Goal: Task Accomplishment & Management: Manage account settings

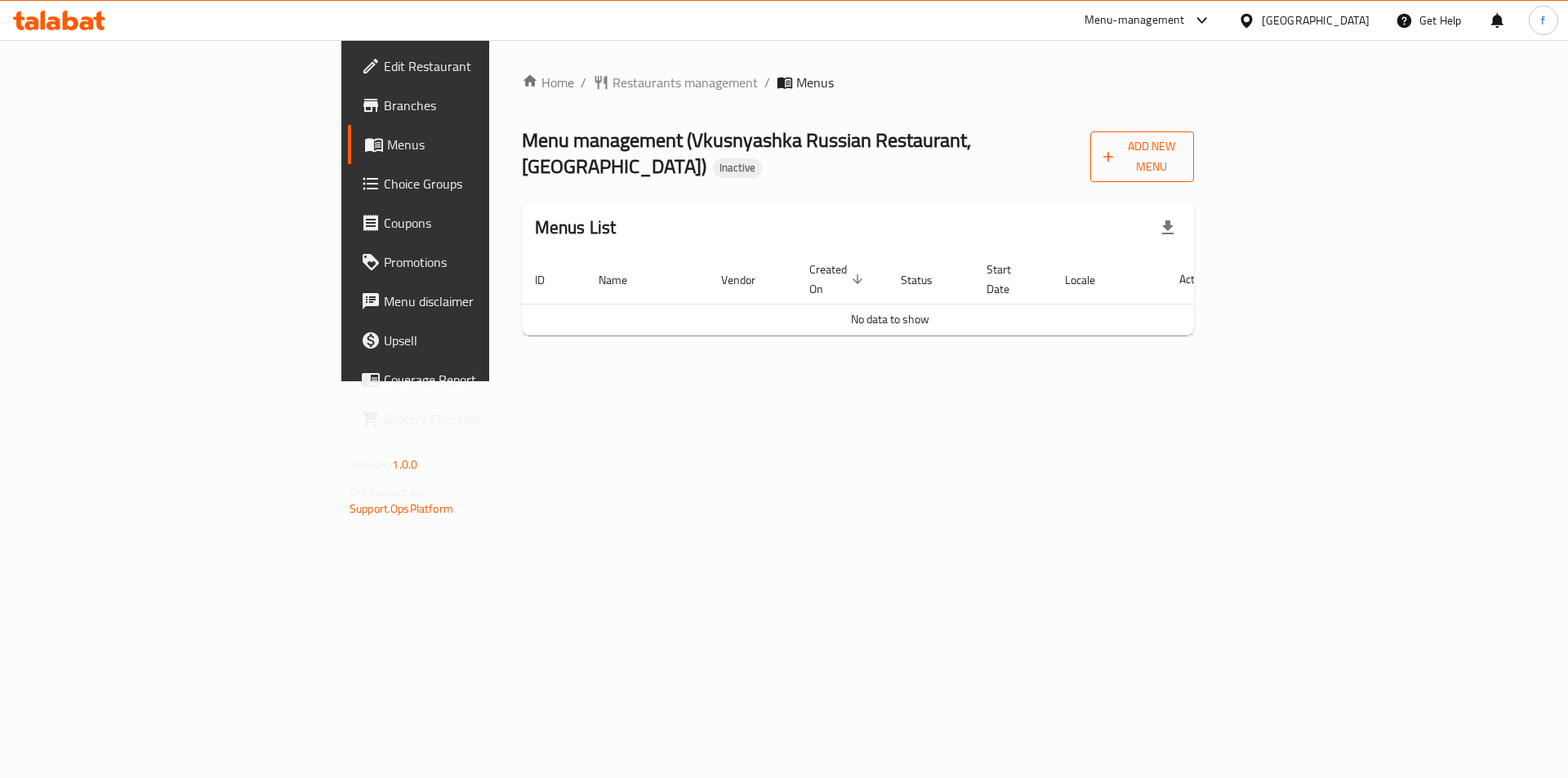
click at [1181, 142] on span "Add New Menu" at bounding box center [1142, 157] width 77 height 41
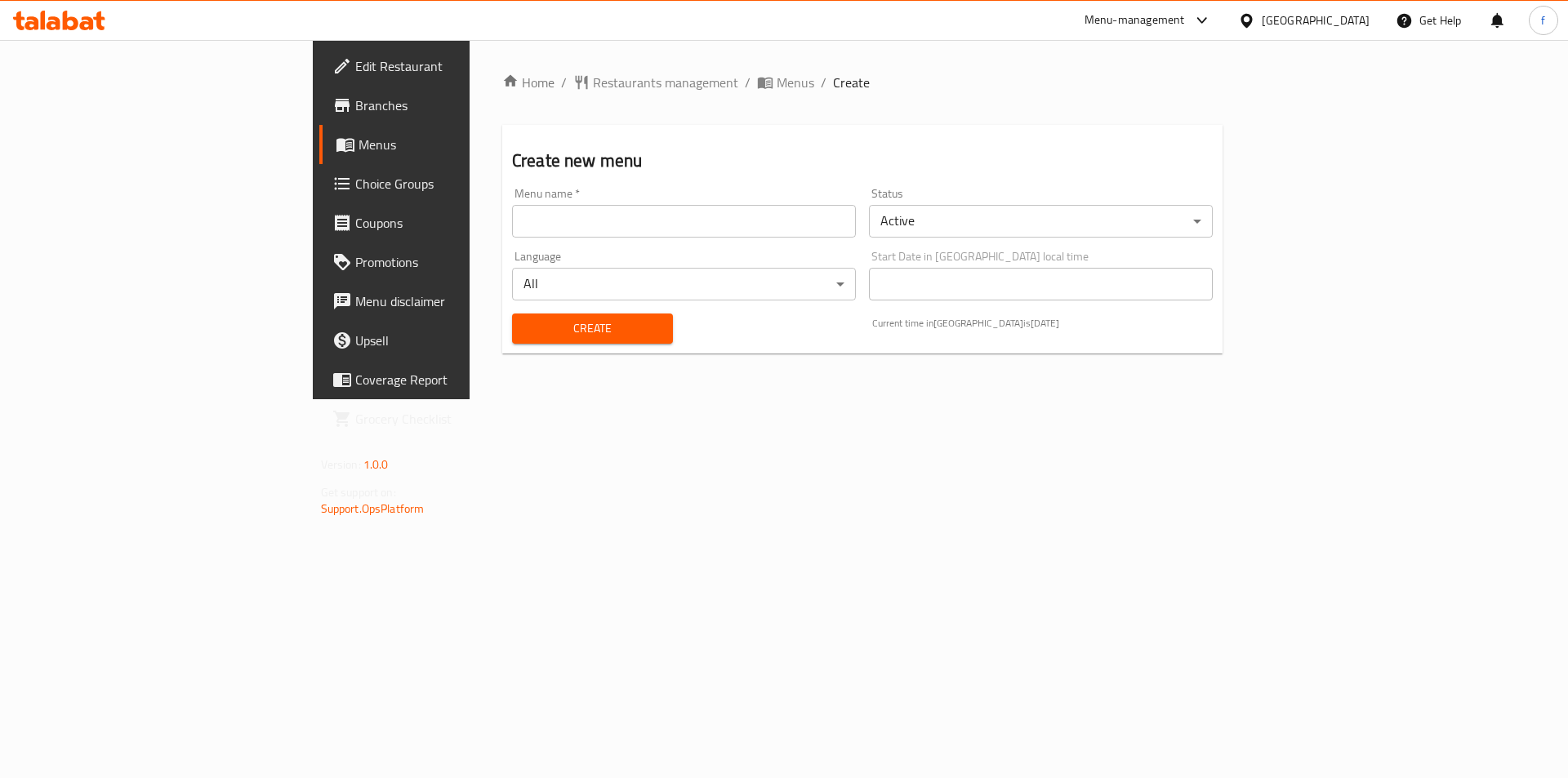
click at [567, 194] on div "Menu name   * Menu name *" at bounding box center [684, 212] width 344 height 50
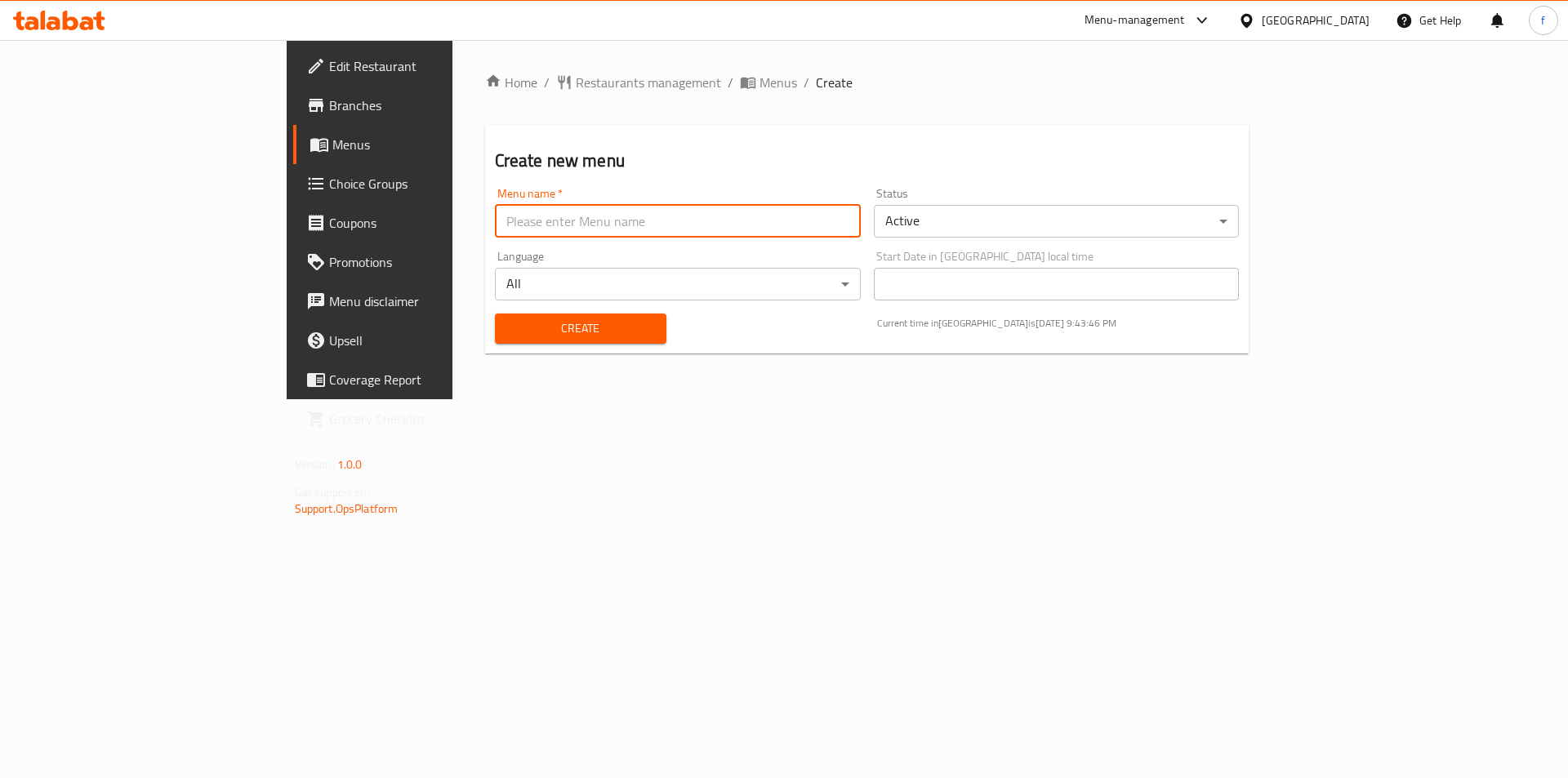
click at [549, 205] on input "text" at bounding box center [678, 221] width 366 height 32
type input "menu"
click at [508, 322] on span "Create" at bounding box center [580, 329] width 145 height 20
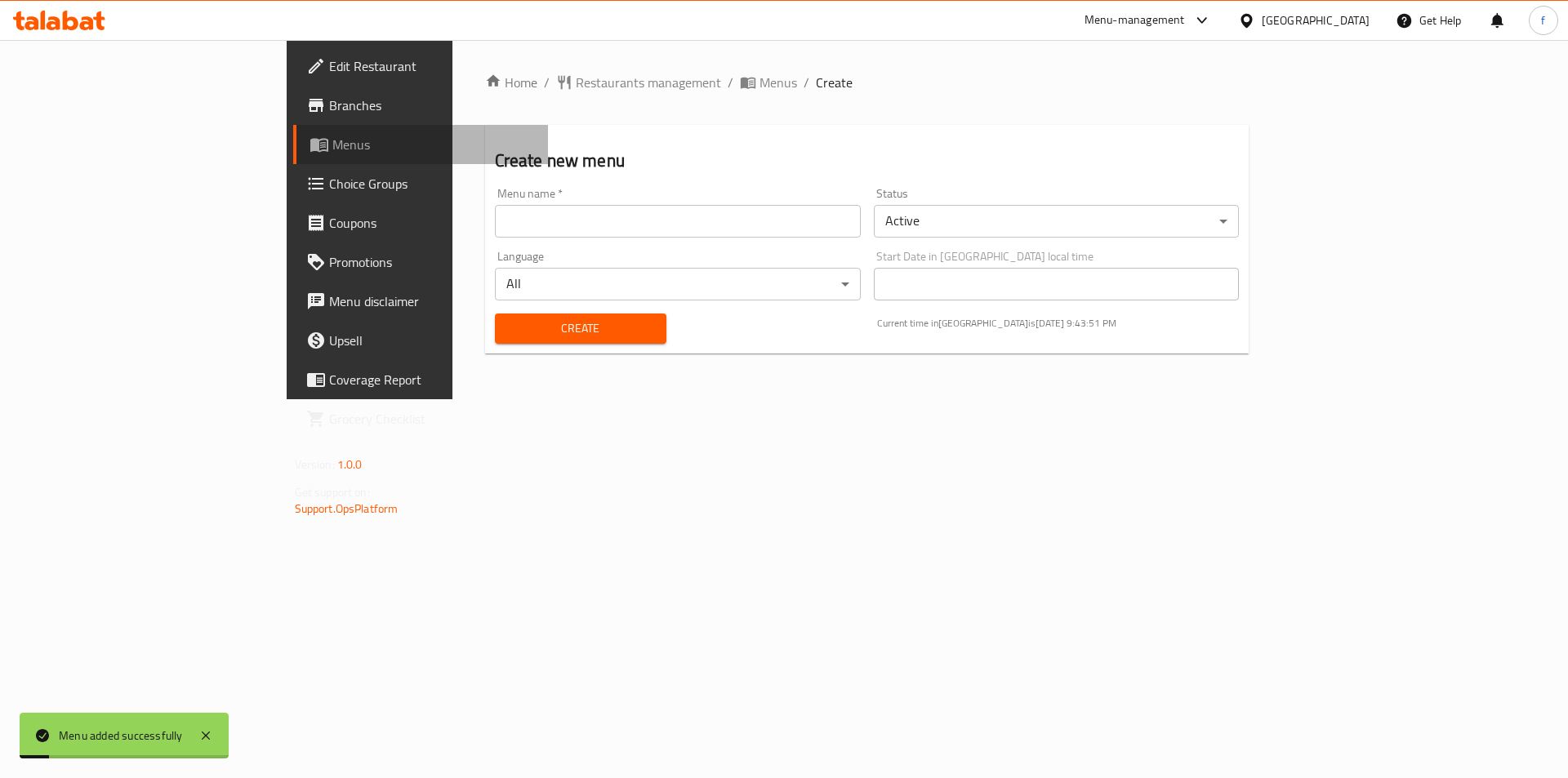
click at [309, 143] on span at bounding box center [320, 144] width 23 height 20
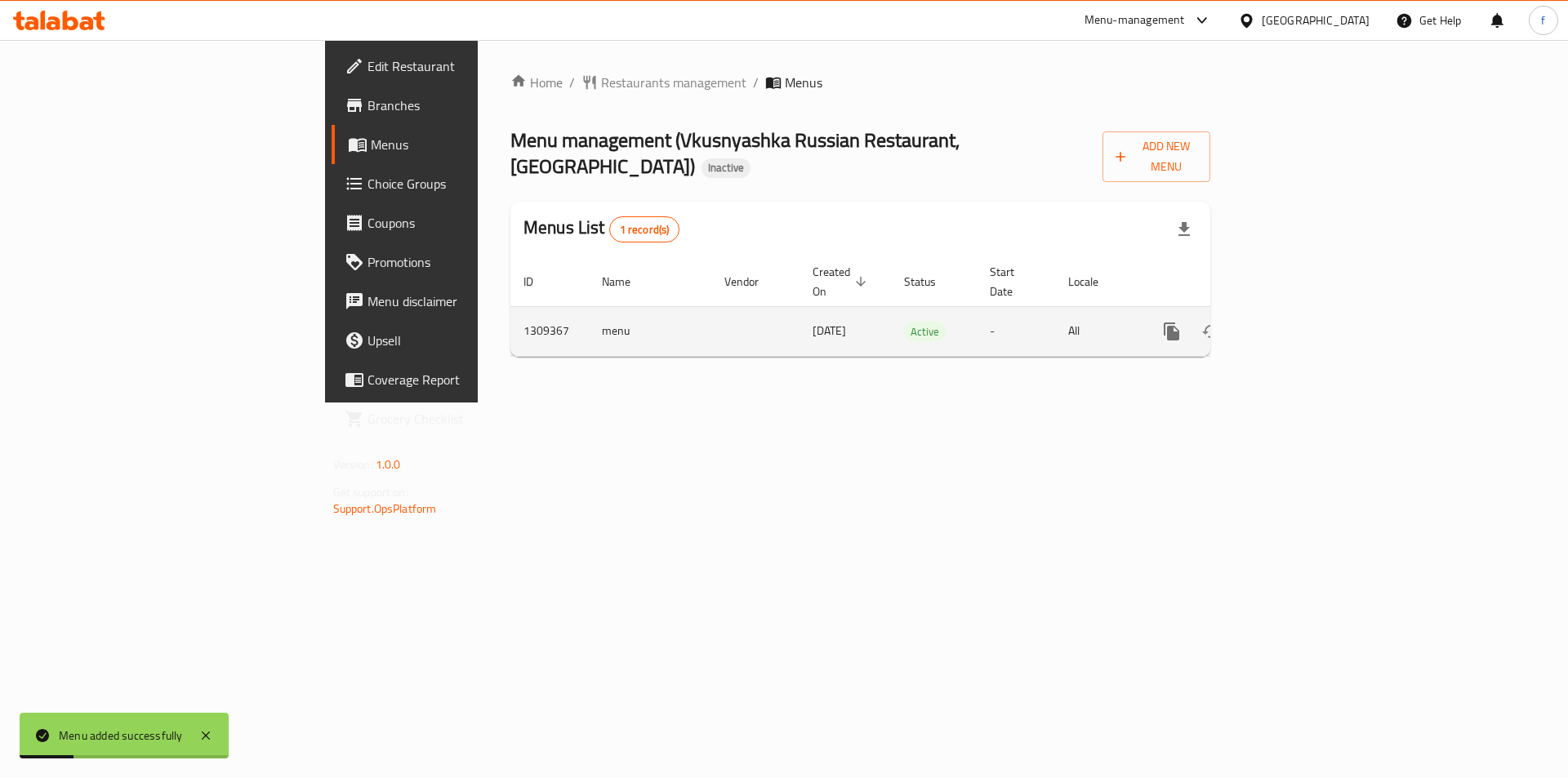
click at [1309, 312] on link "enhanced table" at bounding box center [1289, 331] width 39 height 39
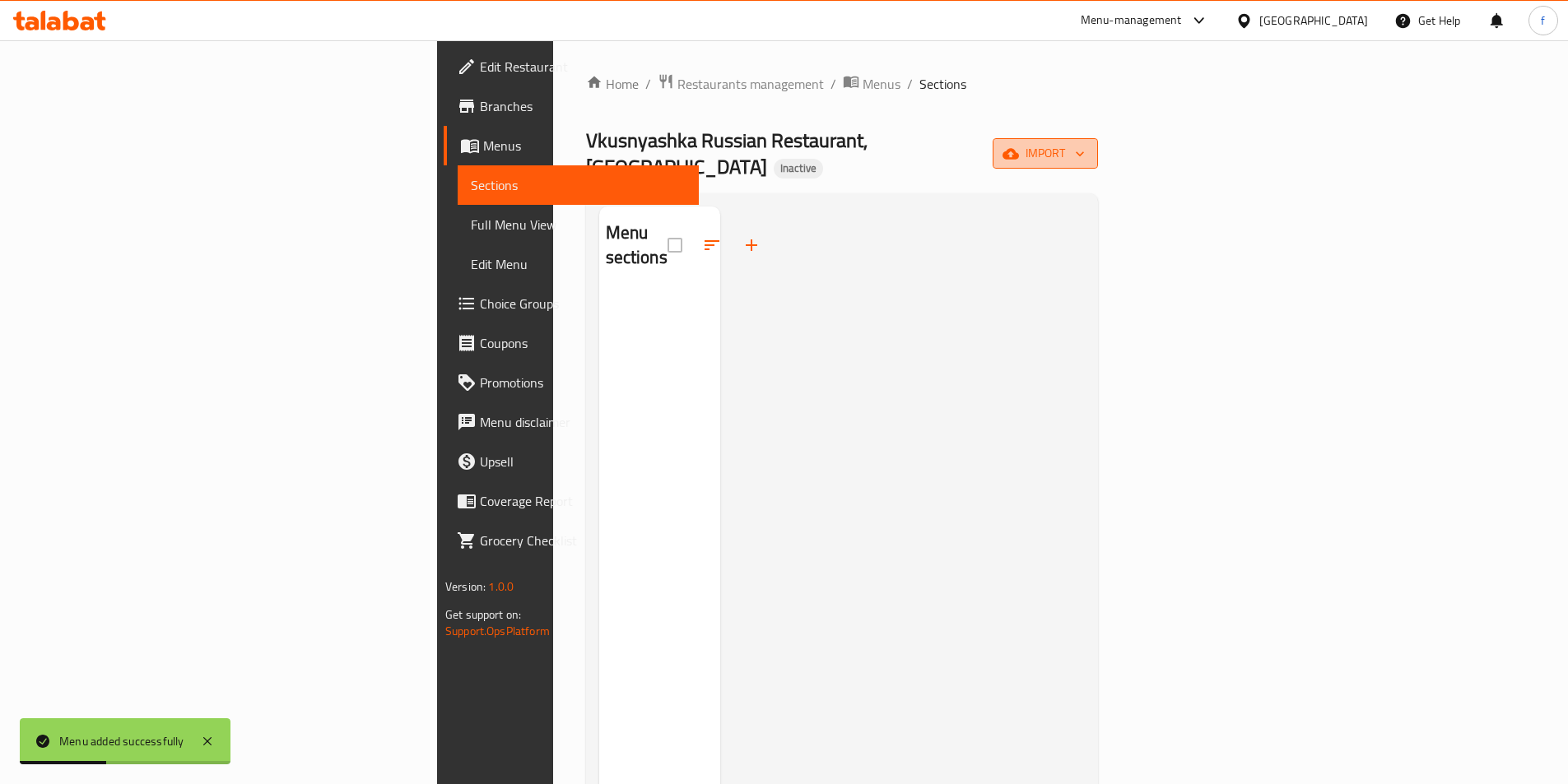
click at [1084, 151] on span "import" at bounding box center [1045, 153] width 79 height 21
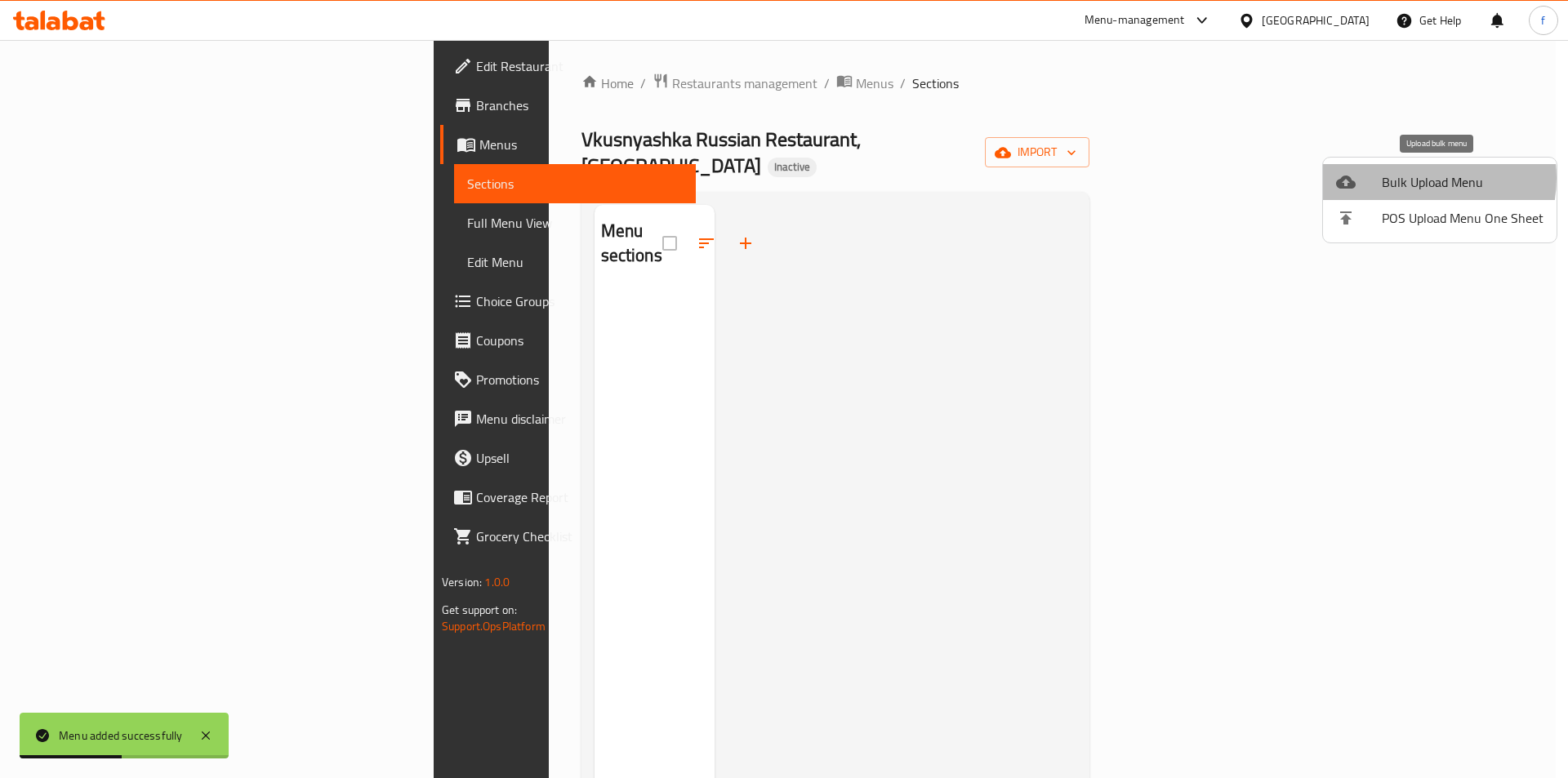
click at [1417, 178] on span "Bulk Upload Menu" at bounding box center [1463, 182] width 161 height 20
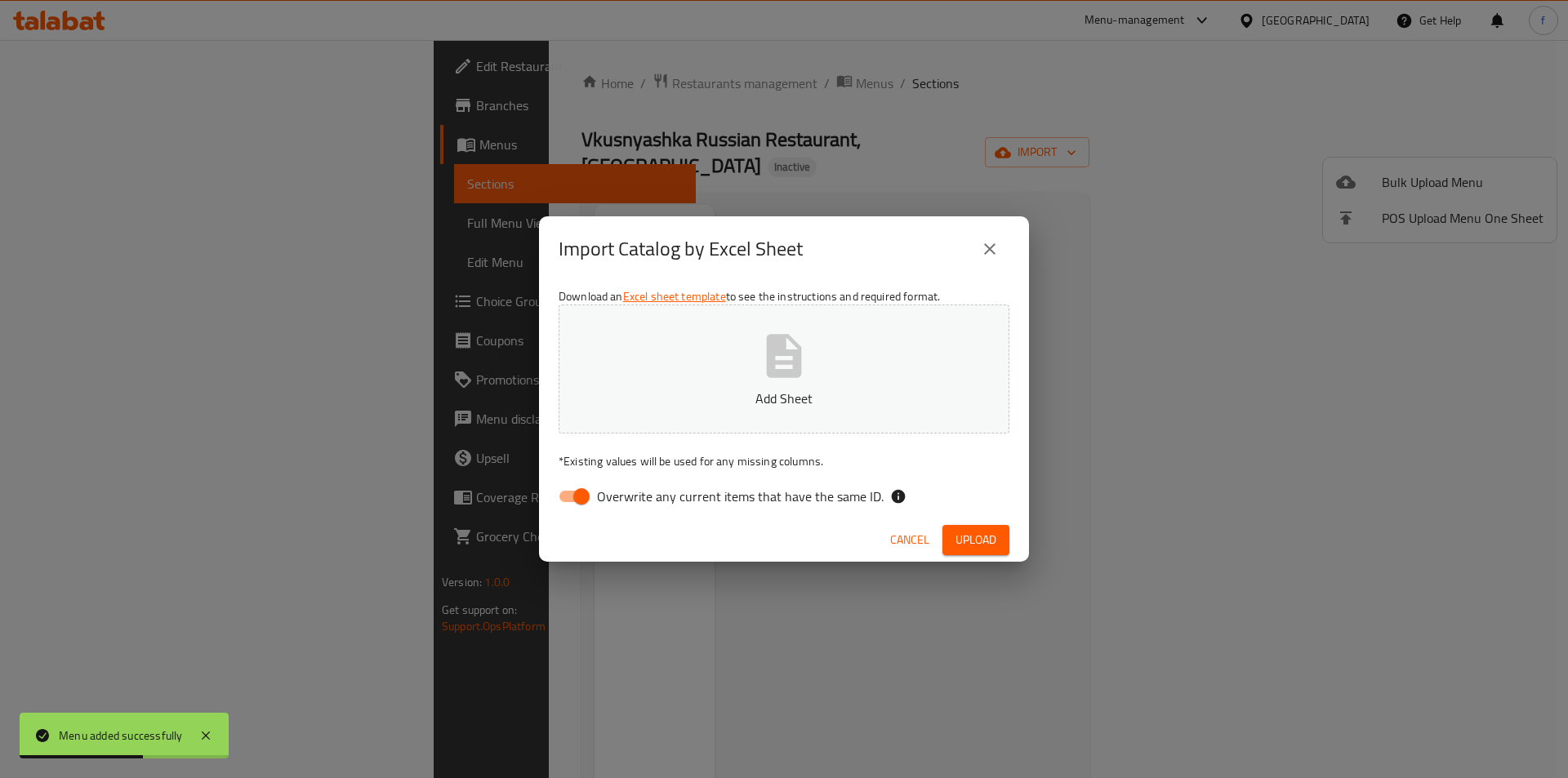
click at [577, 509] on input "Overwrite any current items that have the same ID." at bounding box center [582, 496] width 93 height 31
checkbox input "false"
click at [965, 530] on span "Upload" at bounding box center [976, 540] width 41 height 20
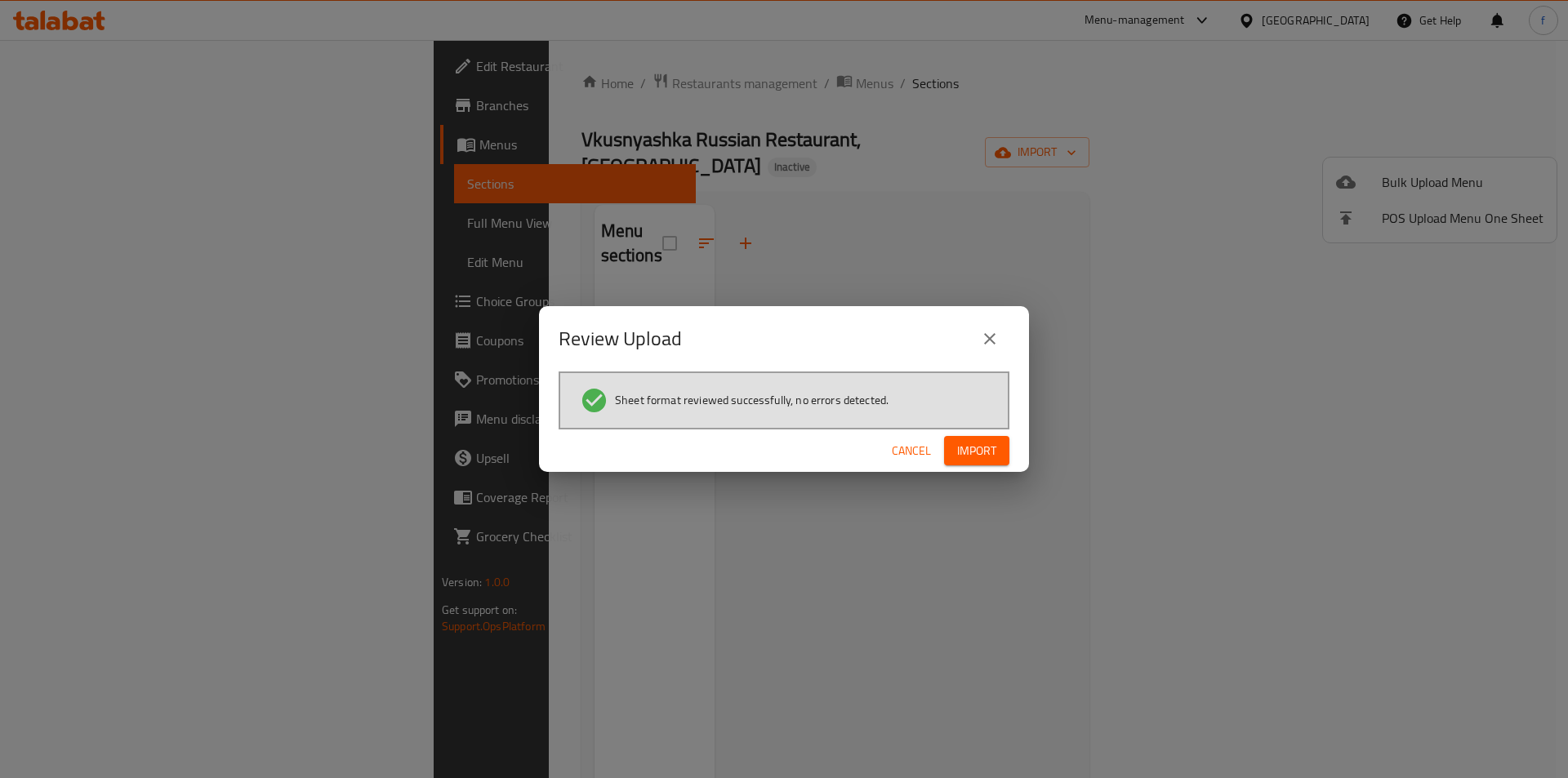
click at [974, 446] on span "Import" at bounding box center [977, 451] width 39 height 20
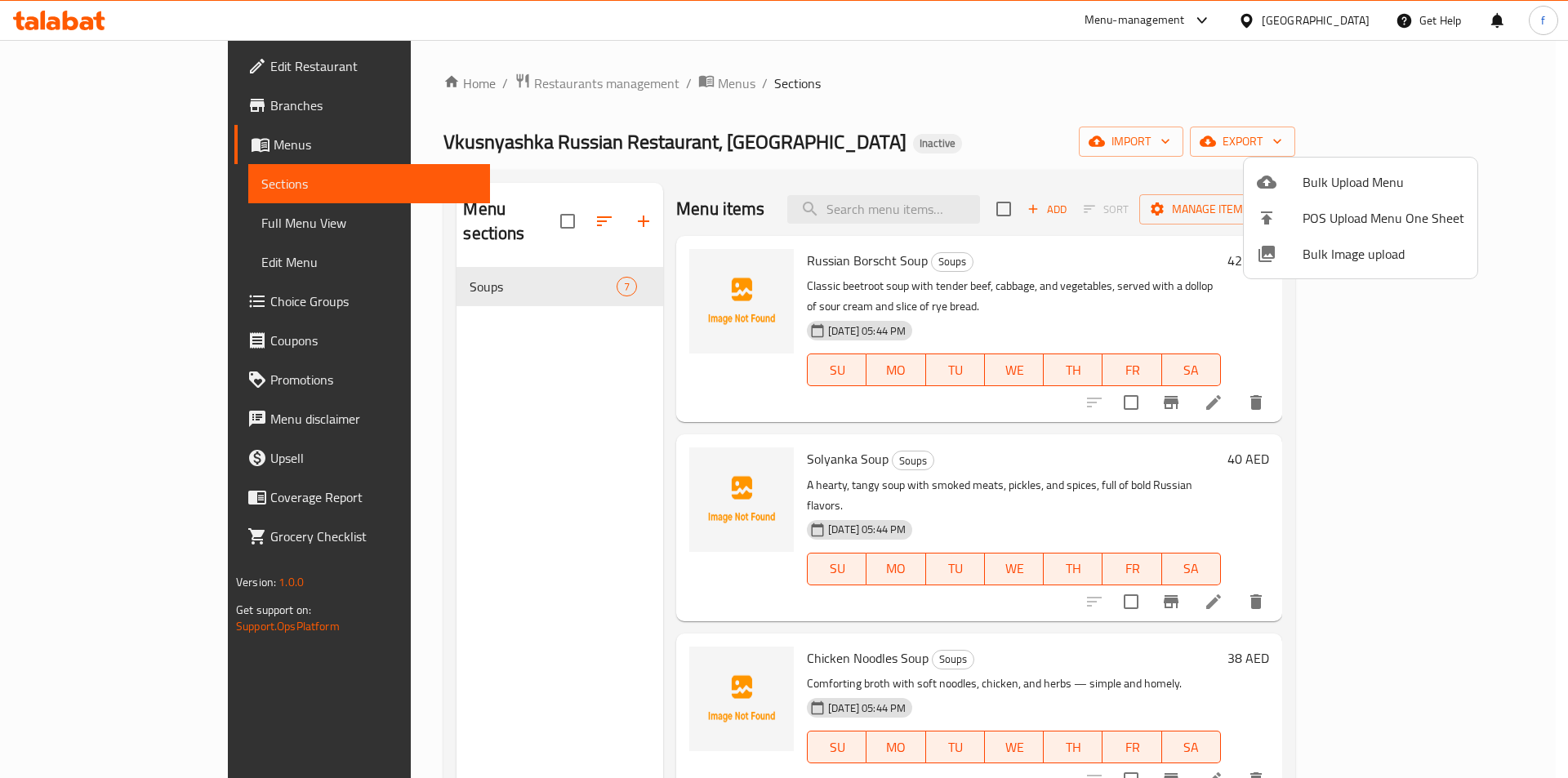
drag, startPoint x: 533, startPoint y: 387, endPoint x: 545, endPoint y: 381, distance: 13.4
click at [533, 387] on div at bounding box center [784, 389] width 1568 height 778
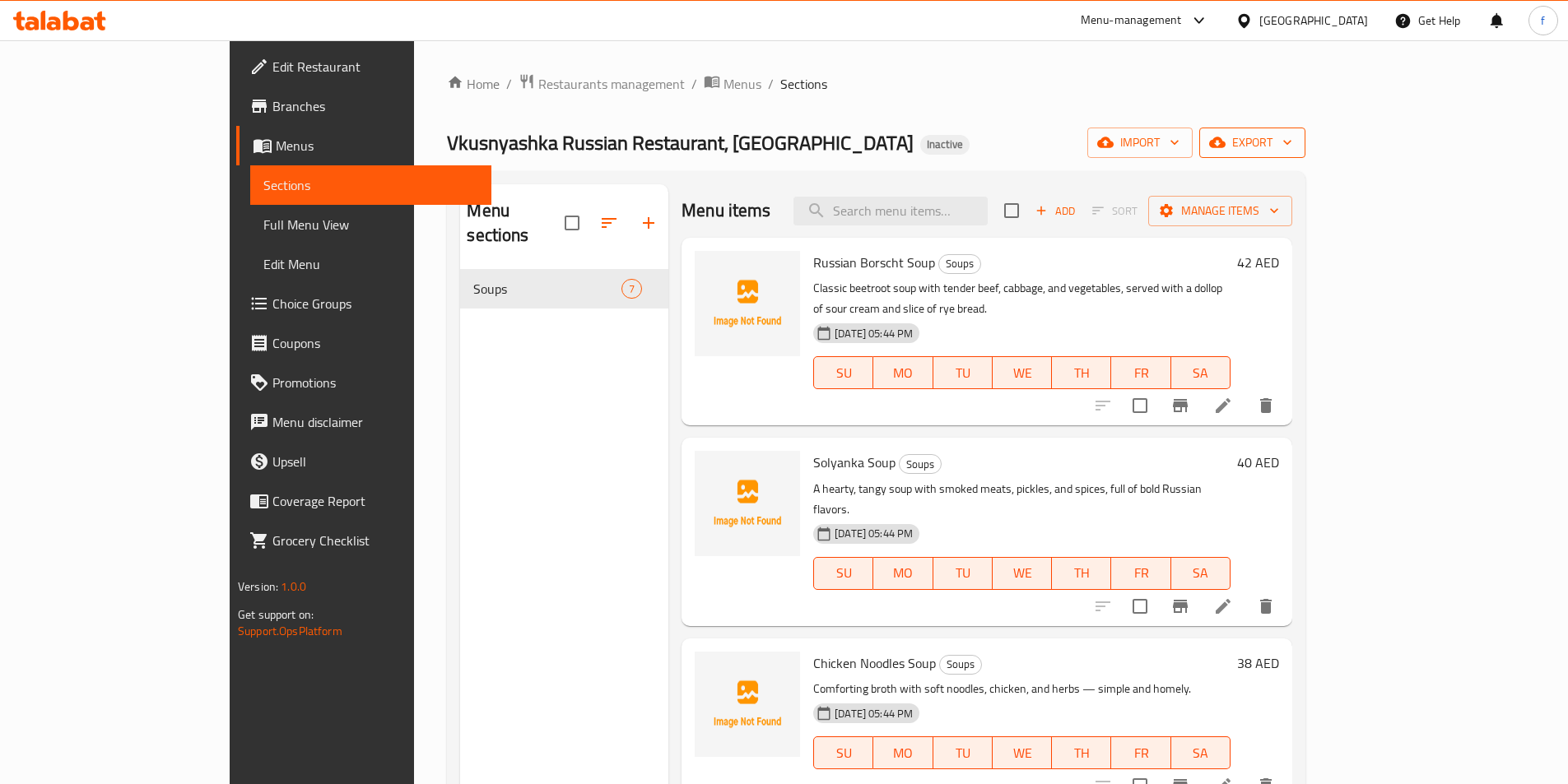
click at [1292, 140] on span "export" at bounding box center [1251, 143] width 80 height 21
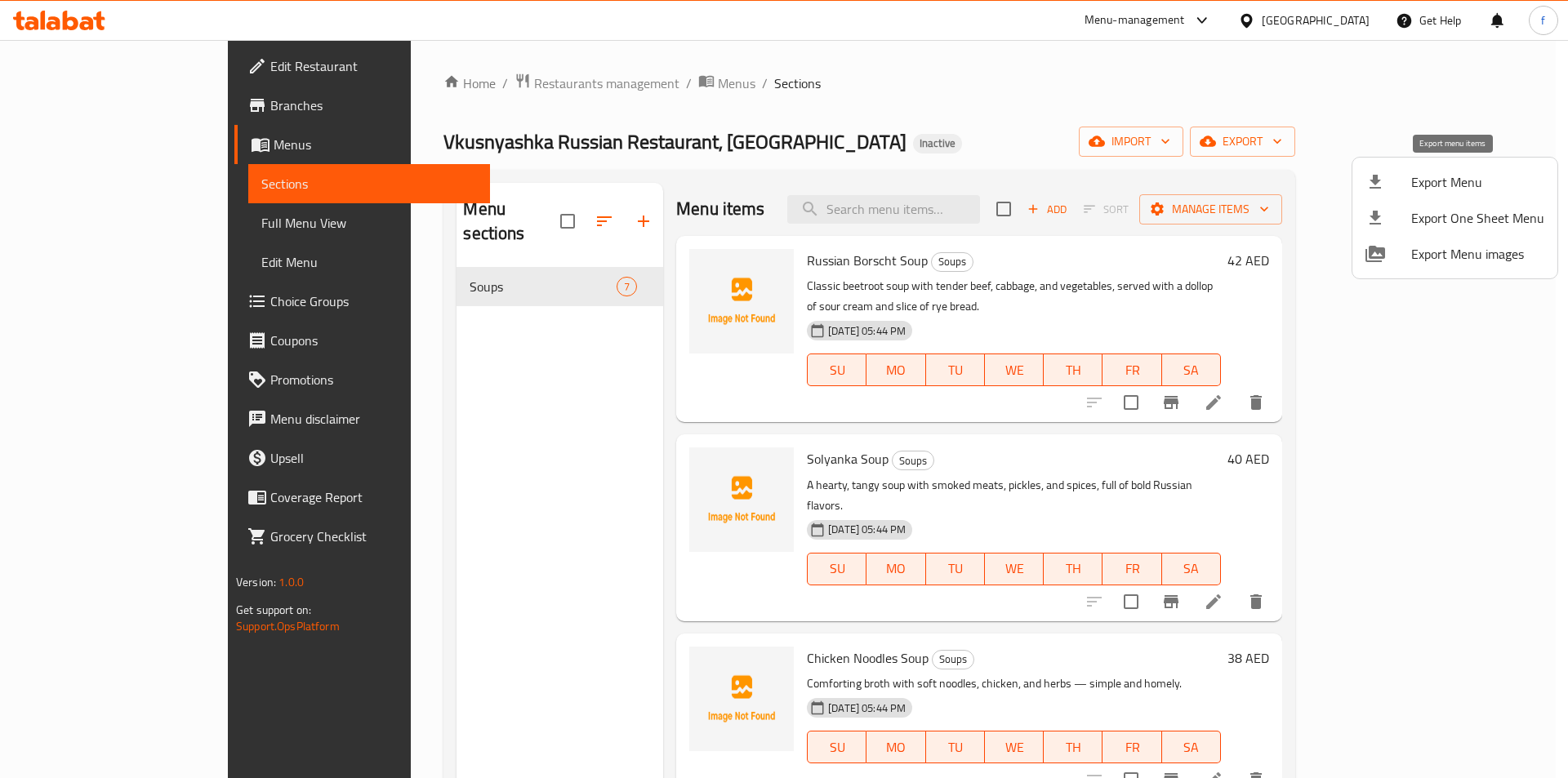
click at [1435, 178] on span "Export Menu" at bounding box center [1478, 182] width 133 height 20
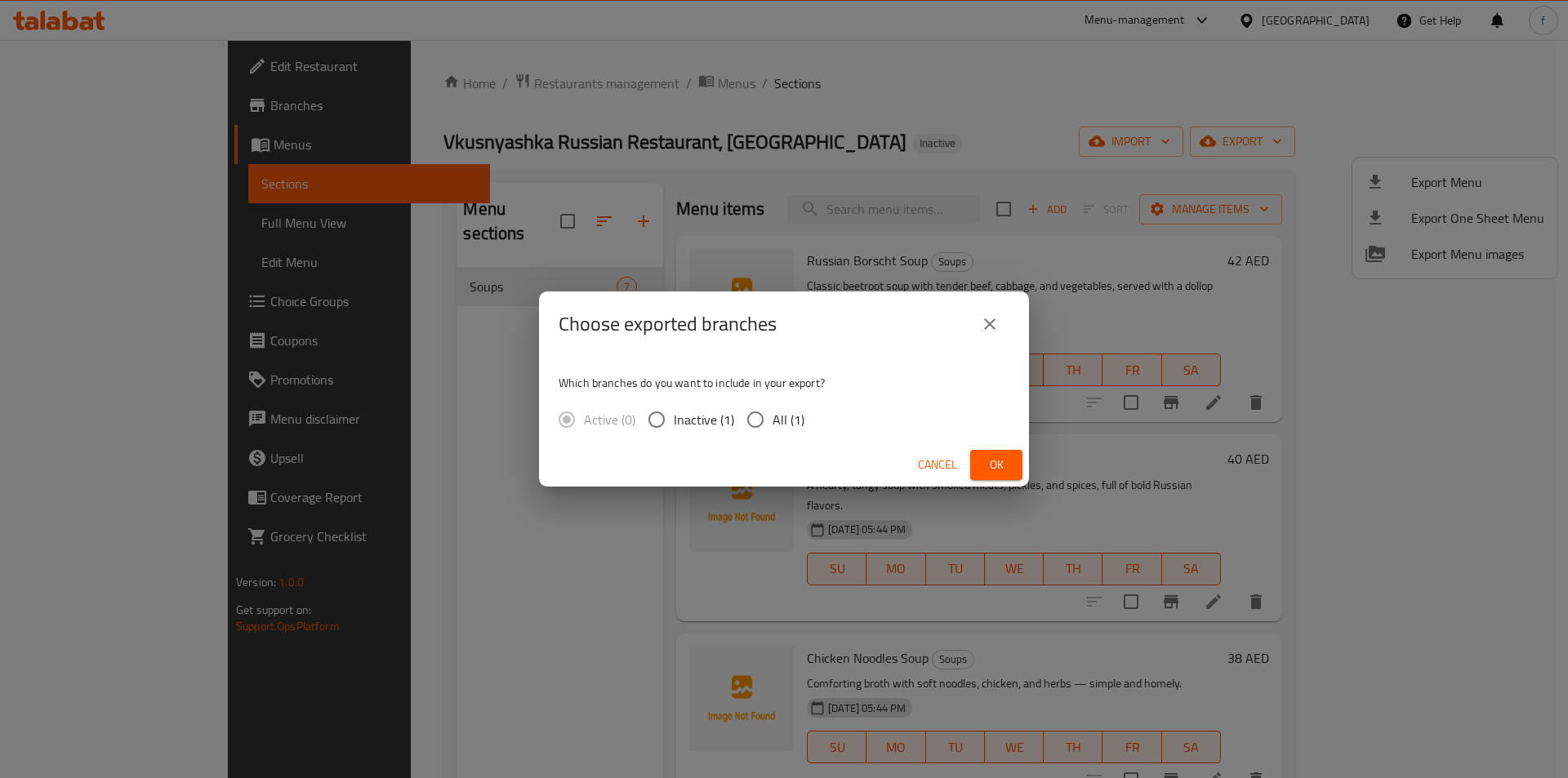
click at [985, 316] on icon "close" at bounding box center [990, 324] width 20 height 20
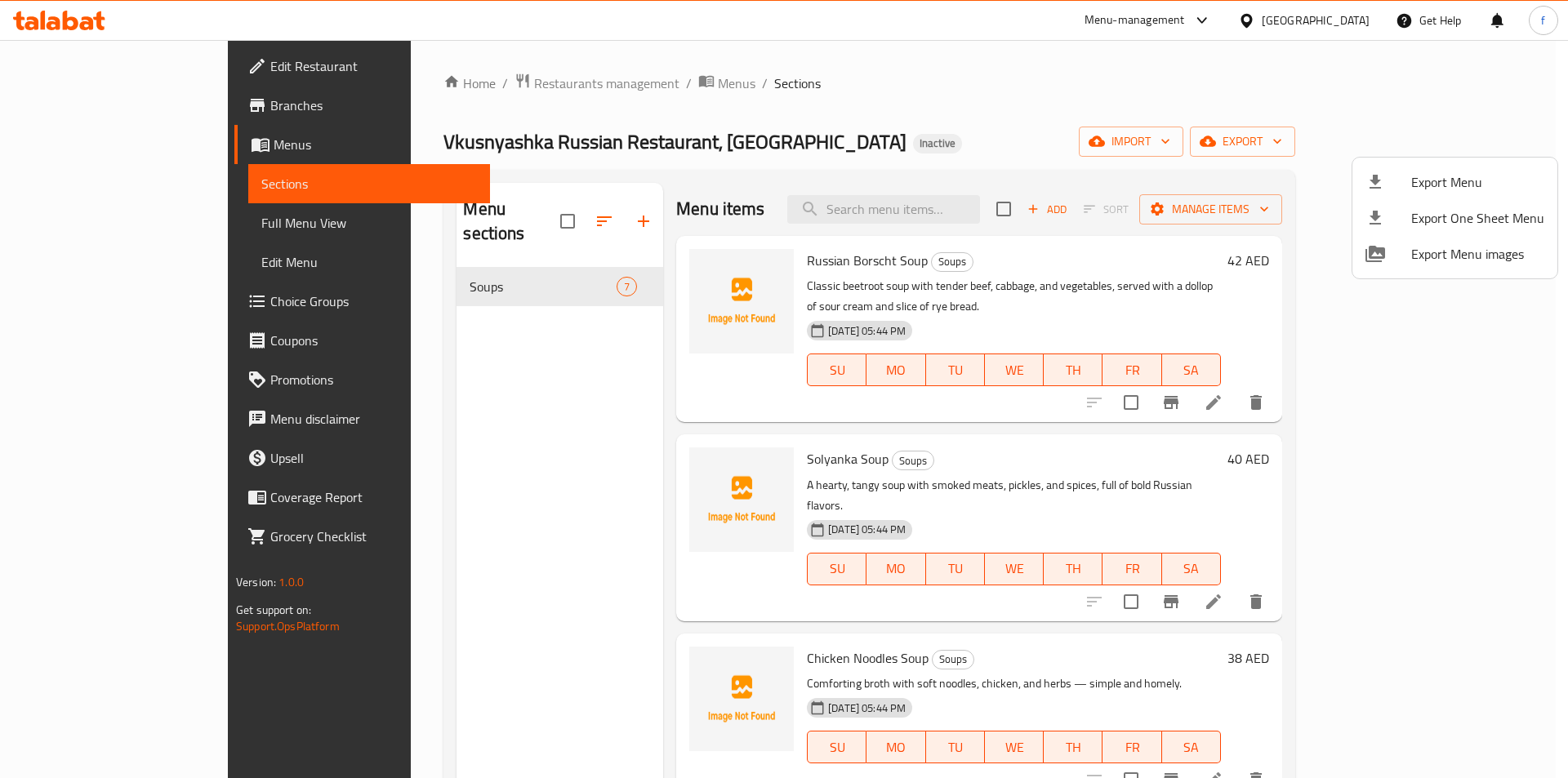
click at [1308, 143] on div at bounding box center [784, 389] width 1568 height 778
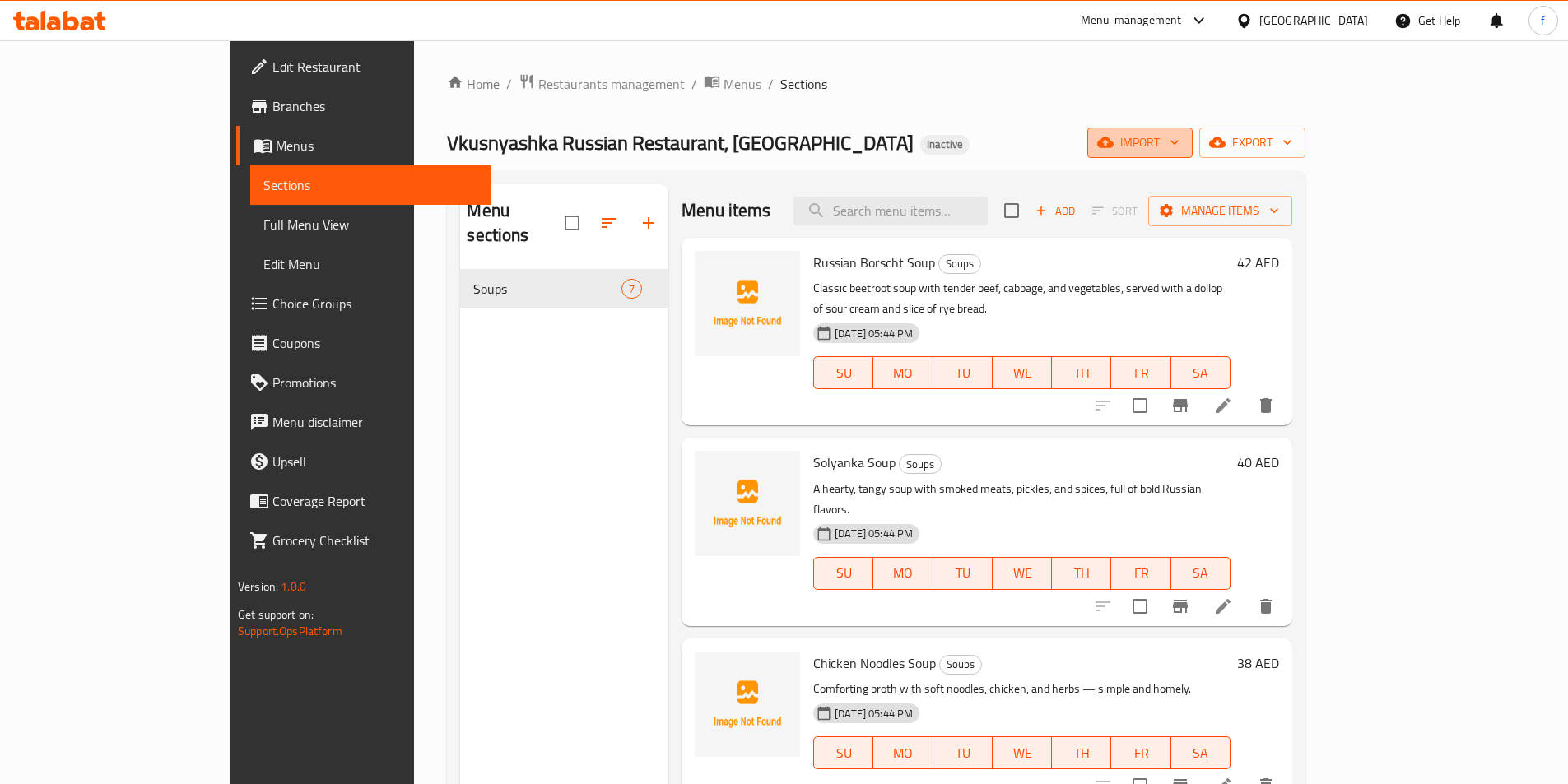
click at [1179, 140] on span "import" at bounding box center [1140, 143] width 79 height 21
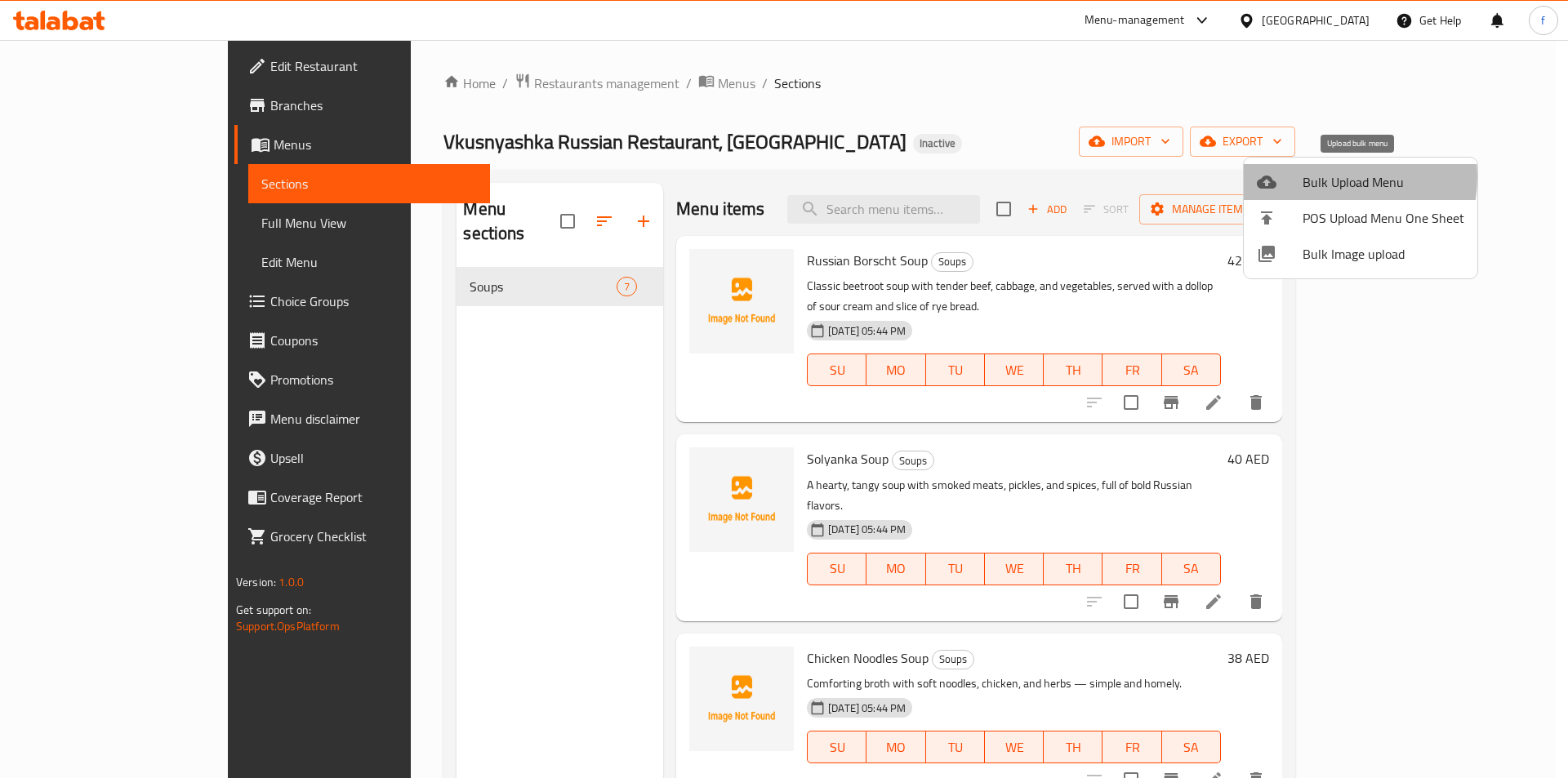
click at [1323, 178] on span "Bulk Upload Menu" at bounding box center [1384, 182] width 161 height 20
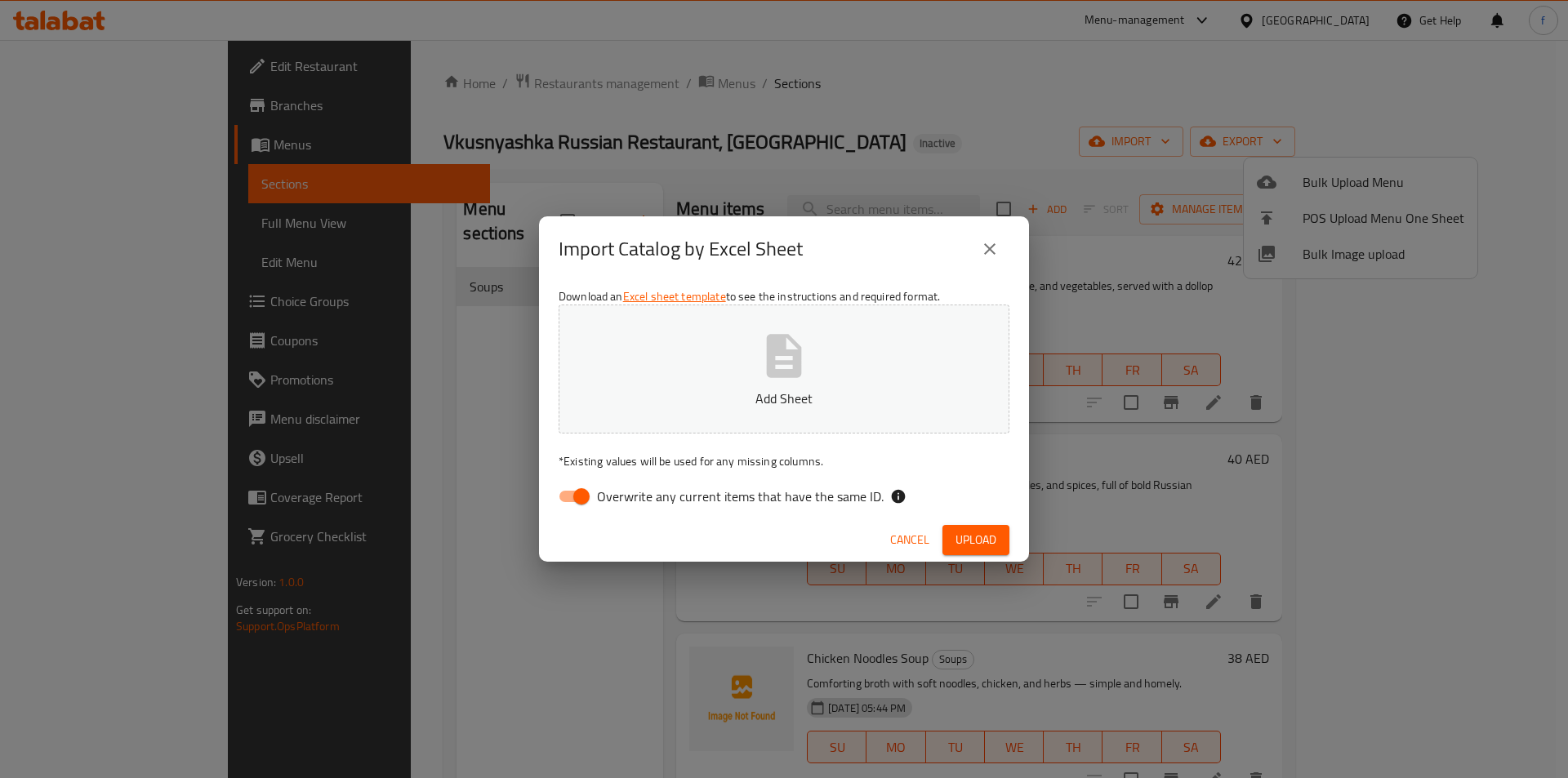
click at [580, 499] on input "Overwrite any current items that have the same ID." at bounding box center [582, 496] width 93 height 31
checkbox input "false"
click at [987, 538] on span "Upload" at bounding box center [976, 540] width 41 height 20
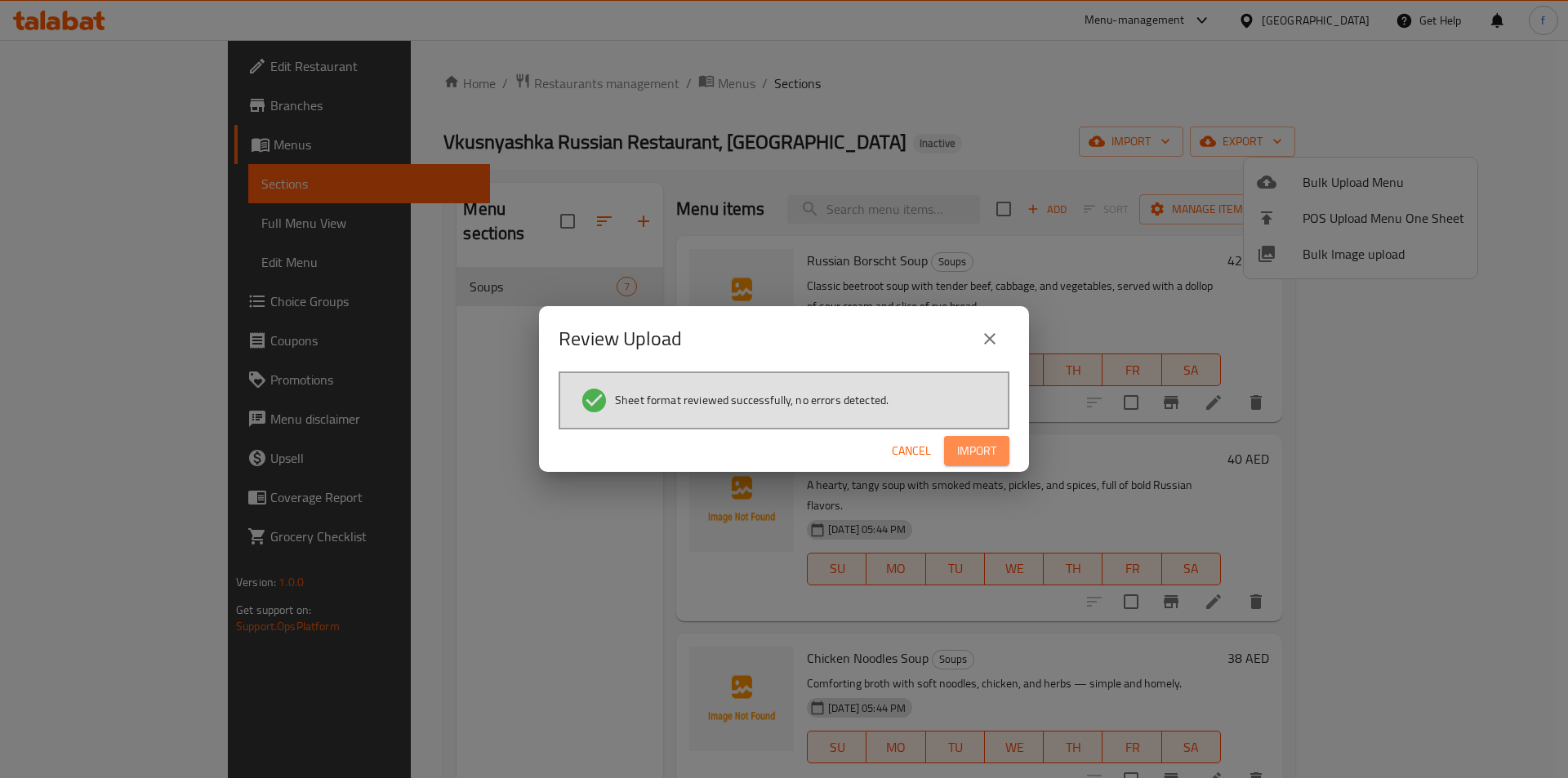
click at [990, 457] on span "Import" at bounding box center [977, 451] width 39 height 20
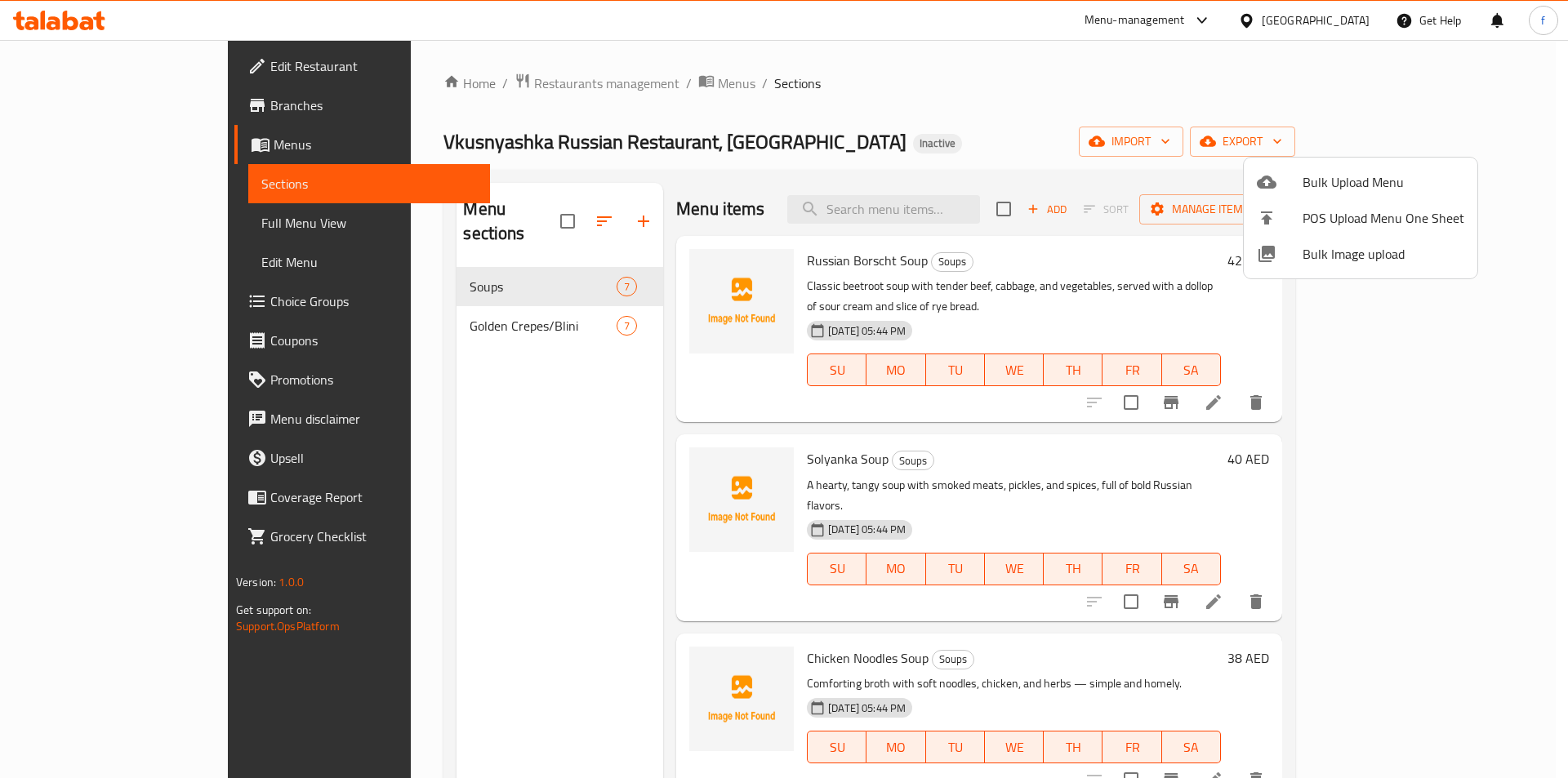
click at [428, 306] on div at bounding box center [784, 389] width 1568 height 778
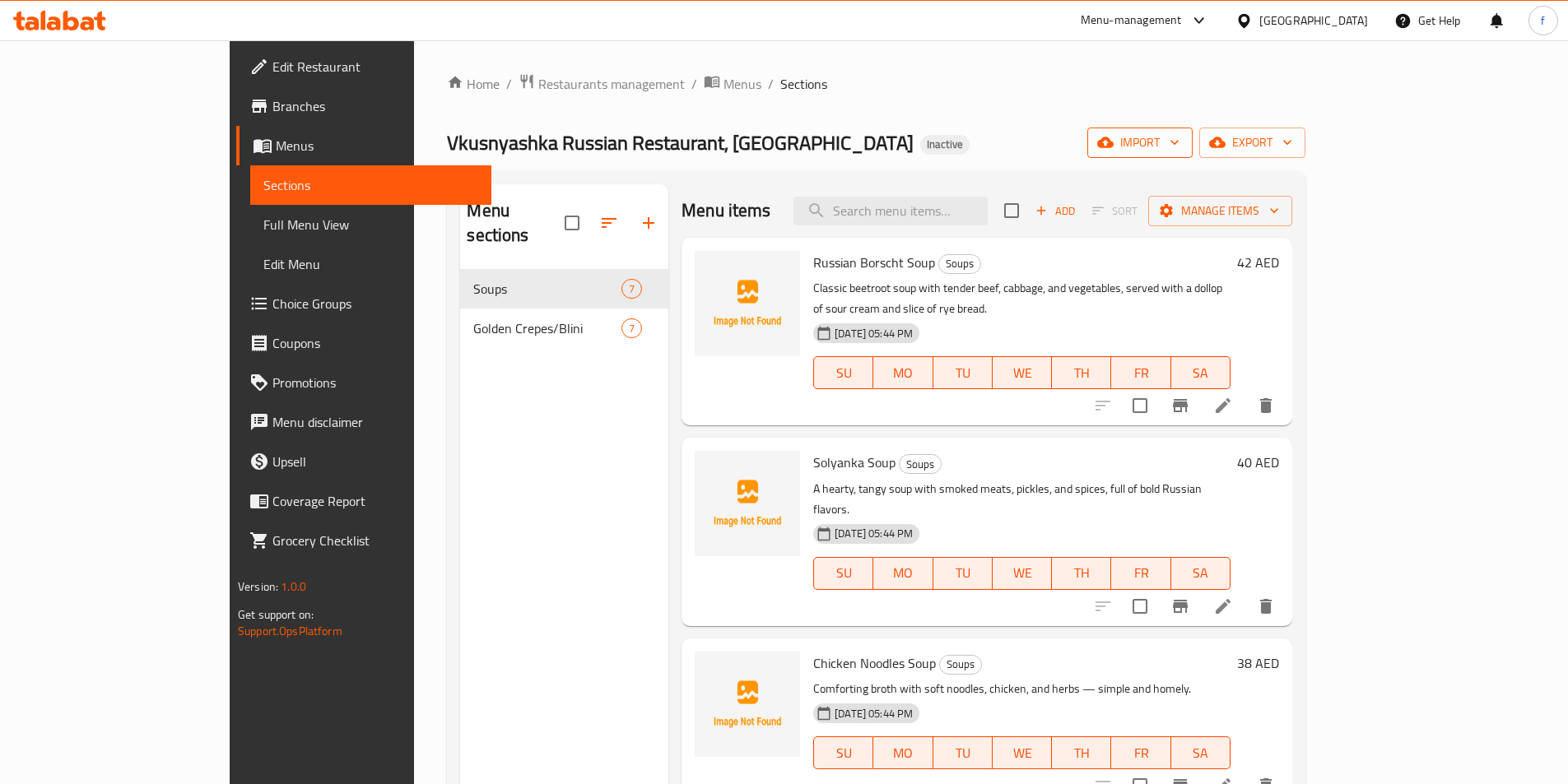
click at [1179, 146] on span "import" at bounding box center [1140, 143] width 79 height 21
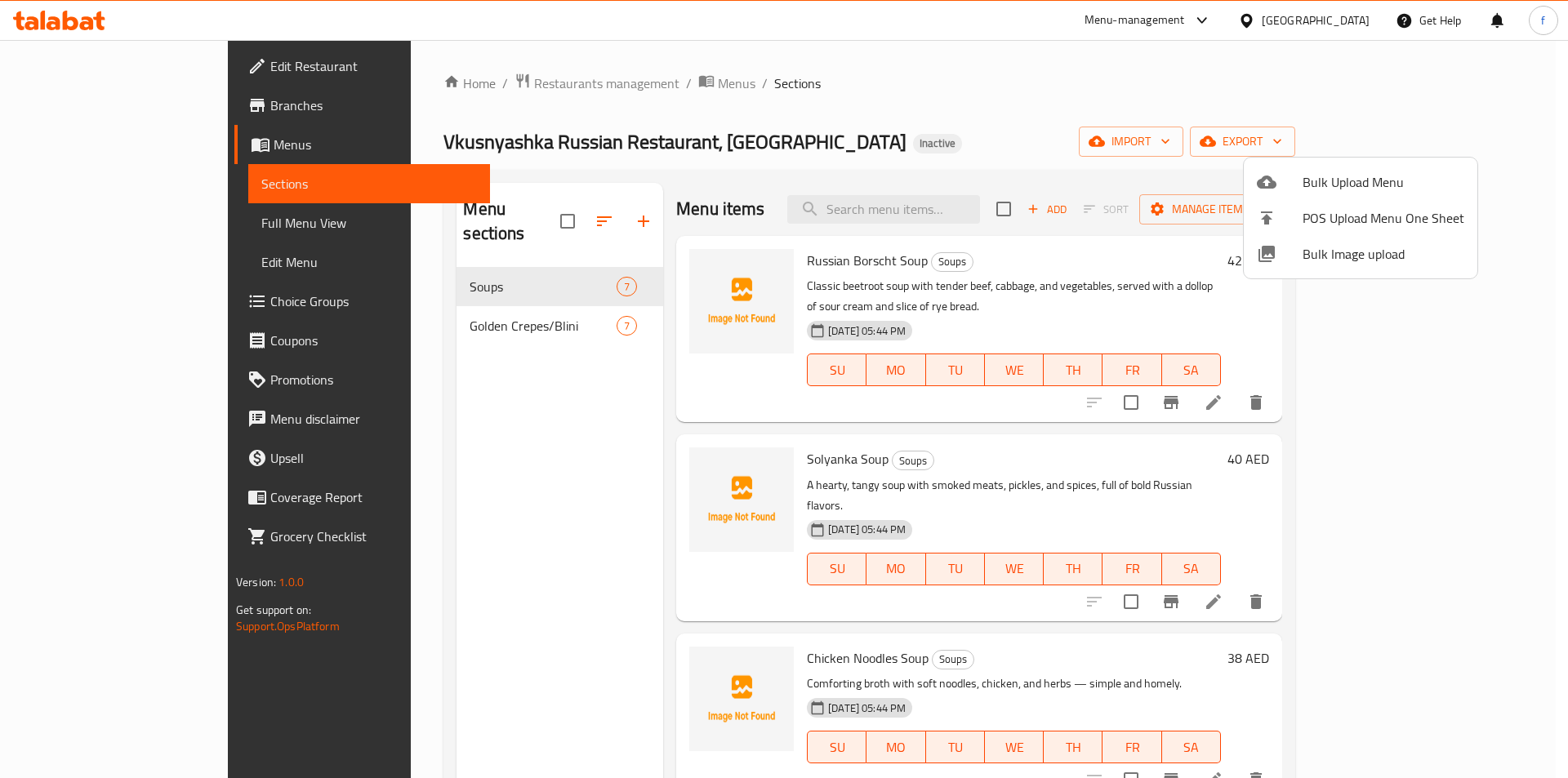
click at [1179, 132] on div at bounding box center [784, 389] width 1568 height 778
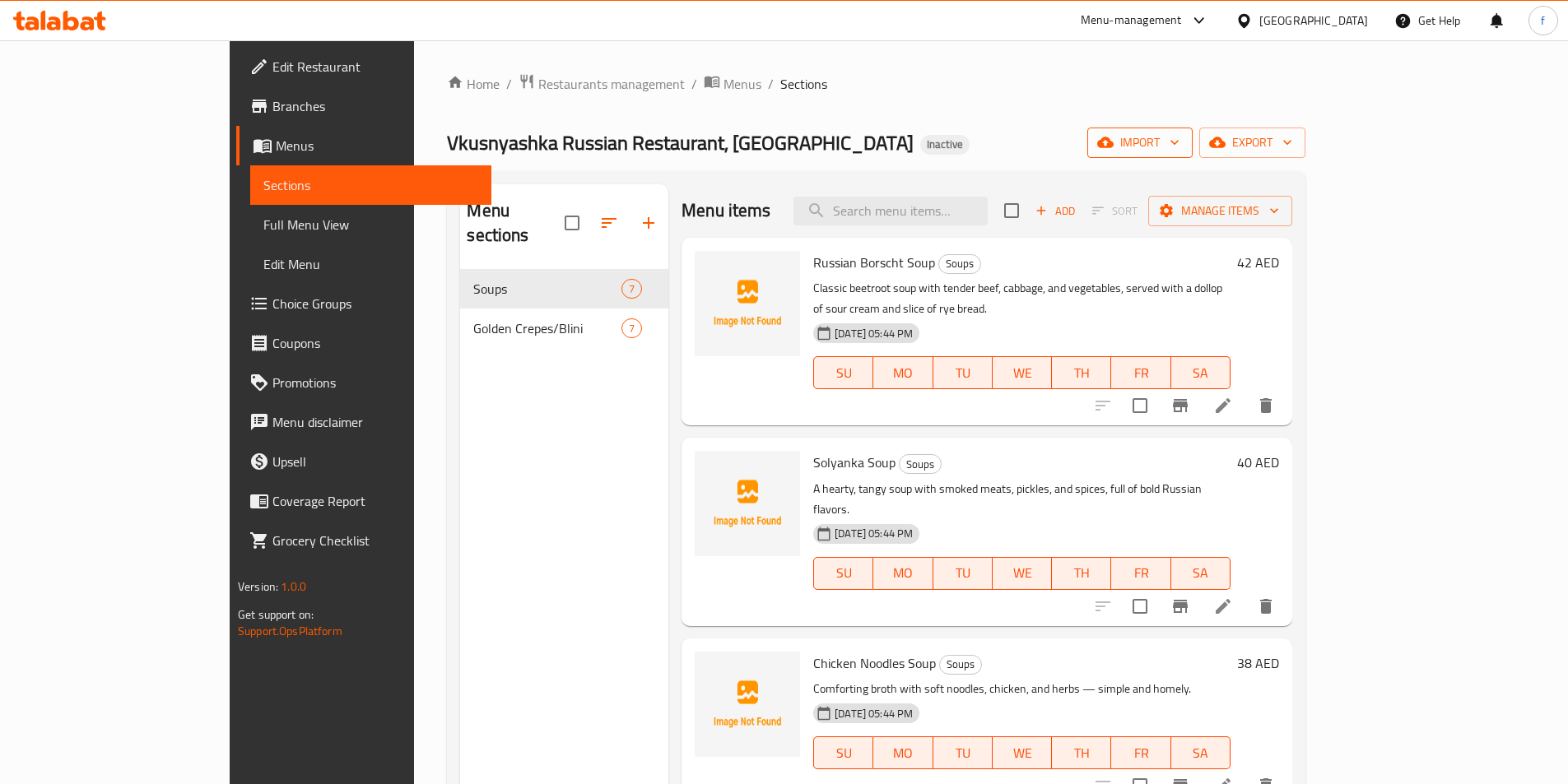
click at [1192, 128] on button "import" at bounding box center [1139, 143] width 105 height 31
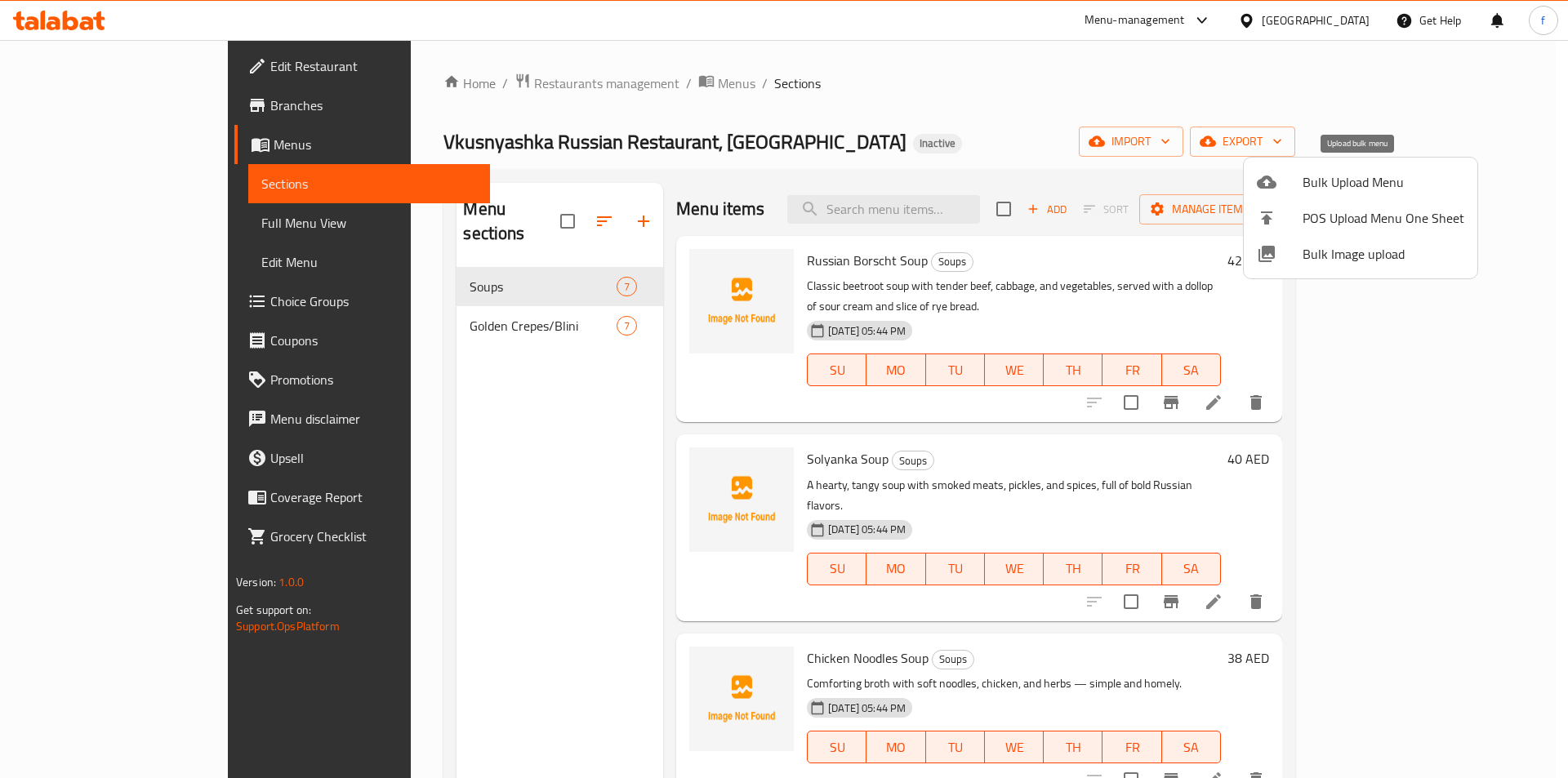
click at [1324, 182] on span "Bulk Upload Menu" at bounding box center [1384, 182] width 161 height 20
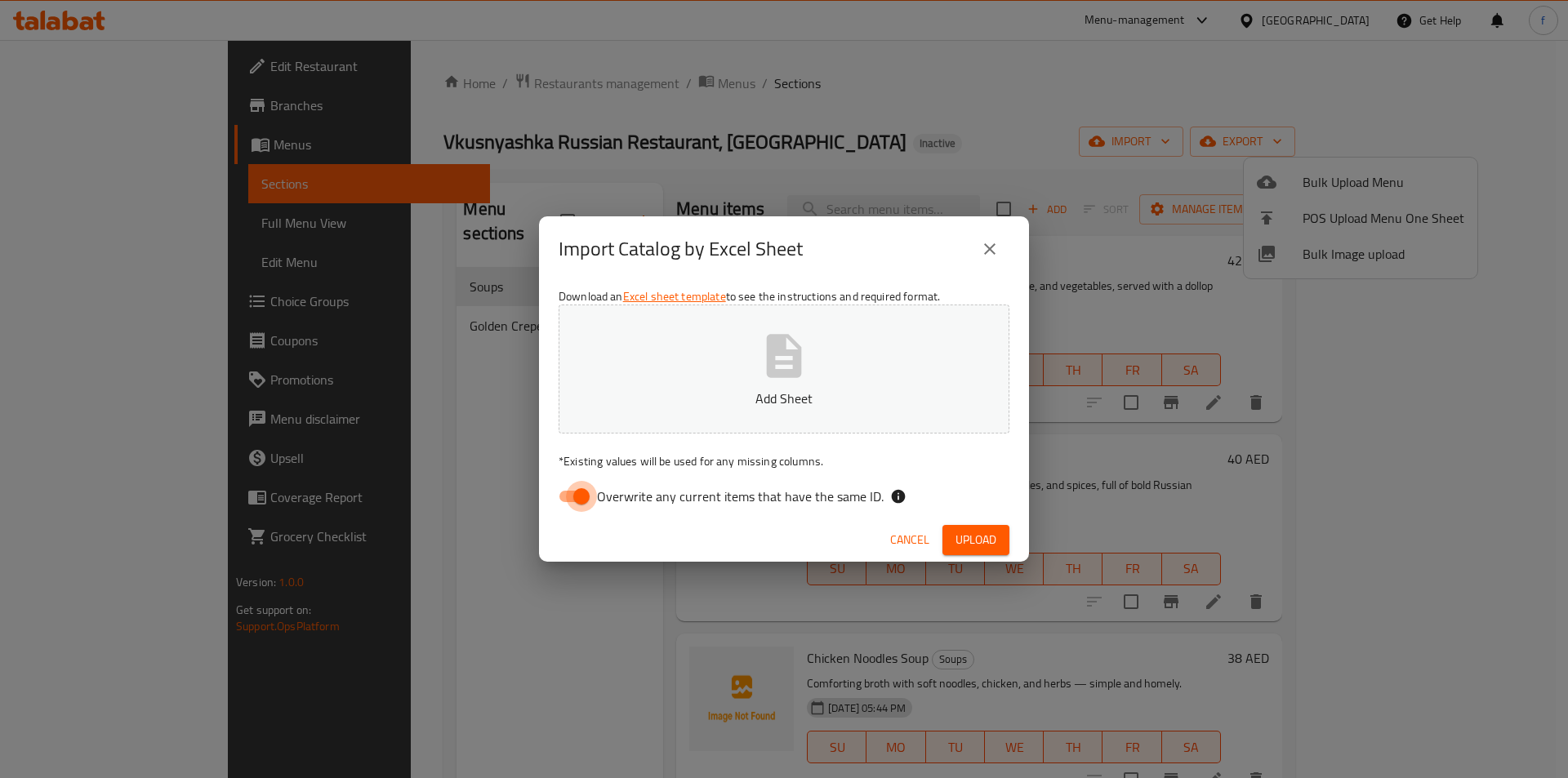
click at [576, 492] on input "Overwrite any current items that have the same ID." at bounding box center [582, 496] width 93 height 31
checkbox input "false"
click at [996, 543] on span "Upload" at bounding box center [976, 540] width 41 height 20
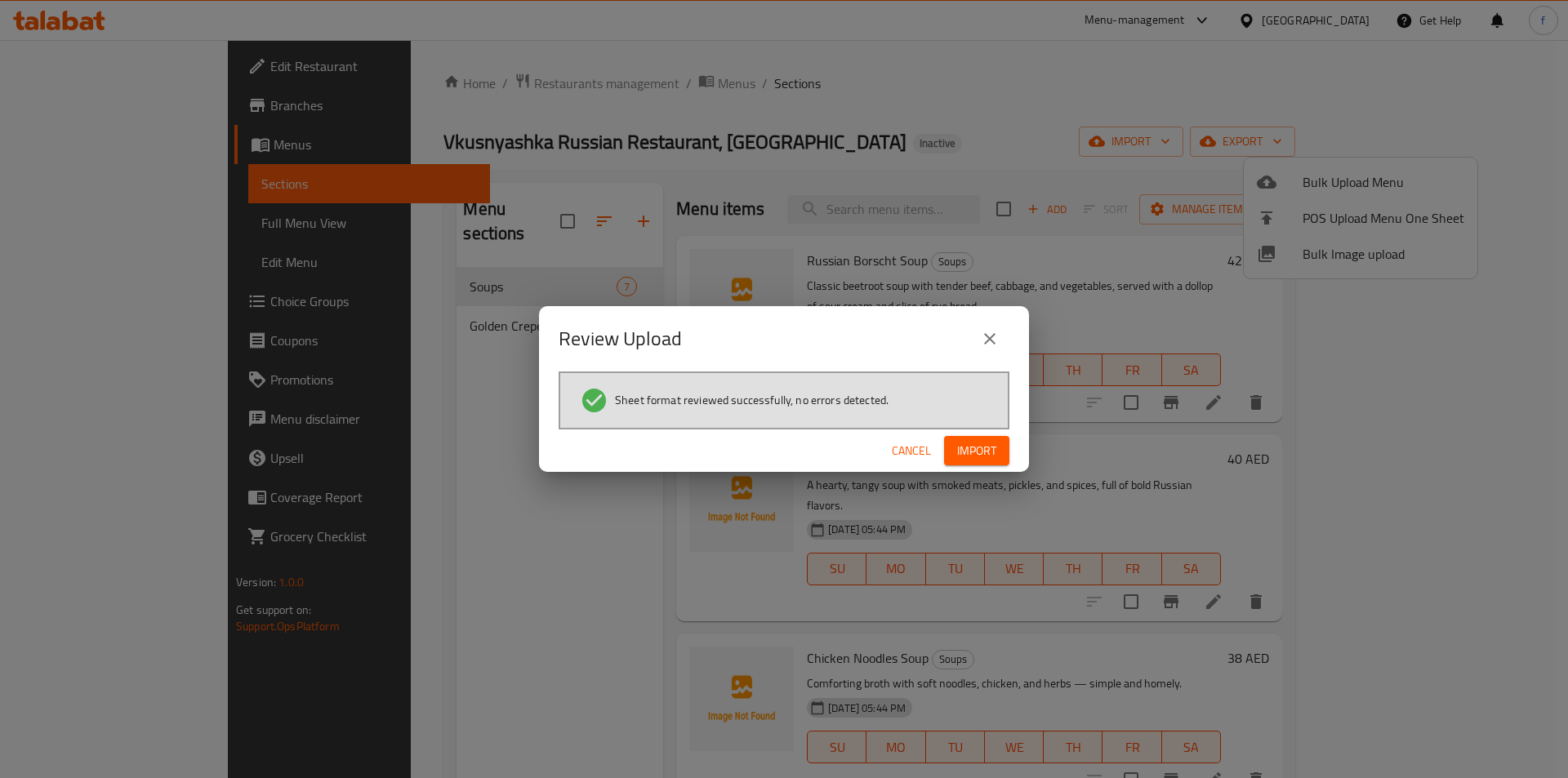
click at [972, 449] on span "Import" at bounding box center [977, 451] width 39 height 20
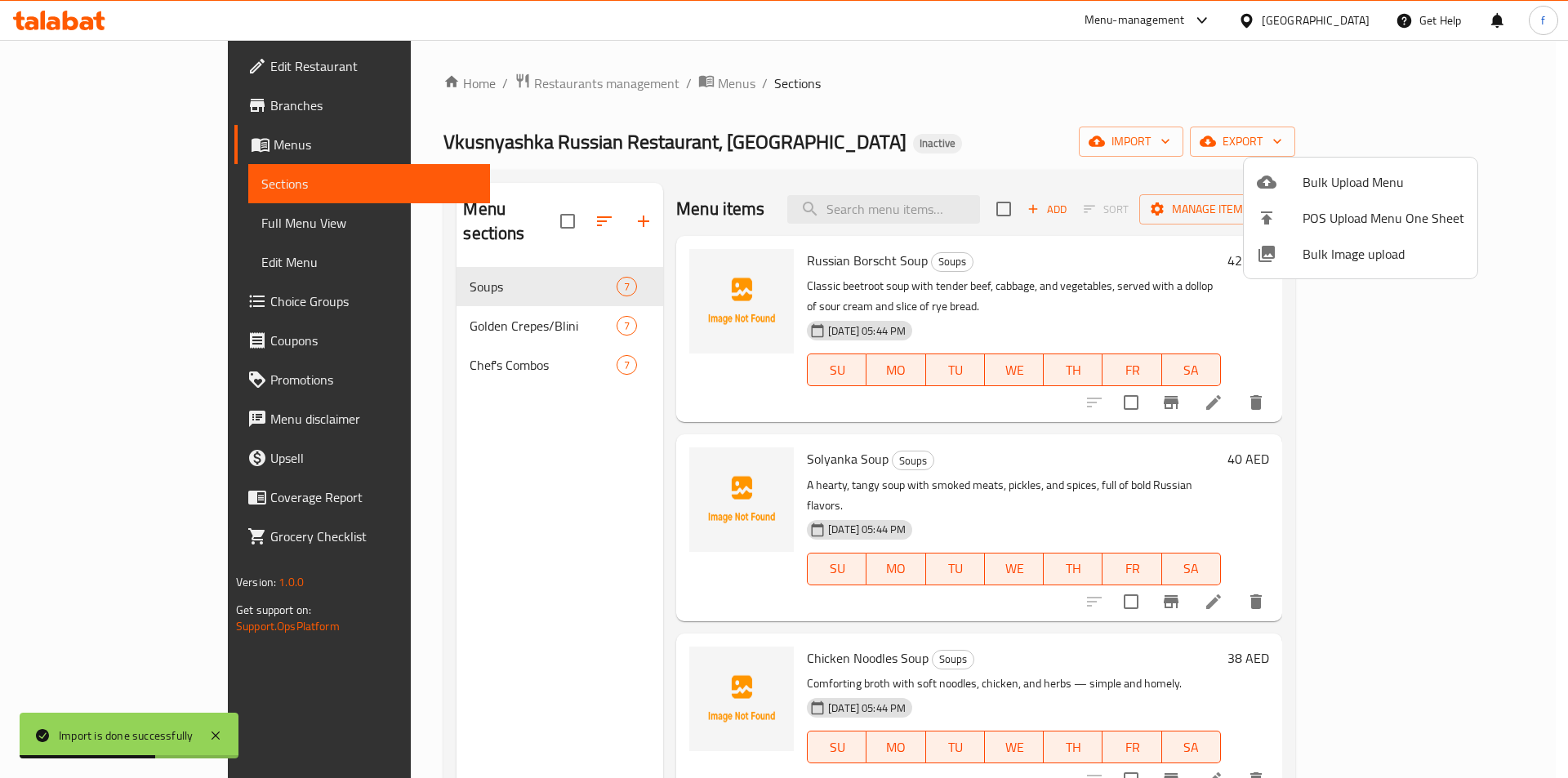
click at [459, 341] on div at bounding box center [784, 389] width 1568 height 778
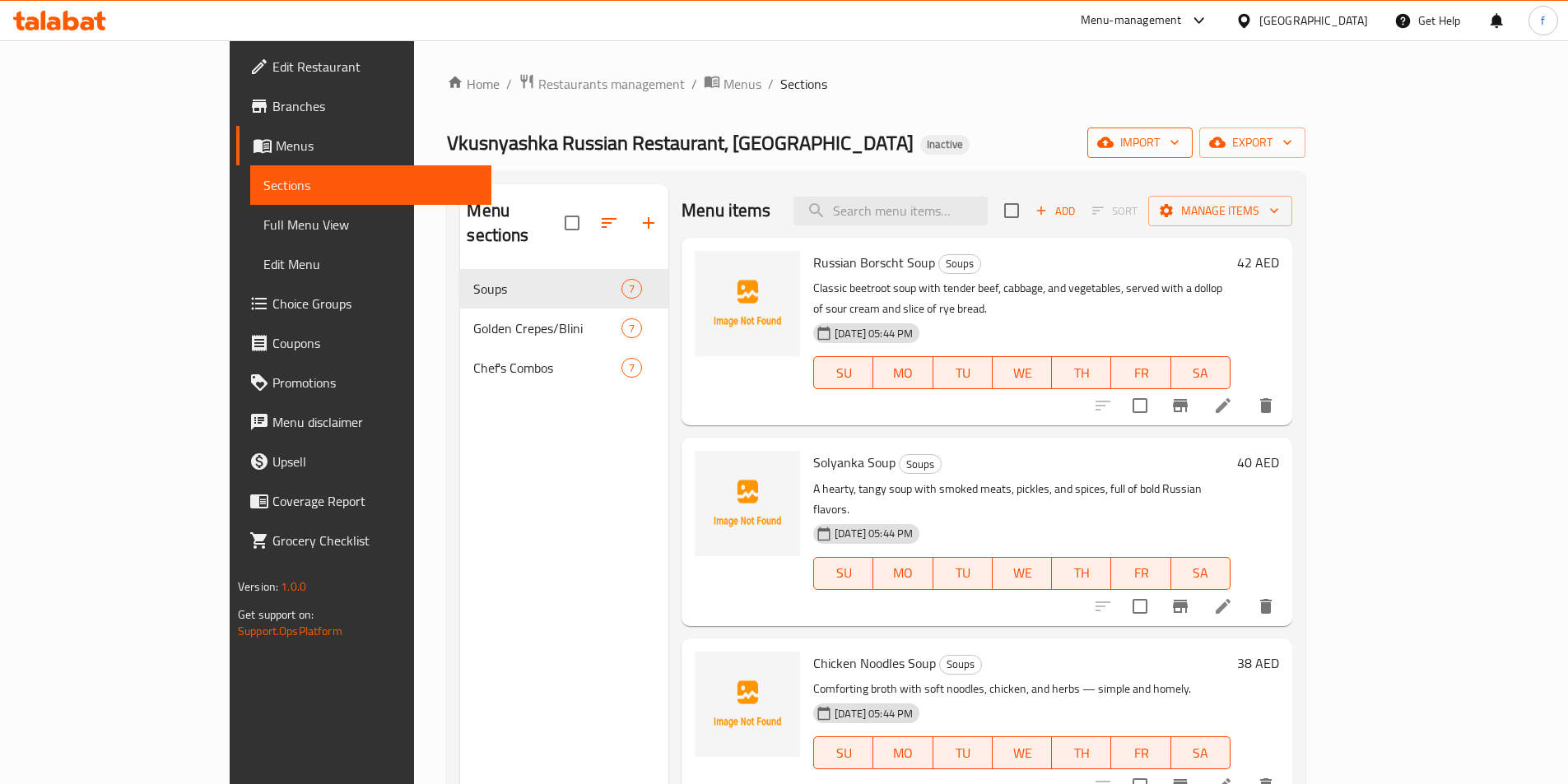
click at [1179, 134] on span "import" at bounding box center [1140, 143] width 79 height 21
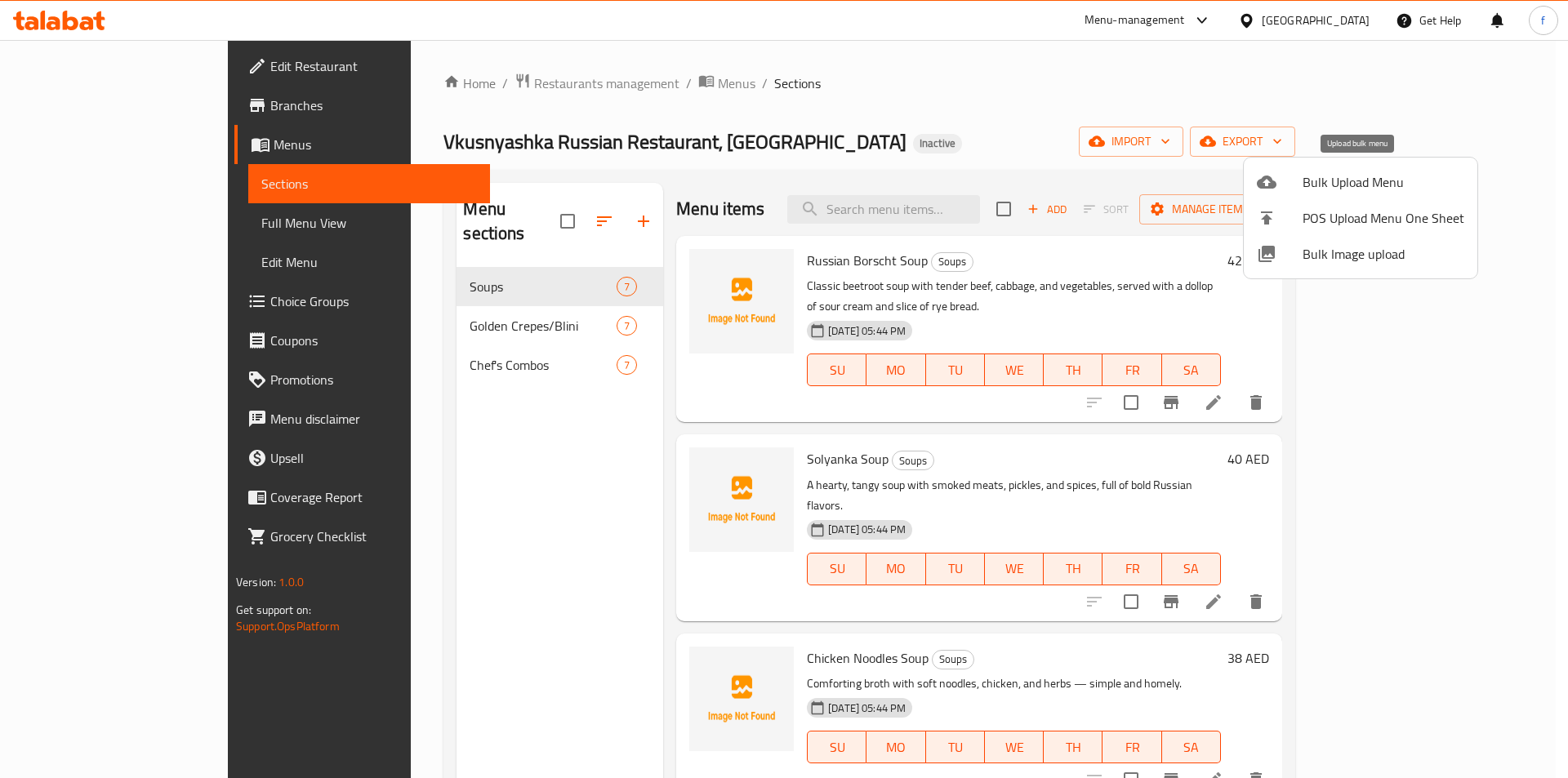
click at [1354, 188] on span "Bulk Upload Menu" at bounding box center [1384, 182] width 161 height 20
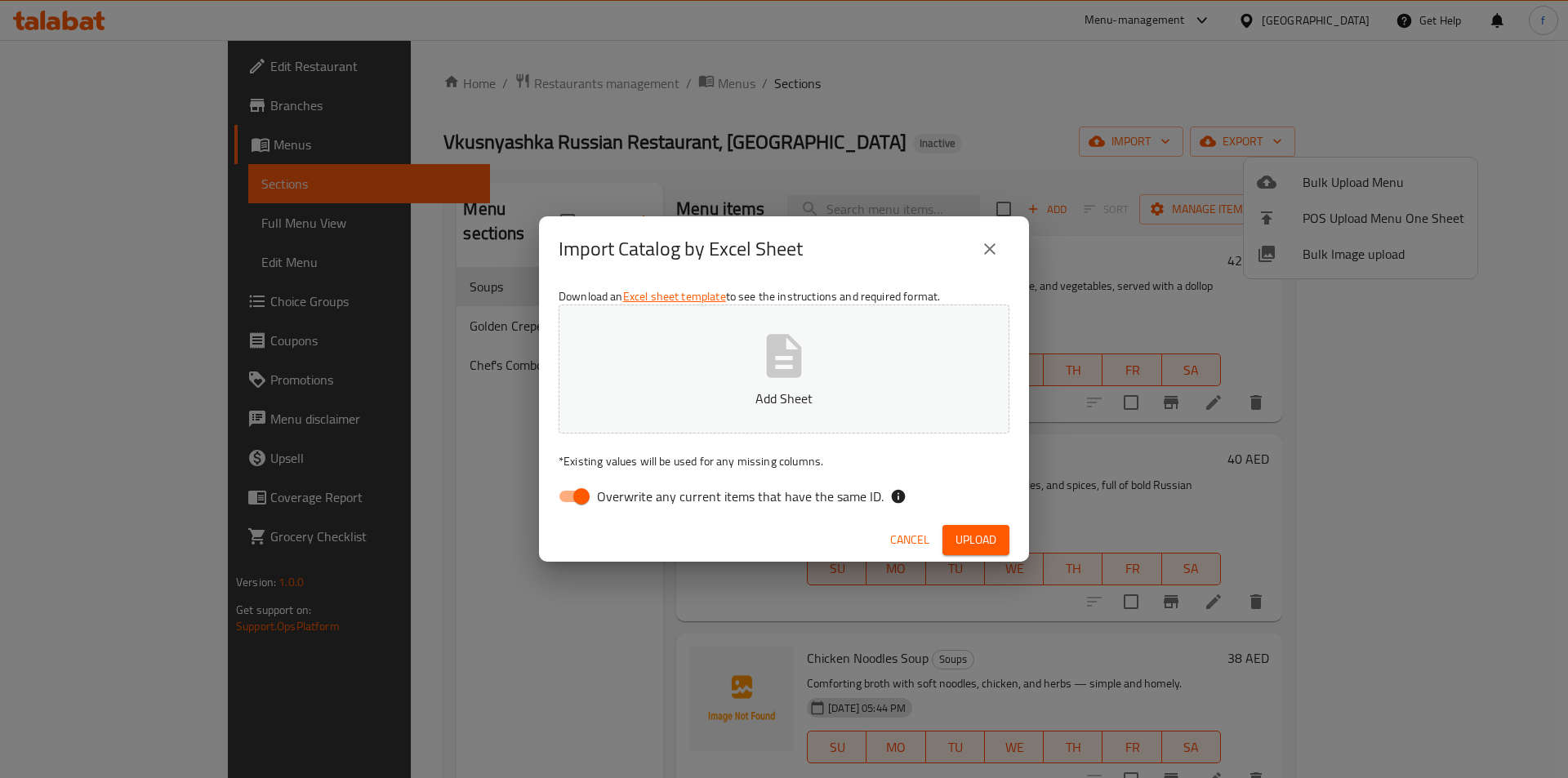
click at [575, 488] on input "Overwrite any current items that have the same ID." at bounding box center [582, 496] width 93 height 31
checkbox input "false"
click at [974, 530] on span "Upload" at bounding box center [976, 540] width 41 height 20
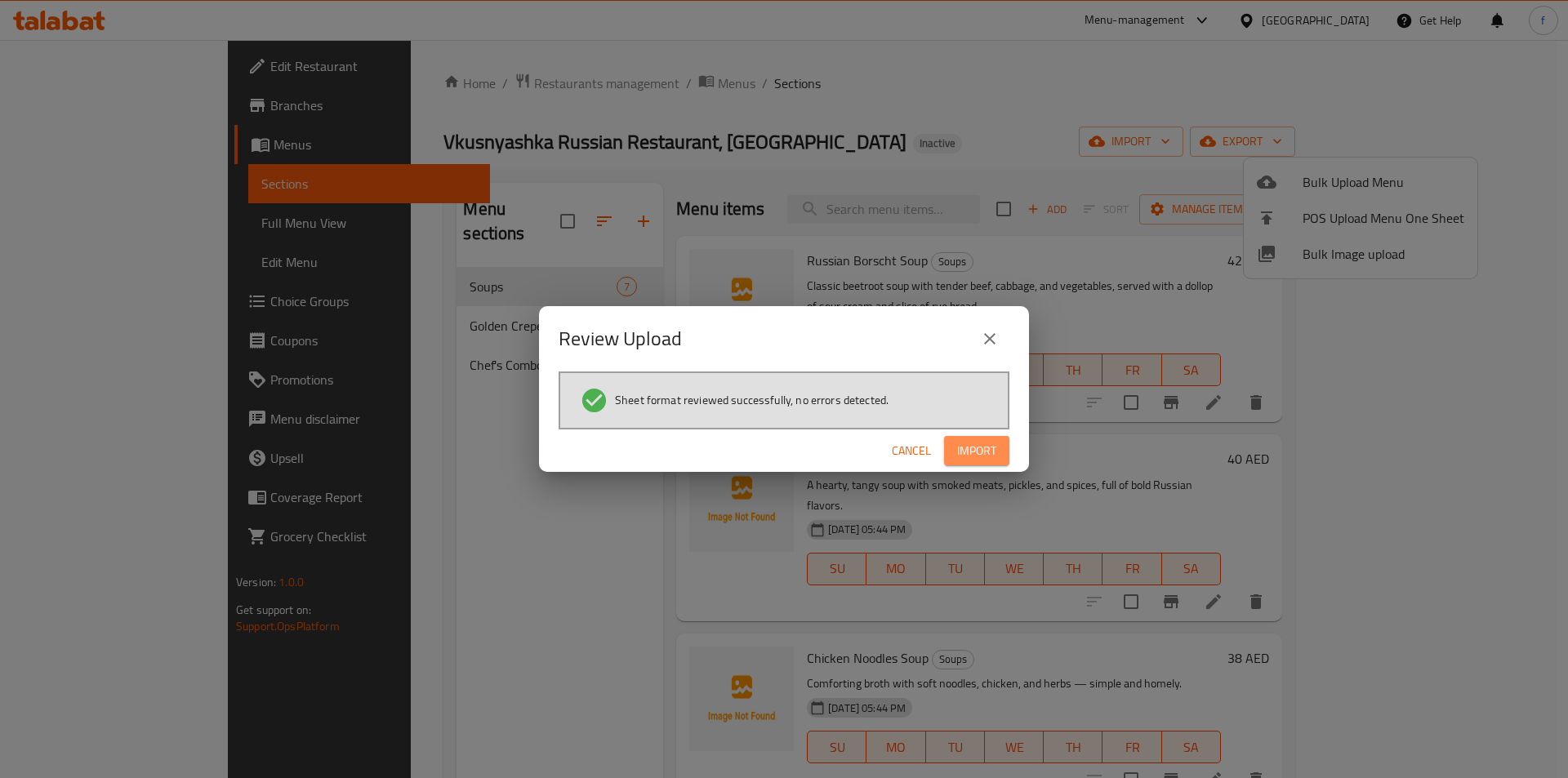
click at [995, 457] on span "Import" at bounding box center [977, 451] width 39 height 20
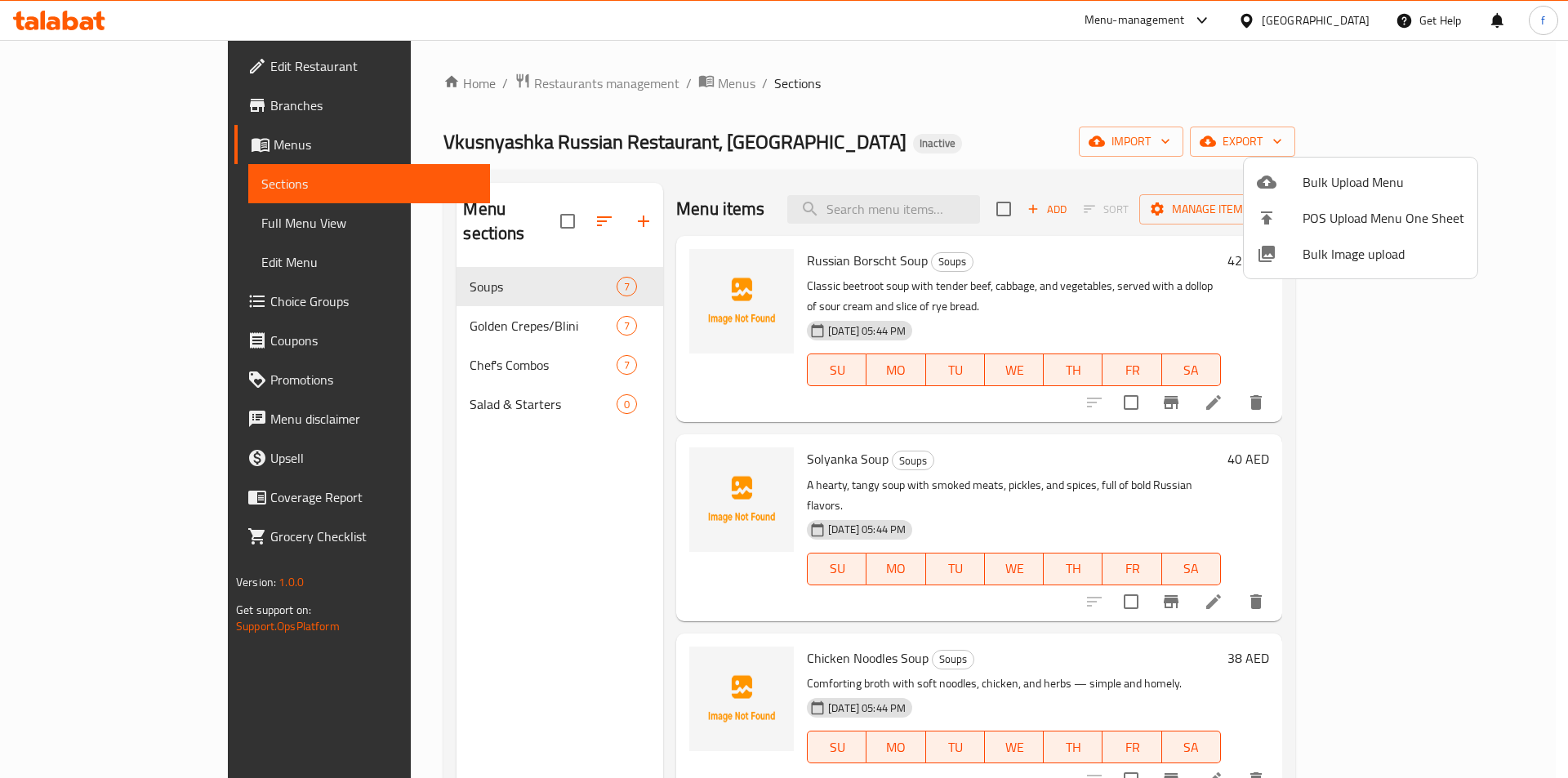
click at [505, 392] on div at bounding box center [784, 389] width 1568 height 778
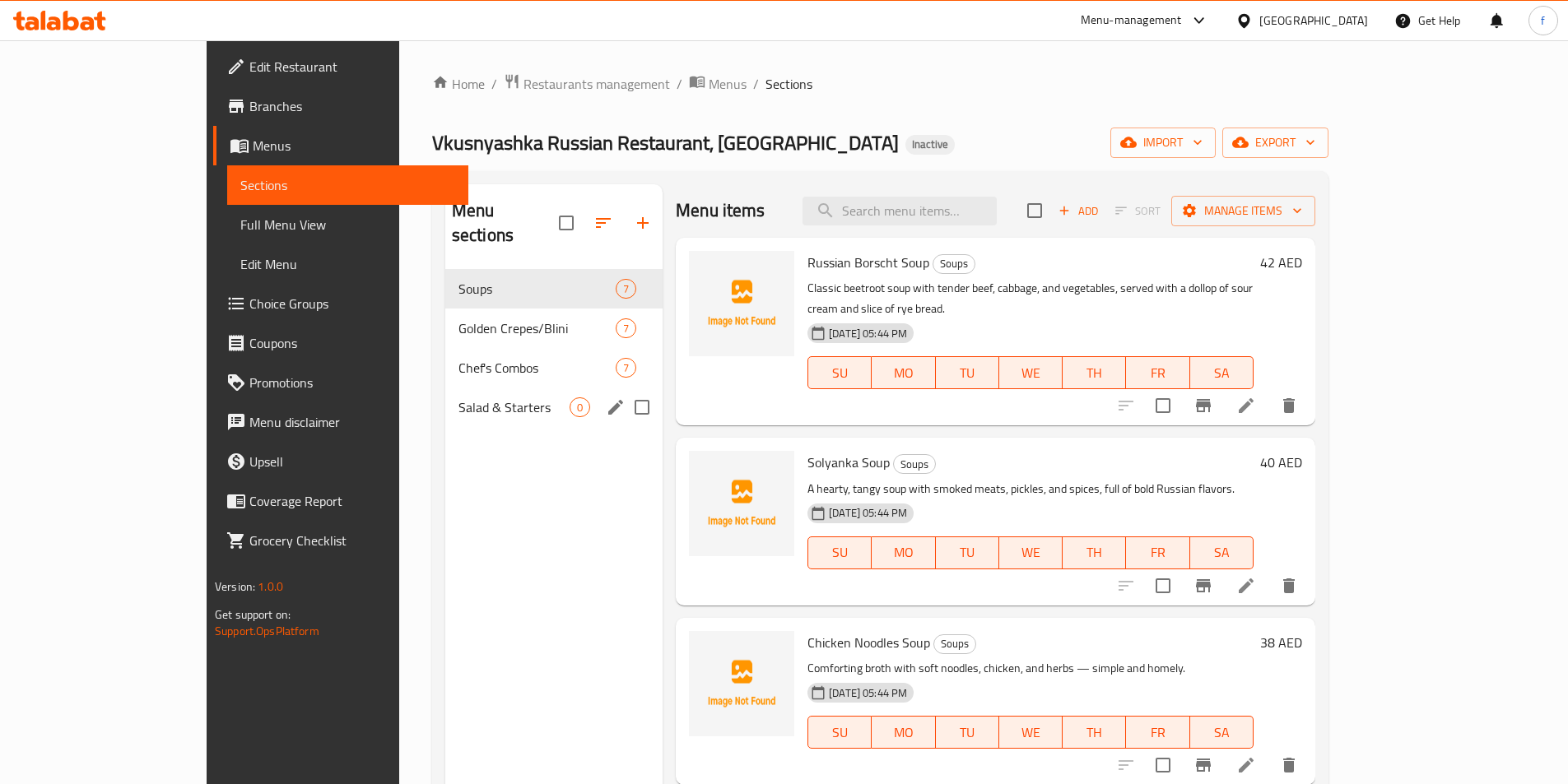
click at [445, 388] on div "Salad & Starters 0" at bounding box center [554, 407] width 217 height 39
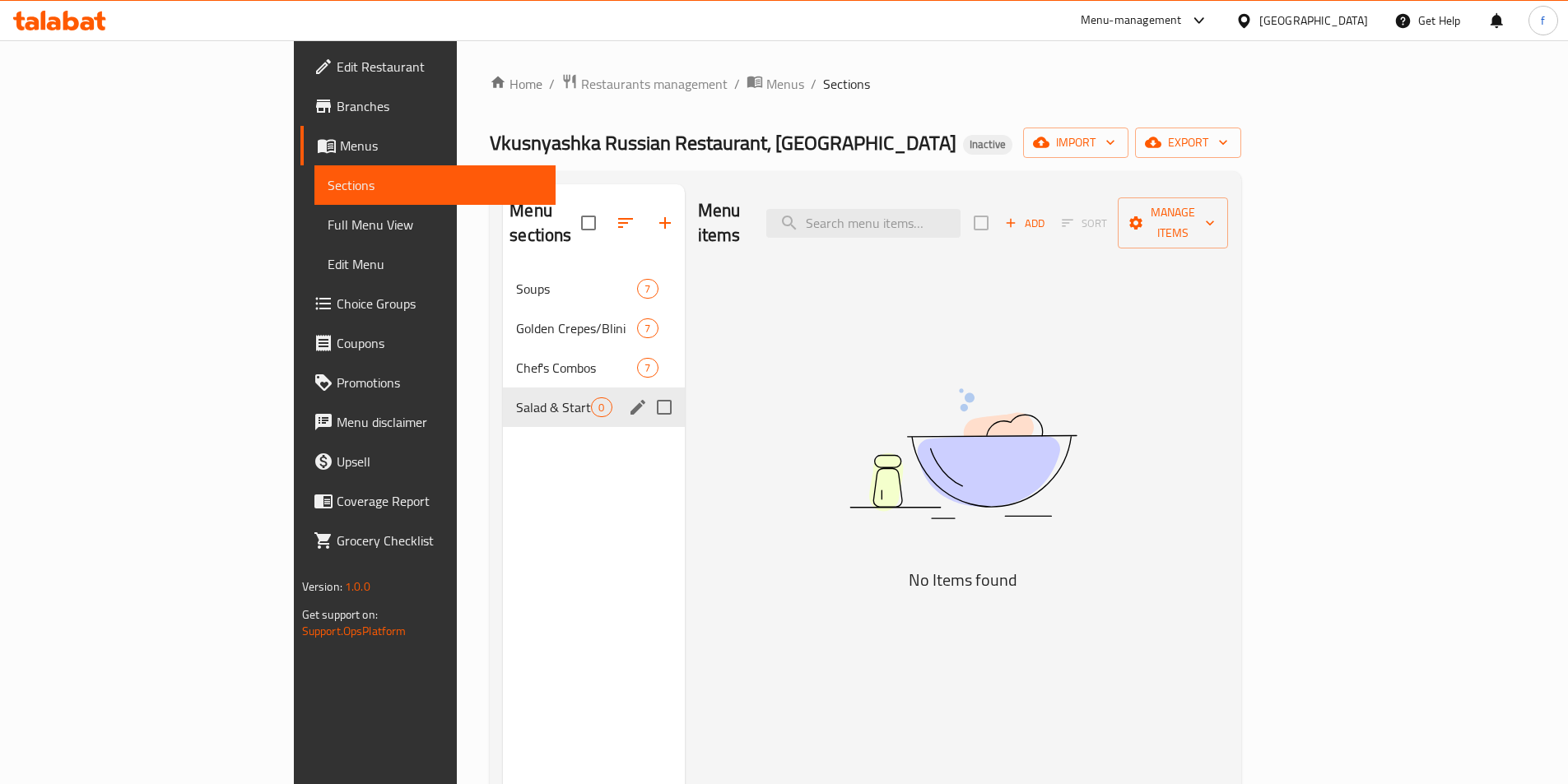
drag, startPoint x: 610, startPoint y: 377, endPoint x: 591, endPoint y: 385, distance: 20.6
click at [647, 390] on input "Menu sections" at bounding box center [664, 407] width 34 height 34
checkbox input "true"
click at [596, 208] on button "button" at bounding box center [615, 223] width 39 height 39
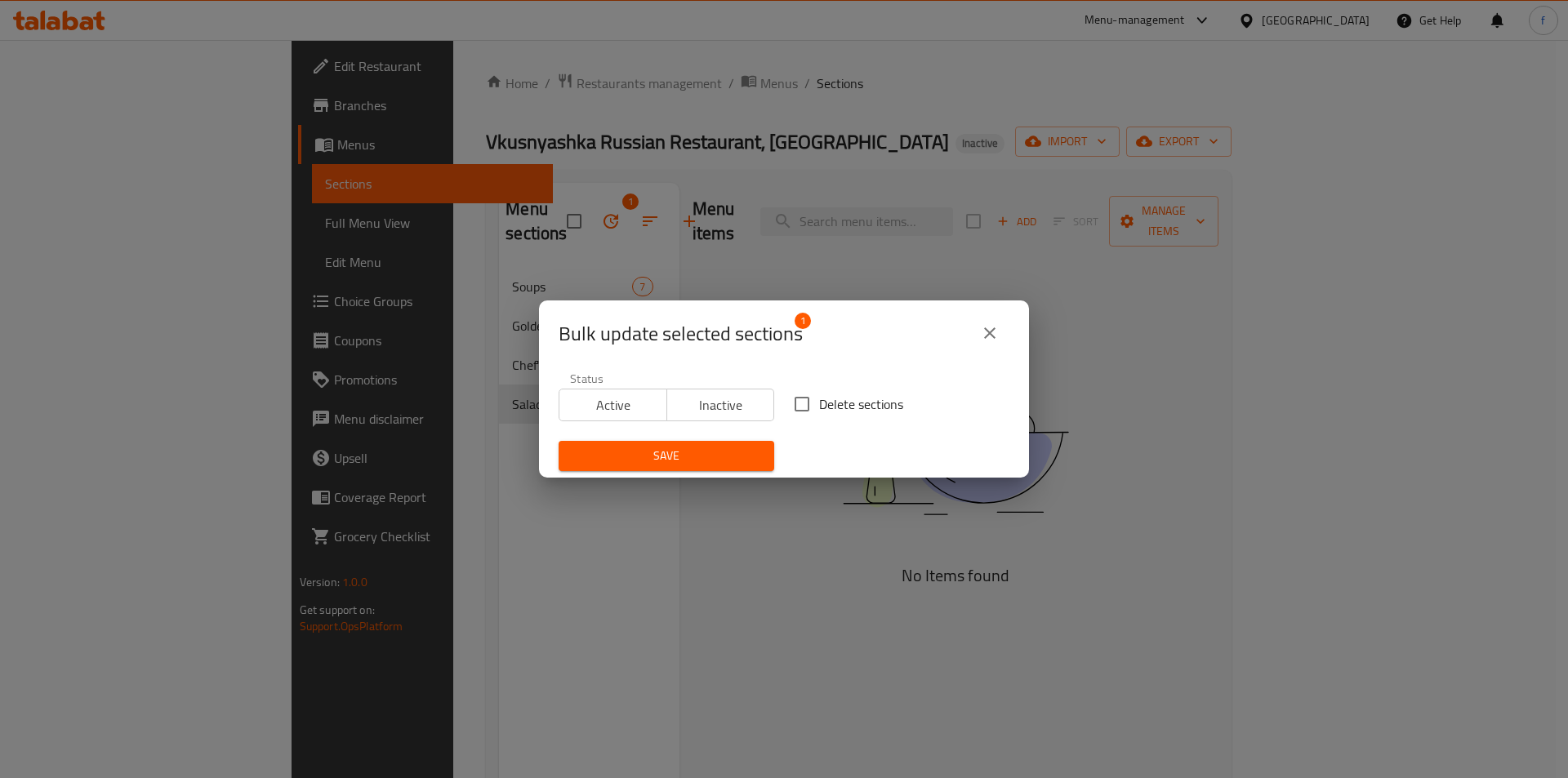
drag, startPoint x: 797, startPoint y: 403, endPoint x: 740, endPoint y: 459, distance: 79.9
click at [797, 407] on input "Delete sections" at bounding box center [802, 404] width 34 height 34
checkbox input "true"
click at [740, 459] on span "Save" at bounding box center [666, 456] width 189 height 20
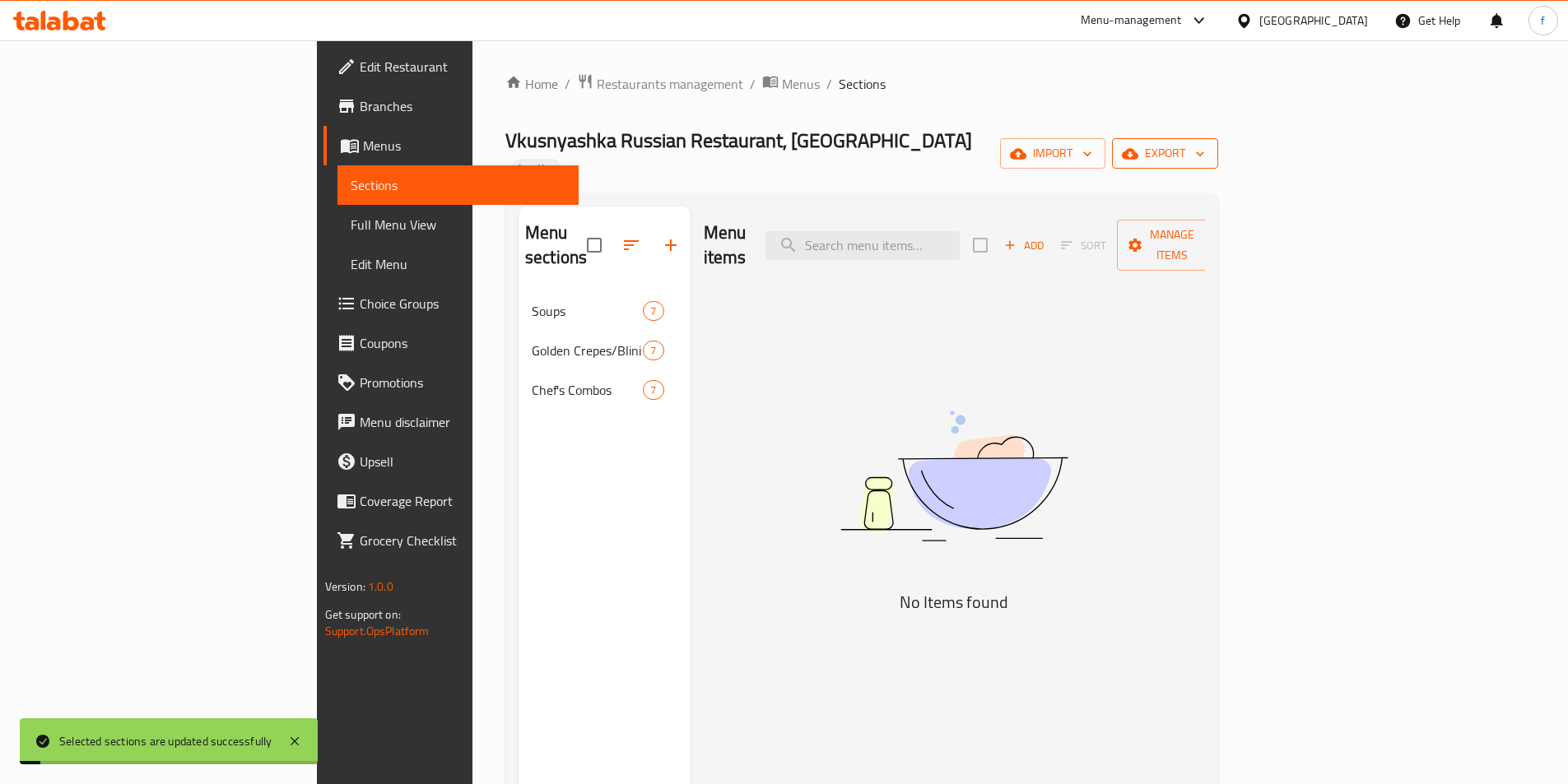
click at [1205, 146] on span "export" at bounding box center [1164, 153] width 80 height 21
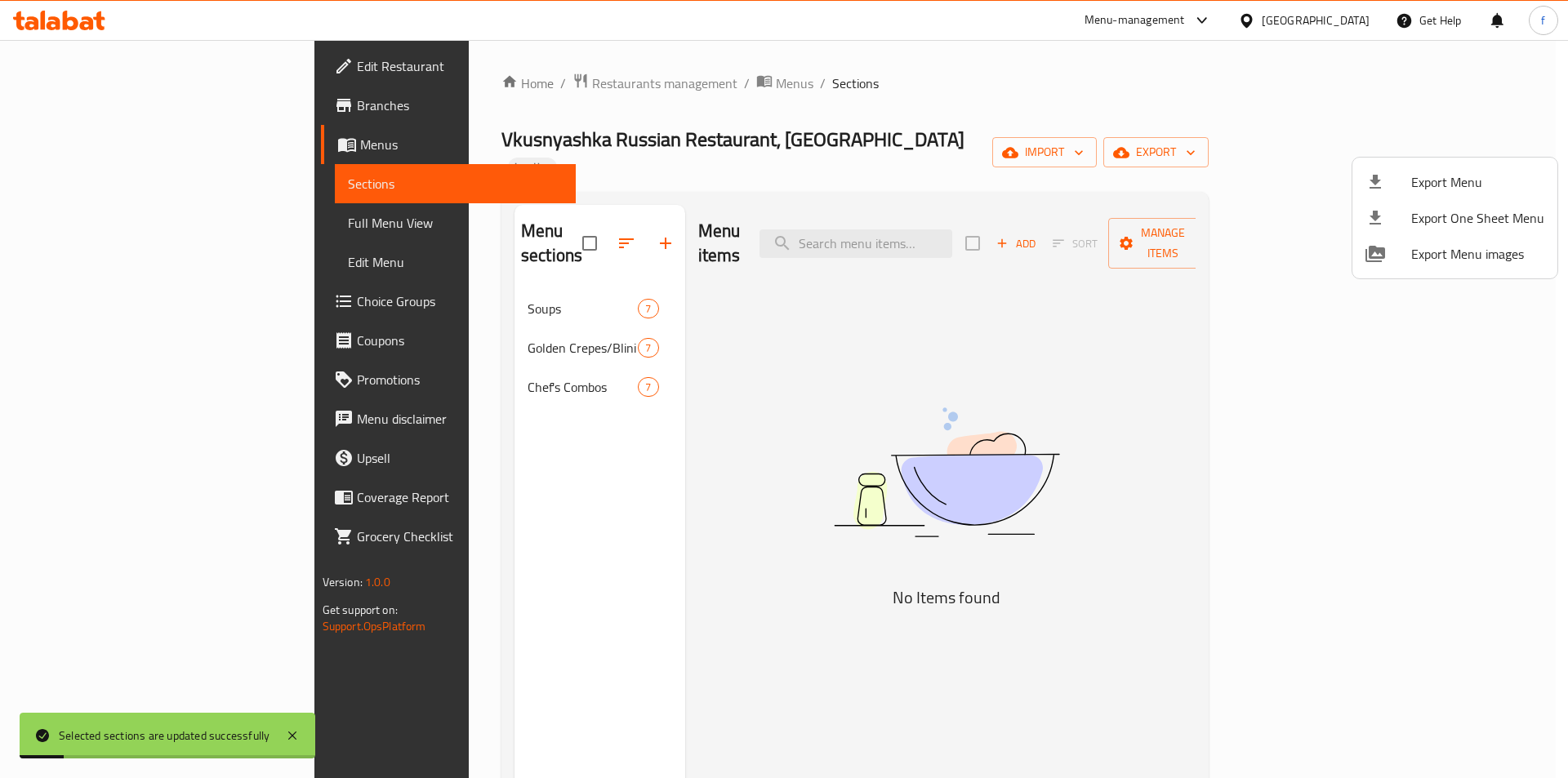
click at [1367, 138] on div at bounding box center [784, 389] width 1568 height 778
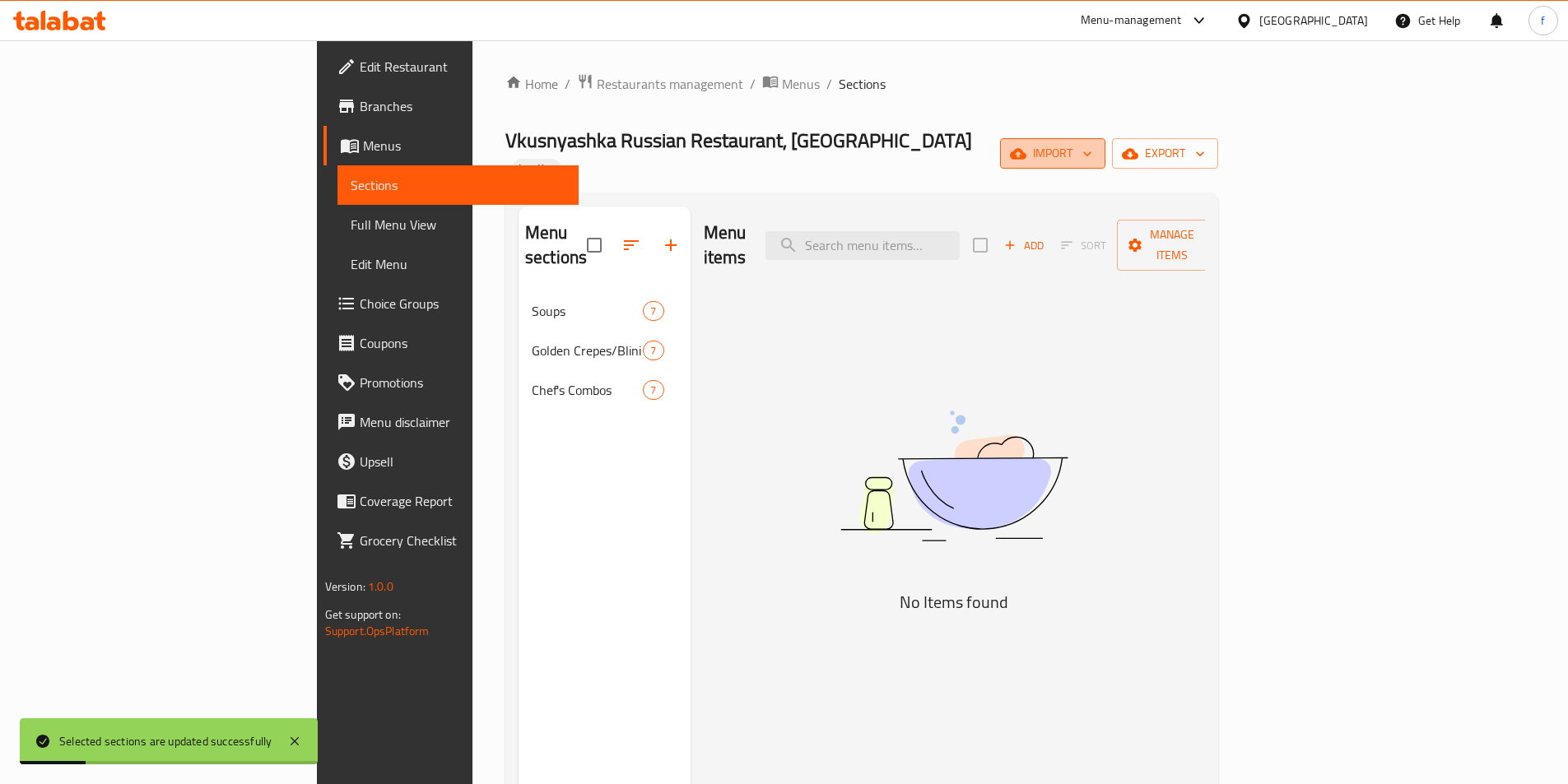
click at [1092, 144] on span "import" at bounding box center [1053, 153] width 79 height 21
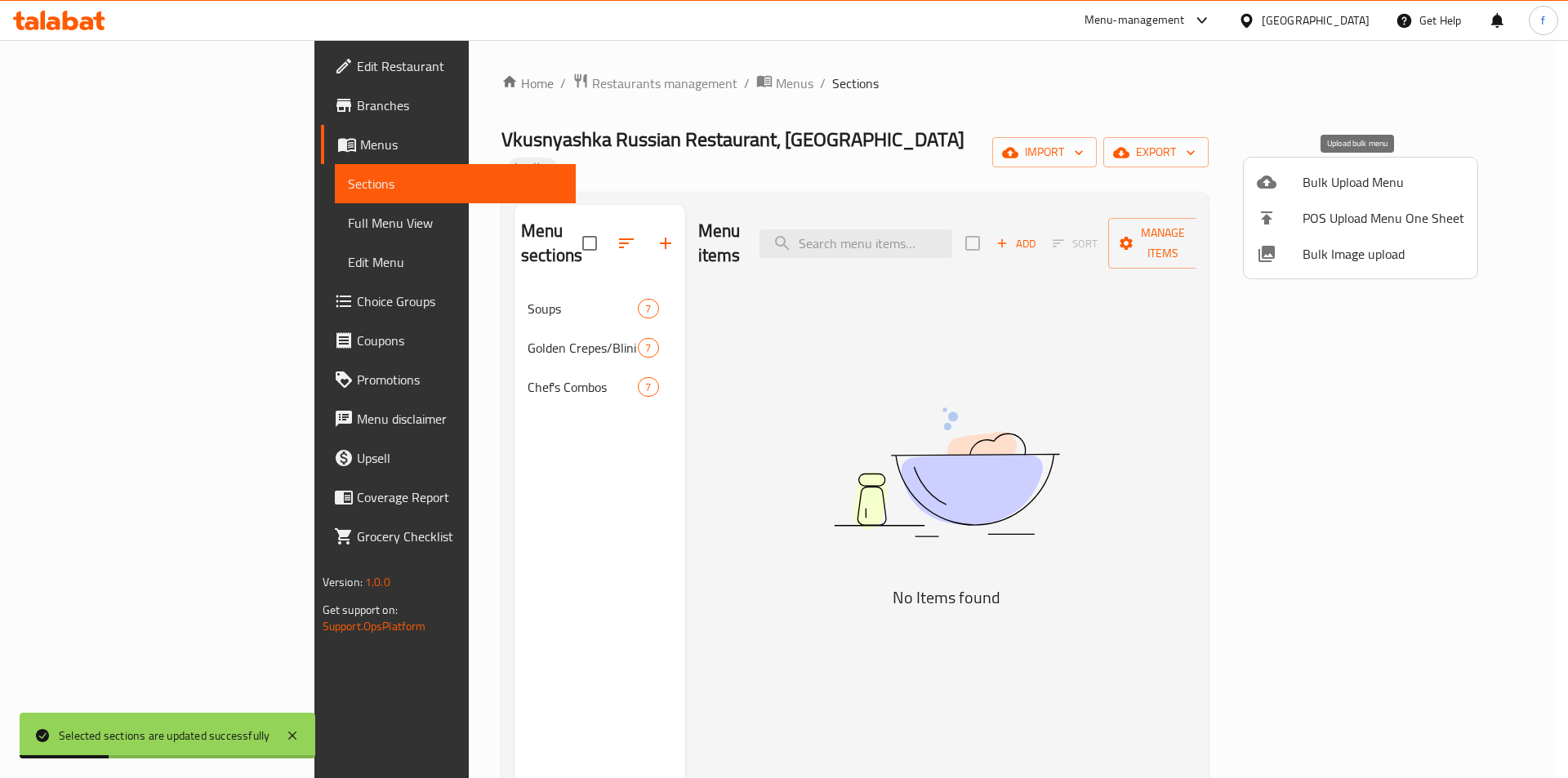
click at [1296, 193] on li "Bulk Upload Menu" at bounding box center [1360, 182] width 234 height 36
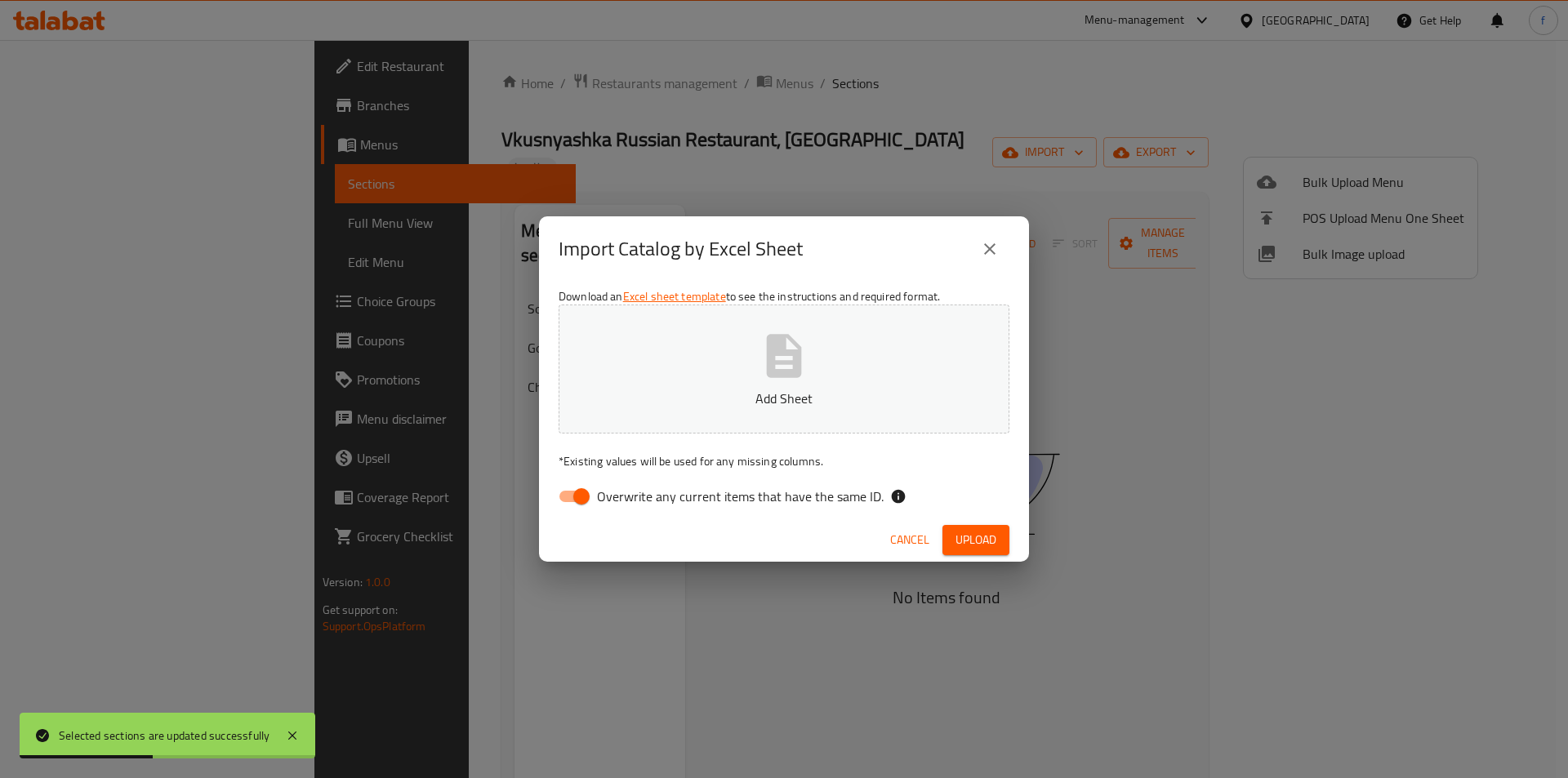
click at [576, 495] on input "Overwrite any current items that have the same ID." at bounding box center [582, 496] width 93 height 31
checkbox input "false"
click at [962, 517] on div "Download an Excel sheet template to see the instructions and required format. C…" at bounding box center [784, 400] width 490 height 237
click at [966, 529] on button "Upload" at bounding box center [976, 540] width 67 height 31
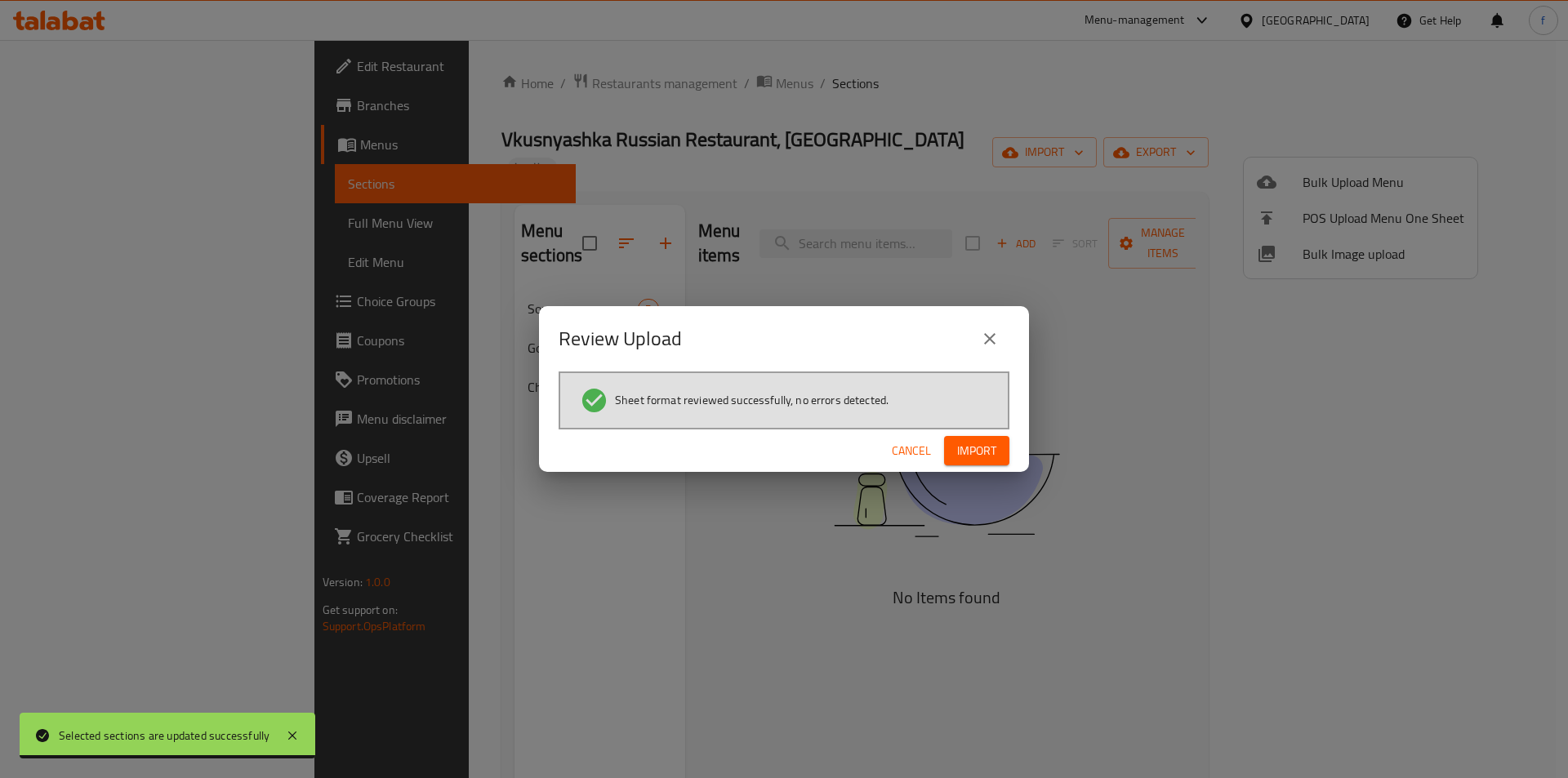
click at [973, 457] on span "Import" at bounding box center [977, 451] width 39 height 20
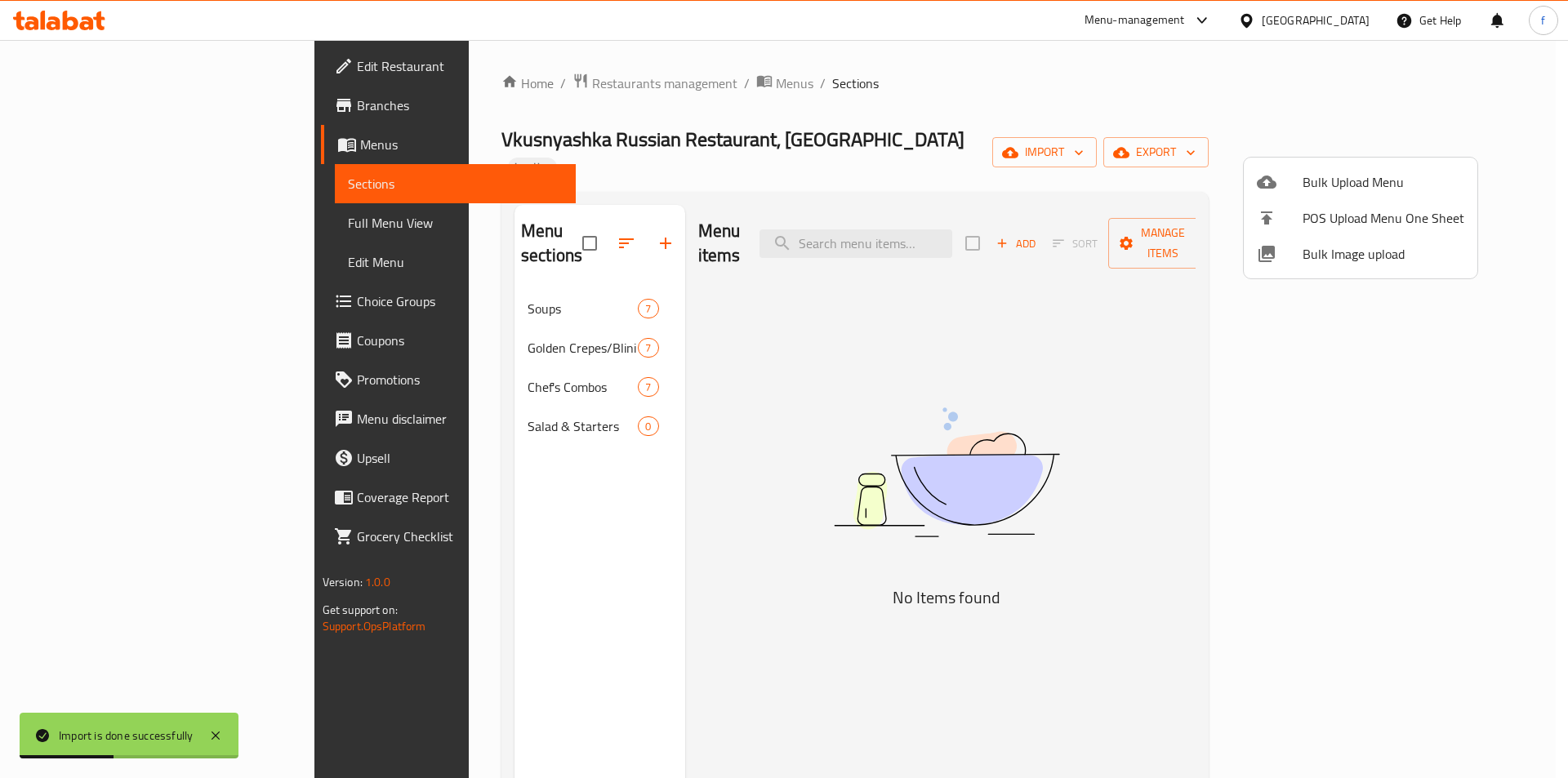
click at [499, 388] on div at bounding box center [784, 389] width 1568 height 778
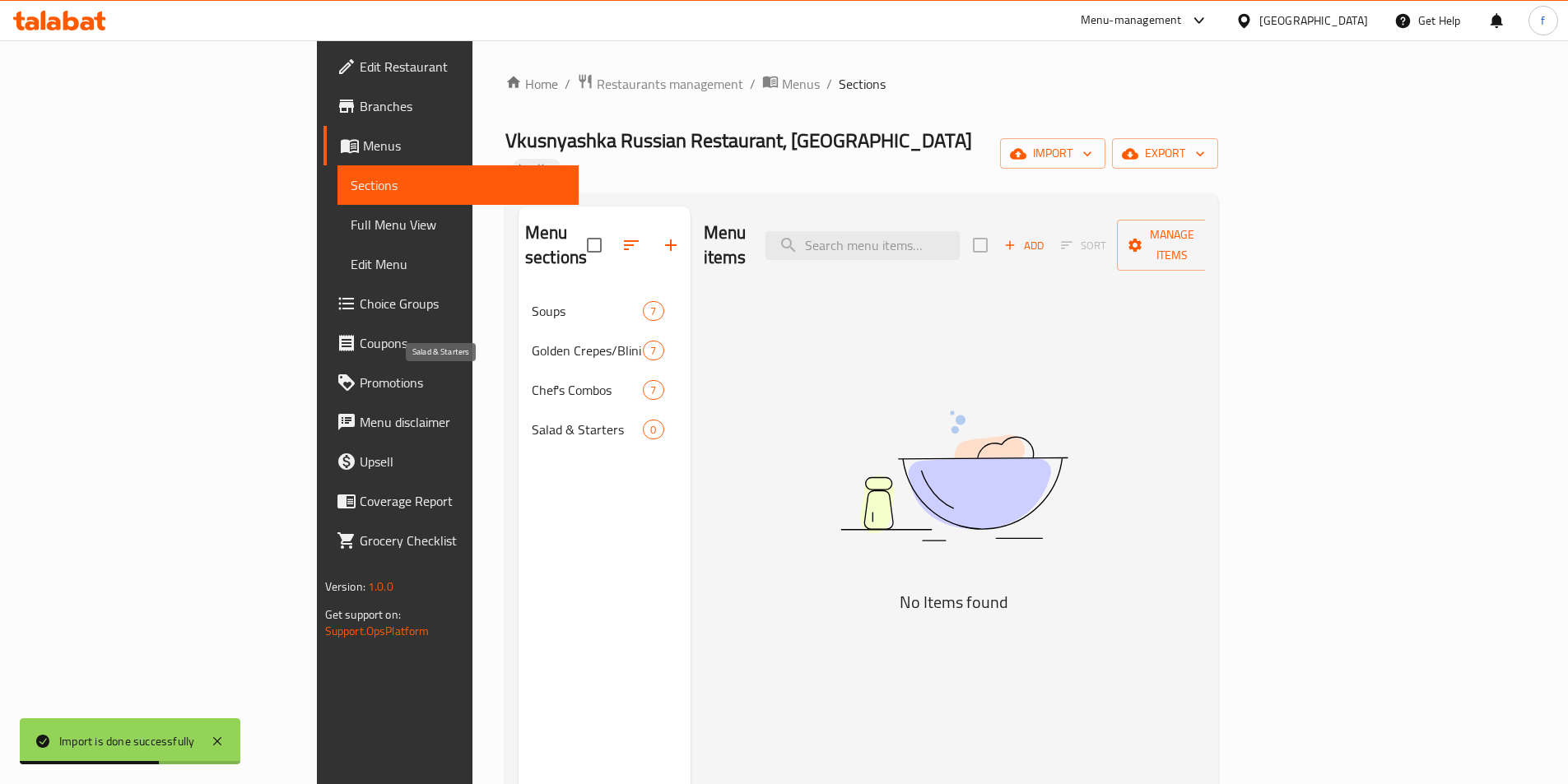
click at [532, 419] on span "Salad & Starters" at bounding box center [587, 429] width 111 height 20
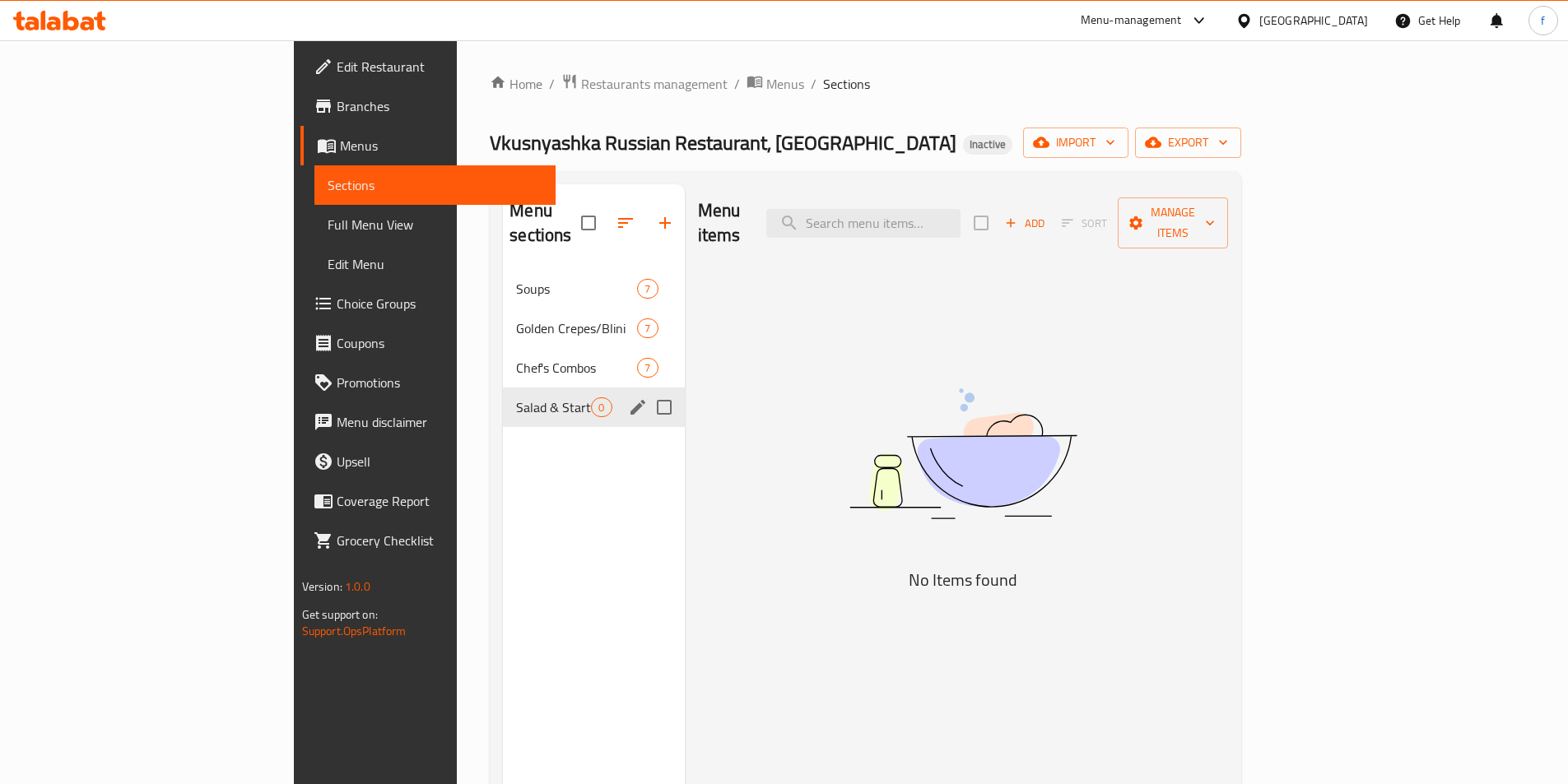
click at [647, 390] on input "Menu sections" at bounding box center [664, 407] width 34 height 34
checkbox input "true"
click at [609, 216] on icon "button" at bounding box center [615, 223] width 15 height 15
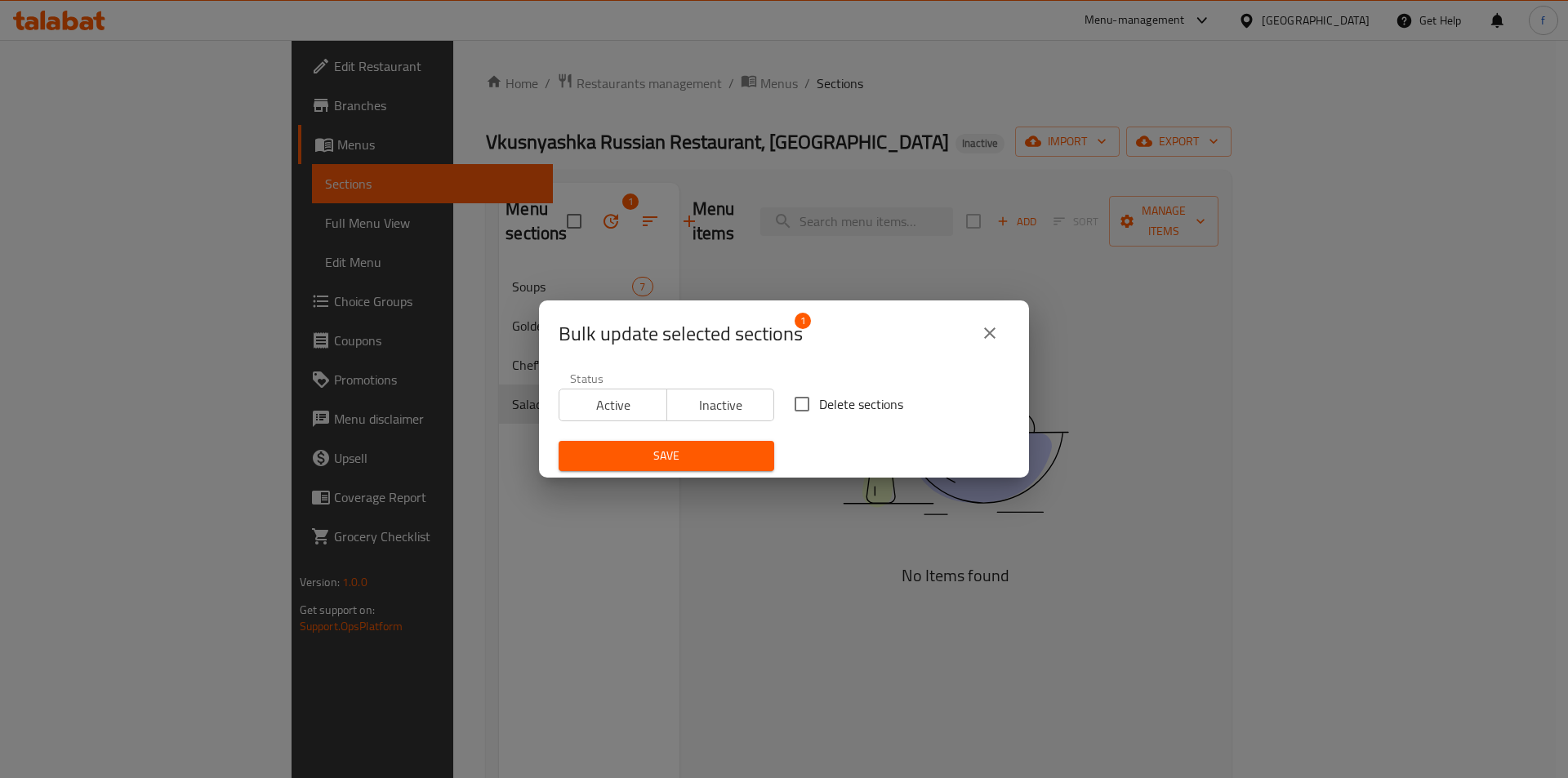
click at [804, 403] on input "Delete sections" at bounding box center [802, 404] width 34 height 34
checkbox input "true"
drag, startPoint x: 648, startPoint y: 489, endPoint x: 660, endPoint y: 488, distance: 12.0
click at [655, 488] on div "Bulk update selected sections 1 Status Active Inactive Delete sections Save" at bounding box center [784, 389] width 1568 height 778
click at [689, 478] on div "Bulk update selected sections 1 Status Active Inactive Delete sections Save" at bounding box center [784, 389] width 1568 height 778
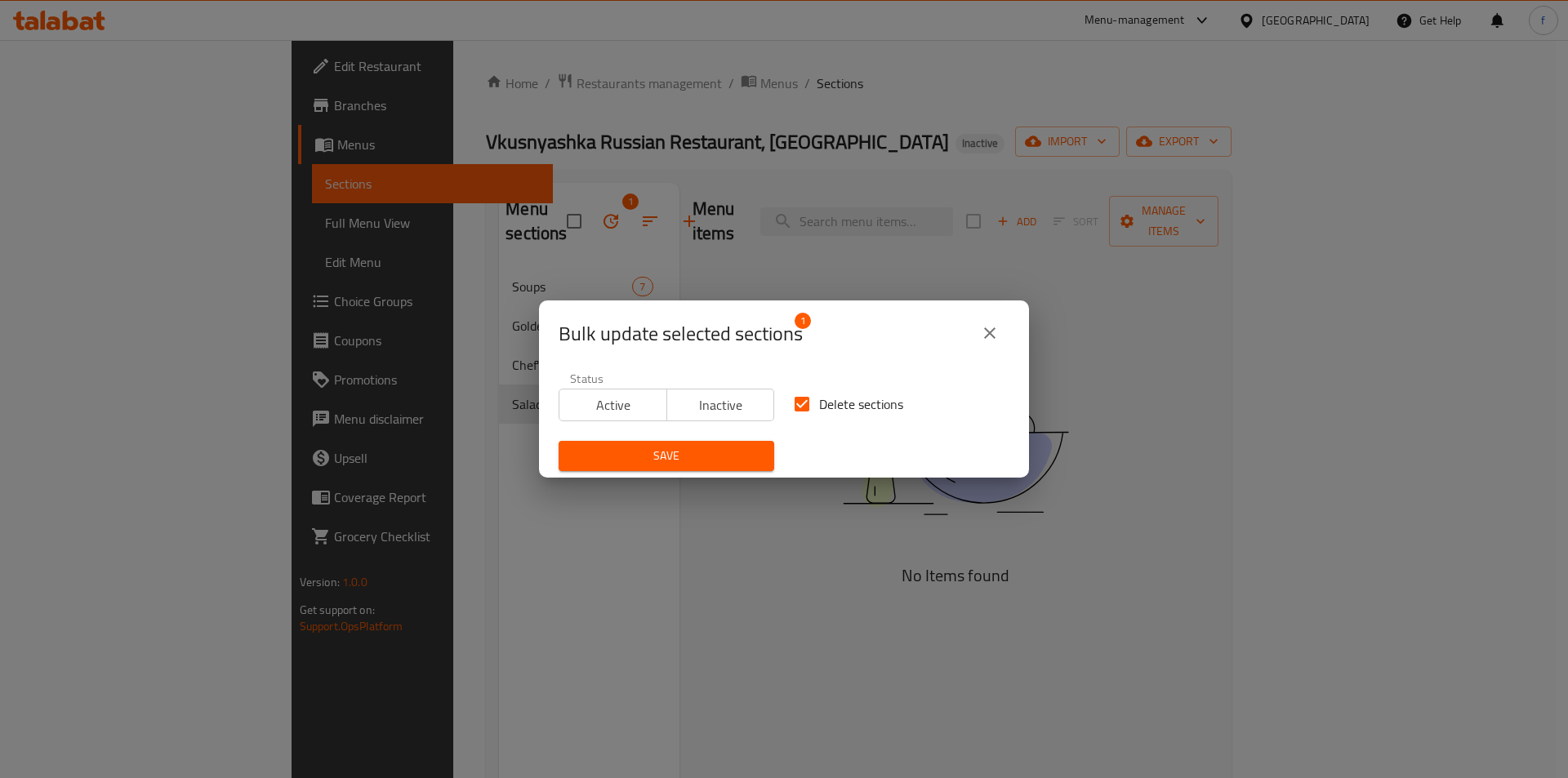
click at [685, 467] on button "Save" at bounding box center [667, 456] width 216 height 31
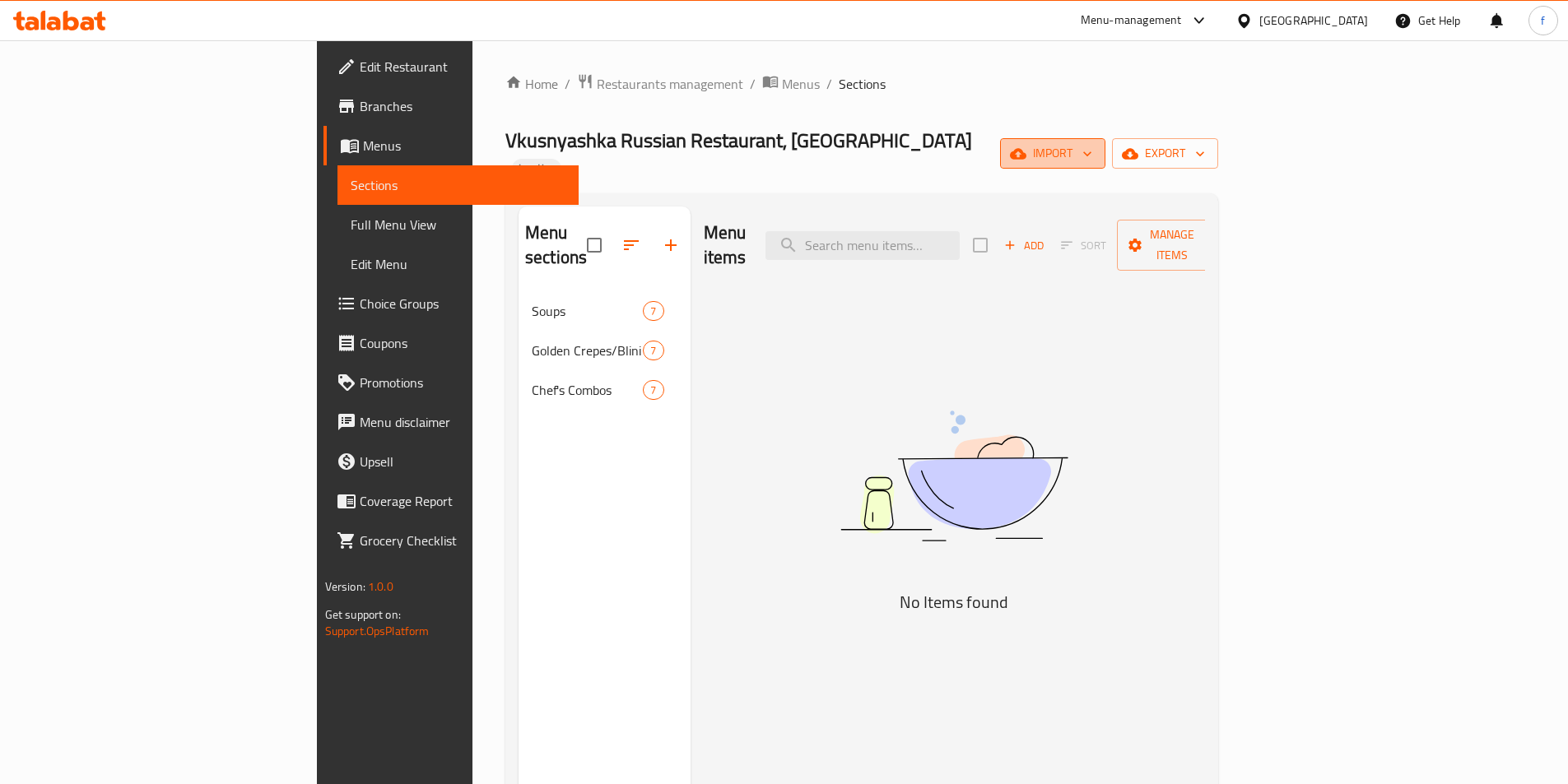
click at [1096, 150] on icon "button" at bounding box center [1087, 153] width 16 height 16
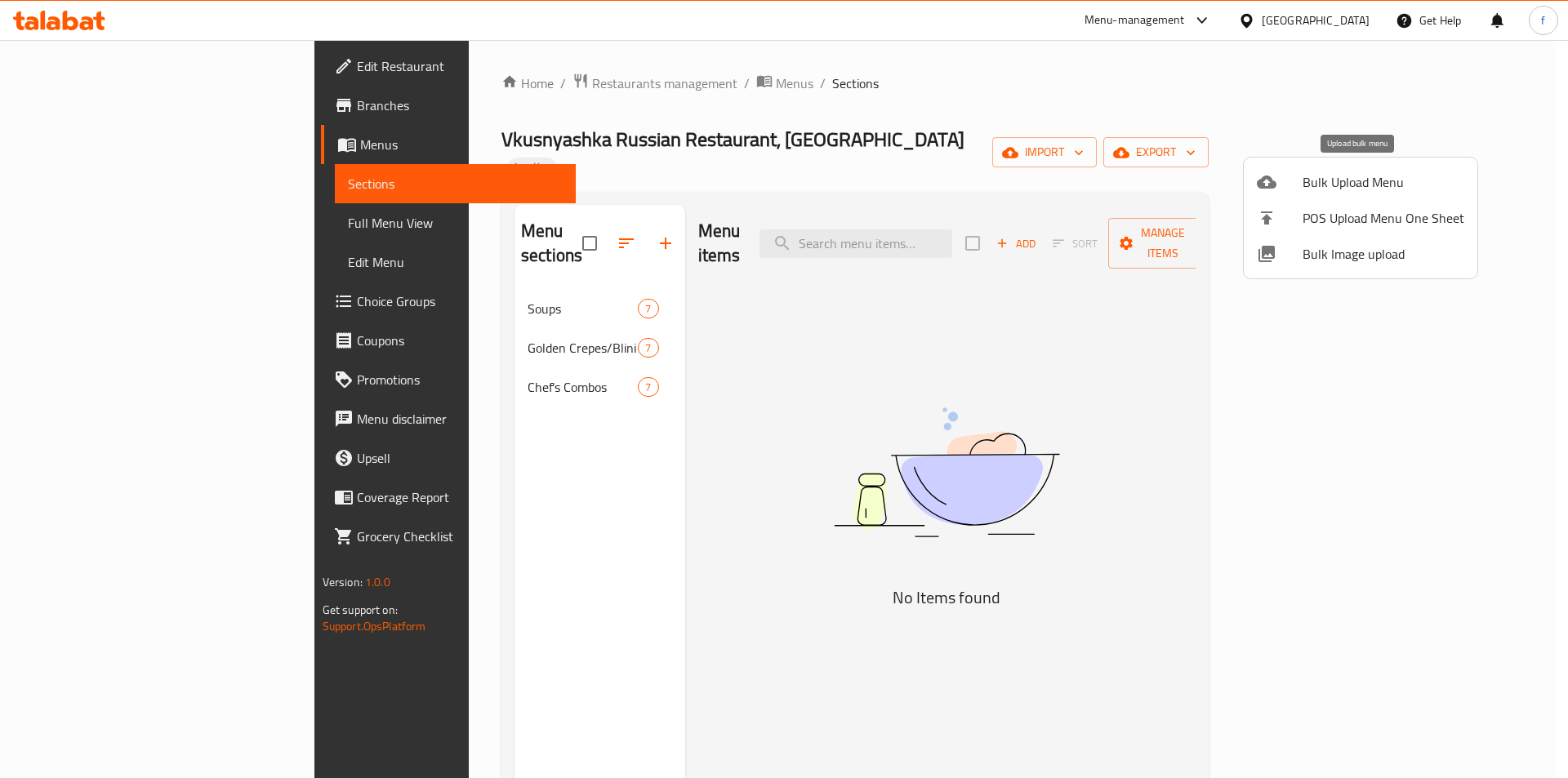
click at [1352, 172] on span "Bulk Upload Menu" at bounding box center [1384, 182] width 161 height 20
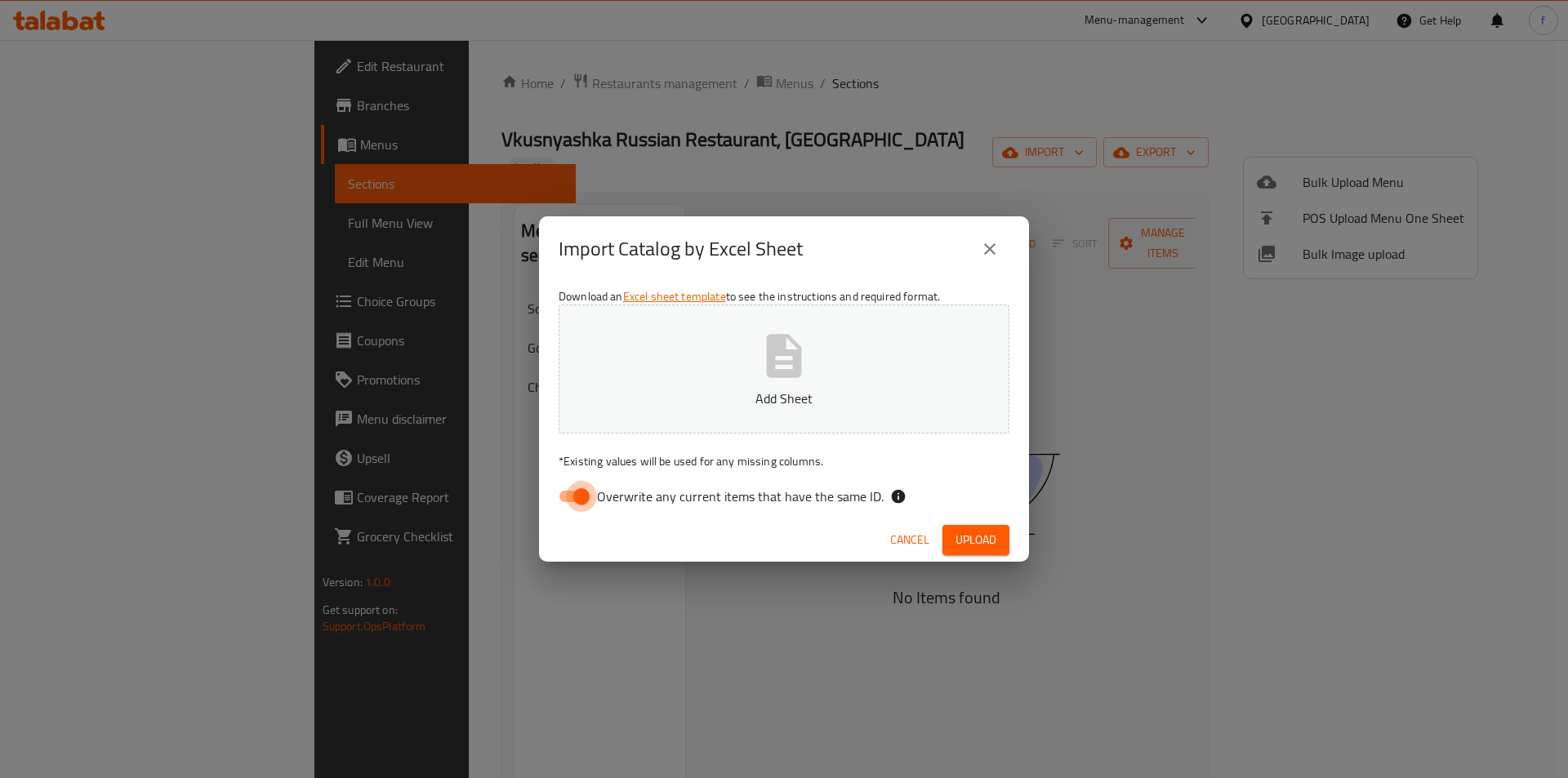
click at [584, 499] on input "Overwrite any current items that have the same ID." at bounding box center [582, 496] width 93 height 31
checkbox input "false"
click at [1000, 544] on button "Upload" at bounding box center [976, 540] width 67 height 31
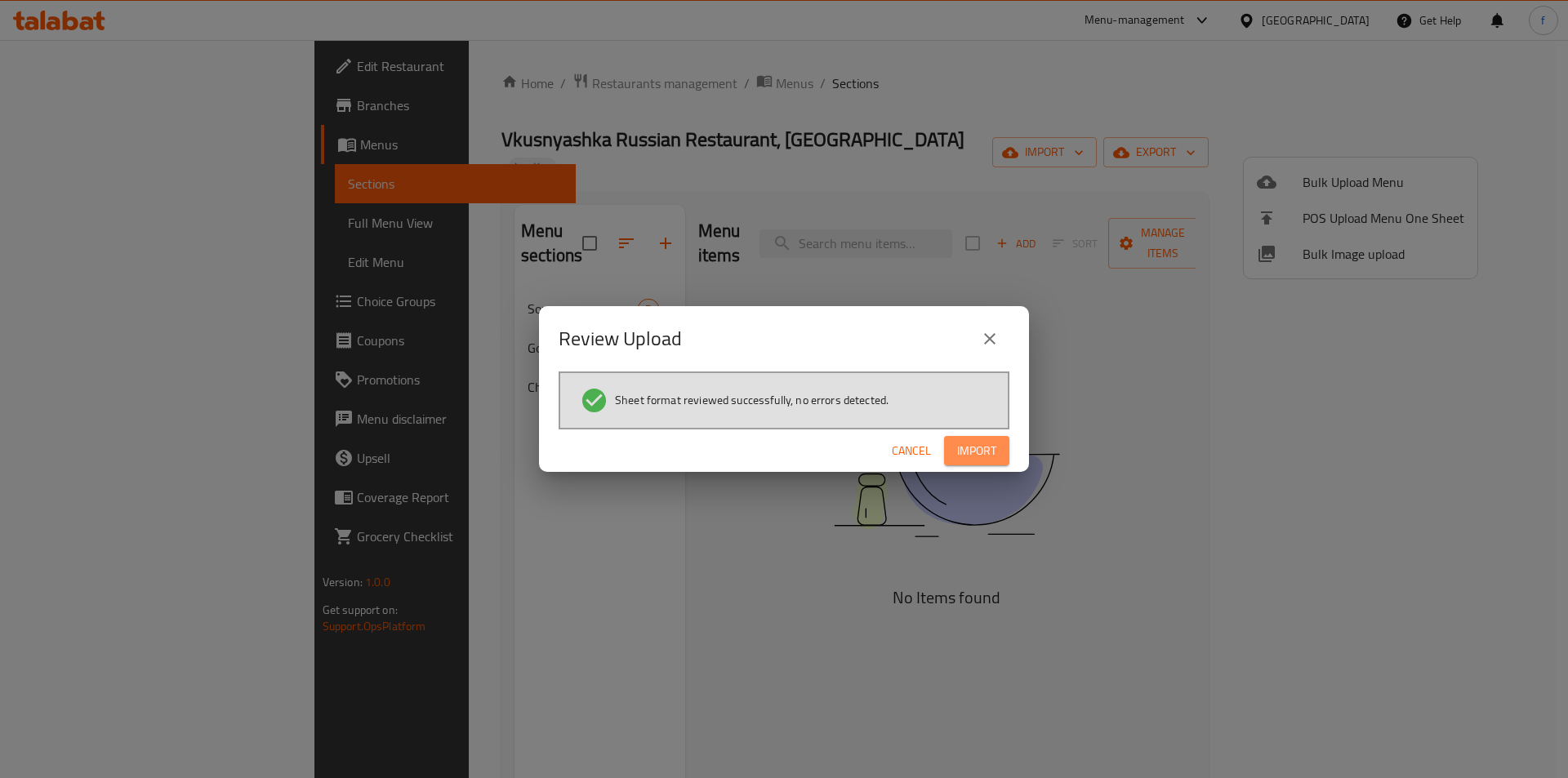
click at [973, 453] on span "Import" at bounding box center [977, 451] width 39 height 20
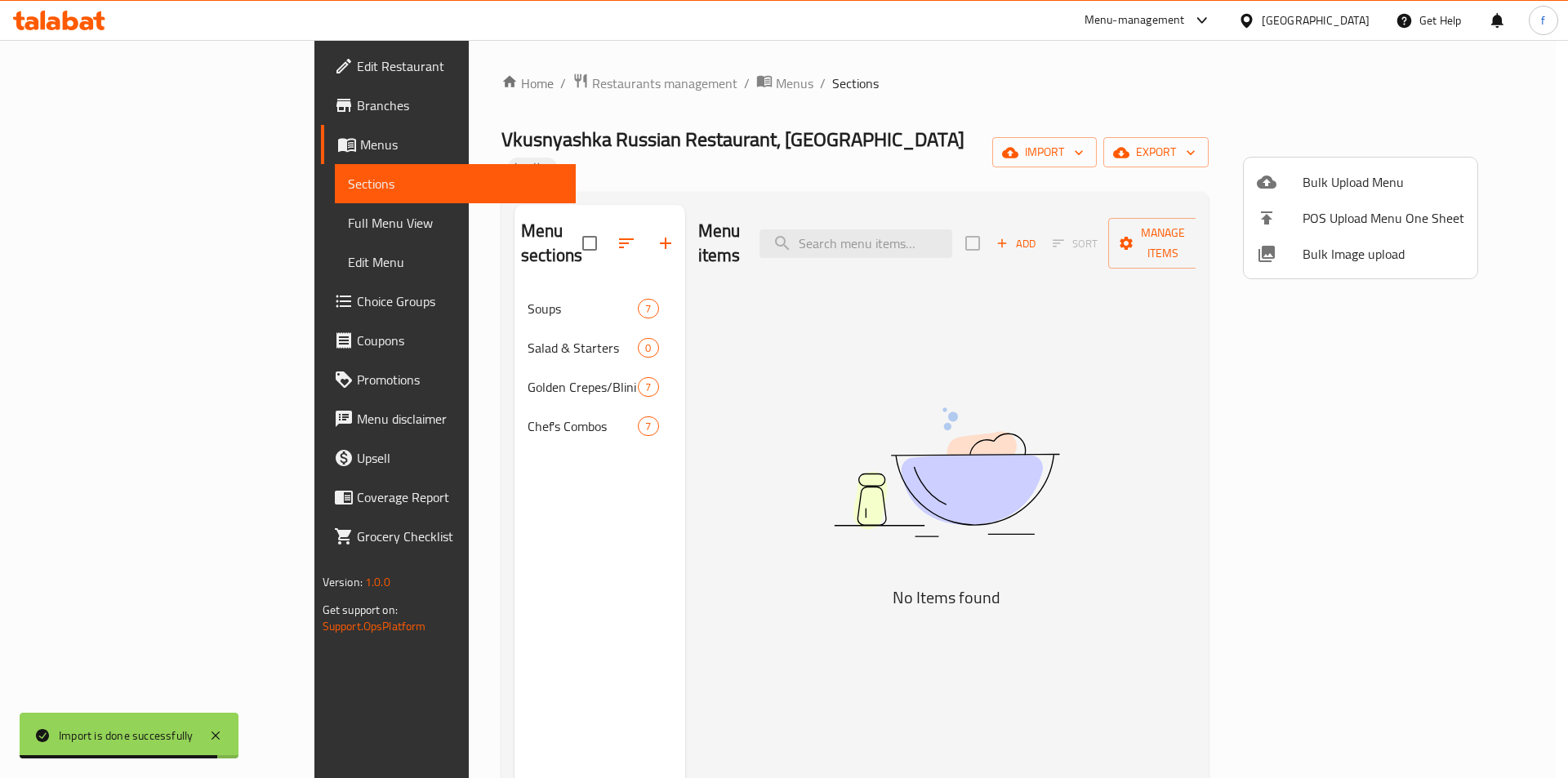
click at [494, 293] on div at bounding box center [784, 389] width 1568 height 778
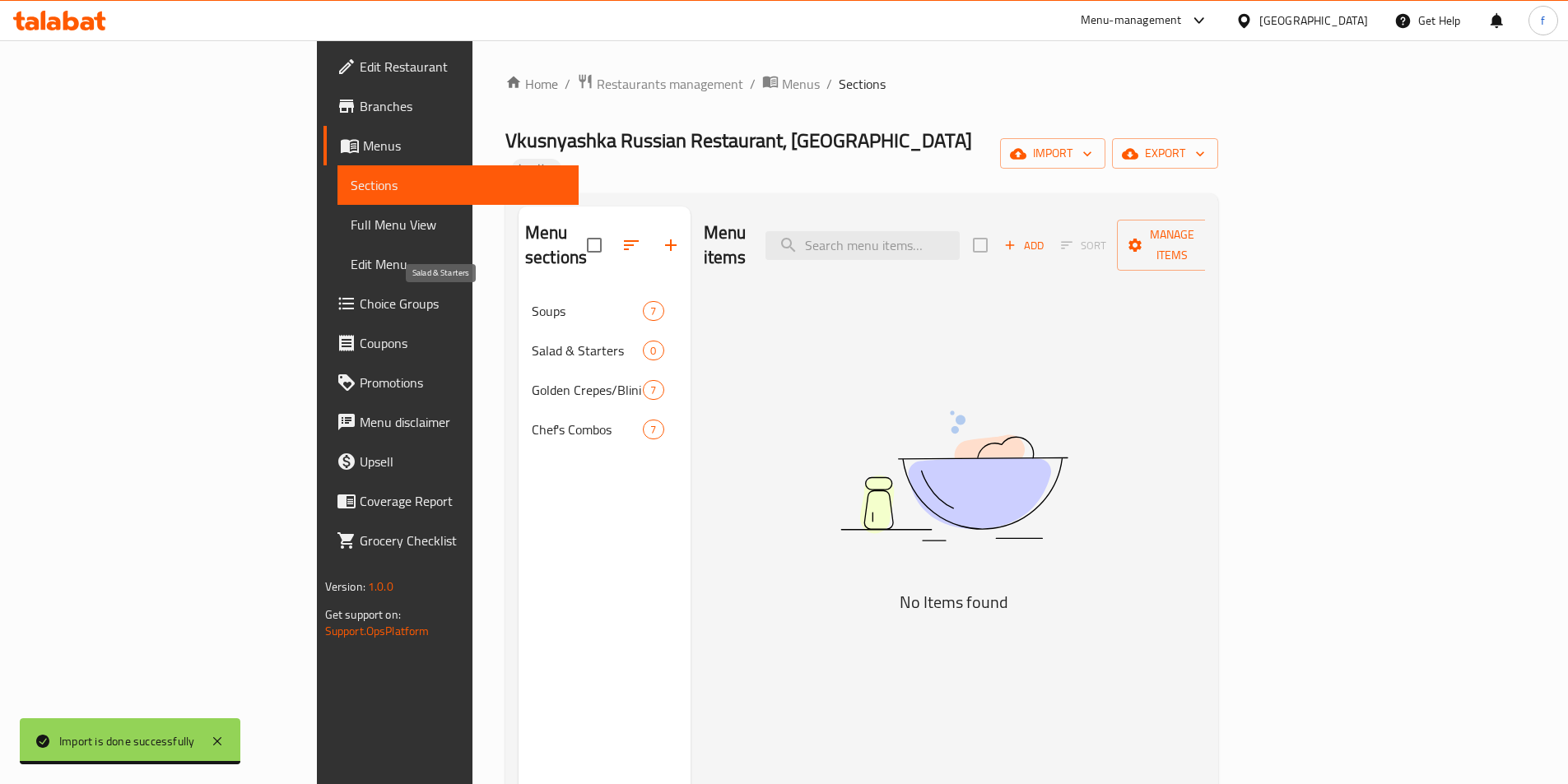
click at [532, 341] on span "Salad & Starters" at bounding box center [587, 350] width 111 height 20
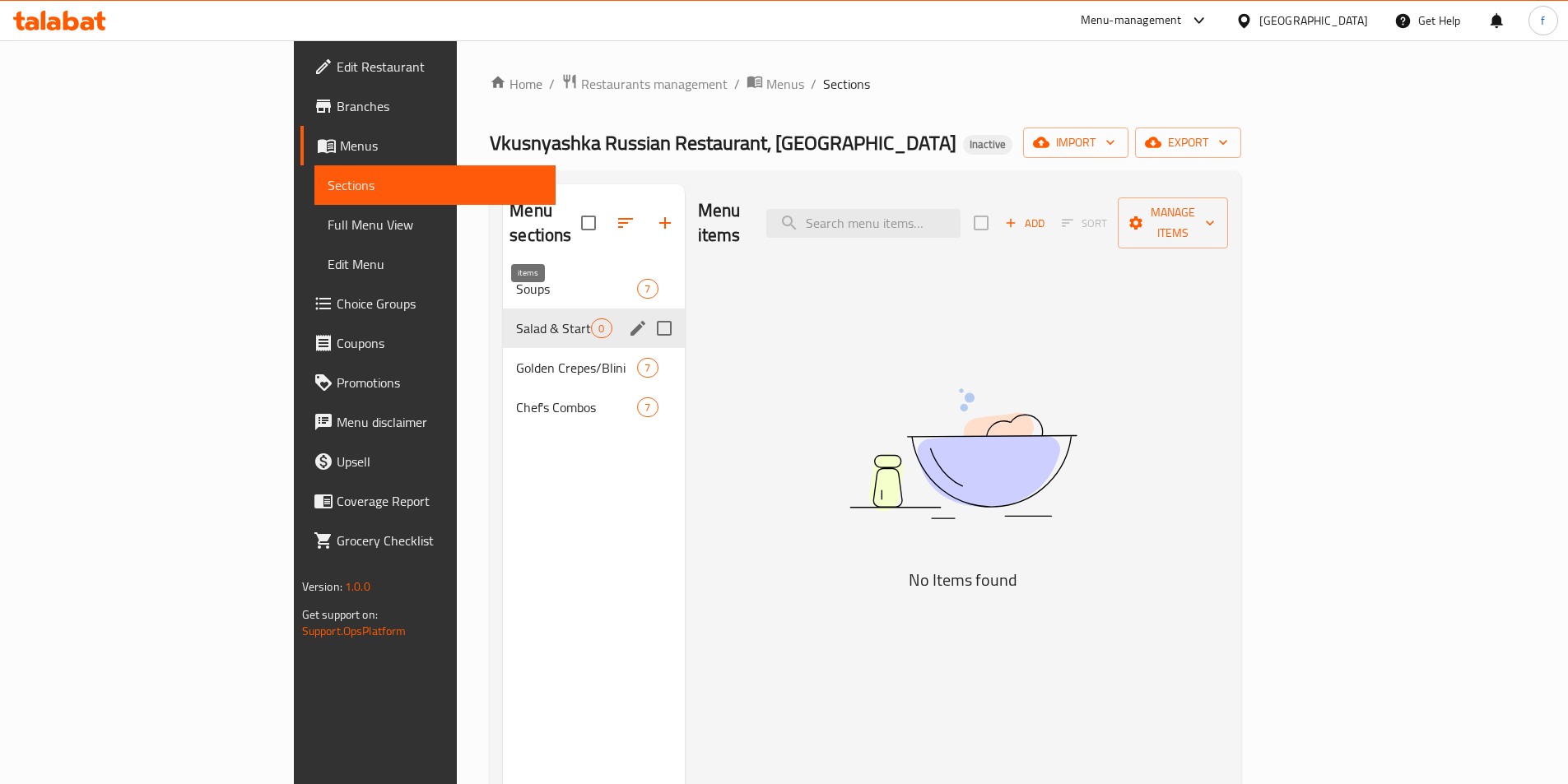
click at [591, 321] on span "0" at bounding box center [601, 329] width 19 height 15
click at [647, 311] on input "Menu sections" at bounding box center [664, 328] width 34 height 34
checkbox input "true"
click at [609, 216] on icon "button" at bounding box center [615, 223] width 15 height 15
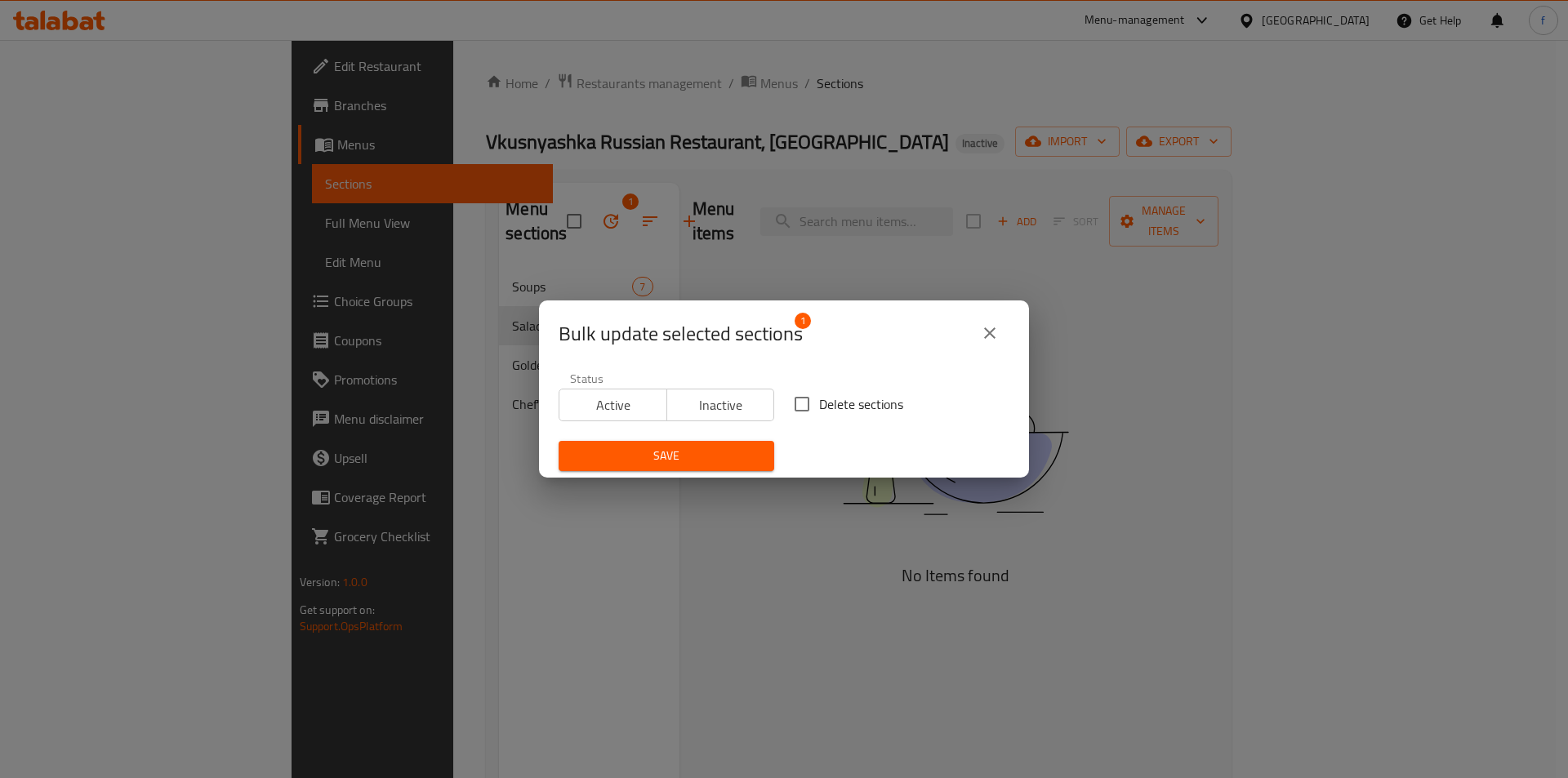
click at [819, 407] on span "Delete sections" at bounding box center [860, 403] width 84 height 20
click at [815, 407] on input "Delete sections" at bounding box center [802, 404] width 34 height 34
checkbox input "true"
click at [722, 446] on span "Save" at bounding box center [666, 456] width 189 height 20
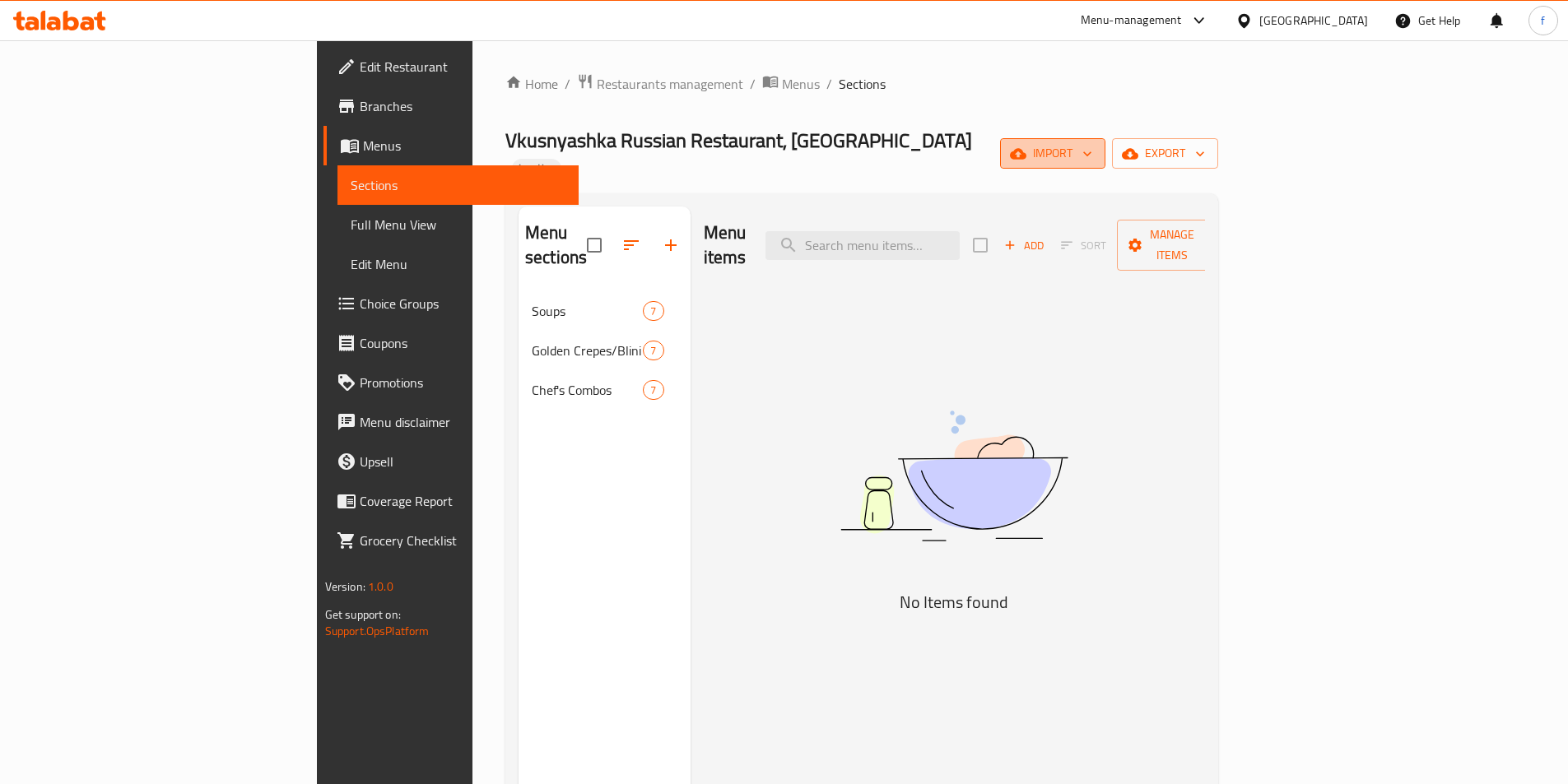
click at [1092, 151] on span "import" at bounding box center [1053, 153] width 79 height 21
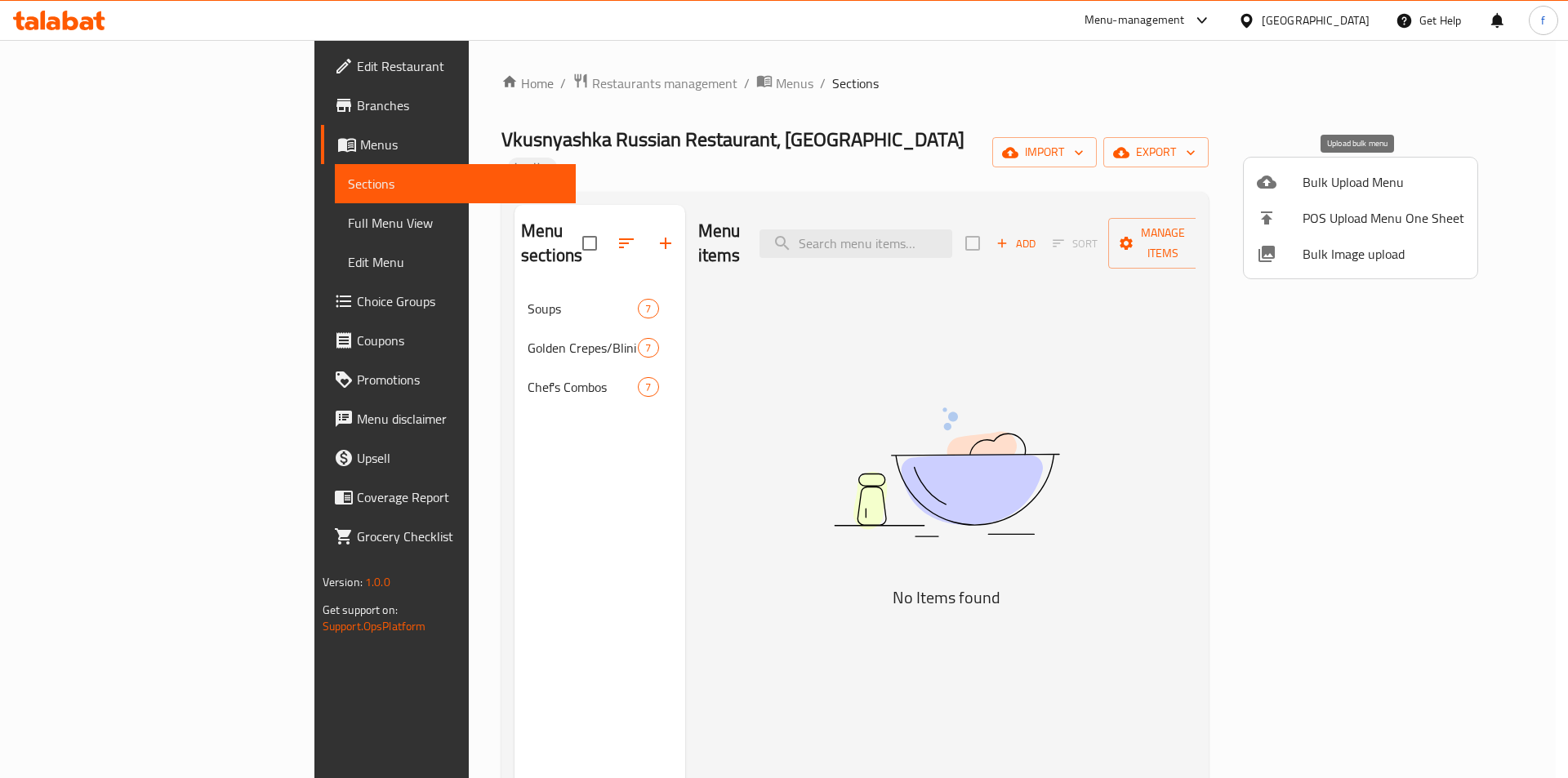
click at [1395, 178] on span "Bulk Upload Menu" at bounding box center [1384, 182] width 161 height 20
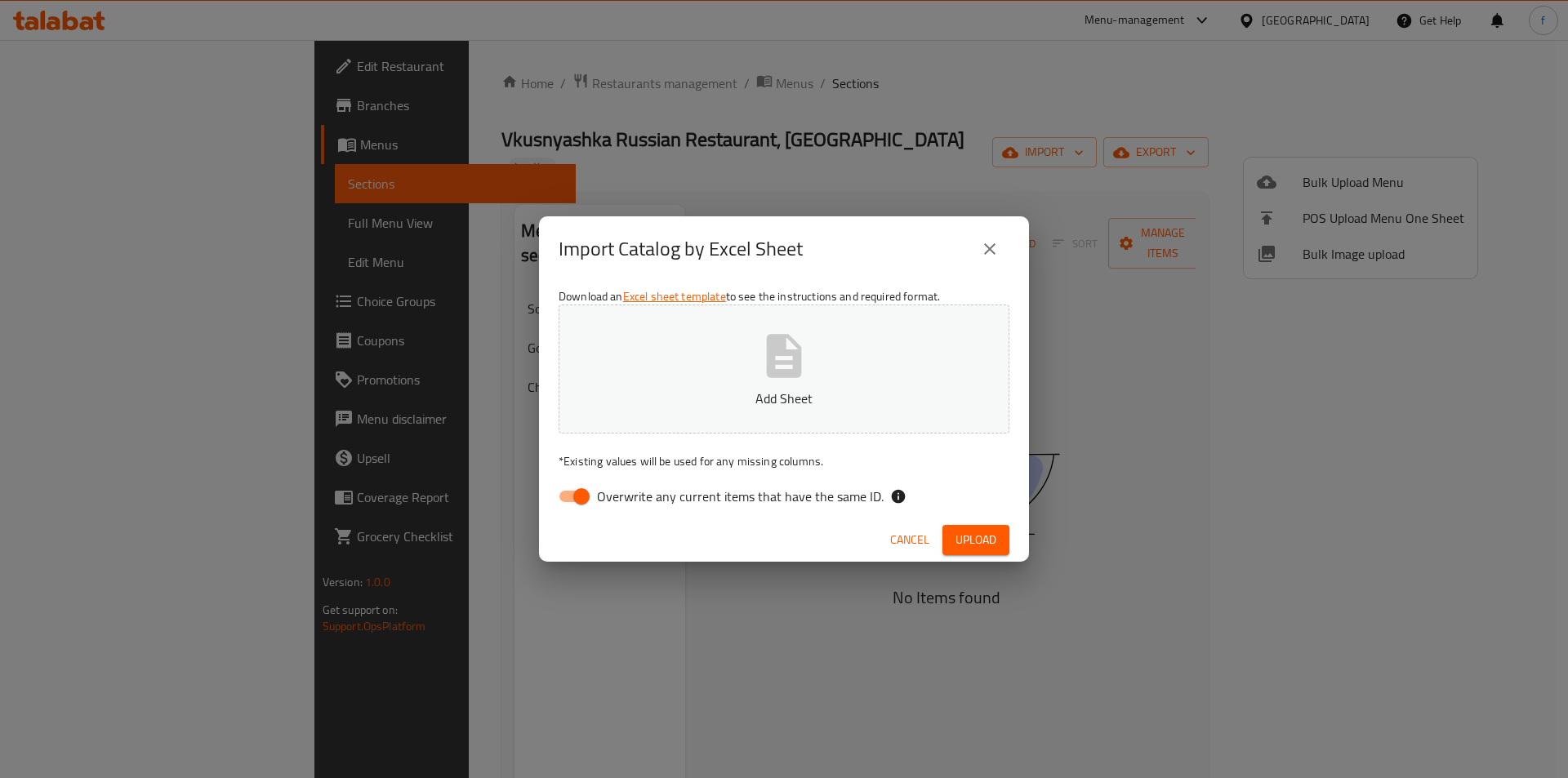
click at [584, 488] on input "Overwrite any current items that have the same ID." at bounding box center [582, 496] width 93 height 31
checkbox input "false"
click at [982, 543] on span "Upload" at bounding box center [976, 540] width 41 height 20
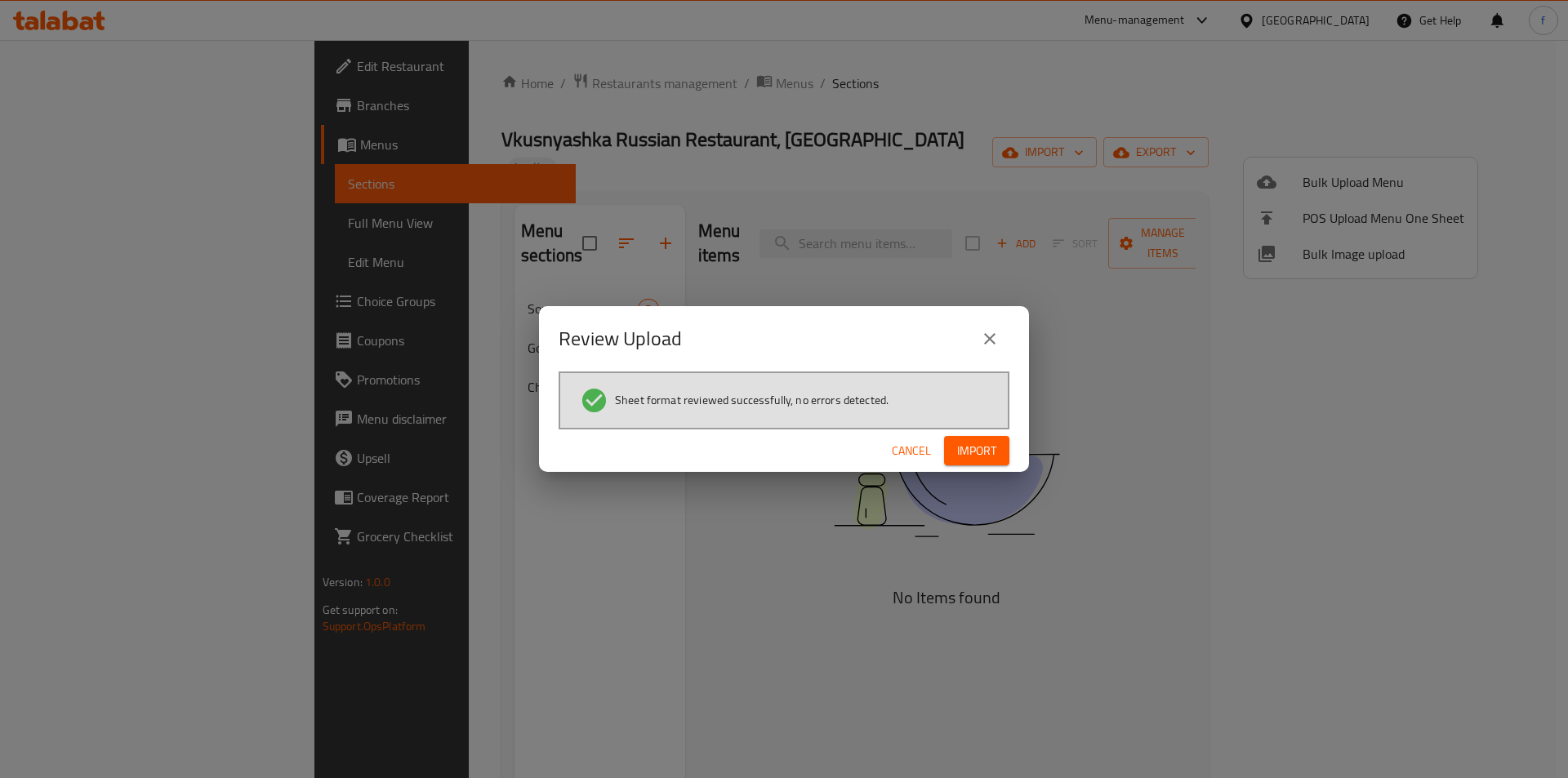
click at [961, 437] on button "Import" at bounding box center [977, 451] width 65 height 31
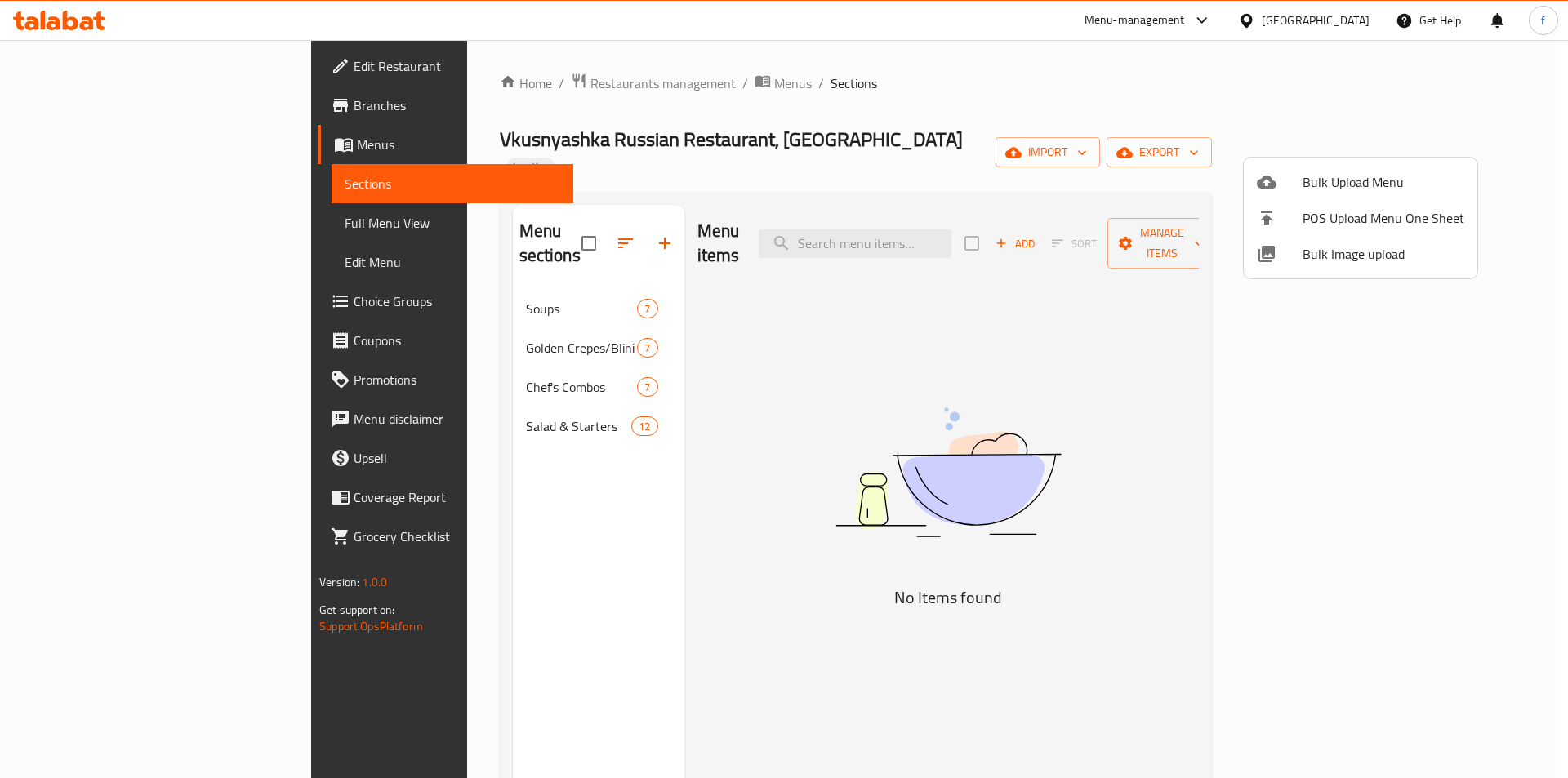
click at [952, 341] on div at bounding box center [784, 389] width 1568 height 778
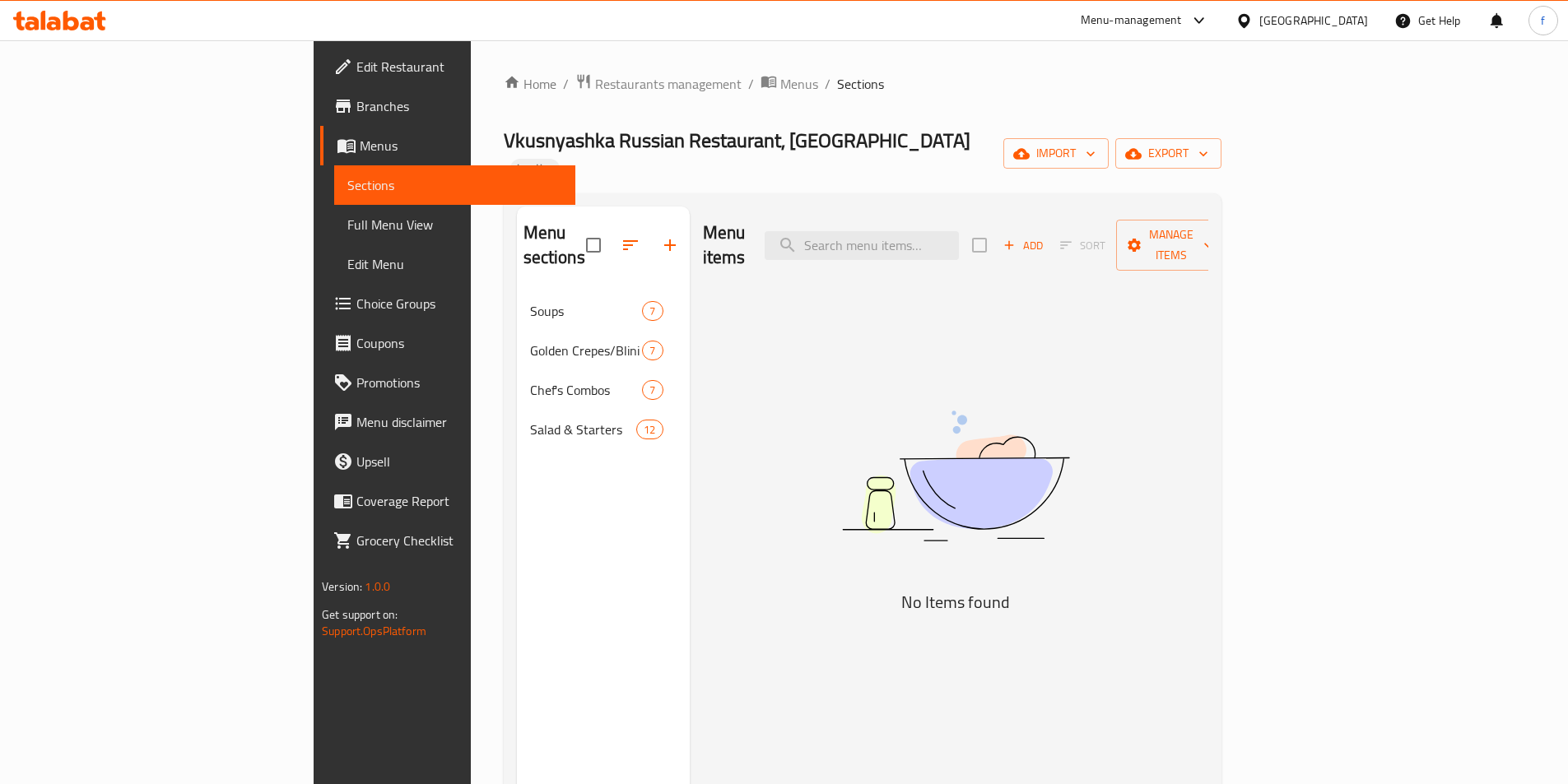
drag, startPoint x: 937, startPoint y: 329, endPoint x: 1139, endPoint y: 229, distance: 225.4
click at [937, 367] on img at bounding box center [955, 476] width 412 height 218
click at [1096, 151] on span "import" at bounding box center [1056, 153] width 79 height 21
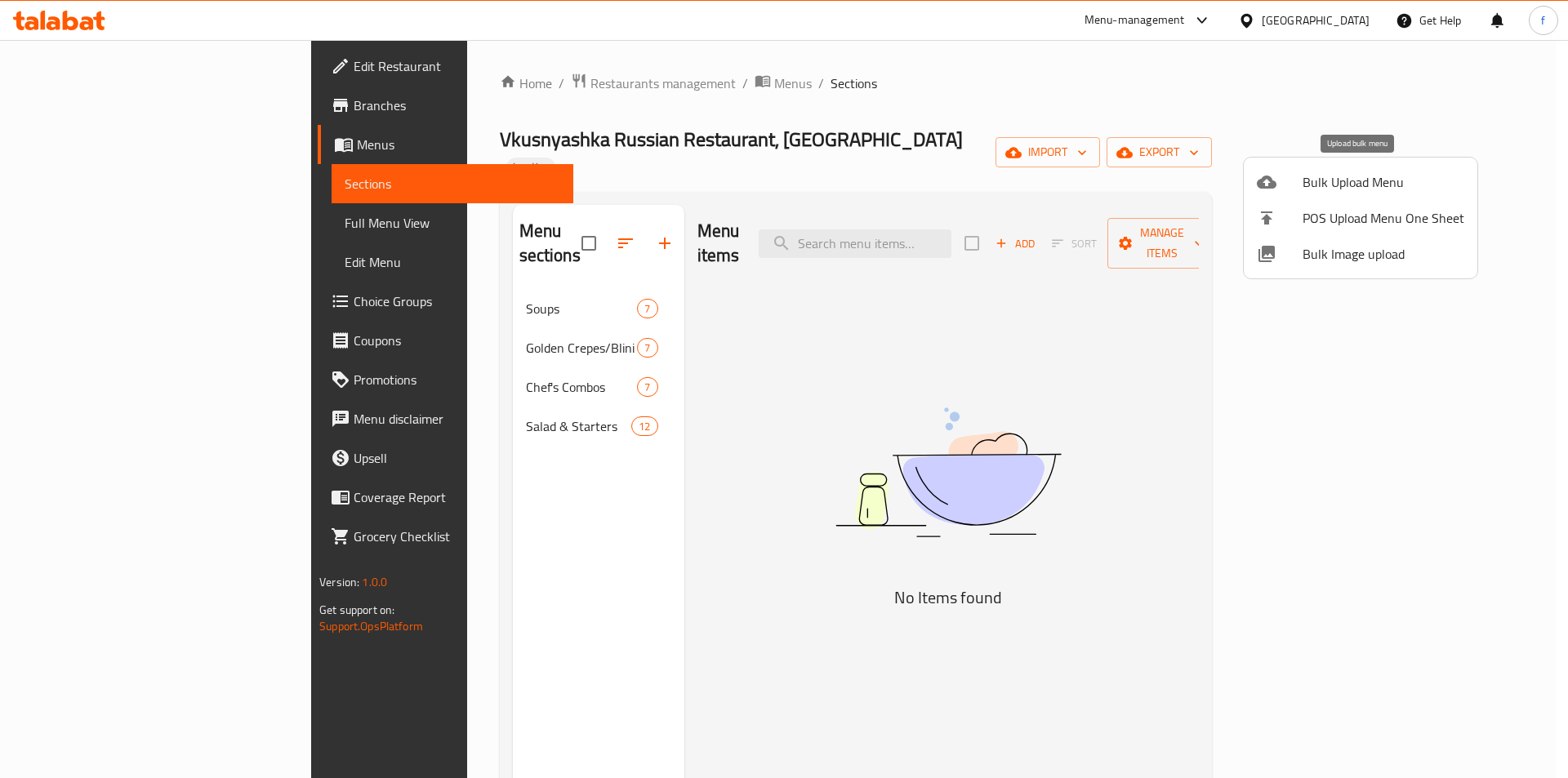
click at [1337, 178] on span "Bulk Upload Menu" at bounding box center [1384, 182] width 161 height 20
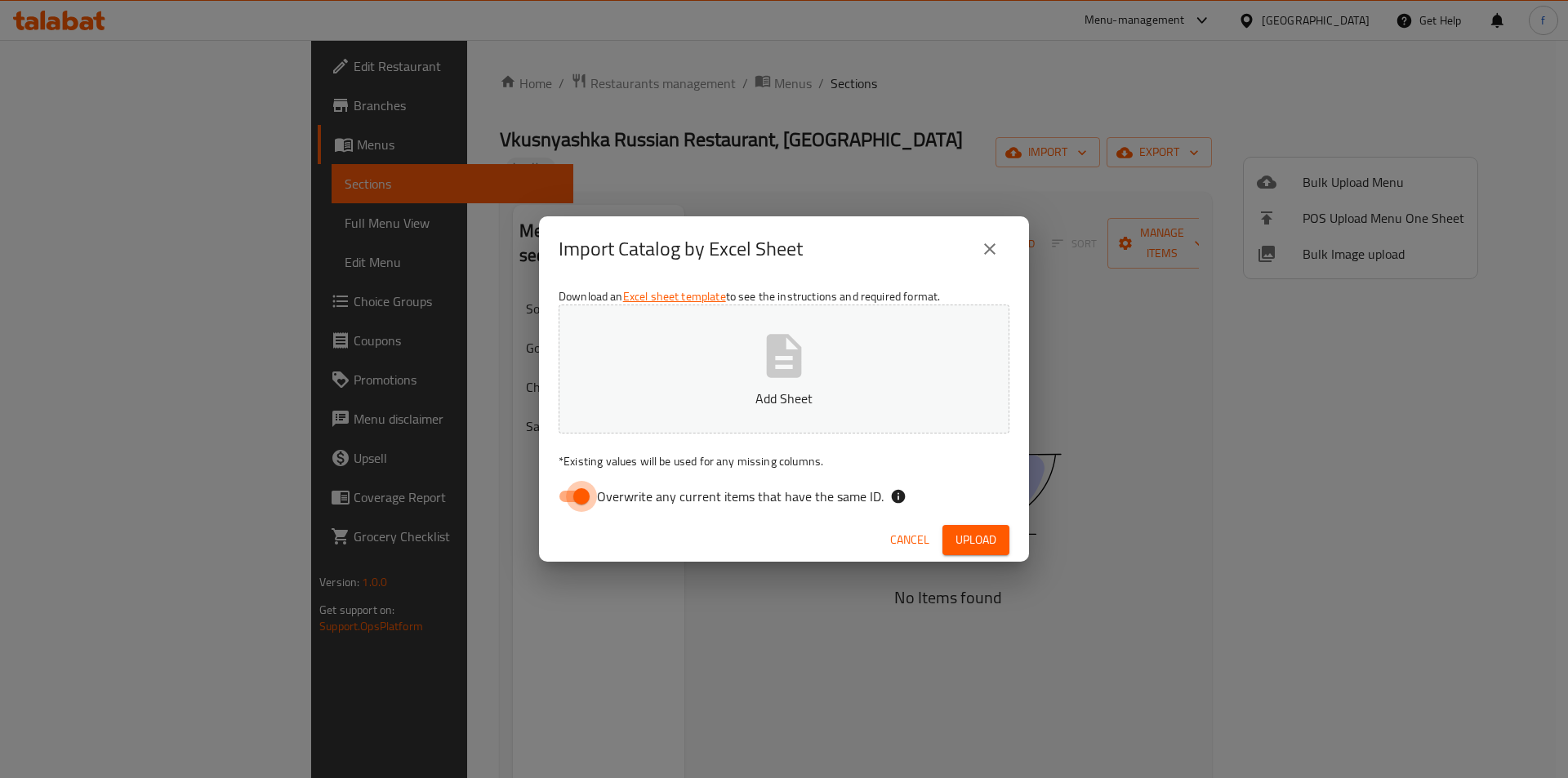
click at [584, 499] on input "Overwrite any current items that have the same ID." at bounding box center [582, 496] width 93 height 31
checkbox input "false"
click at [974, 541] on span "Upload" at bounding box center [976, 540] width 41 height 20
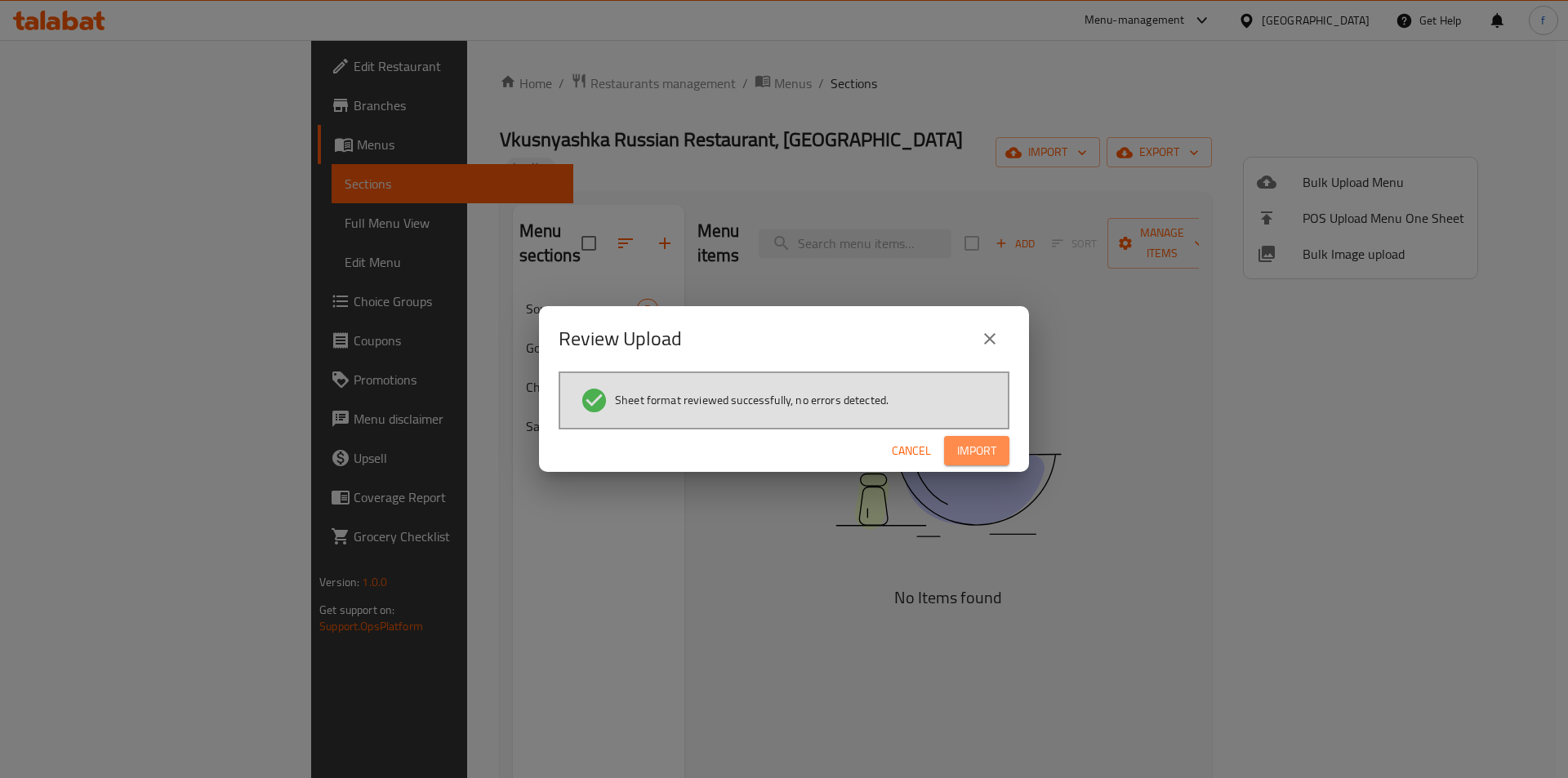
click at [984, 437] on button "Import" at bounding box center [977, 451] width 65 height 31
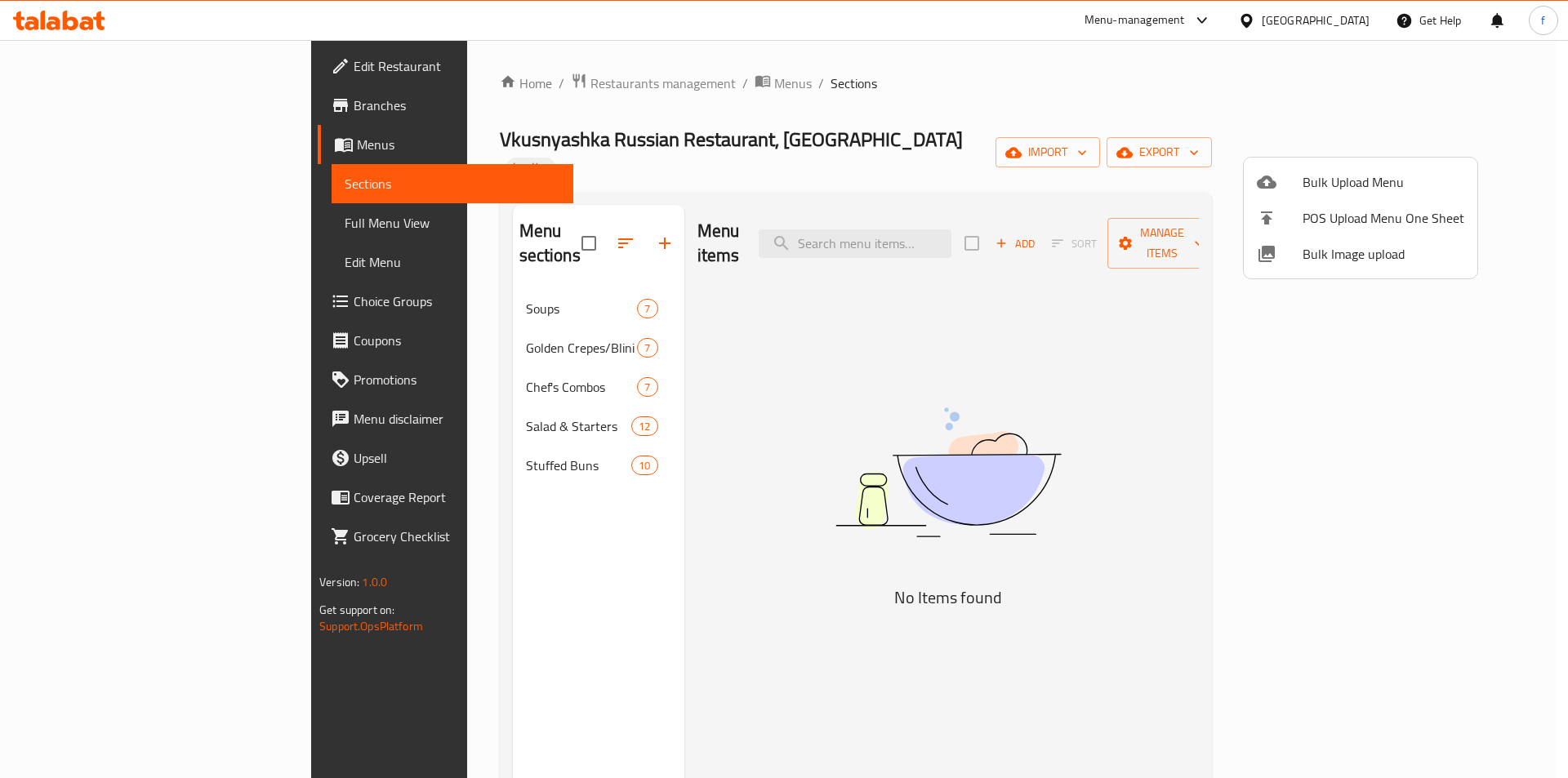
click at [964, 250] on div at bounding box center [784, 389] width 1568 height 778
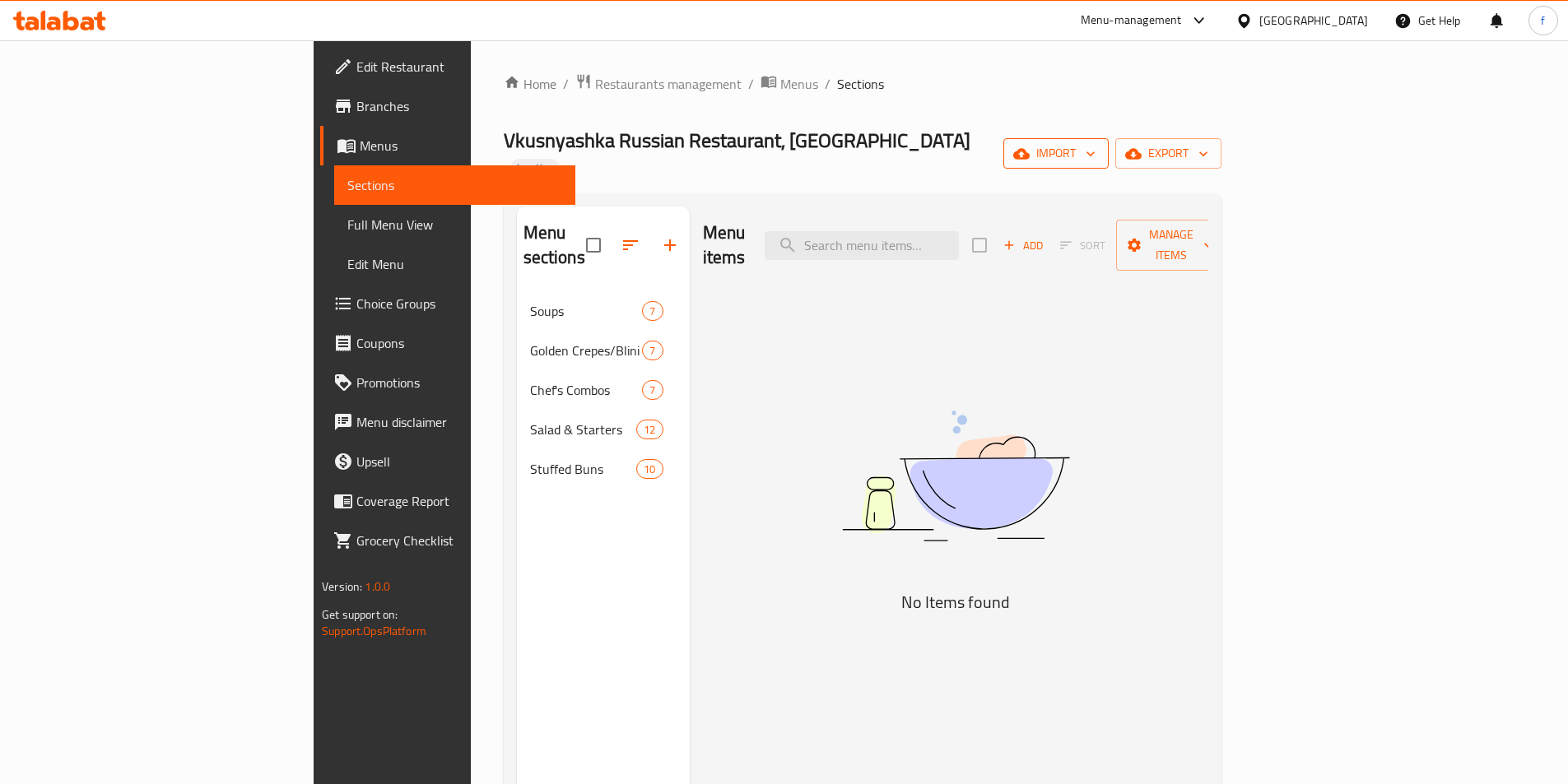
click at [1096, 144] on span "import" at bounding box center [1056, 153] width 79 height 21
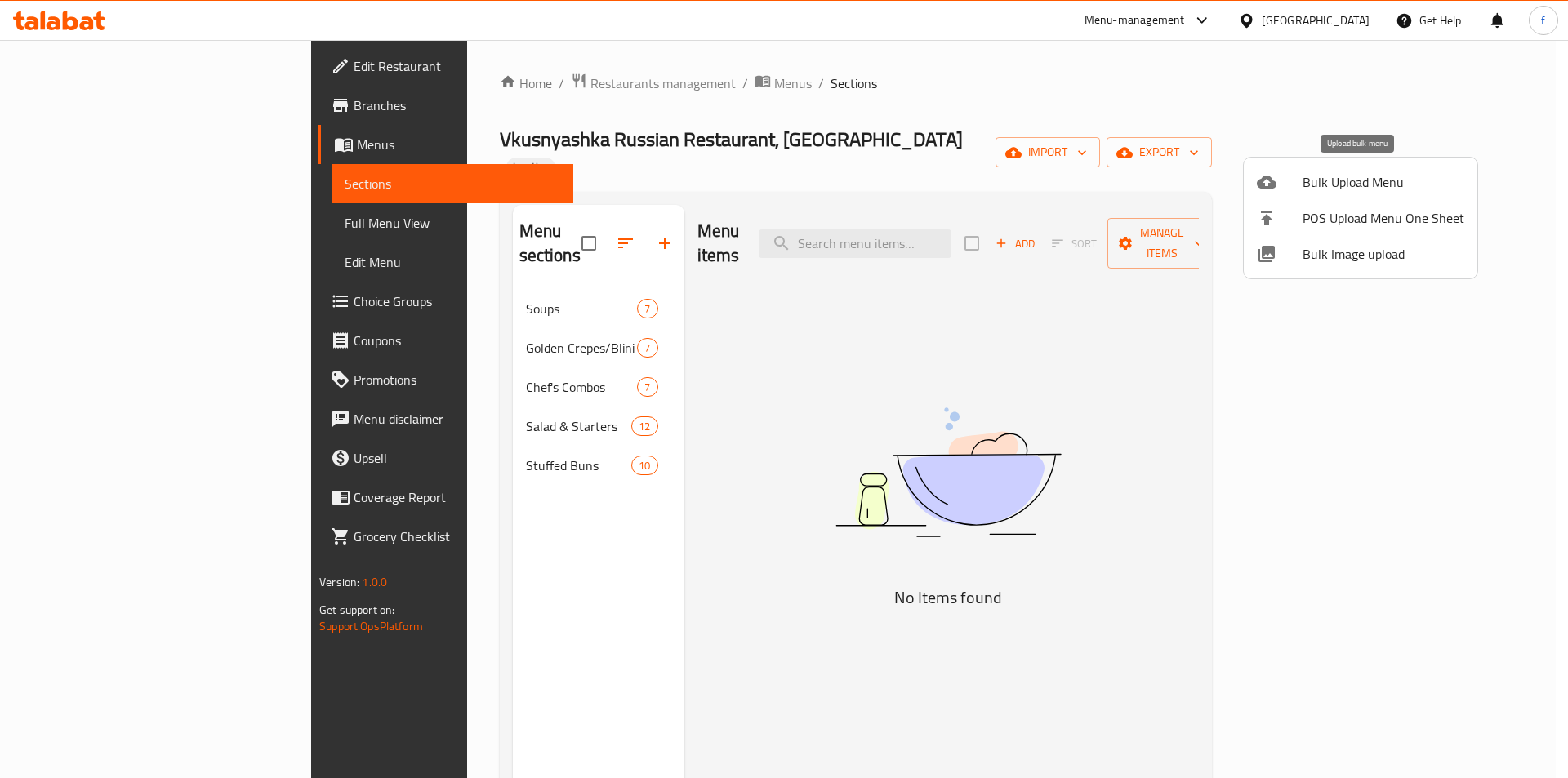
click at [1345, 181] on span "Bulk Upload Menu" at bounding box center [1384, 182] width 161 height 20
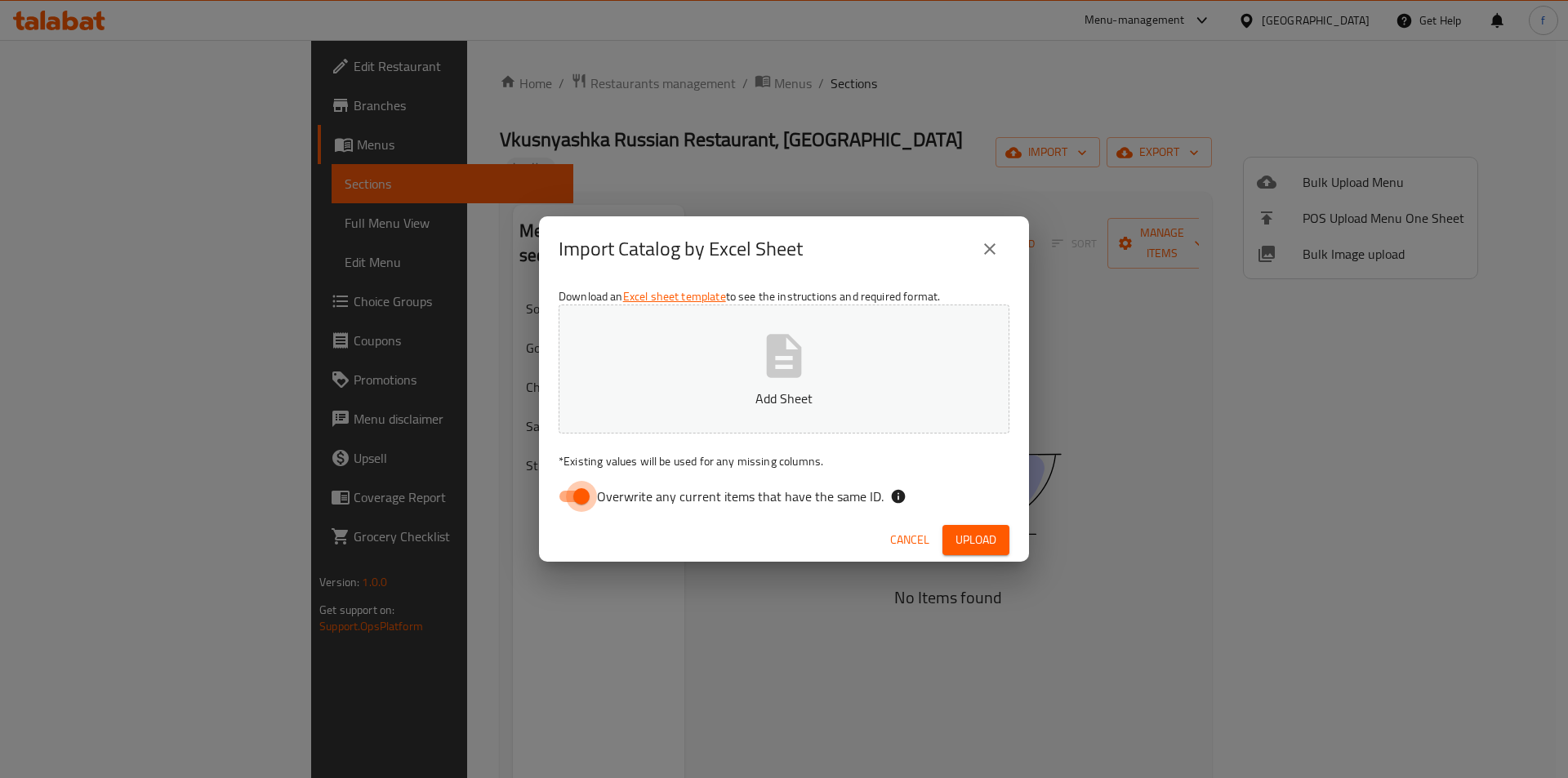
click at [583, 496] on input "Overwrite any current items that have the same ID." at bounding box center [582, 496] width 93 height 31
checkbox input "false"
click at [960, 547] on span "Upload" at bounding box center [976, 540] width 41 height 20
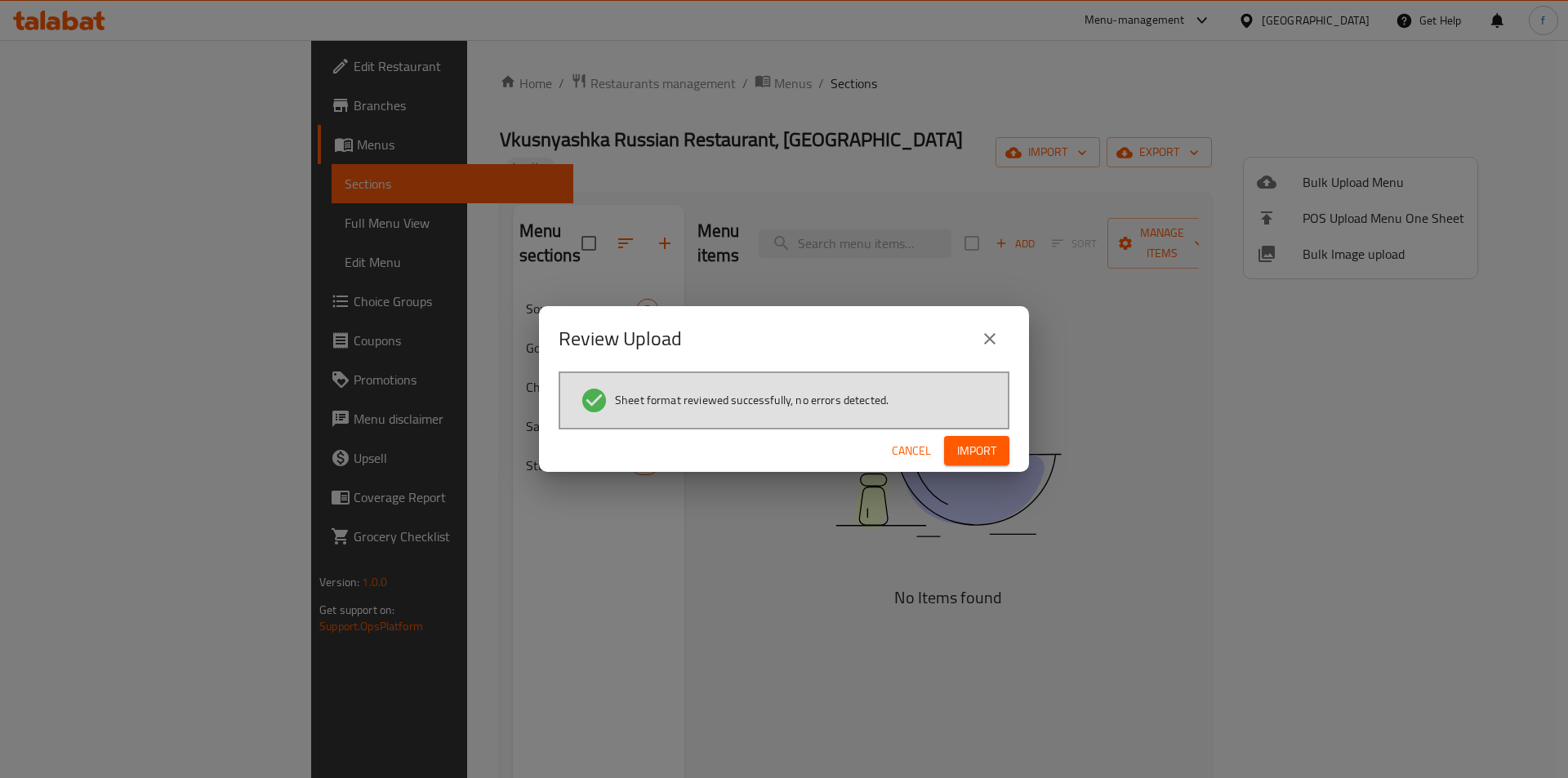
click at [990, 456] on span "Import" at bounding box center [977, 451] width 39 height 20
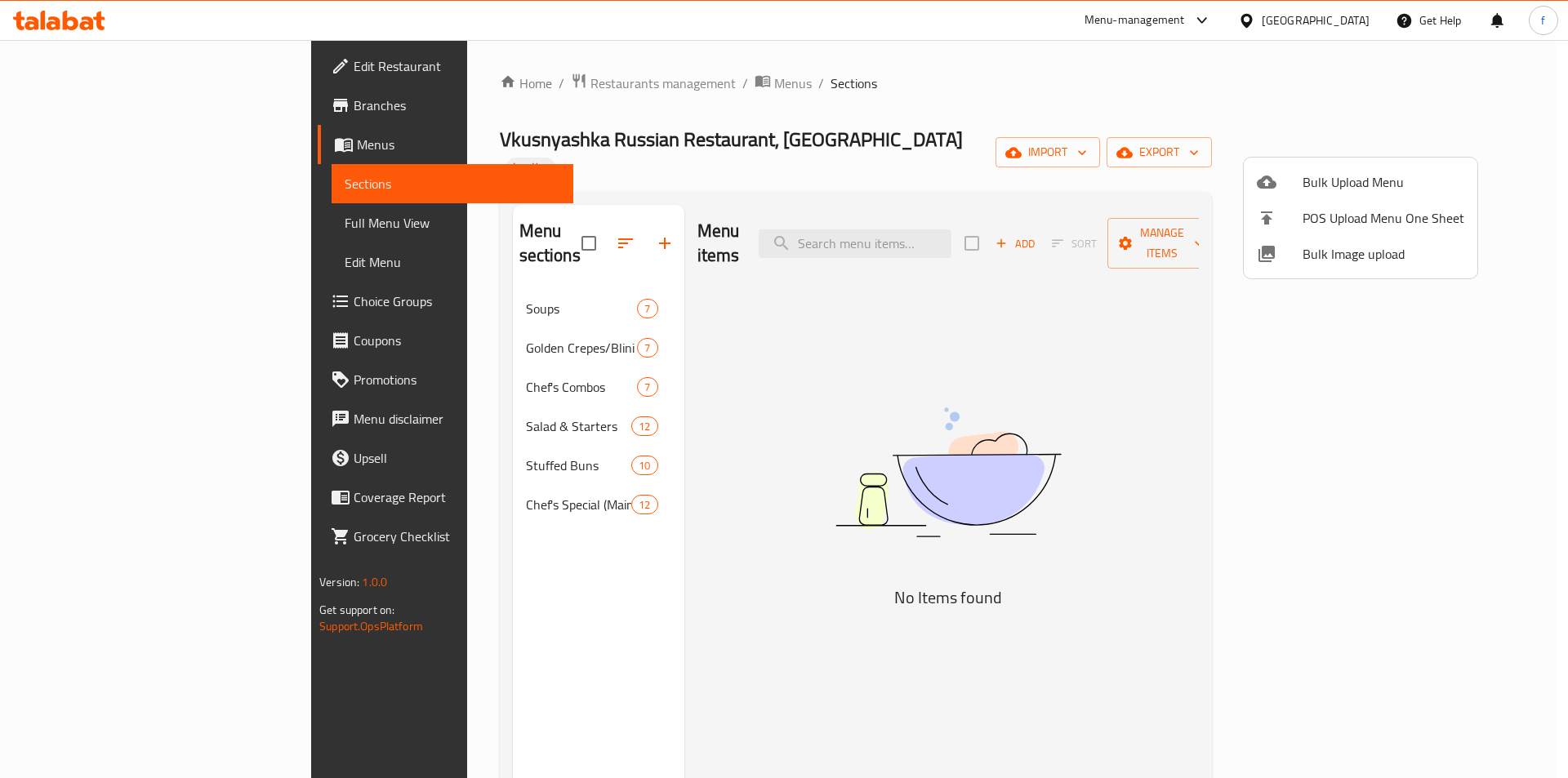
drag, startPoint x: 420, startPoint y: 471, endPoint x: 461, endPoint y: 463, distance: 41.8
click at [420, 471] on div at bounding box center [784, 389] width 1568 height 778
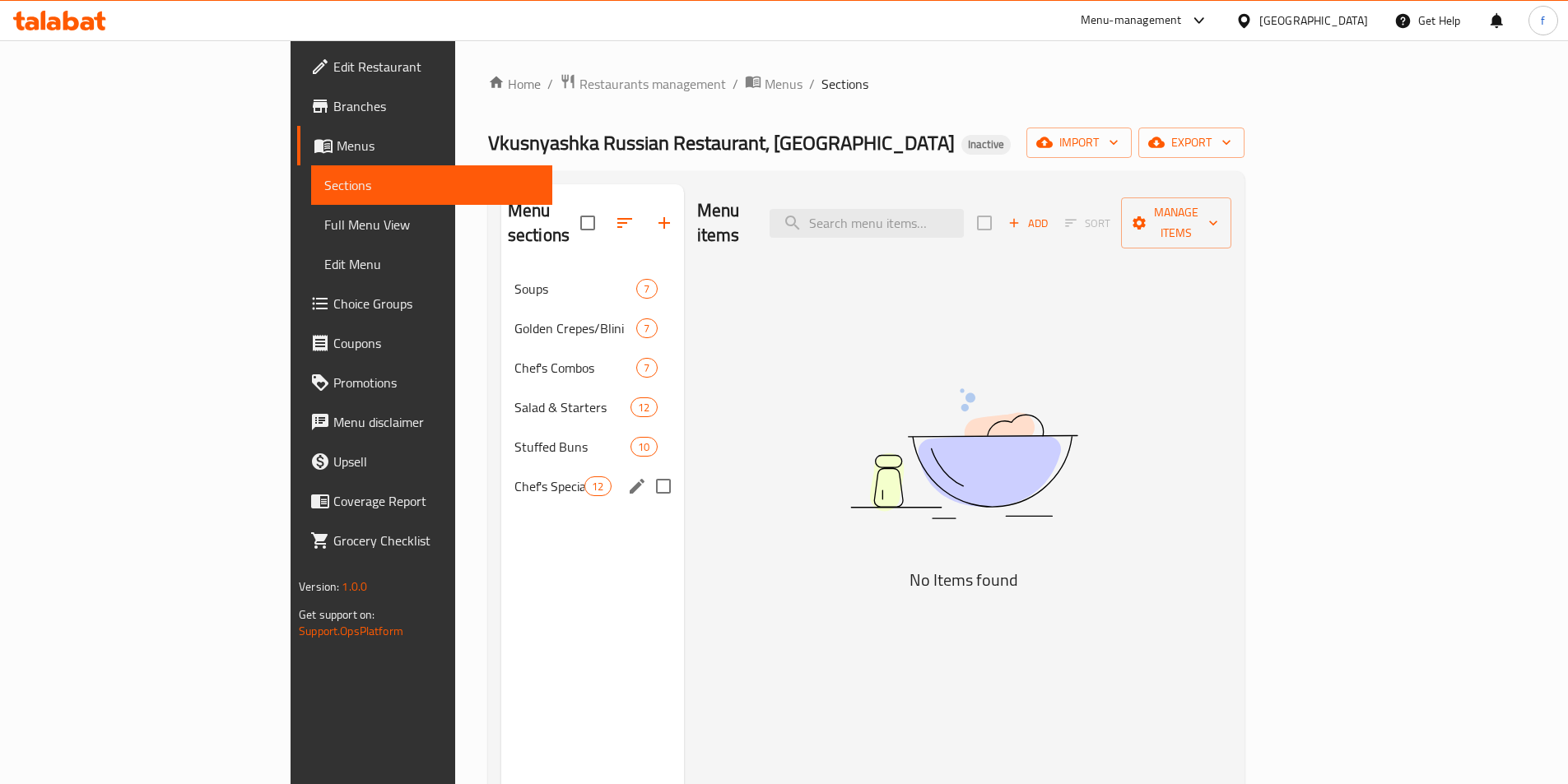
click at [733, 460] on div "Menu items Add Sort Manage items No Items found" at bounding box center [957, 576] width 547 height 784
click at [646, 469] on input "Menu sections" at bounding box center [663, 486] width 34 height 34
checkbox input "true"
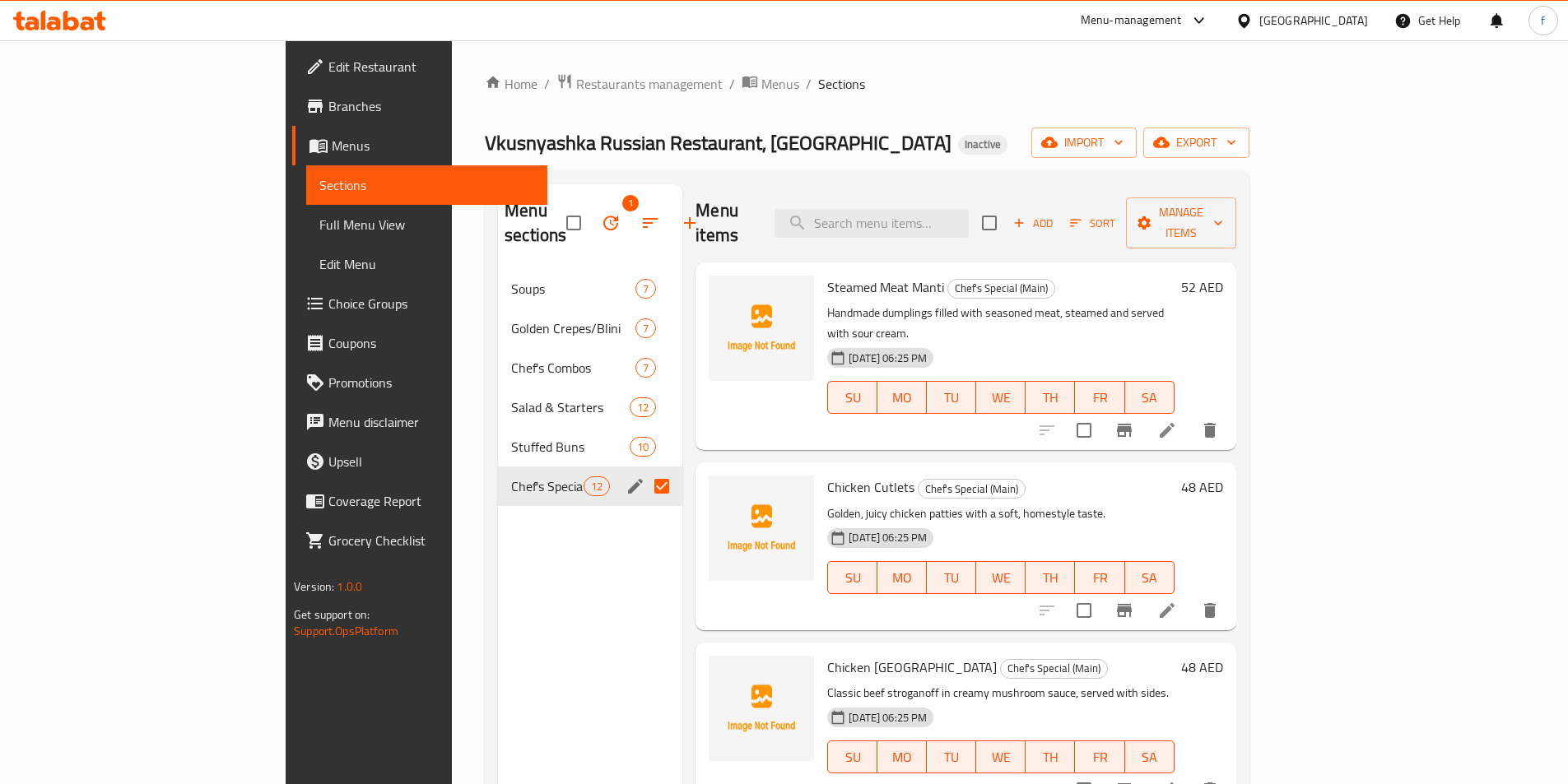
click at [601, 213] on icon "button" at bounding box center [610, 223] width 20 height 20
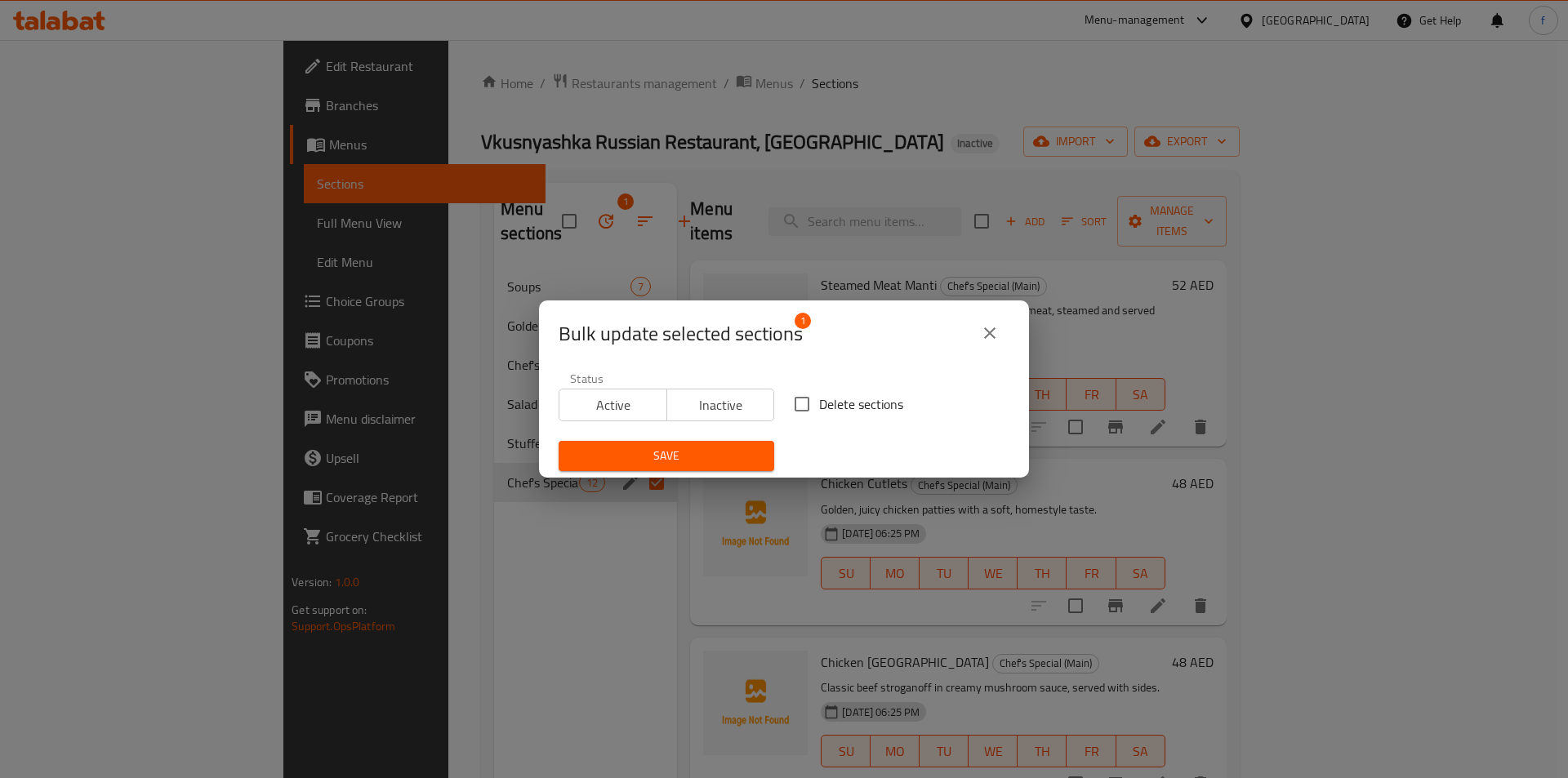
click at [798, 406] on input "Delete sections" at bounding box center [802, 404] width 34 height 34
checkbox input "true"
click at [662, 459] on span "Save" at bounding box center [666, 456] width 189 height 20
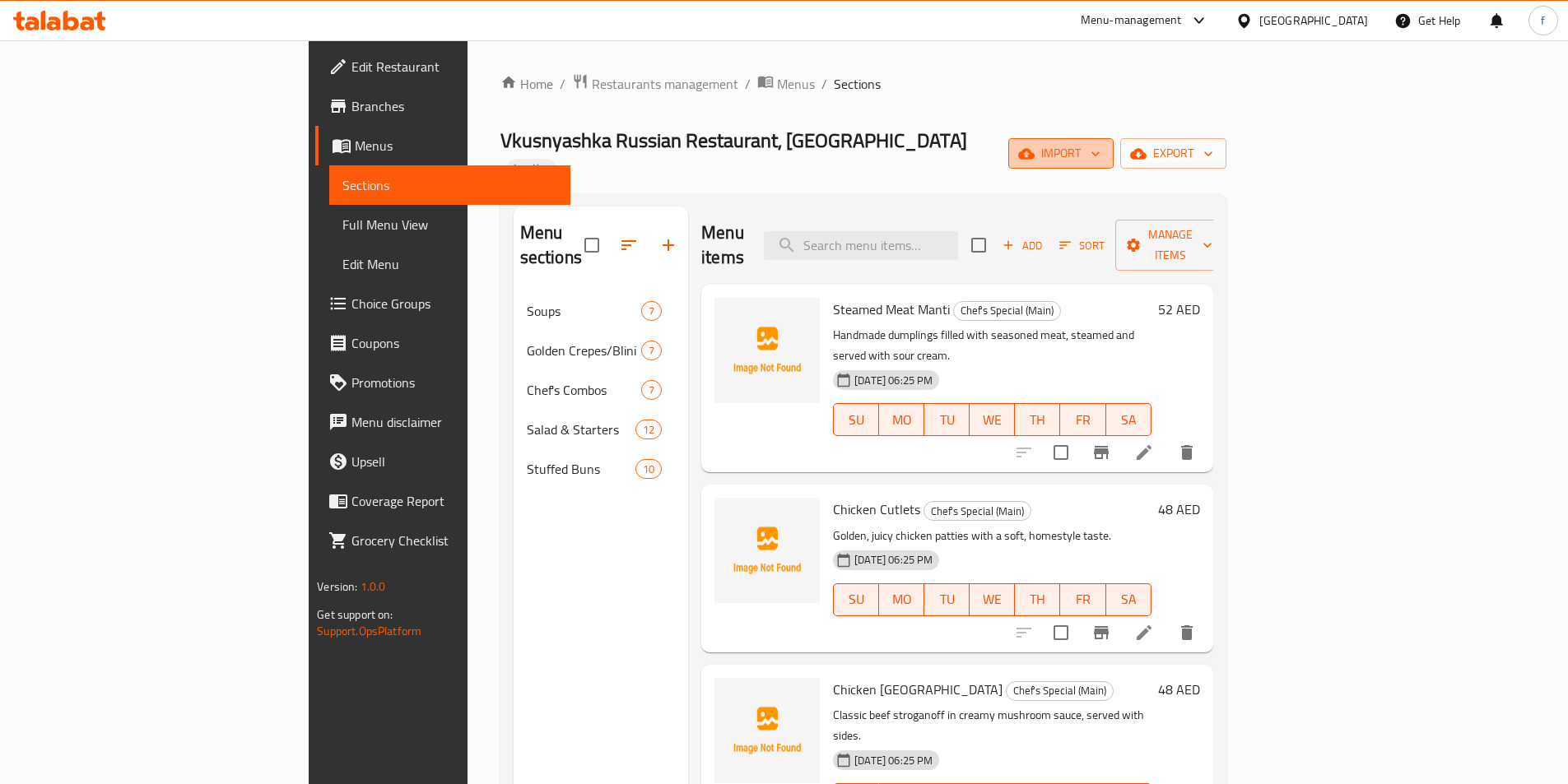
click at [1101, 143] on span "import" at bounding box center [1060, 153] width 79 height 21
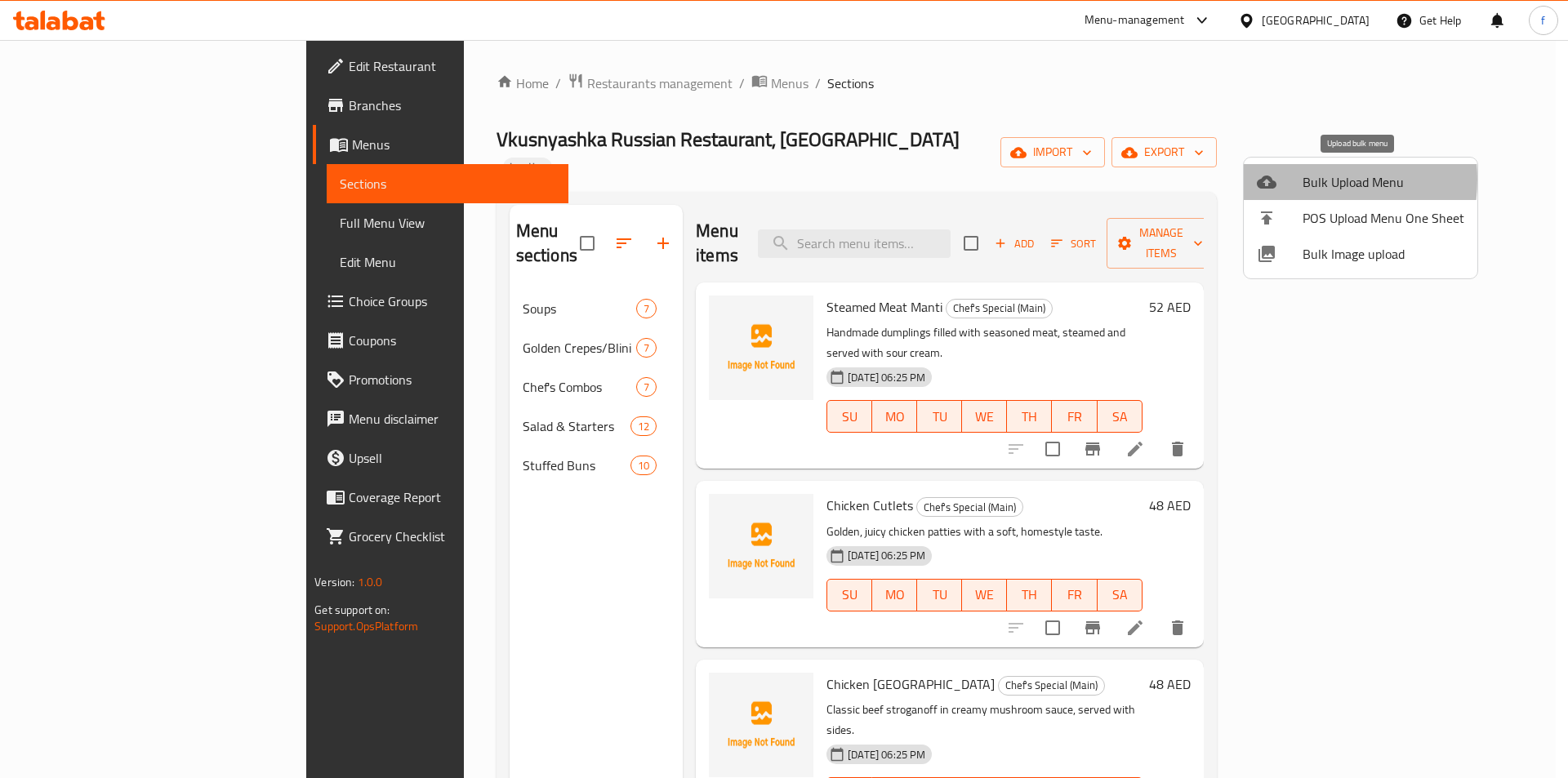
click at [1279, 179] on div at bounding box center [1280, 182] width 46 height 20
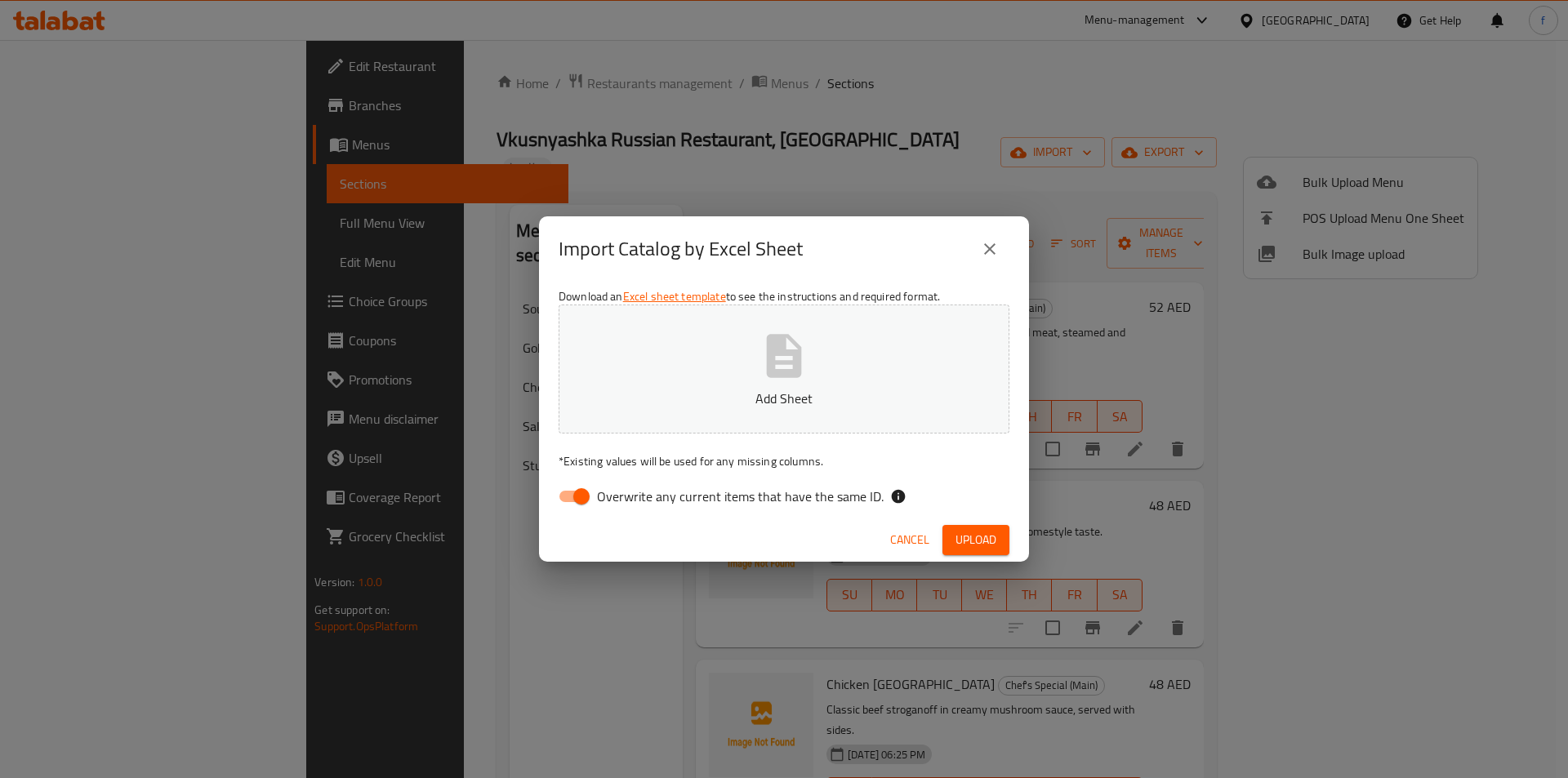
click at [581, 498] on input "Overwrite any current items that have the same ID." at bounding box center [582, 496] width 93 height 31
checkbox input "false"
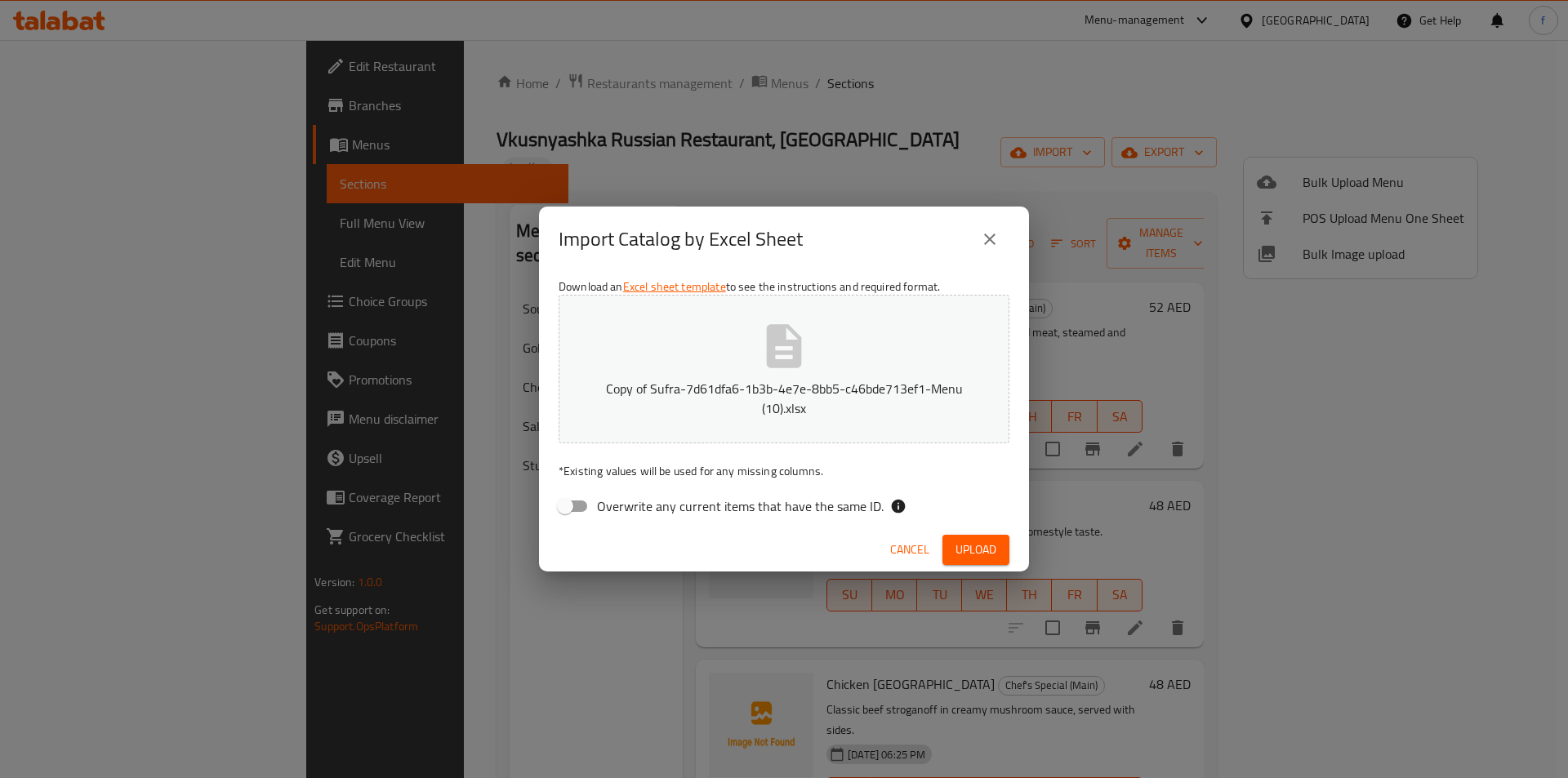
click at [975, 546] on span "Upload" at bounding box center [976, 550] width 41 height 20
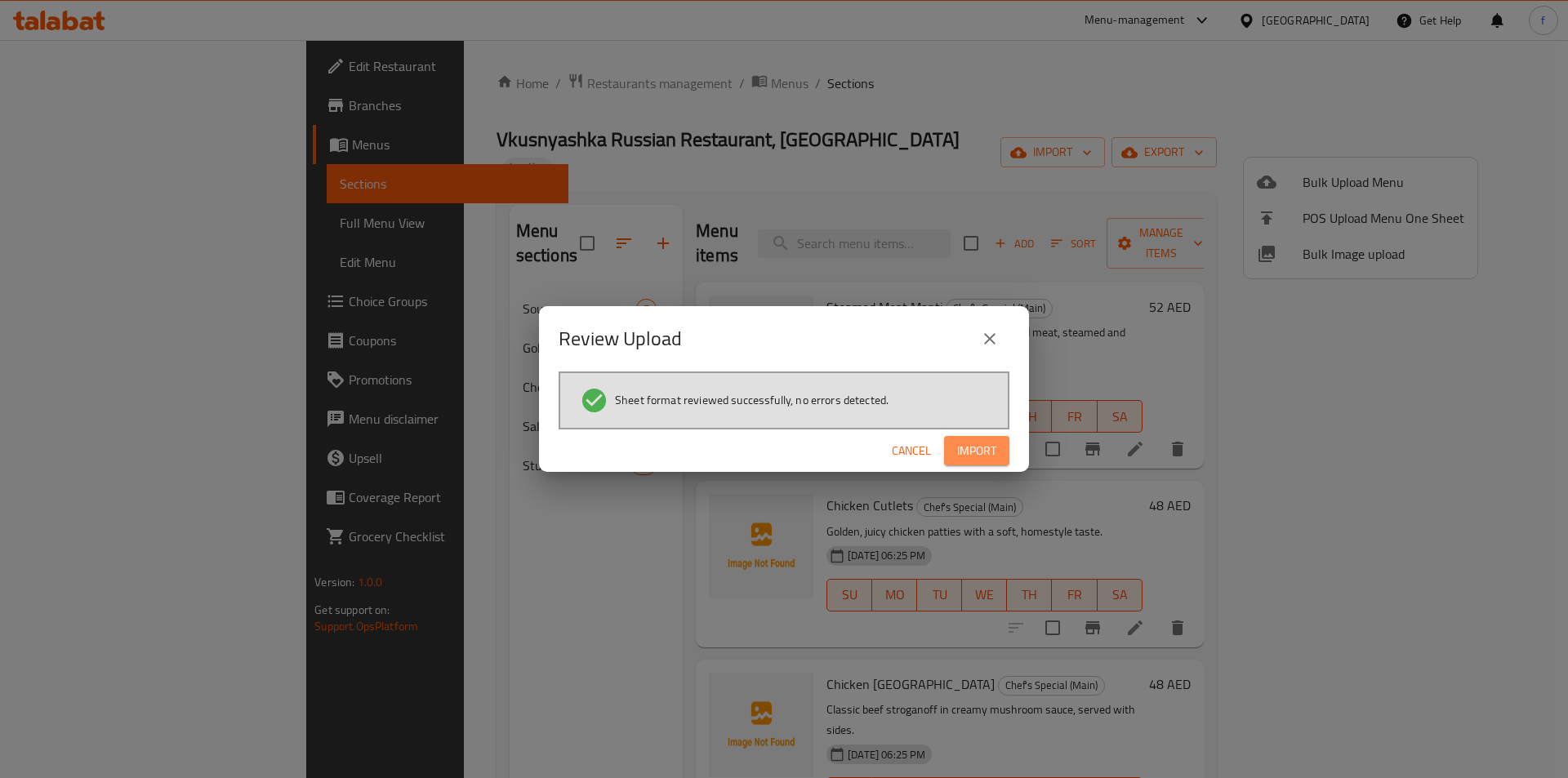
click at [950, 450] on button "Import" at bounding box center [977, 451] width 65 height 31
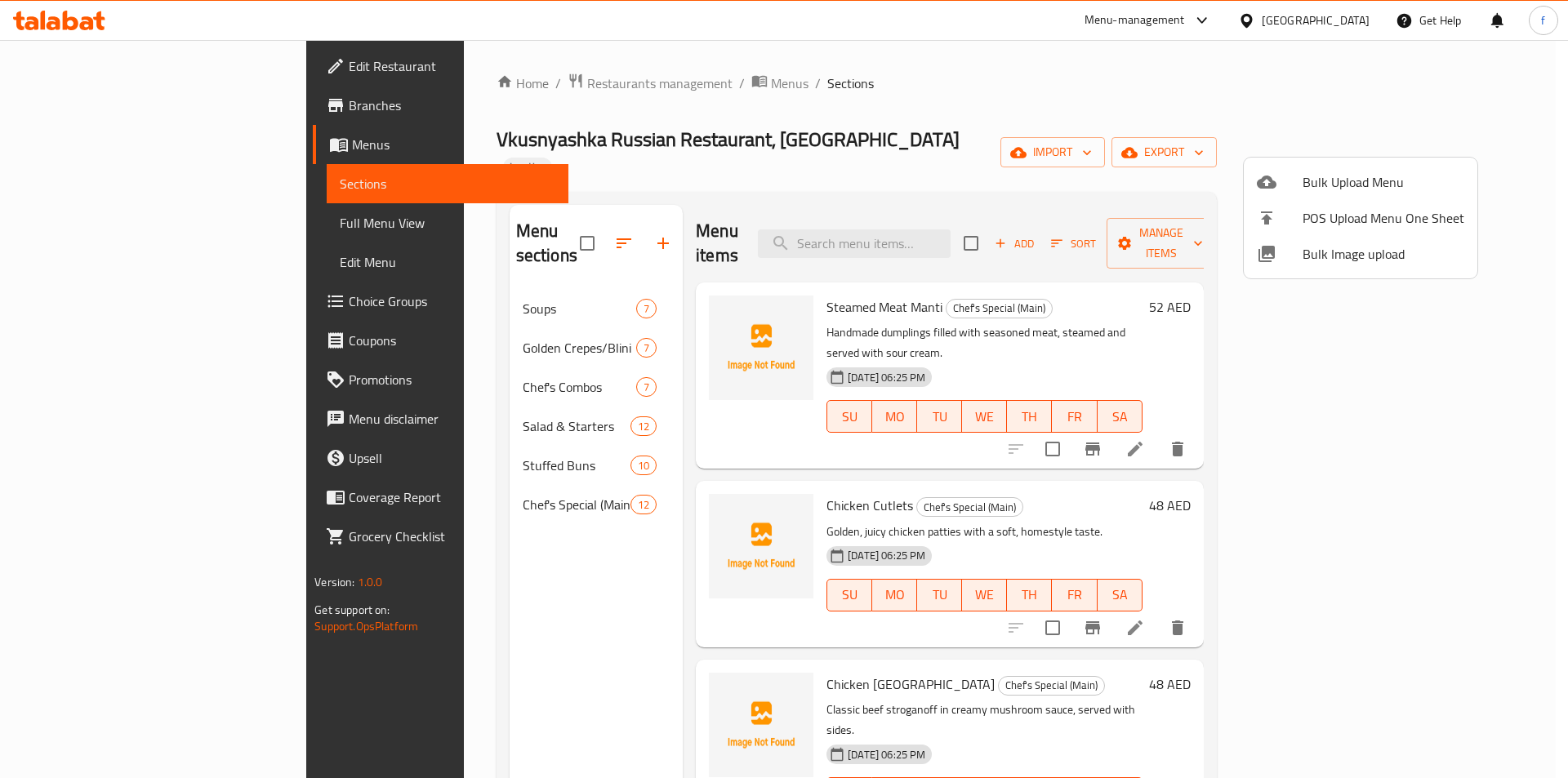
click at [1144, 138] on div at bounding box center [784, 389] width 1568 height 778
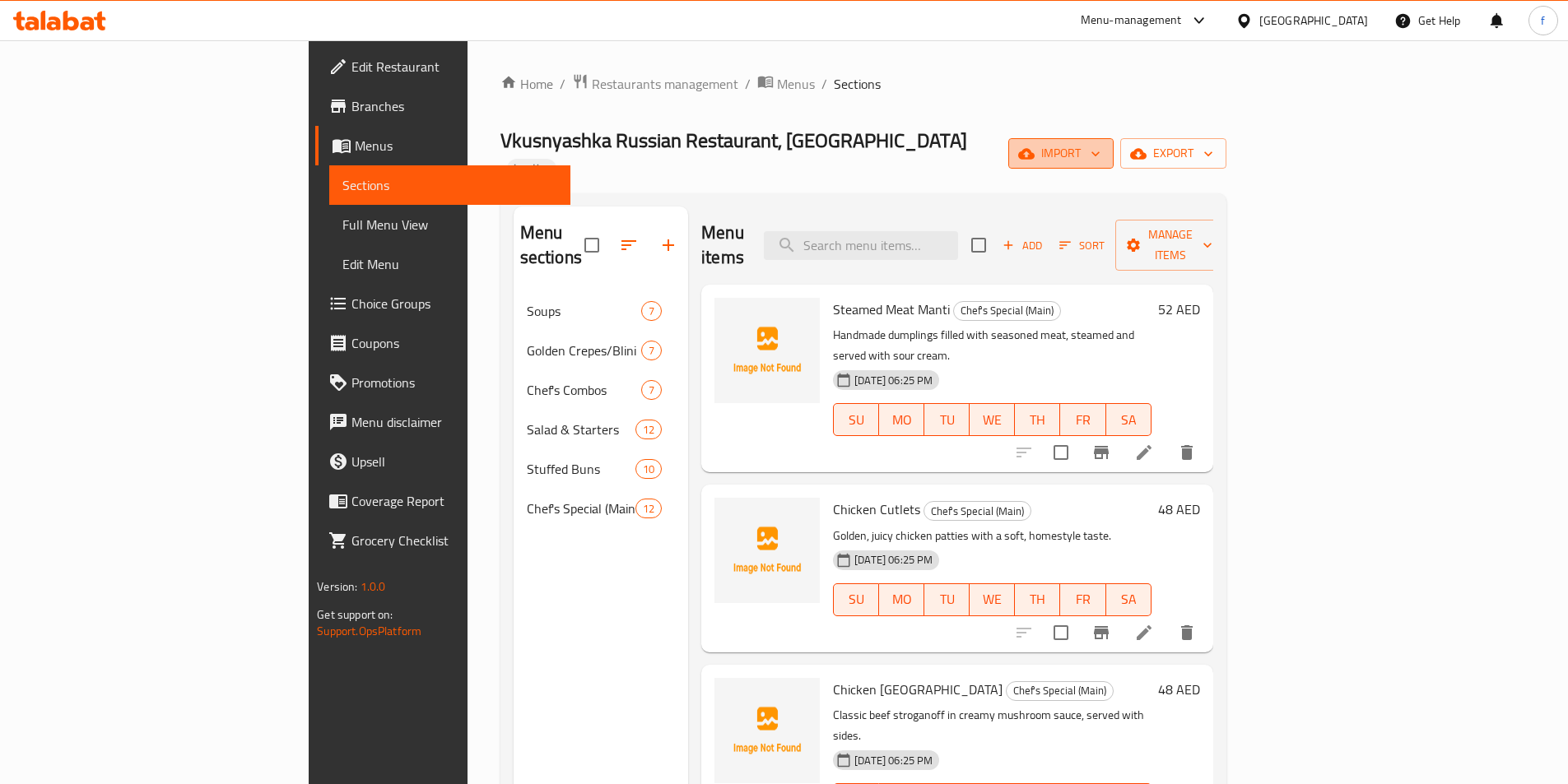
click at [1101, 149] on span "import" at bounding box center [1060, 153] width 79 height 21
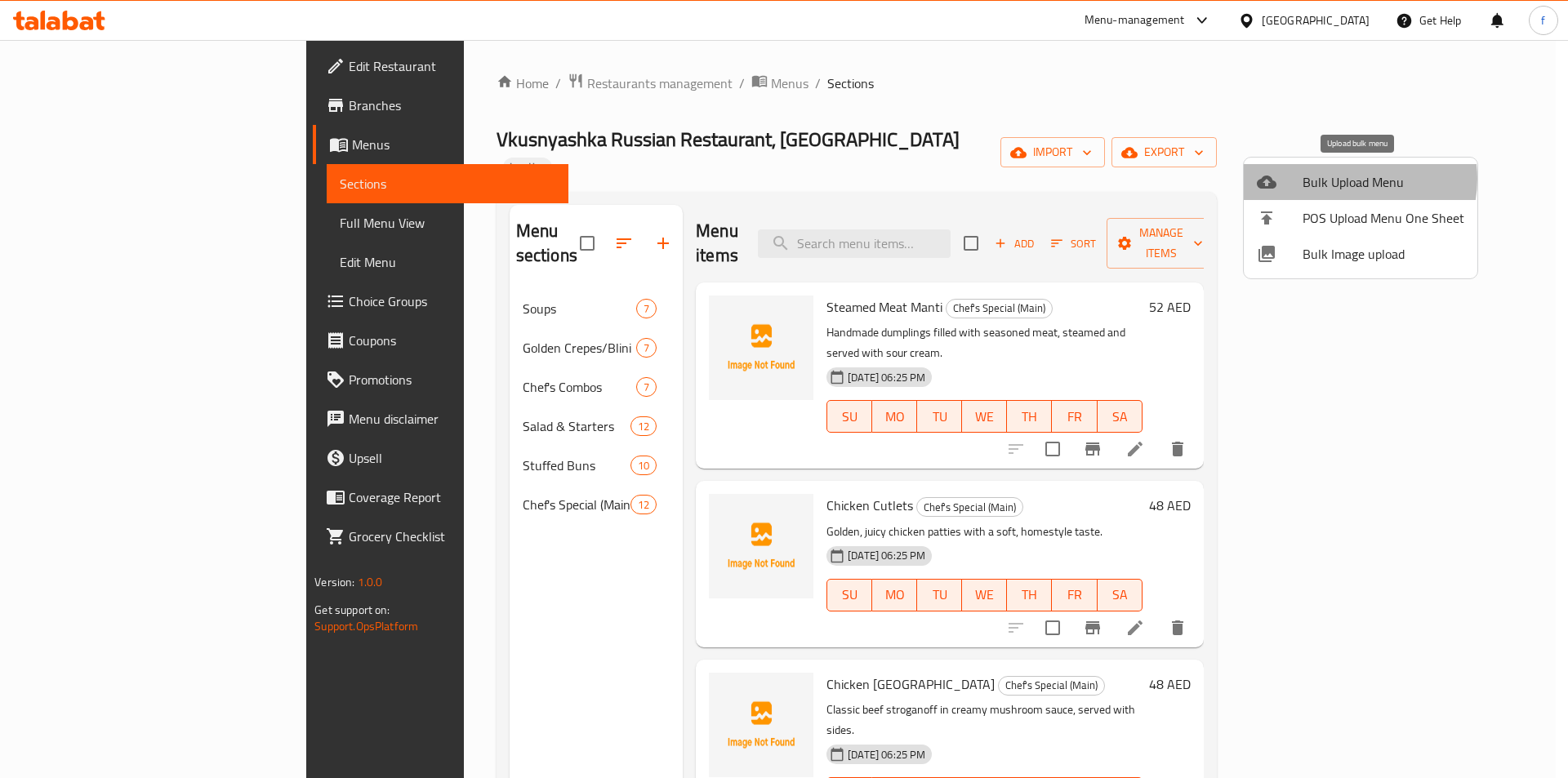
click at [1347, 179] on span "Bulk Upload Menu" at bounding box center [1384, 182] width 161 height 20
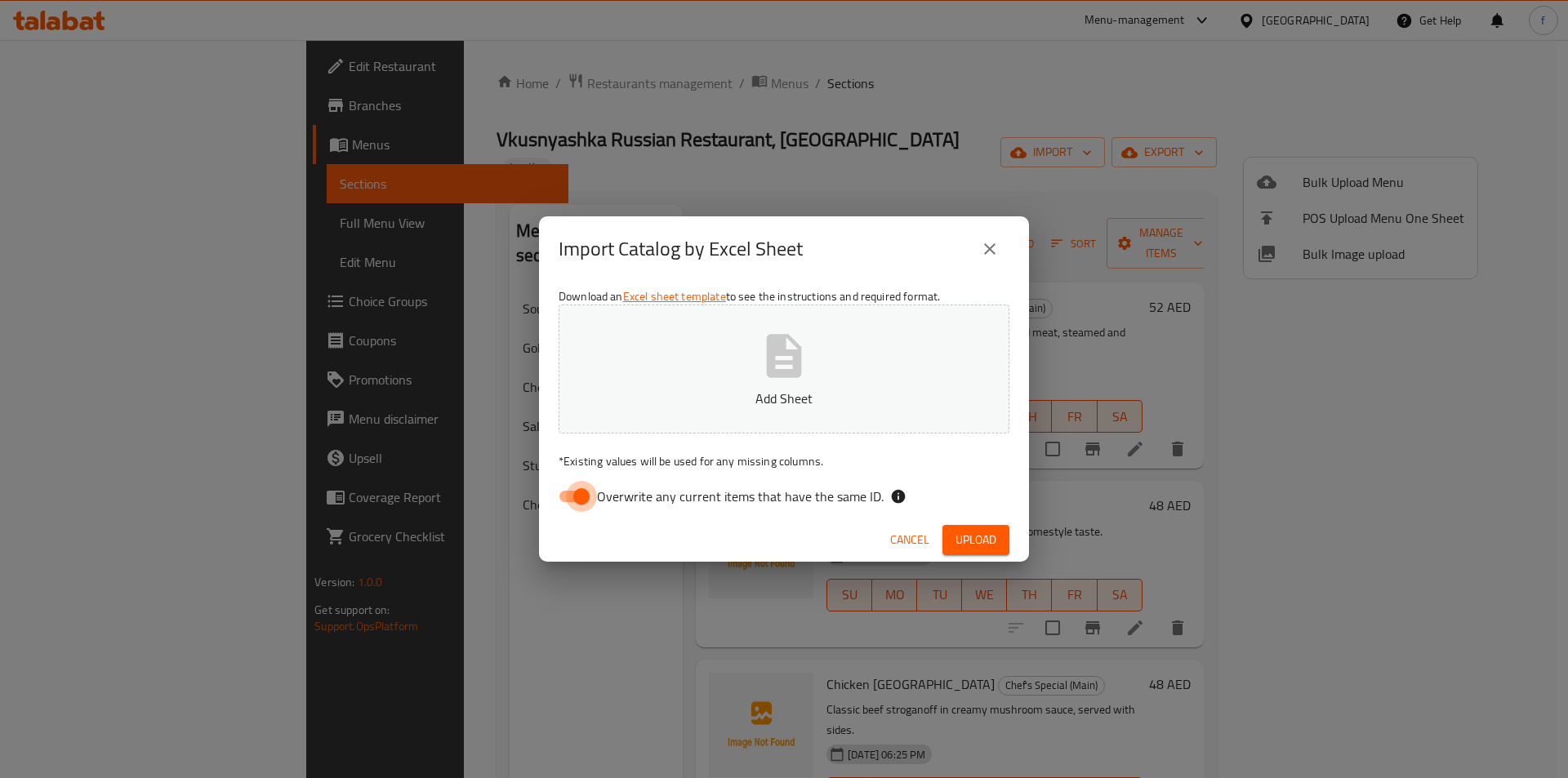
click at [574, 493] on input "Overwrite any current items that have the same ID." at bounding box center [582, 496] width 93 height 31
checkbox input "false"
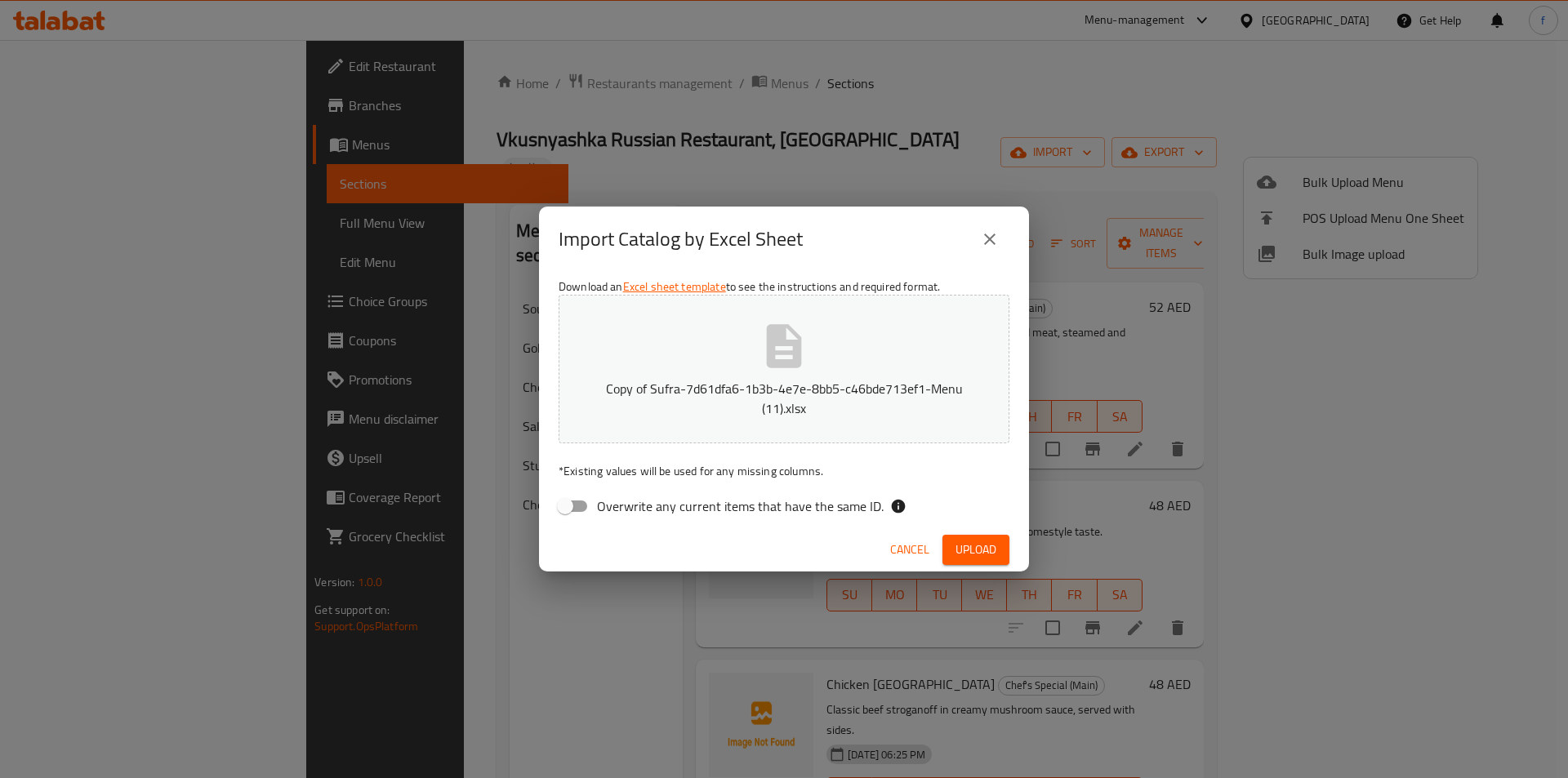
click at [973, 550] on span "Upload" at bounding box center [976, 550] width 41 height 20
click at [956, 556] on span "Upload" at bounding box center [976, 550] width 41 height 20
click at [962, 565] on div "Cancel Upload" at bounding box center [784, 550] width 490 height 43
click at [961, 550] on span "Upload" at bounding box center [976, 550] width 41 height 20
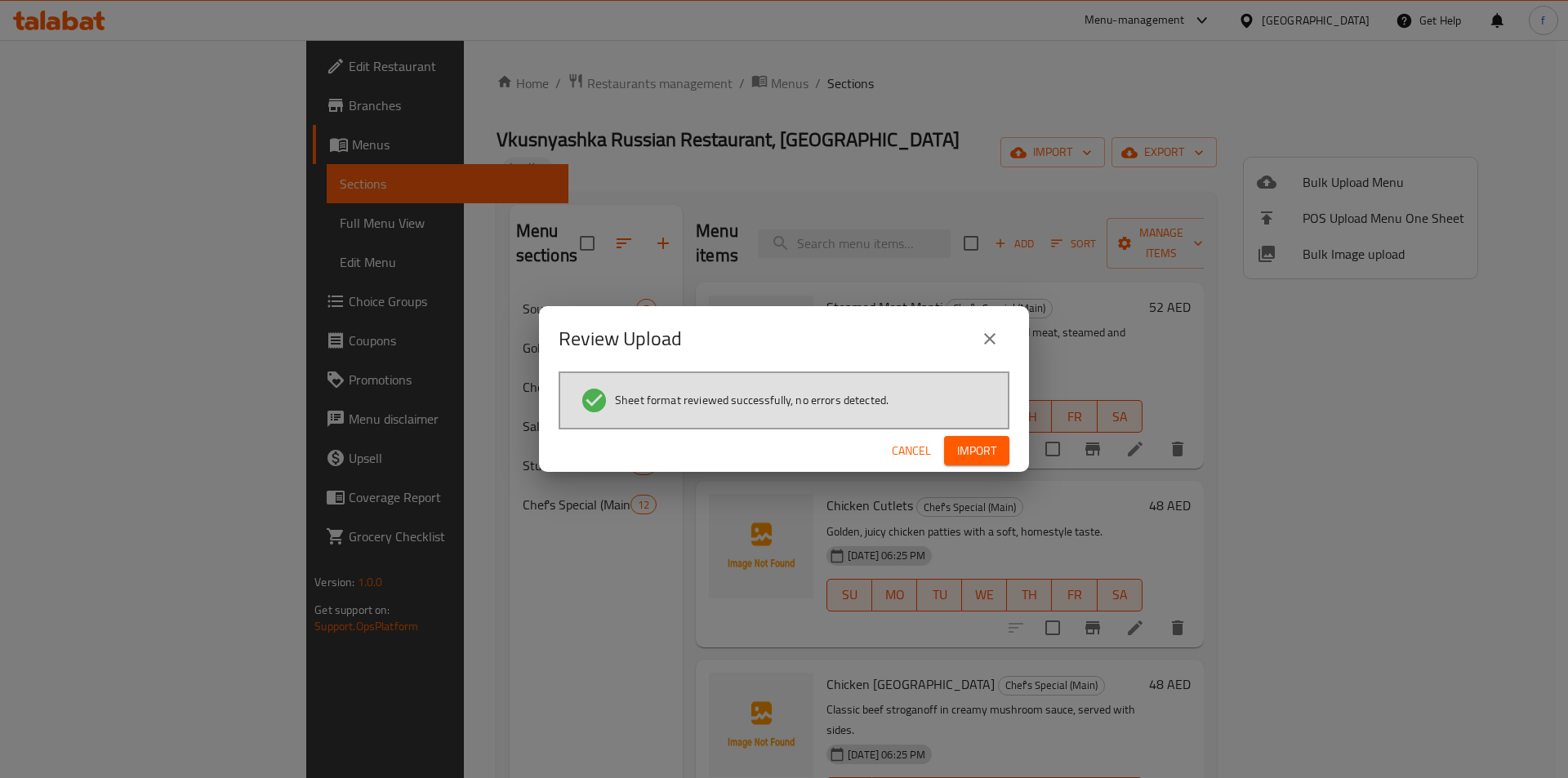
click at [986, 454] on span "Import" at bounding box center [977, 451] width 39 height 20
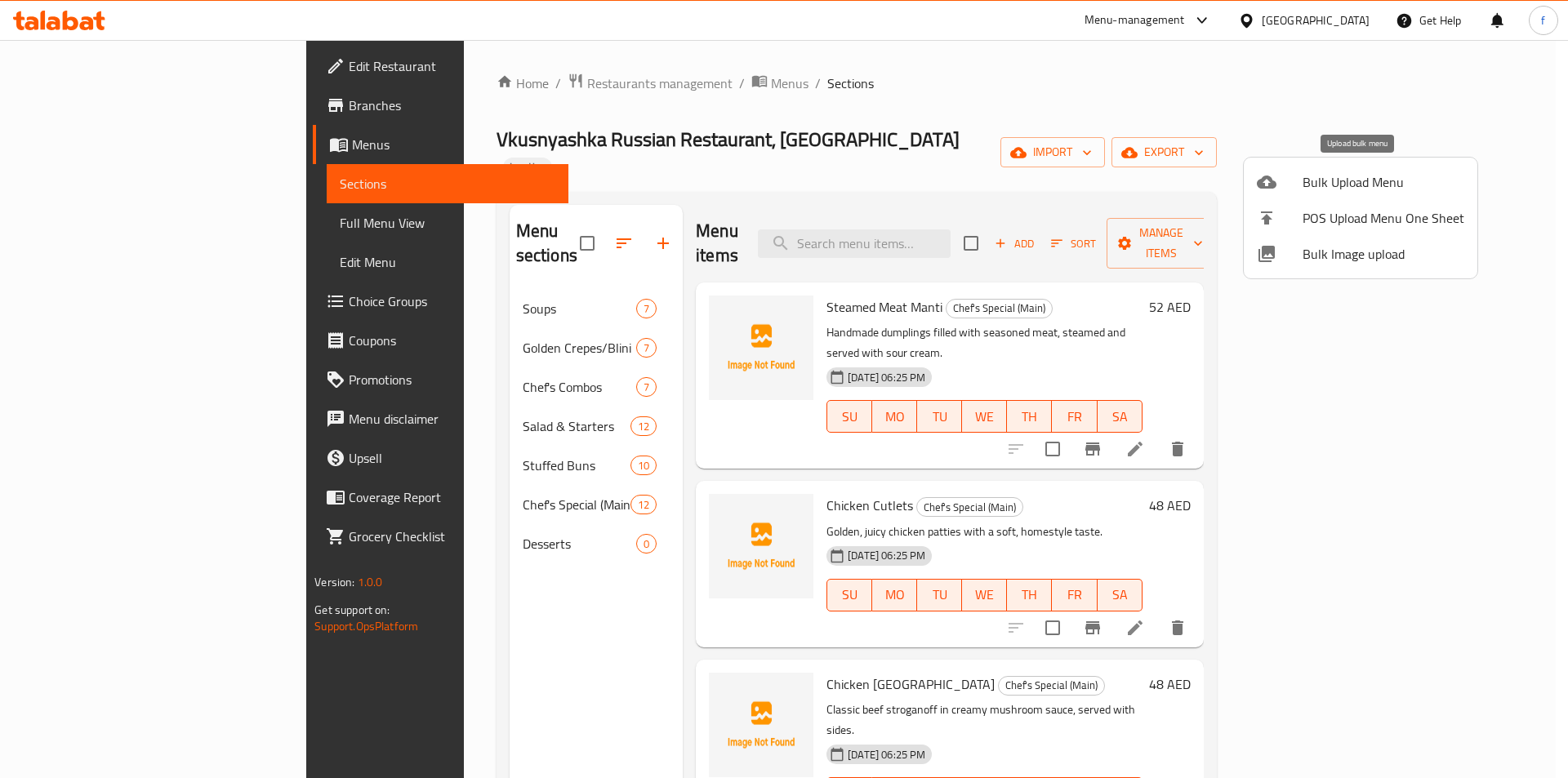
click at [1341, 182] on span "Bulk Upload Menu" at bounding box center [1384, 182] width 161 height 20
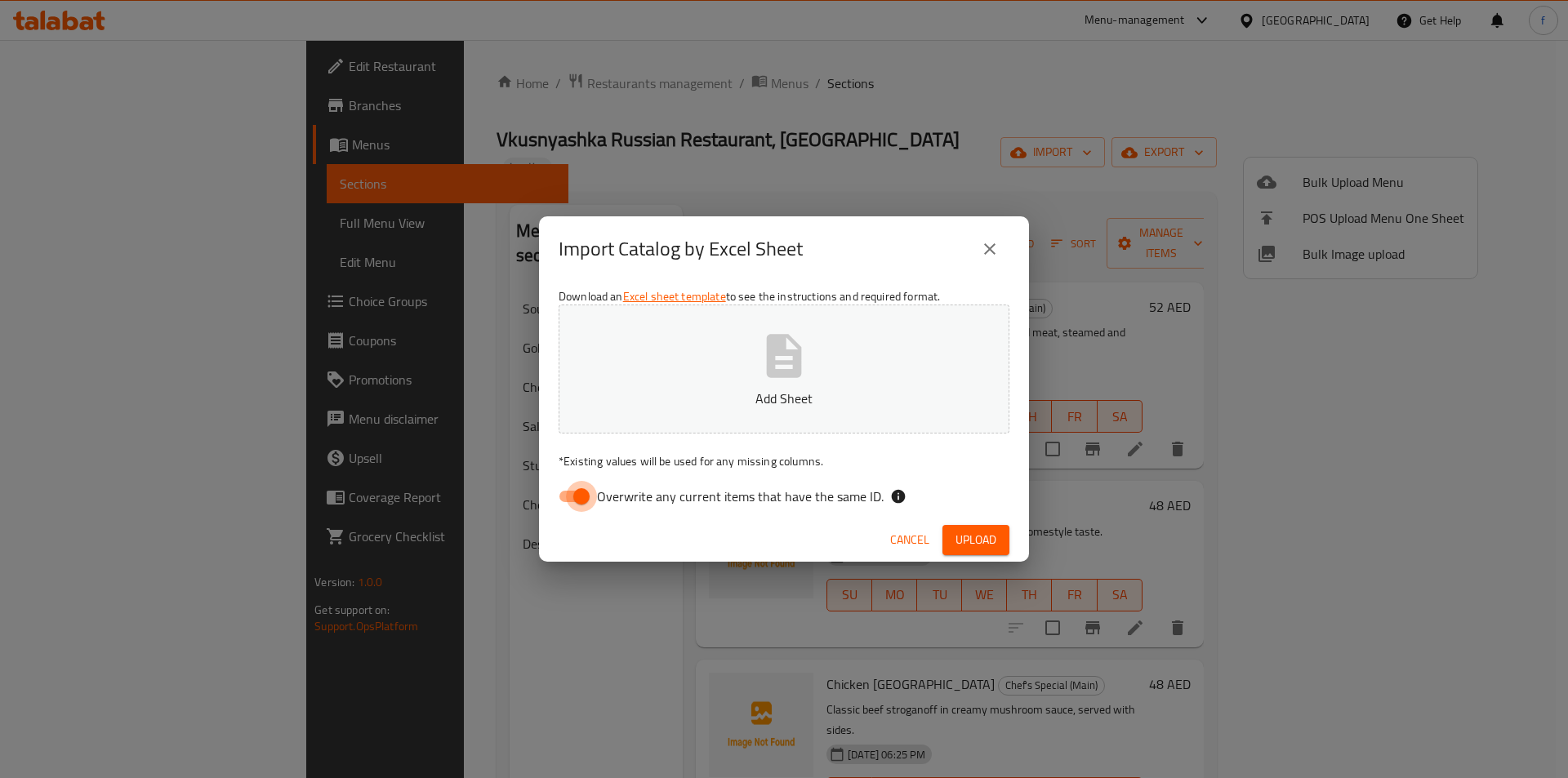
click at [576, 497] on input "Overwrite any current items that have the same ID." at bounding box center [582, 496] width 93 height 31
checkbox input "false"
click at [979, 537] on span "Upload" at bounding box center [976, 540] width 41 height 20
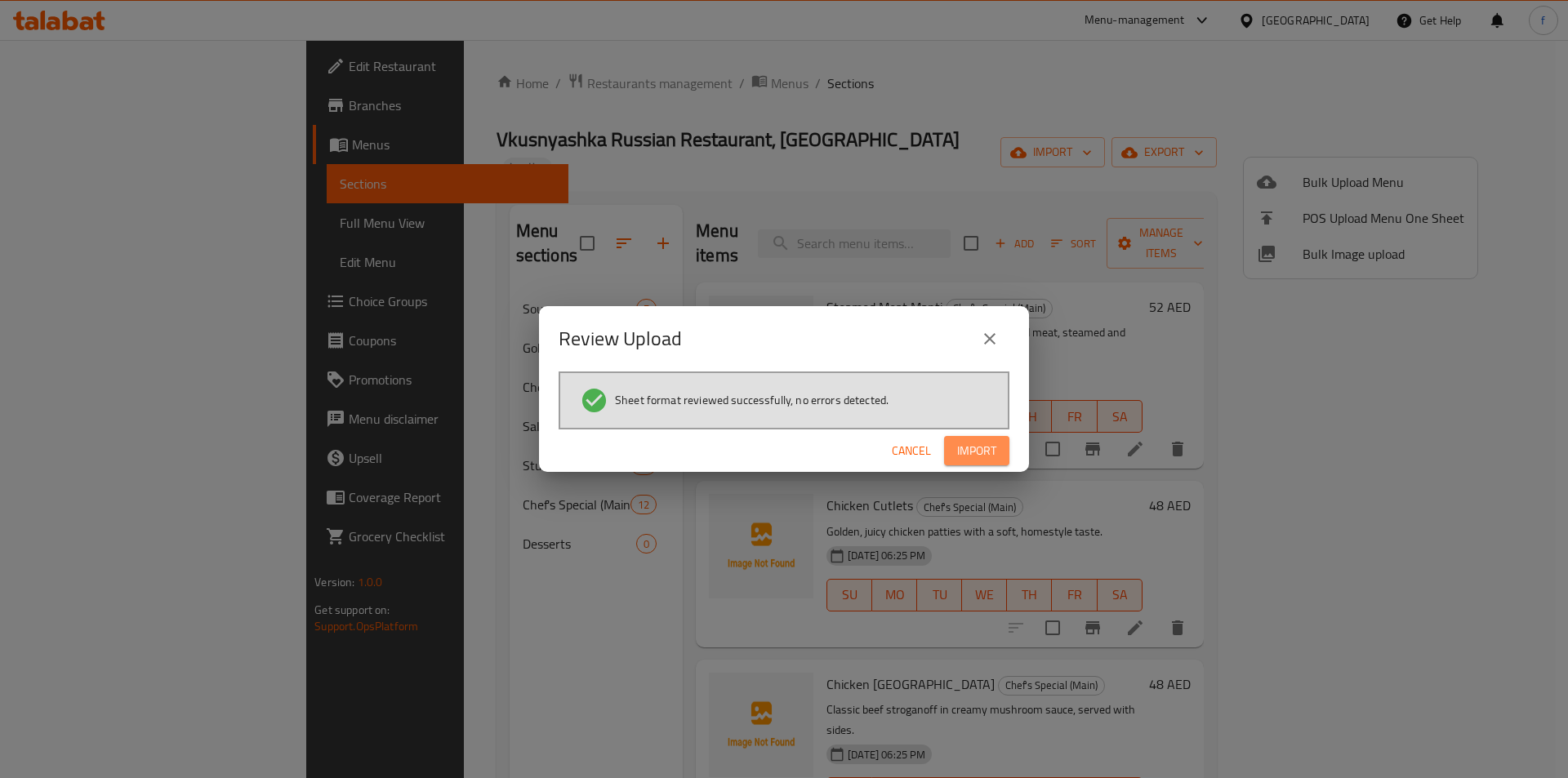
click at [990, 448] on span "Import" at bounding box center [977, 451] width 39 height 20
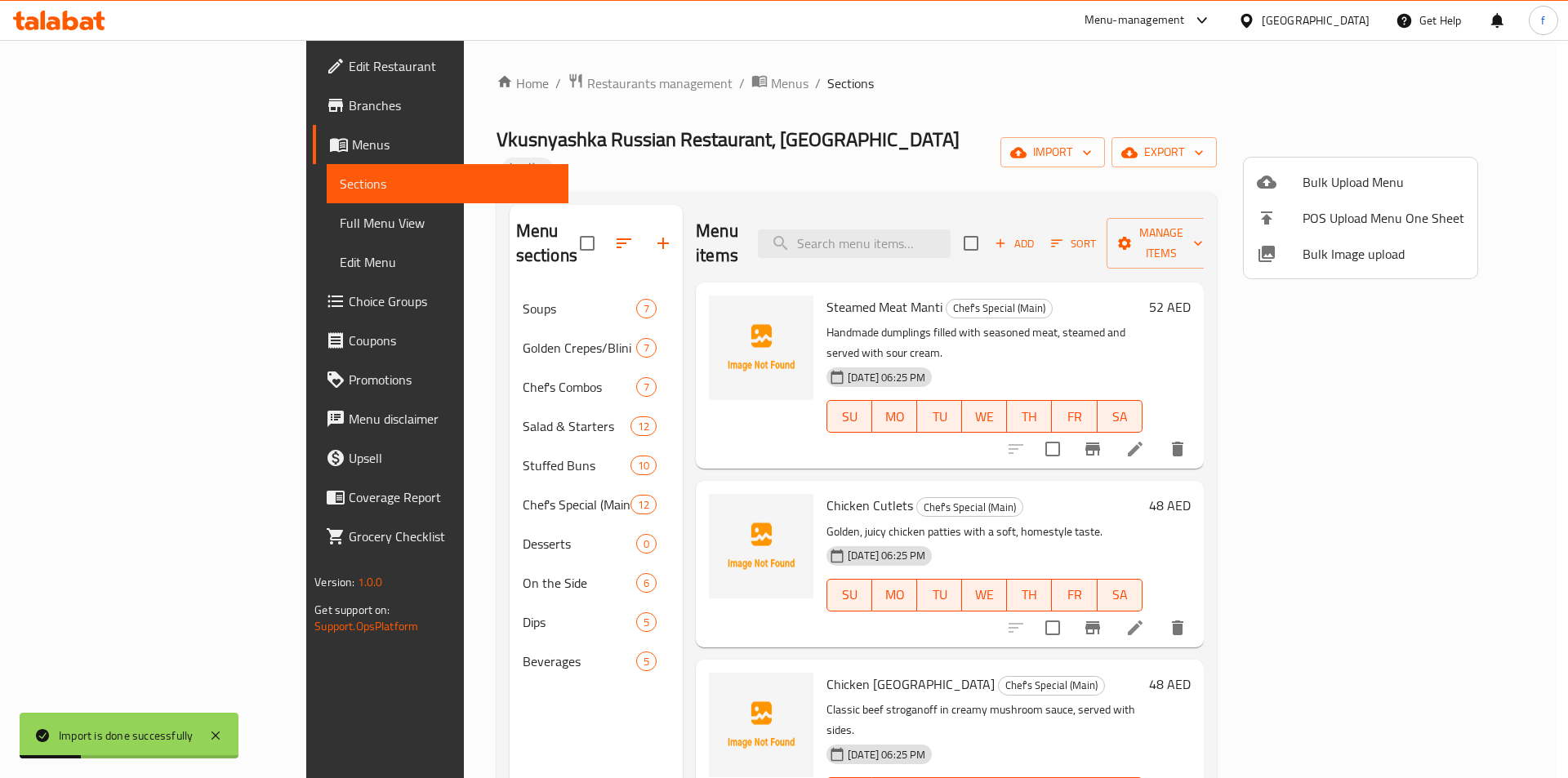
click at [407, 659] on div at bounding box center [784, 389] width 1568 height 778
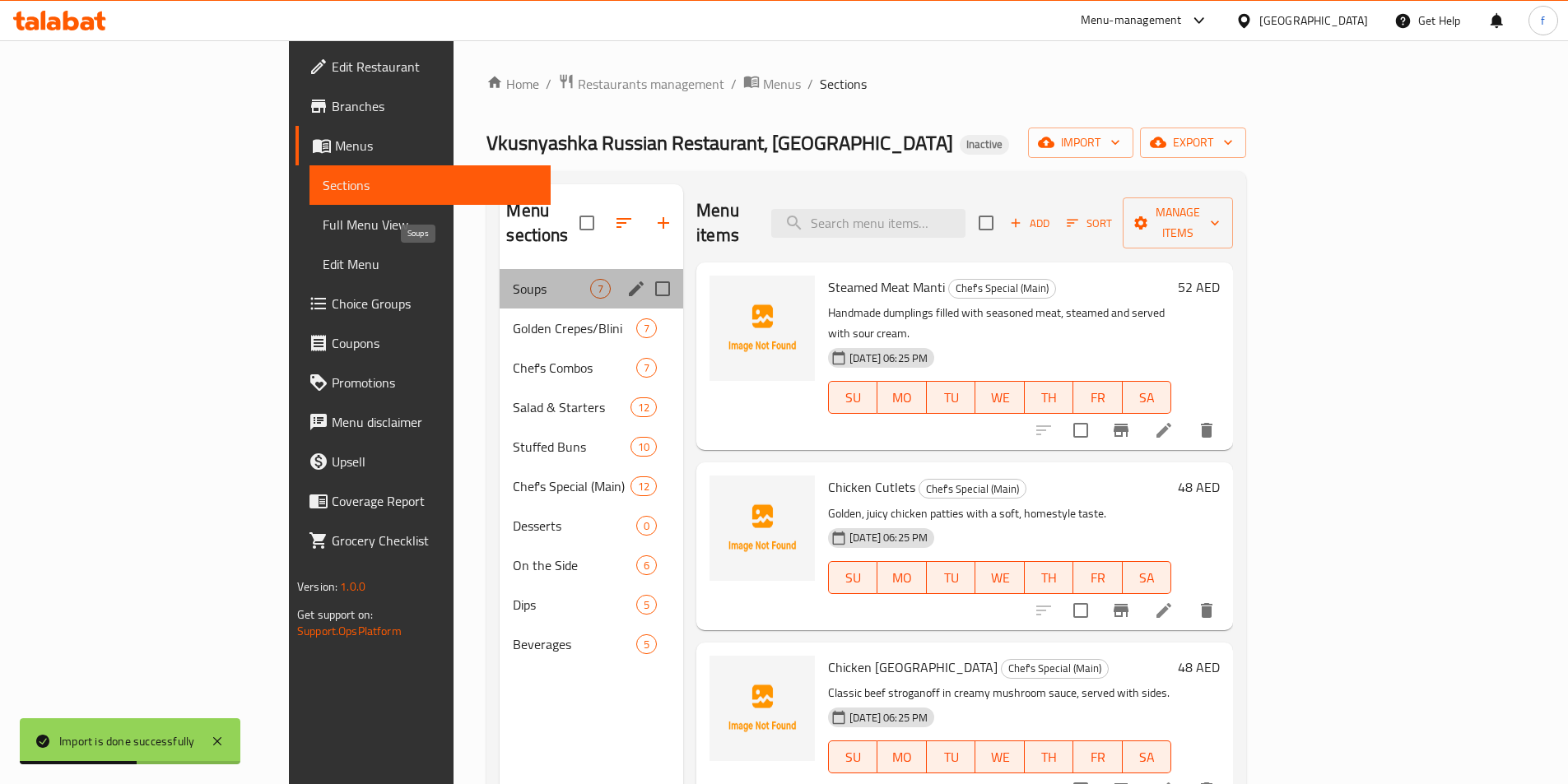
click at [513, 279] on span "Soups" at bounding box center [551, 288] width 77 height 20
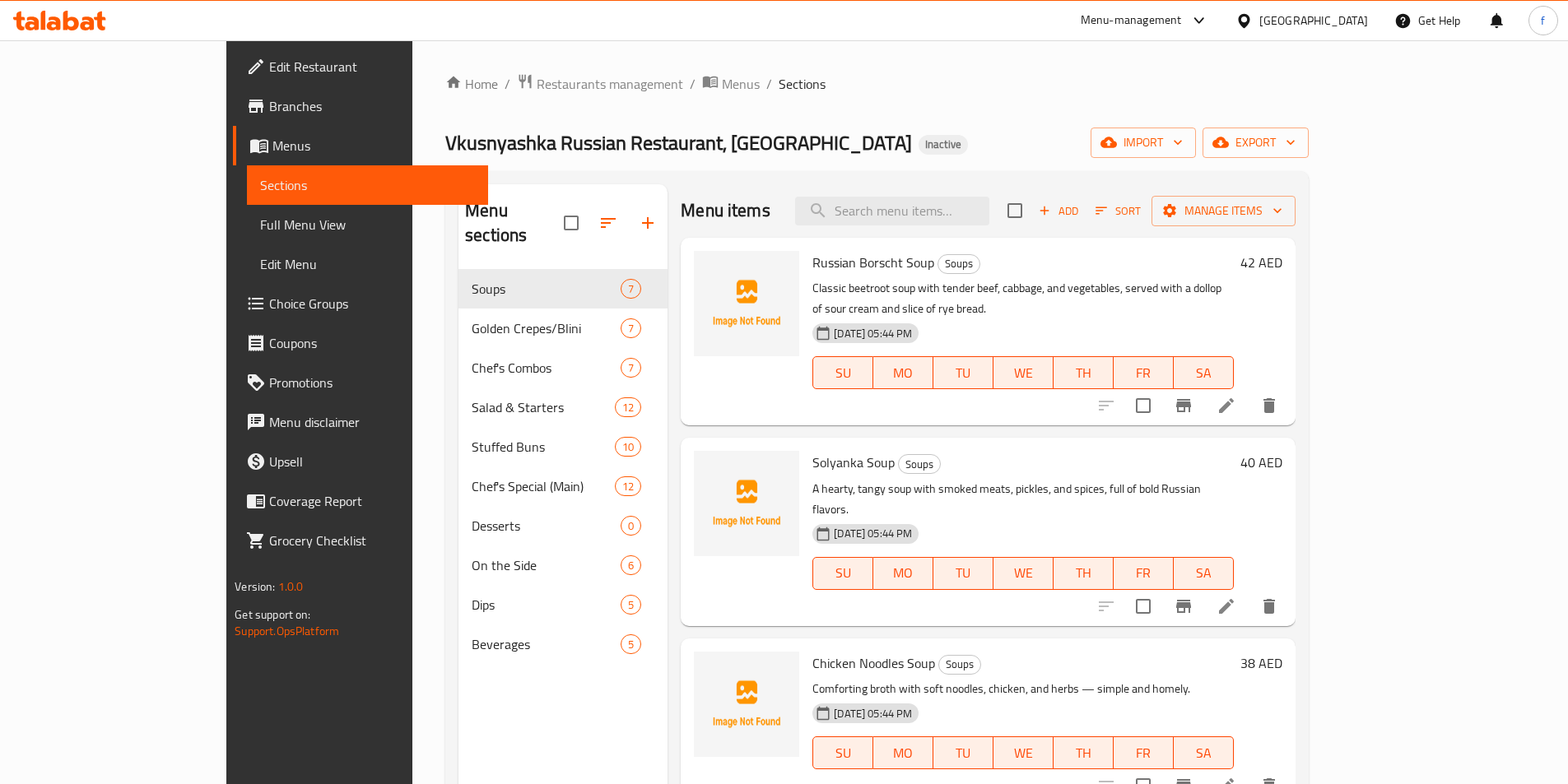
click at [260, 218] on span "Full Menu View" at bounding box center [367, 224] width 215 height 20
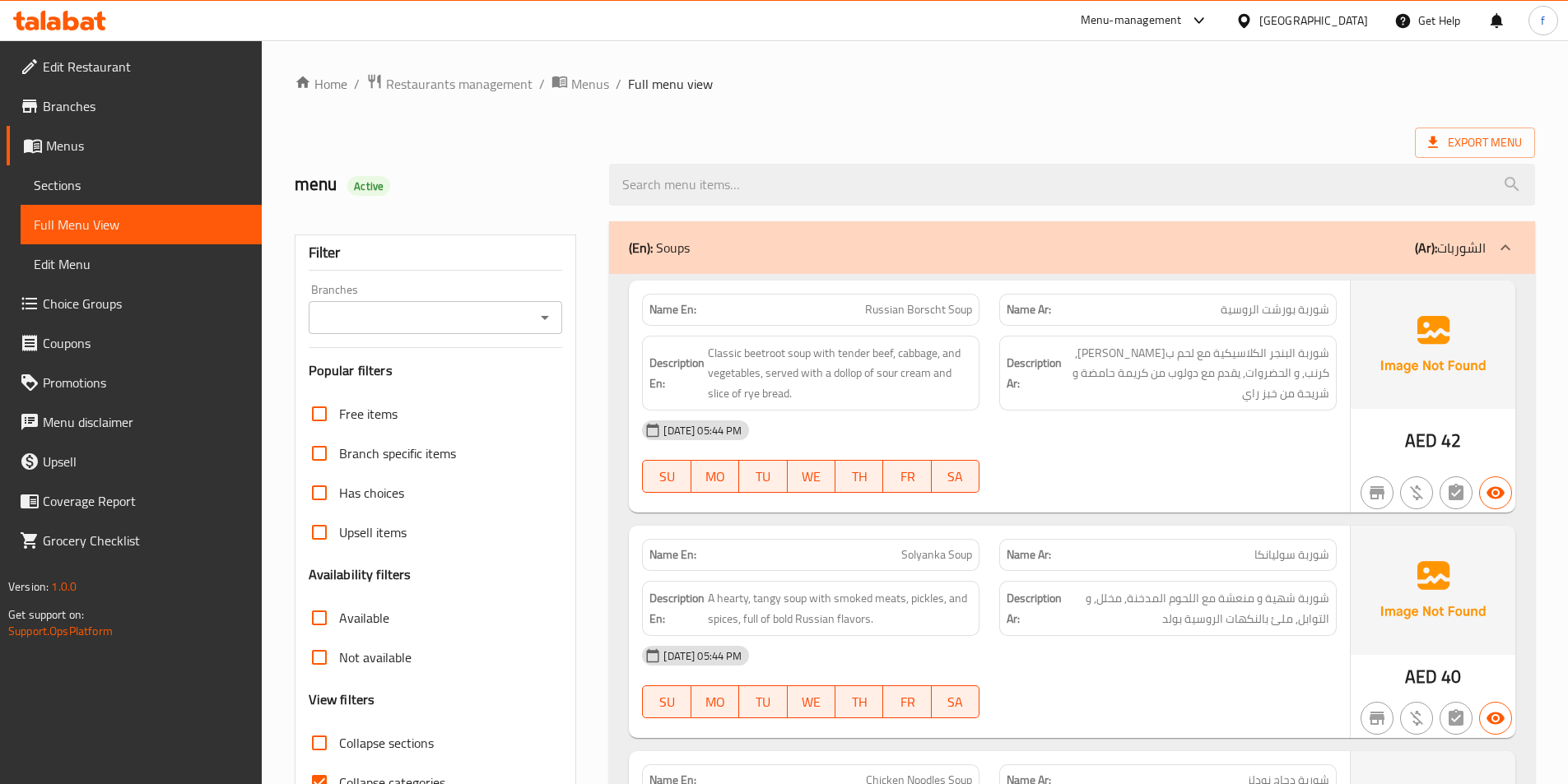
click at [99, 217] on span "Full Menu View" at bounding box center [140, 224] width 215 height 20
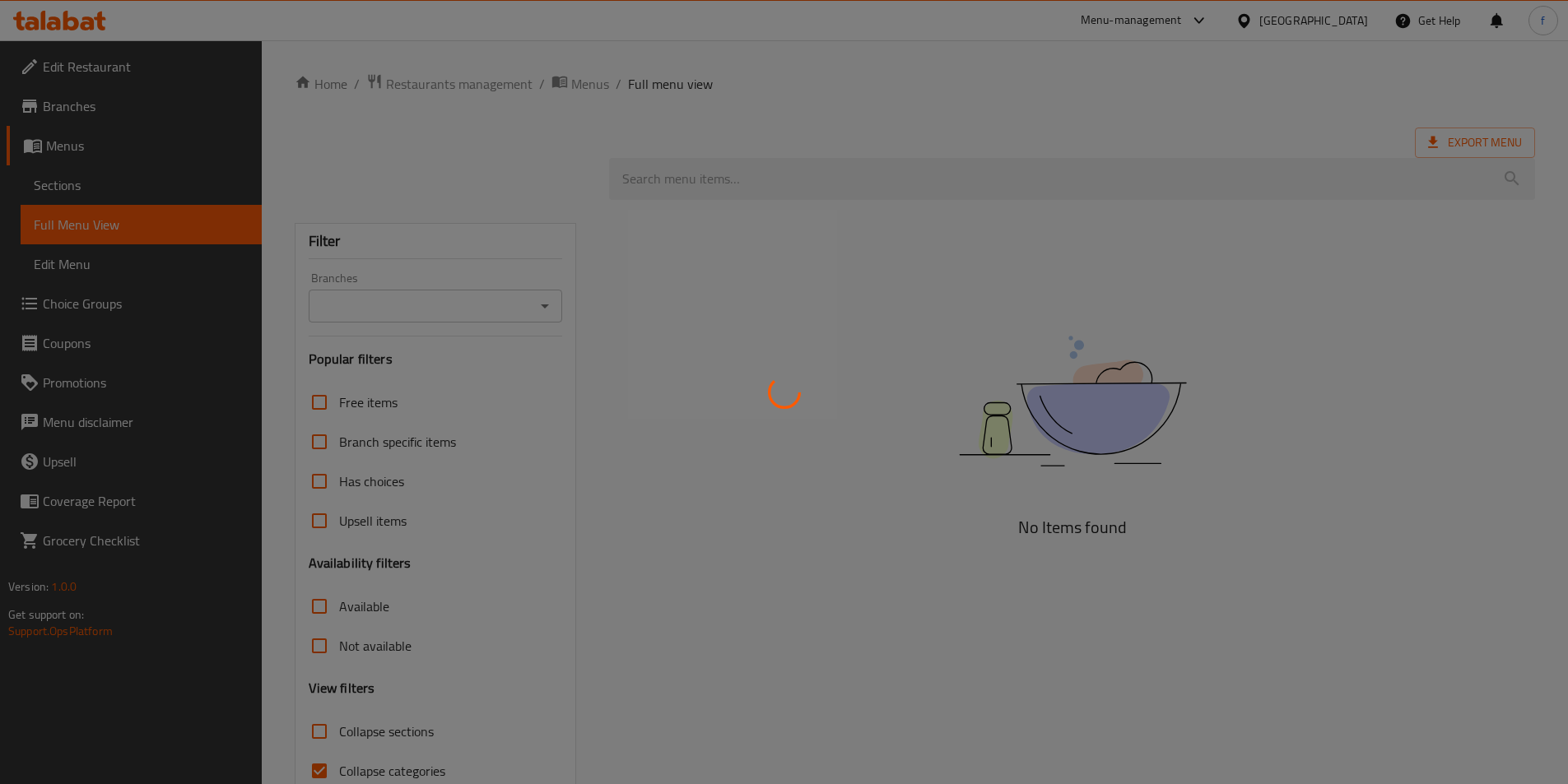
scroll to position [80, 0]
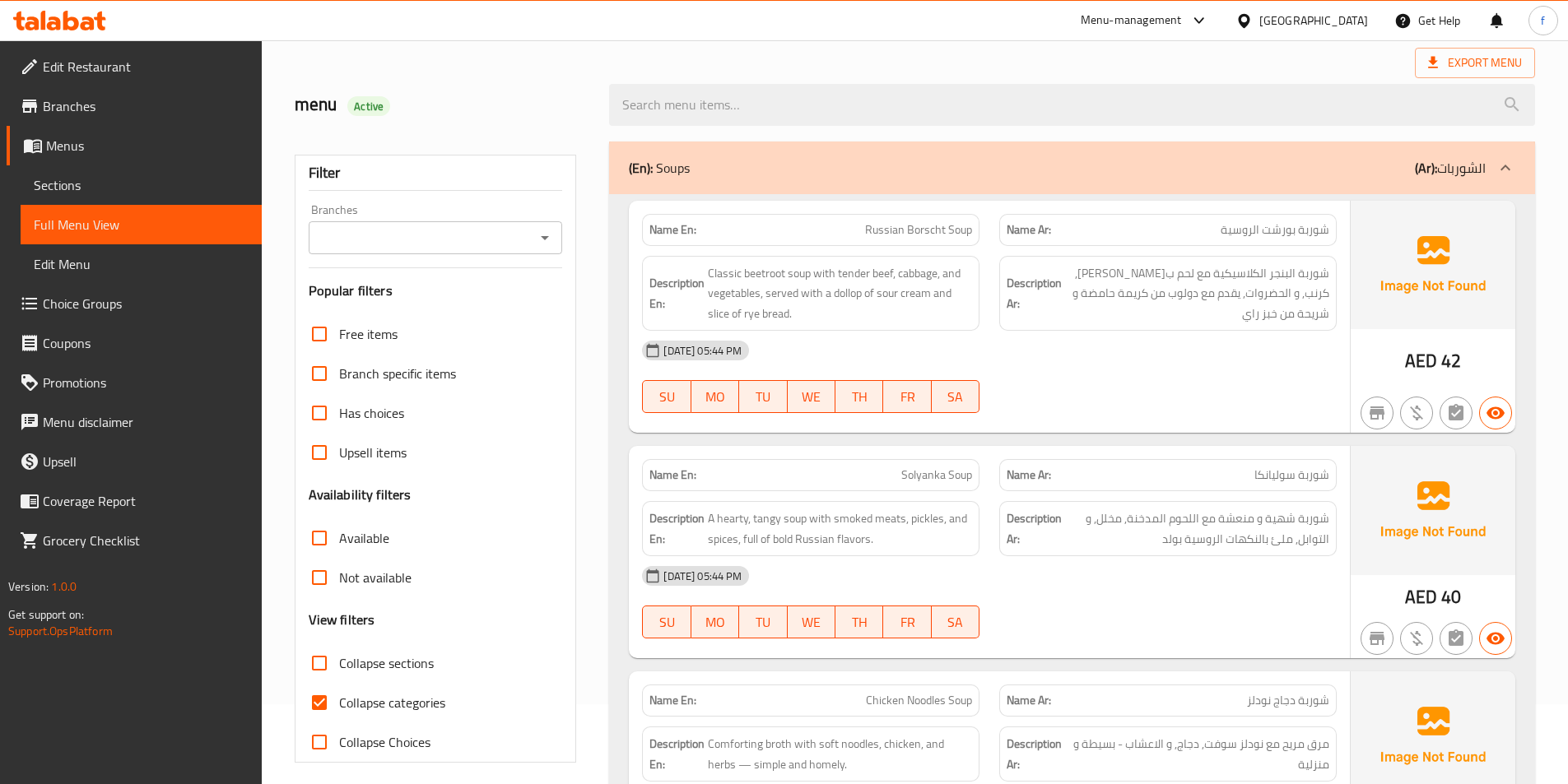
drag, startPoint x: 306, startPoint y: 700, endPoint x: 397, endPoint y: 690, distance: 91.5
click at [306, 700] on input "Collapse categories" at bounding box center [319, 703] width 39 height 39
checkbox input "false"
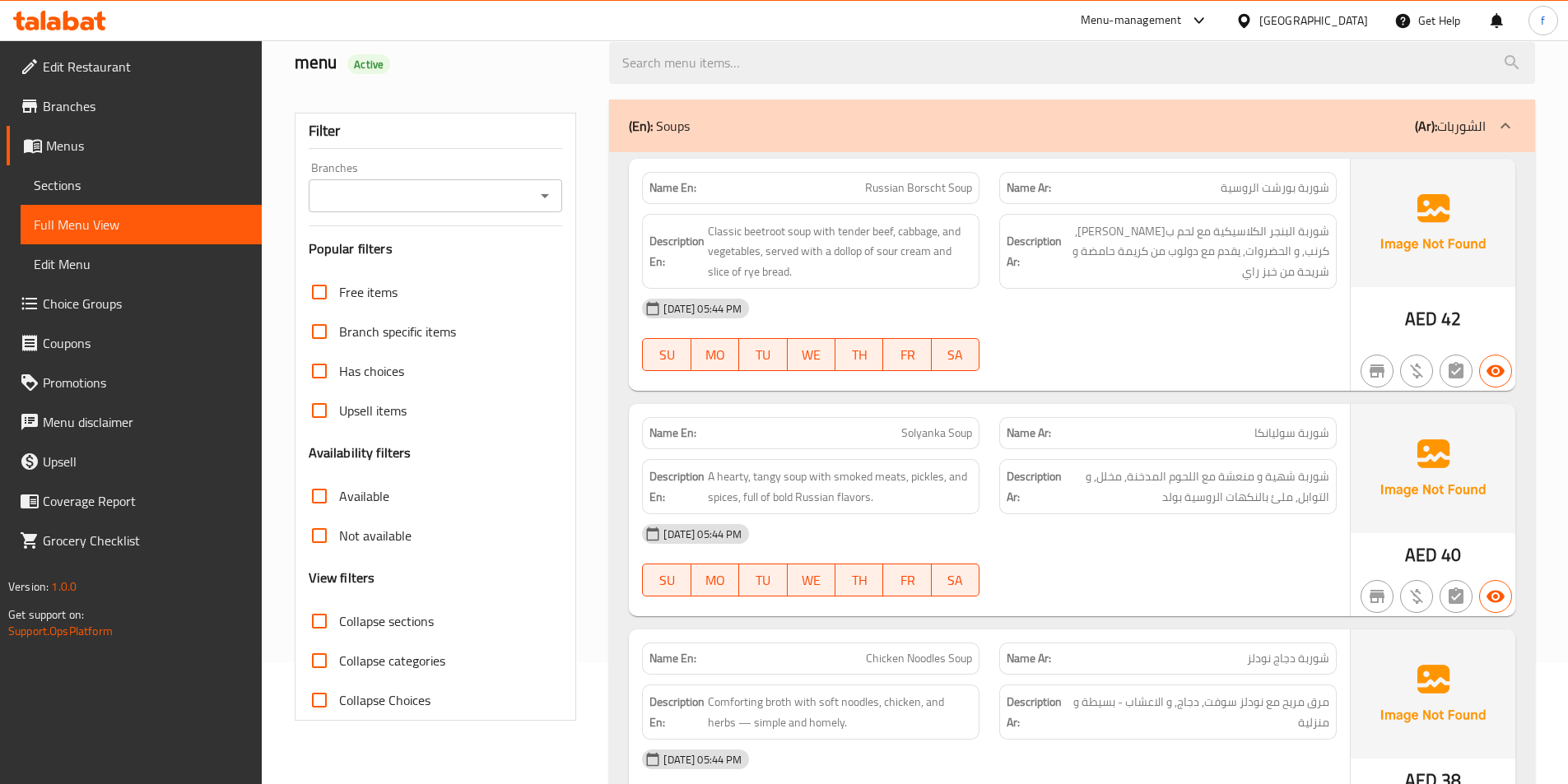
scroll to position [162, 0]
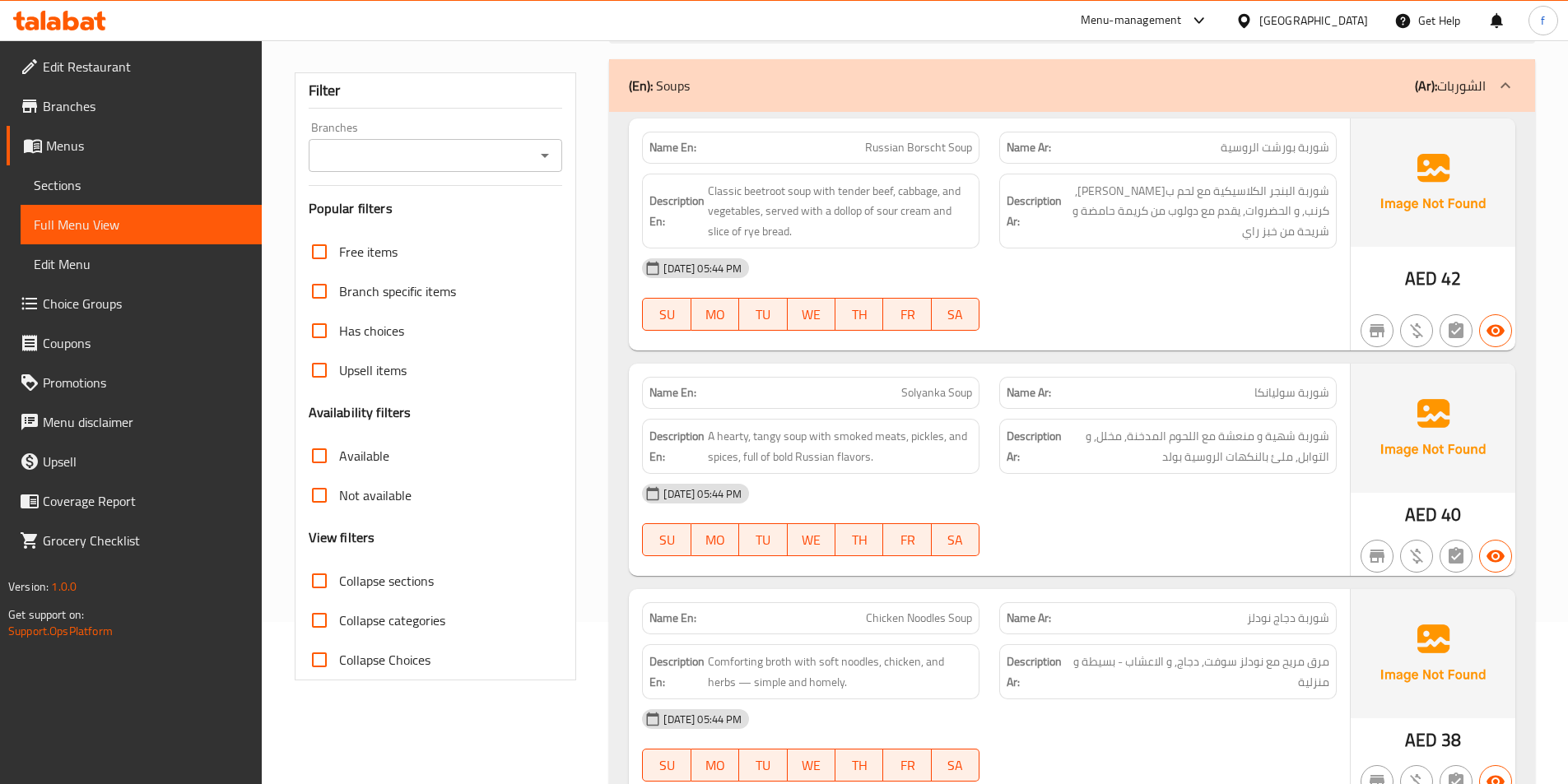
click at [888, 145] on span "Russian Borscht Soup" at bounding box center [918, 148] width 107 height 17
click at [919, 143] on span "Russian Borscht Soup" at bounding box center [918, 148] width 107 height 17
drag, startPoint x: 919, startPoint y: 143, endPoint x: 940, endPoint y: 150, distance: 22.1
click at [930, 147] on span "Russian Borscht Soup" at bounding box center [918, 148] width 107 height 17
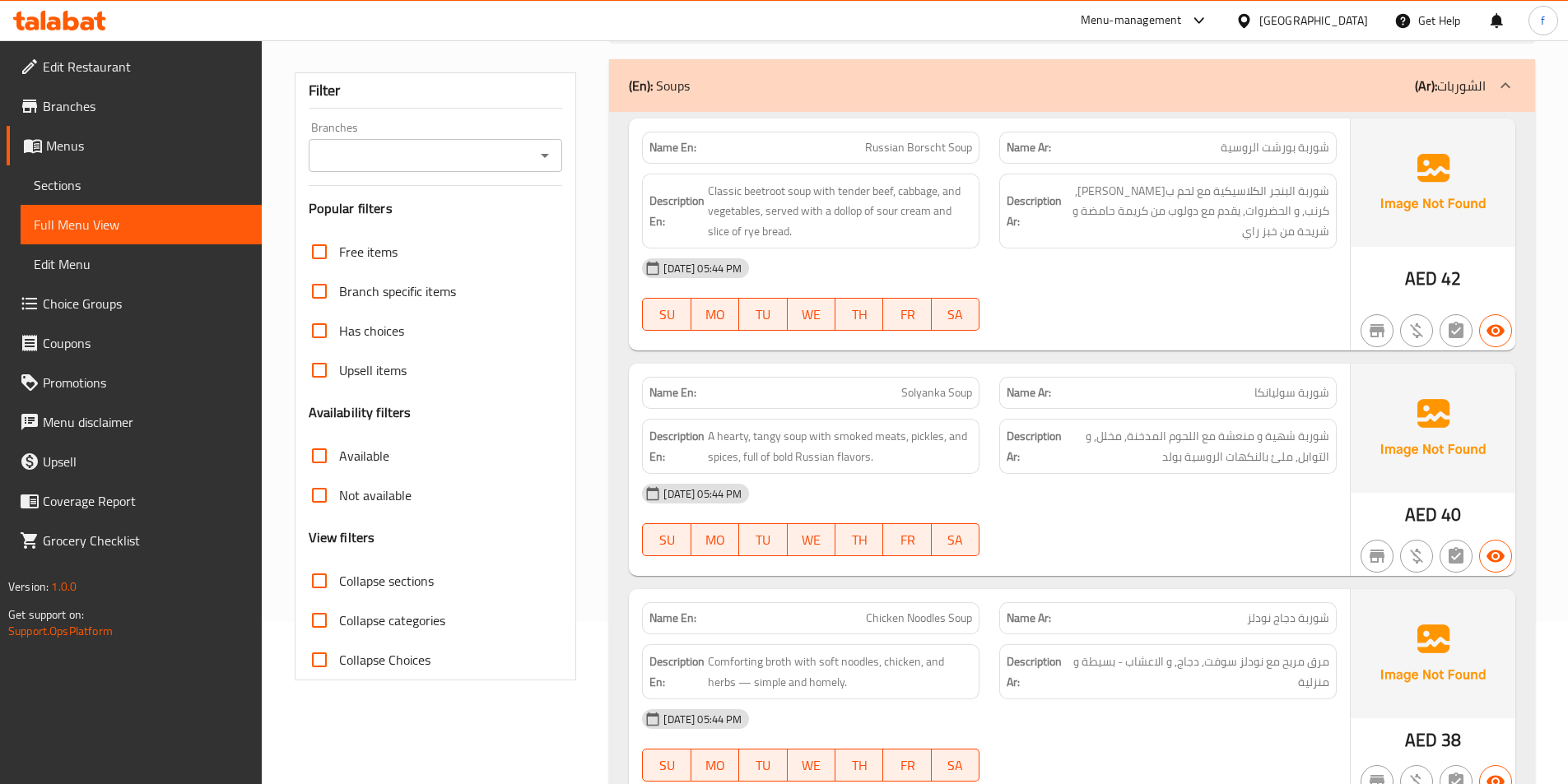
click at [964, 157] on span "Russian Borscht Soup" at bounding box center [918, 148] width 107 height 17
click at [793, 187] on span "Classic beetroot soup with tender beef, cabbage, and vegetables, served with a …" at bounding box center [840, 211] width 264 height 61
click at [758, 192] on span "Classic beetroot soup with tender beef, cabbage, and vegetables, served with a …" at bounding box center [840, 211] width 264 height 61
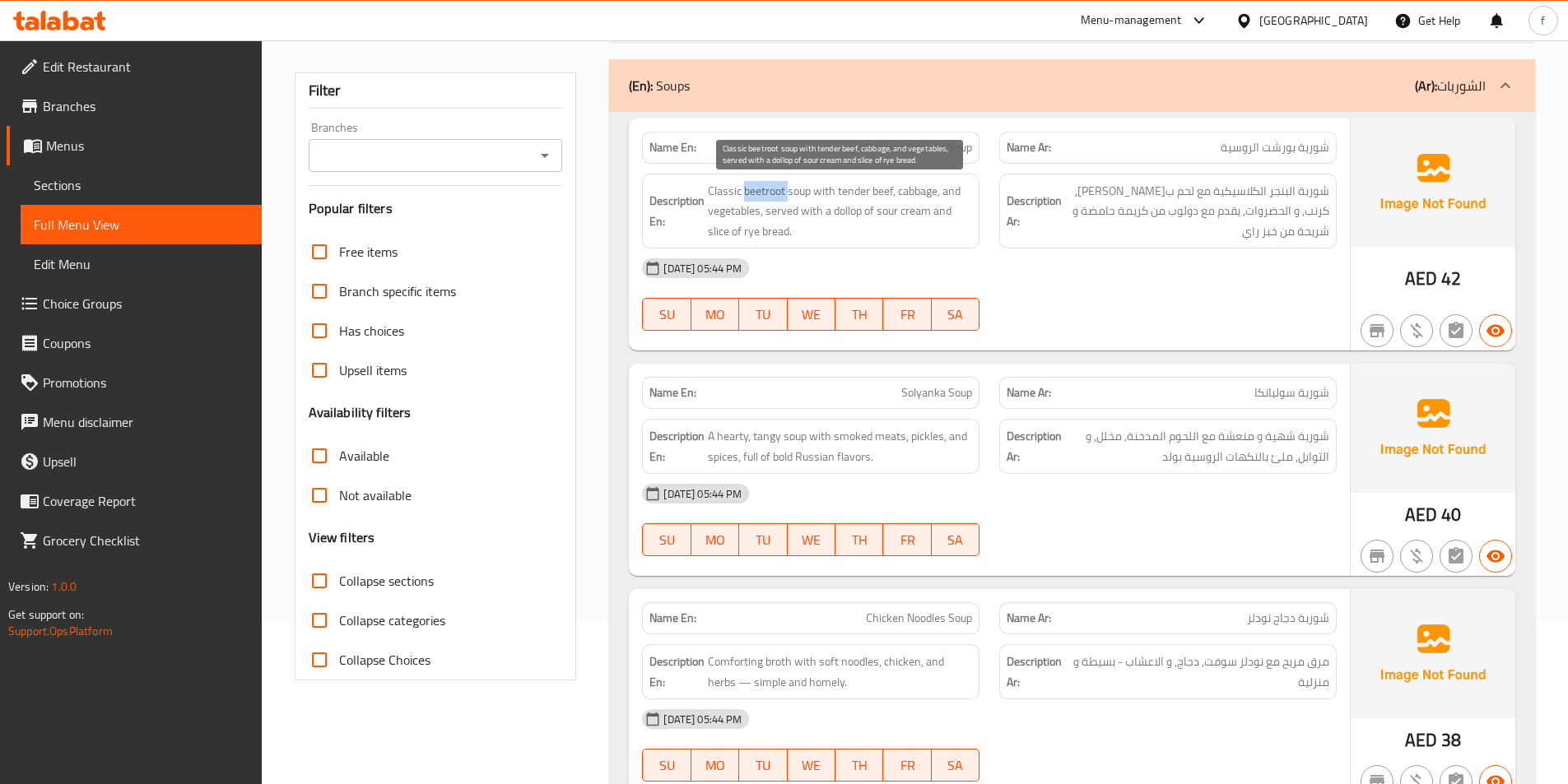
click at [758, 192] on span "Classic beetroot soup with tender beef, cabbage, and vegetables, served with a …" at bounding box center [840, 211] width 264 height 61
click at [712, 192] on span "Classic beetroot soup with tender beef, cabbage, and vegetables, served with a …" at bounding box center [840, 211] width 264 height 61
click at [831, 190] on span "Classic beetroot soup with tender beef, cabbage, and vegetables, served with a …" at bounding box center [840, 211] width 264 height 61
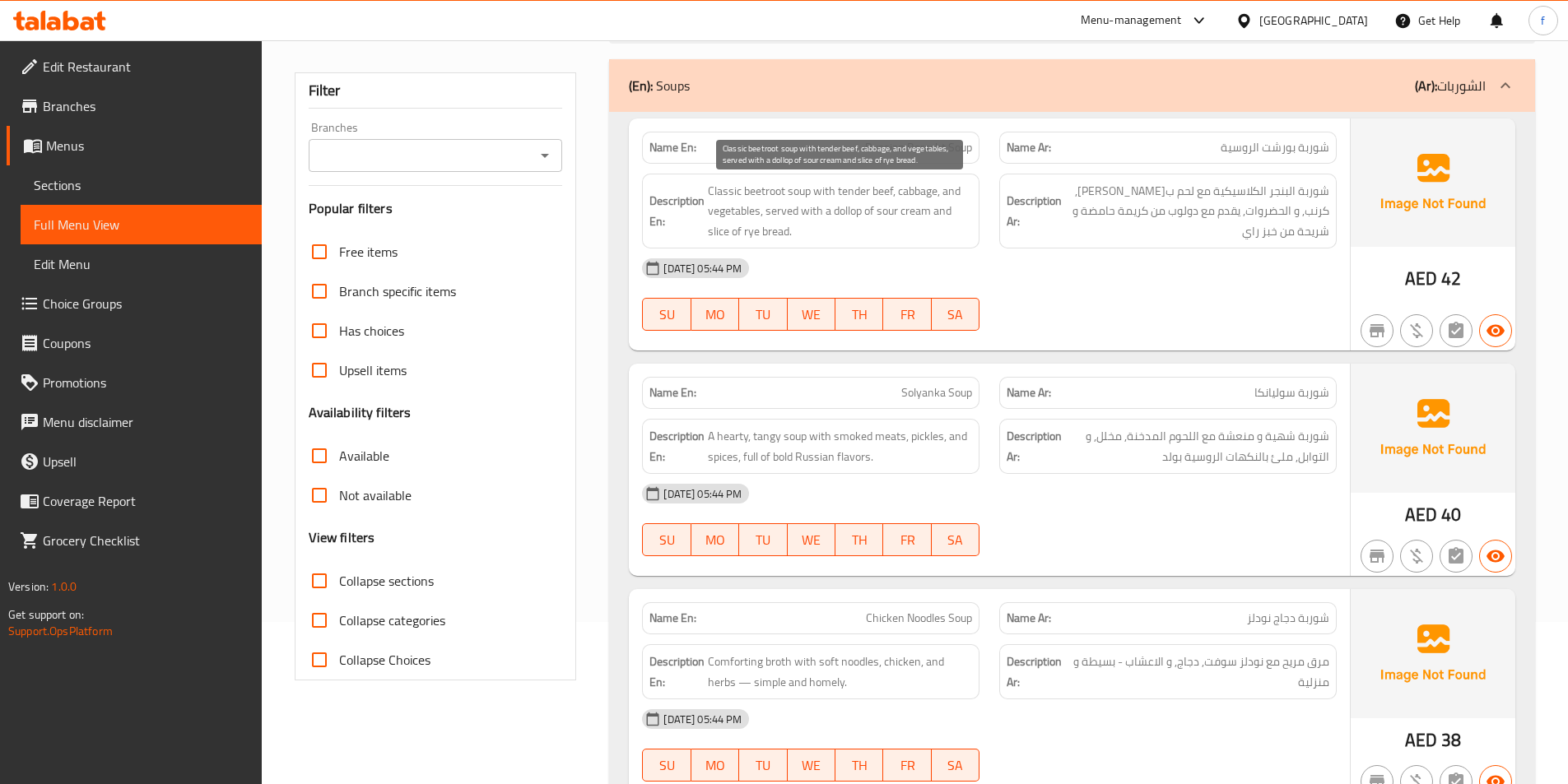
click at [864, 187] on span "Classic beetroot soup with tender beef, cabbage, and vegetables, served with a …" at bounding box center [840, 211] width 264 height 61
click at [878, 187] on span "Classic beetroot soup with tender beef, cabbage, and vegetables, served with a …" at bounding box center [840, 211] width 264 height 61
drag, startPoint x: 878, startPoint y: 187, endPoint x: 914, endPoint y: 190, distance: 36.1
click at [878, 188] on span "Classic beetroot soup with tender beef, cabbage, and vegetables, served with a …" at bounding box center [840, 211] width 264 height 61
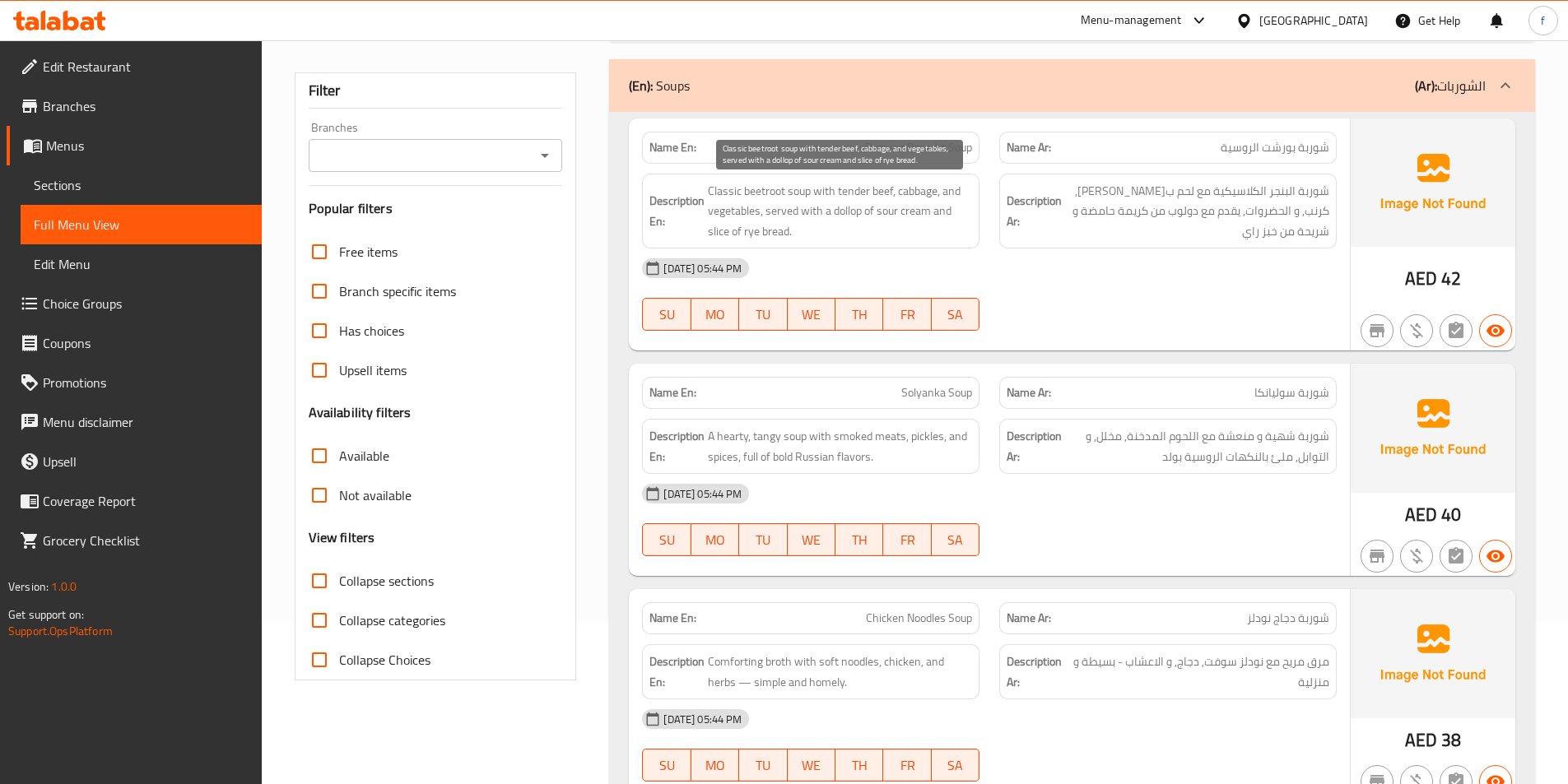
click at [920, 192] on span "Classic beetroot soup with tender beef, cabbage, and vegetables, served with a …" at bounding box center [840, 211] width 264 height 61
click at [731, 219] on span "Classic beetroot soup with tender beef, cabbage, and vegetables, served with a …" at bounding box center [840, 211] width 264 height 61
click at [779, 209] on span "Classic beetroot soup with tender beef, cabbage, and vegetables, served with a …" at bounding box center [840, 211] width 264 height 61
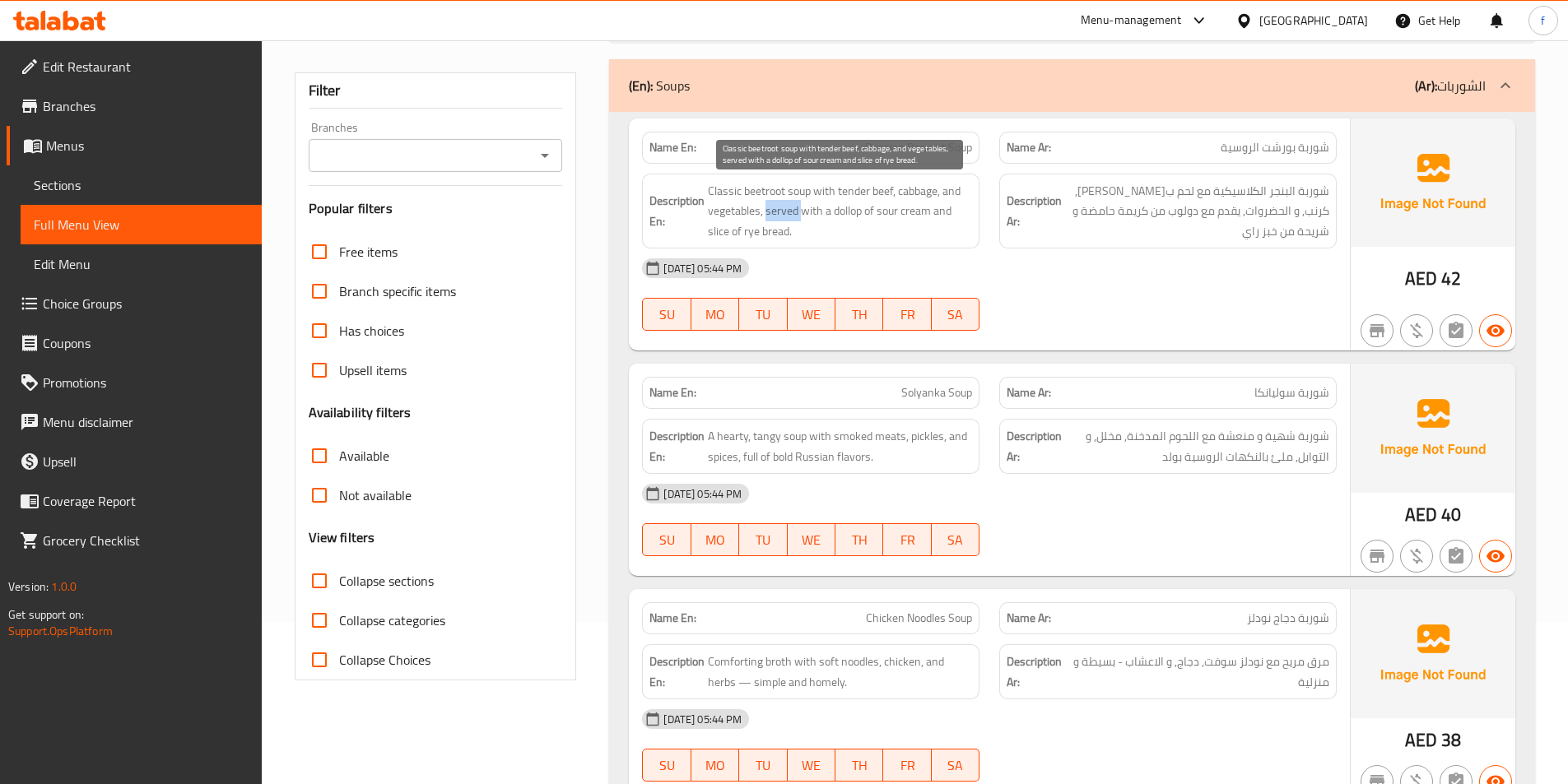
drag, startPoint x: 779, startPoint y: 209, endPoint x: 811, endPoint y: 208, distance: 32.0
click at [781, 208] on span "Classic beetroot soup with tender beef, cabbage, and vegetables, served with a …" at bounding box center [840, 211] width 264 height 61
click at [820, 210] on span "Classic beetroot soup with tender beef, cabbage, and vegetables, served with a …" at bounding box center [840, 211] width 264 height 61
click at [835, 211] on span "Classic beetroot soup with tender beef, cabbage, and vegetables, served with a …" at bounding box center [840, 211] width 264 height 61
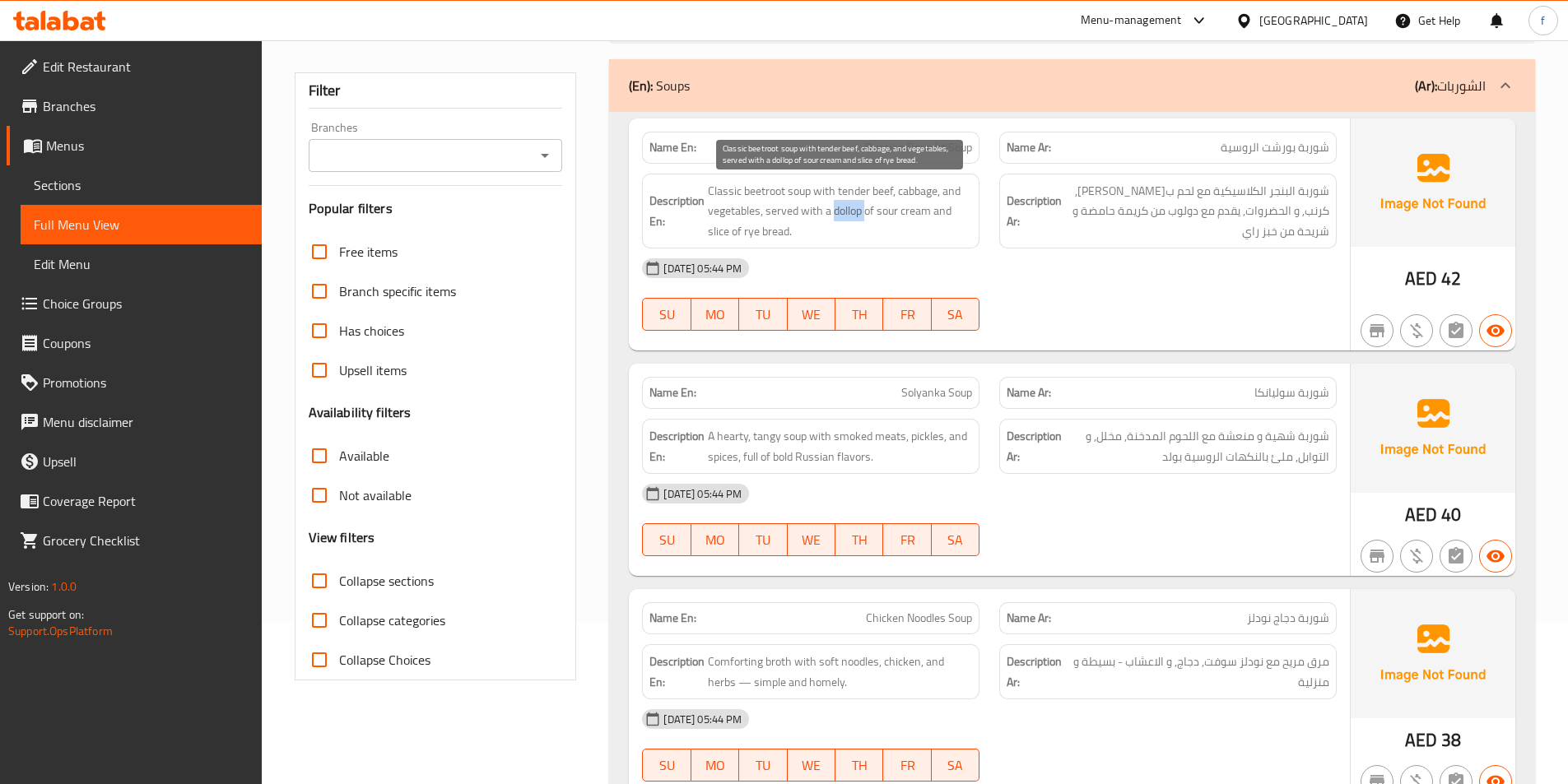
click at [835, 211] on span "Classic beetroot soup with tender beef, cabbage, and vegetables, served with a …" at bounding box center [840, 211] width 264 height 61
click at [885, 208] on span "Classic beetroot soup with tender beef, cabbage, and vegetables, served with a …" at bounding box center [840, 211] width 264 height 61
click at [912, 204] on span "Classic beetroot soup with tender beef, cabbage, and vegetables, served with a …" at bounding box center [840, 211] width 264 height 61
drag, startPoint x: 912, startPoint y: 204, endPoint x: 933, endPoint y: 211, distance: 22.1
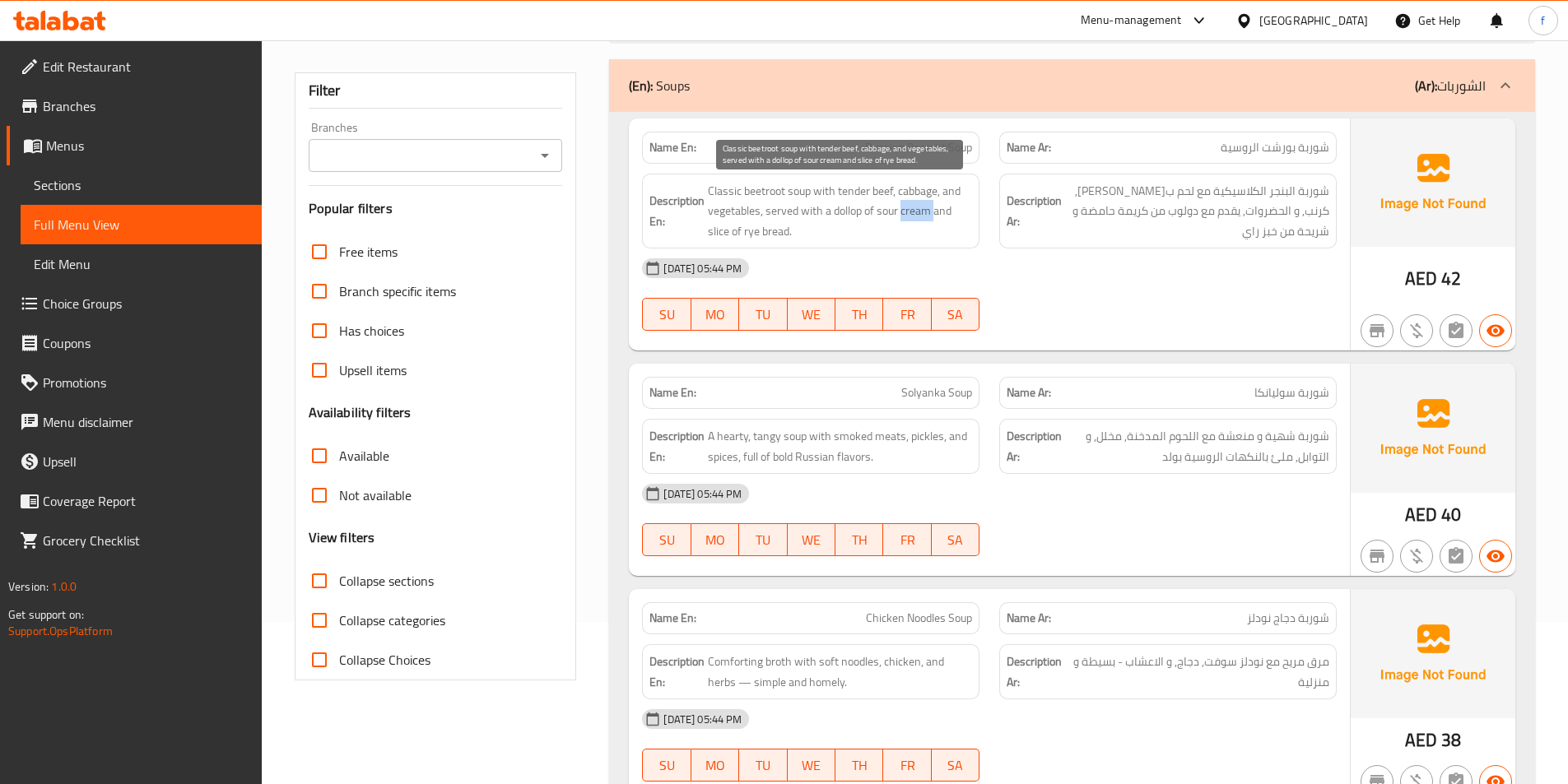
click at [916, 206] on span "Classic beetroot soup with tender beef, cabbage, and vegetables, served with a …" at bounding box center [840, 211] width 264 height 61
click at [946, 210] on span "Classic beetroot soup with tender beef, cabbage, and vegetables, served with a …" at bounding box center [840, 211] width 264 height 61
click at [717, 228] on span "Classic beetroot soup with tender beef, cabbage, and vegetables, served with a …" at bounding box center [840, 211] width 264 height 61
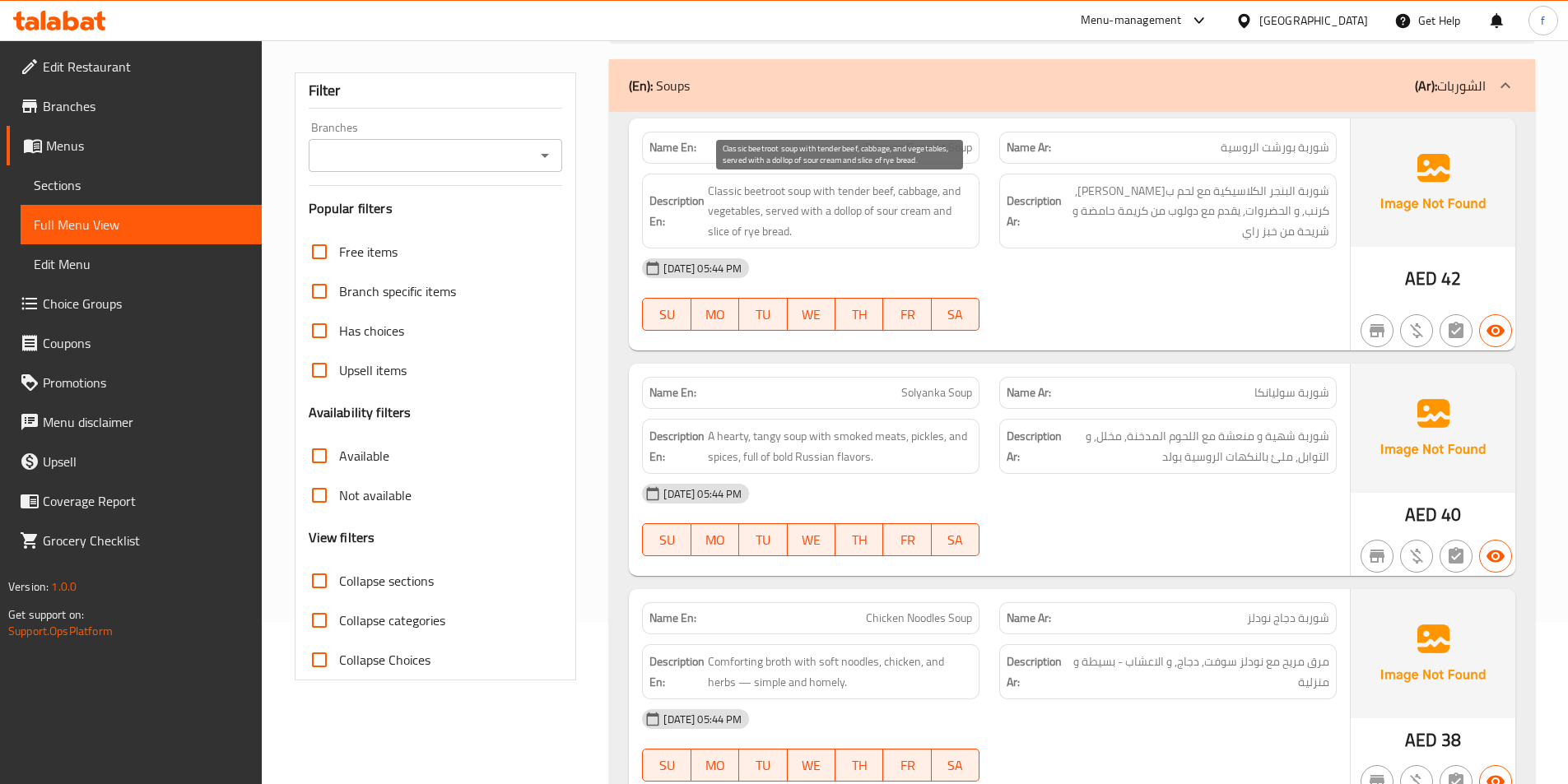
click at [754, 225] on span "Classic beetroot soup with tender beef, cabbage, and vegetables, served with a …" at bounding box center [840, 211] width 264 height 61
click at [779, 228] on span "Classic beetroot soup with tender beef, cabbage, and vegetables, served with a …" at bounding box center [840, 211] width 264 height 61
drag, startPoint x: 779, startPoint y: 228, endPoint x: 1361, endPoint y: 252, distance: 582.5
click at [785, 228] on span "Classic beetroot soup with tender beef, cabbage, and vegetables, served with a …" at bounding box center [840, 211] width 264 height 61
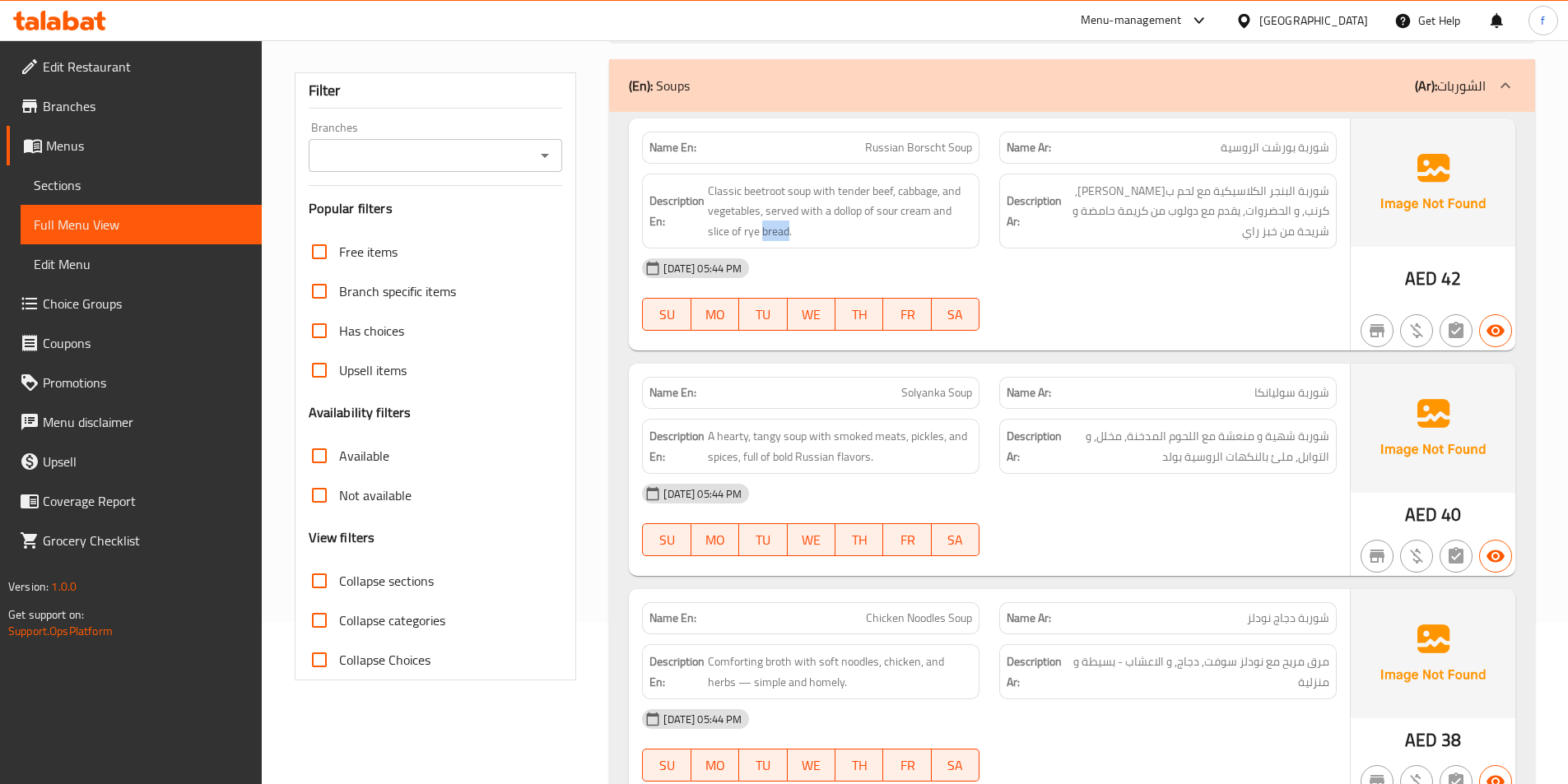
click at [939, 397] on span "Solyanka Soup" at bounding box center [936, 393] width 71 height 17
click at [954, 393] on span "Solyanka Soup" at bounding box center [936, 393] width 71 height 17
click at [793, 437] on span "A hearty, tangy soup with smoked meats, pickles, and spices, full of bold Russi…" at bounding box center [840, 446] width 264 height 40
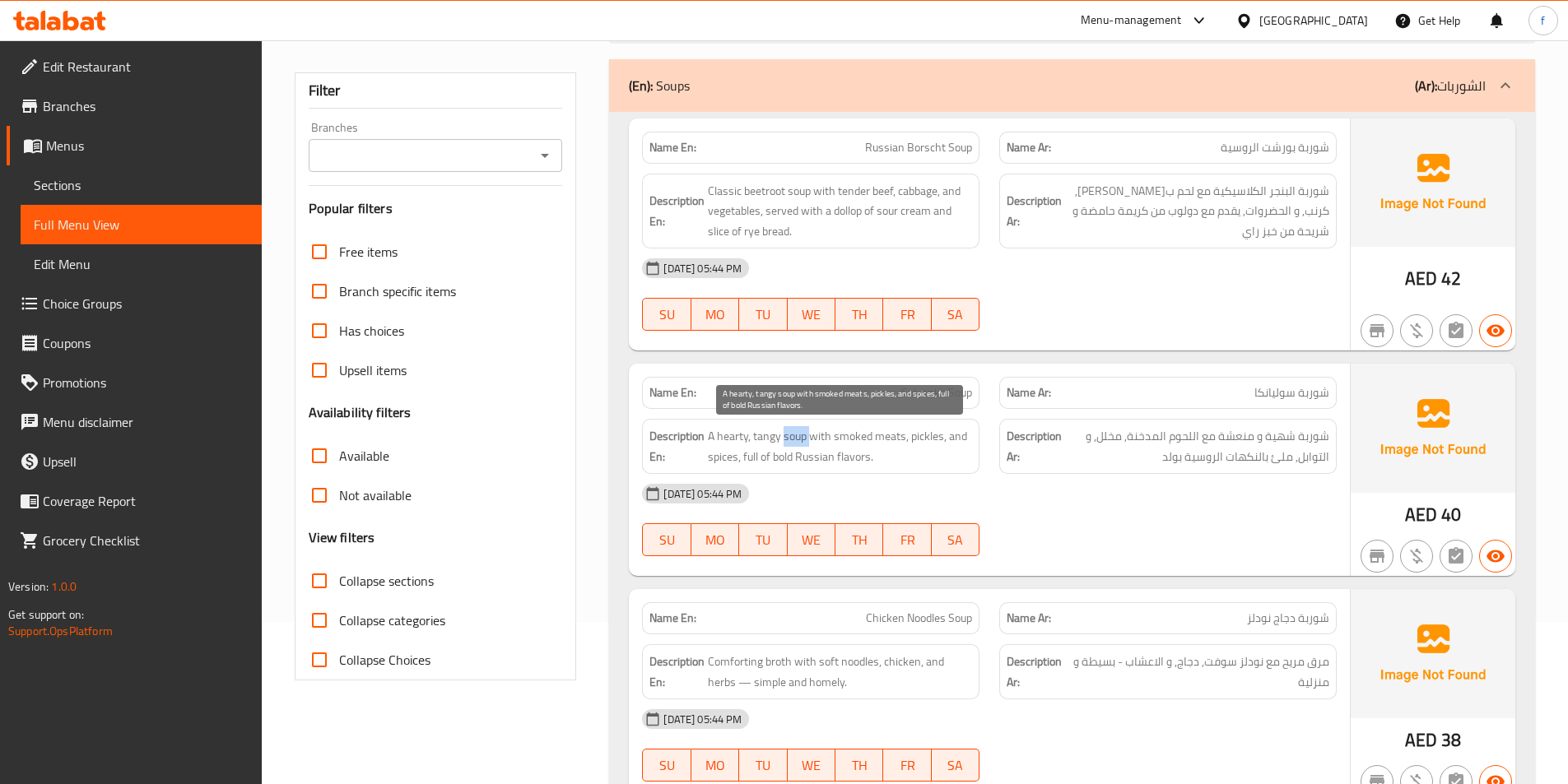
click at [793, 437] on span "A hearty, tangy soup with smoked meats, pickles, and spices, full of bold Russi…" at bounding box center [840, 446] width 264 height 40
click at [727, 438] on span "A hearty, tangy soup with smoked meats, pickles, and spices, full of bold Russi…" at bounding box center [840, 446] width 264 height 40
click at [773, 436] on span "A hearty, tangy soup with smoked meats, pickles, and spices, full of bold Russi…" at bounding box center [840, 446] width 264 height 40
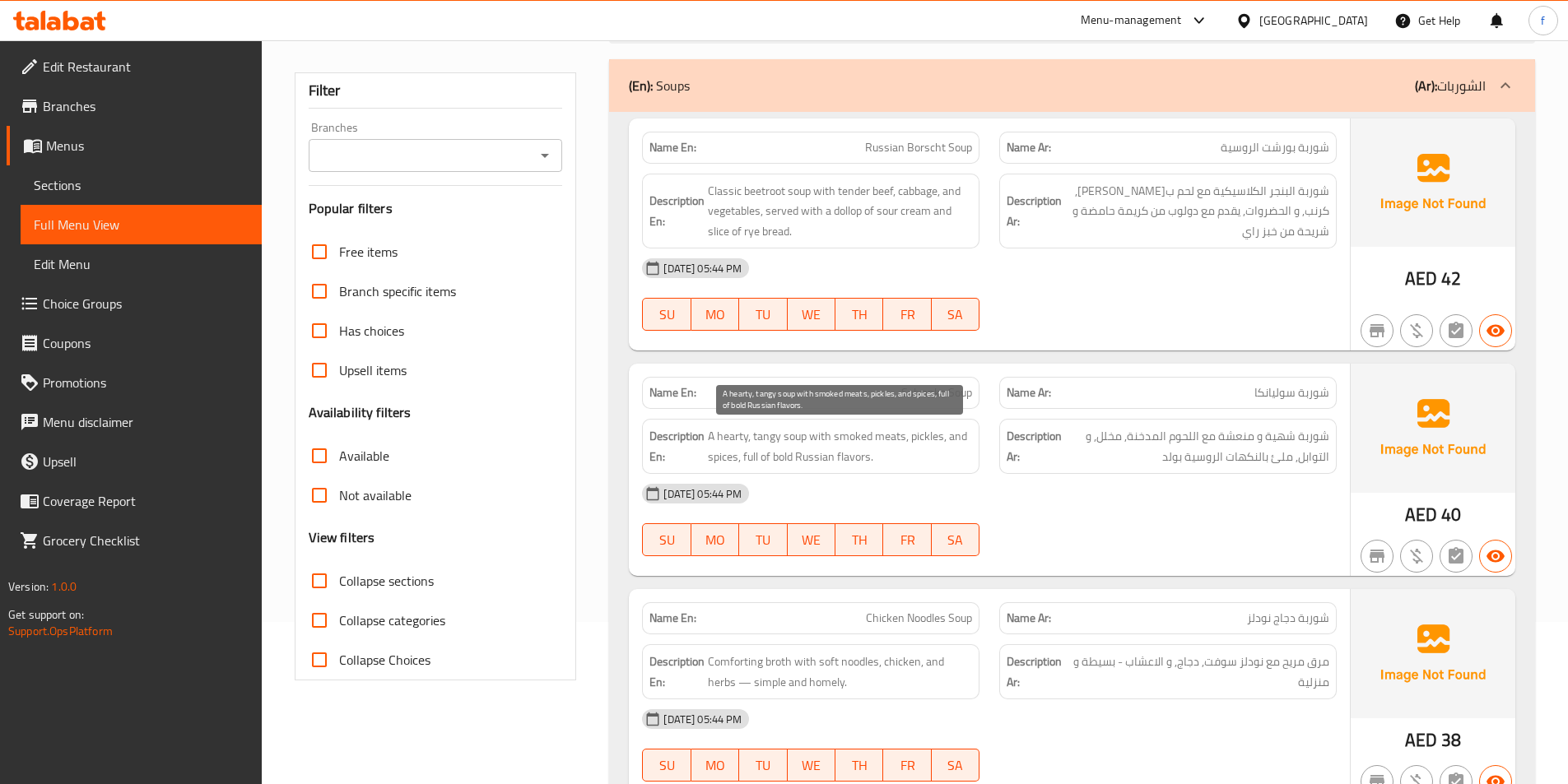
click at [811, 437] on span "A hearty, tangy soup with smoked meats, pickles, and spices, full of bold Russi…" at bounding box center [840, 446] width 264 height 40
click at [847, 432] on span "A hearty, tangy soup with smoked meats, pickles, and spices, full of bold Russi…" at bounding box center [840, 446] width 264 height 40
click at [888, 433] on span "A hearty, tangy soup with smoked meats, pickles, and spices, full of bold Russi…" at bounding box center [840, 446] width 264 height 40
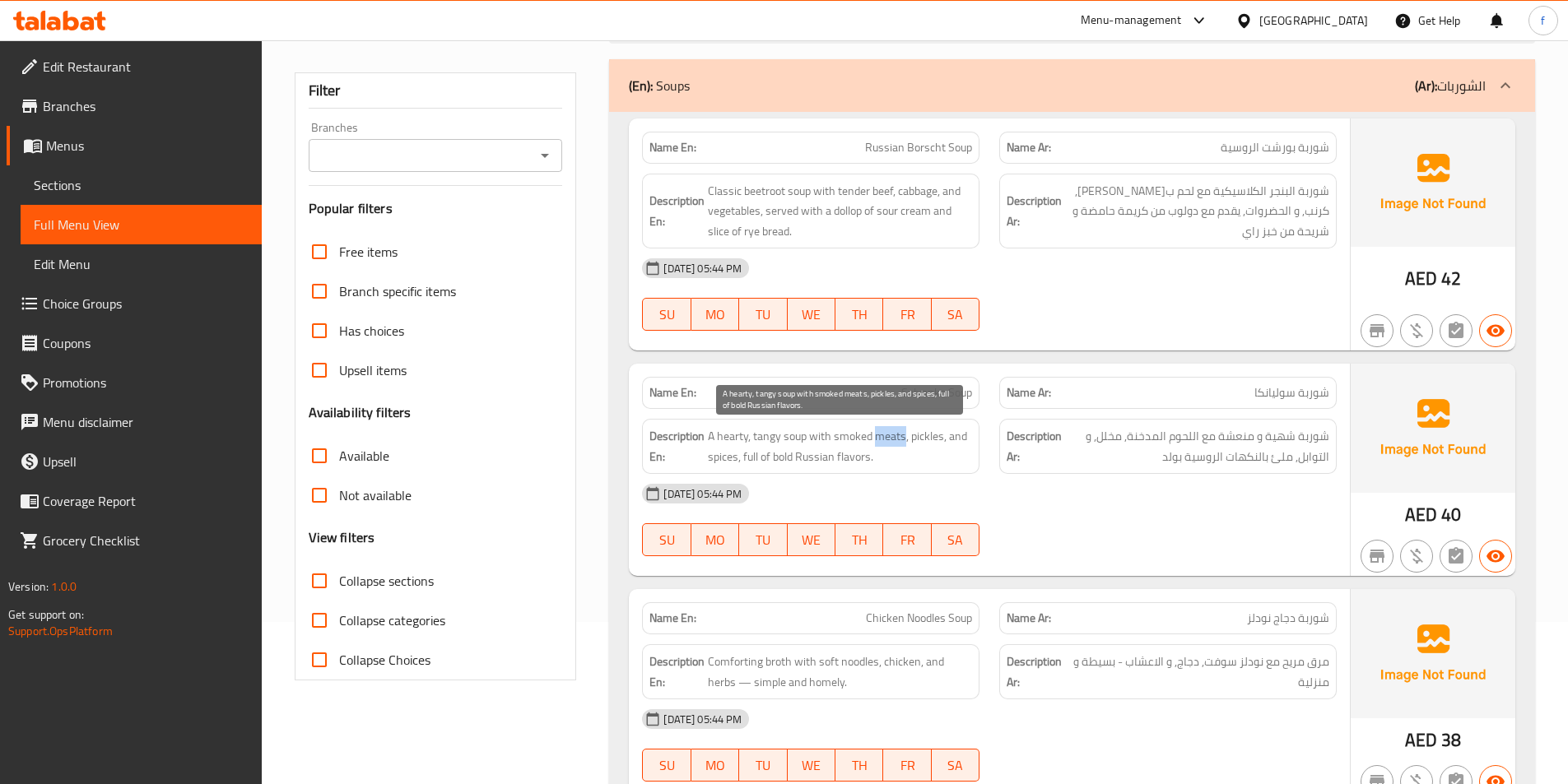
click at [888, 433] on span "A hearty, tangy soup with smoked meats, pickles, and spices, full of bold Russi…" at bounding box center [840, 446] width 264 height 40
click at [924, 438] on span "A hearty, tangy soup with smoked meats, pickles, and spices, full of bold Russi…" at bounding box center [840, 446] width 264 height 40
click at [717, 457] on span "A hearty, tangy soup with smoked meats, pickles, and spices, full of bold Russi…" at bounding box center [840, 446] width 264 height 40
click at [717, 456] on span "A hearty, tangy soup with smoked meats, pickles, and spices, full of bold Russi…" at bounding box center [840, 446] width 264 height 40
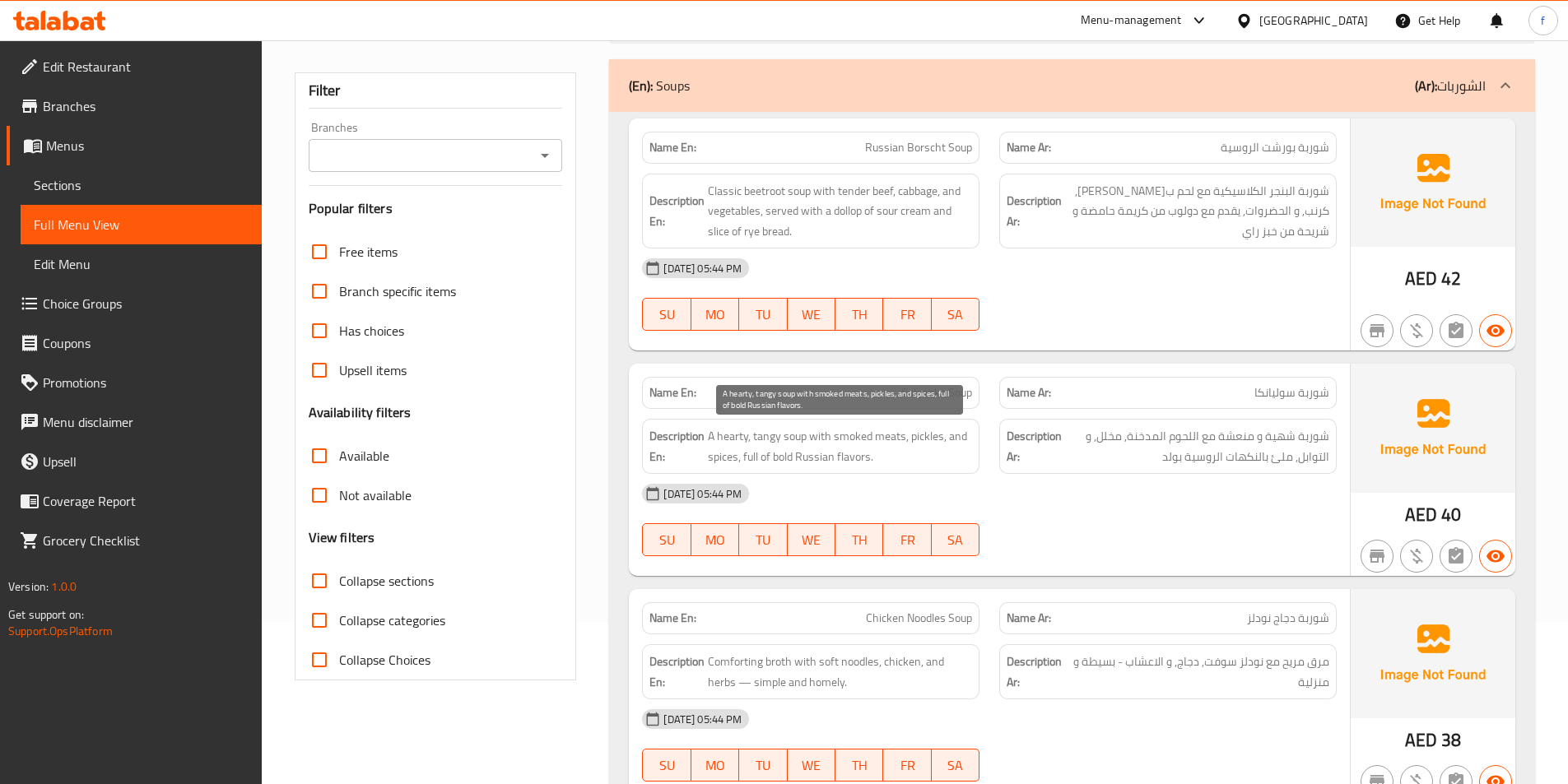
click at [756, 455] on span "A hearty, tangy soup with smoked meats, pickles, and spices, full of bold Russi…" at bounding box center [840, 446] width 264 height 40
click at [784, 455] on span "A hearty, tangy soup with smoked meats, pickles, and spices, full of bold Russi…" at bounding box center [840, 446] width 264 height 40
click at [807, 457] on span "A hearty, tangy soup with smoked meats, pickles, and spices, full of bold Russi…" at bounding box center [840, 446] width 264 height 40
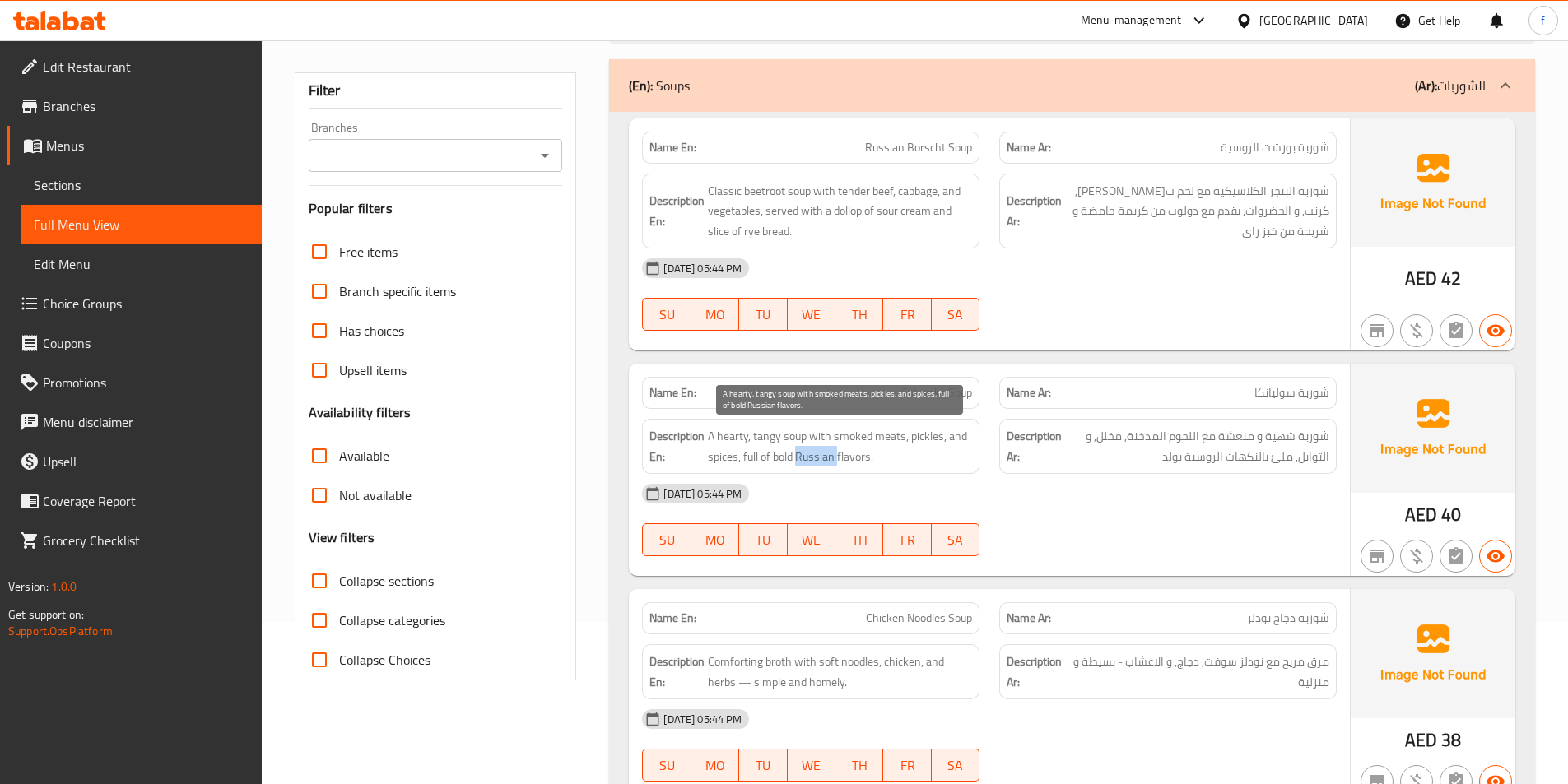
click at [807, 457] on span "A hearty, tangy soup with smoked meats, pickles, and spices, full of bold Russi…" at bounding box center [840, 446] width 264 height 40
click at [847, 456] on span "A hearty, tangy soup with smoked meats, pickles, and spices, full of bold Russi…" at bounding box center [840, 446] width 264 height 40
click at [799, 455] on span "A hearty, tangy soup with smoked meats, pickles, and spices, full of bold Russi…" at bounding box center [840, 446] width 264 height 40
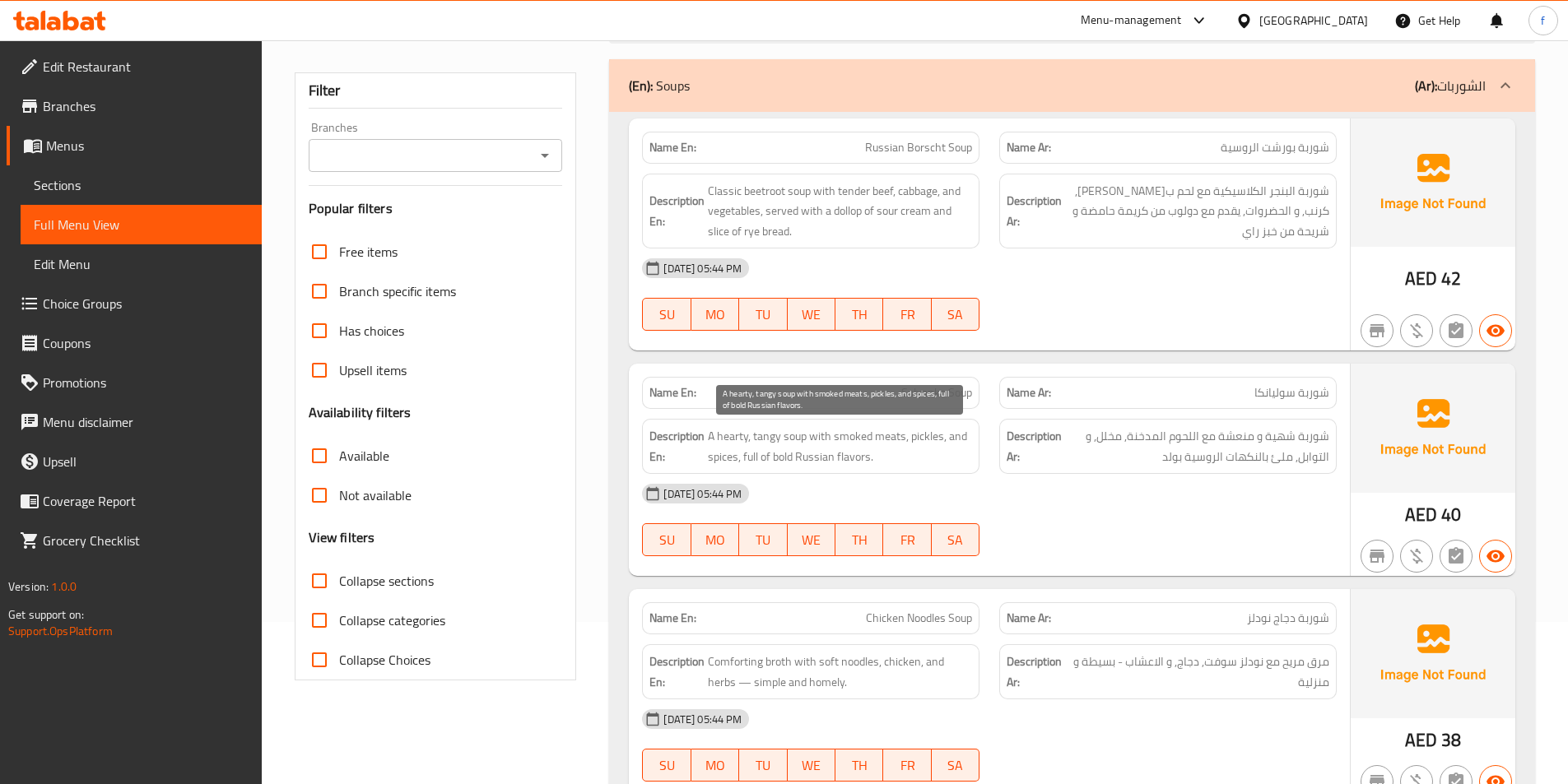
click at [761, 454] on span "A hearty, tangy soup with smoked meats, pickles, and spices, full of bold Russi…" at bounding box center [840, 446] width 264 height 40
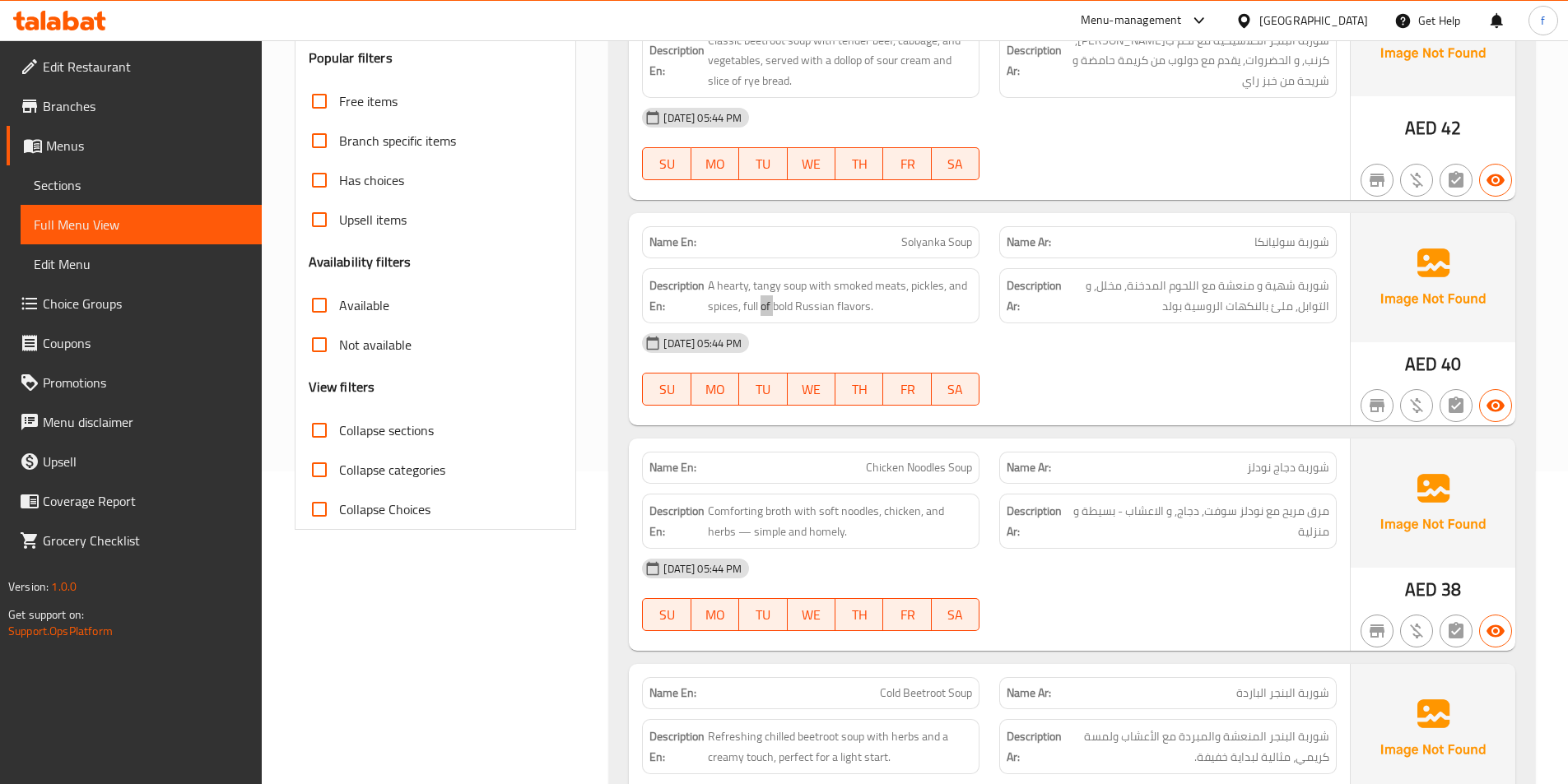
scroll to position [573, 0]
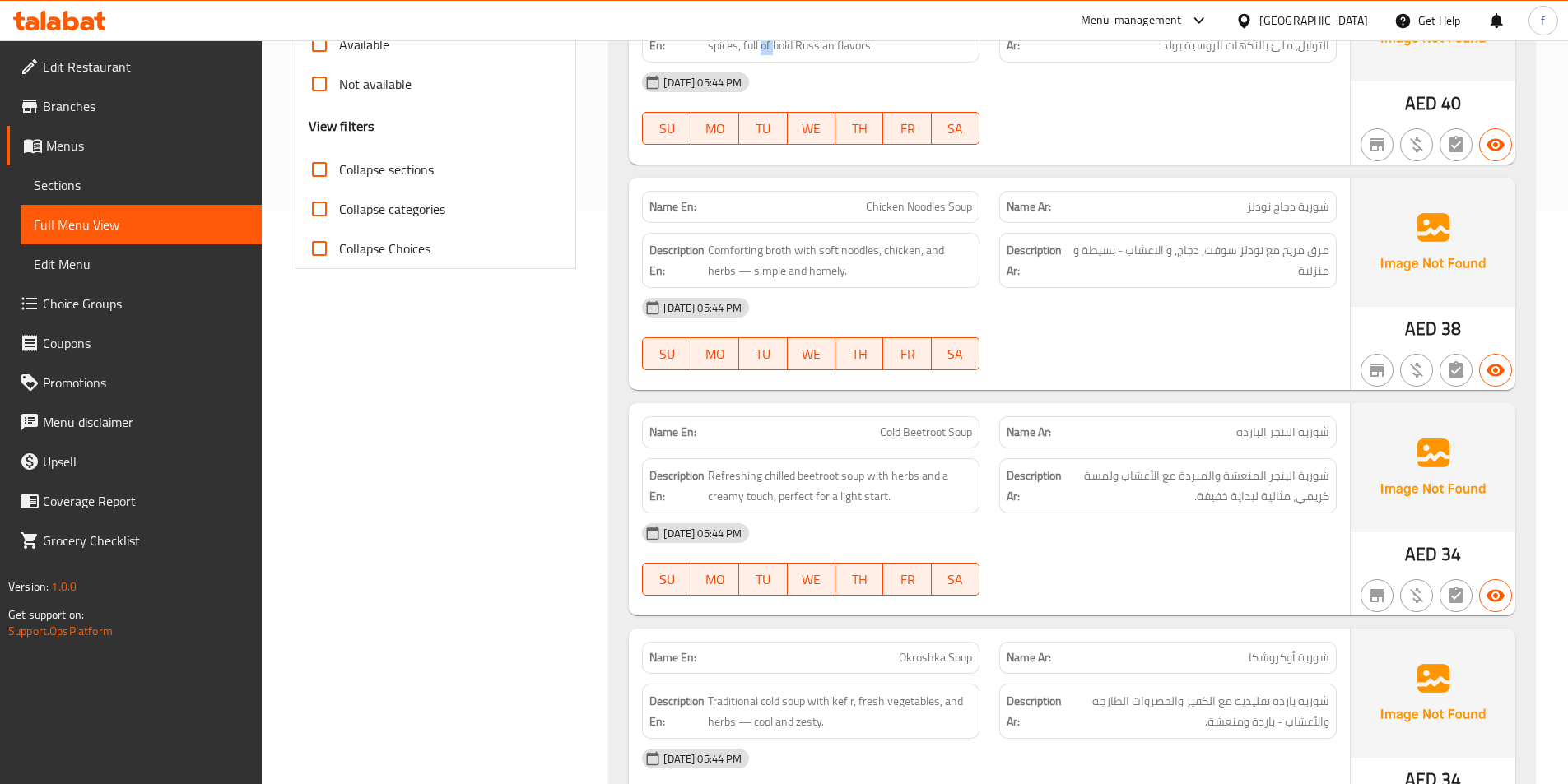
click at [953, 209] on span "Chicken Noodles Soup" at bounding box center [919, 207] width 106 height 17
click at [918, 209] on span "Chicken Noodles Soup" at bounding box center [919, 207] width 106 height 17
click at [875, 213] on span "Chicken Noodles Soup" at bounding box center [919, 207] width 106 height 17
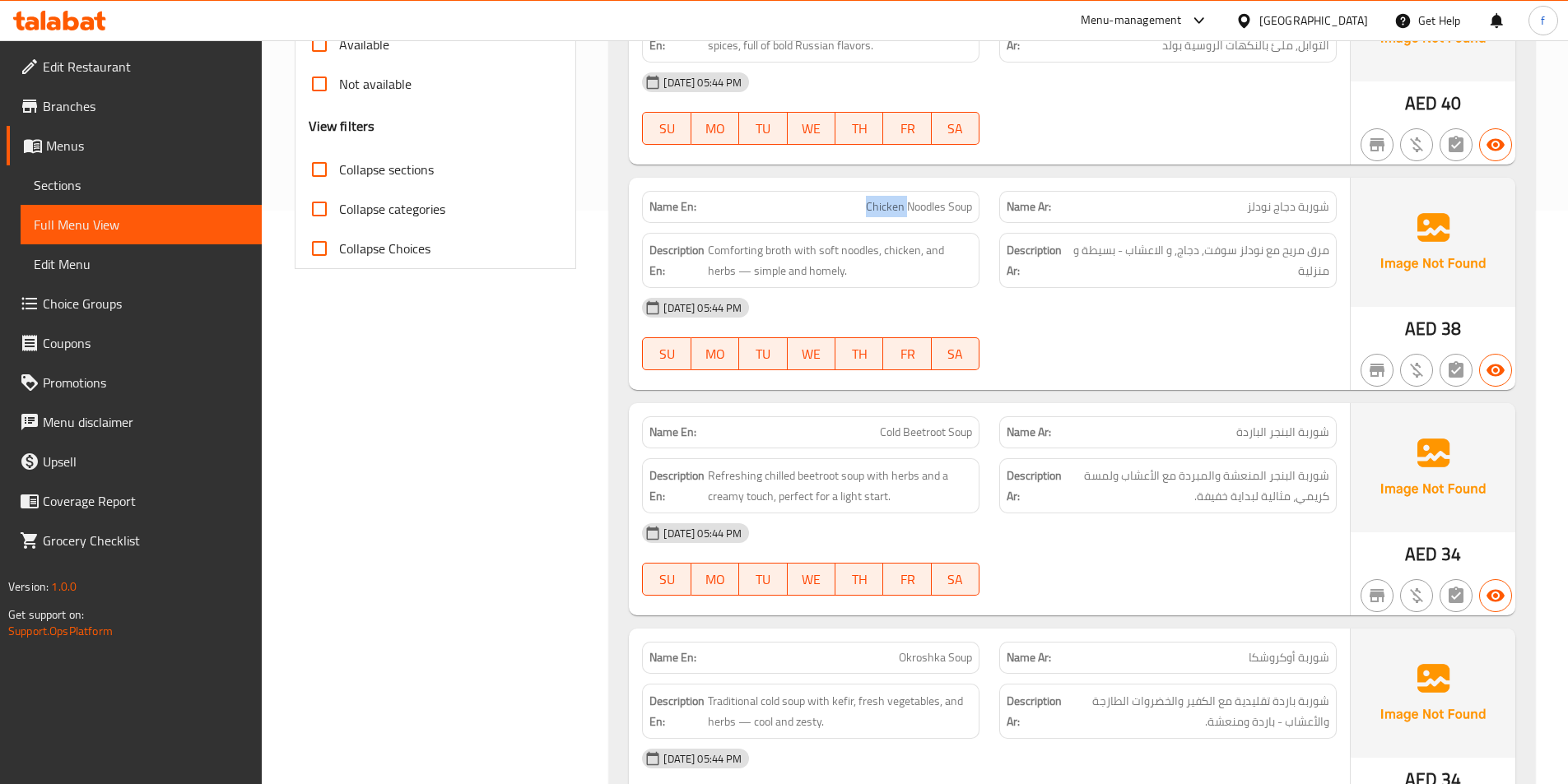
click at [875, 213] on span "Chicken Noodles Soup" at bounding box center [919, 207] width 106 height 17
click at [782, 246] on span "Comforting broth with soft noodles, chicken, and herbs — simple and homely." at bounding box center [840, 260] width 264 height 40
click at [781, 246] on span "Comforting broth with soft noodles, chicken, and herbs — simple and homely." at bounding box center [840, 260] width 264 height 40
click at [733, 246] on span "Comforting broth with soft noodles, chicken, and herbs — simple and homely." at bounding box center [840, 260] width 264 height 40
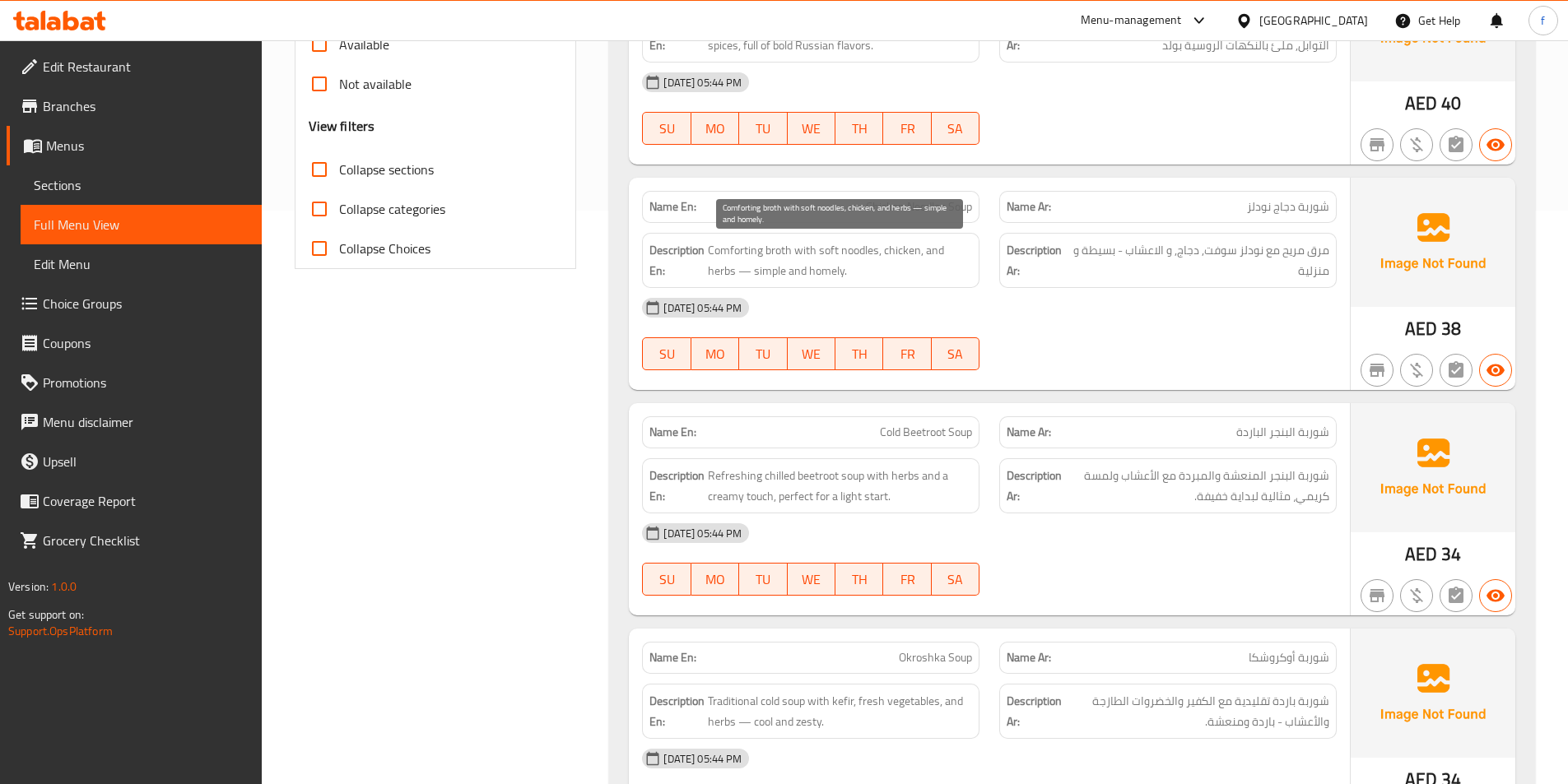
click at [808, 253] on span "Comforting broth with soft noodles, chicken, and herbs — simple and homely." at bounding box center [840, 260] width 264 height 40
click at [833, 252] on span "Comforting broth with soft noodles, chicken, and herbs — simple and homely." at bounding box center [840, 260] width 264 height 40
click at [846, 251] on span "Comforting broth with soft noodles, chicken, and herbs — simple and homely." at bounding box center [840, 260] width 264 height 40
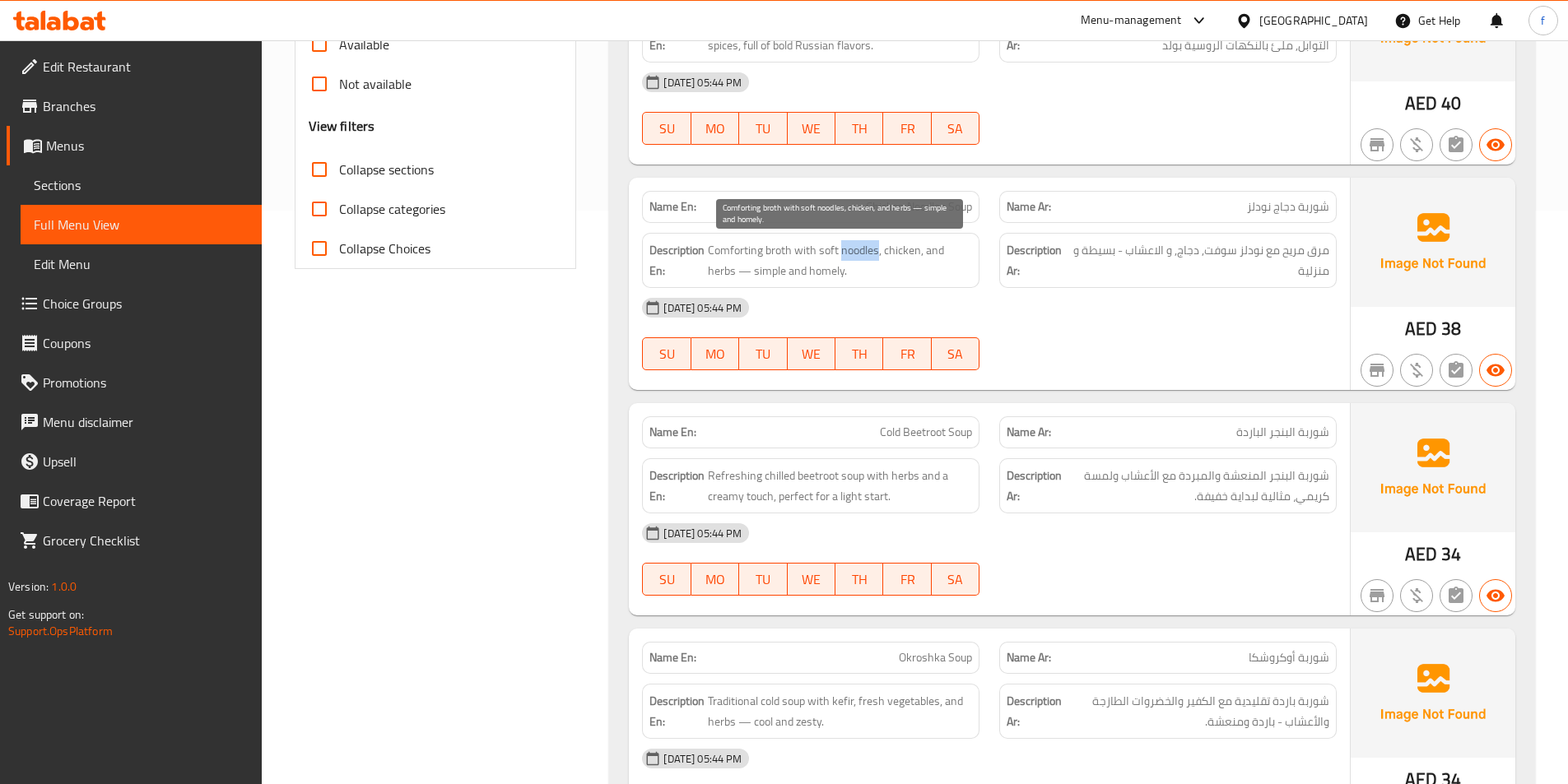
click at [846, 251] on span "Comforting broth with soft noodles, chicken, and herbs — simple and homely." at bounding box center [840, 260] width 264 height 40
click at [900, 252] on span "Comforting broth with soft noodles, chicken, and herbs — simple and homely." at bounding box center [840, 260] width 264 height 40
click at [956, 249] on span "Comforting broth with soft noodles, chicken, and herbs — simple and homely." at bounding box center [840, 260] width 264 height 40
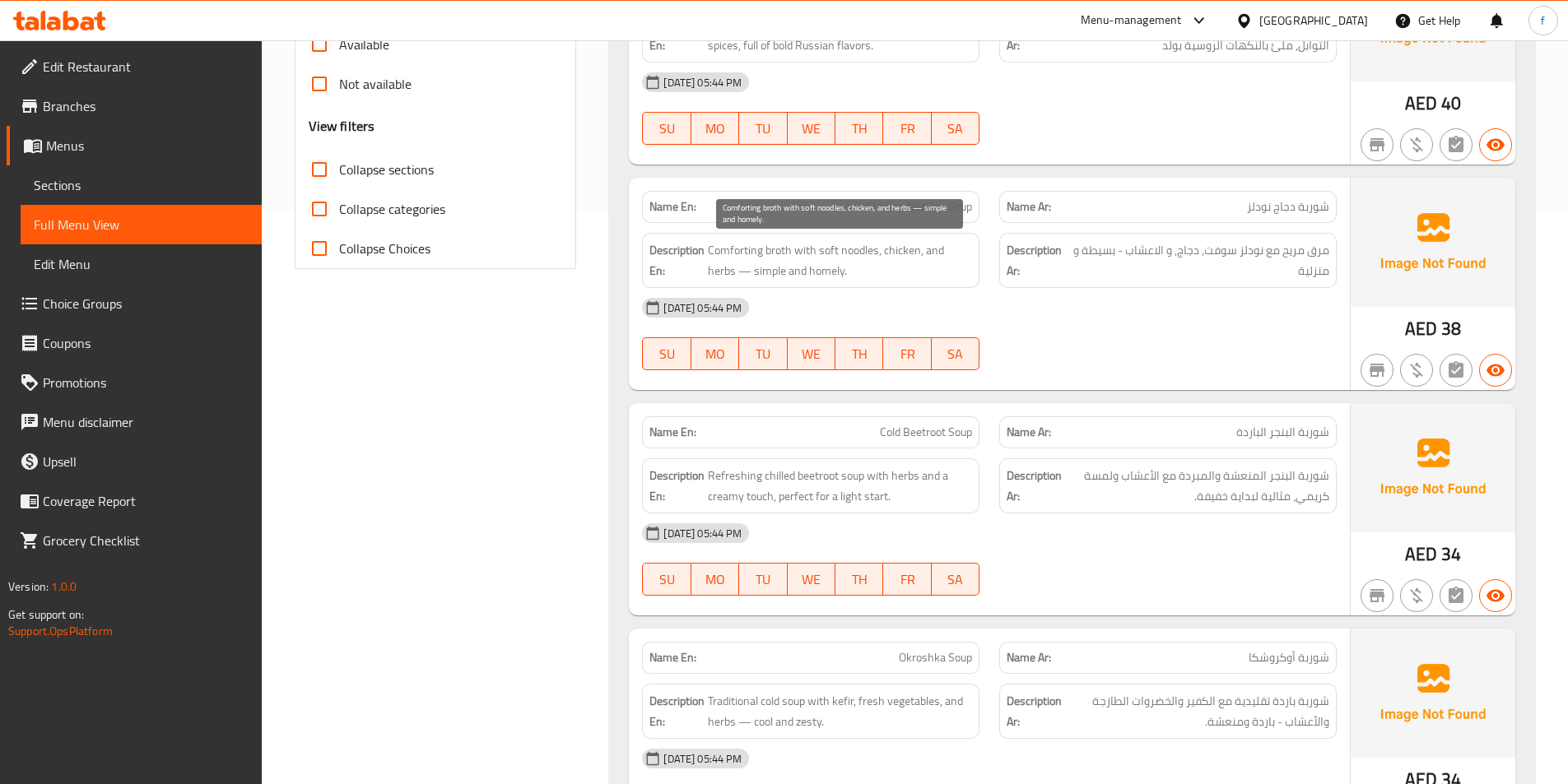
click at [729, 267] on span "Comforting broth with soft noodles, chicken, and herbs — simple and homely." at bounding box center [840, 260] width 264 height 40
drag, startPoint x: 729, startPoint y: 267, endPoint x: 756, endPoint y: 266, distance: 27.0
click at [729, 266] on span "Comforting broth with soft noodles, chicken, and herbs — simple and homely." at bounding box center [840, 260] width 264 height 40
click at [787, 266] on span "Comforting broth with soft noodles, chicken, and herbs — simple and homely." at bounding box center [840, 260] width 264 height 40
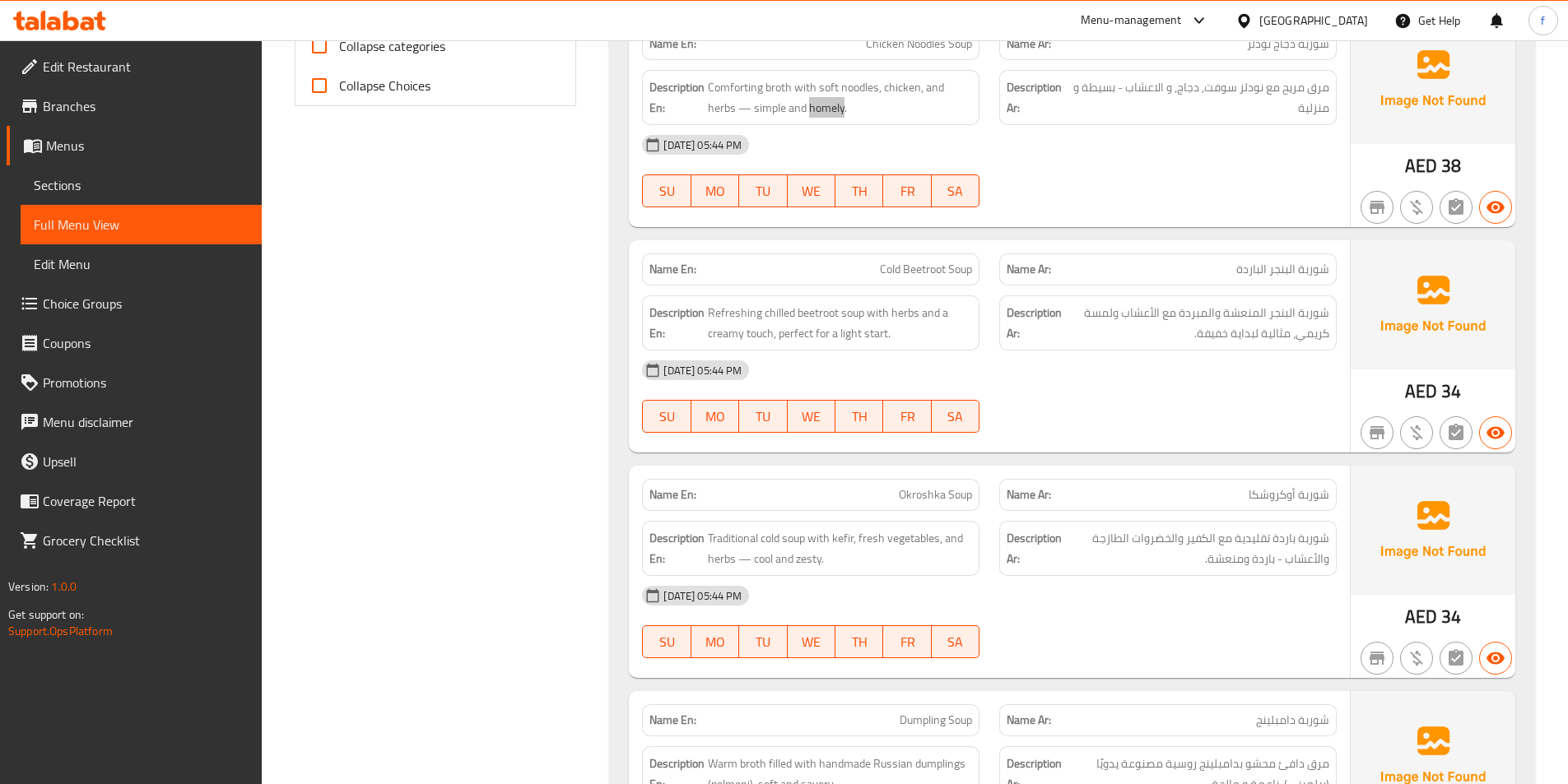
scroll to position [739, 0]
click at [954, 264] on span "Cold Beetroot Soup" at bounding box center [926, 268] width 92 height 17
click at [935, 270] on span "Cold Beetroot Soup" at bounding box center [926, 268] width 92 height 17
drag, startPoint x: 935, startPoint y: 270, endPoint x: 888, endPoint y: 270, distance: 47.0
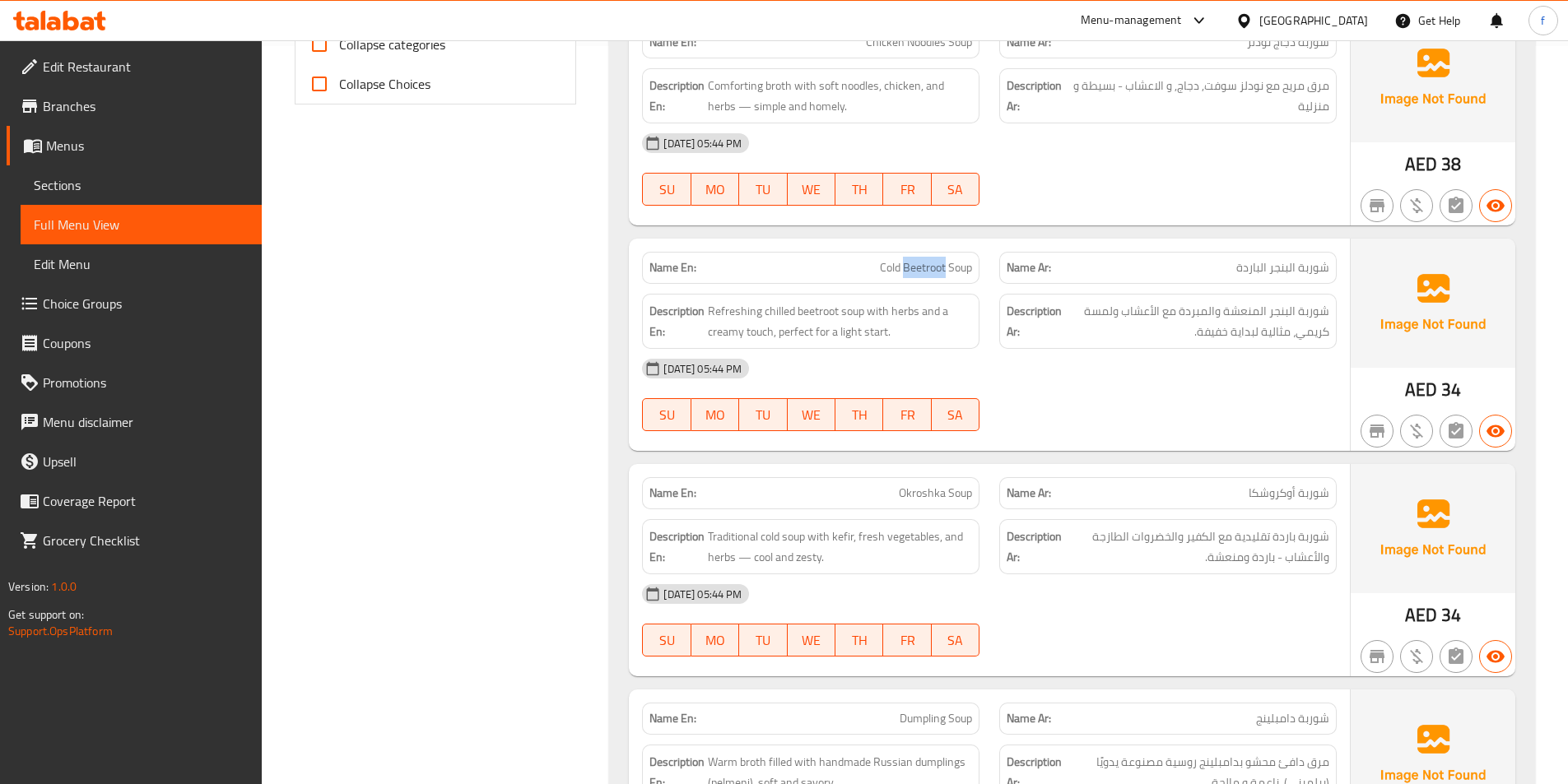
click at [935, 270] on span "Cold Beetroot Soup" at bounding box center [926, 268] width 92 height 17
click at [888, 270] on span "Cold Beetroot Soup" at bounding box center [926, 268] width 92 height 17
click at [852, 315] on span "Refreshing chilled beetroot soup with herbs and a creamy touch, perfect for a l…" at bounding box center [840, 321] width 264 height 40
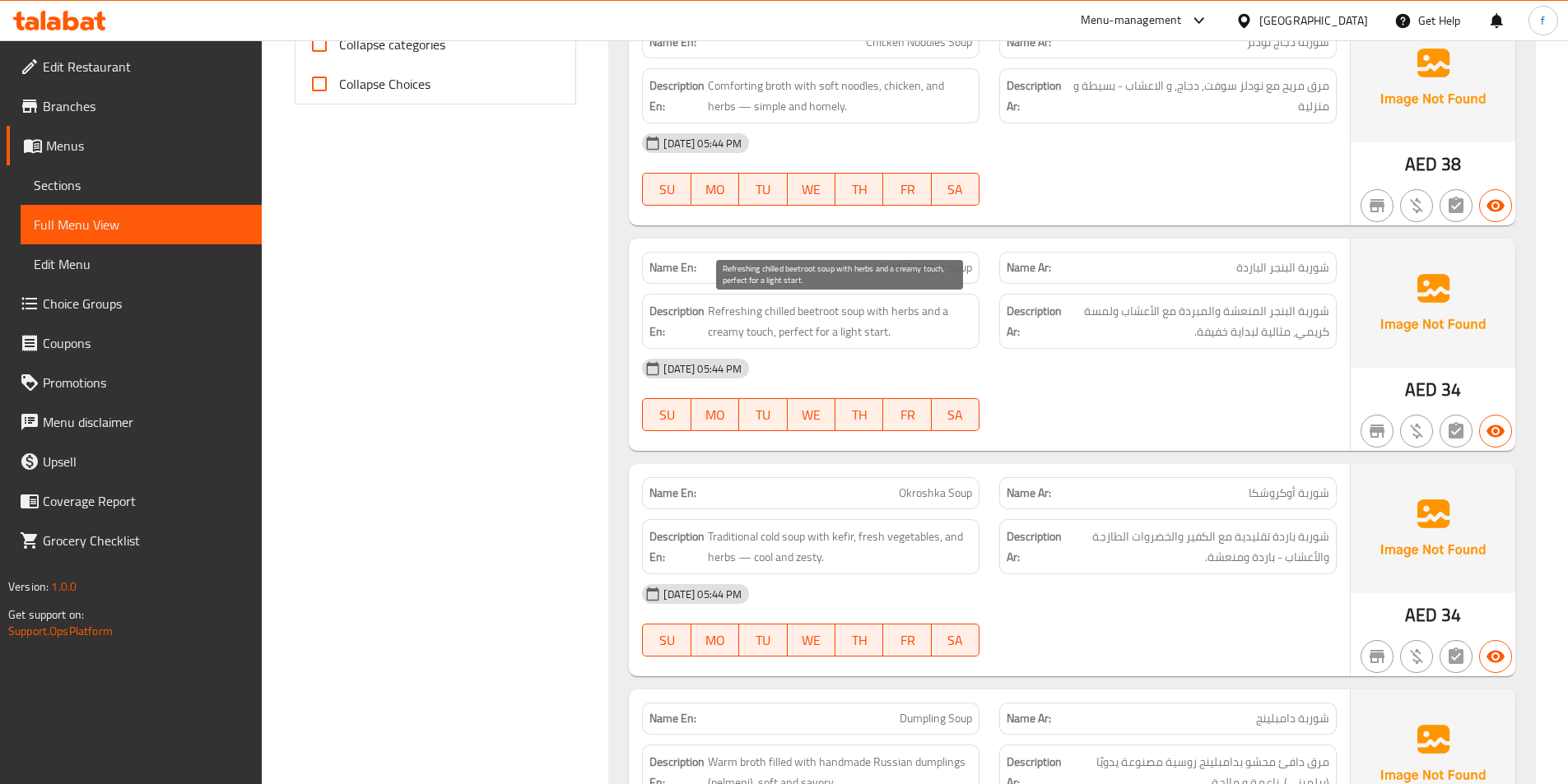
click at [823, 317] on span "Refreshing chilled beetroot soup with herbs and a creamy touch, perfect for a l…" at bounding box center [840, 321] width 264 height 40
drag, startPoint x: 823, startPoint y: 317, endPoint x: 757, endPoint y: 322, distance: 66.2
click at [821, 317] on span "Refreshing chilled beetroot soup with herbs and a creamy touch, perfect for a l…" at bounding box center [840, 321] width 264 height 40
click at [734, 313] on span "Refreshing chilled beetroot soup with herbs and a creamy touch, perfect for a l…" at bounding box center [840, 321] width 264 height 40
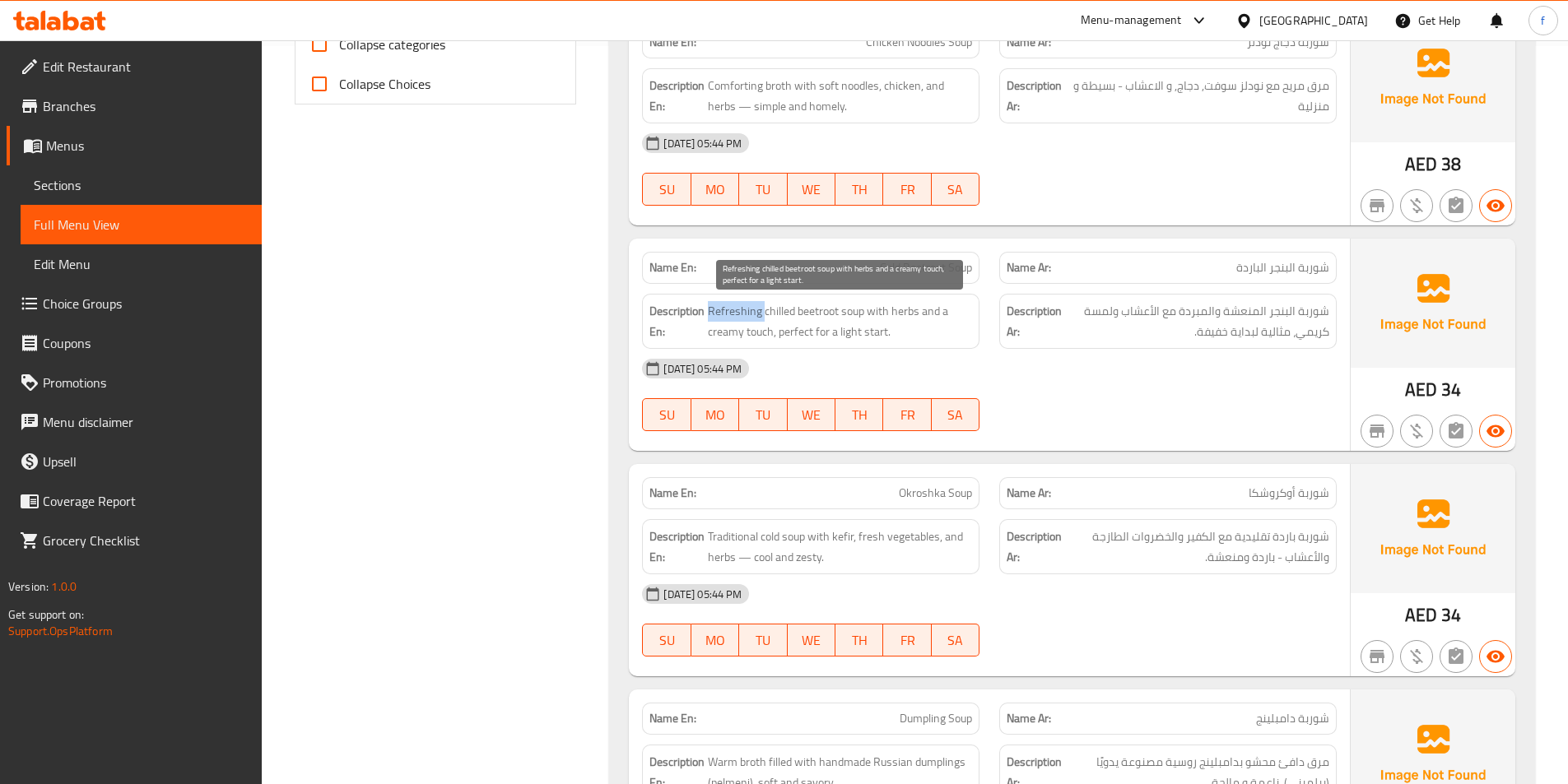
click at [781, 310] on span "Refreshing chilled beetroot soup with herbs and a creamy touch, perfect for a l…" at bounding box center [840, 321] width 264 height 40
click at [903, 311] on span "Refreshing chilled beetroot soup with herbs and a creamy touch, perfect for a l…" at bounding box center [840, 321] width 264 height 40
click at [719, 311] on span "Refreshing chilled beetroot soup with herbs and a creamy touch, perfect for a l…" at bounding box center [840, 321] width 264 height 40
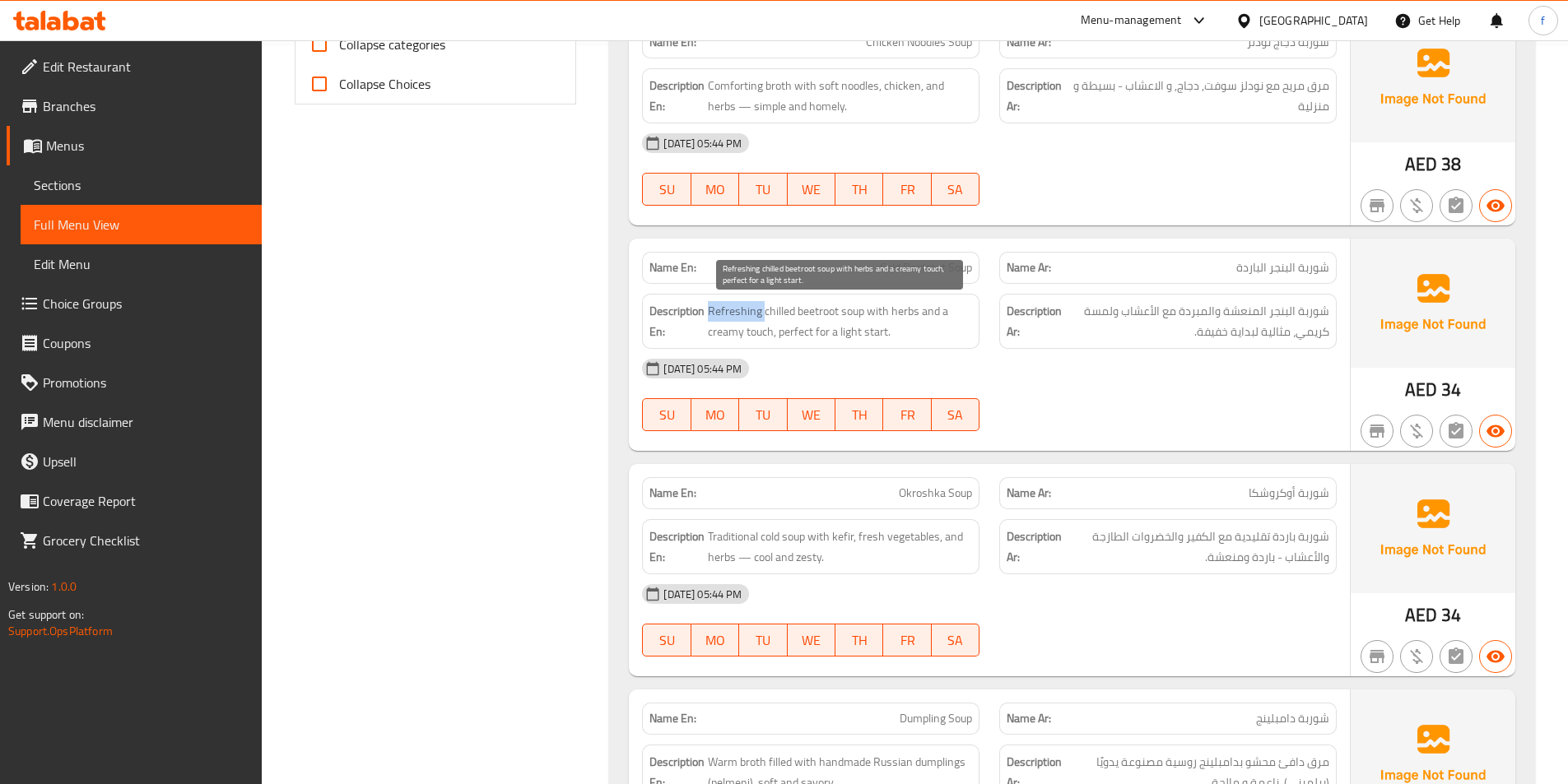
click at [719, 311] on span "Refreshing chilled beetroot soup with herbs and a creamy touch, perfect for a l…" at bounding box center [840, 321] width 264 height 40
click at [849, 301] on span "Refreshing chilled beetroot soup with herbs and a creamy touch, perfect for a l…" at bounding box center [840, 321] width 264 height 40
click at [827, 308] on span "Refreshing chilled beetroot soup with herbs and a creamy touch, perfect for a l…" at bounding box center [840, 321] width 264 height 40
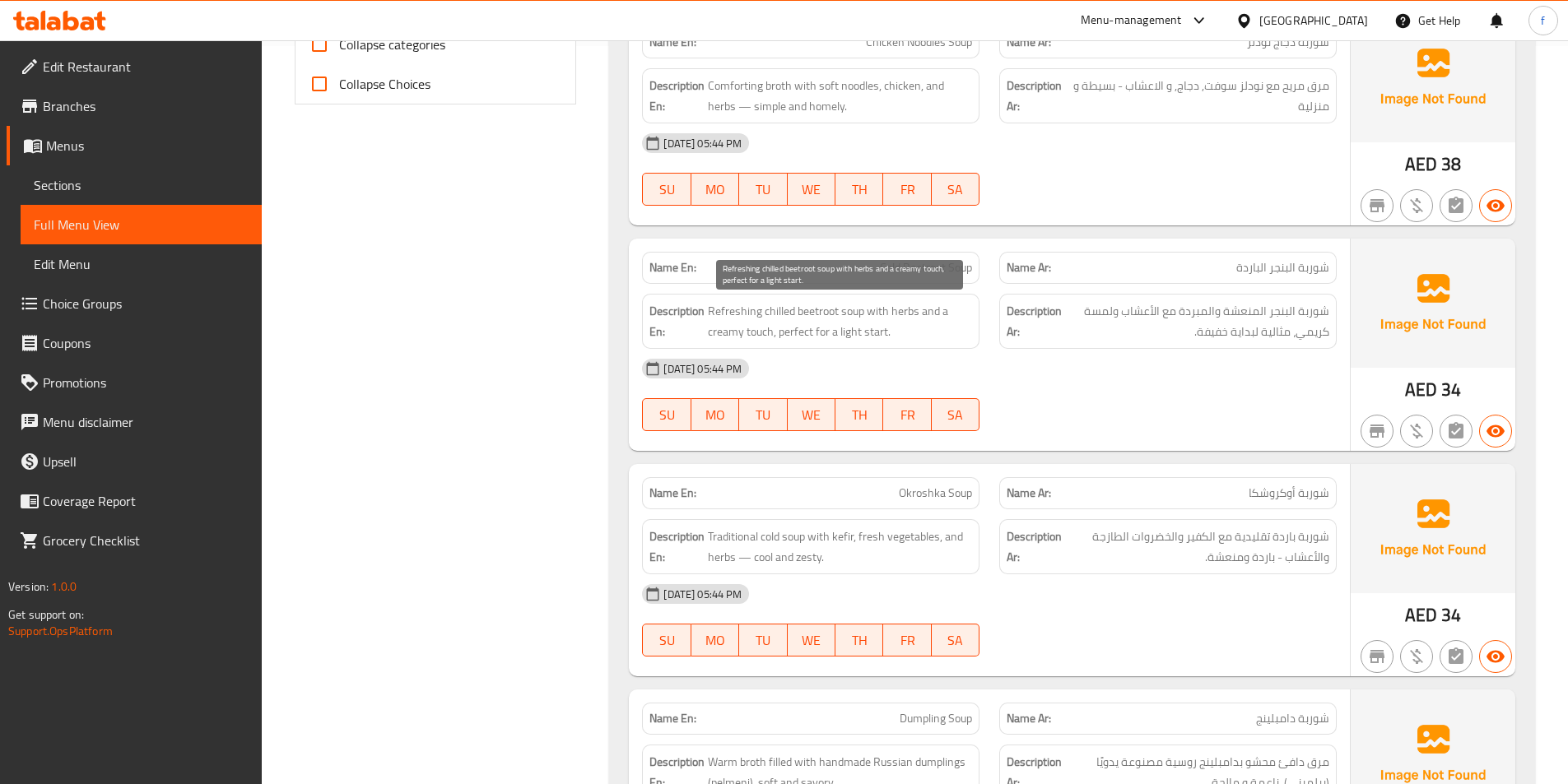
click at [751, 310] on span "Refreshing chilled beetroot soup with herbs and a creamy touch, perfect for a l…" at bounding box center [840, 321] width 264 height 40
click at [762, 305] on span "Refreshing chilled beetroot soup with herbs and a creamy touch, perfect for a l…" at bounding box center [840, 321] width 264 height 40
click at [881, 314] on span "Refreshing chilled beetroot soup with herbs and a creamy touch, perfect for a l…" at bounding box center [840, 321] width 264 height 40
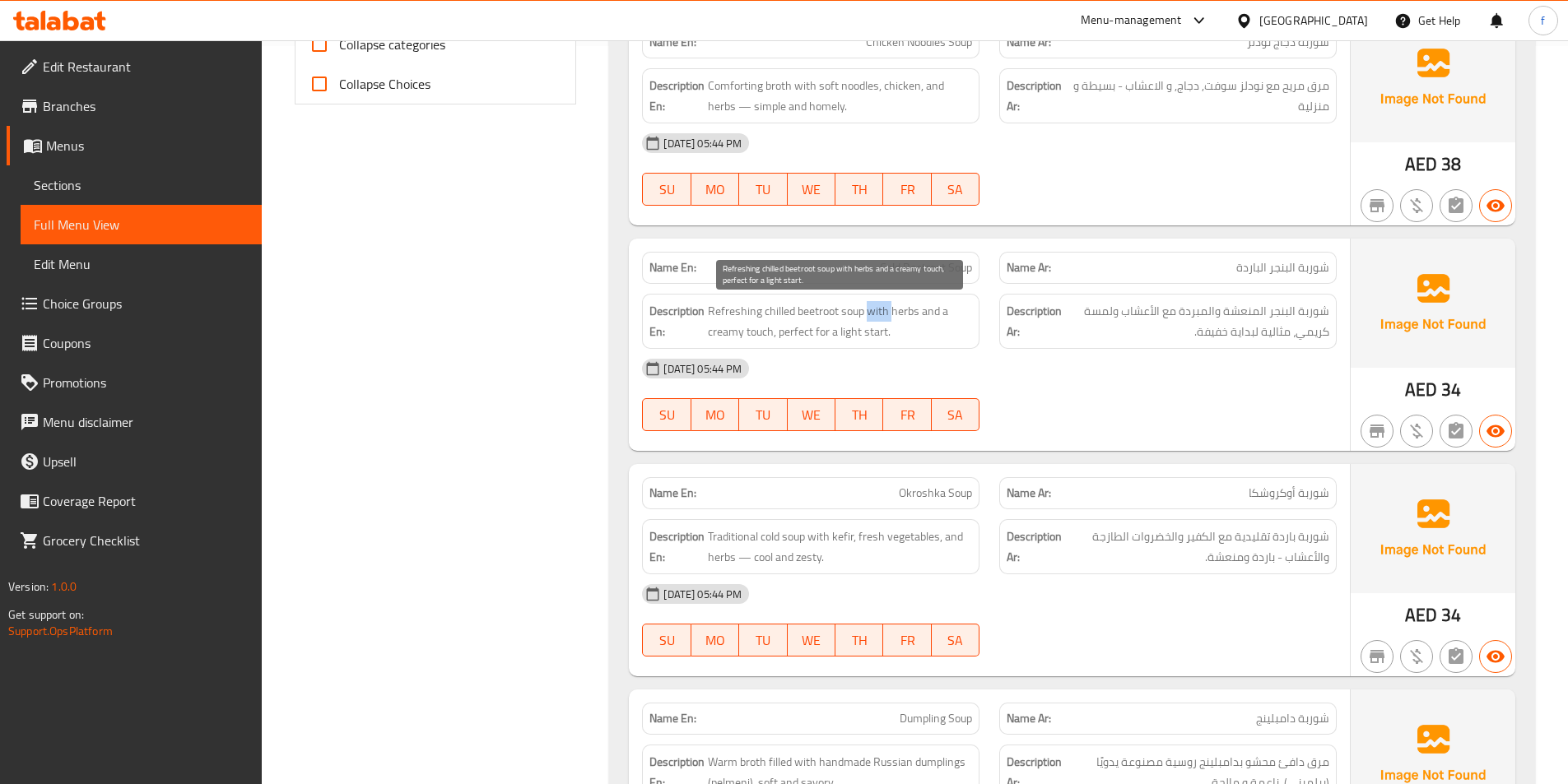
click at [881, 314] on span "Refreshing chilled beetroot soup with herbs and a creamy touch, perfect for a l…" at bounding box center [840, 321] width 264 height 40
click at [905, 311] on span "Refreshing chilled beetroot soup with herbs and a creamy touch, perfect for a l…" at bounding box center [840, 321] width 264 height 40
click at [716, 333] on span "Refreshing chilled beetroot soup with herbs and a creamy touch, perfect for a l…" at bounding box center [840, 321] width 264 height 40
drag, startPoint x: 716, startPoint y: 333, endPoint x: 727, endPoint y: 330, distance: 11.4
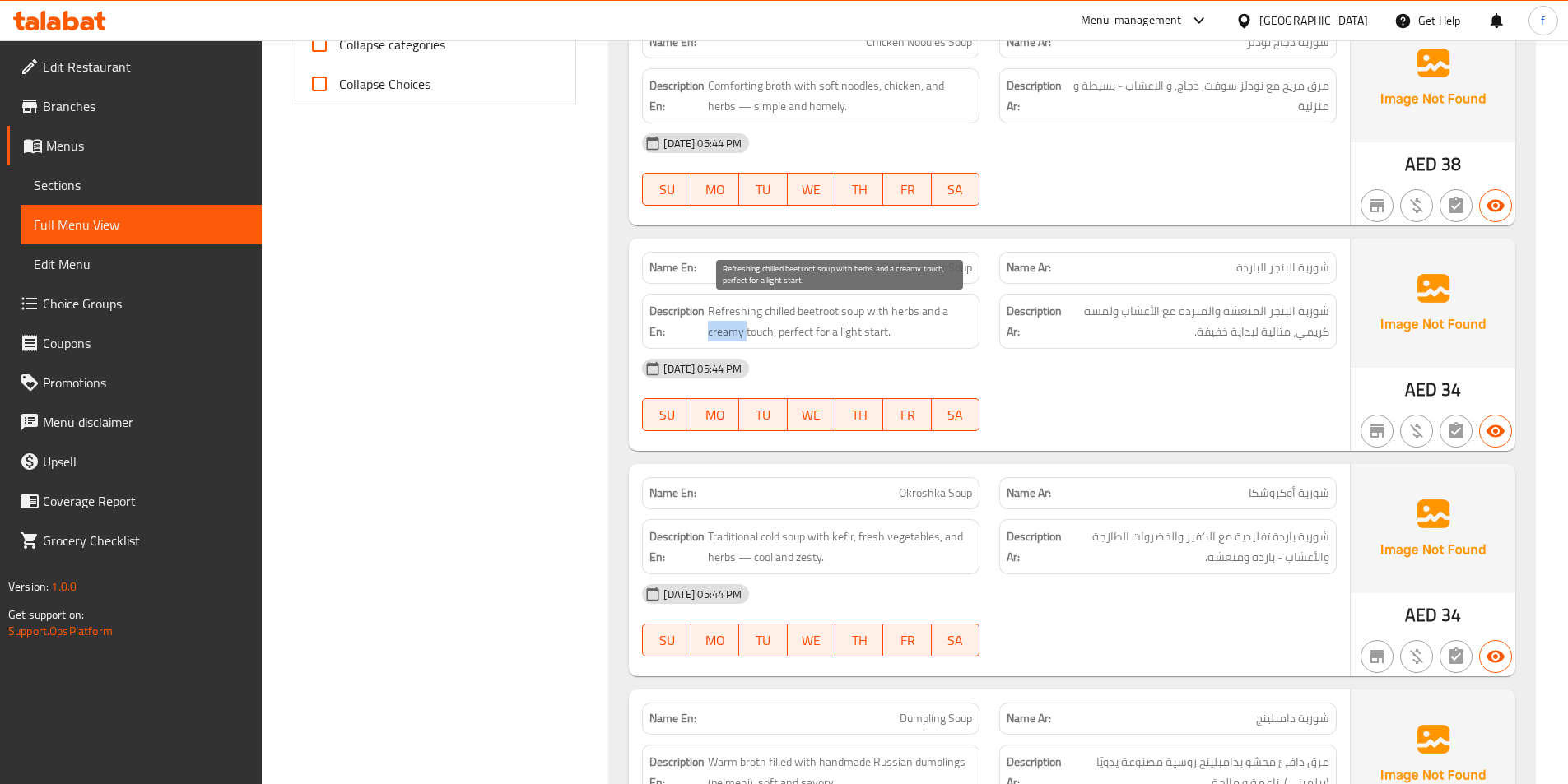
click at [721, 331] on span "Refreshing chilled beetroot soup with herbs and a creamy touch, perfect for a l…" at bounding box center [840, 321] width 264 height 40
click at [740, 329] on span "Refreshing chilled beetroot soup with herbs and a creamy touch, perfect for a l…" at bounding box center [840, 321] width 264 height 40
click at [798, 333] on span "Refreshing chilled beetroot soup with herbs and a creamy touch, perfect for a l…" at bounding box center [840, 321] width 264 height 40
drag, startPoint x: 798, startPoint y: 333, endPoint x: 810, endPoint y: 334, distance: 12.0
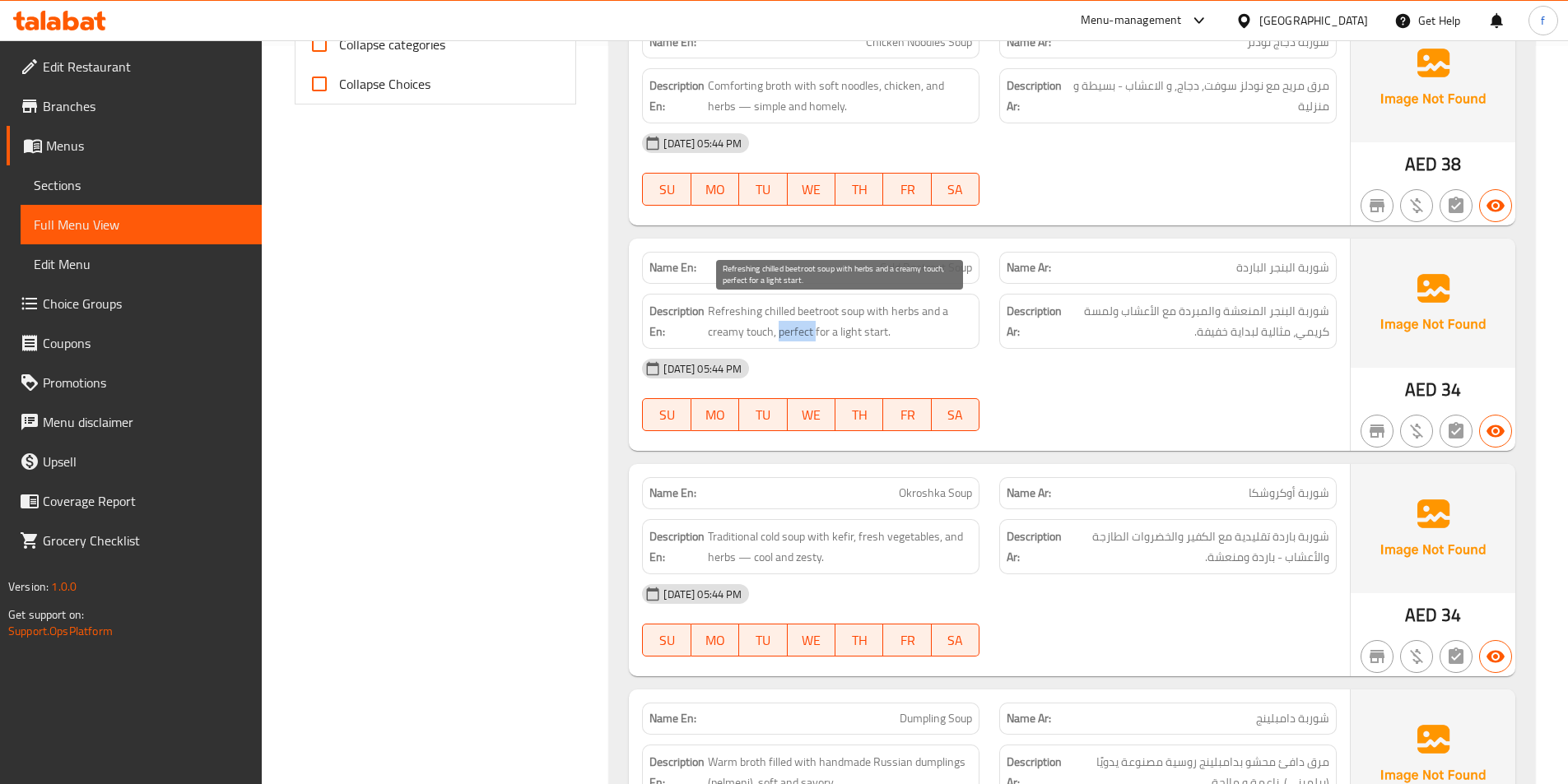
click at [802, 334] on span "Refreshing chilled beetroot soup with herbs and a creamy touch, perfect for a l…" at bounding box center [840, 321] width 264 height 40
click at [852, 337] on span "Refreshing chilled beetroot soup with herbs and a creamy touch, perfect for a l…" at bounding box center [840, 321] width 264 height 40
click at [882, 337] on span "Refreshing chilled beetroot soup with herbs and a creamy touch, perfect for a l…" at bounding box center [840, 321] width 264 height 40
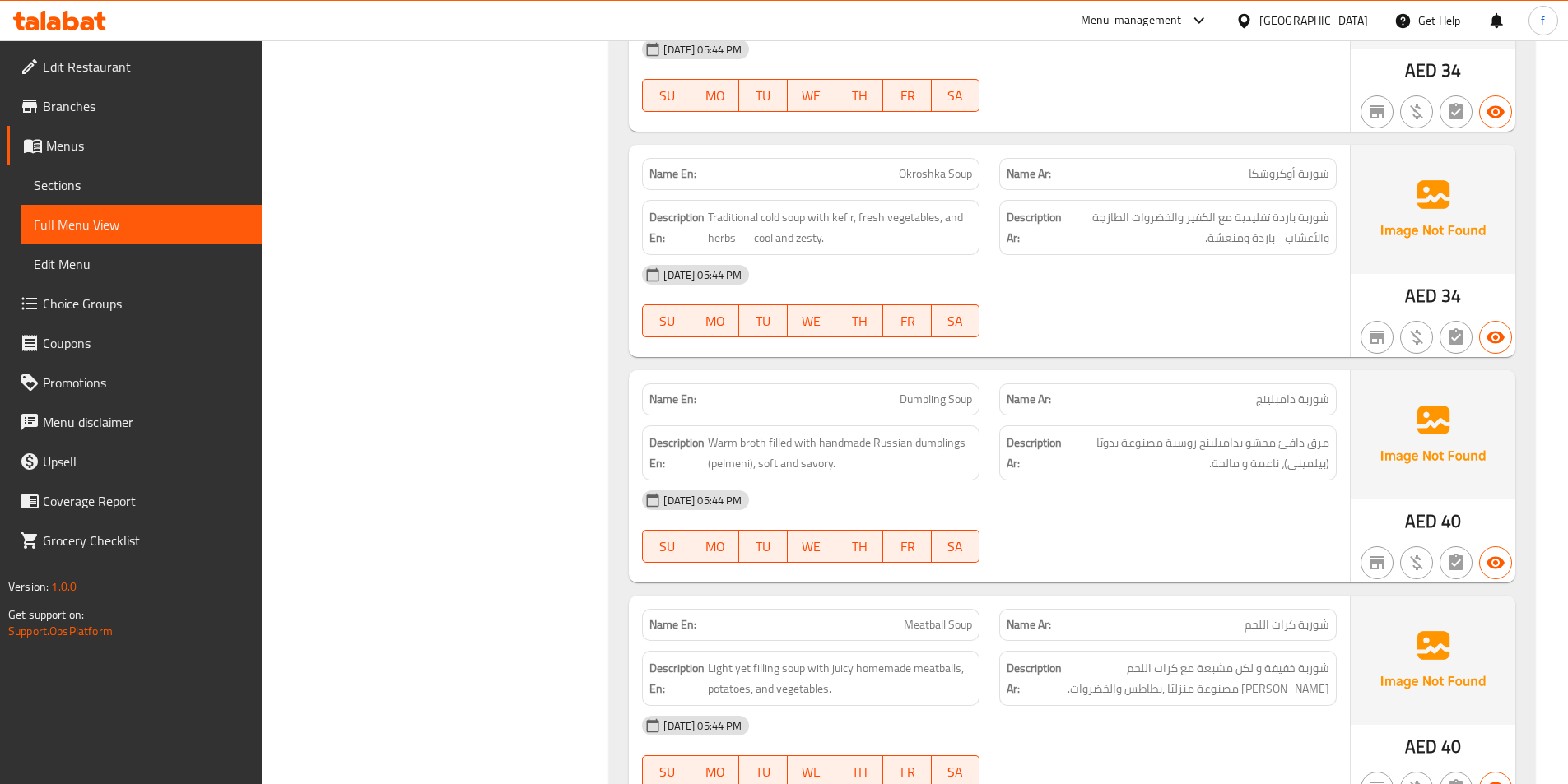
scroll to position [1067, 0]
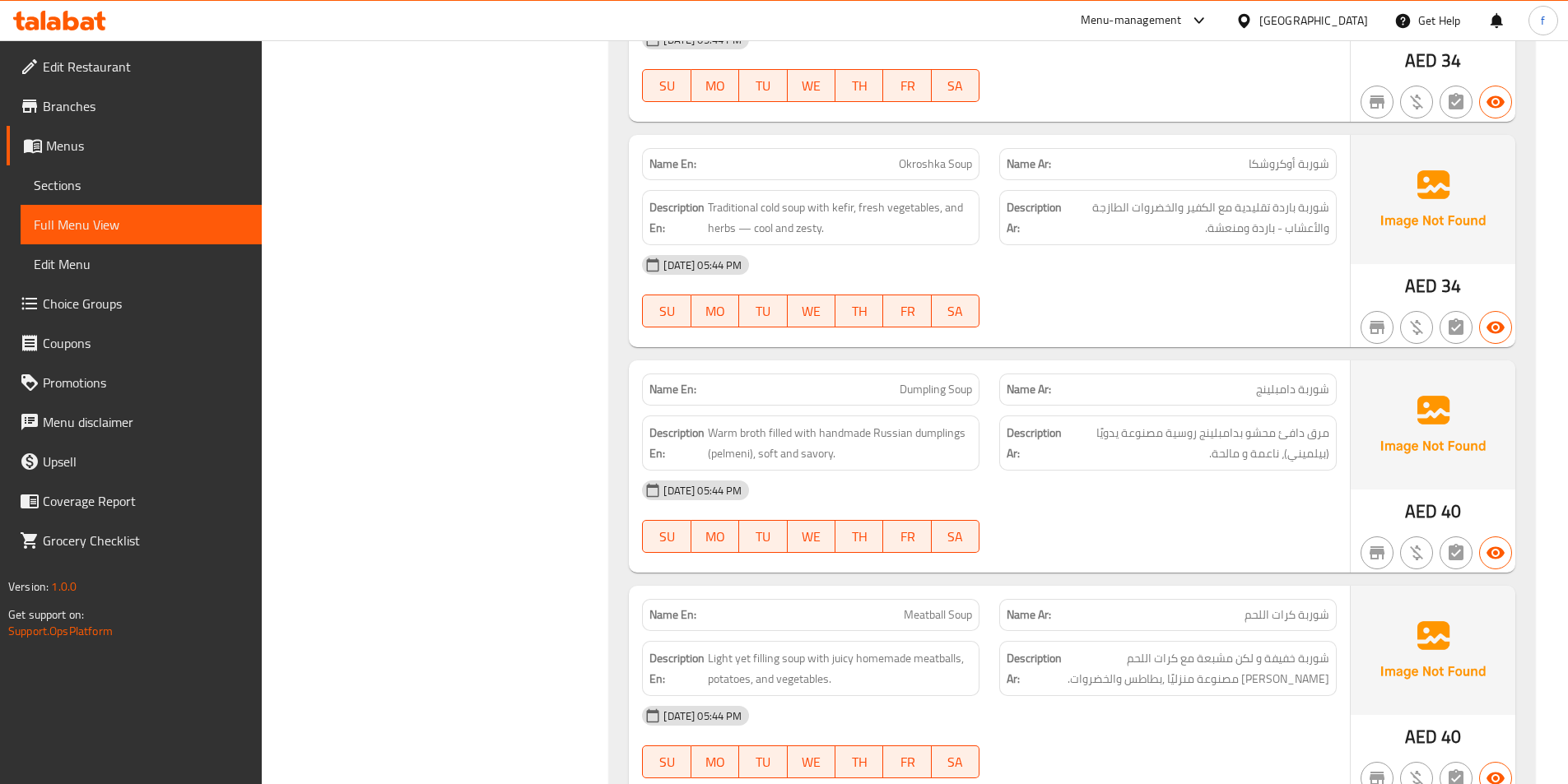
click at [930, 156] on span "Okroshka Soup" at bounding box center [935, 164] width 74 height 17
click at [959, 160] on span "Okroshka Soup" at bounding box center [935, 164] width 74 height 17
click at [801, 207] on span "Traditional cold soup with kefir, fresh vegetables, and herbs — cool and zesty." at bounding box center [840, 217] width 264 height 40
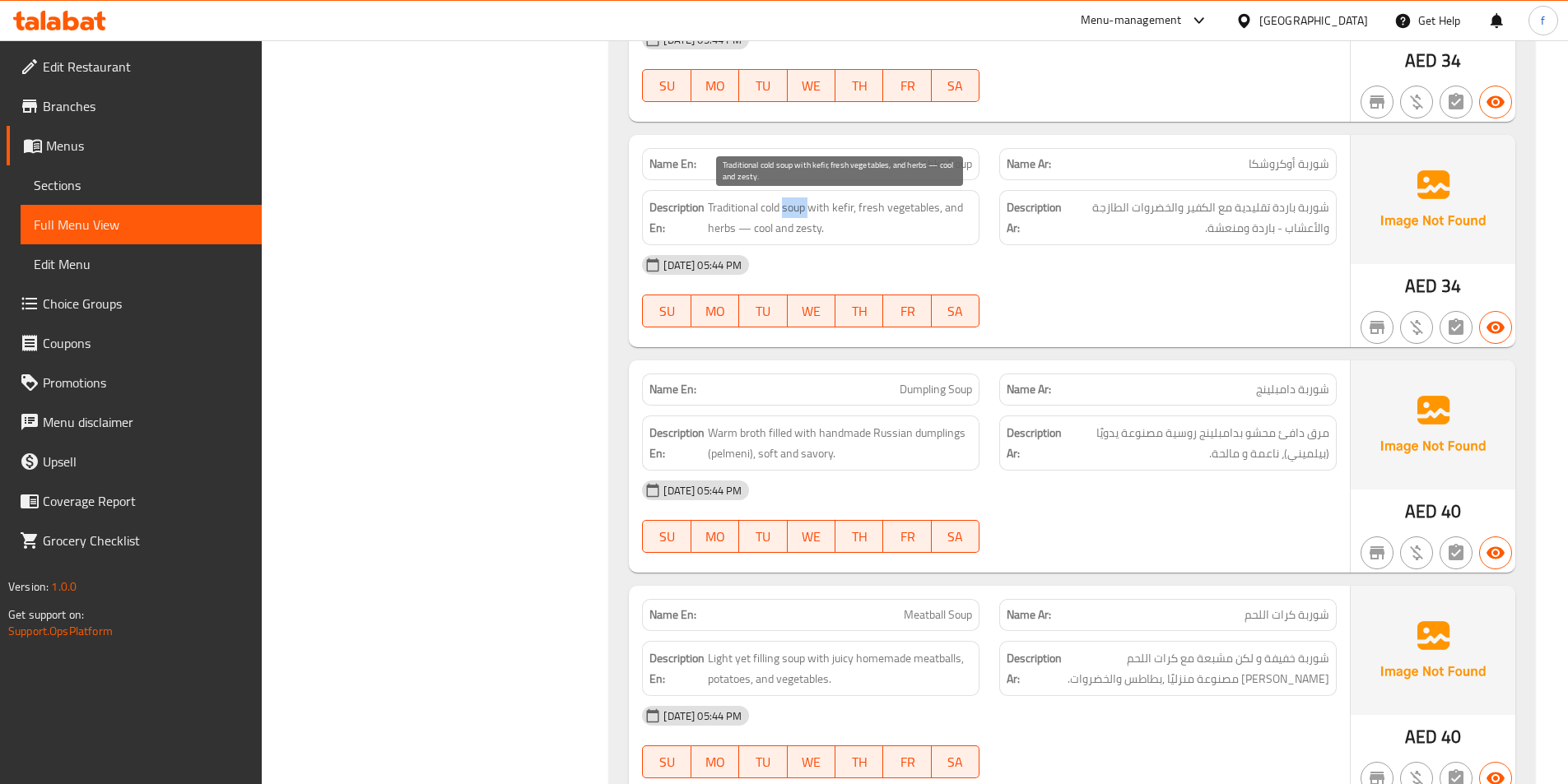
click at [801, 207] on span "Traditional cold soup with kefir, fresh vegetables, and herbs — cool and zesty." at bounding box center [840, 217] width 264 height 40
click at [771, 210] on span "Traditional cold soup with kefir, fresh vegetables, and herbs — cool and zesty." at bounding box center [840, 217] width 264 height 40
click at [736, 211] on span "Traditional cold soup with kefir, fresh vegetables, and herbs — cool and zesty." at bounding box center [840, 217] width 264 height 40
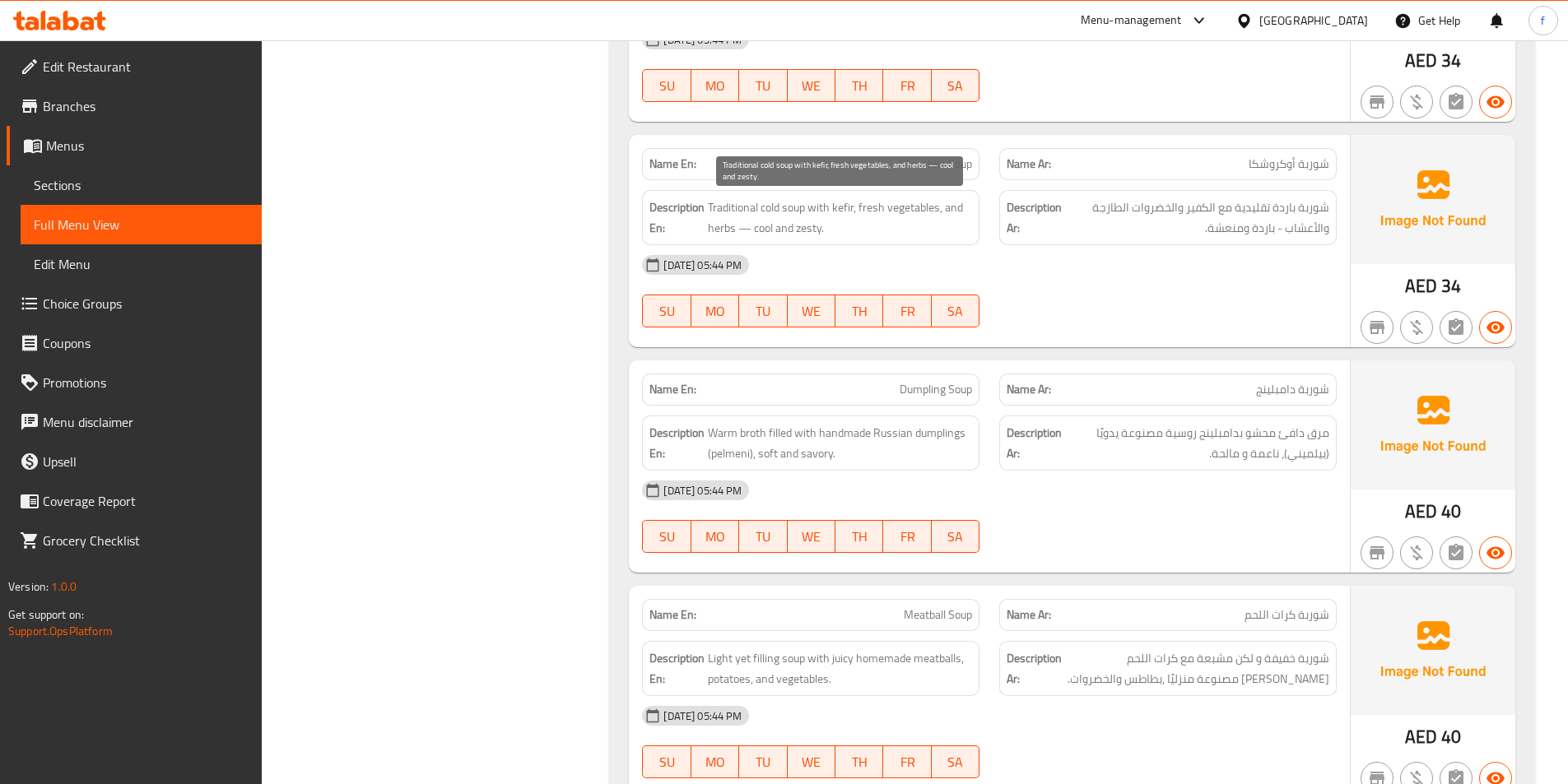
click at [819, 207] on span "Traditional cold soup with kefir, fresh vegetables, and herbs — cool and zesty." at bounding box center [840, 217] width 264 height 40
drag, startPoint x: 819, startPoint y: 207, endPoint x: 846, endPoint y: 207, distance: 27.0
click at [821, 207] on span "Traditional cold soup with kefir, fresh vegetables, and herbs — cool and zesty." at bounding box center [840, 217] width 264 height 40
click at [846, 207] on span "Traditional cold soup with kefir, fresh vegetables, and herbs — cool and zesty." at bounding box center [840, 217] width 264 height 40
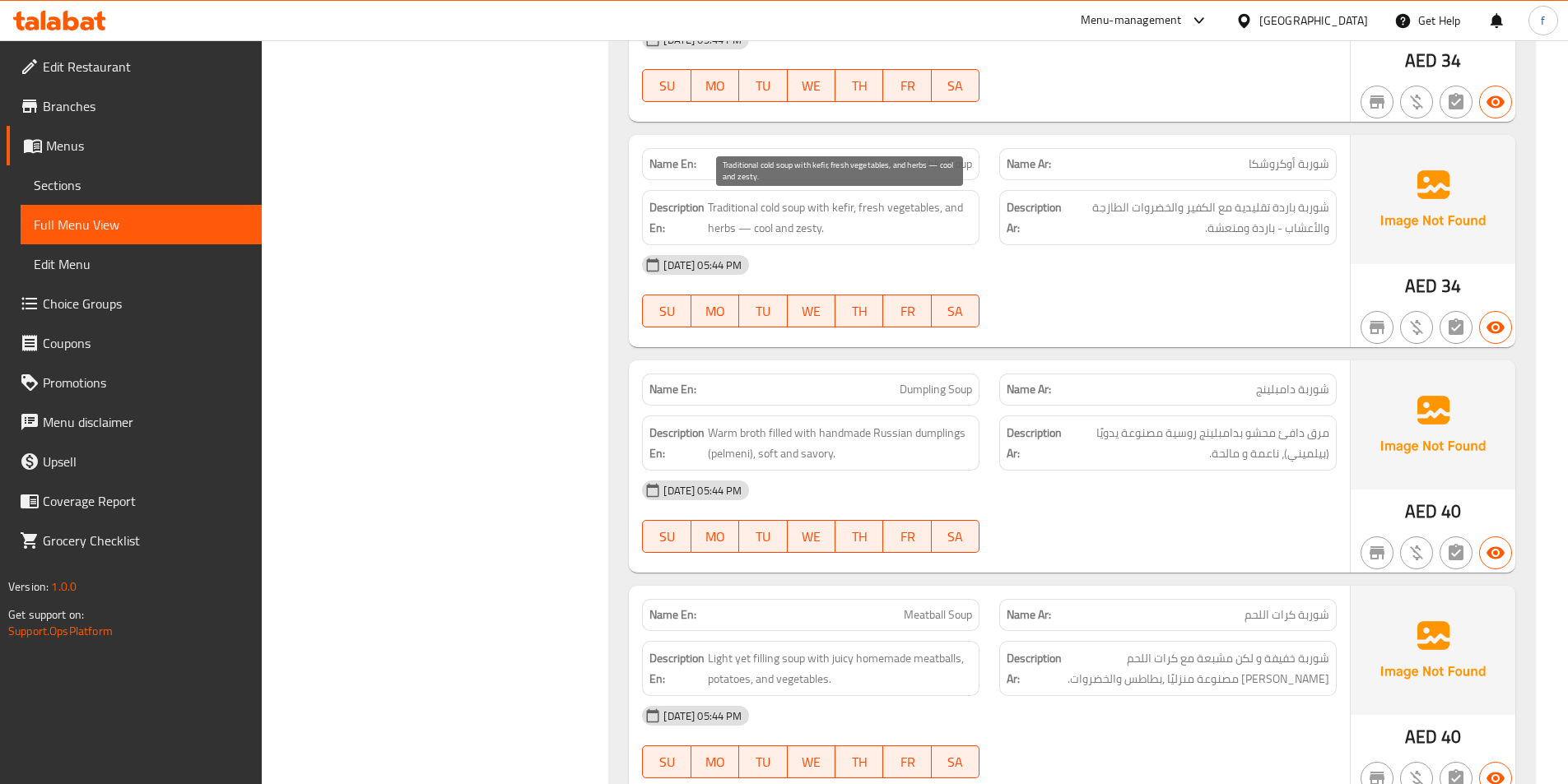
click at [876, 206] on span "Traditional cold soup with kefir, fresh vegetables, and herbs — cool and zesty." at bounding box center [840, 217] width 264 height 40
click at [921, 206] on span "Traditional cold soup with kefir, fresh vegetables, and herbs — cool and zesty." at bounding box center [840, 217] width 264 height 40
click at [720, 226] on span "Traditional cold soup with kefir, fresh vegetables, and herbs — cool and zesty." at bounding box center [840, 217] width 264 height 40
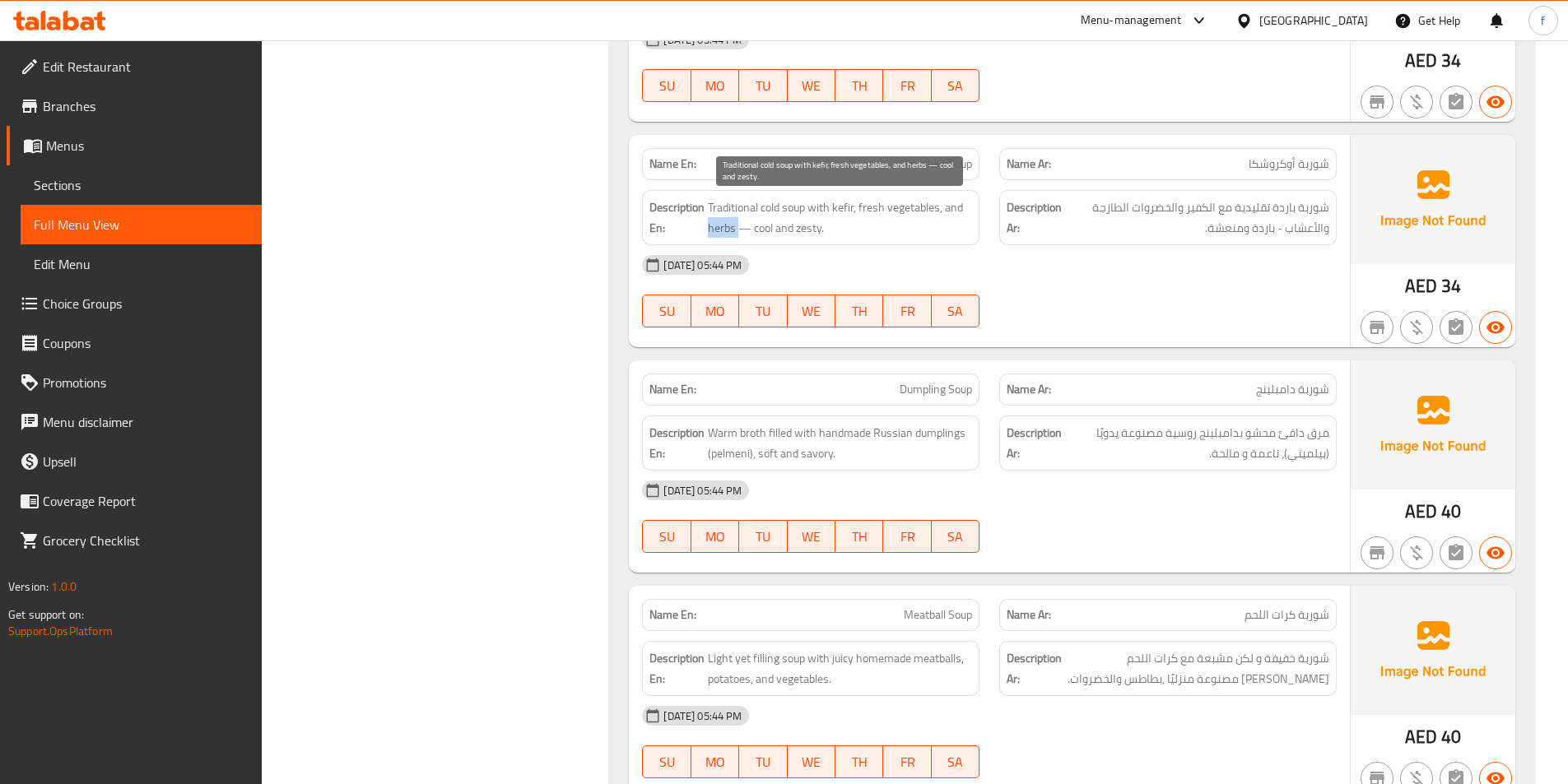
click at [720, 226] on span "Traditional cold soup with kefir, fresh vegetables, and herbs — cool and zesty." at bounding box center [840, 217] width 264 height 40
click at [765, 228] on span "Traditional cold soup with kefir, fresh vegetables, and herbs — cool and zesty." at bounding box center [840, 217] width 264 height 40
click at [817, 227] on span "Traditional cold soup with kefir, fresh vegetables, and herbs — cool and zesty." at bounding box center [840, 217] width 264 height 40
click at [971, 182] on div "Description En: Traditional cold soup with kefir, fresh vegetables, and herbs —…" at bounding box center [810, 218] width 357 height 75
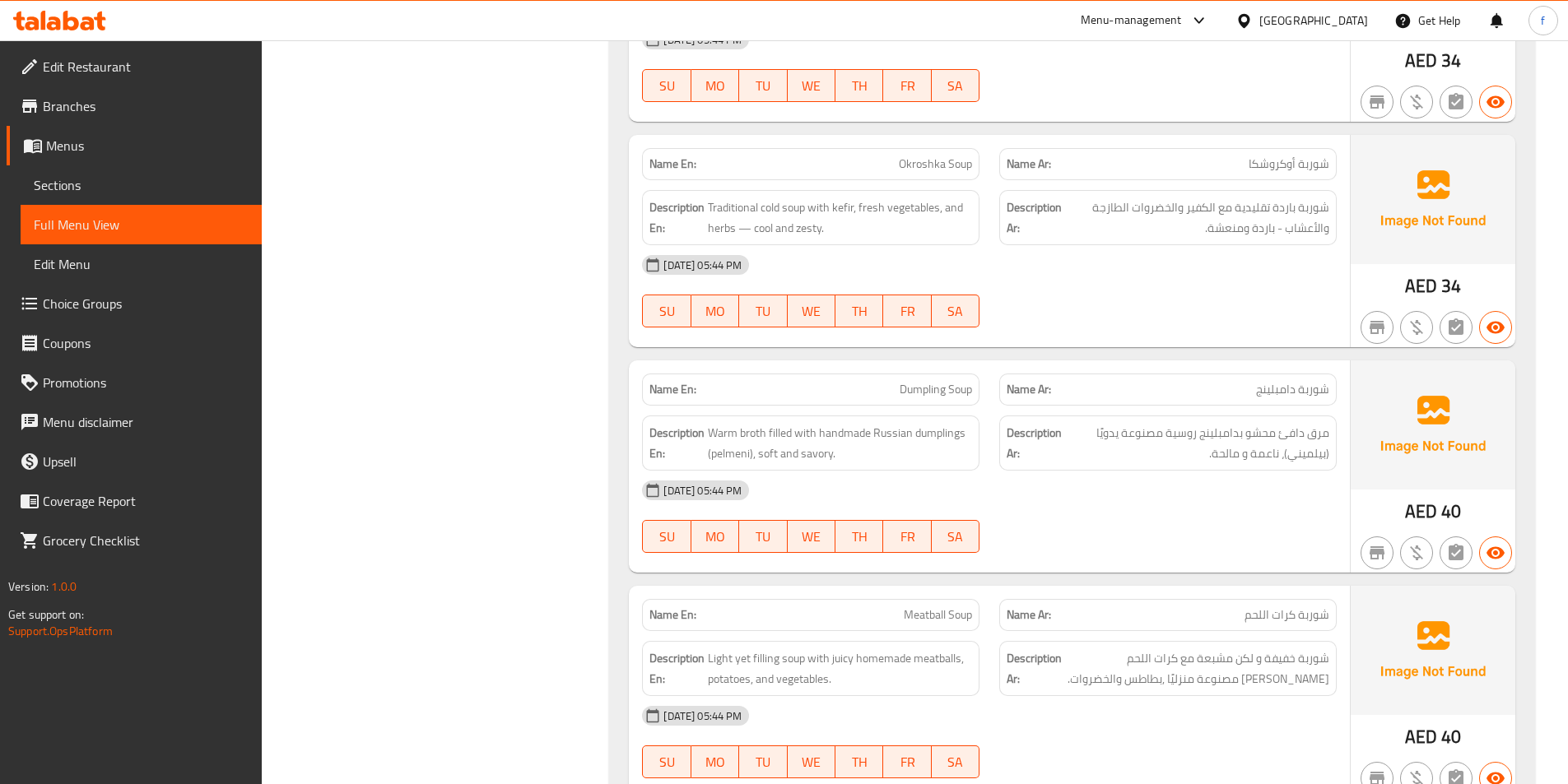
click at [947, 162] on span "Okroshka Soup" at bounding box center [935, 164] width 74 height 17
copy span "Okroshka Soup"
drag, startPoint x: 1100, startPoint y: 207, endPoint x: 1223, endPoint y: 204, distance: 123.0
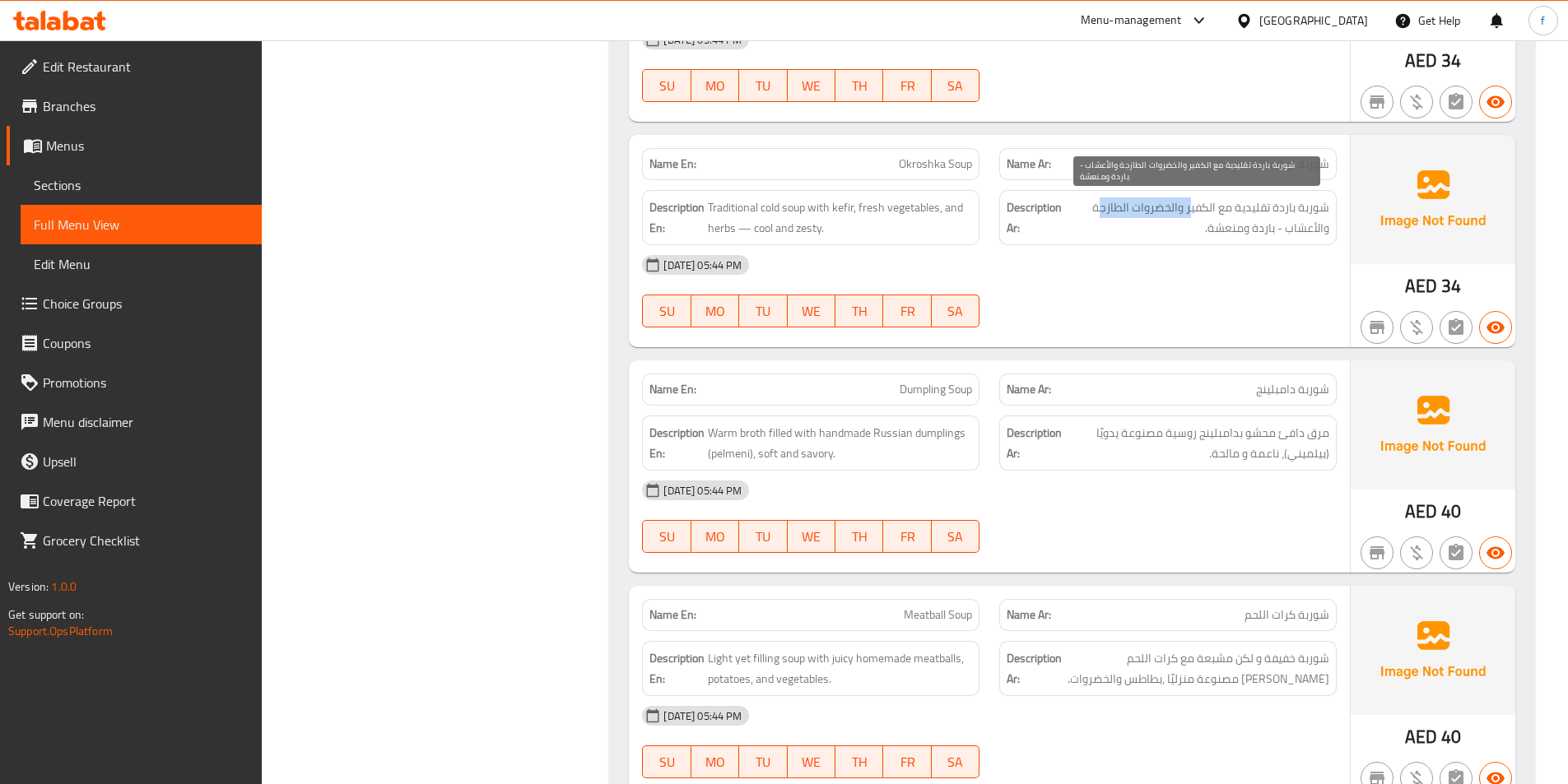
click at [1207, 204] on span "شوربة باردة تقليدية مع الكفير والخضروات الطازجة والأعشاب - باردة ومنعشة." at bounding box center [1197, 217] width 264 height 40
click at [1250, 204] on span "شوربة باردة تقليدية مع الكفير والخضروات الطازجة والأعشاب - باردة ومنعشة." at bounding box center [1197, 217] width 264 height 40
click at [1281, 238] on span "شوربة باردة تقليدية مع الكفير والخضروات الطازجة والأعشاب - باردة ومنعشة." at bounding box center [1197, 217] width 264 height 40
click at [1230, 237] on span "شوربة باردة تقليدية مع الكفير والخضروات الطازجة والأعشاب - باردة ومنعشة." at bounding box center [1197, 217] width 264 height 40
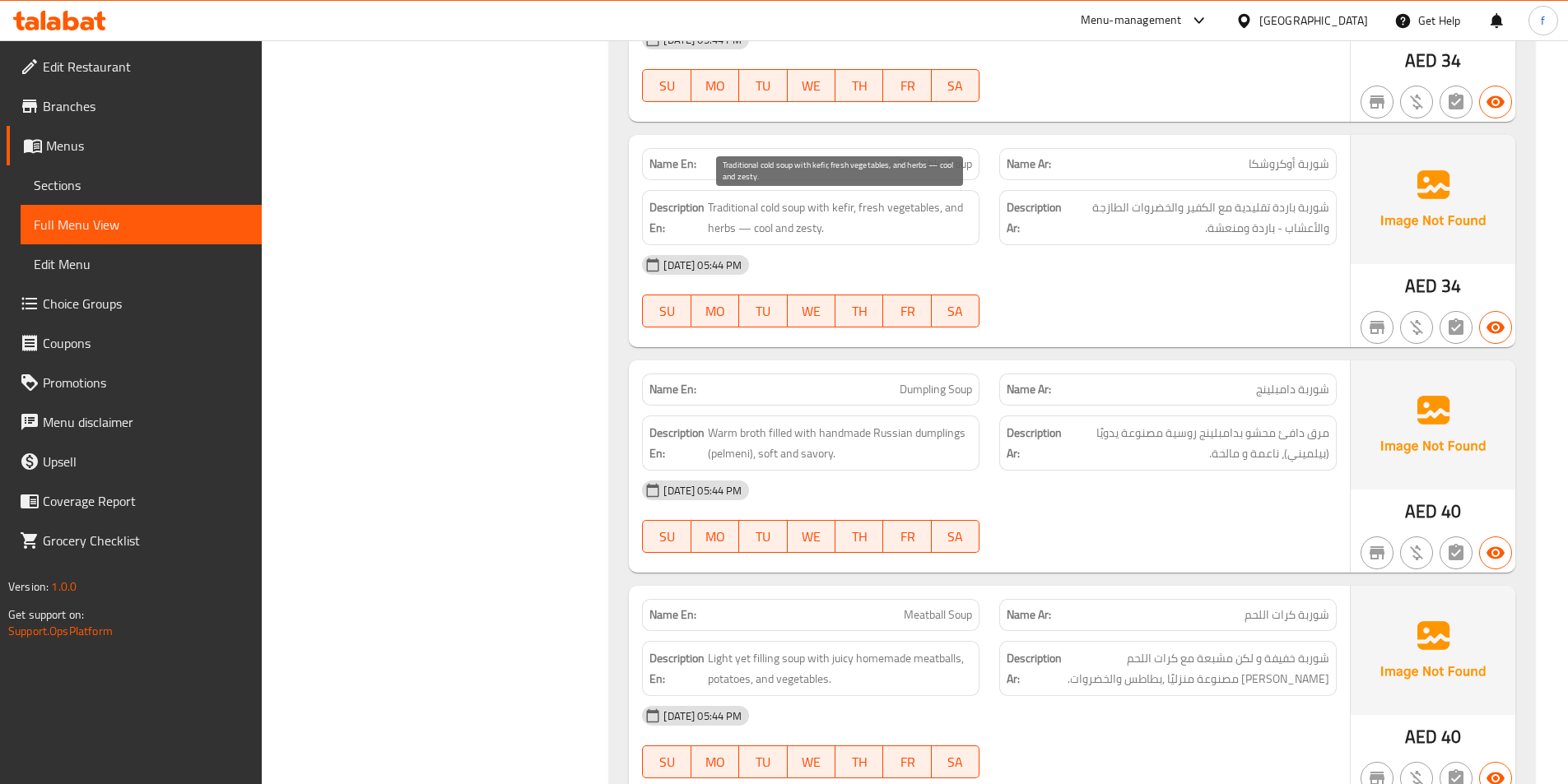
click at [839, 233] on span "Traditional cold soup with kefir, fresh vegetables, and herbs — cool and zesty." at bounding box center [840, 217] width 264 height 40
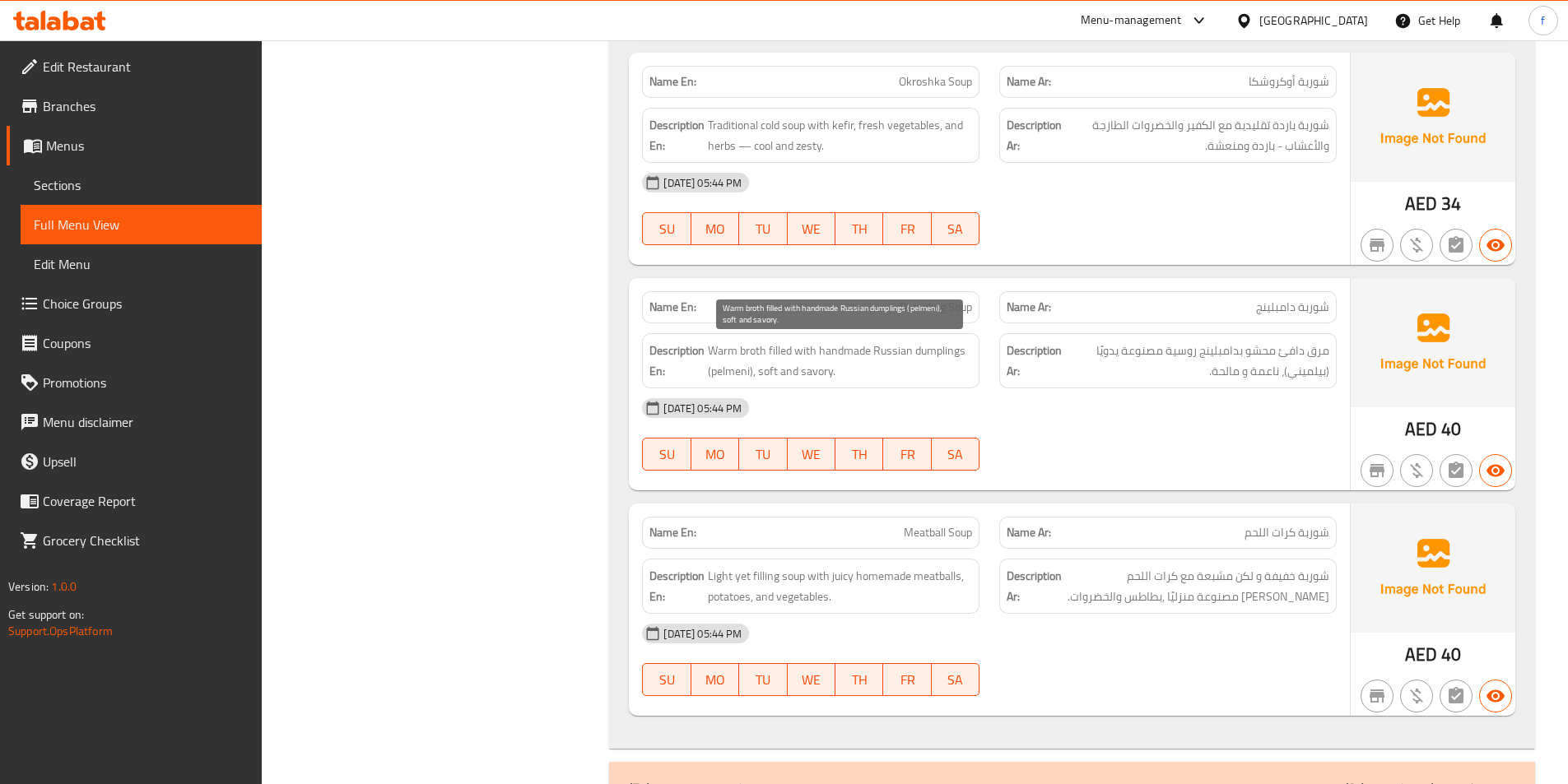
click at [746, 349] on span "Warm broth filled with handmade Russian dumplings (pelmeni), soft and savory." at bounding box center [840, 360] width 264 height 40
click at [722, 349] on span "Warm broth filled with handmade Russian dumplings (pelmeni), soft and savory." at bounding box center [840, 360] width 264 height 40
click at [780, 350] on span "Warm broth filled with handmade Russian dumplings (pelmeni), soft and savory." at bounding box center [840, 360] width 264 height 40
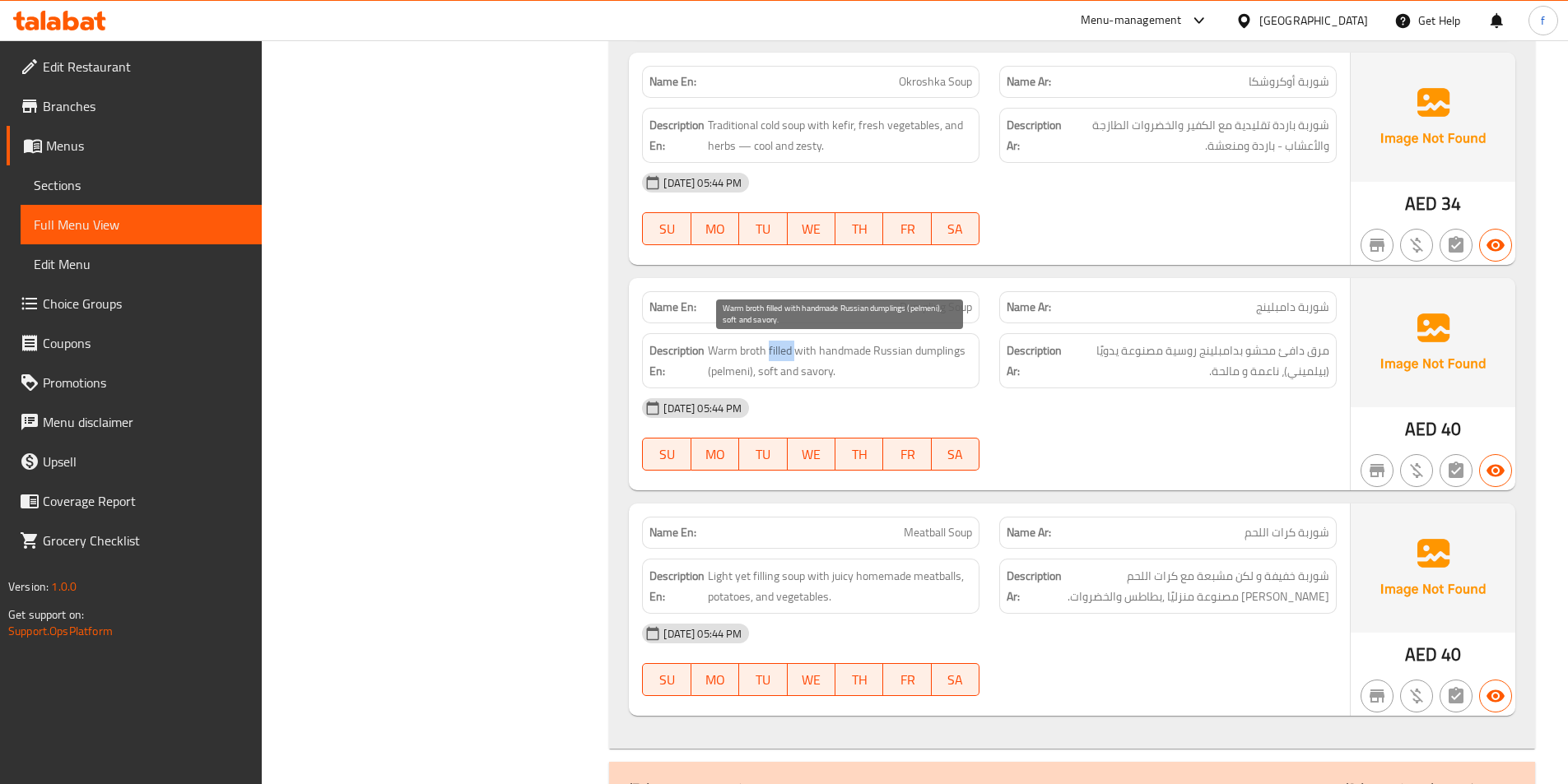
click at [780, 350] on span "Warm broth filled with handmade Russian dumplings (pelmeni), soft and savory." at bounding box center [840, 360] width 264 height 40
click at [822, 350] on span "Warm broth filled with handmade Russian dumplings (pelmeni), soft and savory." at bounding box center [840, 360] width 264 height 40
click at [880, 347] on span "Warm broth filled with handmade Russian dumplings (pelmeni), soft and savory." at bounding box center [840, 360] width 264 height 40
click at [752, 344] on span "Warm broth filled with handmade Russian dumplings (pelmeni), soft and savory." at bounding box center [840, 360] width 264 height 40
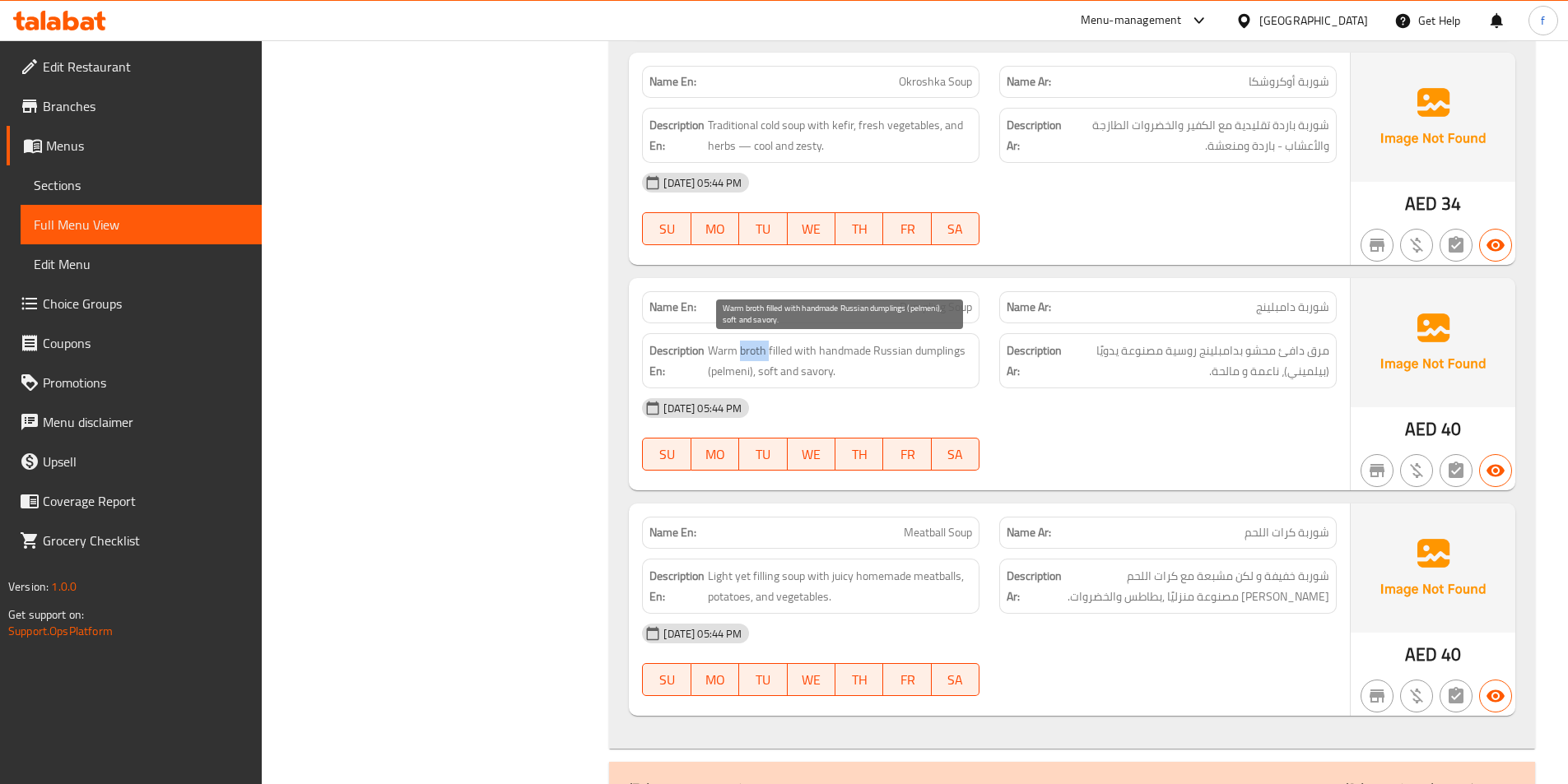
click at [752, 344] on span "Warm broth filled with handmade Russian dumplings (pelmeni), soft and savory." at bounding box center [840, 360] width 264 height 40
click at [717, 351] on span "Warm broth filled with handmade Russian dumplings (pelmeni), soft and savory." at bounding box center [840, 360] width 264 height 40
click at [772, 347] on span "Warm broth filled with handmade Russian dumplings (pelmeni), soft and savory." at bounding box center [840, 360] width 264 height 40
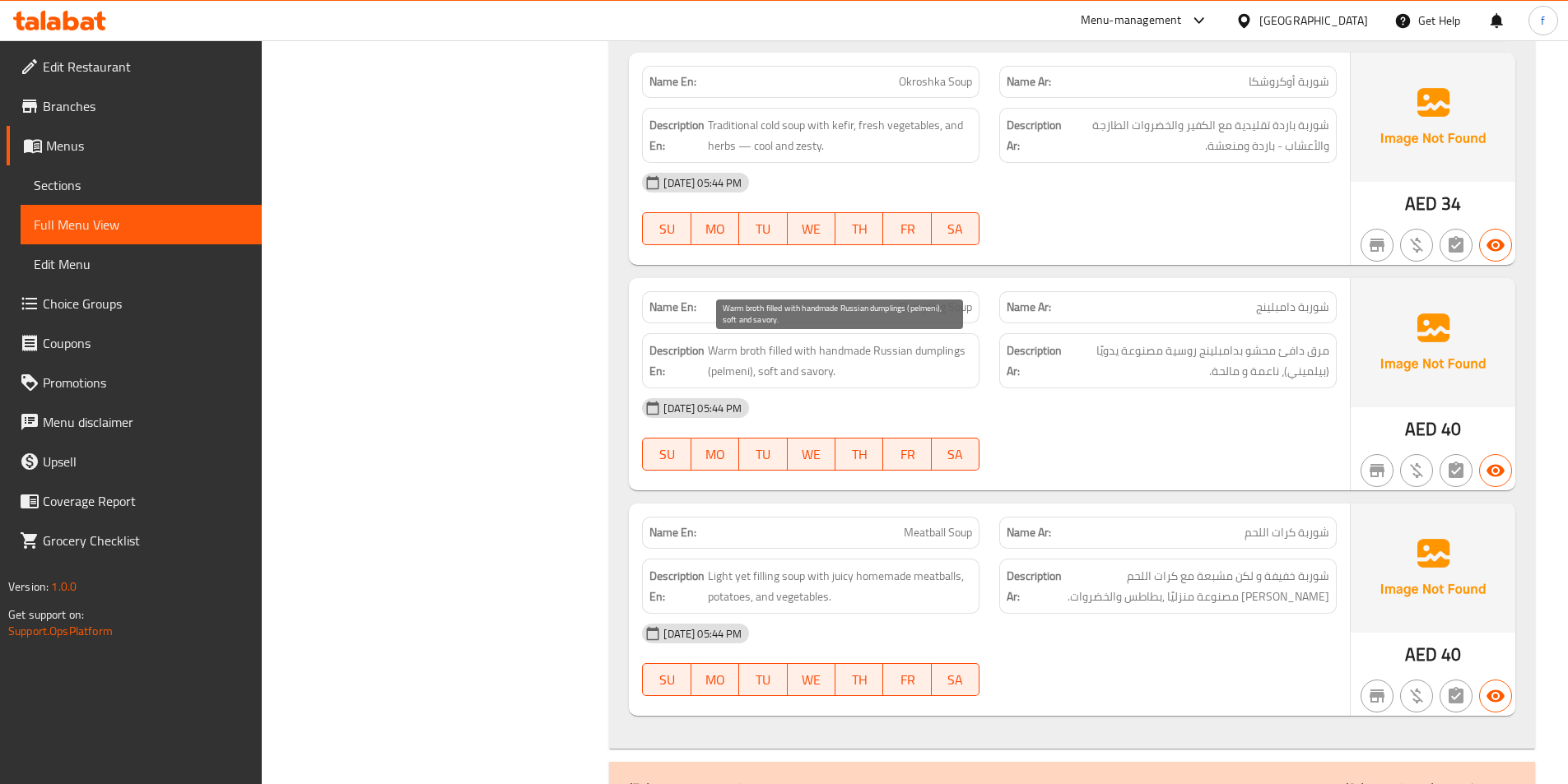
click at [947, 353] on span "Warm broth filled with handmade Russian dumplings (pelmeni), soft and savory." at bounding box center [840, 360] width 264 height 40
drag, startPoint x: 947, startPoint y: 353, endPoint x: 888, endPoint y: 353, distance: 59.0
click at [942, 355] on span "Warm broth filled with handmade Russian dumplings (pelmeni), soft and savory." at bounding box center [840, 360] width 264 height 40
click at [893, 353] on span "Warm broth filled with handmade Russian dumplings (pelmeni), soft and savory." at bounding box center [840, 360] width 264 height 40
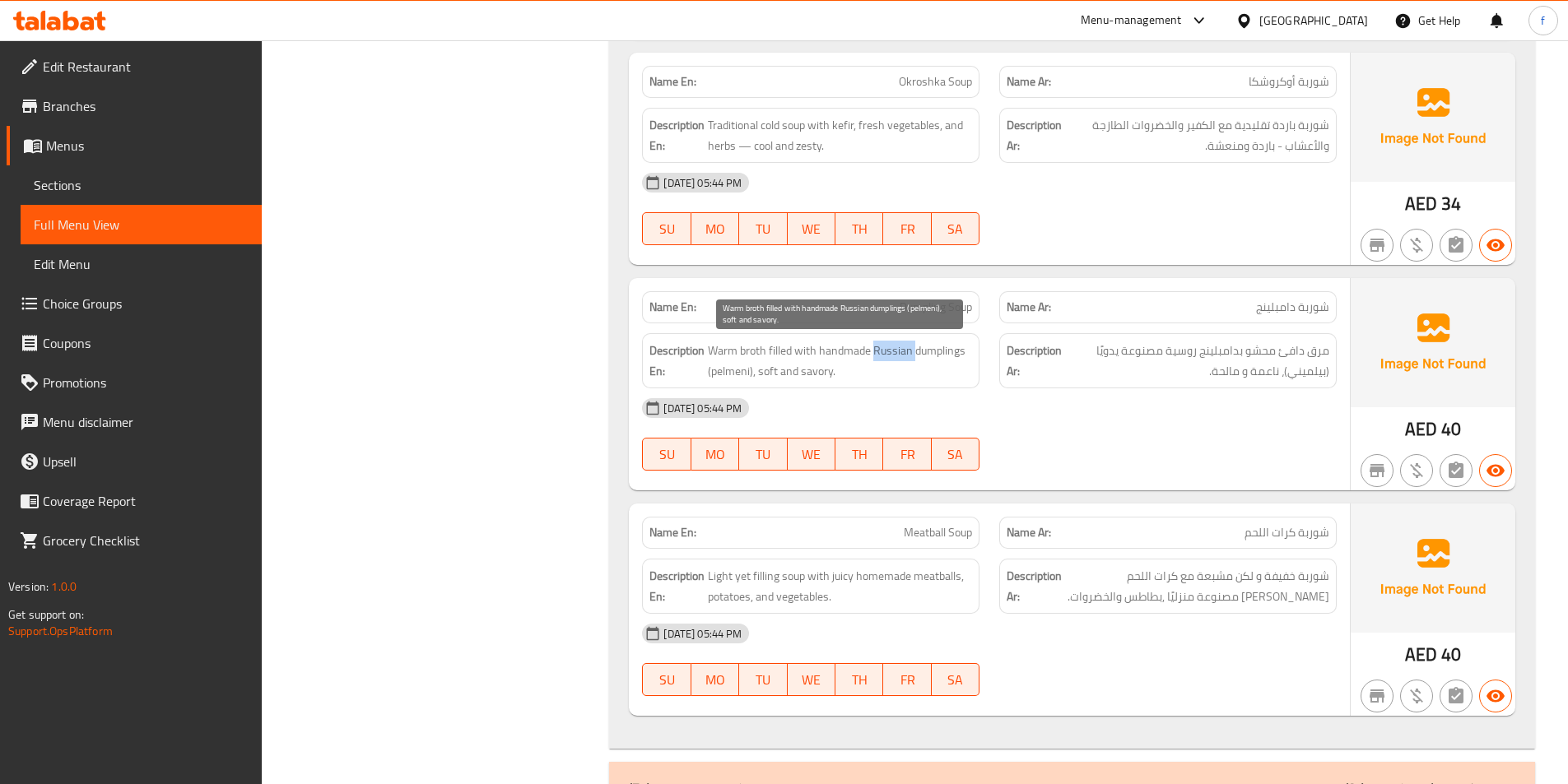
click at [834, 344] on span "Warm broth filled with handmade Russian dumplings (pelmeni), soft and savory." at bounding box center [840, 360] width 264 height 40
click at [734, 365] on span "Warm broth filled with handmade Russian dumplings (pelmeni), soft and savory." at bounding box center [840, 360] width 264 height 40
click at [781, 375] on span "Warm broth filled with handmade Russian dumplings (pelmeni), soft and savory." at bounding box center [840, 360] width 264 height 40
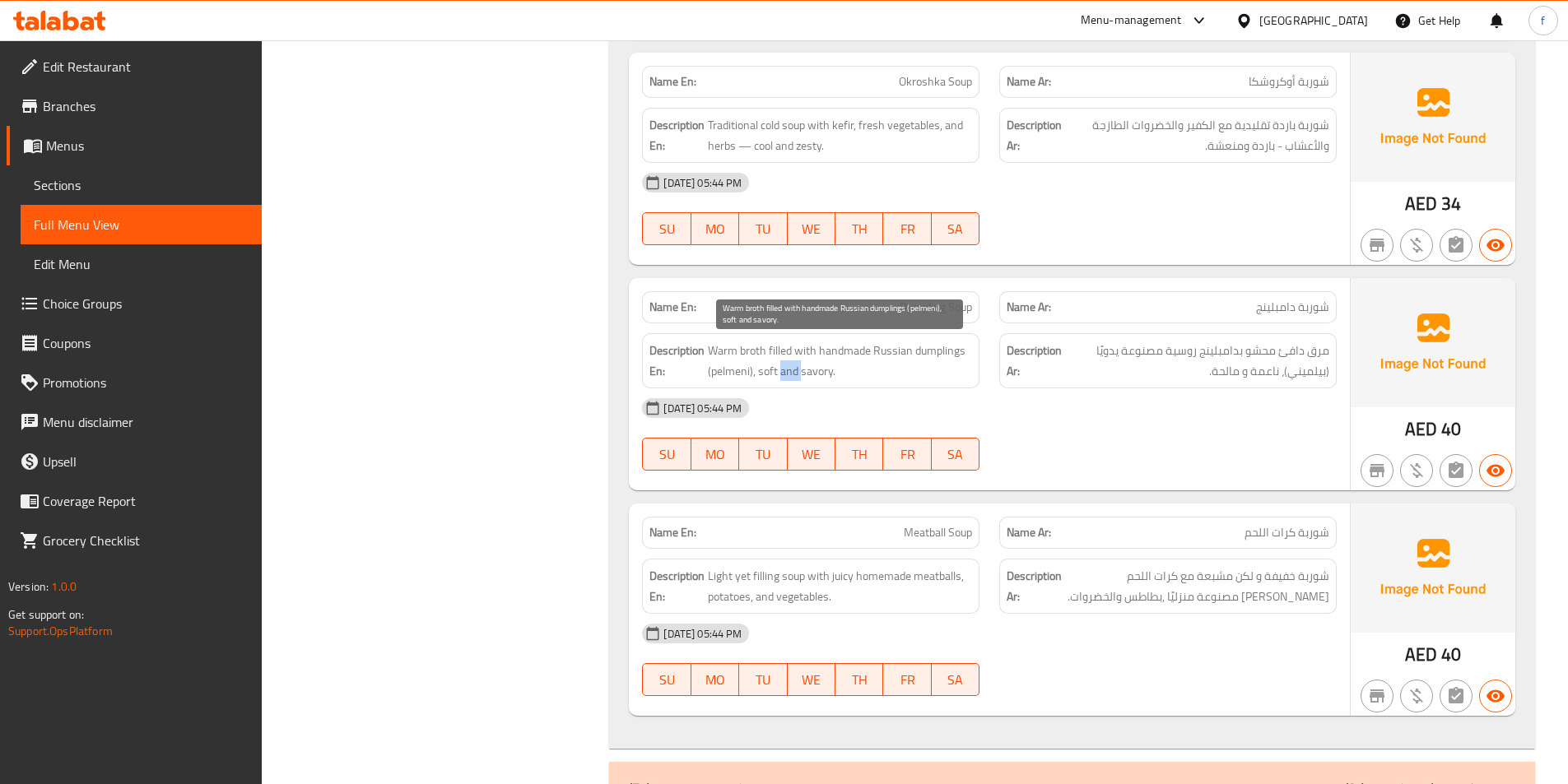
click at [781, 375] on span "Warm broth filled with handmade Russian dumplings (pelmeni), soft and savory." at bounding box center [840, 360] width 264 height 40
click at [811, 372] on span "Warm broth filled with handmade Russian dumplings (pelmeni), soft and savory." at bounding box center [840, 360] width 264 height 40
drag, startPoint x: 811, startPoint y: 372, endPoint x: 872, endPoint y: 379, distance: 61.4
click at [814, 372] on span "Warm broth filled with handmade Russian dumplings (pelmeni), soft and savory." at bounding box center [840, 360] width 264 height 40
click at [835, 377] on span "Warm broth filled with handmade Russian dumplings (pelmeni), soft and savory." at bounding box center [840, 360] width 264 height 40
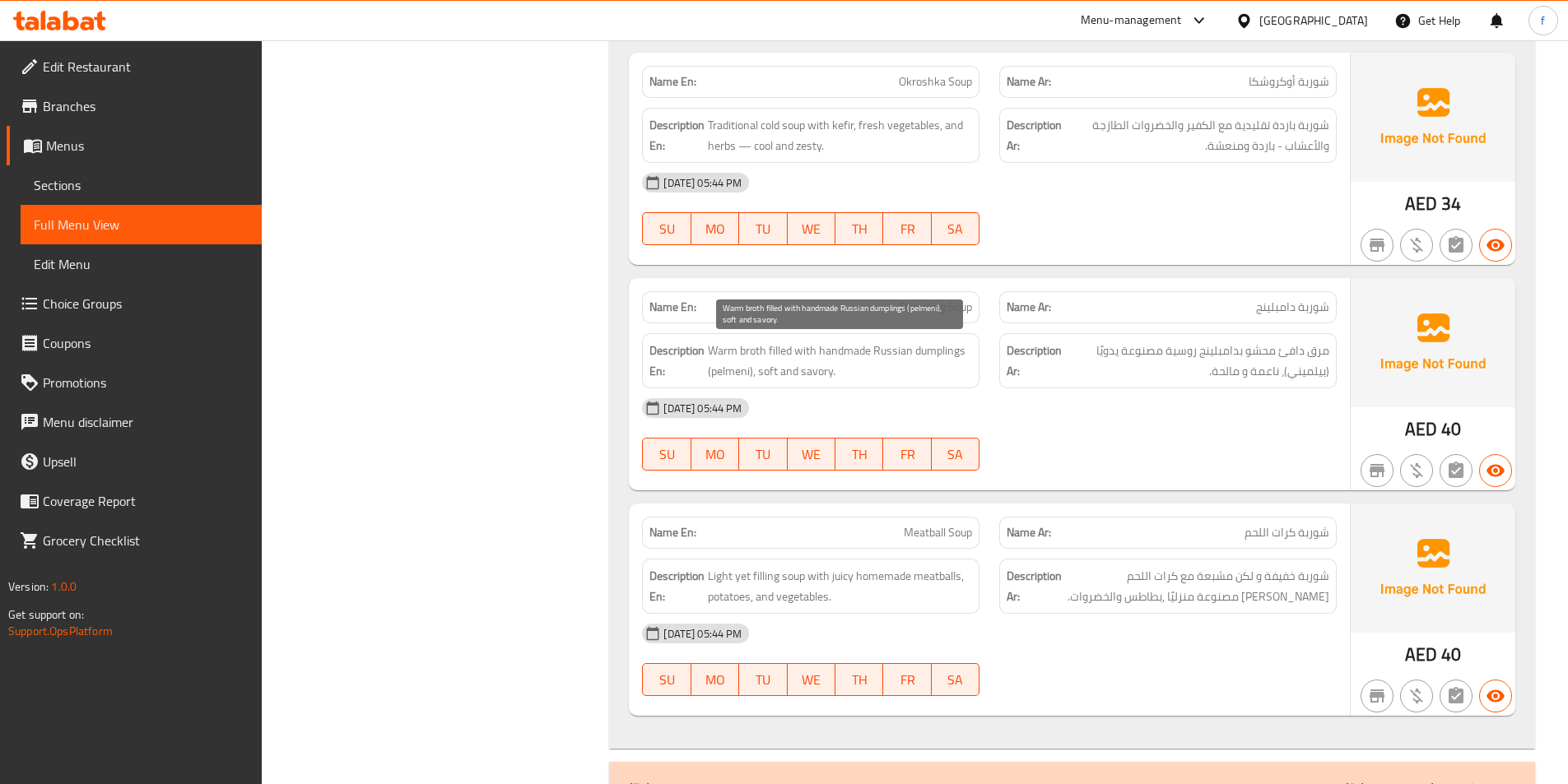
drag, startPoint x: 835, startPoint y: 377, endPoint x: 1389, endPoint y: 439, distance: 557.5
click at [911, 389] on div "Name En: Dumpling Soup Name Ar: شوربة دامبلينج Description En: Warm broth fille…" at bounding box center [989, 384] width 721 height 212
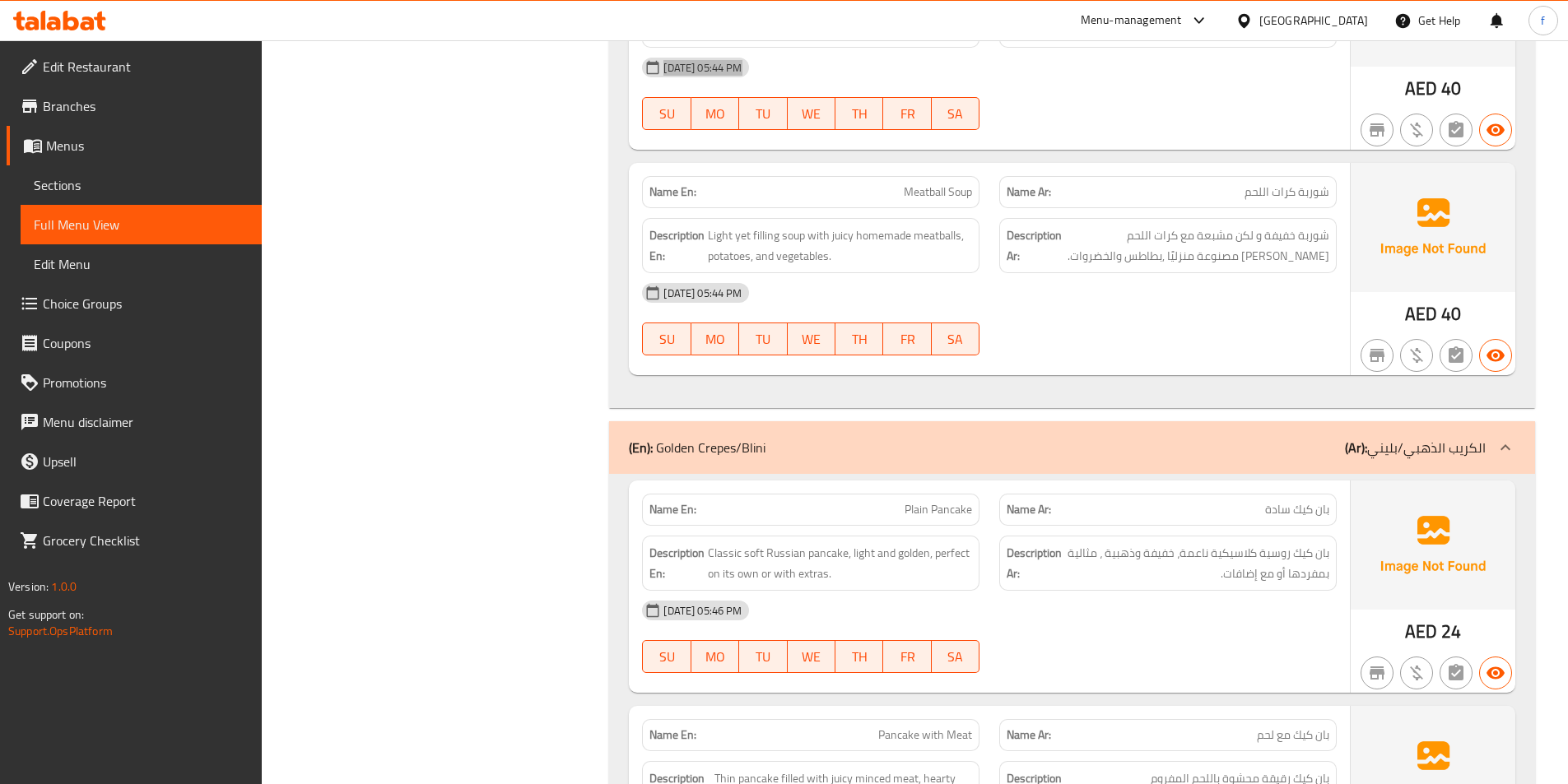
scroll to position [1397, 0]
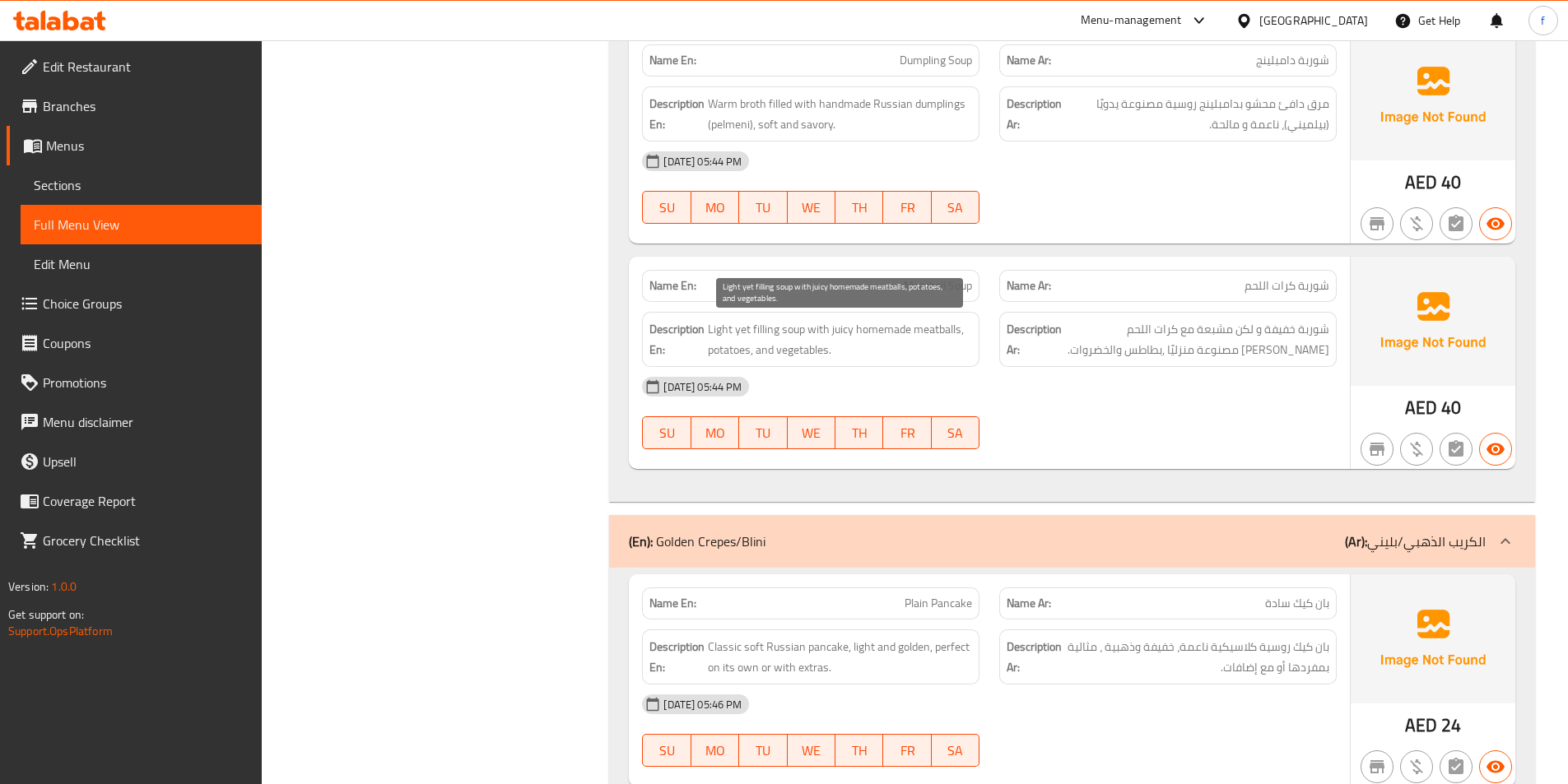
click at [793, 333] on span "Light yet filling soup with juicy homemade meatballs, potatoes, and vegetables." at bounding box center [840, 339] width 264 height 40
click at [761, 330] on span "Light yet filling soup with juicy homemade meatballs, potatoes, and vegetables." at bounding box center [840, 339] width 264 height 40
click at [739, 331] on span "Light yet filling soup with juicy homemade meatballs, potatoes, and vegetables." at bounding box center [840, 339] width 264 height 40
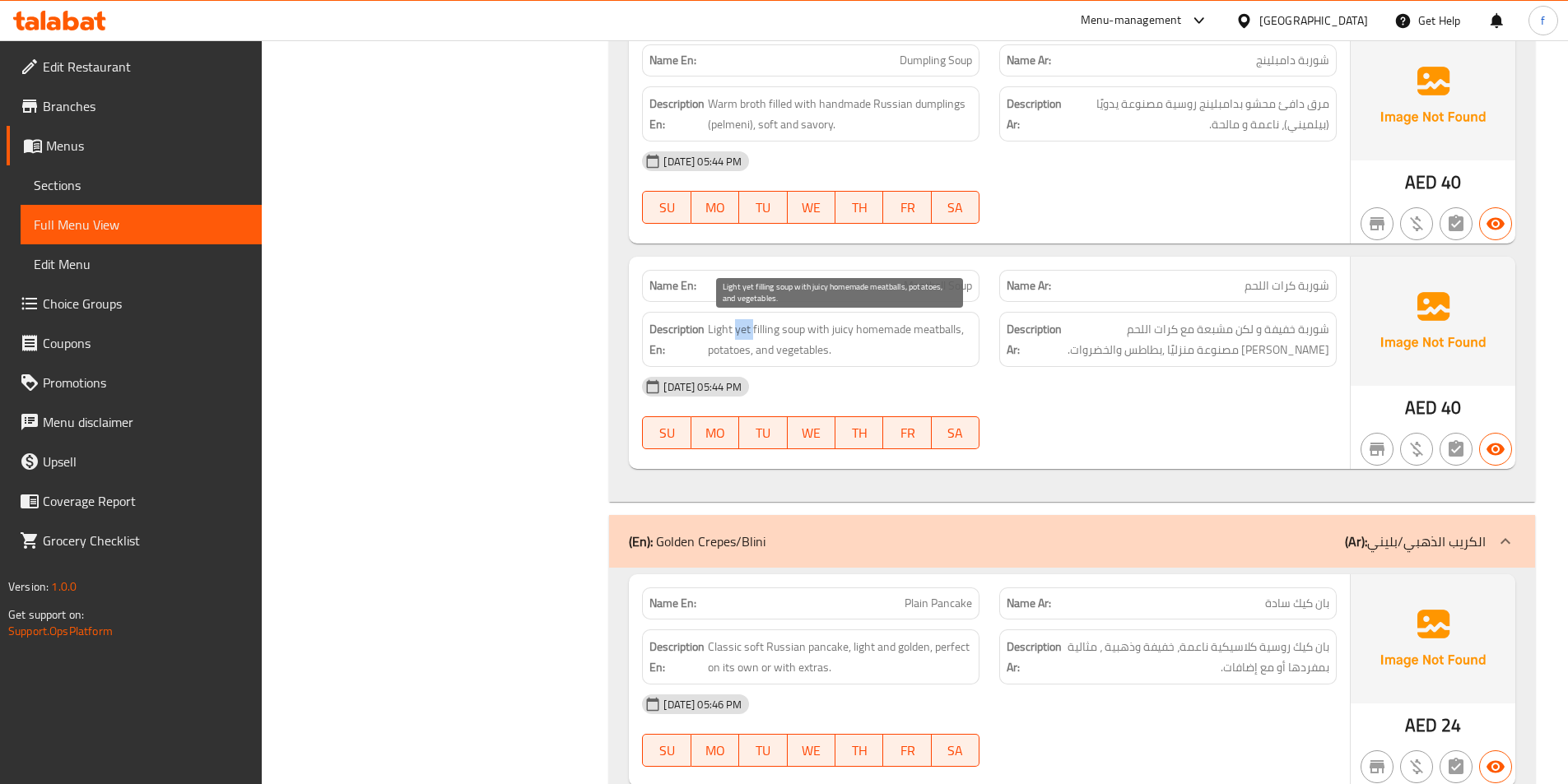
click at [739, 331] on span "Light yet filling soup with juicy homemade meatballs, potatoes, and vegetables." at bounding box center [840, 339] width 264 height 40
click at [717, 331] on span "Light yet filling soup with juicy homemade meatballs, potatoes, and vegetables." at bounding box center [840, 339] width 264 height 40
click at [817, 332] on span "Light yet filling soup with juicy homemade meatballs, potatoes, and vegetables." at bounding box center [840, 339] width 264 height 40
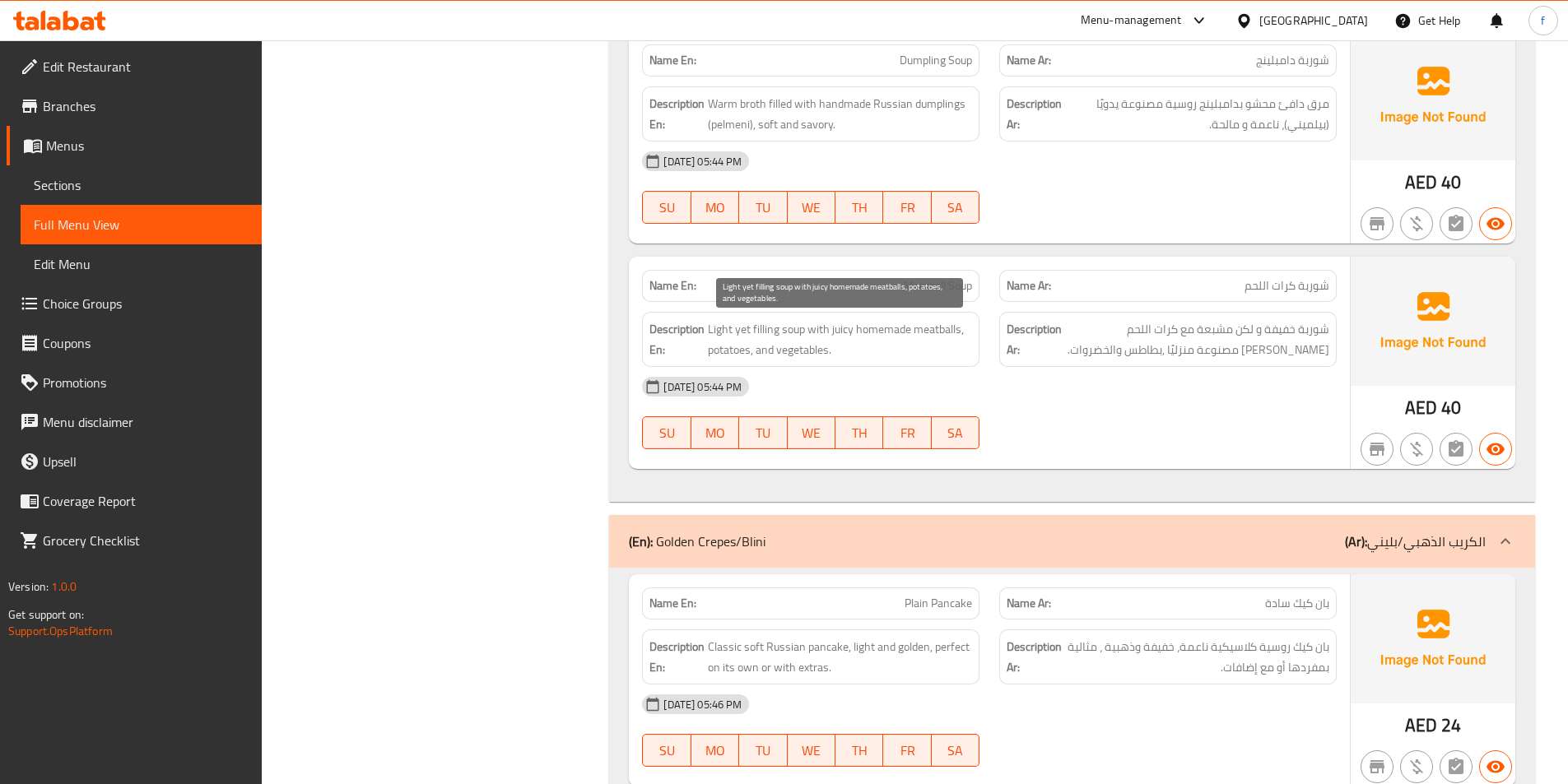
click at [941, 328] on span "Light yet filling soup with juicy homemade meatballs, potatoes, and vegetables." at bounding box center [840, 339] width 264 height 40
click at [890, 324] on span "Light yet filling soup with juicy homemade meatballs, potatoes, and vegetables." at bounding box center [840, 339] width 264 height 40
click at [837, 324] on span "Light yet filling soup with juicy homemade meatballs, potatoes, and vegetables." at bounding box center [840, 339] width 264 height 40
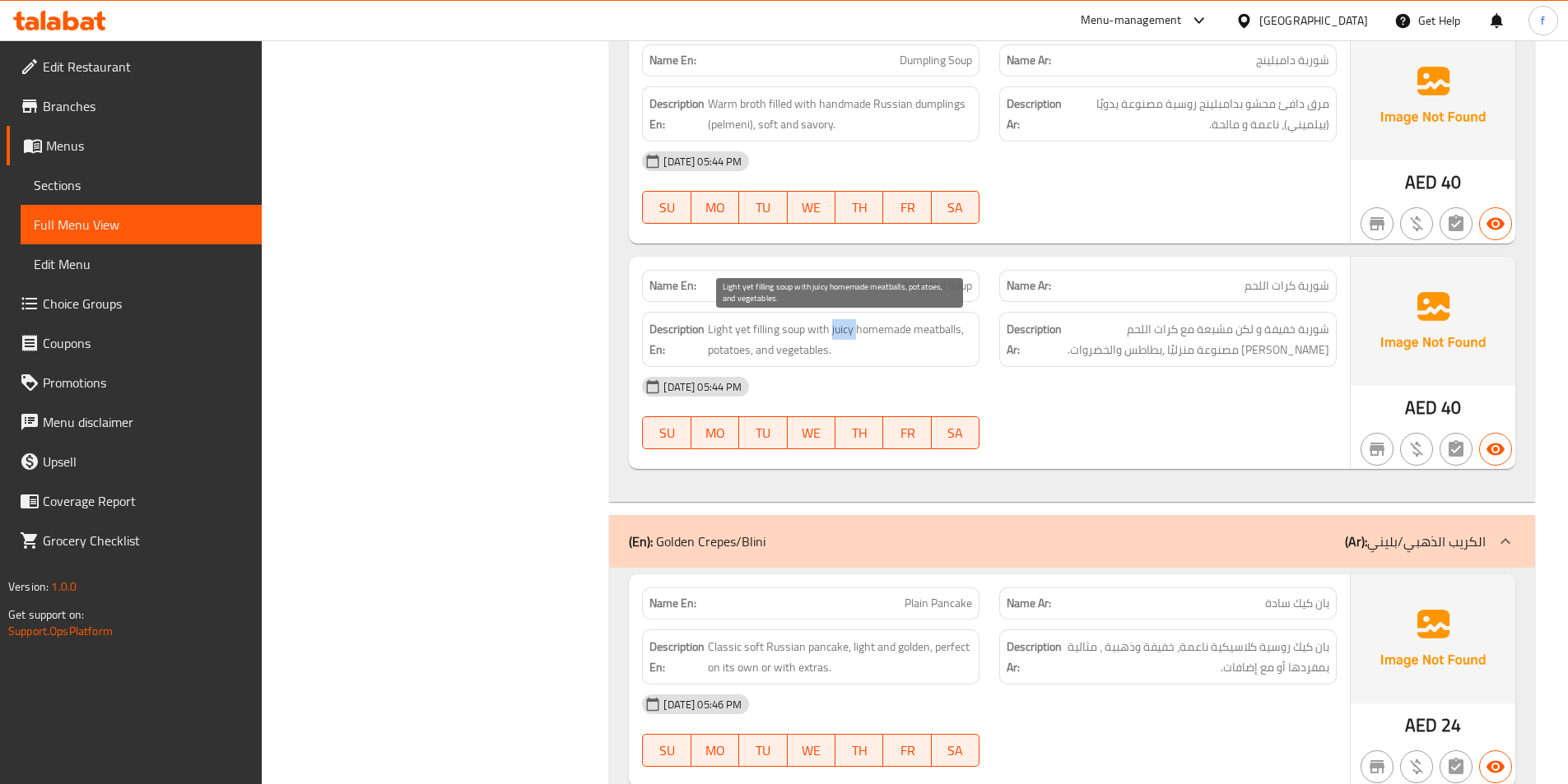
click at [837, 324] on span "Light yet filling soup with juicy homemade meatballs, potatoes, and vegetables." at bounding box center [840, 339] width 264 height 40
click at [722, 346] on span "Light yet filling soup with juicy homemade meatballs, potatoes, and vegetables." at bounding box center [840, 339] width 264 height 40
click at [790, 350] on span "Light yet filling soup with juicy homemade meatballs, potatoes, and vegetables." at bounding box center [840, 339] width 264 height 40
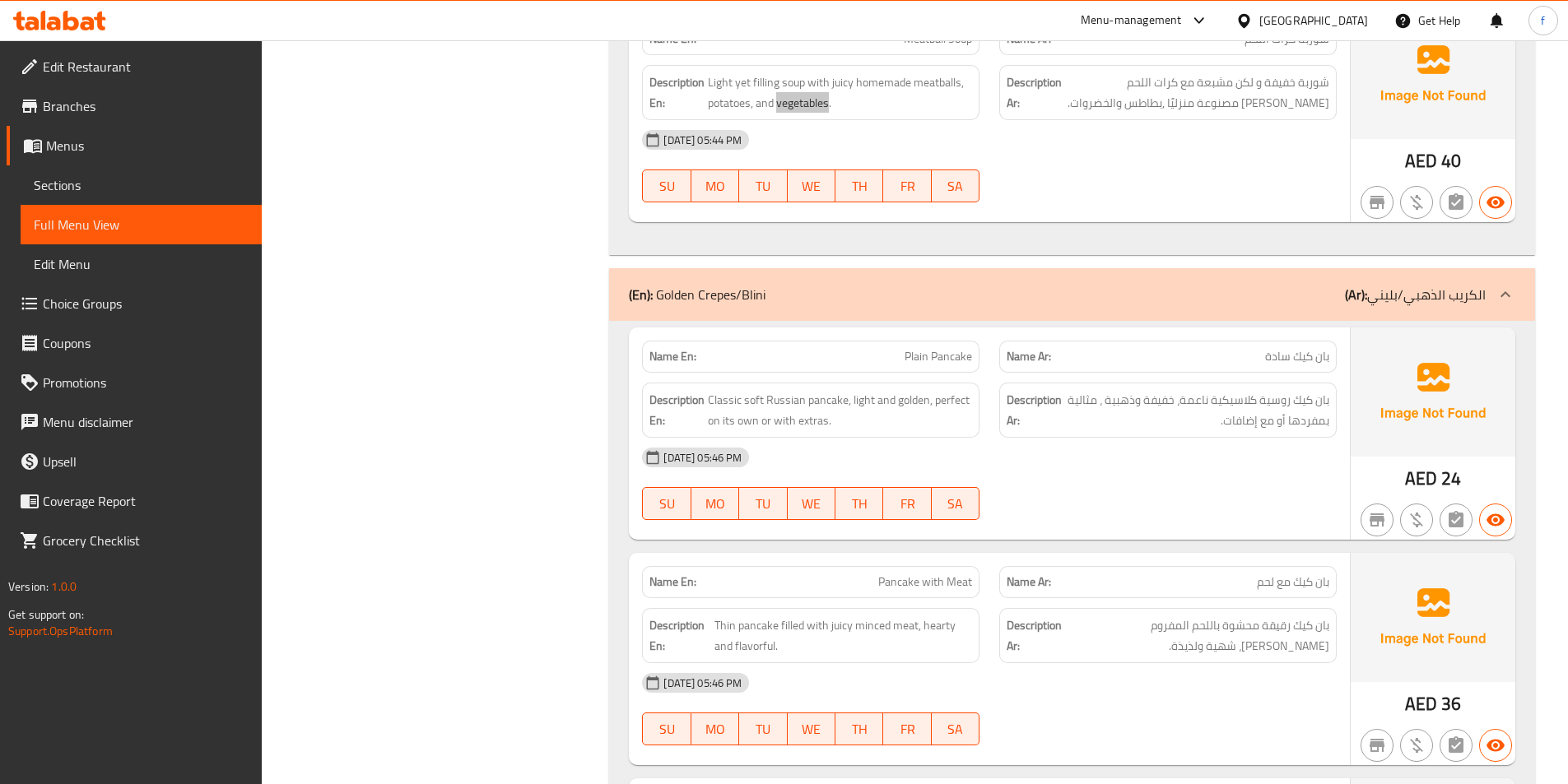
scroll to position [1809, 0]
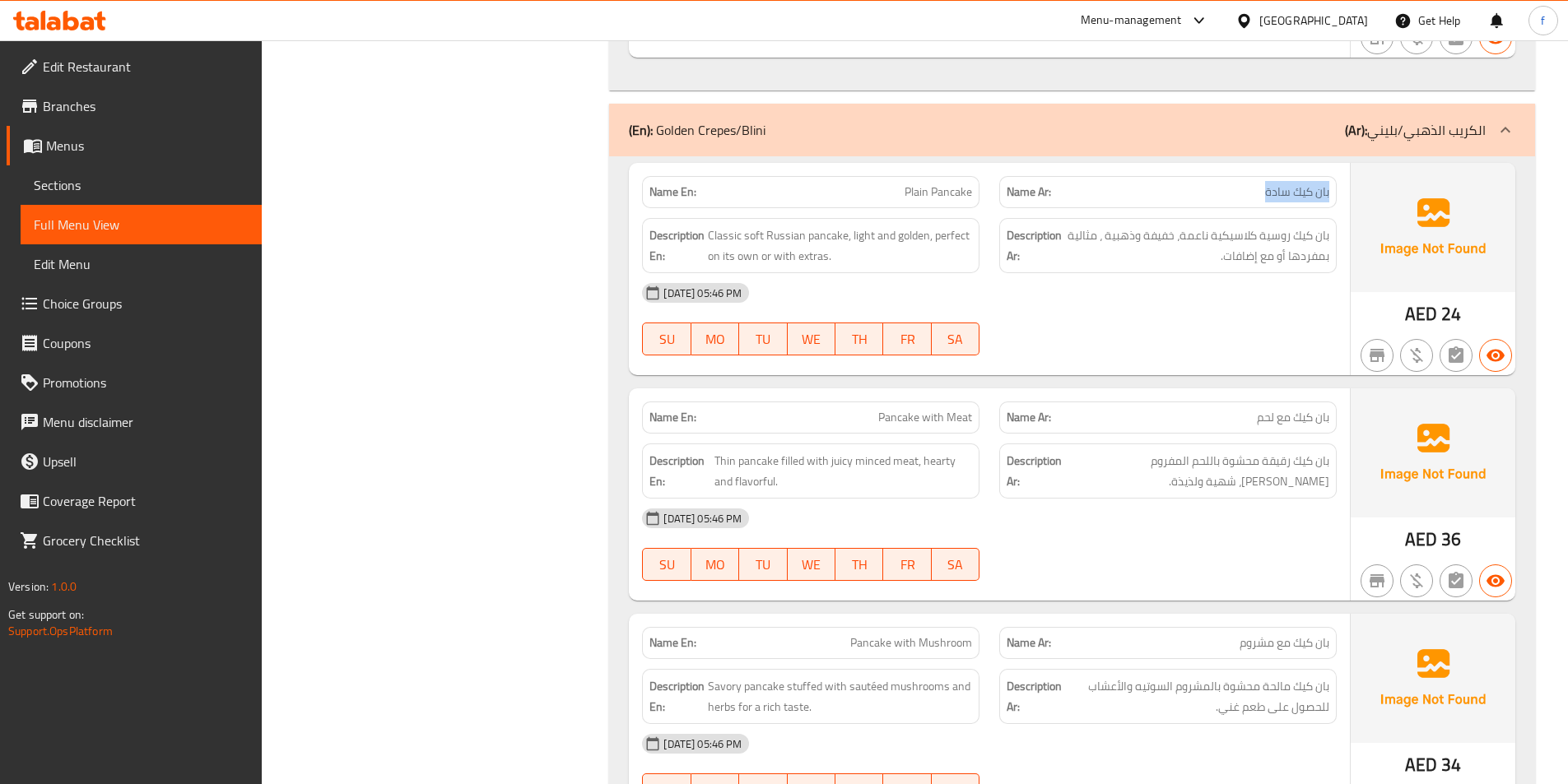
drag, startPoint x: 1328, startPoint y: 192, endPoint x: 961, endPoint y: 199, distance: 367.1
drag, startPoint x: 898, startPoint y: 184, endPoint x: 972, endPoint y: 183, distance: 74.0
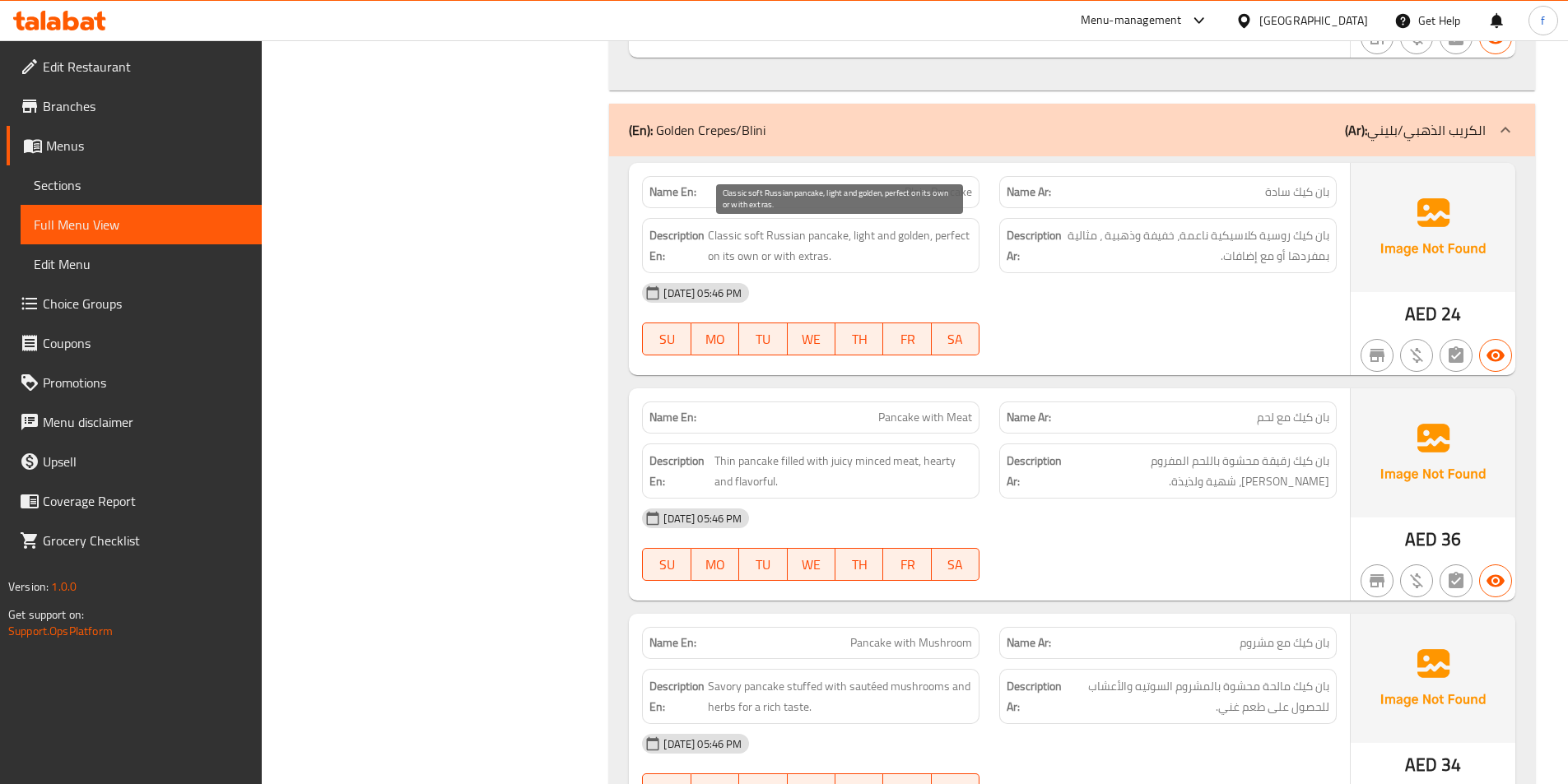
click at [823, 235] on span "Classic soft Russian pancake, light and golden, perfect on its own or with extr…" at bounding box center [840, 245] width 264 height 40
click at [778, 230] on span "Classic soft Russian pancake, light and golden, perfect on its own or with extr…" at bounding box center [840, 245] width 264 height 40
click at [743, 229] on span "Classic soft Russian pancake, light and golden, perfect on its own or with extr…" at bounding box center [840, 245] width 264 height 40
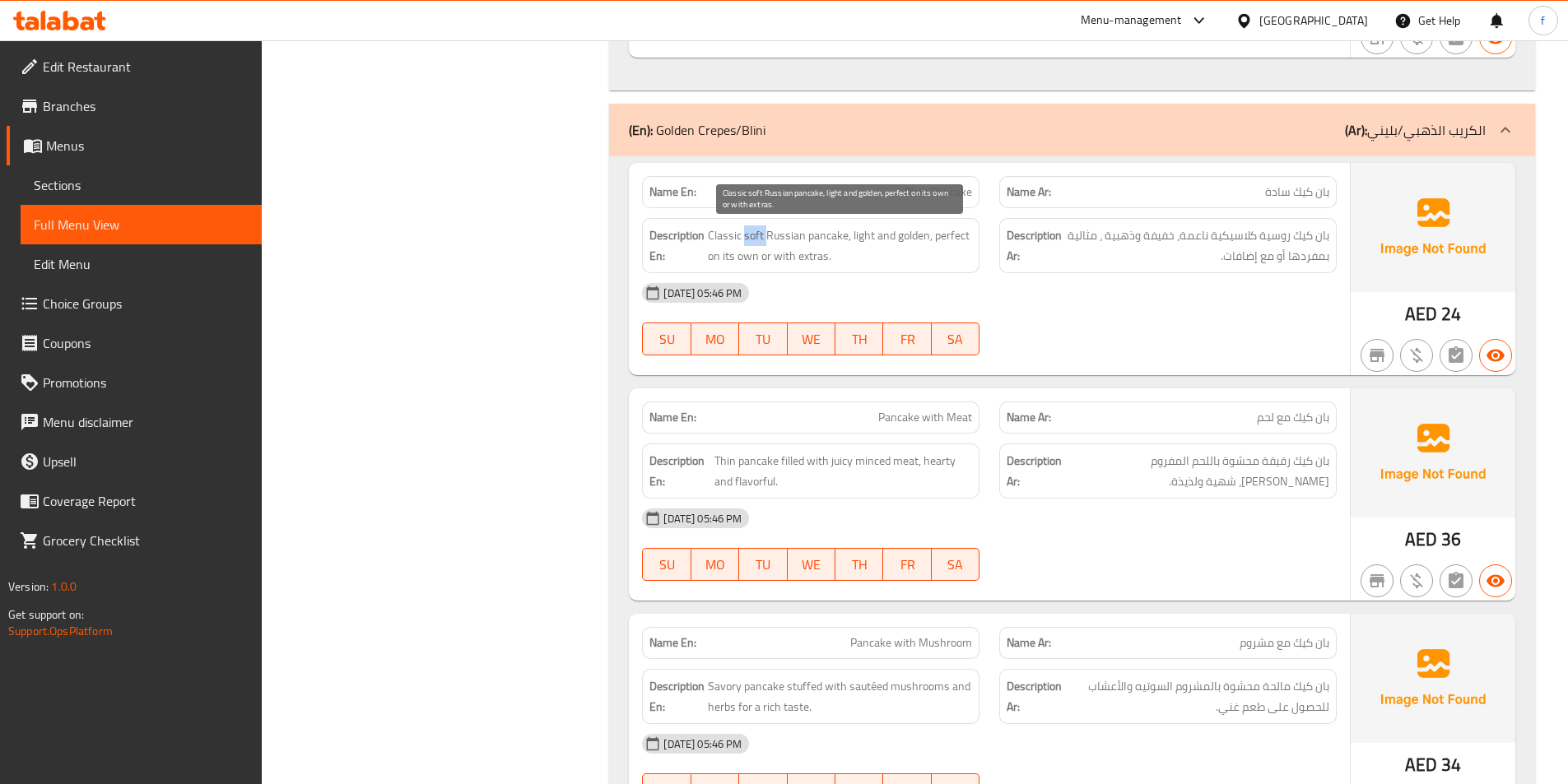
click at [743, 229] on span "Classic soft Russian pancake, light and golden, perfect on its own or with extr…" at bounding box center [840, 245] width 264 height 40
click at [843, 240] on span "Classic soft Russian pancake, light and golden, perfect on its own or with extr…" at bounding box center [840, 245] width 264 height 40
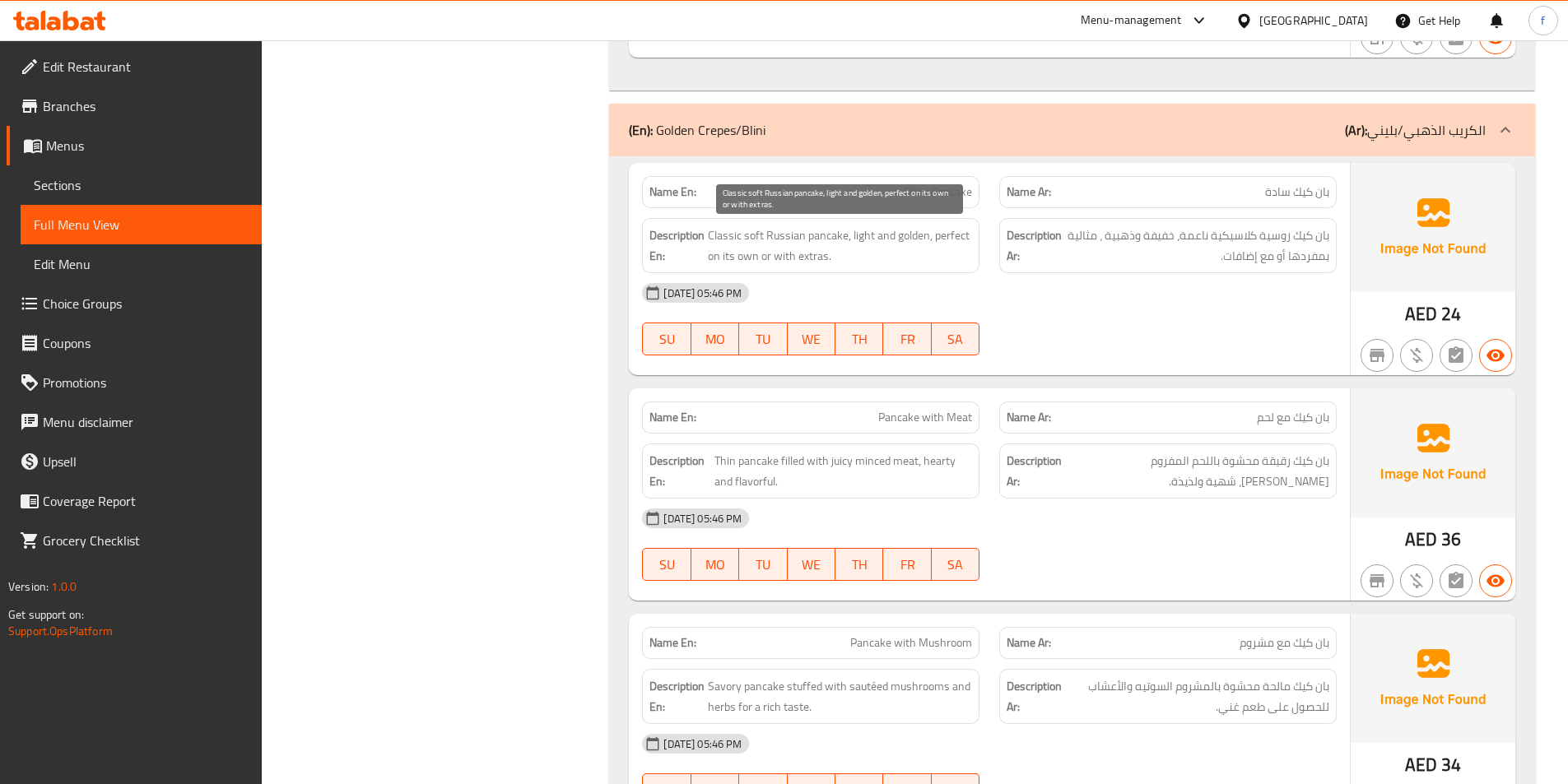
click at [910, 238] on span "Classic soft Russian pancake, light and golden, perfect on its own or with extr…" at bounding box center [840, 245] width 264 height 40
click at [858, 239] on span "Classic soft Russian pancake, light and golden, perfect on its own or with extr…" at bounding box center [840, 245] width 264 height 40
click at [952, 235] on span "Classic soft Russian pancake, light and golden, perfect on its own or with extr…" at bounding box center [840, 245] width 264 height 40
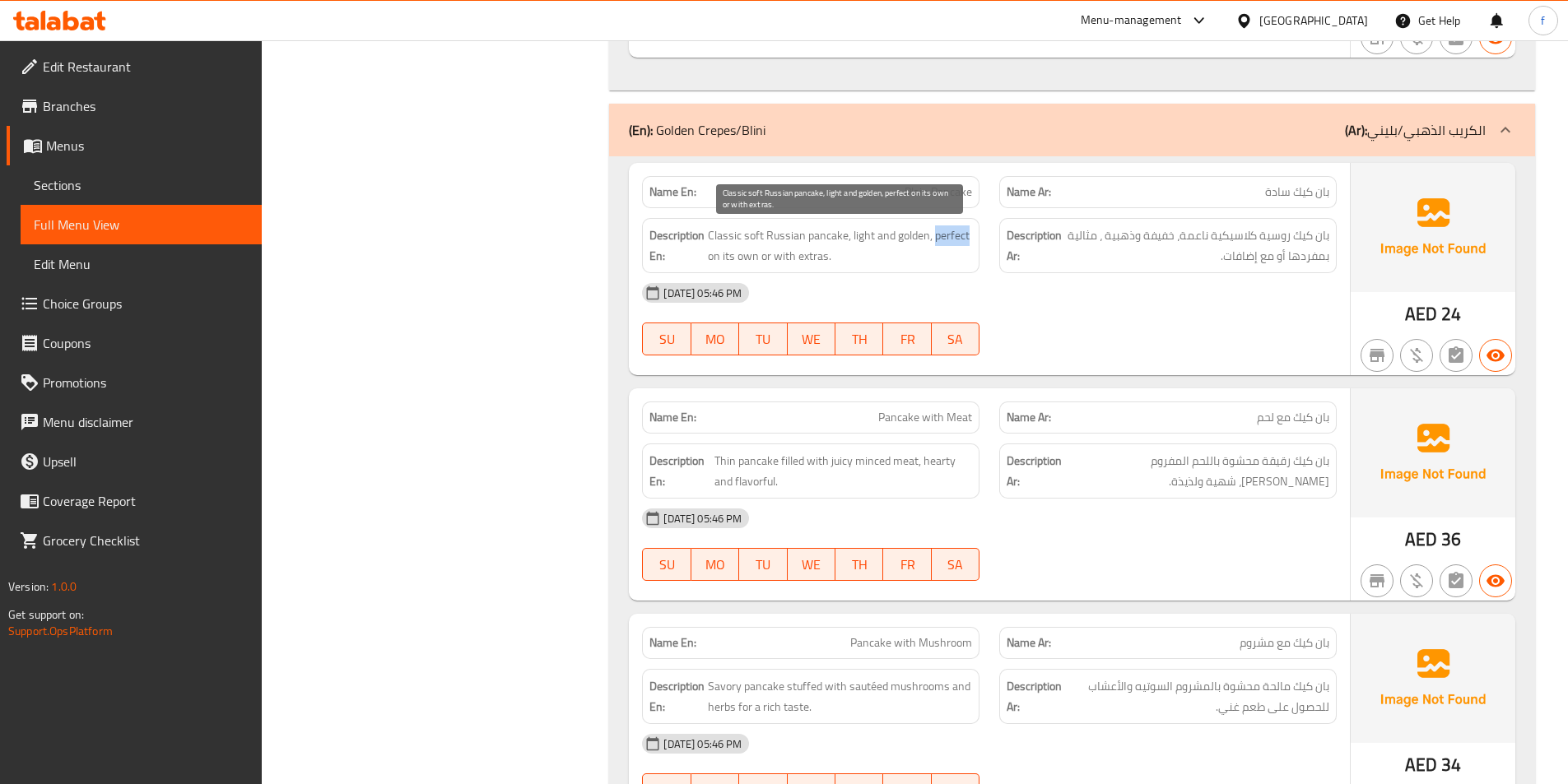
click at [952, 235] on span "Classic soft Russian pancake, light and golden, perfect on its own or with extr…" at bounding box center [840, 245] width 264 height 40
click at [741, 260] on span "Classic soft Russian pancake, light and golden, perfect on its own or with extr…" at bounding box center [840, 245] width 264 height 40
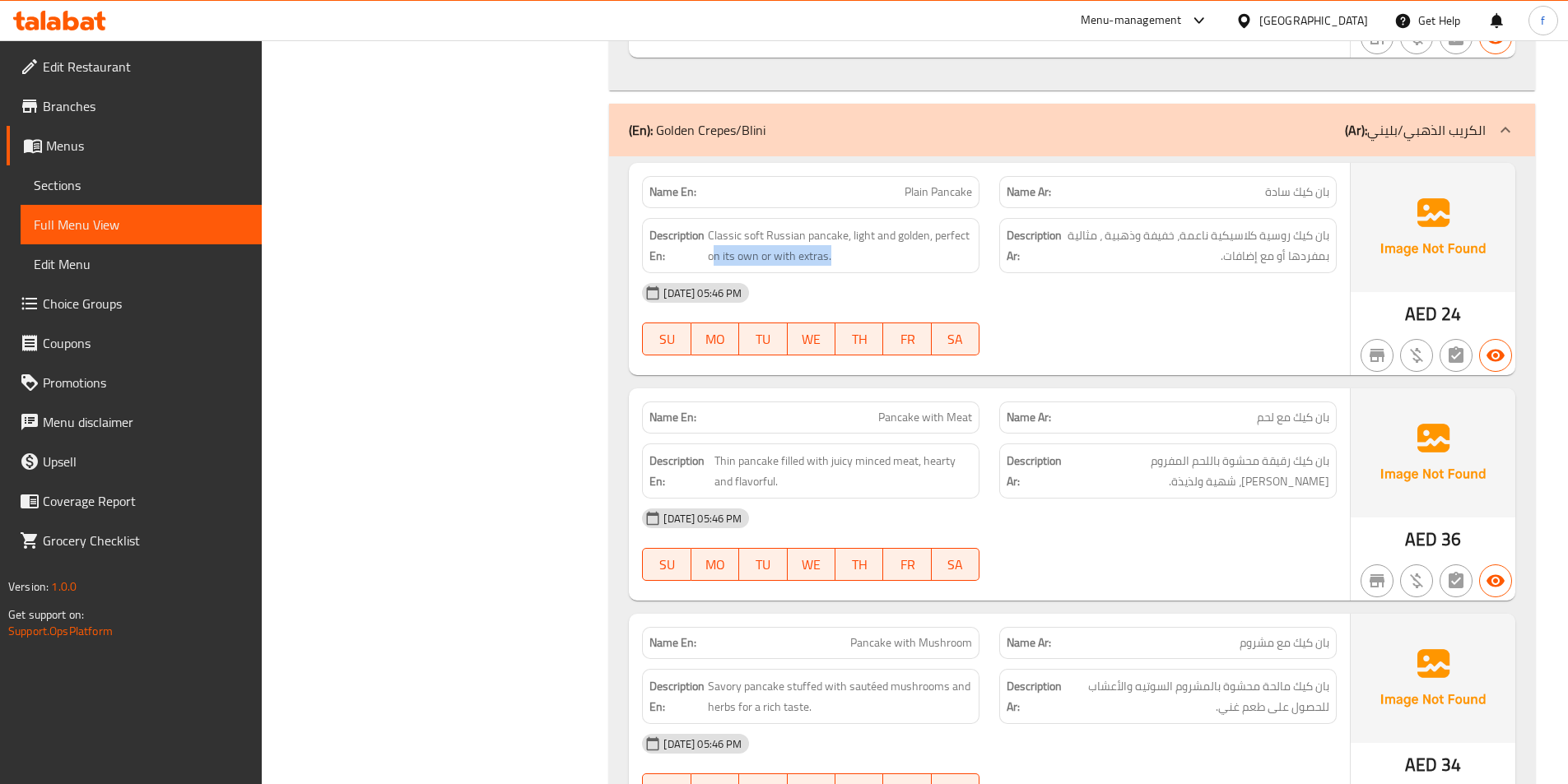
drag, startPoint x: 715, startPoint y: 255, endPoint x: 873, endPoint y: 271, distance: 158.8
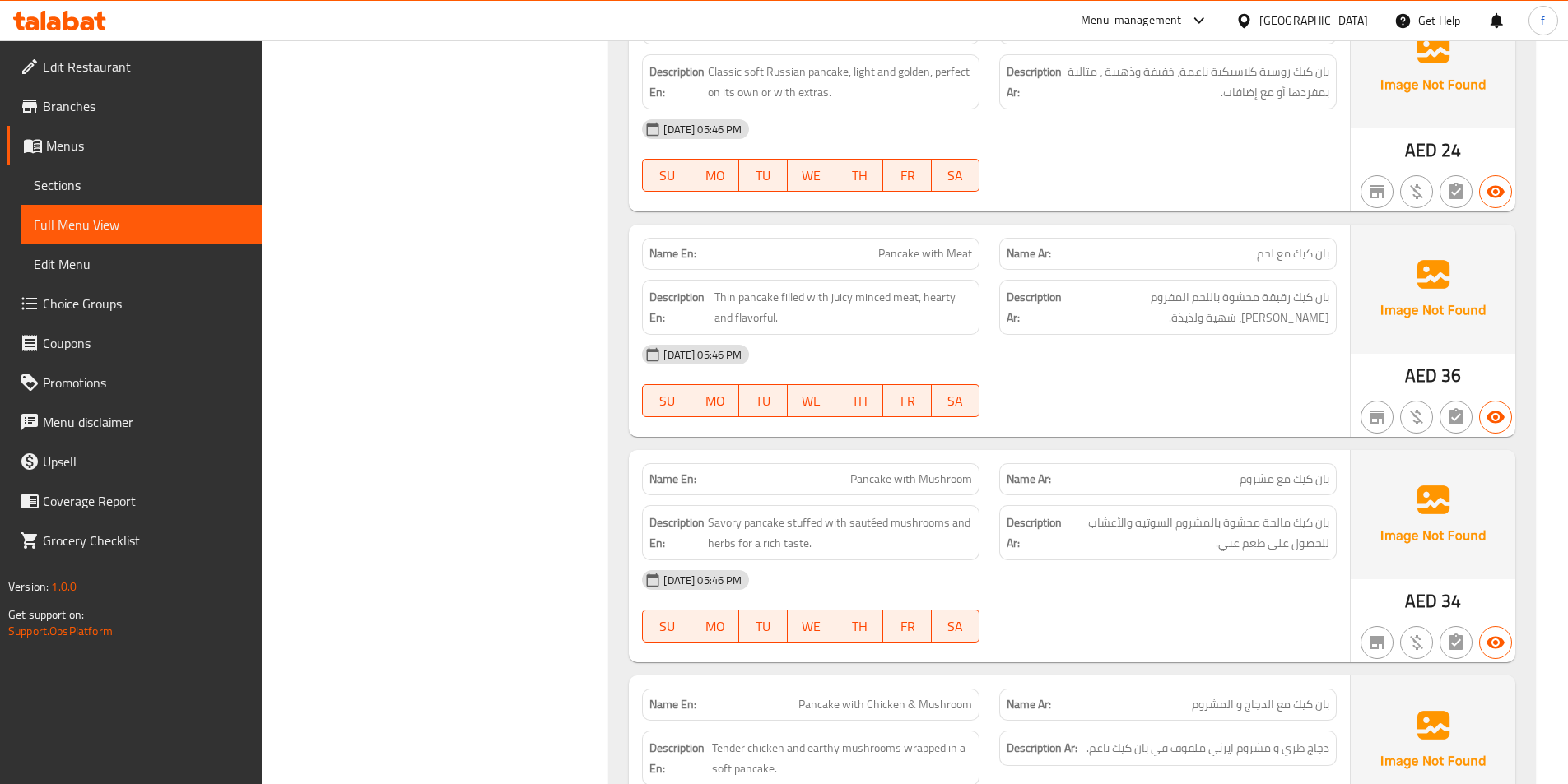
scroll to position [1973, 0]
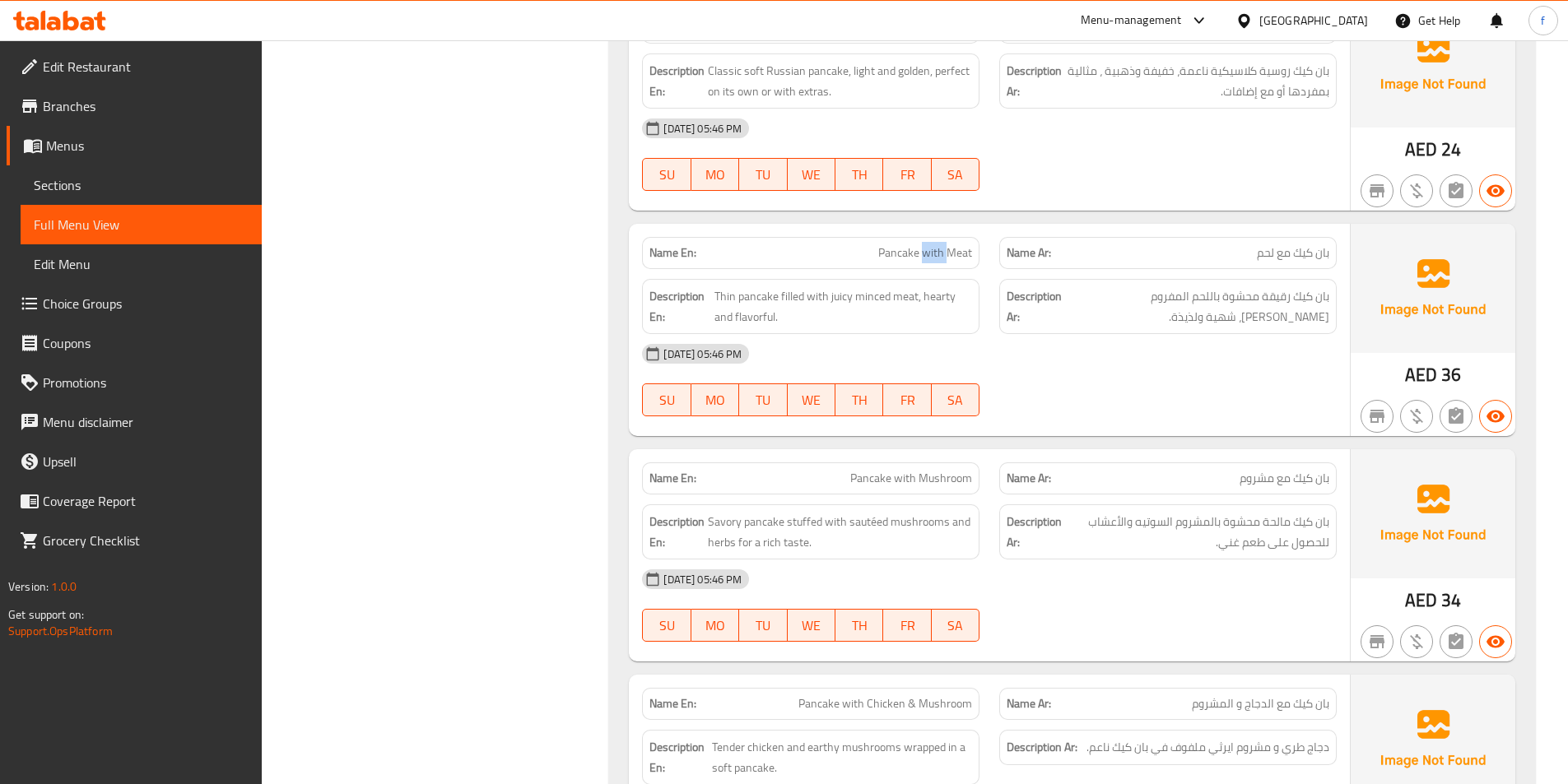
drag, startPoint x: 963, startPoint y: 249, endPoint x: 992, endPoint y: 262, distance: 31.8
click at [740, 294] on span "Thin pancake filled with juicy minced meat, hearty and flavorful." at bounding box center [843, 306] width 258 height 40
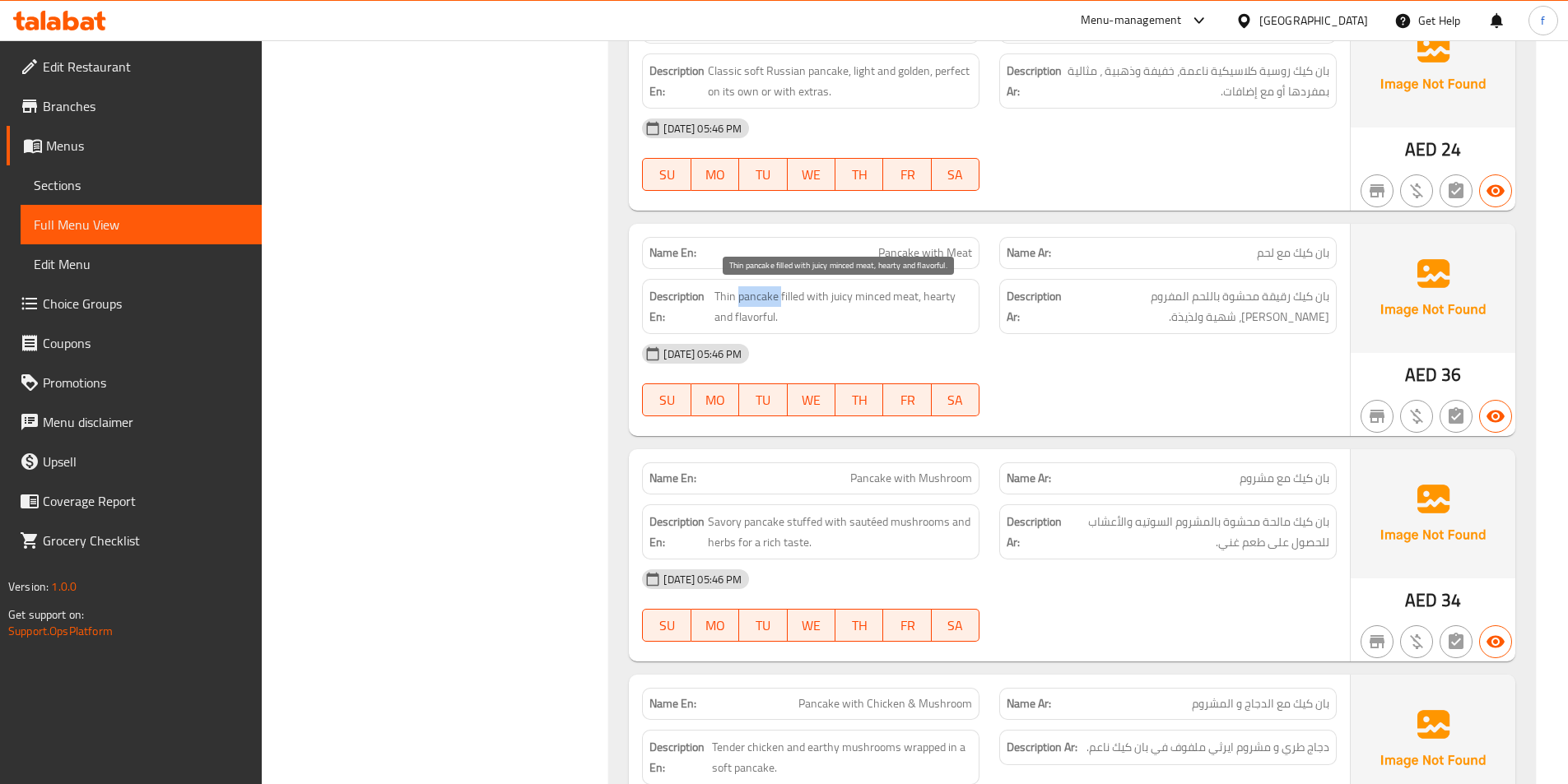
click at [740, 294] on span "Thin pancake filled with juicy minced meat, hearty and flavorful." at bounding box center [843, 306] width 258 height 40
click at [787, 296] on span "Thin pancake filled with juicy minced meat, hearty and flavorful." at bounding box center [843, 306] width 258 height 40
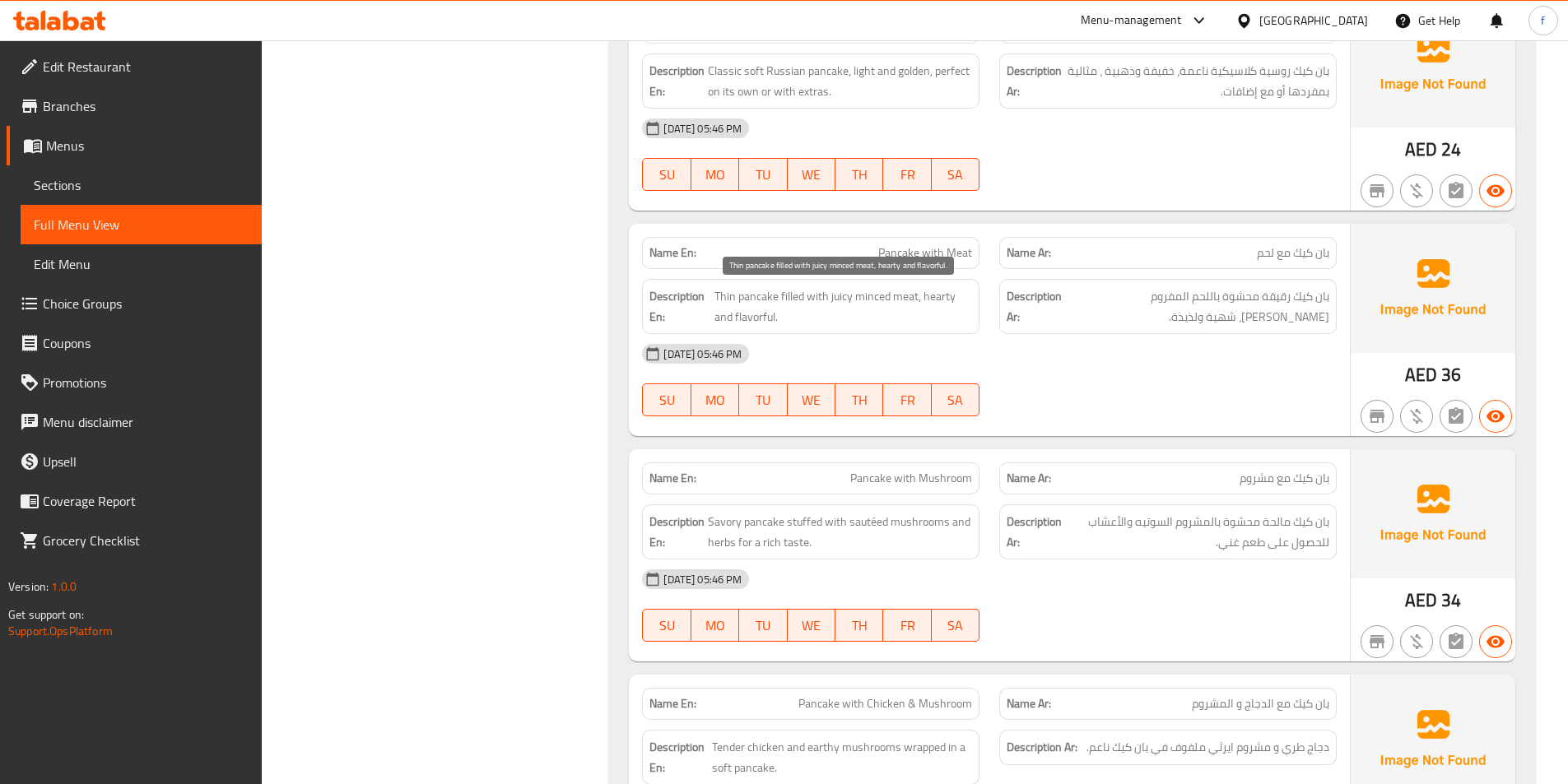
click at [908, 300] on span "Thin pancake filled with juicy minced meat, hearty and flavorful." at bounding box center [843, 306] width 258 height 40
click at [866, 301] on span "Thin pancake filled with juicy minced meat, hearty and flavorful." at bounding box center [843, 306] width 258 height 40
click at [844, 297] on span "Thin pancake filled with juicy minced meat, hearty and flavorful." at bounding box center [843, 306] width 258 height 40
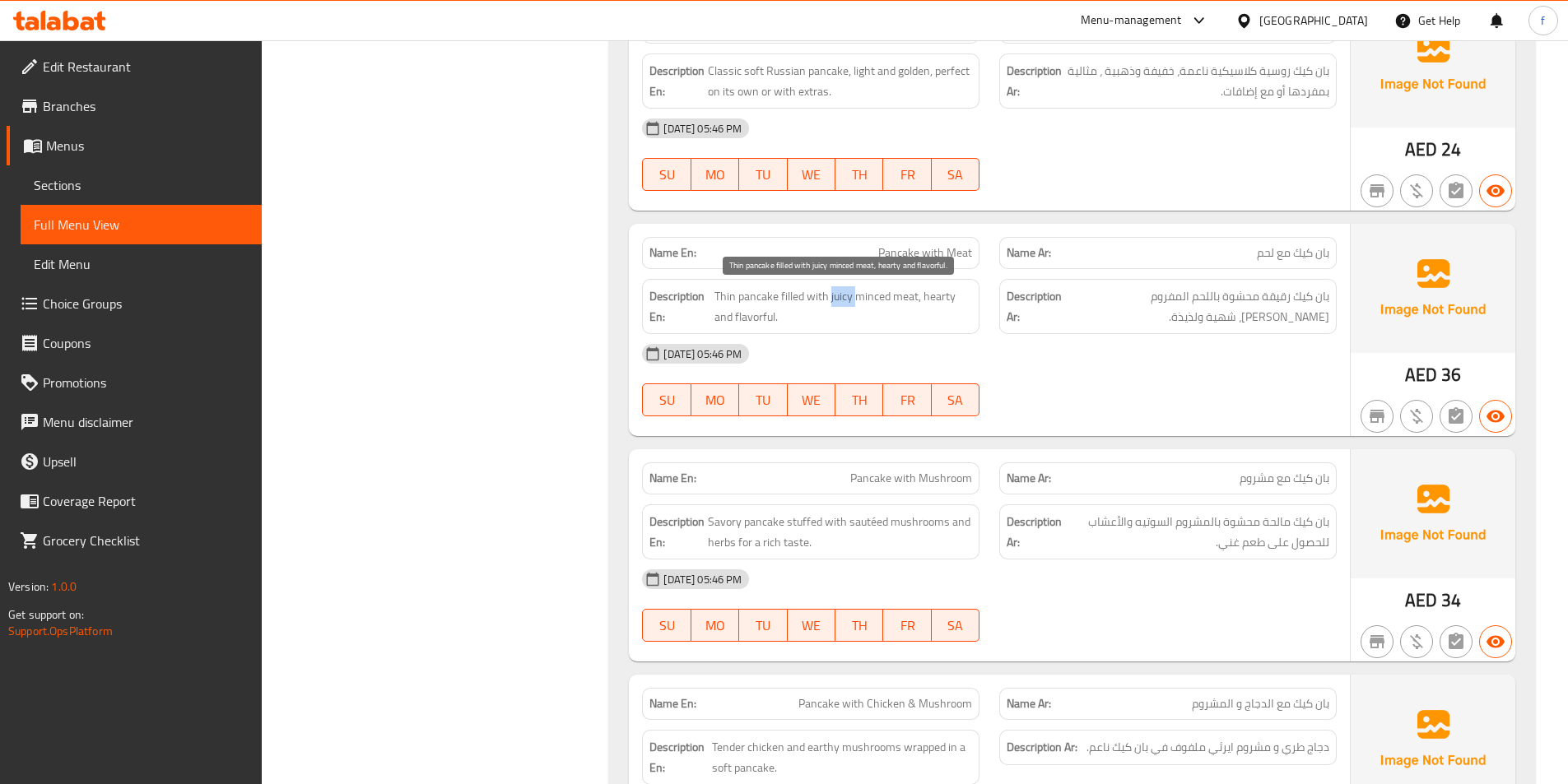
click at [844, 297] on span "Thin pancake filled with juicy minced meat, hearty and flavorful." at bounding box center [843, 306] width 258 height 40
click at [936, 299] on span "Thin pancake filled with juicy minced meat, hearty and flavorful." at bounding box center [843, 306] width 258 height 40
click at [728, 323] on span "Thin pancake filled with juicy minced meat, hearty and flavorful." at bounding box center [843, 306] width 258 height 40
drag, startPoint x: 728, startPoint y: 323, endPoint x: 747, endPoint y: 323, distance: 19.0
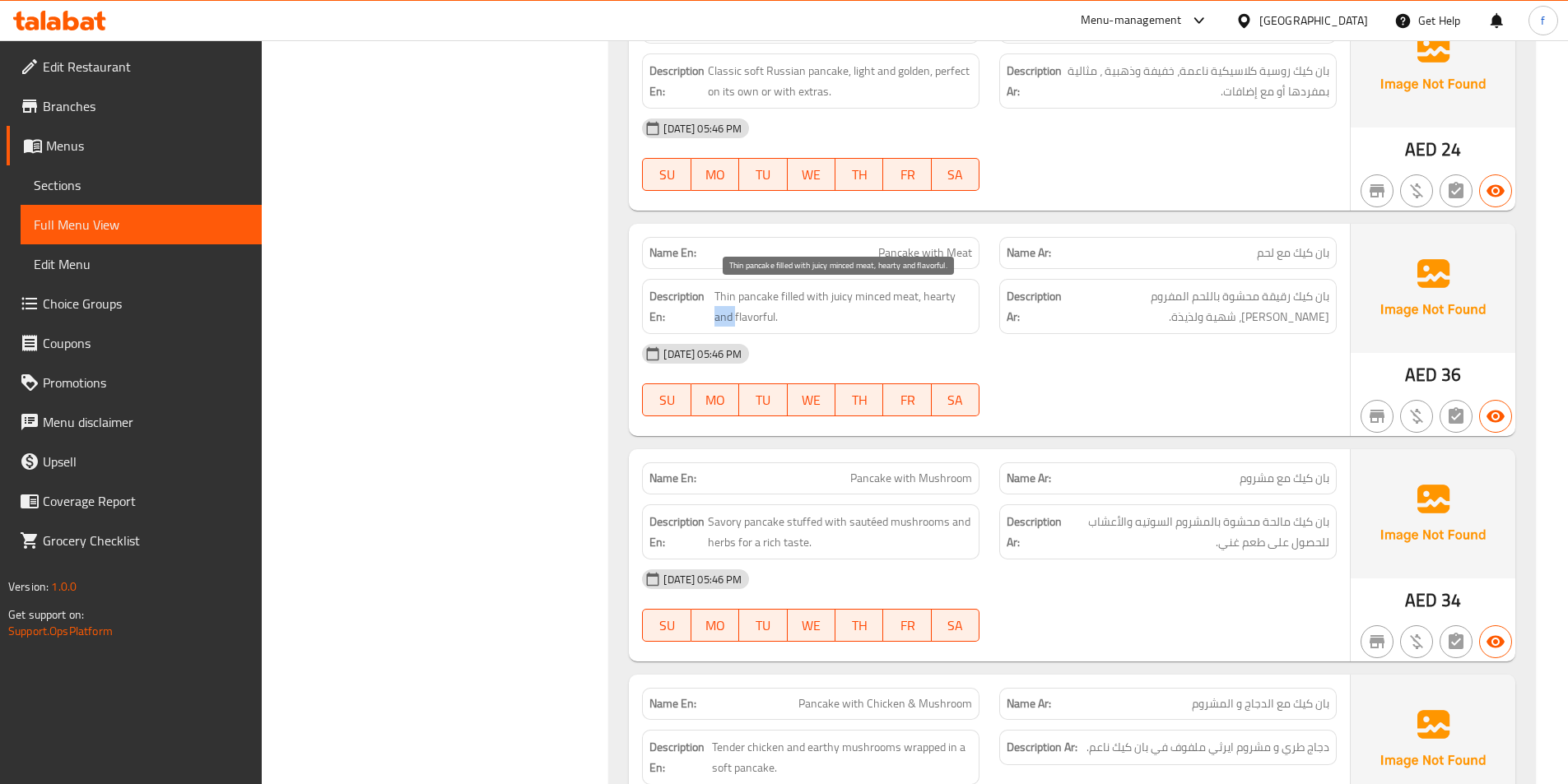
click at [736, 323] on span "Thin pancake filled with juicy minced meat, hearty and flavorful." at bounding box center [843, 306] width 258 height 40
click at [762, 322] on span "Thin pancake filled with juicy minced meat, hearty and flavorful." at bounding box center [843, 306] width 258 height 40
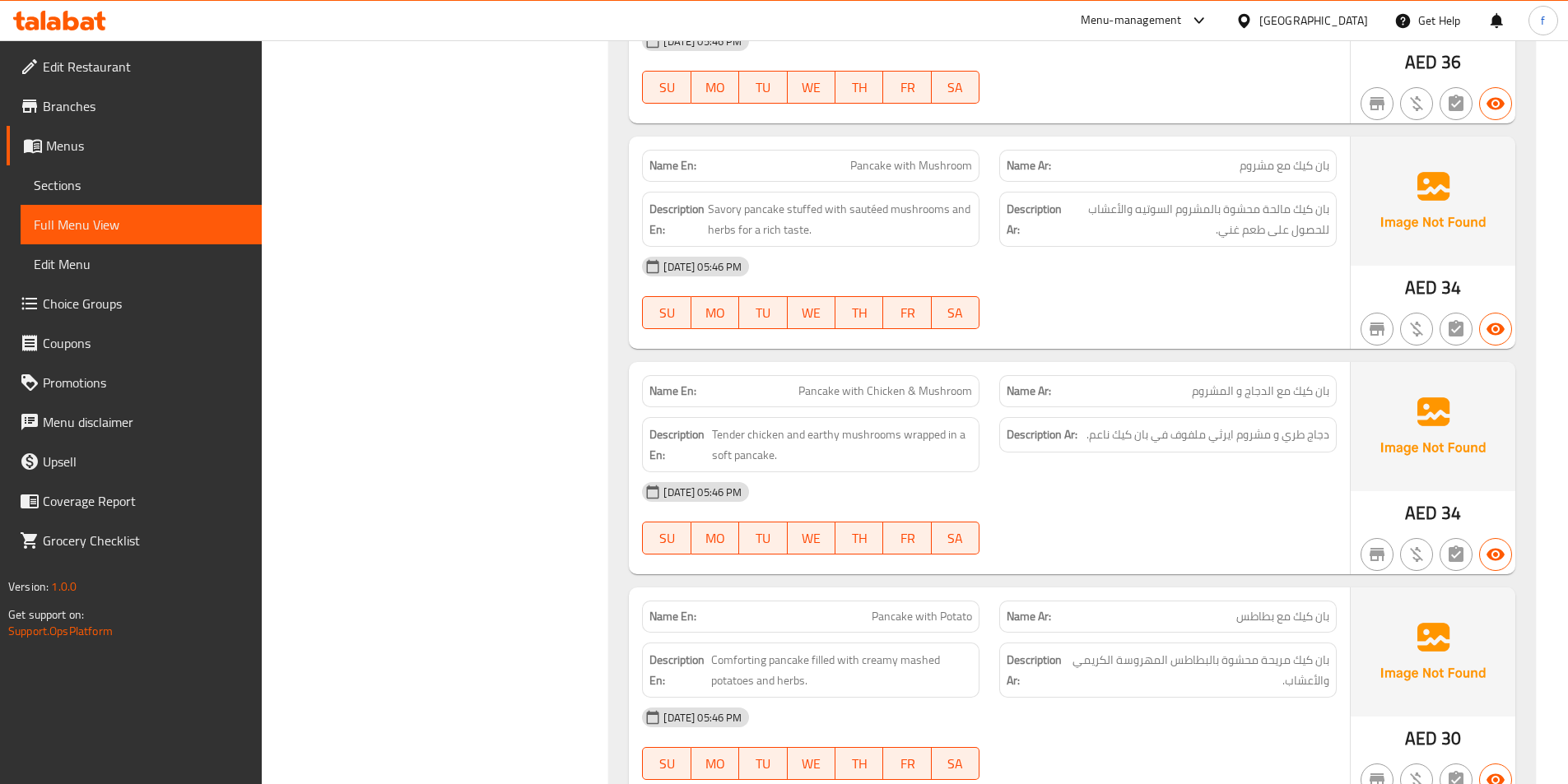
scroll to position [2302, 0]
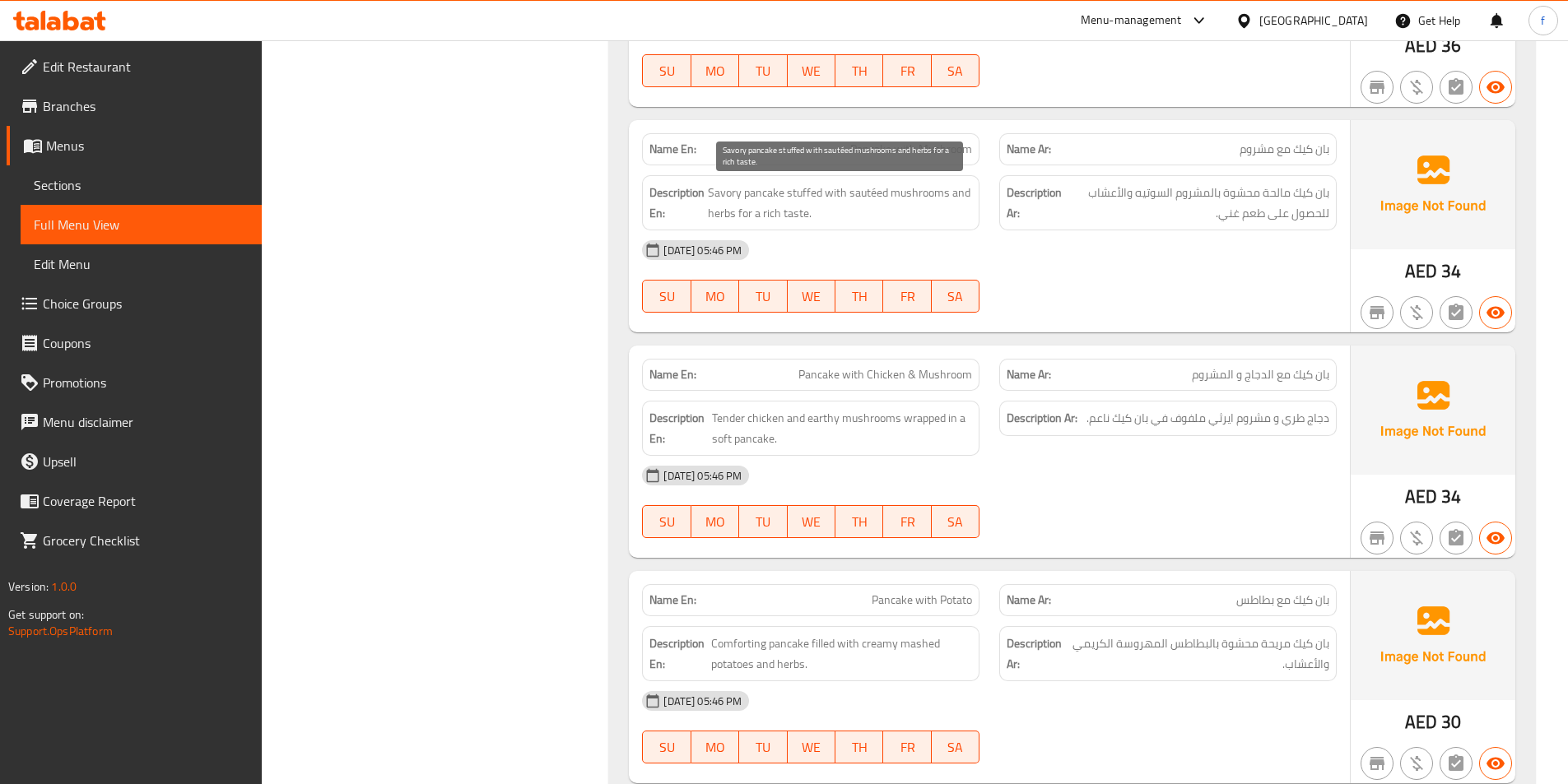
click at [714, 193] on span "Savory pancake stuffed with sautéed mushrooms and herbs for a rich taste." at bounding box center [840, 202] width 264 height 40
click at [760, 186] on span "Savory pancake stuffed with sautéed mushrooms and herbs for a rich taste." at bounding box center [840, 202] width 264 height 40
click at [803, 191] on span "Savory pancake stuffed with sautéed mushrooms and herbs for a rich taste." at bounding box center [840, 202] width 264 height 40
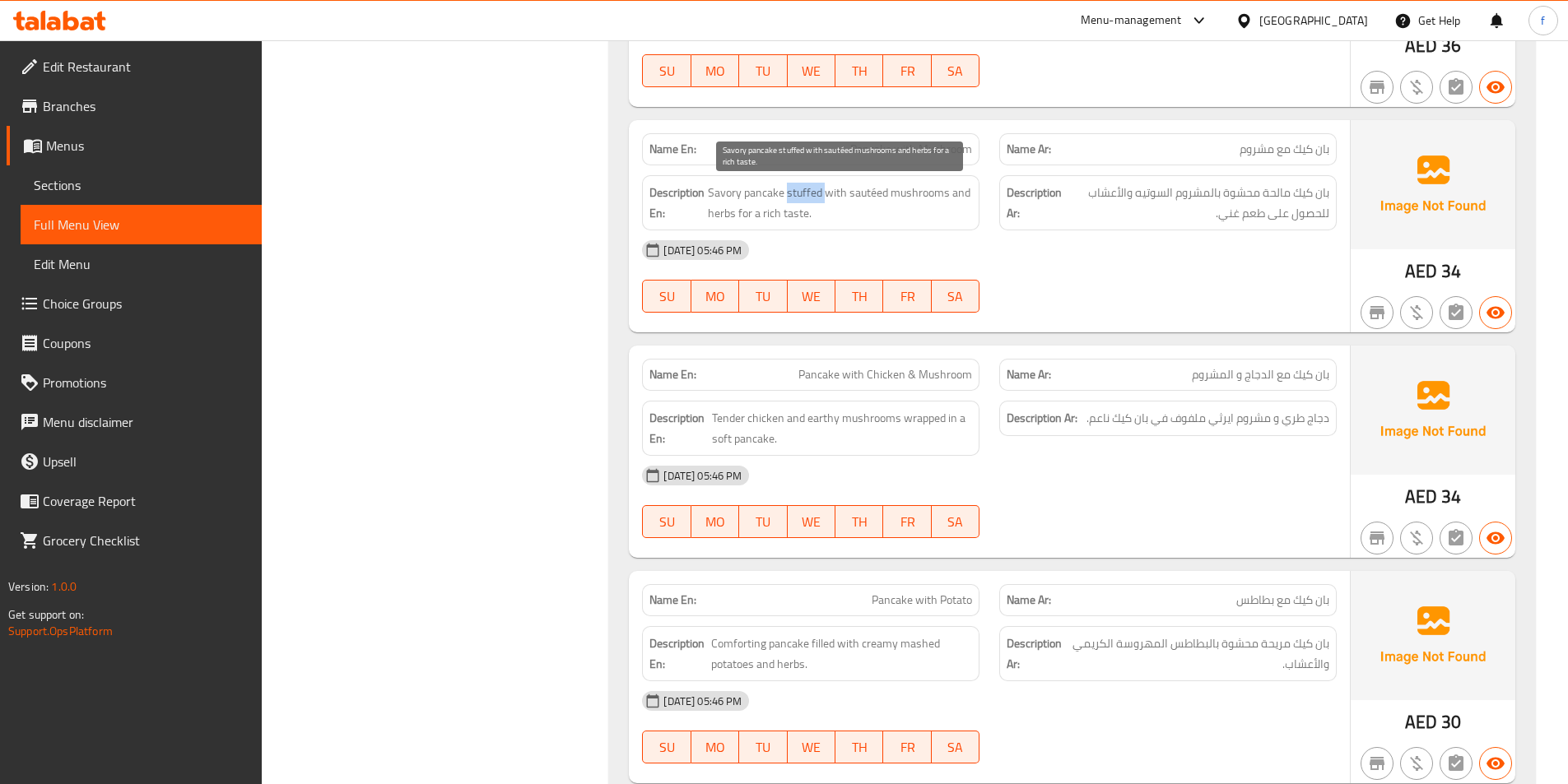
click at [803, 191] on span "Savory pancake stuffed with sautéed mushrooms and herbs for a rich taste." at bounding box center [840, 202] width 264 height 40
click at [834, 193] on span "Savory pancake stuffed with sautéed mushrooms and herbs for a rich taste." at bounding box center [840, 202] width 264 height 40
click at [813, 194] on span "Savory pancake stuffed with sautéed mushrooms and herbs for a rich taste." at bounding box center [840, 202] width 264 height 40
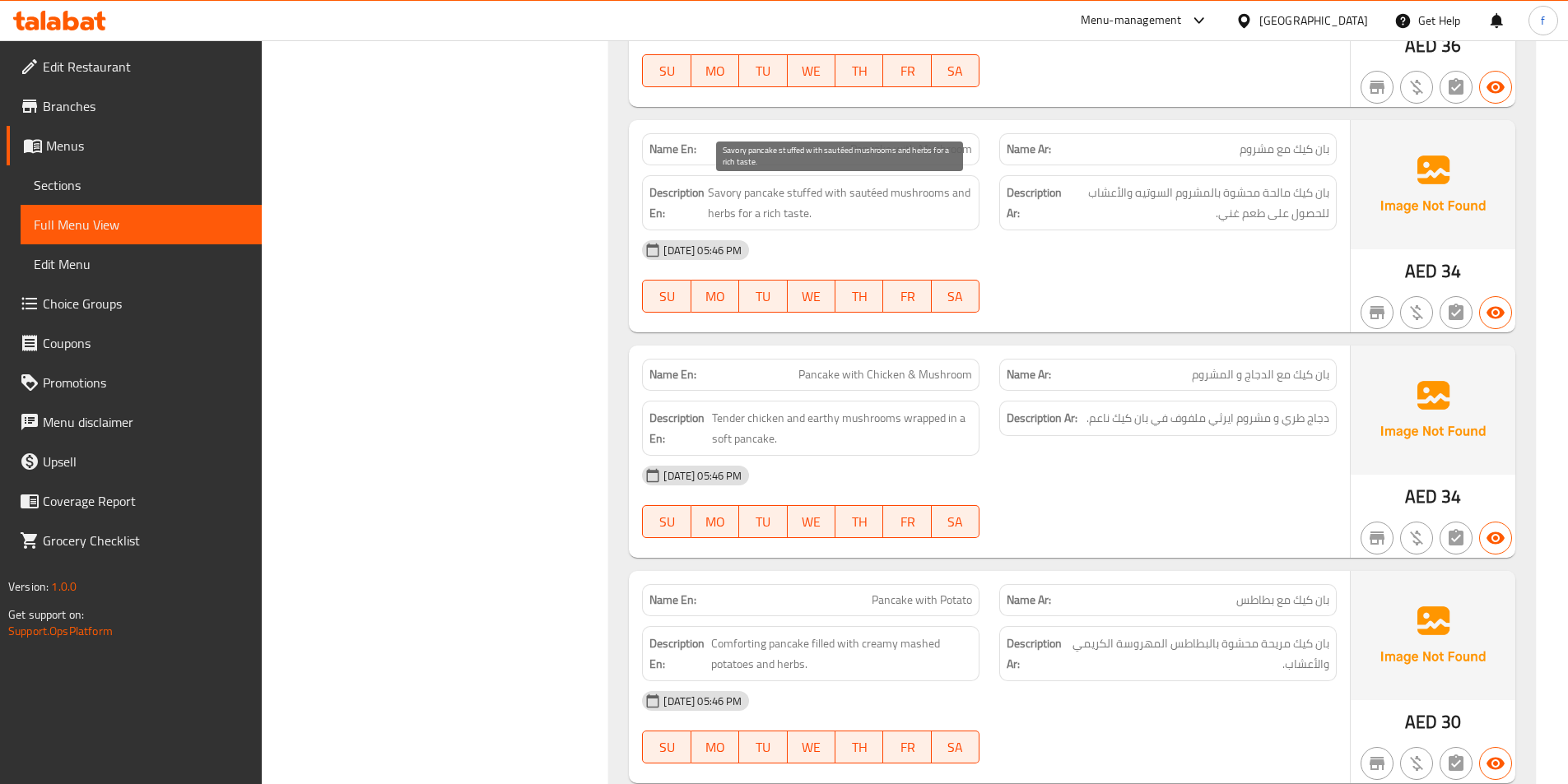
click at [723, 194] on span "Savory pancake stuffed with sautéed mushrooms and herbs for a rich taste." at bounding box center [840, 202] width 264 height 40
click at [763, 188] on span "Savory pancake stuffed with sautéed mushrooms and herbs for a rich taste." at bounding box center [840, 202] width 264 height 40
click at [717, 195] on span "Savory pancake stuffed with sautéed mushrooms and herbs for a rich taste." at bounding box center [840, 202] width 264 height 40
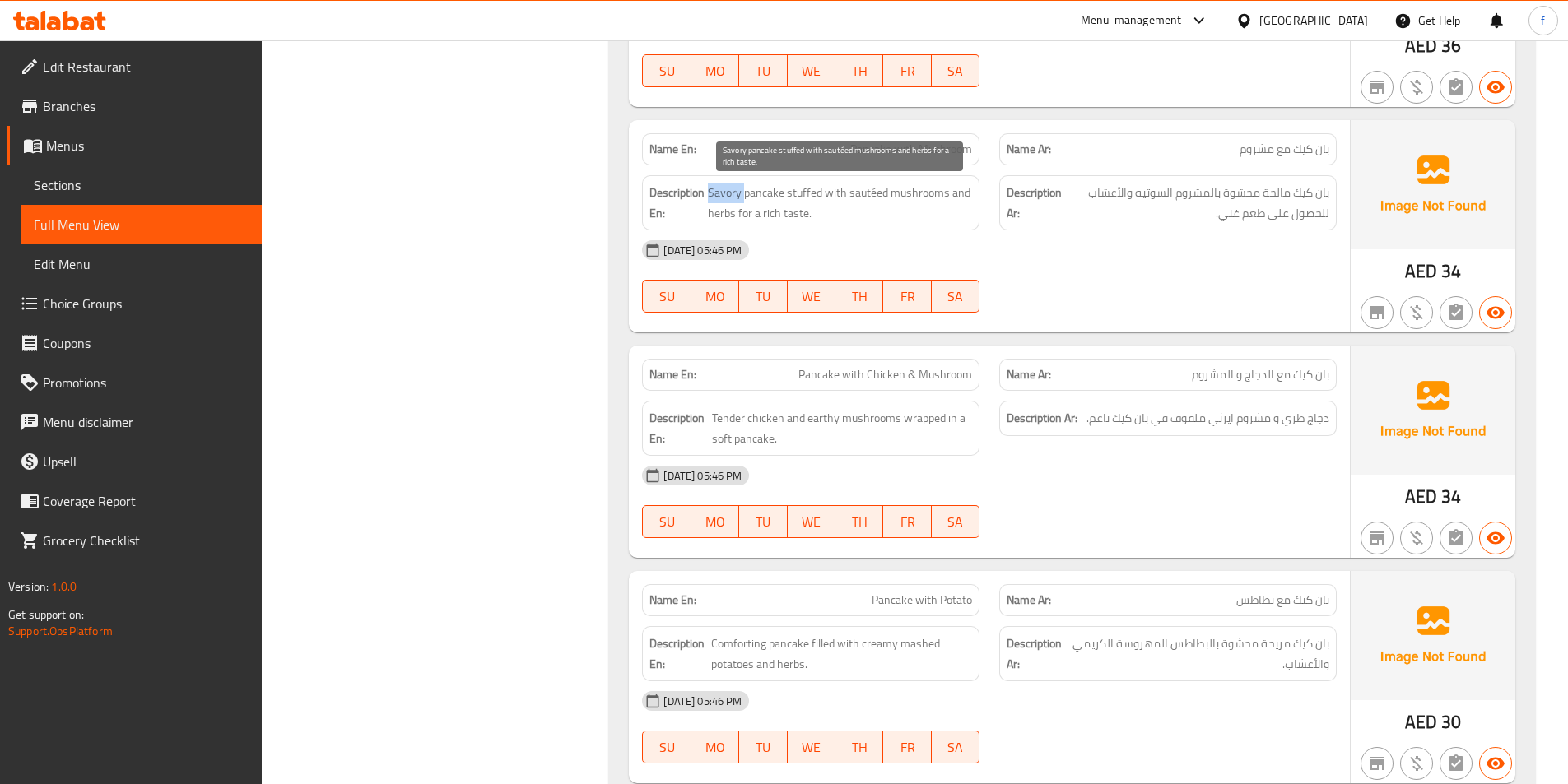
click at [717, 195] on span "Savory pancake stuffed with sautéed mushrooms and herbs for a rich taste." at bounding box center [840, 202] width 264 height 40
click at [808, 195] on span "Savory pancake stuffed with sautéed mushrooms and herbs for a rich taste." at bounding box center [840, 202] width 264 height 40
click at [864, 194] on span "Savory pancake stuffed with sautéed mushrooms and herbs for a rich taste." at bounding box center [840, 202] width 264 height 40
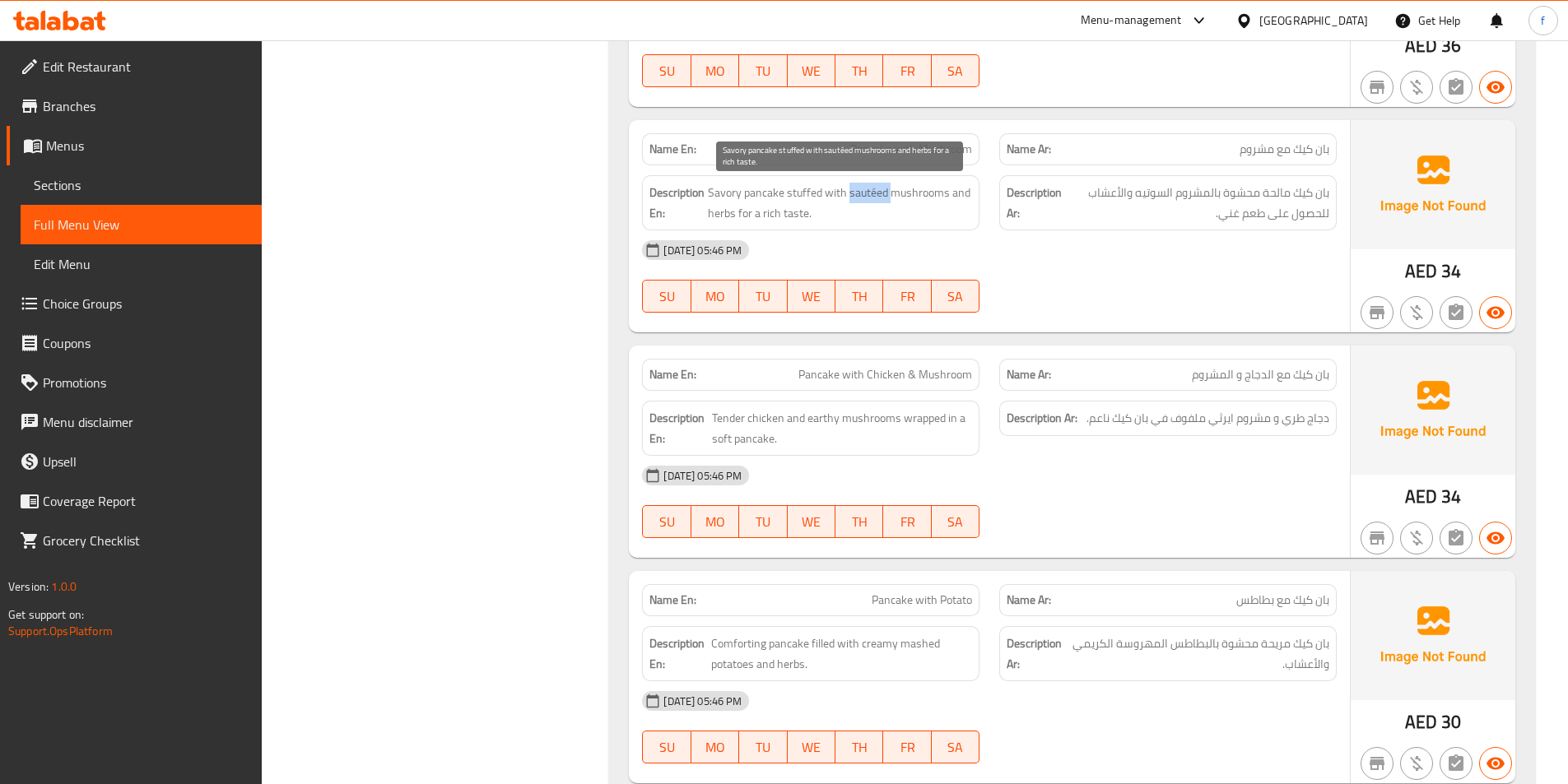
click at [900, 194] on span "Savory pancake stuffed with sautéed mushrooms and herbs for a rich taste." at bounding box center [840, 202] width 264 height 40
click at [717, 213] on span "Savory pancake stuffed with sautéed mushrooms and herbs for a rich taste." at bounding box center [840, 202] width 264 height 40
click at [739, 213] on span "Savory pancake stuffed with sautéed mushrooms and herbs for a rich taste." at bounding box center [840, 202] width 264 height 40
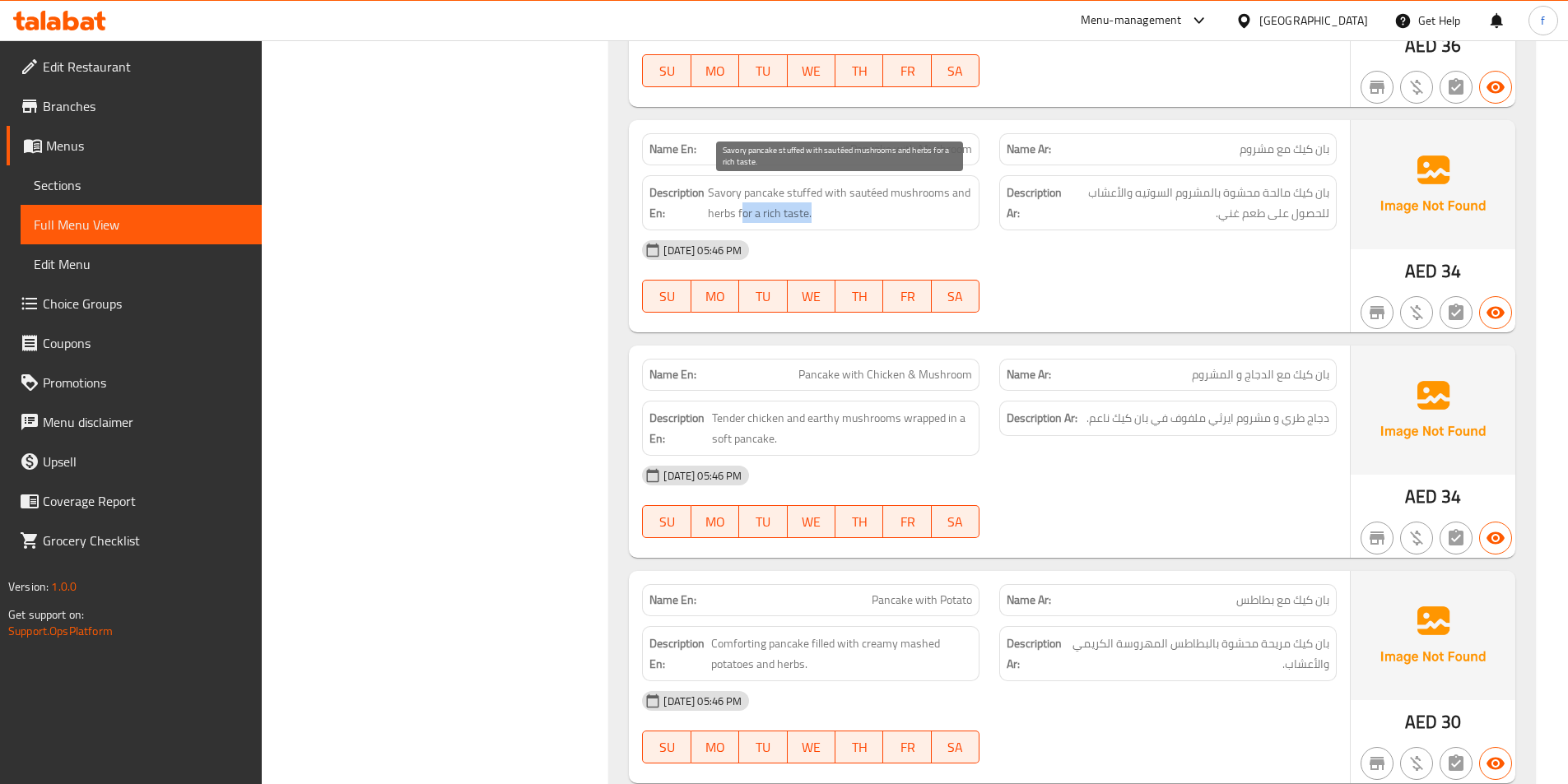
drag, startPoint x: 739, startPoint y: 210, endPoint x: 851, endPoint y: 220, distance: 112.4
click at [851, 220] on span "Savory pancake stuffed with sautéed mushrooms and herbs for a rich taste." at bounding box center [840, 202] width 264 height 40
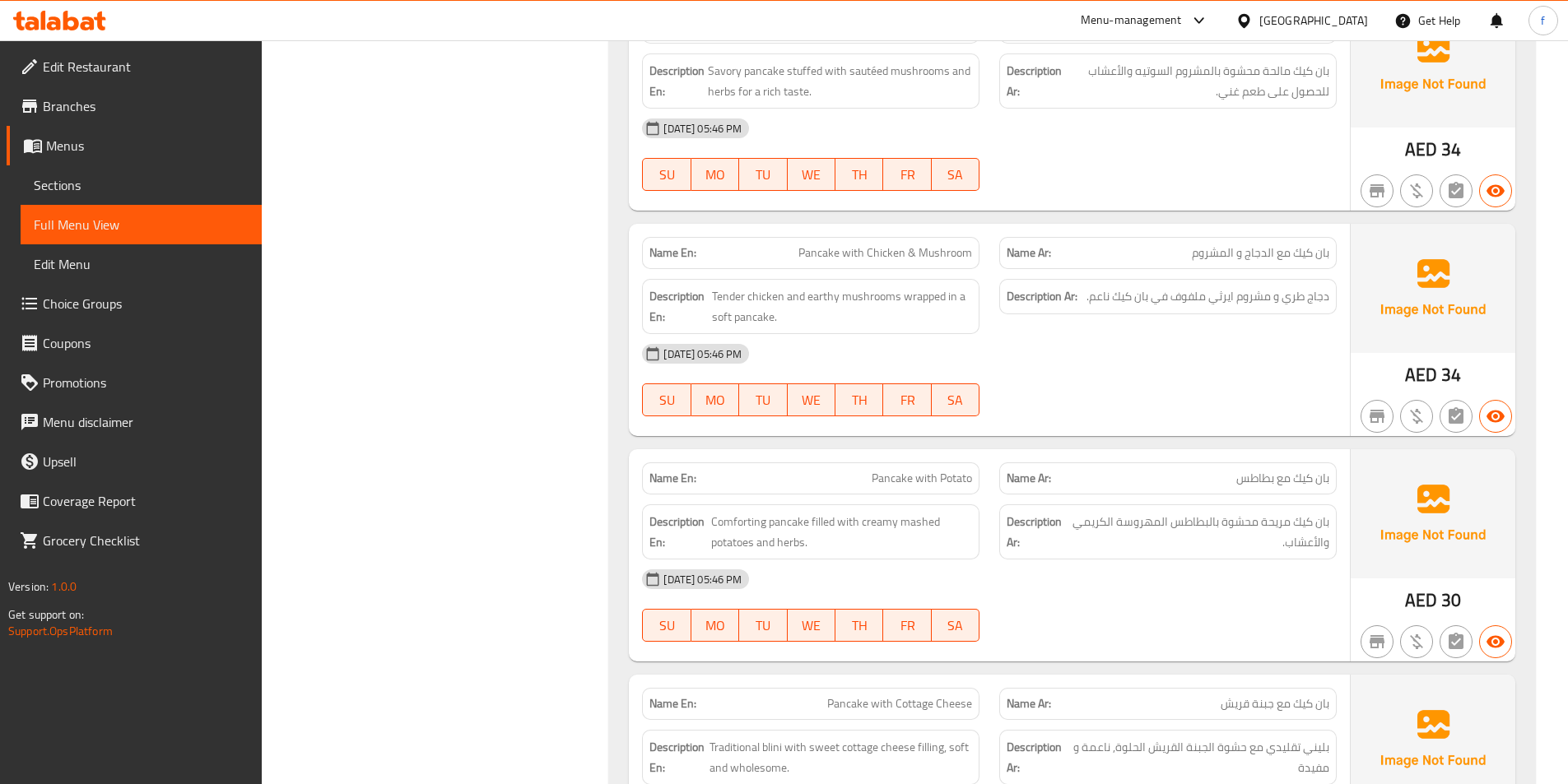
scroll to position [2467, 0]
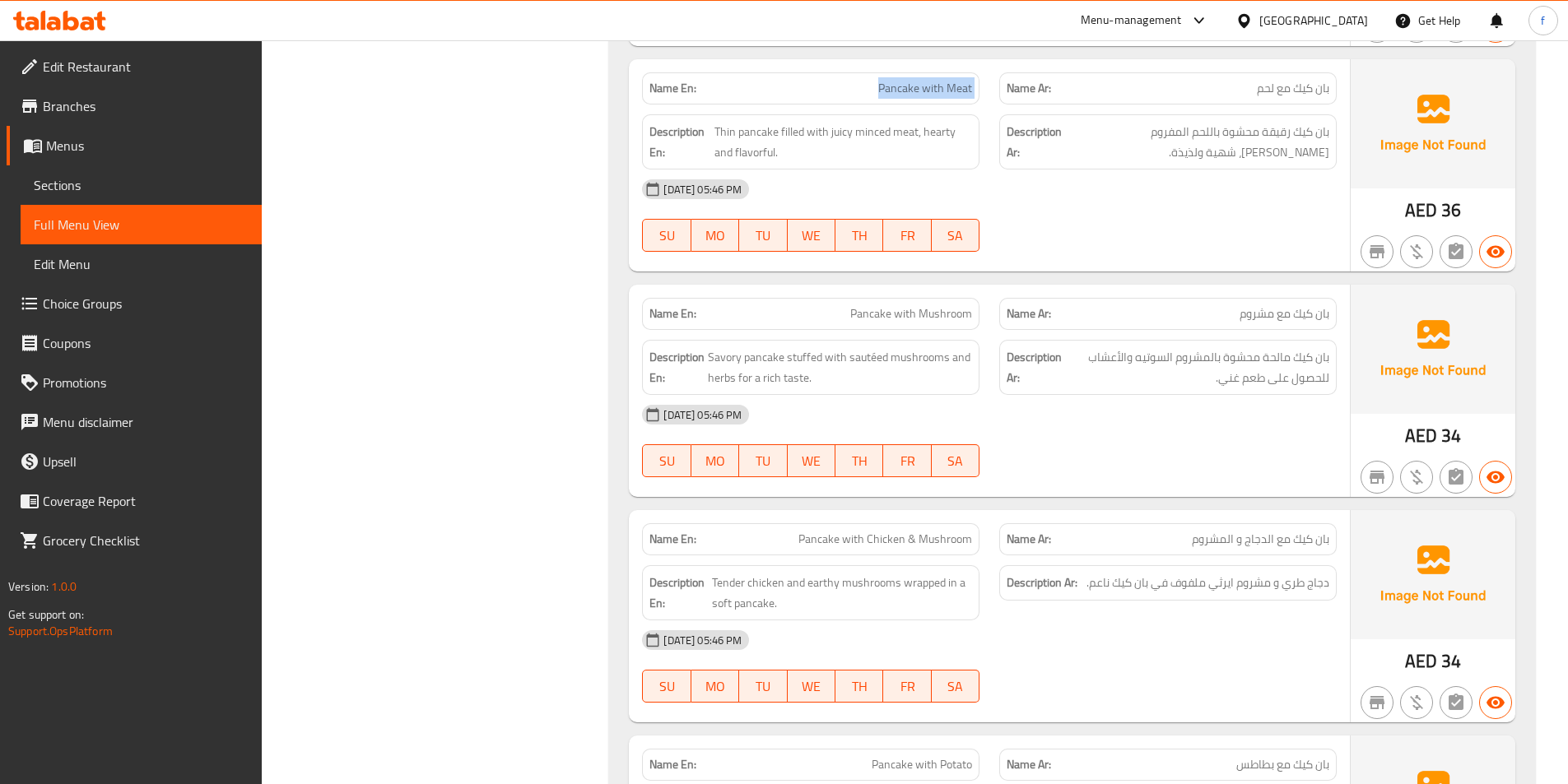
drag, startPoint x: 876, startPoint y: 82, endPoint x: 997, endPoint y: 86, distance: 121.1
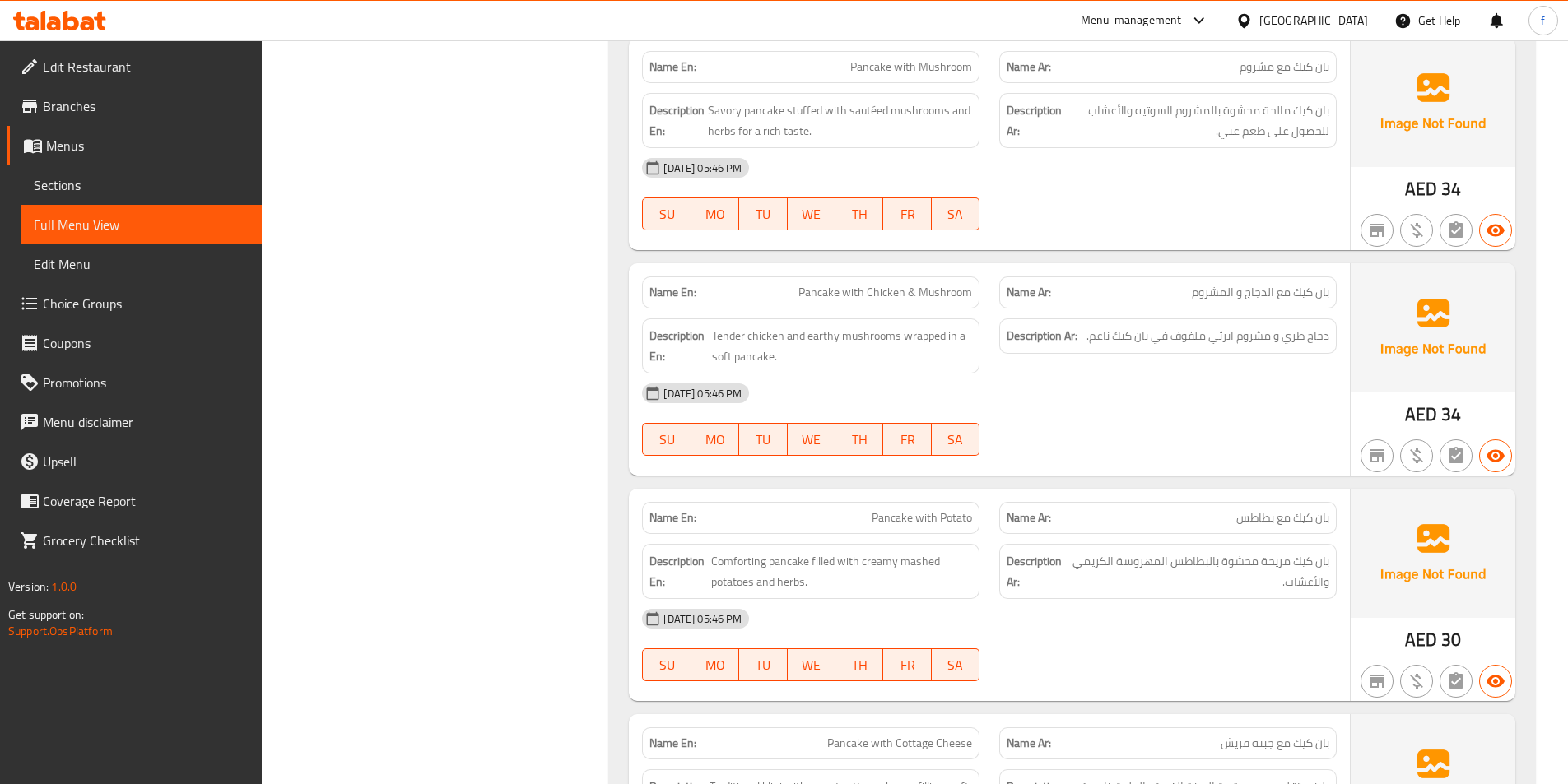
drag, startPoint x: 808, startPoint y: 289, endPoint x: 852, endPoint y: 288, distance: 44.0
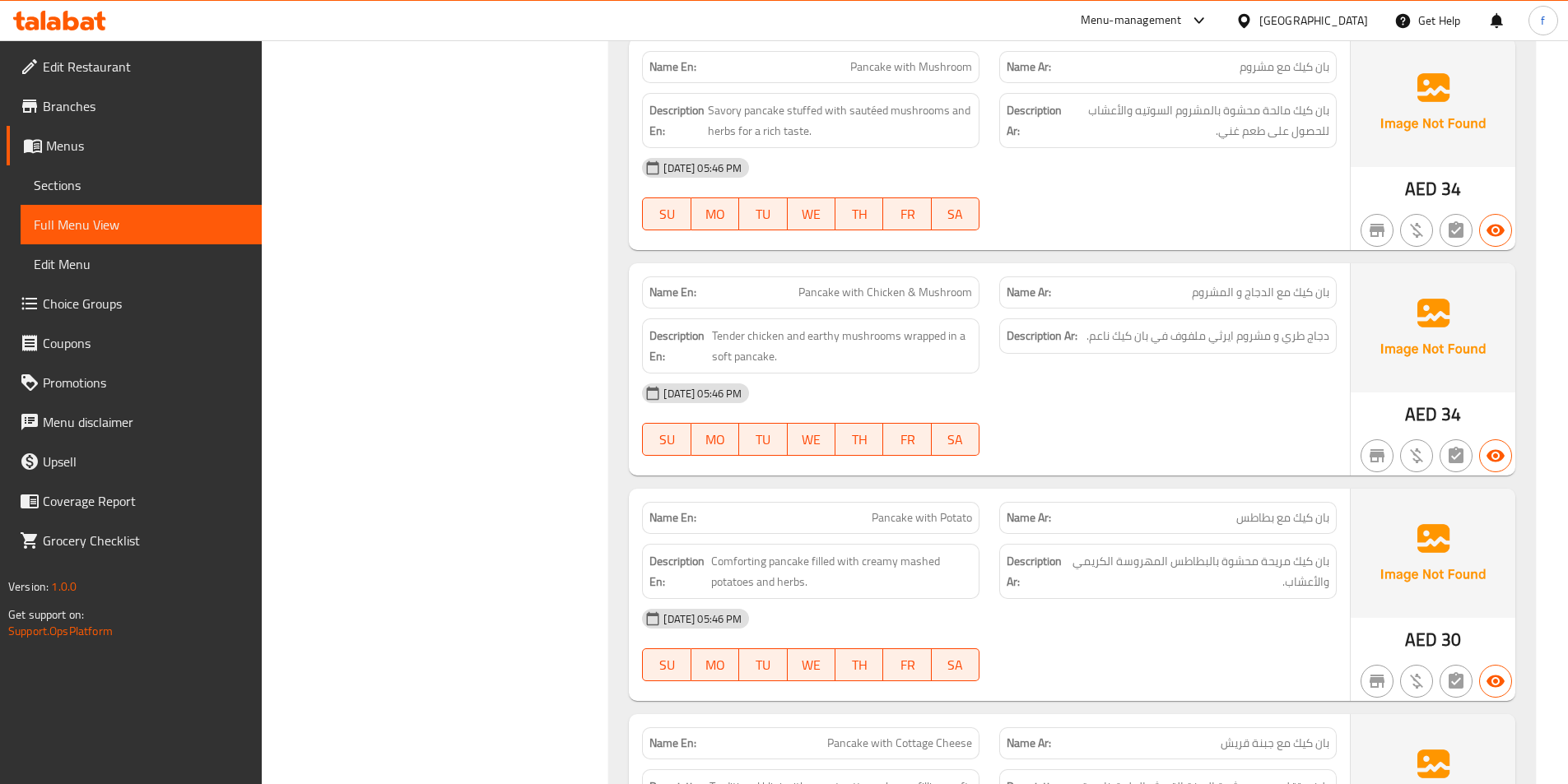
click at [766, 333] on span "Tender chicken and earthy mushrooms wrapped in a soft pancake." at bounding box center [842, 346] width 260 height 40
click at [720, 331] on span "Tender chicken and earthy mushrooms wrapped in a soft pancake." at bounding box center [842, 346] width 260 height 40
click at [778, 338] on span "Tender chicken and earthy mushrooms wrapped in a soft pancake." at bounding box center [842, 346] width 260 height 40
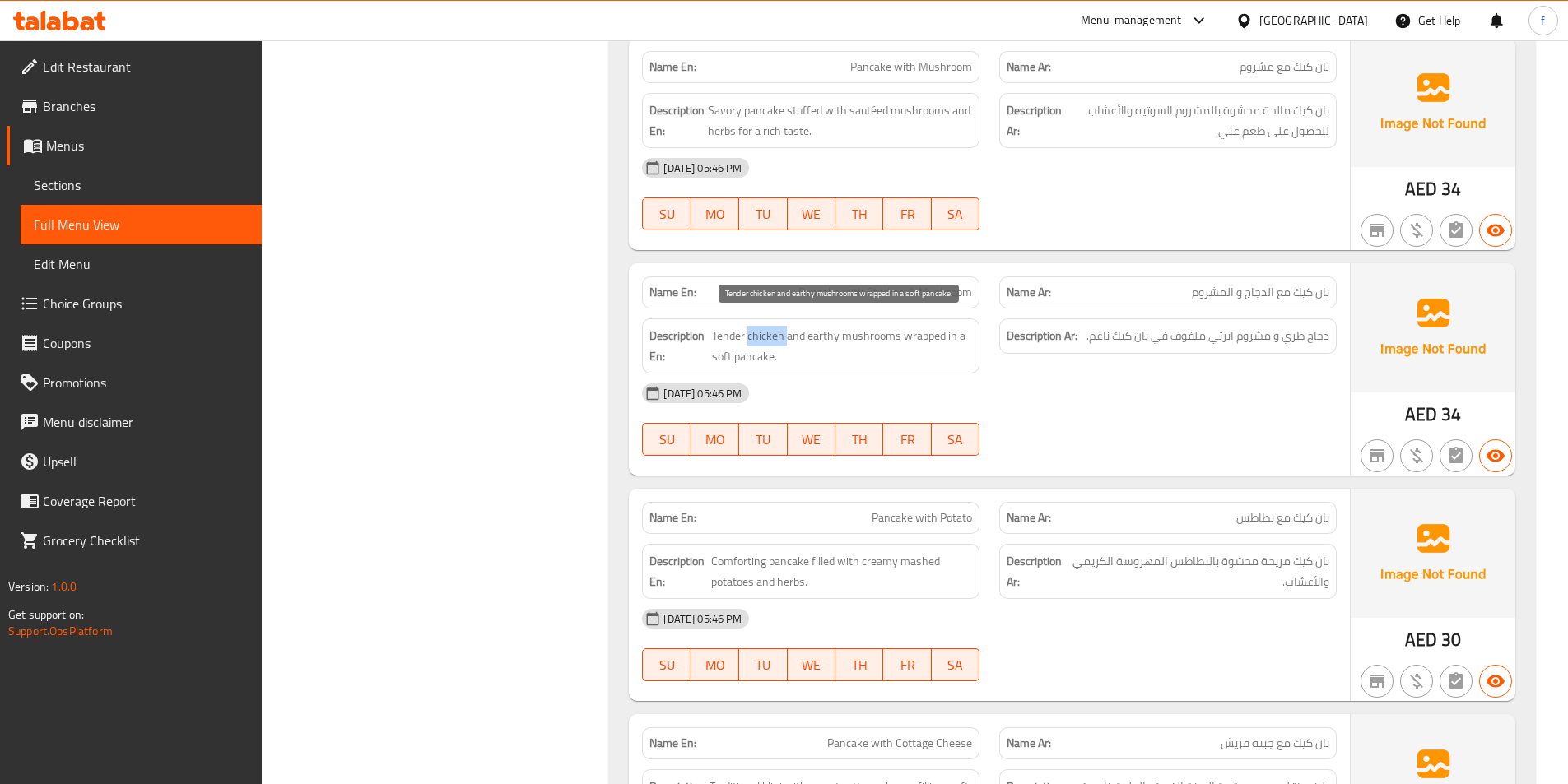
drag, startPoint x: 778, startPoint y: 338, endPoint x: 730, endPoint y: 333, distance: 48.3
click at [774, 339] on span "Tender chicken and earthy mushrooms wrapped in a soft pancake." at bounding box center [842, 346] width 260 height 40
click at [730, 332] on span "Tender chicken and earthy mushrooms wrapped in a soft pancake." at bounding box center [842, 346] width 260 height 40
drag, startPoint x: 730, startPoint y: 332, endPoint x: 854, endPoint y: 342, distance: 124.4
click at [734, 332] on span "Tender chicken and earthy mushrooms wrapped in a soft pancake." at bounding box center [842, 346] width 260 height 40
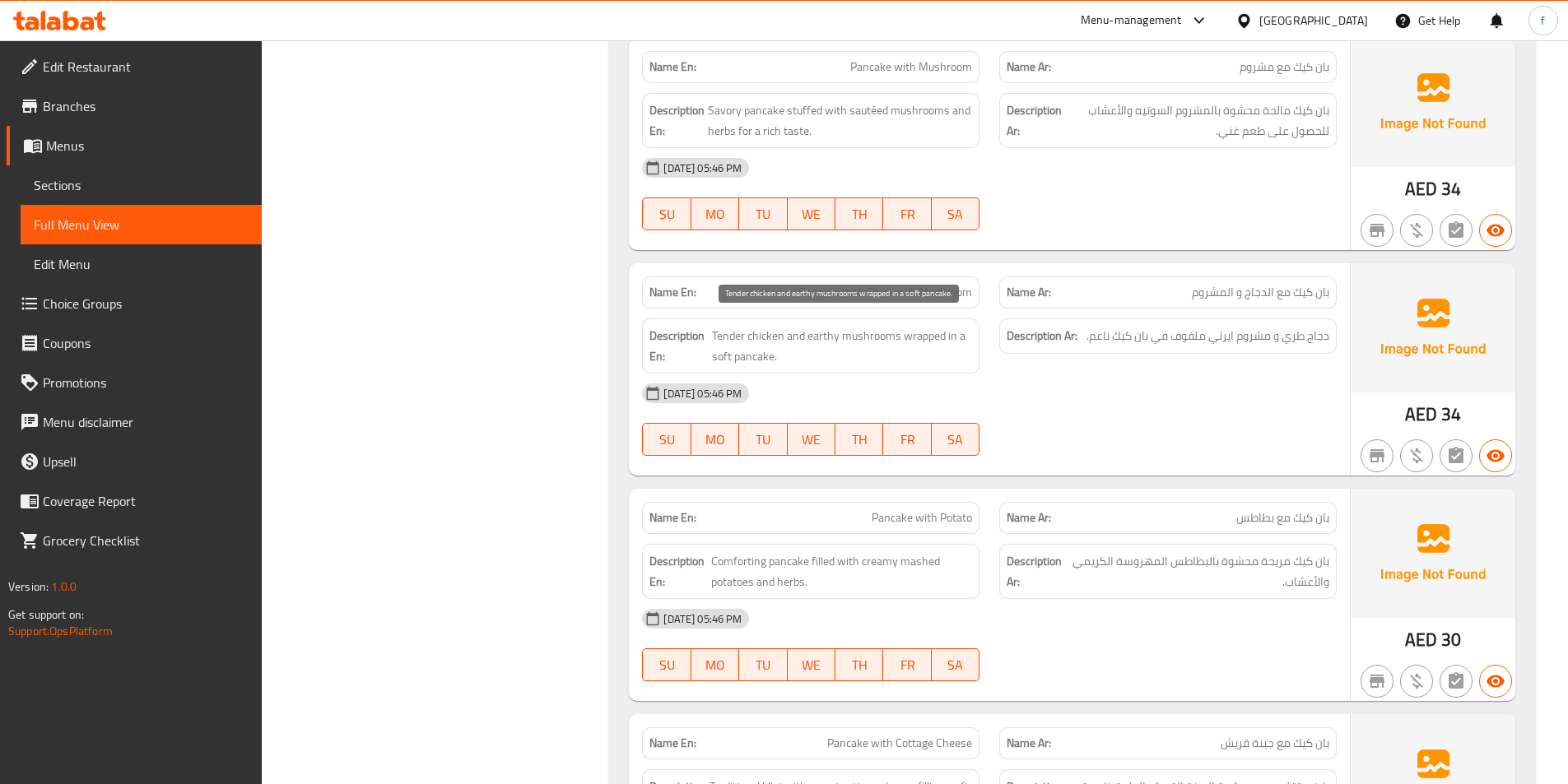
click at [884, 331] on span "Tender chicken and earthy mushrooms wrapped in a soft pancake." at bounding box center [842, 346] width 260 height 40
click at [885, 331] on span "Tender chicken and earthy mushrooms wrapped in a soft pancake." at bounding box center [842, 346] width 260 height 40
click at [831, 333] on span "Tender chicken and earthy mushrooms wrapped in a soft pancake." at bounding box center [842, 346] width 260 height 40
click at [930, 337] on span "Tender chicken and earthy mushrooms wrapped in a soft pancake." at bounding box center [842, 346] width 260 height 40
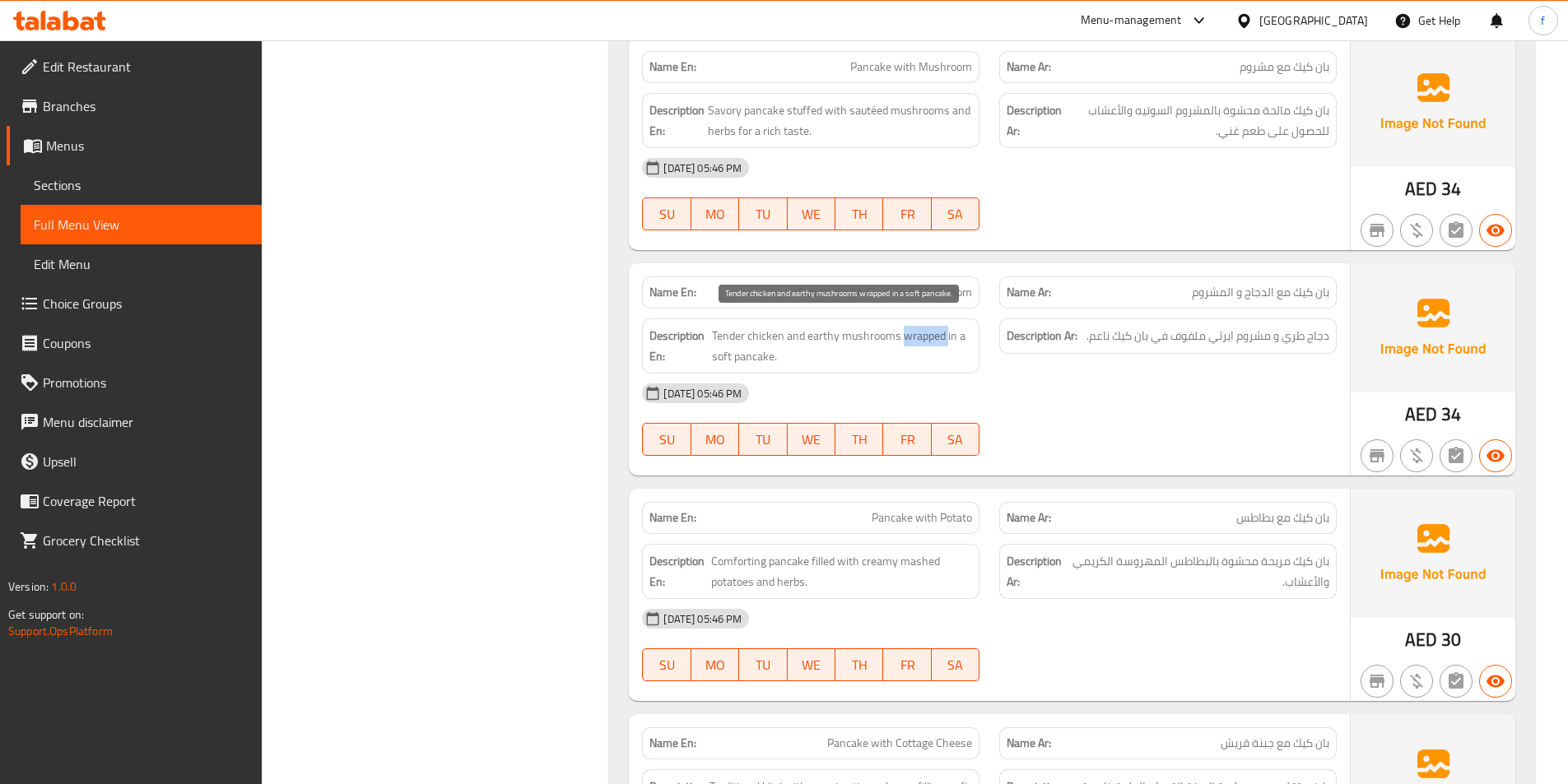
click at [930, 337] on span "Tender chicken and earthy mushrooms wrapped in a soft pancake." at bounding box center [842, 346] width 260 height 40
click at [728, 353] on span "Tender chicken and earthy mushrooms wrapped in a soft pancake." at bounding box center [842, 346] width 260 height 40
drag, startPoint x: 728, startPoint y: 353, endPoint x: 762, endPoint y: 357, distance: 34.2
click at [729, 353] on span "Tender chicken and earthy mushrooms wrapped in a soft pancake." at bounding box center [842, 346] width 260 height 40
drag, startPoint x: 762, startPoint y: 357, endPoint x: 1021, endPoint y: 383, distance: 260.3
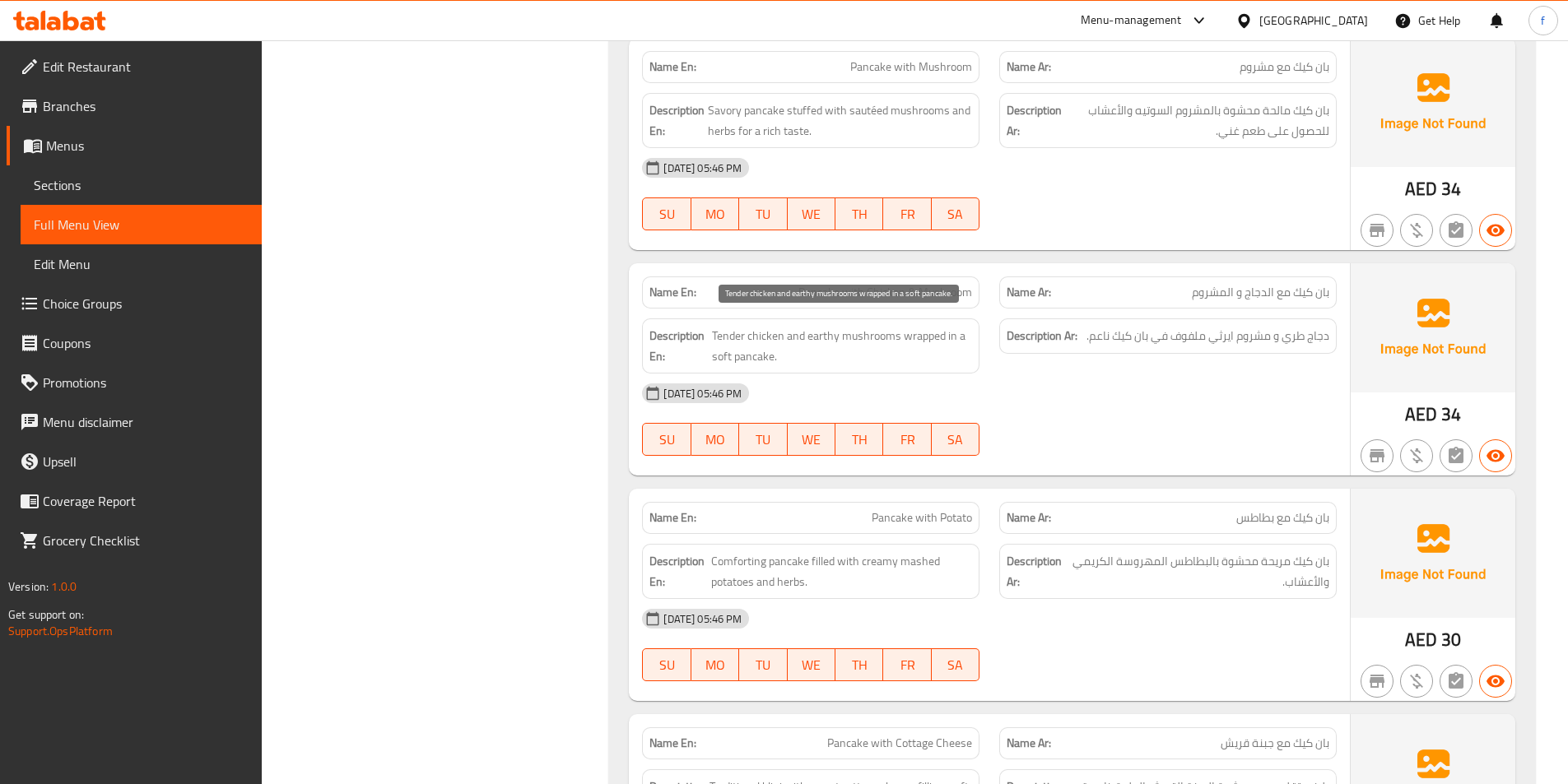
click at [763, 357] on span "Tender chicken and earthy mushrooms wrapped in a soft pancake." at bounding box center [842, 346] width 260 height 40
drag, startPoint x: 1101, startPoint y: 332, endPoint x: 1068, endPoint y: 331, distance: 33.0
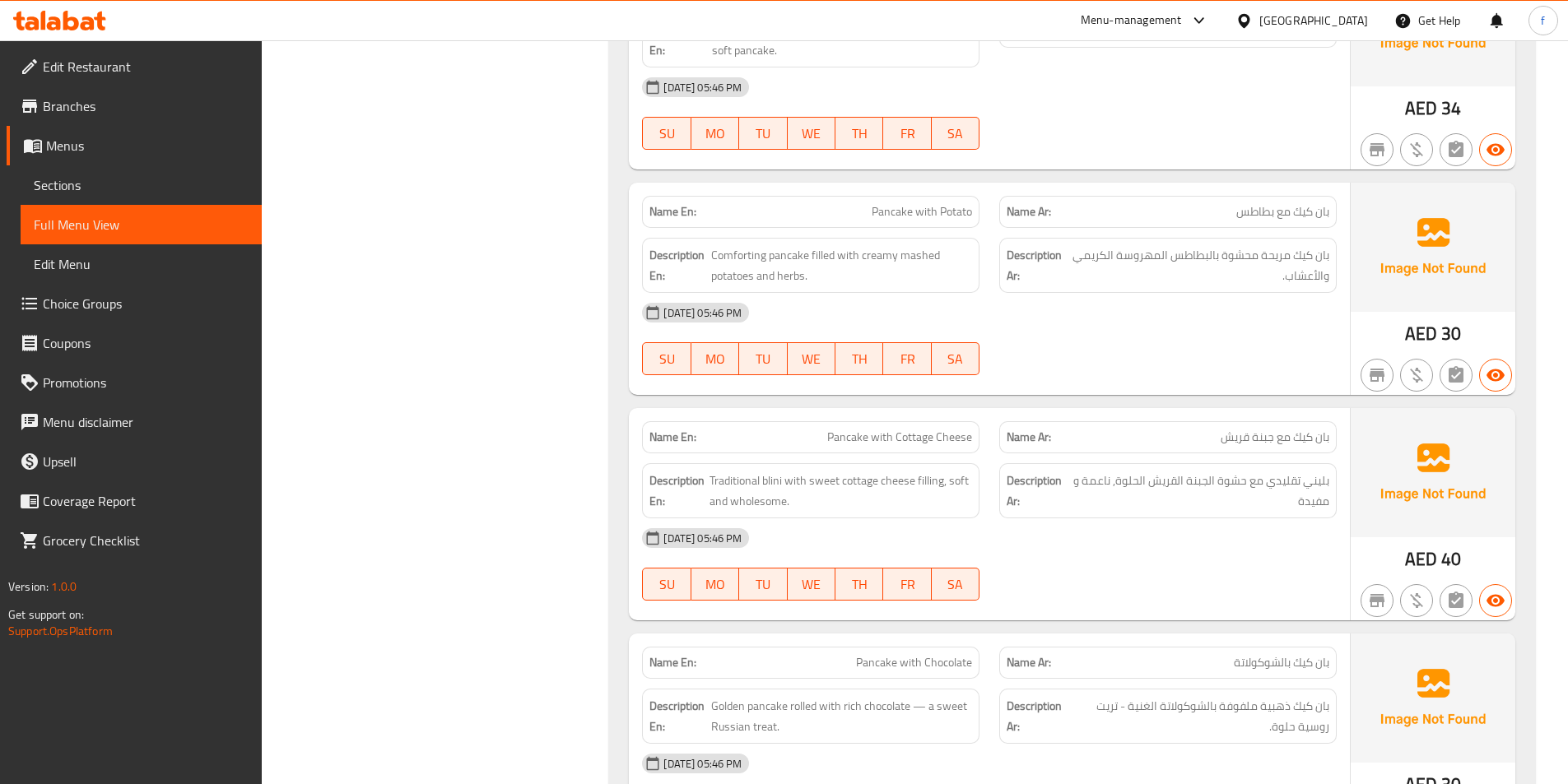
scroll to position [2713, 0]
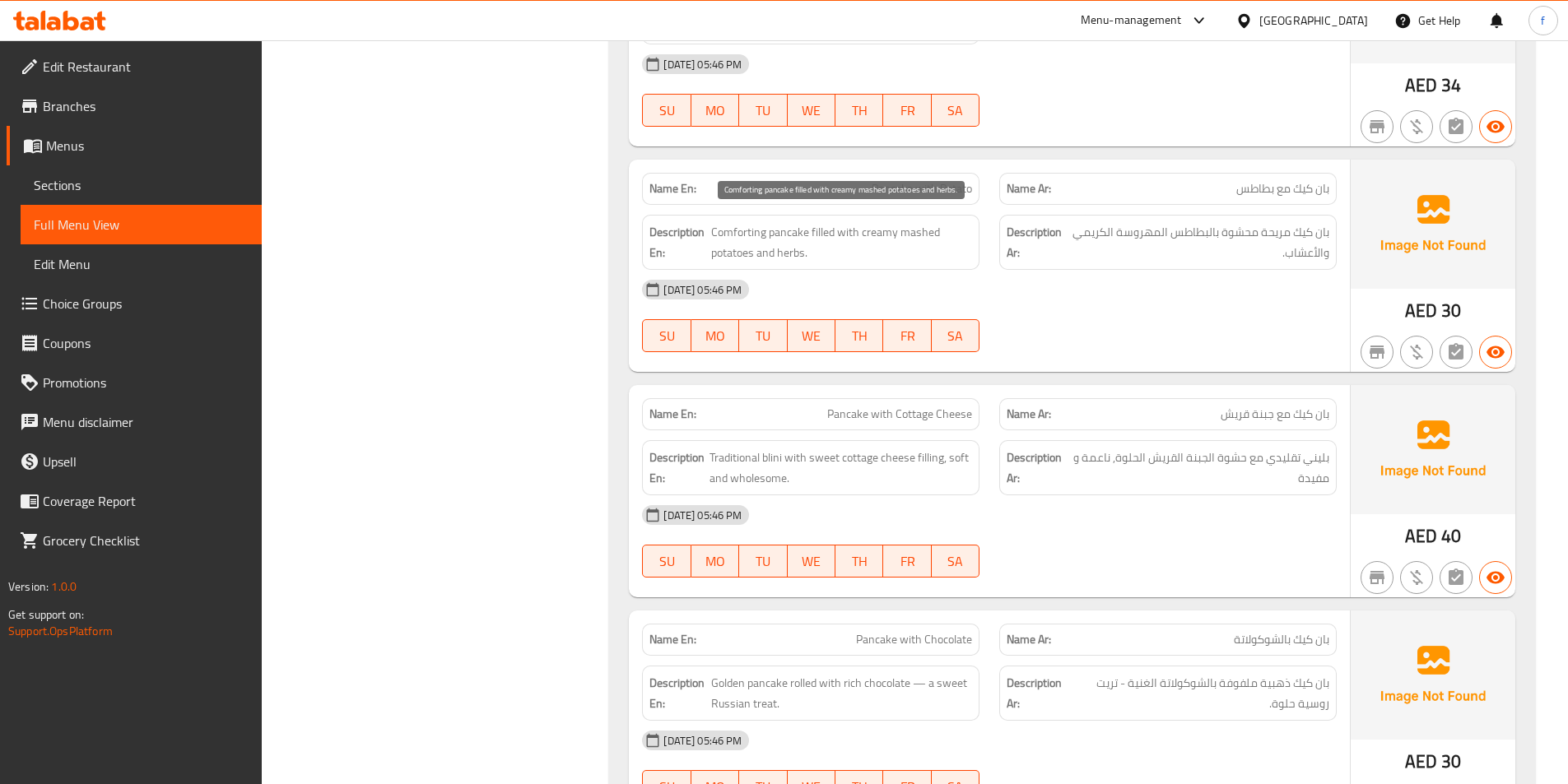
click at [797, 233] on span "Comforting pancake filled with creamy mashed potatoes and herbs." at bounding box center [841, 242] width 261 height 40
click at [755, 227] on span "Comforting pancake filled with creamy mashed potatoes and herbs." at bounding box center [841, 242] width 261 height 40
click at [816, 235] on span "Comforting pancake filled with creamy mashed potatoes and herbs." at bounding box center [841, 242] width 261 height 40
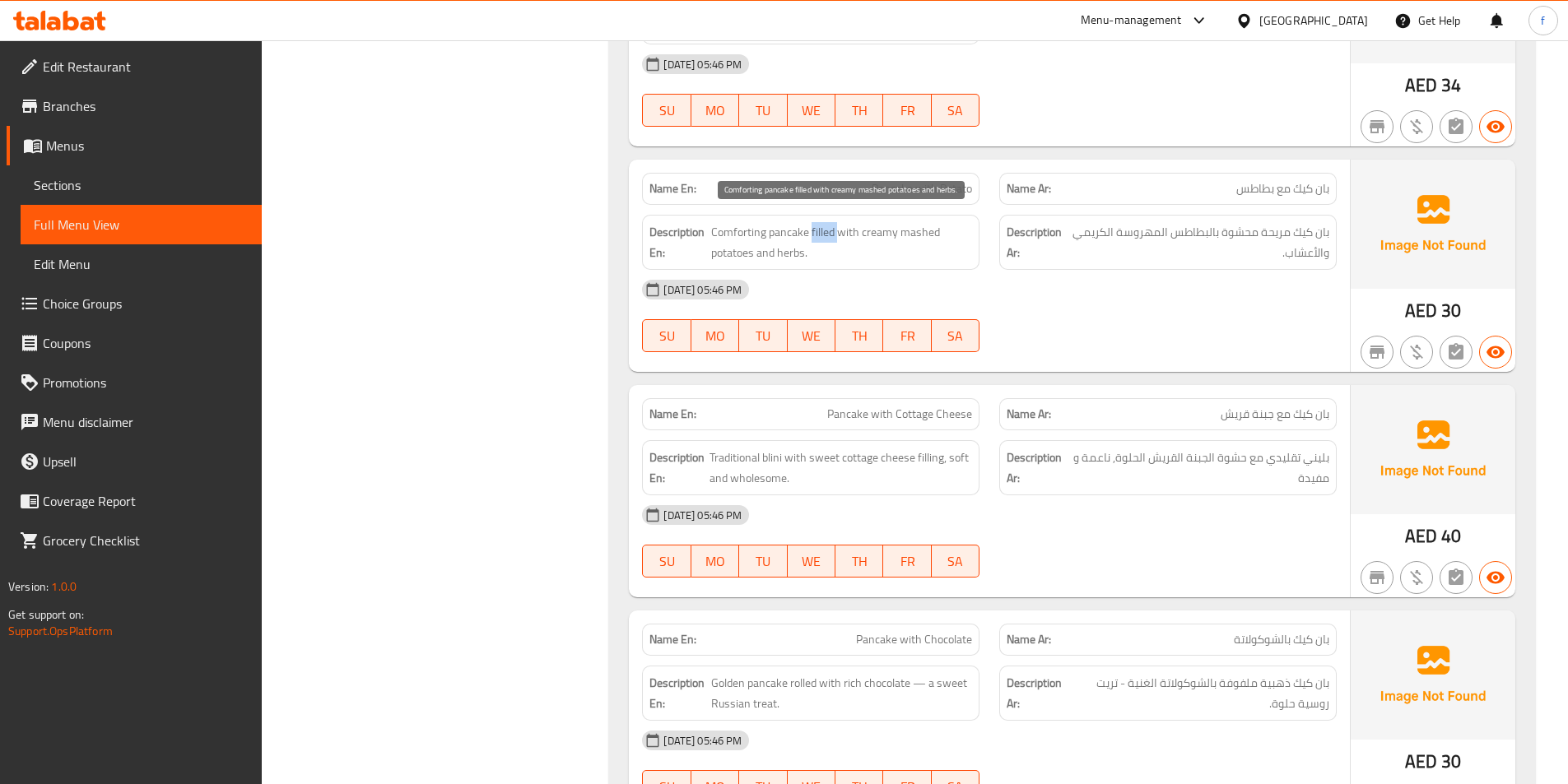
click at [816, 235] on span "Comforting pancake filled with creamy mashed potatoes and herbs." at bounding box center [841, 242] width 261 height 40
click at [793, 258] on span "Comforting pancake filled with creamy mashed potatoes and herbs." at bounding box center [841, 242] width 261 height 40
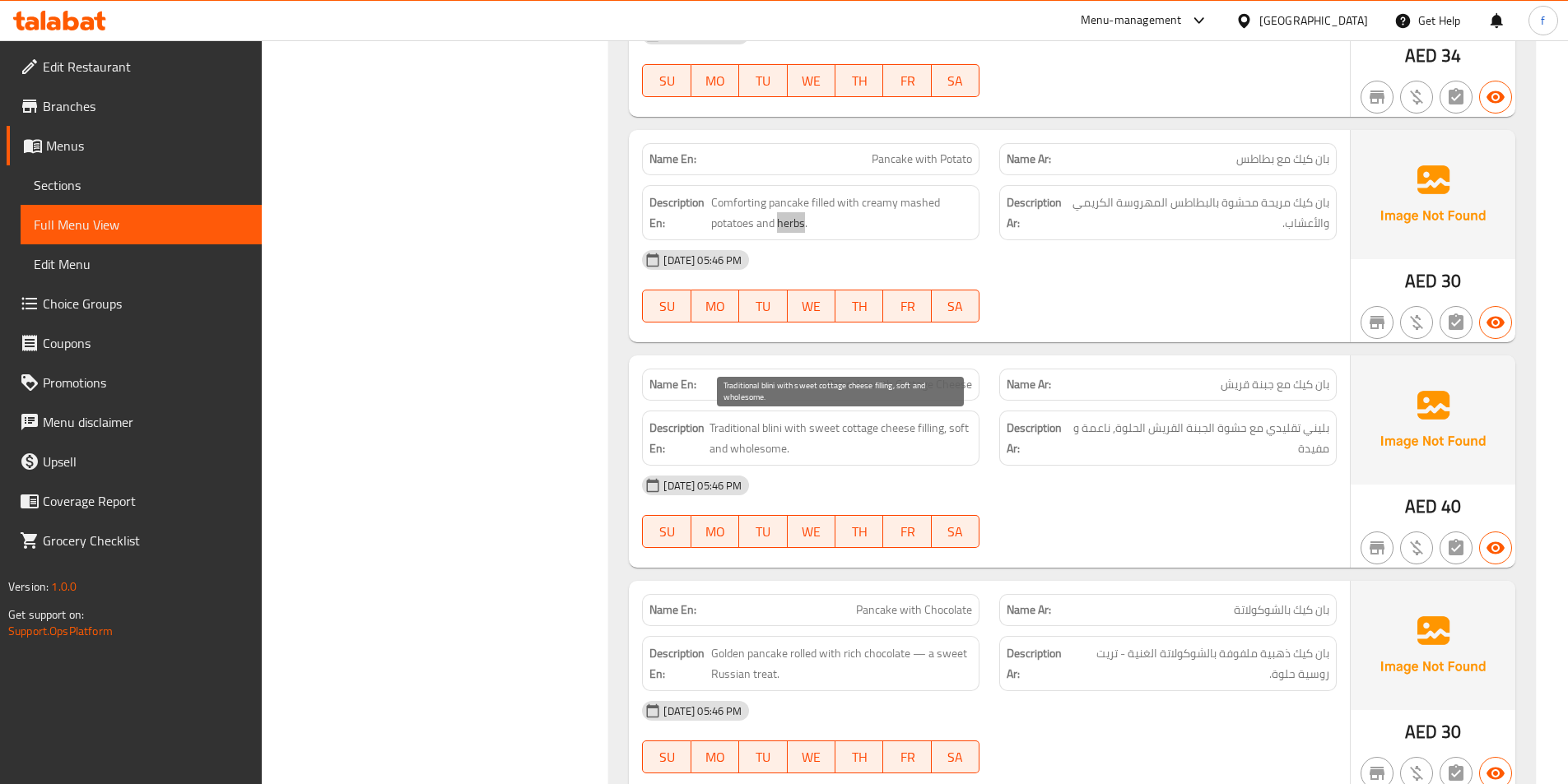
scroll to position [2878, 0]
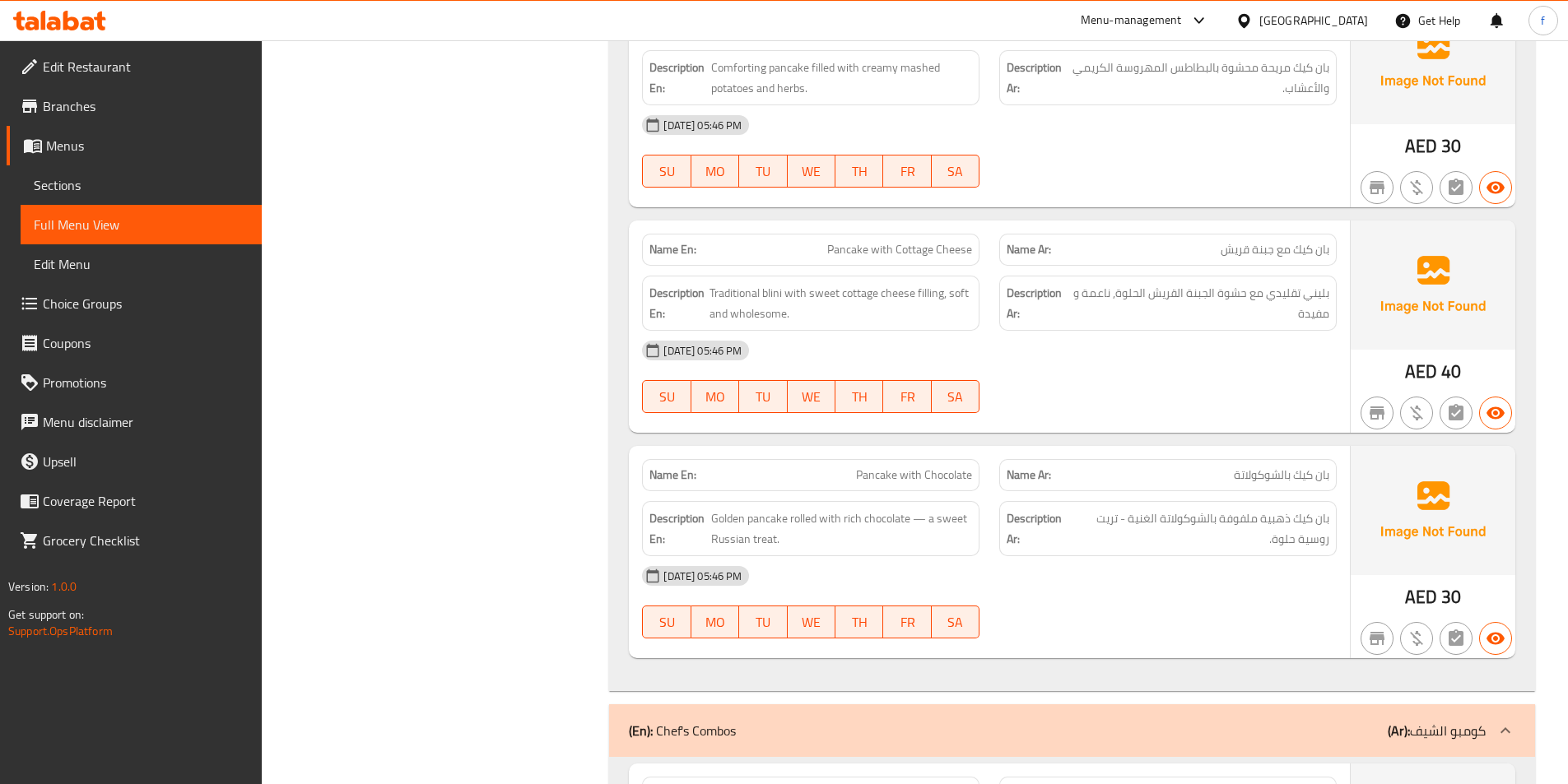
drag, startPoint x: 837, startPoint y: 247, endPoint x: 906, endPoint y: 247, distance: 69.0
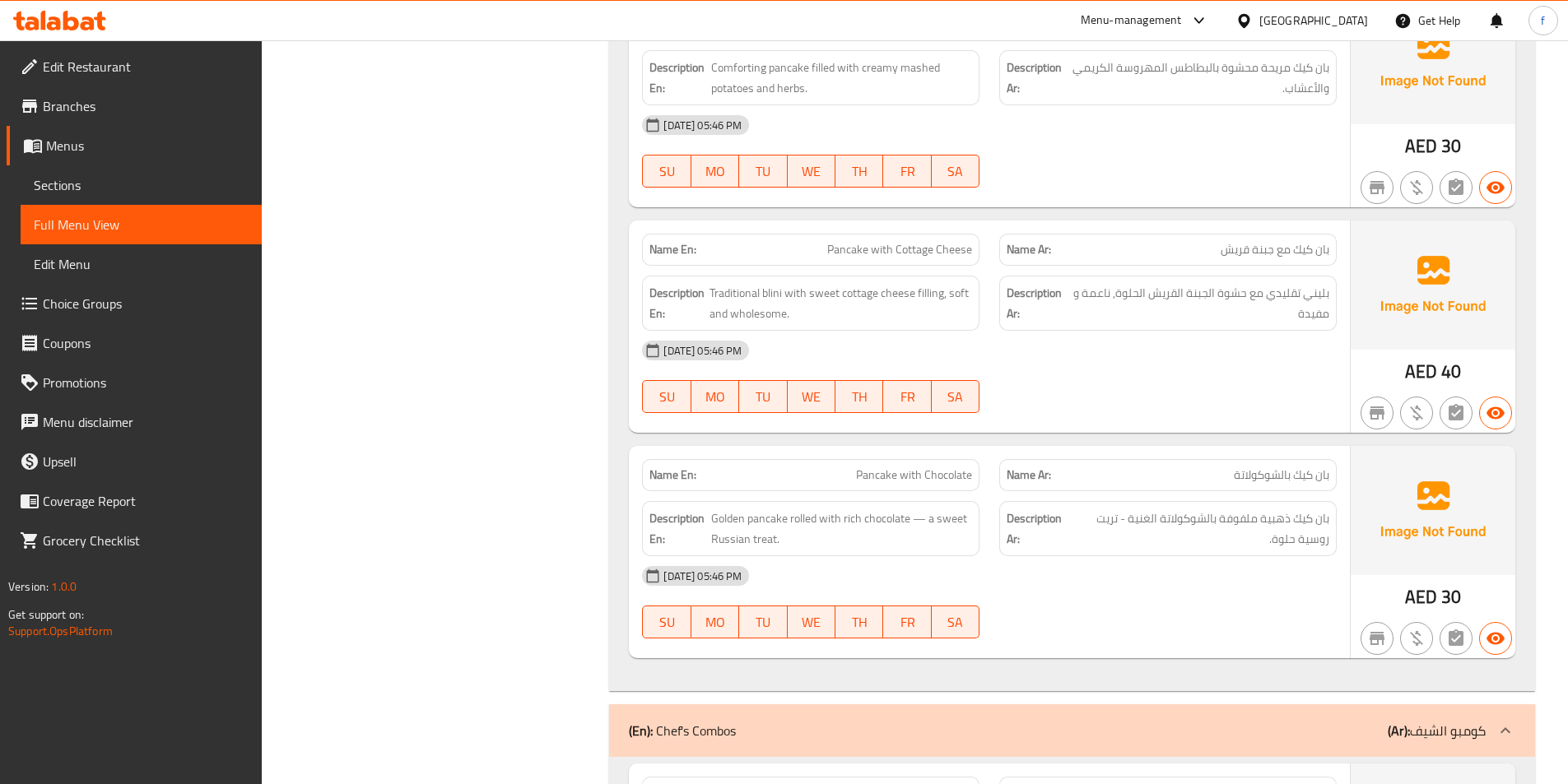
click at [775, 294] on span "Traditional blini with sweet cottage cheese filling, soft and wholesome." at bounding box center [840, 303] width 263 height 40
click at [741, 293] on span "Traditional blini with sweet cottage cheese filling, soft and wholesome." at bounding box center [840, 303] width 263 height 40
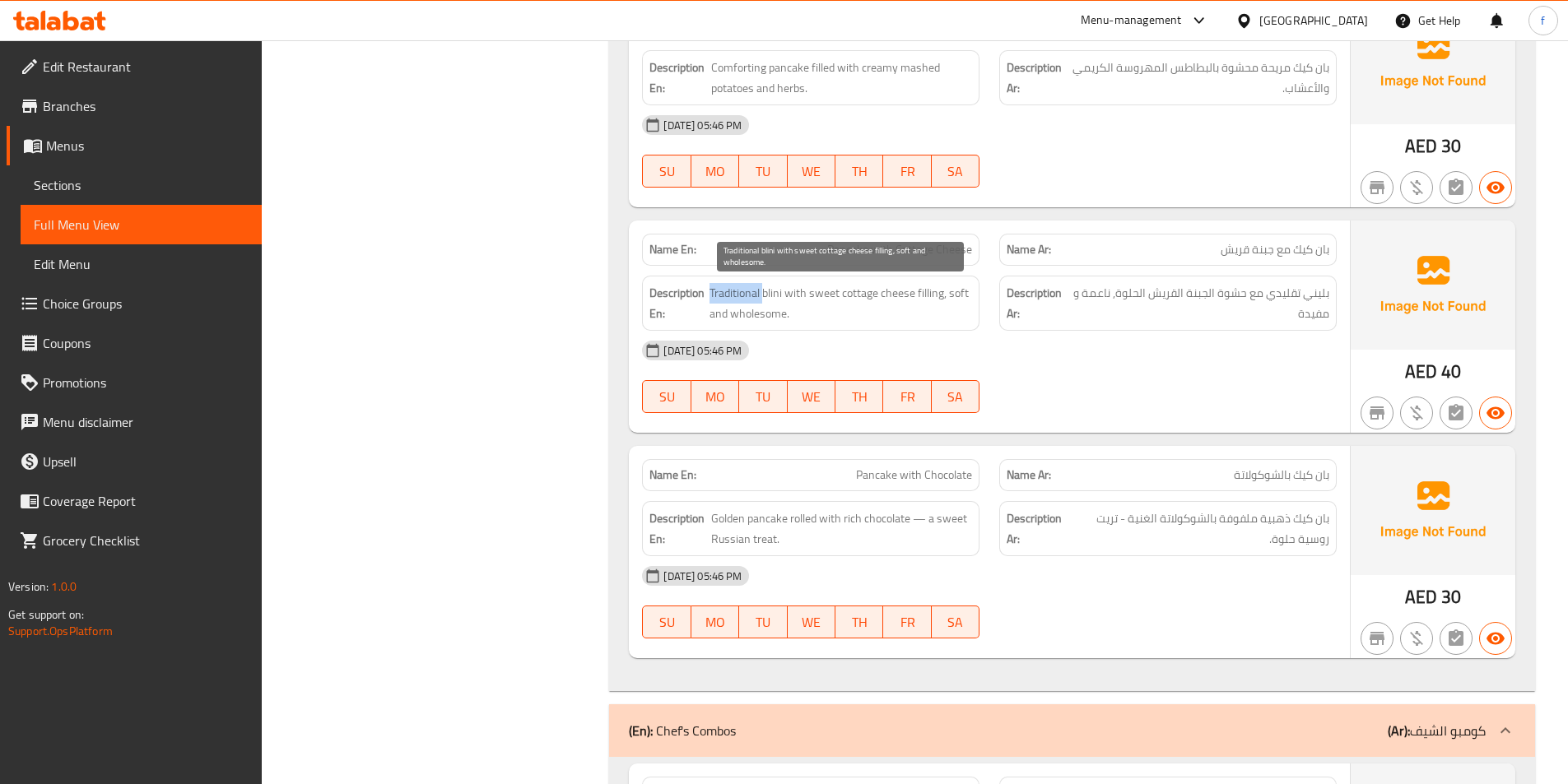
click at [741, 293] on span "Traditional blini with sweet cottage cheese filling, soft and wholesome." at bounding box center [840, 303] width 263 height 40
click at [790, 291] on span "Traditional blini with sweet cottage cheese filling, soft and wholesome." at bounding box center [840, 303] width 263 height 40
click at [937, 295] on span "Traditional blini with sweet cottage cheese filling, soft and wholesome." at bounding box center [840, 303] width 263 height 40
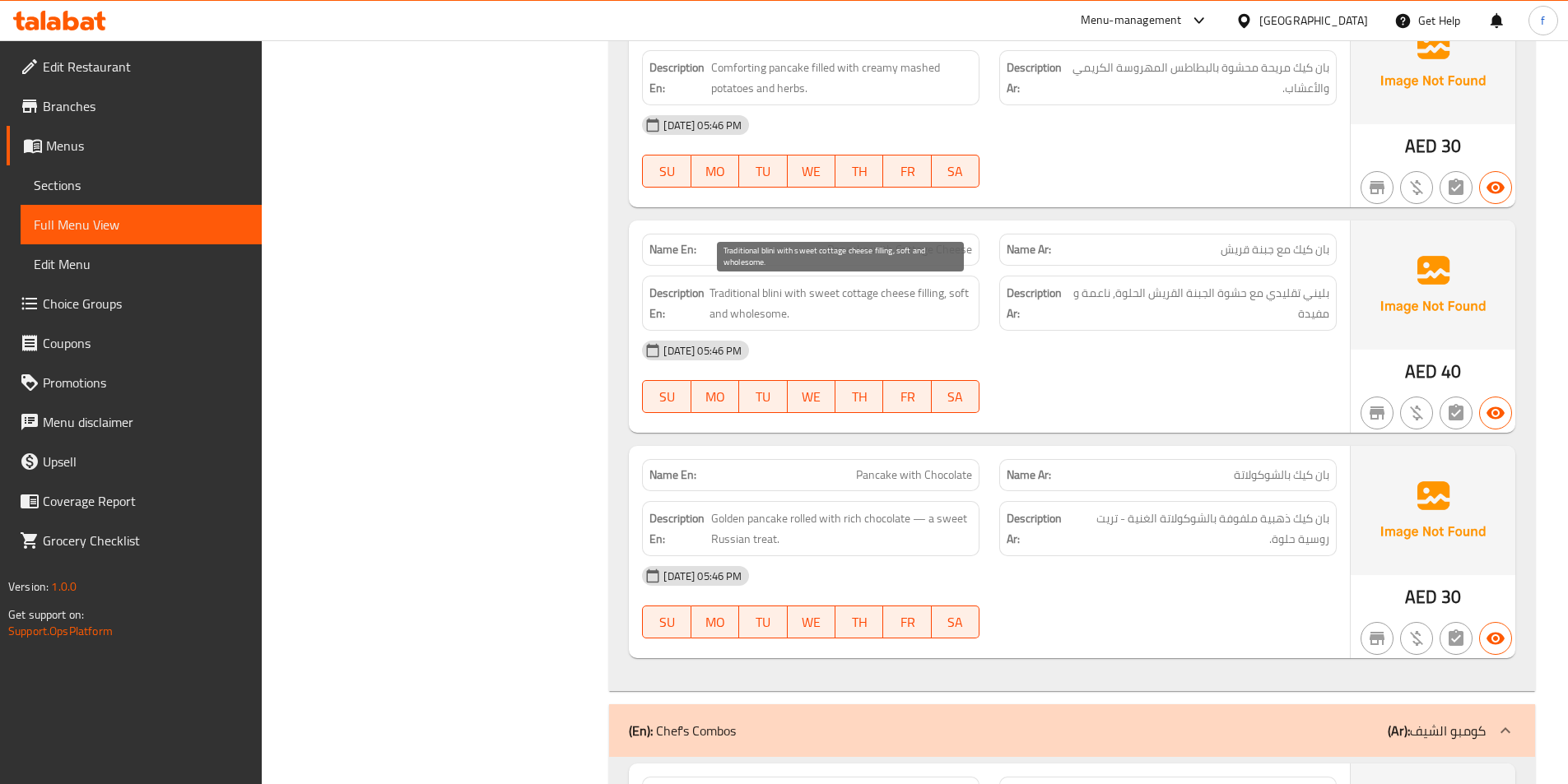
click at [837, 293] on span "Traditional blini with sweet cottage cheese filling, soft and wholesome." at bounding box center [840, 303] width 263 height 40
drag, startPoint x: 837, startPoint y: 293, endPoint x: 876, endPoint y: 293, distance: 39.0
click at [839, 293] on span "Traditional blini with sweet cottage cheese filling, soft and wholesome." at bounding box center [840, 303] width 263 height 40
click at [876, 293] on span "Traditional blini with sweet cottage cheese filling, soft and wholesome." at bounding box center [840, 303] width 263 height 40
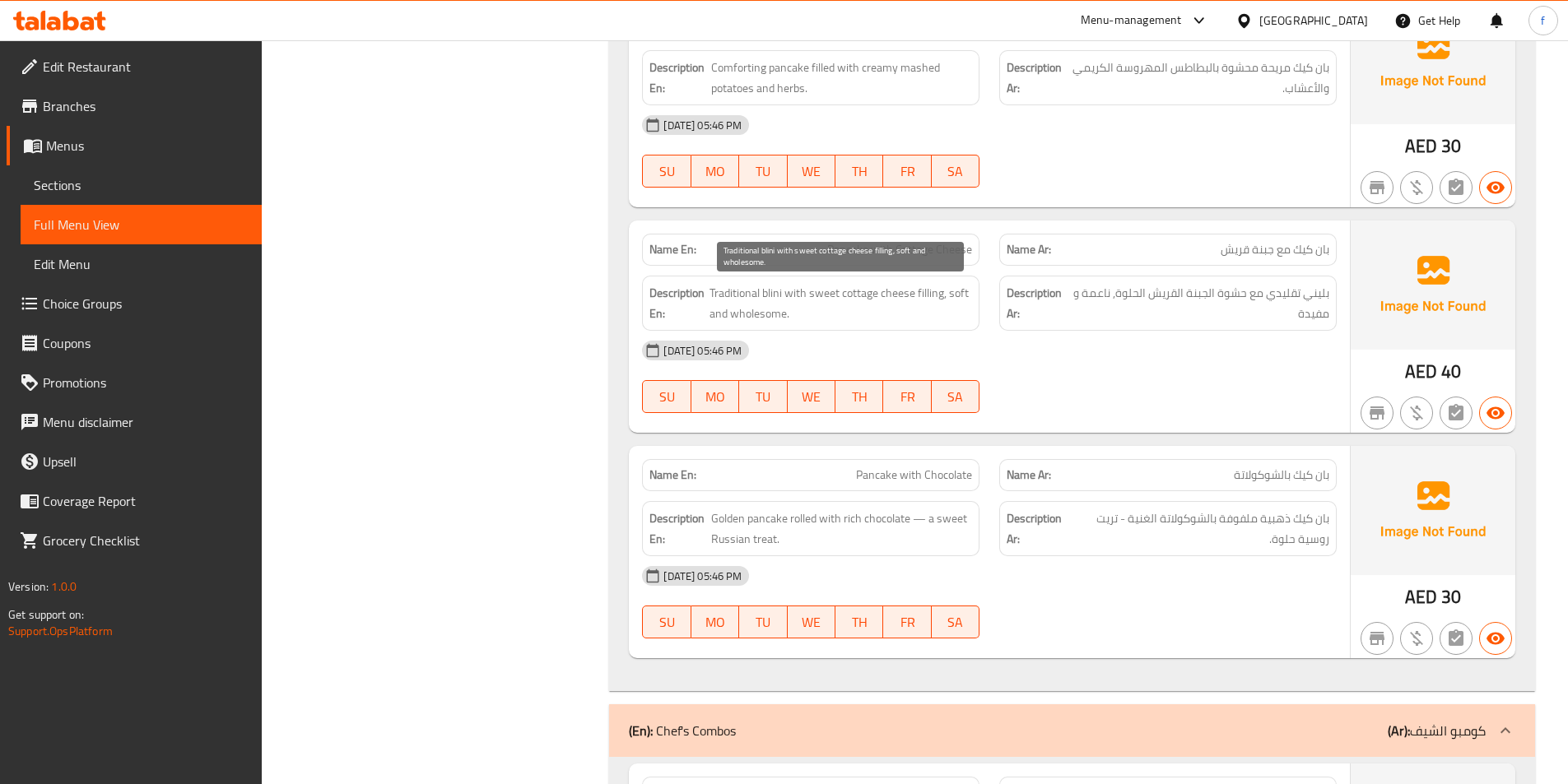
click at [861, 295] on span "Traditional blini with sweet cottage cheese filling, soft and wholesome." at bounding box center [840, 303] width 263 height 40
click at [900, 290] on span "Traditional blini with sweet cottage cheese filling, soft and wholesome." at bounding box center [840, 303] width 263 height 40
click at [824, 293] on span "Traditional blini with sweet cottage cheese filling, soft and wholesome." at bounding box center [840, 303] width 263 height 40
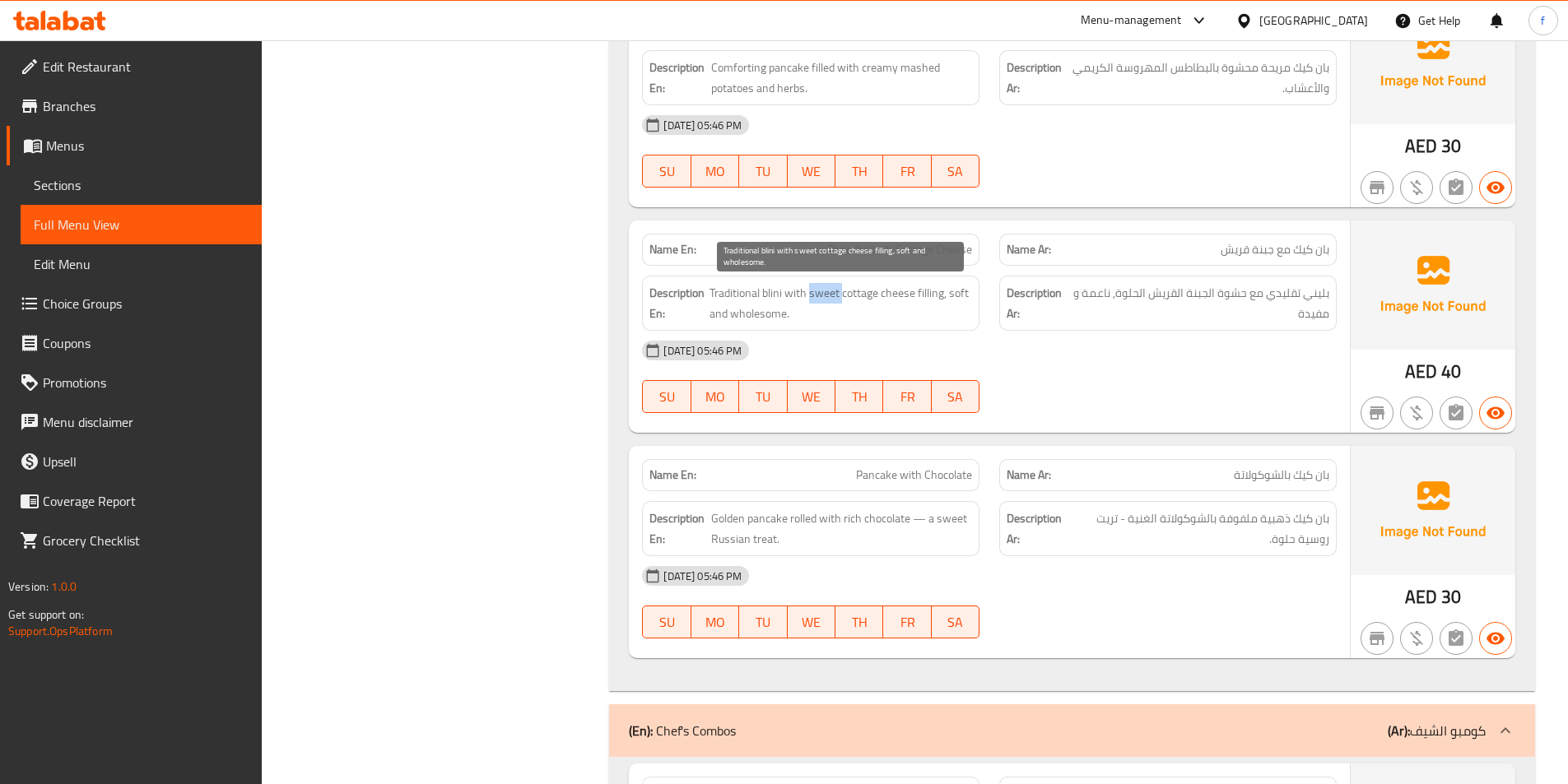
click at [824, 293] on span "Traditional blini with sweet cottage cheese filling, soft and wholesome." at bounding box center [840, 303] width 263 height 40
click at [956, 294] on span "Traditional blini with sweet cottage cheese filling, soft and wholesome." at bounding box center [840, 303] width 263 height 40
drag, startPoint x: 956, startPoint y: 294, endPoint x: 748, endPoint y: 308, distance: 208.5
click at [953, 297] on span "Traditional blini with sweet cottage cheese filling, soft and wholesome." at bounding box center [840, 303] width 263 height 40
drag, startPoint x: 708, startPoint y: 318, endPoint x: 840, endPoint y: 322, distance: 132.1
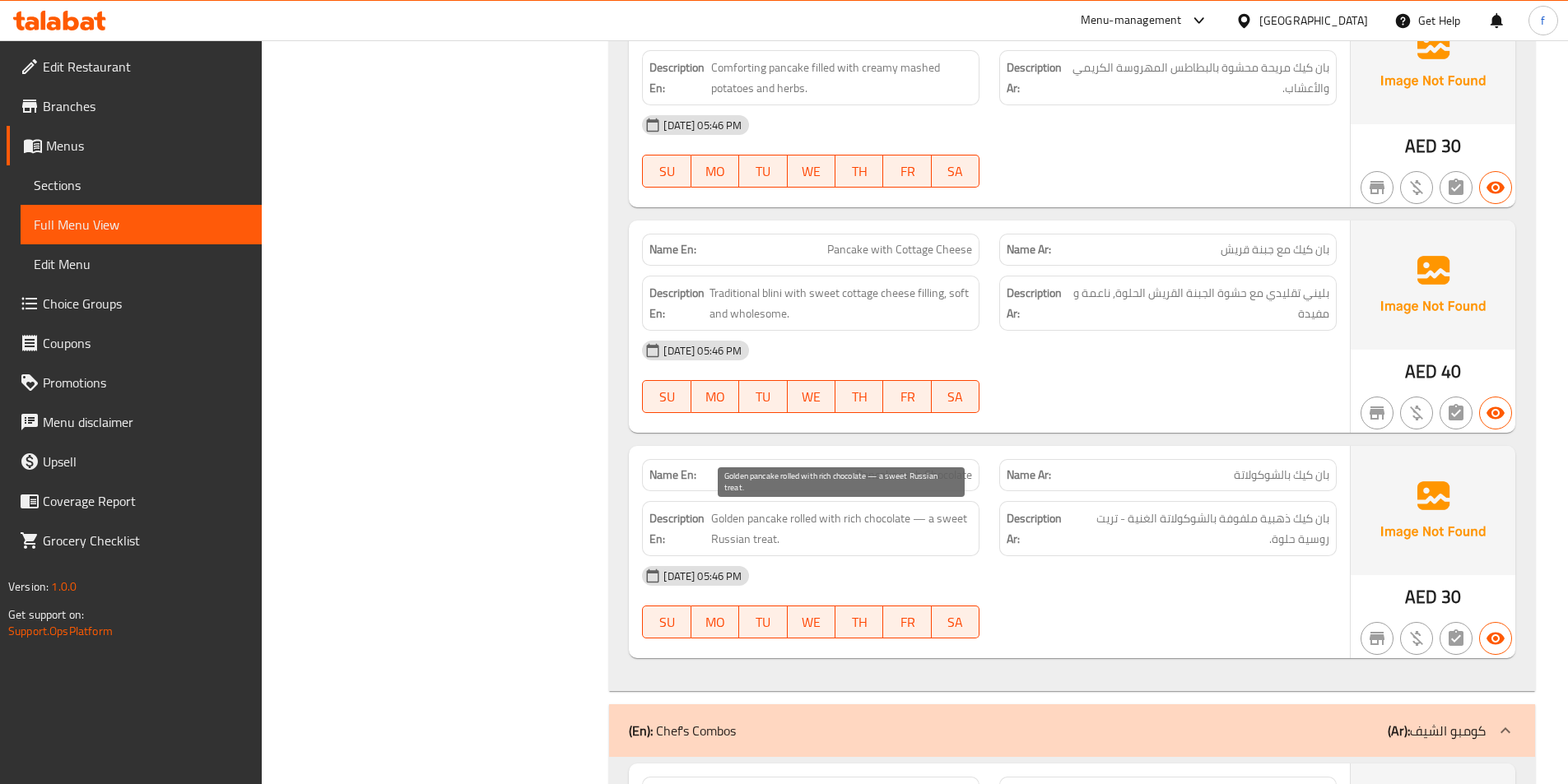
click at [755, 524] on span "Golden pancake rolled with rich chocolate — a sweet Russian treat." at bounding box center [841, 528] width 261 height 40
click at [726, 514] on span "Golden pancake rolled with rich chocolate — a sweet Russian treat." at bounding box center [841, 528] width 261 height 40
click at [764, 520] on span "Golden pancake rolled with rich chocolate — a sweet Russian treat." at bounding box center [841, 528] width 261 height 40
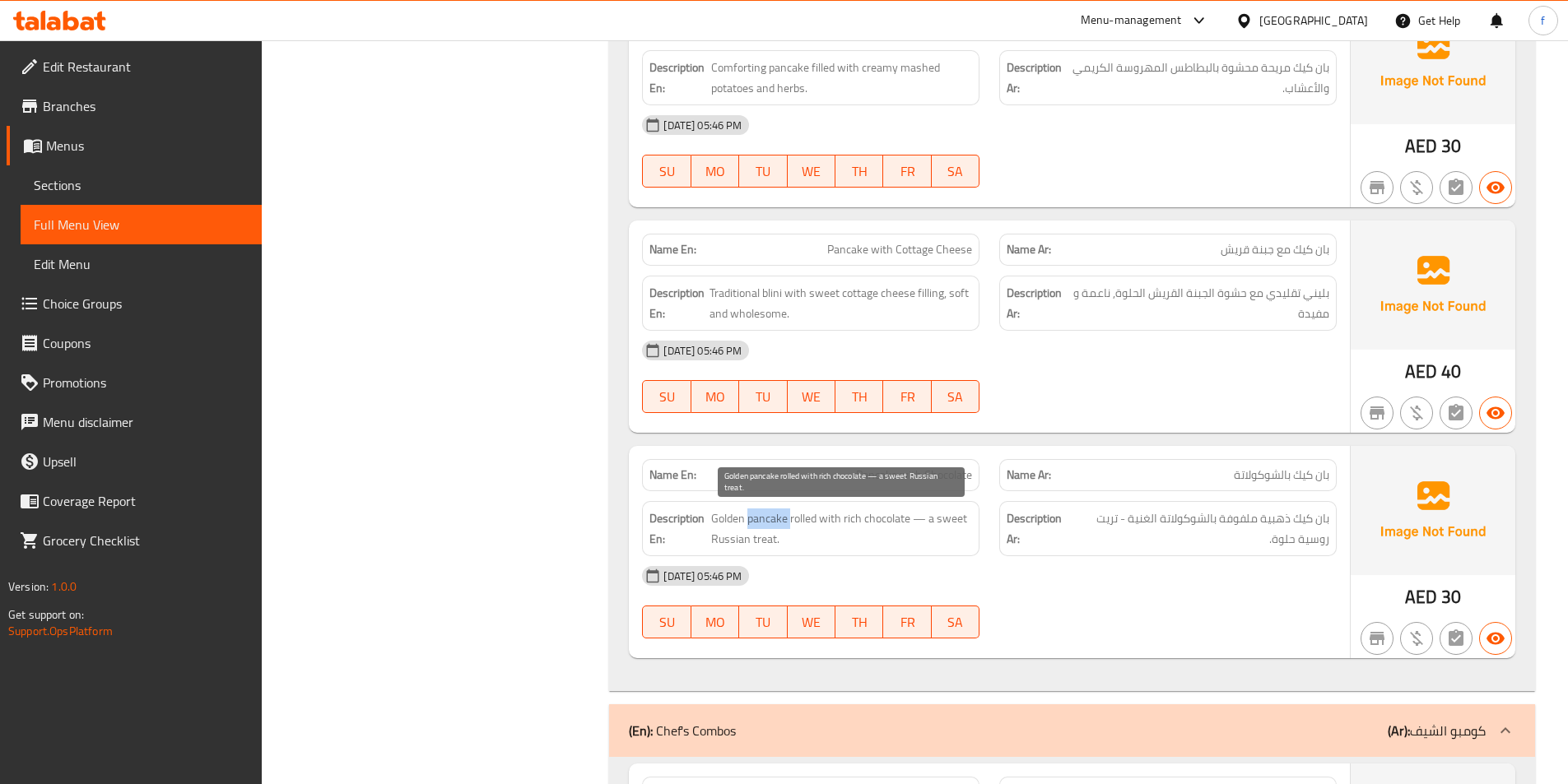
click at [764, 520] on span "Golden pancake rolled with rich chocolate — a sweet Russian treat." at bounding box center [841, 528] width 261 height 40
click at [738, 518] on span "Golden pancake rolled with rich chocolate — a sweet Russian treat." at bounding box center [841, 528] width 261 height 40
click at [802, 514] on span "Golden pancake rolled with rich chocolate — a sweet Russian treat." at bounding box center [841, 528] width 261 height 40
click at [855, 517] on span "Golden pancake rolled with rich chocolate — a sweet Russian treat." at bounding box center [841, 528] width 261 height 40
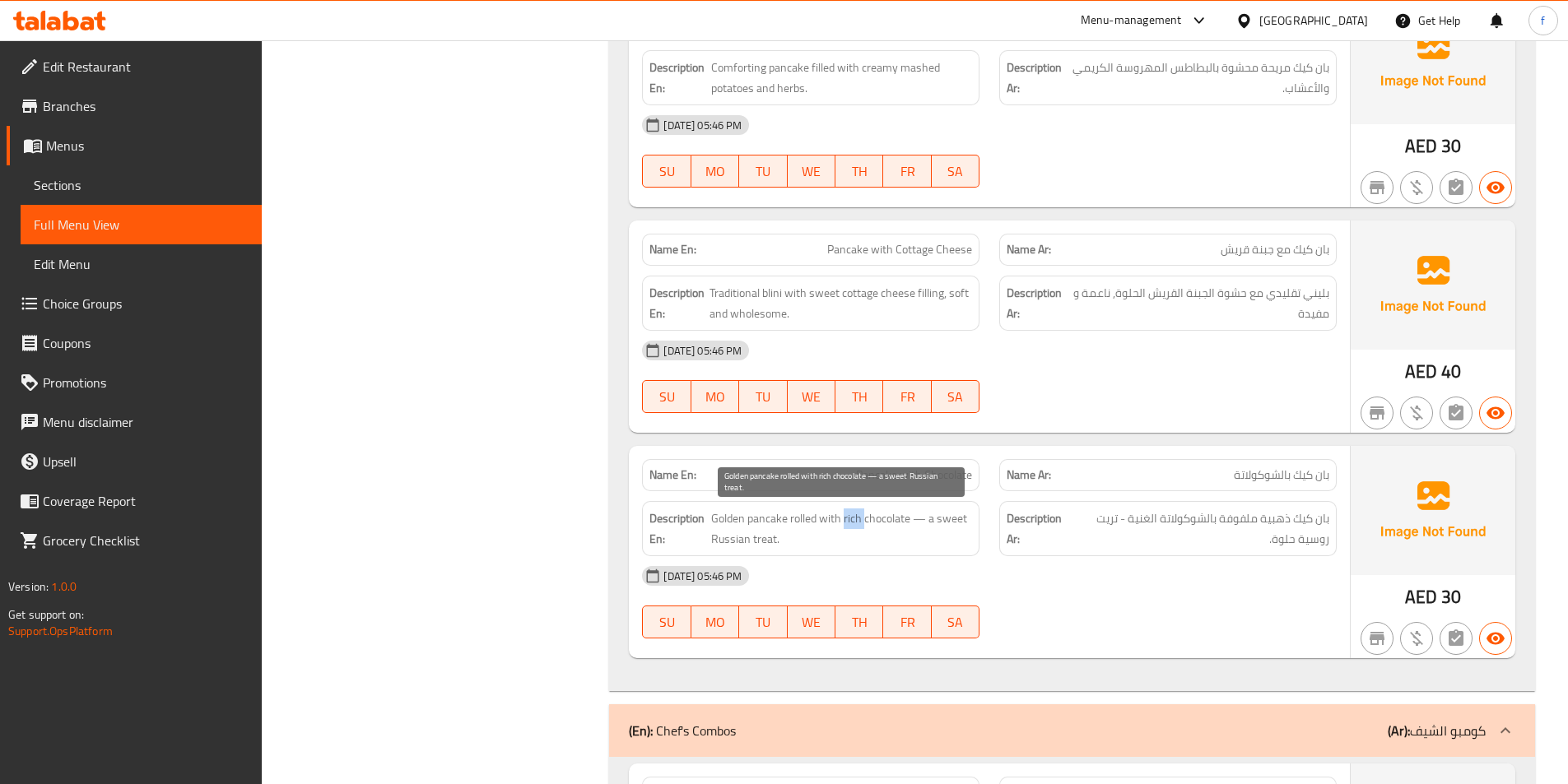
click at [855, 517] on span "Golden pancake rolled with rich chocolate — a sweet Russian treat." at bounding box center [841, 528] width 261 height 40
click at [884, 516] on span "Golden pancake rolled with rich chocolate — a sweet Russian treat." at bounding box center [841, 528] width 261 height 40
click at [957, 520] on span "Golden pancake rolled with rich chocolate — a sweet Russian treat." at bounding box center [841, 528] width 261 height 40
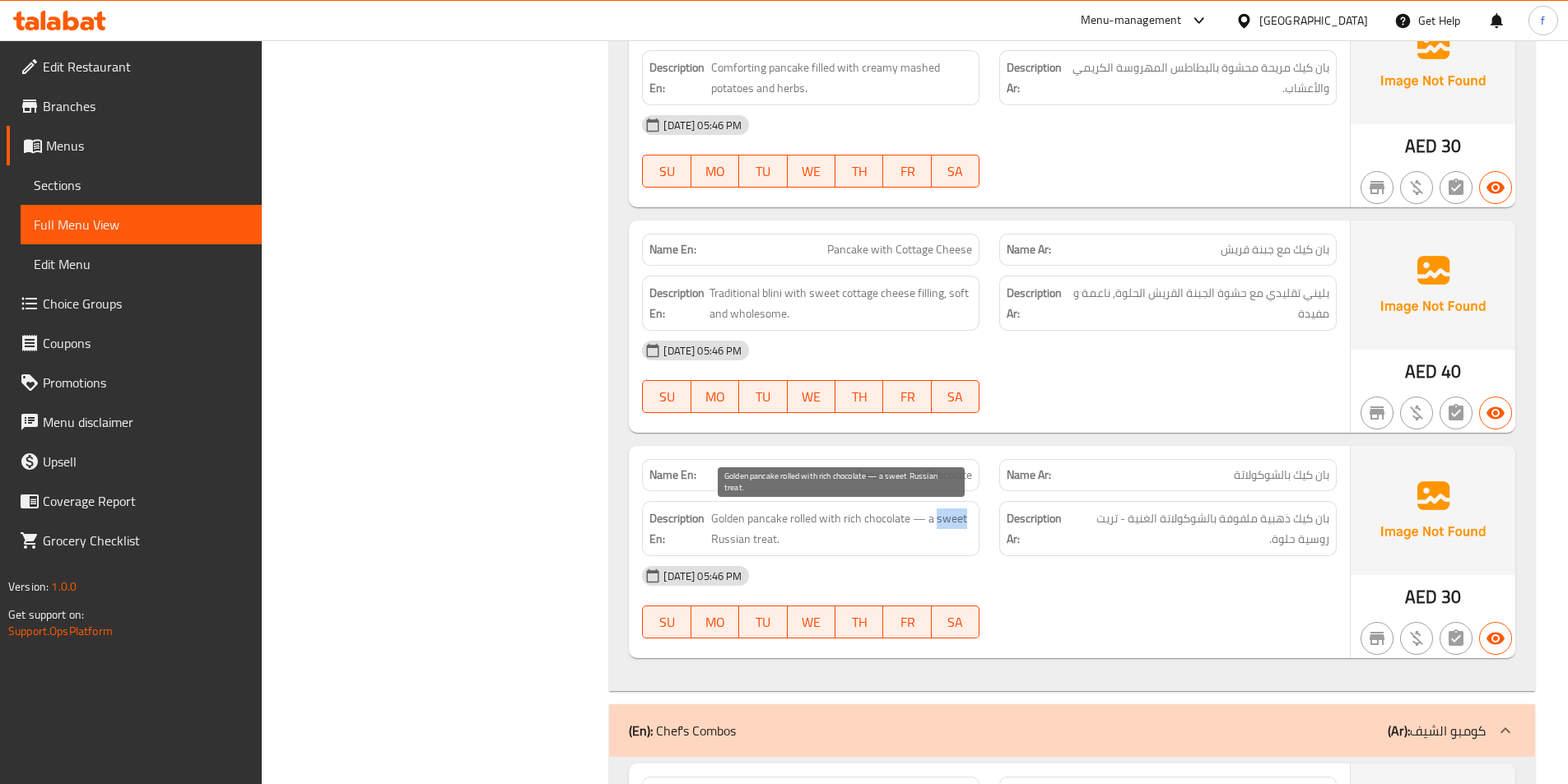
click at [770, 537] on span "Golden pancake rolled with rich chocolate — a sweet Russian treat." at bounding box center [841, 528] width 261 height 40
click at [739, 536] on span "Golden pancake rolled with rich chocolate — a sweet Russian treat." at bounding box center [841, 528] width 261 height 40
click at [847, 512] on span "Golden pancake rolled with rich chocolate — a sweet Russian treat." at bounding box center [841, 528] width 261 height 40
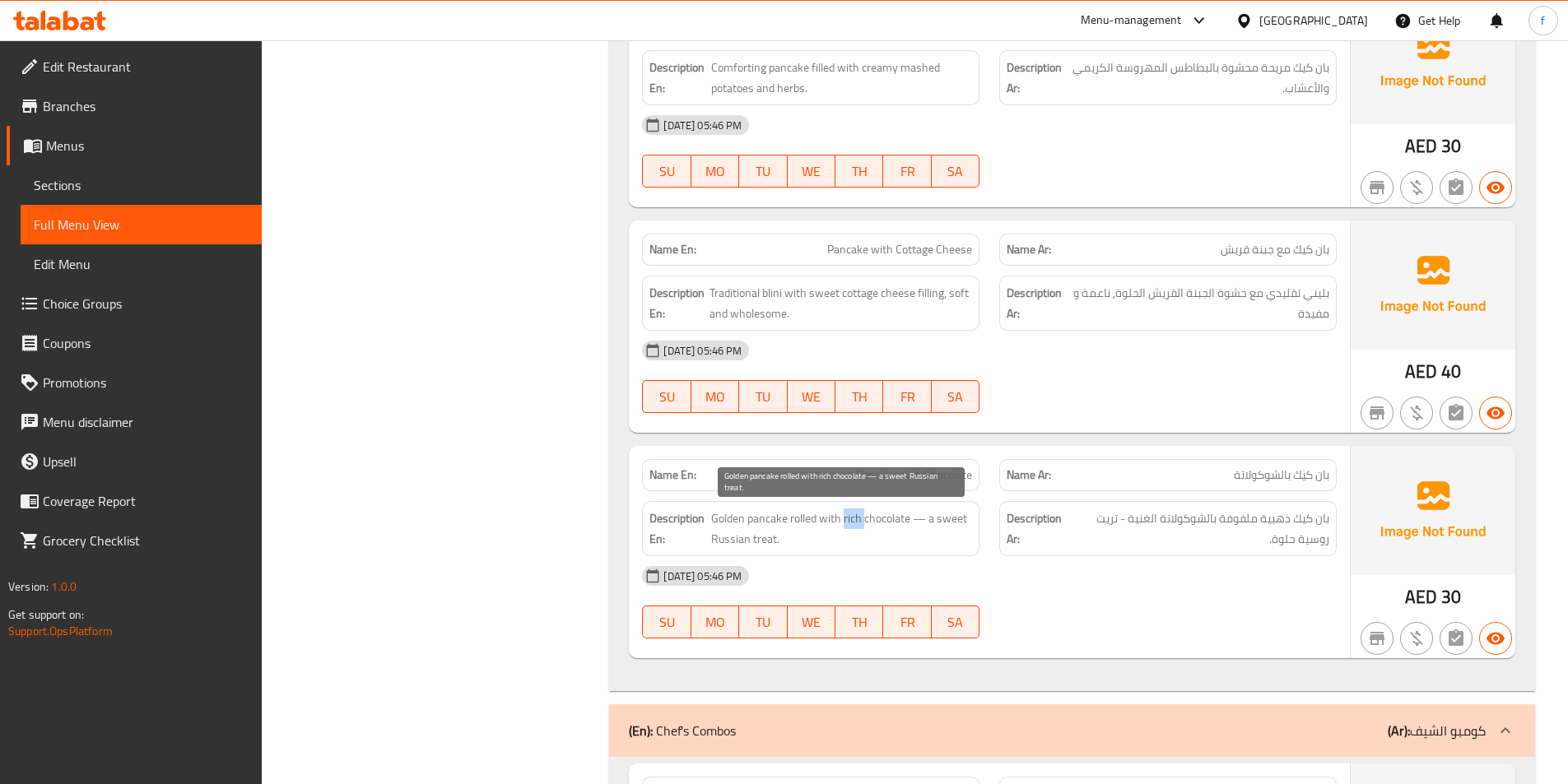
click at [847, 512] on span "Golden pancake rolled with rich chocolate — a sweet Russian treat." at bounding box center [841, 528] width 261 height 40
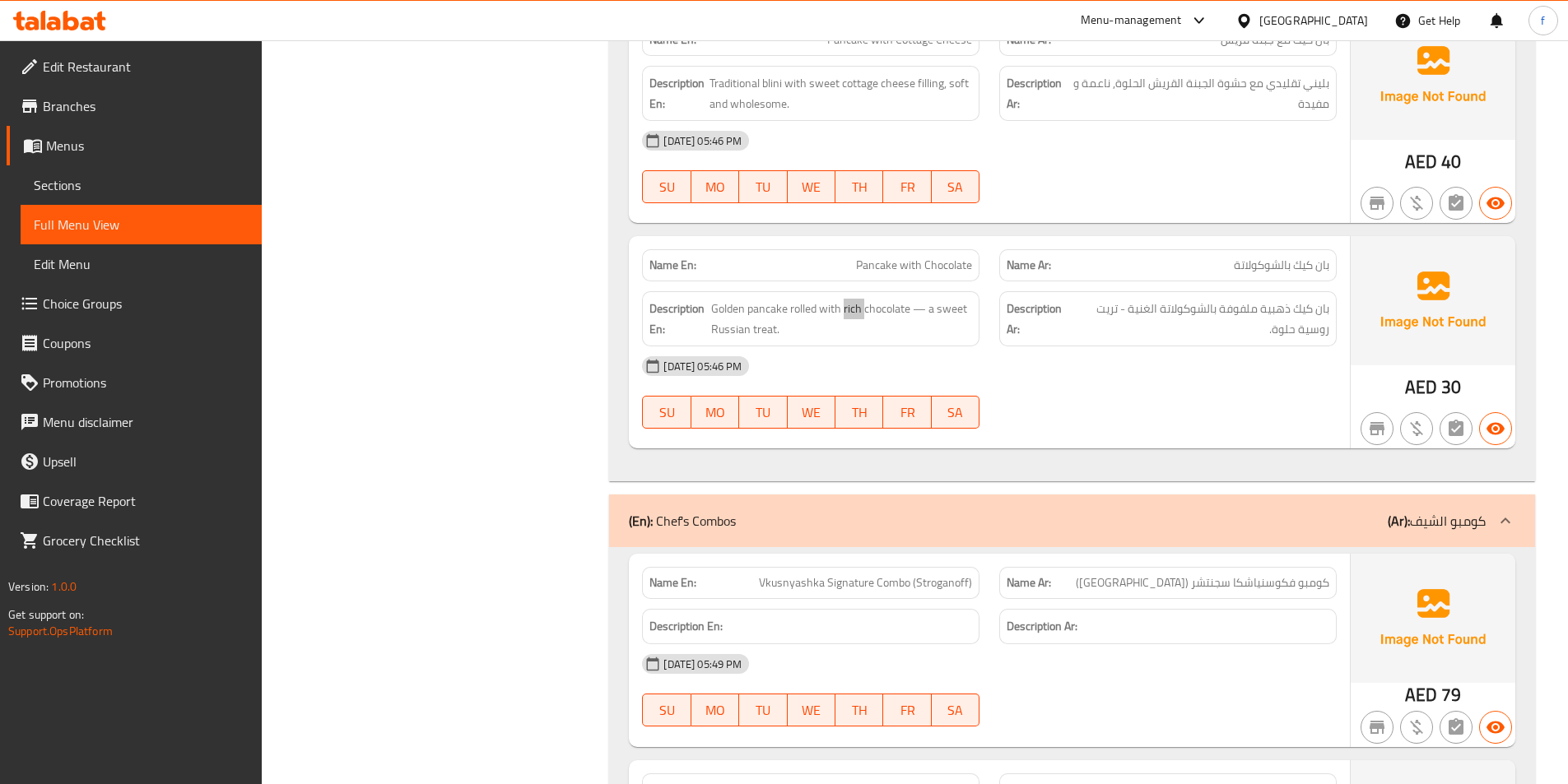
scroll to position [3289, 0]
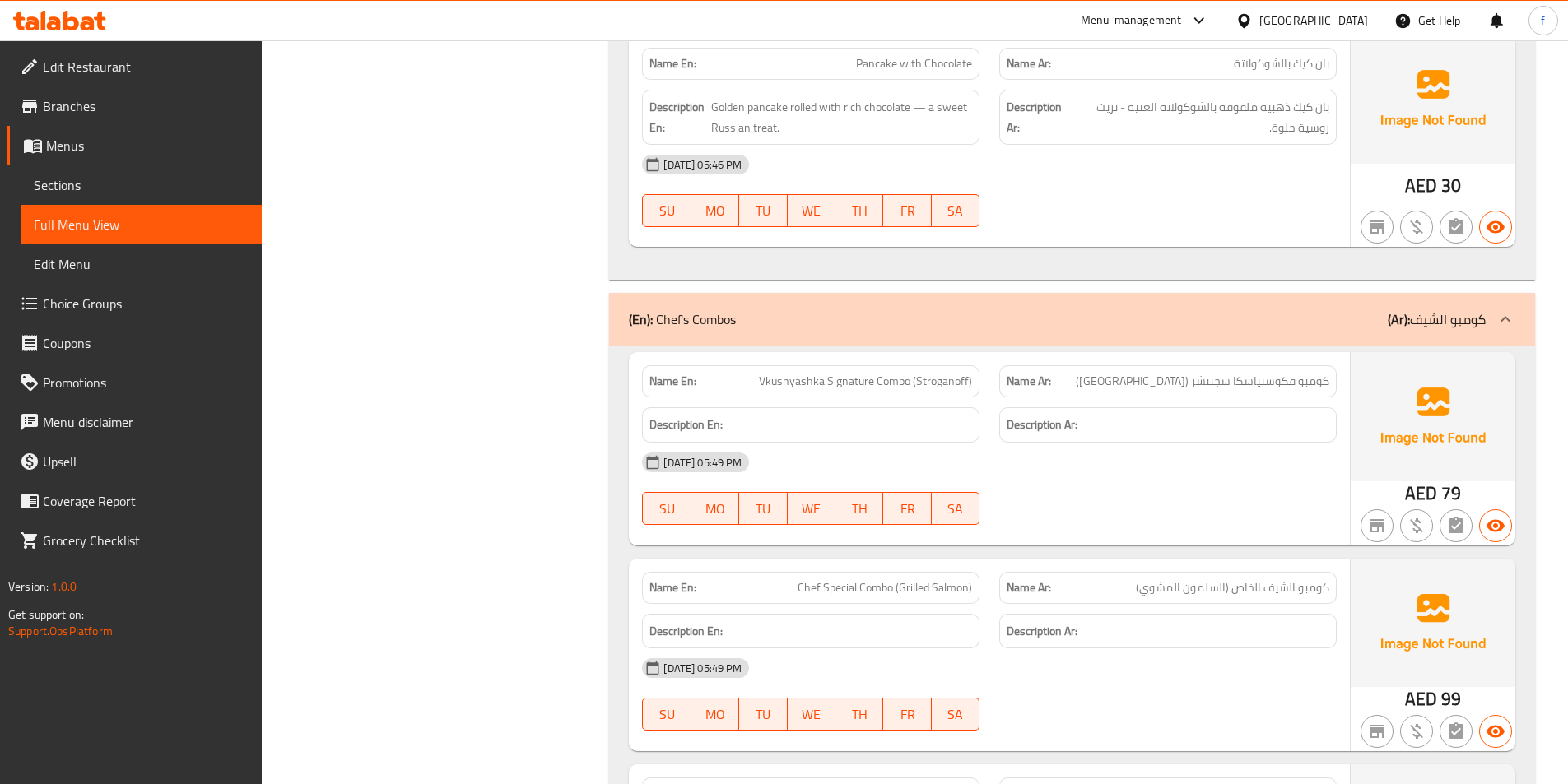
copy span "Vkusnyashka Signature Combo (Stroganoff)"
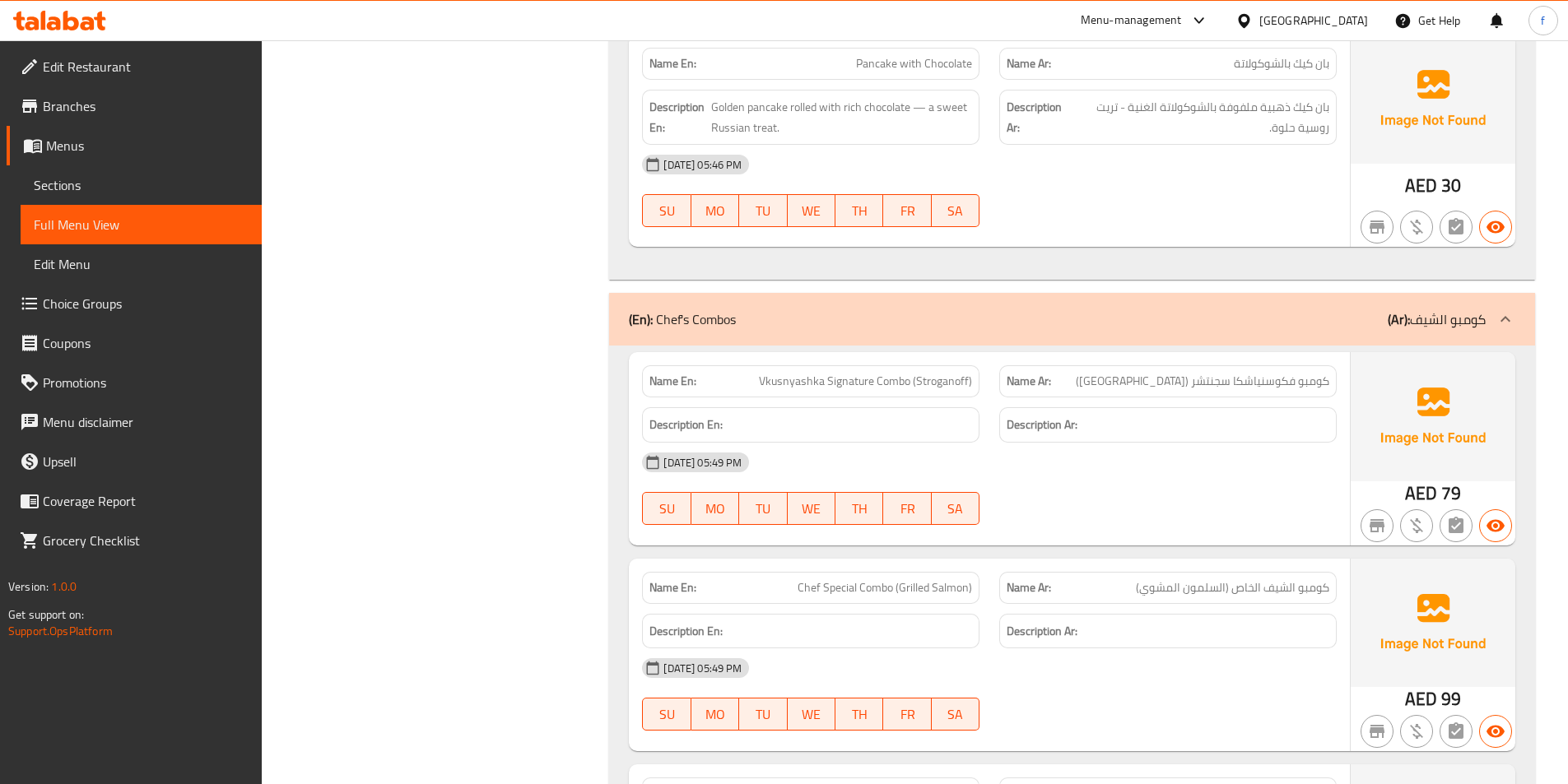
drag, startPoint x: 878, startPoint y: 377, endPoint x: 864, endPoint y: 385, distance: 16.1
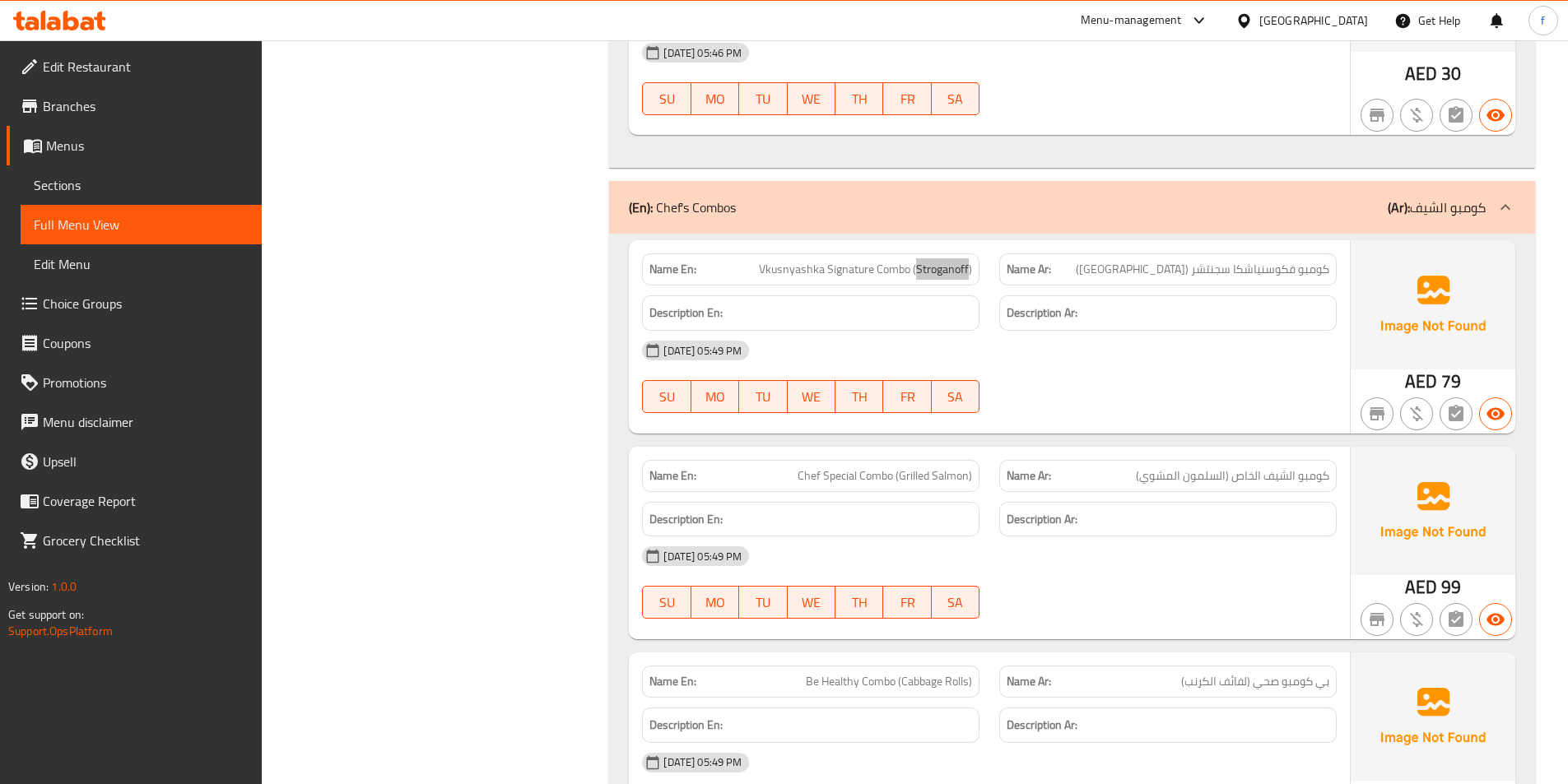
scroll to position [3537, 0]
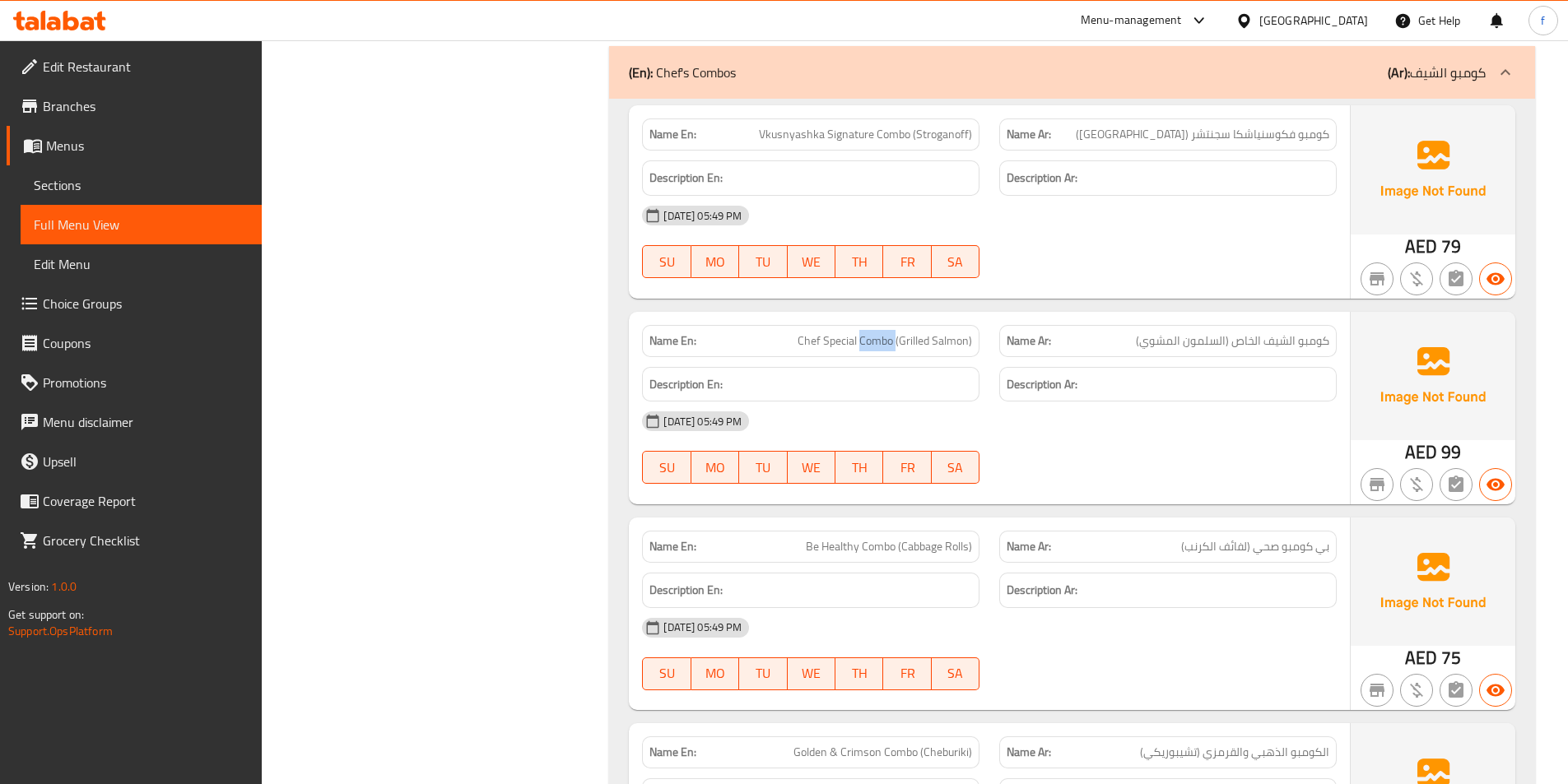
drag, startPoint x: 901, startPoint y: 339, endPoint x: 985, endPoint y: 342, distance: 84.1
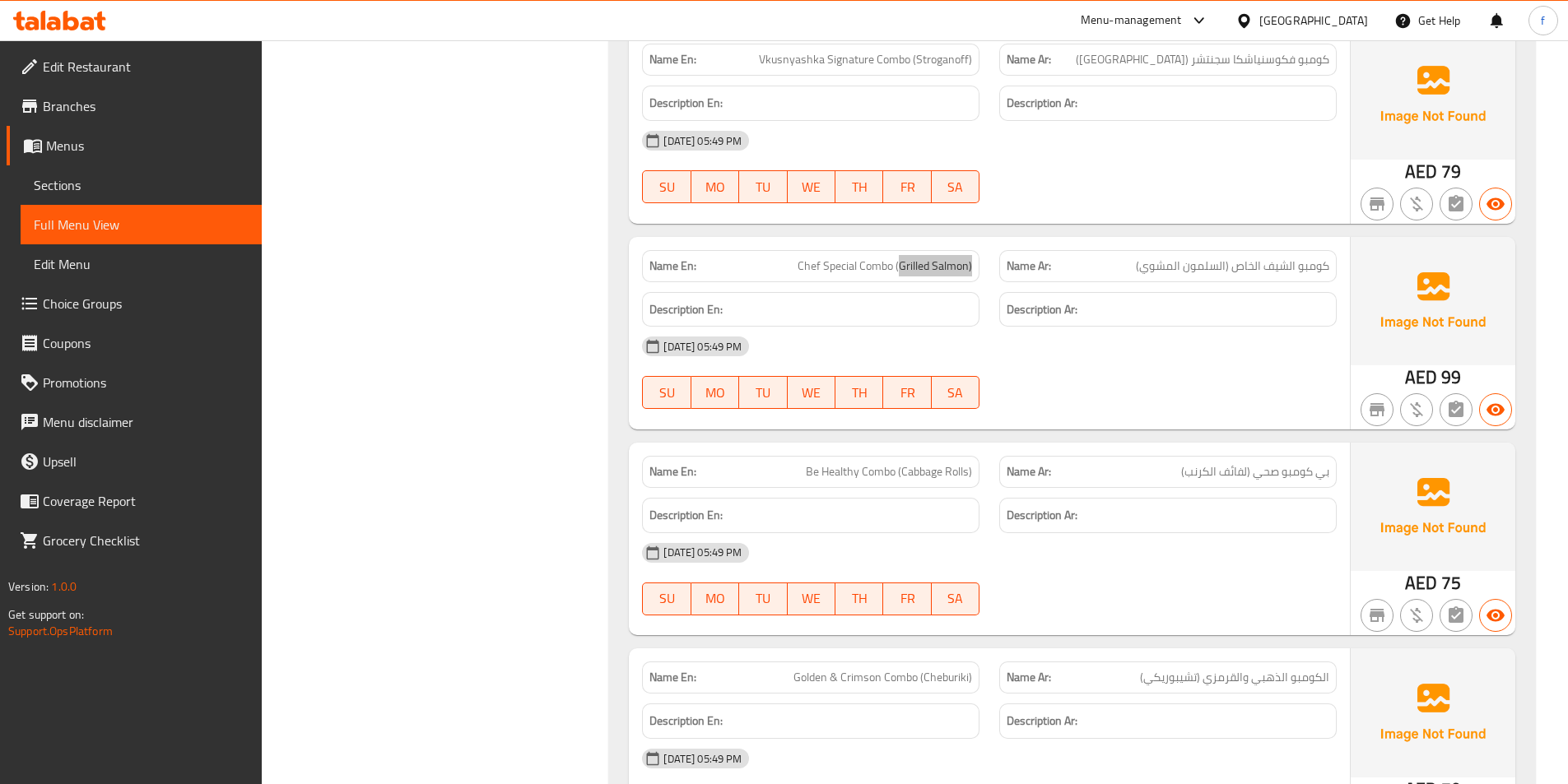
scroll to position [3701, 0]
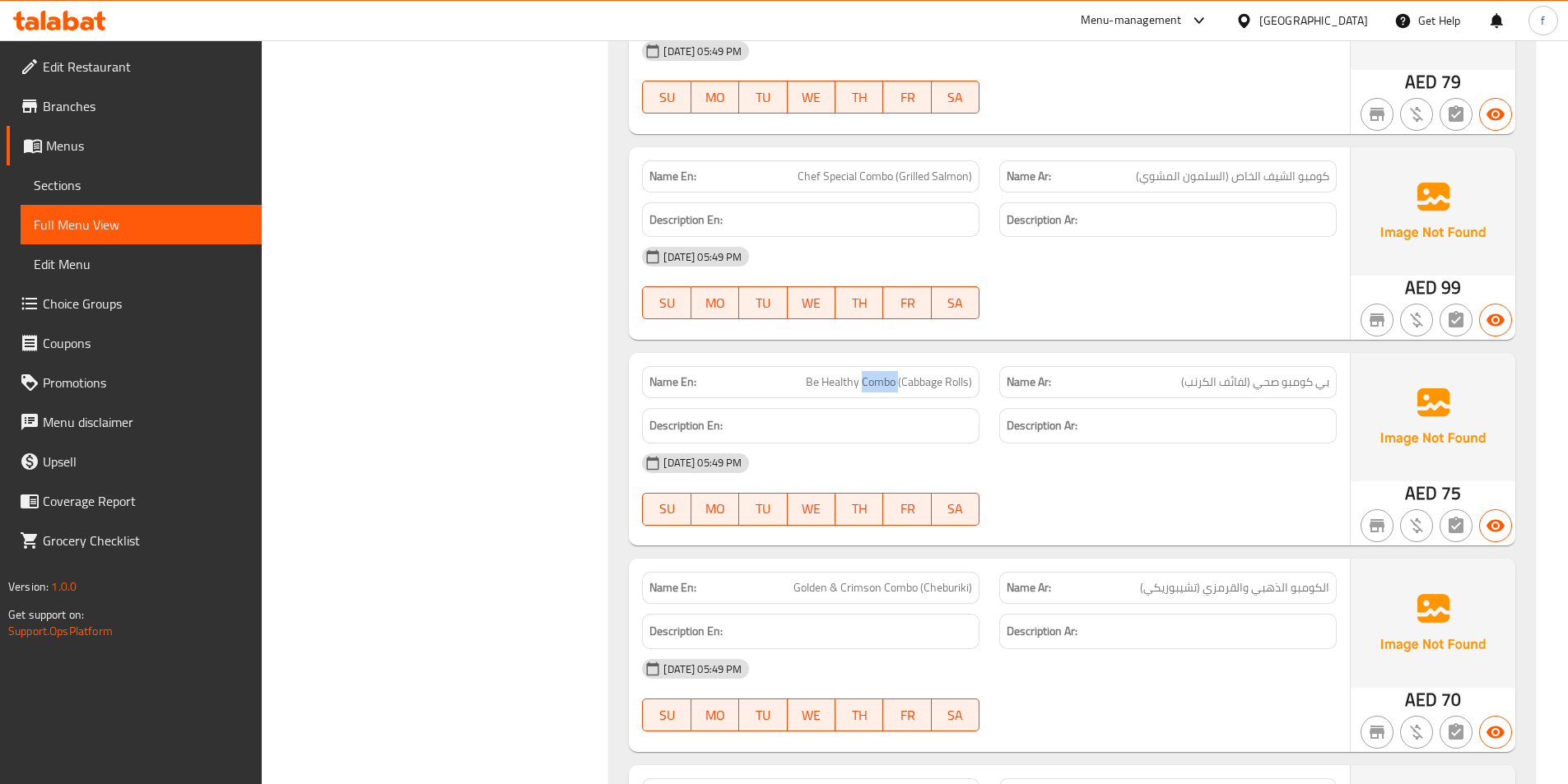
drag, startPoint x: 892, startPoint y: 383, endPoint x: 978, endPoint y: 388, distance: 86.1
drag, startPoint x: 1248, startPoint y: 384, endPoint x: 1192, endPoint y: 386, distance: 56.0
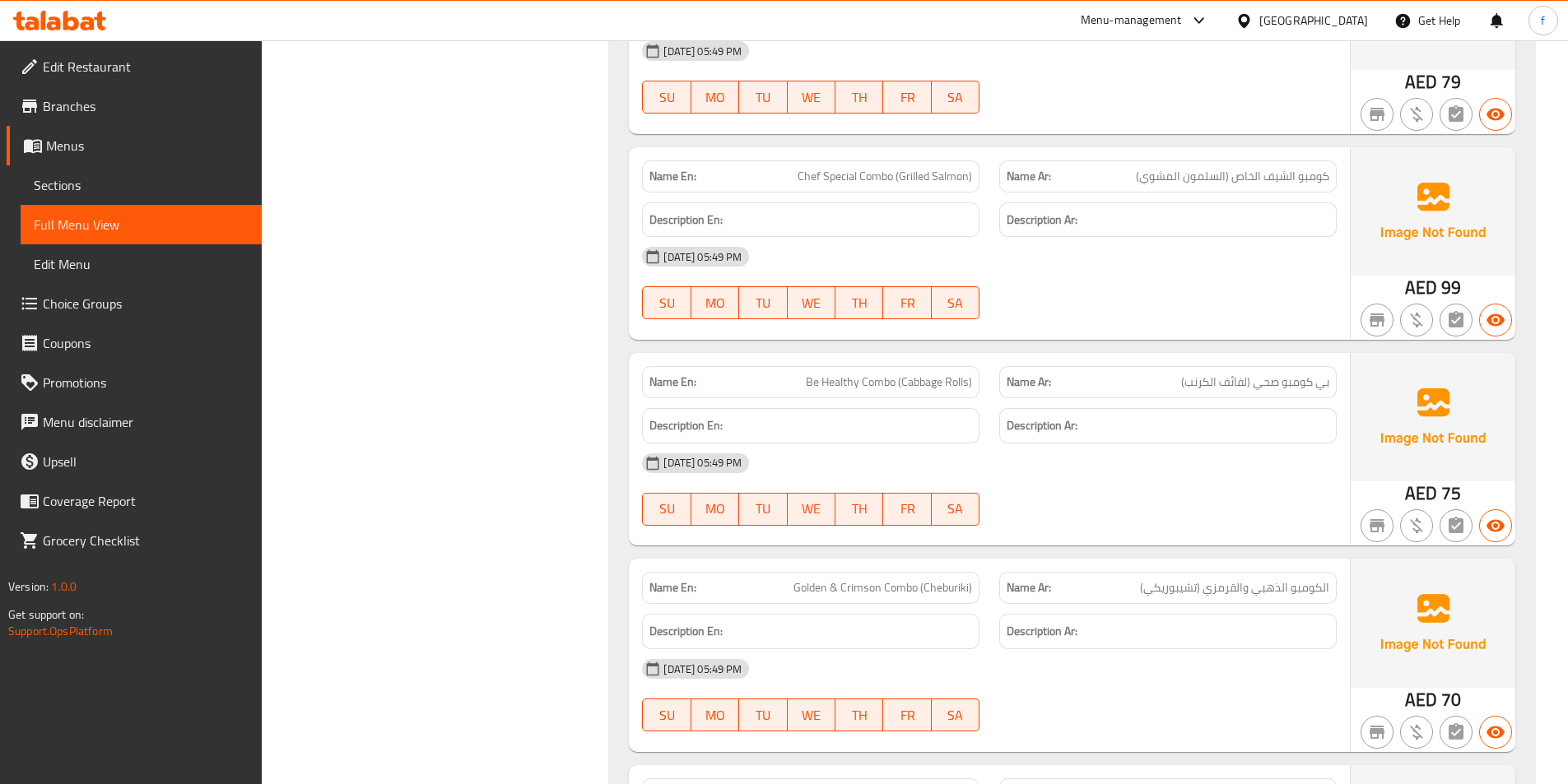
copy span "Cabbage"
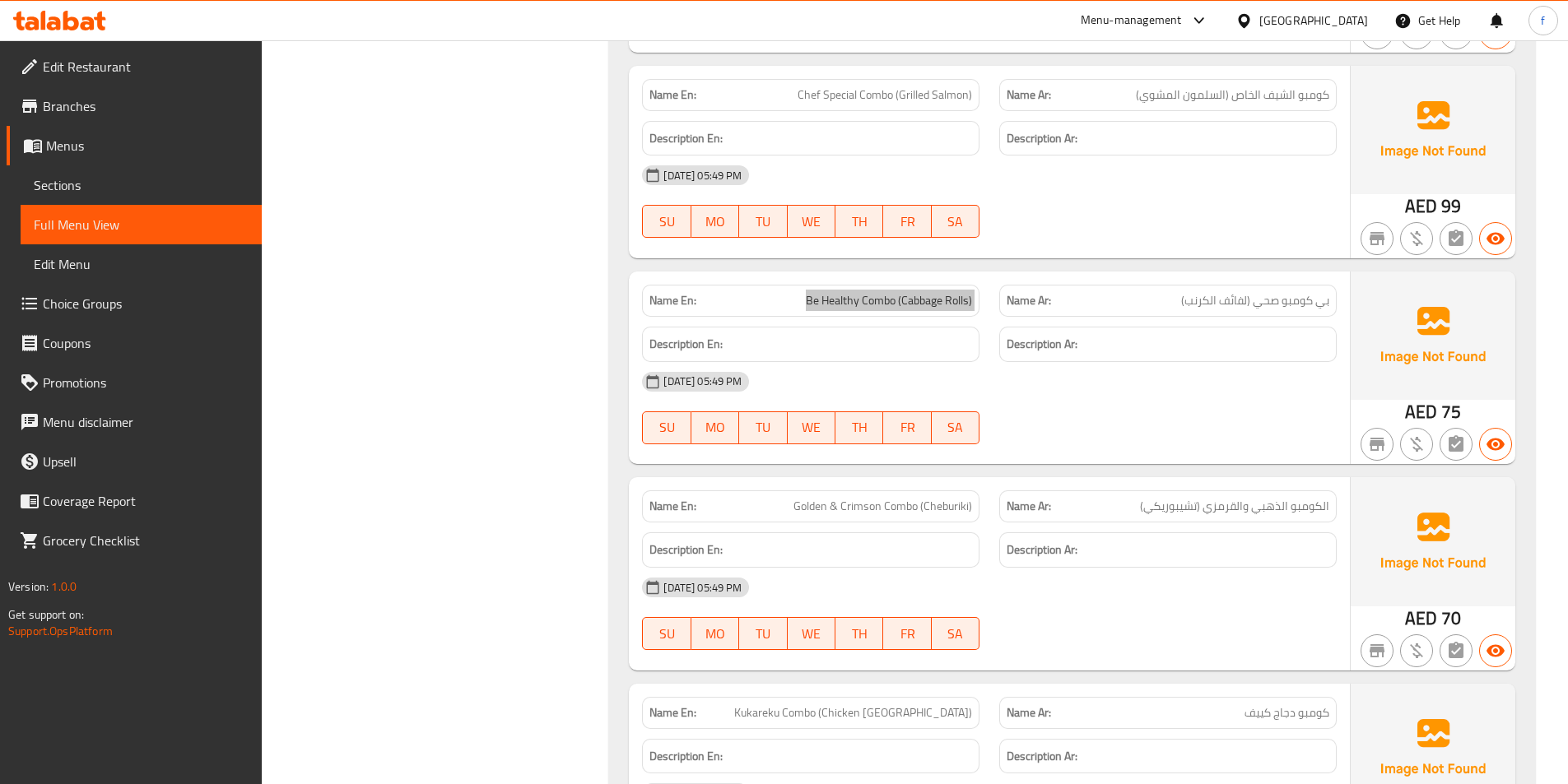
scroll to position [4030, 0]
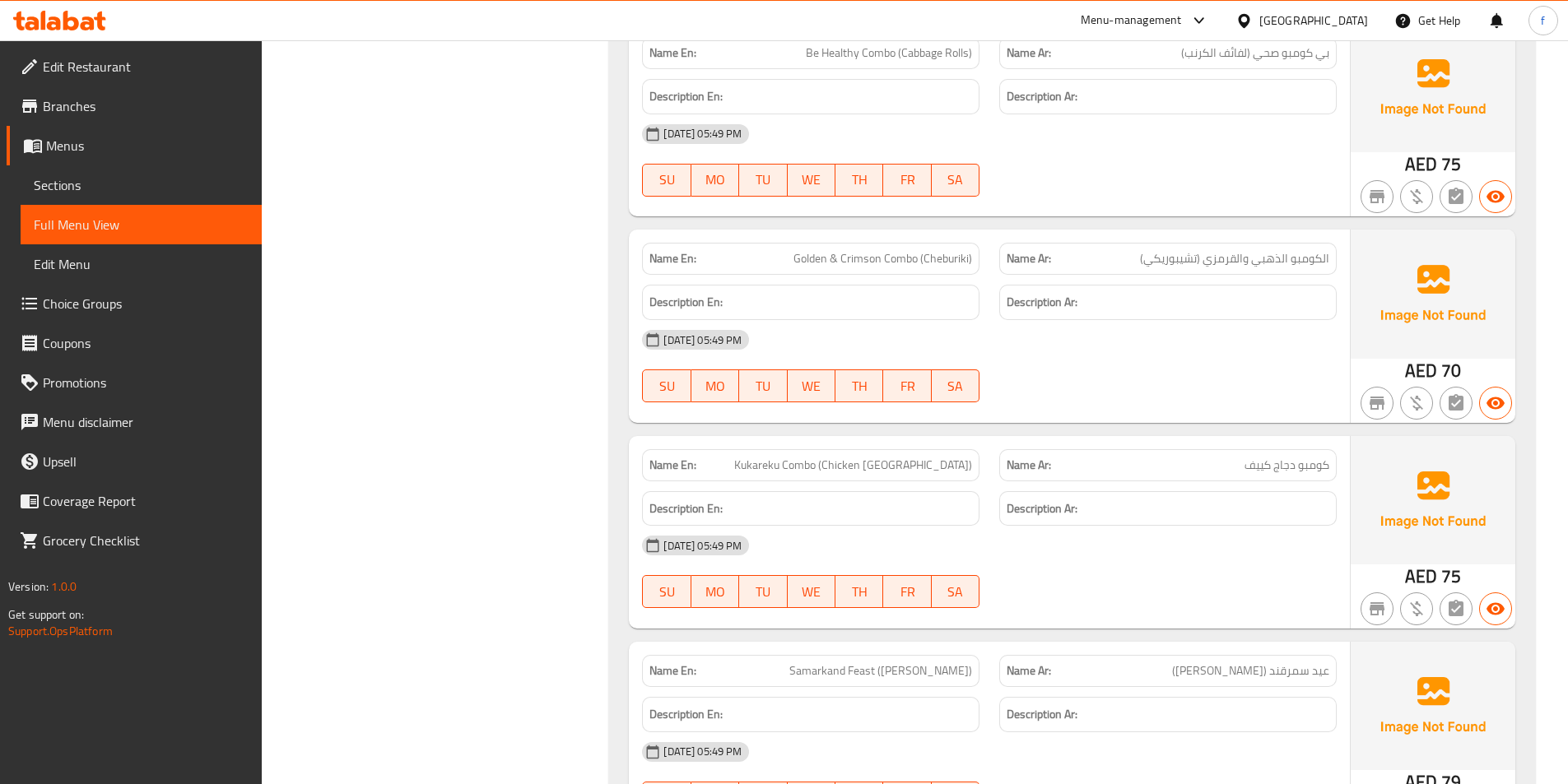
drag, startPoint x: 910, startPoint y: 258, endPoint x: 882, endPoint y: 258, distance: 28.0
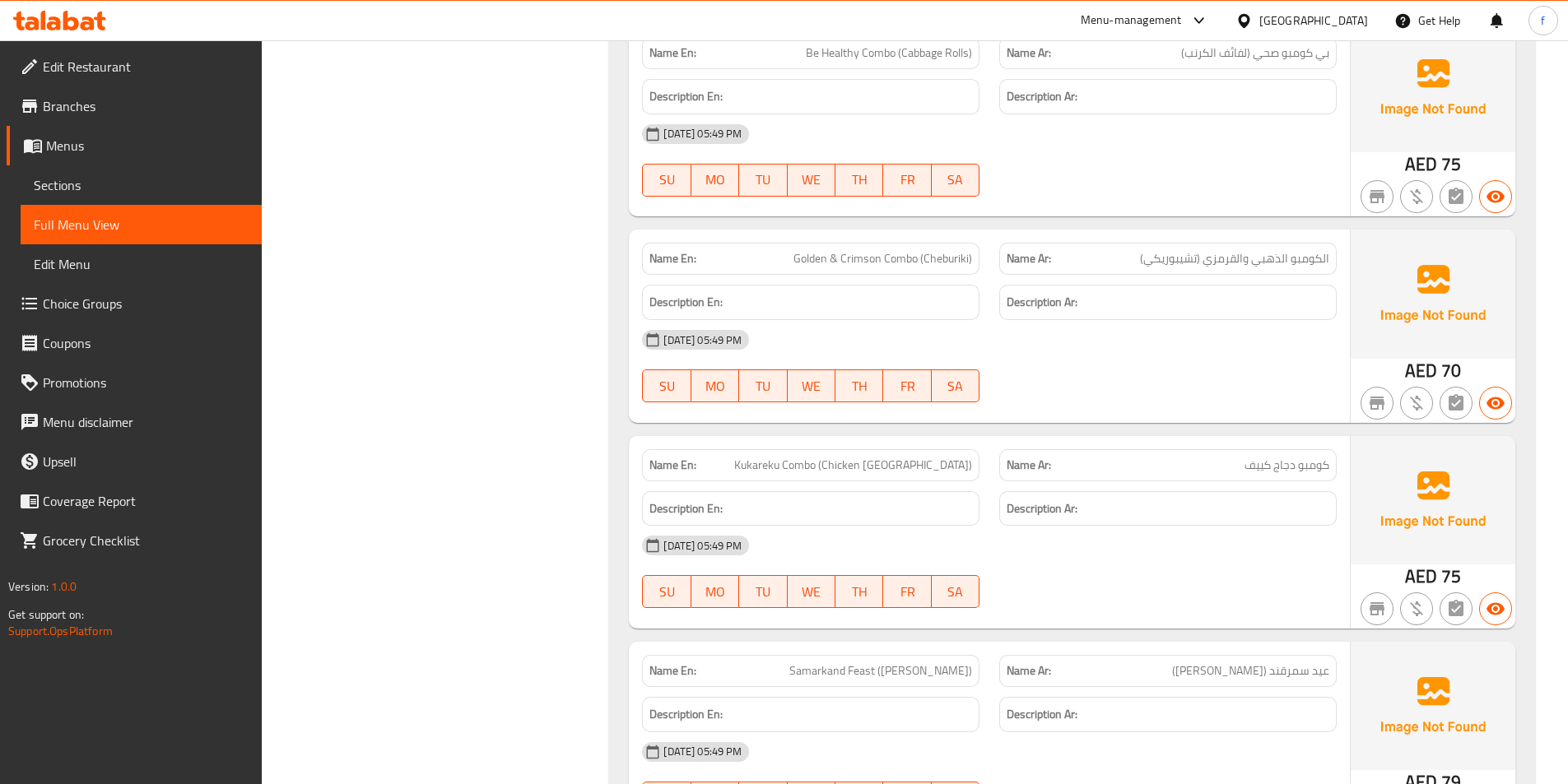
drag, startPoint x: 816, startPoint y: 246, endPoint x: 1076, endPoint y: 249, distance: 260.0
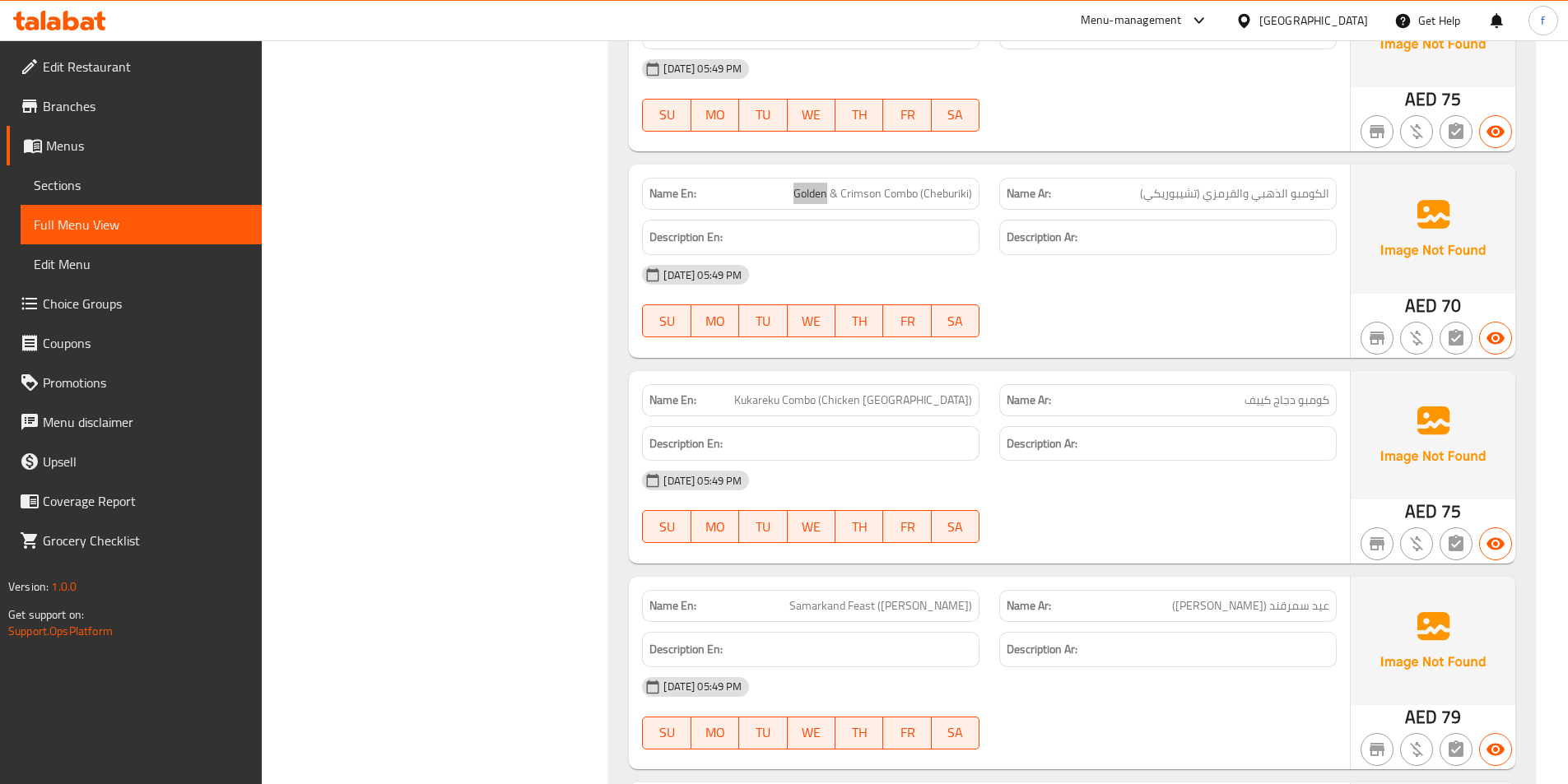
scroll to position [4113, 0]
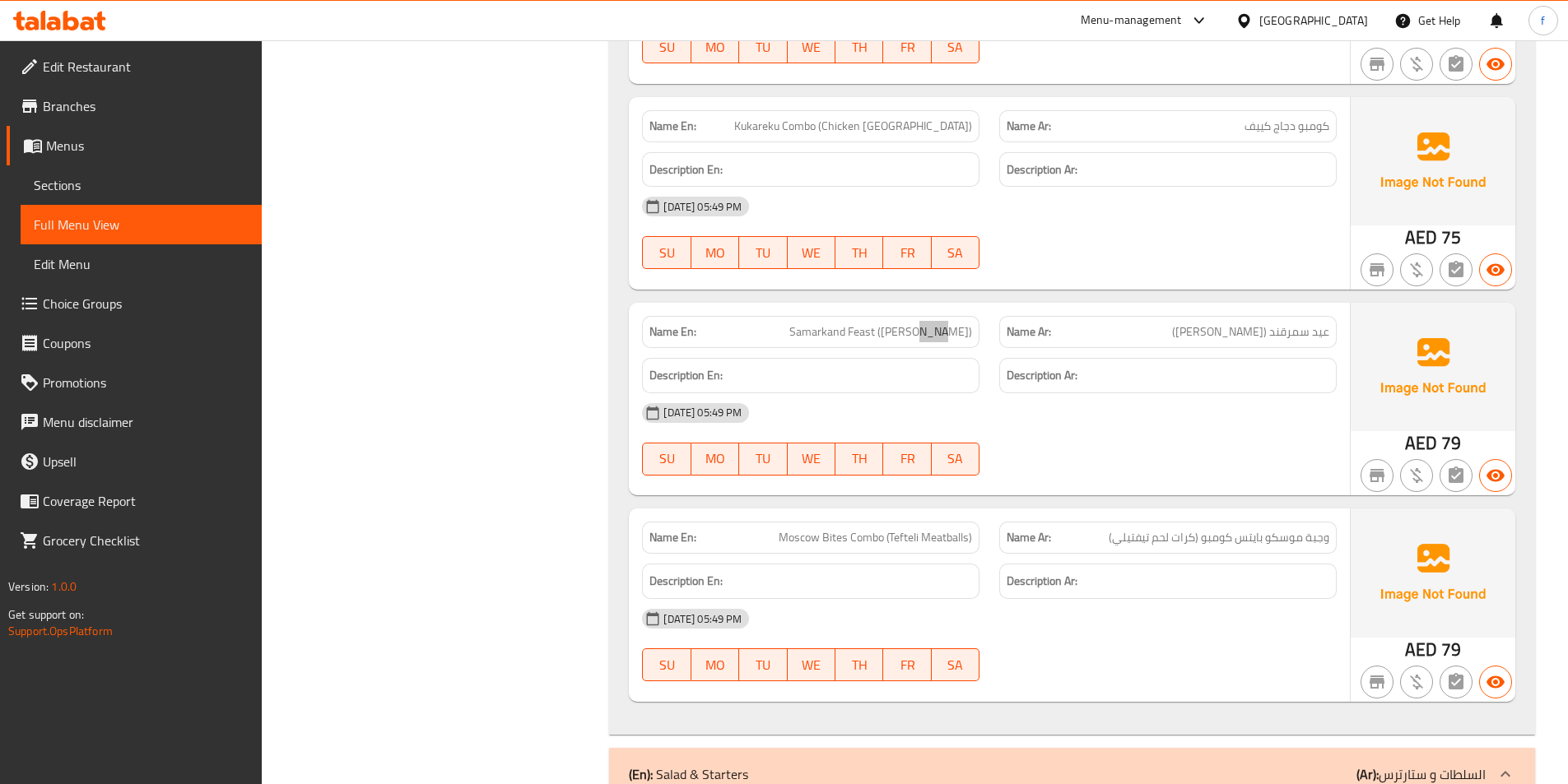
scroll to position [4442, 0]
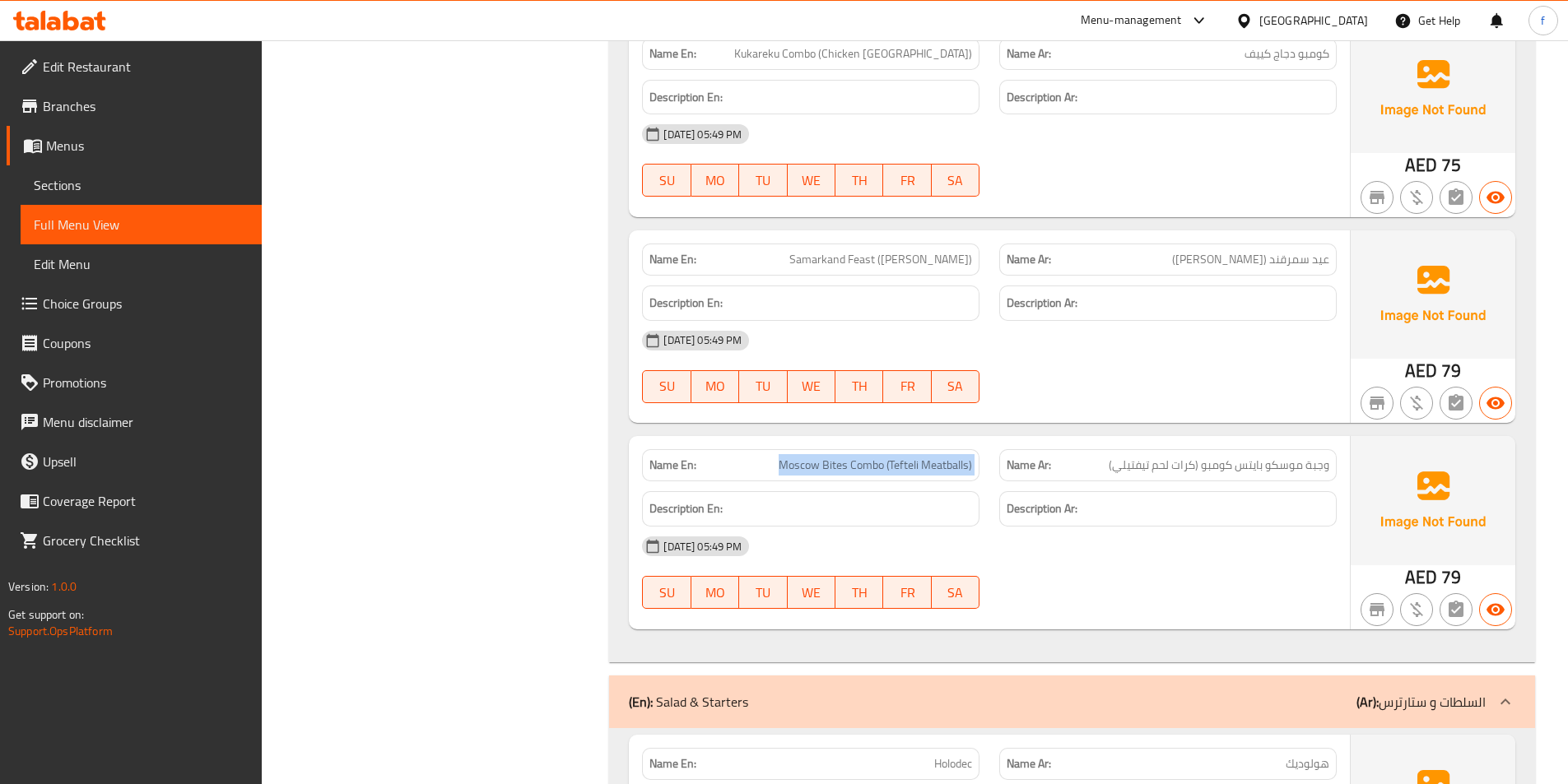
copy span "Moscow Bites Combo (Tefteli Meatballs)"
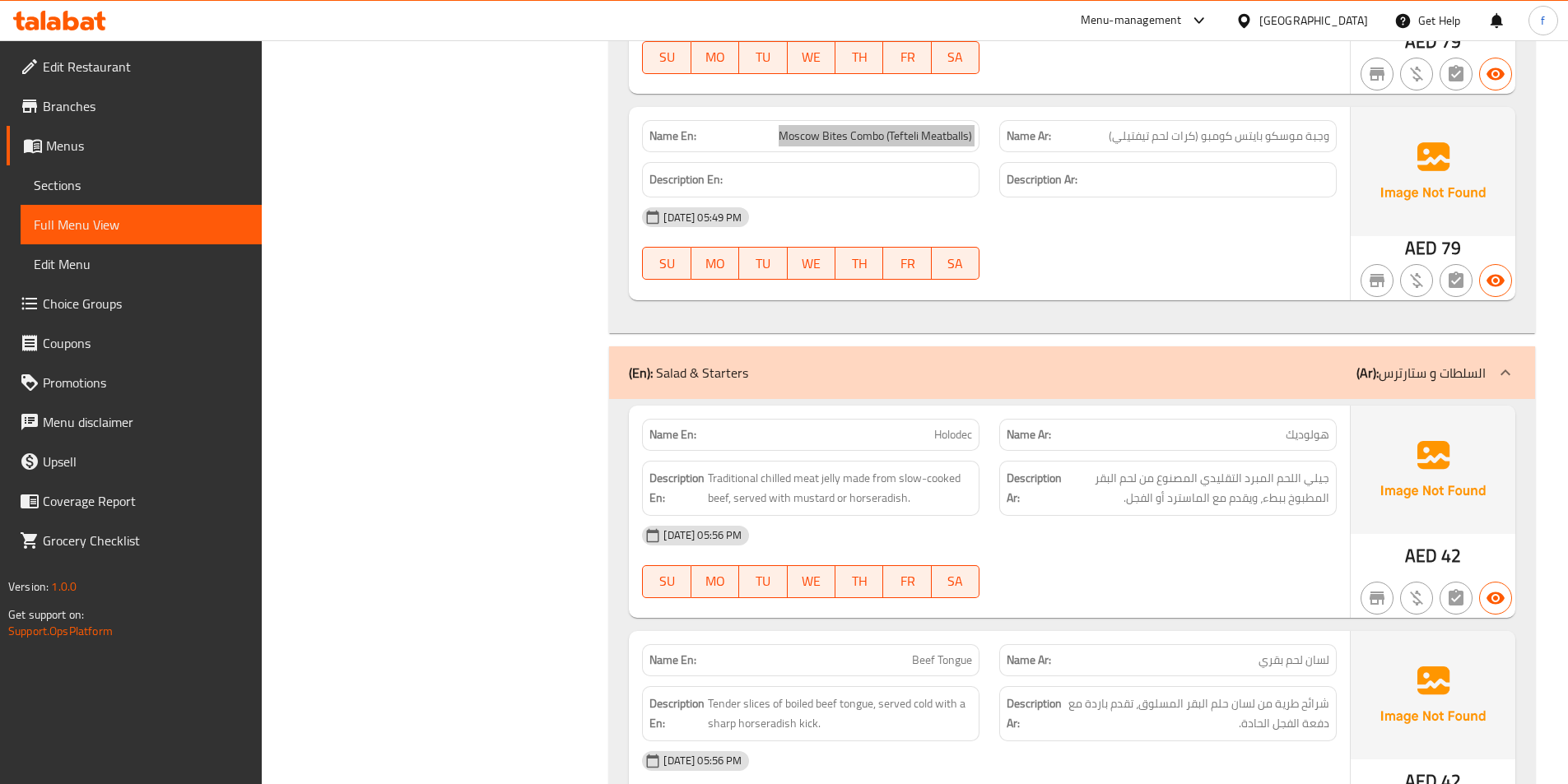
scroll to position [5018, 0]
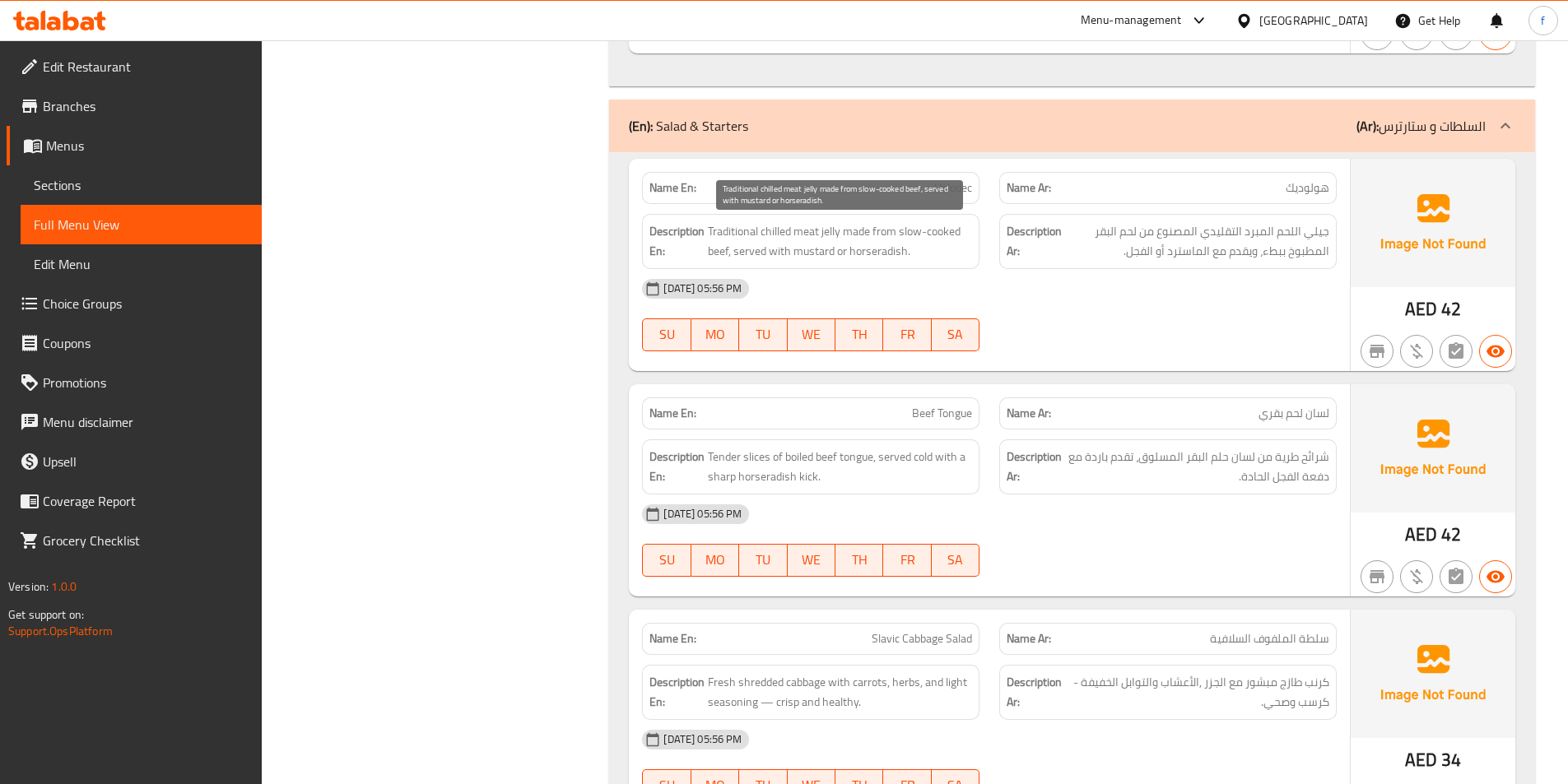
click at [829, 228] on span "Traditional chilled meat jelly made from slow-cooked beef, served with mustard …" at bounding box center [840, 241] width 264 height 40
drag, startPoint x: 829, startPoint y: 228, endPoint x: 817, endPoint y: 231, distance: 12.4
click at [829, 229] on span "Traditional chilled meat jelly made from slow-cooked beef, served with mustard …" at bounding box center [840, 241] width 264 height 40
click at [817, 231] on span "Traditional chilled meat jelly made from slow-cooked beef, served with mustard …" at bounding box center [840, 241] width 264 height 40
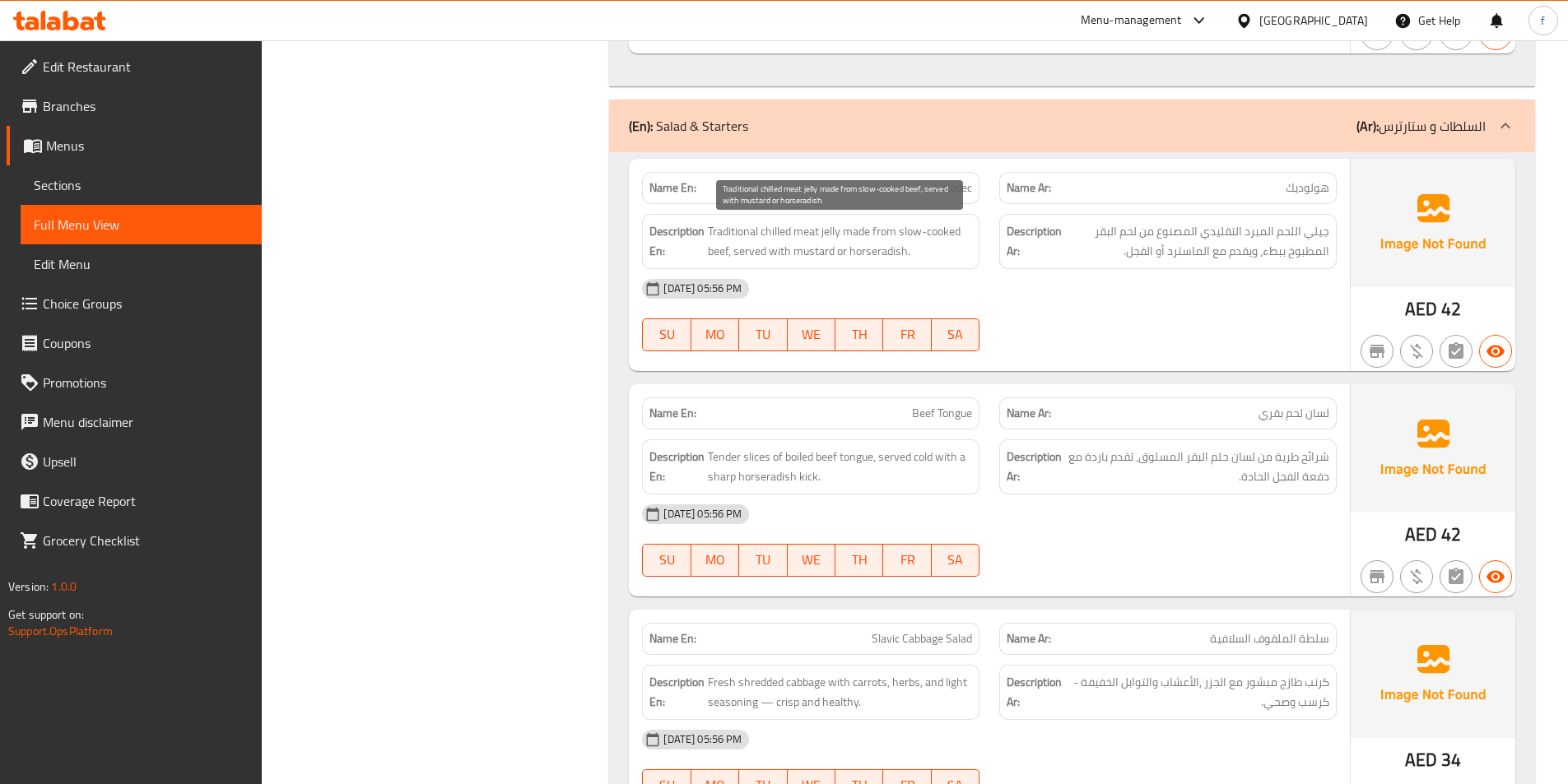
click at [771, 233] on span "Traditional chilled meat jelly made from slow-cooked beef, served with mustard …" at bounding box center [840, 241] width 264 height 40
click at [717, 229] on span "Traditional chilled meat jelly made from slow-cooked beef, served with mustard …" at bounding box center [840, 241] width 264 height 40
click at [859, 234] on span "Traditional chilled meat jelly made from slow-cooked beef, served with mustard …" at bounding box center [840, 241] width 264 height 40
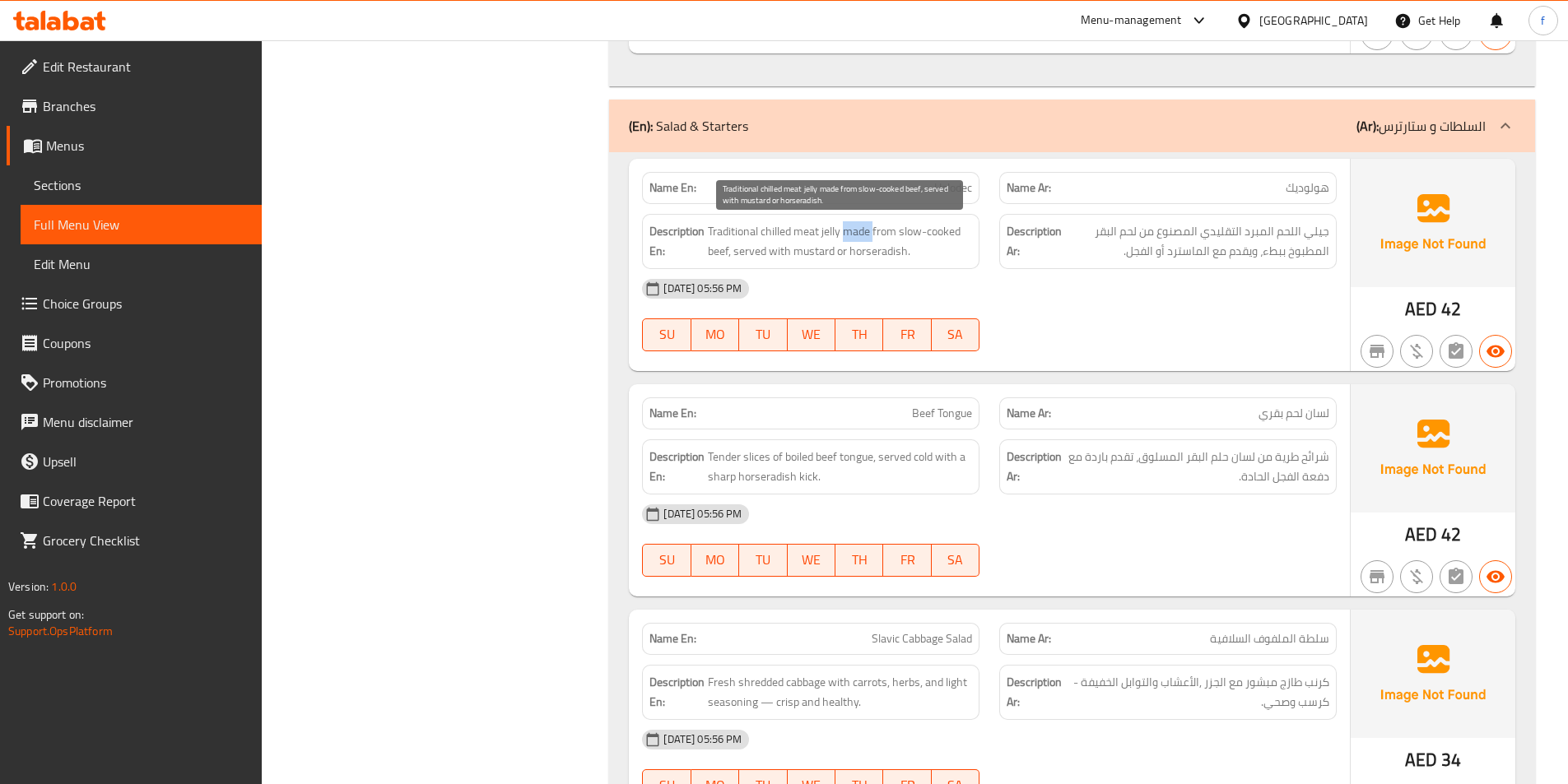
click at [859, 234] on span "Traditional chilled meat jelly made from slow-cooked beef, served with mustard …" at bounding box center [840, 241] width 264 height 40
click at [879, 230] on span "Traditional chilled meat jelly made from slow-cooked beef, served with mustard …" at bounding box center [840, 241] width 264 height 40
click at [714, 249] on span "Traditional chilled meat jelly made from slow-cooked beef, served with mustard …" at bounding box center [840, 241] width 264 height 40
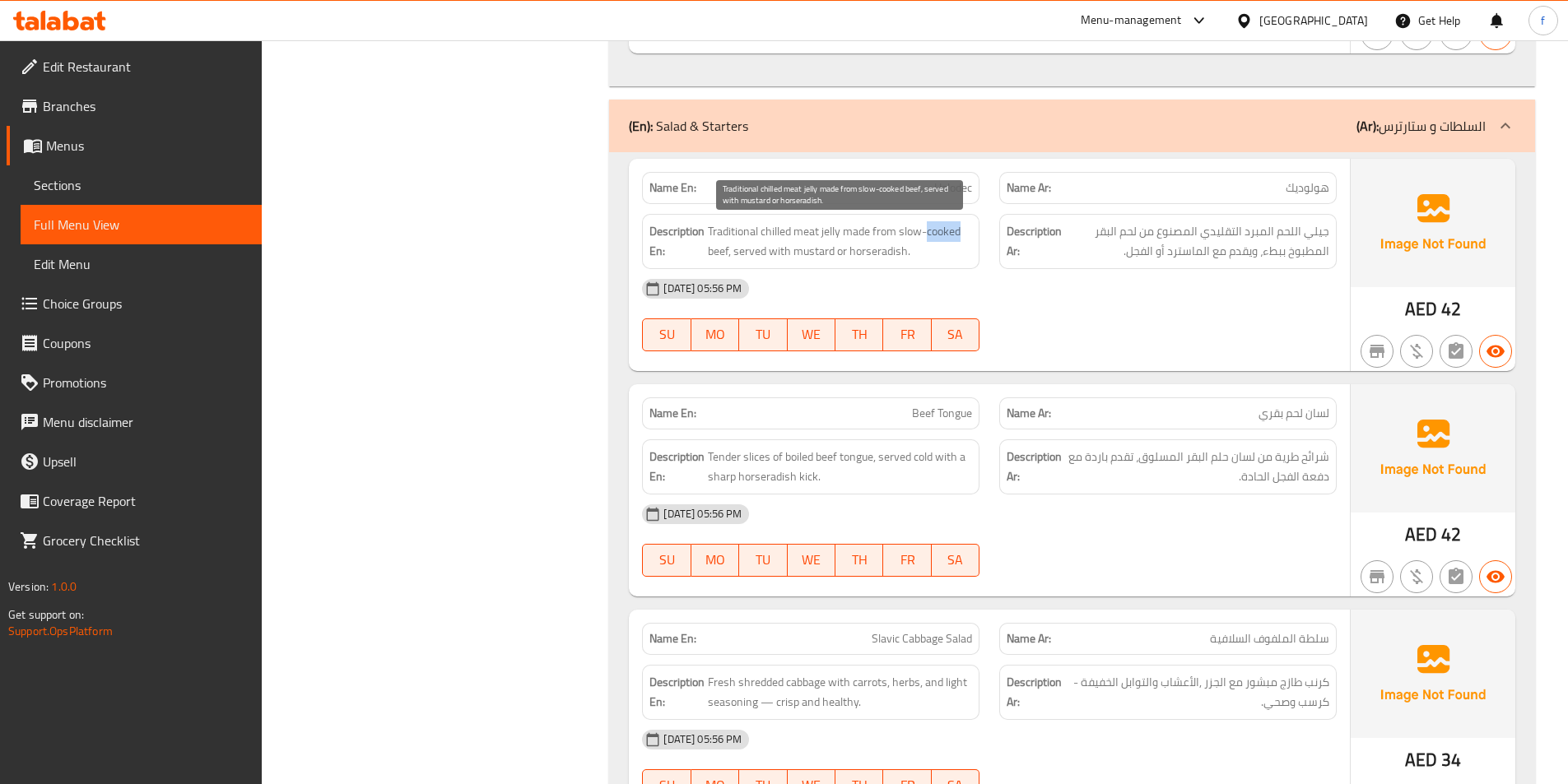
drag, startPoint x: 930, startPoint y: 232, endPoint x: 967, endPoint y: 233, distance: 37.0
click at [967, 233] on span "Traditional chilled meat jelly made from slow-cooked beef, served with mustard …" at bounding box center [840, 241] width 264 height 40
drag, startPoint x: 737, startPoint y: 251, endPoint x: 881, endPoint y: 254, distance: 144.0
click at [881, 254] on span "Traditional chilled meat jelly made from slow-cooked beef, served with mustard …" at bounding box center [840, 241] width 264 height 40
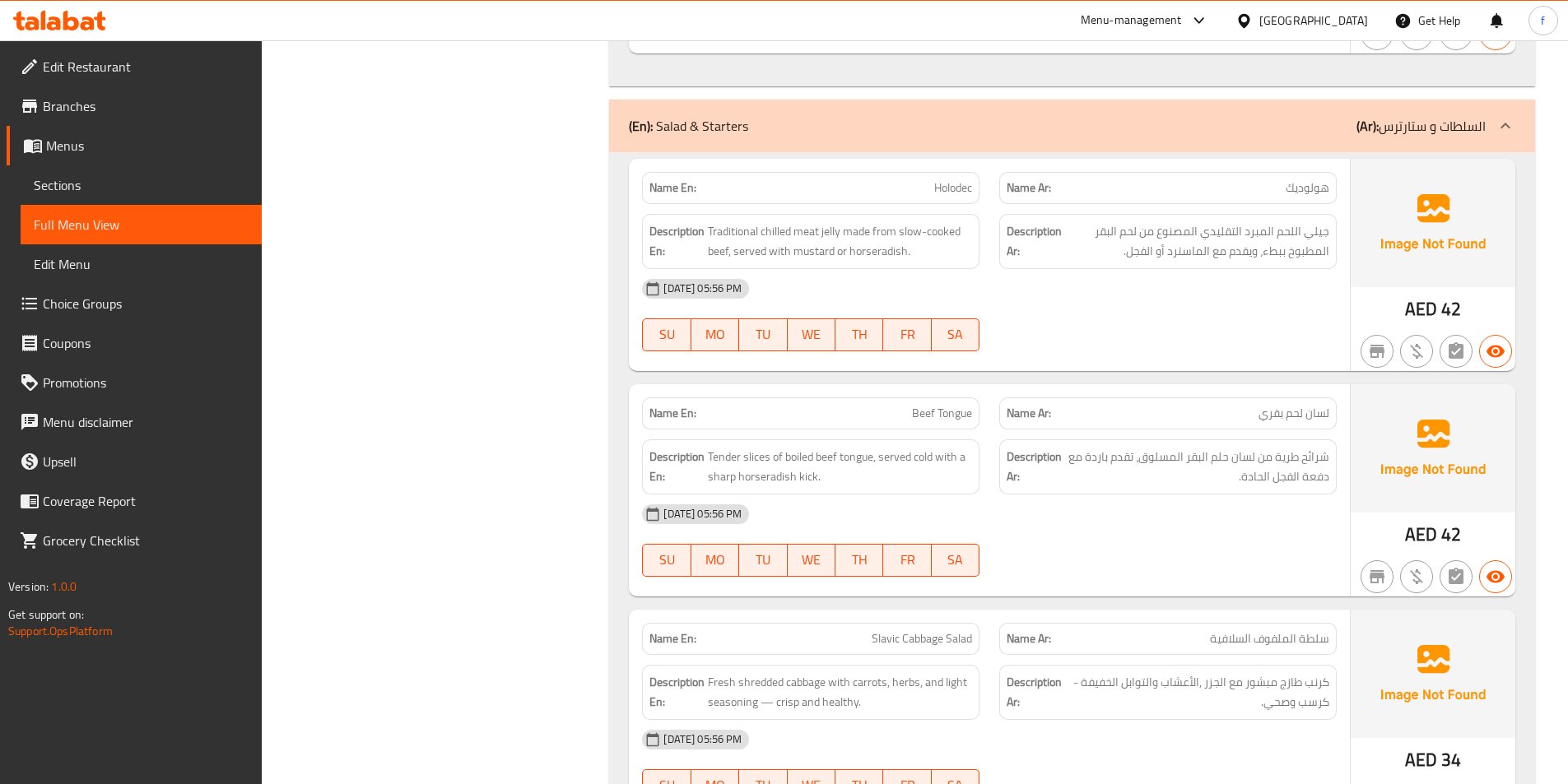
click at [840, 246] on span "Traditional chilled meat jelly made from slow-cooked beef, served with mustard …" at bounding box center [840, 241] width 264 height 40
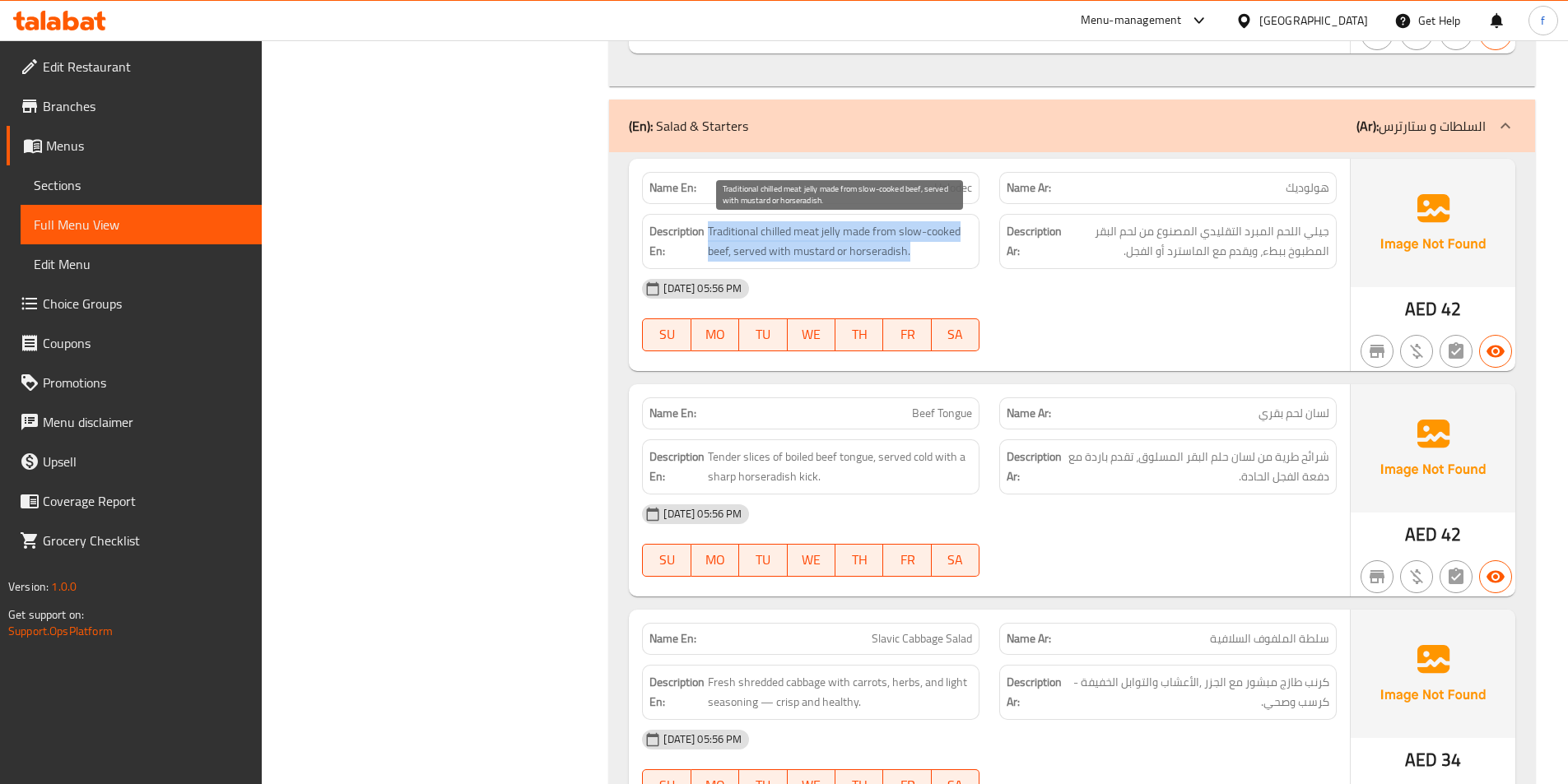
click at [840, 246] on span "Traditional chilled meat jelly made from slow-cooked beef, served with mustard …" at bounding box center [840, 241] width 264 height 40
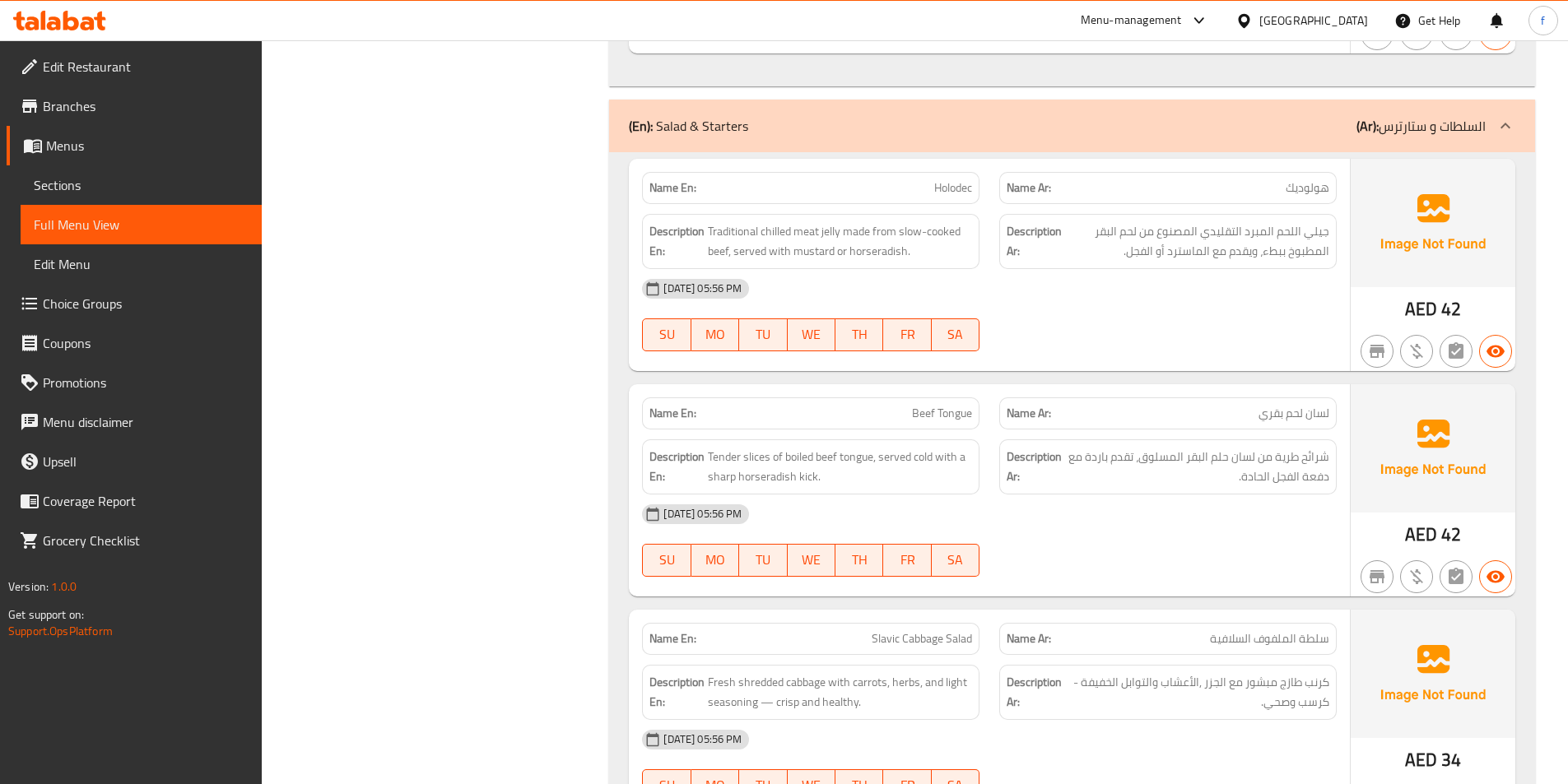
copy span "Holodec"
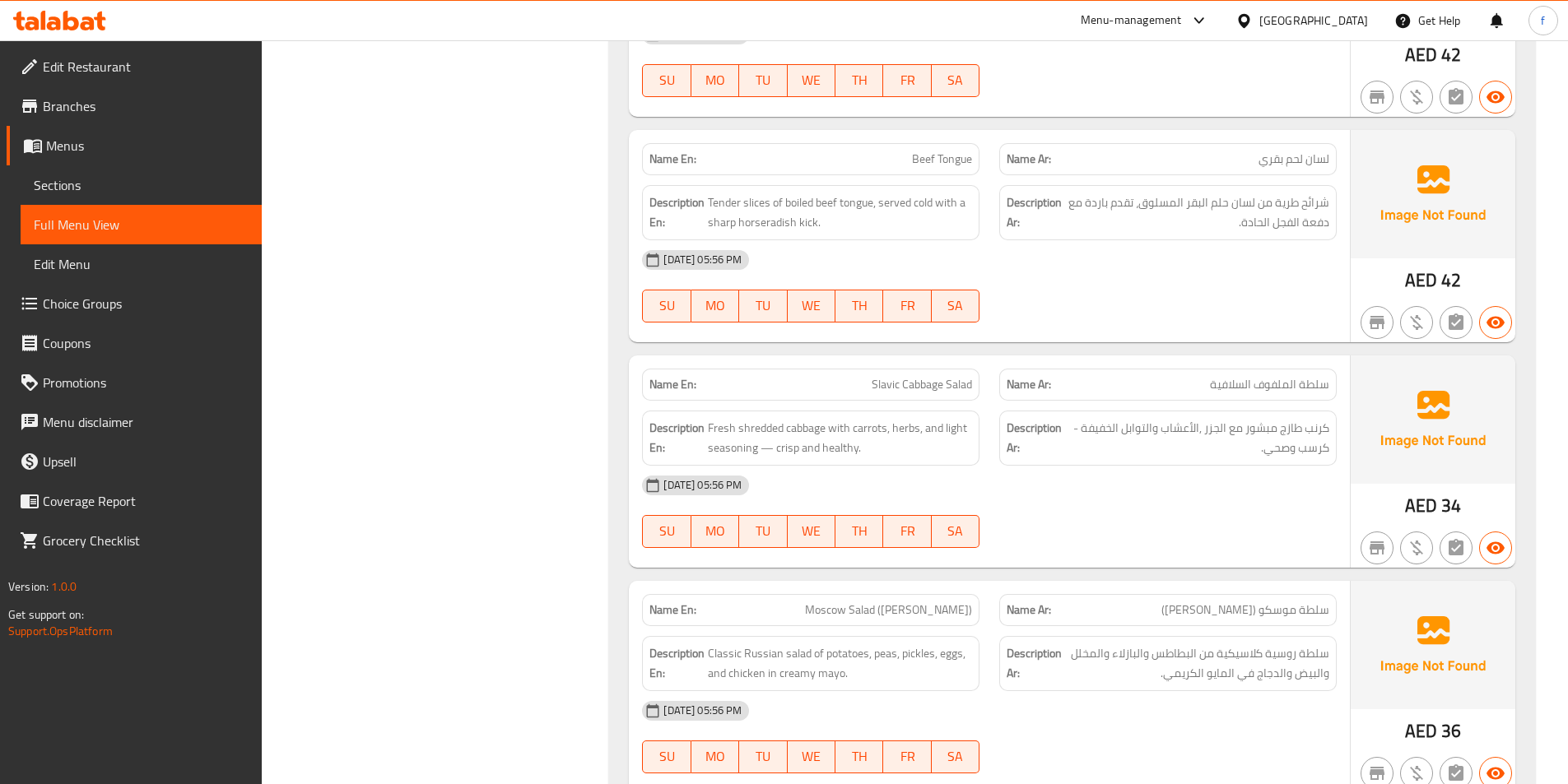
scroll to position [5182, 0]
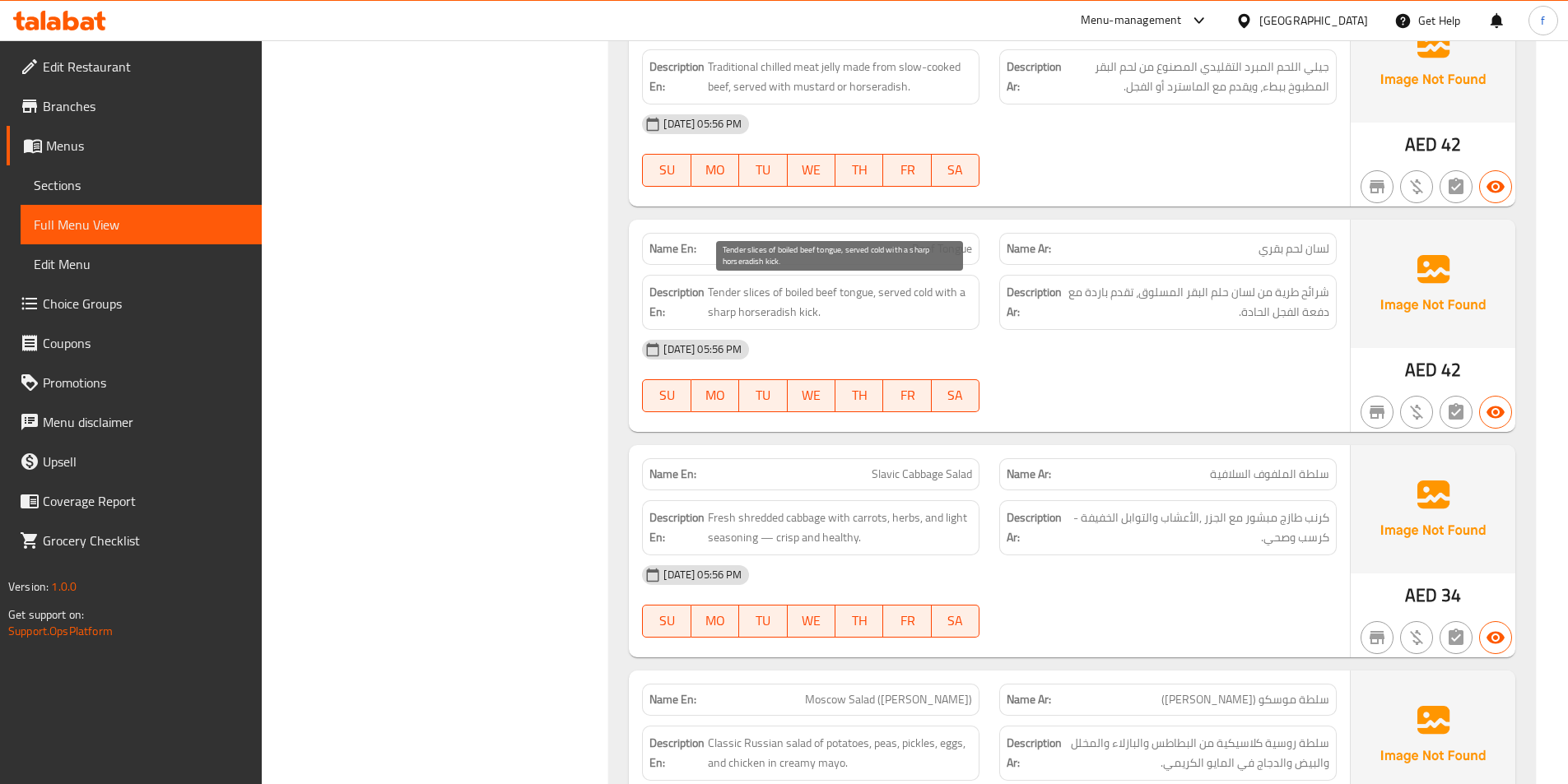
click at [757, 289] on span "Tender slices of boiled beef tongue, served cold with a sharp horseradish kick." at bounding box center [840, 302] width 264 height 40
click at [717, 294] on span "Tender slices of boiled beef tongue, served cold with a sharp horseradish kick." at bounding box center [840, 302] width 264 height 40
click at [793, 295] on span "Tender slices of boiled beef tongue, served cold with a sharp horseradish kick." at bounding box center [840, 302] width 264 height 40
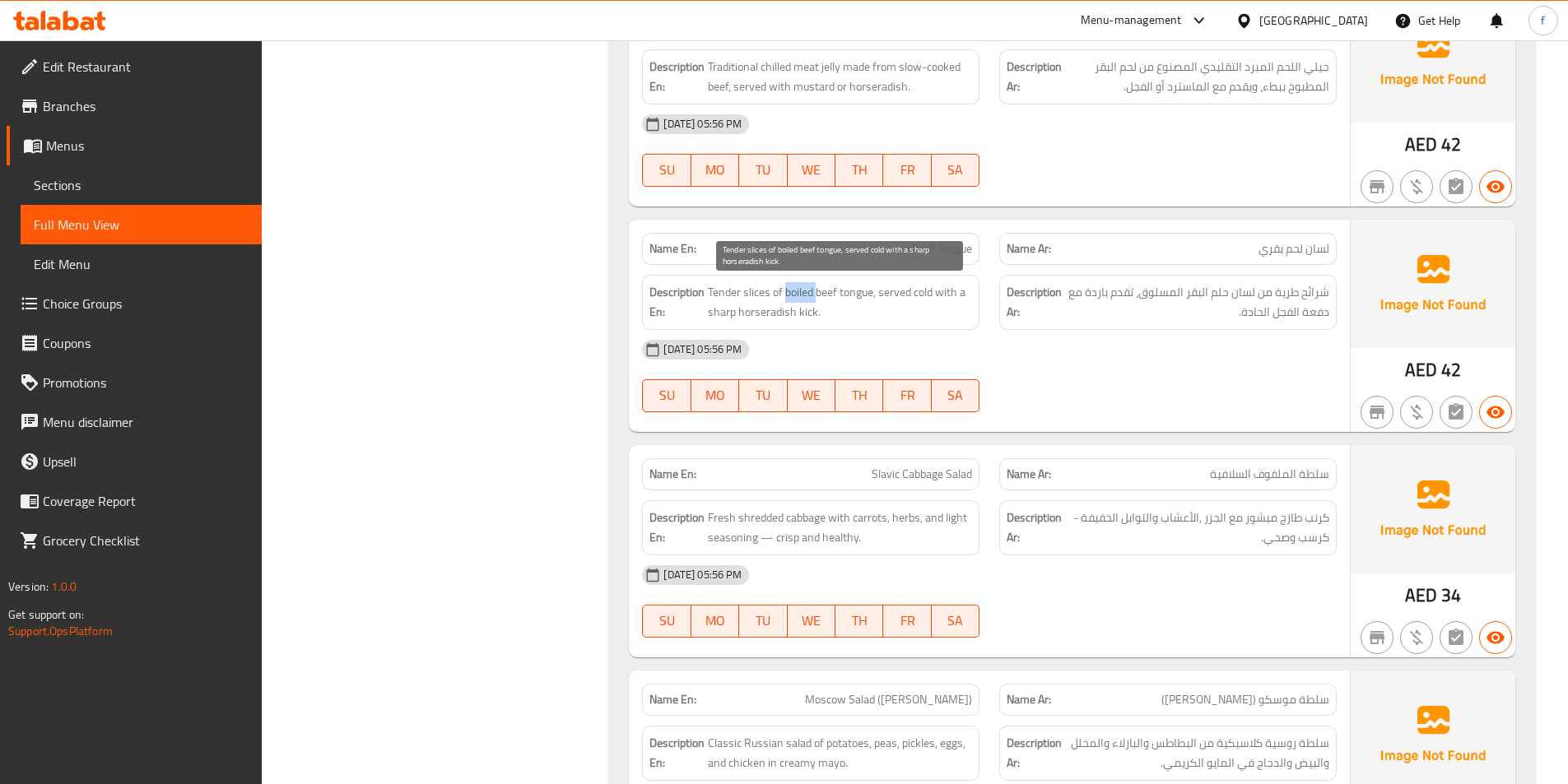
click at [793, 295] on span "Tender slices of boiled beef tongue, served cold with a sharp horseradish kick." at bounding box center [840, 302] width 264 height 40
click at [811, 289] on span "Tender slices of boiled beef tongue, served cold with a sharp horseradish kick." at bounding box center [840, 302] width 264 height 40
click at [852, 288] on span "Tender slices of boiled beef tongue, served cold with a sharp horseradish kick." at bounding box center [840, 302] width 264 height 40
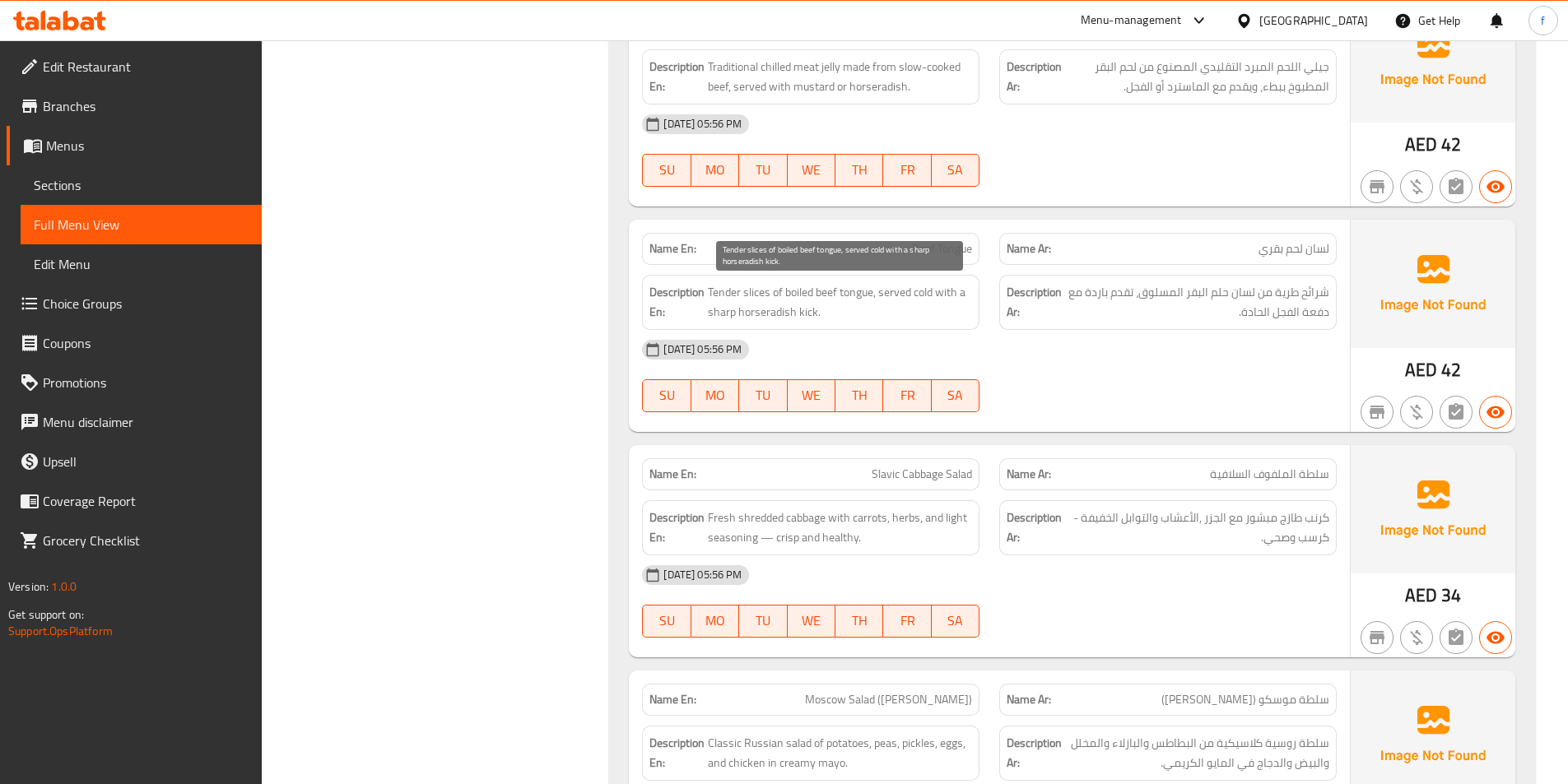
click at [838, 291] on span "Tender slices of boiled beef tongue, served cold with a sharp horseradish kick." at bounding box center [840, 302] width 264 height 40
click at [805, 294] on span "Tender slices of boiled beef tongue, served cold with a sharp horseradish kick." at bounding box center [840, 302] width 264 height 40
click at [889, 292] on span "Tender slices of boiled beef tongue, served cold with a sharp horseradish kick." at bounding box center [840, 302] width 264 height 40
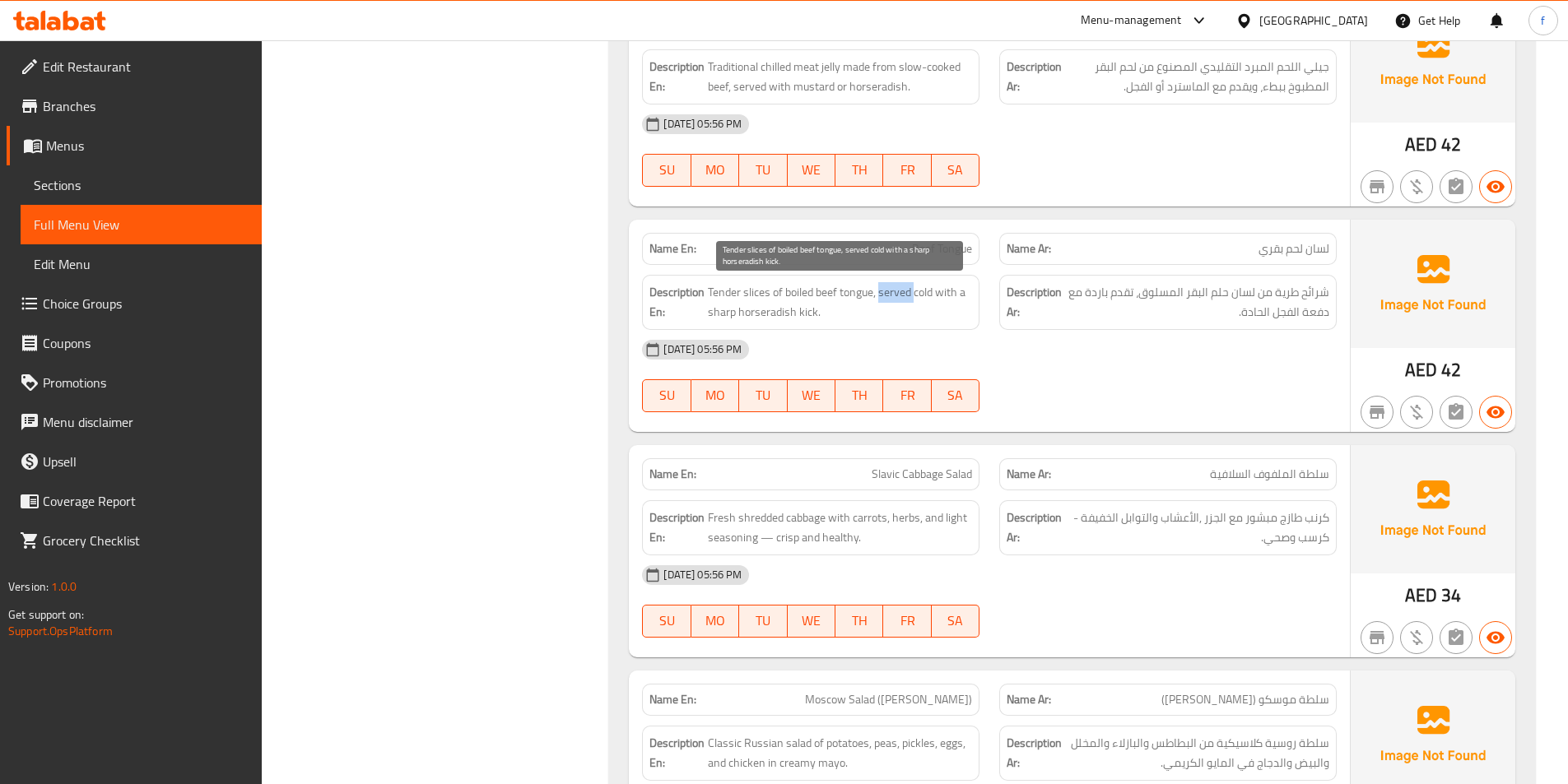
click at [889, 292] on span "Tender slices of boiled beef tongue, served cold with a sharp horseradish kick." at bounding box center [840, 302] width 264 height 40
click at [924, 292] on span "Tender slices of boiled beef tongue, served cold with a sharp horseradish kick." at bounding box center [840, 302] width 264 height 40
click at [952, 290] on span "Tender slices of boiled beef tongue, served cold with a sharp horseradish kick." at bounding box center [840, 302] width 264 height 40
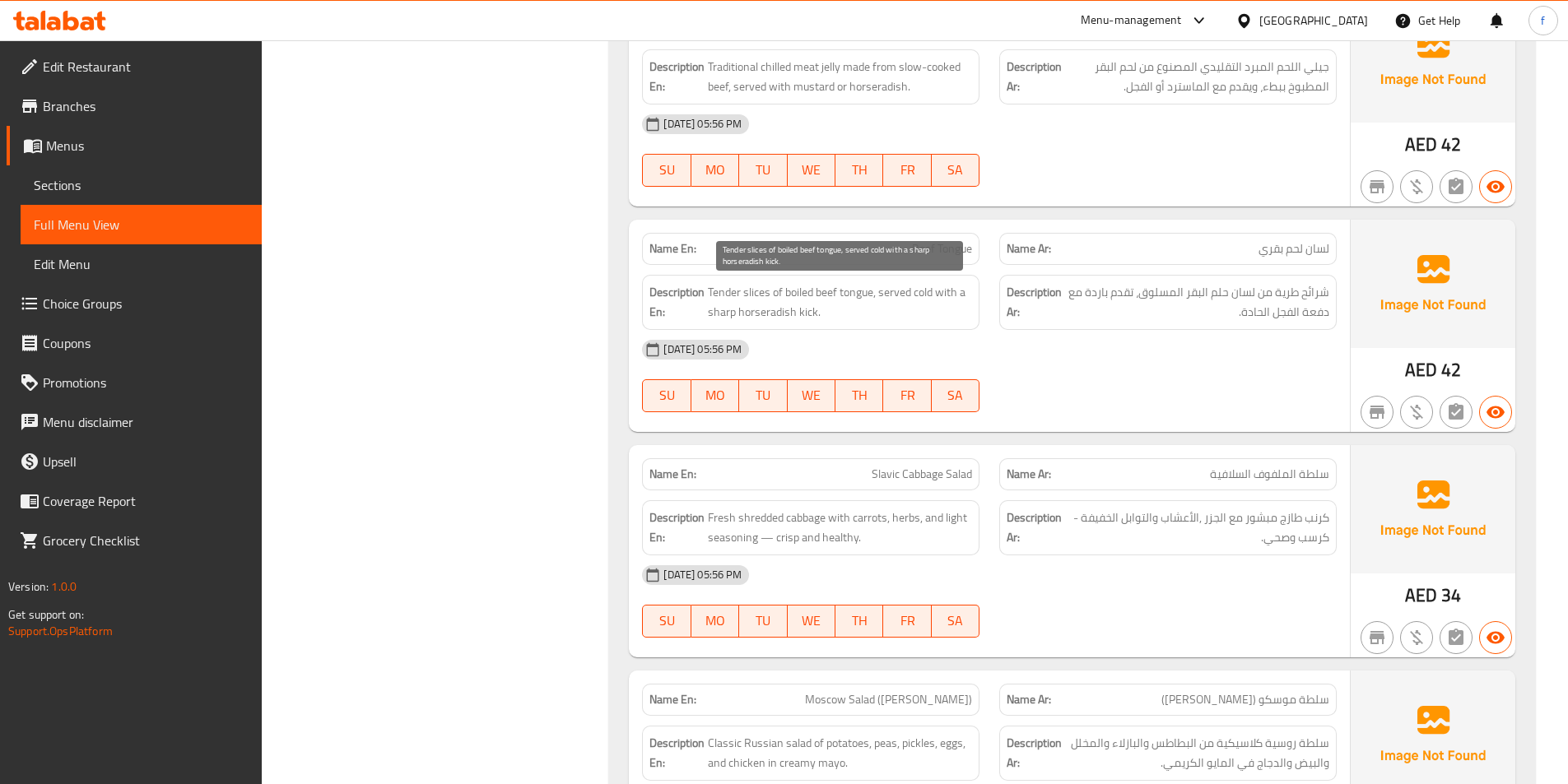
click at [726, 311] on span "Tender slices of boiled beef tongue, served cold with a sharp horseradish kick." at bounding box center [840, 302] width 264 height 40
click at [813, 311] on span "Tender slices of boiled beef tongue, served cold with a sharp horseradish kick." at bounding box center [840, 302] width 264 height 40
click at [784, 311] on span "Tender slices of boiled beef tongue, served cold with a sharp horseradish kick." at bounding box center [840, 302] width 264 height 40
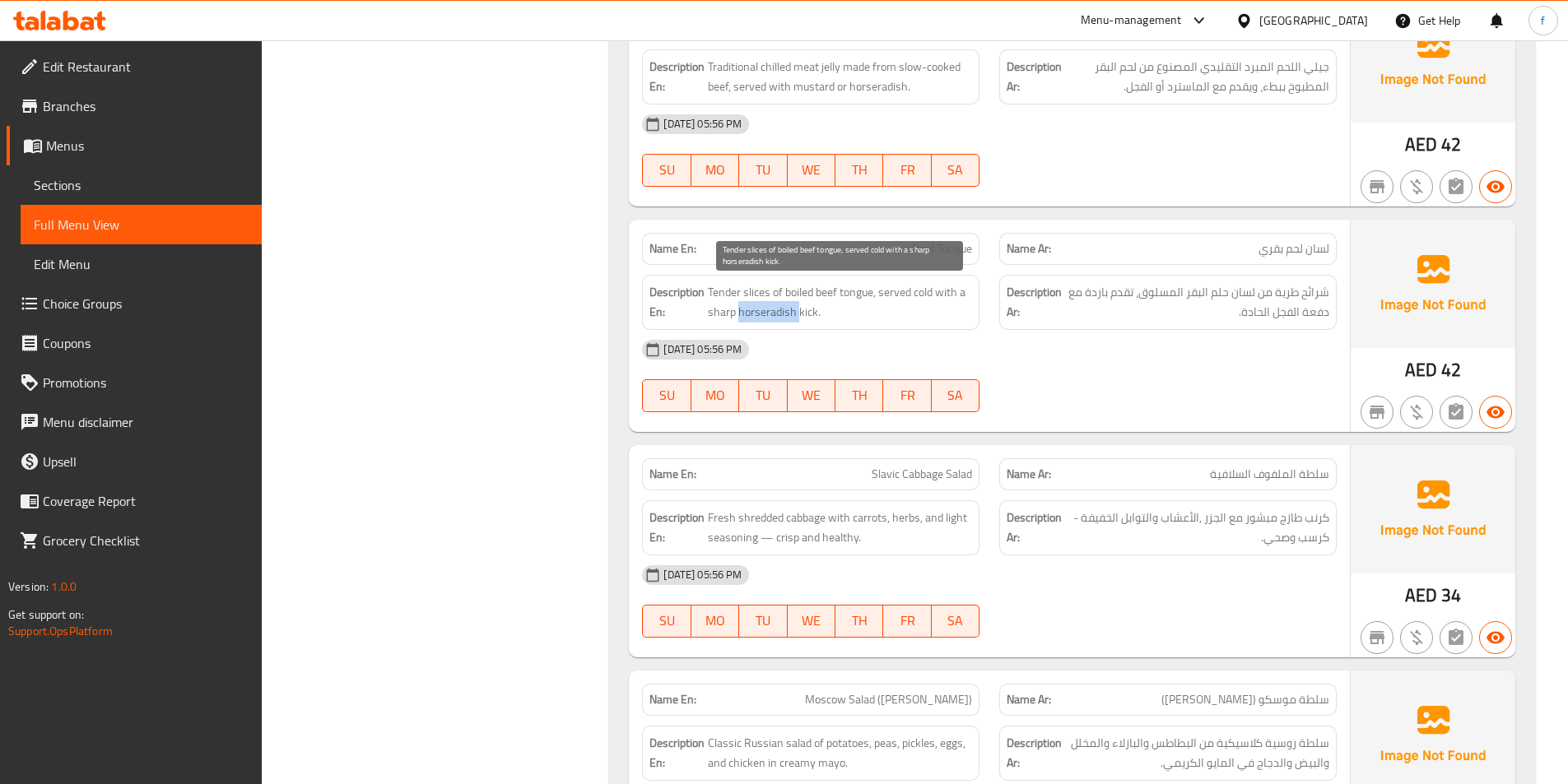
click at [784, 311] on span "Tender slices of boiled beef tongue, served cold with a sharp horseradish kick." at bounding box center [840, 302] width 264 height 40
click at [721, 312] on span "Tender slices of boiled beef tongue, served cold with a sharp horseradish kick." at bounding box center [840, 302] width 264 height 40
drag, startPoint x: 721, startPoint y: 312, endPoint x: 1090, endPoint y: 359, distance: 372.0
click at [747, 312] on span "Tender slices of boiled beef tongue, served cold with a sharp horseradish kick." at bounding box center [840, 302] width 264 height 40
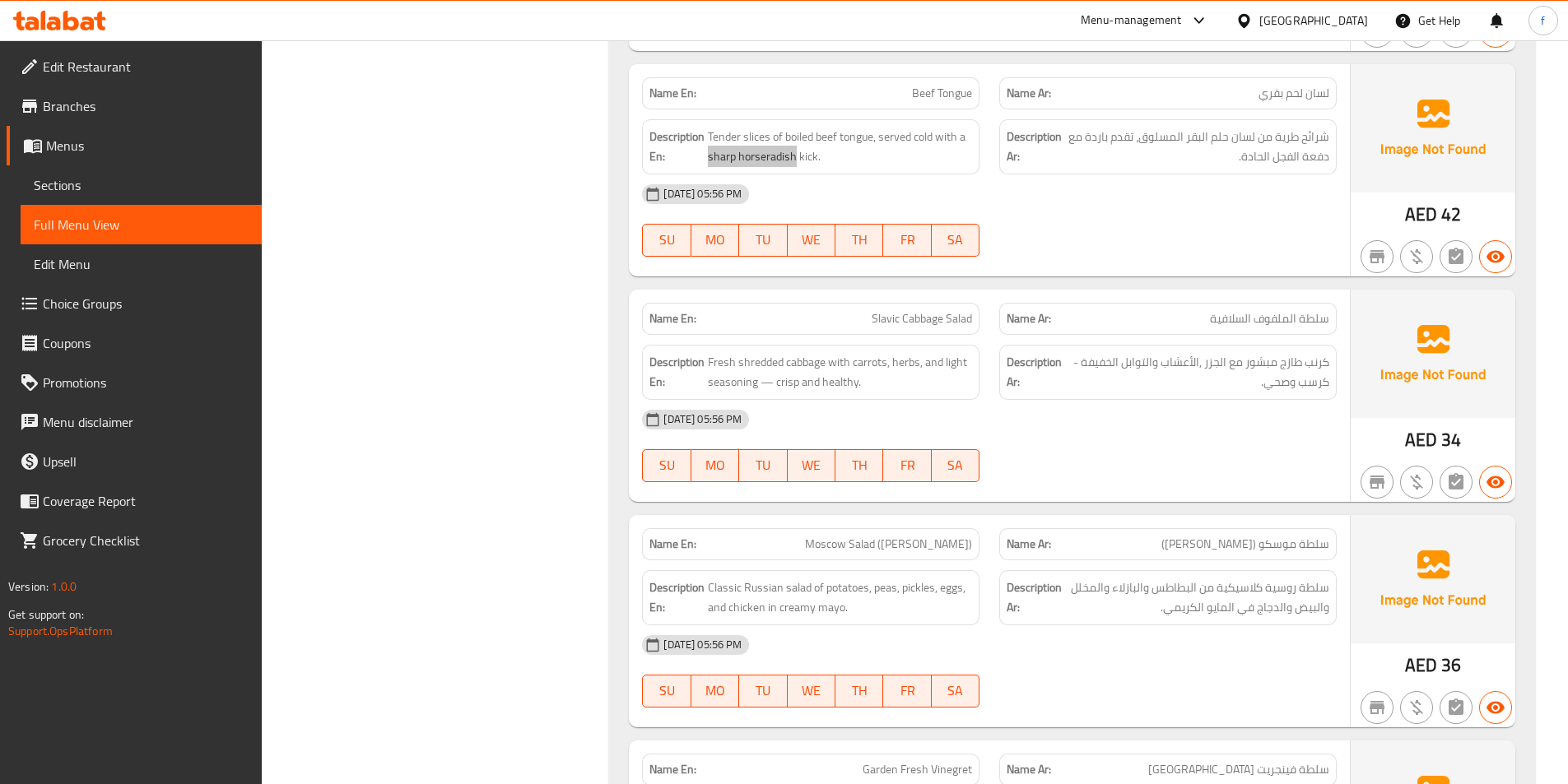
scroll to position [5347, 0]
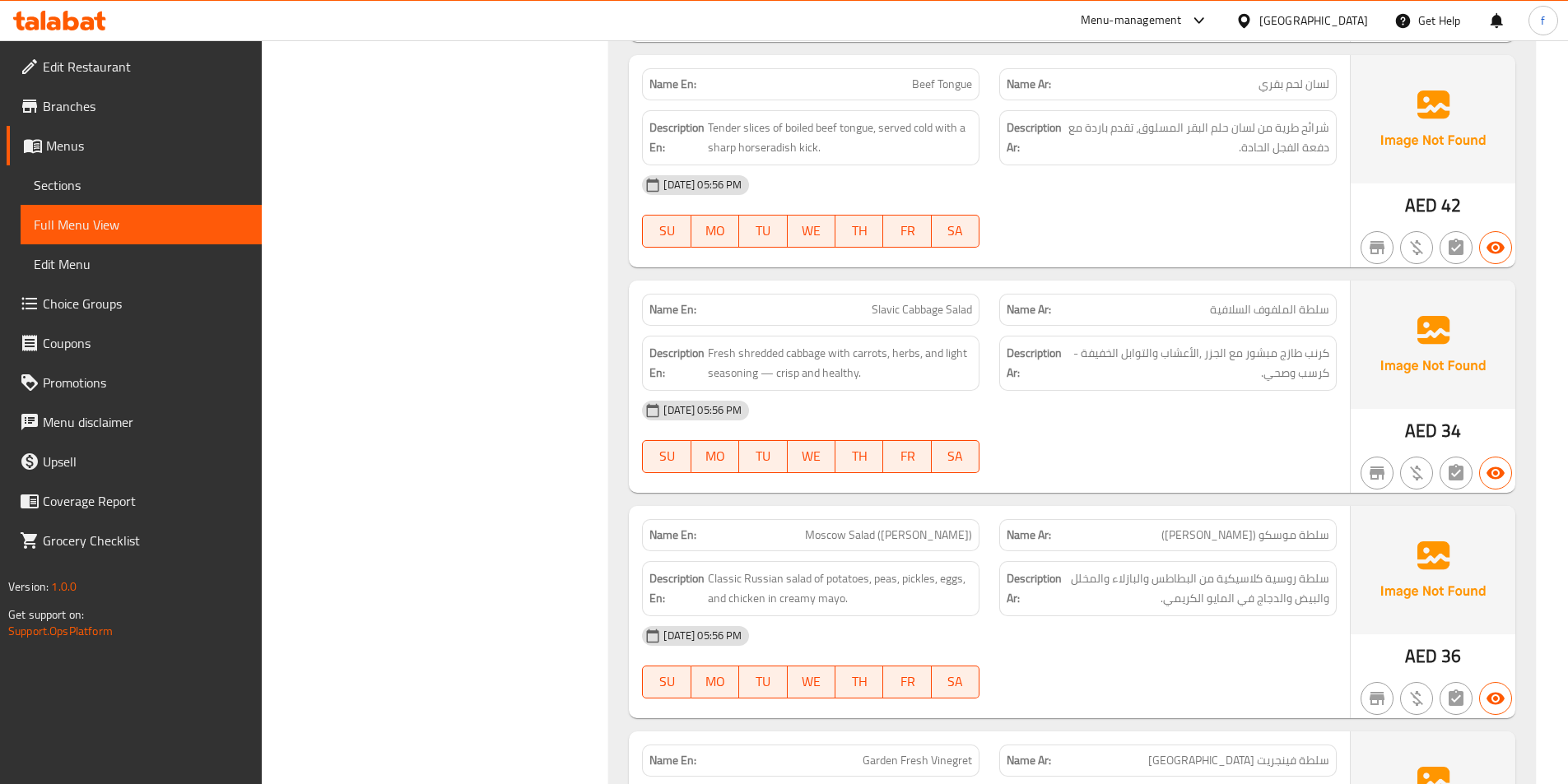
drag, startPoint x: 953, startPoint y: 304, endPoint x: 937, endPoint y: 311, distance: 17.5
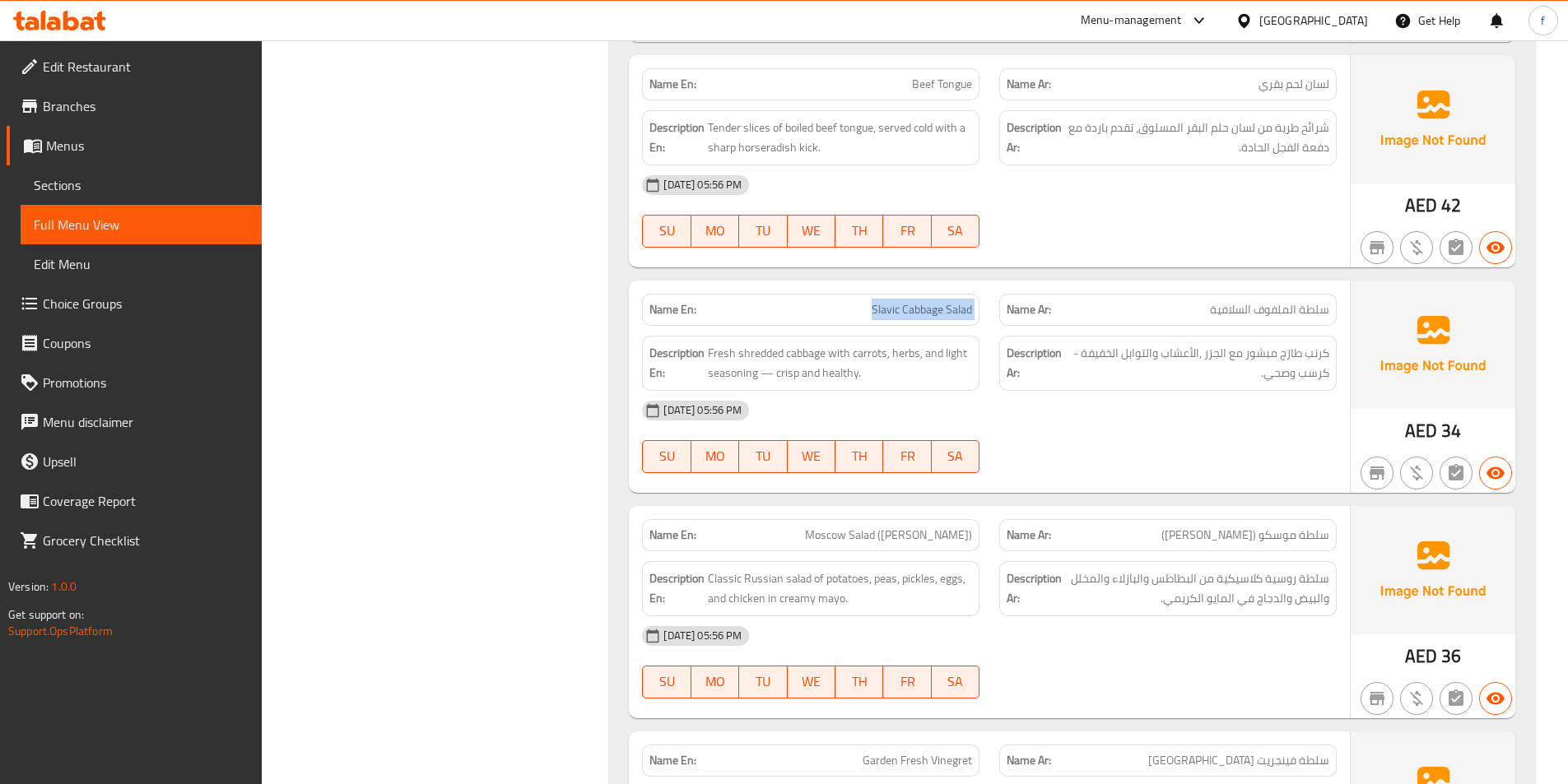
copy span "Slavic Cabbage Salad"
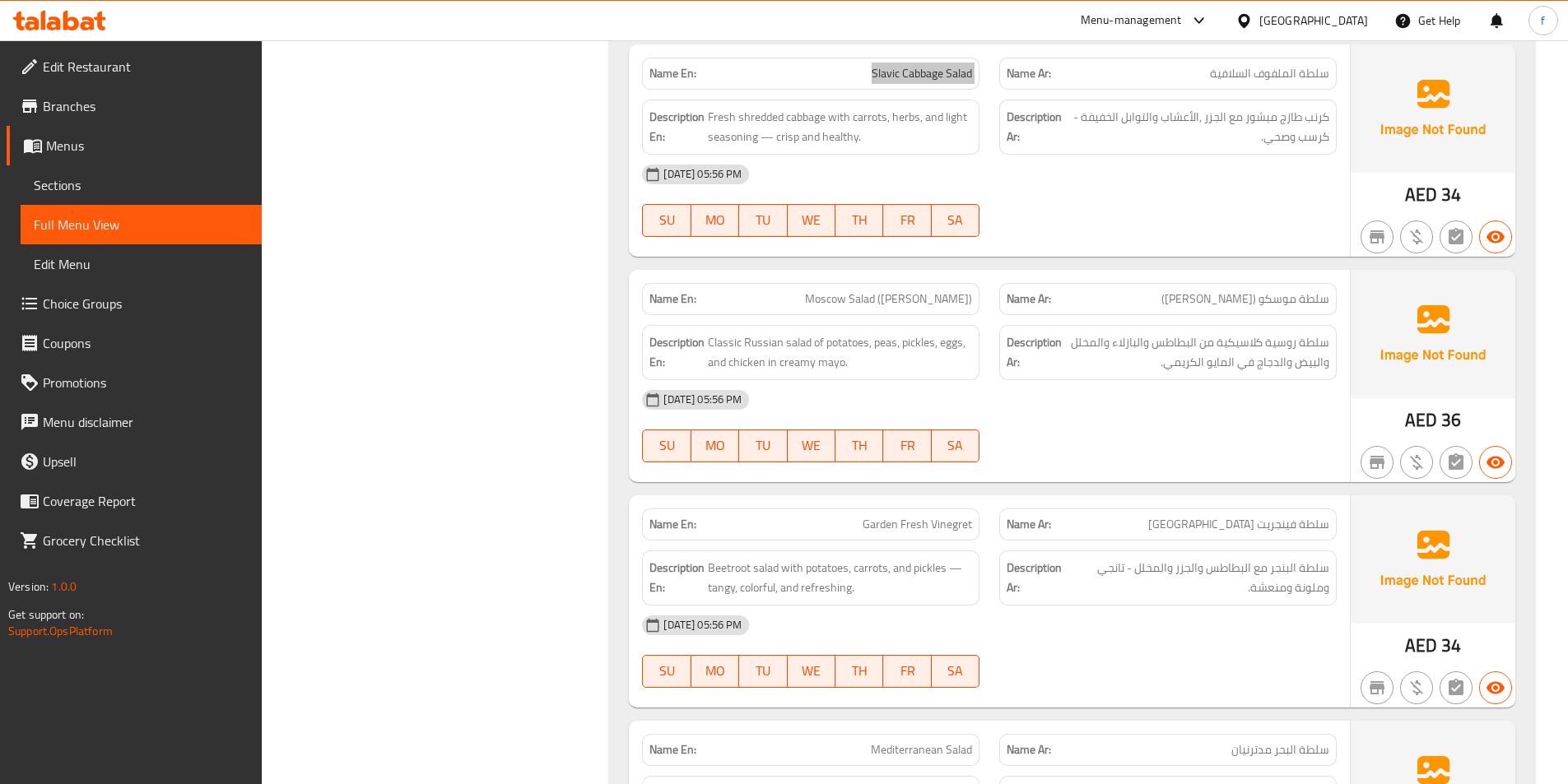
scroll to position [5594, 0]
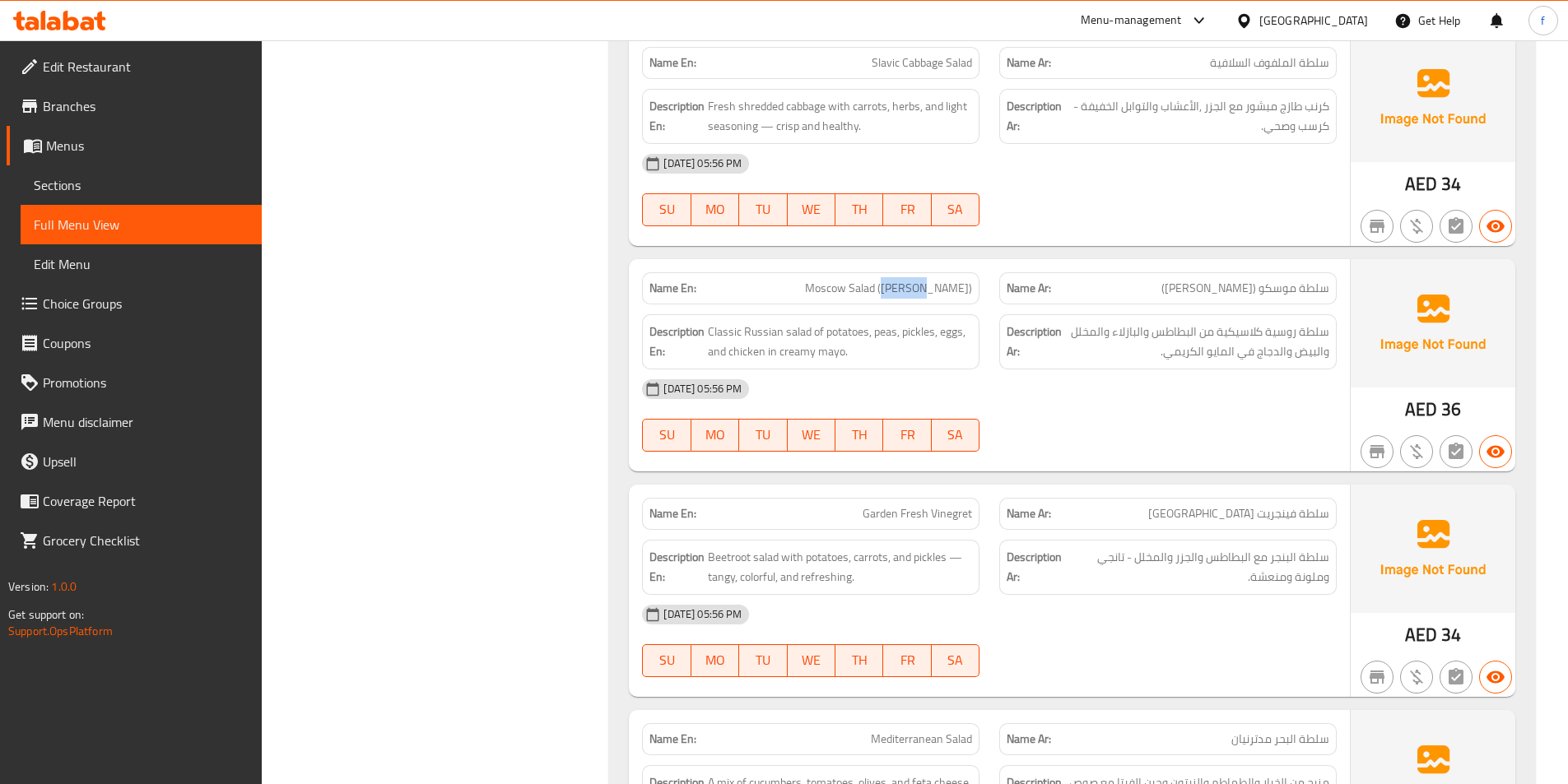
click at [801, 332] on span "Classic Russian salad of potatoes, peas, pickles, eggs, and chicken in creamy m…" at bounding box center [840, 342] width 264 height 40
click at [761, 332] on span "Classic Russian salad of potatoes, peas, pickles, eggs, and chicken in creamy m…" at bounding box center [840, 342] width 264 height 40
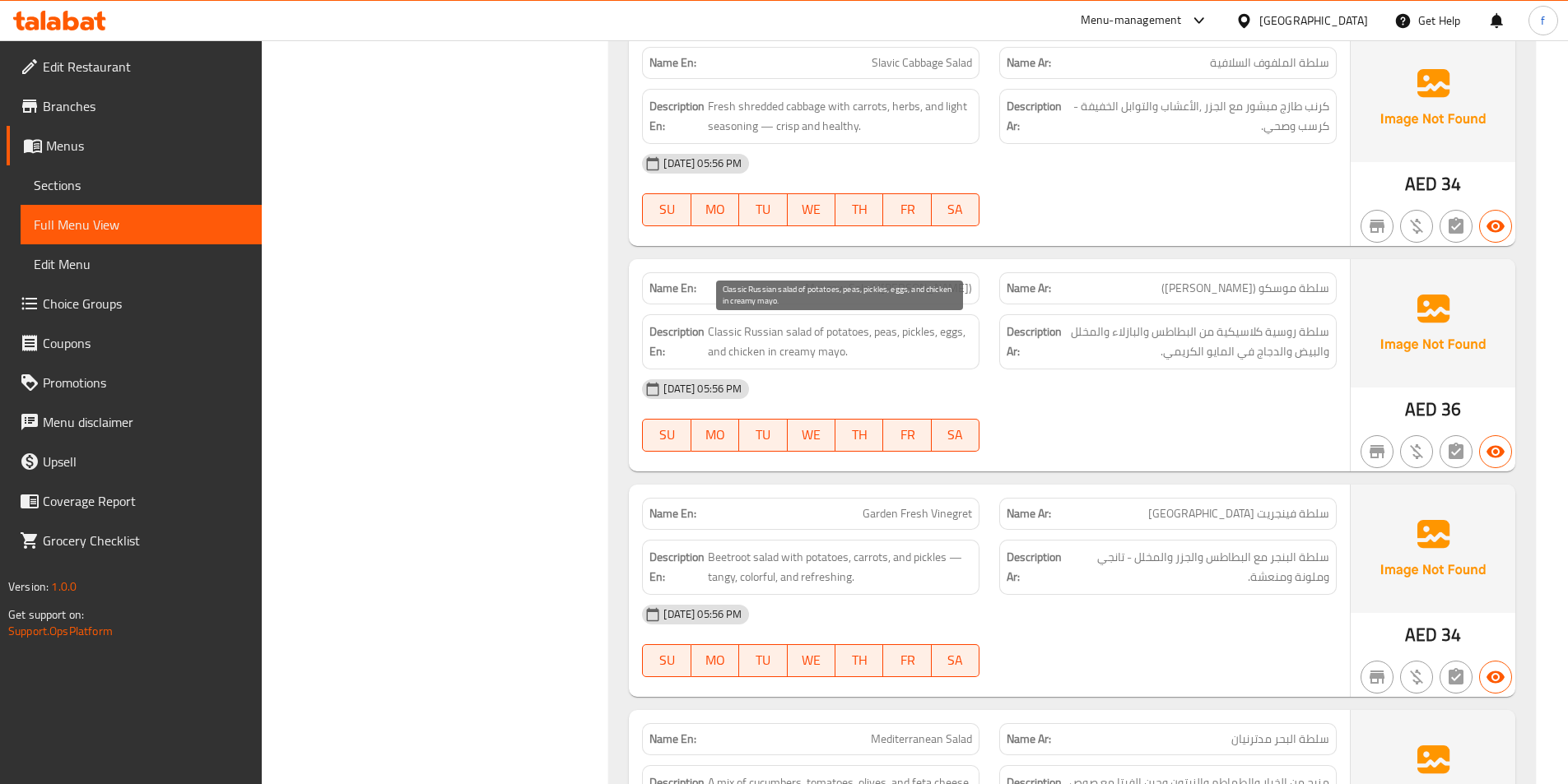
click at [727, 333] on span "Classic Russian salad of potatoes, peas, pickles, eggs, and chicken in creamy m…" at bounding box center [840, 342] width 264 height 40
click at [835, 332] on span "Classic Russian salad of potatoes, peas, pickles, eggs, and chicken in creamy m…" at bounding box center [840, 342] width 264 height 40
click at [887, 332] on span "Classic Russian salad of potatoes, peas, pickles, eggs, and chicken in creamy m…" at bounding box center [840, 342] width 264 height 40
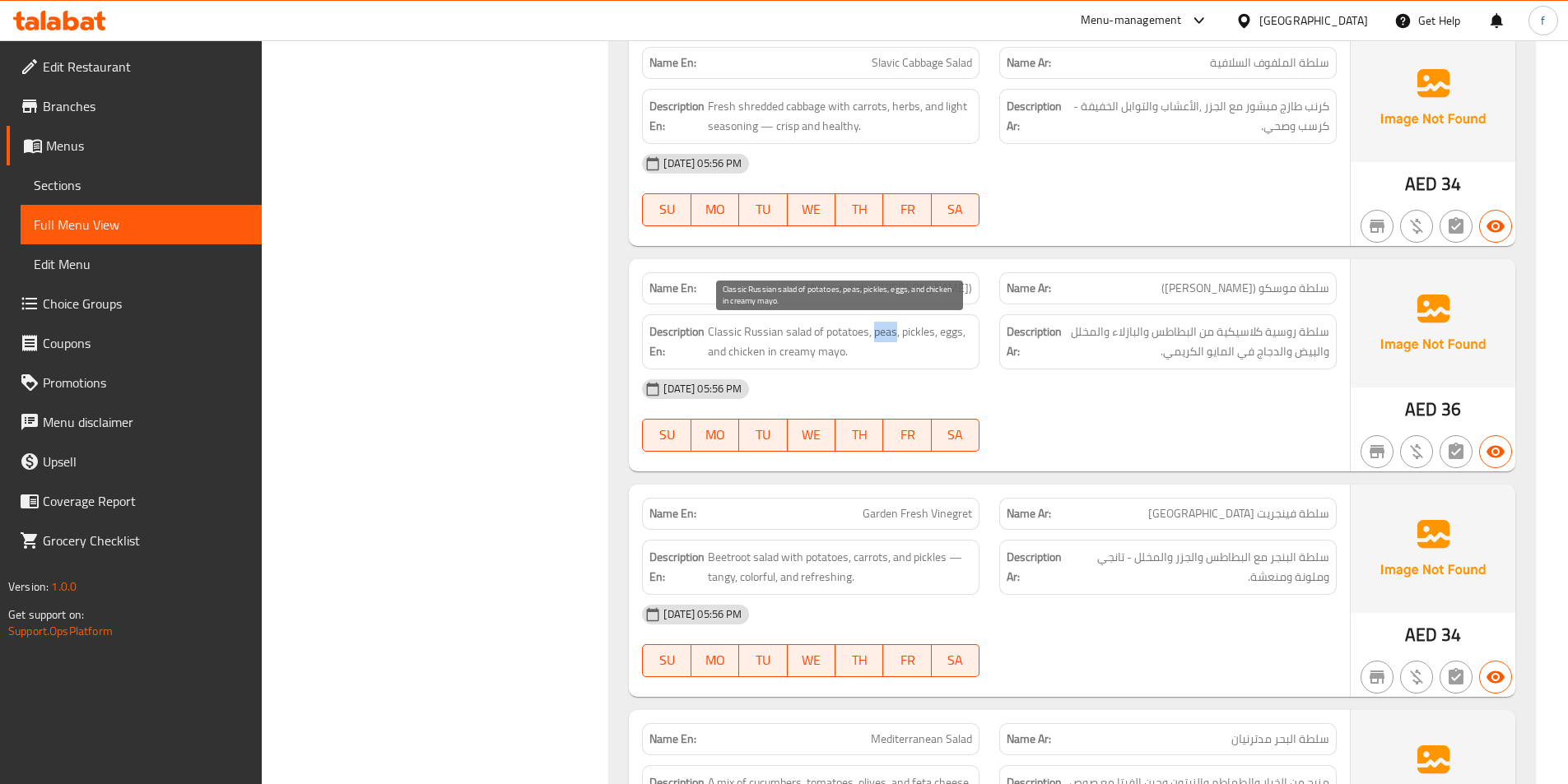
click at [887, 332] on span "Classic Russian salad of potatoes, peas, pickles, eggs, and chicken in creamy m…" at bounding box center [840, 342] width 264 height 40
click at [924, 334] on span "Classic Russian salad of potatoes, peas, pickles, eggs, and chicken in creamy m…" at bounding box center [840, 342] width 264 height 40
click at [953, 332] on span "Classic Russian salad of potatoes, peas, pickles, eggs, and chicken in creamy m…" at bounding box center [840, 342] width 264 height 40
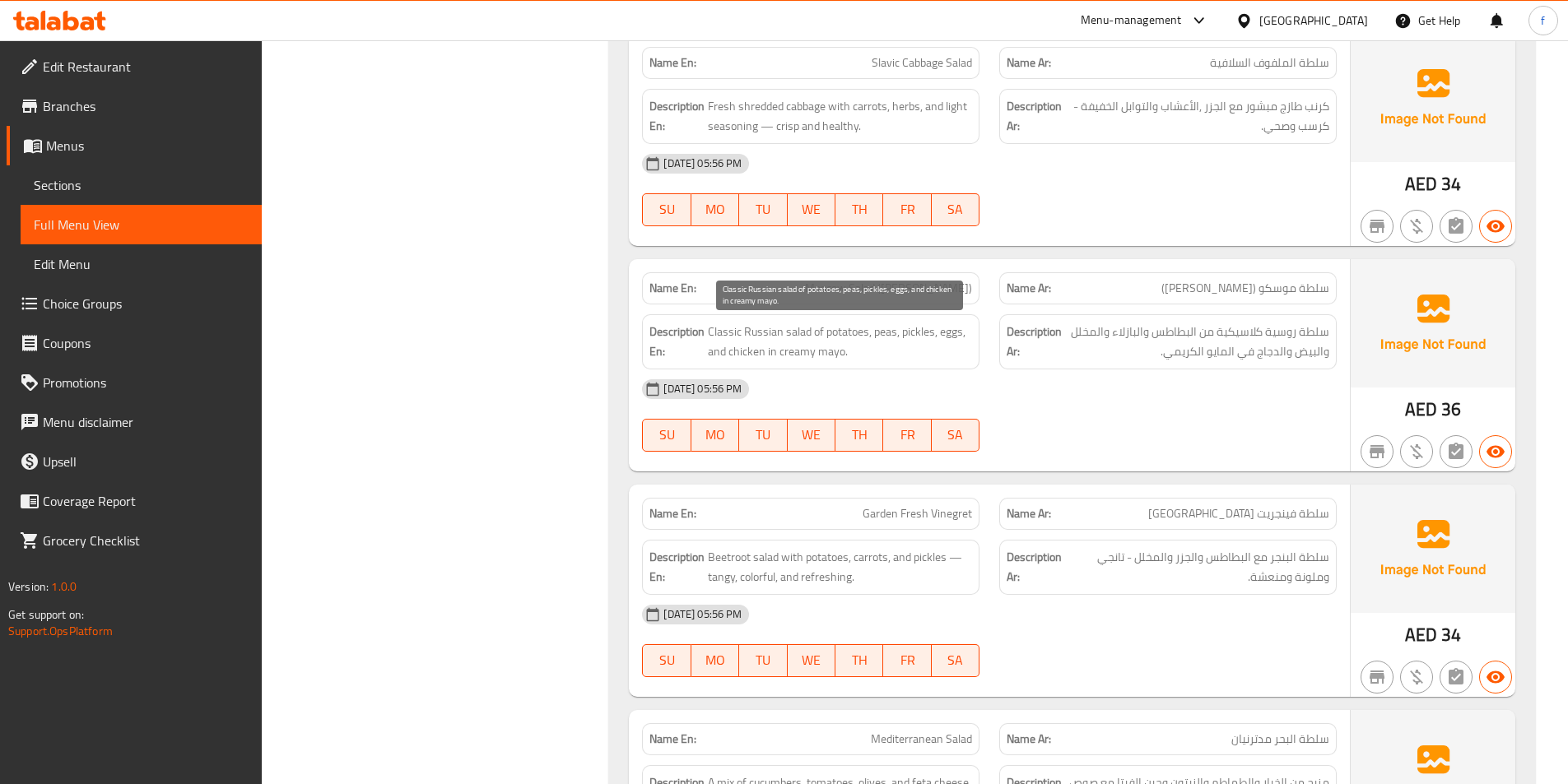
click at [728, 347] on span "Classic Russian salad of potatoes, peas, pickles, eggs, and chicken in creamy m…" at bounding box center [840, 342] width 264 height 40
drag, startPoint x: 785, startPoint y: 354, endPoint x: 872, endPoint y: 354, distance: 87.0
click at [872, 354] on span "Classic Russian salad of potatoes, peas, pickles, eggs, and chicken in creamy m…" at bounding box center [840, 342] width 264 height 40
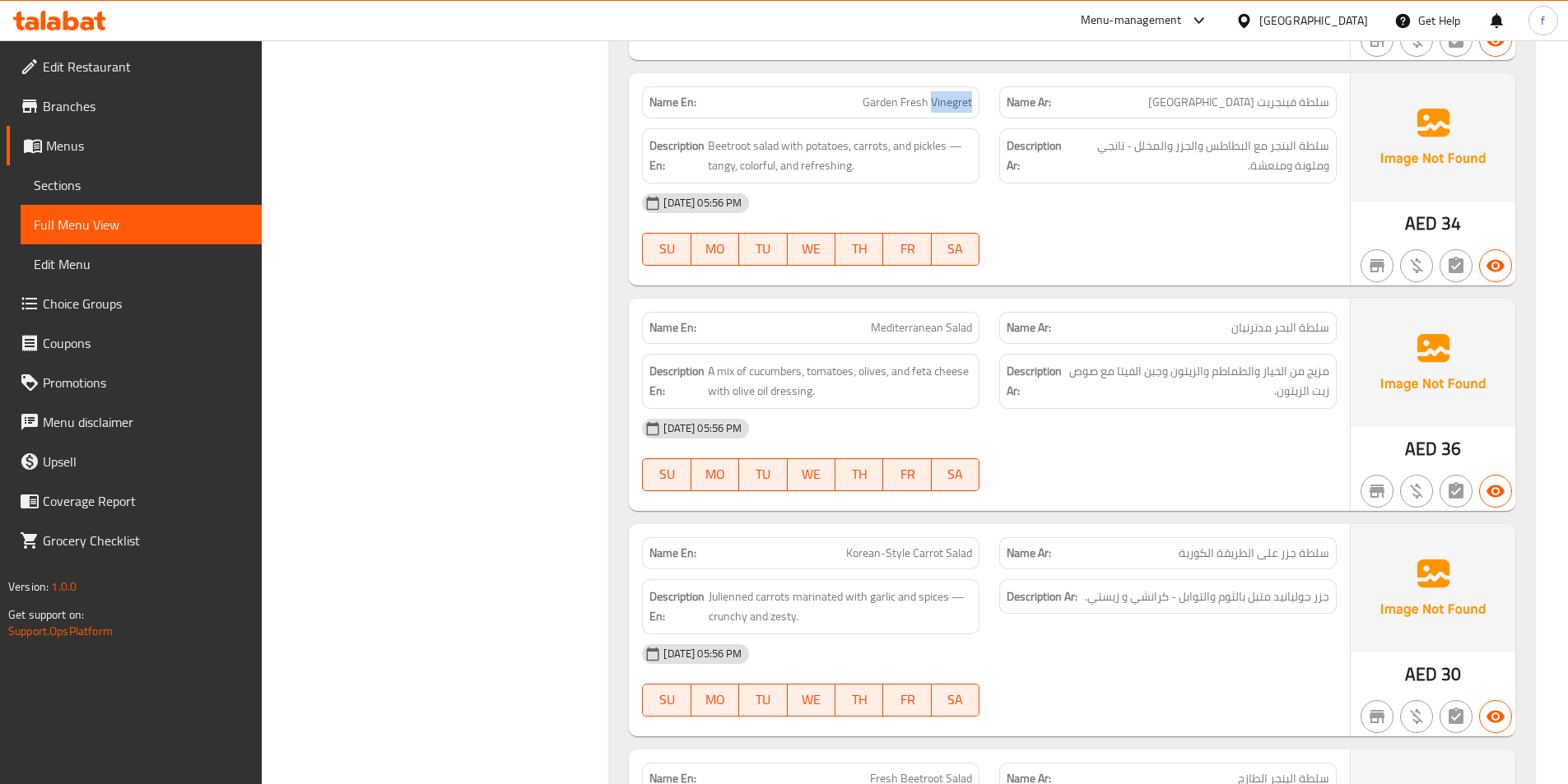
click at [762, 146] on span "Beetroot salad with potatoes, carrots, and pickles — tangy, colorful, and refre…" at bounding box center [840, 156] width 264 height 40
click at [735, 148] on span "Beetroot salad with potatoes, carrots, and pickles — tangy, colorful, and refre…" at bounding box center [840, 156] width 264 height 40
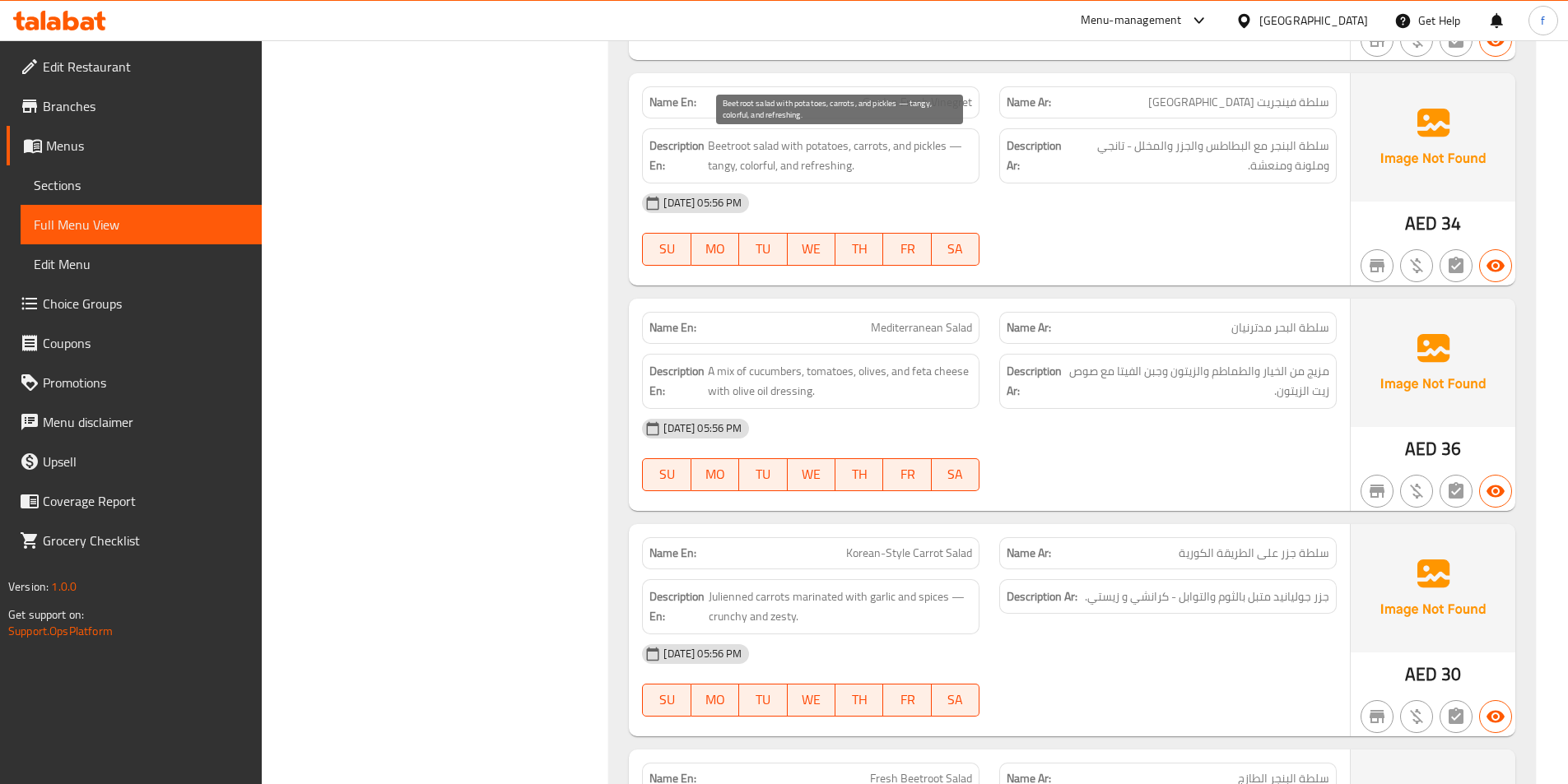
click at [785, 151] on span "Beetroot salad with potatoes, carrots, and pickles — tangy, colorful, and refre…" at bounding box center [840, 156] width 264 height 40
click at [829, 146] on span "Beetroot salad with potatoes, carrots, and pickles — tangy, colorful, and refre…" at bounding box center [840, 156] width 264 height 40
click at [866, 149] on span "Beetroot salad with potatoes, carrots, and pickles — tangy, colorful, and refre…" at bounding box center [840, 156] width 264 height 40
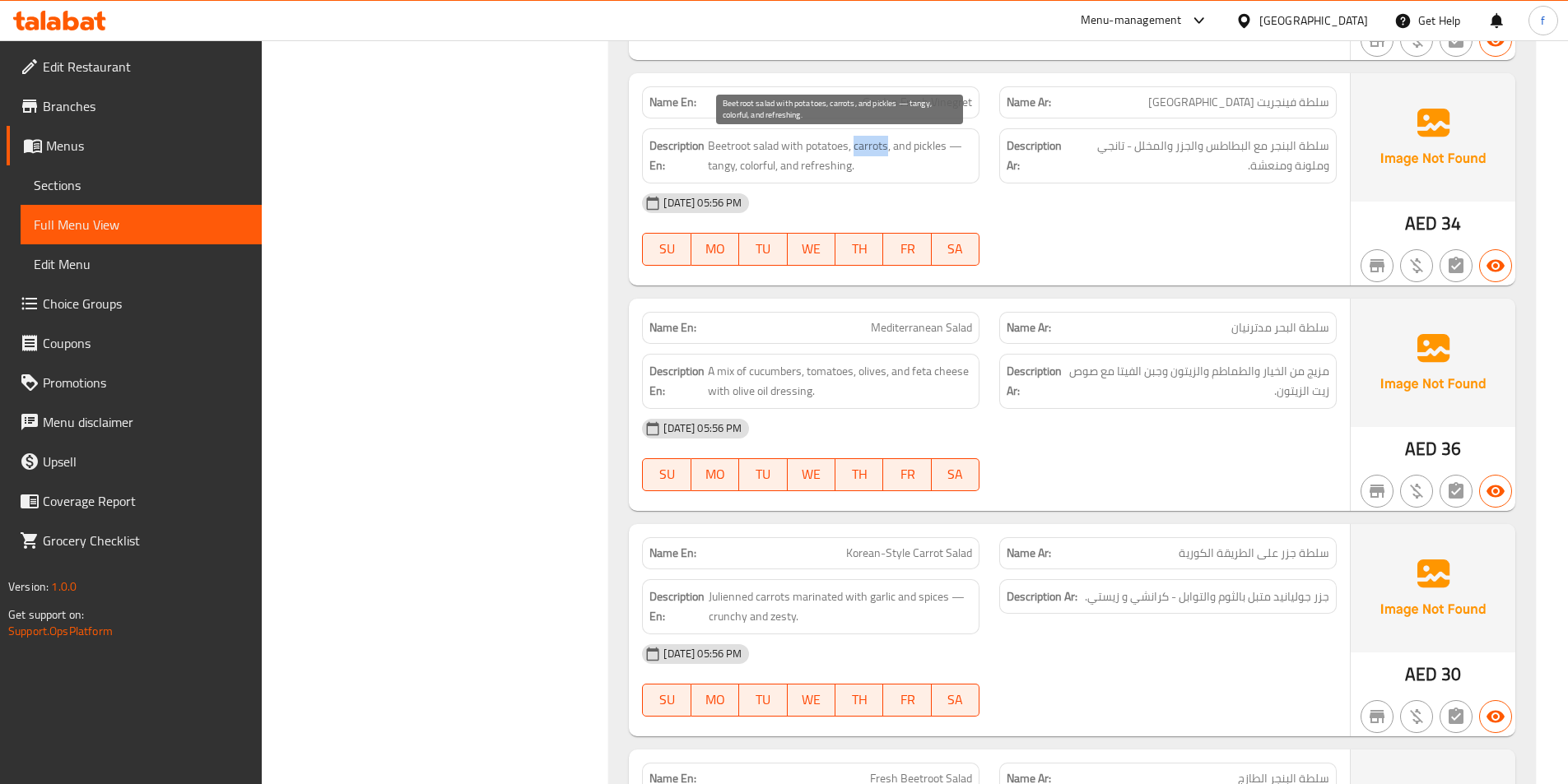
click at [866, 149] on span "Beetroot salad with potatoes, carrots, and pickles — tangy, colorful, and refre…" at bounding box center [840, 156] width 264 height 40
click at [931, 142] on span "Beetroot salad with potatoes, carrots, and pickles — tangy, colorful, and refre…" at bounding box center [840, 156] width 264 height 40
click at [728, 160] on span "Beetroot salad with potatoes, carrots, and pickles — tangy, colorful, and refre…" at bounding box center [840, 156] width 264 height 40
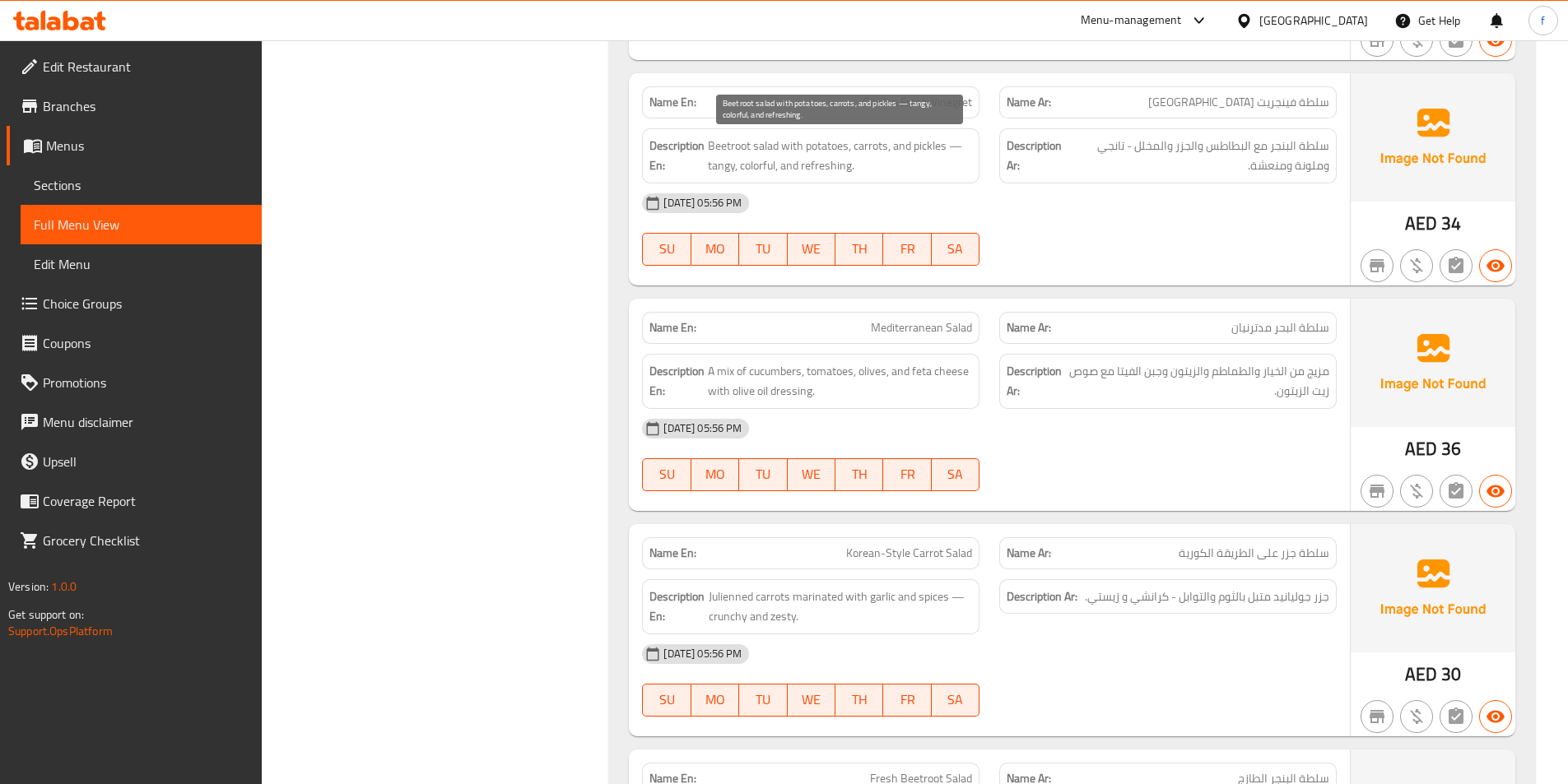
click at [749, 162] on span "Beetroot salad with potatoes, carrots, and pickles — tangy, colorful, and refre…" at bounding box center [840, 156] width 264 height 40
drag, startPoint x: 886, startPoint y: 180, endPoint x: 778, endPoint y: 166, distance: 108.9
click at [881, 172] on span "Beetroot salad with potatoes, carrots, and pickles — tangy, colorful, and refre…" at bounding box center [840, 156] width 264 height 40
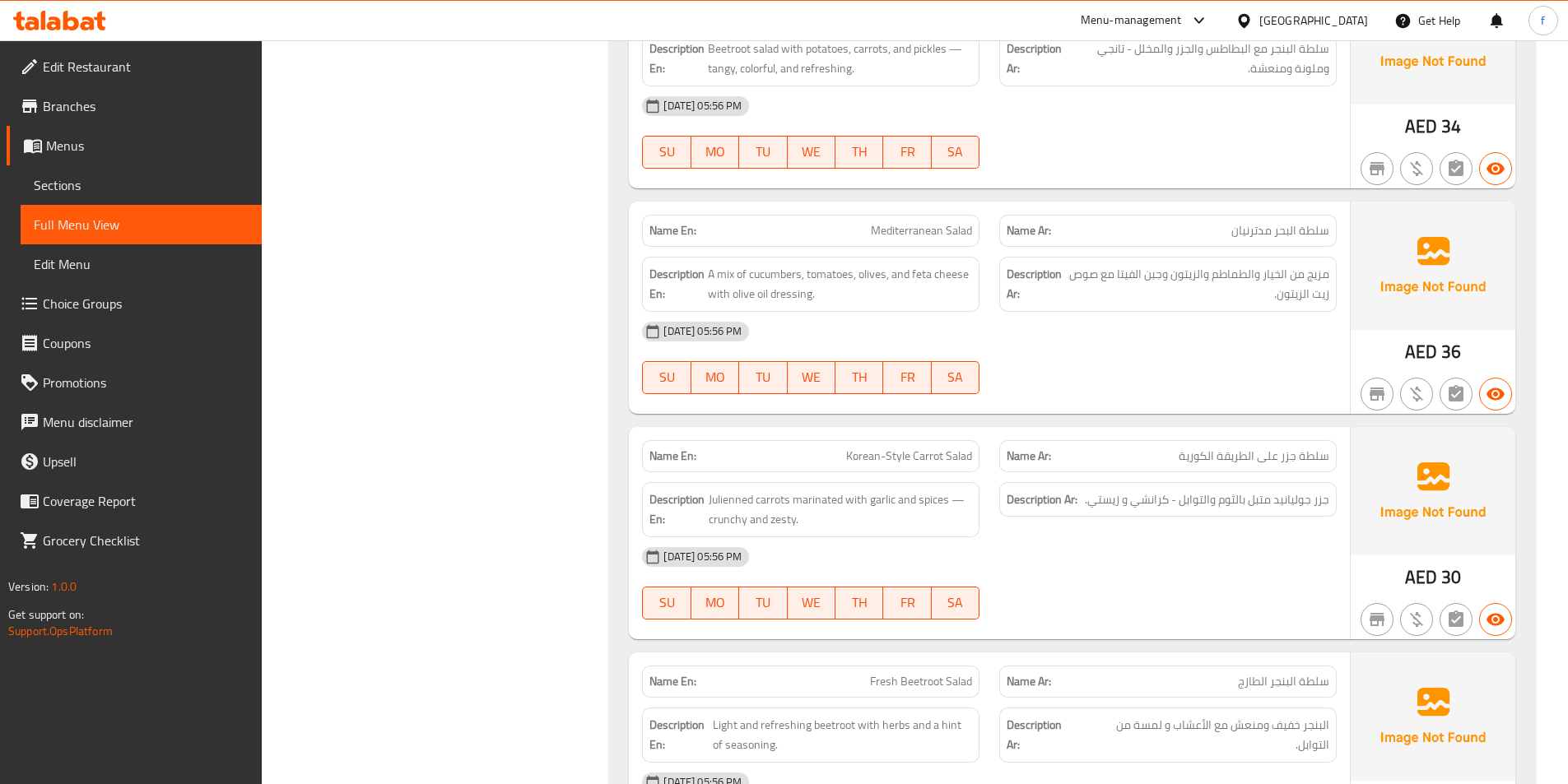
scroll to position [6252, 0]
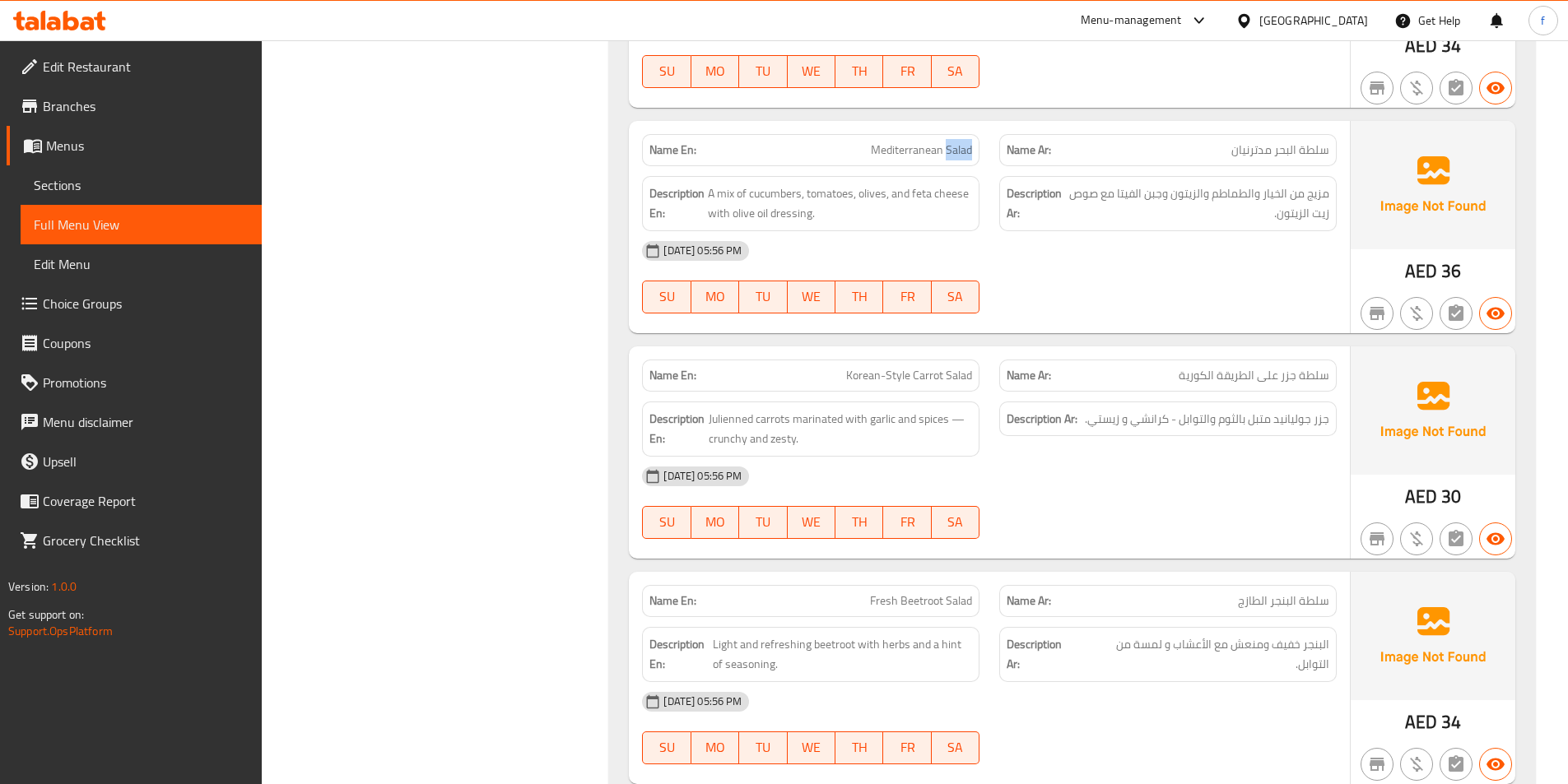
scroll to position [6088, 0]
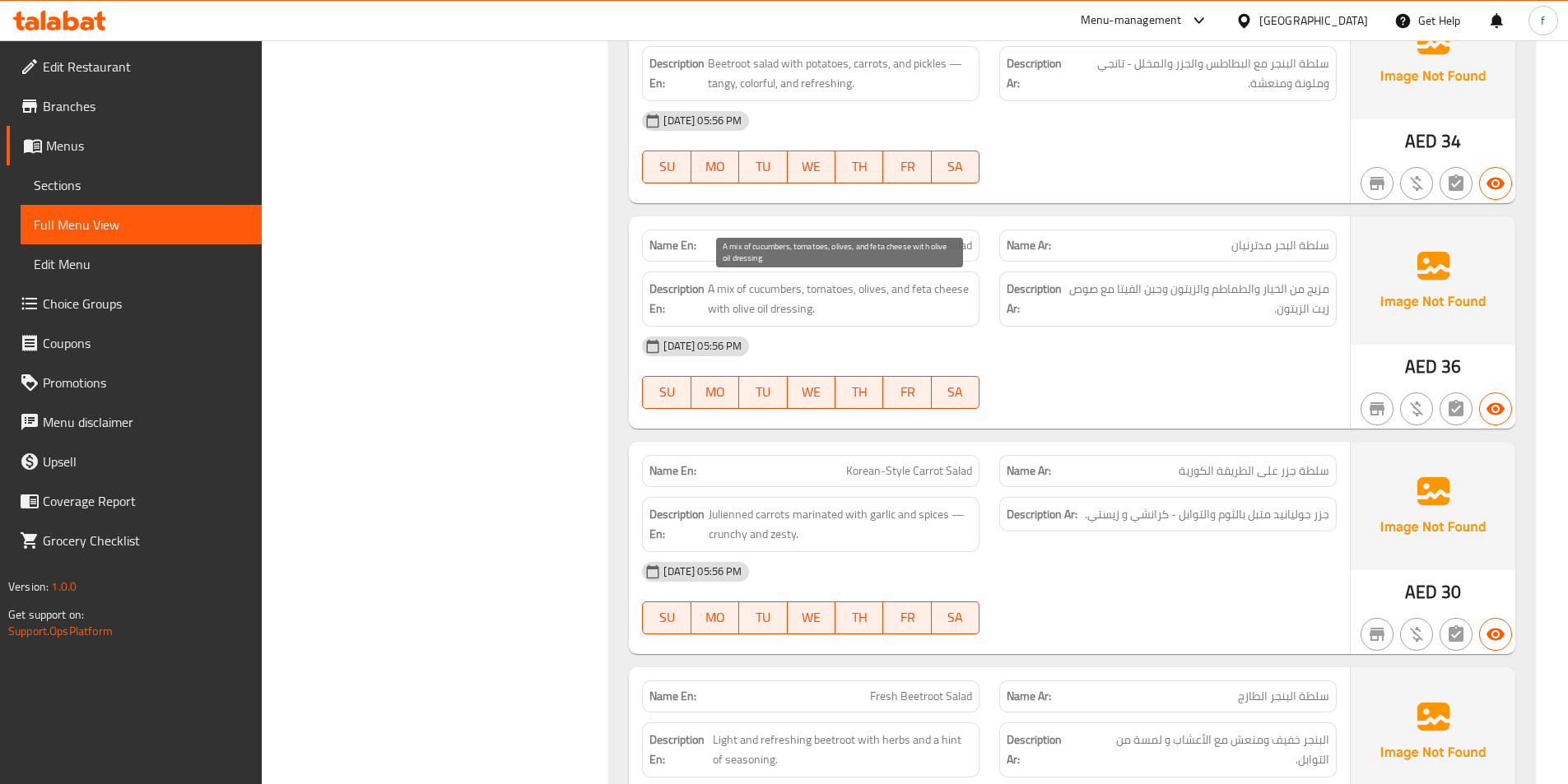
click at [718, 287] on span "A mix of cucumbers, tomatoes, olives, and feta cheese with olive oil dressing." at bounding box center [840, 299] width 264 height 40
click at [765, 287] on span "A mix of cucumbers, tomatoes, olives, and feta cheese with olive oil dressing." at bounding box center [840, 299] width 264 height 40
click at [830, 287] on span "A mix of cucumbers, tomatoes, olives, and feta cheese with olive oil dressing." at bounding box center [840, 299] width 264 height 40
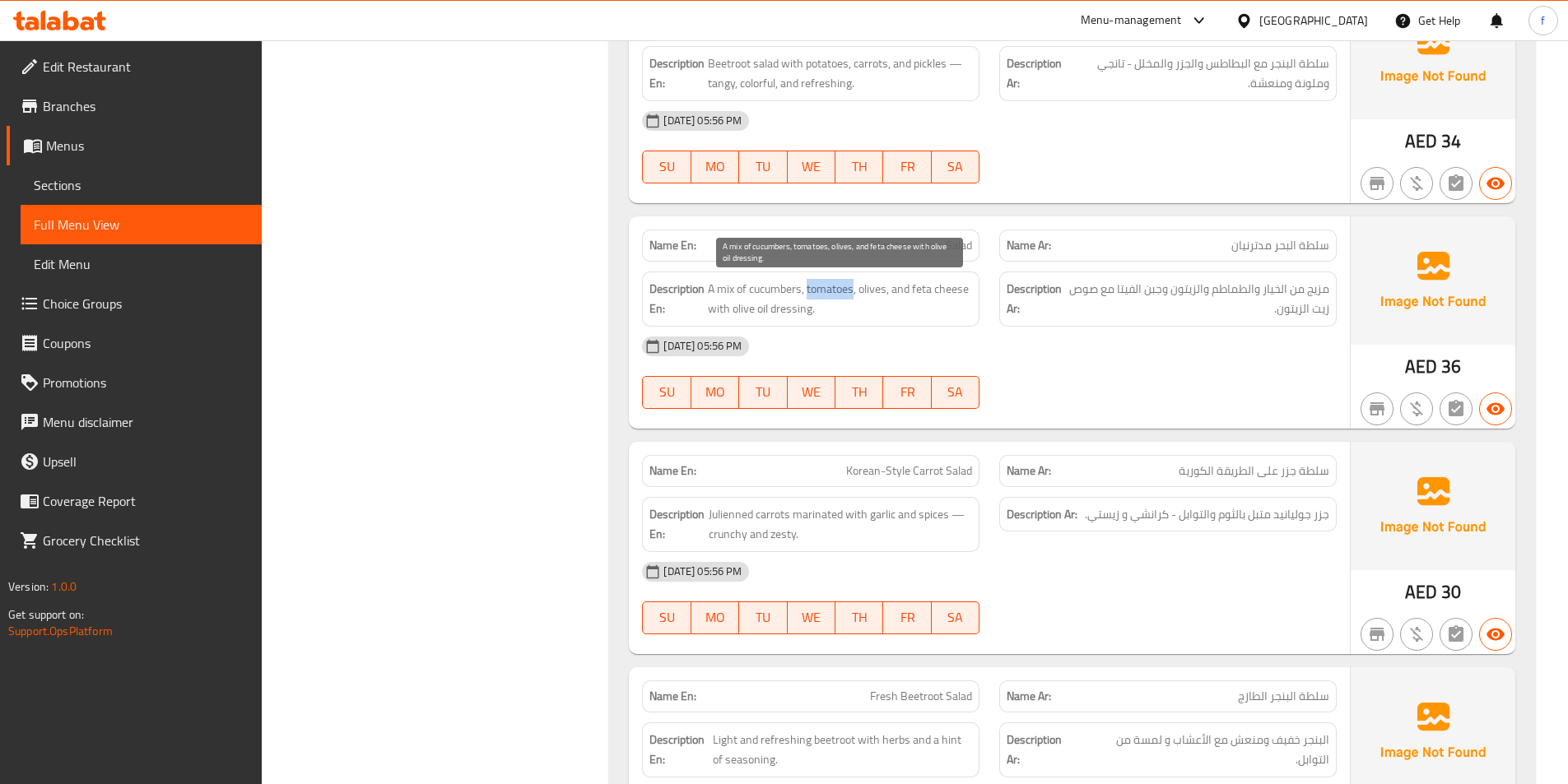
click at [830, 287] on span "A mix of cucumbers, tomatoes, olives, and feta cheese with olive oil dressing." at bounding box center [840, 299] width 264 height 40
click at [888, 288] on span "A mix of cucumbers, tomatoes, olives, and feta cheese with olive oil dressing." at bounding box center [840, 299] width 264 height 40
click at [878, 288] on span "A mix of cucumbers, tomatoes, olives, and feta cheese with olive oil dressing." at bounding box center [840, 299] width 264 height 40
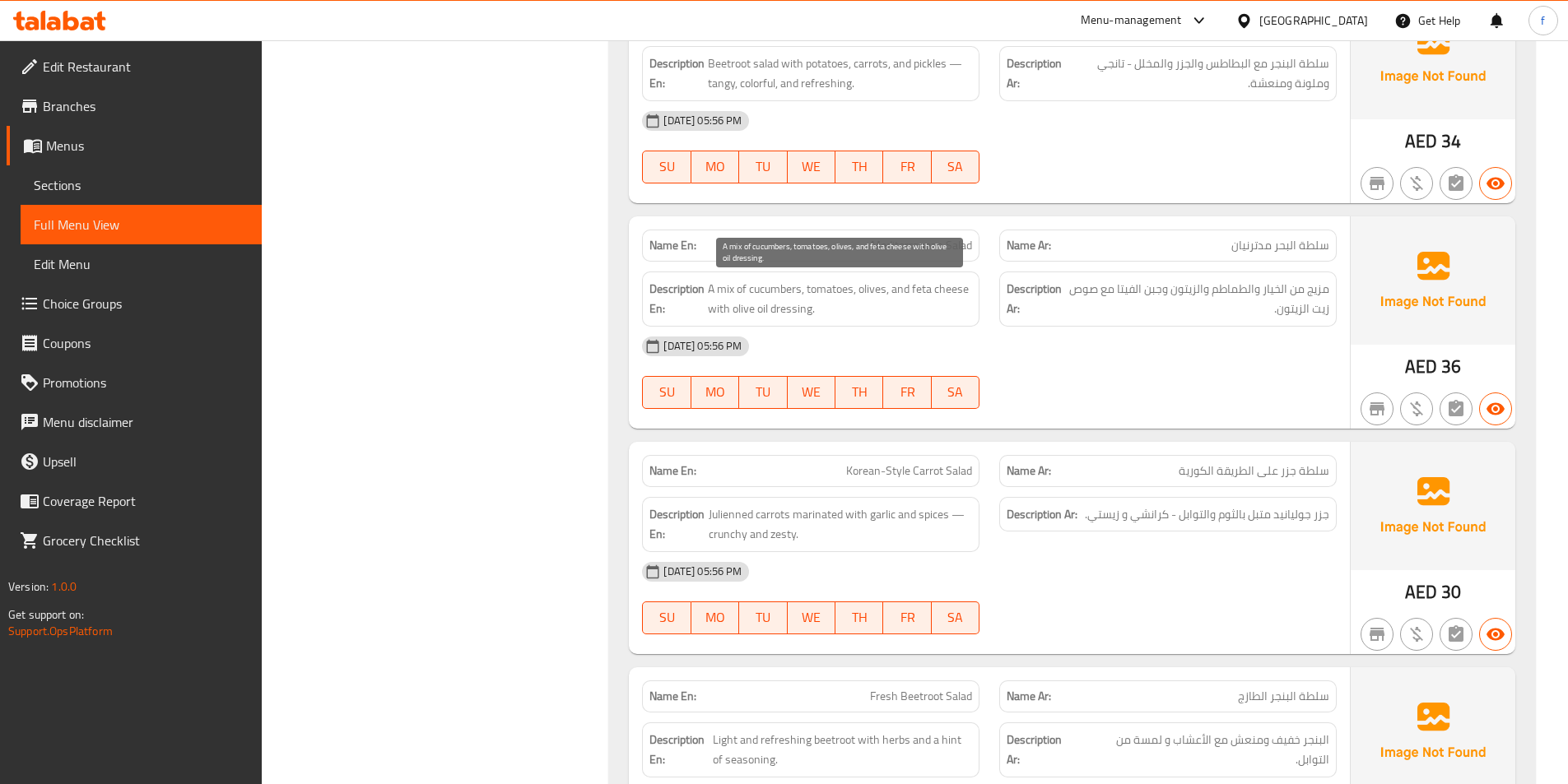
click at [917, 289] on span "A mix of cucumbers, tomatoes, olives, and feta cheese with olive oil dressing." at bounding box center [840, 299] width 264 height 40
click at [930, 289] on span "A mix of cucumbers, tomatoes, olives, and feta cheese with olive oil dressing." at bounding box center [840, 299] width 264 height 40
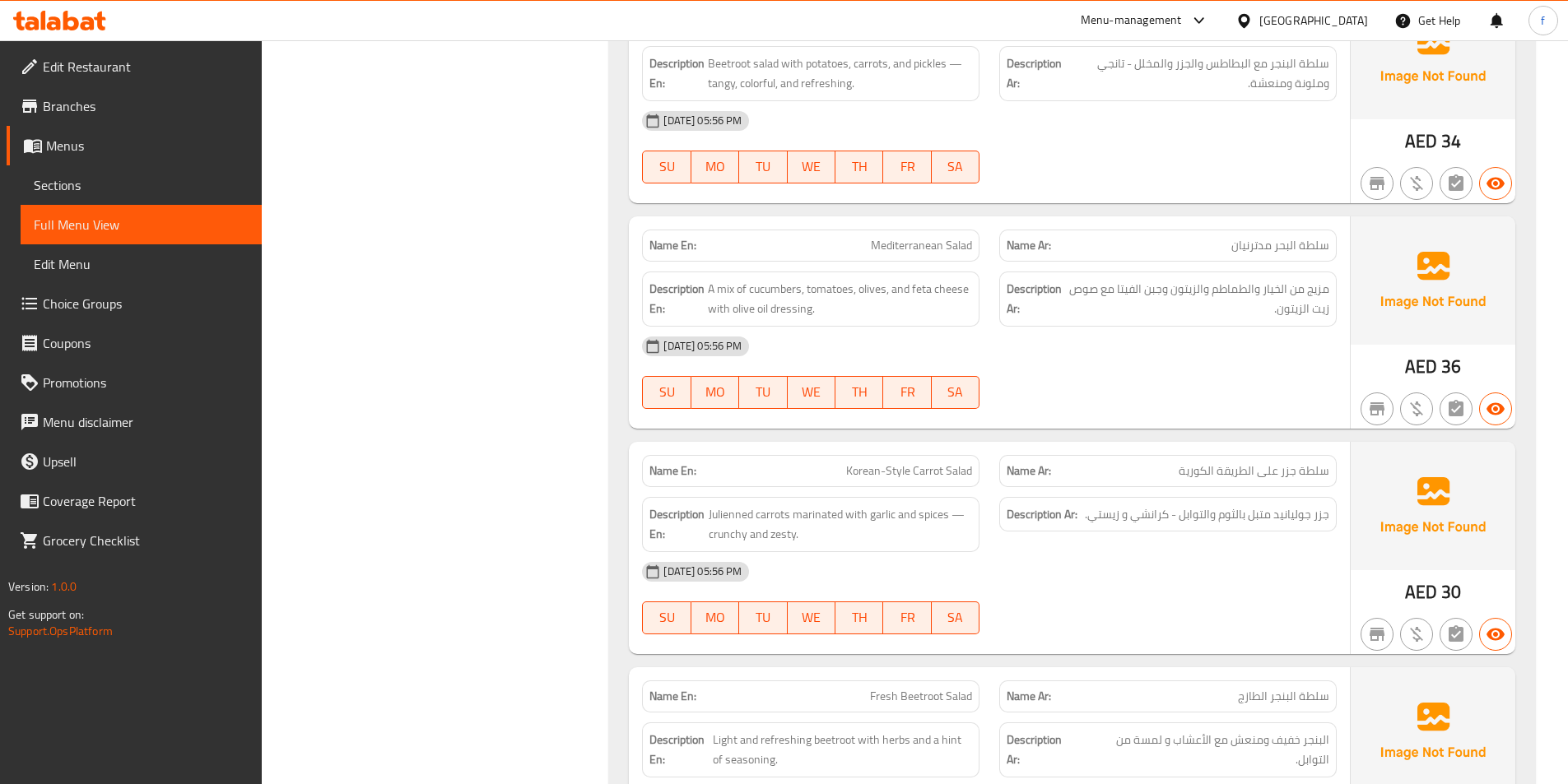
click at [848, 317] on span "A mix of cucumbers, tomatoes, olives, and feta cheese with olive oil dressing." at bounding box center [840, 299] width 264 height 40
drag, startPoint x: 771, startPoint y: 318, endPoint x: 747, endPoint y: 318, distance: 24.0
click at [755, 318] on span "A mix of cucumbers, tomatoes, olives, and feta cheese with olive oil dressing." at bounding box center [840, 299] width 264 height 40
drag, startPoint x: 698, startPoint y: 310, endPoint x: 884, endPoint y: 317, distance: 186.1
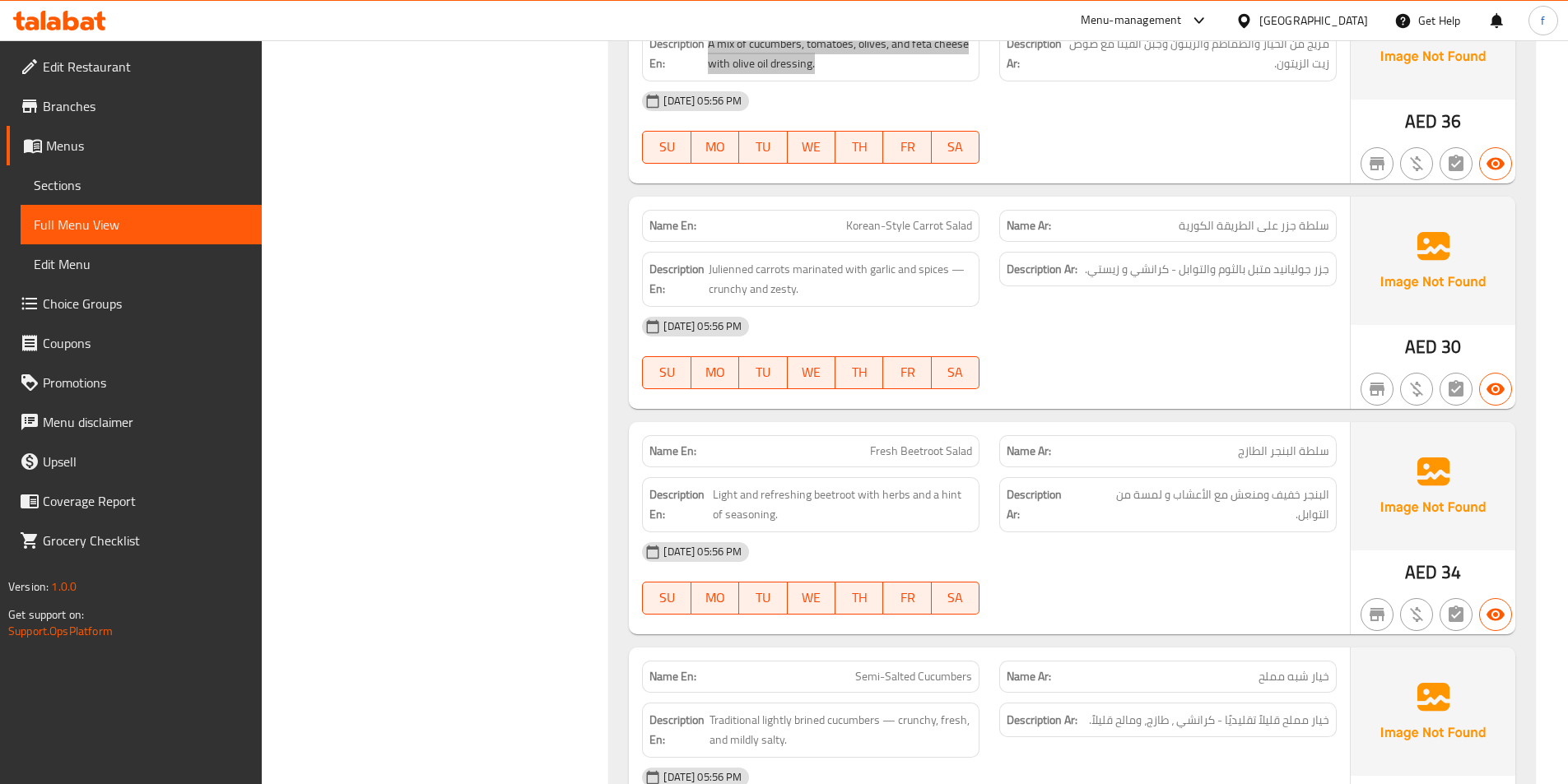
scroll to position [6252, 0]
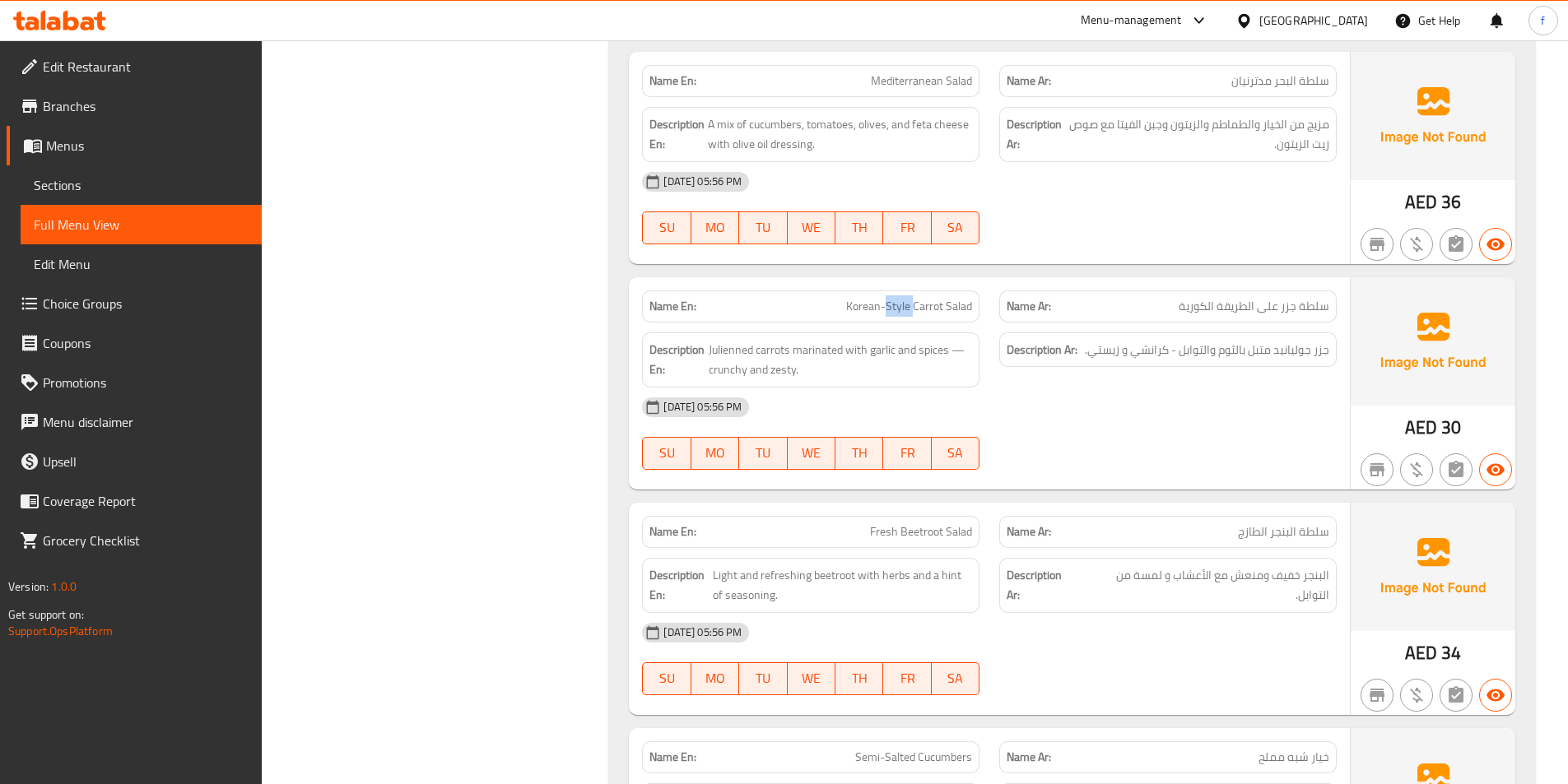
drag, startPoint x: 858, startPoint y: 317, endPoint x: 1047, endPoint y: 331, distance: 189.5
click at [772, 351] on span "Julienned carrots marinated with garlic and spices — crunchy and zesty." at bounding box center [840, 359] width 264 height 40
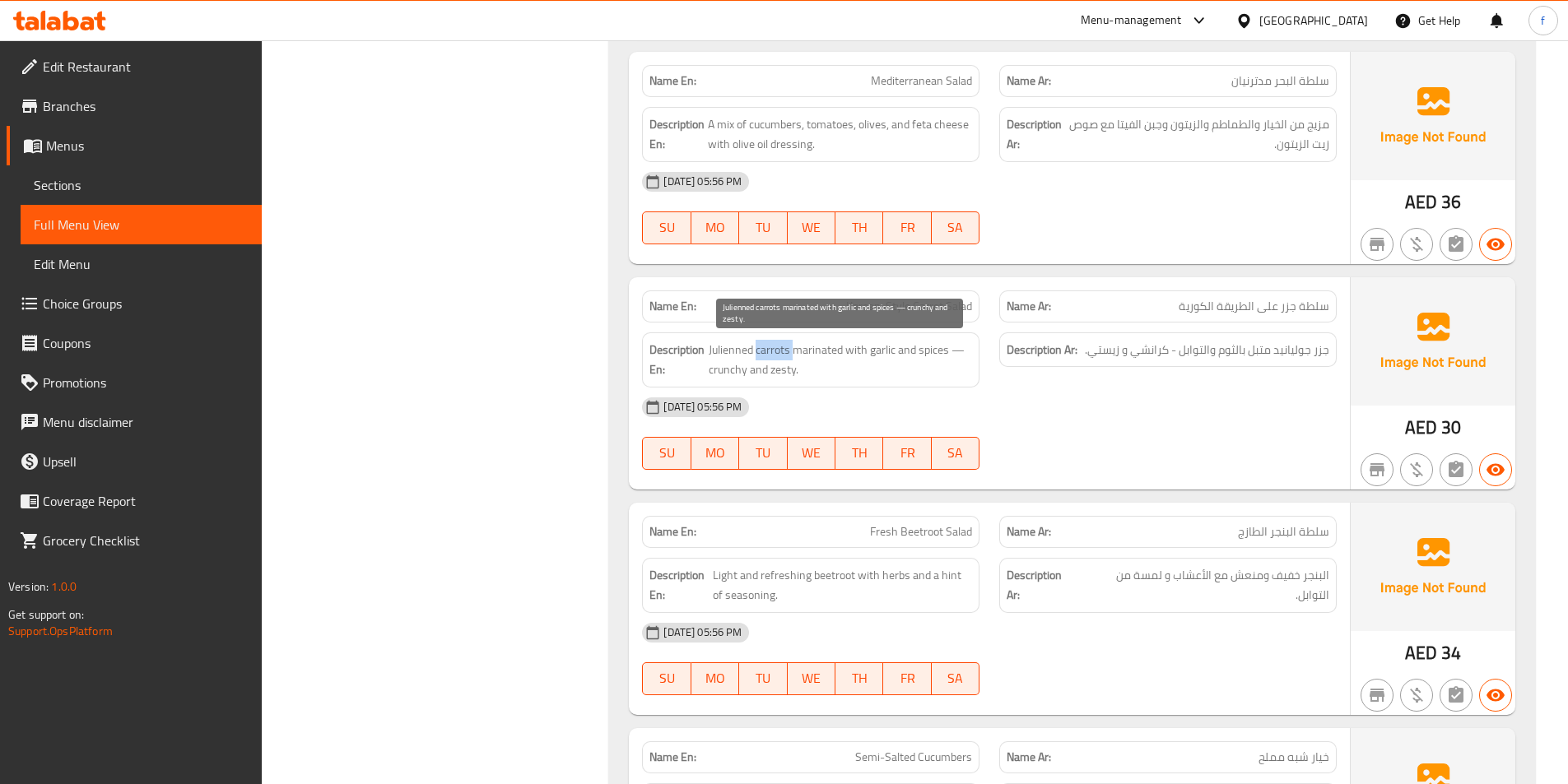
click at [772, 351] on span "Julienned carrots marinated with garlic and spices — crunchy and zesty." at bounding box center [840, 359] width 264 height 40
click at [729, 353] on span "Julienned carrots marinated with garlic and spices — crunchy and zesty." at bounding box center [840, 359] width 264 height 40
click at [808, 351] on span "Julienned carrots marinated with garlic and spices — crunchy and zesty." at bounding box center [840, 359] width 264 height 40
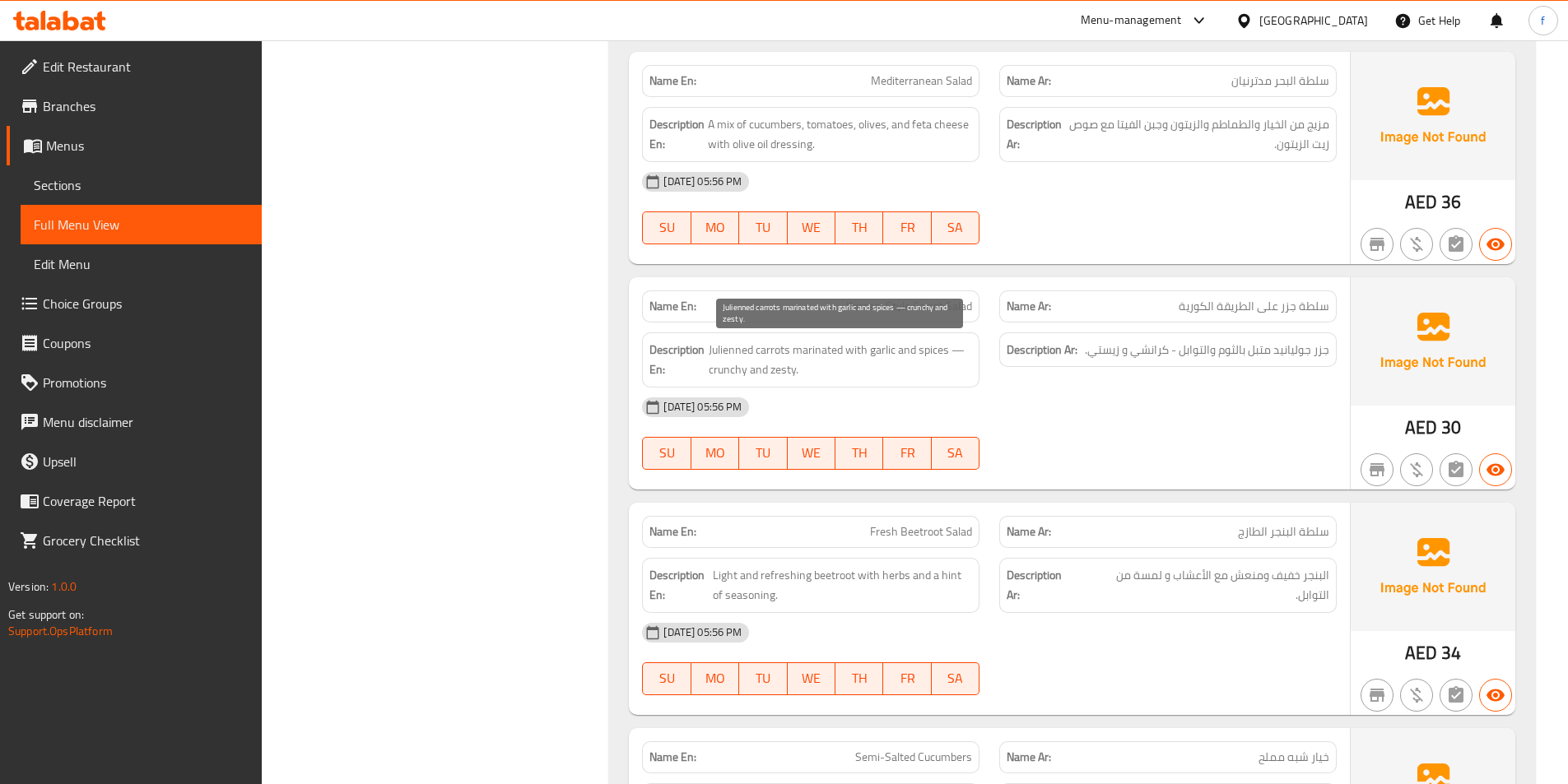
click at [852, 351] on span "Julienned carrots marinated with garlic and spices — crunchy and zesty." at bounding box center [840, 359] width 264 height 40
click at [874, 347] on span "Julienned carrots marinated with garlic and spices — crunchy and zesty." at bounding box center [840, 359] width 264 height 40
click at [941, 353] on span "Julienned carrots marinated with garlic and spices — crunchy and zesty." at bounding box center [840, 359] width 264 height 40
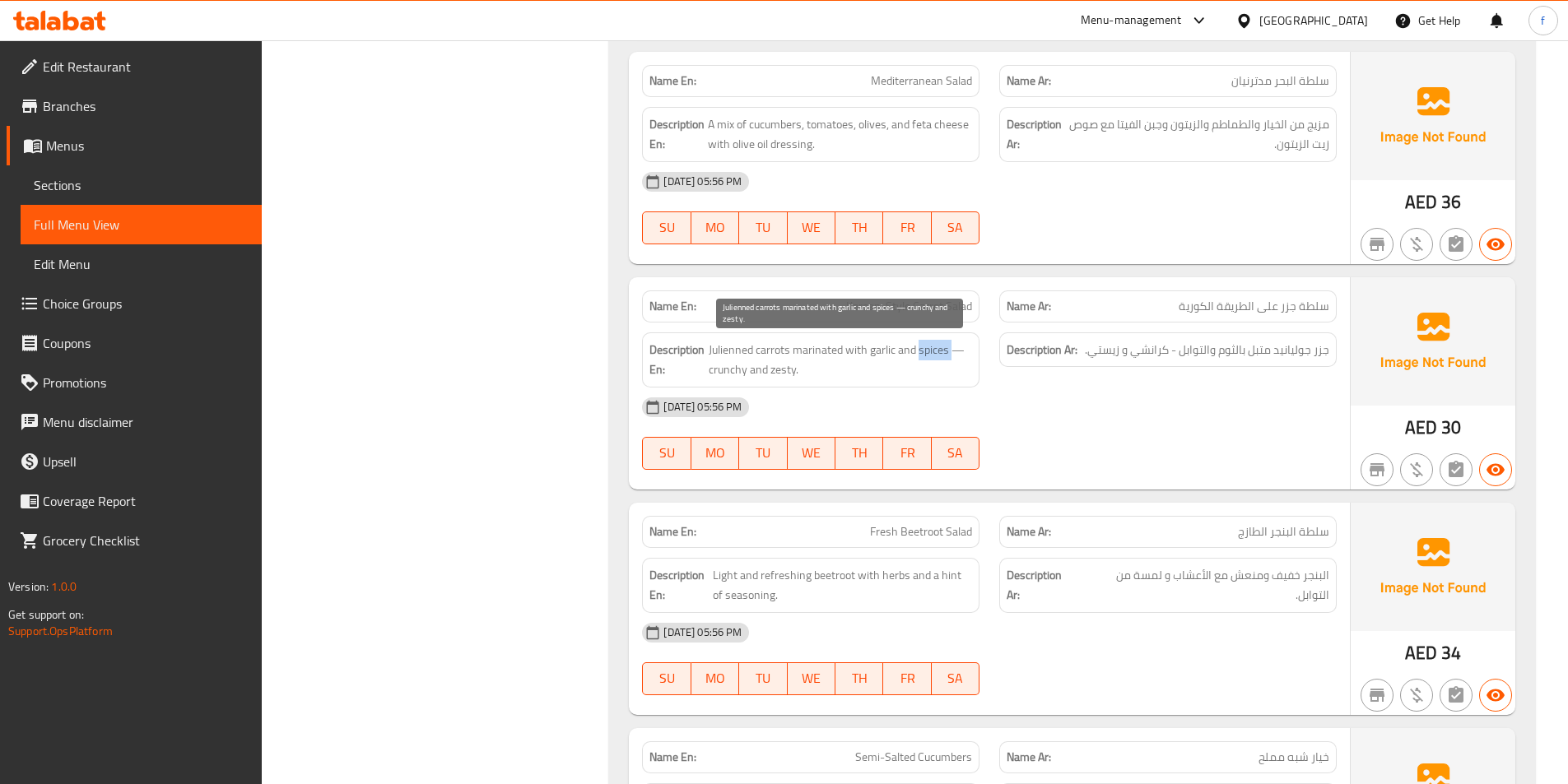
click at [941, 353] on span "Julienned carrots marinated with garlic and spices — crunchy and zesty." at bounding box center [840, 359] width 264 height 40
click at [720, 368] on span "Julienned carrots marinated with garlic and spices — crunchy and zesty." at bounding box center [840, 359] width 264 height 40
click at [783, 376] on span "Julienned carrots marinated with garlic and spices — crunchy and zesty." at bounding box center [840, 359] width 264 height 40
drag, startPoint x: 783, startPoint y: 376, endPoint x: 1446, endPoint y: 416, distance: 664.2
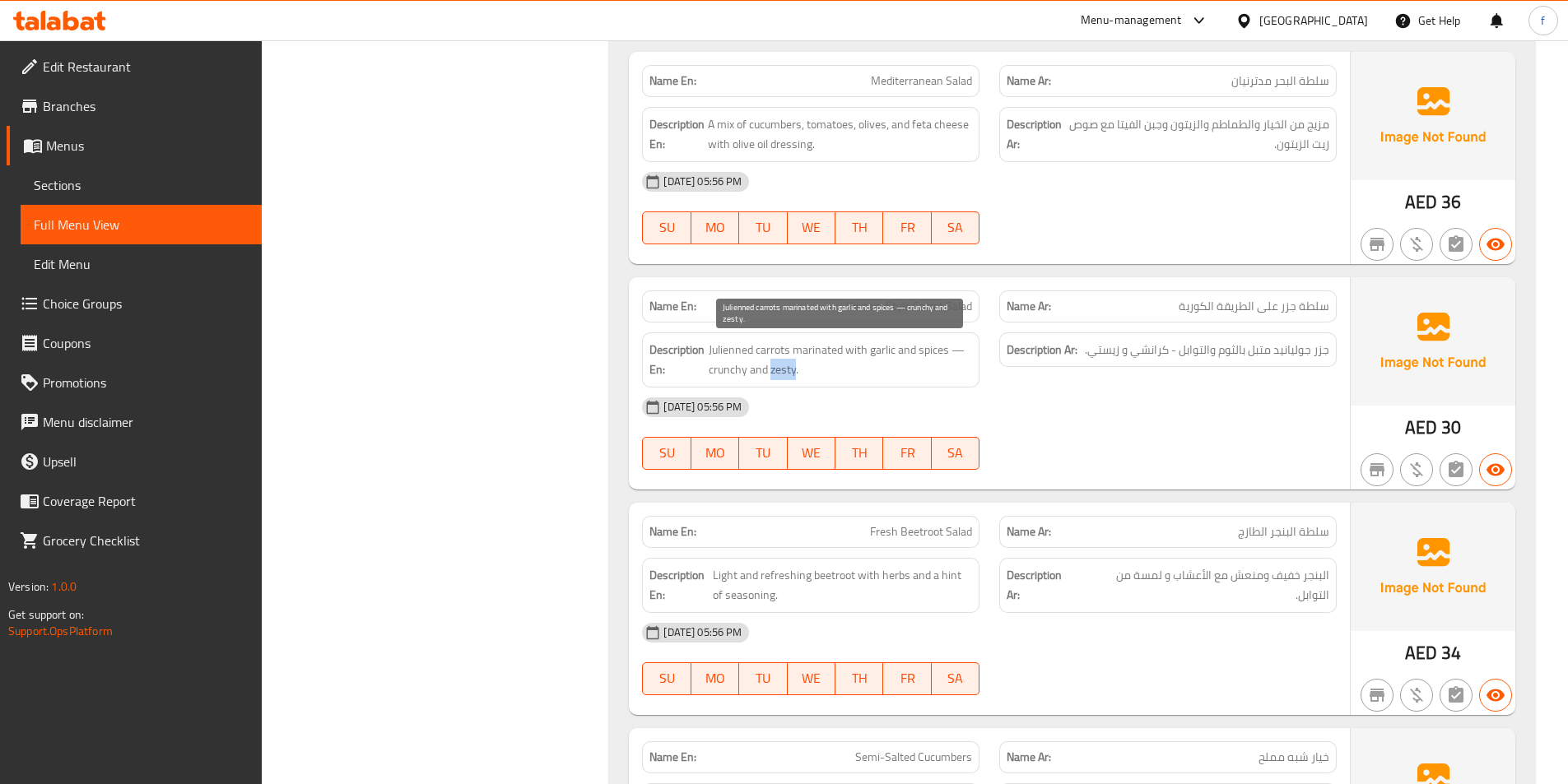
click at [811, 376] on span "Julienned carrots marinated with garlic and spices — crunchy and zesty." at bounding box center [840, 359] width 264 height 40
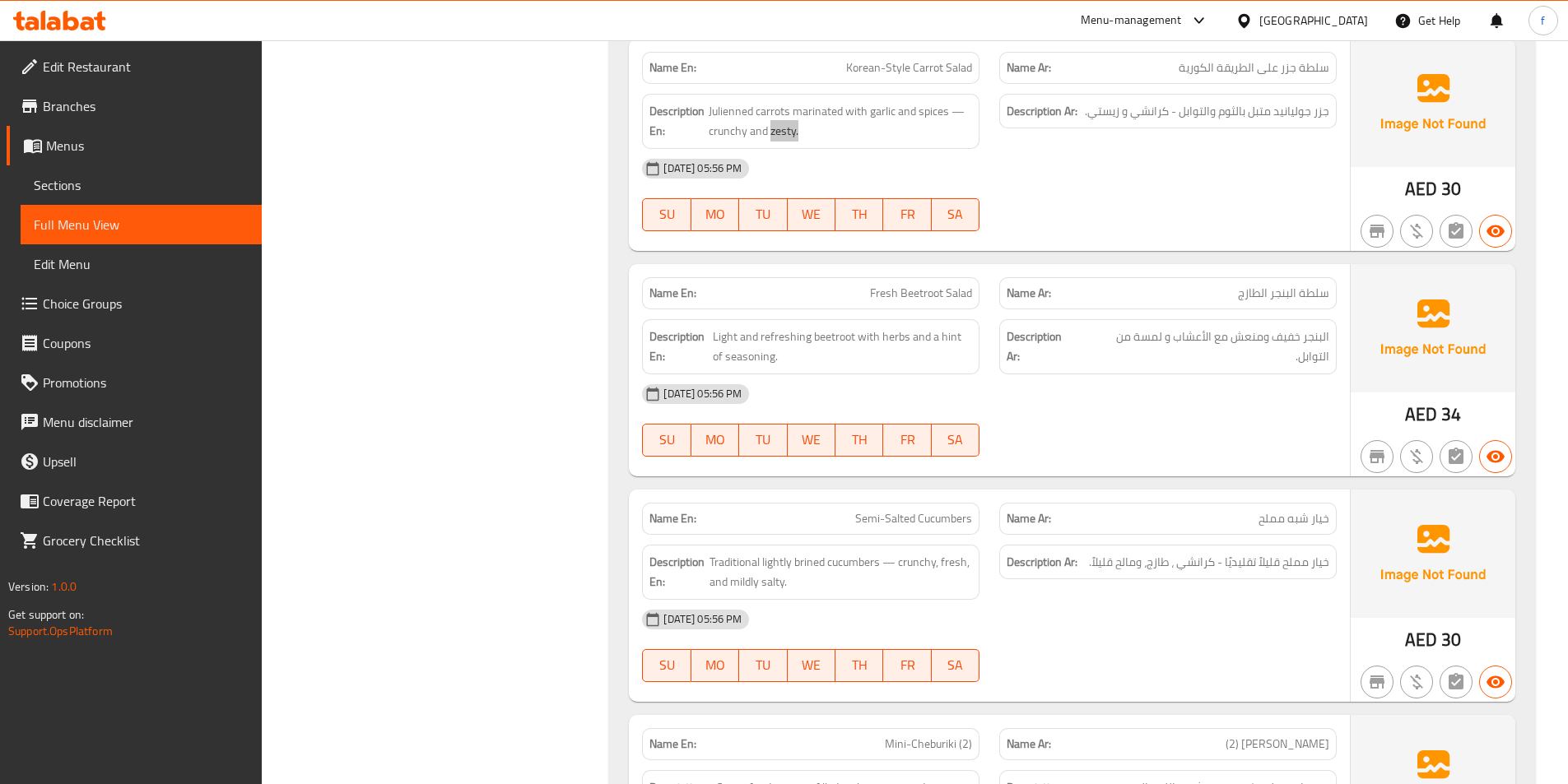
scroll to position [6499, 0]
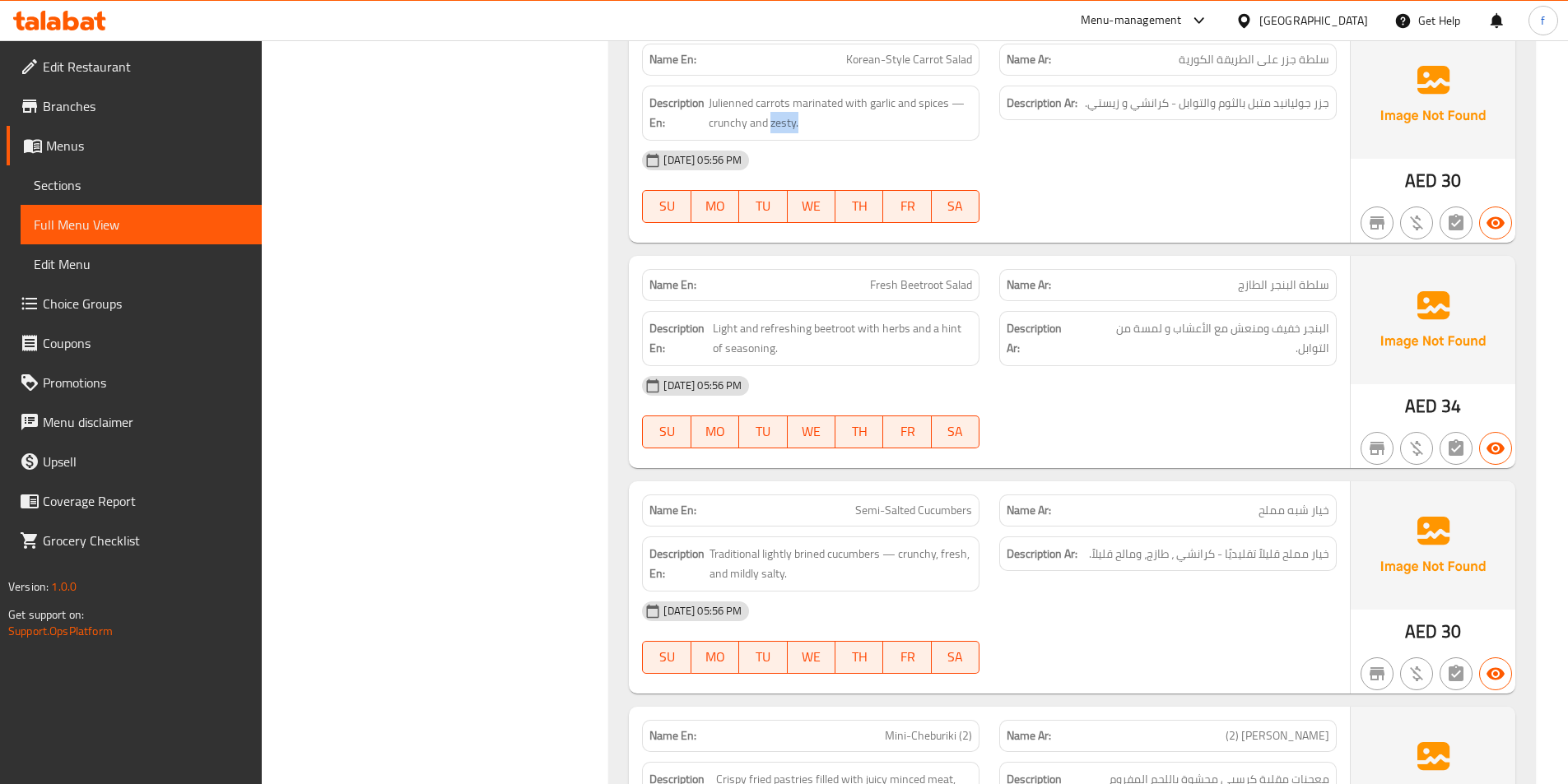
click at [902, 282] on span "Fresh Beetroot Salad" at bounding box center [920, 285] width 102 height 17
click at [889, 288] on span "Fresh Beetroot Salad" at bounding box center [920, 285] width 102 height 17
click at [927, 276] on span "Fresh Beetroot Salad" at bounding box center [920, 285] width 102 height 17
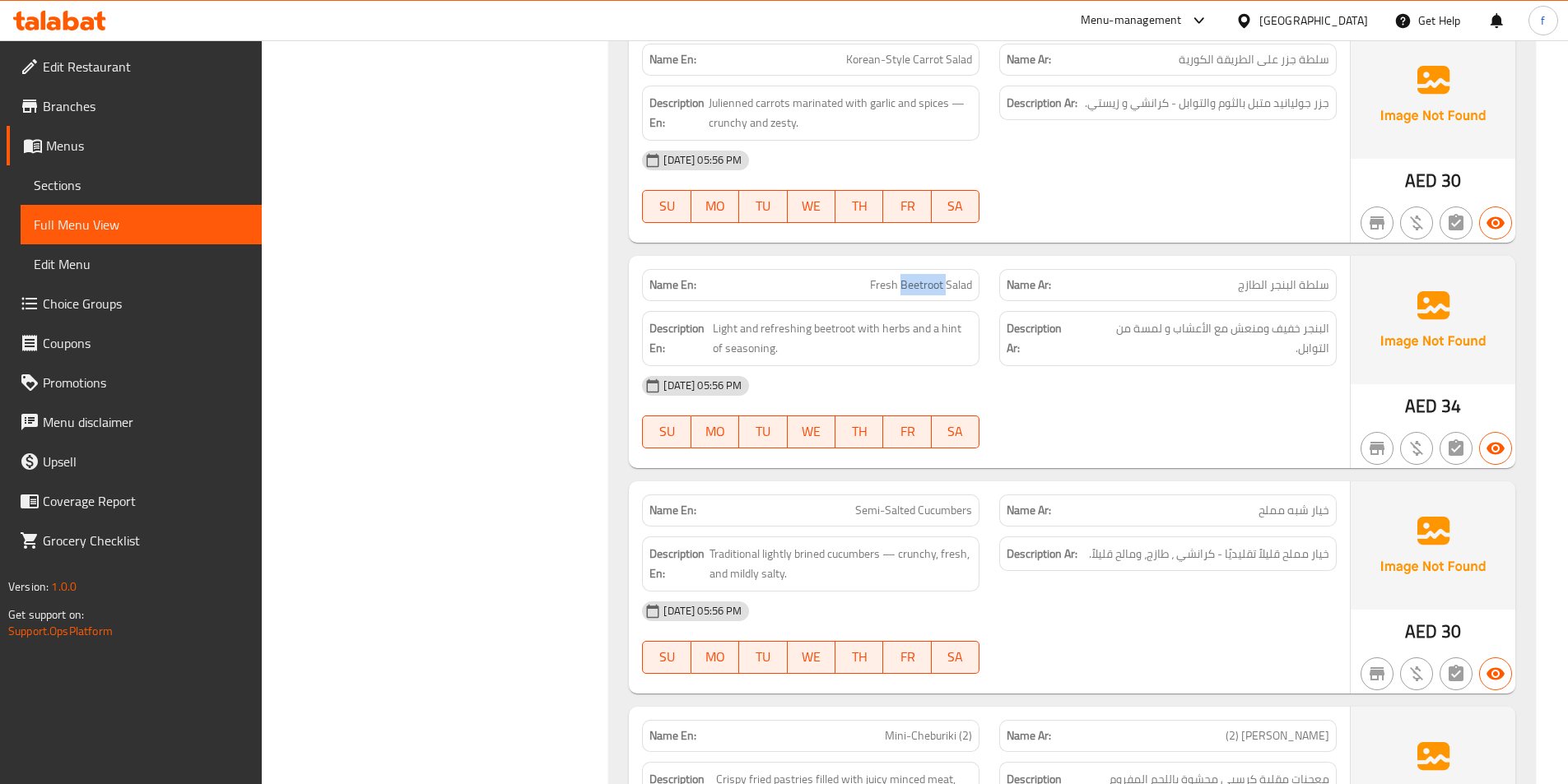
click at [927, 276] on span "Fresh Beetroot Salad" at bounding box center [920, 285] width 102 height 17
click at [955, 276] on span "Fresh Beetroot Salad" at bounding box center [920, 285] width 102 height 17
drag, startPoint x: 955, startPoint y: 276, endPoint x: 1316, endPoint y: 353, distance: 369.1
click at [1097, 321] on div "Name En: Fresh Beetroot Salad Name Ar: سلطة البنجر الطازج Description En: Light…" at bounding box center [989, 362] width 721 height 212
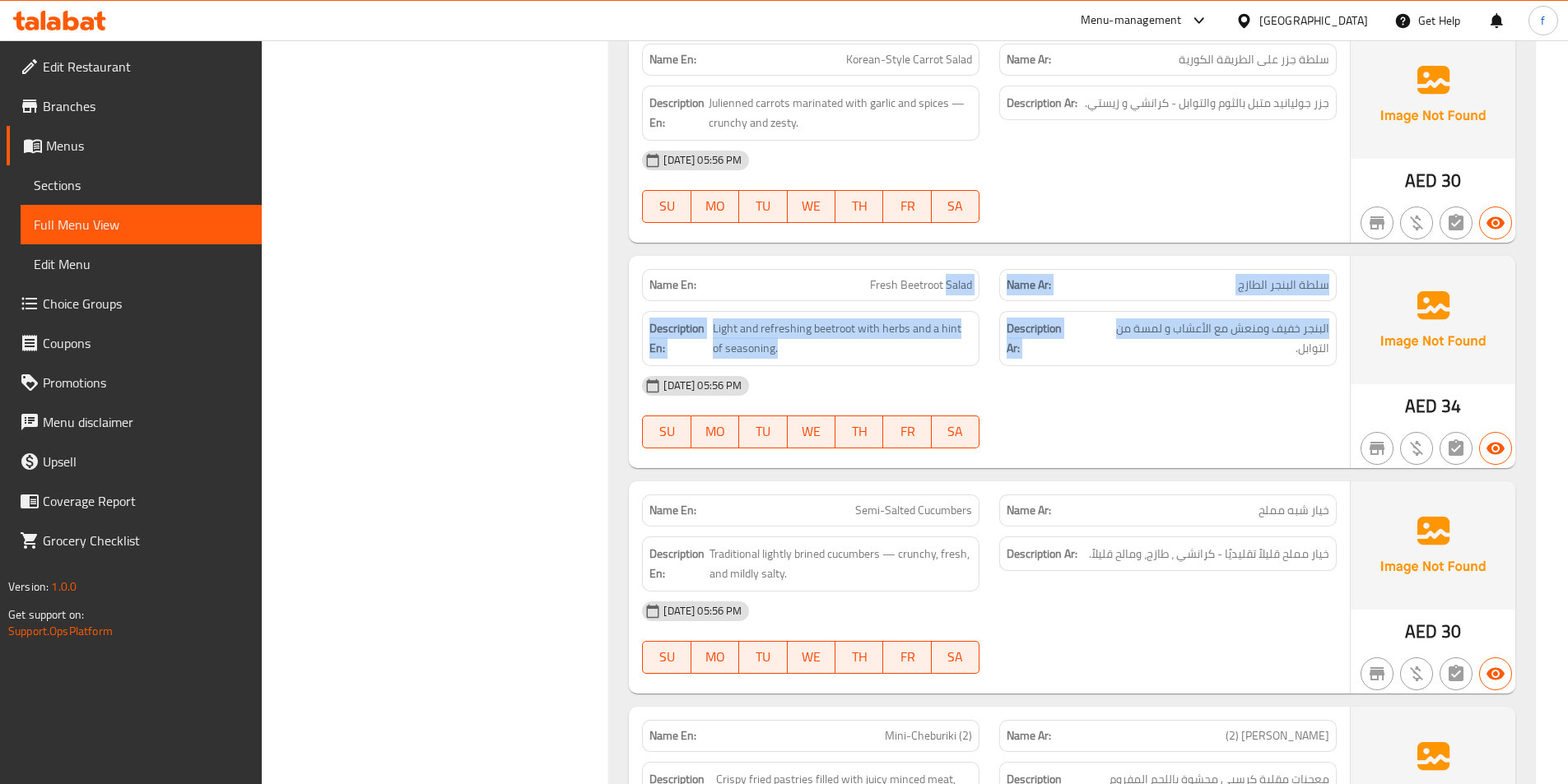
click at [711, 344] on h6 "Description En: Light and refreshing beetroot with herbs and a hint of seasonin…" at bounding box center [811, 338] width 323 height 40
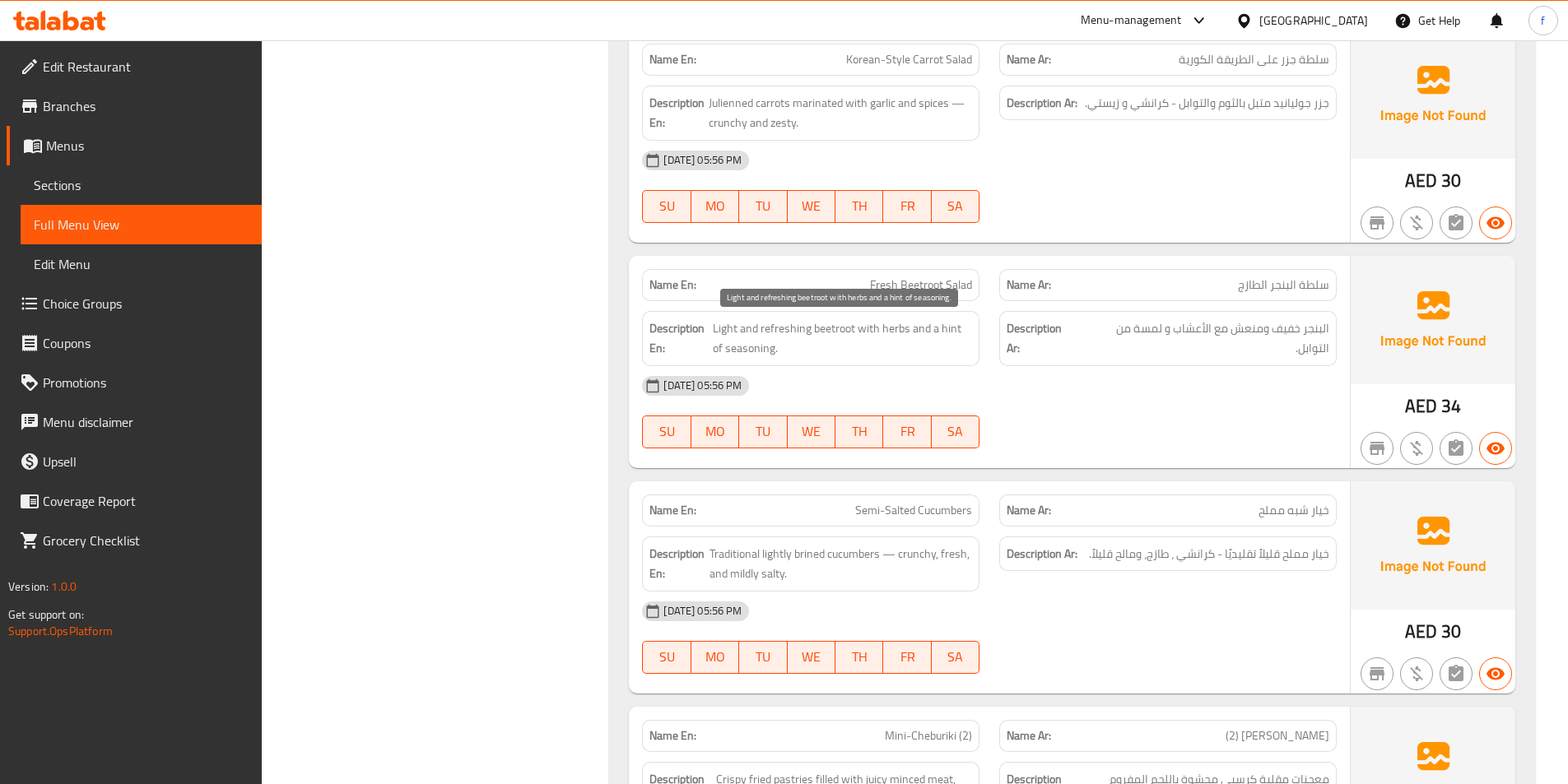
click at [824, 328] on span "Light and refreshing beetroot with herbs and a hint of seasoning." at bounding box center [842, 338] width 259 height 40
click at [778, 314] on div "Description En: Light and refreshing beetroot with herbs and a hint of seasonin…" at bounding box center [811, 338] width 337 height 55
click at [712, 330] on h6 "Description En: Light and refreshing beetroot with herbs and a hint of seasonin…" at bounding box center [811, 338] width 323 height 40
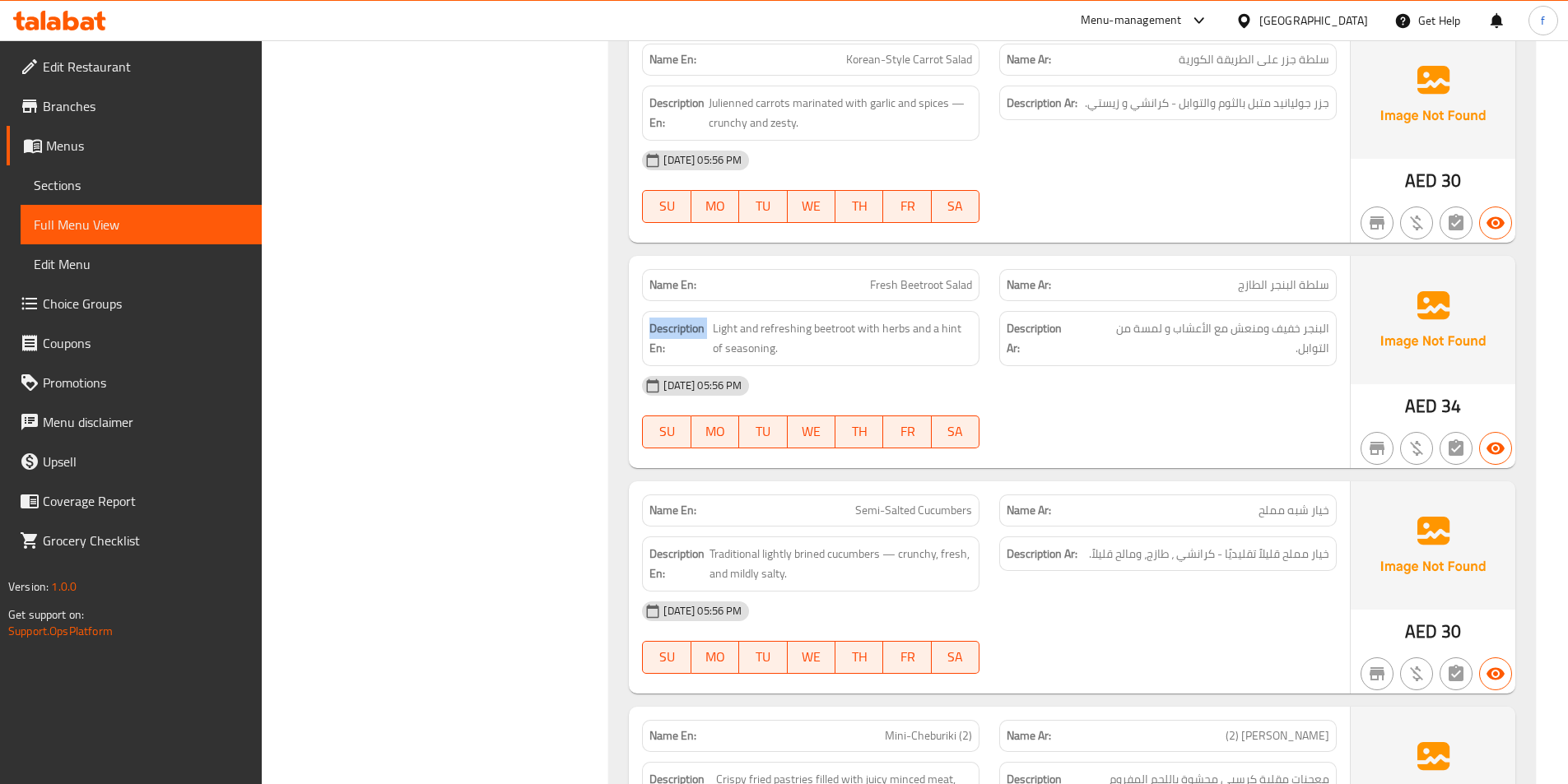
click at [711, 330] on h6 "Description En: Light and refreshing beetroot with herbs and a hint of seasonin…" at bounding box center [811, 338] width 323 height 40
click at [884, 314] on div "Description En: Light and refreshing beetroot with herbs and a hint of seasonin…" at bounding box center [811, 338] width 337 height 55
drag, startPoint x: 930, startPoint y: 334, endPoint x: 957, endPoint y: 386, distance: 58.6
click at [957, 386] on div "Name En: Fresh Beetroot Salad Name Ar: سلطة البنجر الطازج Description En: Light…" at bounding box center [989, 362] width 721 height 212
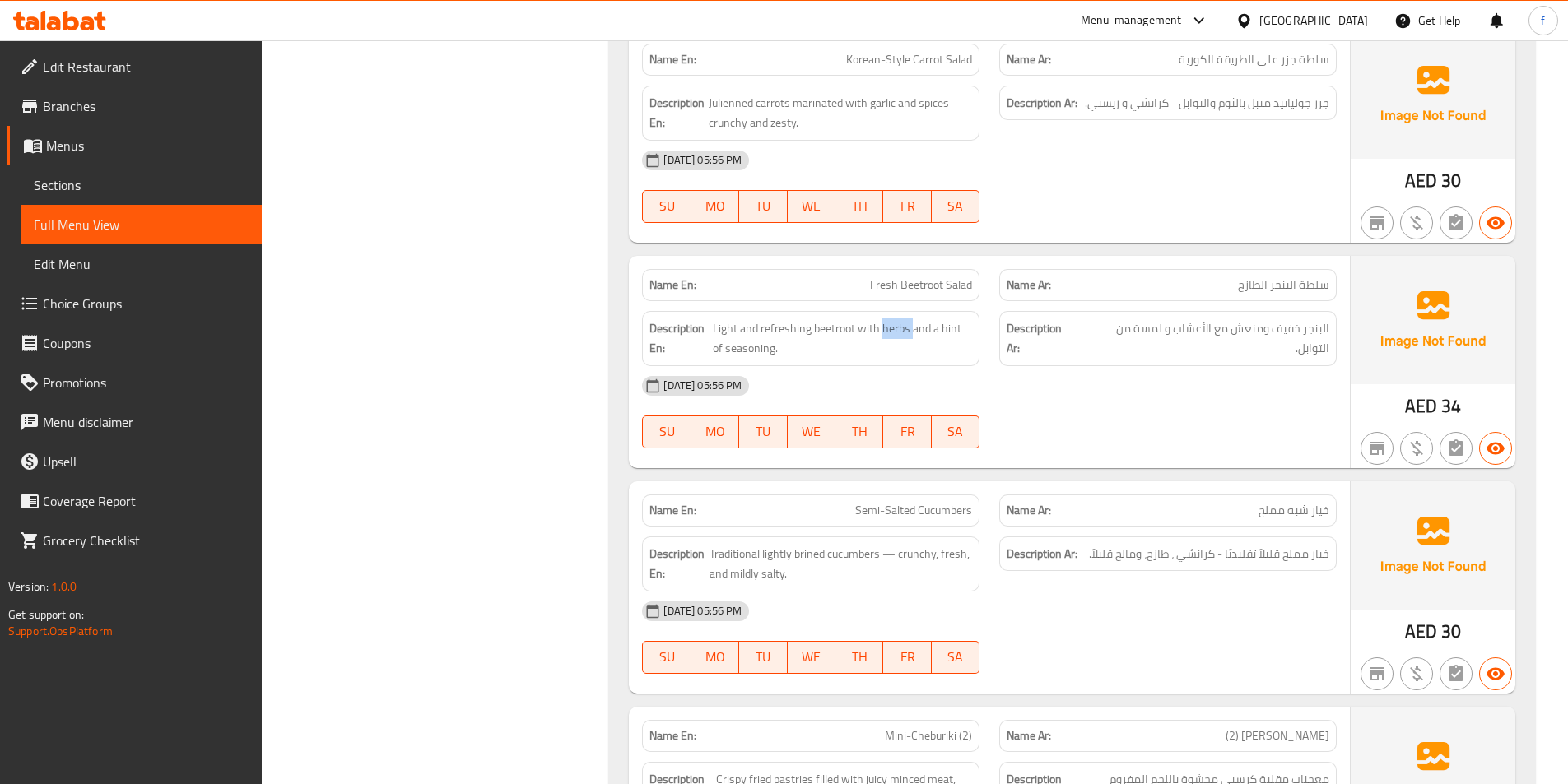
click at [1219, 383] on div "[DATE] 05:56 PM" at bounding box center [989, 386] width 715 height 39
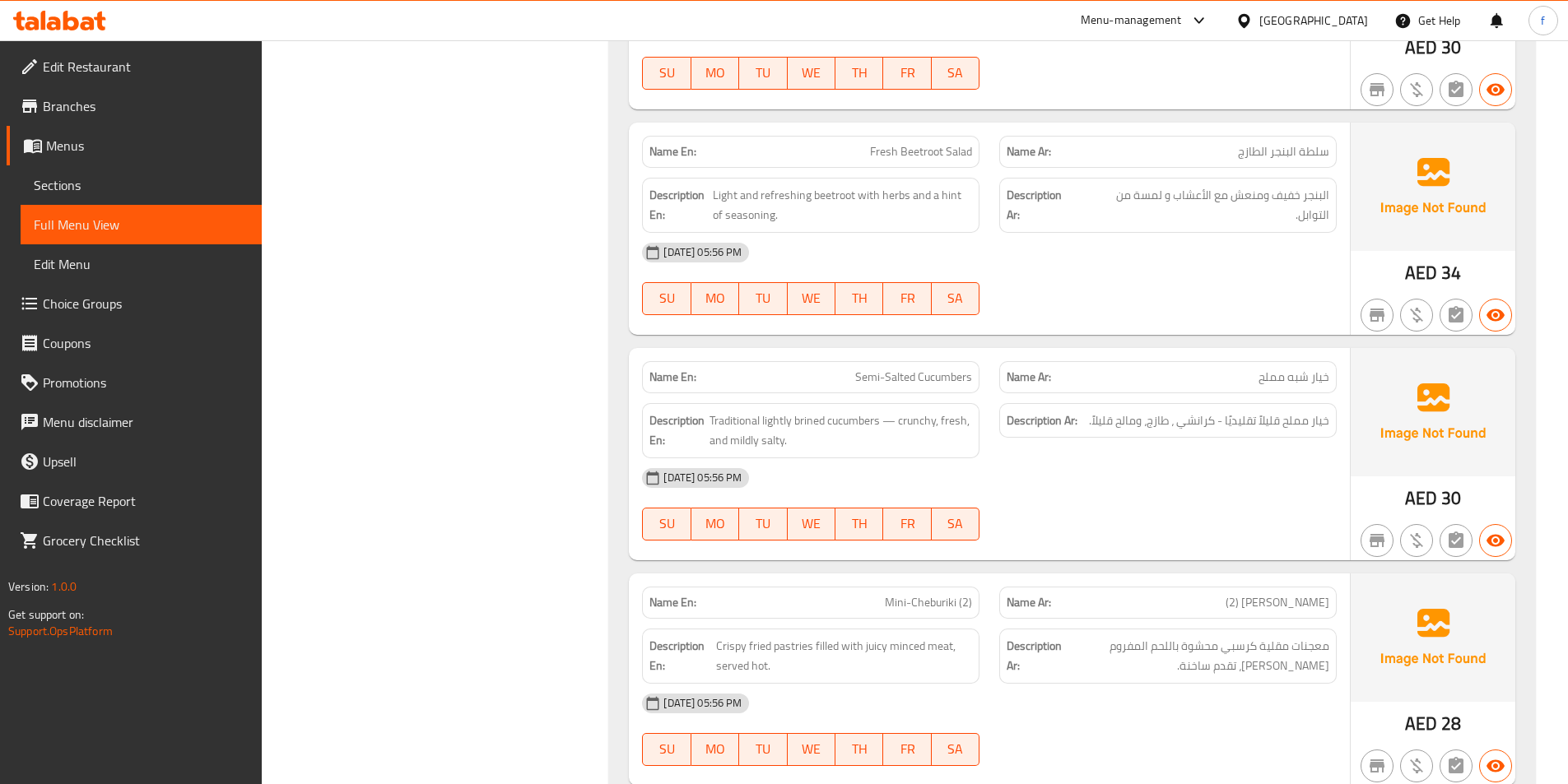
scroll to position [6664, 0]
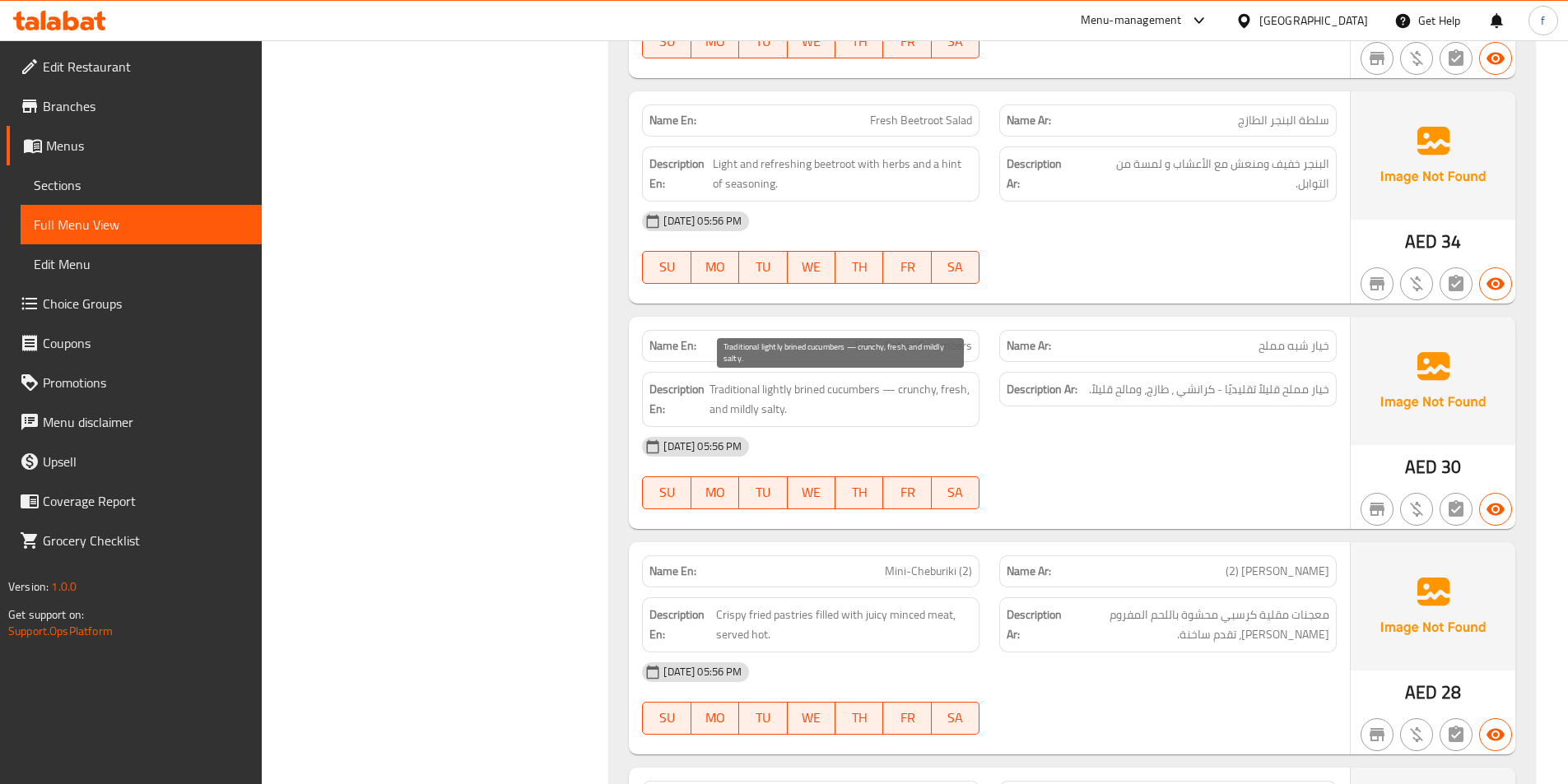
click at [871, 383] on span "Traditional lightly brined cucumbers — crunchy, fresh, and mildly salty." at bounding box center [840, 399] width 263 height 40
click at [818, 392] on span "Traditional lightly brined cucumbers — crunchy, fresh, and mildly salty." at bounding box center [840, 399] width 263 height 40
click at [775, 388] on span "Traditional lightly brined cucumbers — crunchy, fresh, and mildly salty." at bounding box center [840, 399] width 263 height 40
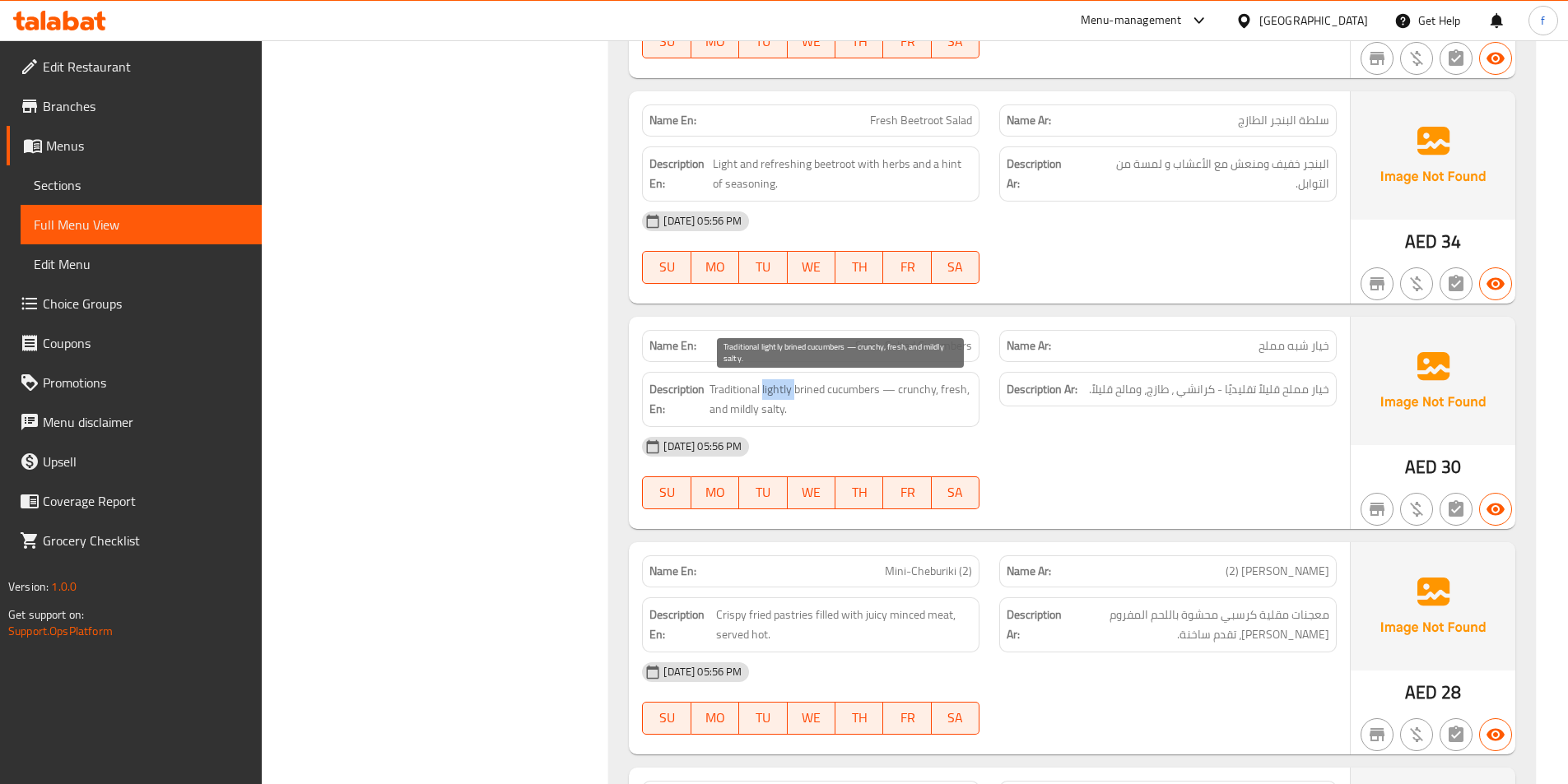
drag, startPoint x: 775, startPoint y: 388, endPoint x: 730, endPoint y: 393, distance: 45.3
click at [774, 388] on span "Traditional lightly brined cucumbers — crunchy, fresh, and mildly salty." at bounding box center [840, 399] width 263 height 40
click at [730, 393] on span "Traditional lightly brined cucumbers — crunchy, fresh, and mildly salty." at bounding box center [840, 399] width 263 height 40
click at [761, 387] on span "Traditional lightly brined cucumbers — crunchy, fresh, and mildly salty." at bounding box center [840, 399] width 263 height 40
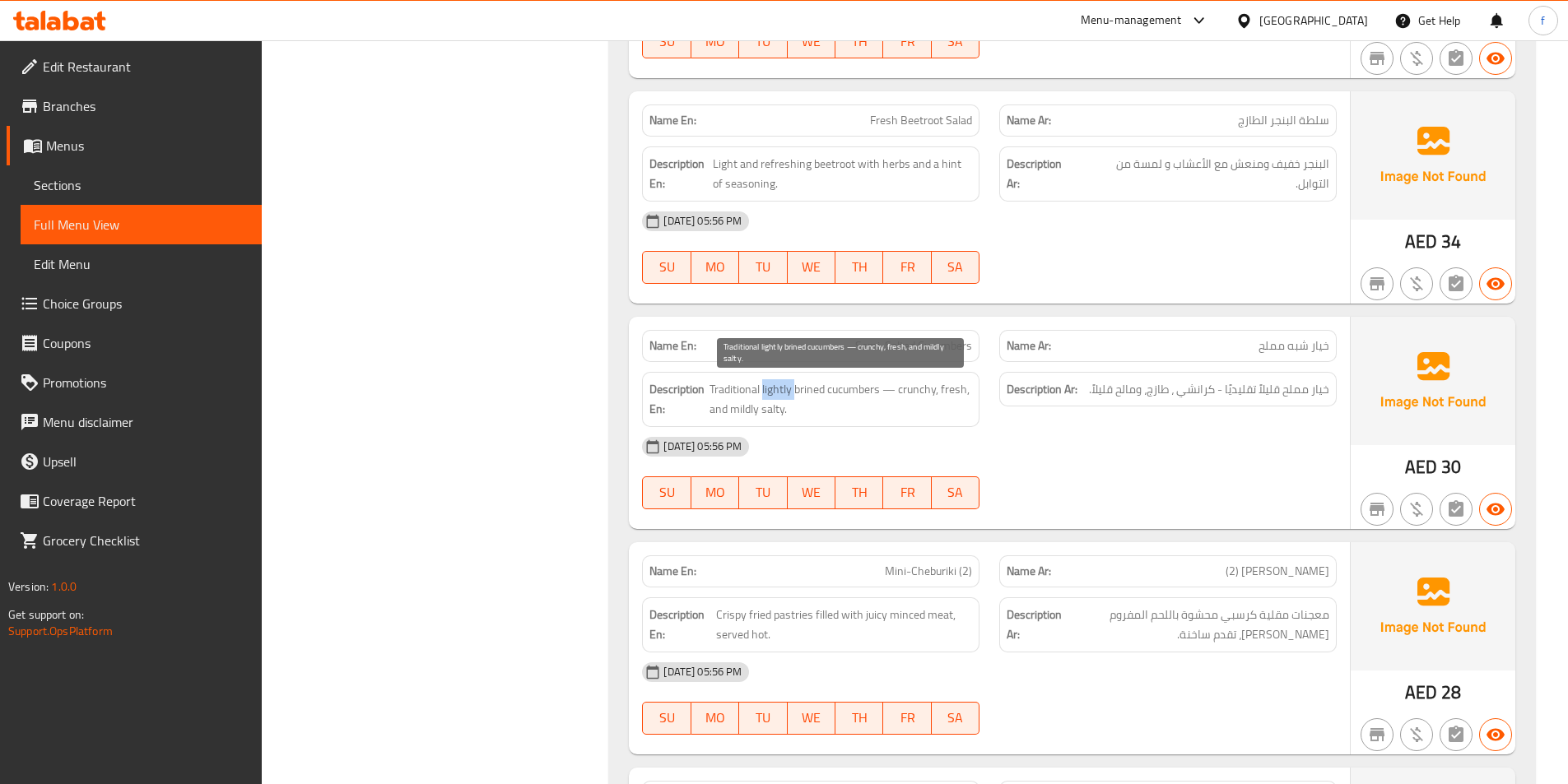
click at [761, 387] on span "Traditional lightly brined cucumbers — crunchy, fresh, and mildly salty." at bounding box center [840, 399] width 263 height 40
click at [787, 384] on span "Traditional lightly brined cucumbers — crunchy, fresh, and mildly salty." at bounding box center [840, 399] width 263 height 40
click at [829, 388] on span "Traditional lightly brined cucumbers — crunchy, fresh, and mildly salty." at bounding box center [840, 399] width 263 height 40
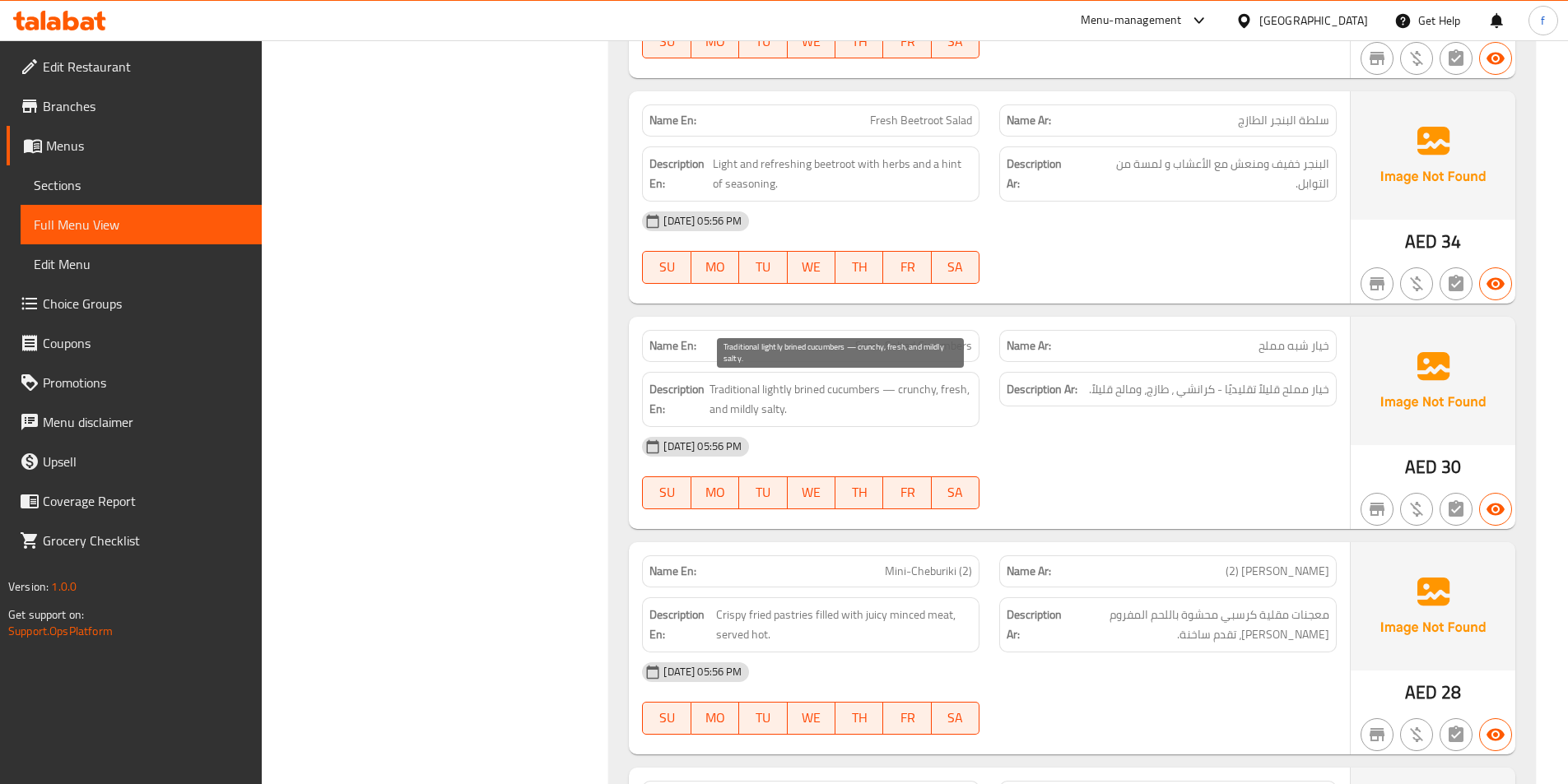
click at [794, 390] on span "Traditional lightly brined cucumbers — crunchy, fresh, and mildly salty." at bounding box center [840, 399] width 263 height 40
click at [901, 395] on span "Traditional lightly brined cucumbers — crunchy, fresh, and mildly salty." at bounding box center [840, 399] width 263 height 40
click at [963, 393] on span "Traditional lightly brined cucumbers — crunchy, fresh, and mildly salty." at bounding box center [840, 399] width 263 height 40
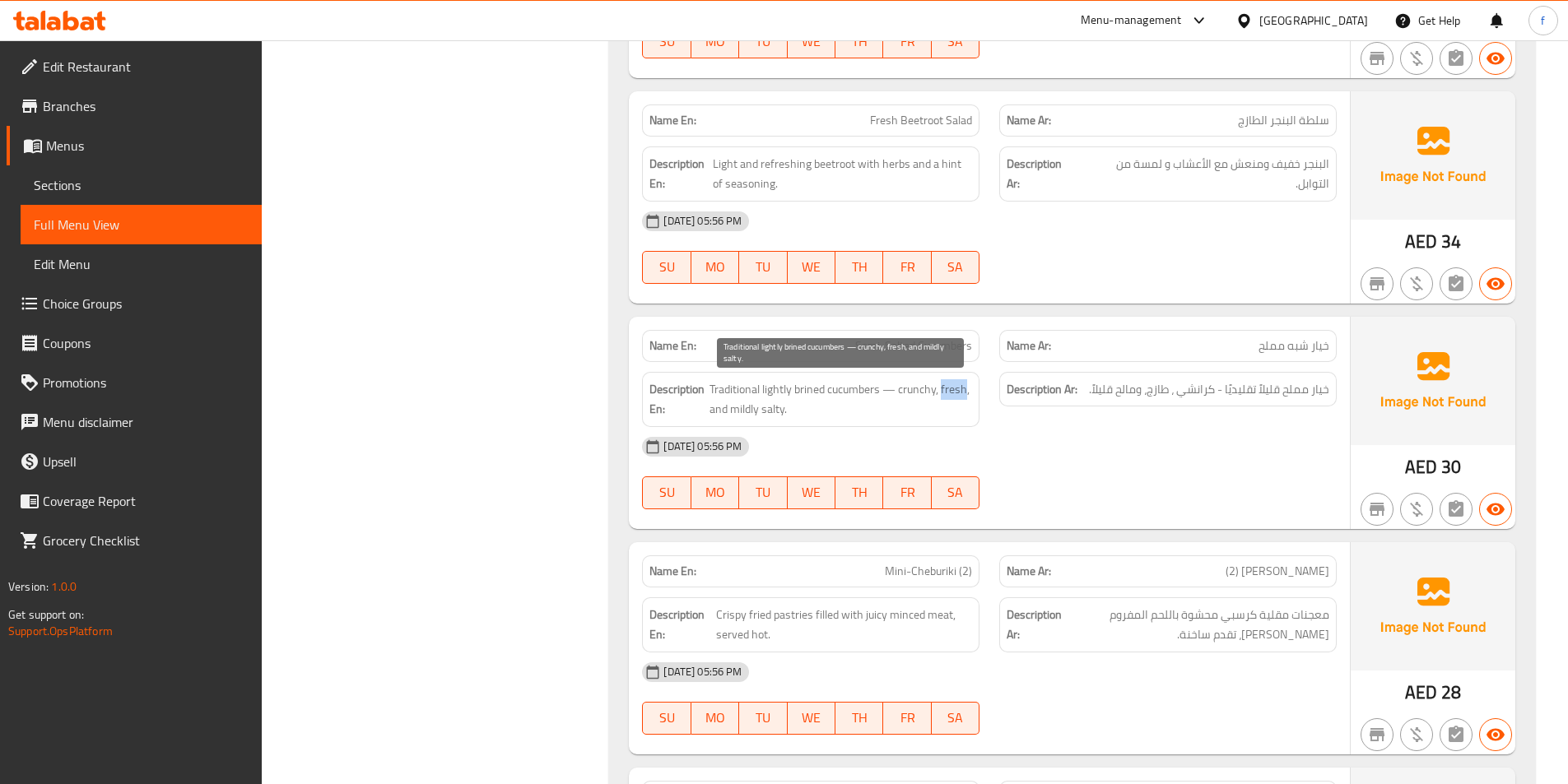
click at [963, 393] on span "Traditional lightly brined cucumbers — crunchy, fresh, and mildly salty." at bounding box center [840, 399] width 263 height 40
drag, startPoint x: 711, startPoint y: 410, endPoint x: 805, endPoint y: 419, distance: 94.4
click at [805, 419] on span "Traditional lightly brined cucumbers — crunchy, fresh, and mildly salty." at bounding box center [840, 399] width 263 height 40
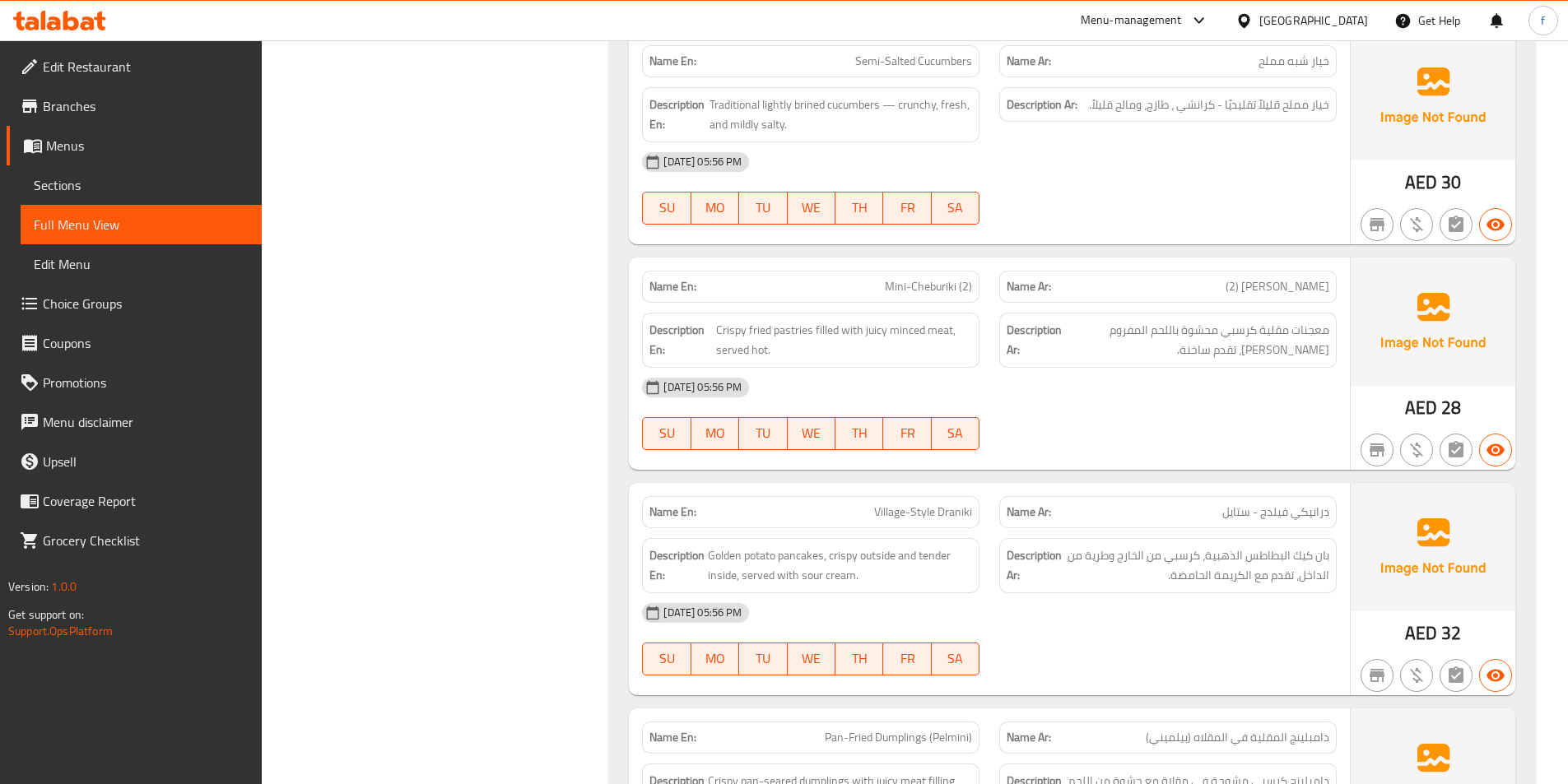
scroll to position [6910, 0]
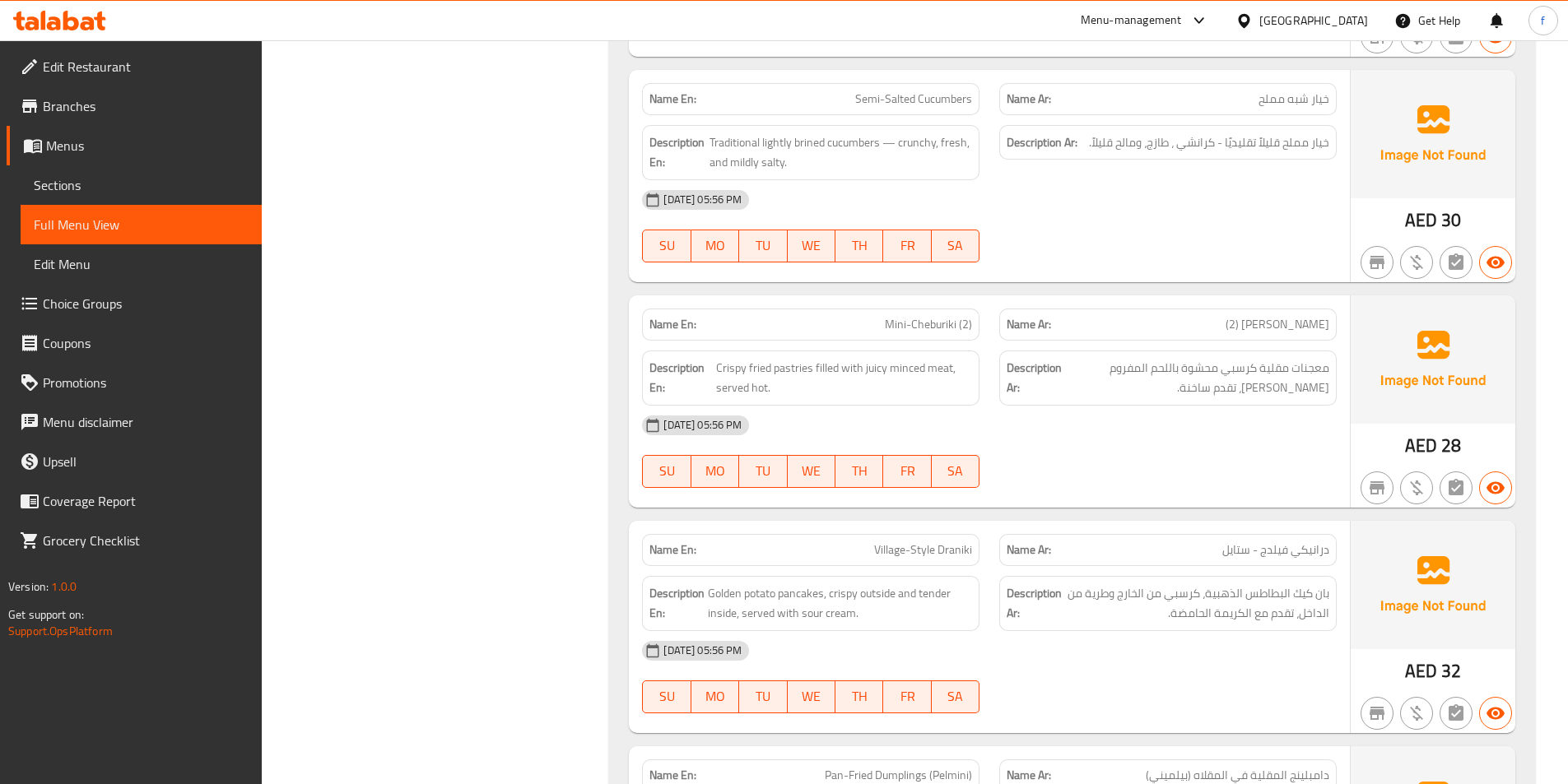
click at [888, 330] on span "Mini-Cheburiki (2)" at bounding box center [929, 324] width 87 height 17
drag, startPoint x: 888, startPoint y: 330, endPoint x: 921, endPoint y: 325, distance: 33.4
click at [891, 330] on span "Mini-Cheburiki (2)" at bounding box center [929, 324] width 87 height 17
click at [929, 324] on span "Mini-Cheburiki (2)" at bounding box center [929, 324] width 87 height 17
drag, startPoint x: 929, startPoint y: 324, endPoint x: 1277, endPoint y: 407, distance: 357.8
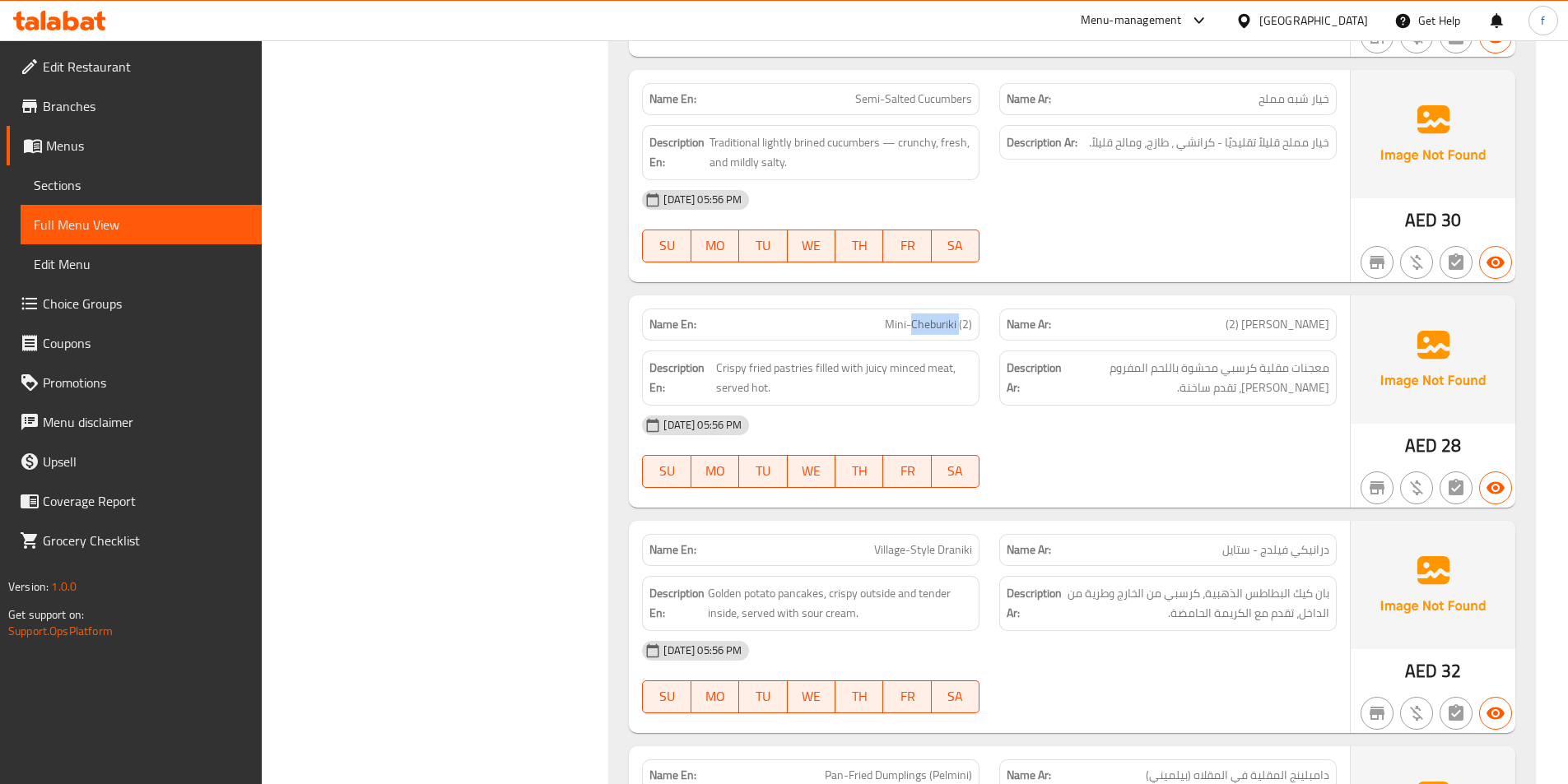
click at [934, 324] on span "Mini-Cheburiki (2)" at bounding box center [929, 324] width 87 height 17
click at [783, 361] on span "Crispy fried pastries filled with juicy minced meat, served hot." at bounding box center [844, 377] width 256 height 40
click at [755, 372] on span "Crispy fried pastries filled with juicy minced meat, served hot." at bounding box center [844, 377] width 256 height 40
click at [756, 372] on span "Crispy fried pastries filled with juicy minced meat, served hot." at bounding box center [844, 377] width 256 height 40
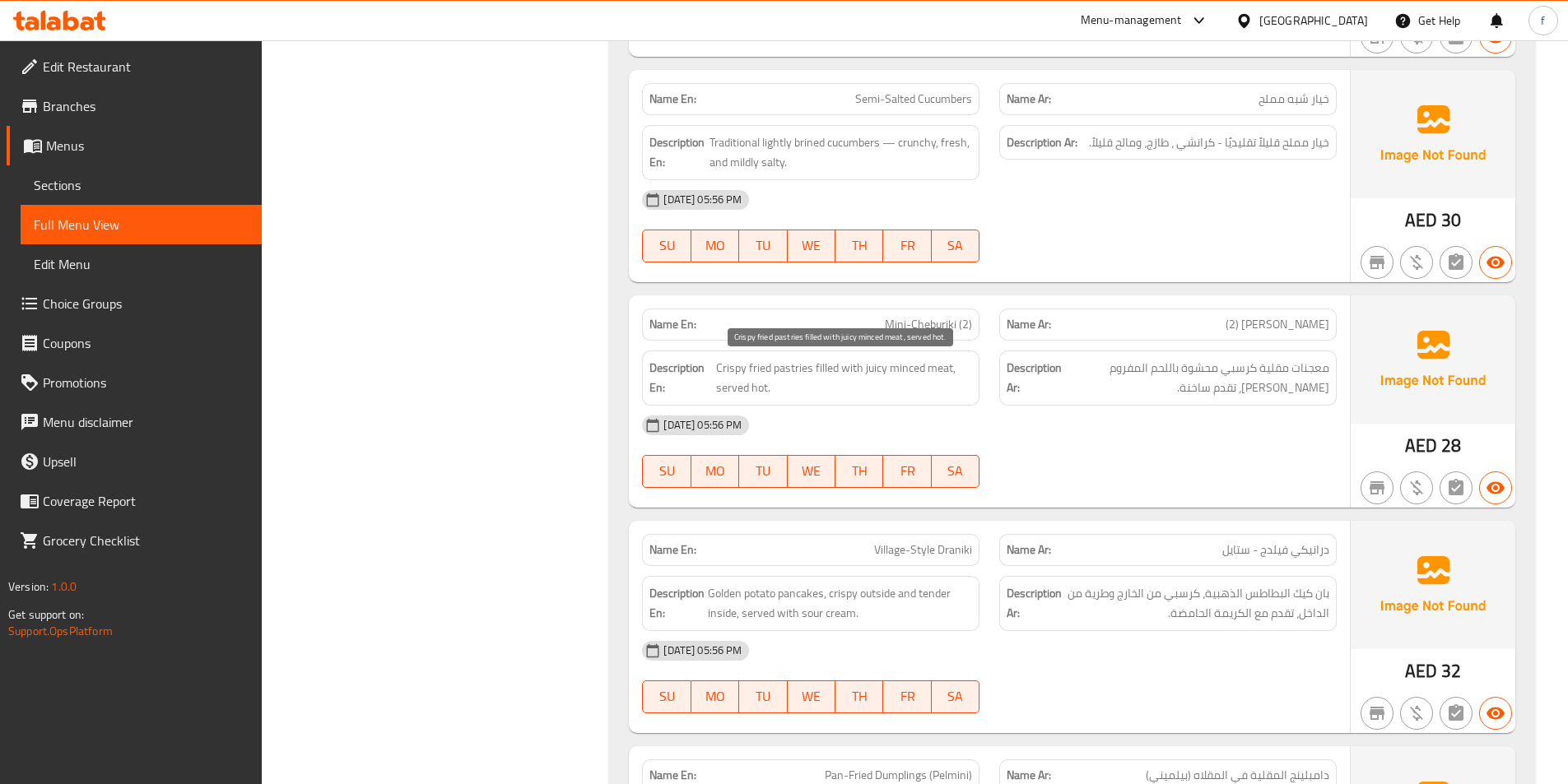
click at [782, 365] on span "Crispy fried pastries filled with juicy minced meat, served hot." at bounding box center [844, 377] width 256 height 40
click at [762, 375] on span "Crispy fried pastries filled with juicy minced meat, served hot." at bounding box center [844, 377] width 256 height 40
drag, startPoint x: 762, startPoint y: 375, endPoint x: 740, endPoint y: 370, distance: 22.6
click at [757, 375] on span "Crispy fried pastries filled with juicy minced meat, served hot." at bounding box center [844, 377] width 256 height 40
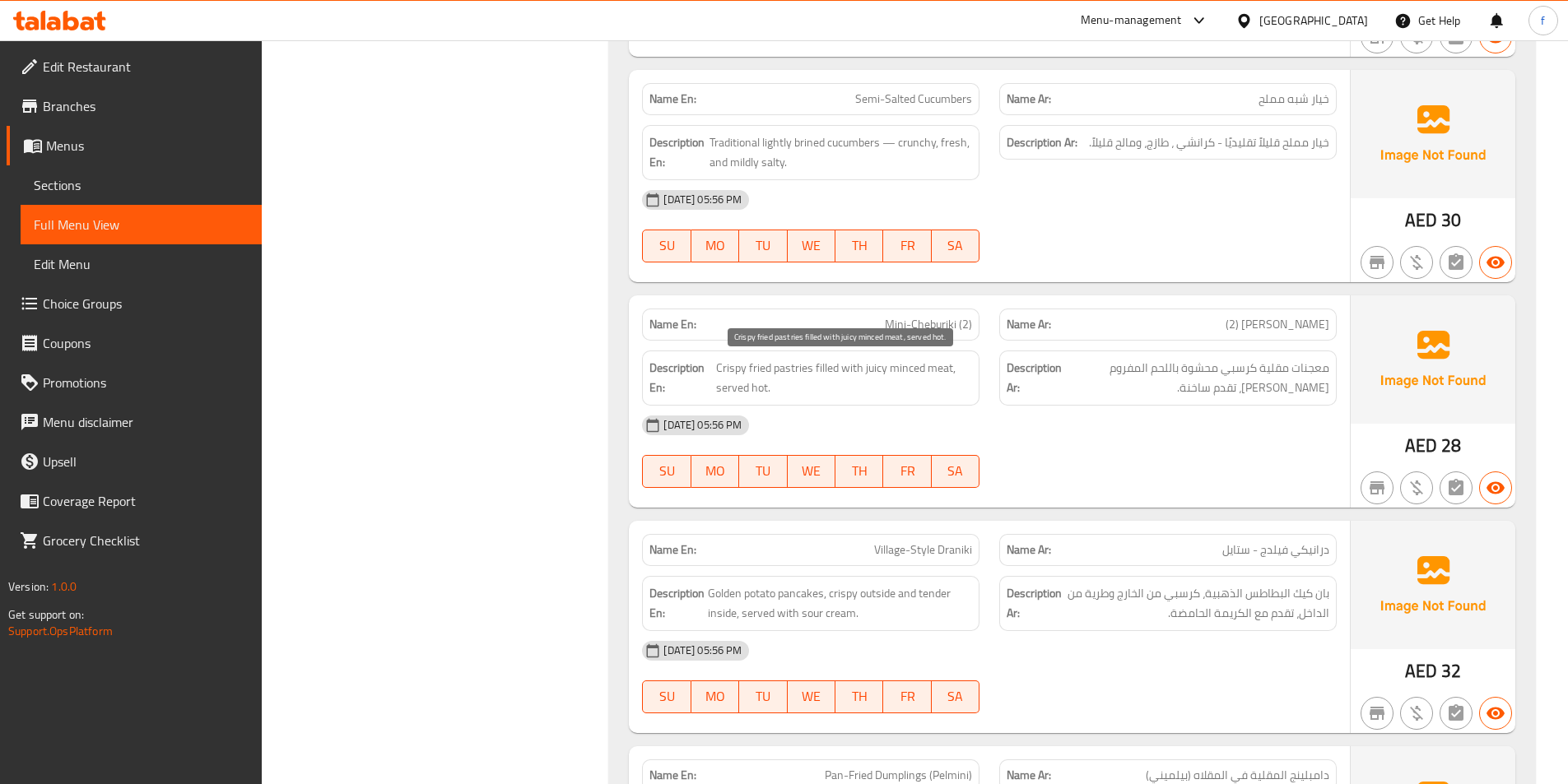
click at [740, 369] on span "Crispy fried pastries filled with juicy minced meat, served hot." at bounding box center [844, 377] width 256 height 40
click at [811, 368] on span "Crispy fried pastries filled with juicy minced meat, served hot." at bounding box center [844, 377] width 256 height 40
click at [844, 361] on span "Crispy fried pastries filled with juicy minced meat, served hot." at bounding box center [844, 377] width 256 height 40
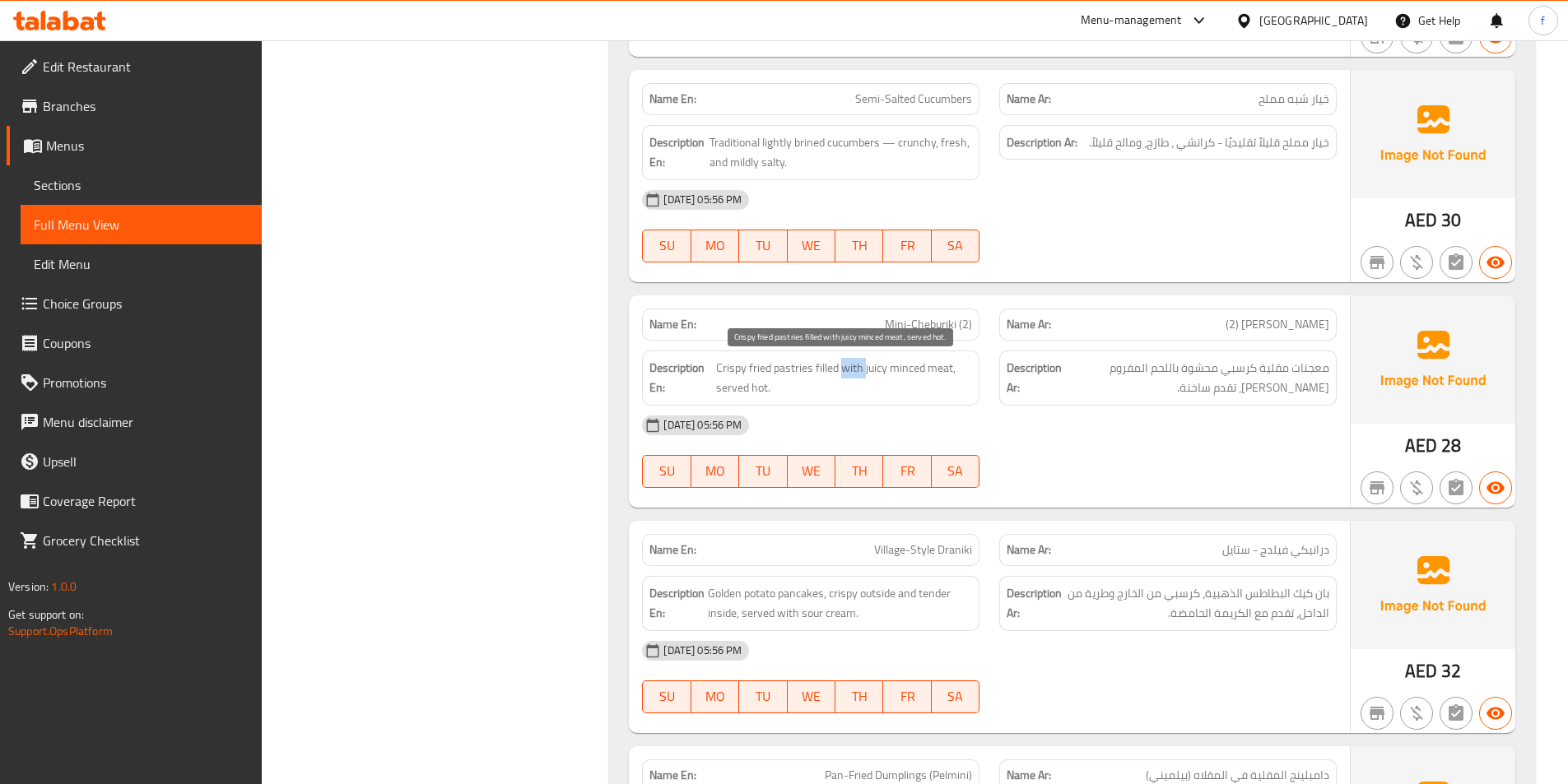
click at [844, 361] on span "Crispy fried pastries filled with juicy minced meat, served hot." at bounding box center [844, 377] width 256 height 40
click at [828, 365] on span "Crispy fried pastries filled with juicy minced meat, served hot." at bounding box center [844, 377] width 256 height 40
click at [873, 365] on span "Crispy fried pastries filled with juicy minced meat, served hot." at bounding box center [844, 377] width 256 height 40
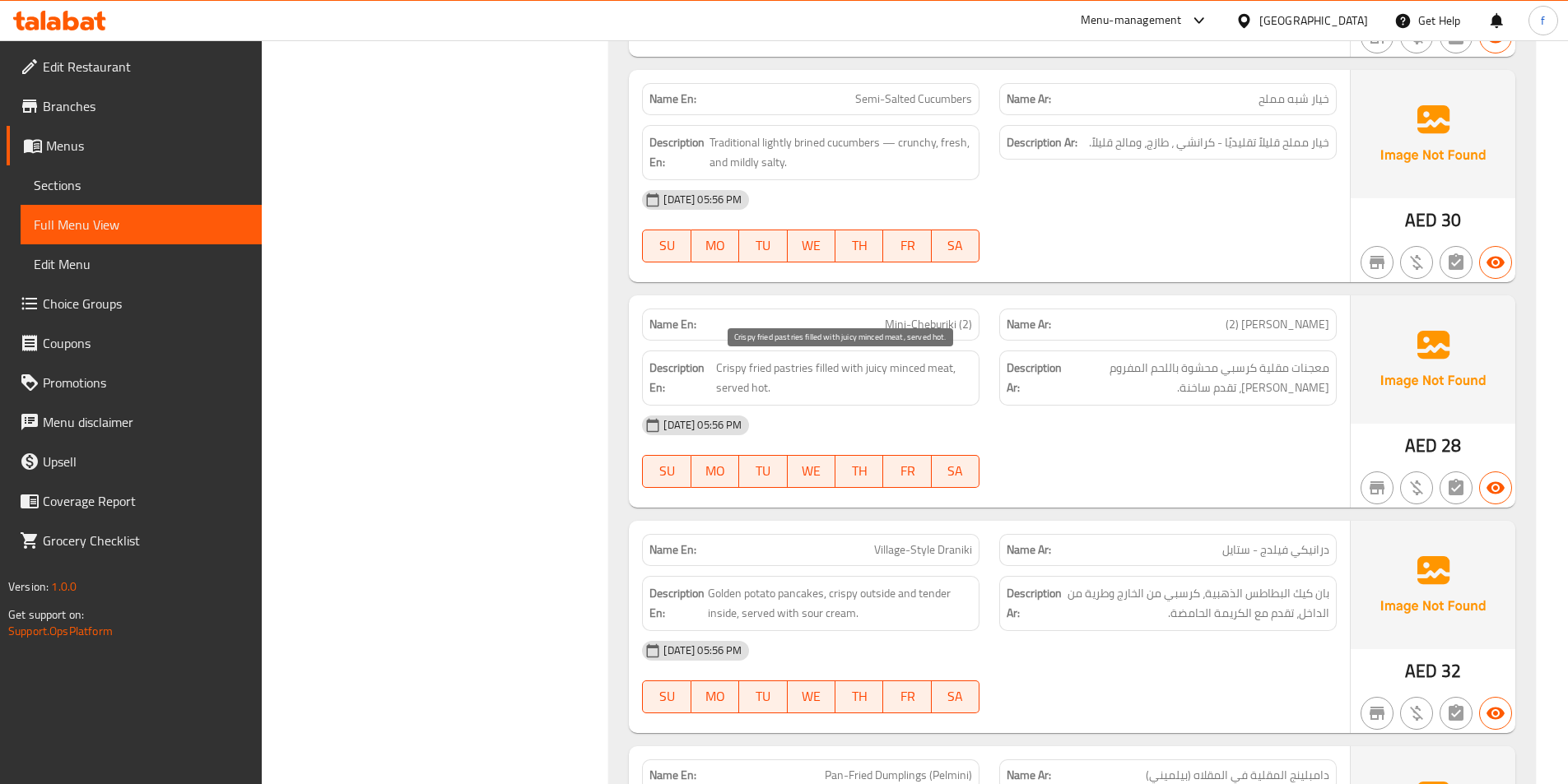
click at [857, 369] on span "Crispy fried pastries filled with juicy minced meat, served hot." at bounding box center [844, 377] width 256 height 40
click at [894, 371] on span "Crispy fried pastries filled with juicy minced meat, served hot." at bounding box center [844, 377] width 256 height 40
click at [926, 367] on span "Crispy fried pastries filled with juicy minced meat, served hot." at bounding box center [844, 377] width 256 height 40
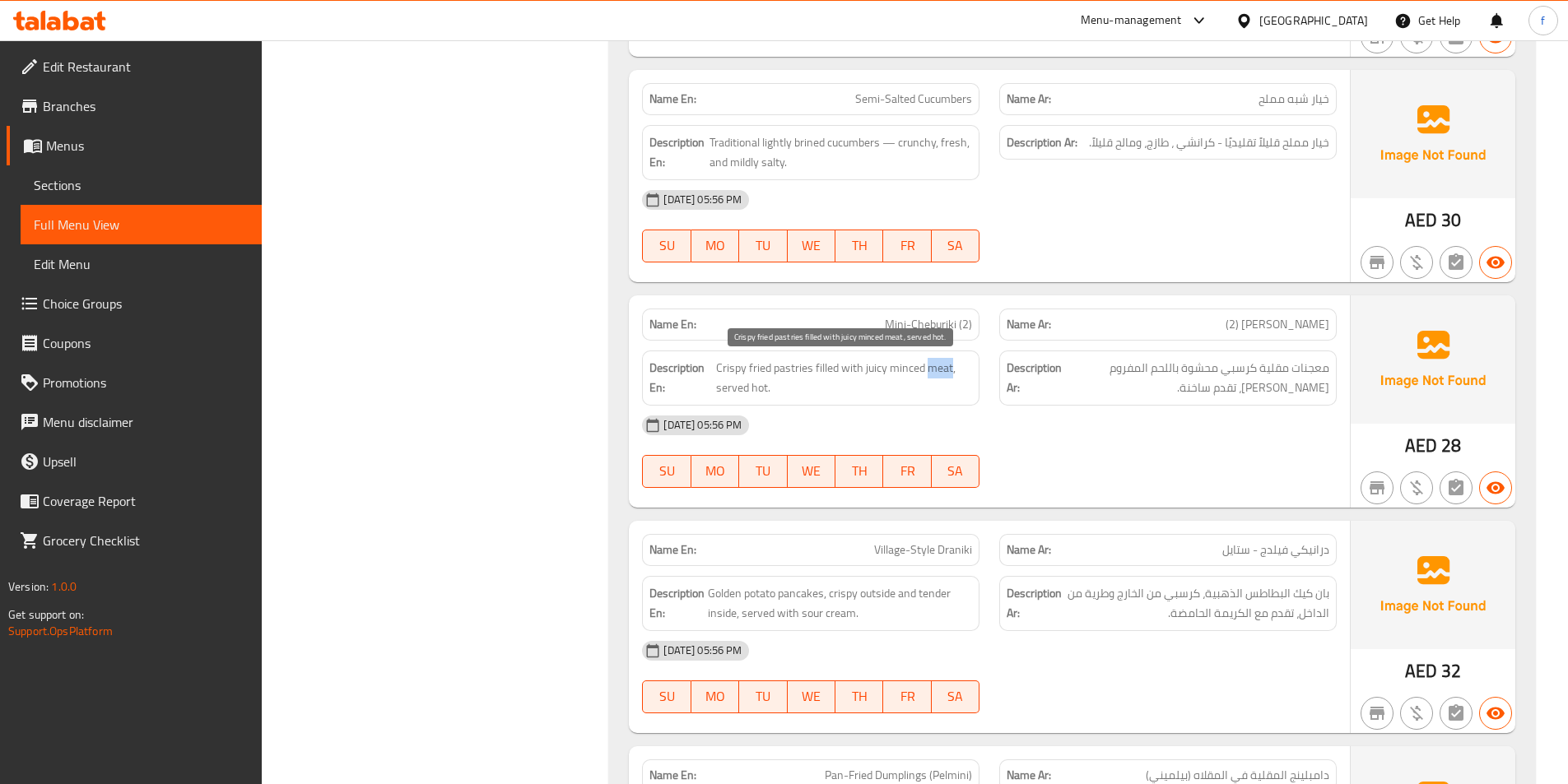
click at [925, 367] on span "Crispy fried pastries filled with juicy minced meat, served hot." at bounding box center [844, 377] width 256 height 40
drag, startPoint x: 722, startPoint y: 382, endPoint x: 745, endPoint y: 388, distance: 23.8
click at [723, 382] on span "Crispy fried pastries filled with juicy minced meat, served hot." at bounding box center [844, 377] width 256 height 40
click at [769, 395] on span "Crispy fried pastries filled with juicy minced meat, served hot." at bounding box center [844, 377] width 256 height 40
drag, startPoint x: 769, startPoint y: 395, endPoint x: 1260, endPoint y: 407, distance: 491.1
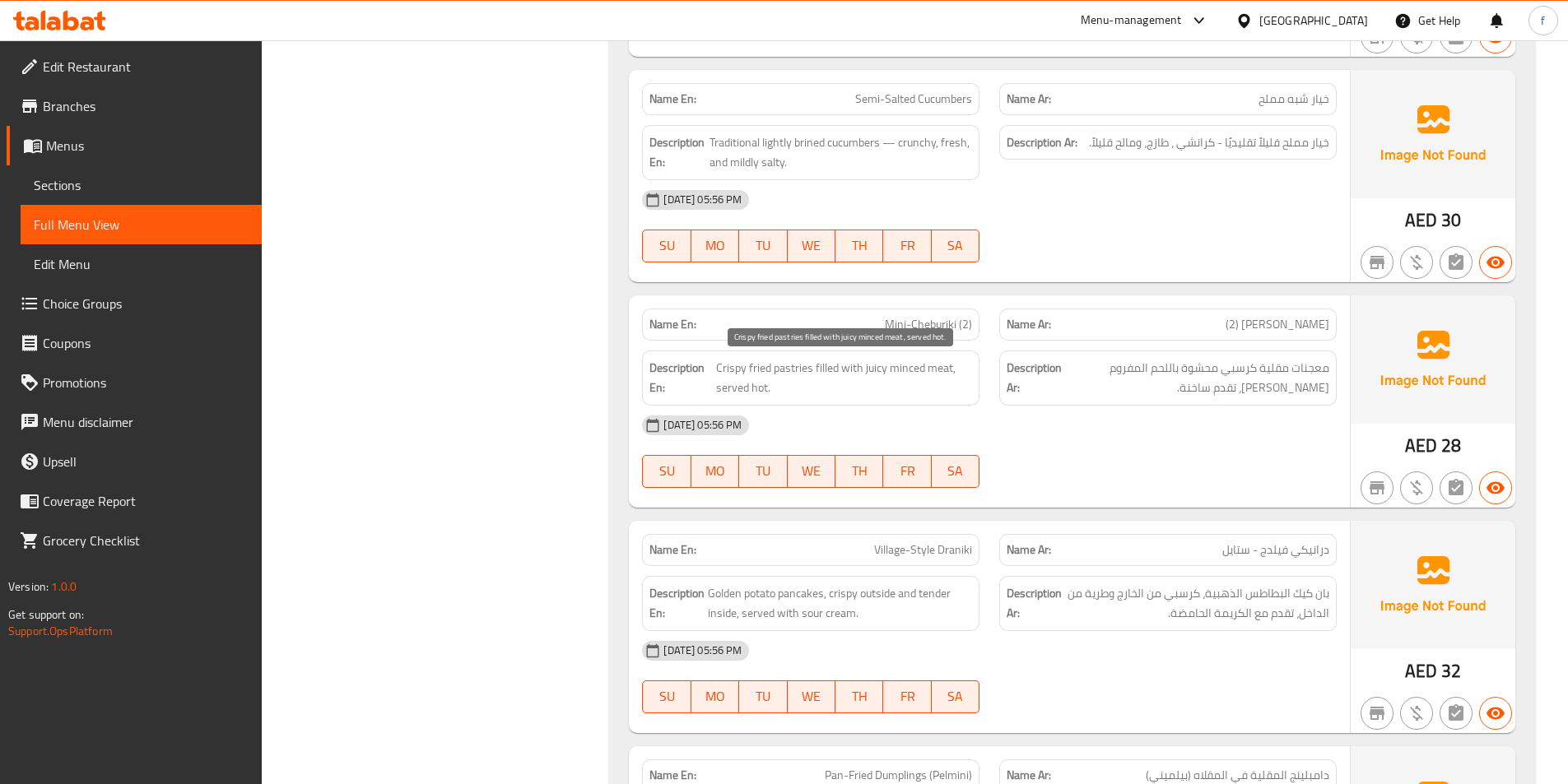
click at [776, 395] on span "Crispy fried pastries filled with juicy minced meat, served hot." at bounding box center [844, 377] width 256 height 40
click at [965, 561] on div "Name En: Village-Style Draniki" at bounding box center [811, 550] width 337 height 33
drag, startPoint x: 965, startPoint y: 561, endPoint x: 941, endPoint y: 560, distance: 24.0
click at [941, 564] on div "Name En: Village-Style Draniki" at bounding box center [811, 550] width 337 height 33
click at [941, 559] on span "Village-Style Draniki" at bounding box center [923, 550] width 98 height 17
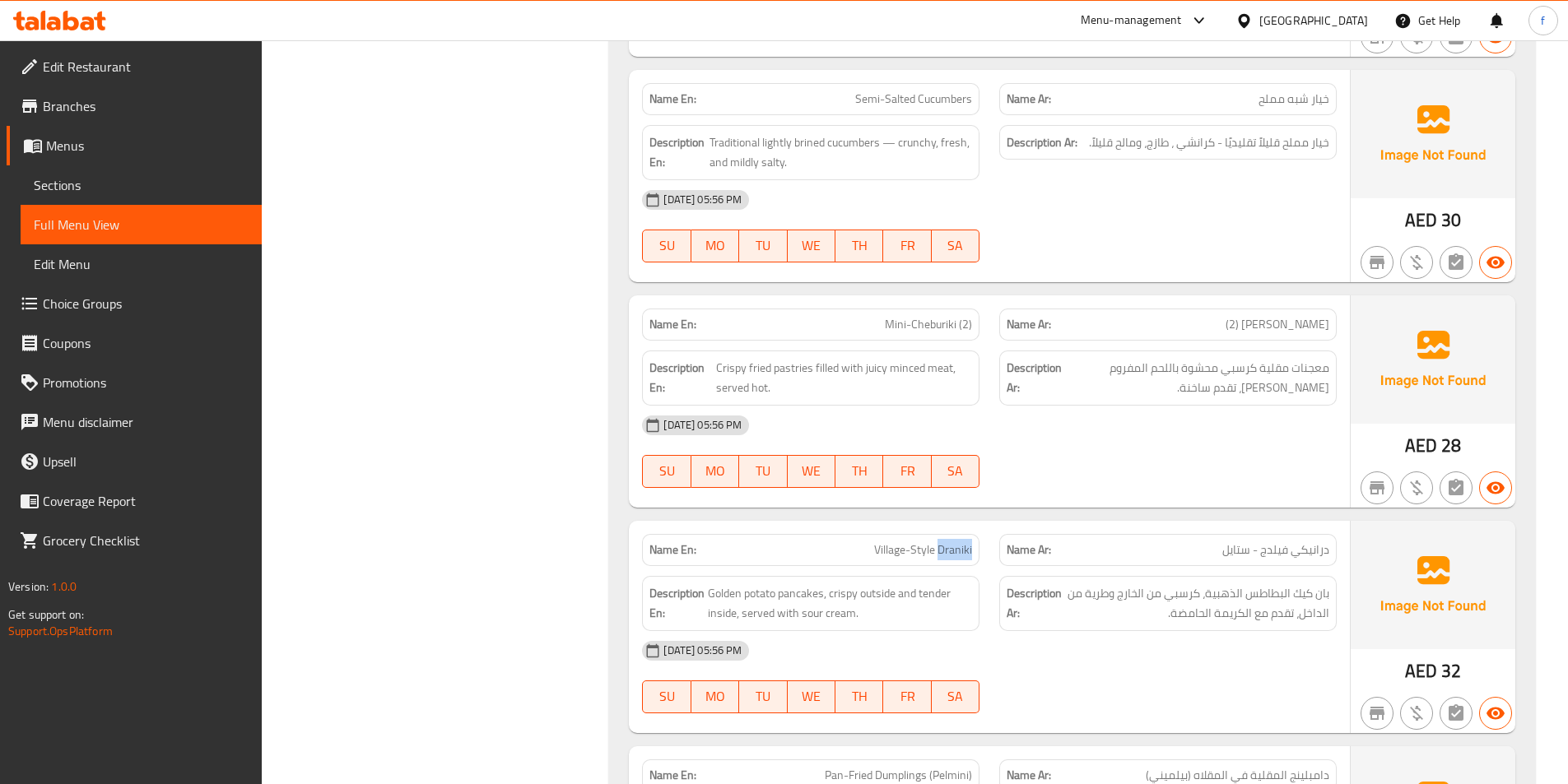
click at [941, 559] on span "Village-Style Draniki" at bounding box center [923, 550] width 98 height 17
click at [902, 561] on div "Name En: Village-Style Draniki" at bounding box center [811, 550] width 337 height 33
click at [816, 599] on span "Golden potato pancakes, crispy outside and tender inside, served with sour crea…" at bounding box center [840, 603] width 264 height 40
drag, startPoint x: 816, startPoint y: 599, endPoint x: 766, endPoint y: 597, distance: 50.0
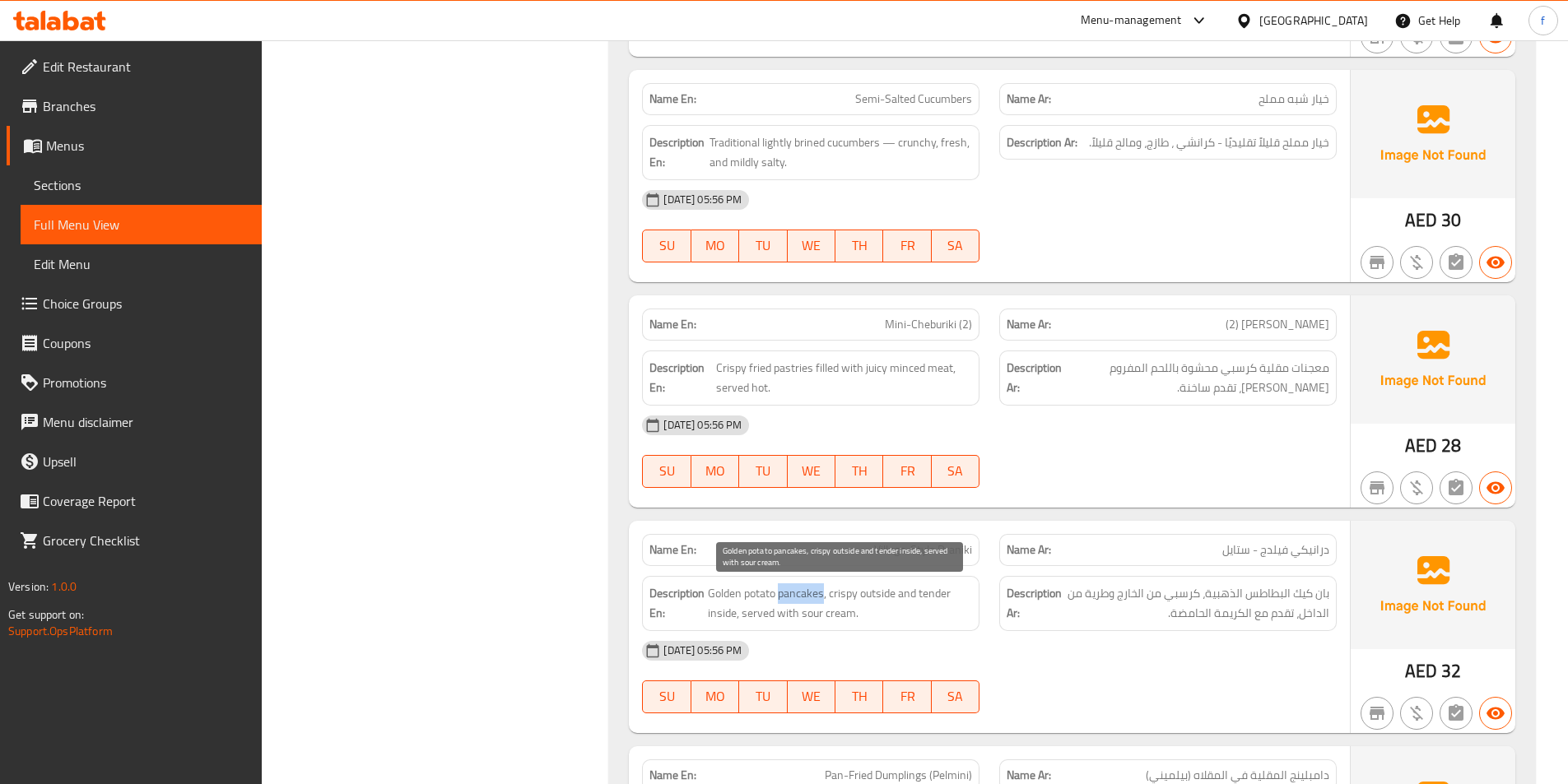
click at [810, 599] on span "Golden potato pancakes, crispy outside and tender inside, served with sour crea…" at bounding box center [840, 603] width 264 height 40
click at [764, 595] on span "Golden potato pancakes, crispy outside and tender inside, served with sour crea…" at bounding box center [840, 603] width 264 height 40
click at [763, 595] on span "Golden potato pancakes, crispy outside and tender inside, served with sour crea…" at bounding box center [840, 603] width 264 height 40
click at [712, 592] on span "Golden potato pancakes, crispy outside and tender inside, served with sour crea…" at bounding box center [840, 603] width 264 height 40
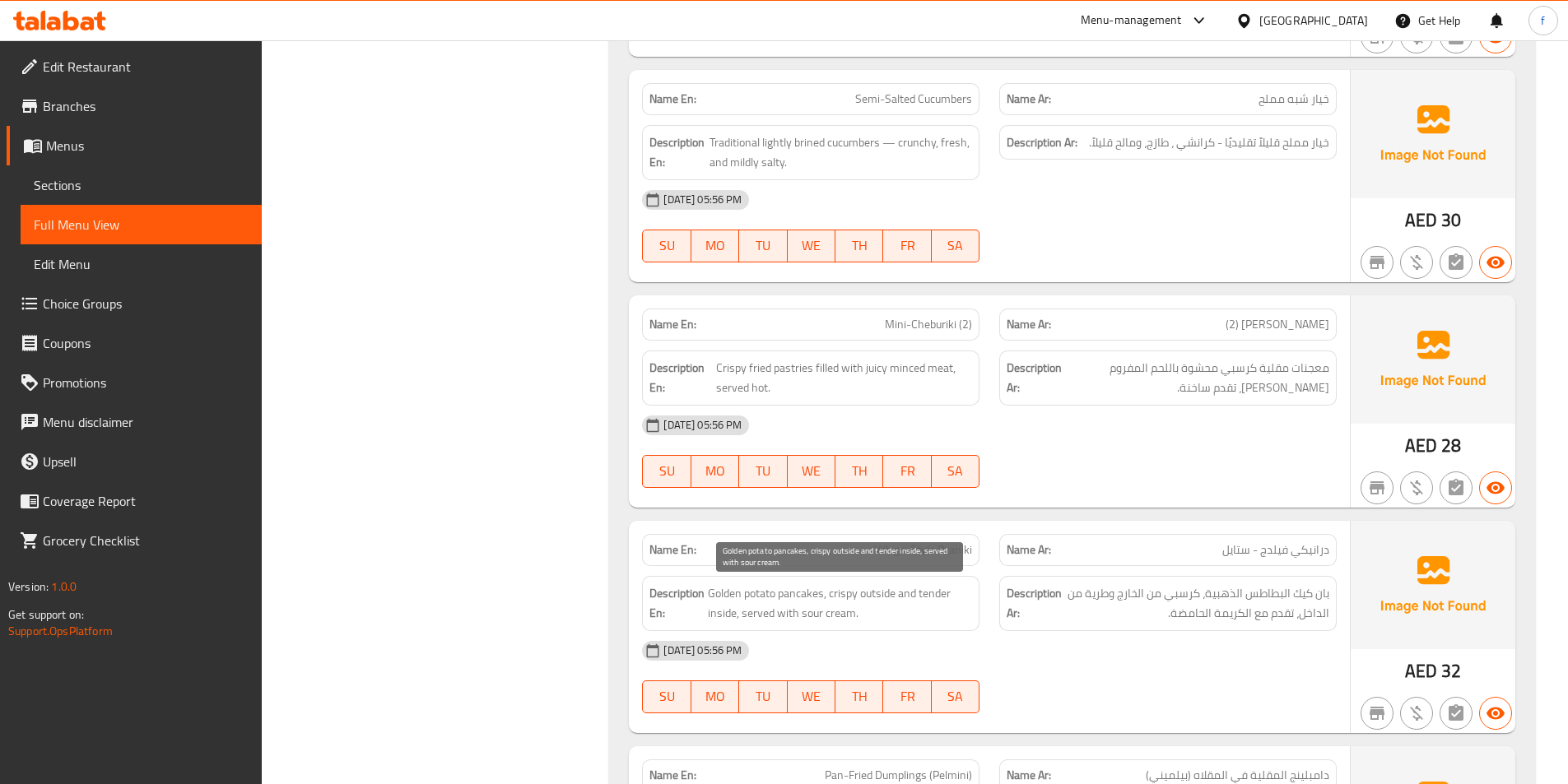
click at [807, 600] on span "Golden potato pancakes, crispy outside and tender inside, served with sour crea…" at bounding box center [840, 603] width 264 height 40
drag, startPoint x: 807, startPoint y: 600, endPoint x: 847, endPoint y: 595, distance: 40.3
click at [810, 598] on span "Golden potato pancakes, crispy outside and tender inside, served with sour crea…" at bounding box center [840, 603] width 264 height 40
click at [847, 595] on span "Golden potato pancakes, crispy outside and tender inside, served with sour crea…" at bounding box center [840, 603] width 264 height 40
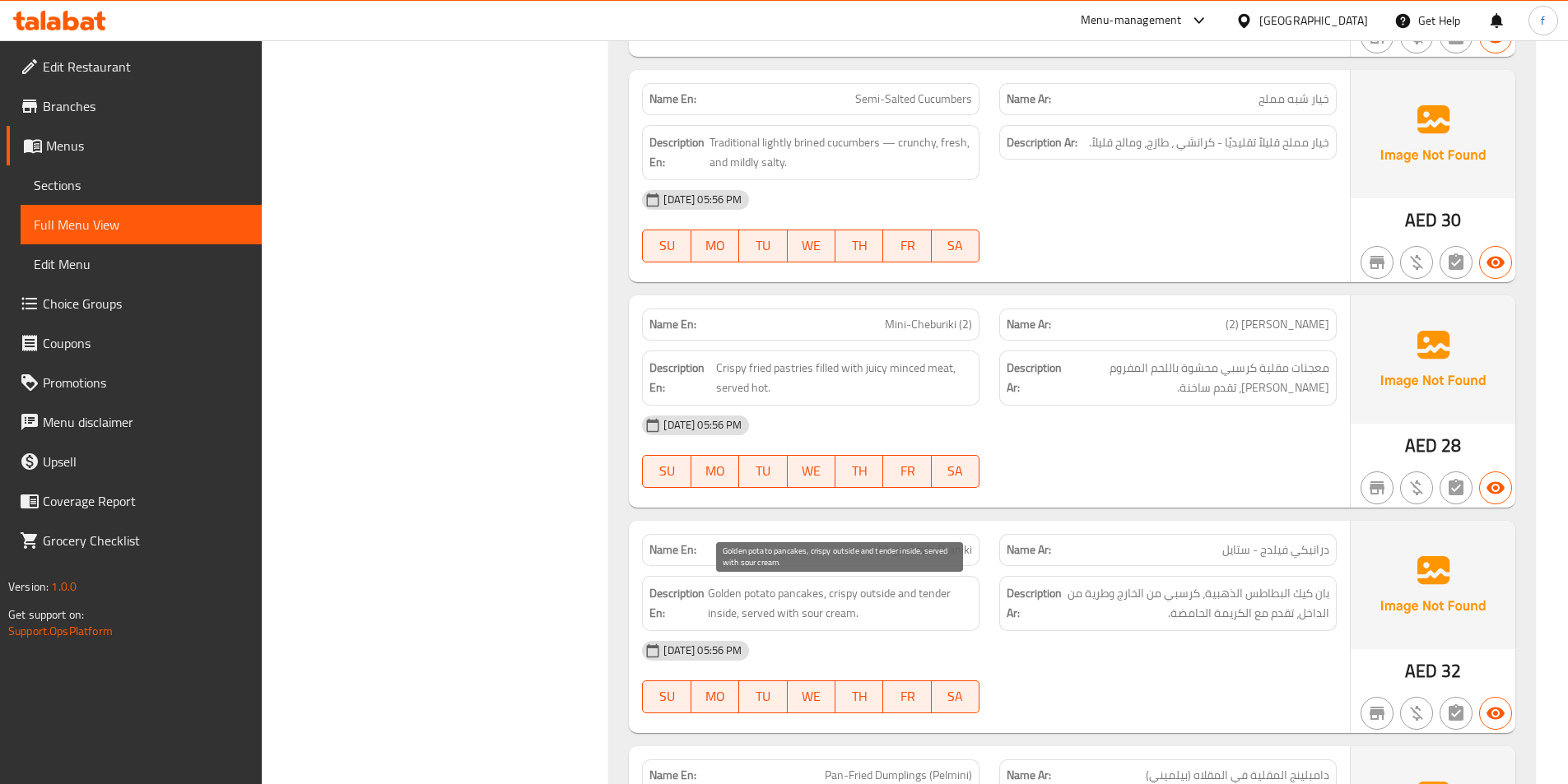
click at [869, 597] on span "Golden potato pancakes, crispy outside and tender inside, served with sour crea…" at bounding box center [840, 603] width 264 height 40
click at [910, 597] on span "Golden potato pancakes, crispy outside and tender inside, served with sour crea…" at bounding box center [840, 603] width 264 height 40
click at [930, 586] on span "Golden potato pancakes, crispy outside and tender inside, served with sour crea…" at bounding box center [840, 603] width 264 height 40
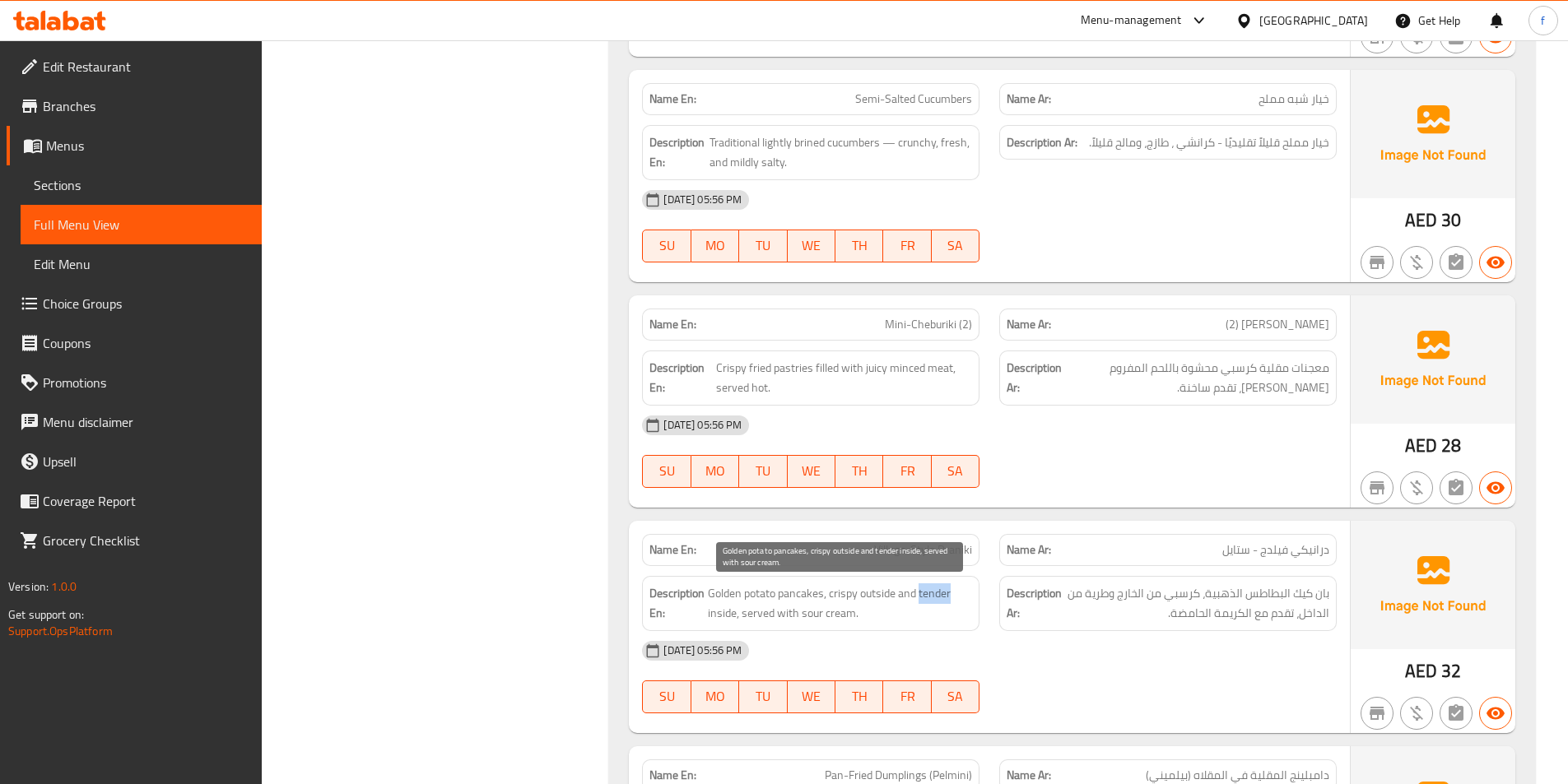
drag, startPoint x: 930, startPoint y: 586, endPoint x: 1301, endPoint y: 633, distance: 374.0
click at [946, 589] on span "Golden potato pancakes, crispy outside and tender inside, served with sour crea…" at bounding box center [840, 603] width 264 height 40
click at [711, 611] on span "Golden potato pancakes, crispy outside and tender inside, served with sour crea…" at bounding box center [840, 603] width 264 height 40
click at [772, 613] on span "Golden potato pancakes, crispy outside and tender inside, served with sour crea…" at bounding box center [840, 603] width 264 height 40
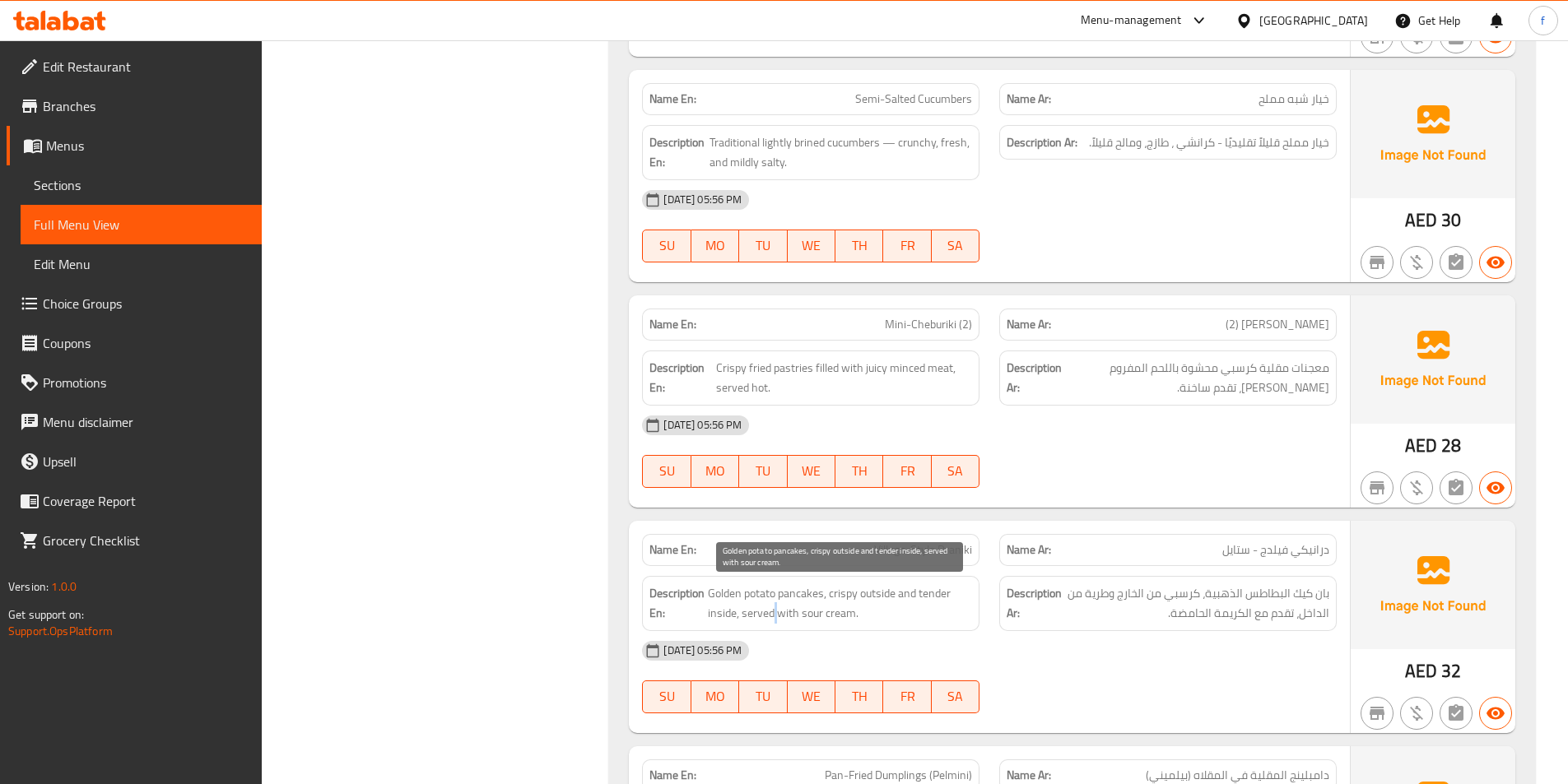
click at [772, 613] on span "Golden potato pancakes, crispy outside and tender inside, served with sour crea…" at bounding box center [840, 603] width 264 height 40
click at [774, 616] on span "Golden potato pancakes, crispy outside and tender inside, served with sour crea…" at bounding box center [840, 603] width 264 height 40
click at [805, 615] on span "Golden potato pancakes, crispy outside and tender inside, served with sour crea…" at bounding box center [840, 603] width 264 height 40
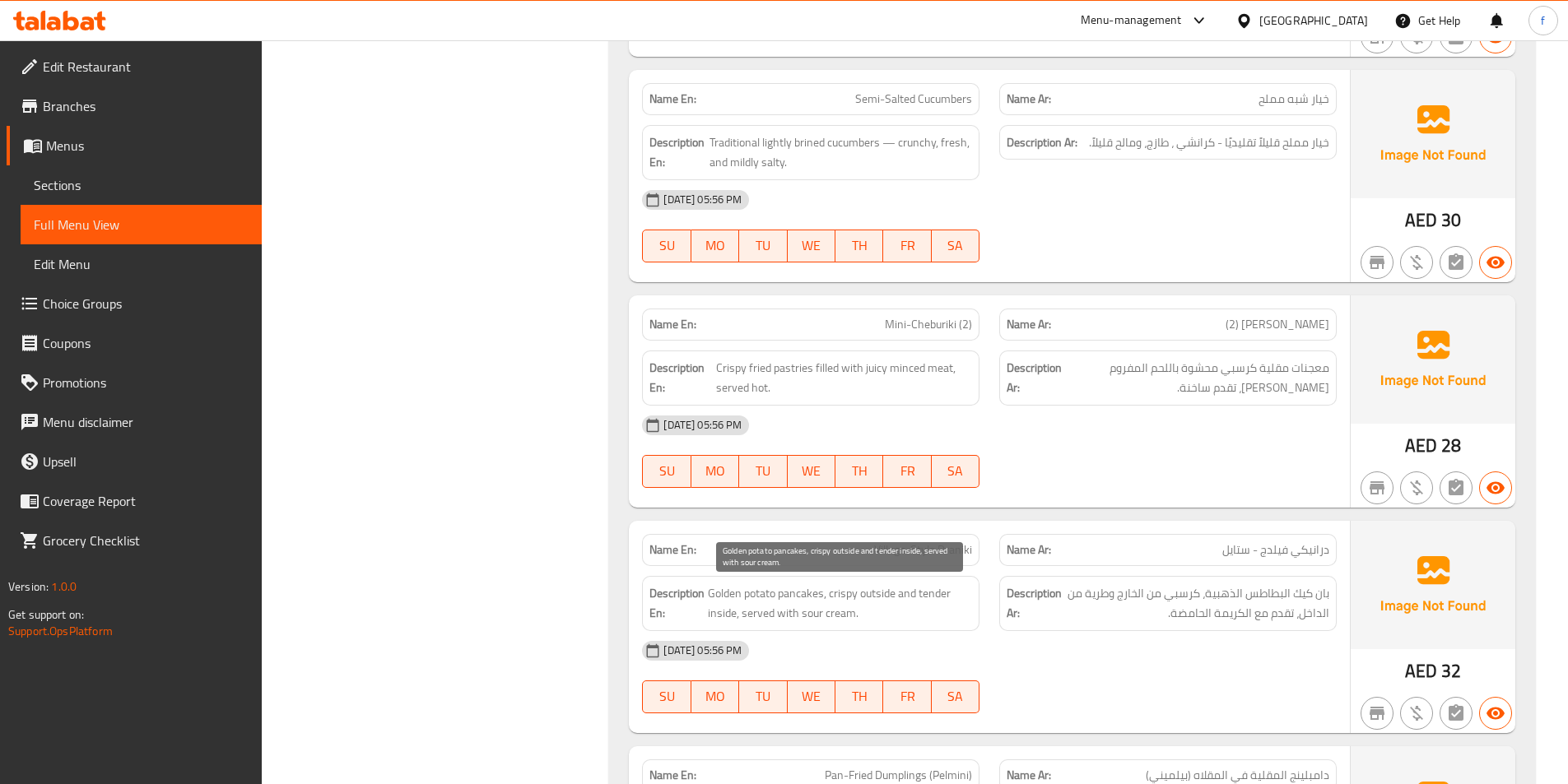
click at [841, 615] on span "Golden potato pancakes, crispy outside and tender inside, served with sour crea…" at bounding box center [840, 603] width 264 height 40
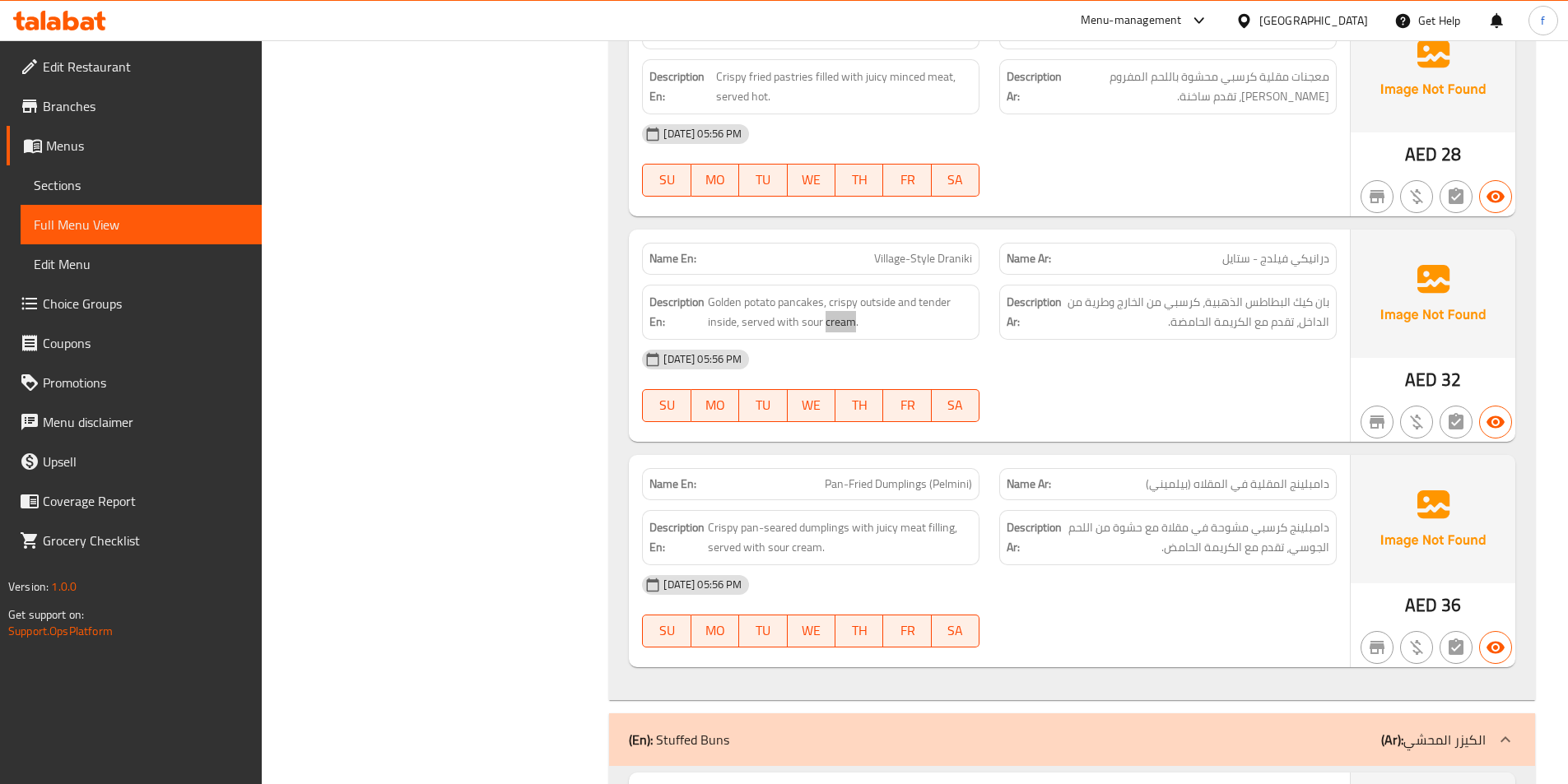
scroll to position [7240, 0]
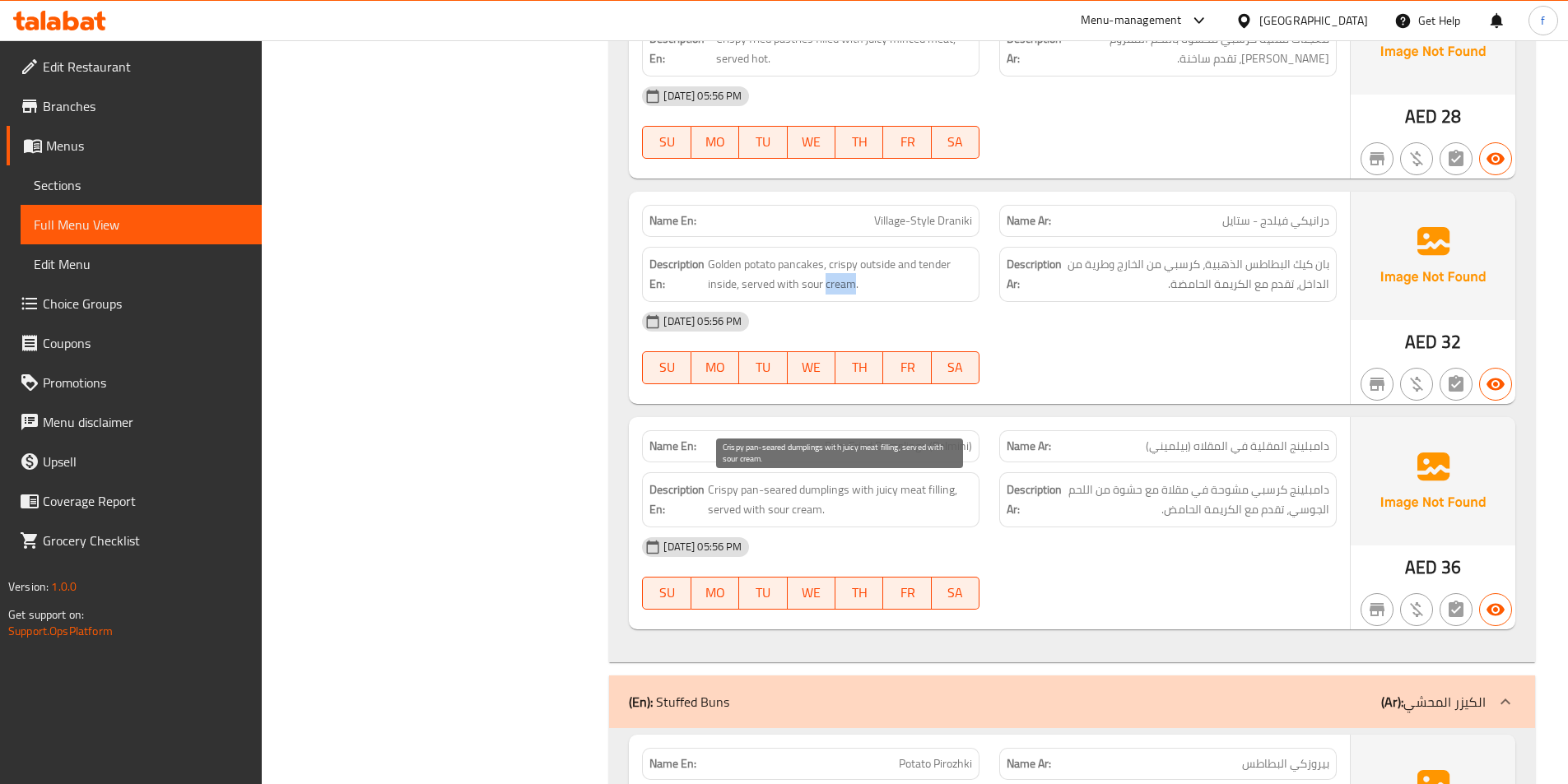
click at [824, 490] on span "Crispy pan-seared dumplings with juicy meat filling, served with sour cream." at bounding box center [840, 500] width 264 height 40
click at [728, 485] on span "Crispy pan-seared dumplings with juicy meat filling, served with sour cream." at bounding box center [840, 500] width 264 height 40
click at [745, 489] on span "Crispy pan-seared dumplings with juicy meat filling, served with sour cream." at bounding box center [840, 500] width 264 height 40
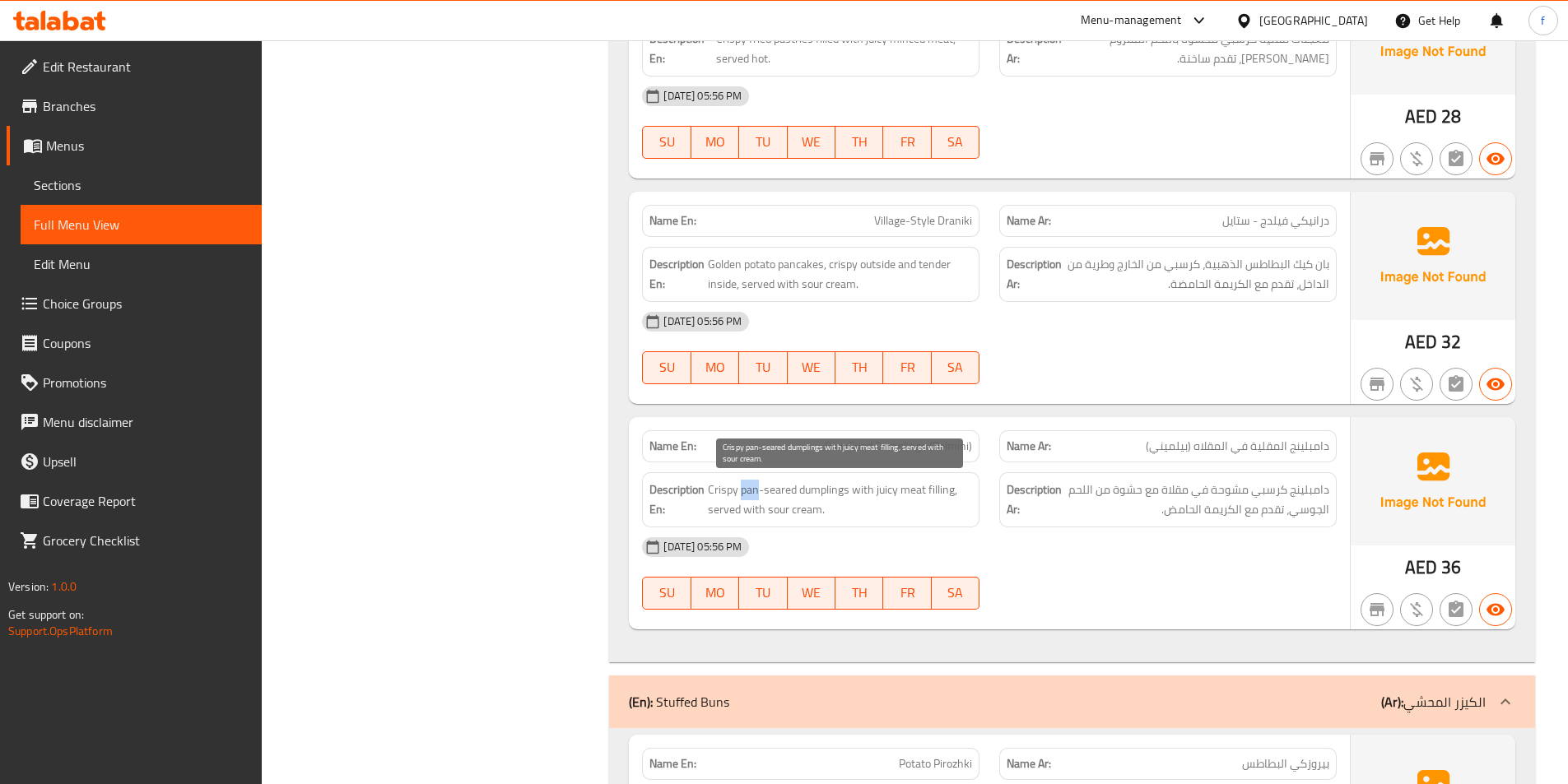
click at [745, 489] on span "Crispy pan-seared dumplings with juicy meat filling, served with sour cream." at bounding box center [840, 500] width 264 height 40
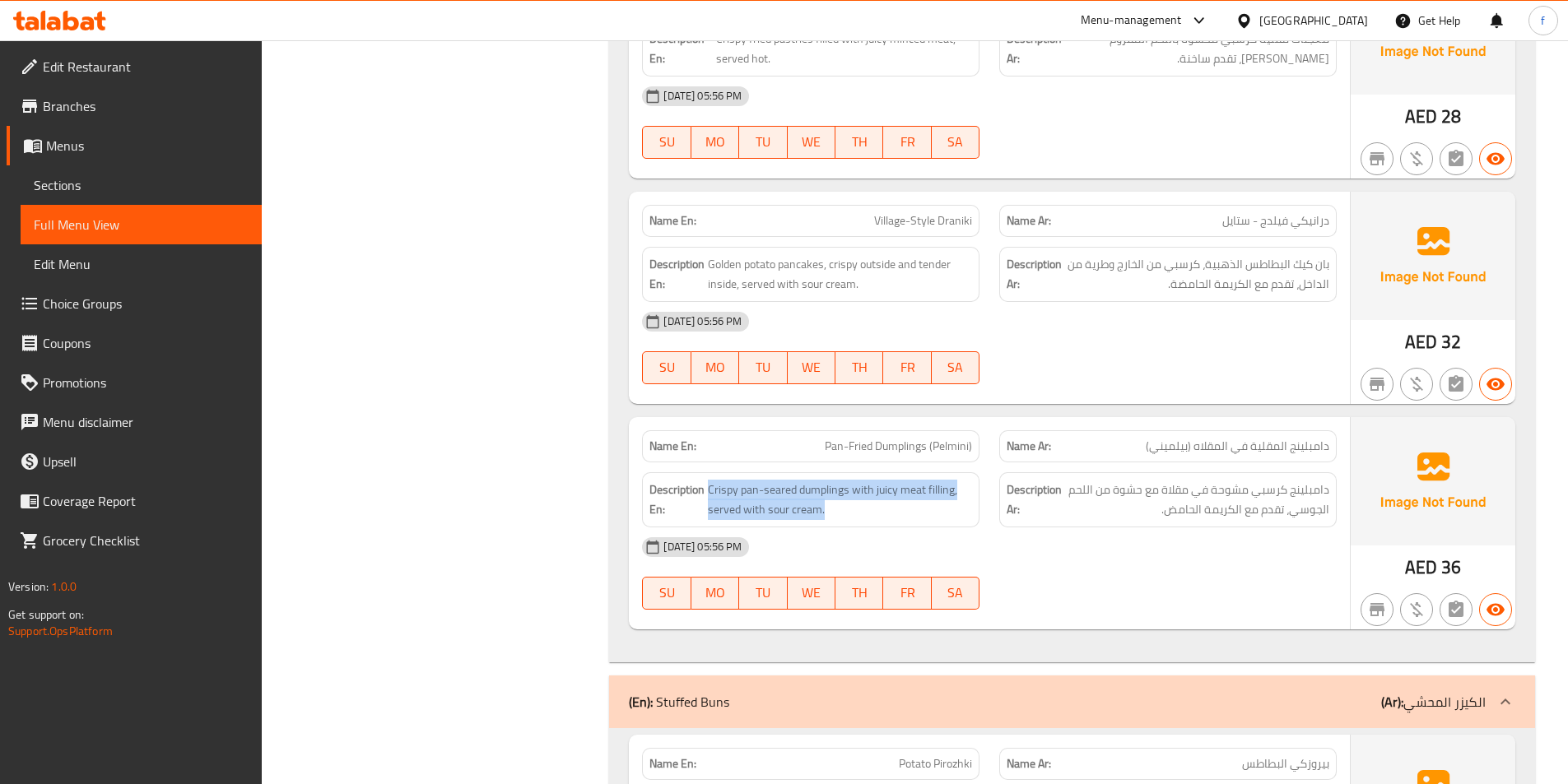
drag, startPoint x: 703, startPoint y: 509, endPoint x: 842, endPoint y: 523, distance: 139.7
click at [842, 523] on div "Description En: Crispy pan-seared dumplings with juicy meat filling, served wit…" at bounding box center [811, 500] width 337 height 55
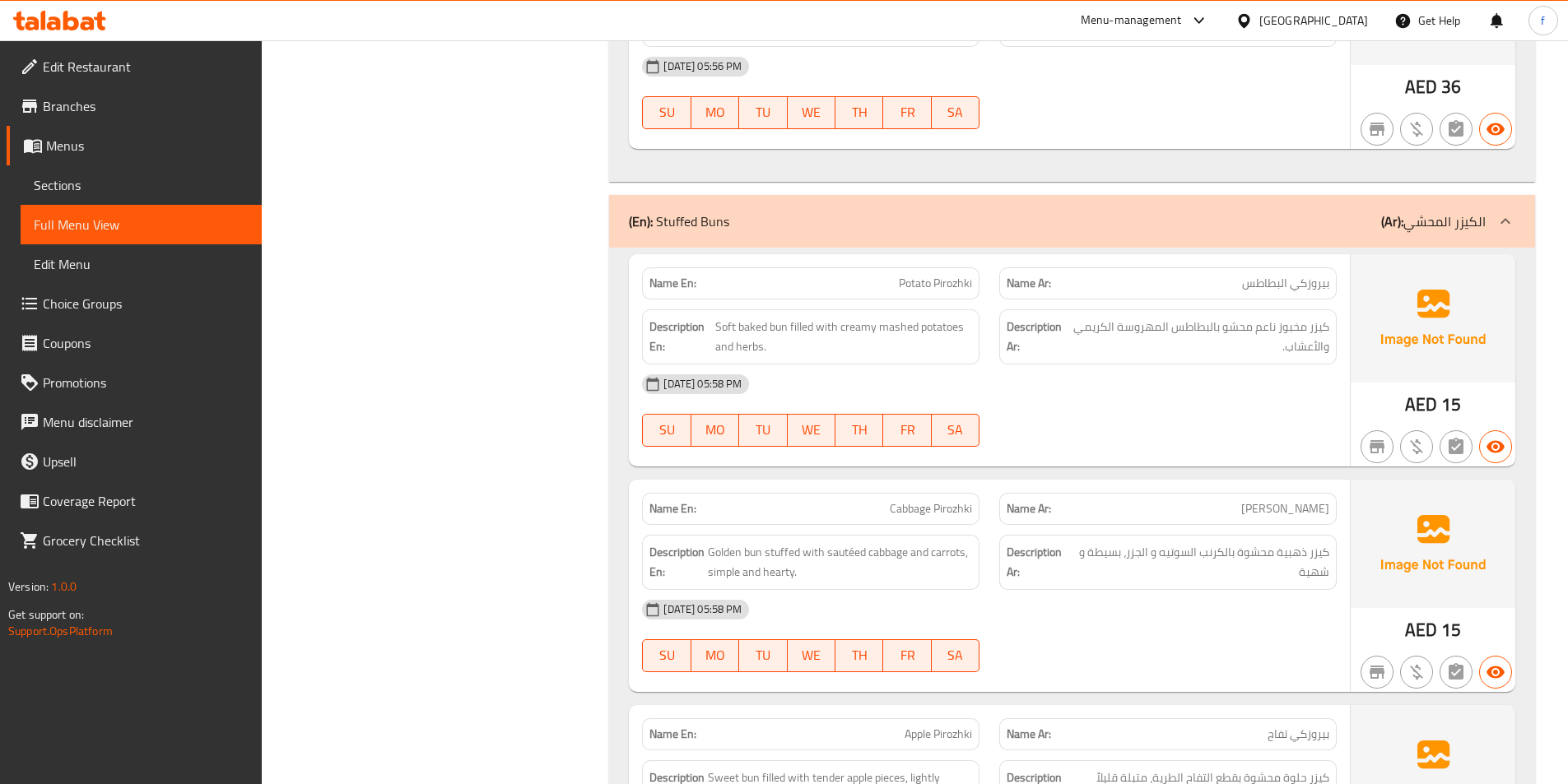
scroll to position [7816, 0]
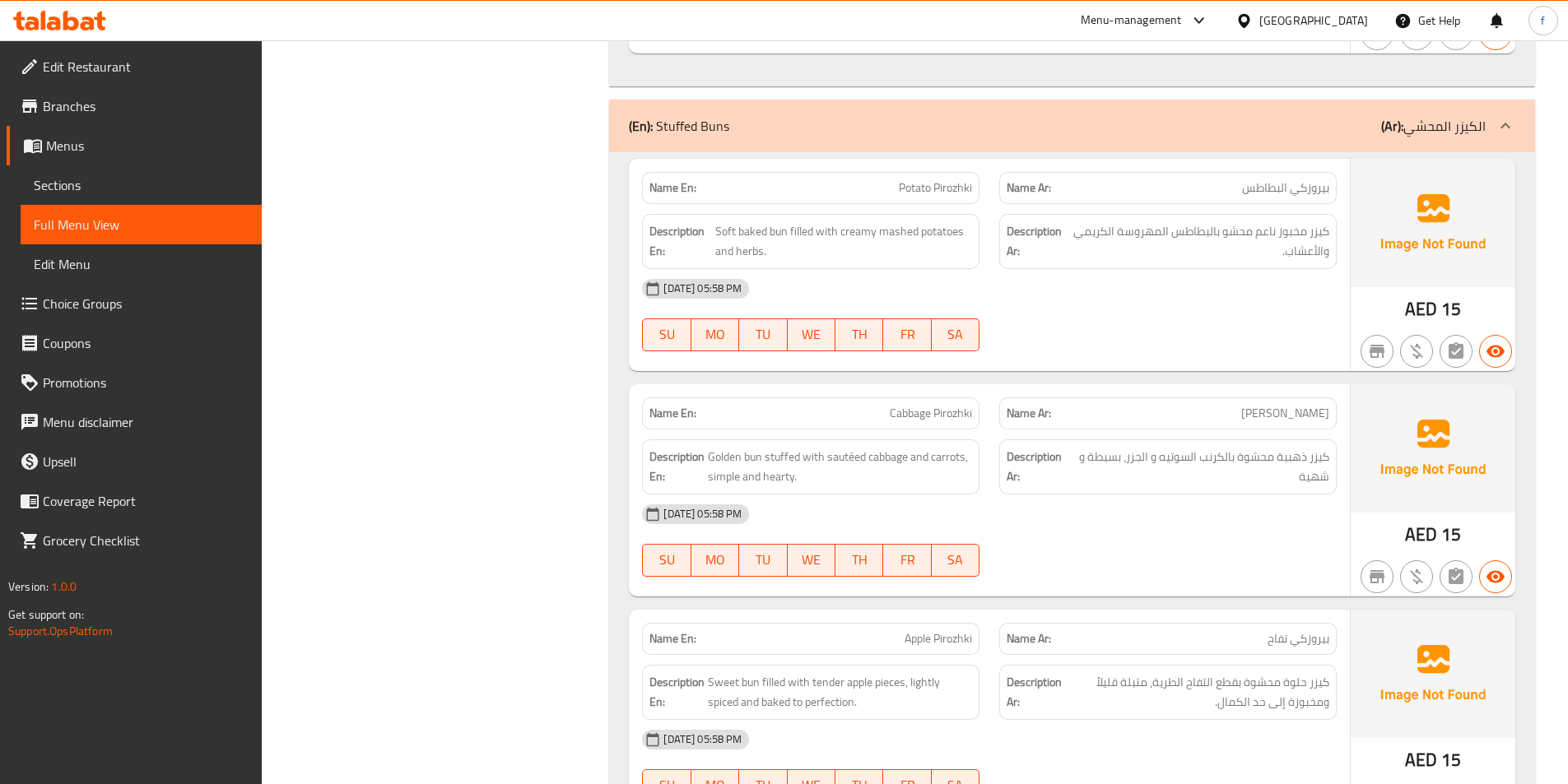
click at [793, 237] on span "Soft baked bun filled with creamy mashed potatoes and herbs." at bounding box center [844, 241] width 257 height 40
click at [774, 239] on span "Soft baked bun filled with creamy mashed potatoes and herbs." at bounding box center [844, 241] width 257 height 40
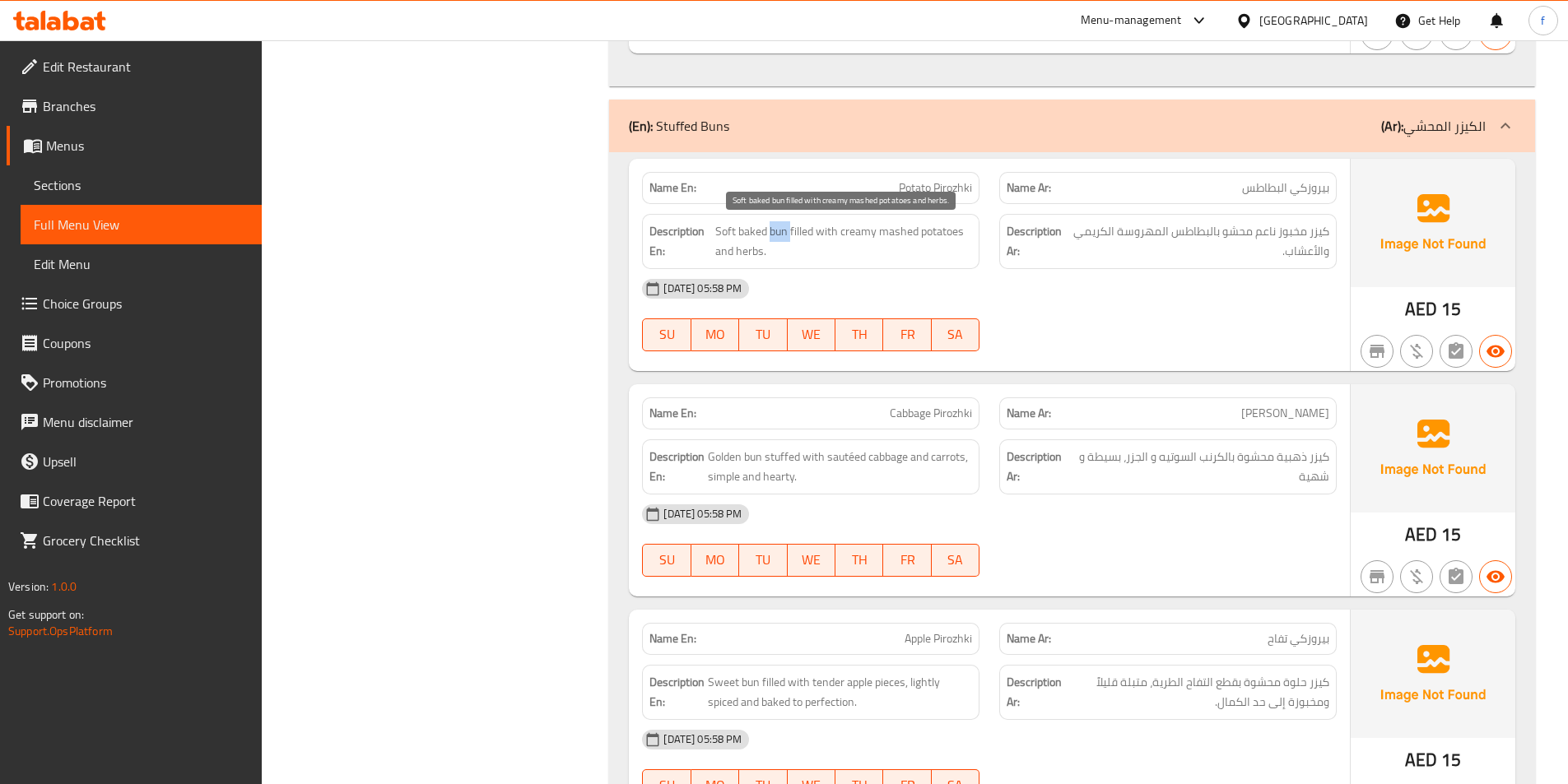
click at [774, 239] on span "Soft baked bun filled with creamy mashed potatoes and herbs." at bounding box center [844, 241] width 257 height 40
click at [765, 240] on span "Soft baked bun filled with creamy mashed potatoes and herbs." at bounding box center [844, 241] width 257 height 40
click at [722, 231] on span "Soft baked bun filled with creamy mashed potatoes and herbs." at bounding box center [844, 241] width 257 height 40
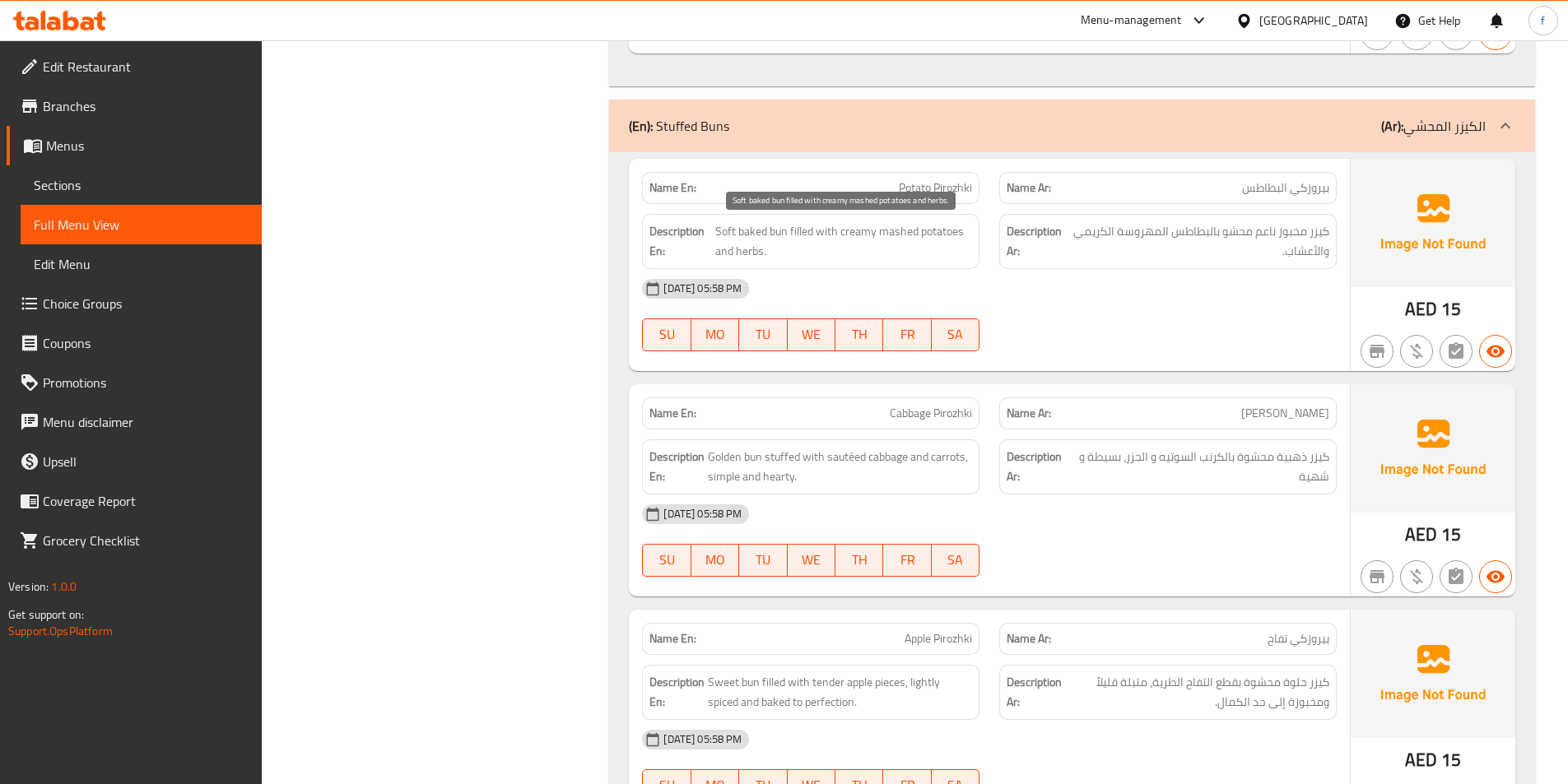
click at [801, 225] on span "Soft baked bun filled with creamy mashed potatoes and herbs." at bounding box center [844, 241] width 257 height 40
click at [847, 229] on span "Soft baked bun filled with creamy mashed potatoes and herbs." at bounding box center [844, 241] width 257 height 40
click at [879, 232] on span "Soft baked bun filled with creamy mashed potatoes and herbs." at bounding box center [844, 241] width 257 height 40
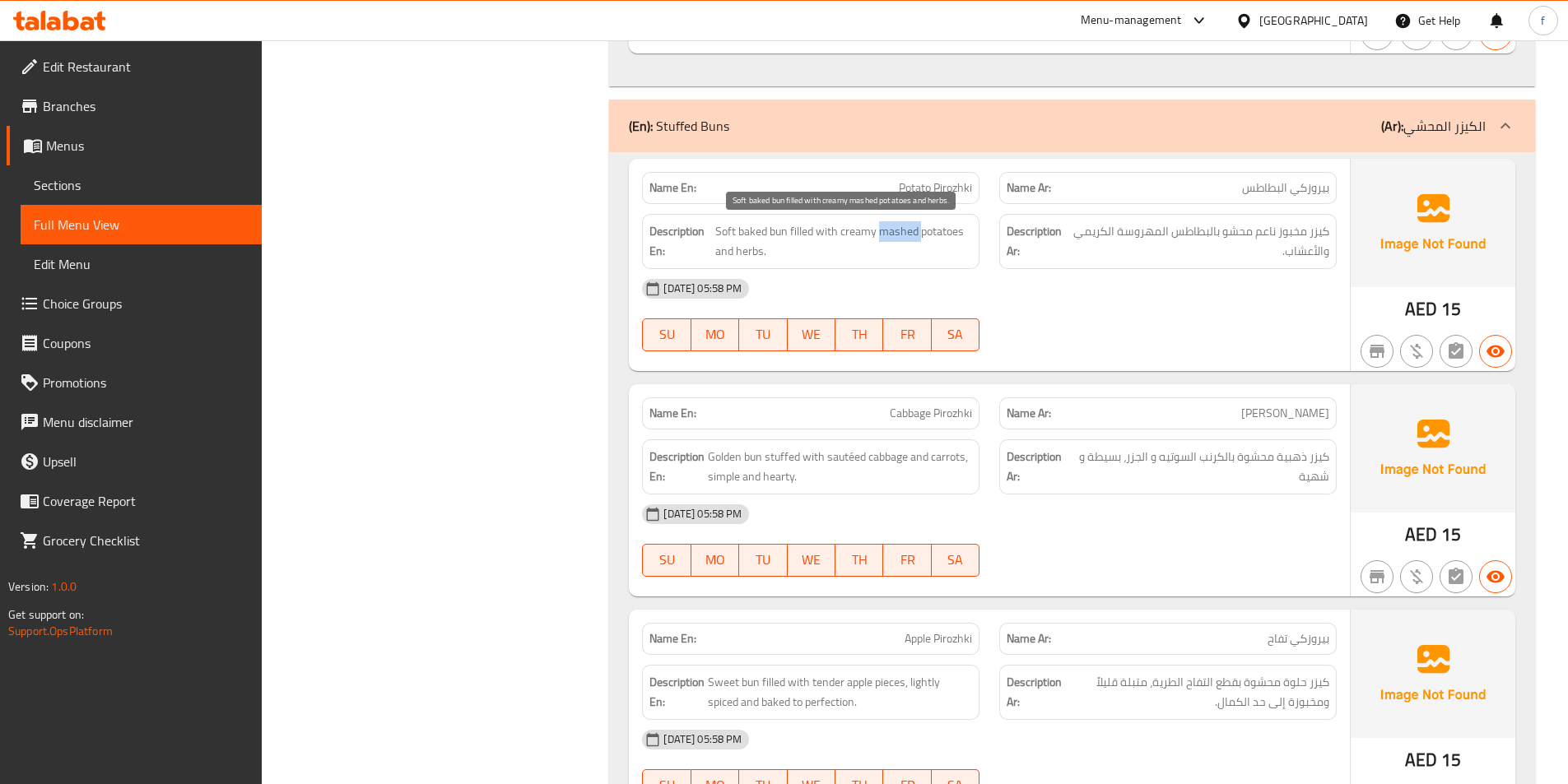
click at [879, 232] on span "Soft baked bun filled with creamy mashed potatoes and herbs." at bounding box center [844, 241] width 257 height 40
click at [906, 235] on span "Soft baked bun filled with creamy mashed potatoes and herbs." at bounding box center [844, 241] width 257 height 40
click at [920, 235] on span "Soft baked bun filled with creamy mashed potatoes and herbs." at bounding box center [844, 241] width 257 height 40
click at [728, 246] on span "Soft baked bun filled with creamy mashed potatoes and herbs." at bounding box center [844, 241] width 257 height 40
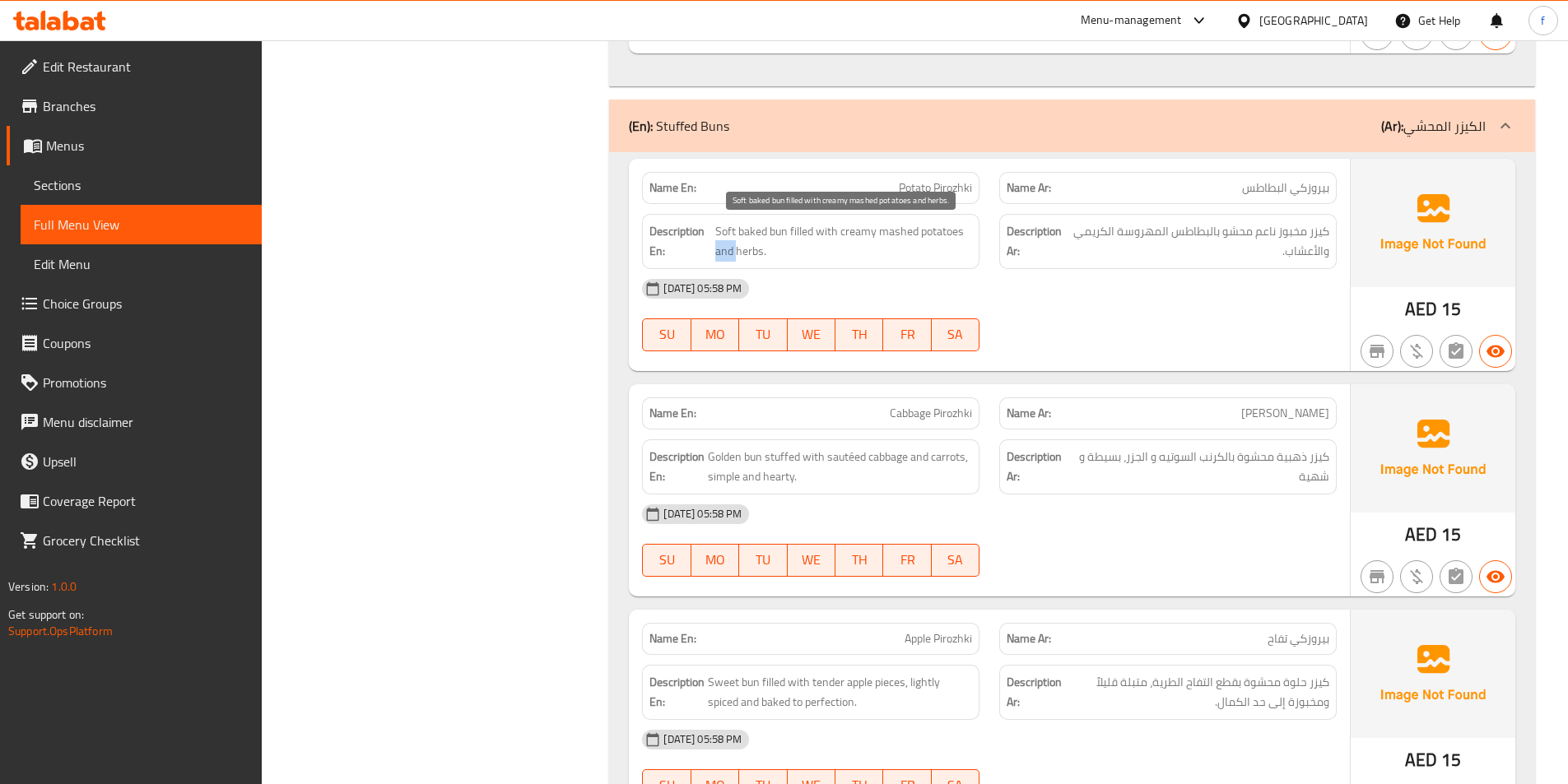
click at [728, 246] on span "Soft baked bun filled with creamy mashed potatoes and herbs." at bounding box center [844, 241] width 257 height 40
click at [757, 247] on span "Soft baked bun filled with creamy mashed potatoes and herbs." at bounding box center [844, 241] width 257 height 40
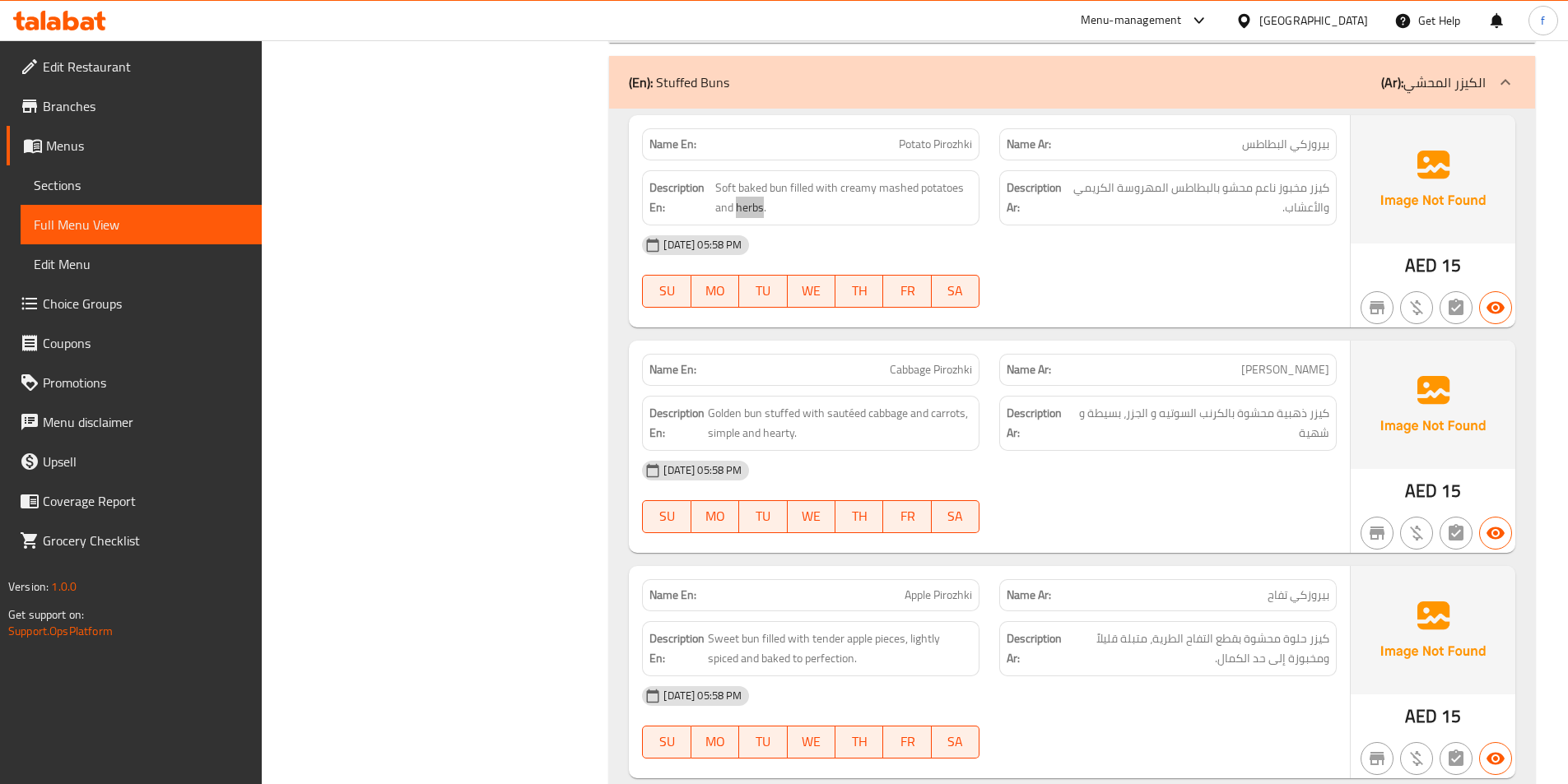
scroll to position [7898, 0]
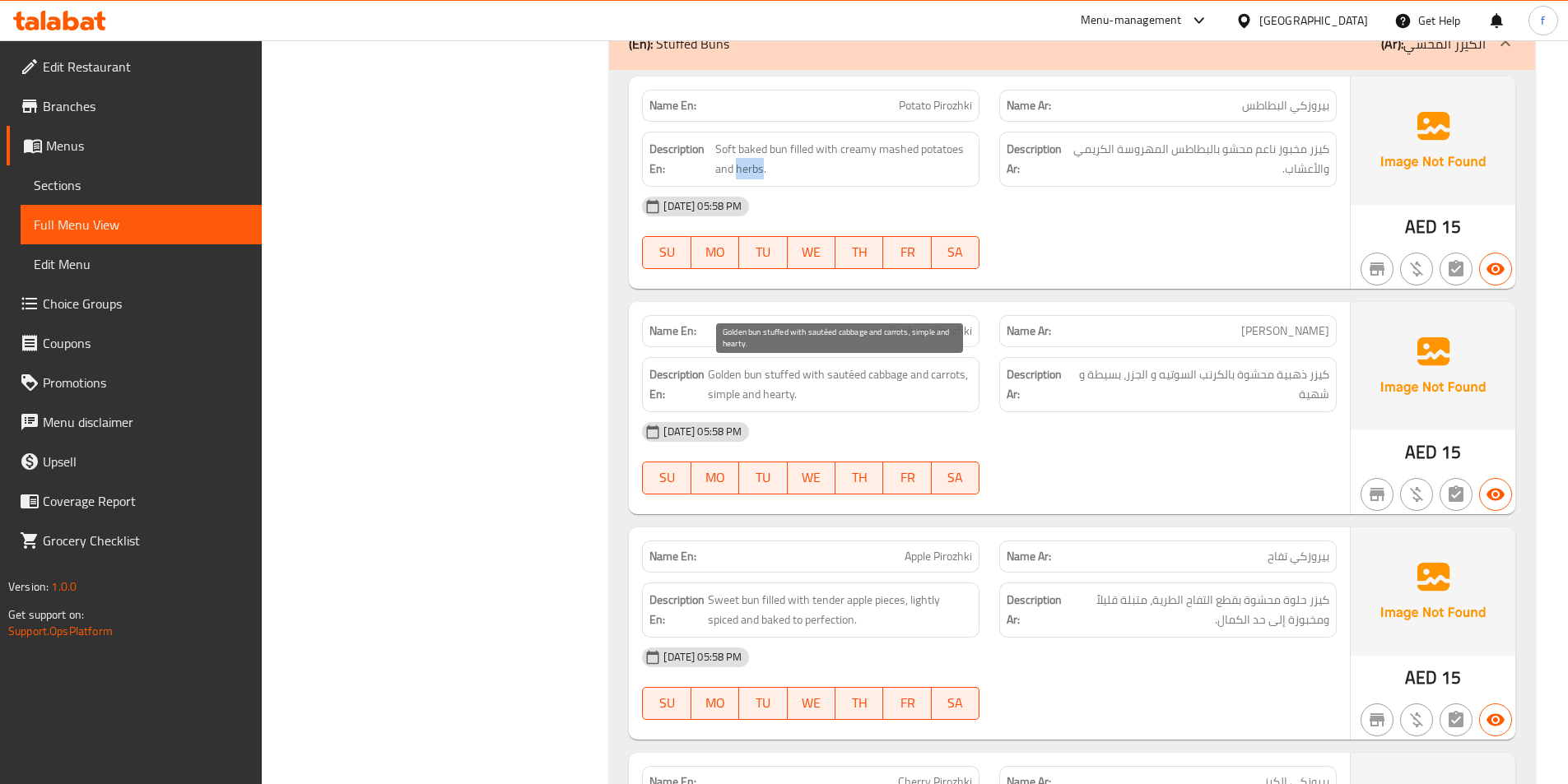
click at [745, 372] on span "Golden bun stuffed with sautéed cabbage and carrots, simple and hearty." at bounding box center [840, 384] width 264 height 40
click at [713, 372] on span "Golden bun stuffed with sautéed cabbage and carrots, simple and hearty." at bounding box center [840, 384] width 264 height 40
click at [714, 372] on span "Golden bun stuffed with sautéed cabbage and carrots, simple and hearty." at bounding box center [840, 384] width 264 height 40
click at [783, 374] on span "Golden bun stuffed with sautéed cabbage and carrots, simple and hearty." at bounding box center [840, 384] width 264 height 40
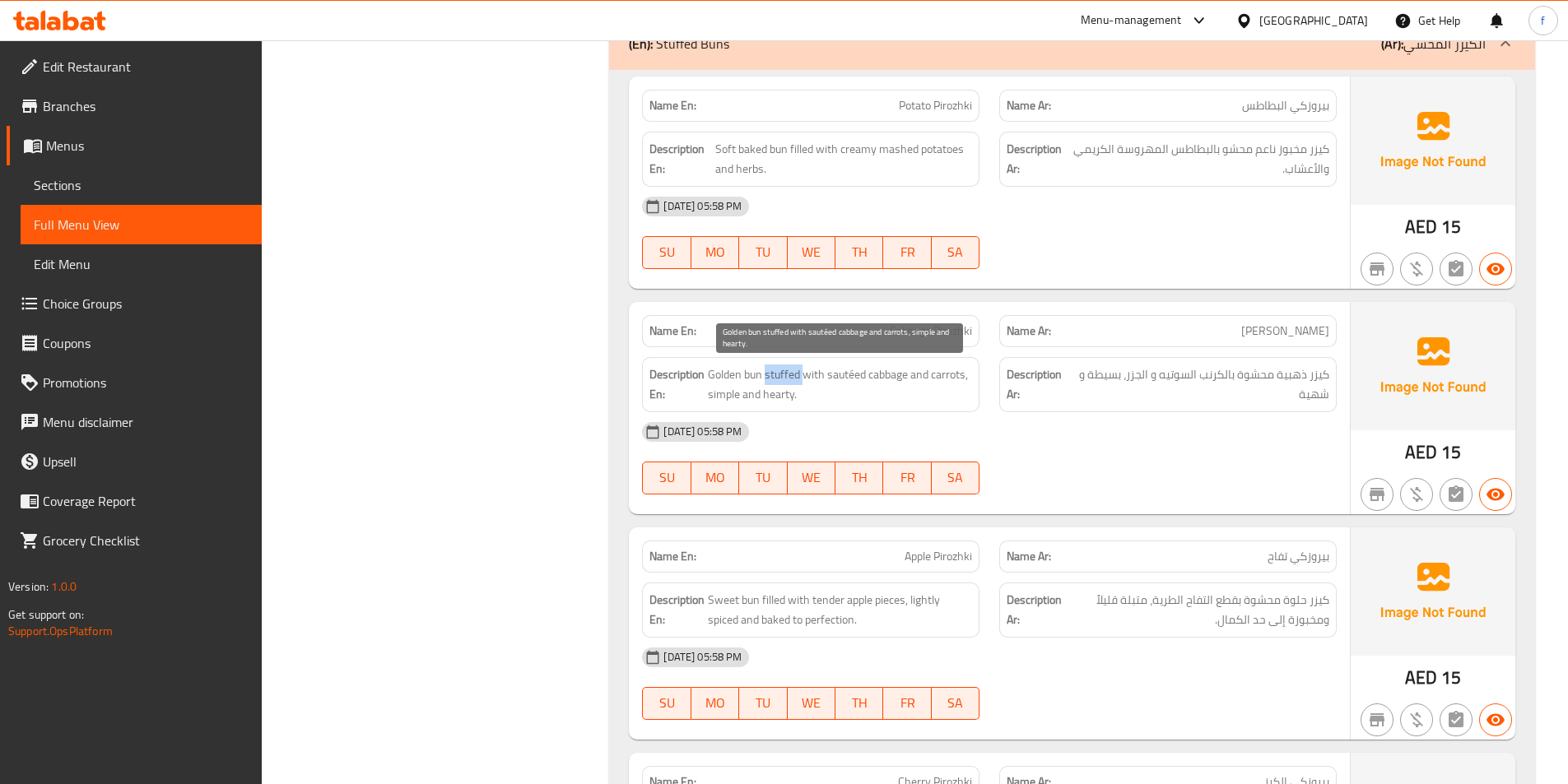
click at [783, 375] on span "Golden bun stuffed with sautéed cabbage and carrots, simple and hearty." at bounding box center [840, 384] width 264 height 40
click at [829, 375] on span "Golden bun stuffed with sautéed cabbage and carrots, simple and hearty." at bounding box center [840, 384] width 264 height 40
drag, startPoint x: 829, startPoint y: 375, endPoint x: 906, endPoint y: 377, distance: 77.0
click at [857, 375] on span "Golden bun stuffed with sautéed cabbage and carrots, simple and hearty." at bounding box center [840, 384] width 264 height 40
click at [894, 375] on span "Golden bun stuffed with sautéed cabbage and carrots, simple and hearty." at bounding box center [840, 384] width 264 height 40
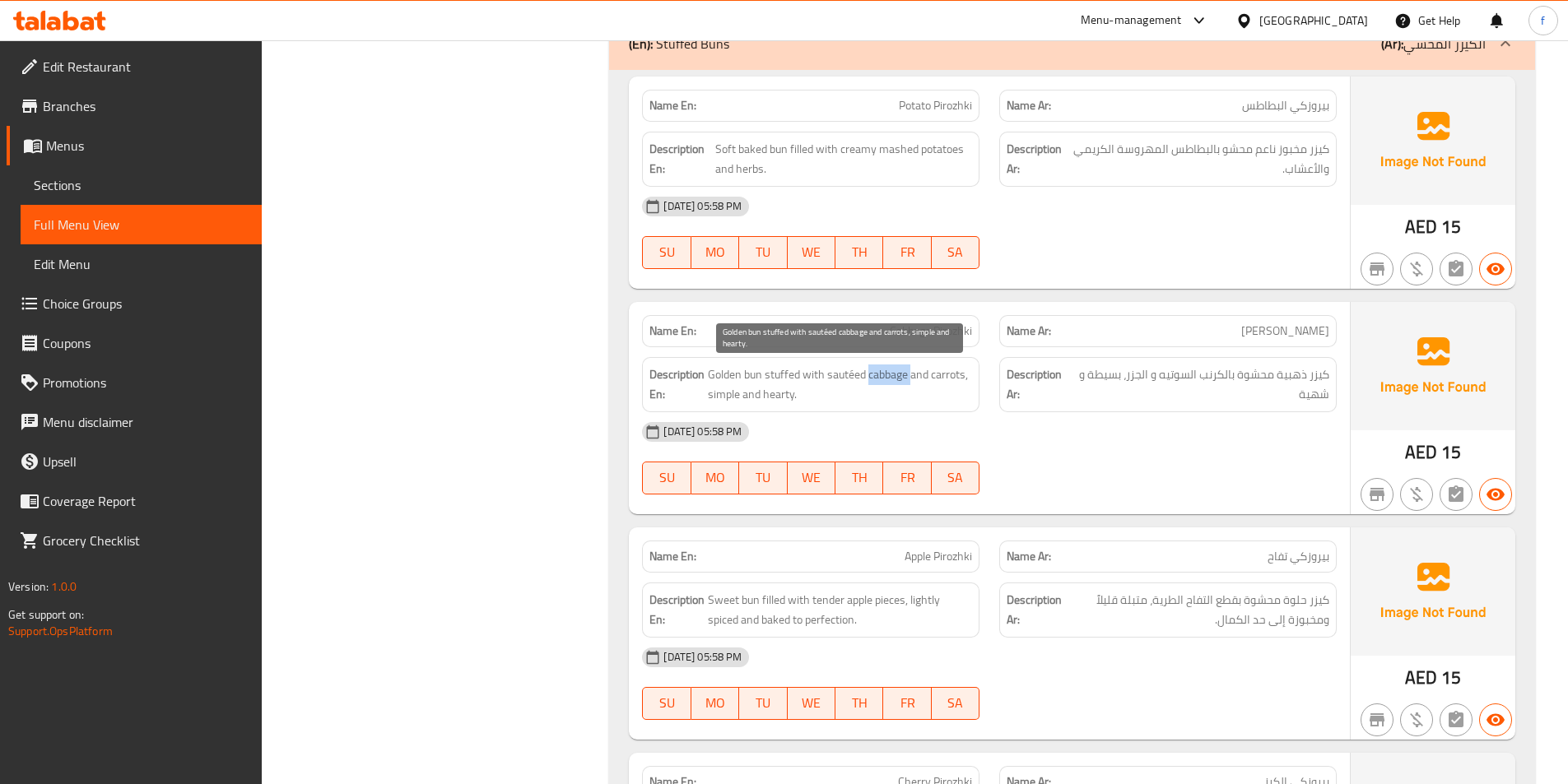
click at [894, 375] on span "Golden bun stuffed with sautéed cabbage and carrots, simple and hearty." at bounding box center [840, 384] width 264 height 40
click at [947, 377] on span "Golden bun stuffed with sautéed cabbage and carrots, simple and hearty." at bounding box center [840, 384] width 264 height 40
click at [726, 387] on span "Golden bun stuffed with sautéed cabbage and carrots, simple and hearty." at bounding box center [840, 384] width 264 height 40
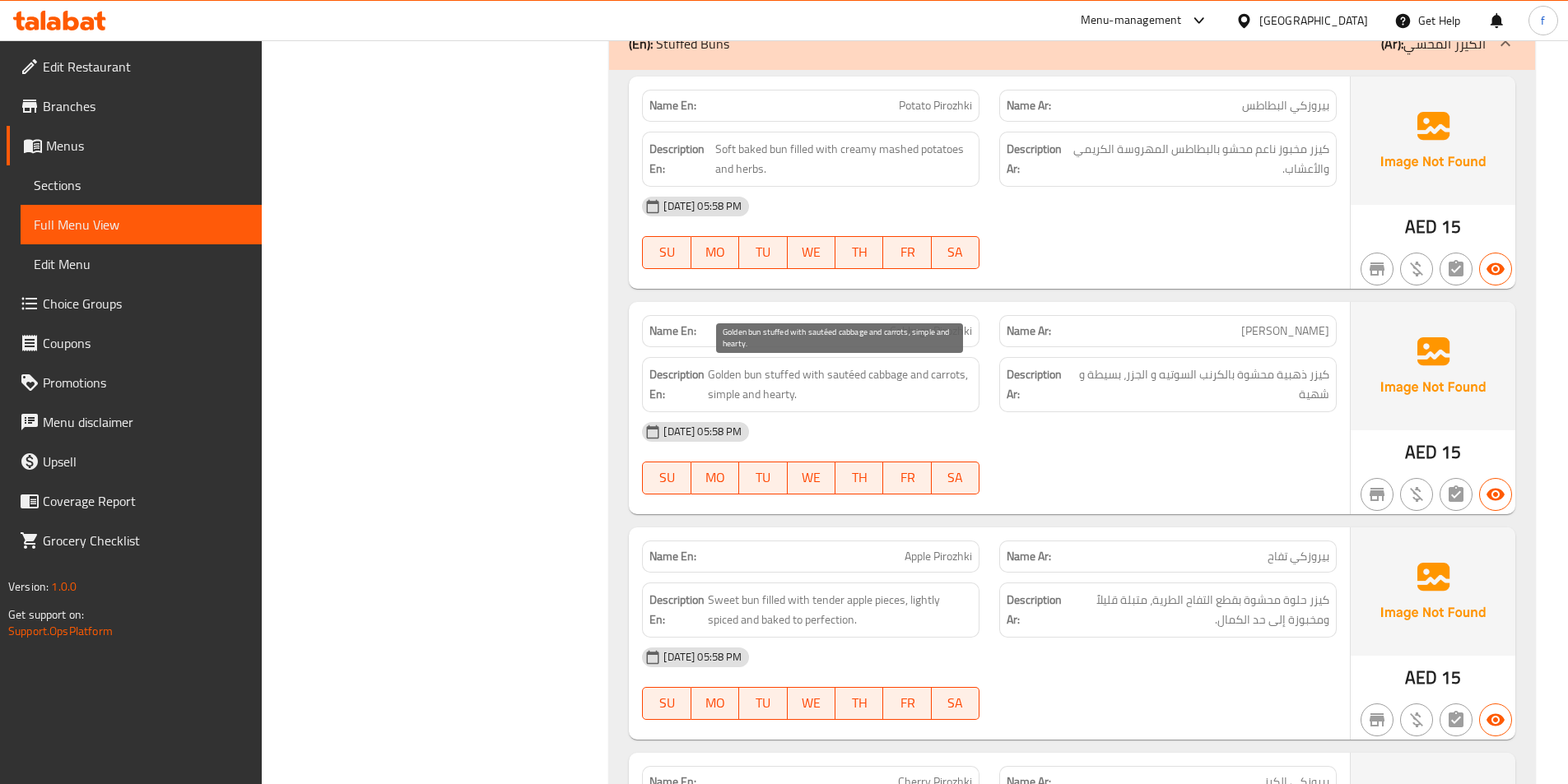
click at [781, 392] on span "Golden bun stuffed with sautéed cabbage and carrots, simple and hearty." at bounding box center [840, 384] width 264 height 40
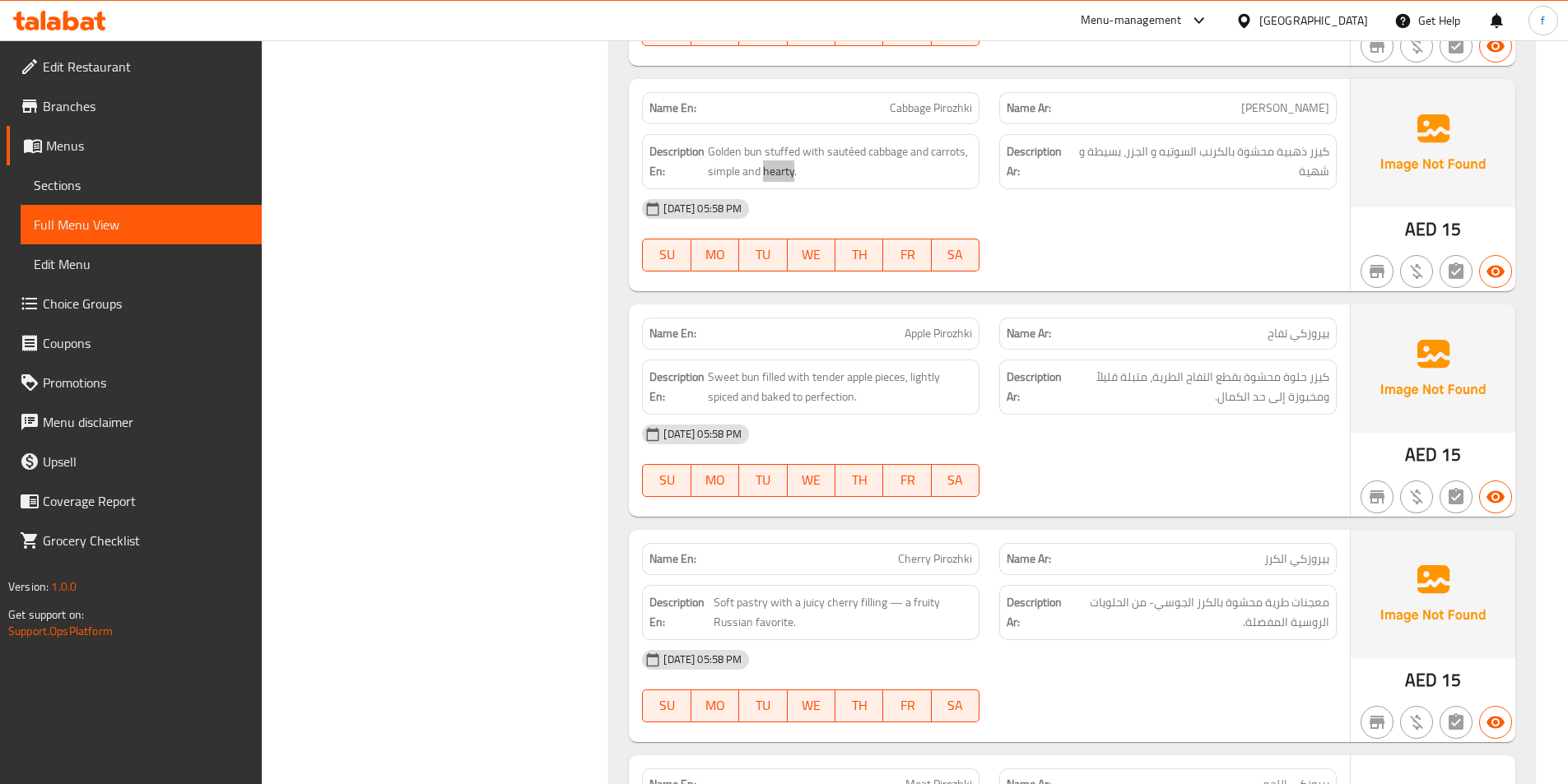
scroll to position [8146, 0]
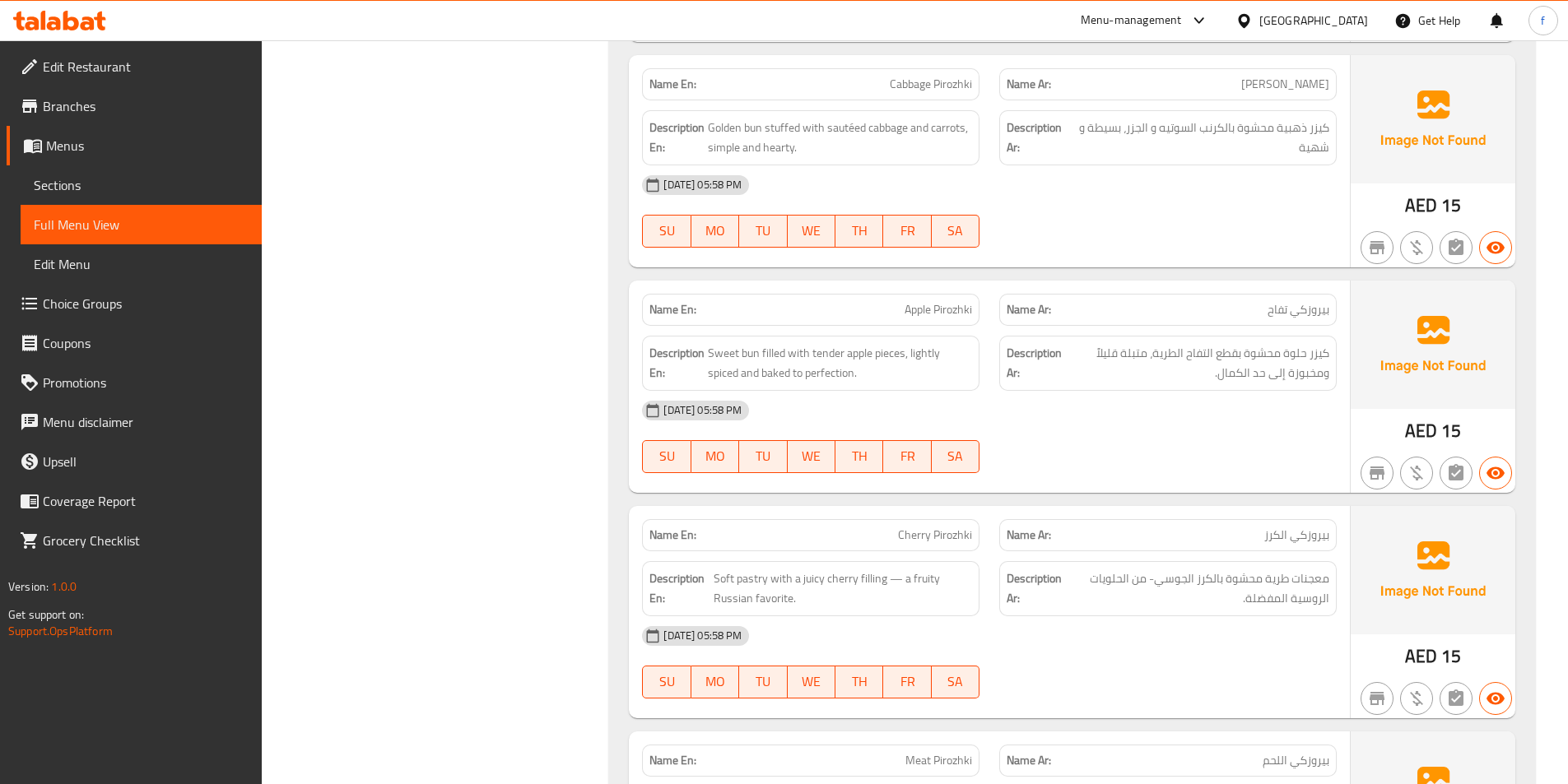
click
drag, startPoint x: 872, startPoint y: 375, endPoint x: 777, endPoint y: 377, distance: 95.0
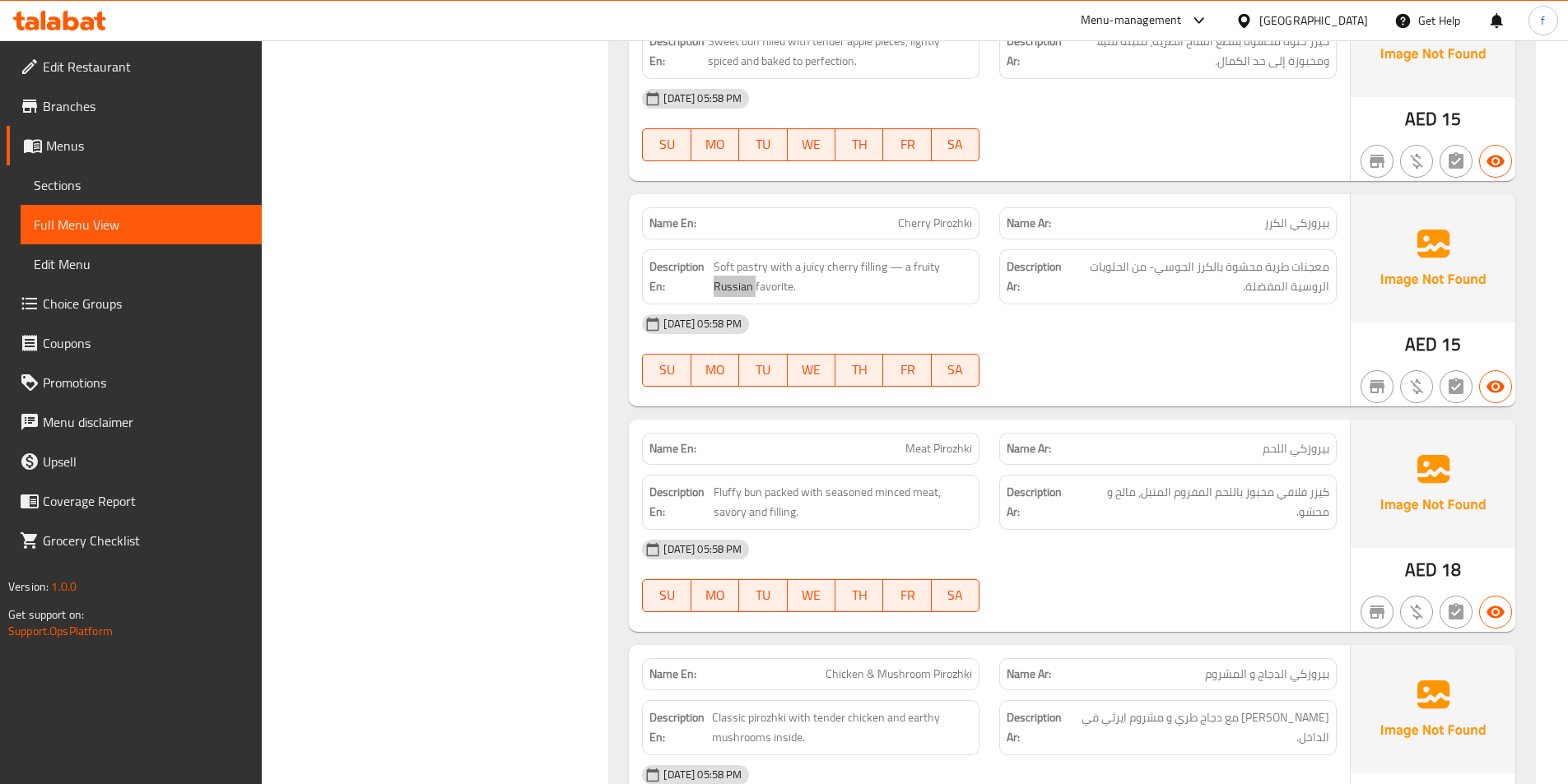
scroll to position [8556, 0]
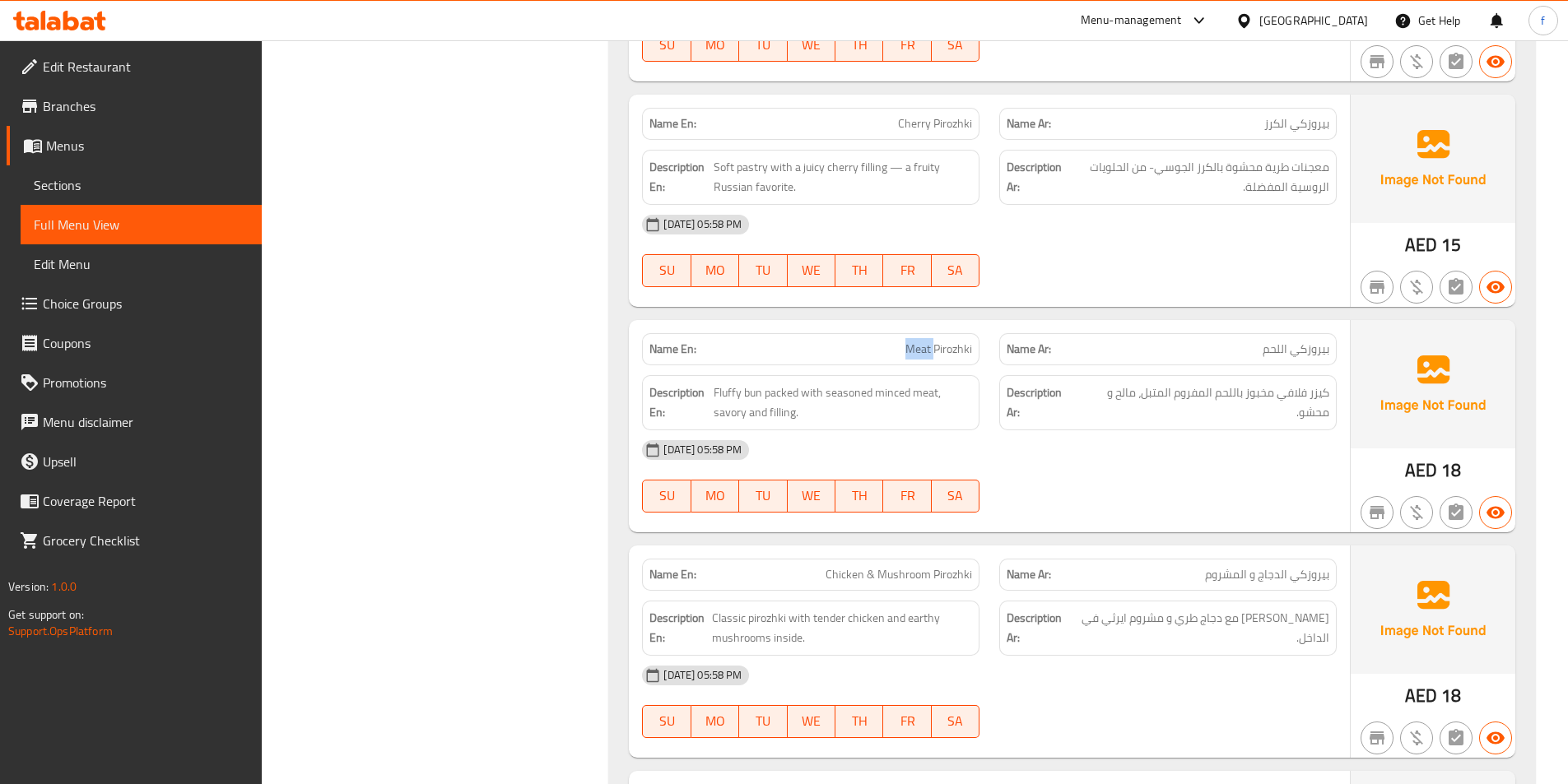
drag, startPoint x: 922, startPoint y: 353, endPoint x: 976, endPoint y: 455, distance: 115.4
drag, startPoint x: 716, startPoint y: 387, endPoint x: 779, endPoint y: 383, distance: 63.1
drag, startPoint x: 787, startPoint y: 416, endPoint x: 728, endPoint y: 420, distance: 59.1
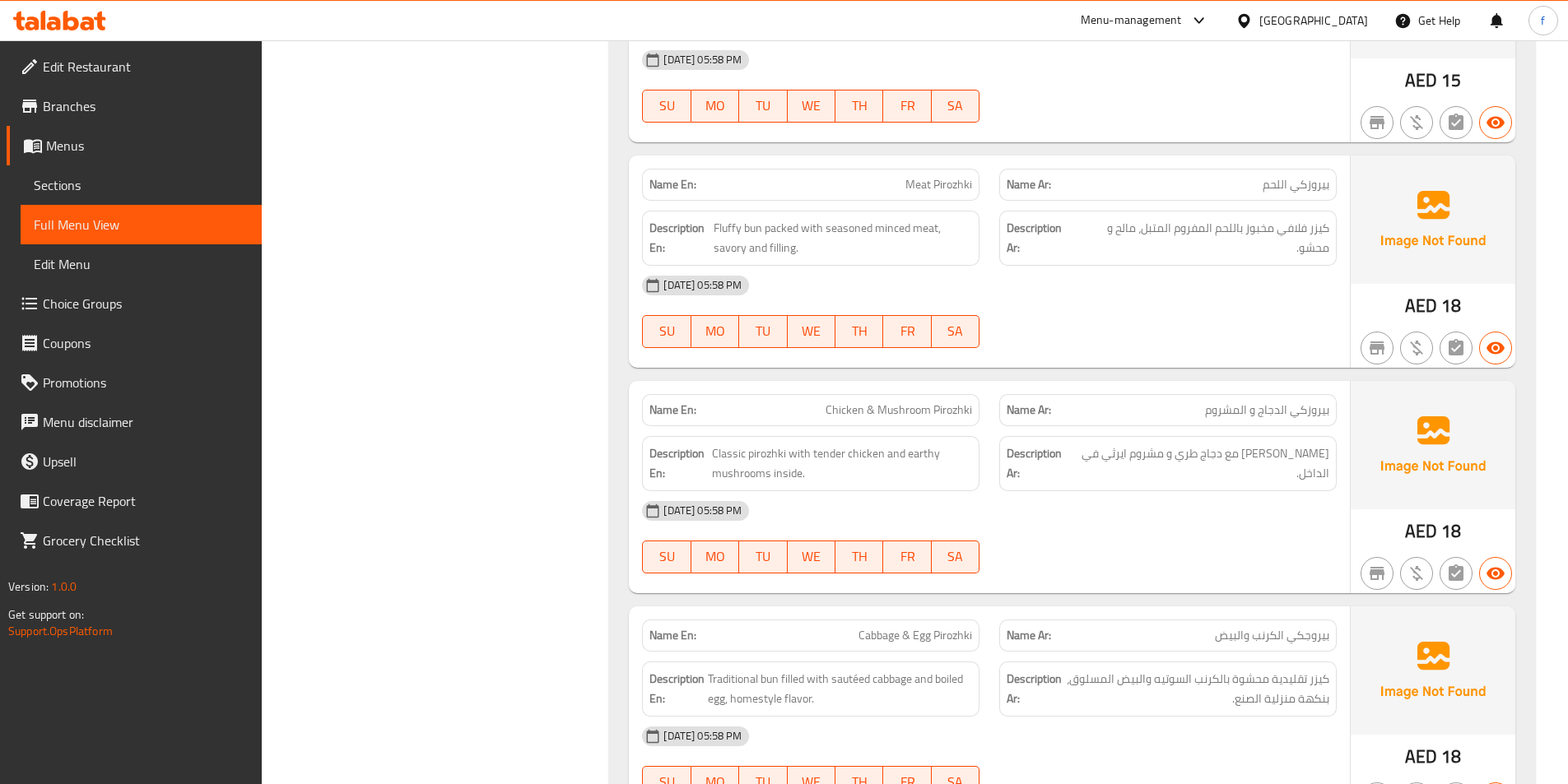
drag, startPoint x: 987, startPoint y: 403, endPoint x: 915, endPoint y: 404, distance: 72.0
drag, startPoint x: 763, startPoint y: 458, endPoint x: 731, endPoint y: 460, distance: 32.1
drag, startPoint x: 862, startPoint y: 450, endPoint x: 825, endPoint y: 454, distance: 37.2
drag, startPoint x: 870, startPoint y: 452, endPoint x: 837, endPoint y: 460, distance: 34.0
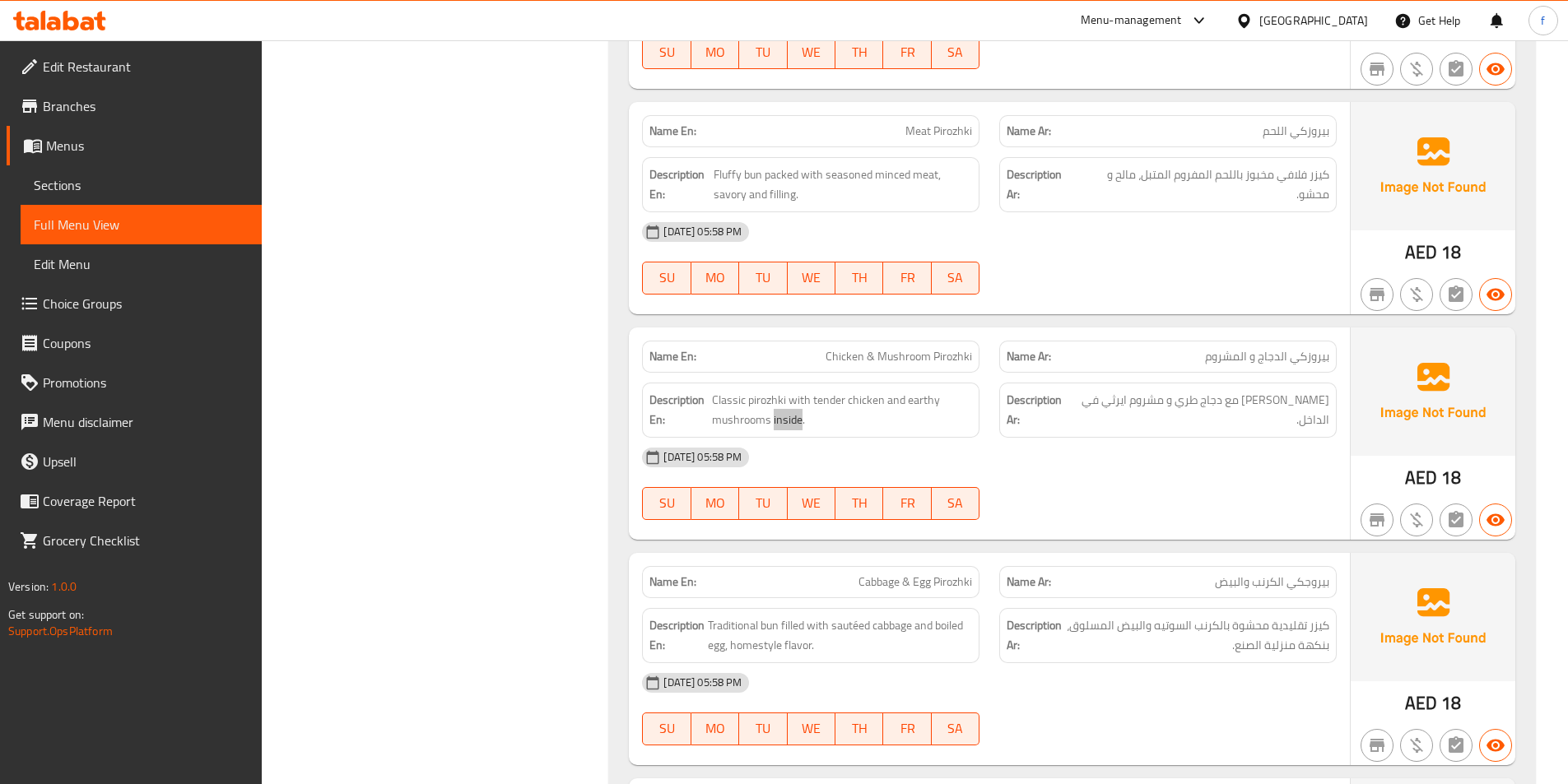
scroll to position [8886, 0]
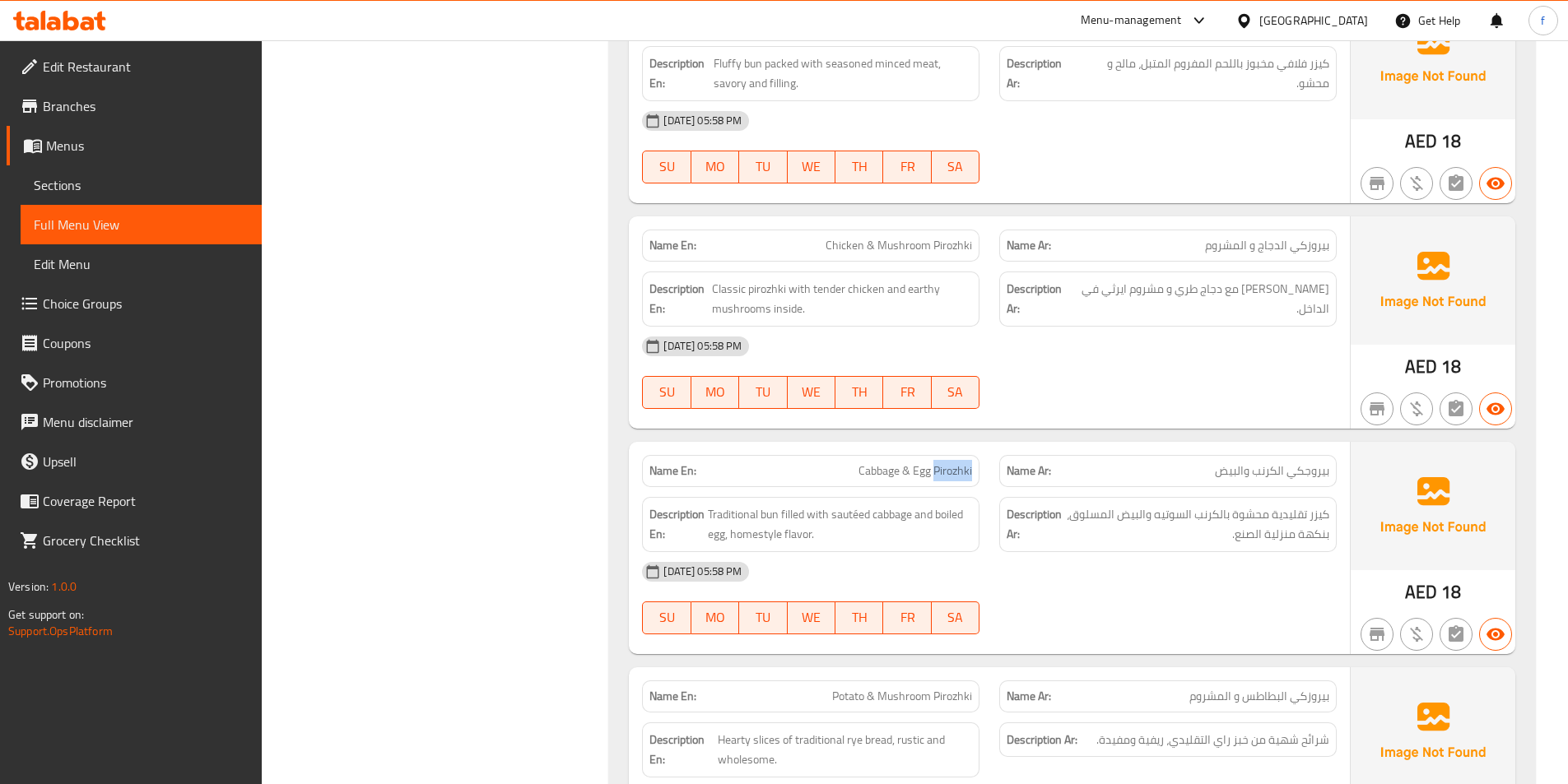
drag, startPoint x: 951, startPoint y: 466, endPoint x: 1239, endPoint y: 489, distance: 288.9
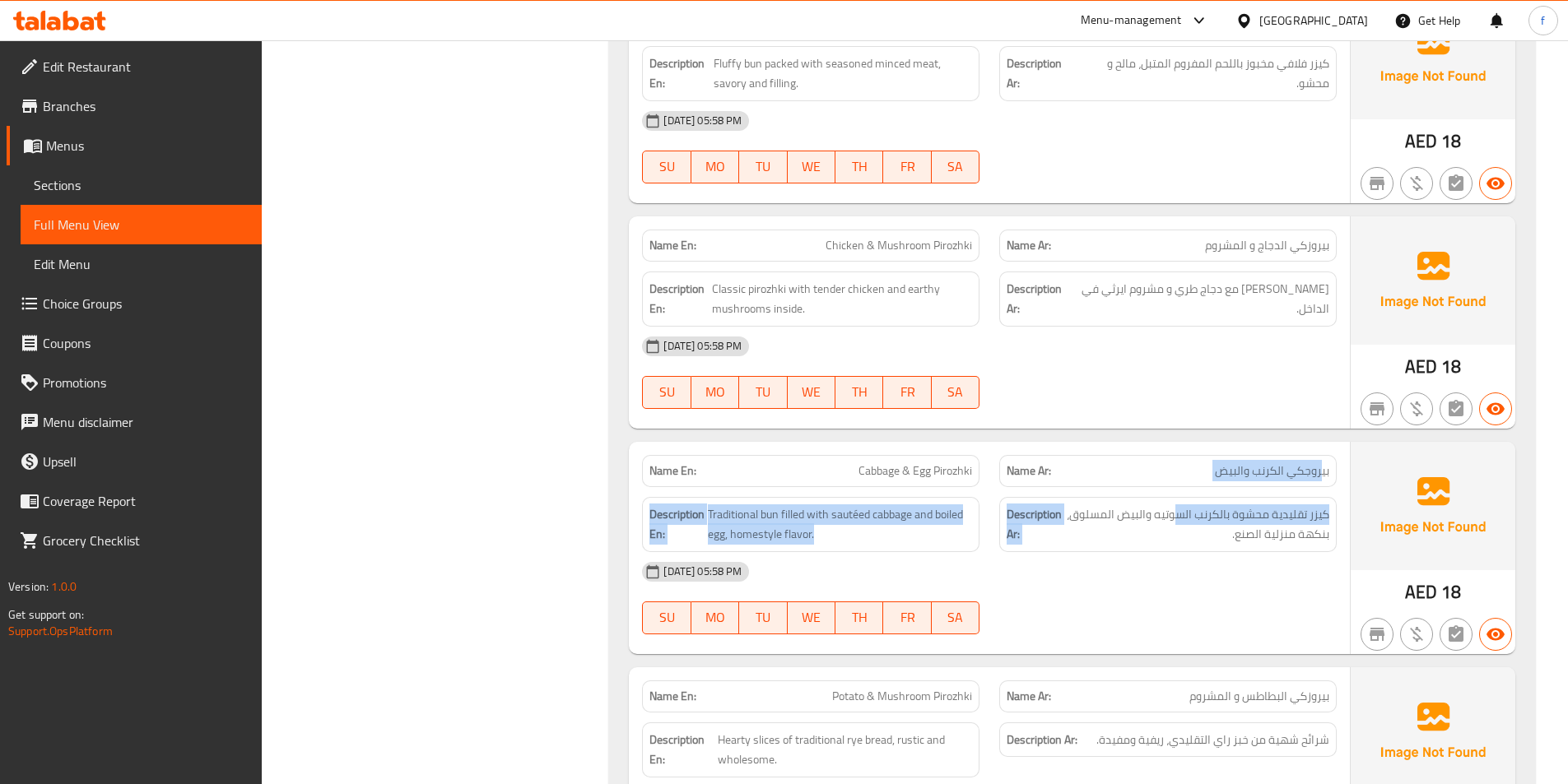
drag, startPoint x: 1318, startPoint y: 477, endPoint x: 1174, endPoint y: 486, distance: 144.3
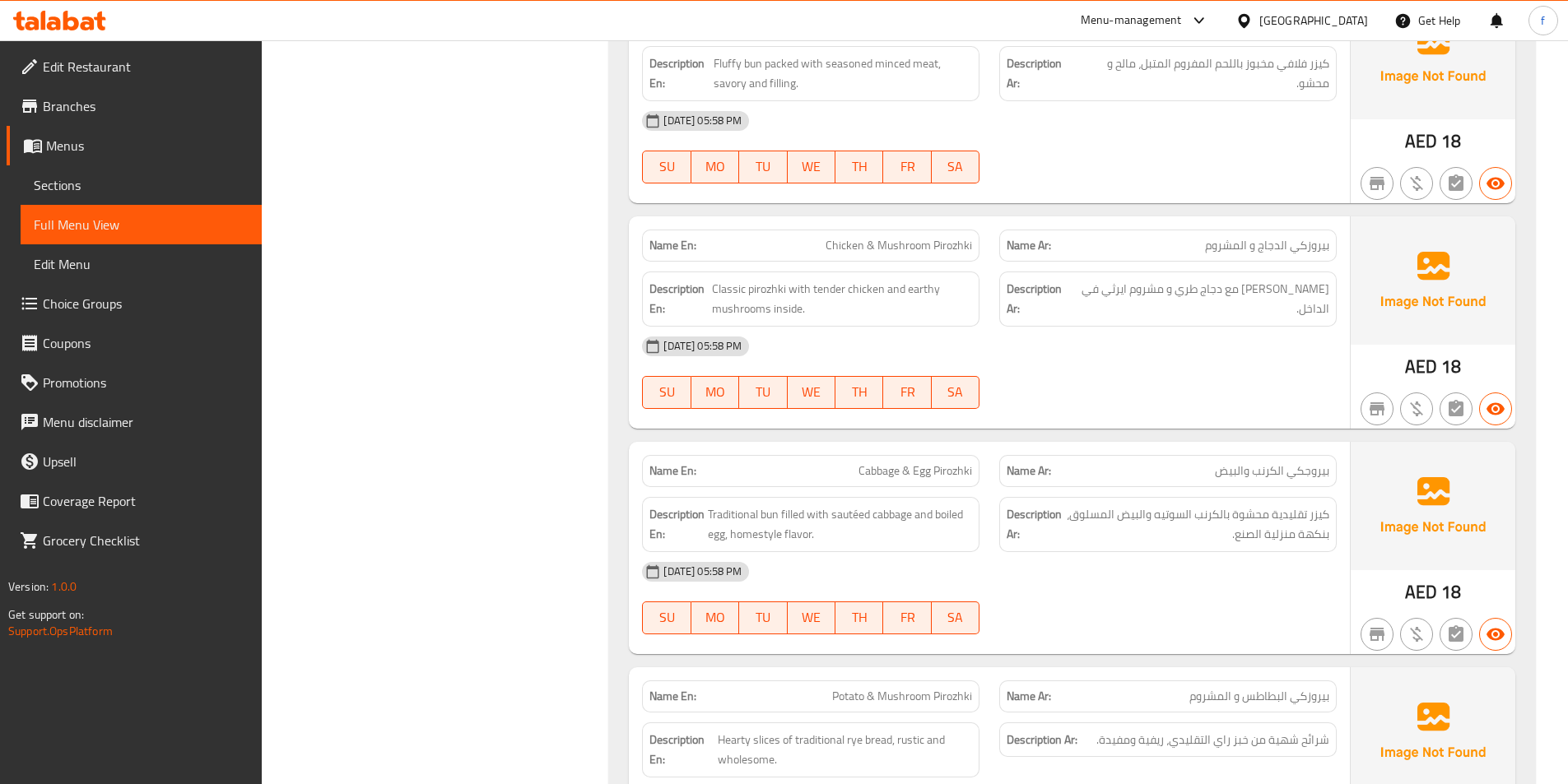
drag, startPoint x: 1153, startPoint y: 562, endPoint x: 927, endPoint y: 531, distance: 228.1
drag, startPoint x: 771, startPoint y: 520, endPoint x: 760, endPoint y: 515, distance: 12.1
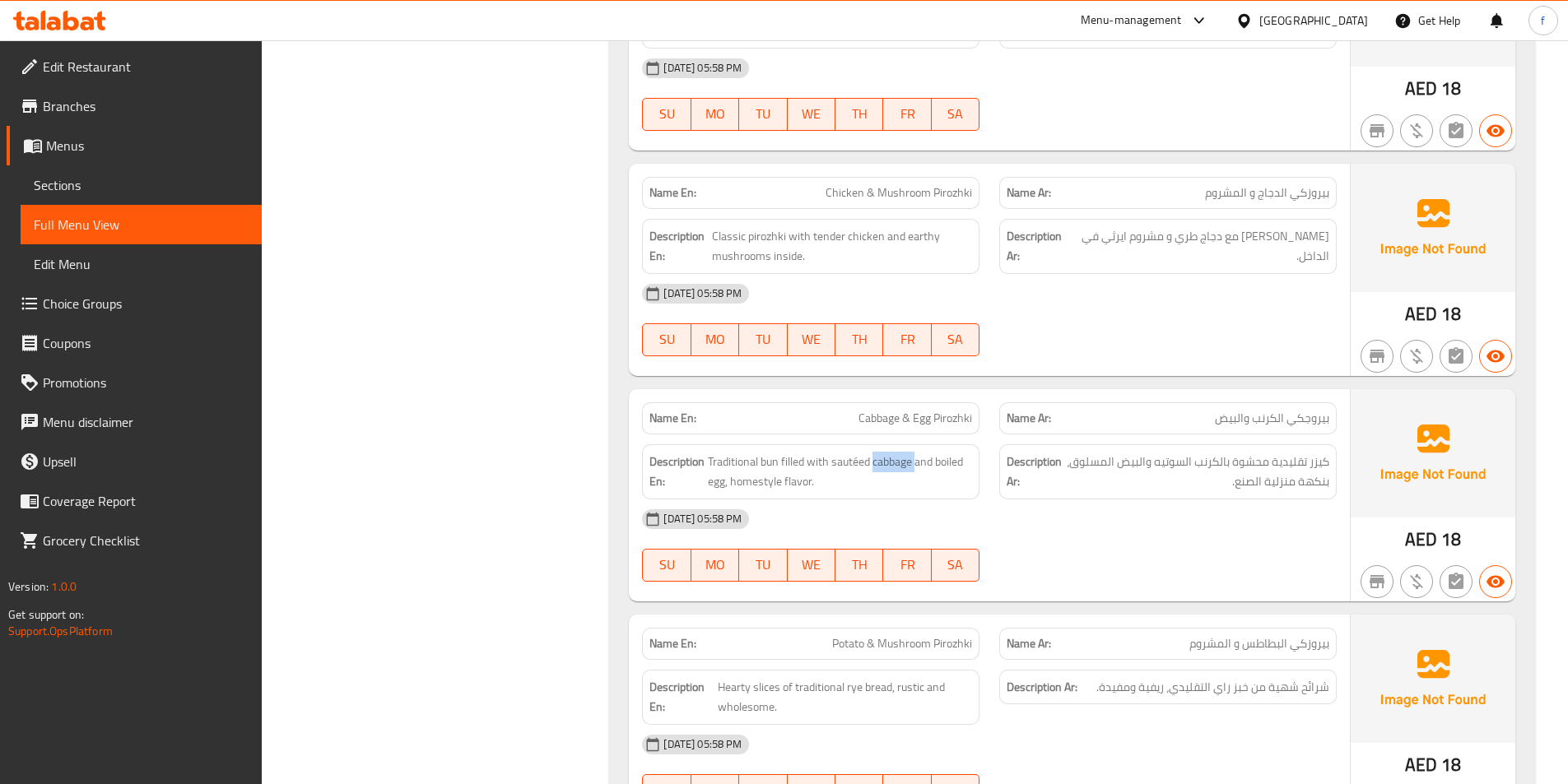
scroll to position [9050, 0]
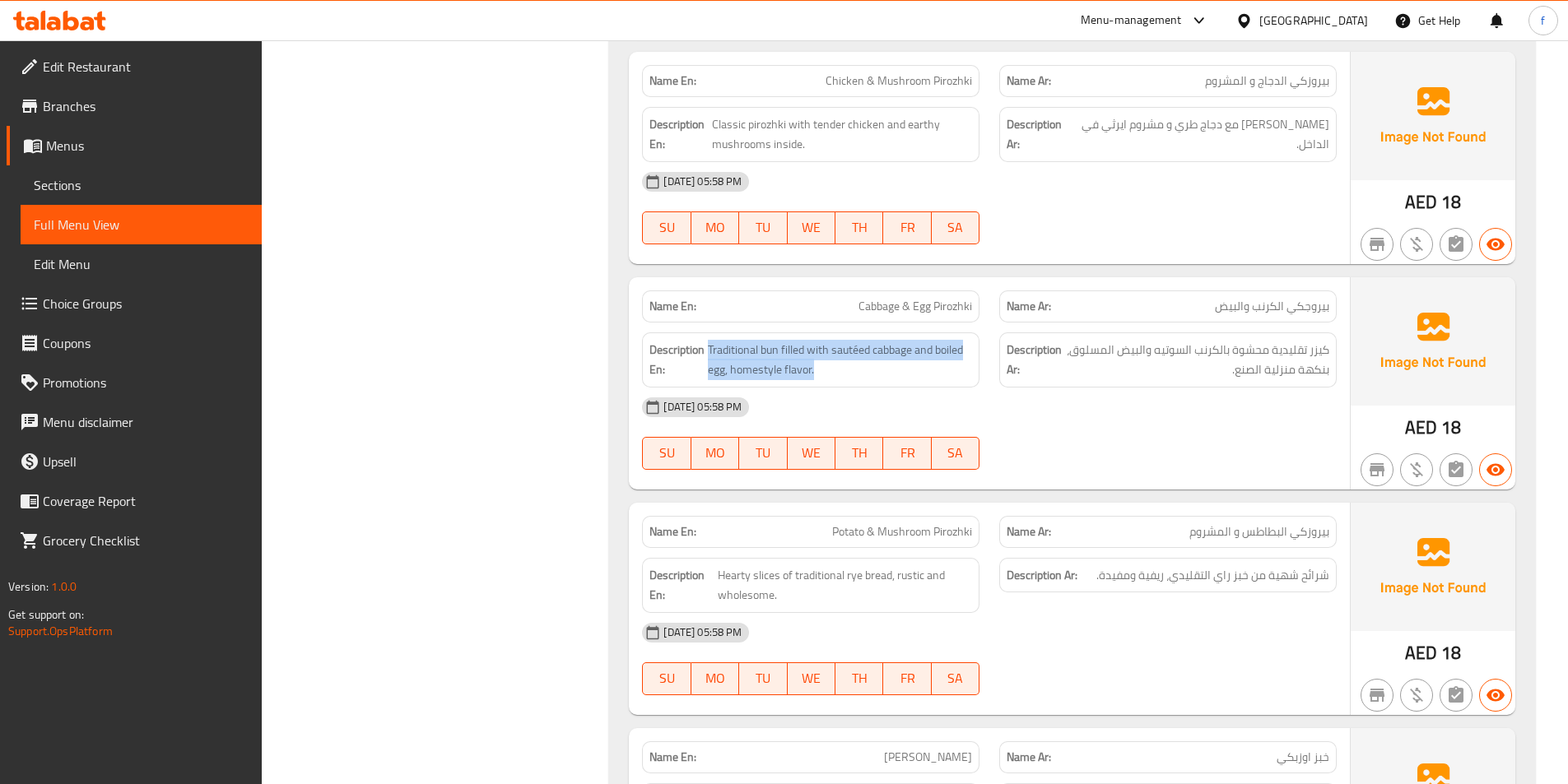
drag, startPoint x: 830, startPoint y: 371, endPoint x: 691, endPoint y: 373, distance: 139.0
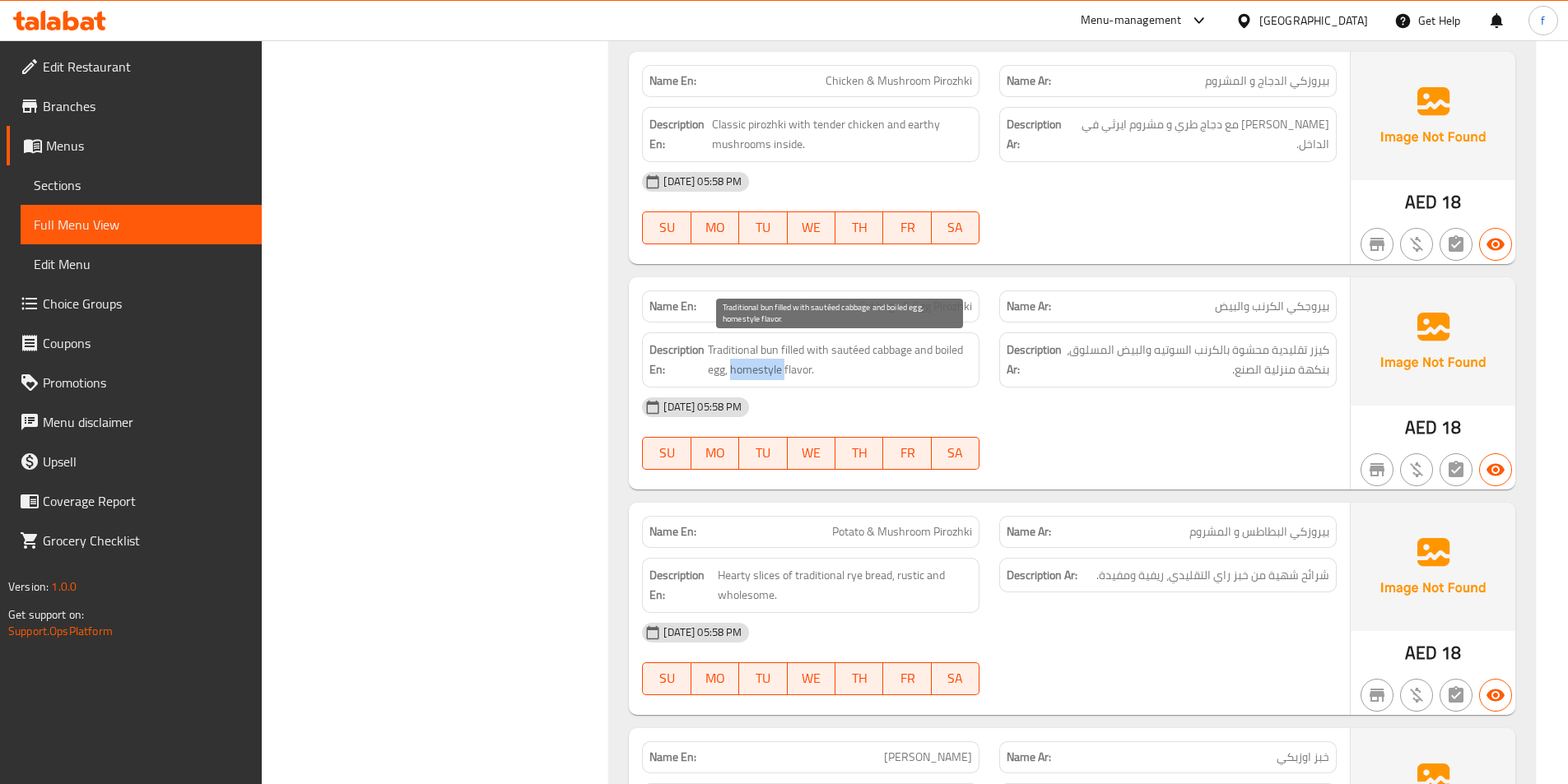
drag, startPoint x: 755, startPoint y: 362, endPoint x: 733, endPoint y: 371, distance: 23.8
drag, startPoint x: 808, startPoint y: 365, endPoint x: 1247, endPoint y: 370, distance: 439.0
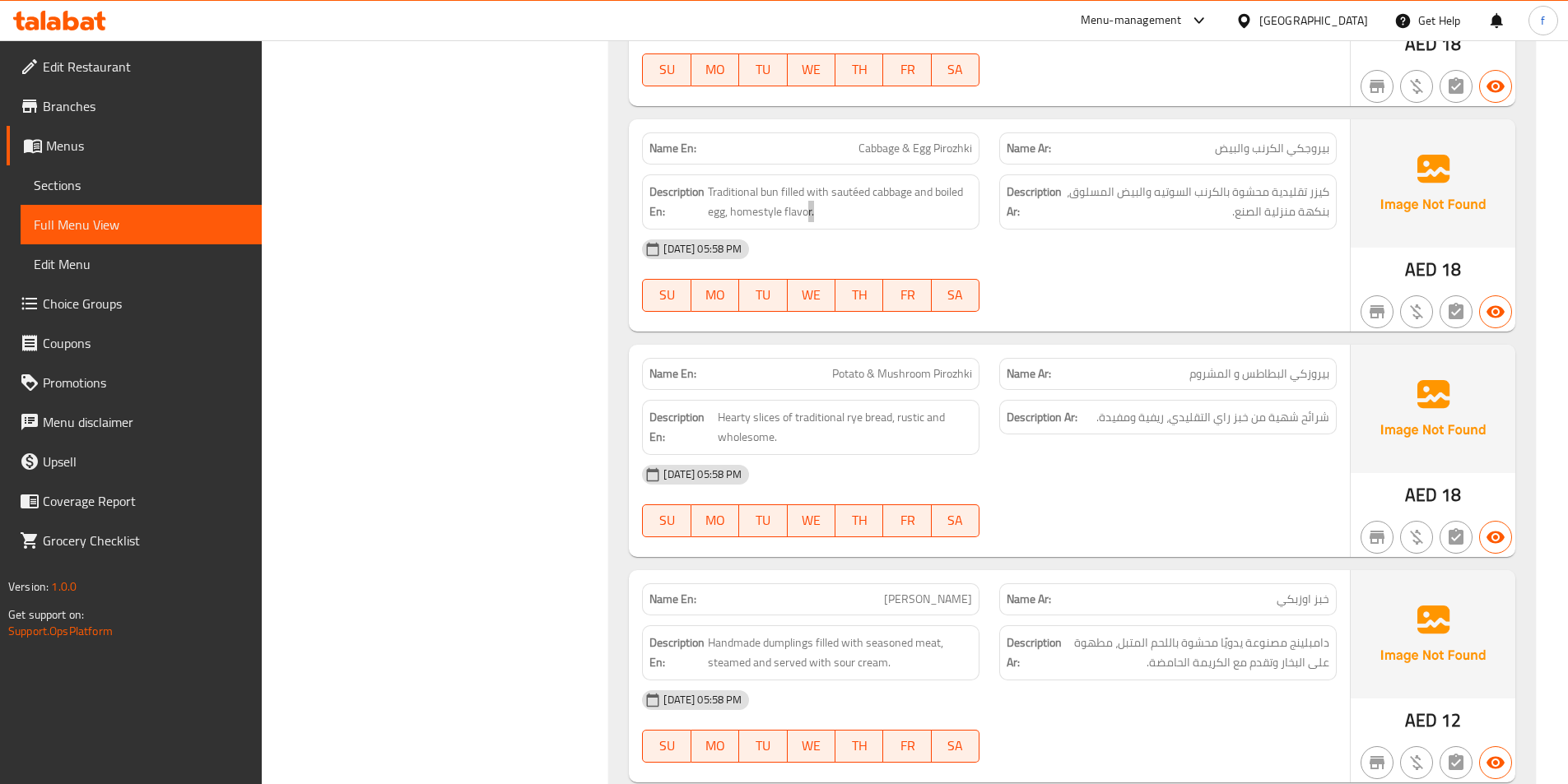
scroll to position [9215, 0]
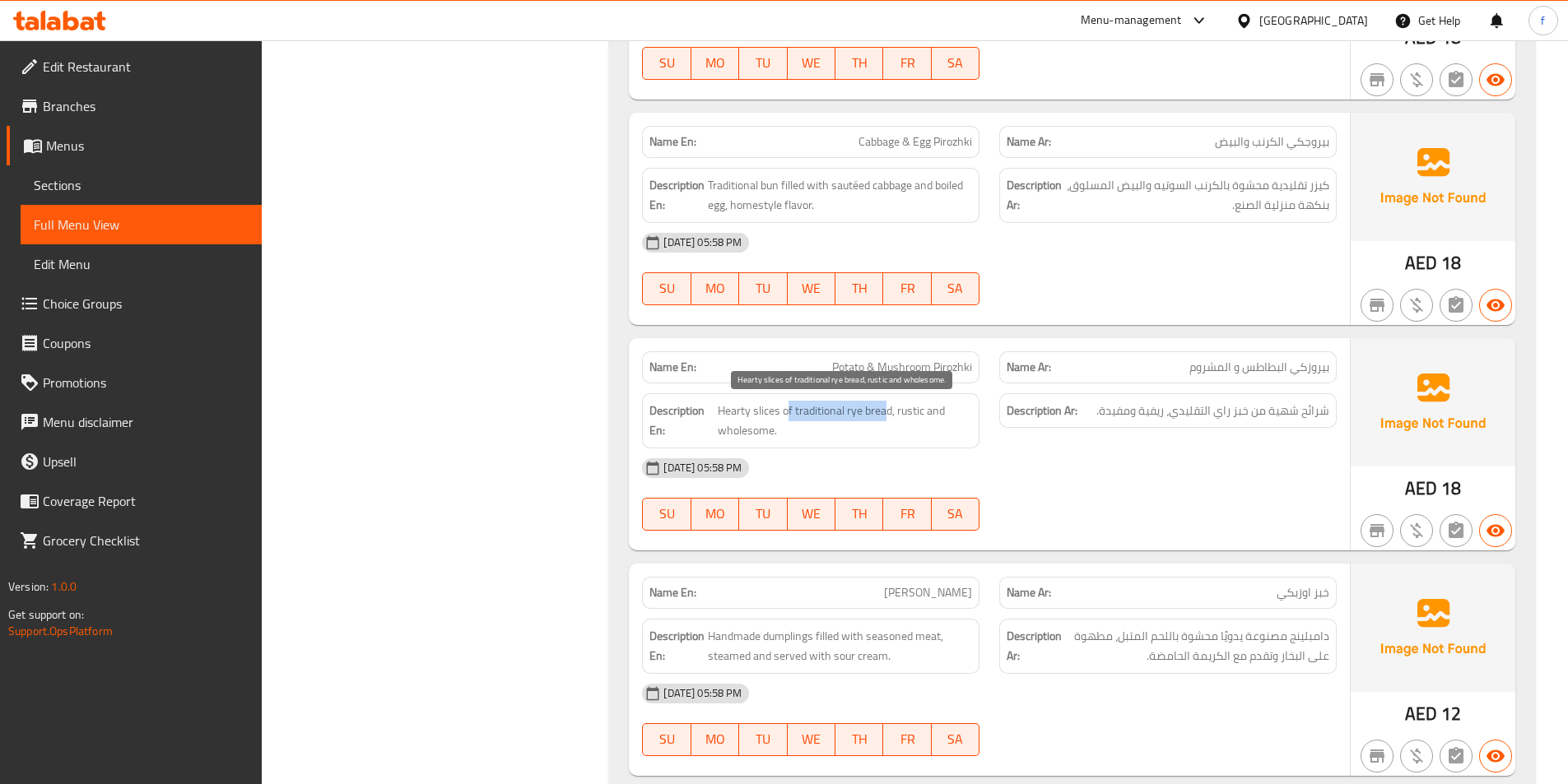
drag, startPoint x: 789, startPoint y: 412, endPoint x: 887, endPoint y: 417, distance: 98.1
drag, startPoint x: 935, startPoint y: 412, endPoint x: 1179, endPoint y: 412, distance: 244.0
drag, startPoint x: 738, startPoint y: 430, endPoint x: 1295, endPoint y: 460, distance: 557.8
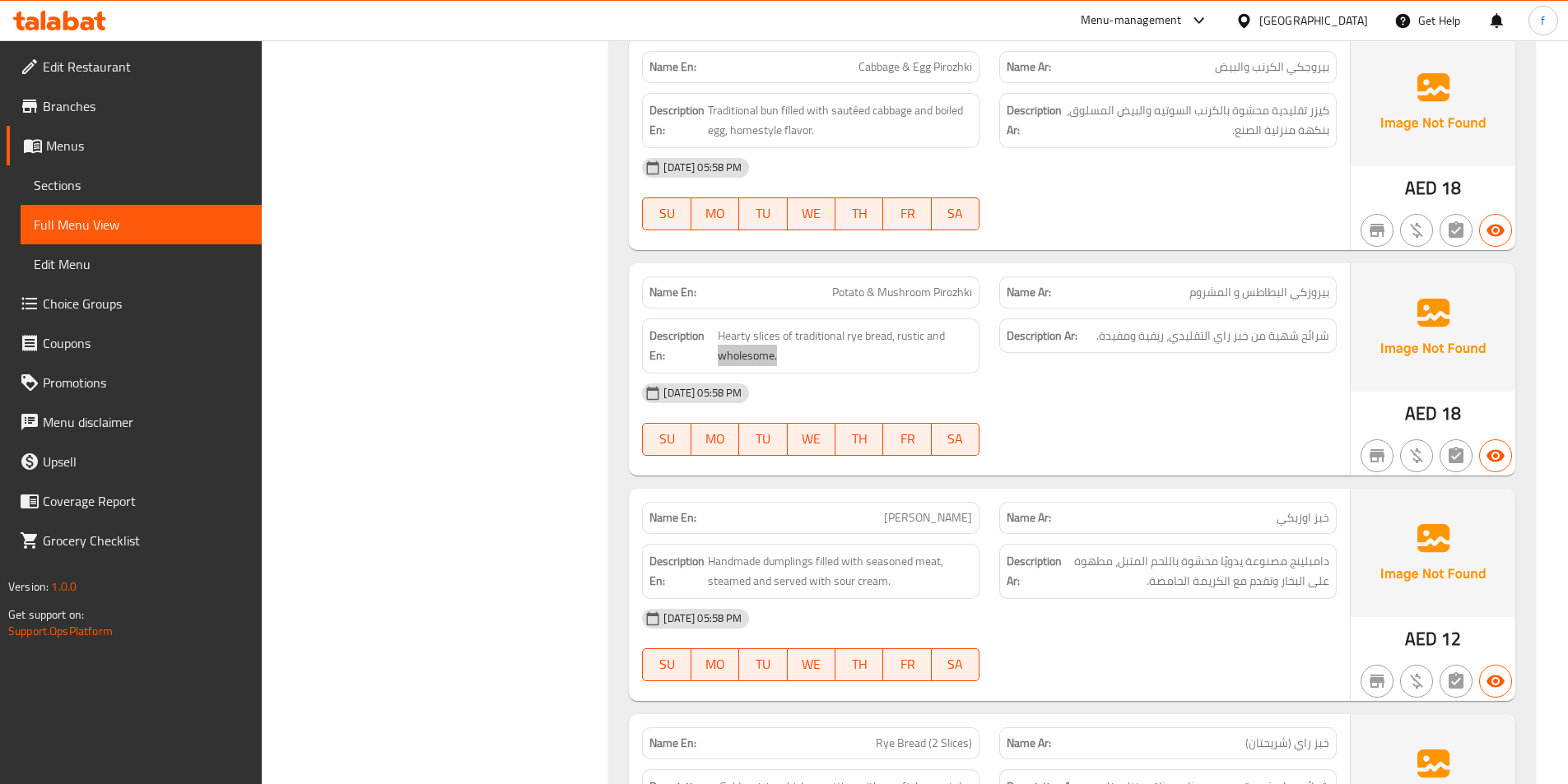
scroll to position [9380, 0]
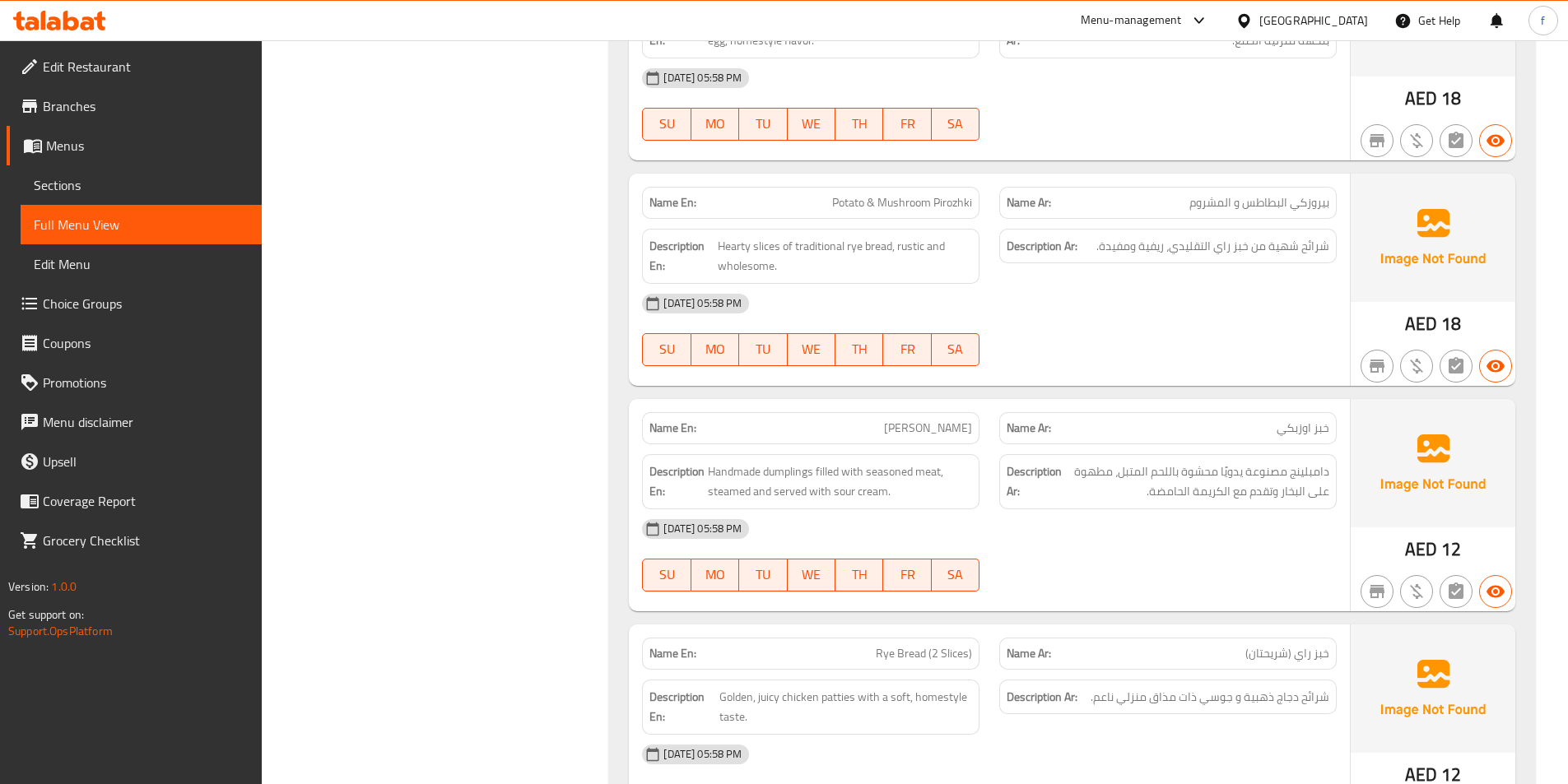
drag, startPoint x: 946, startPoint y: 439, endPoint x: 931, endPoint y: 438, distance: 15.0
drag, startPoint x: 891, startPoint y: 495, endPoint x: 1320, endPoint y: 490, distance: 429.0
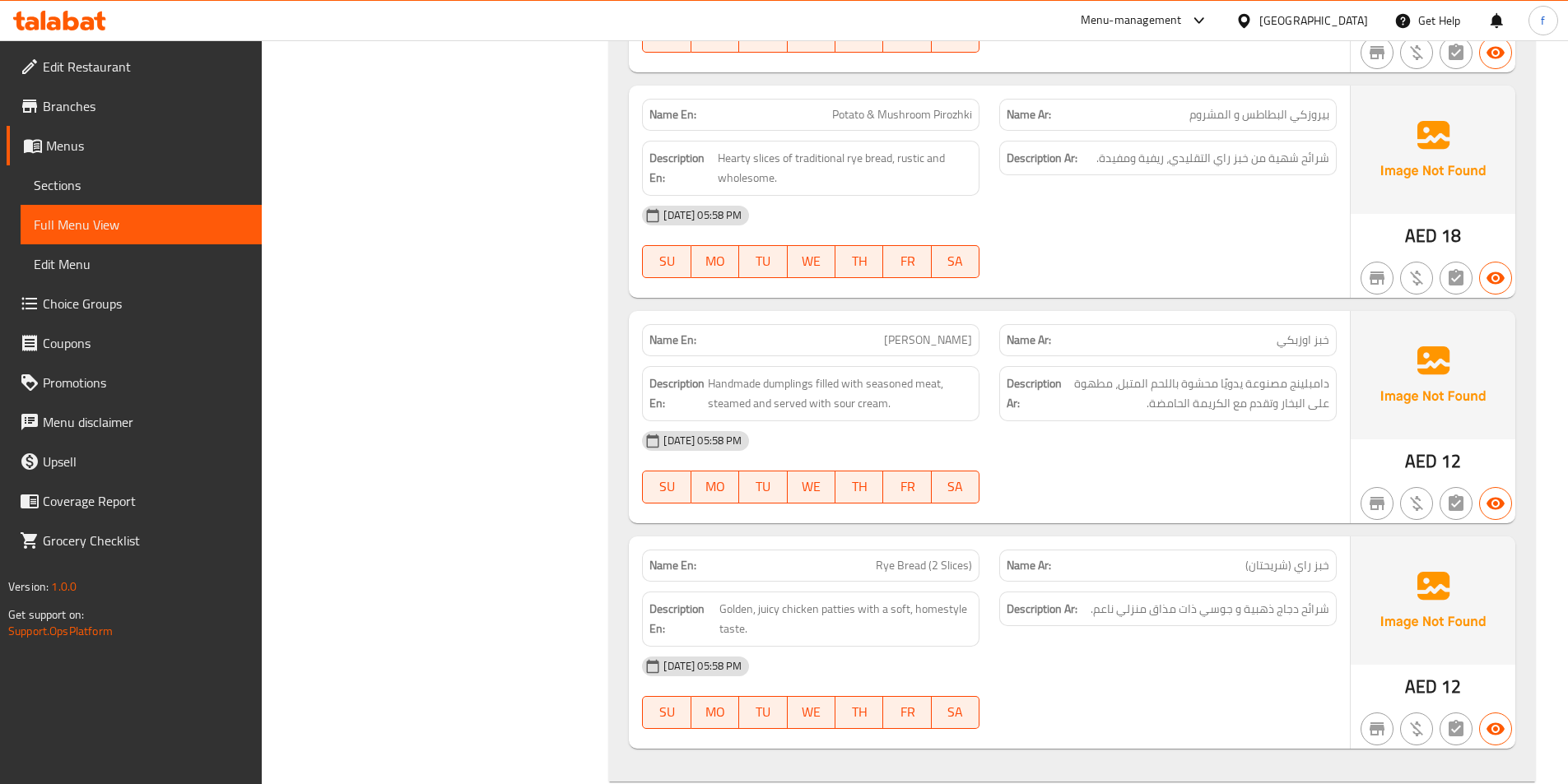
scroll to position [9626, 0]
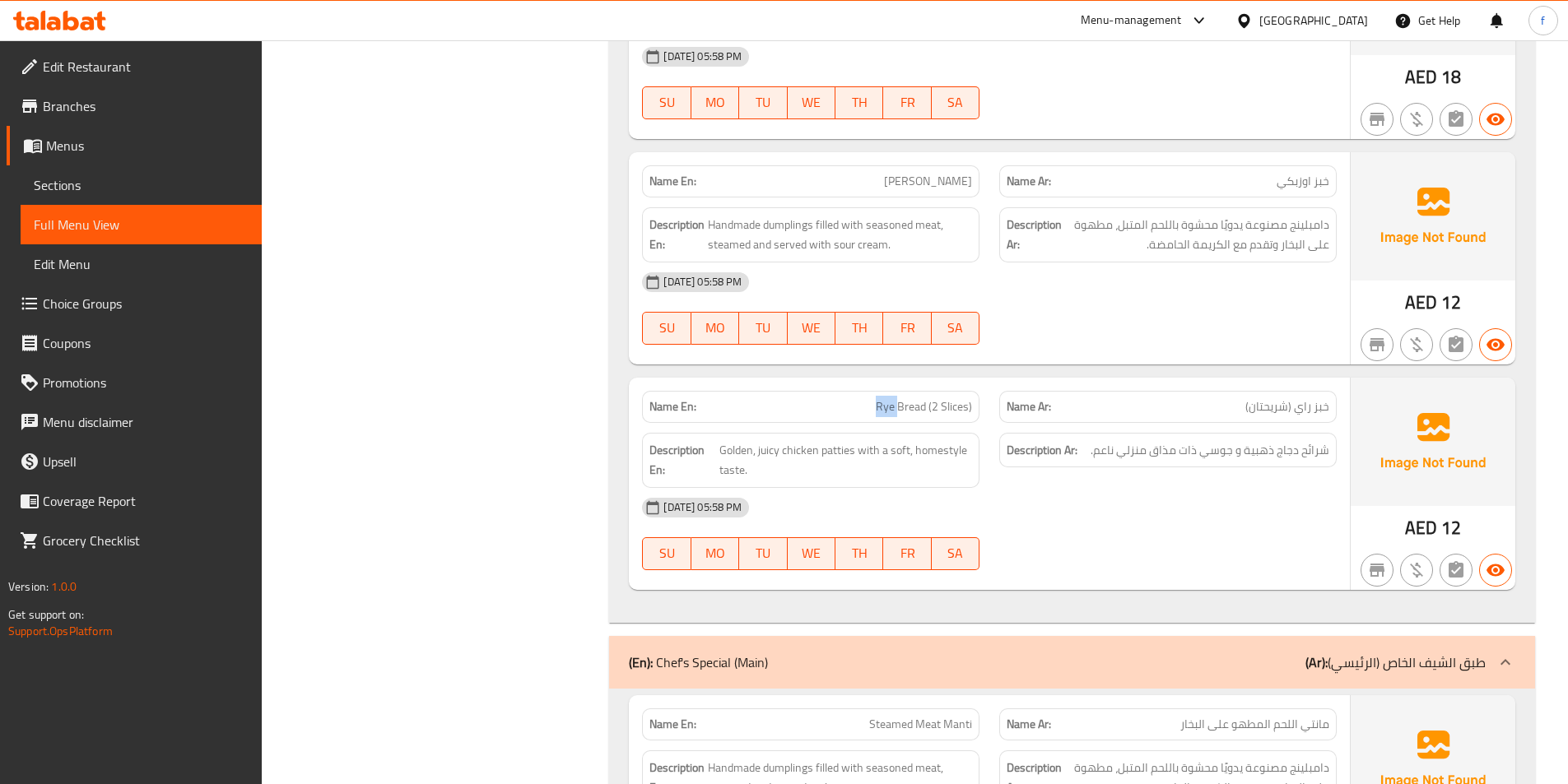
drag, startPoint x: 881, startPoint y: 402, endPoint x: 902, endPoint y: 402, distance: 21.0
drag, startPoint x: 723, startPoint y: 454, endPoint x: 757, endPoint y: 449, distance: 34.4
drag, startPoint x: 858, startPoint y: 451, endPoint x: 944, endPoint y: 503, distance: 100.5
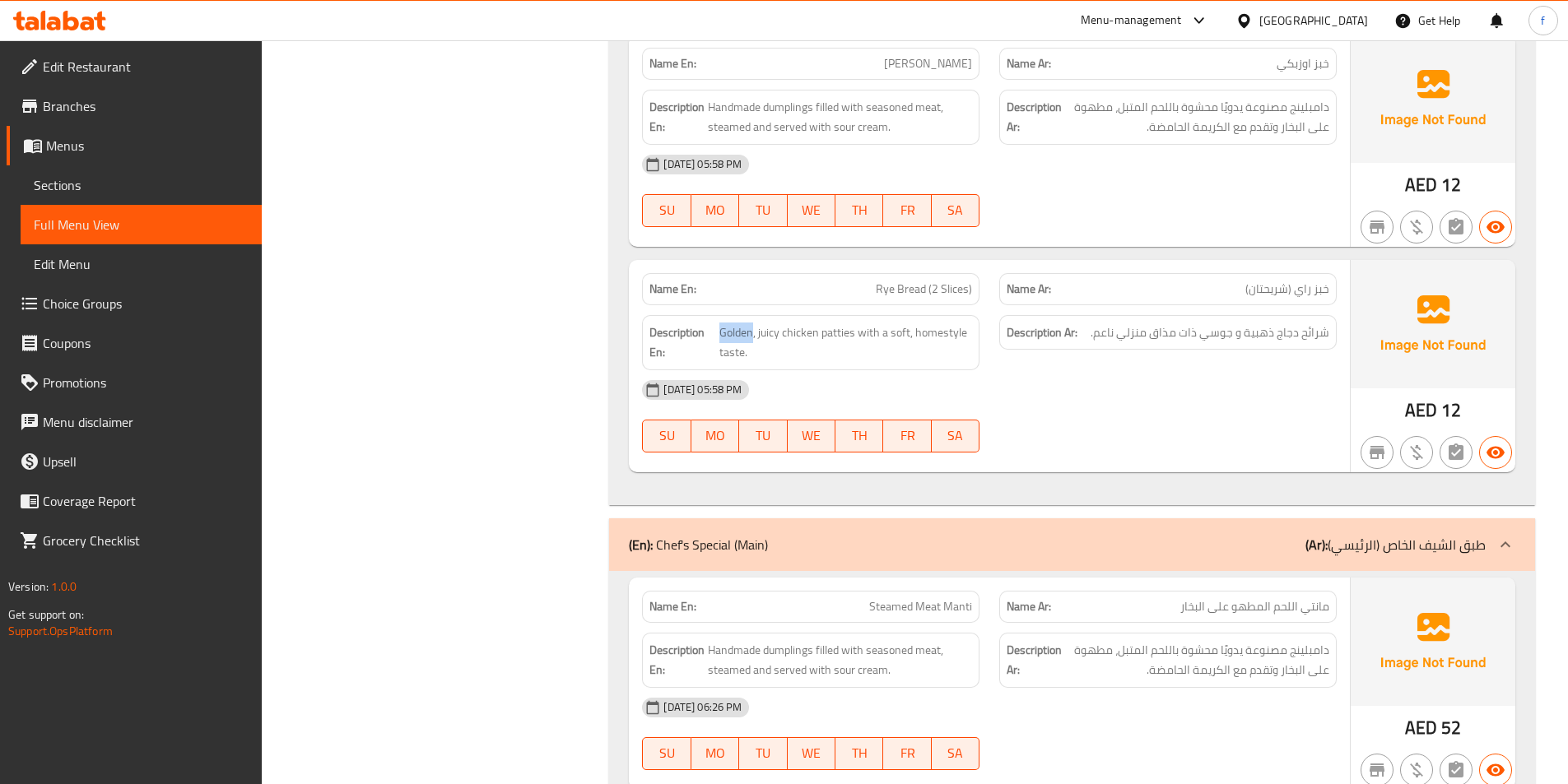
scroll to position [10202, 0]
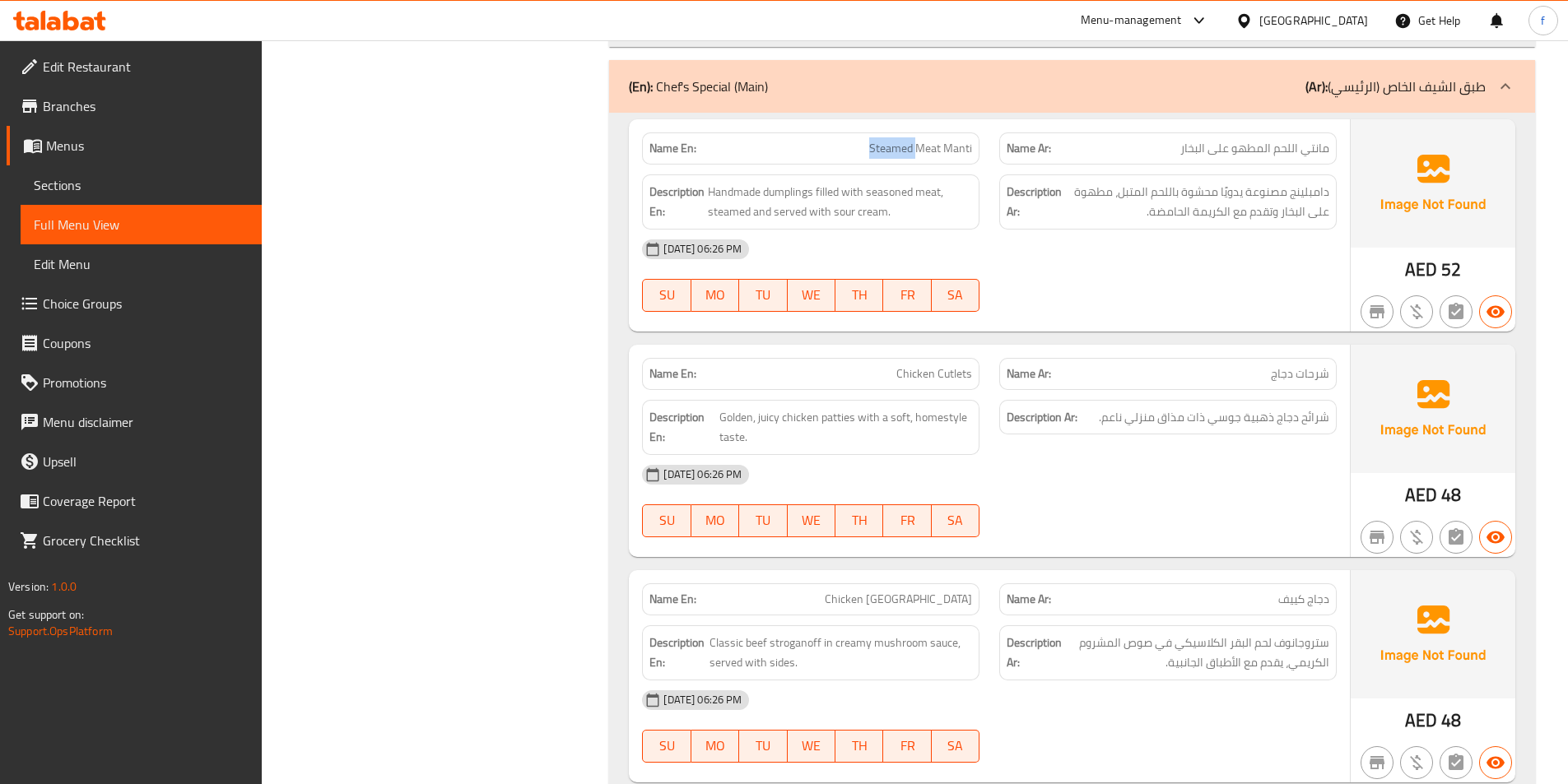
drag, startPoint x: 895, startPoint y: 151, endPoint x: 921, endPoint y: 144, distance: 26.9
drag, startPoint x: 921, startPoint y: 146, endPoint x: 971, endPoint y: 145, distance: 50.0
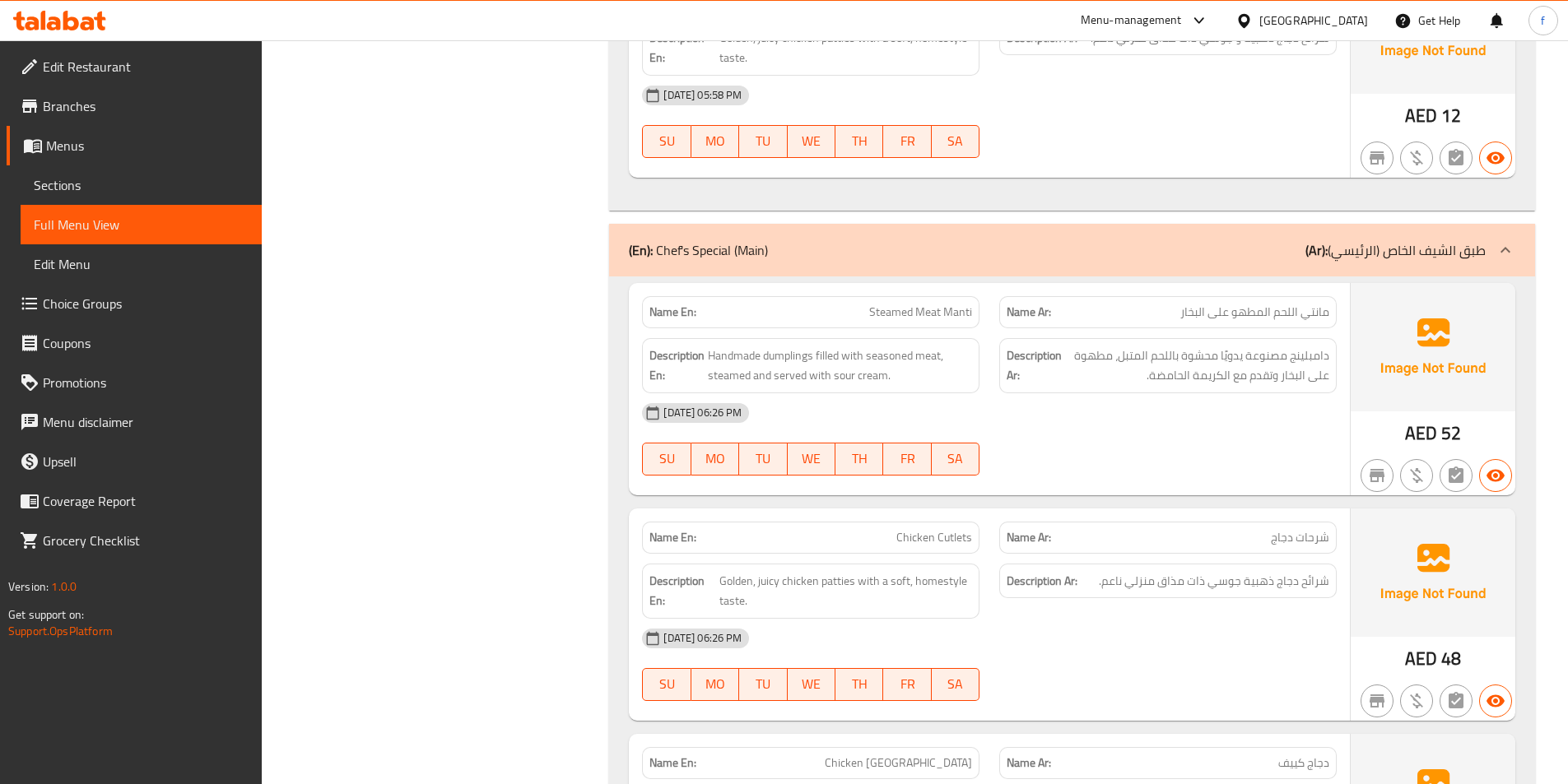
scroll to position [10038, 0]
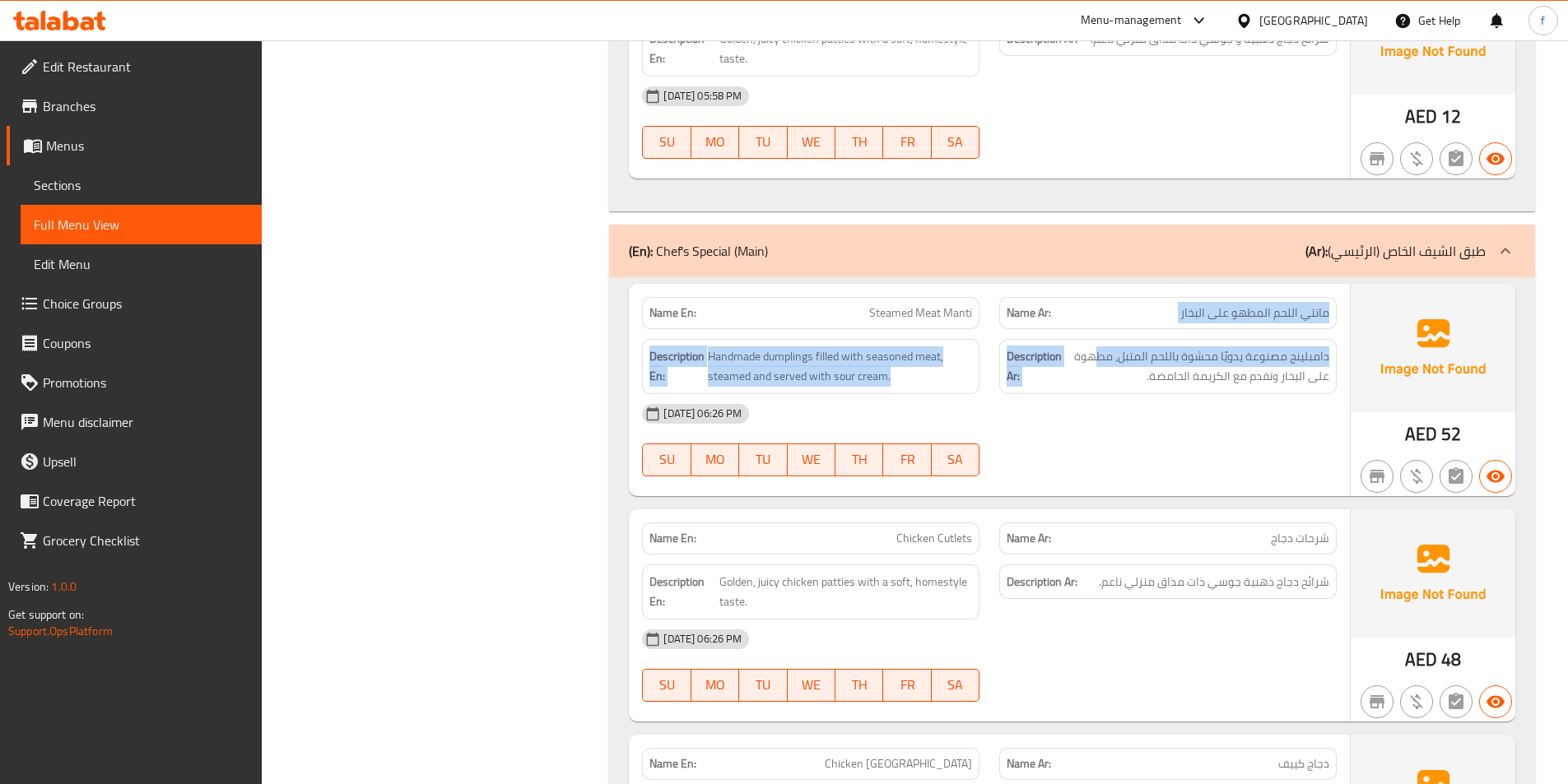
drag, startPoint x: 1340, startPoint y: 311, endPoint x: 882, endPoint y: 365, distance: 461.2
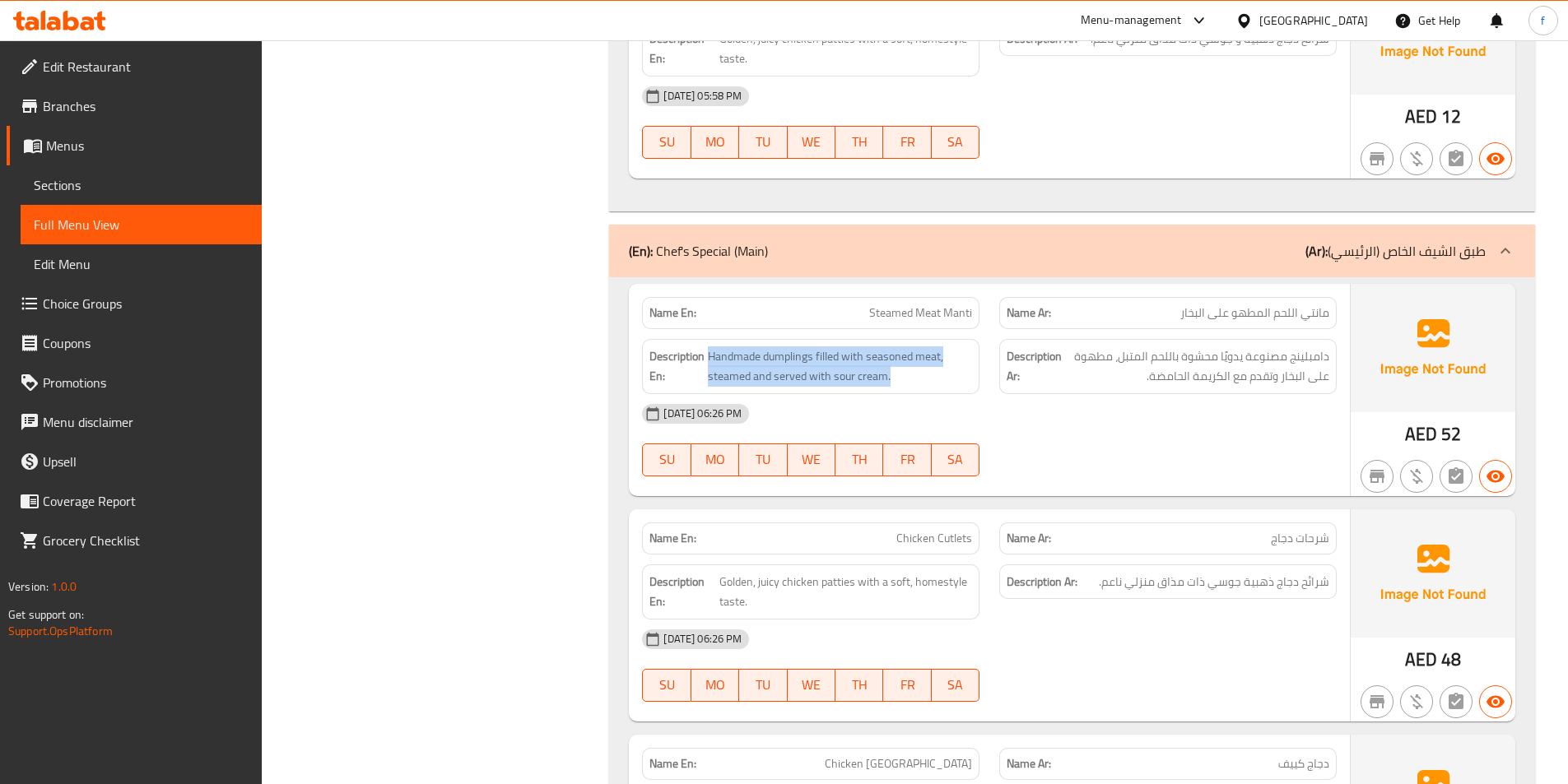
drag, startPoint x: 902, startPoint y: 377, endPoint x: 857, endPoint y: 375, distance: 45.0
drag, startPoint x: 924, startPoint y: 377, endPoint x: 699, endPoint y: 368, distance: 225.2
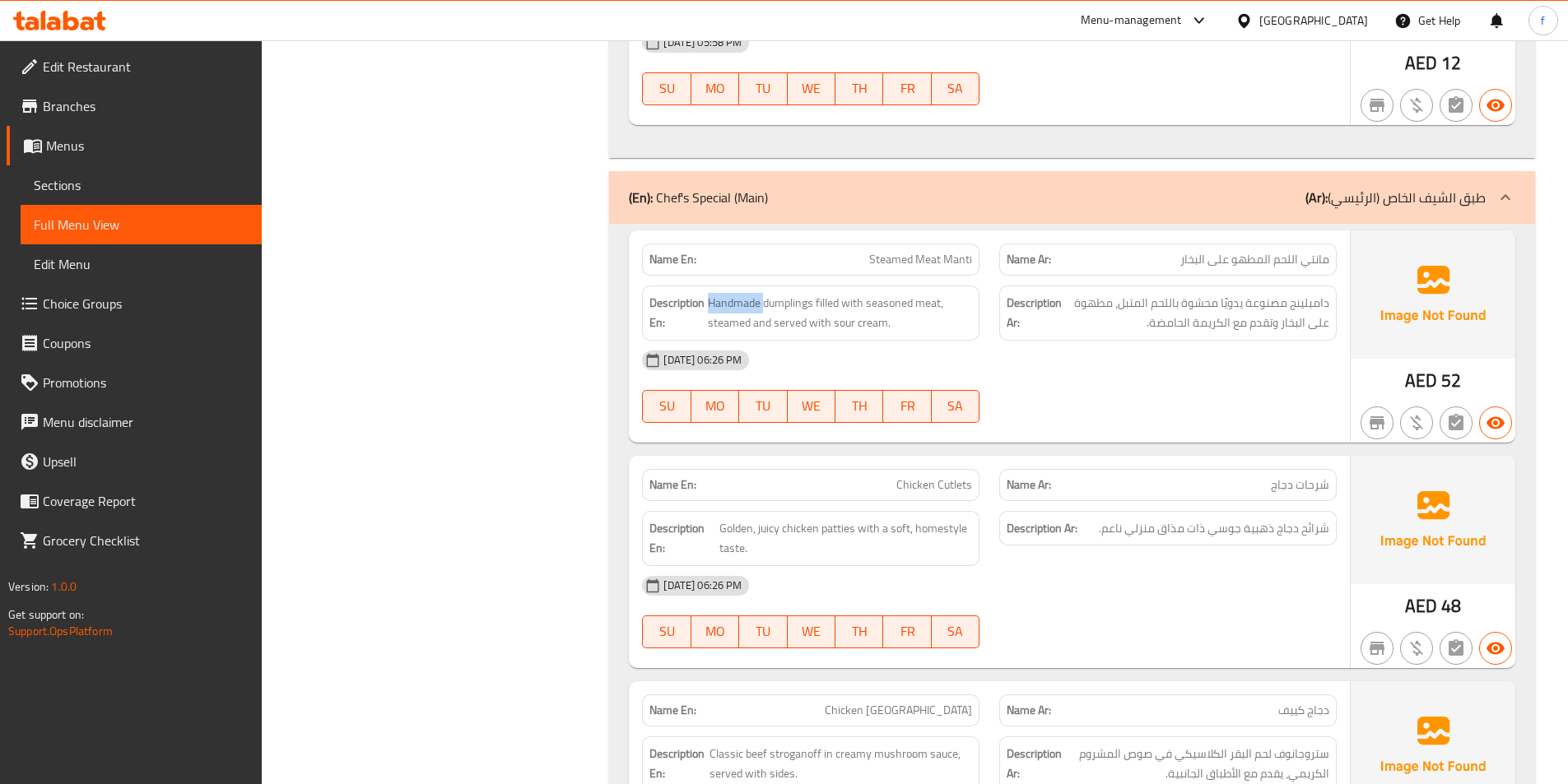
scroll to position [10120, 0]
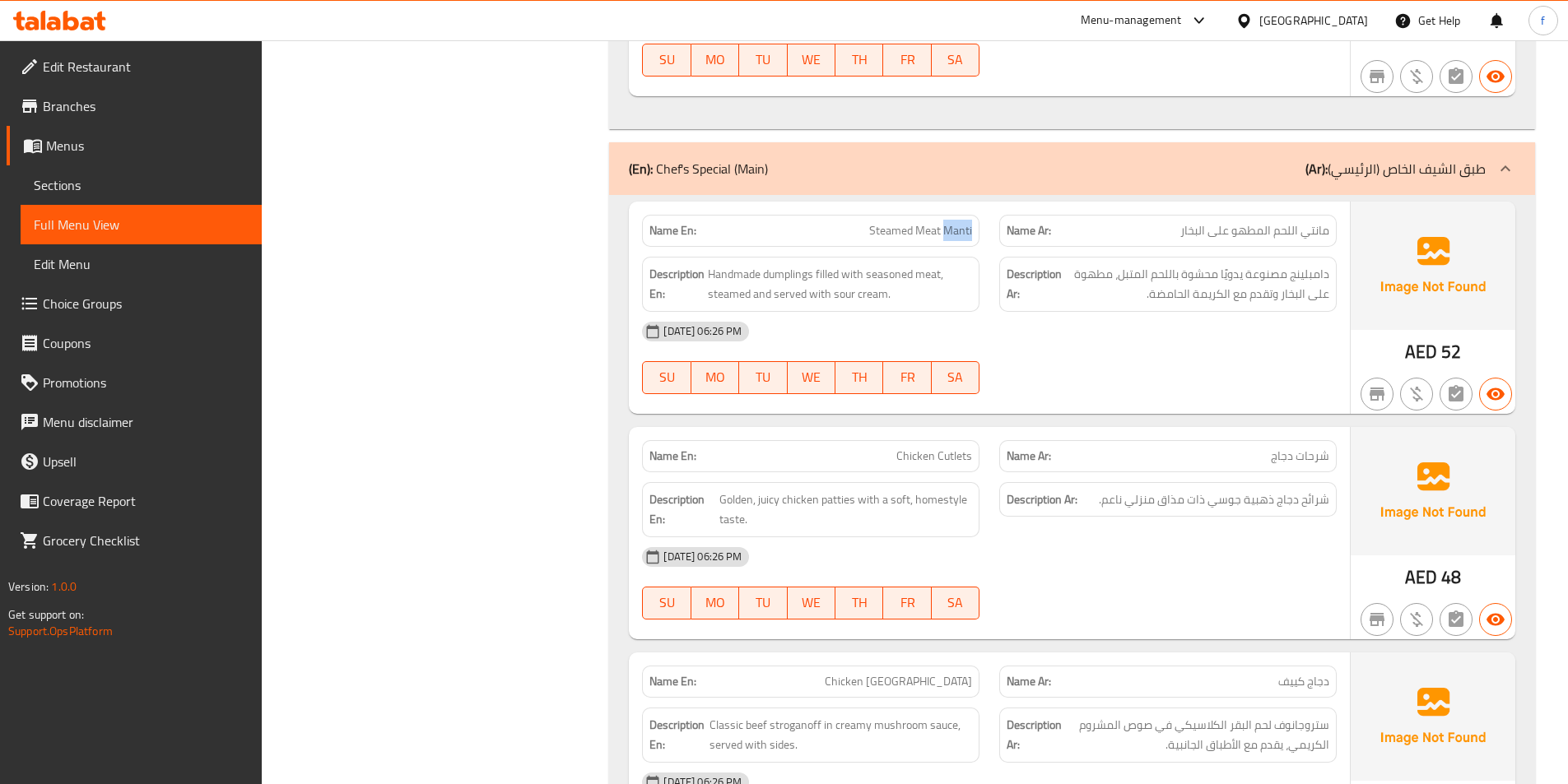
drag, startPoint x: 958, startPoint y: 224, endPoint x: 1287, endPoint y: 282, distance: 334.1
drag, startPoint x: 866, startPoint y: 294, endPoint x: 1420, endPoint y: 359, distance: 557.8
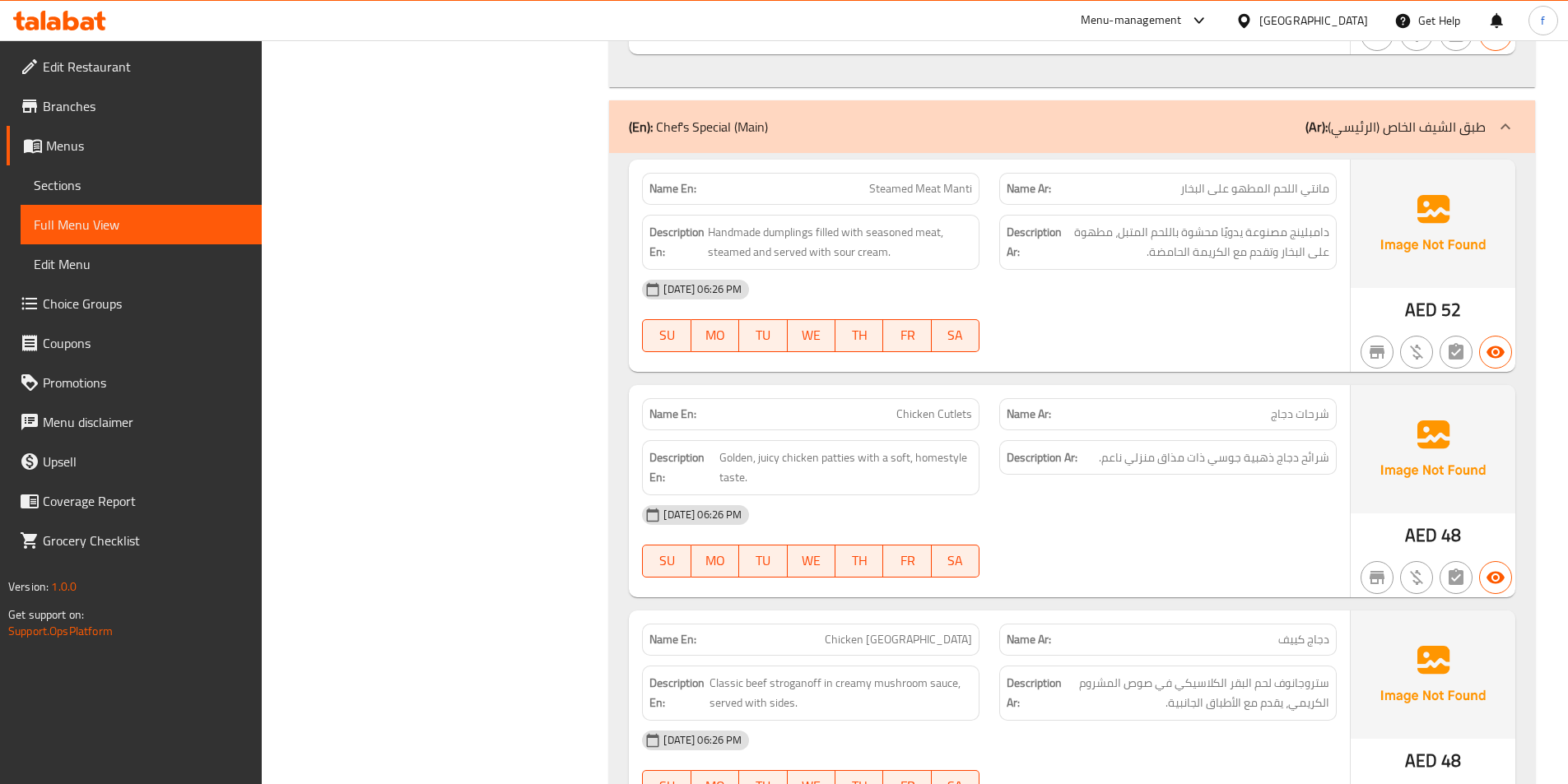
scroll to position [10202, 0]
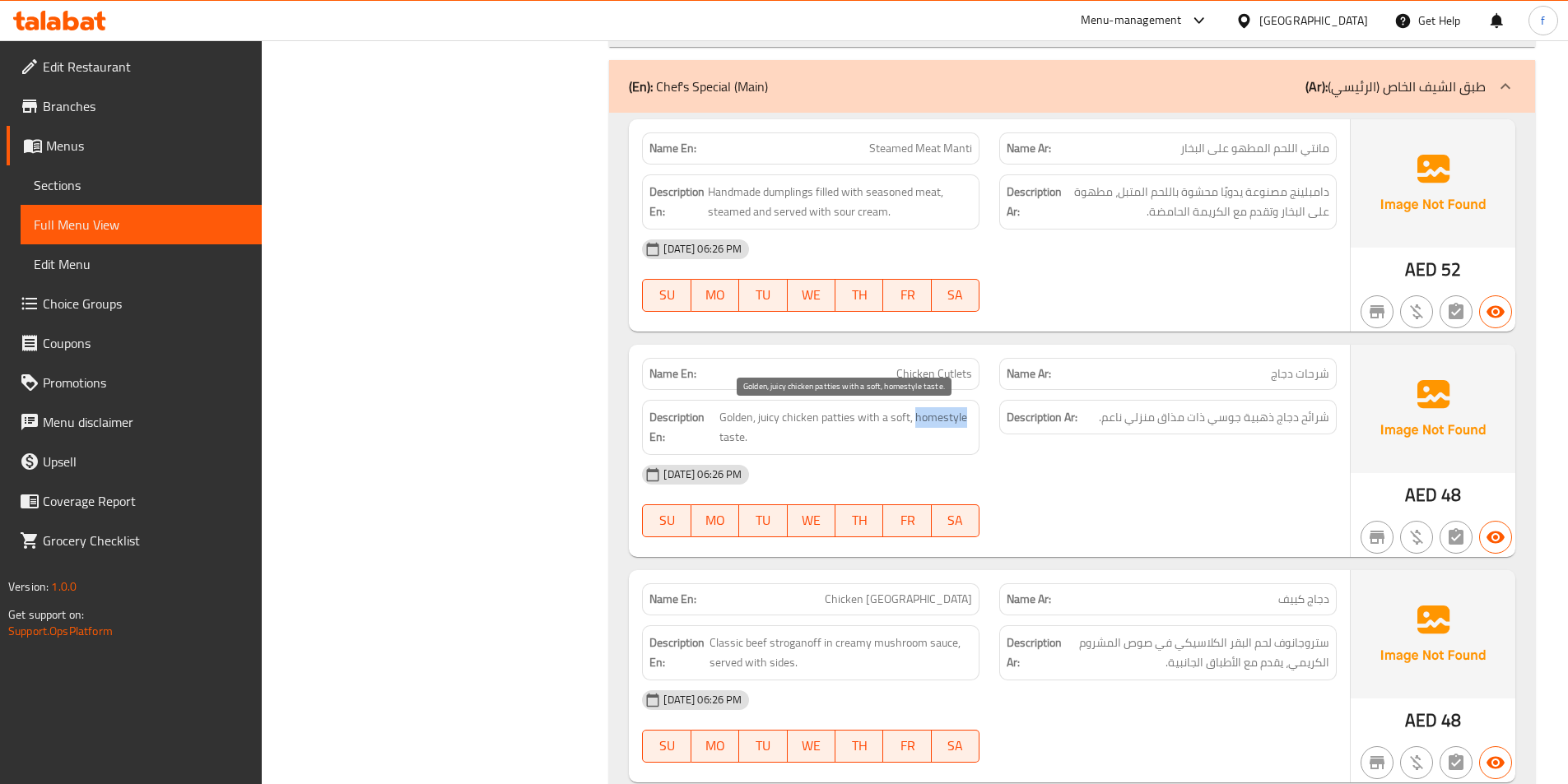
drag, startPoint x: 896, startPoint y: 420, endPoint x: 788, endPoint y: 444, distance: 110.6
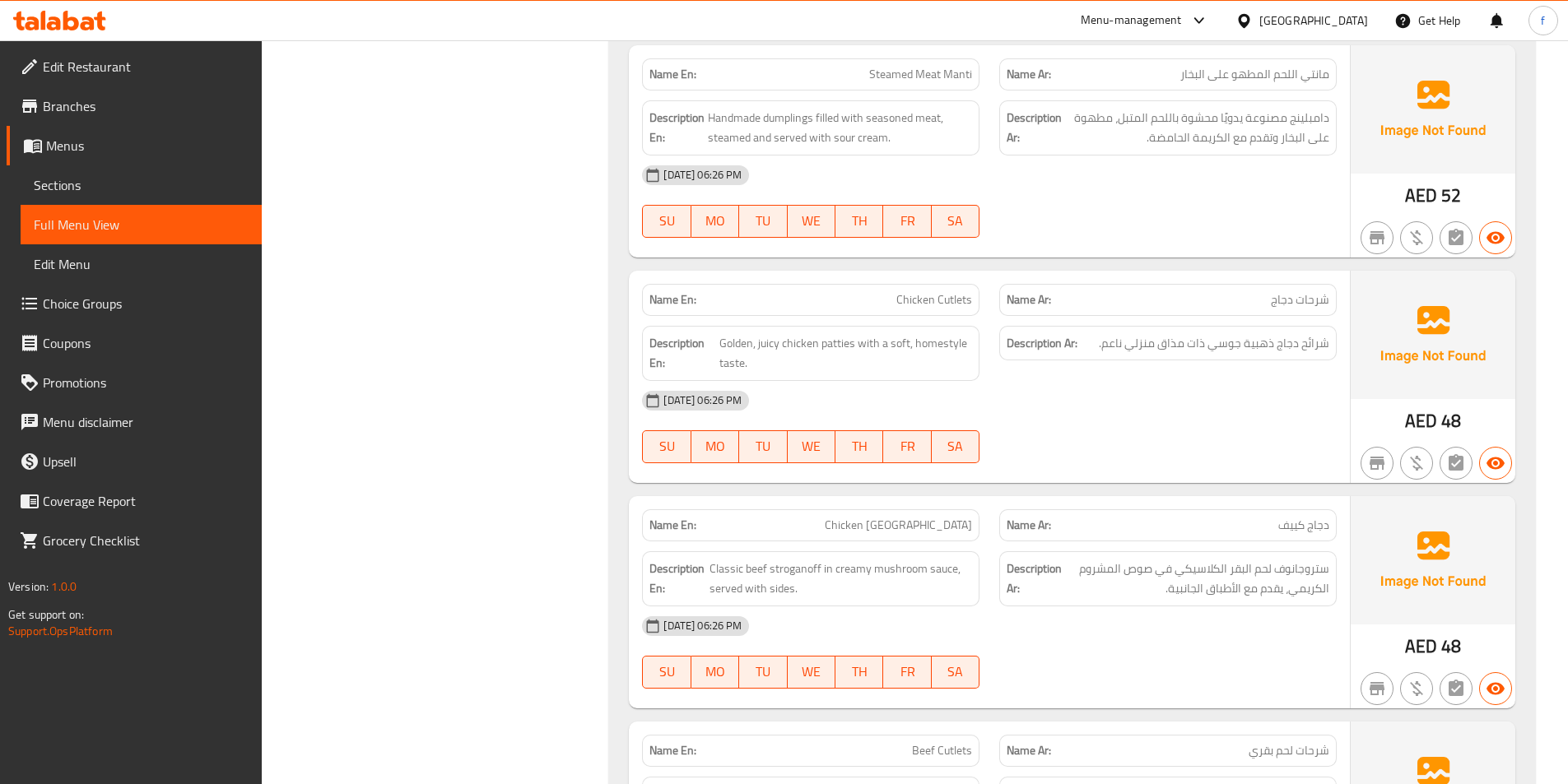
scroll to position [10367, 0]
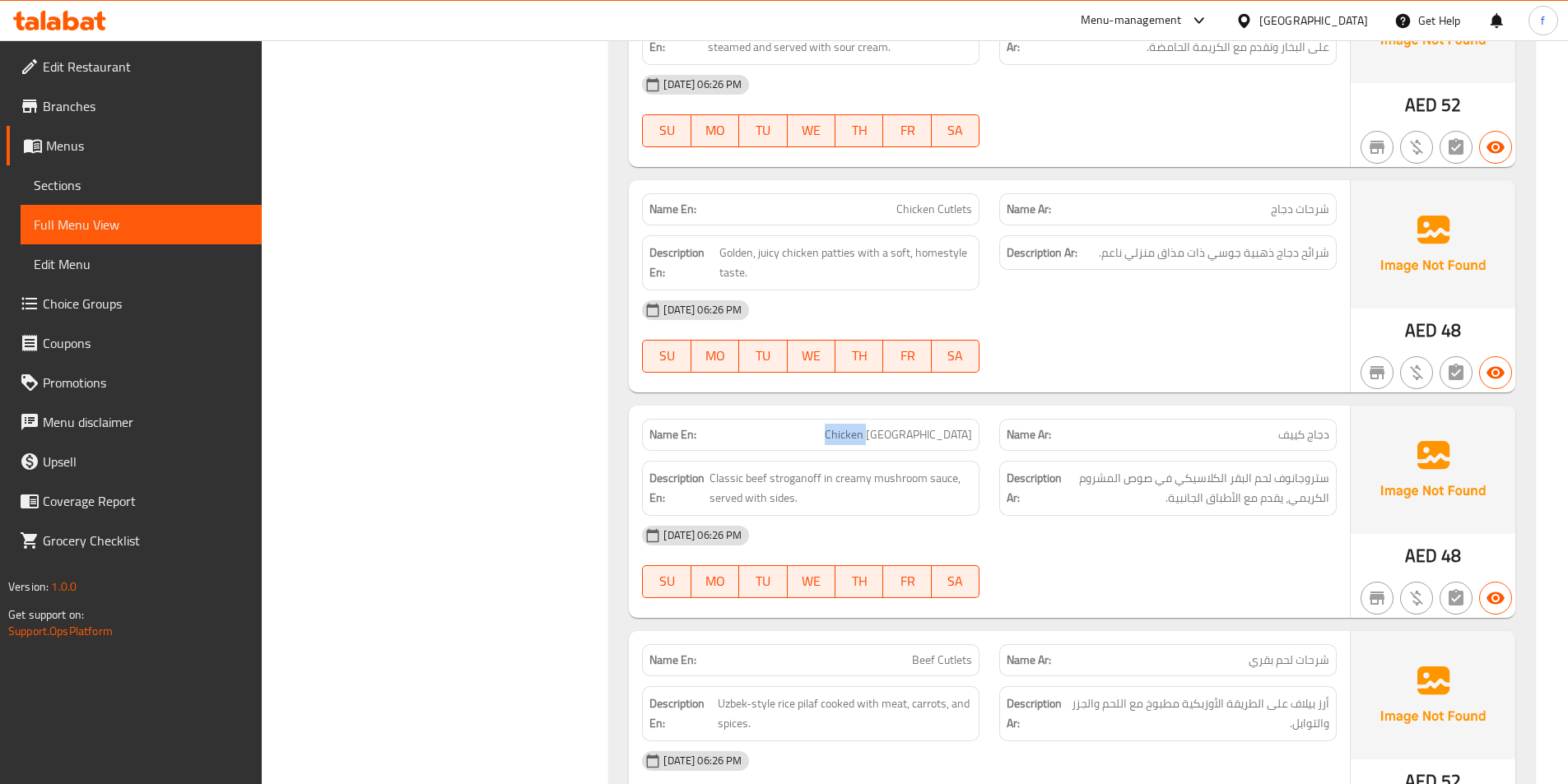
drag, startPoint x: 930, startPoint y: 432, endPoint x: 976, endPoint y: 430, distance: 46.0
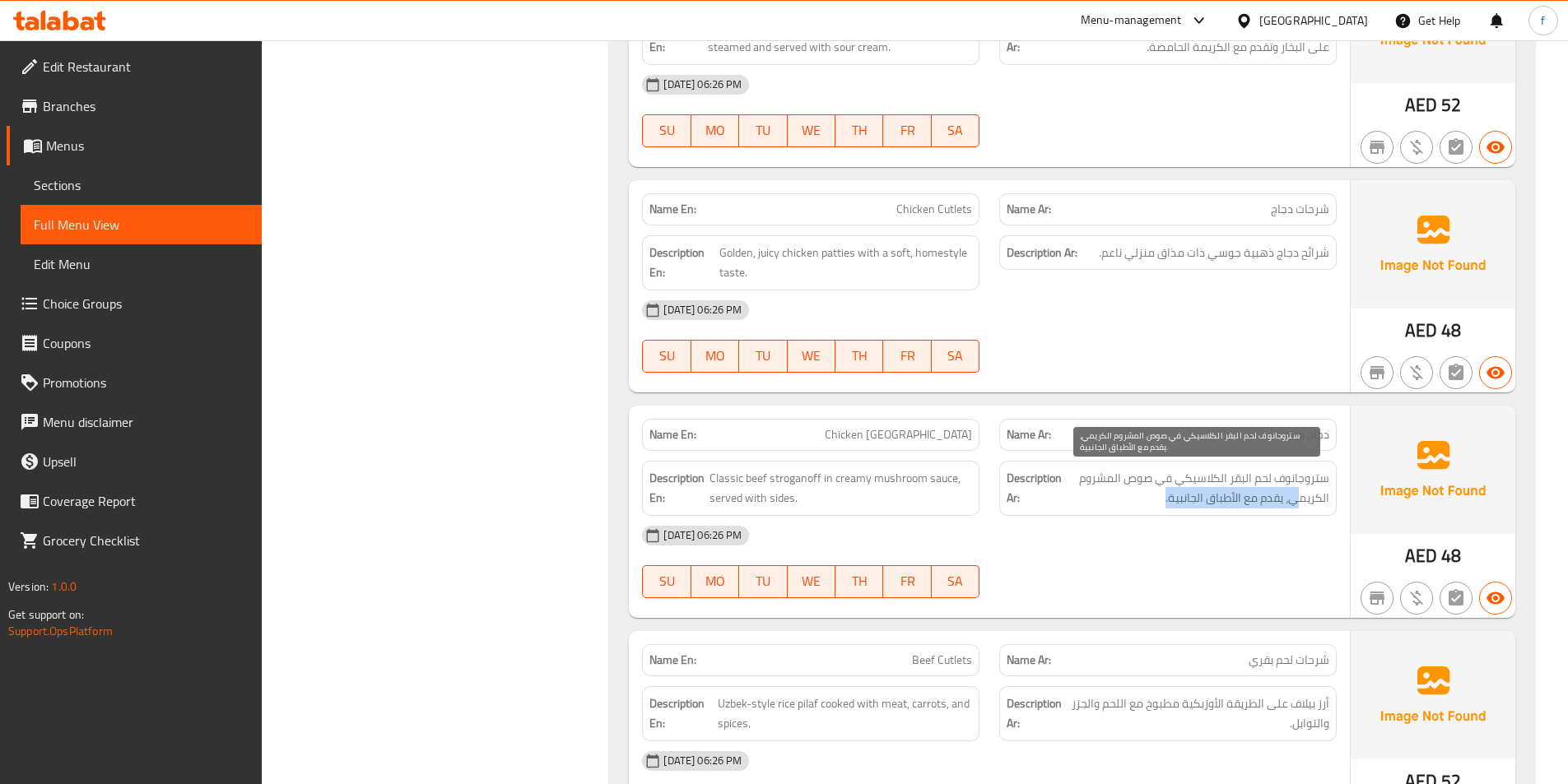
drag, startPoint x: 1295, startPoint y: 497, endPoint x: 1148, endPoint y: 500, distance: 147.0
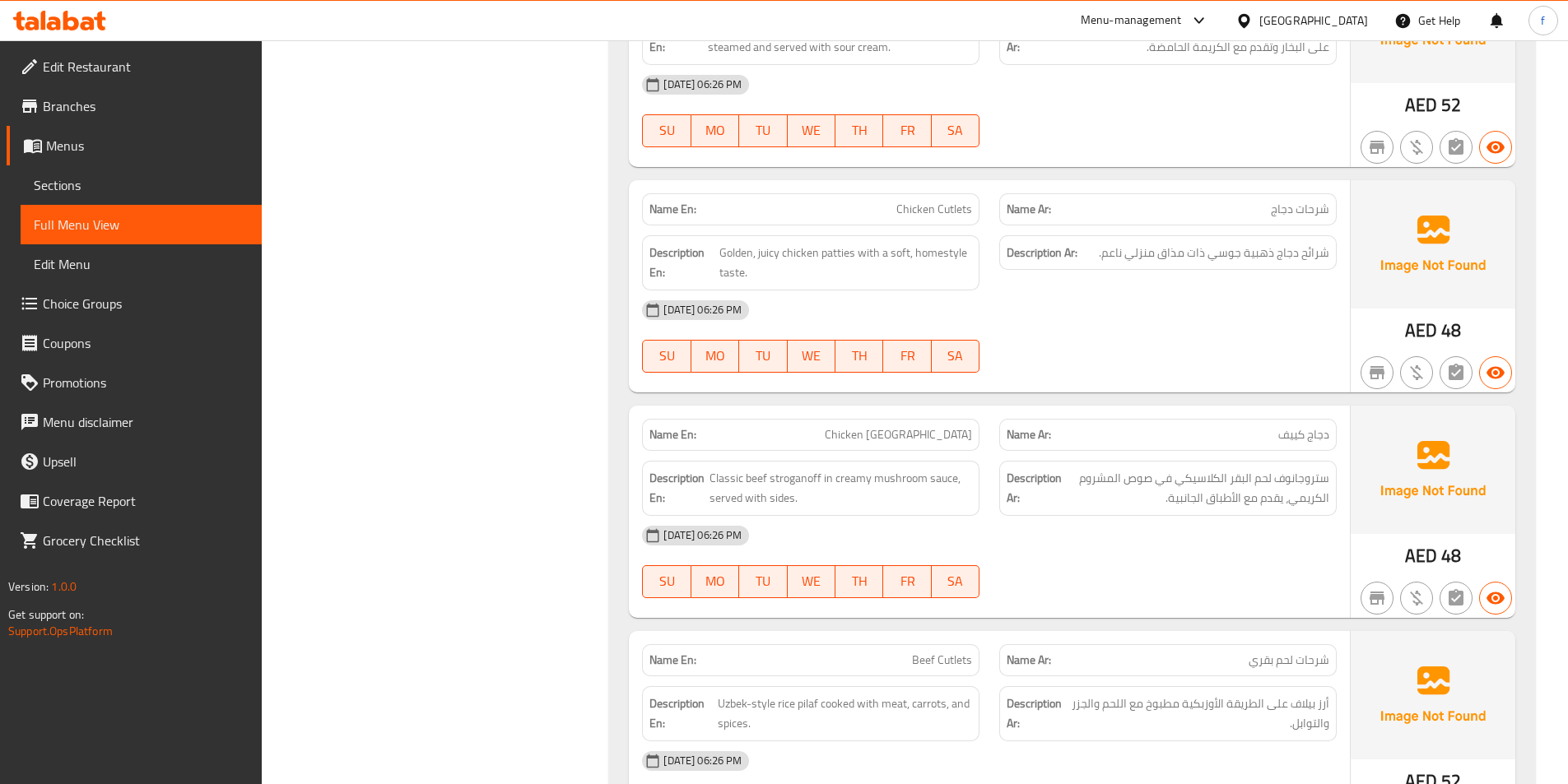
drag, startPoint x: 1170, startPoint y: 515, endPoint x: 1376, endPoint y: 526, distance: 206.3
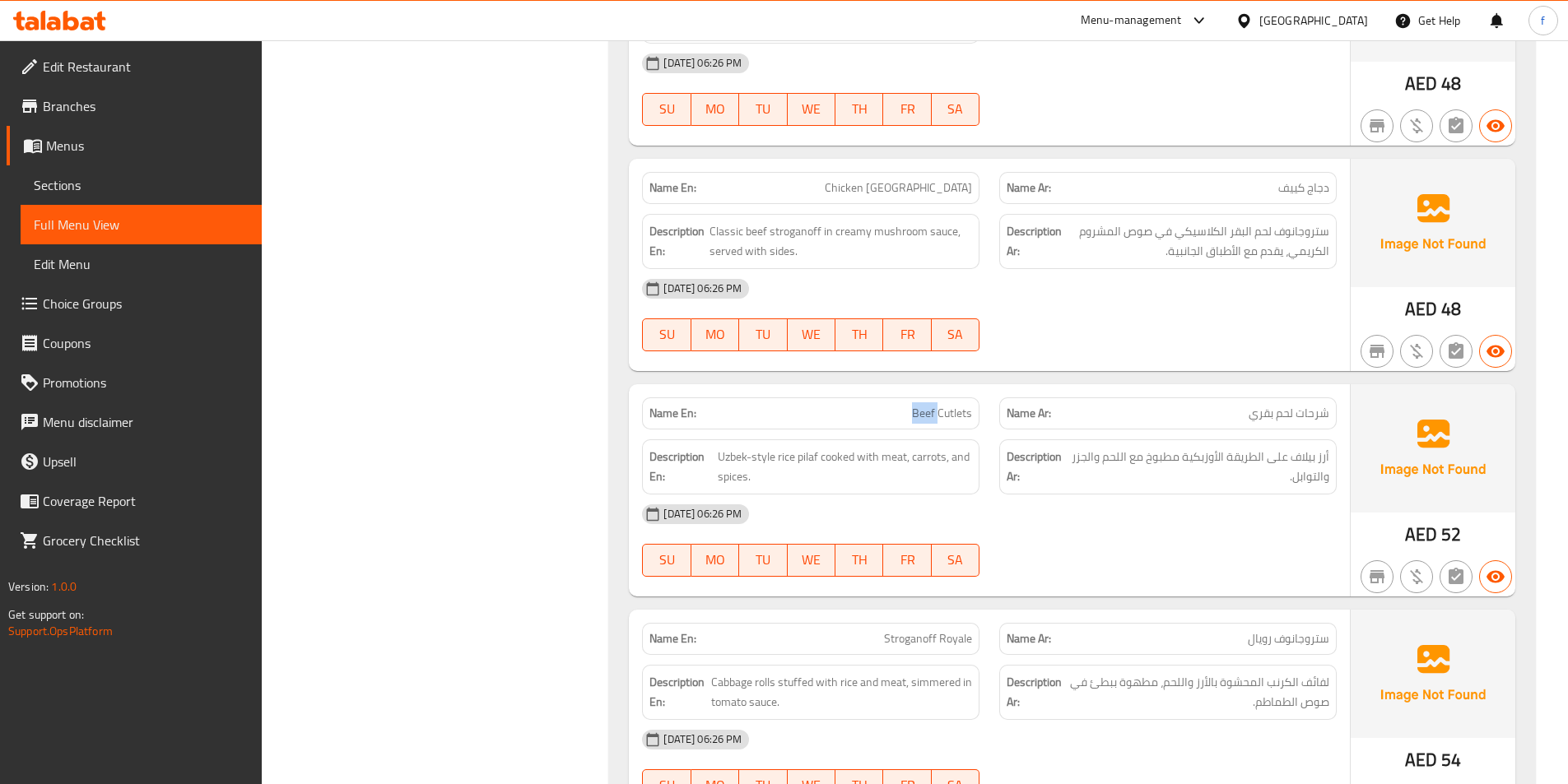
drag, startPoint x: 926, startPoint y: 418, endPoint x: 989, endPoint y: 403, distance: 64.8
drag, startPoint x: 1172, startPoint y: 460, endPoint x: 912, endPoint y: 461, distance: 260.0
drag, startPoint x: 912, startPoint y: 461, endPoint x: 888, endPoint y: 460, distance: 24.0
drag, startPoint x: 854, startPoint y: 459, endPoint x: 958, endPoint y: 454, distance: 104.1
drag, startPoint x: 1134, startPoint y: 456, endPoint x: 1229, endPoint y: 460, distance: 95.1
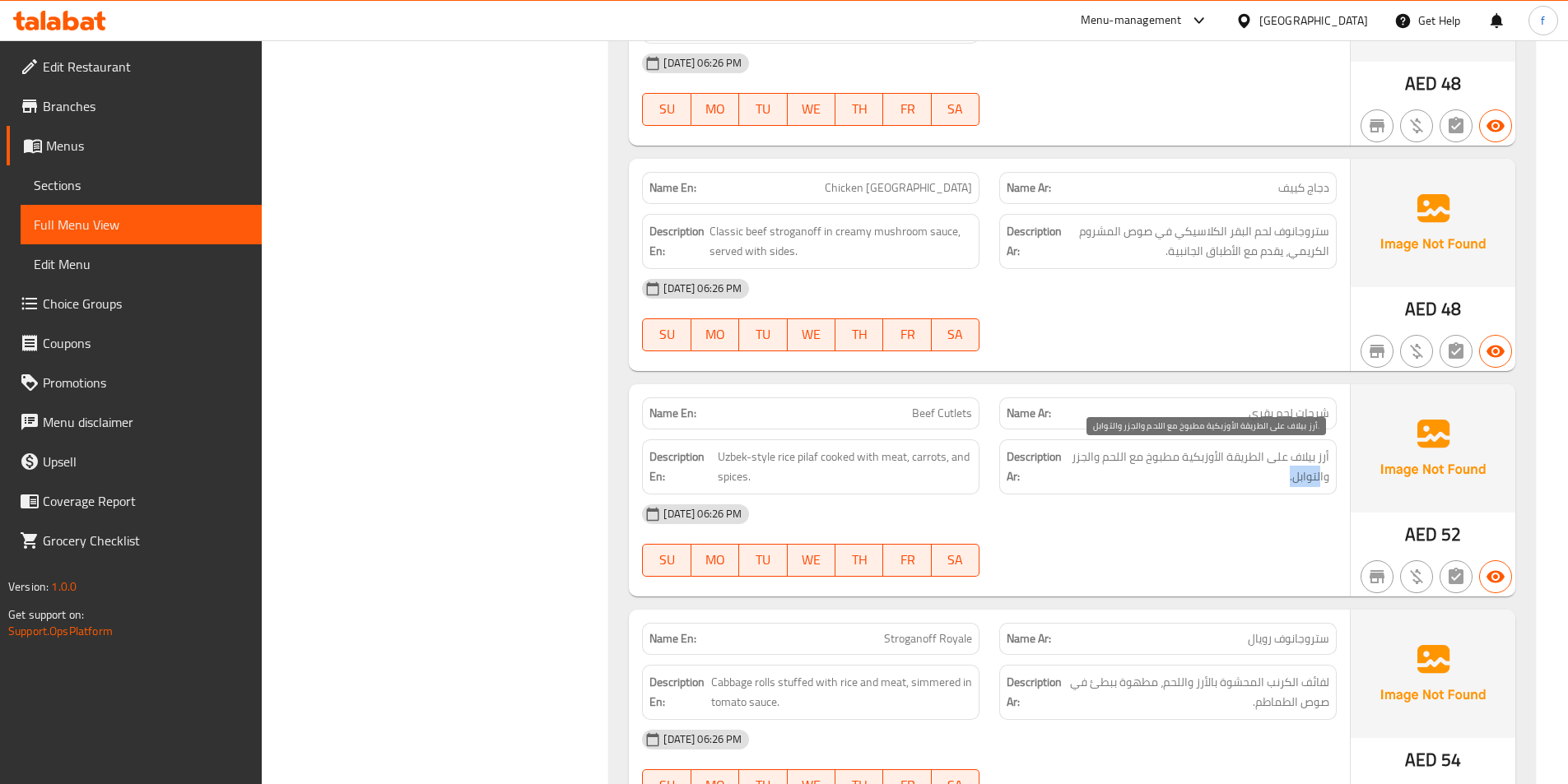
drag, startPoint x: 1319, startPoint y: 481, endPoint x: 1243, endPoint y: 483, distance: 76.0
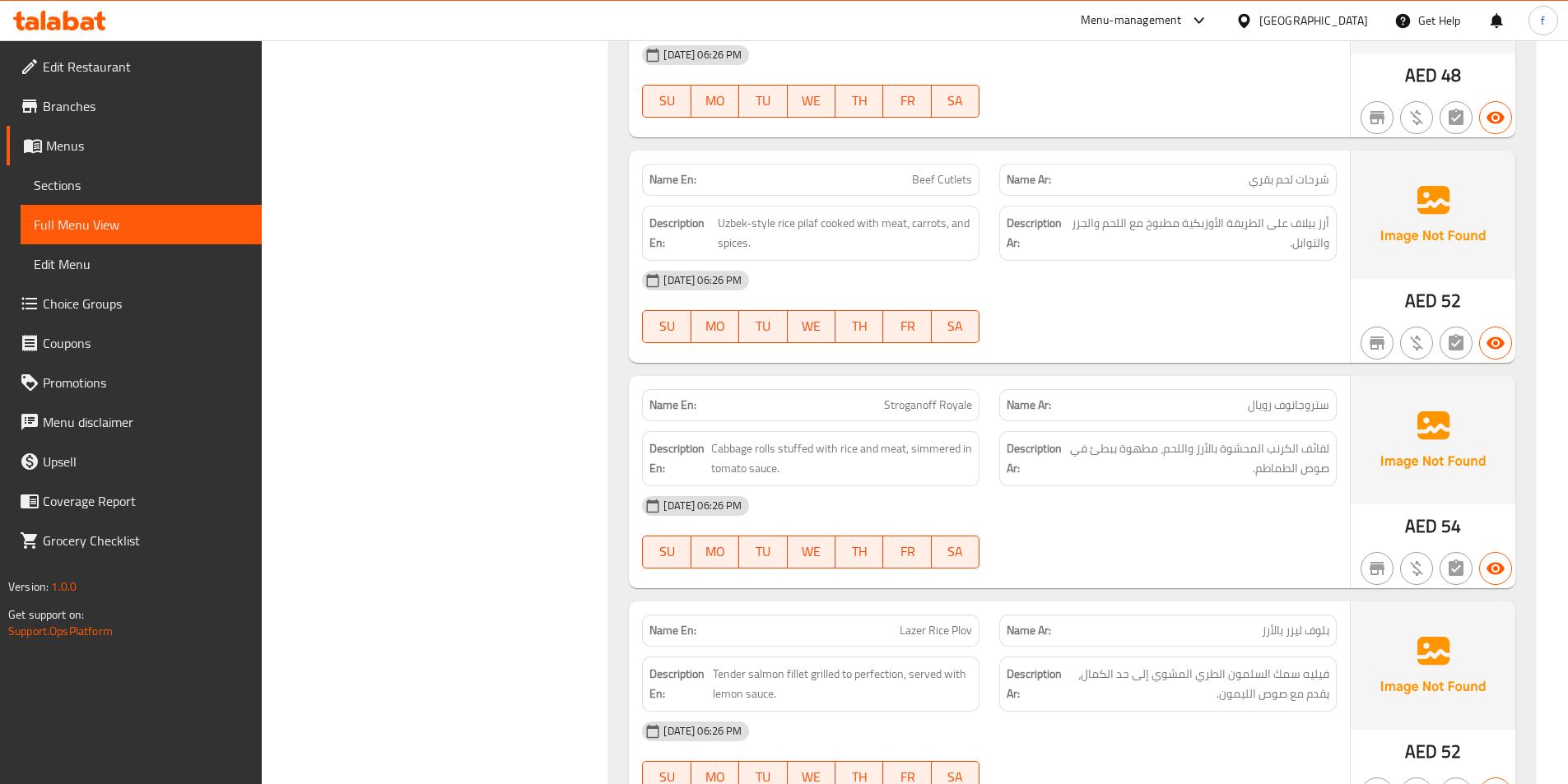
scroll to position [10861, 0]
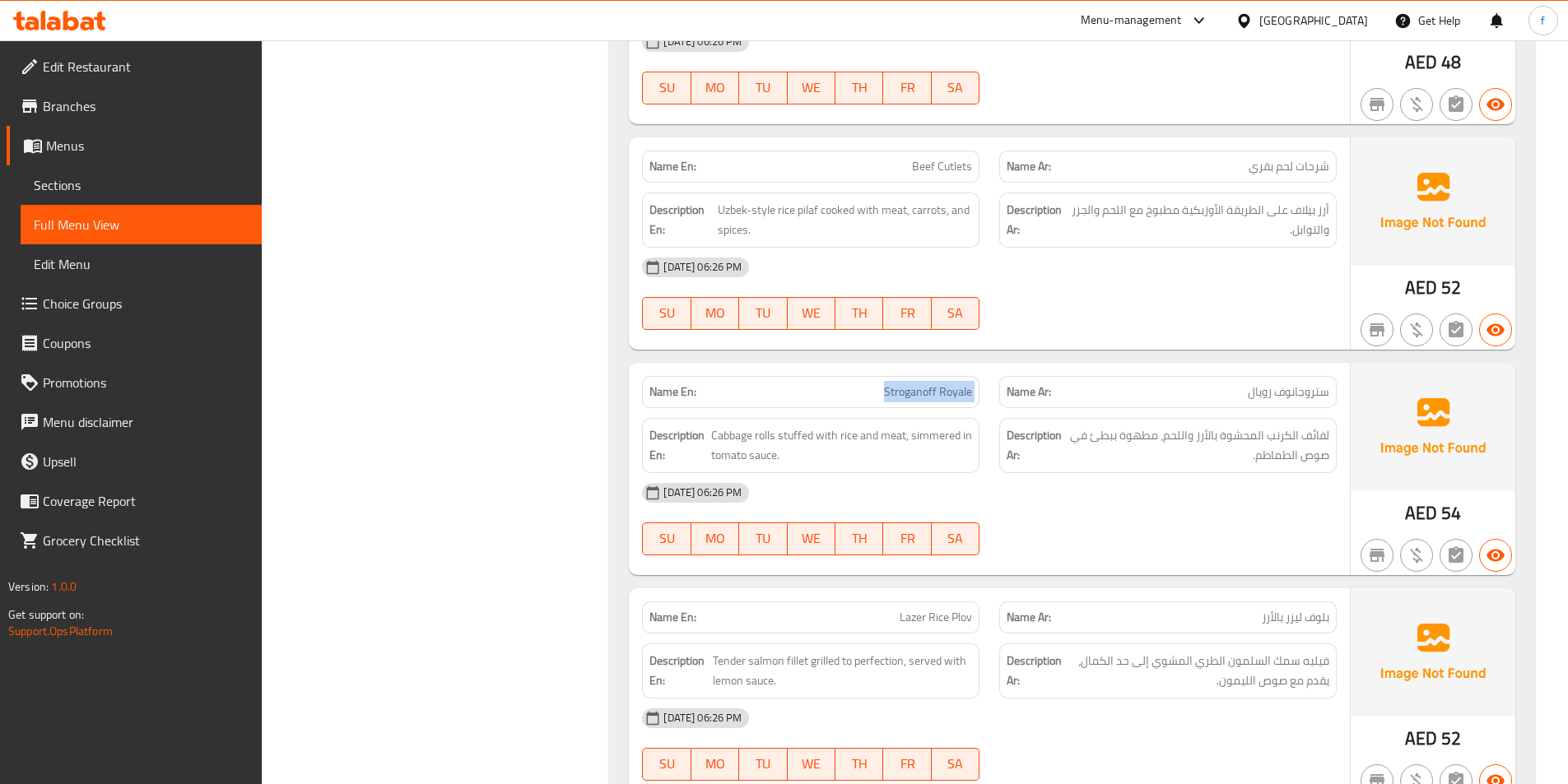
copy span "Stroganoff Royale"
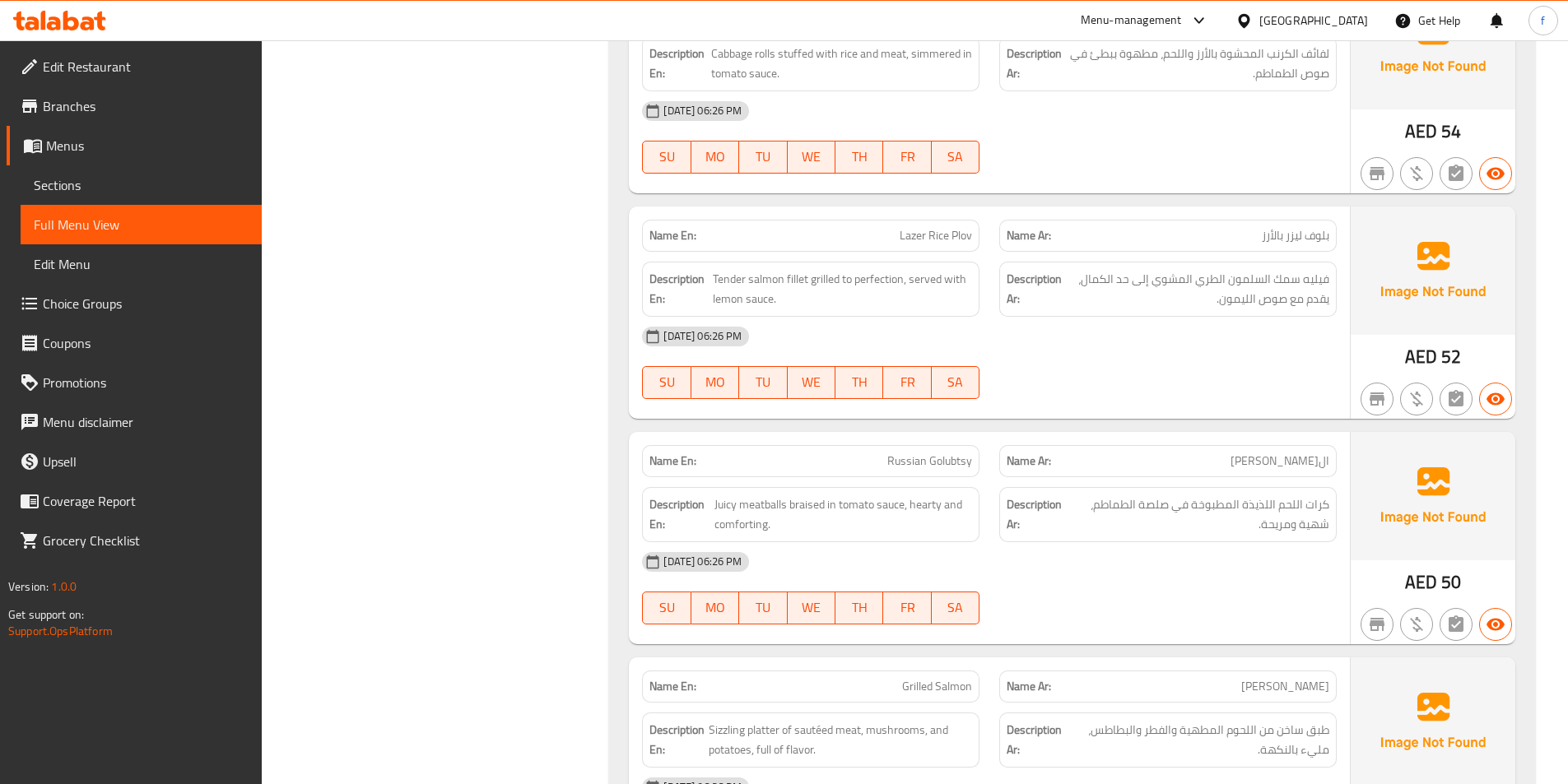
scroll to position [11272, 0]
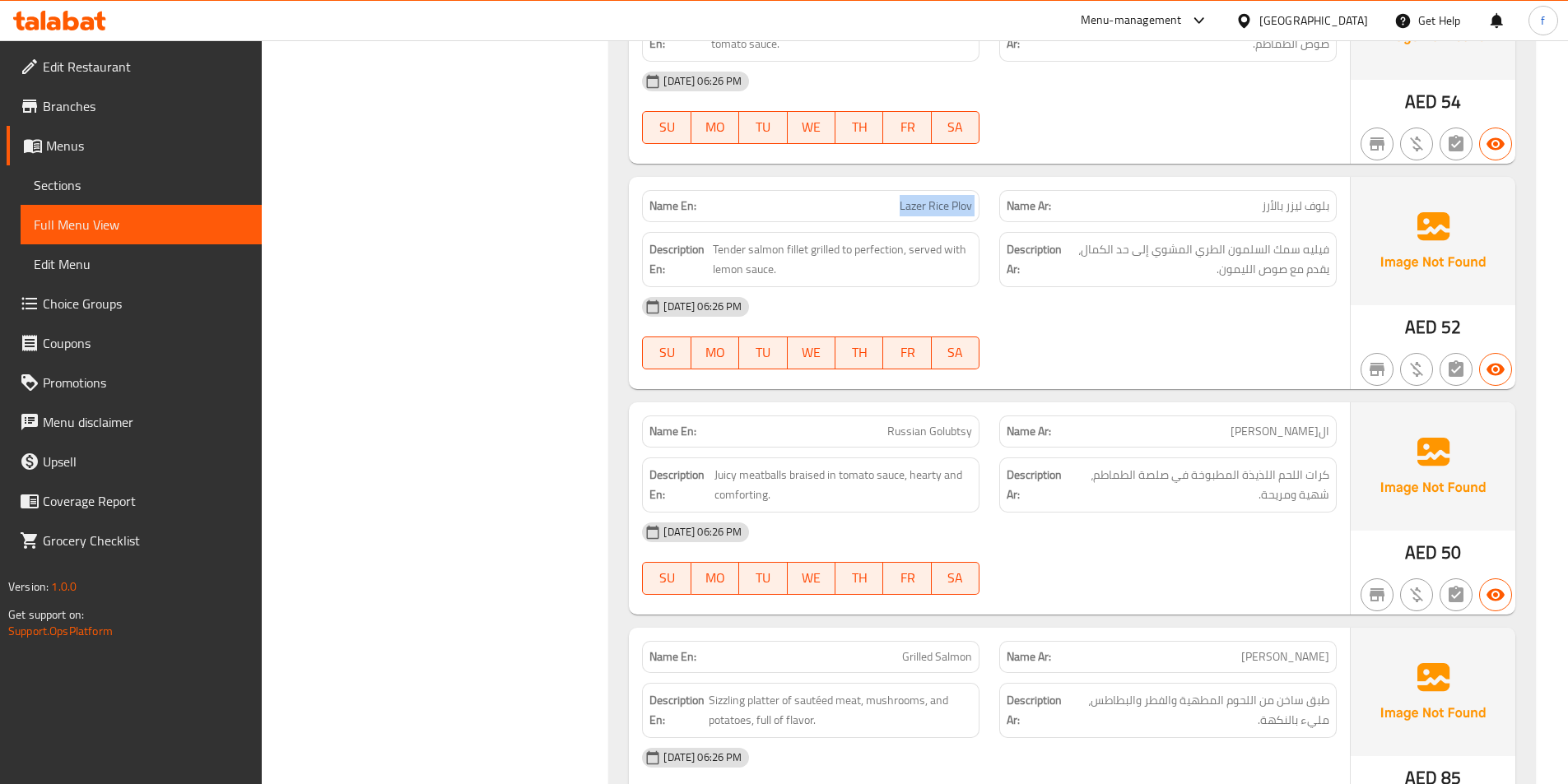
copy span "Lazer Rice Plov"
copy span "Russian Golubtsy"
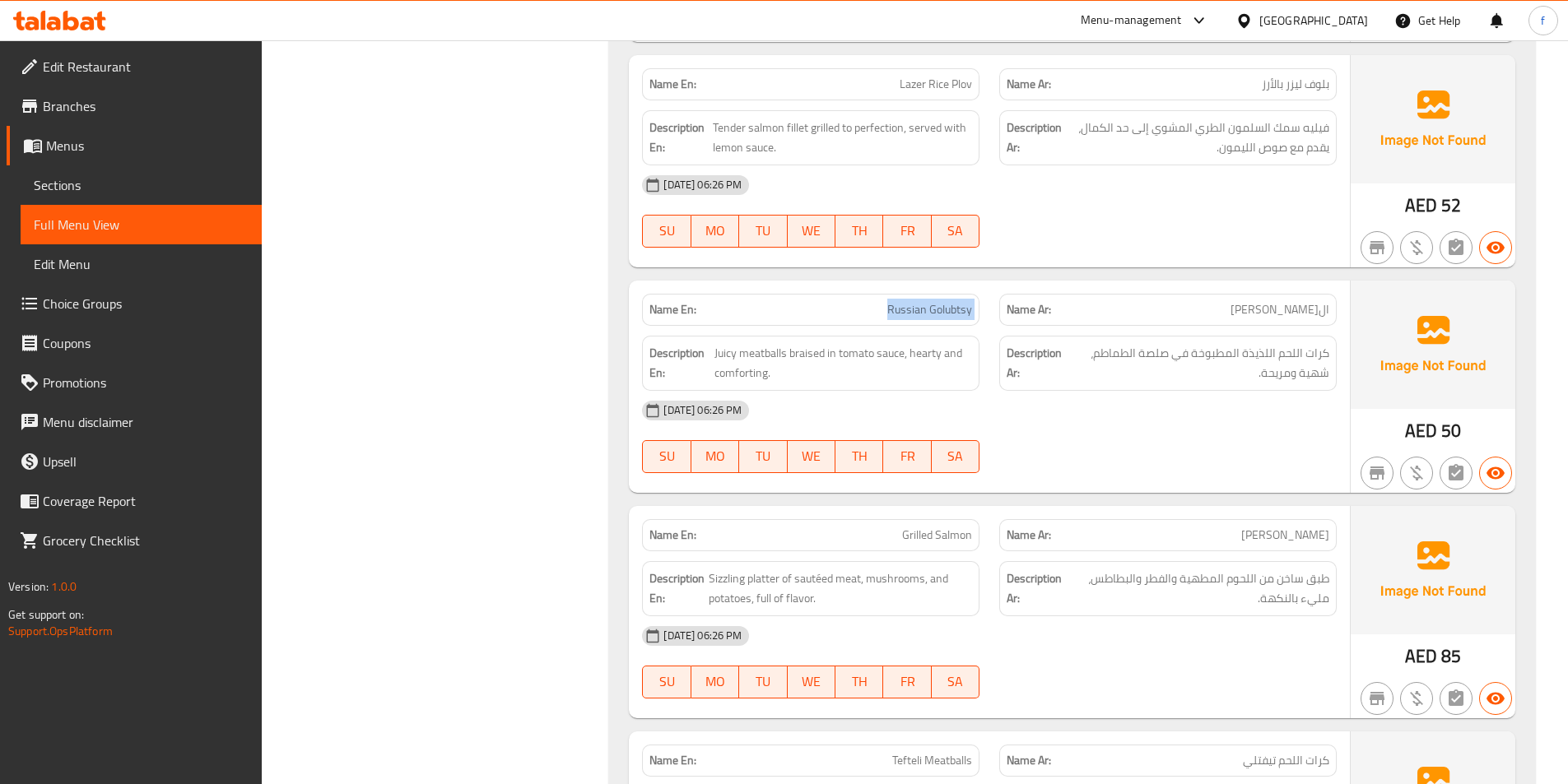
scroll to position [11437, 0]
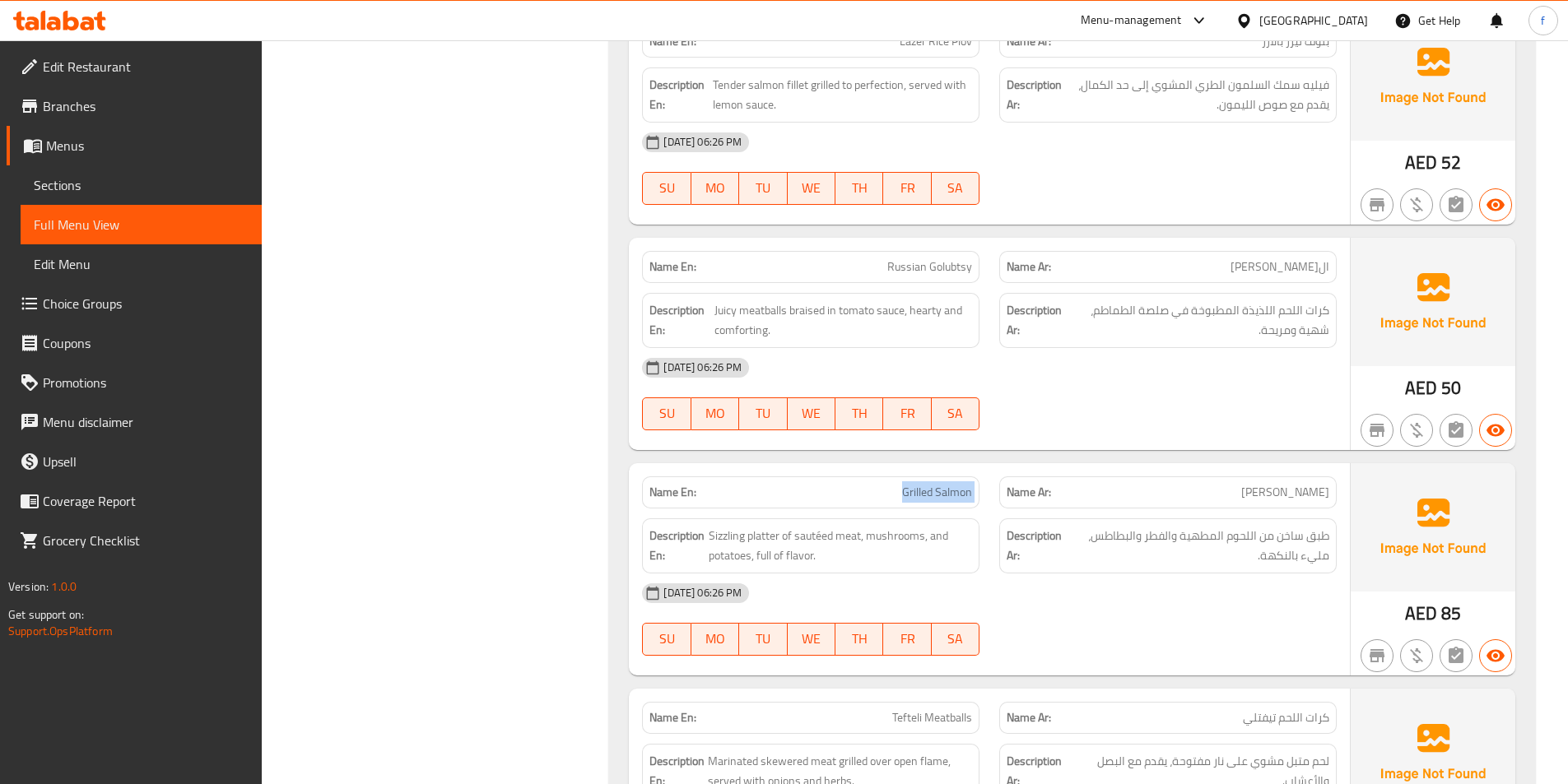
copy span "Grilled Salmon"
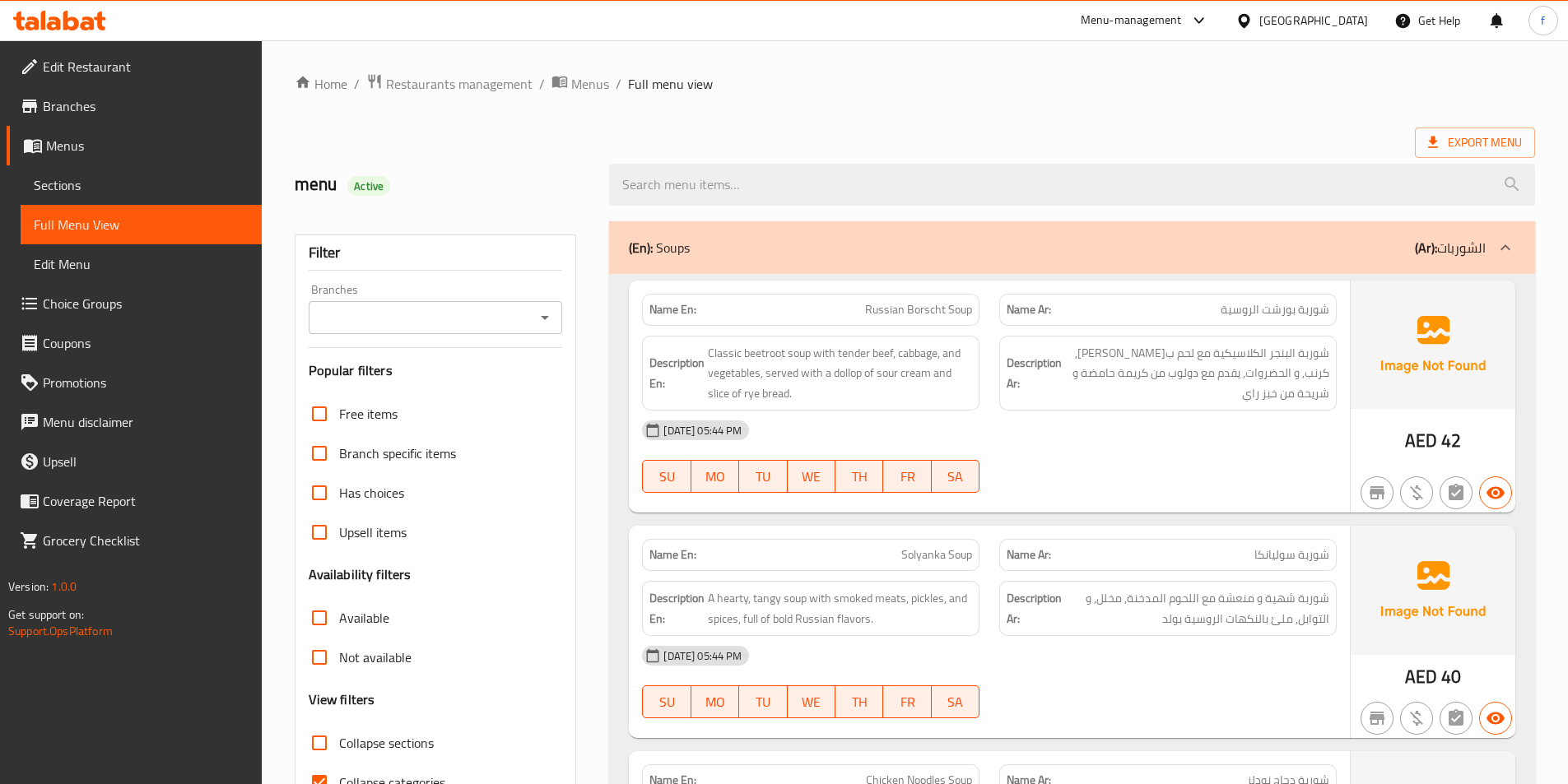
click at [90, 179] on span "Sections" at bounding box center [140, 185] width 215 height 20
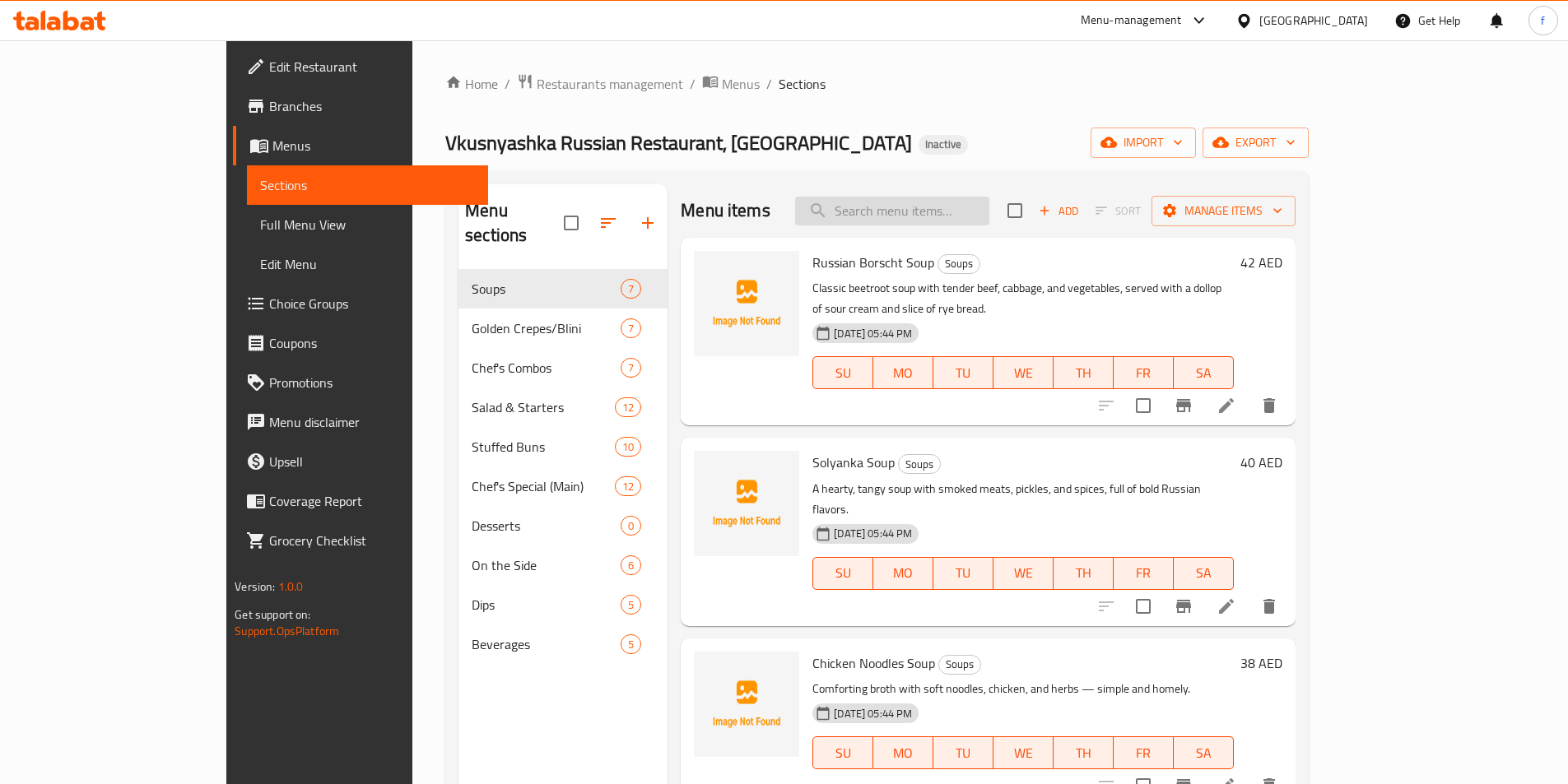
click at [950, 217] on input "search" at bounding box center [892, 211] width 194 height 29
paste input "Okroshka Soup"
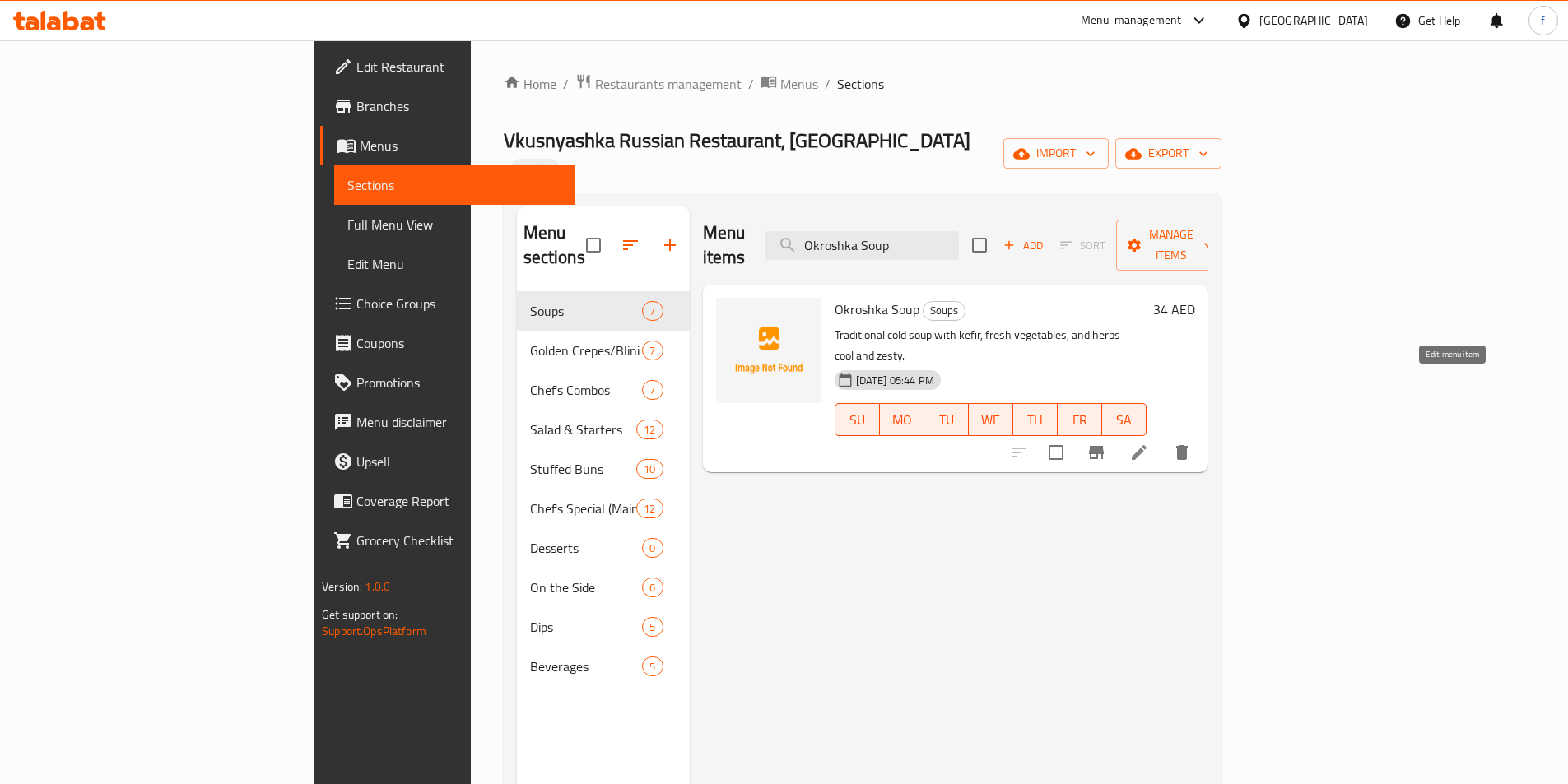
type input "Okroshka Soup"
click at [1149, 442] on icon at bounding box center [1138, 452] width 20 height 20
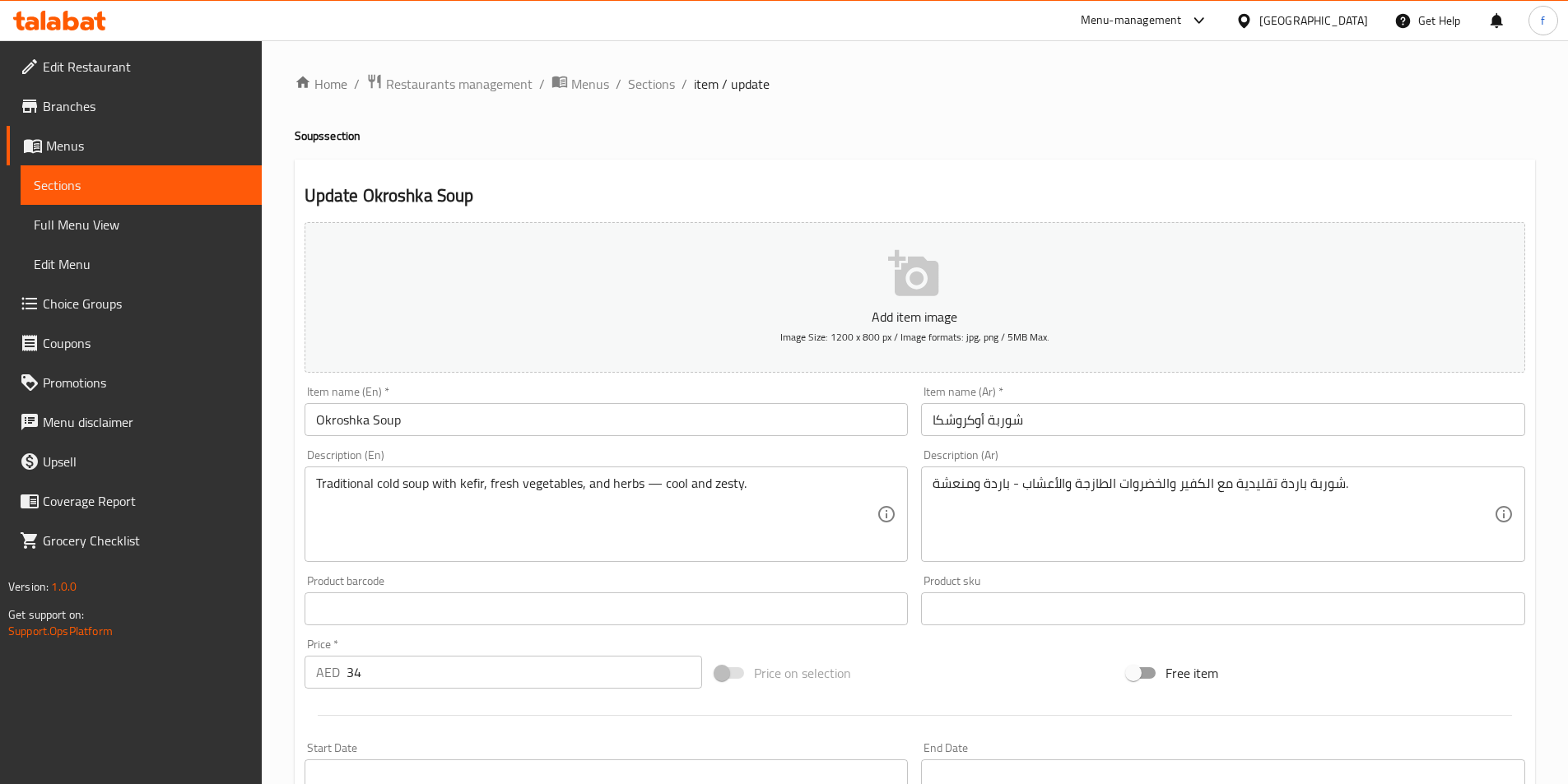
click at [1179, 407] on input "شوربة أوكروشكا" at bounding box center [1223, 419] width 604 height 33
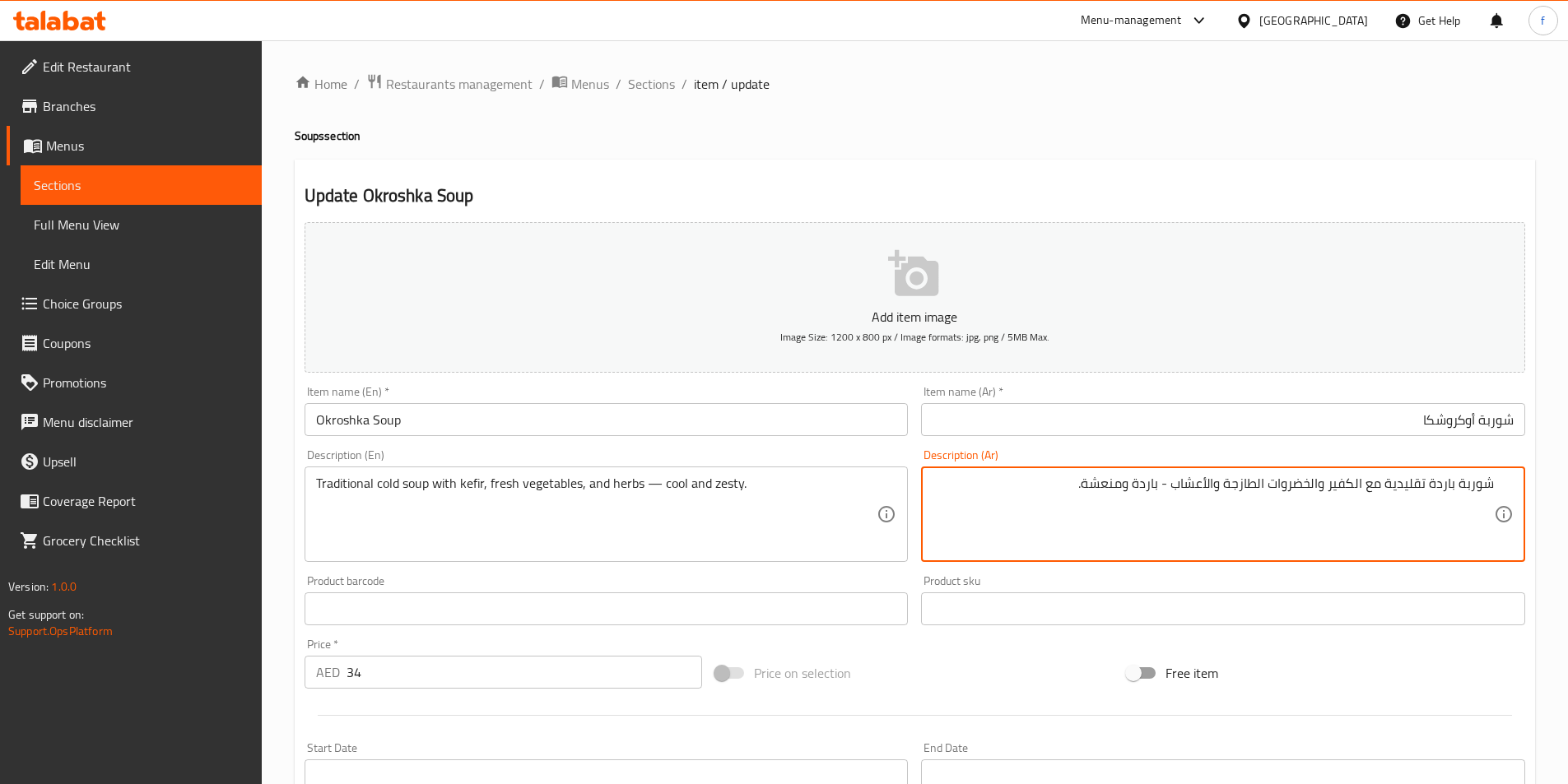
drag, startPoint x: 1126, startPoint y: 484, endPoint x: 1089, endPoint y: 496, distance: 38.9
click at [1089, 496] on textarea "شوربة باردة تقليدية مع الكفير والخضروات الطازجة والأعشاب - باردة ومنعشة." at bounding box center [1213, 514] width 561 height 78
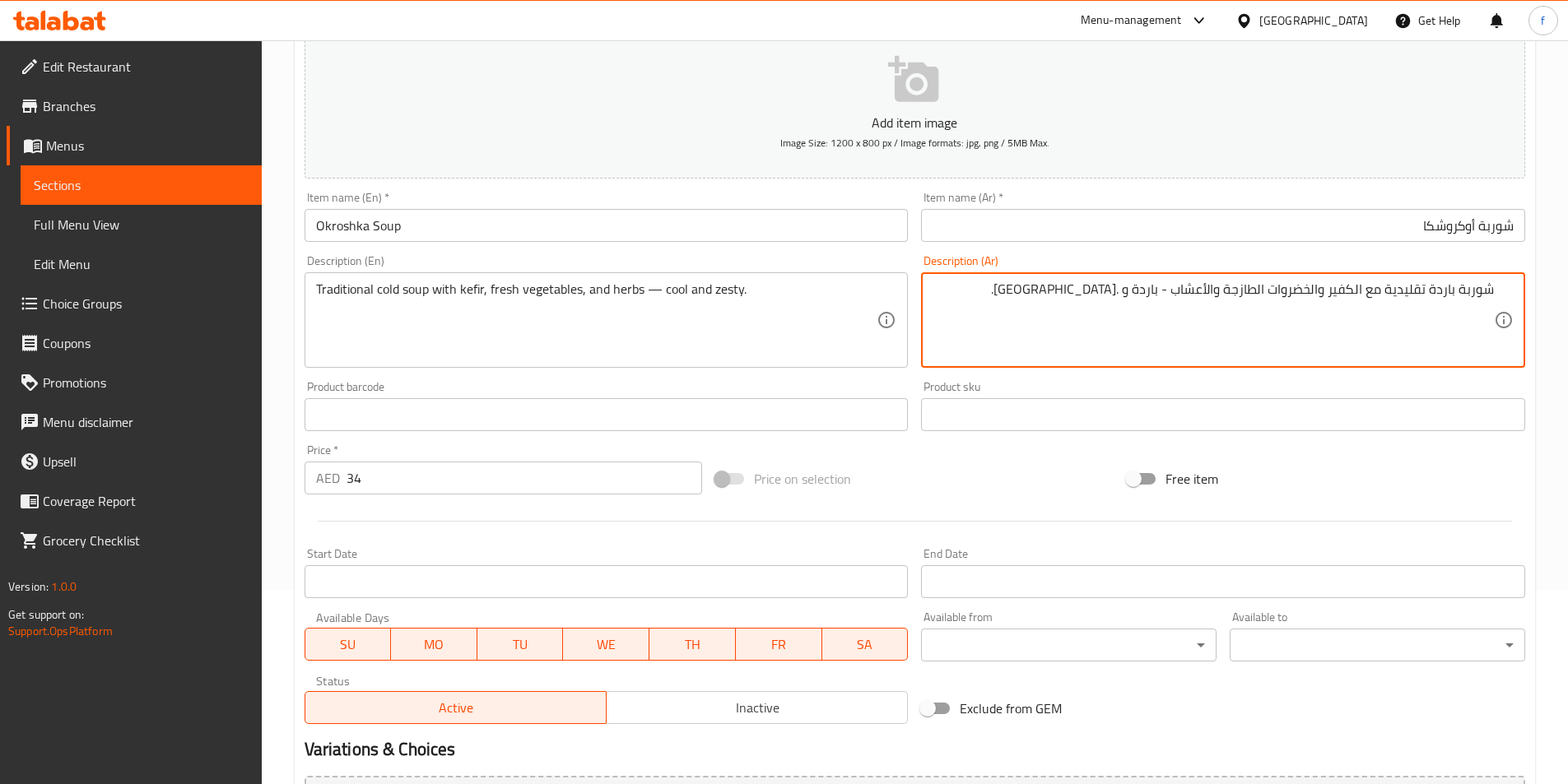
scroll to position [378, 0]
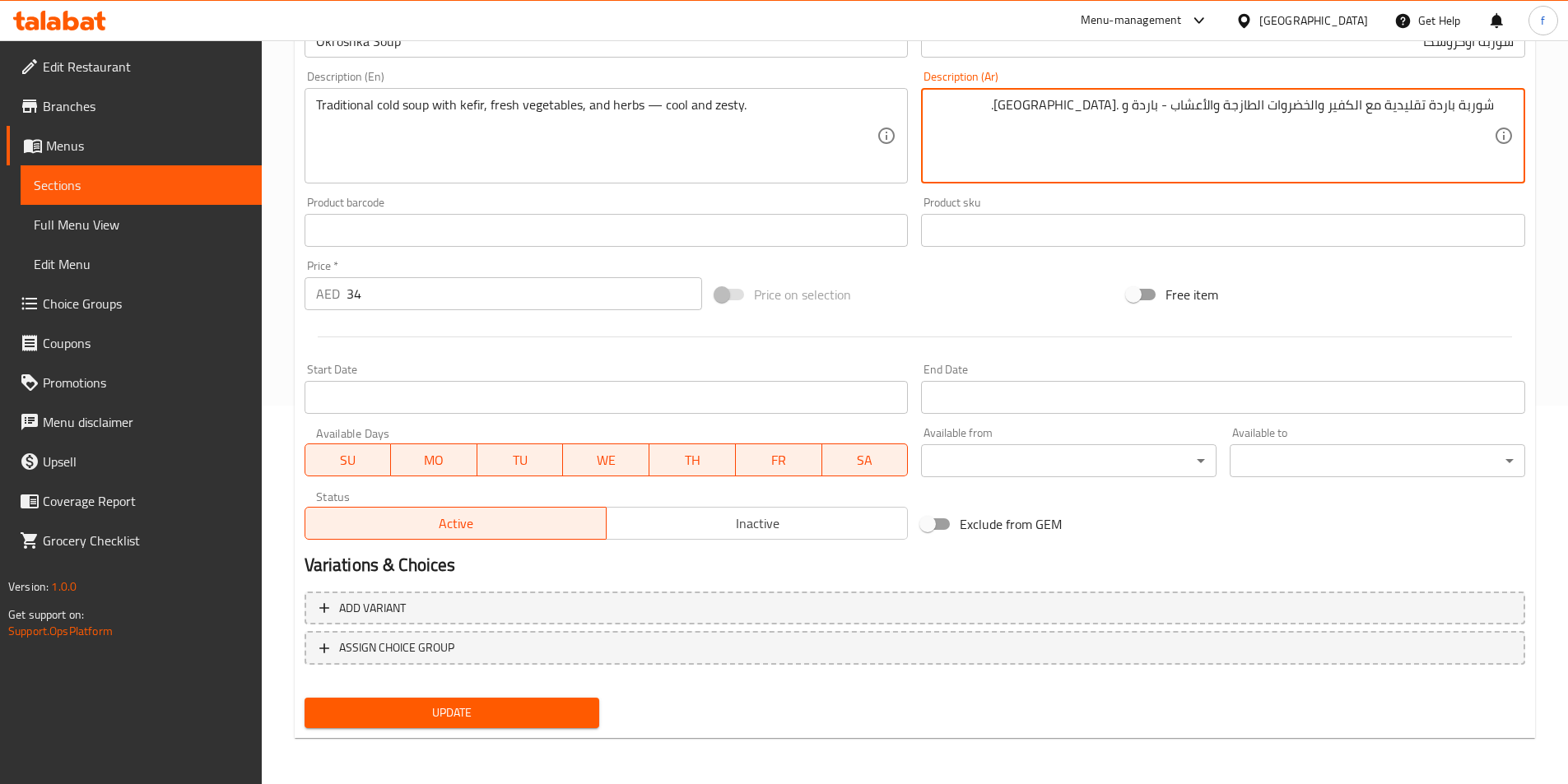
type textarea "شوربة باردة تقليدية مع الكفير والخضروات الطازجة والأعشاب - باردة و .زيستي."
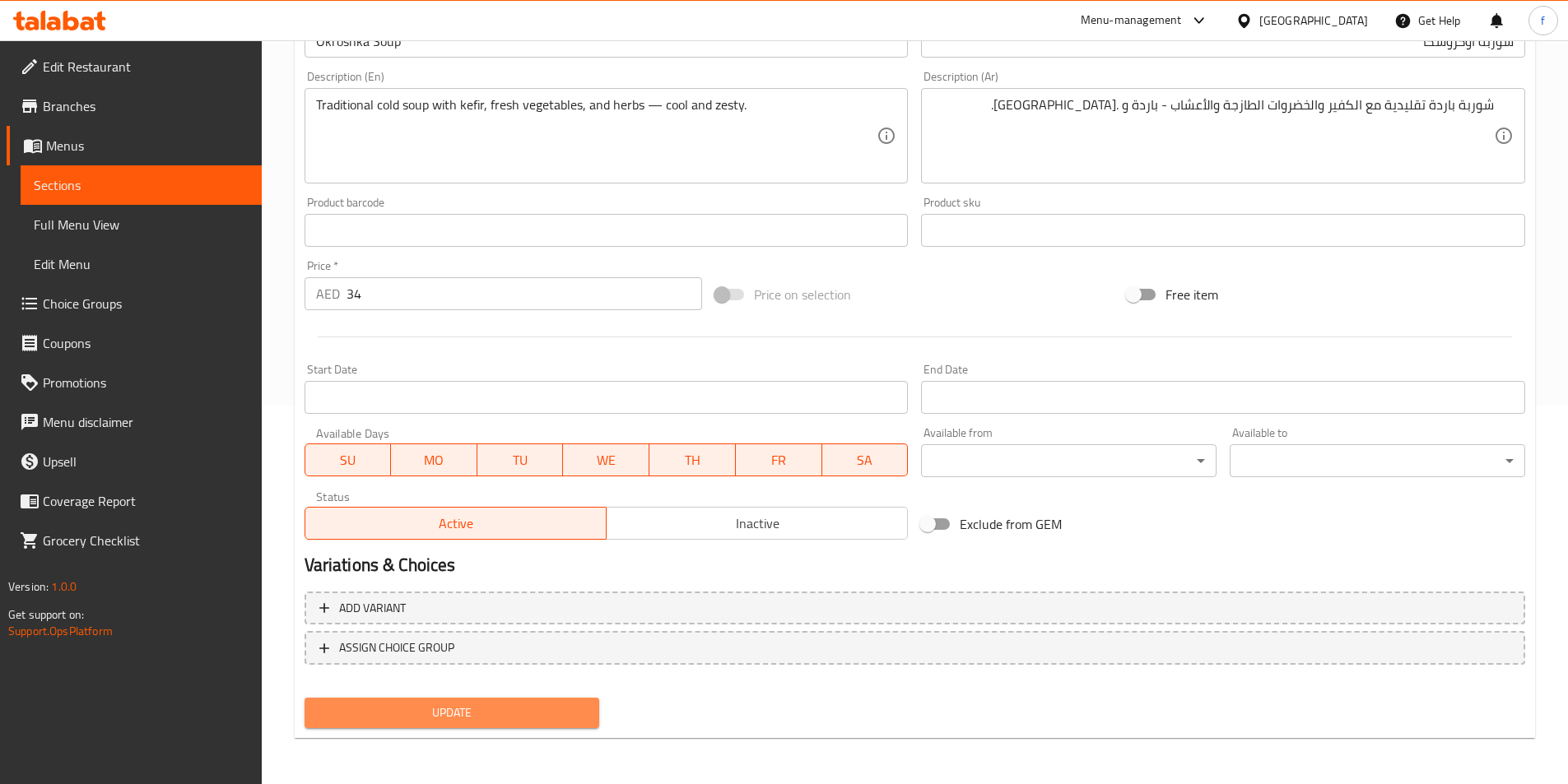
click at [482, 706] on span "Update" at bounding box center [452, 713] width 269 height 21
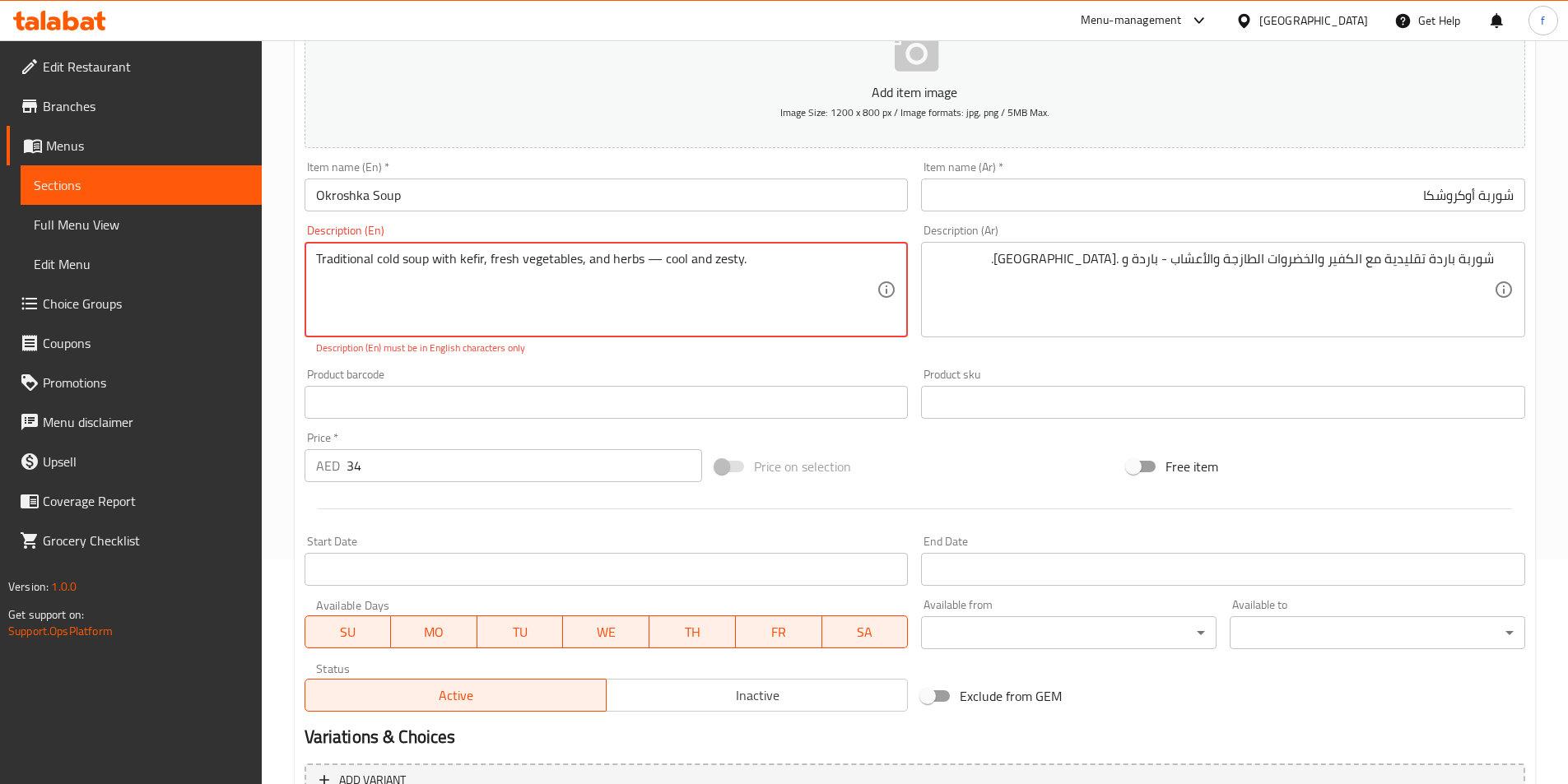
scroll to position [50, 0]
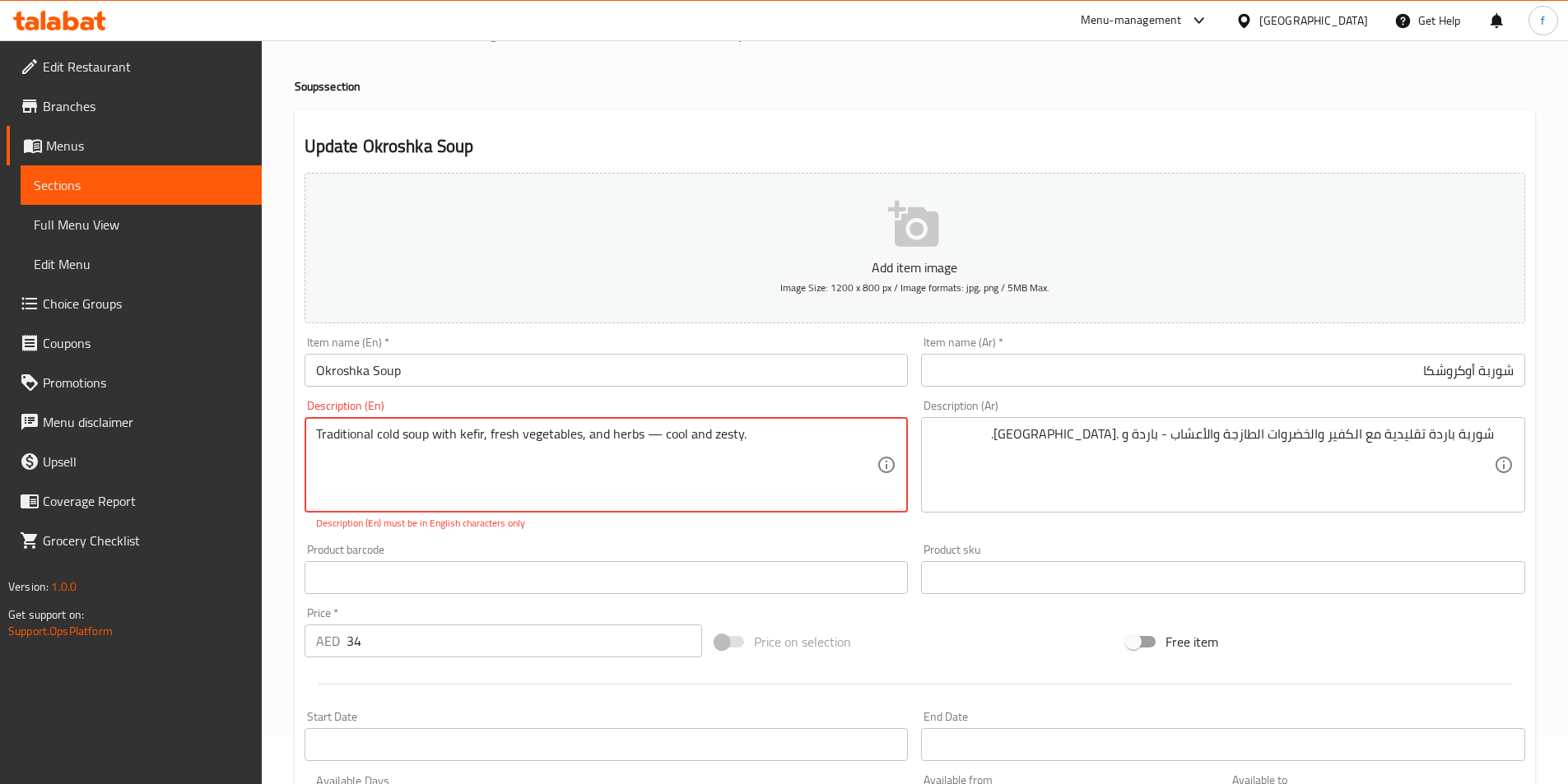
click at [659, 435] on textarea "Traditional cold soup with kefir, fresh vegetables, and herbs — cool and zesty." at bounding box center [597, 465] width 561 height 78
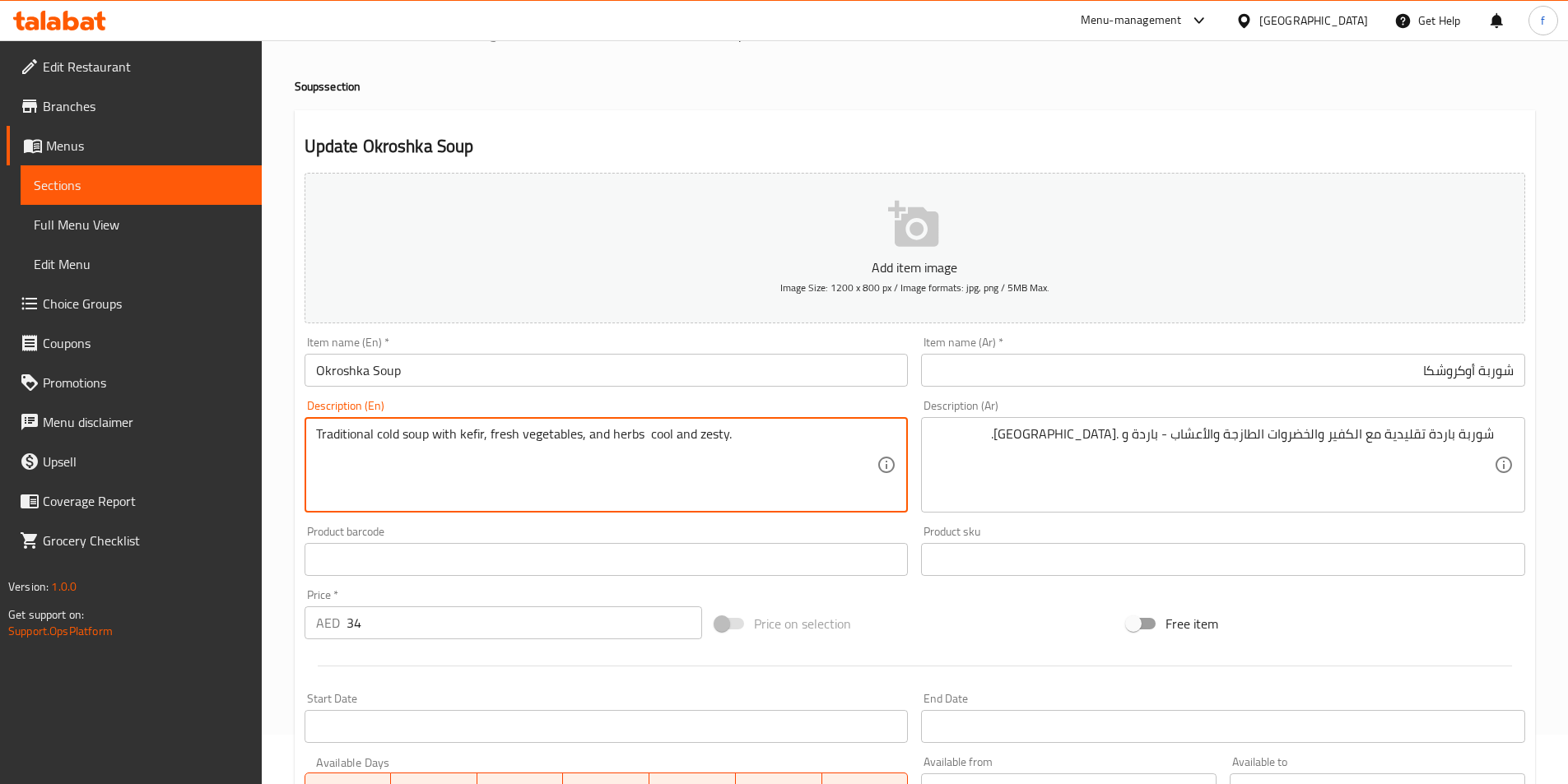
type textarea "Traditional cold soup with kefir, fresh vegetables, and herbs cool and zesty."
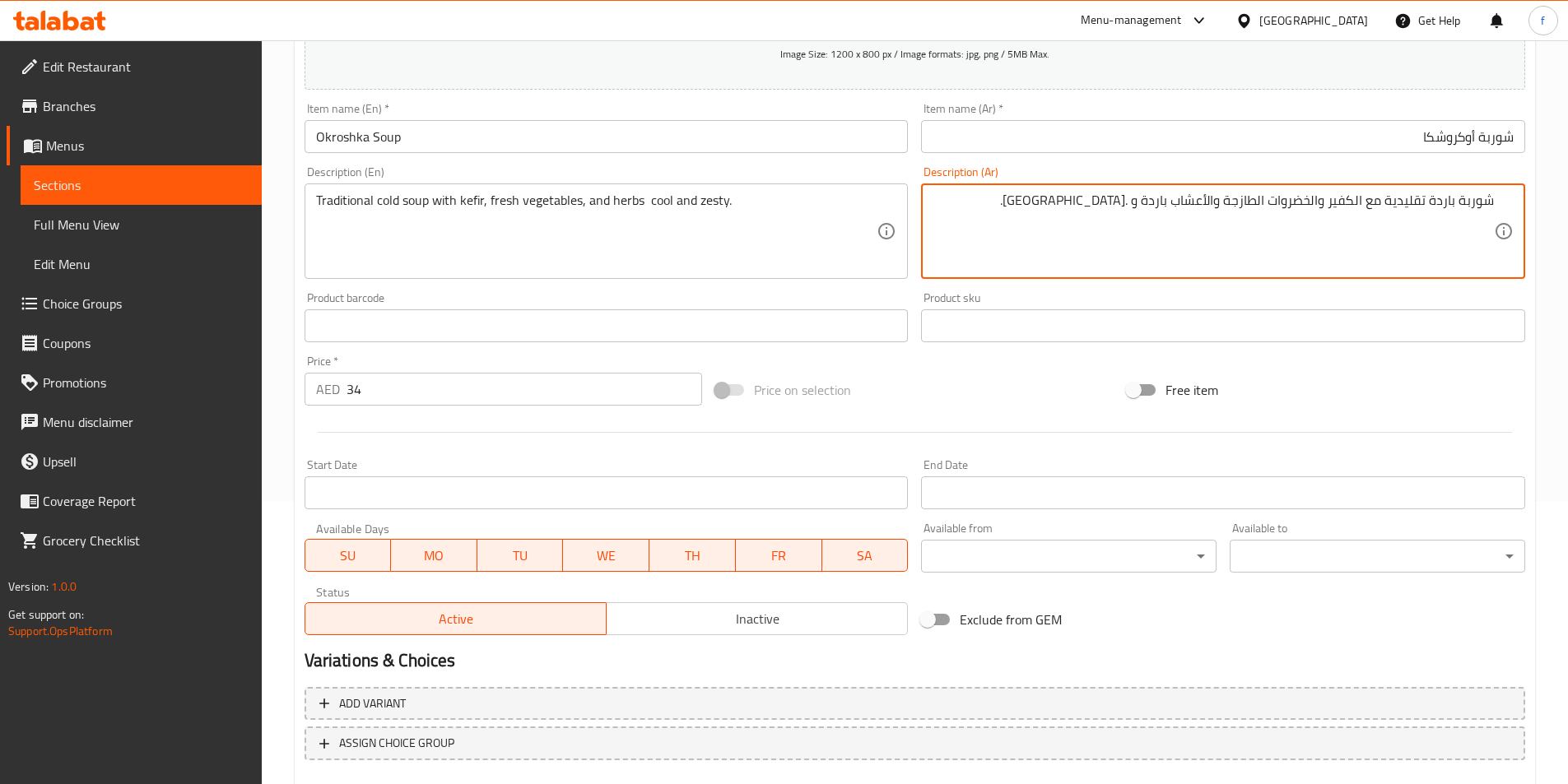
scroll to position [378, 0]
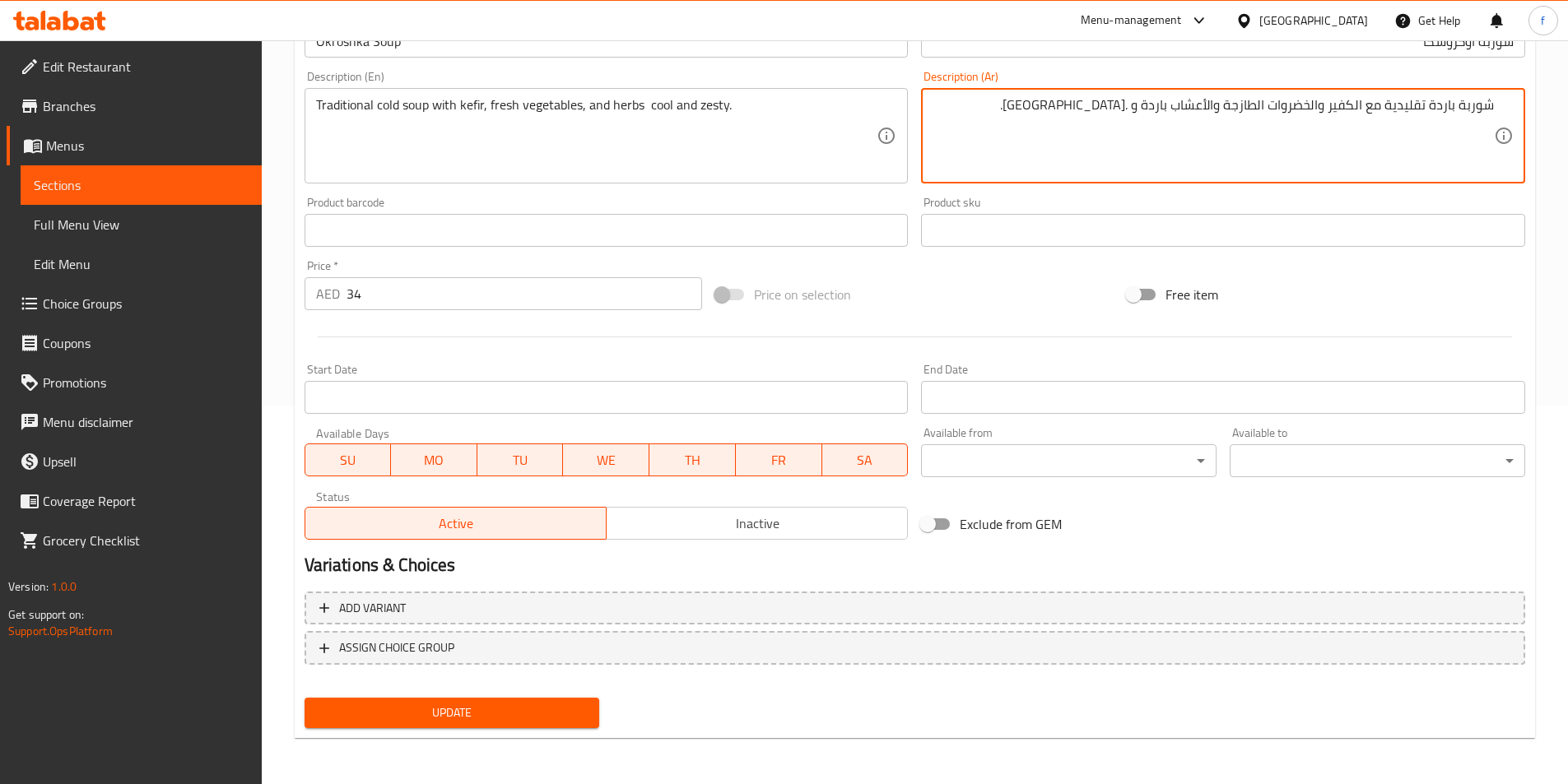
type textarea "شوربة باردة تقليدية مع الكفير والخضروات الطازجة والأعشاب باردة و .زيستي."
click at [514, 721] on span "Update" at bounding box center [452, 713] width 269 height 21
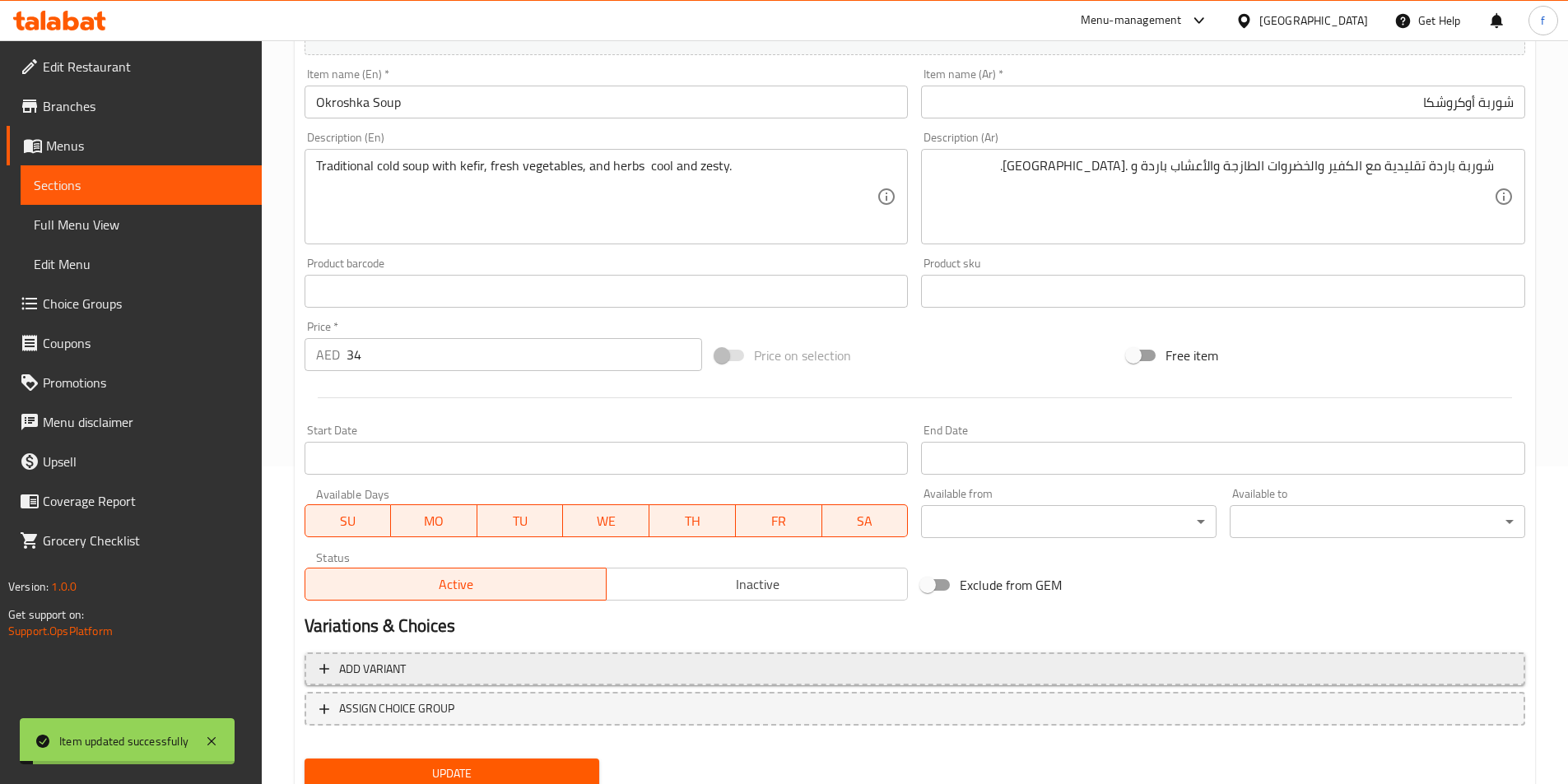
scroll to position [0, 0]
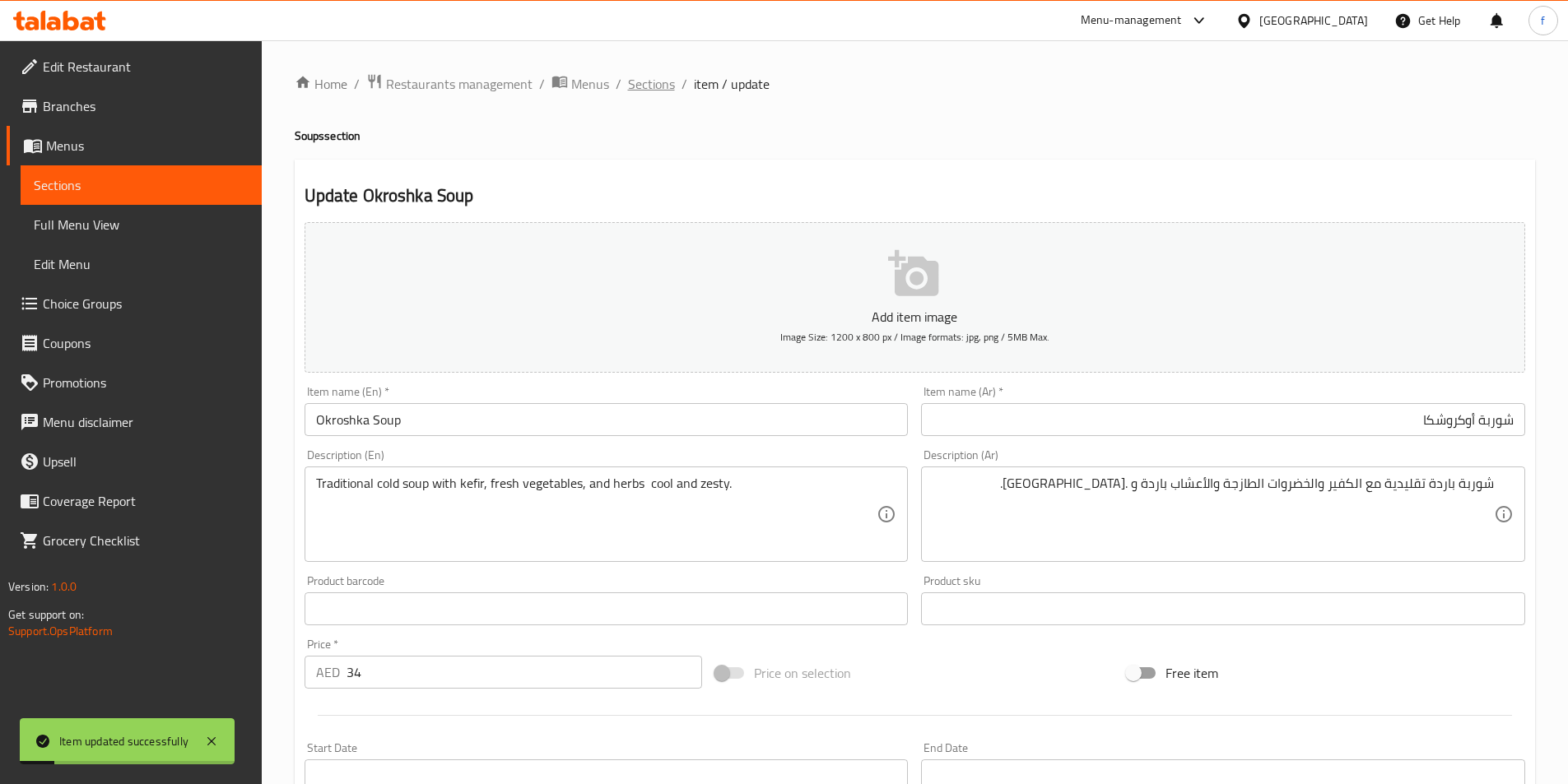
click at [653, 75] on span "Sections" at bounding box center [651, 84] width 47 height 20
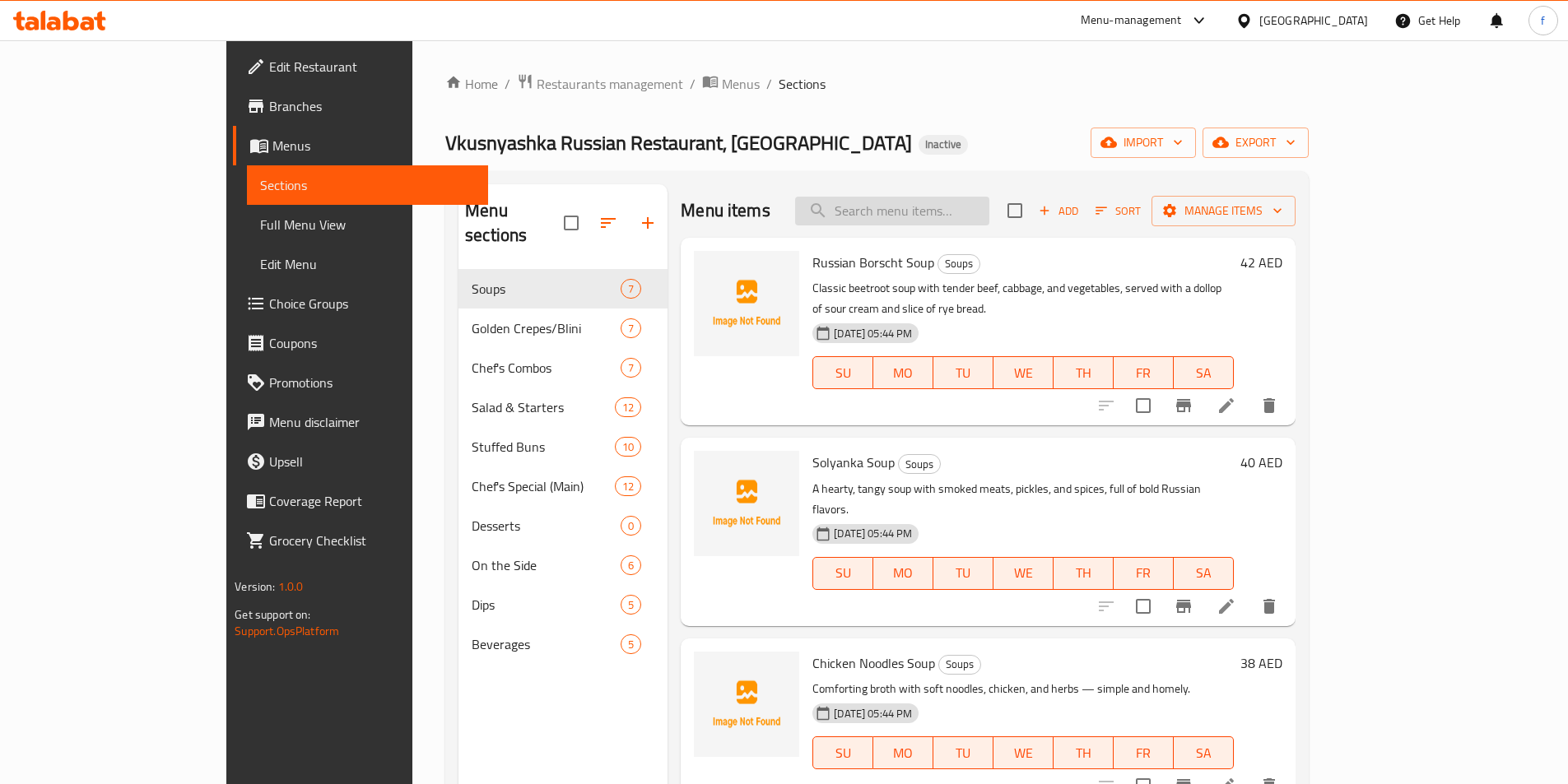
click at [959, 213] on input "search" at bounding box center [892, 211] width 194 height 29
paste input "Vkusnyashka Signature Combo (Stroganoff)"
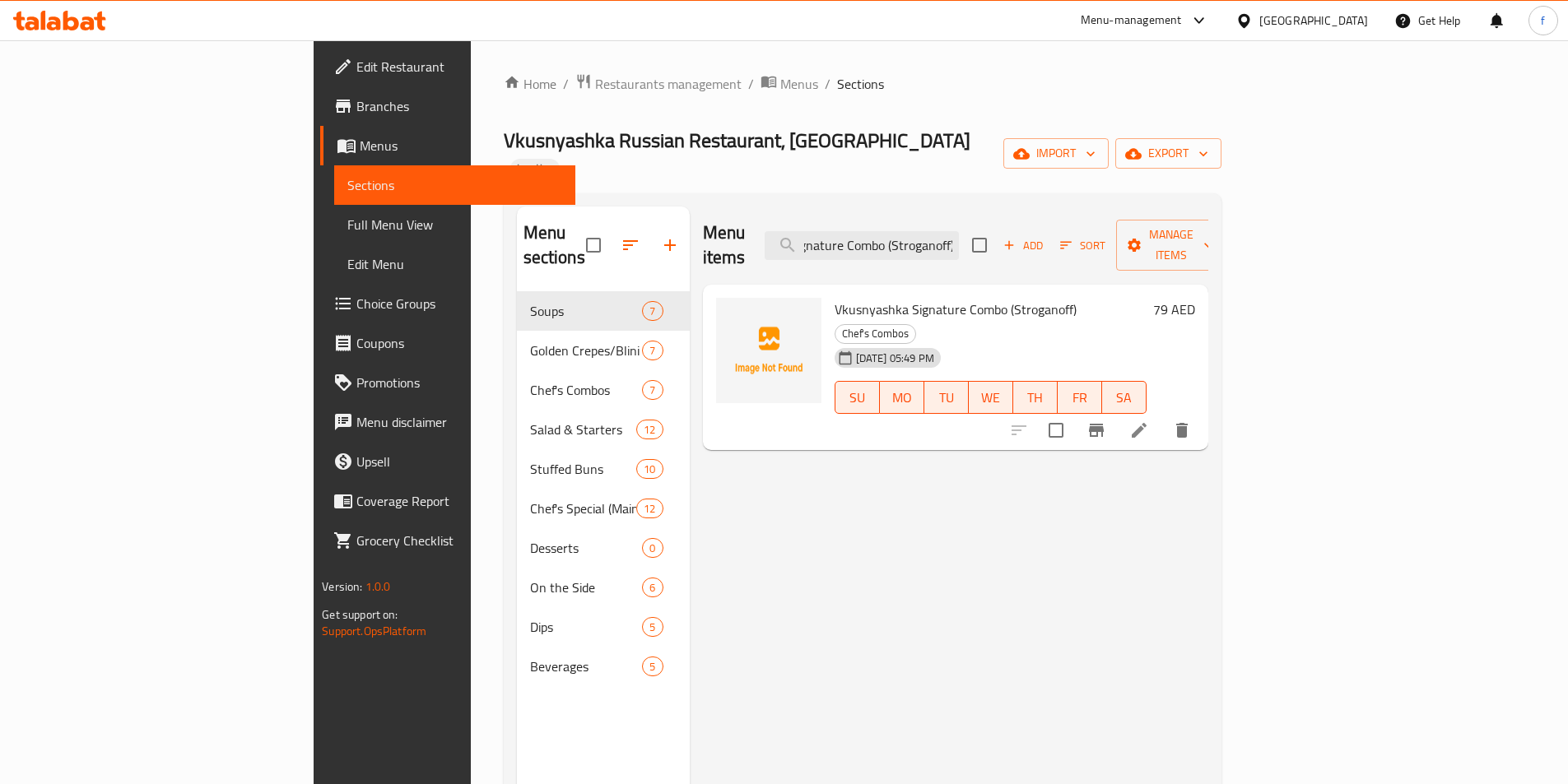
type input "Vkusnyashka Signature Combo (Stroganoff)"
click at [1146, 423] on icon at bounding box center [1138, 430] width 15 height 15
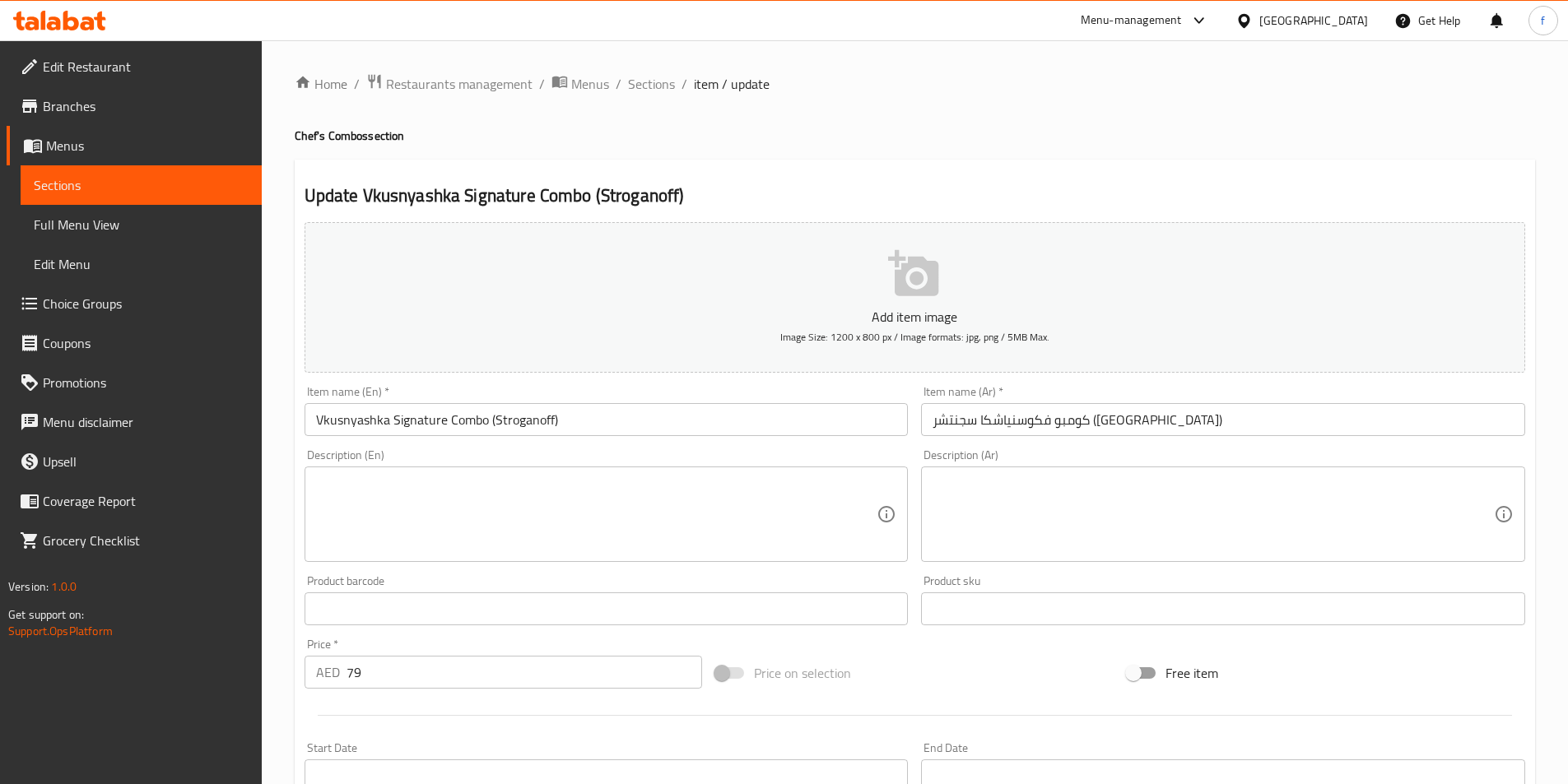
click at [455, 525] on textarea at bounding box center [597, 514] width 561 height 78
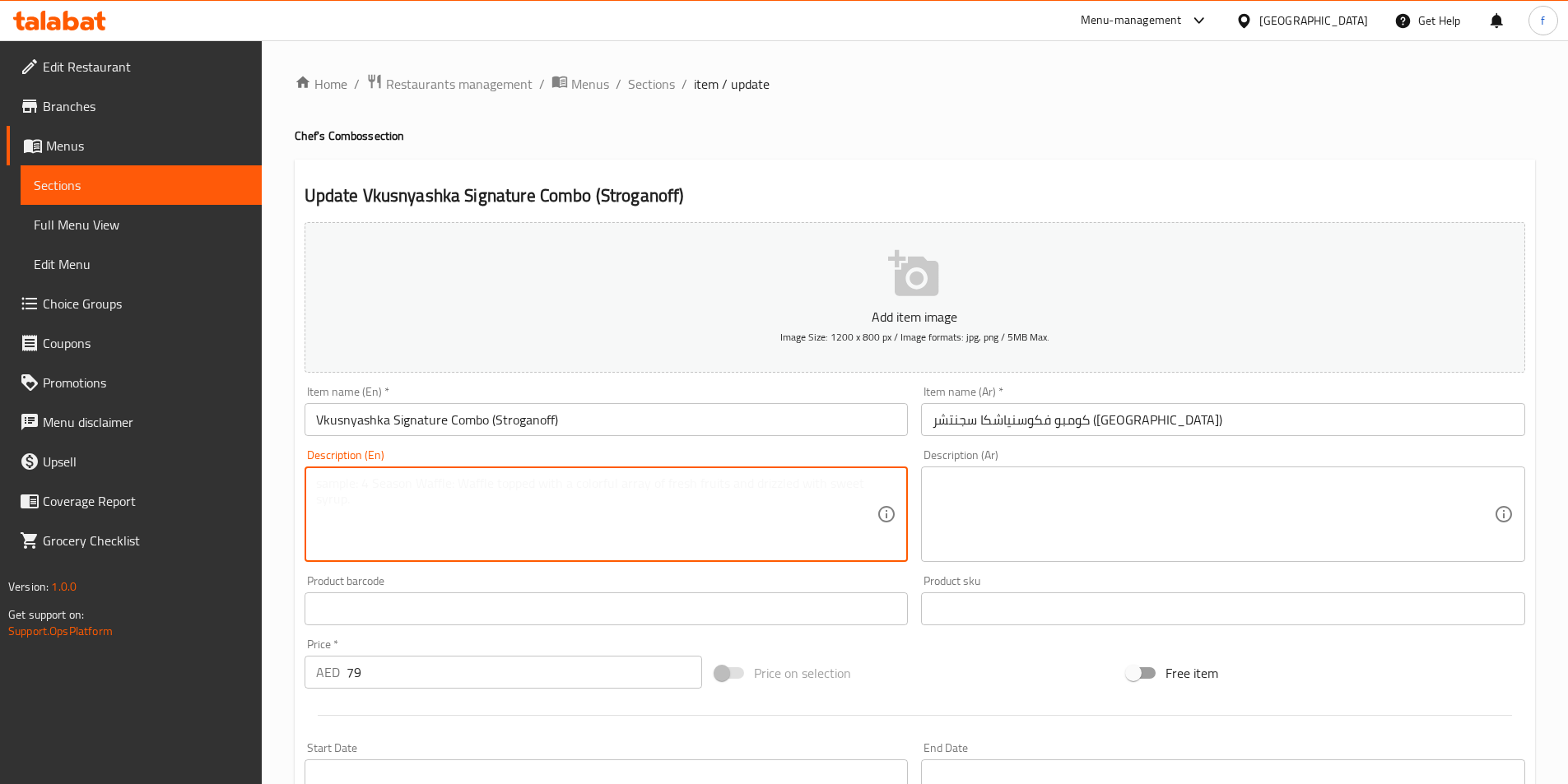
paste textarea "A hearty combo featuring our classic Beef Stroganoff served with creamy mashed …"
type textarea "A hearty combo featuring our classic Beef Stroganoff served with creamy mashed …"
click at [997, 521] on textarea at bounding box center [1213, 514] width 561 height 78
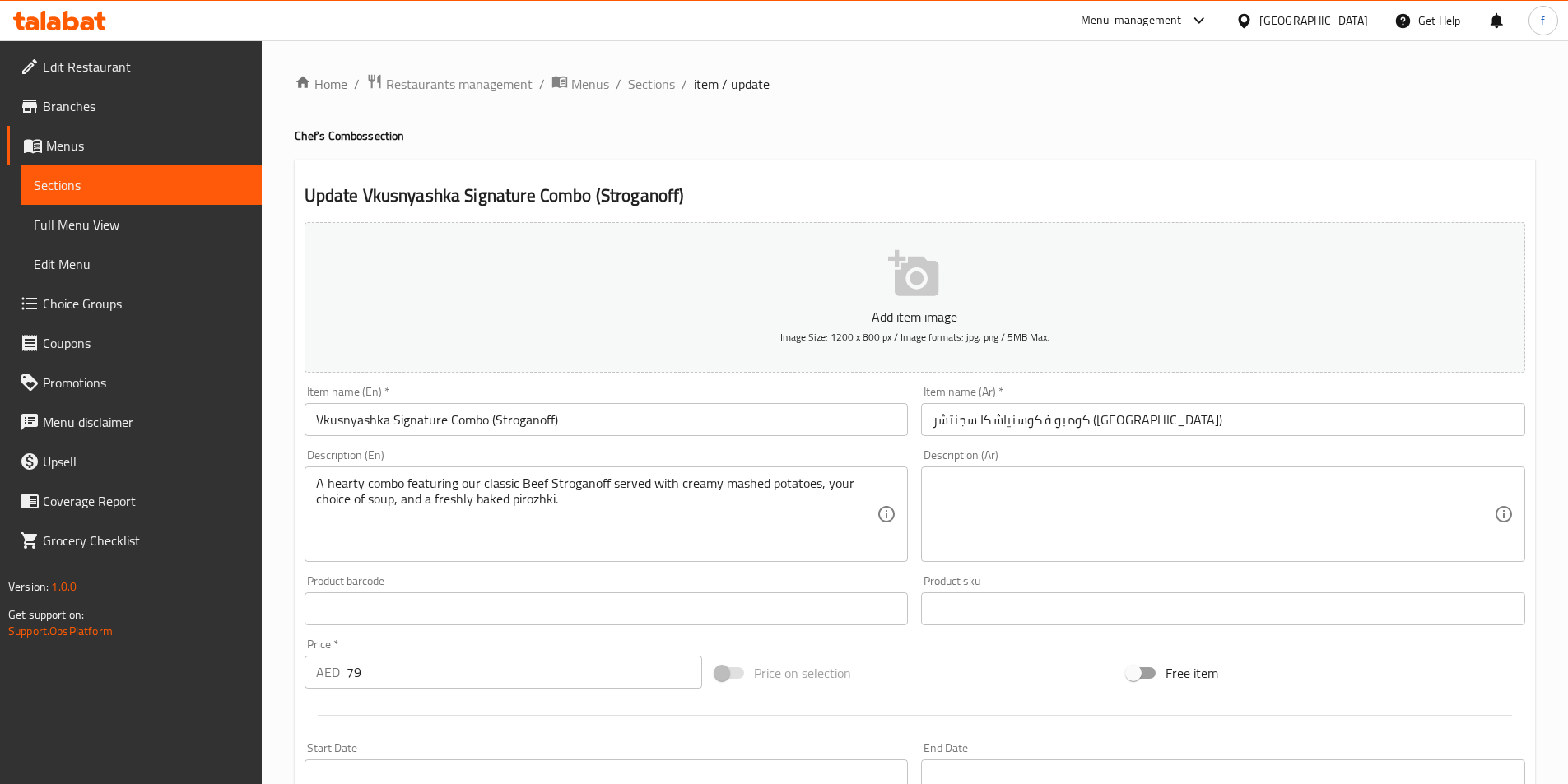
click at [1164, 517] on textarea at bounding box center [1213, 514] width 561 height 78
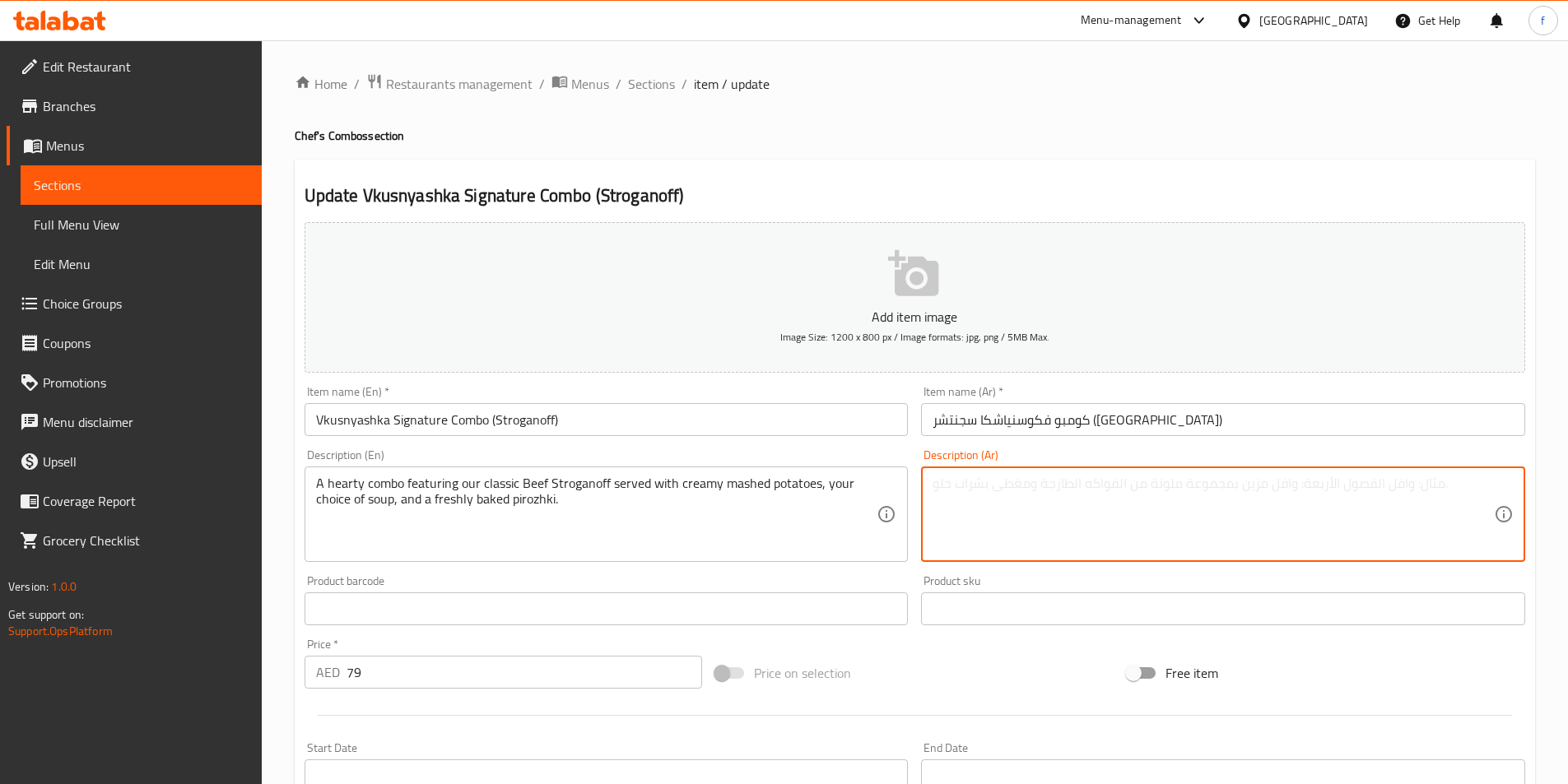
paste textarea "وجبة دسمة تتكون من لحم ستروجانوف الكلاسيكي الذي يتم تقديمه مع البطاطس المهروسة …"
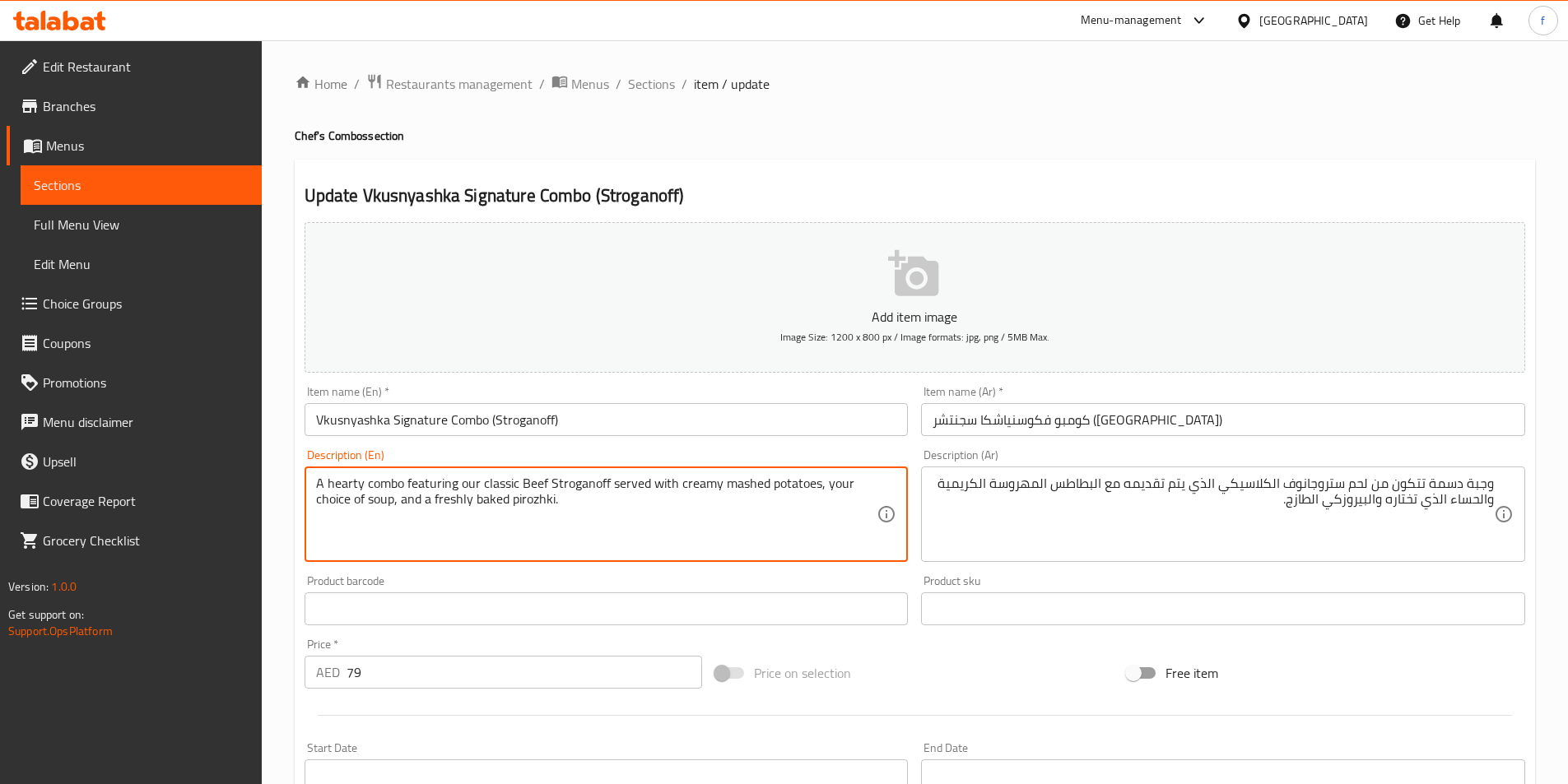
click at [380, 484] on textarea "A hearty combo featuring our classic Beef Stroganoff served with creamy mashed …" at bounding box center [597, 514] width 561 height 78
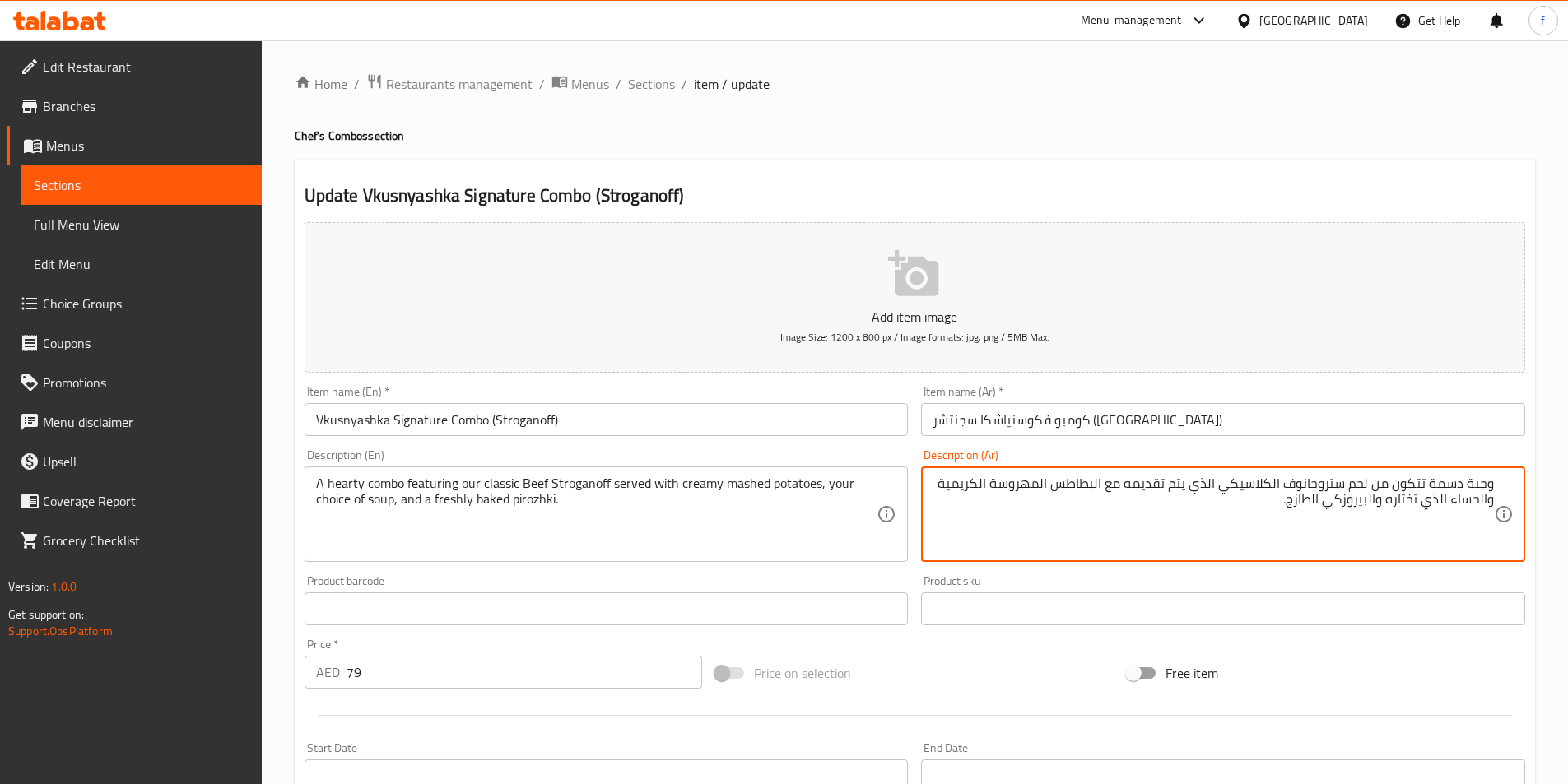
click at [1483, 484] on textarea "وجبة دسمة تتكون من لحم ستروجانوف الكلاسيكي الذي يتم تقديمه مع البطاطس المهروسة …" at bounding box center [1213, 514] width 561 height 78
click at [1448, 489] on textarea "كومبو دسمة تتكون من لحم ستروجانوف الكلاسيكي الذي يتم تقديمه مع البطاطس المهروسة…" at bounding box center [1213, 514] width 561 height 78
click at [1339, 482] on textarea "كومبو شهي تتكون من لحم ستروجانوف الكلاسيكي الذي يتم تقديمه مع البطاطس المهروسة …" at bounding box center [1213, 514] width 561 height 78
drag, startPoint x: 1178, startPoint y: 481, endPoint x: 1089, endPoint y: 488, distance: 89.3
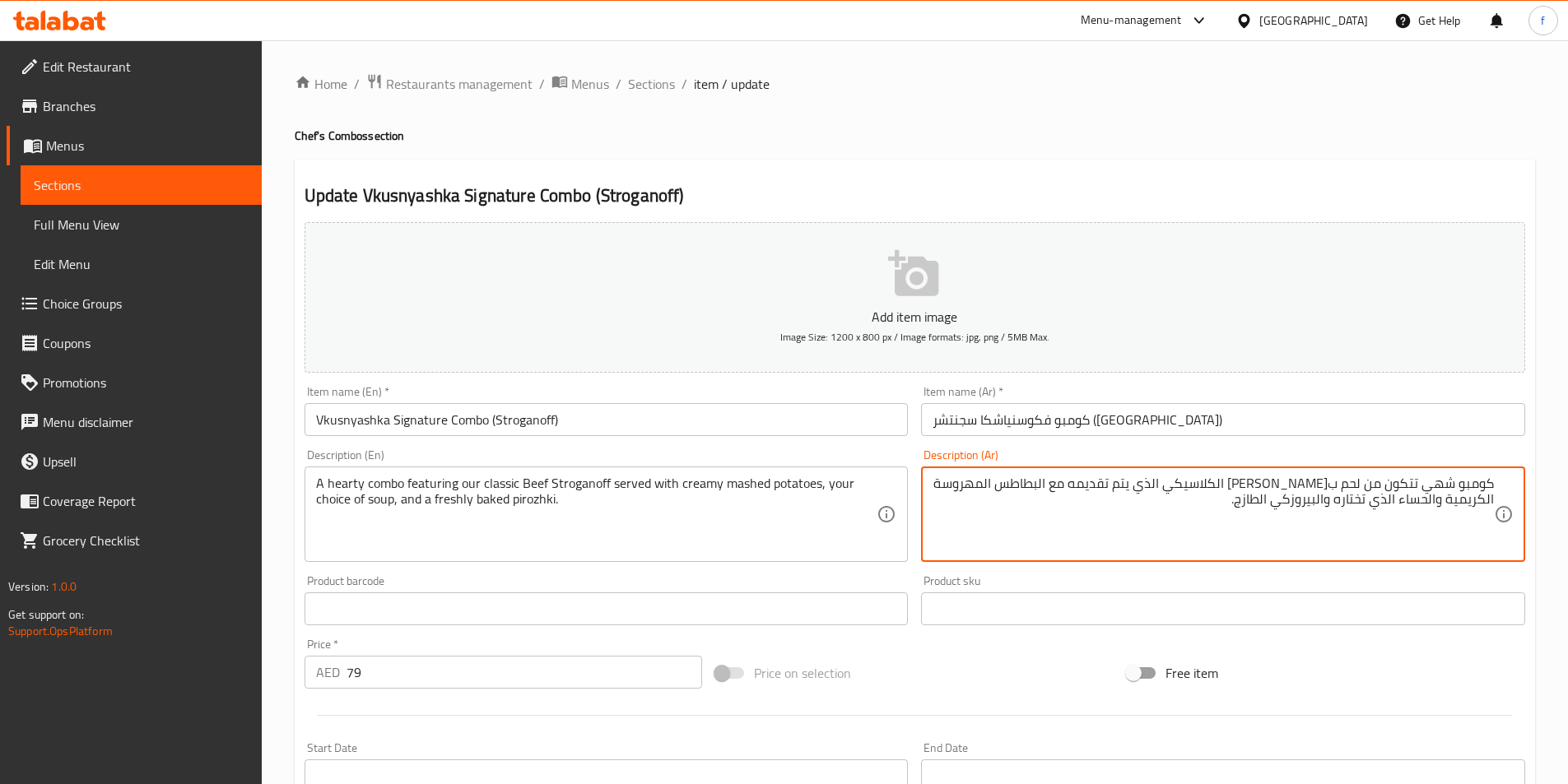
click at [1089, 488] on textarea "كومبو شهي تتكون من لحم بقري ستروجانوف الكلاسيكي الذي يتم تقديمه مع البطاطس المه…" at bounding box center [1213, 514] width 561 height 78
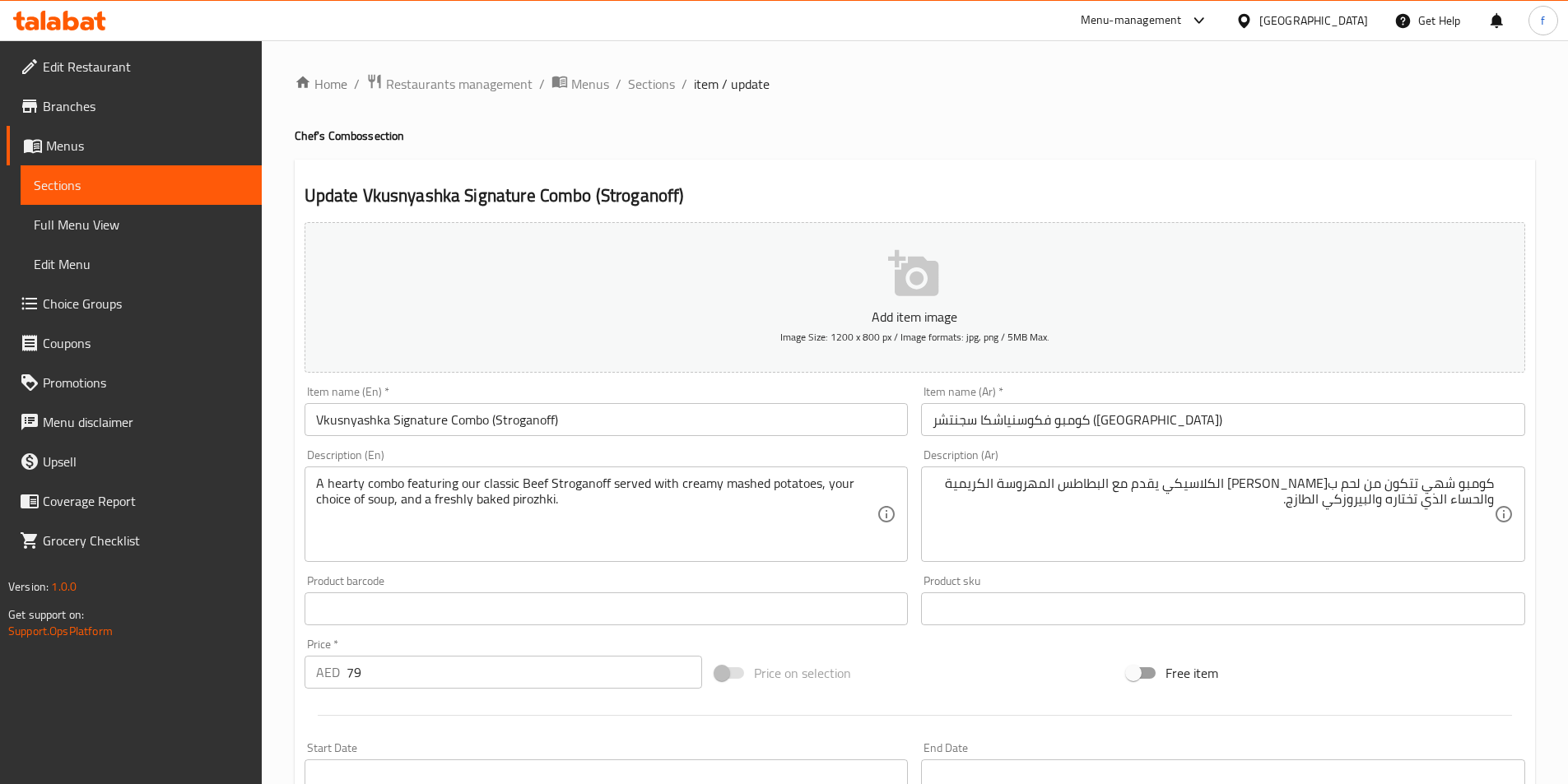
click at [973, 474] on div "كومبو شهي تتكون من لحم بقري ستروجانوف الكلاسيكي يقدم مع البطاطس المهروسة الكريم…" at bounding box center [1223, 514] width 604 height 96
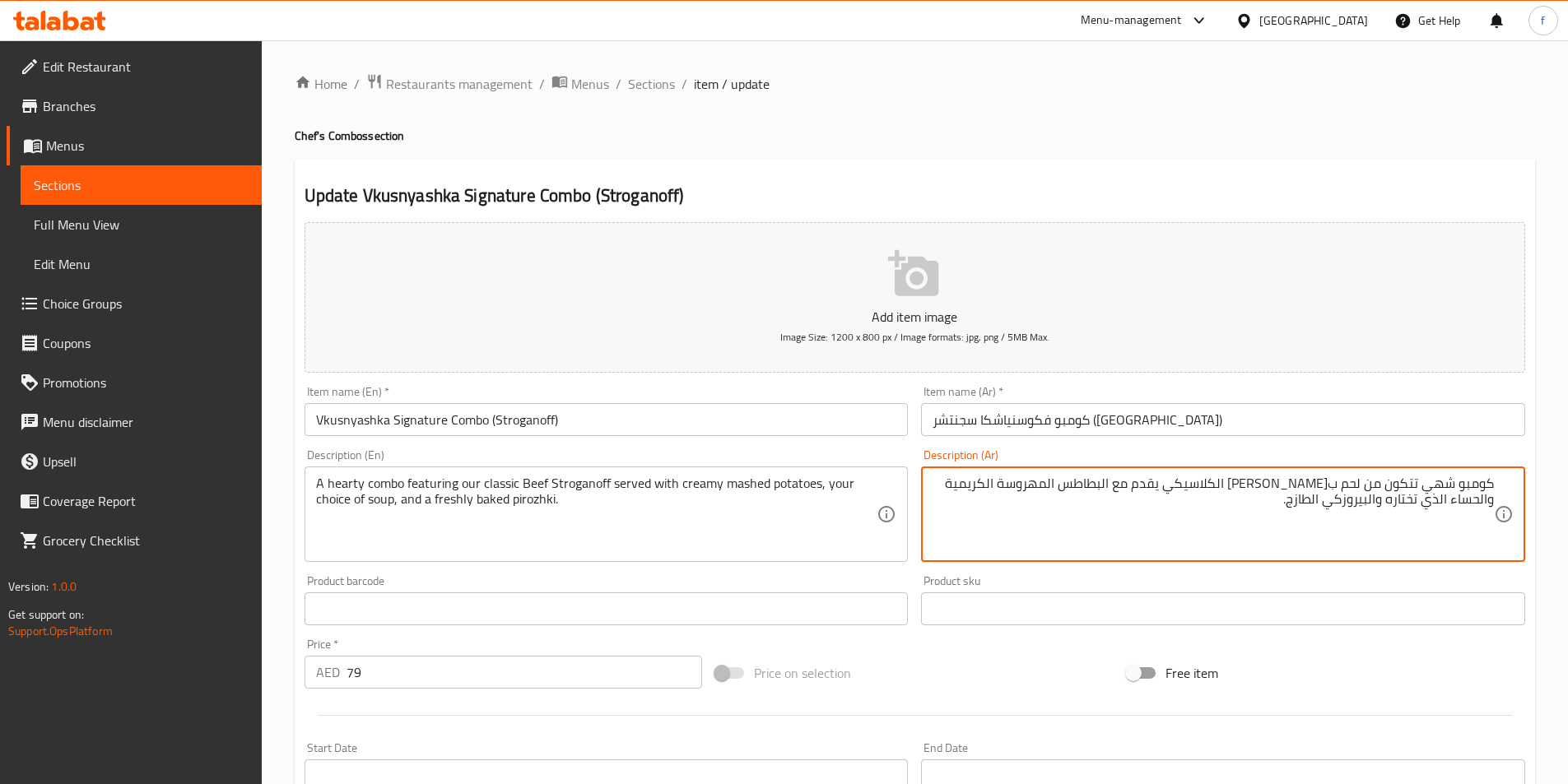
click at [968, 480] on textarea "كومبو شهي تتكون من لحم بقري ستروجانوف الكلاسيكي يقدم مع البطاطس المهروسة الكريم…" at bounding box center [1213, 514] width 561 height 78
type textarea "كومبو شهي تتكون من لحم بقري ستروجانوف الكلاسيكي يقدم مع البطاطس المهروسة الكريم…"
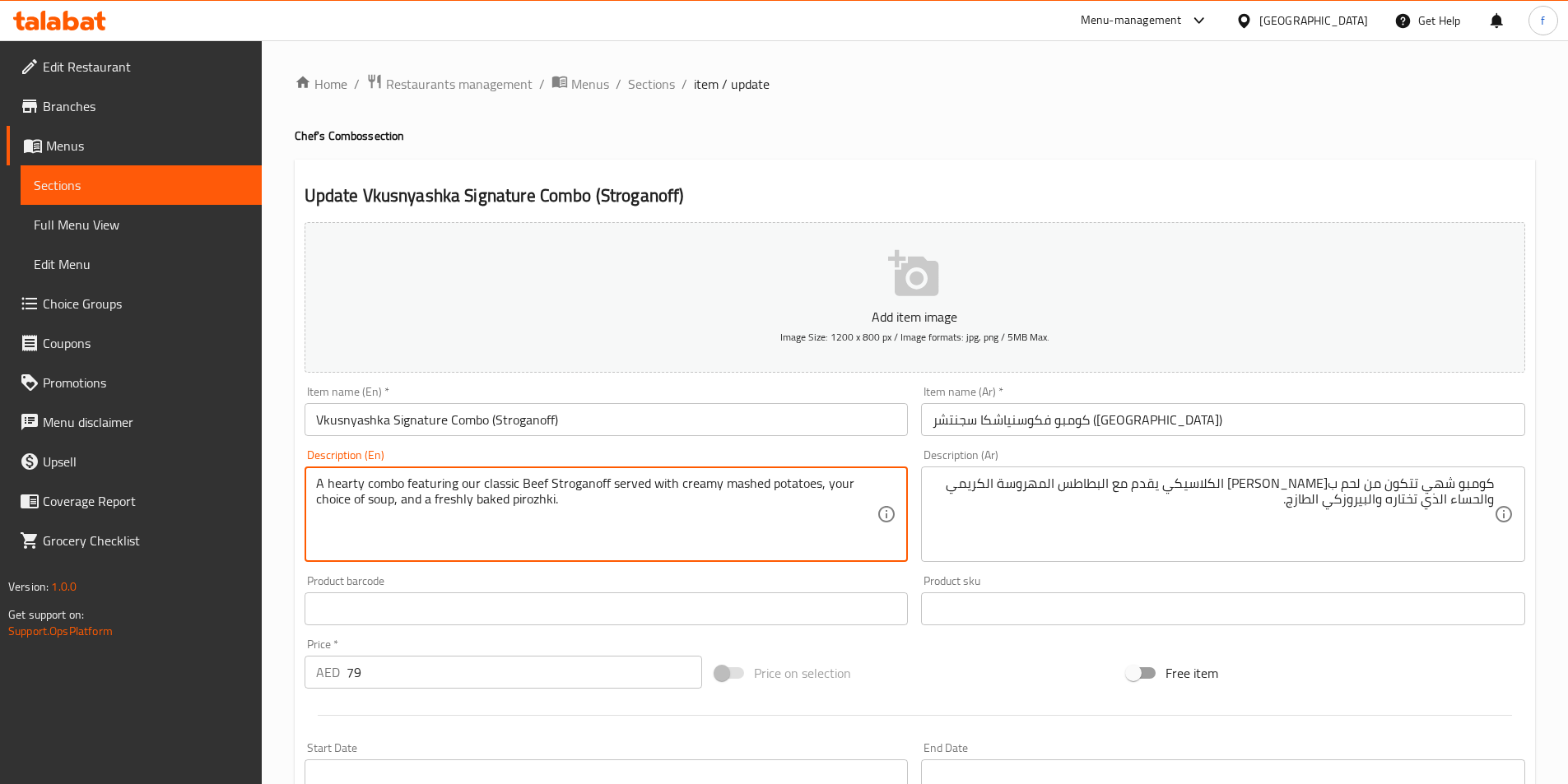
click at [474, 492] on textarea "A hearty combo featuring our classic Beef Stroganoff served with creamy mashed …" at bounding box center [597, 514] width 561 height 78
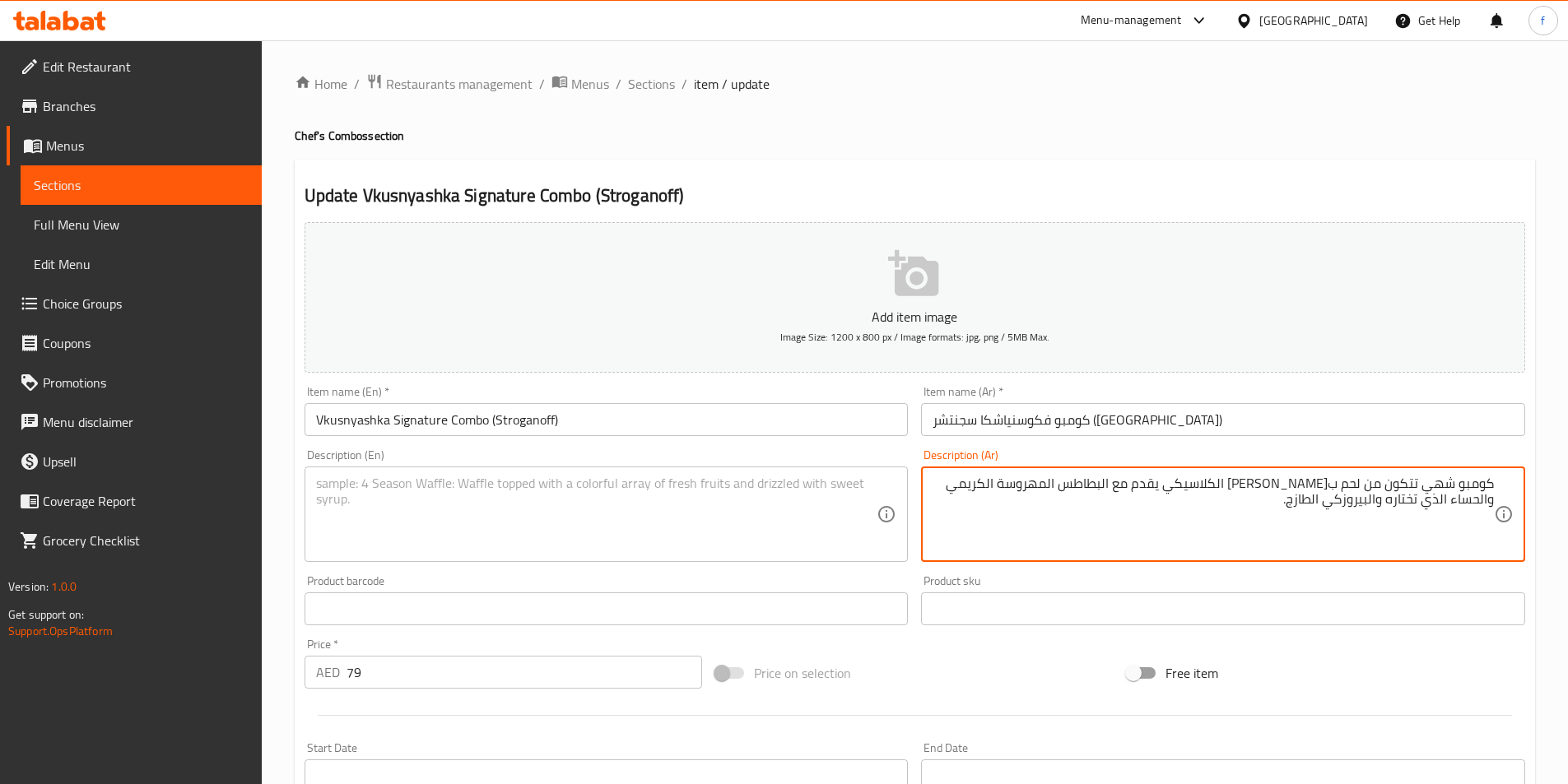
click at [1351, 506] on textarea "كومبو شهي تتكون من لحم بقري ستروجانوف الكلاسيكي يقدم مع البطاطس المهروسة الكريم…" at bounding box center [1213, 514] width 561 height 78
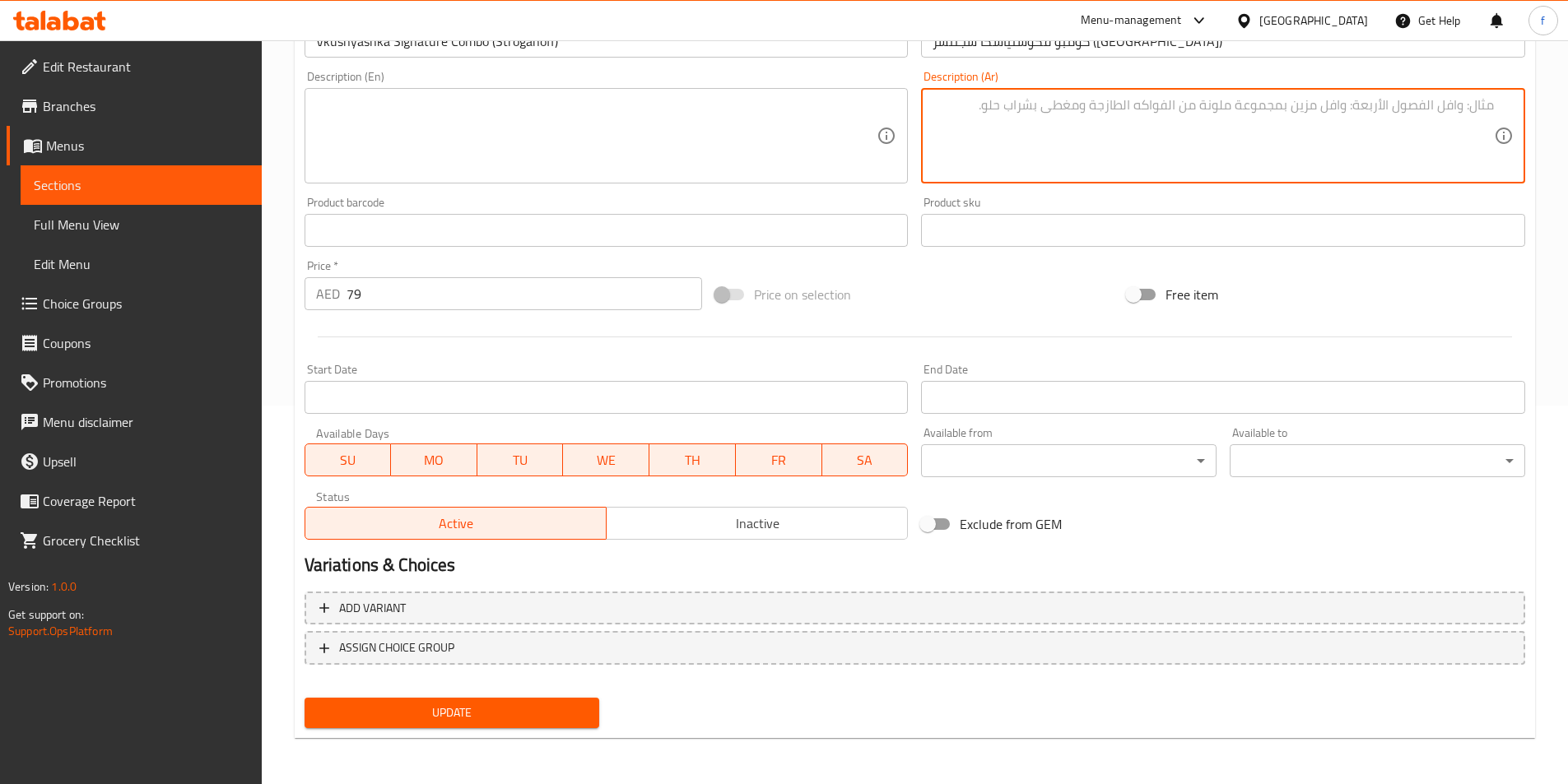
click at [524, 712] on span "Update" at bounding box center [452, 713] width 269 height 21
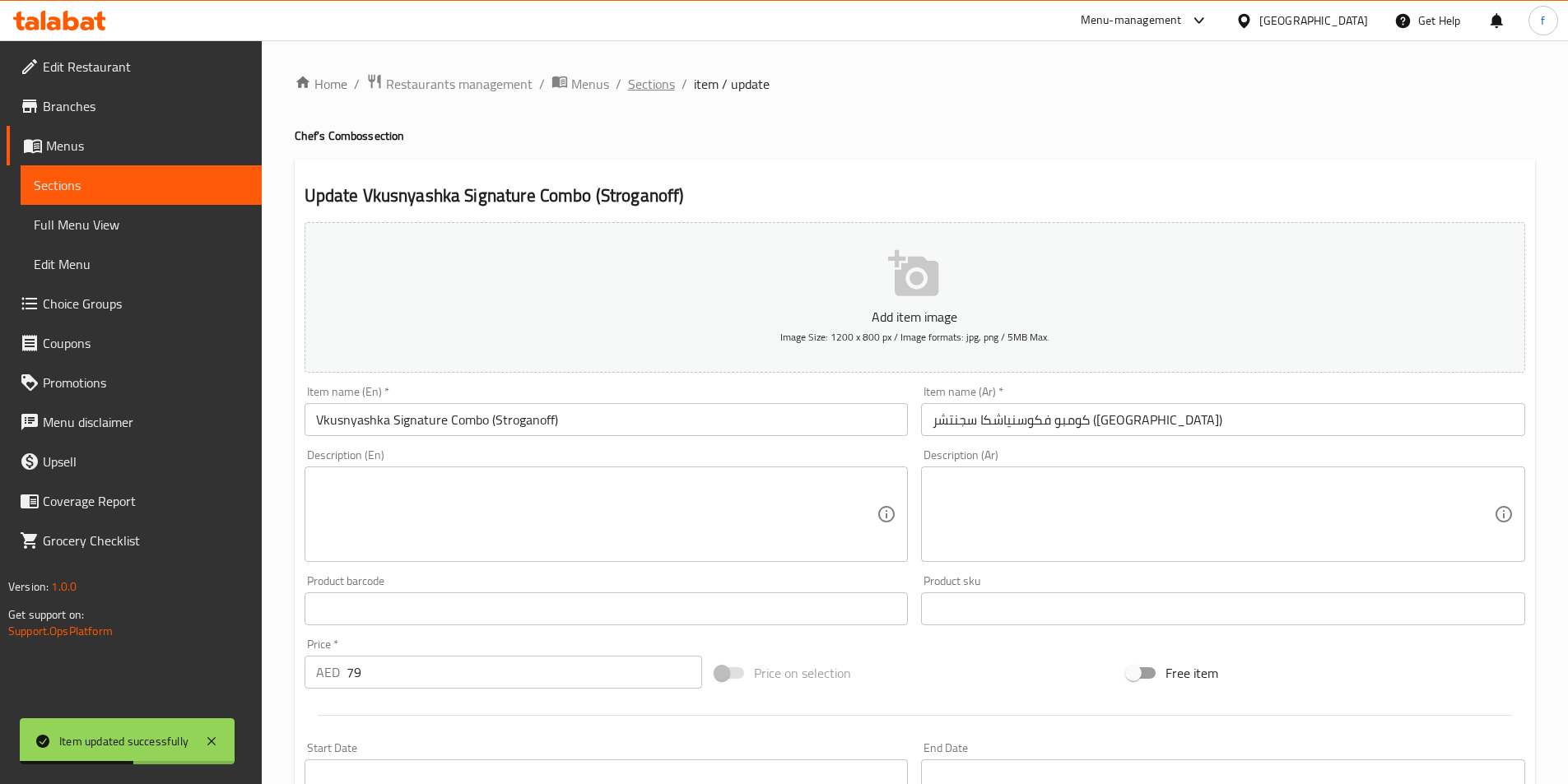
click at [638, 75] on span "Sections" at bounding box center [651, 84] width 47 height 20
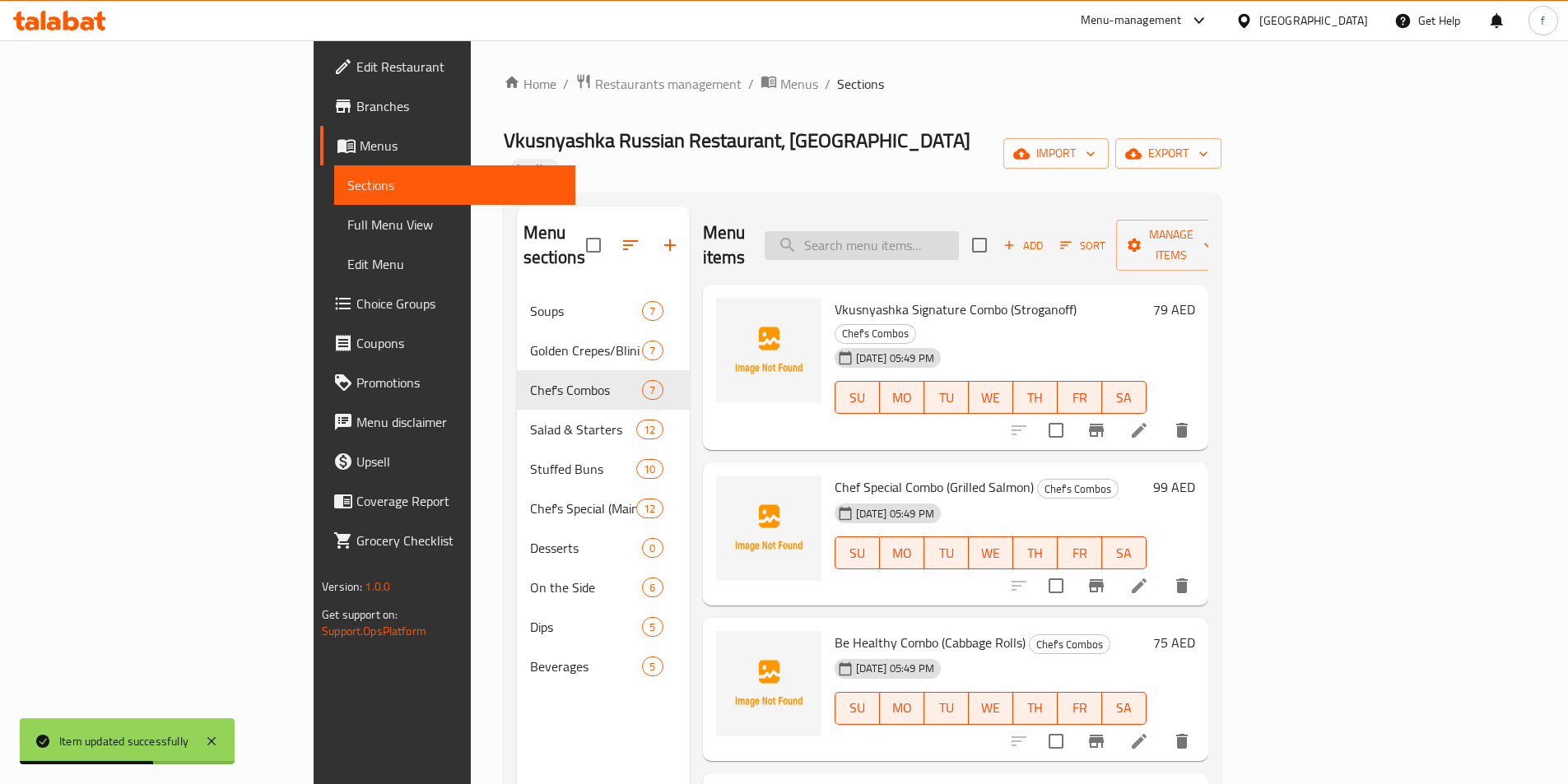
click at [959, 231] on input "search" at bounding box center [861, 246] width 194 height 29
paste input "Be Healthy Combo (Cabbage Rolls)"
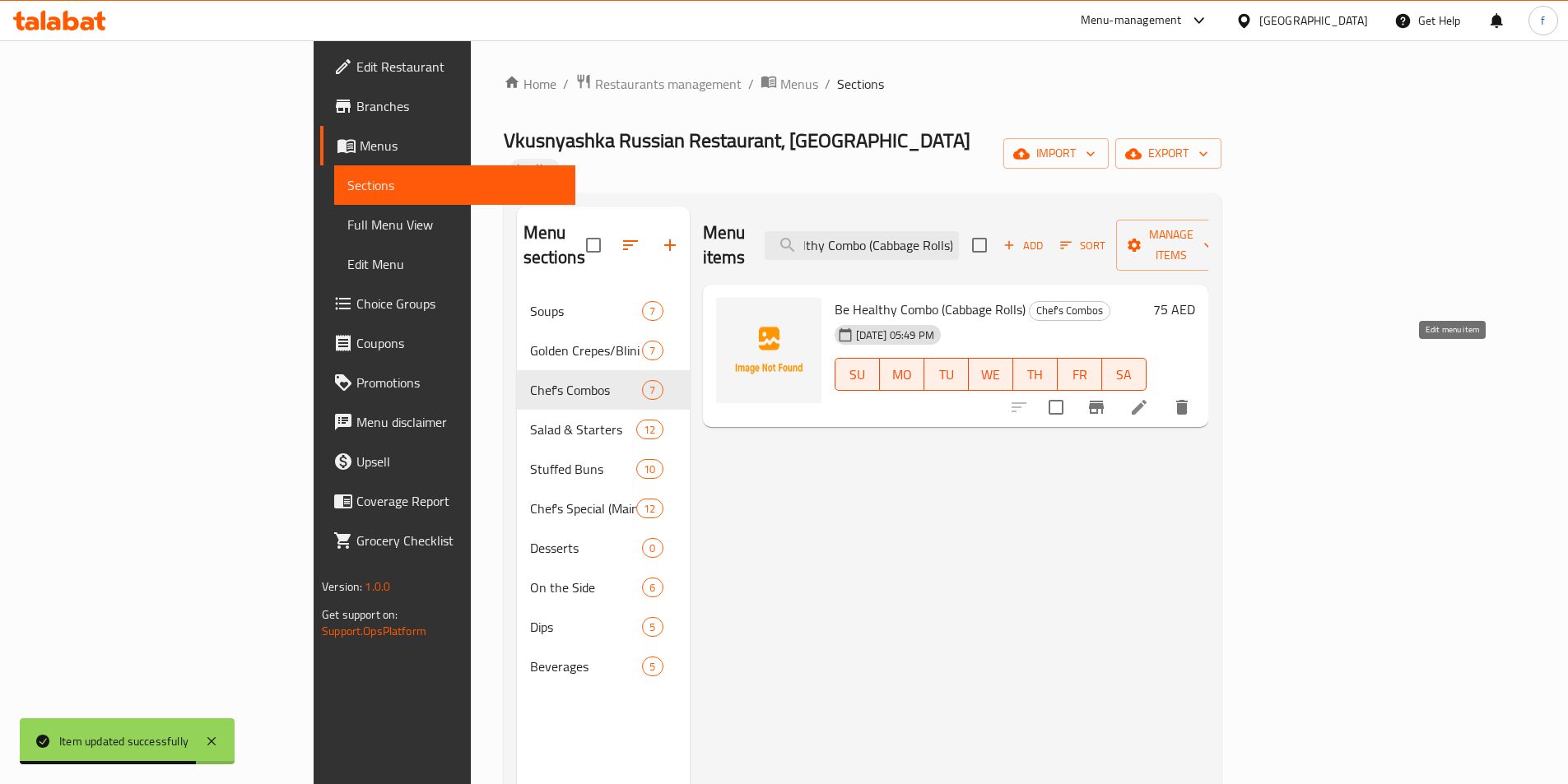
type input "Be Healthy Combo (Cabbage Rolls)"
click at [1149, 397] on icon at bounding box center [1138, 407] width 20 height 20
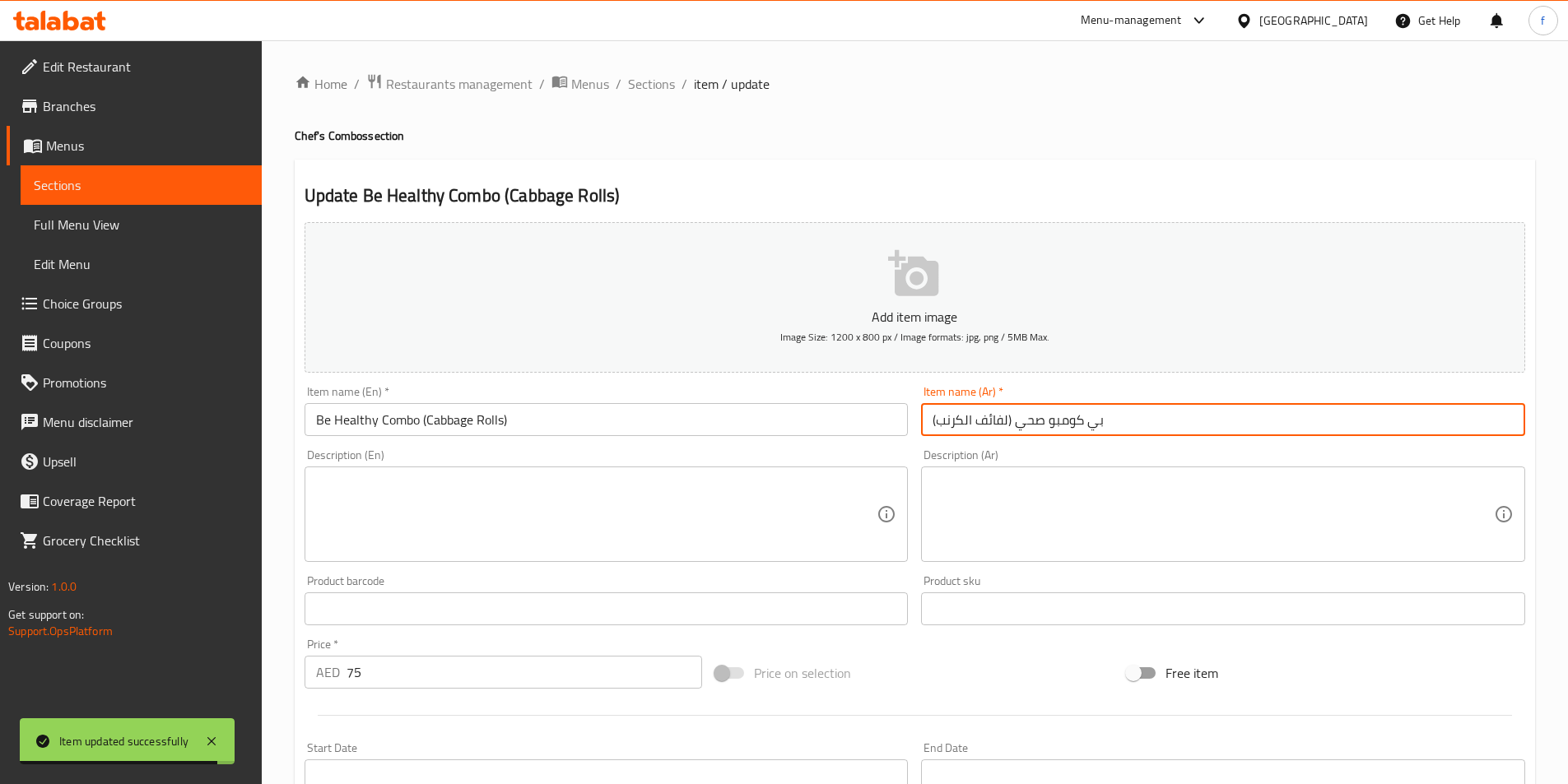
click at [1263, 436] on input "بي كومبو صحي (لفائف الكرنب)" at bounding box center [1223, 419] width 604 height 33
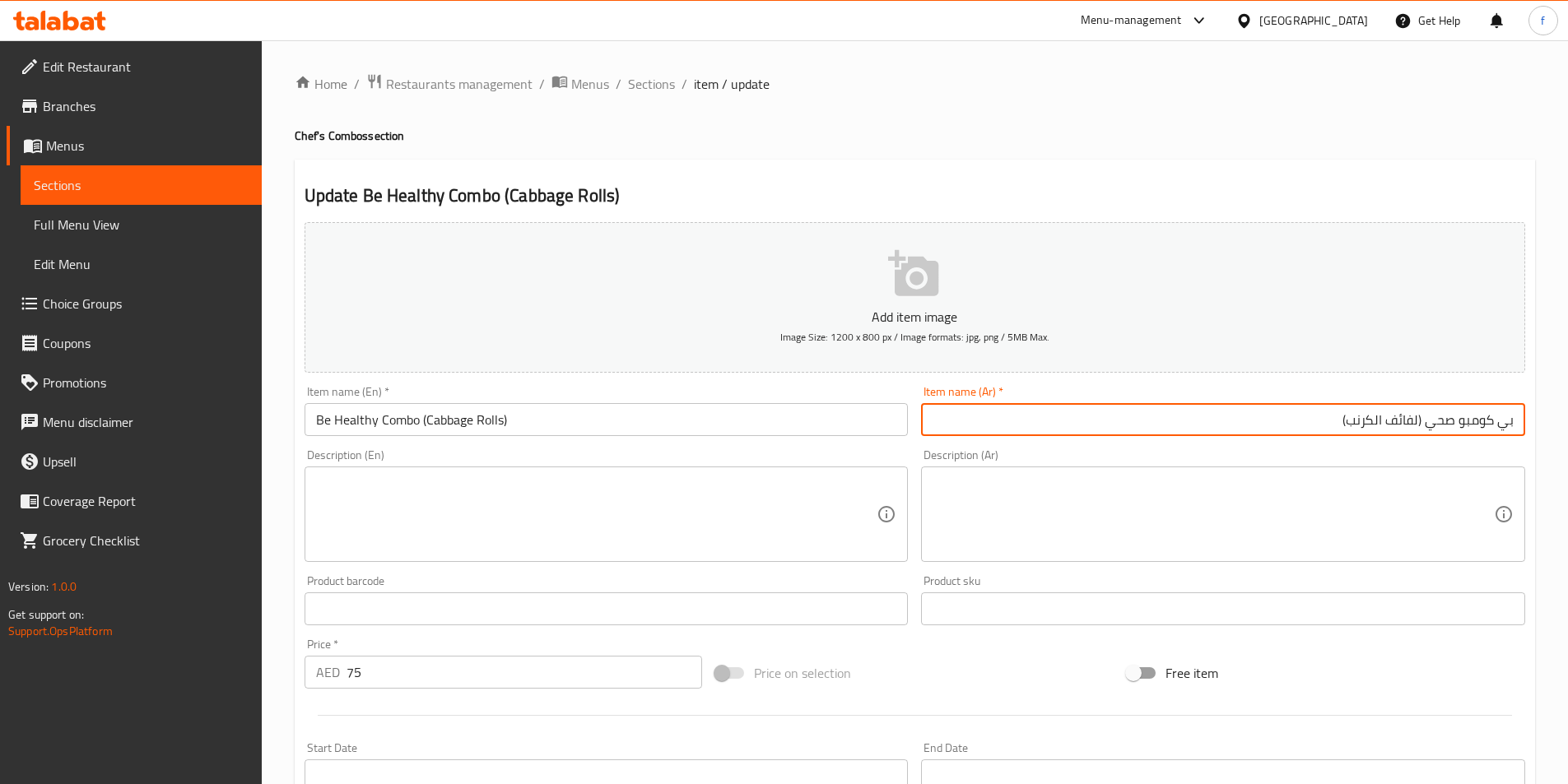
click at [1369, 417] on input "بي كومبو صحي (لفائف الكرنب)" at bounding box center [1223, 419] width 604 height 33
click at [1405, 418] on input "بي كومبو صحي (لفائف الكرنب)" at bounding box center [1223, 419] width 604 height 33
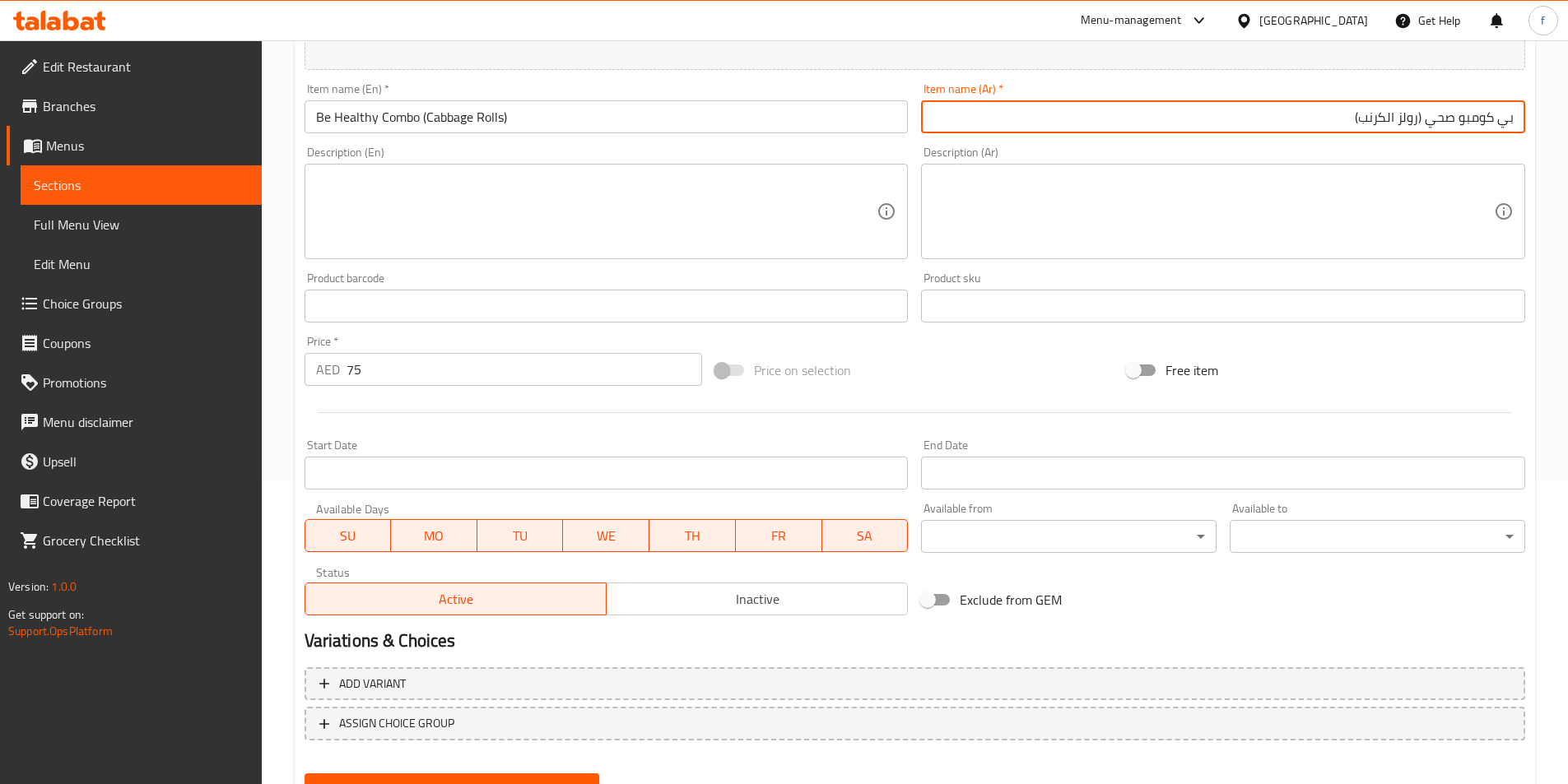
scroll to position [378, 0]
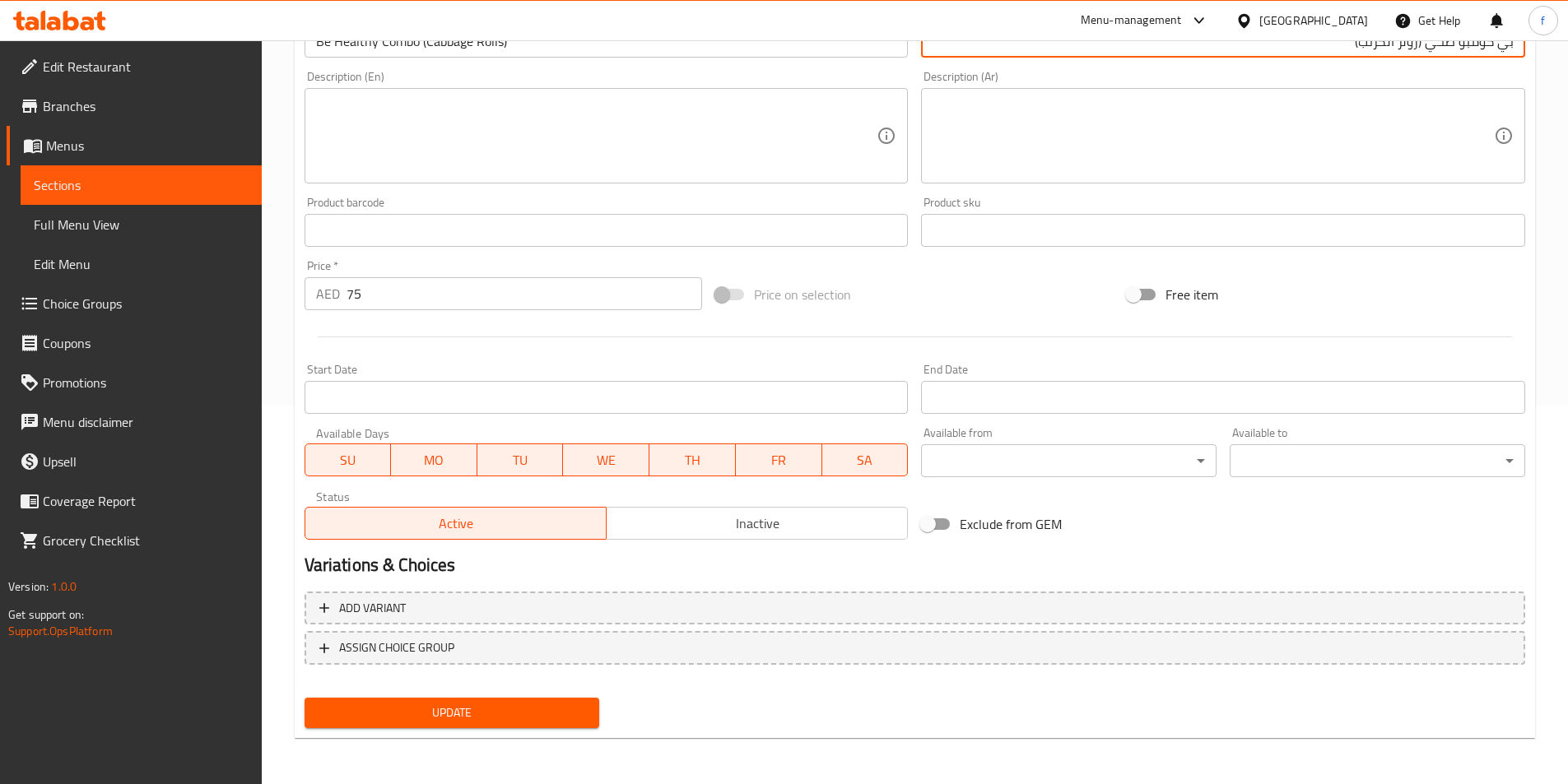
type input "بي كومبو صحي (رولز الكرنب)"
click at [431, 704] on span "Update" at bounding box center [452, 713] width 269 height 21
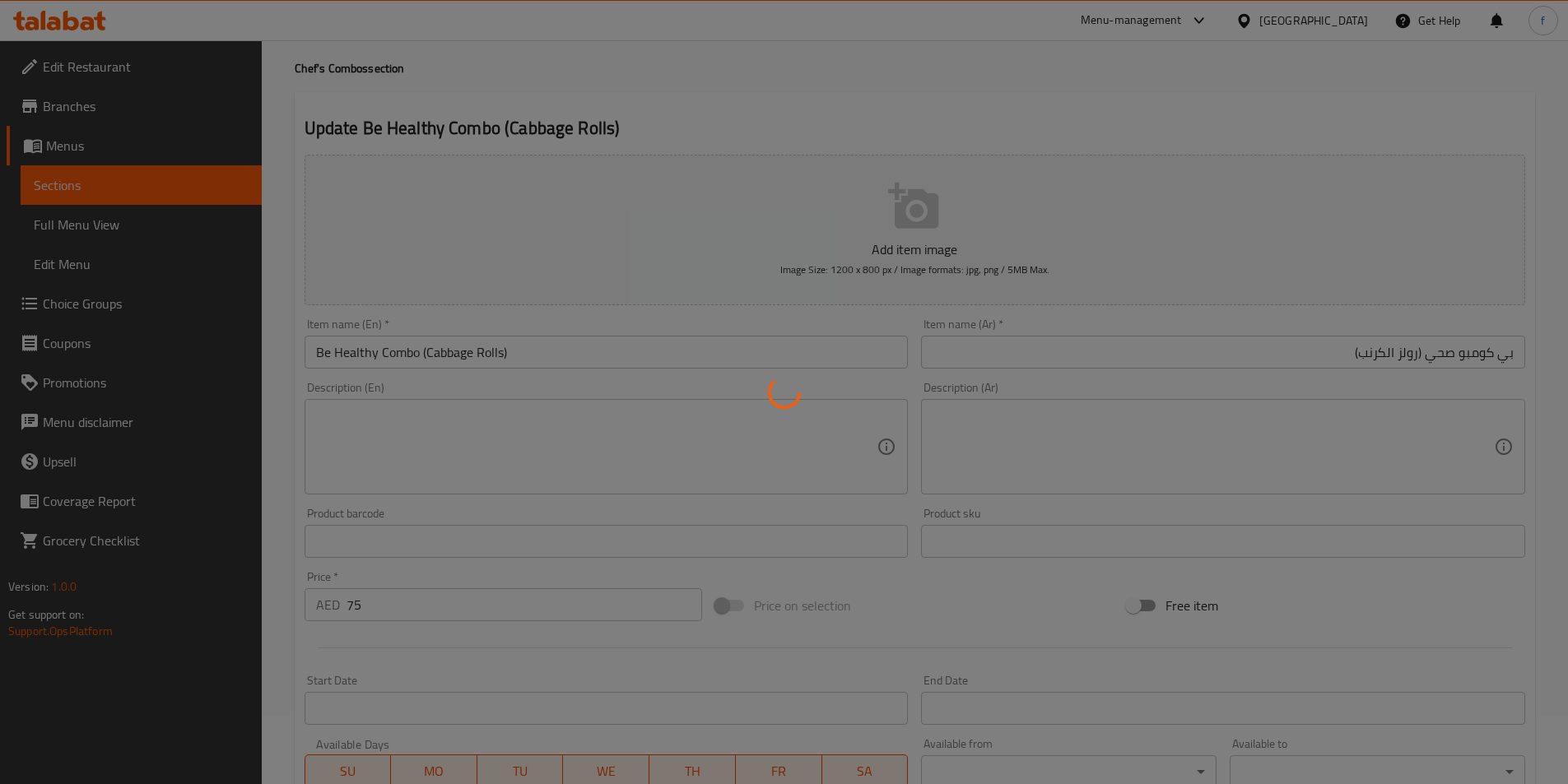
scroll to position [0, 0]
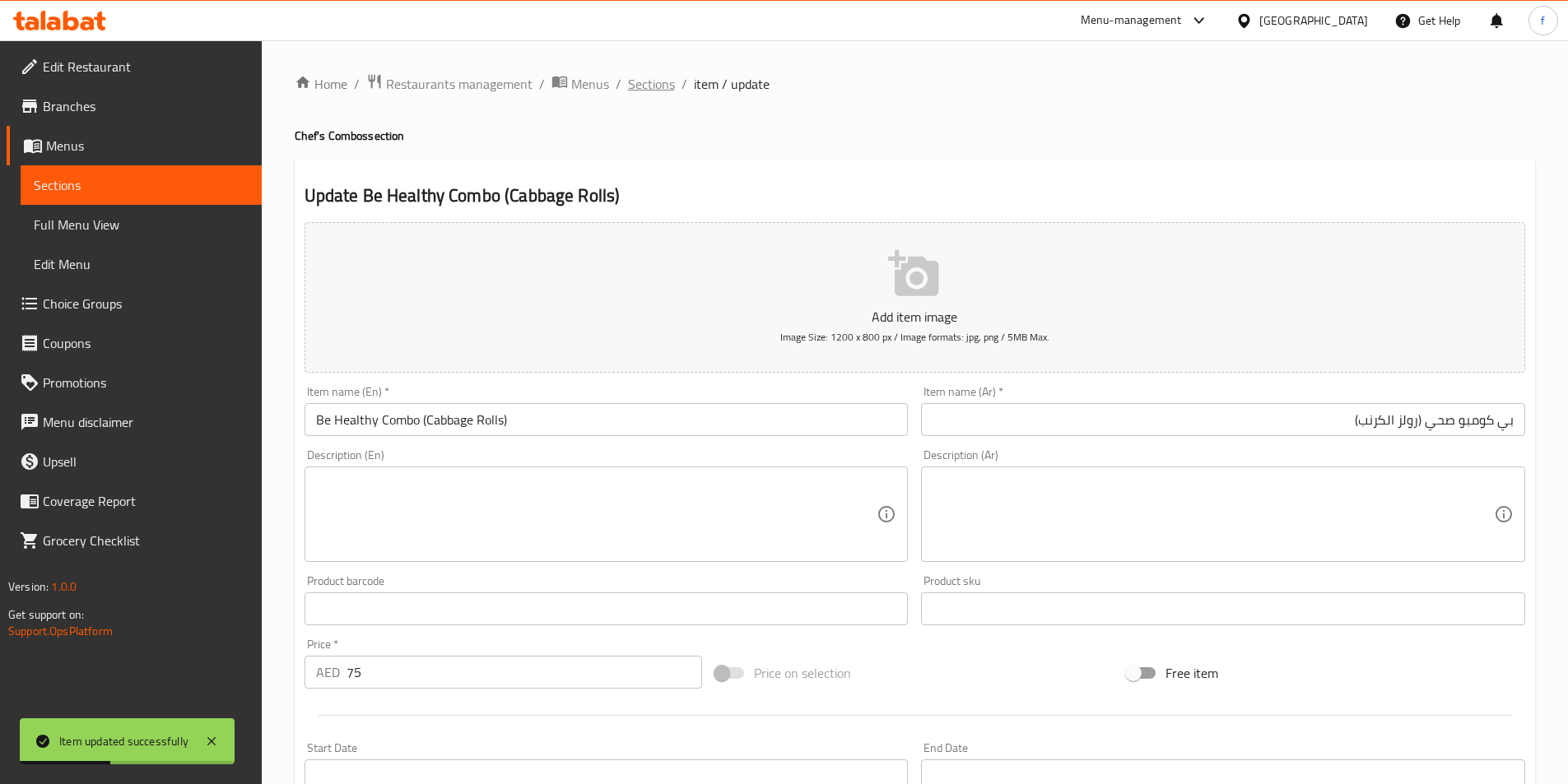
click at [633, 87] on span "Sections" at bounding box center [651, 84] width 47 height 20
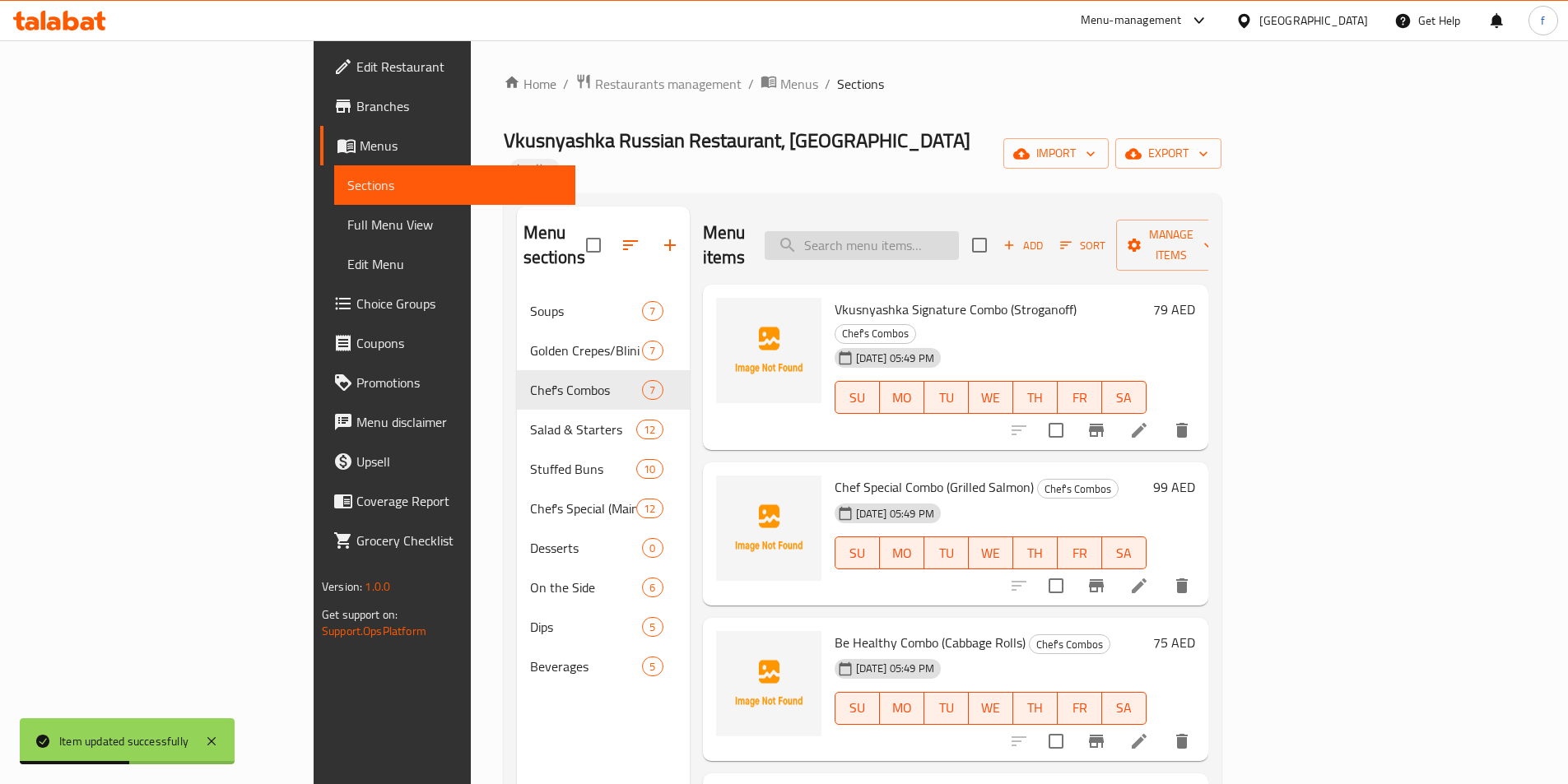
click at [956, 231] on input "search" at bounding box center [861, 246] width 194 height 29
paste input "Moscow Bites Combo (Tefteli Meatballs)"
type input "Moscow Bites Combo (Tefteli Meatballs)"
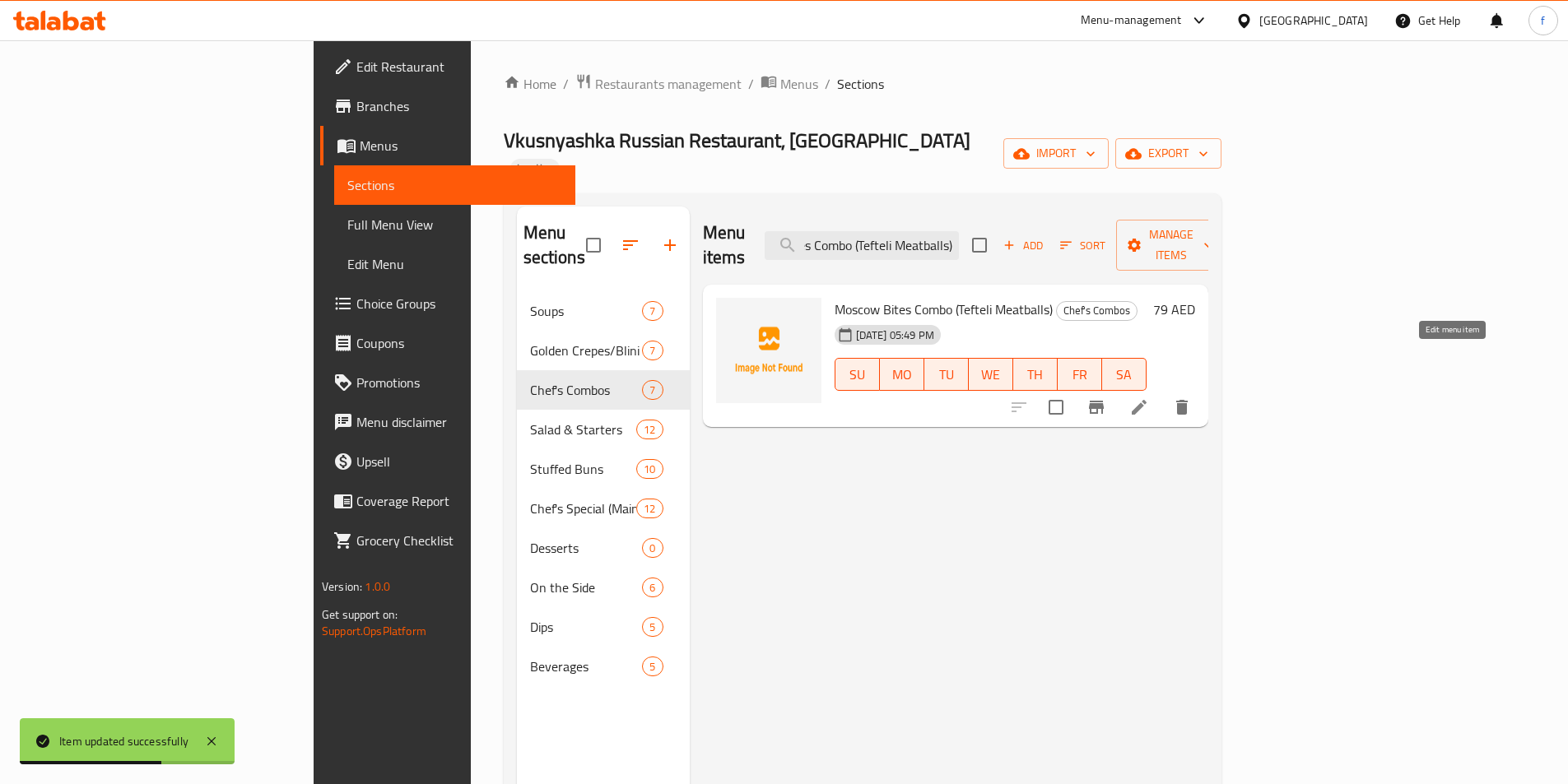
click at [1146, 400] on icon at bounding box center [1138, 407] width 15 height 15
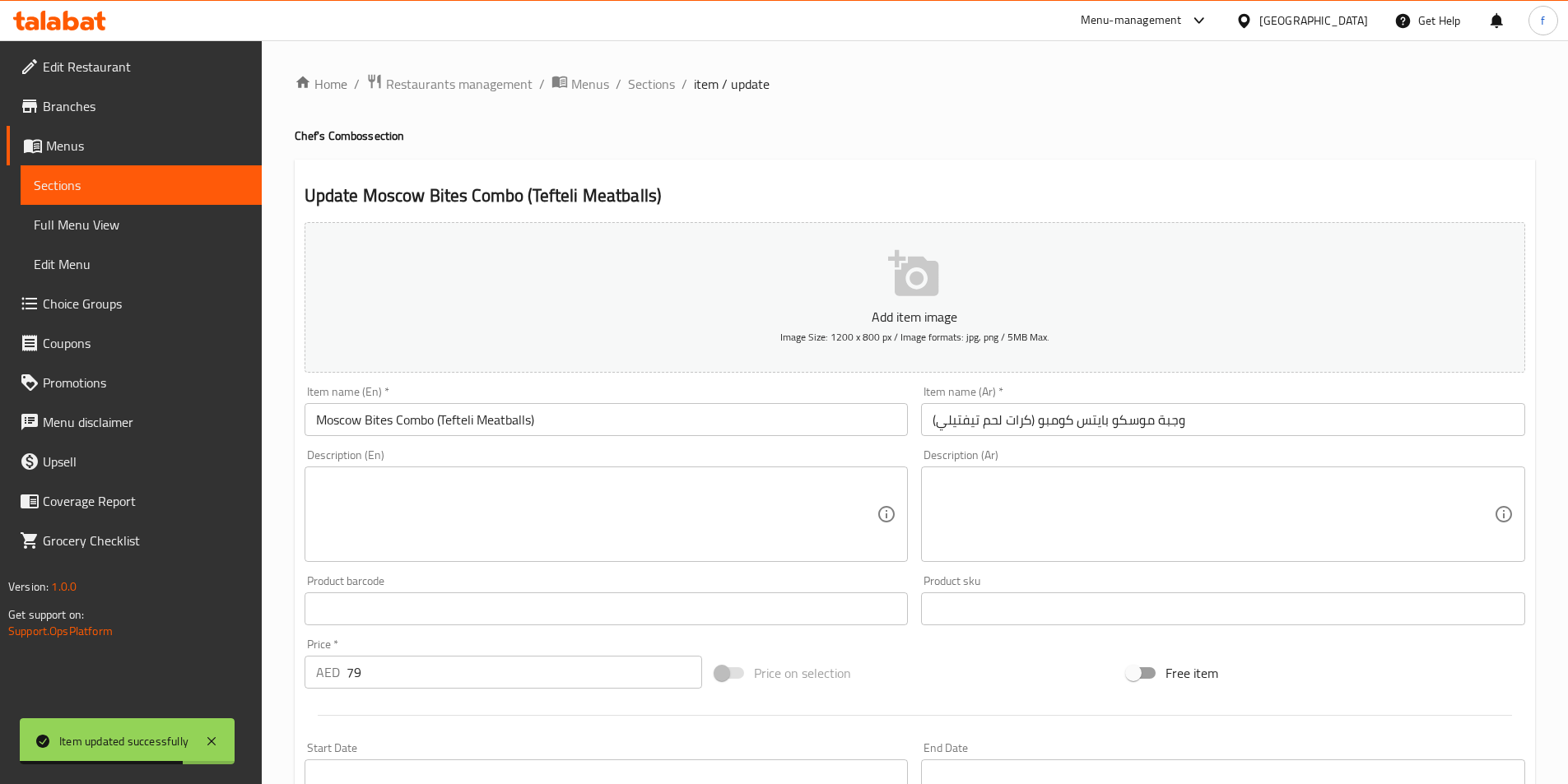
click at [1243, 416] on input "وجبة موسكو بايتس كومبو (كرات لحم تيفتيلي)" at bounding box center [1223, 419] width 604 height 33
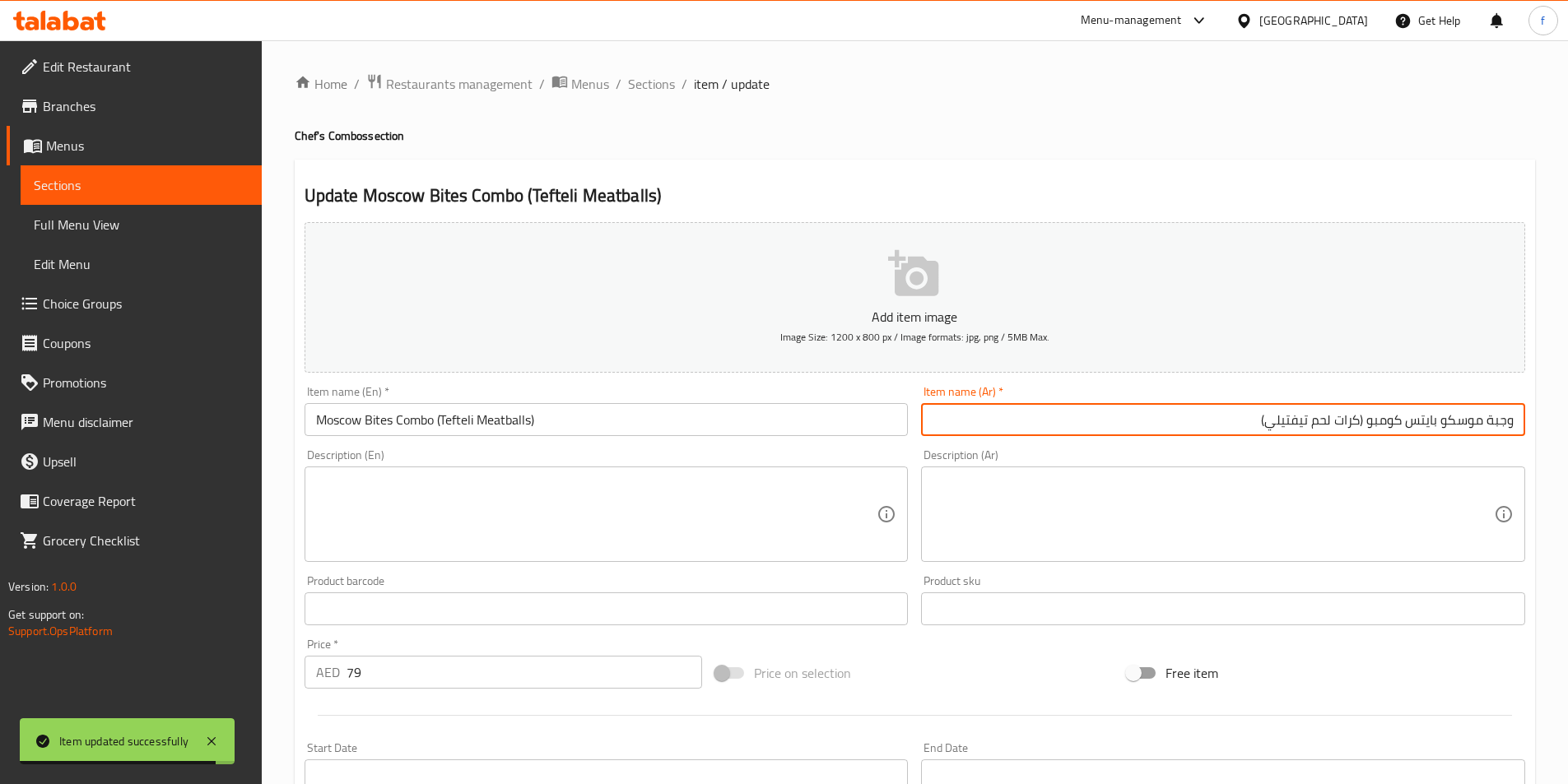
click at [1511, 431] on input "وجبة موسكو بايتس كومبو (كرات لحم تيفتيلي)" at bounding box center [1223, 419] width 604 height 33
click at [1375, 426] on input "كومبو موسكو بايتس كومبو (كرات لحم تيفتيلي)" at bounding box center [1223, 419] width 604 height 33
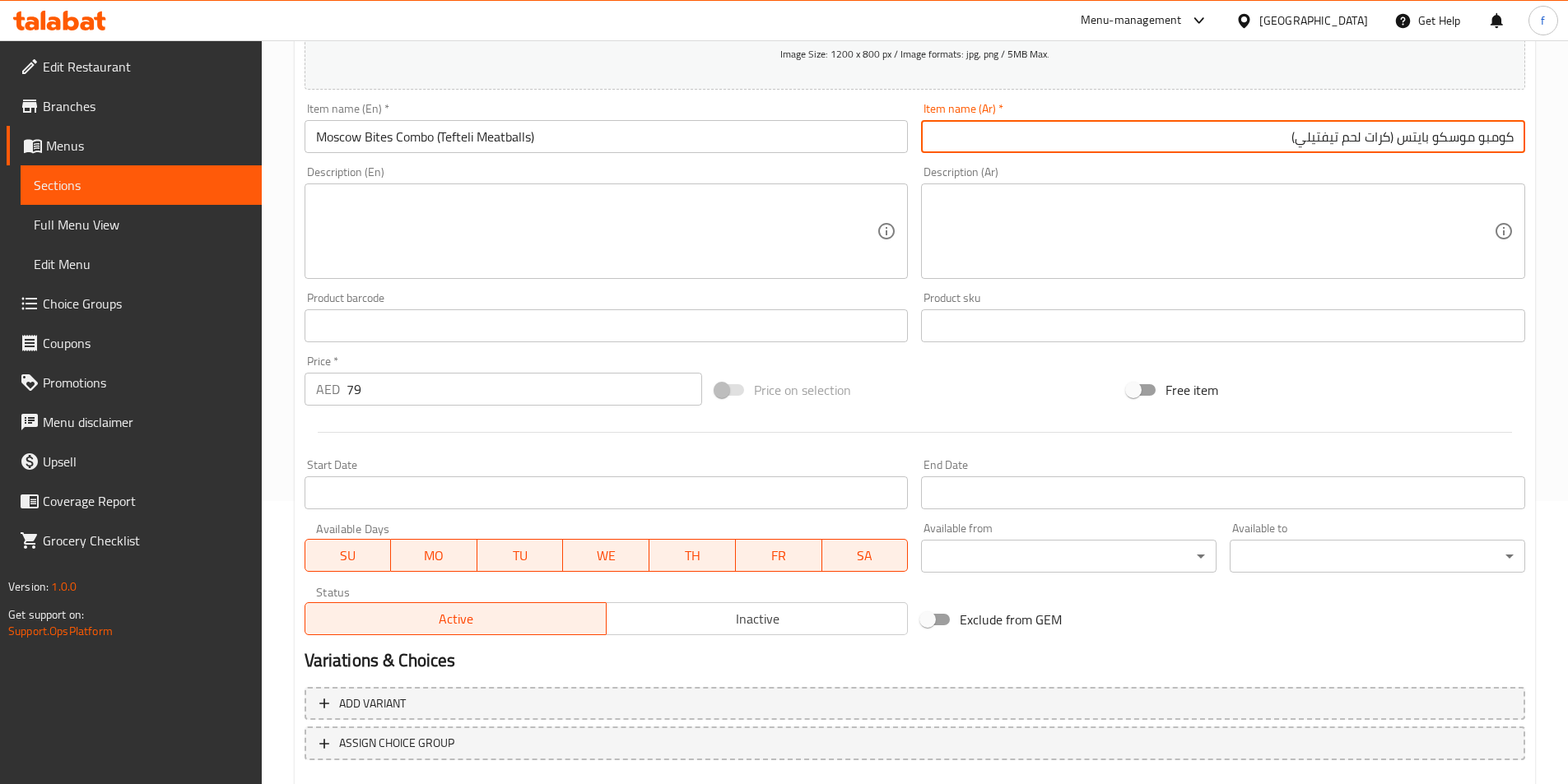
scroll to position [378, 0]
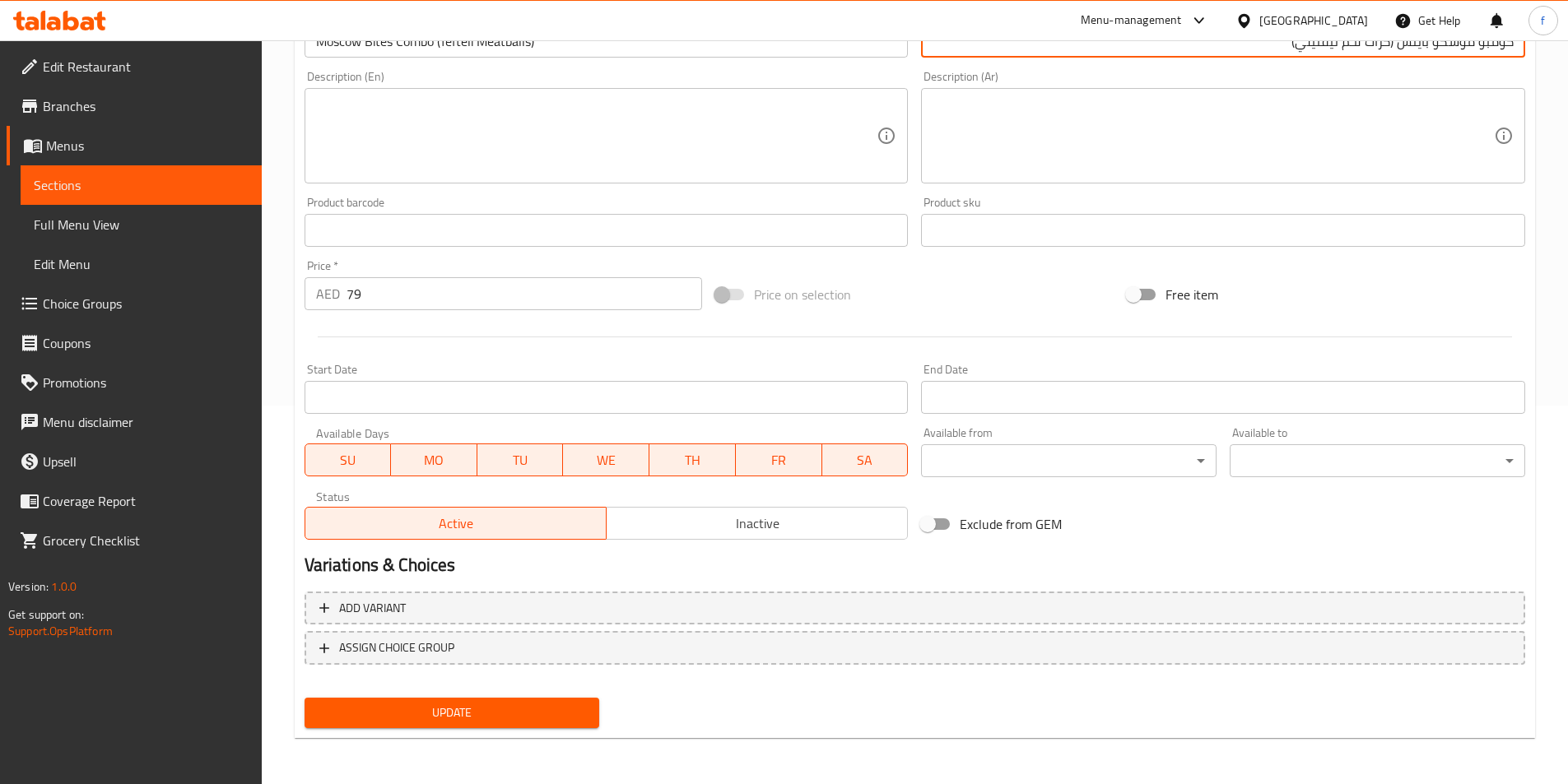
type input "كومبو موسكو بايتس (كرات لحم تيفتيلي)"
click at [459, 724] on button "Update" at bounding box center [452, 713] width 295 height 31
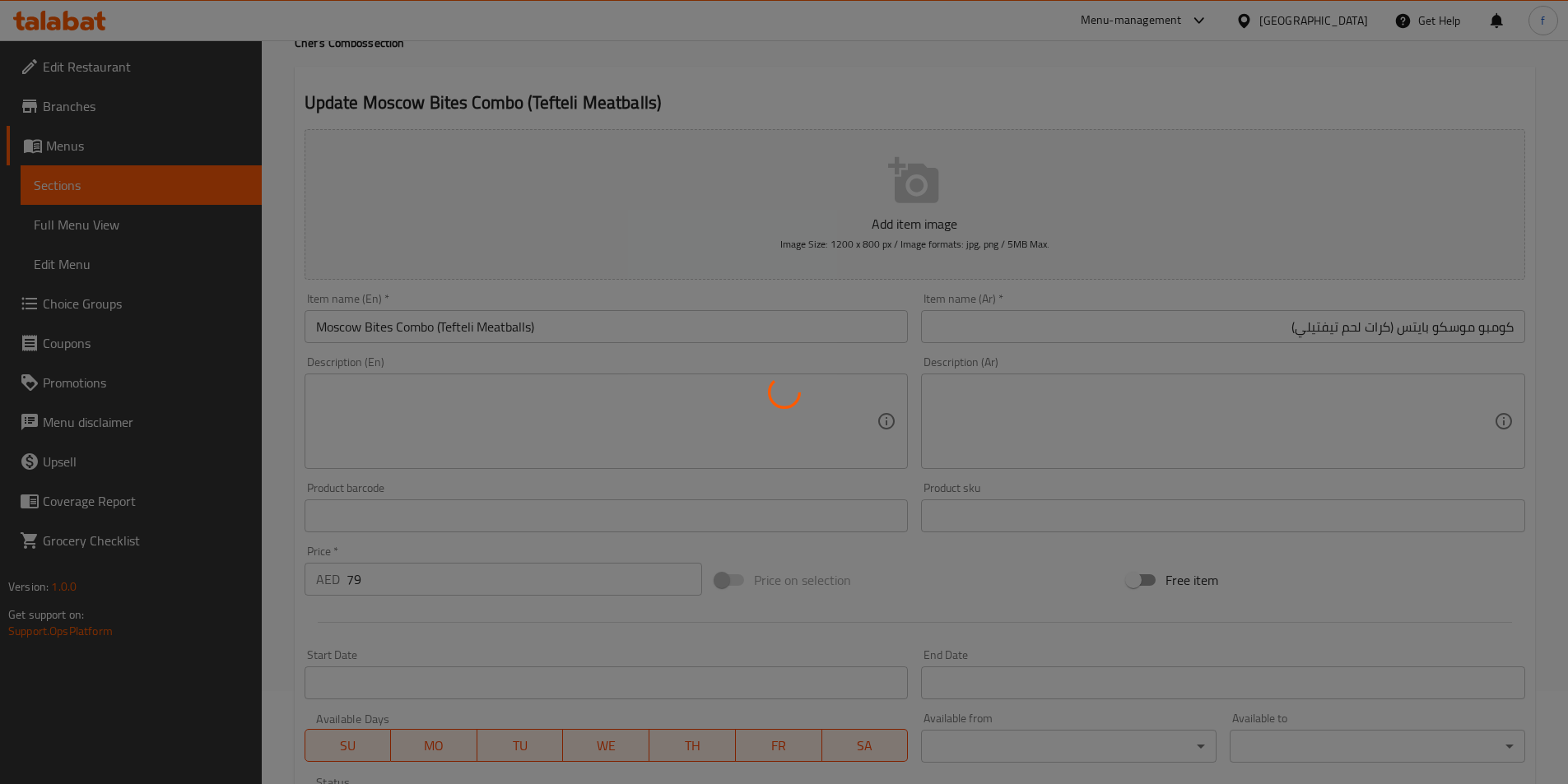
scroll to position [0, 0]
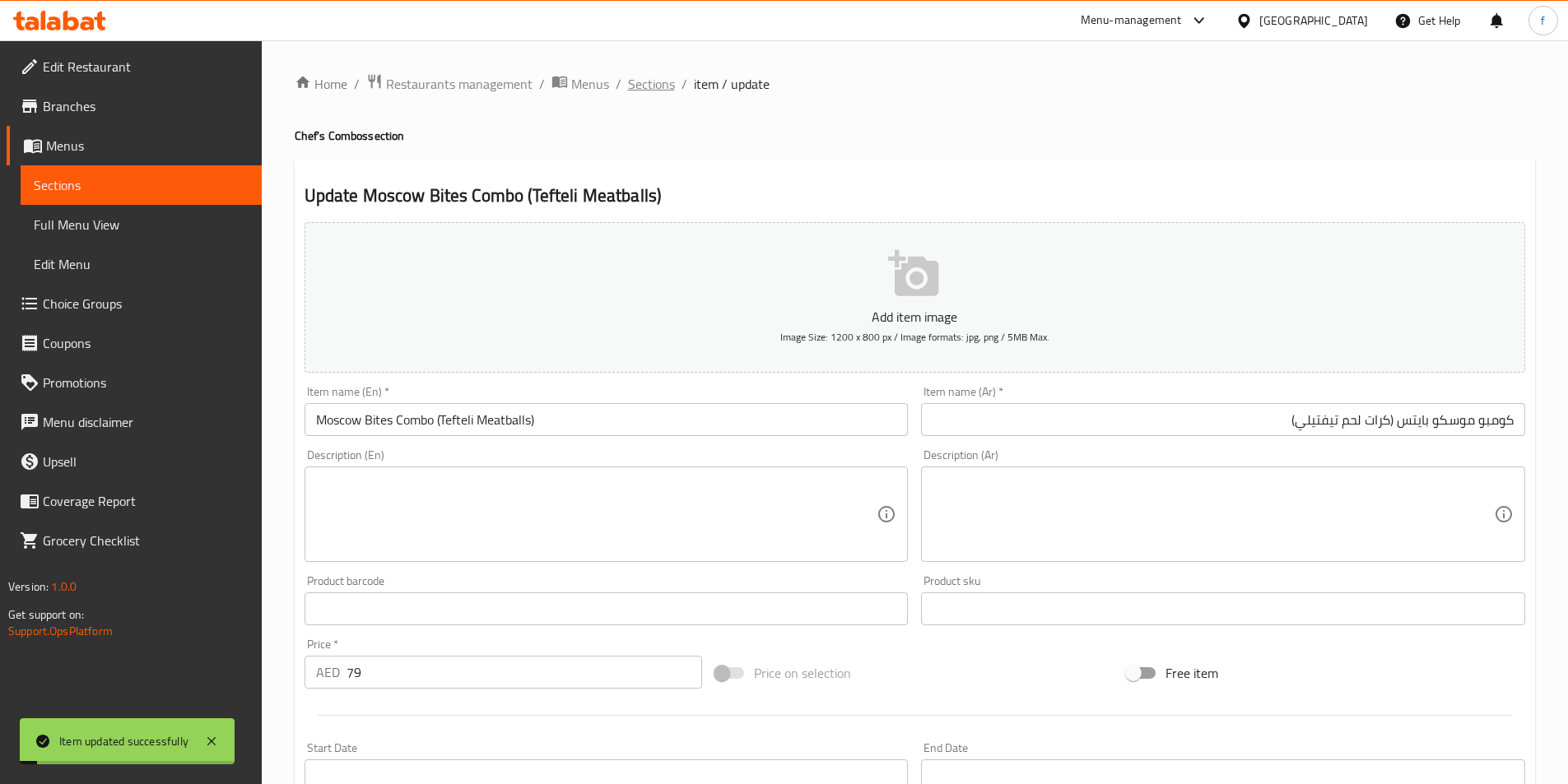
click at [647, 80] on span "Sections" at bounding box center [651, 84] width 47 height 20
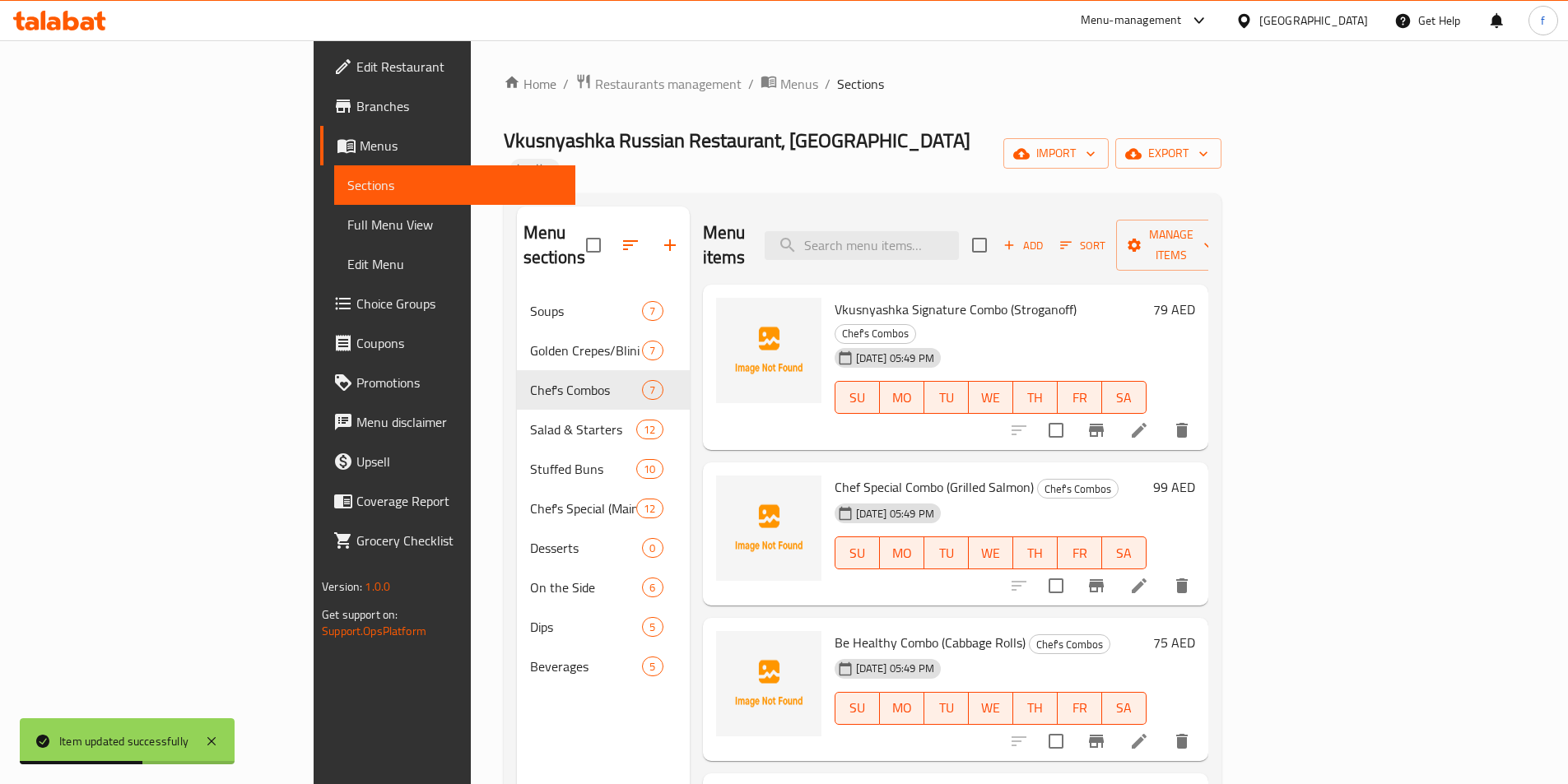
click at [320, 290] on link "Choice Groups" at bounding box center [448, 304] width 255 height 39
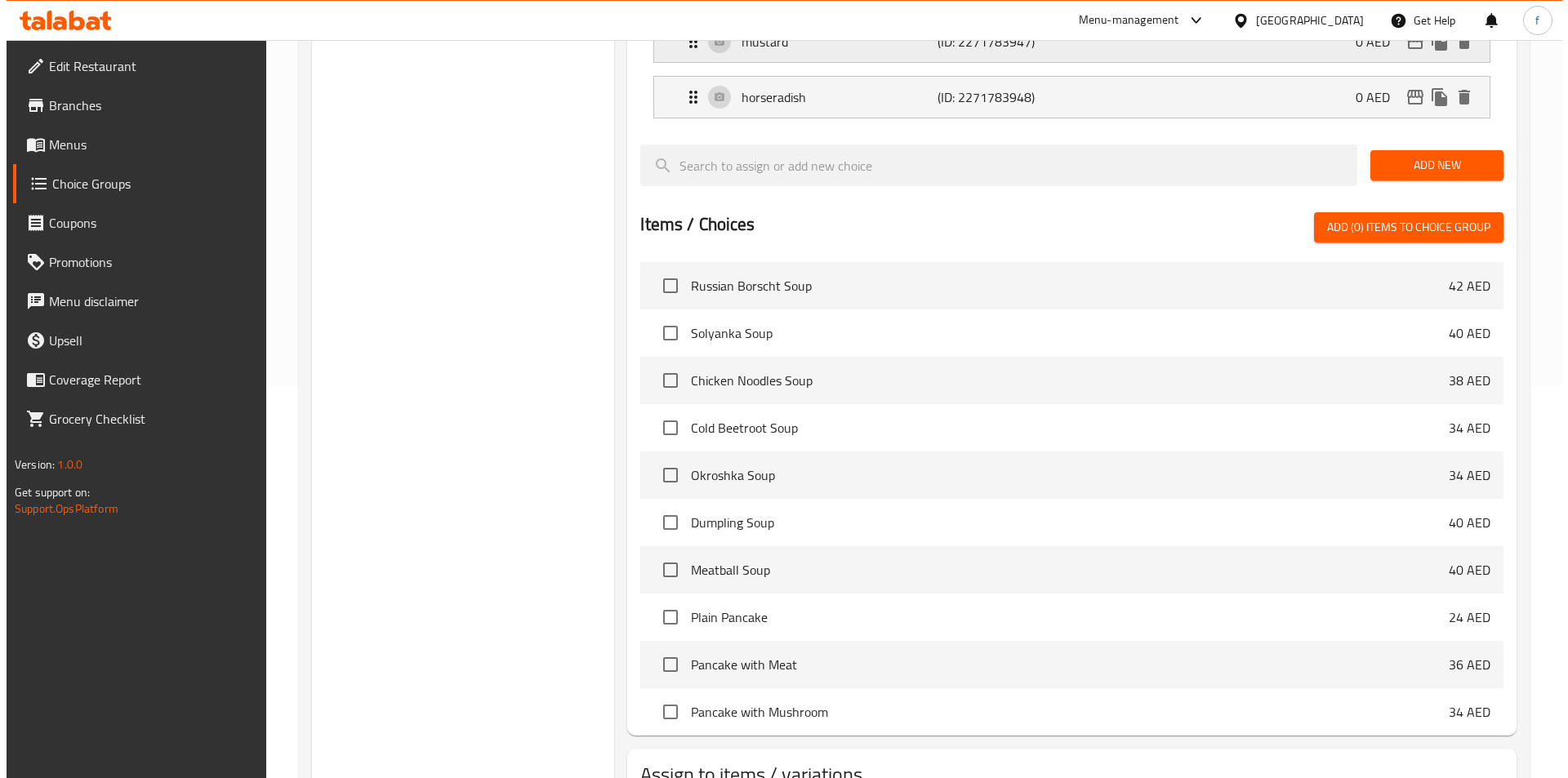
scroll to position [471, 0]
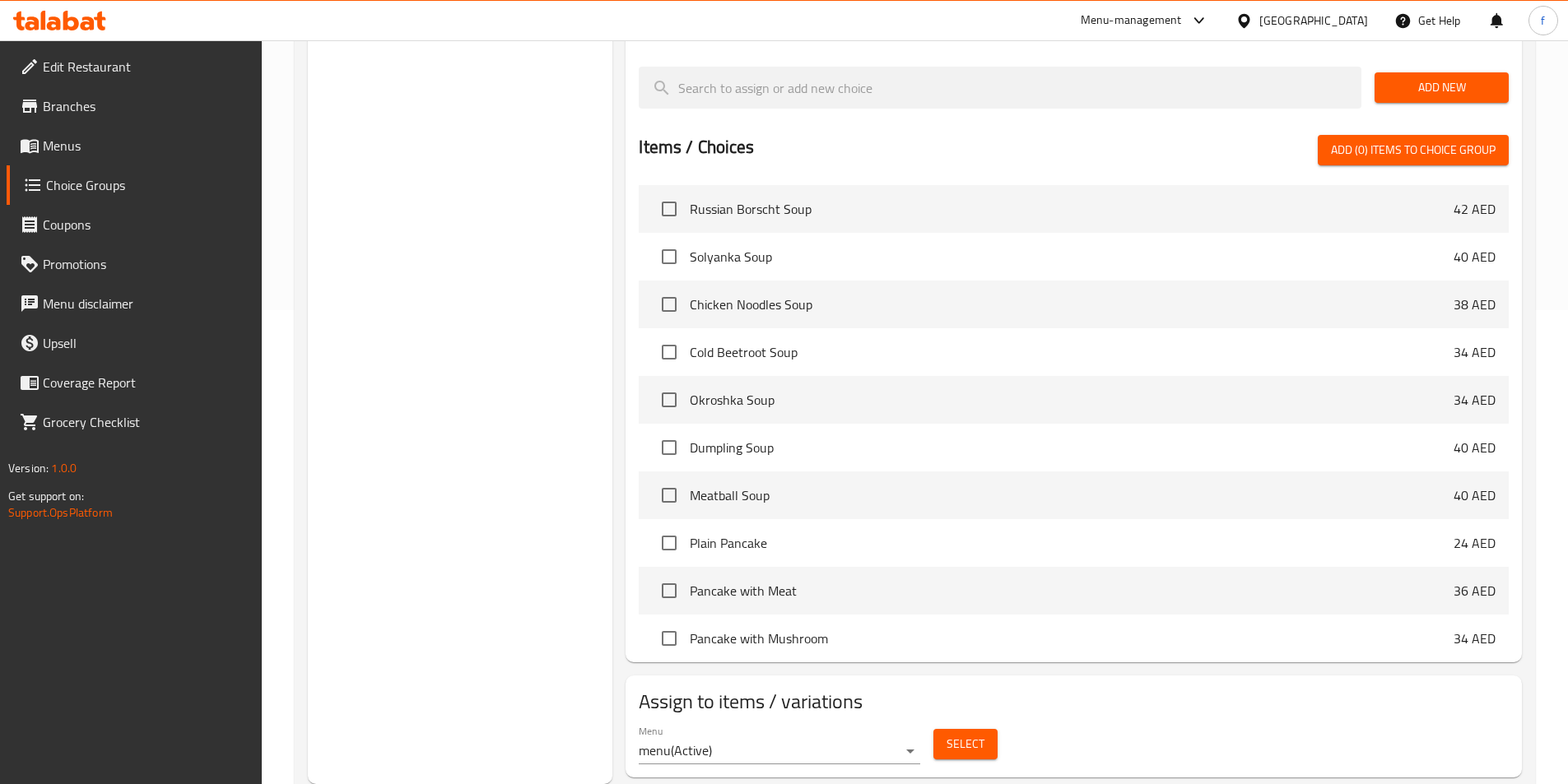
click at [977, 734] on span "Select" at bounding box center [965, 745] width 38 height 21
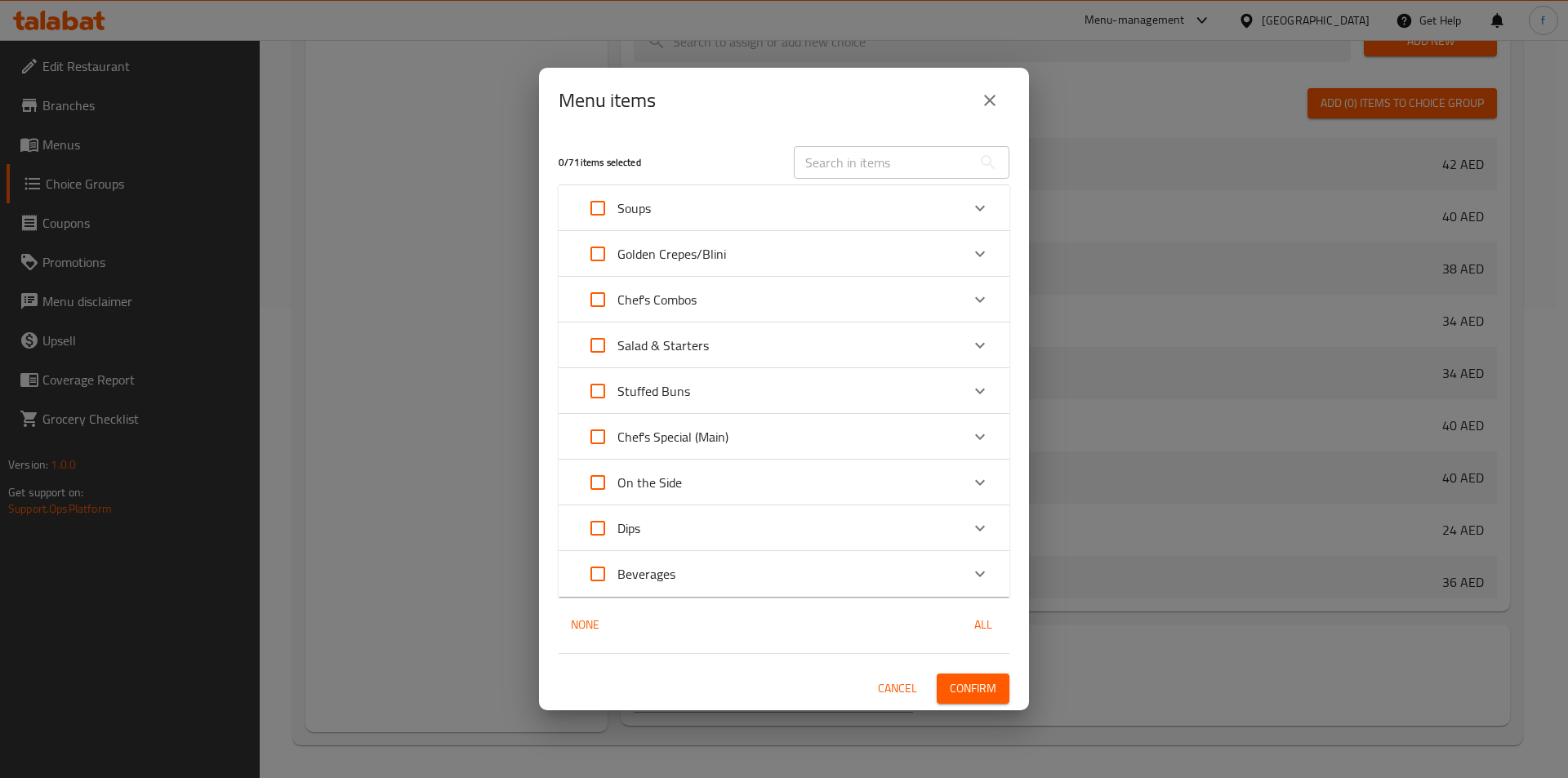
click at [691, 343] on p "Salad & Starters" at bounding box center [663, 345] width 92 height 20
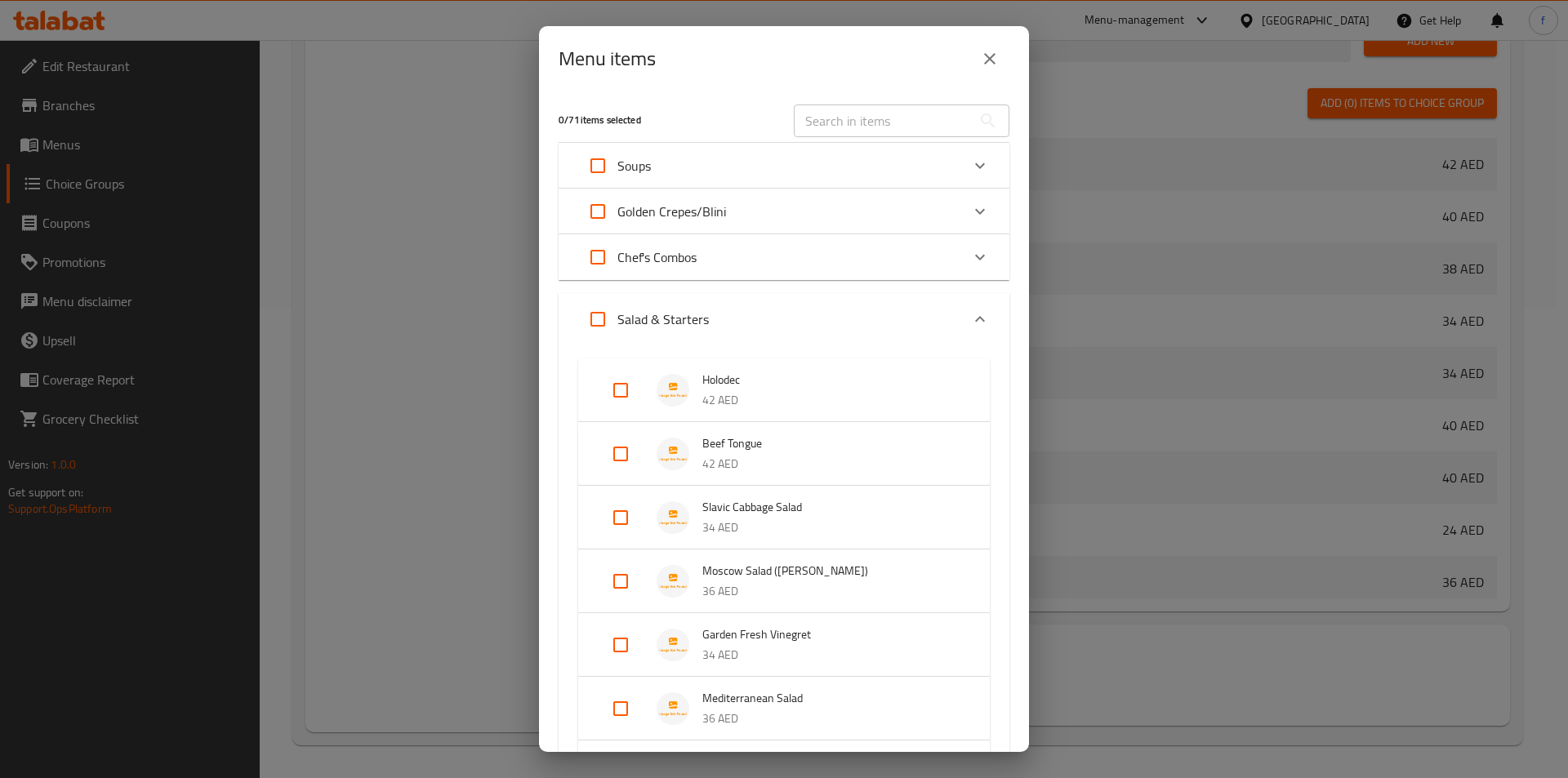
click at [624, 392] on input "Expand" at bounding box center [621, 391] width 39 height 39
checkbox input "true"
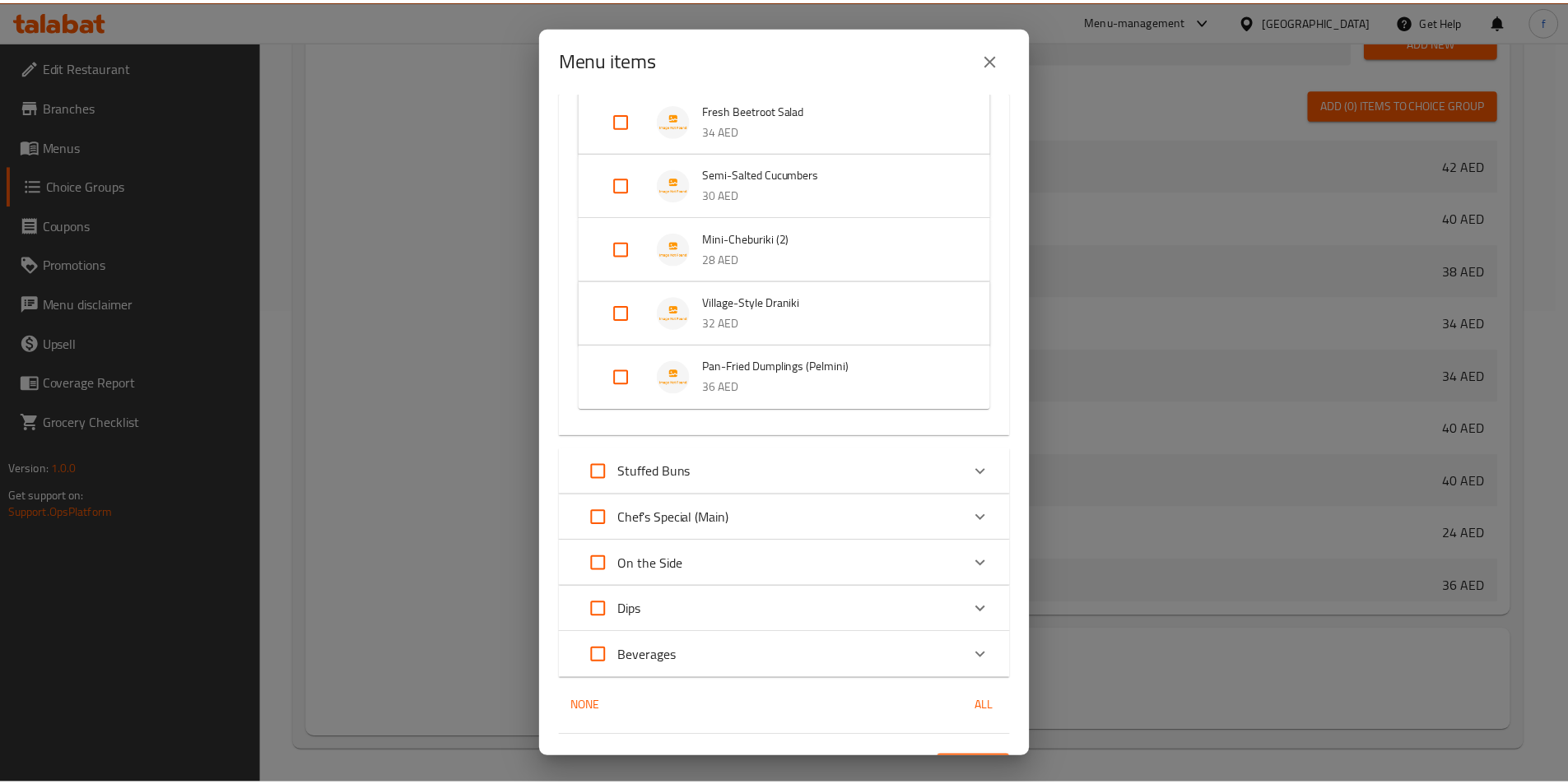
scroll to position [771, 0]
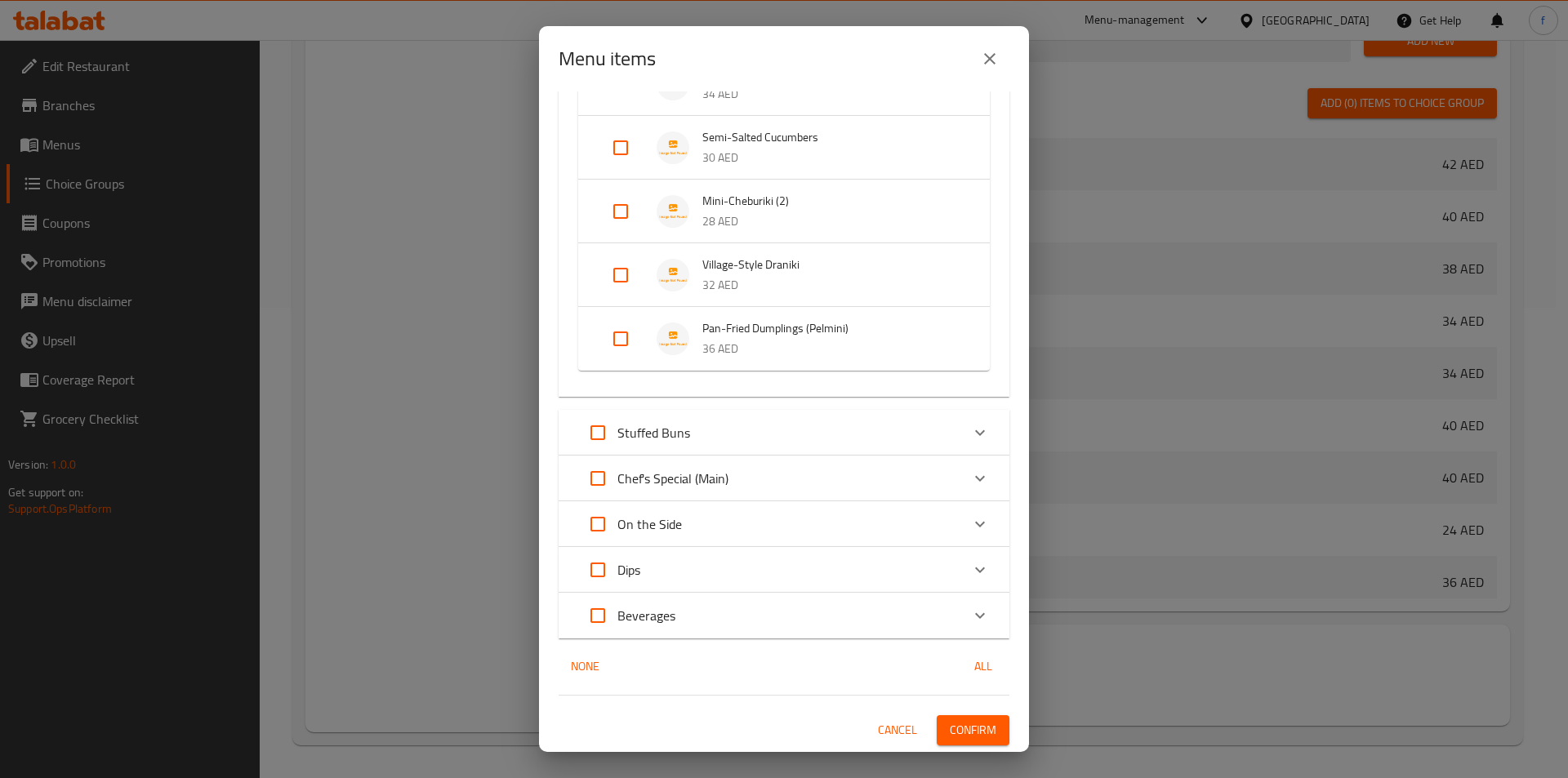
click at [973, 730] on span "Confirm" at bounding box center [973, 730] width 47 height 20
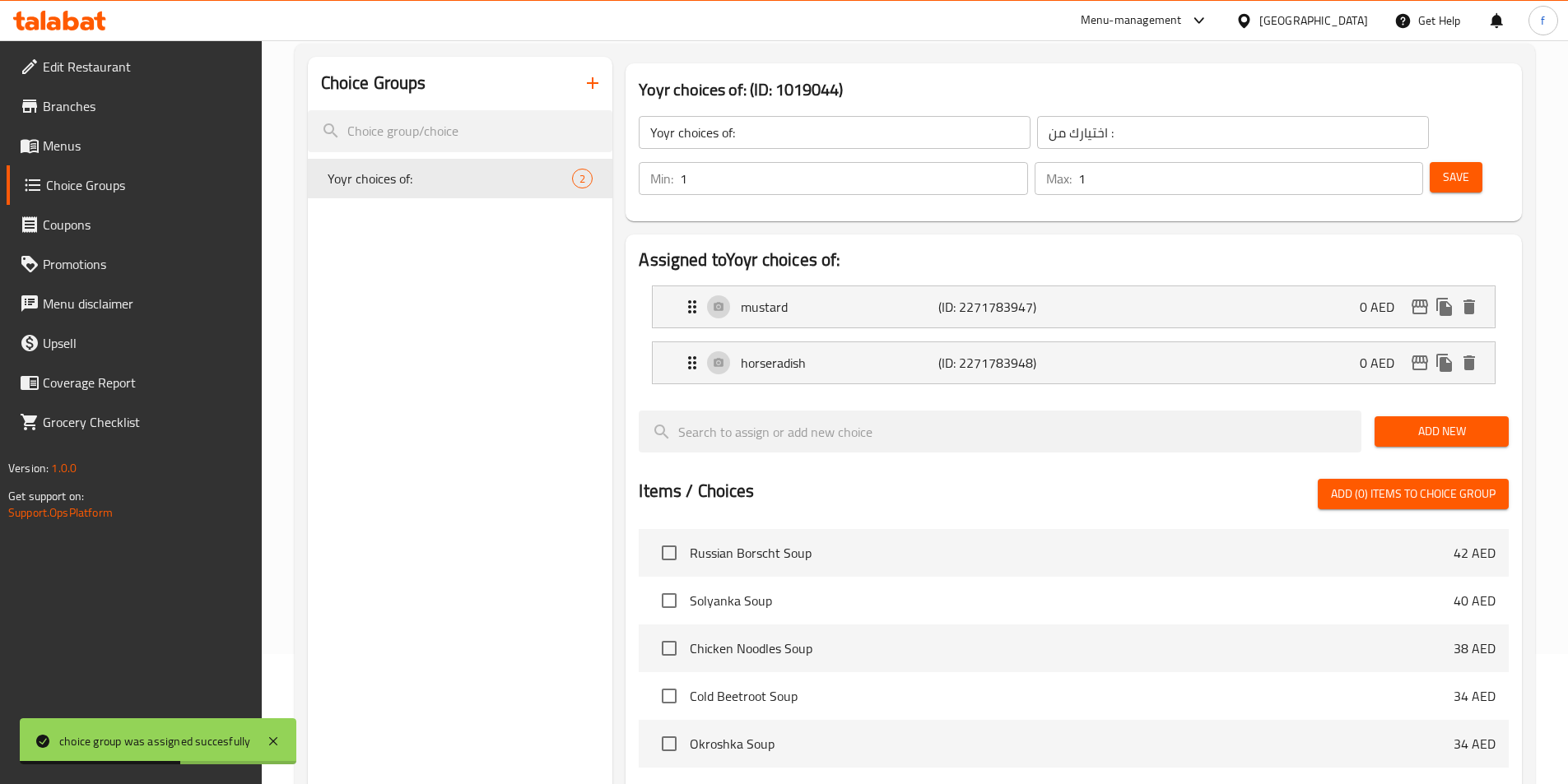
scroll to position [0, 0]
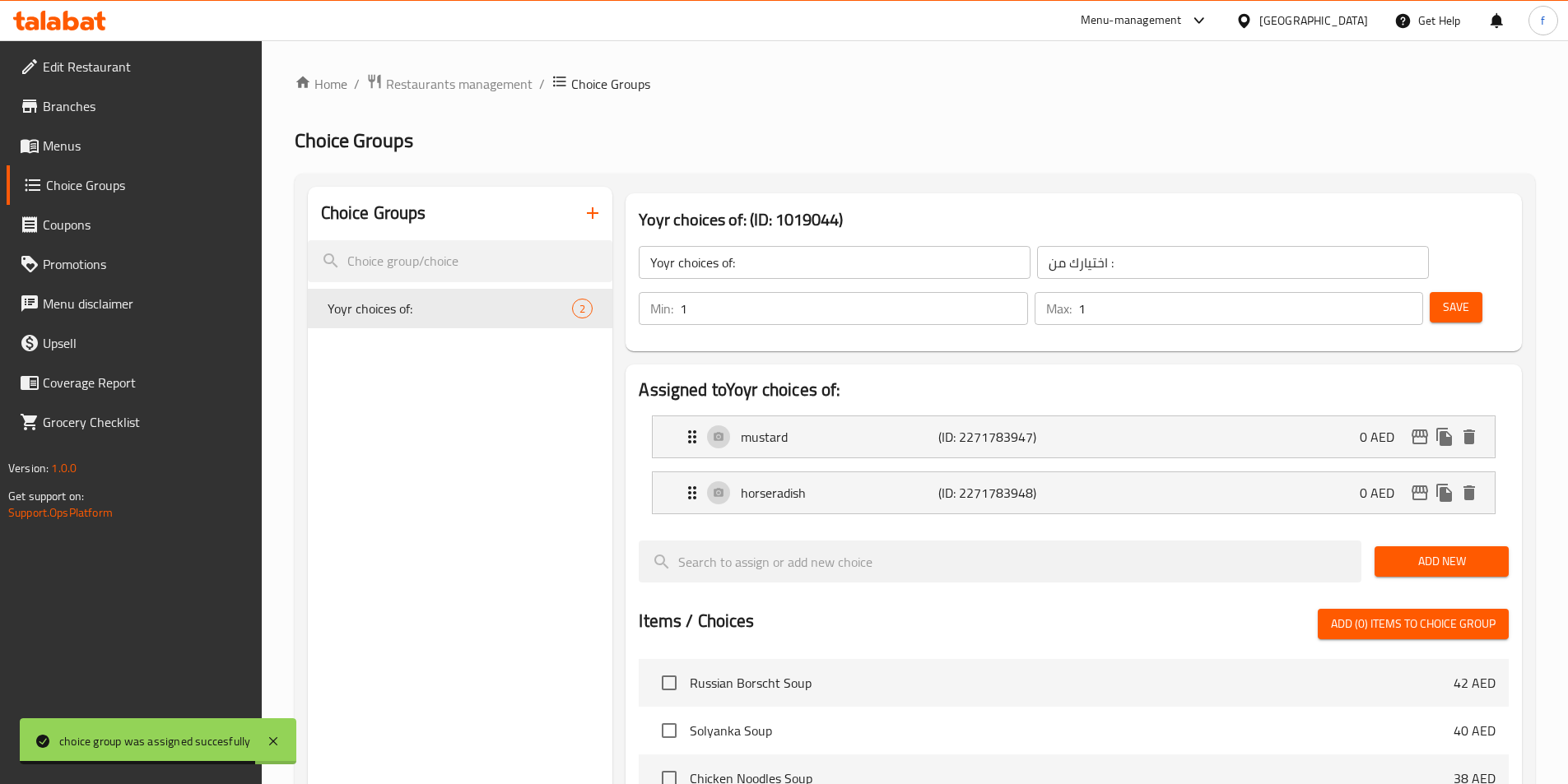
click at [52, 140] on span "Menus" at bounding box center [146, 146] width 205 height 20
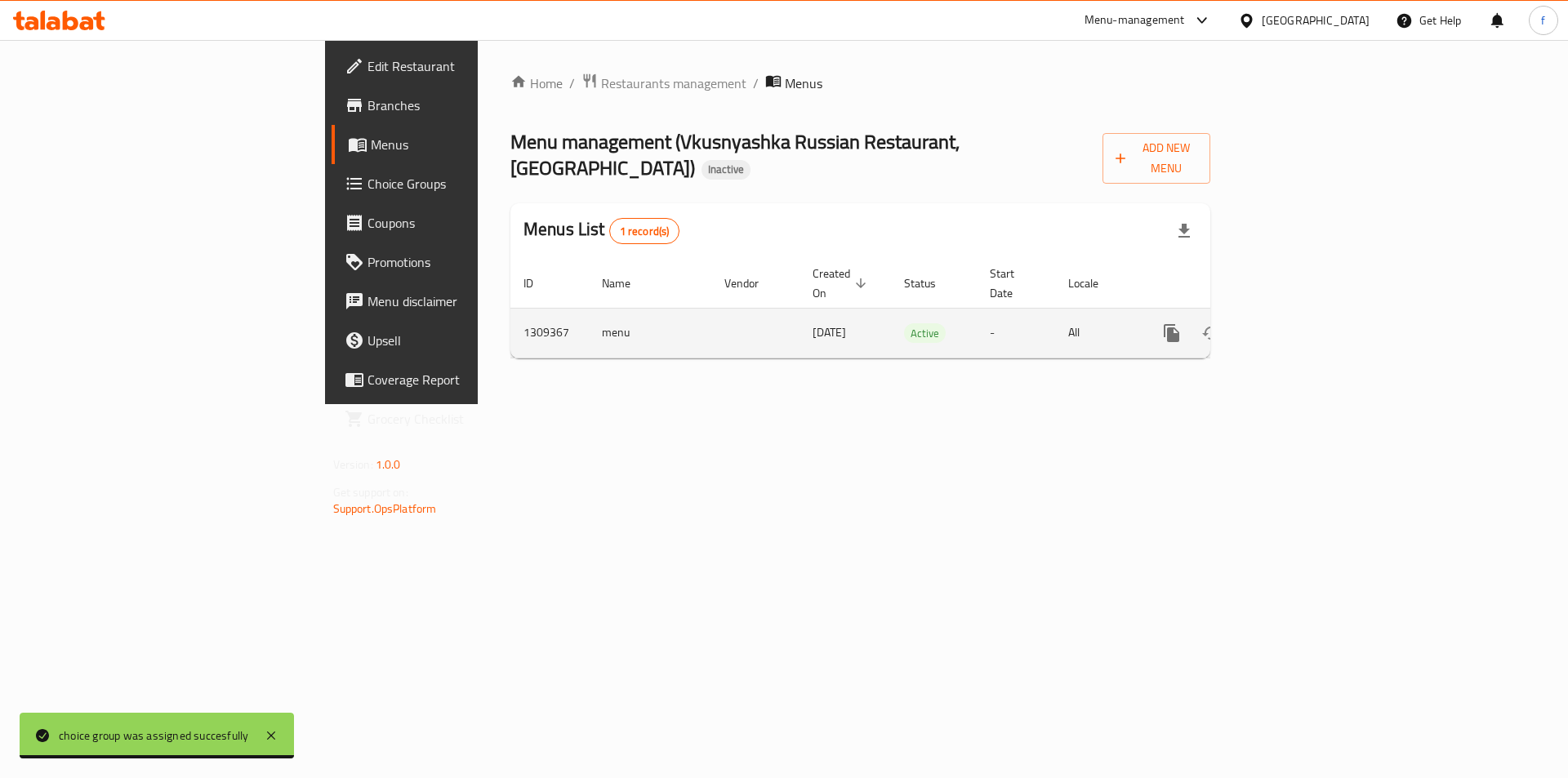
click at [1297, 326] on icon "enhanced table" at bounding box center [1289, 333] width 14 height 14
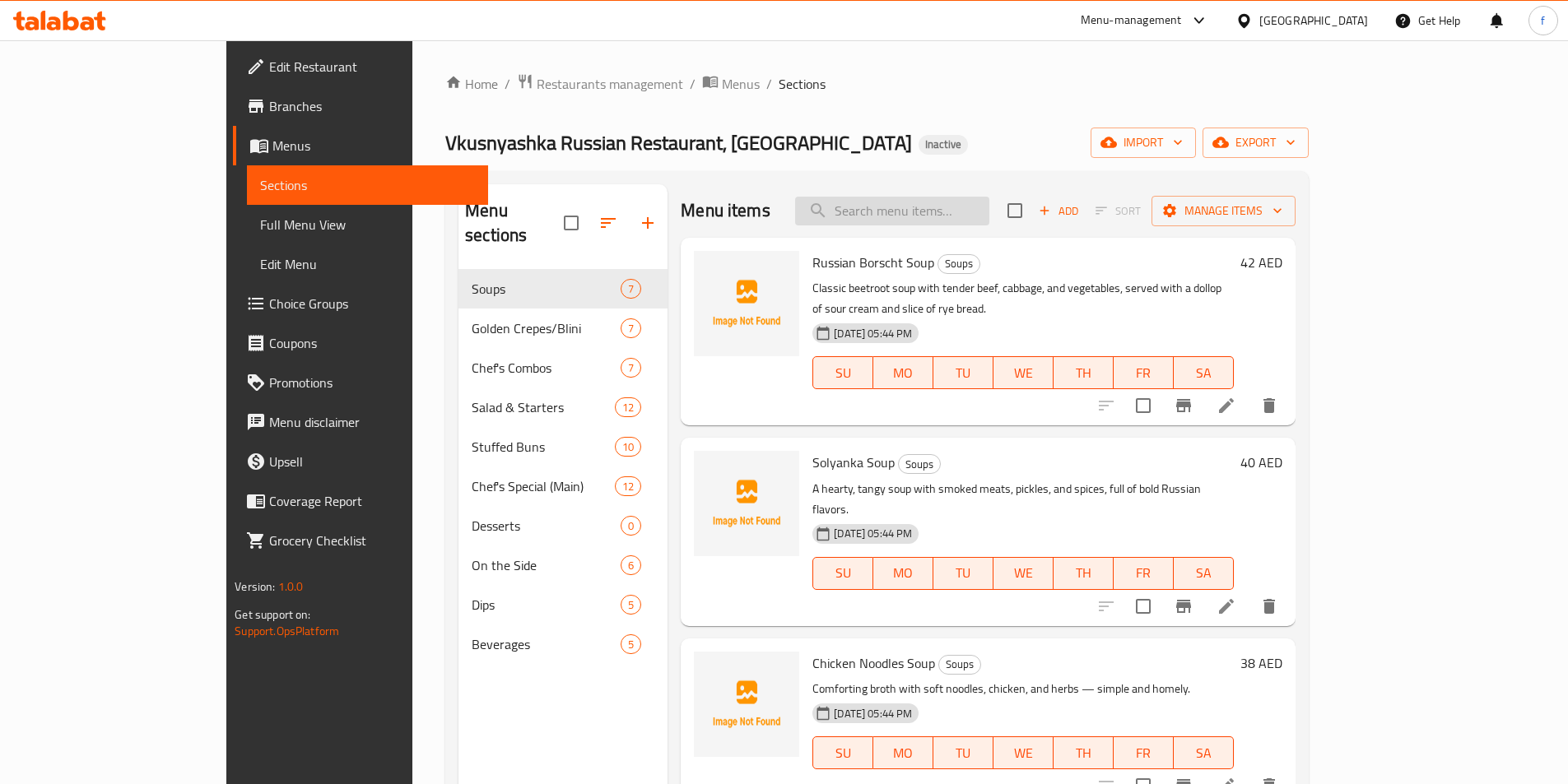
click at [956, 211] on input "search" at bounding box center [892, 211] width 194 height 29
paste input "Slavic Cabbage Salad"
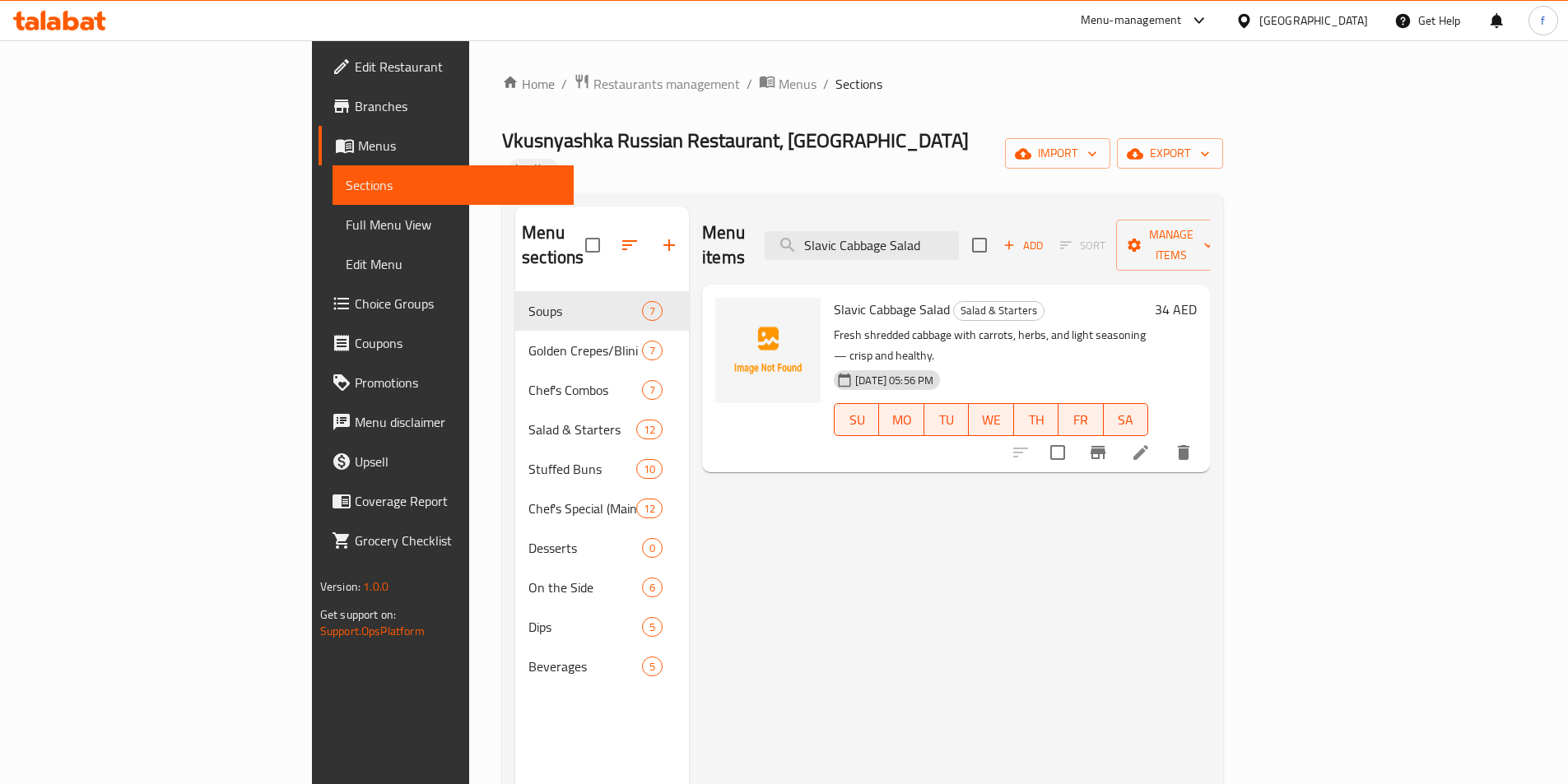
type input "Slavic Cabbage Salad"
click at [1150, 442] on icon at bounding box center [1140, 452] width 20 height 20
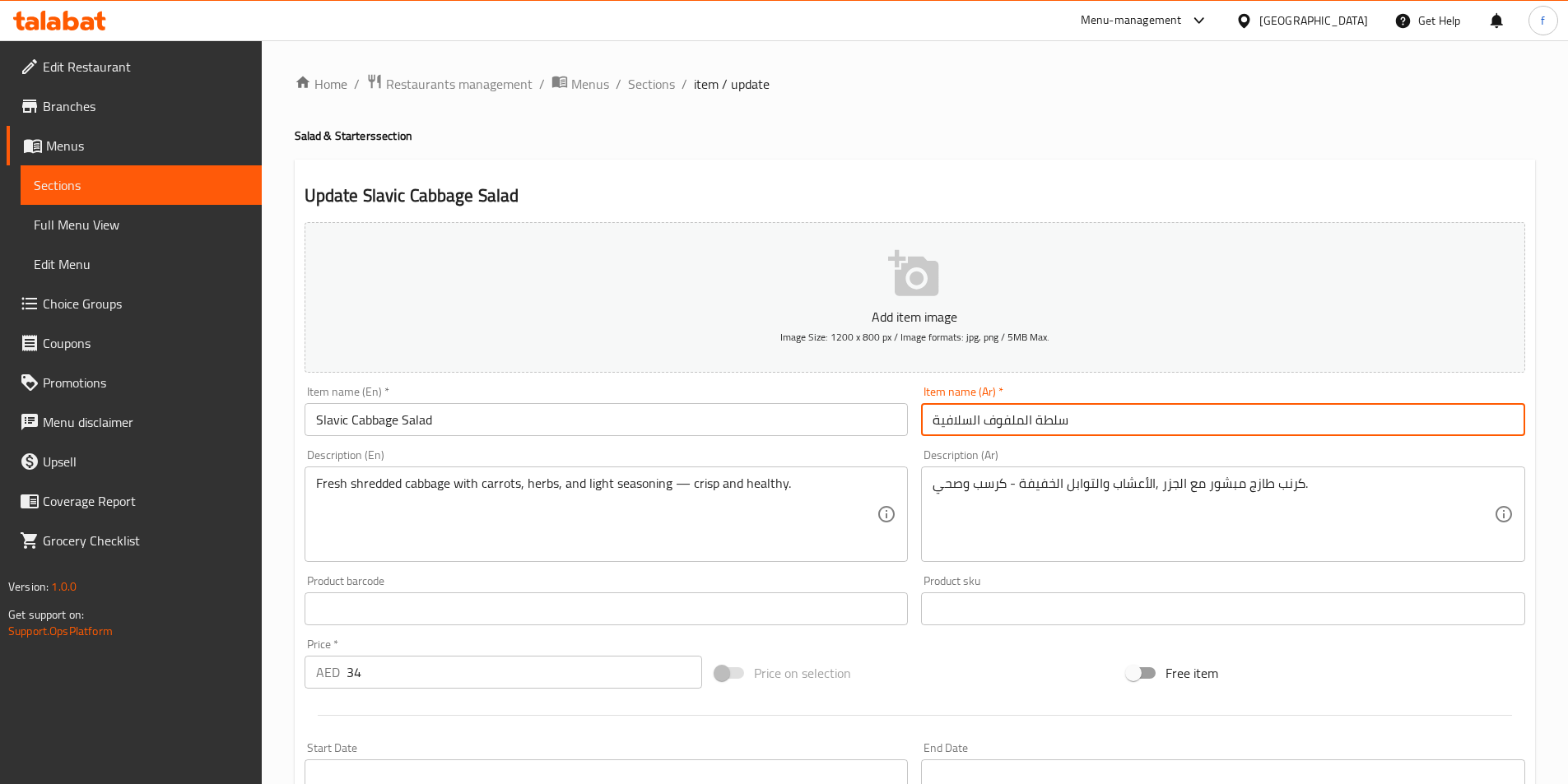
click at [1152, 431] on input "سلطة الملفوف السلافية" at bounding box center [1223, 419] width 604 height 33
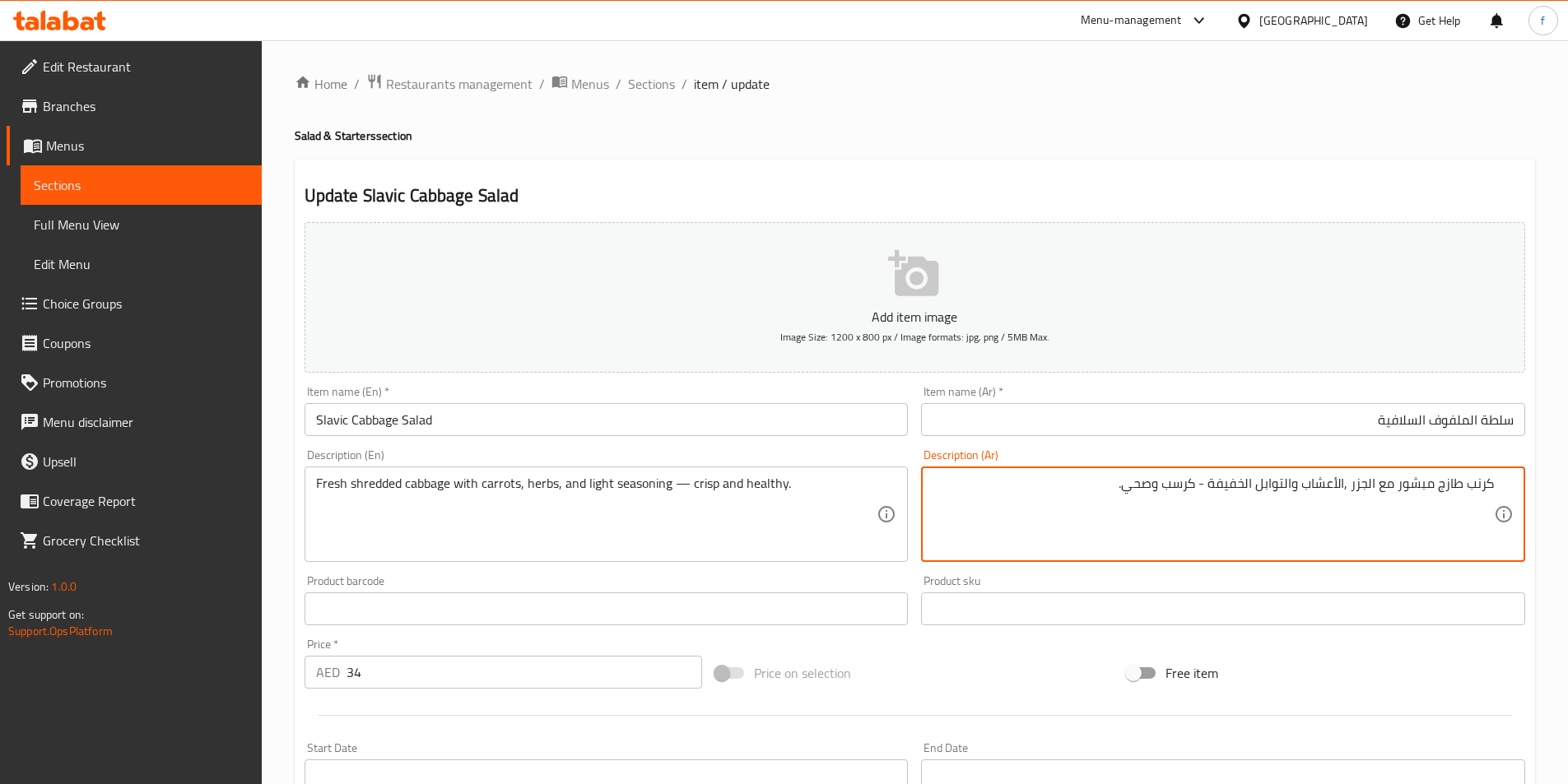
click at [1445, 413] on input "سلطة الملفوف السلافية" at bounding box center [1223, 419] width 604 height 33
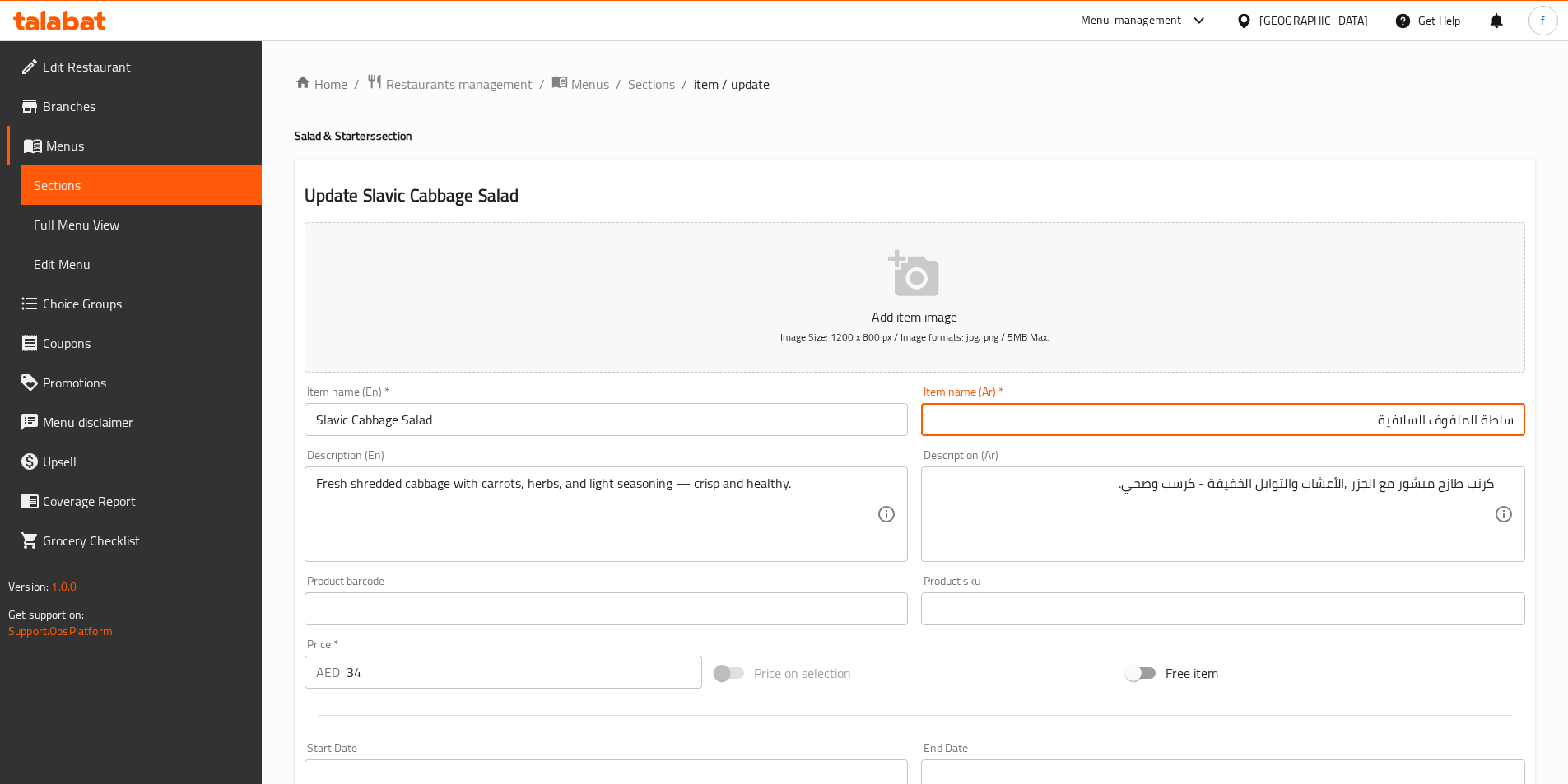
click at [1462, 423] on input "سلطة الملفوف السلافية" at bounding box center [1223, 419] width 604 height 33
click at [1405, 420] on input "سلطة الكرنب السلافية" at bounding box center [1223, 419] width 604 height 33
type input "سلطة الكرنب سلافيك"
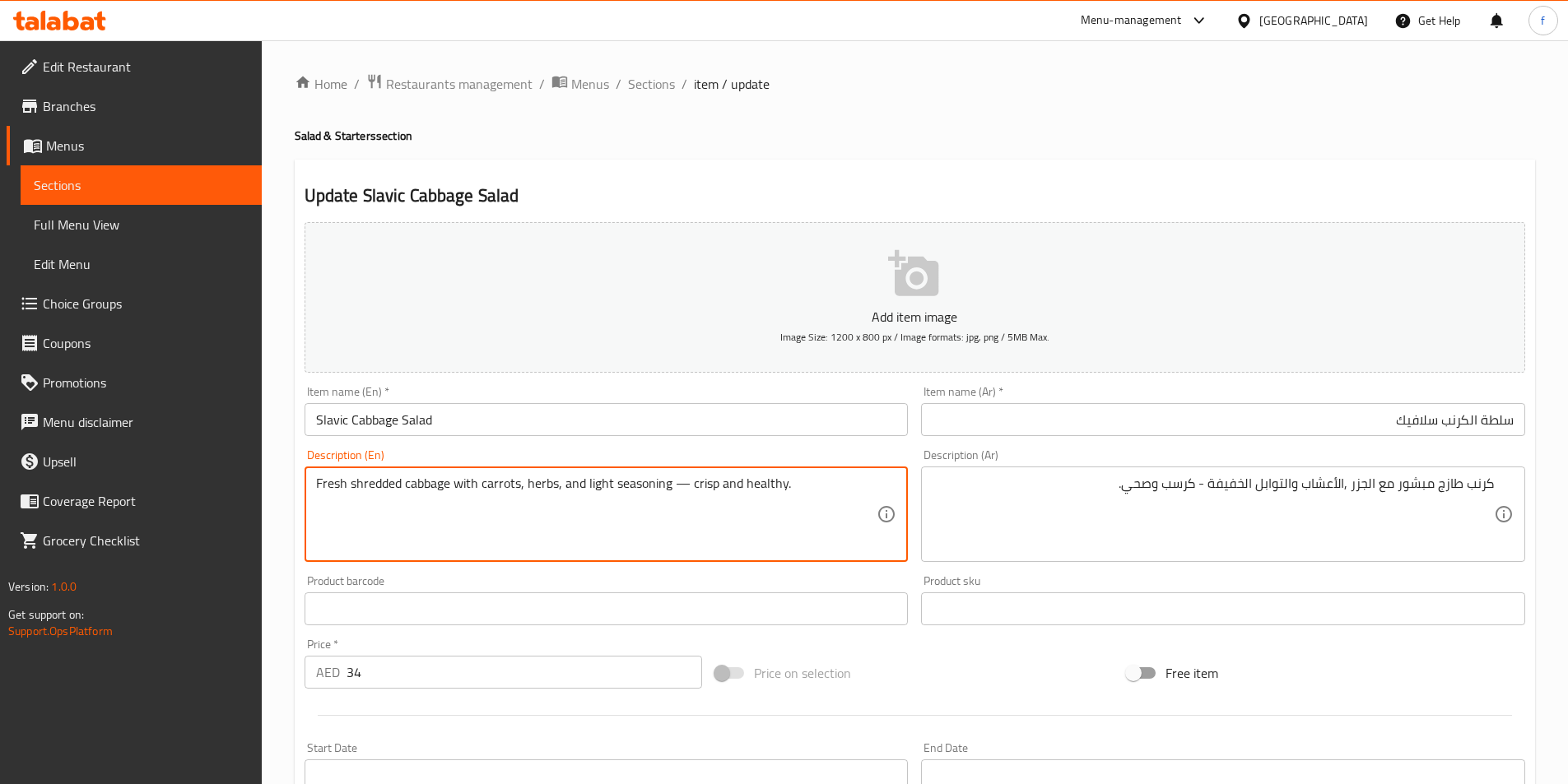
click at [425, 482] on textarea "Fresh shredded cabbage with carrots, herbs, and light seasoning — crisp and hea…" at bounding box center [597, 514] width 561 height 78
click at [367, 483] on textarea "Fresh shredded cabbage with carrots, herbs, and light seasoning — crisp and hea…" at bounding box center [597, 514] width 561 height 78
click at [334, 485] on textarea "Fresh shredded cabbage with carrots, herbs, and light seasoning — crisp and hea…" at bounding box center [597, 514] width 561 height 78
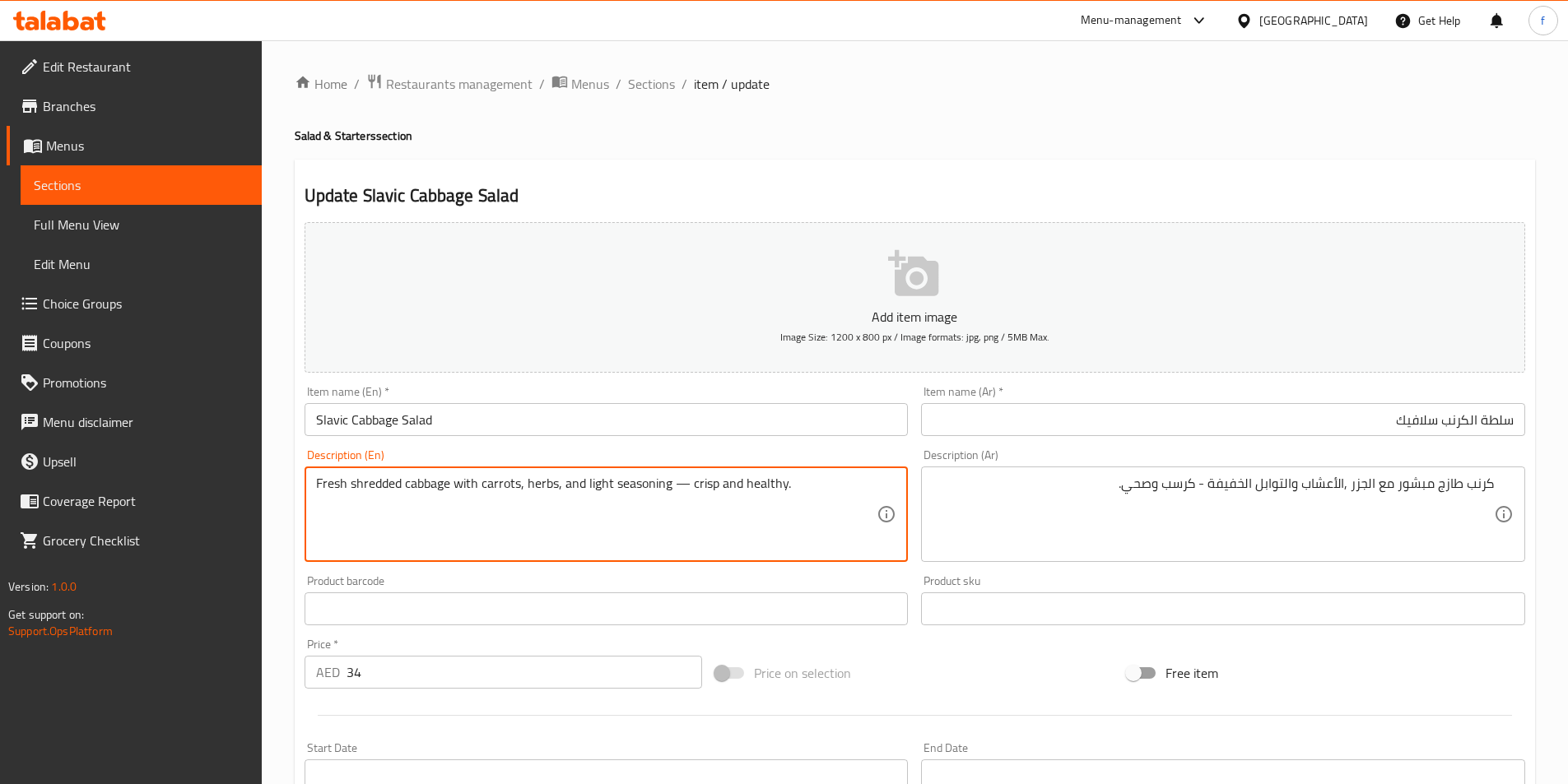
click at [533, 489] on textarea "Fresh shredded cabbage with carrots, herbs, and light seasoning — crisp and hea…" at bounding box center [597, 514] width 561 height 78
click at [593, 482] on textarea "Fresh shredded cabbage with carrots, herbs, and light seasoning — crisp and hea…" at bounding box center [597, 514] width 561 height 78
click at [634, 485] on textarea "Fresh shredded cabbage with carrots, herbs, and light seasoning — crisp and hea…" at bounding box center [597, 514] width 561 height 78
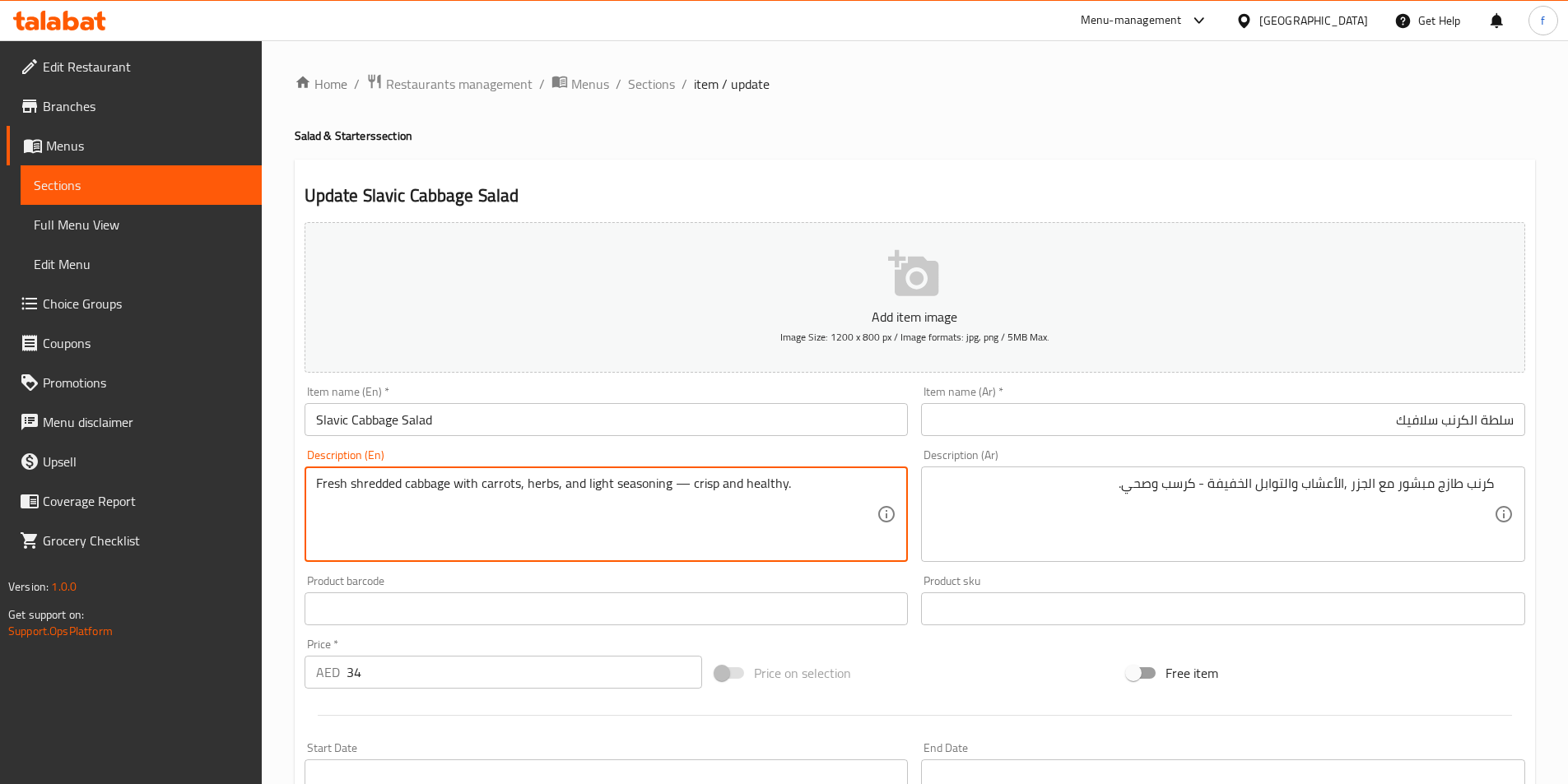
click at [634, 485] on textarea "Fresh shredded cabbage with carrots, herbs, and light seasoning — crisp and hea…" at bounding box center [597, 514] width 561 height 78
click at [708, 488] on textarea "Fresh shredded cabbage with carrots, herbs, and light seasoning — crisp and hea…" at bounding box center [597, 514] width 561 height 78
drag, startPoint x: 708, startPoint y: 488, endPoint x: 763, endPoint y: 486, distance: 55.0
click at [717, 488] on textarea "Fresh shredded cabbage with carrots, herbs, and light seasoning — crisp and hea…" at bounding box center [597, 514] width 561 height 78
click at [763, 486] on textarea "Fresh shredded cabbage with carrots, herbs, and light seasoning — crisp and hea…" at bounding box center [597, 514] width 561 height 78
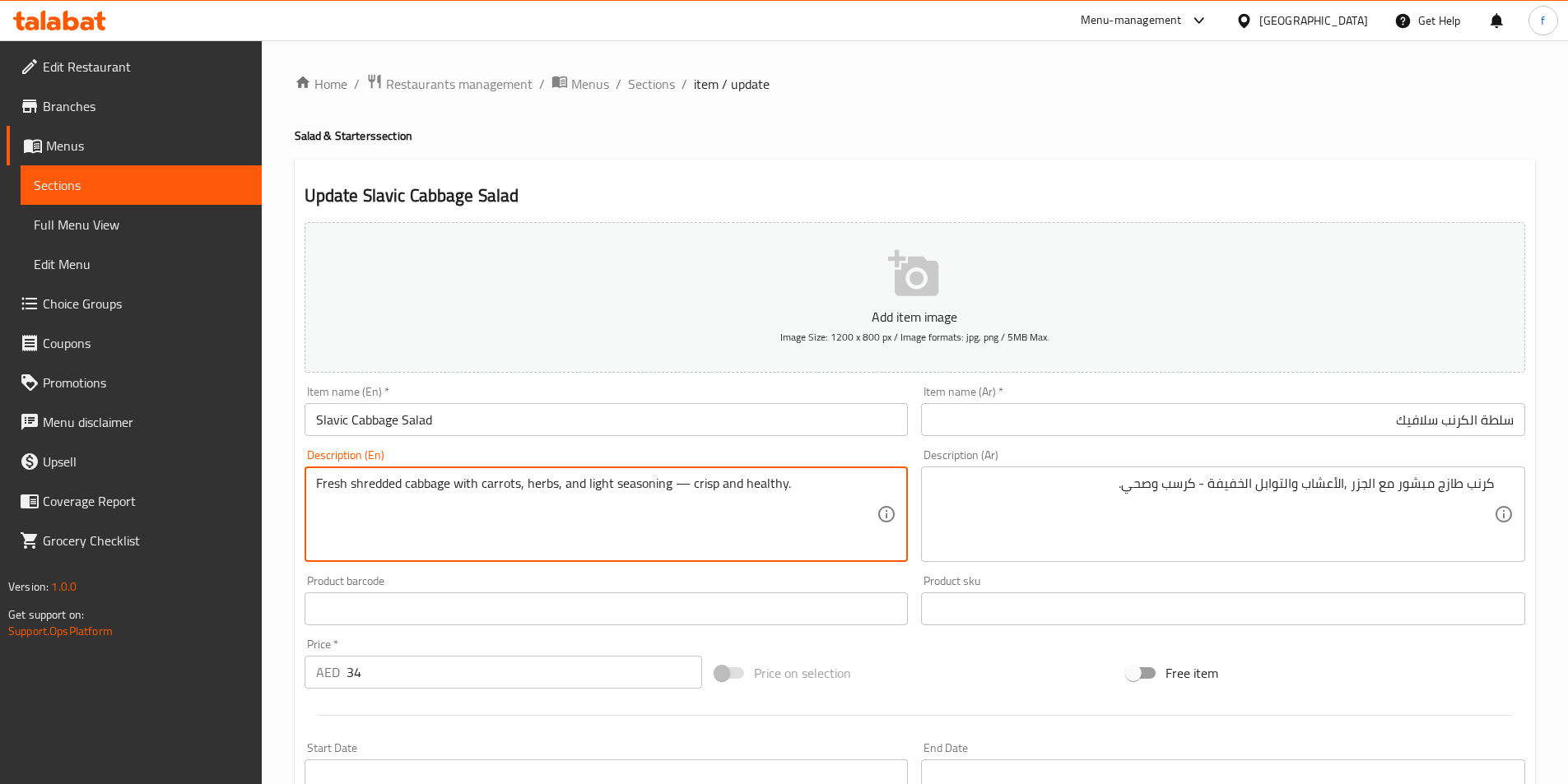
click at [763, 486] on textarea "Fresh shredded cabbage with carrots, herbs, and light seasoning — crisp and hea…" at bounding box center [597, 514] width 561 height 78
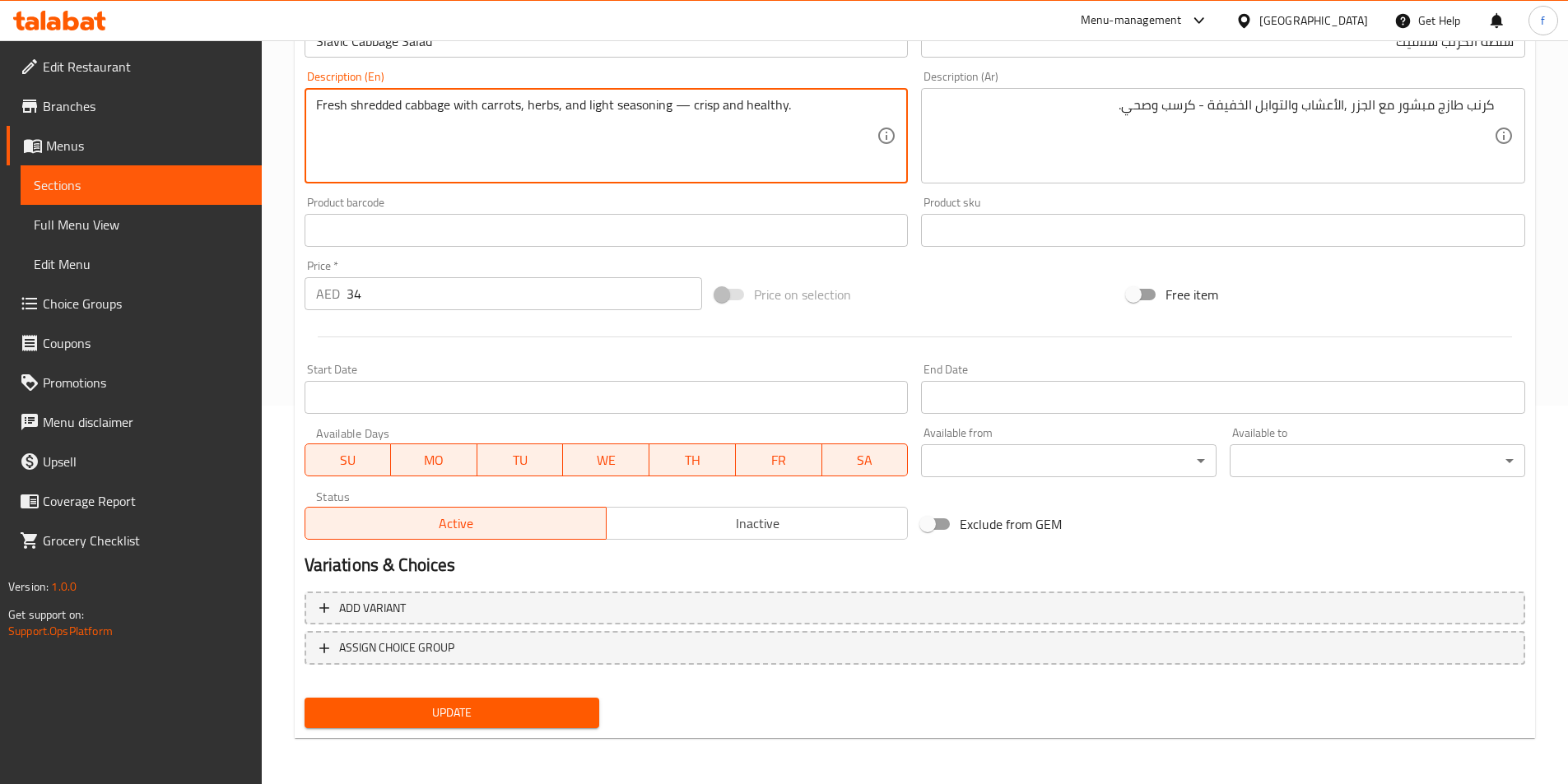
click at [342, 728] on button "Update" at bounding box center [452, 713] width 295 height 31
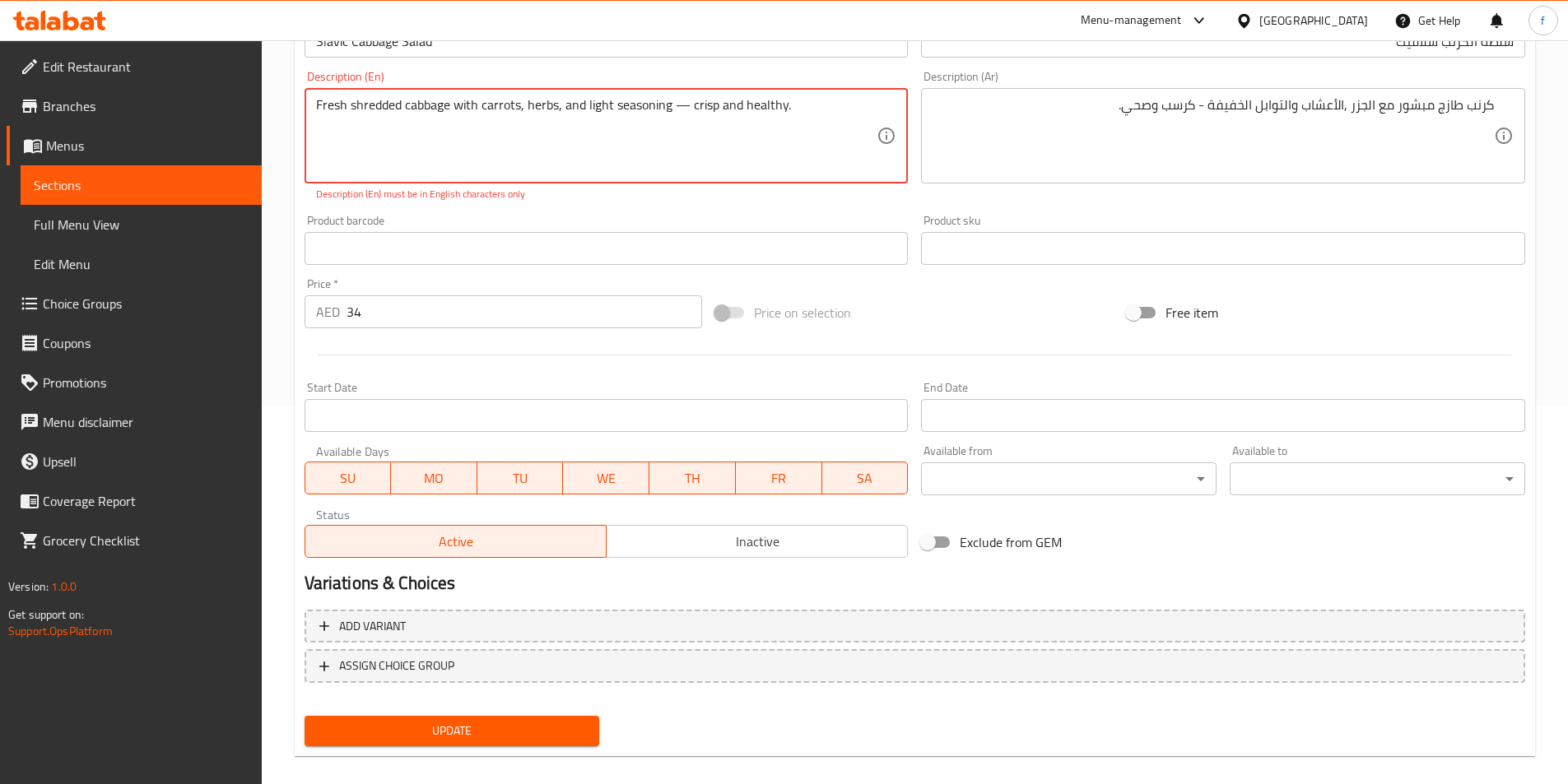
click at [342, 728] on span "Update" at bounding box center [452, 731] width 269 height 21
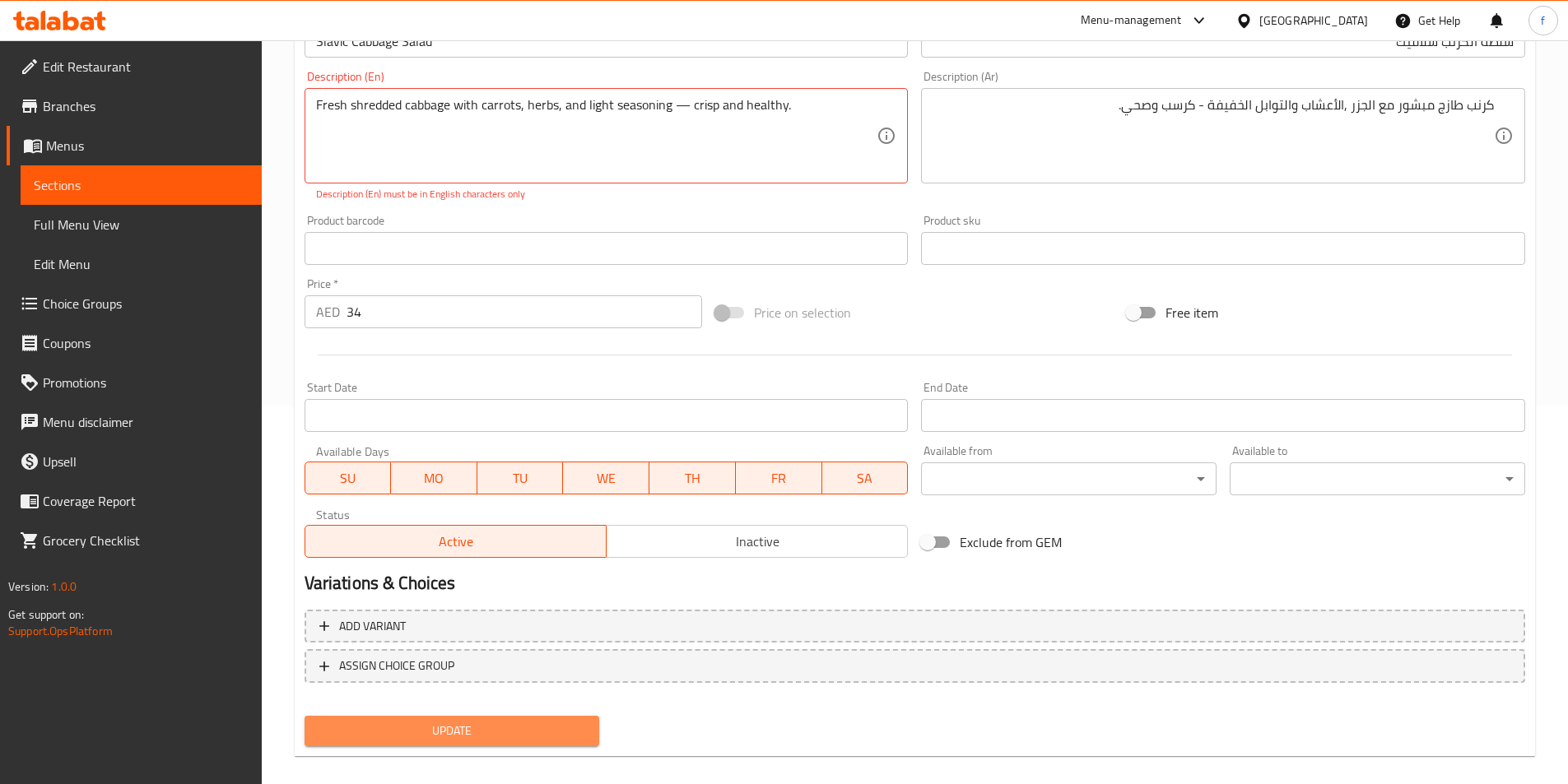
click at [342, 728] on span "Update" at bounding box center [452, 731] width 269 height 21
drag, startPoint x: 342, startPoint y: 728, endPoint x: 441, endPoint y: 586, distance: 173.1
click at [342, 727] on span "Update" at bounding box center [452, 731] width 269 height 21
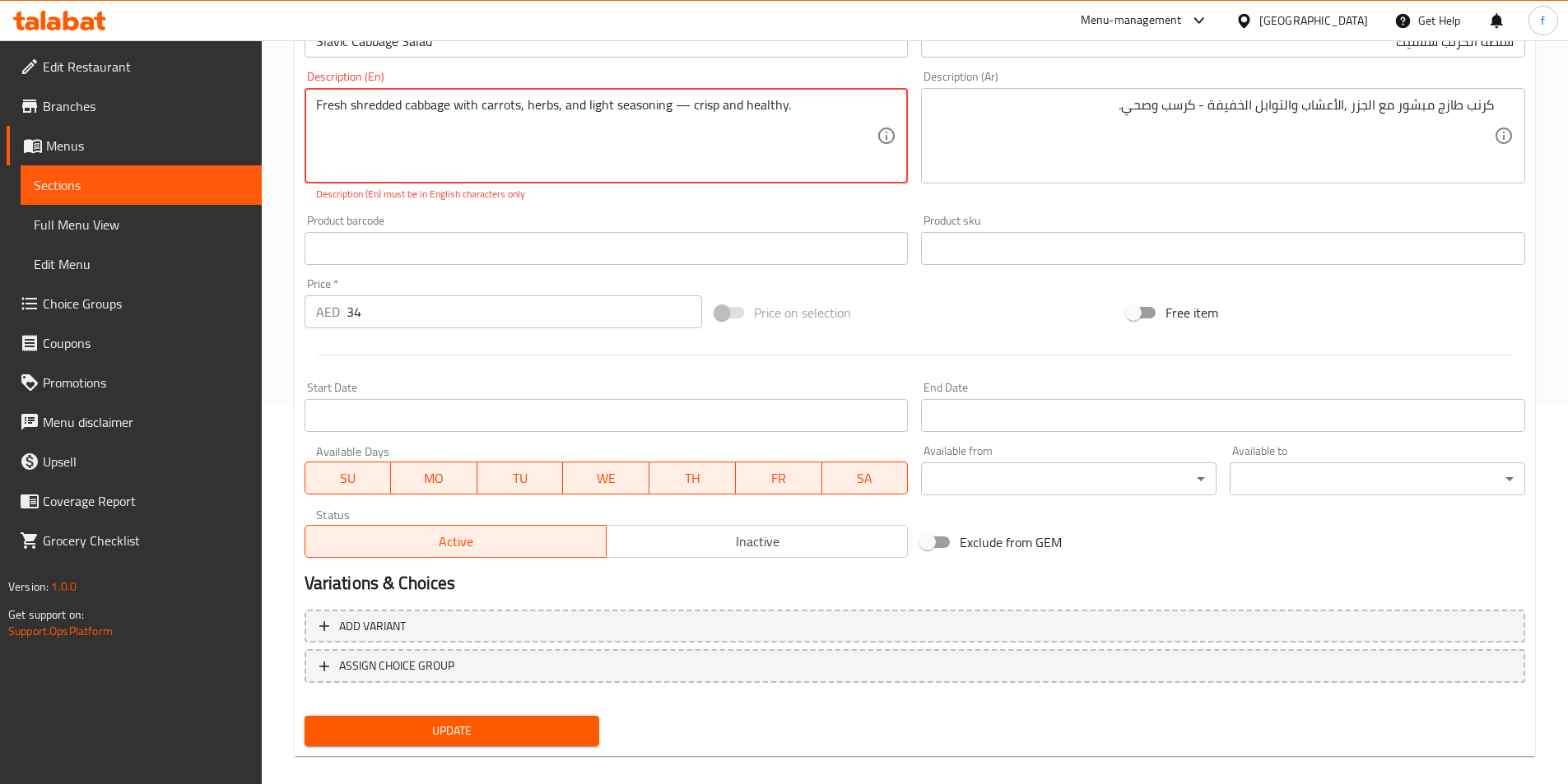
drag, startPoint x: 846, startPoint y: 124, endPoint x: 804, endPoint y: 128, distance: 42.2
click at [846, 126] on textarea "Fresh shredded cabbage with carrots, herbs, and light seasoning — crisp and hea…" at bounding box center [597, 135] width 561 height 78
click at [609, 98] on textarea "Fresh shredded cabbage with carrots, herbs, and light seasoning — crisp and hea…" at bounding box center [597, 135] width 561 height 78
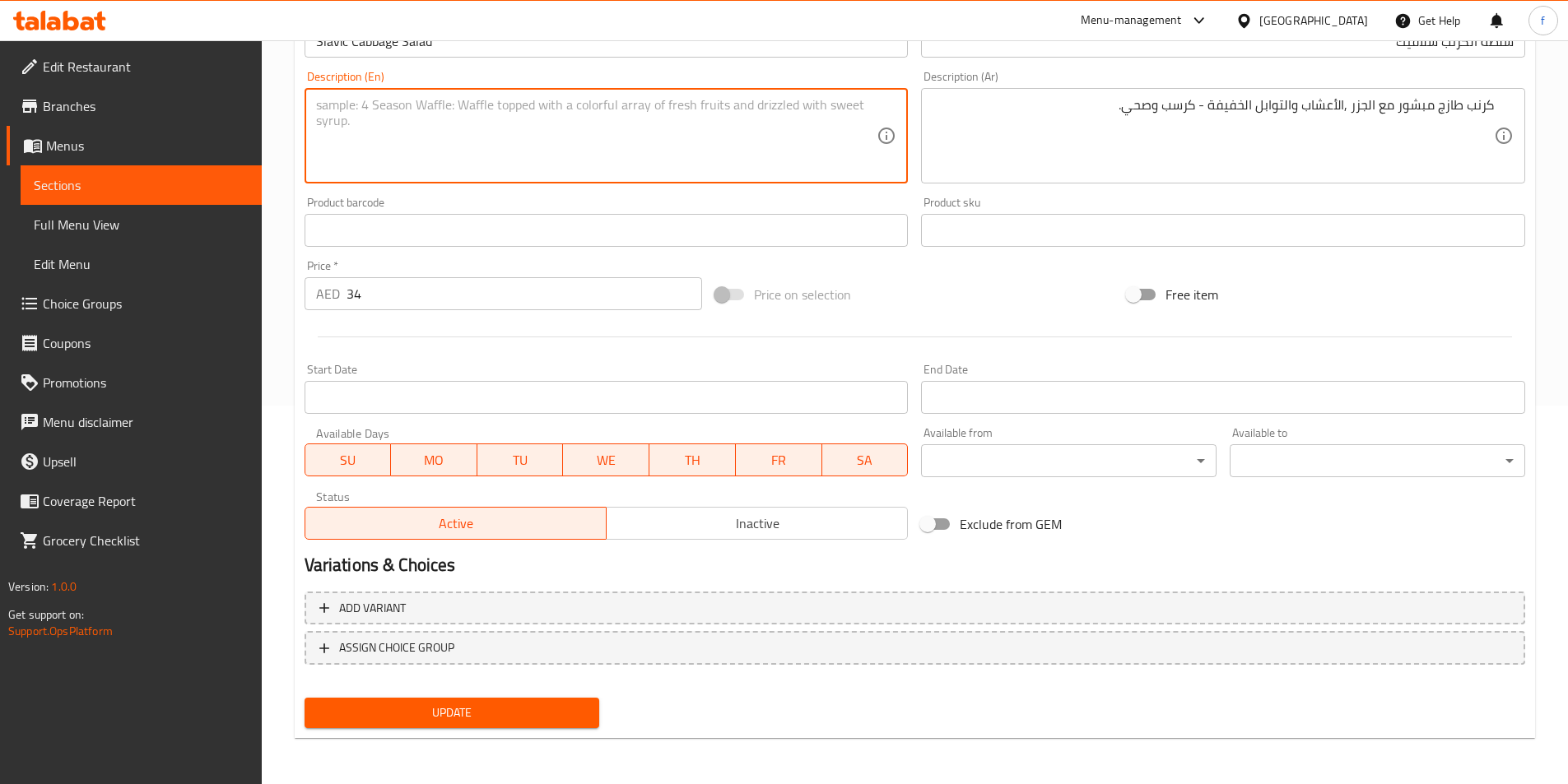
paste textarea "Fresh shredded cabbage with carrots, herbs, and light seasoning — crisp and hea…"
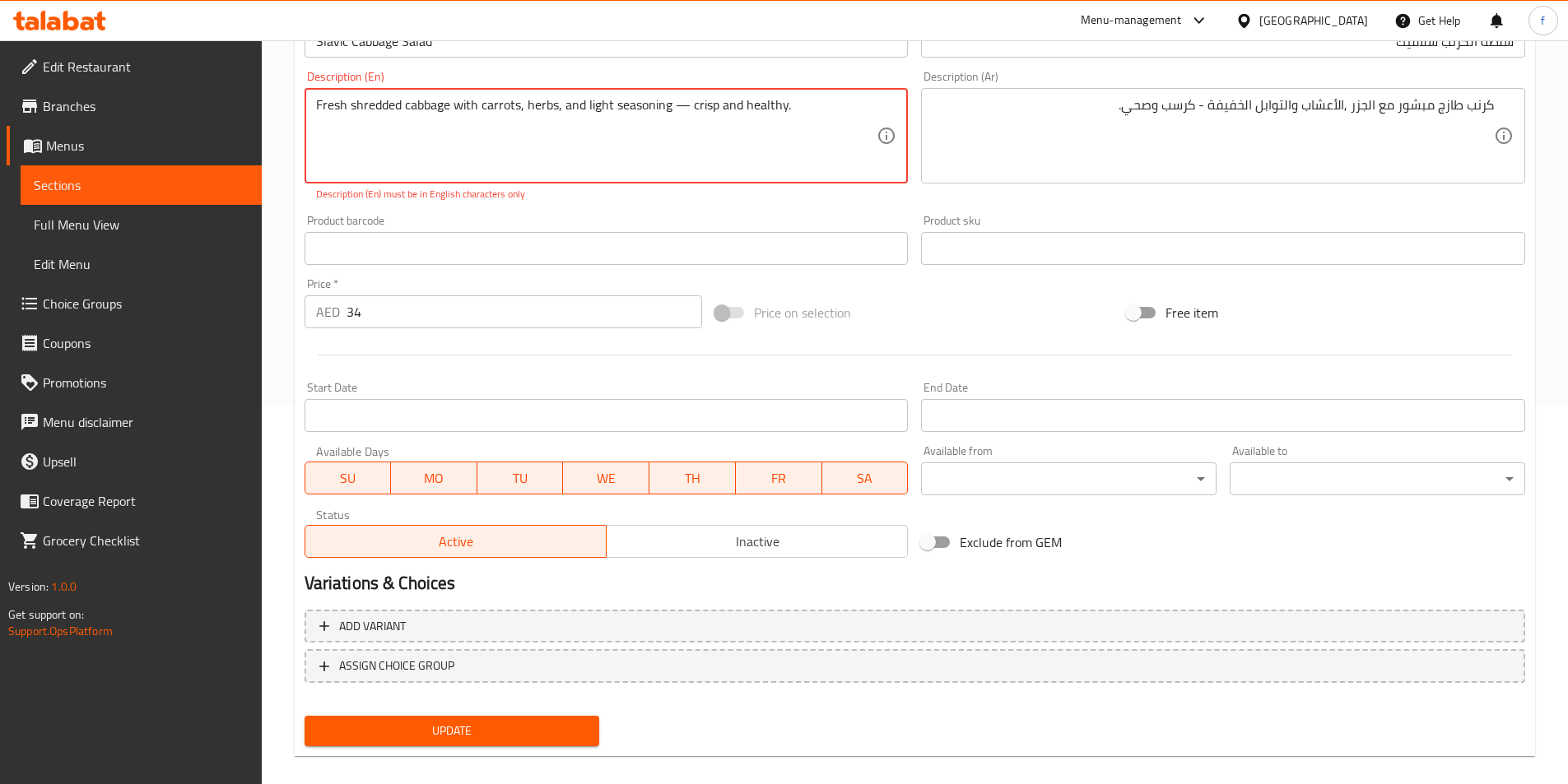
scroll to position [396, 0]
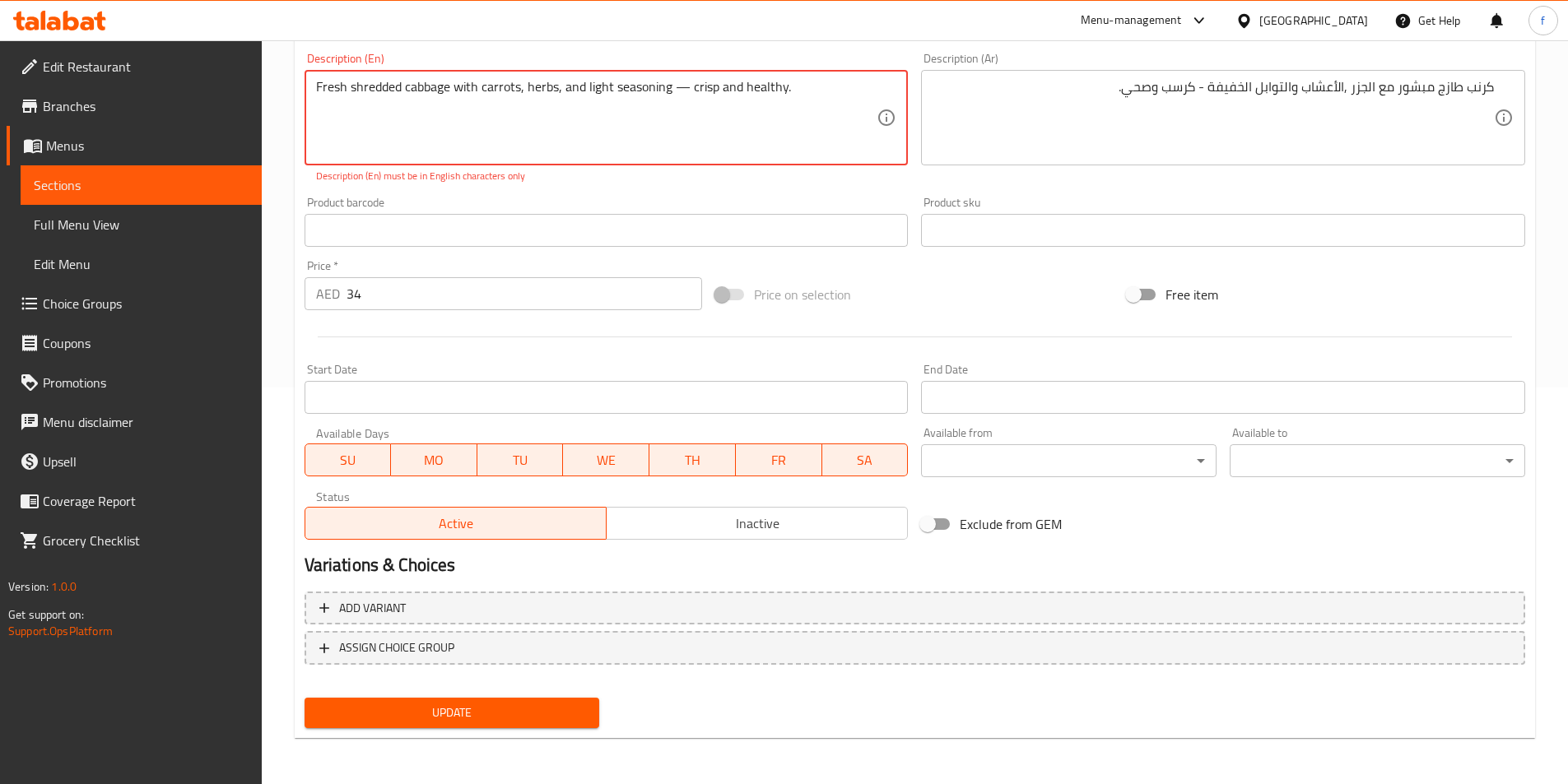
click at [686, 89] on textarea "Fresh shredded cabbage with carrots, herbs, and light seasoning — crisp and hea…" at bounding box center [597, 117] width 561 height 78
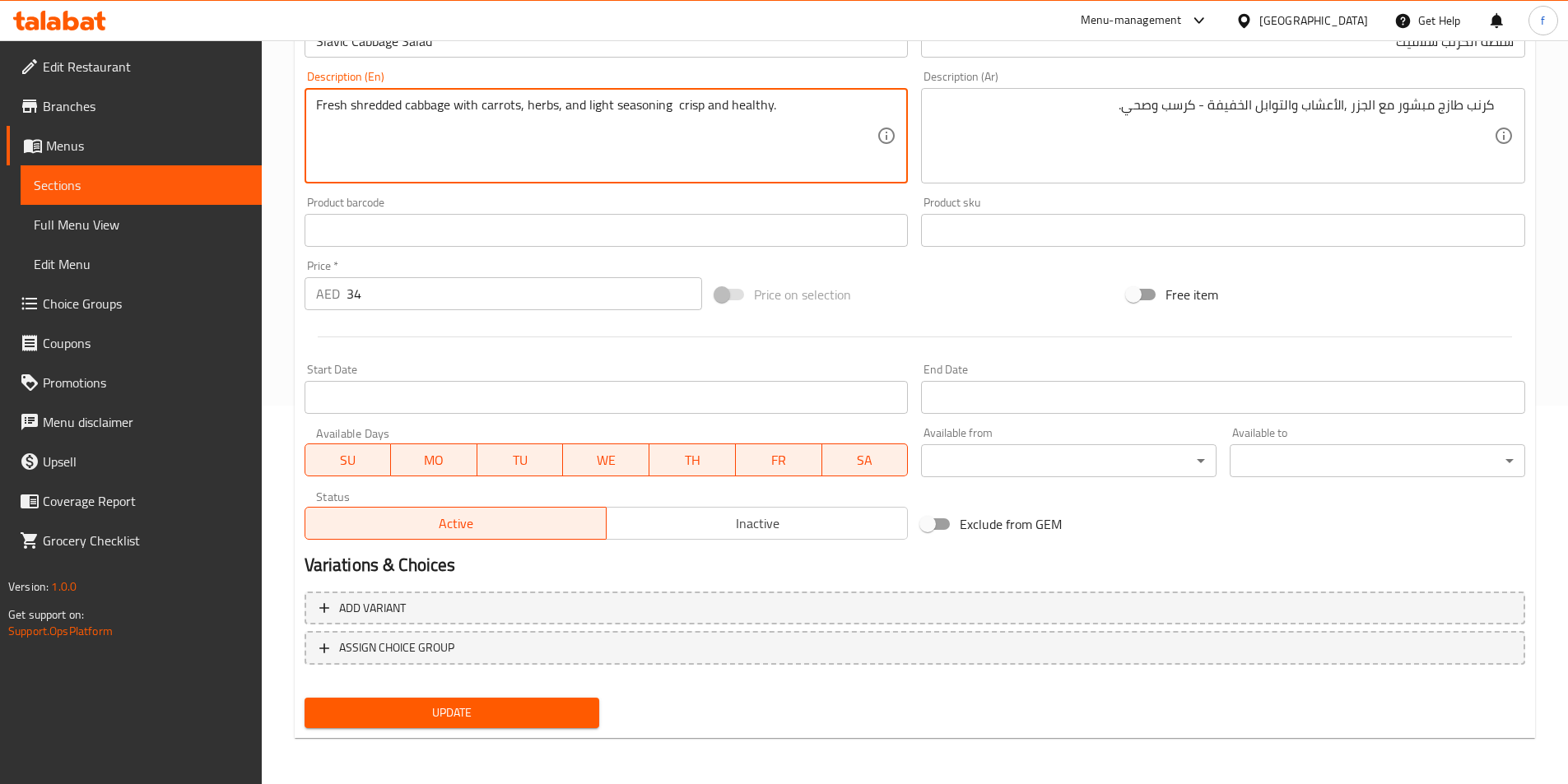
scroll to position [378, 0]
type textarea "Fresh shredded cabbage with carrots, herbs, and light seasoning - crisp and hea…"
click at [498, 699] on button "Update" at bounding box center [452, 713] width 295 height 31
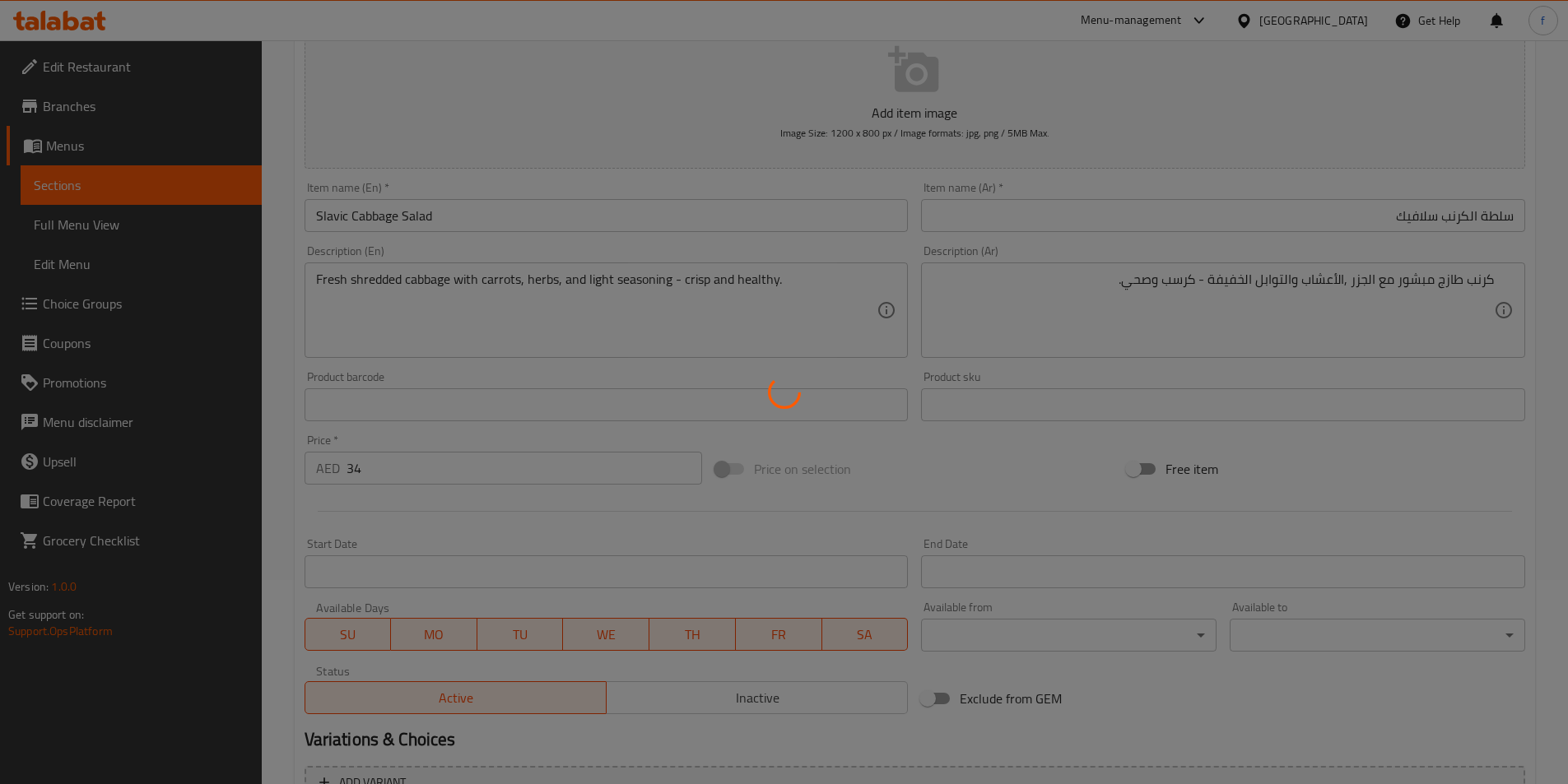
scroll to position [0, 0]
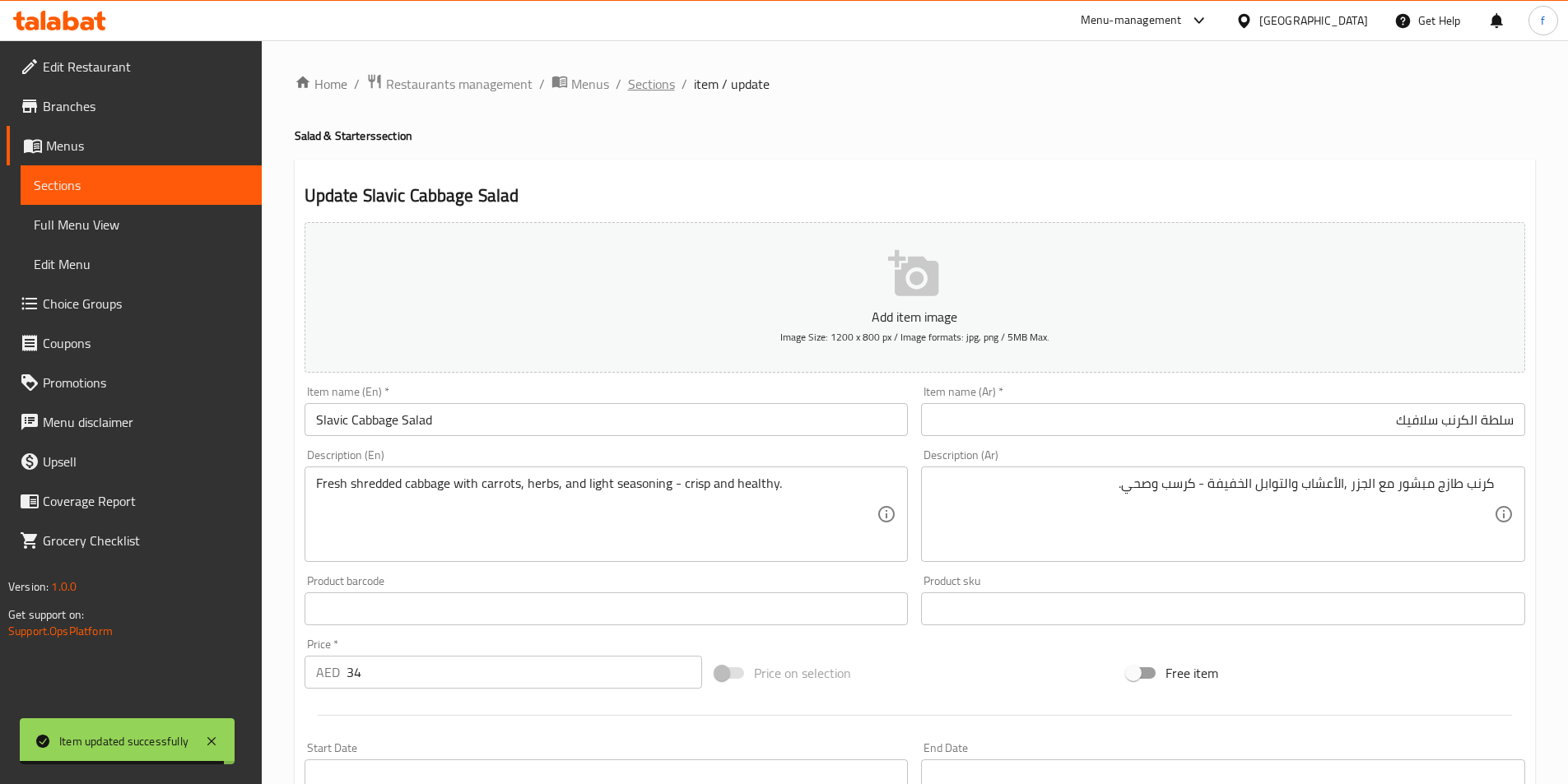
click at [646, 93] on span "Sections" at bounding box center [651, 84] width 47 height 20
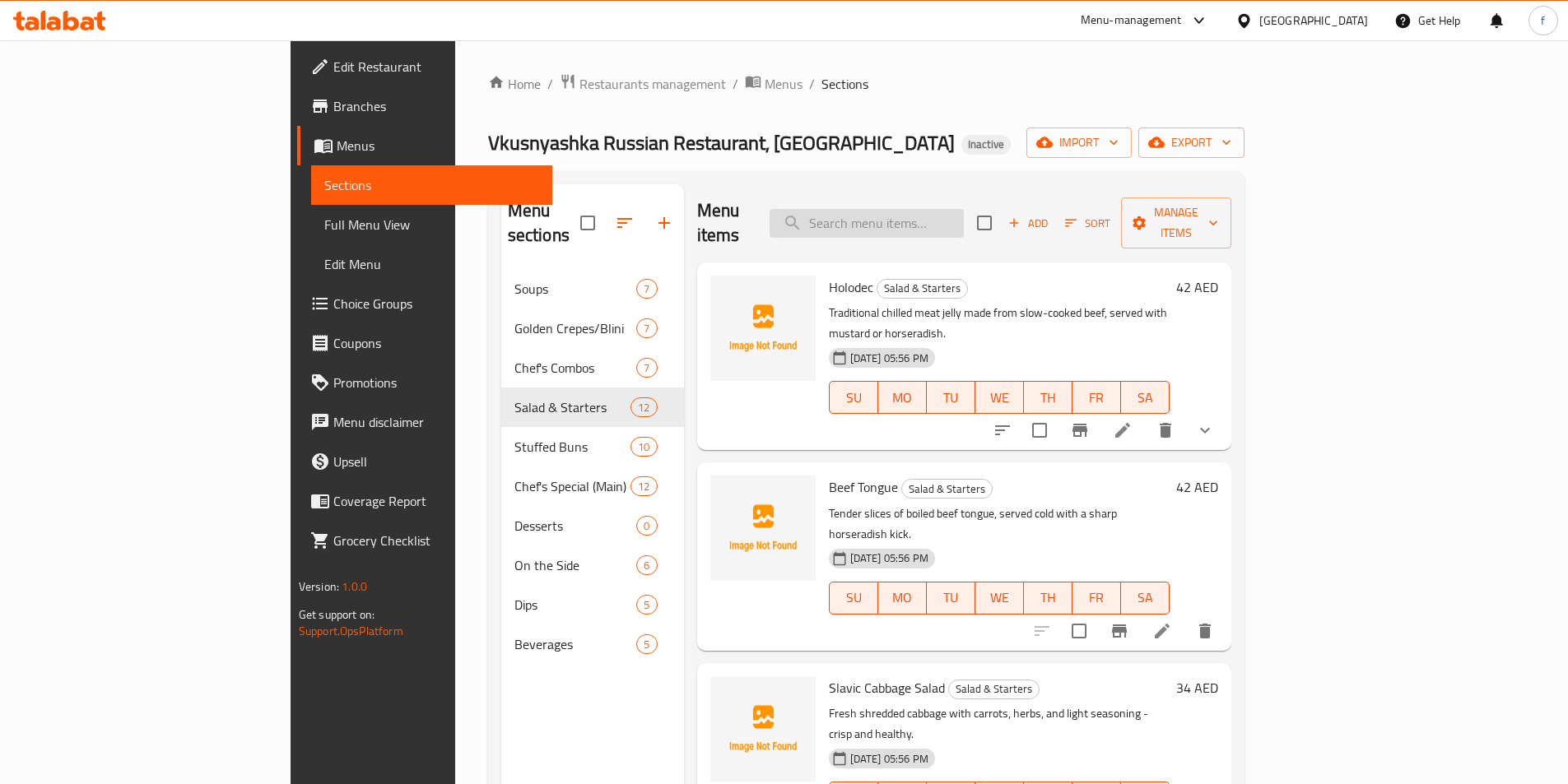
click at [964, 209] on input "search" at bounding box center [866, 223] width 194 height 29
paste input "Stroganoff Royale"
type input "Stroganoff Royale"
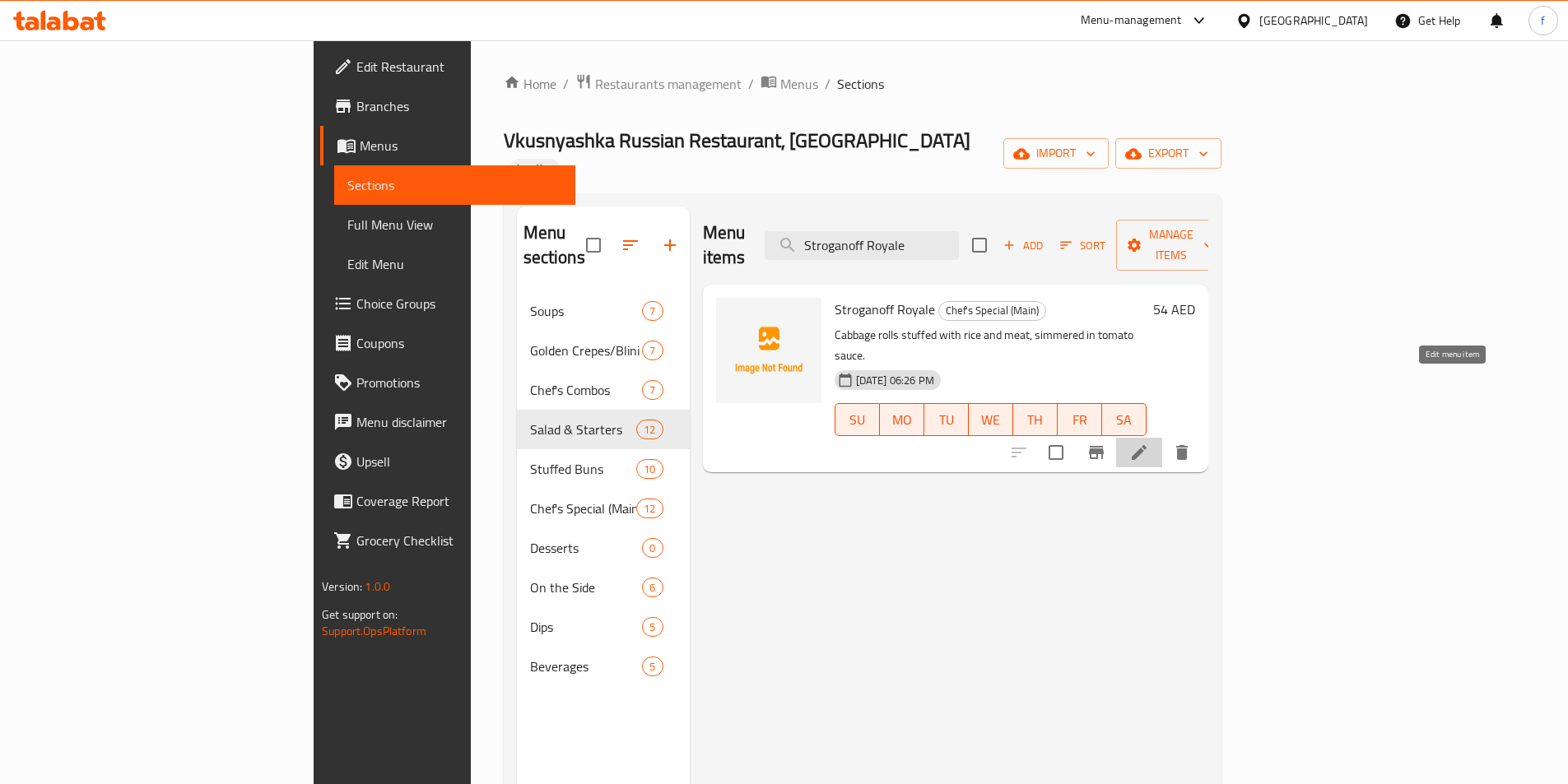
click at [1146, 445] on icon at bounding box center [1138, 452] width 15 height 15
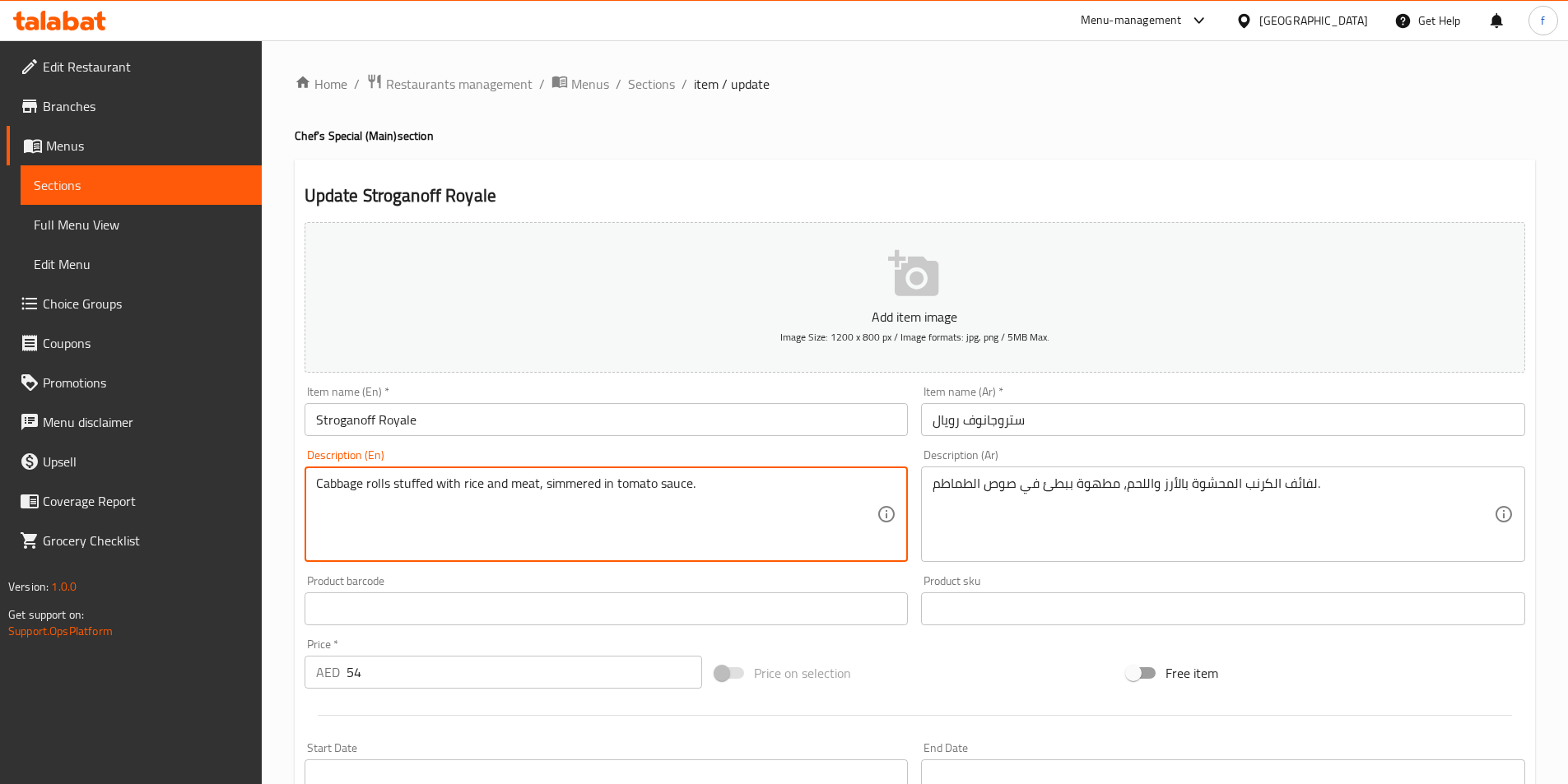
click at [546, 478] on textarea "Cabbage rolls stuffed with rice and meat, simmered in tomato sauce." at bounding box center [597, 514] width 561 height 78
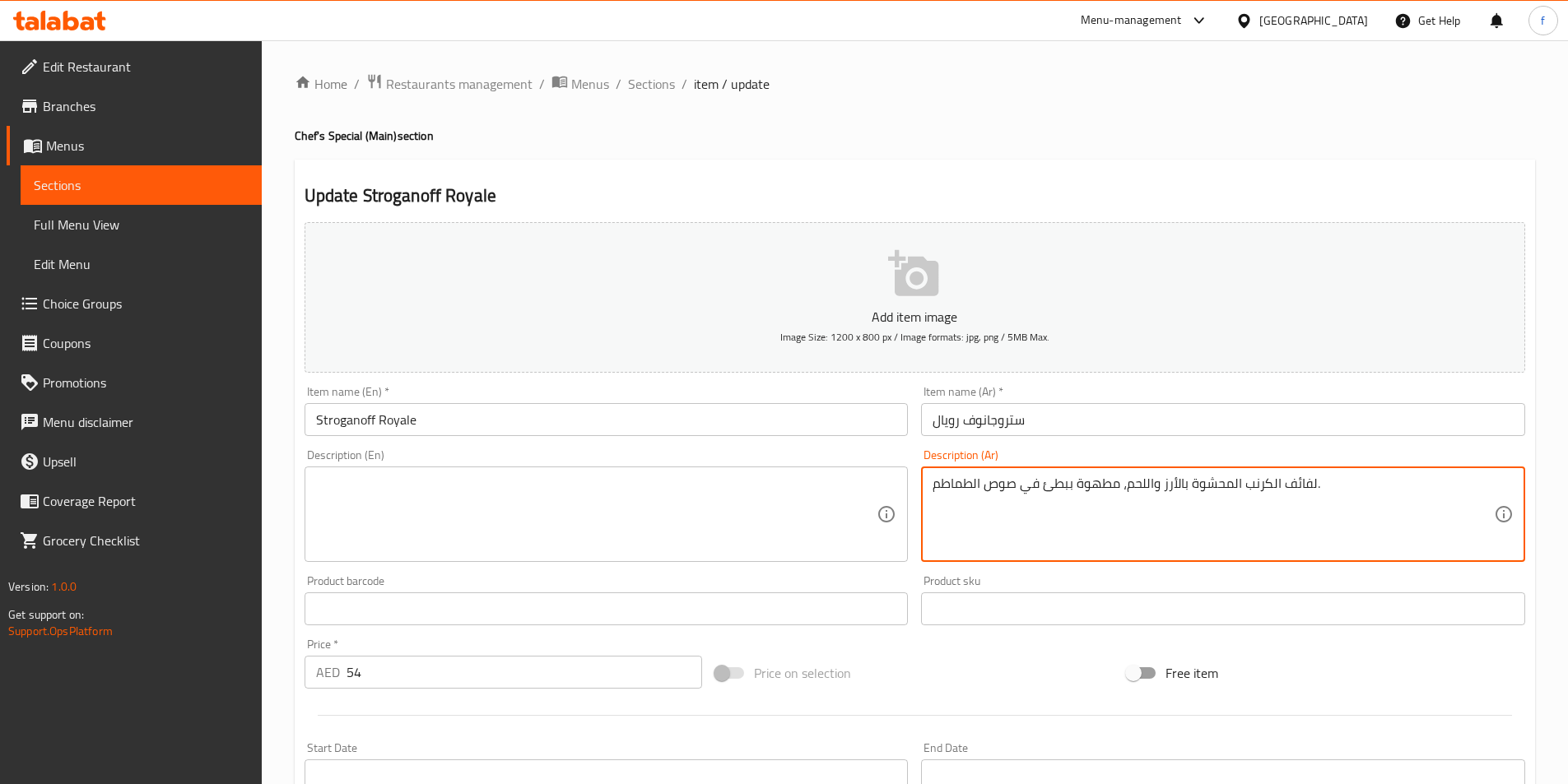
click at [1051, 490] on textarea "لفائف الكرنب المحشوة بالأرز واللحم، مطهوة ببطئ في صوص الطماطم." at bounding box center [1213, 514] width 561 height 78
paste textarea "Classic beef stroganoff in creamy mushroom sauce, served with sides"
type textarea "Classic beef stroganoff in creamy mushroom sauce, served with sides."
click at [542, 508] on textarea at bounding box center [597, 514] width 561 height 78
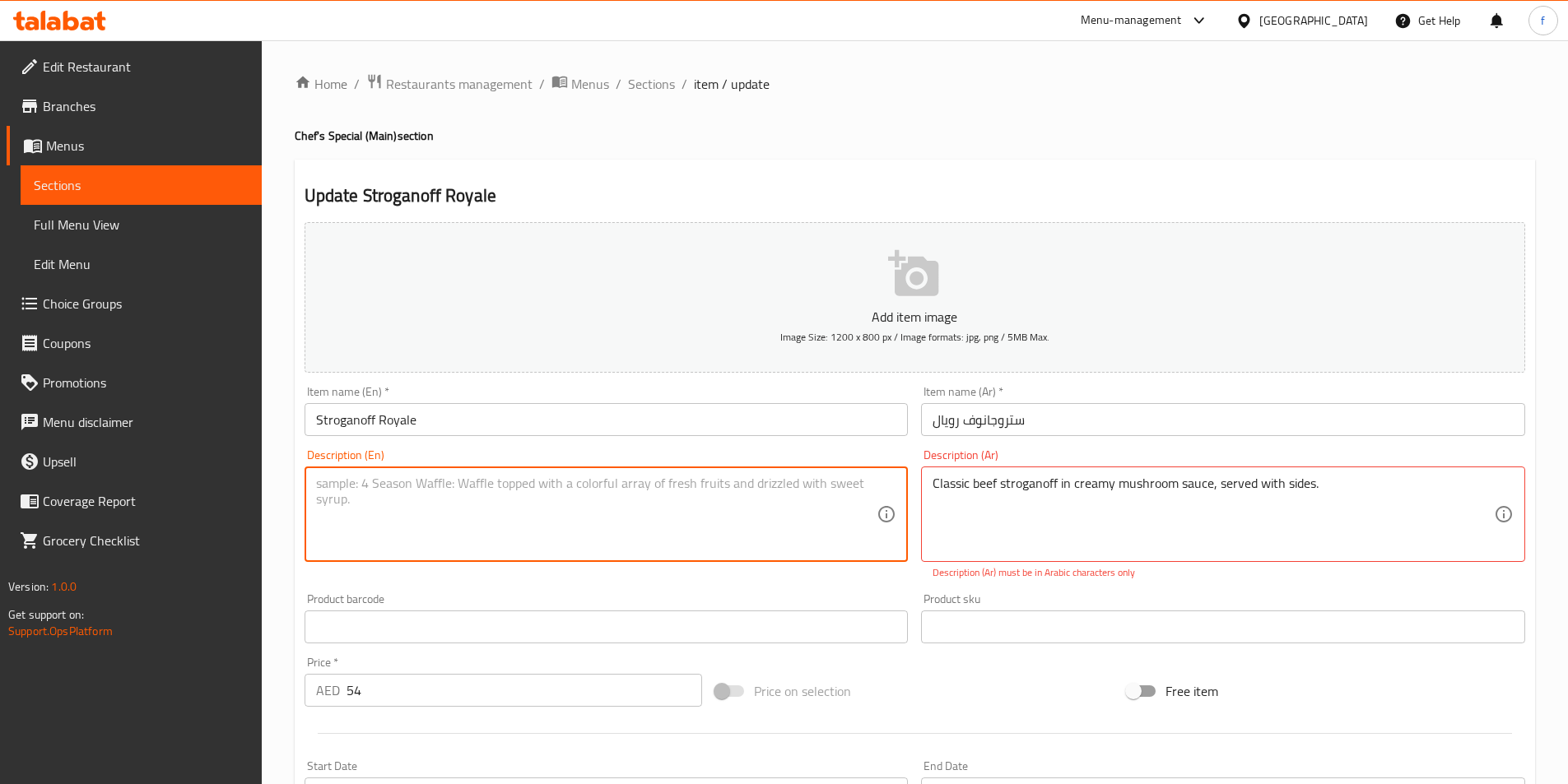
click at [542, 508] on textarea at bounding box center [597, 514] width 561 height 78
paste textarea "Classic beef stroganoff in creamy mushroom sauce, served with sides."
type textarea "Classic beef stroganoff in creamy mushroom sauce, served with sides."
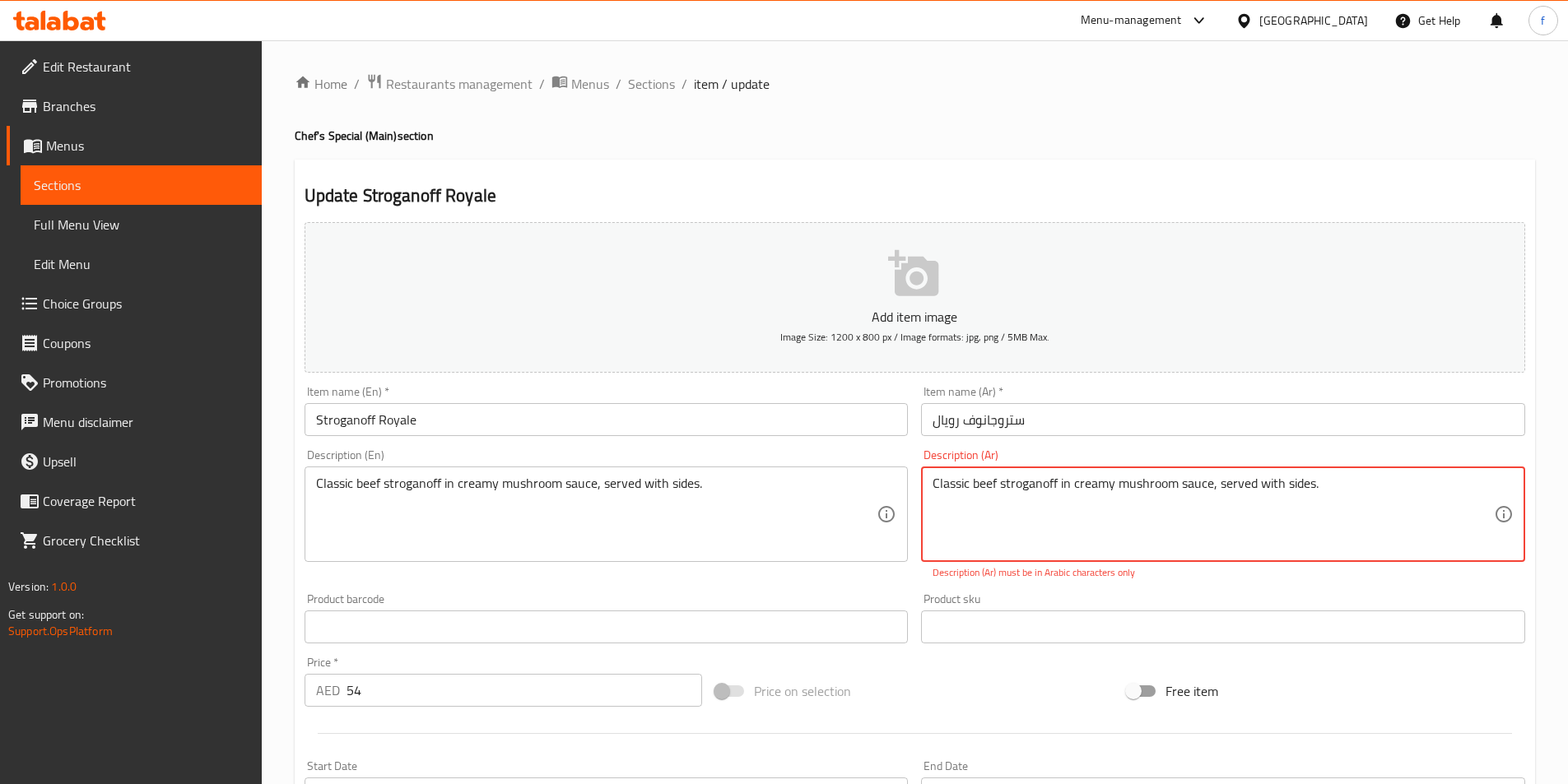
click at [1098, 489] on textarea "Classic beef stroganoff in creamy mushroom sauce, served with sides." at bounding box center [1213, 514] width 561 height 78
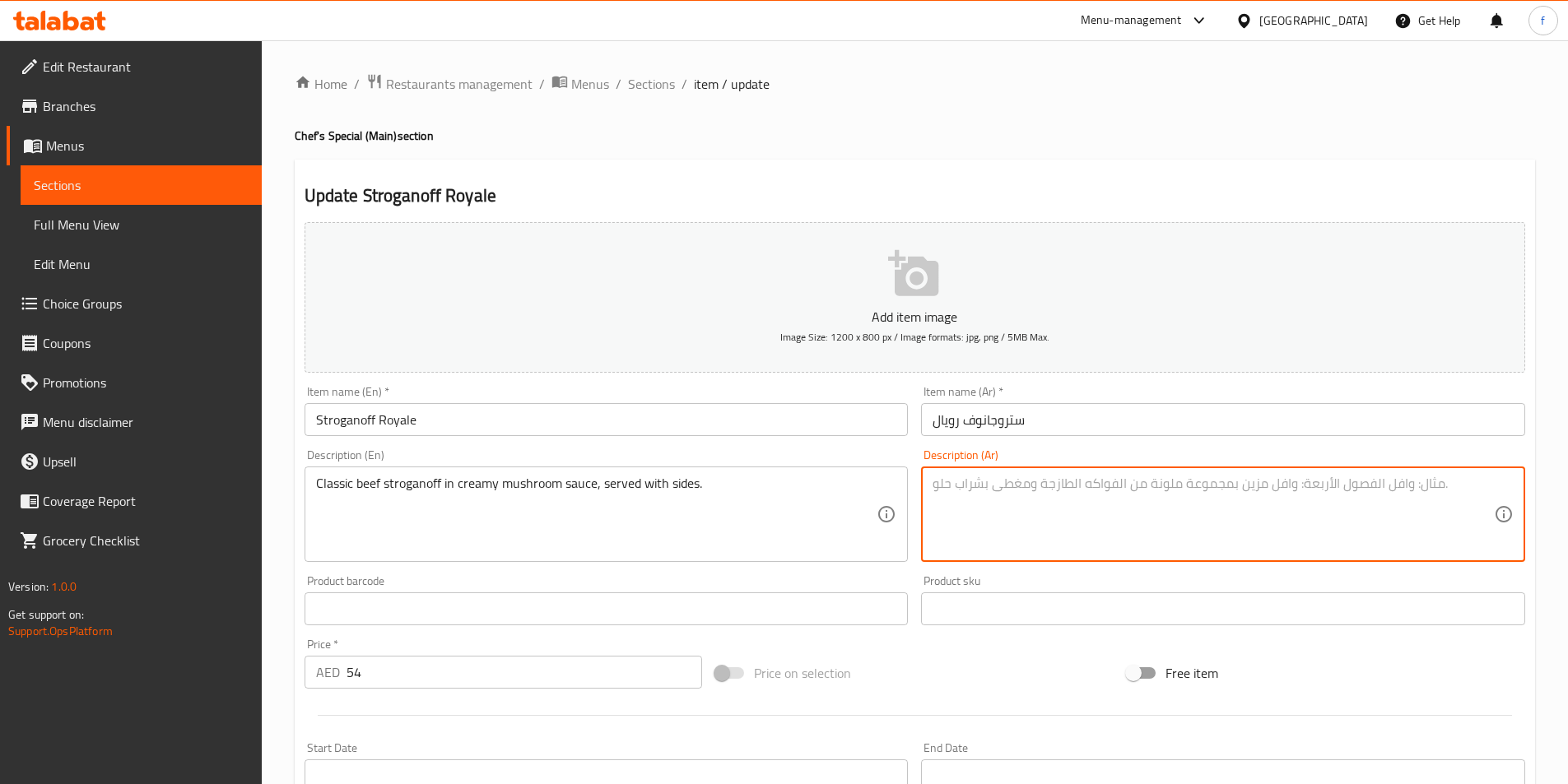
click at [1262, 534] on textarea at bounding box center [1213, 514] width 561 height 78
paste textarea "ستروجانوف لحم البقر الكلاسيكي في صلصة الفطر الكريمية، يقدم مع الأطباق الجانبية."
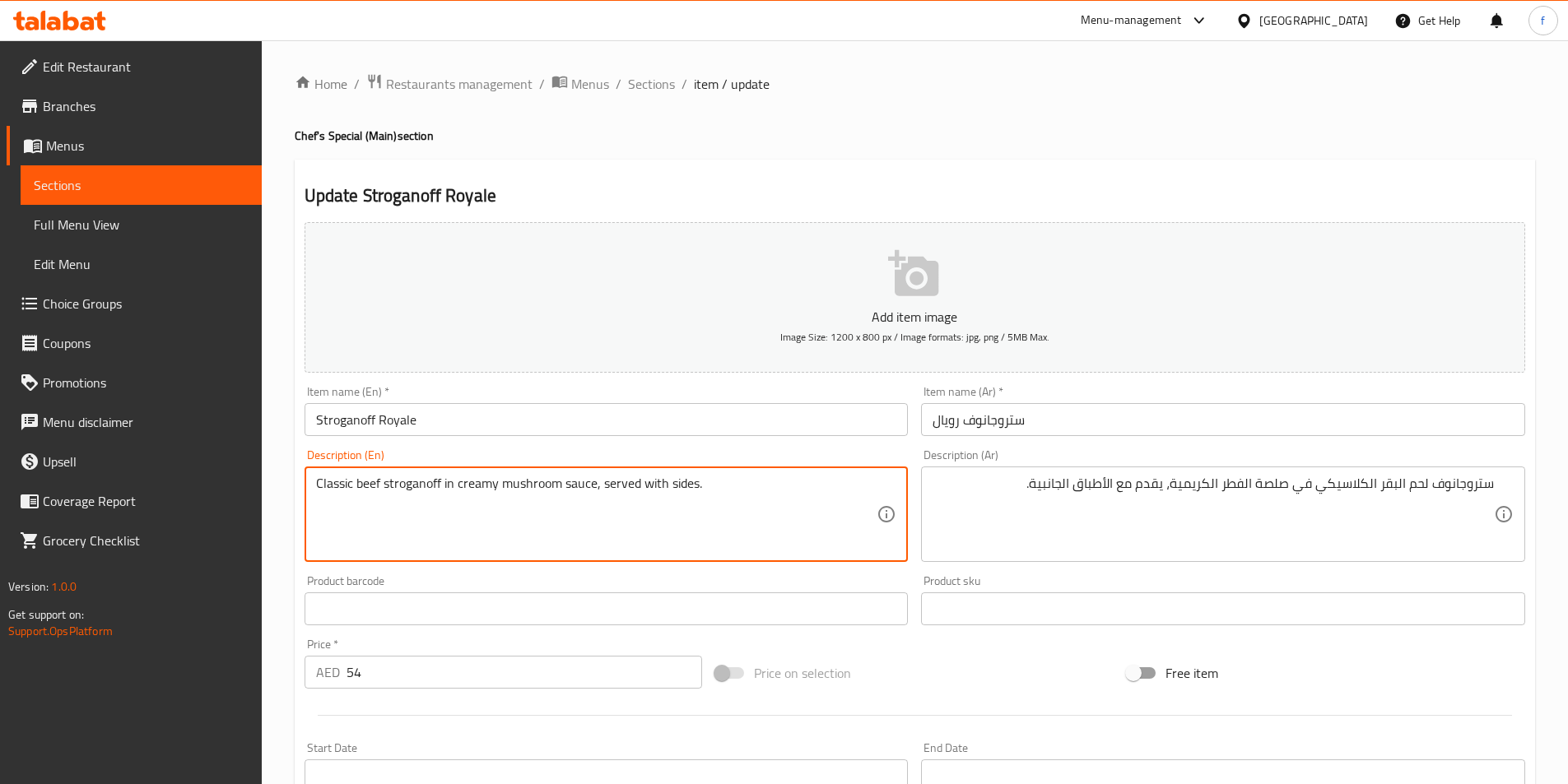
click at [406, 490] on textarea "Classic beef stroganoff in creamy mushroom sauce, served with sides." at bounding box center [597, 514] width 561 height 78
click at [373, 482] on textarea "Classic beef stroganoff in creamy mushroom sauce, served with sides." at bounding box center [597, 514] width 561 height 78
click at [350, 482] on textarea "Classic beef stroganoff in creamy mushroom sauce, served with sides." at bounding box center [597, 514] width 561 height 78
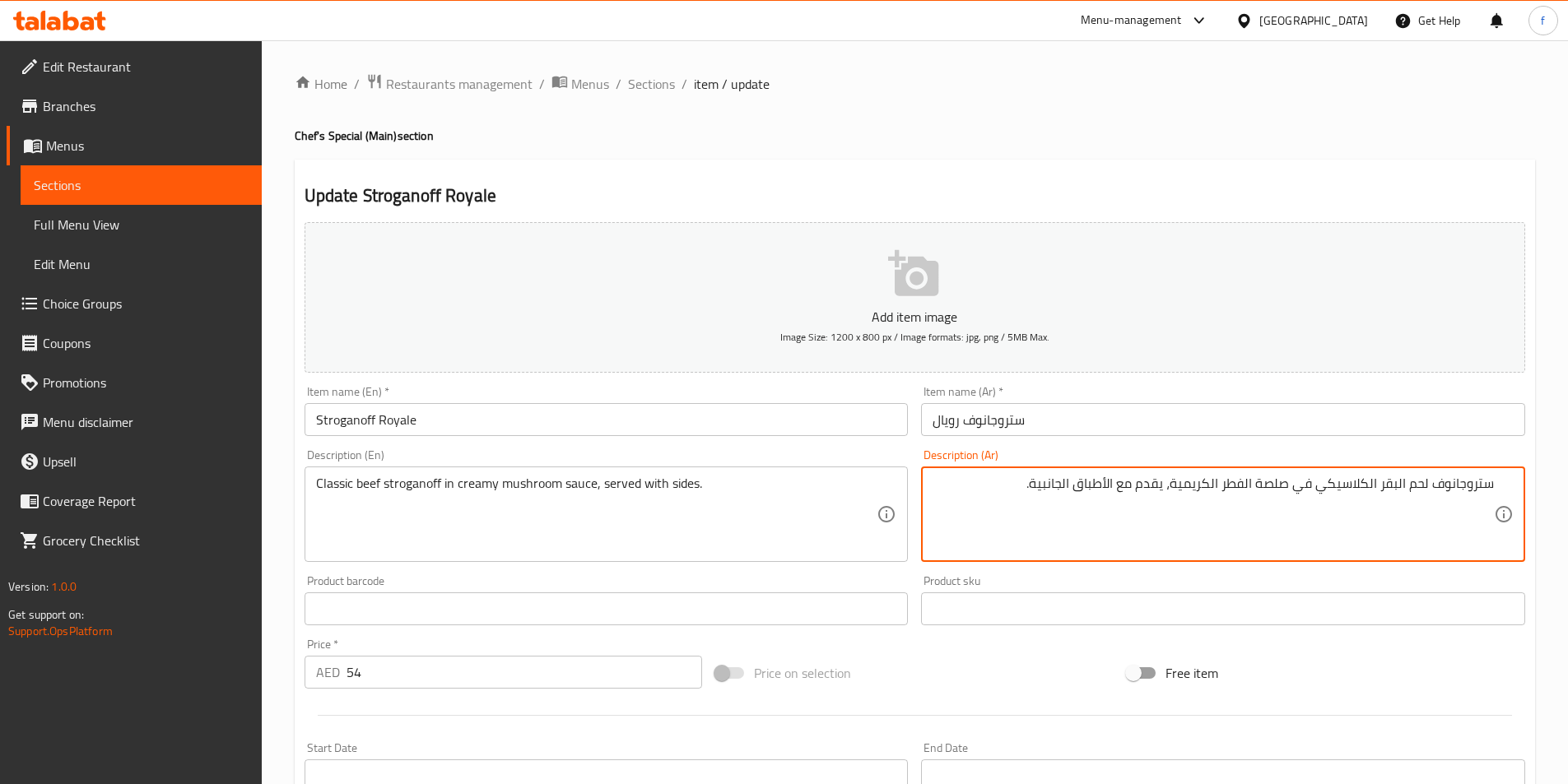
click at [1252, 486] on textarea "ستروجانوف لحم البقر الكلاسيكي في صلصة الفطر الكريمية، يقدم مع الأطباق الجانبية." at bounding box center [1213, 514] width 561 height 78
click at [1264, 482] on textarea "ستروجانوف لحم البقر الكلاسيكي في صلصة الفطر الكريمية، يقدم مع الأطباق الجانبية." at bounding box center [1213, 514] width 561 height 78
click at [1240, 493] on textarea "ستروجانوف لحم البقر الكلاسيكي في صوص الفطر الكريمية، يقدم مع الأطباق الجانبية." at bounding box center [1213, 514] width 561 height 78
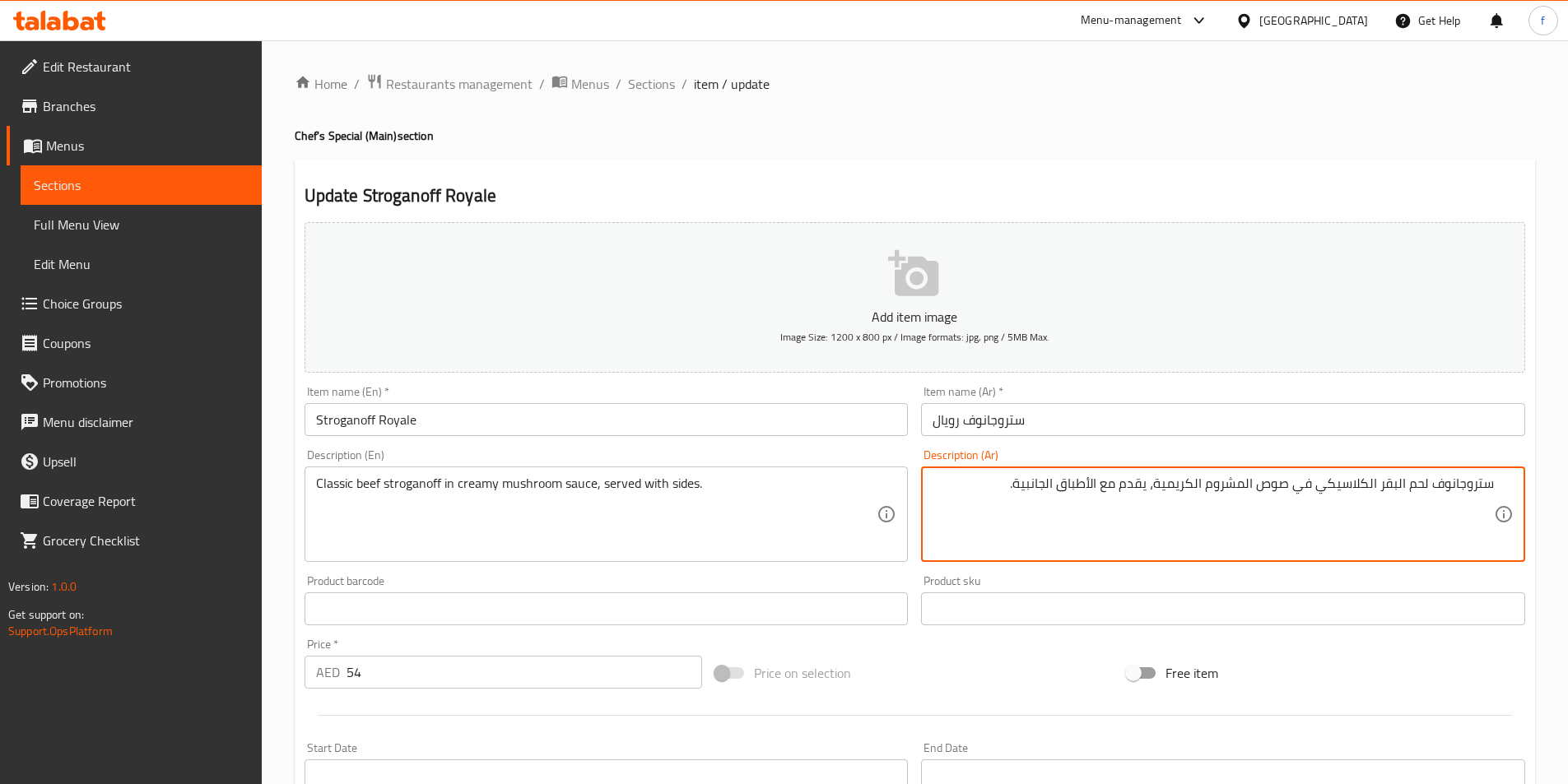
click at [1158, 487] on textarea "ستروجانوف لحم البقر الكلاسيكي في صوص المشروم الكريمية، يقدم مع الأطباق الجانبية." at bounding box center [1213, 514] width 561 height 78
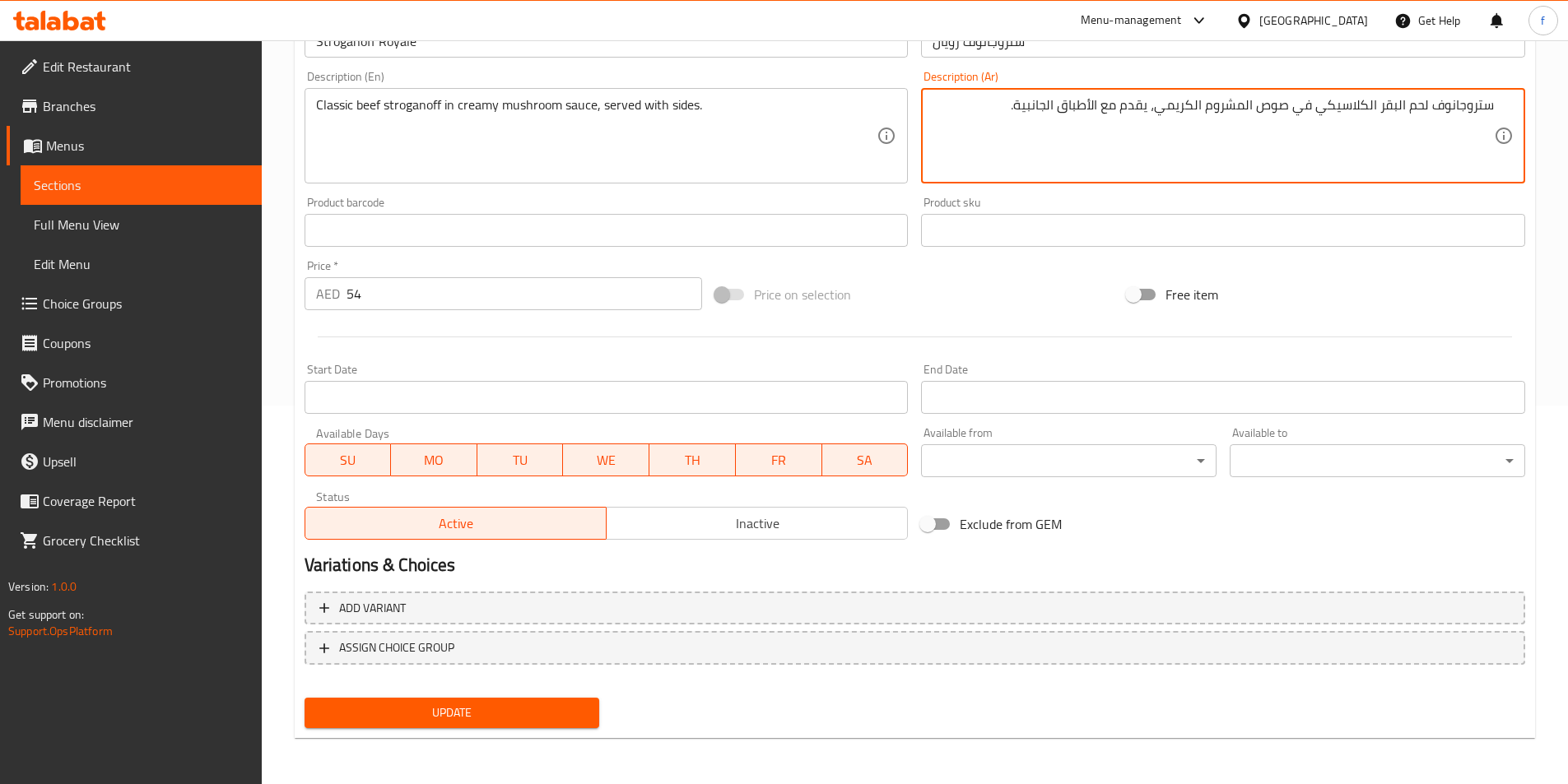
type textarea "ستروجانوف لحم البقر الكلاسيكي في صوص المشروم الكريمي، يقدم مع الأطباق الجانبية."
click at [433, 710] on span "Update" at bounding box center [452, 713] width 269 height 21
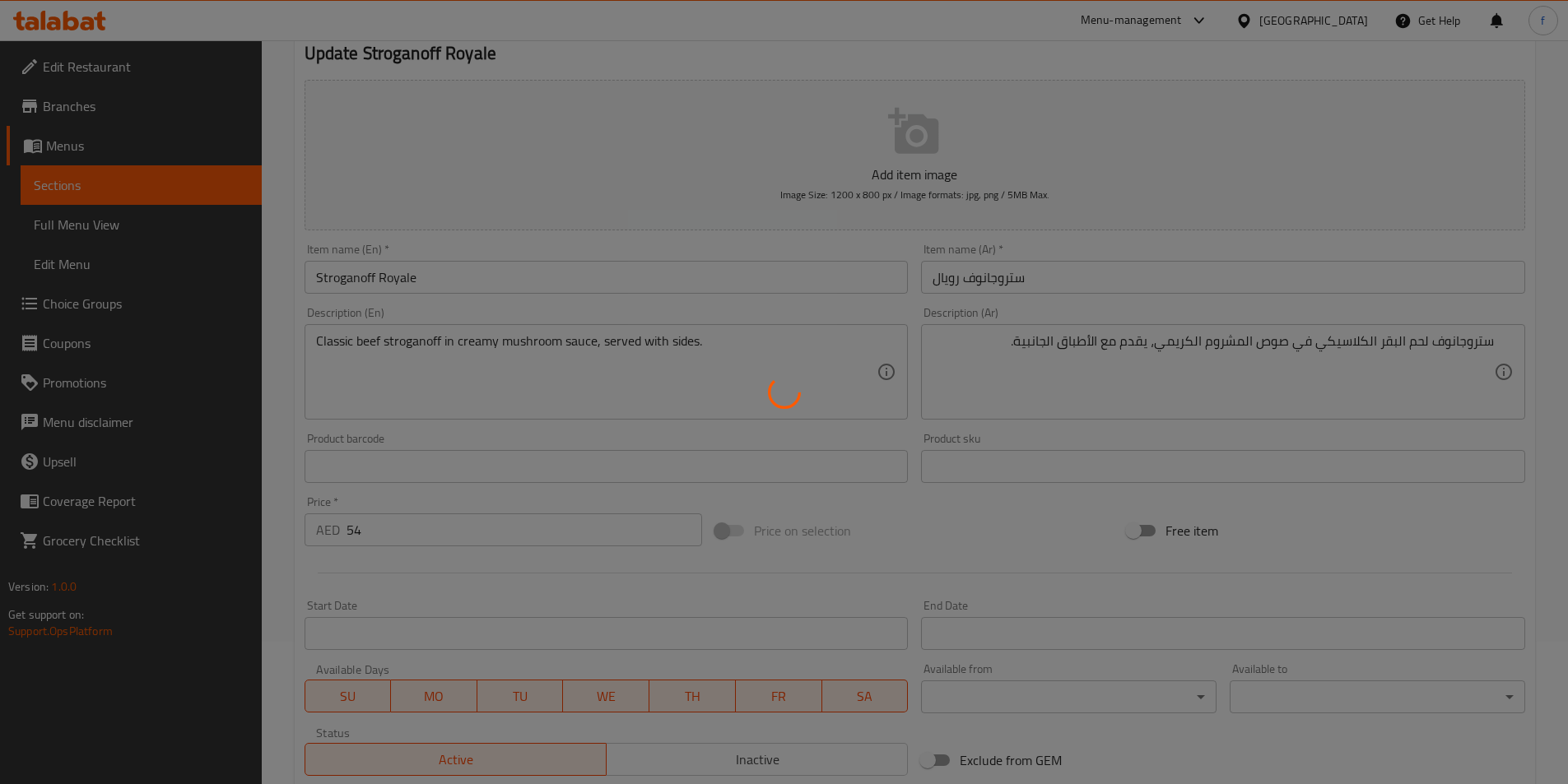
scroll to position [0, 0]
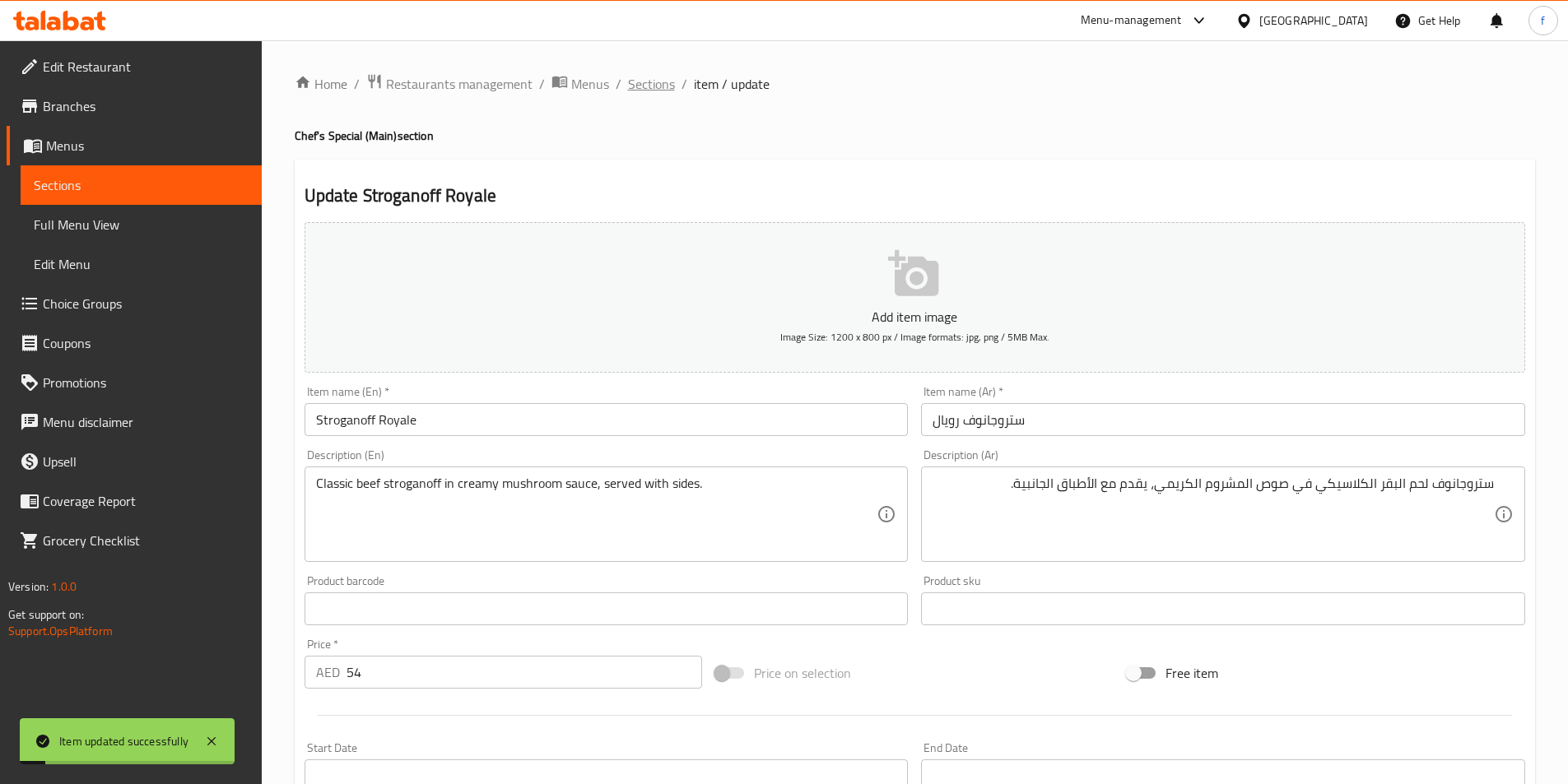
click at [669, 81] on span "Sections" at bounding box center [651, 84] width 47 height 20
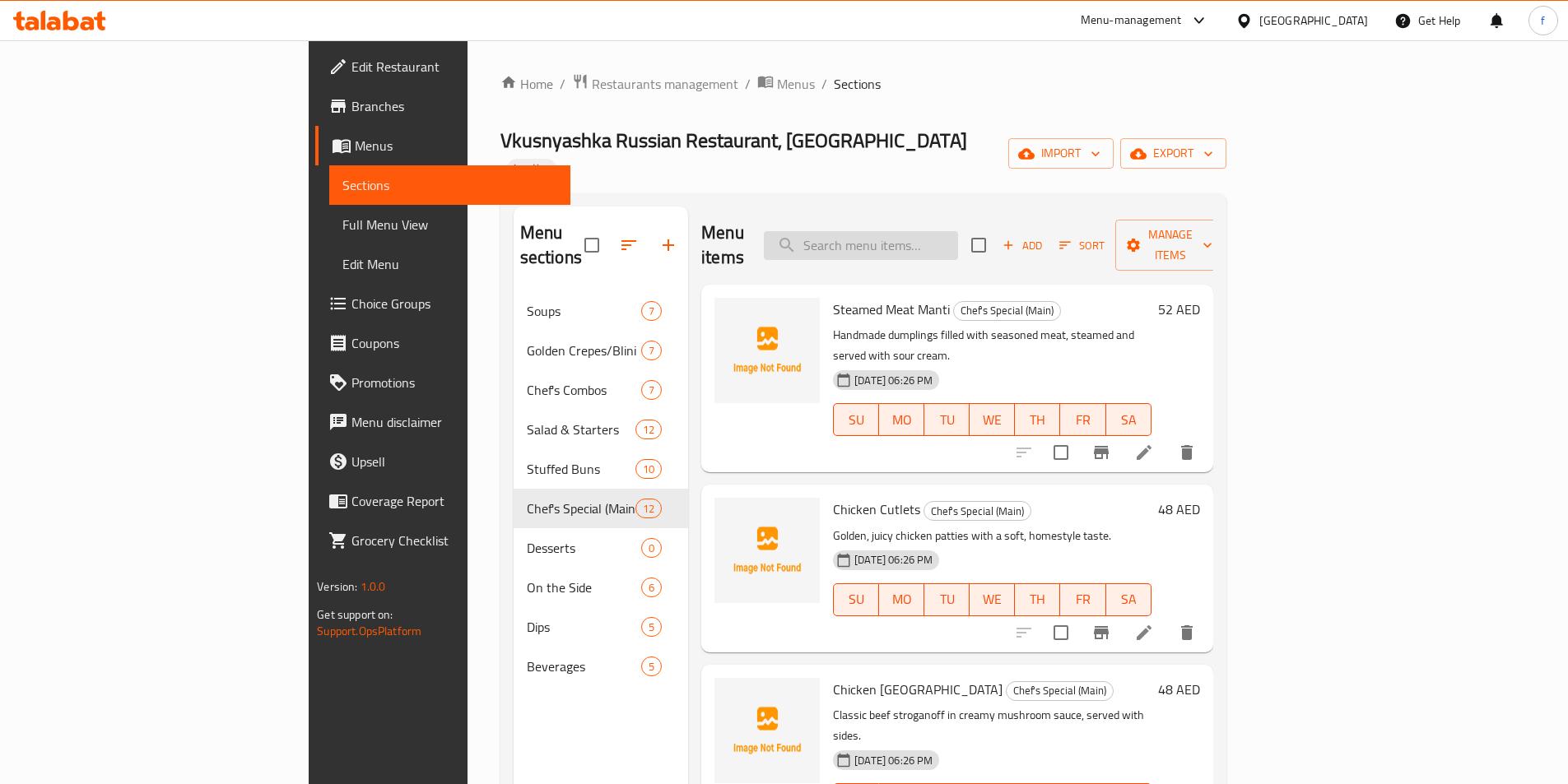
click at [954, 231] on input "search" at bounding box center [860, 246] width 194 height 29
paste input "Lazer Rice Plov"
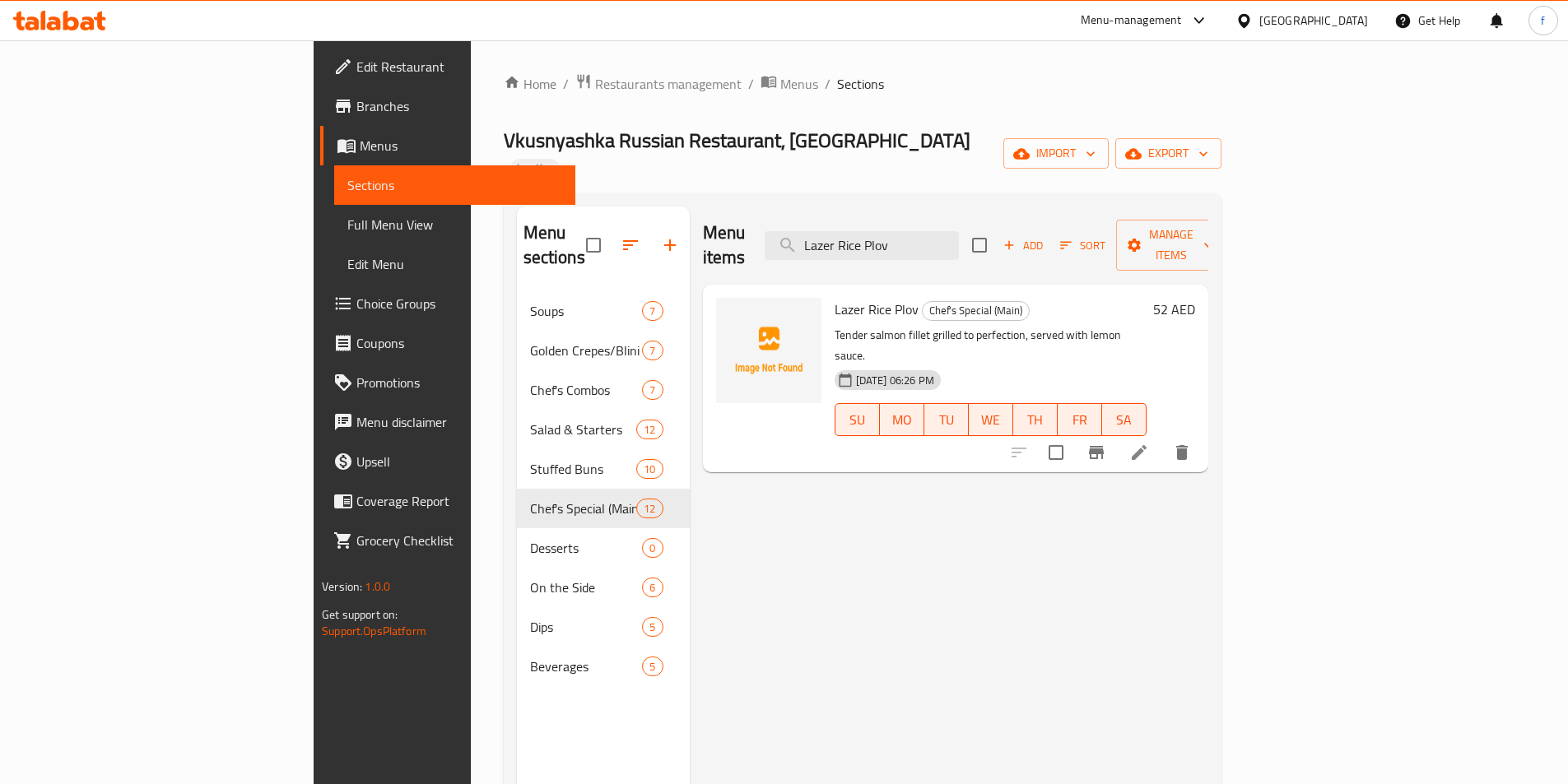
type input "Lazer Rice Plov"
click at [1162, 438] on li at bounding box center [1139, 453] width 46 height 30
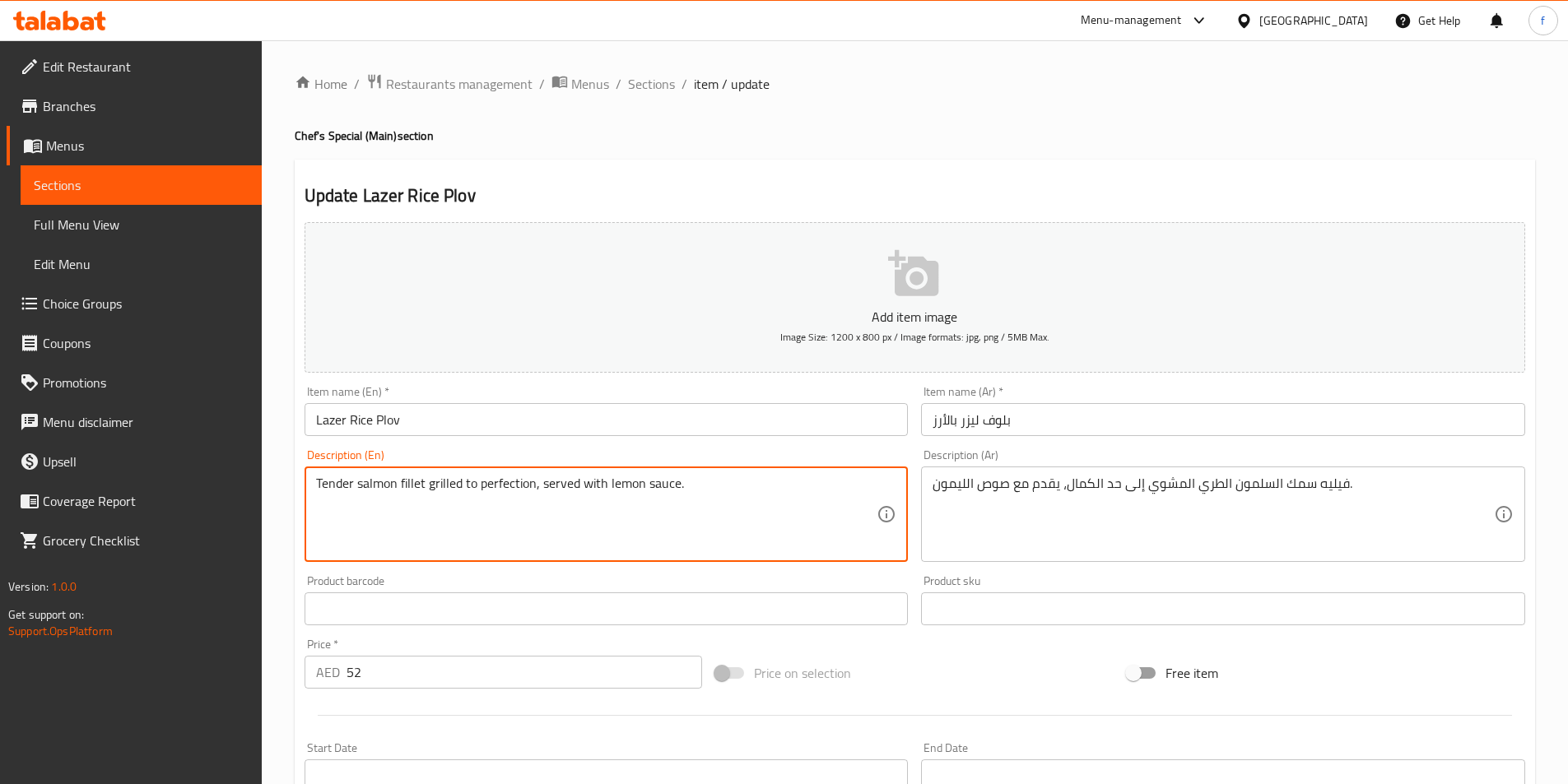
click at [428, 502] on textarea "Tender salmon fillet grilled to perfection, served with lemon sauce." at bounding box center [597, 514] width 561 height 78
paste textarea "Uzbek-style rice pilaf cooked with meat, carrots, and spices"
type textarea "Uzbek-style rice pilaf cooked with meat, carrots, and spices."
click at [1024, 479] on textarea "فيليه سمك السلمون الطري المشوي إلى حد الكمال، يقدم مع صوص الليمون." at bounding box center [1213, 514] width 561 height 78
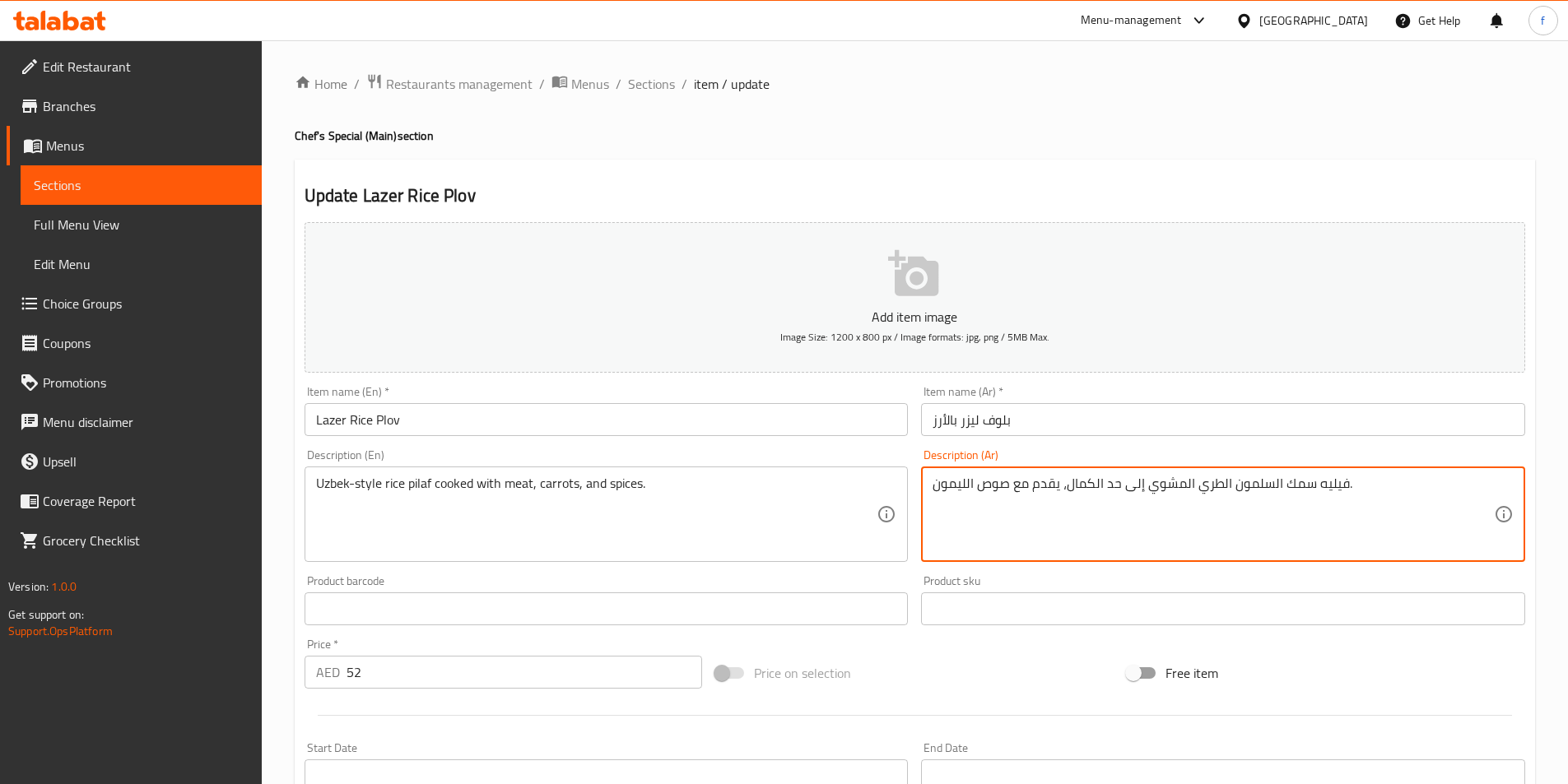
click at [1024, 479] on textarea "فيليه سمك السلمون الطري المشوي إلى حد الكمال، يقدم مع صوص الليمون." at bounding box center [1213, 514] width 561 height 78
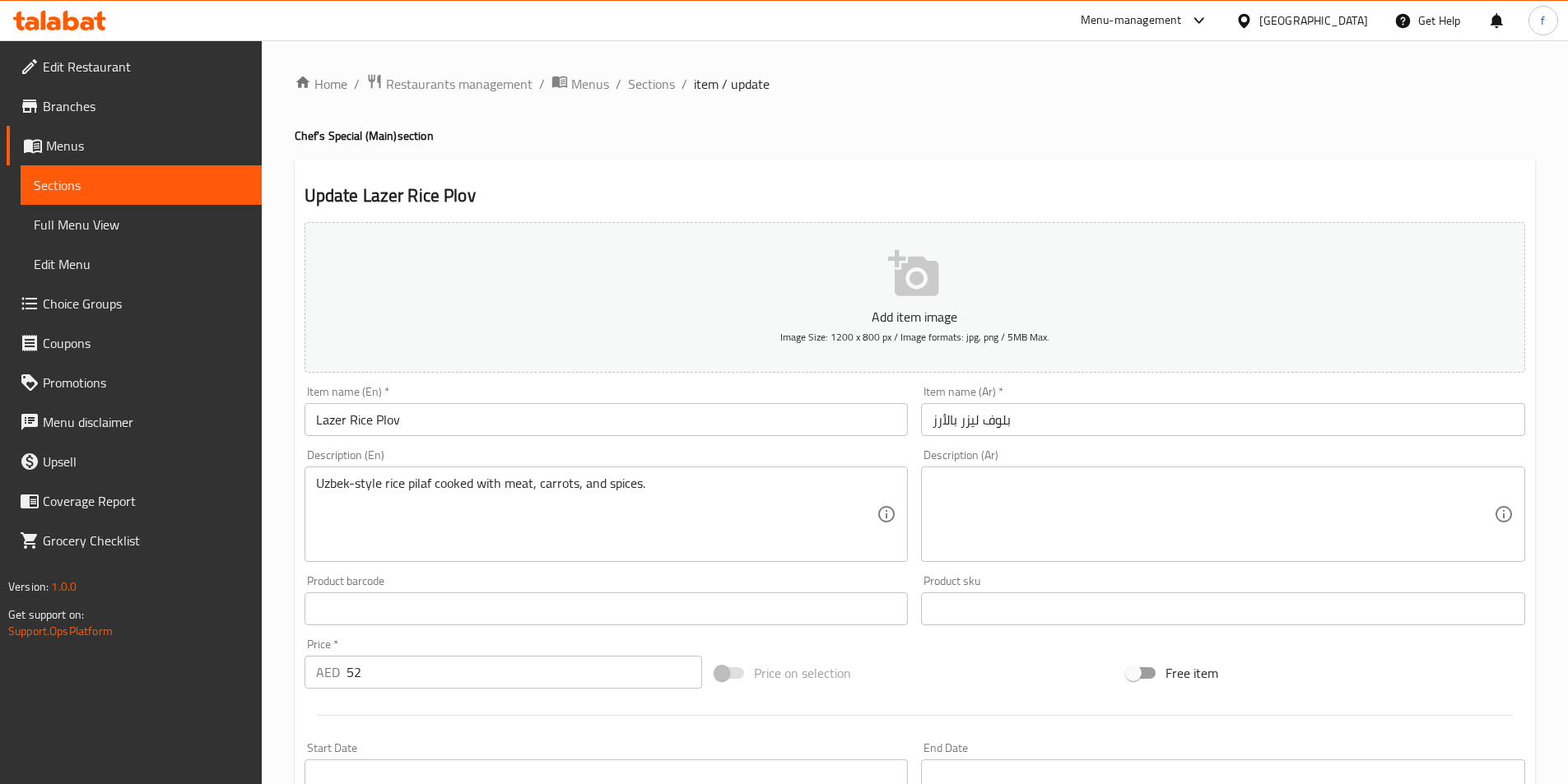
click at [1004, 482] on textarea at bounding box center [1213, 514] width 561 height 78
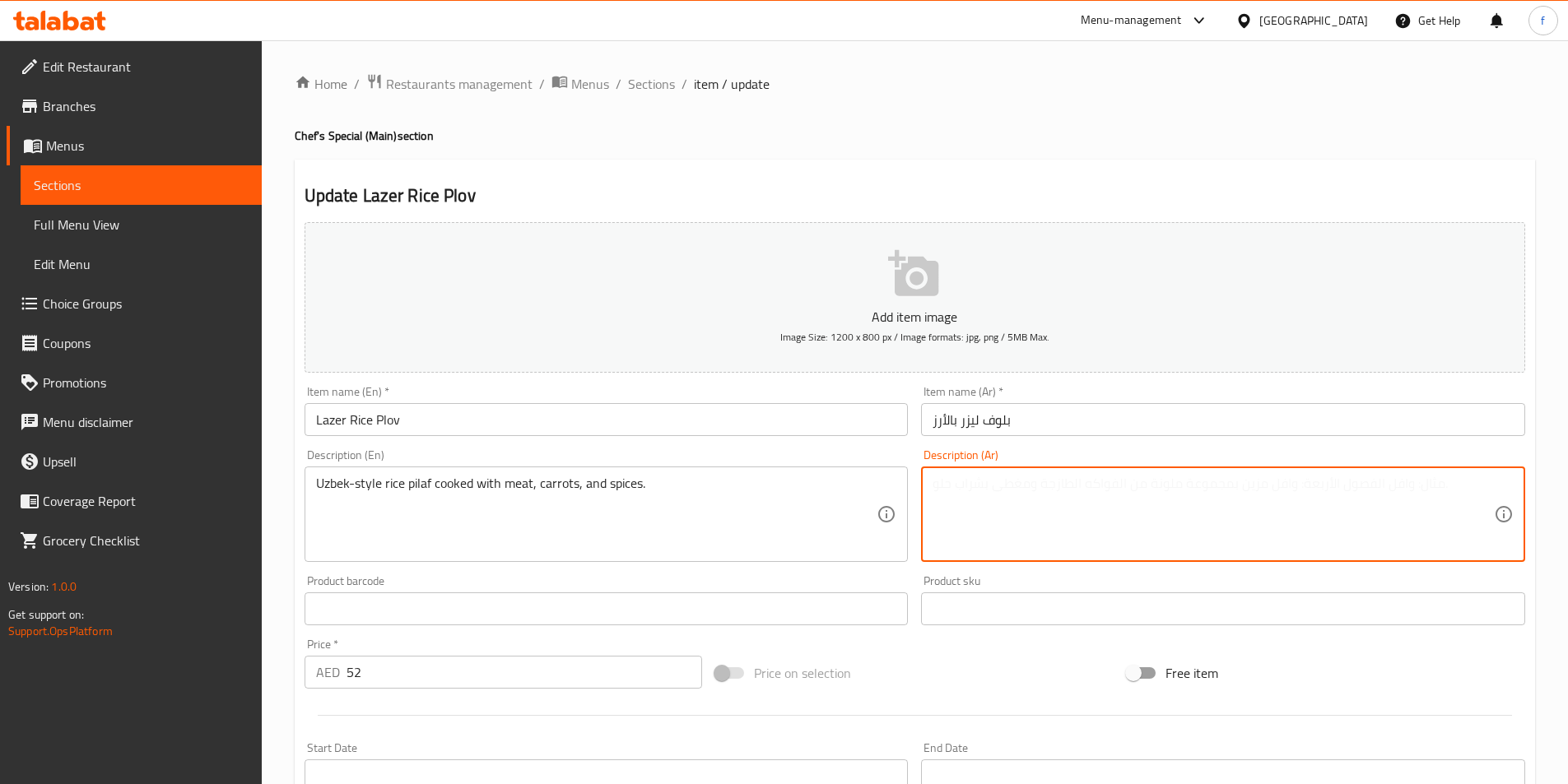
paste textarea "أرز بيلاف على الطريقة الأوزبكية مطبوخ مع اللحم والجزر والتوابل."
type textarea "أرز بيلاف على الطريقة الأوزبكية مطبوخ مع اللحم والجزر والتوابل."
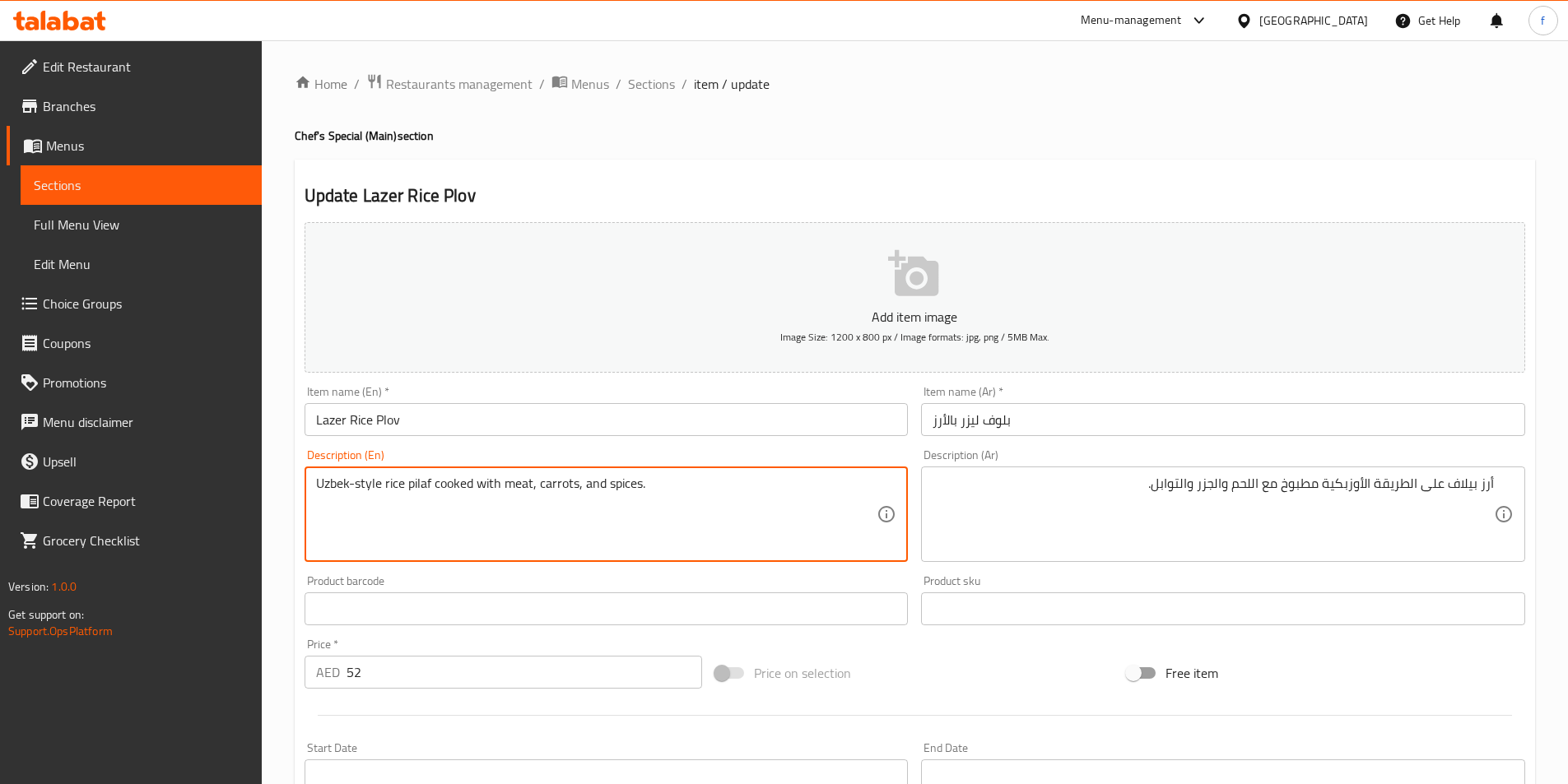
drag, startPoint x: 384, startPoint y: 482, endPoint x: 430, endPoint y: 484, distance: 46.0
click at [371, 482] on textarea "Uzbek-style rice pilaf cooked with meat, carrots, and spices." at bounding box center [597, 514] width 561 height 78
click at [336, 484] on textarea "Uzbek-style rice pilaf cooked with meat, carrots, and spices." at bounding box center [597, 514] width 561 height 78
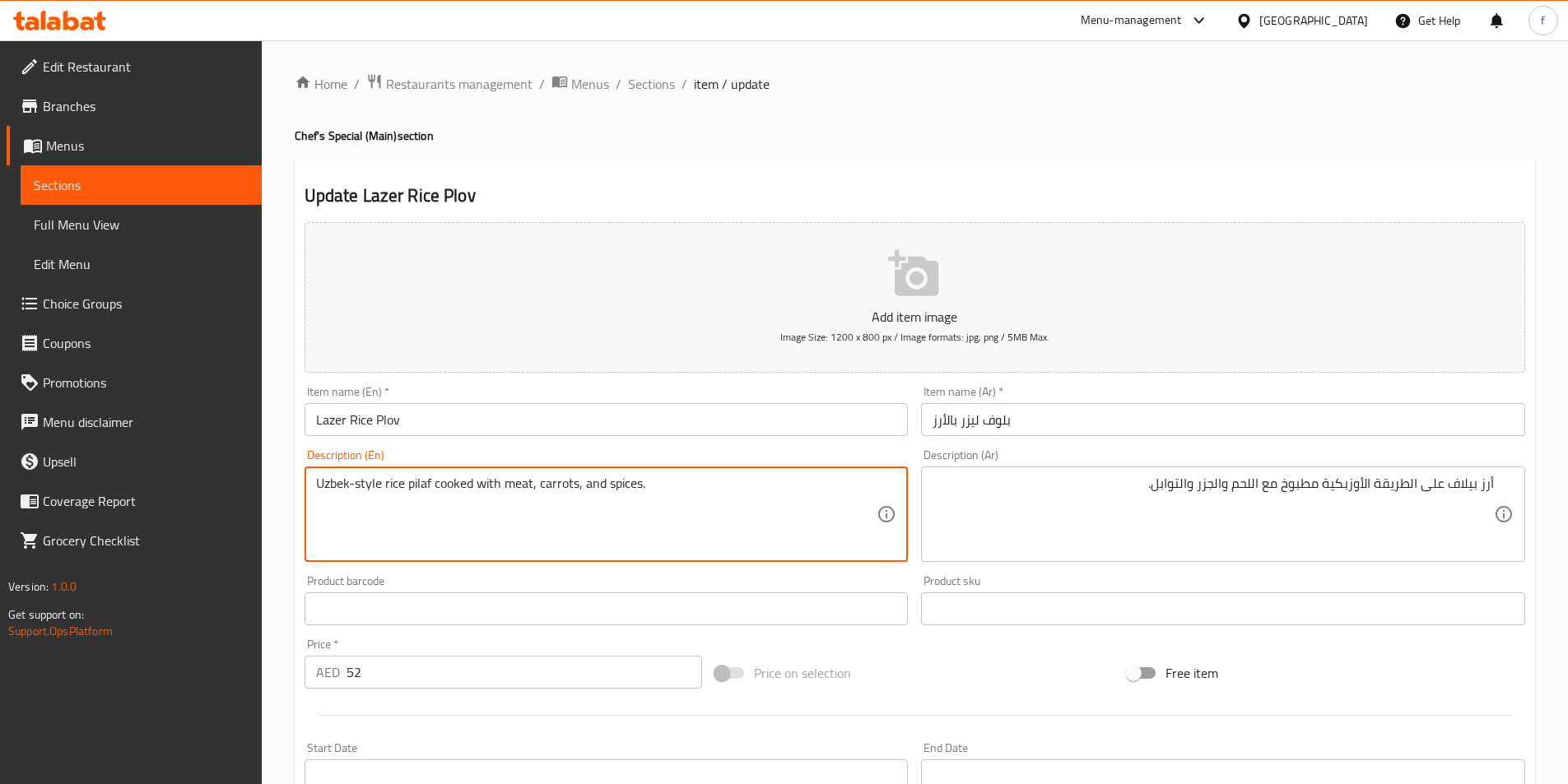
click at [446, 483] on textarea "Uzbek-style rice pilaf cooked with meat, carrots, and spices." at bounding box center [597, 514] width 561 height 78
drag, startPoint x: 446, startPoint y: 483, endPoint x: 504, endPoint y: 490, distance: 58.4
click at [468, 488] on textarea "Uzbek-style rice pilaf cooked with meat, carrots, and spices." at bounding box center [597, 514] width 561 height 78
click at [490, 484] on textarea "Uzbek-style rice pilaf cooked with meat, carrots, and spices." at bounding box center [597, 514] width 561 height 78
click at [493, 484] on textarea "Uzbek-style rice pilaf cooked with meat, carrots, and spices." at bounding box center [597, 514] width 561 height 78
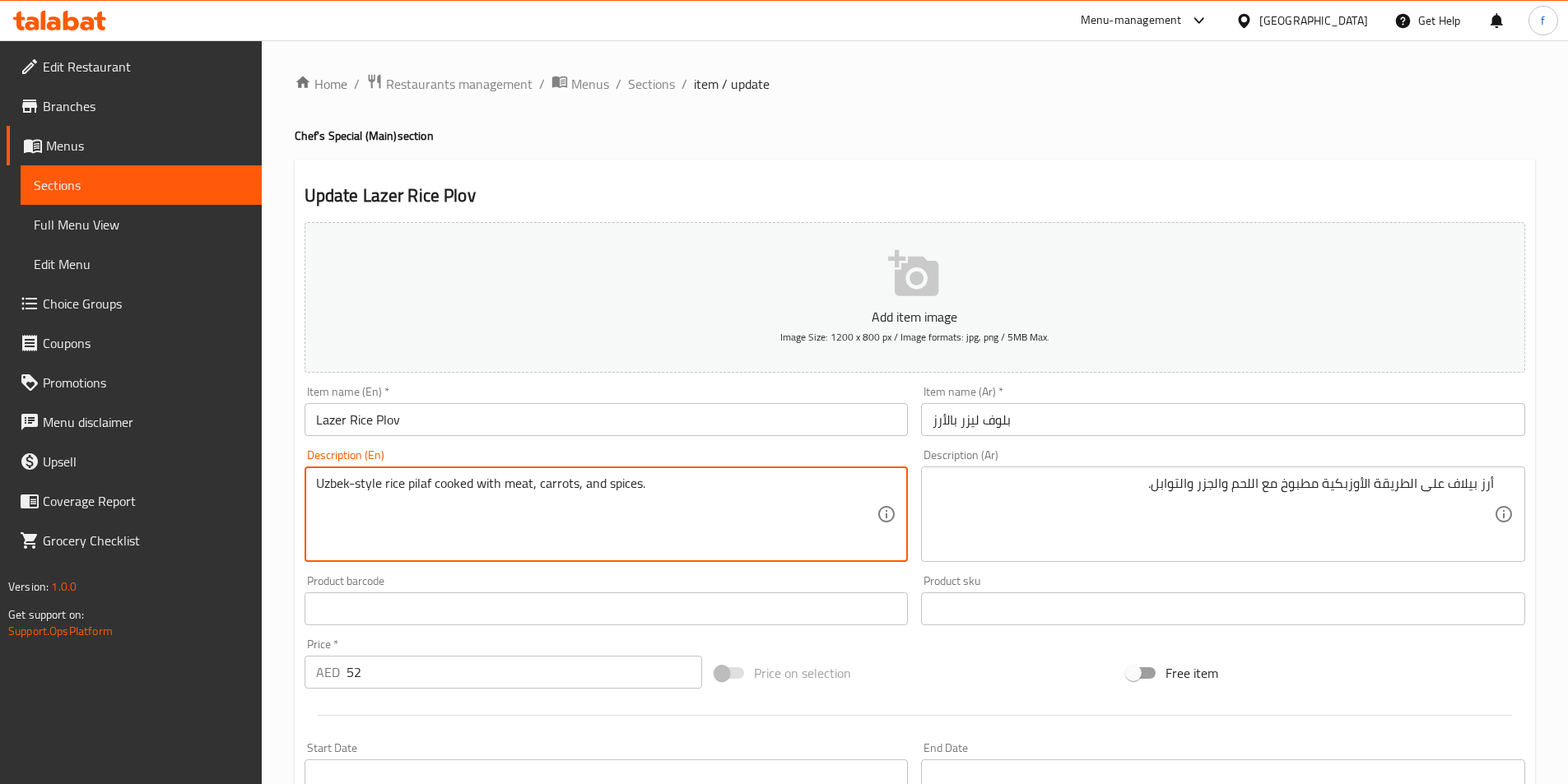
click at [507, 482] on textarea "Uzbek-style rice pilaf cooked with meat, carrots, and spices." at bounding box center [597, 514] width 561 height 78
click at [553, 480] on textarea "Uzbek-style rice pilaf cooked with meat, carrots, and spices." at bounding box center [597, 514] width 561 height 78
click at [621, 483] on textarea "Uzbek-style rice pilaf cooked with meat, carrots, and spices." at bounding box center [597, 514] width 561 height 78
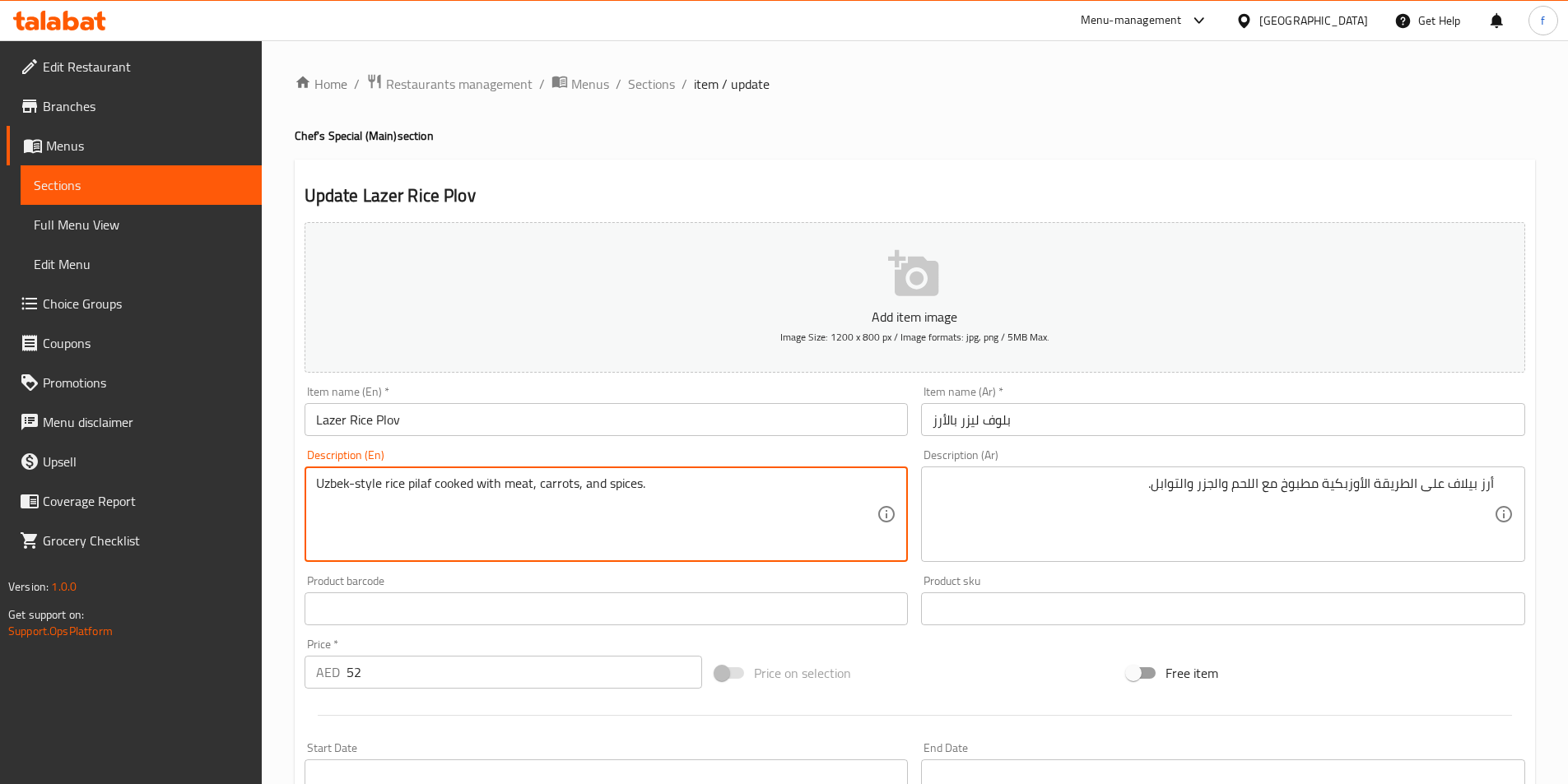
click at [621, 483] on textarea "Uzbek-style rice pilaf cooked with meat, carrots, and spices." at bounding box center [597, 514] width 561 height 78
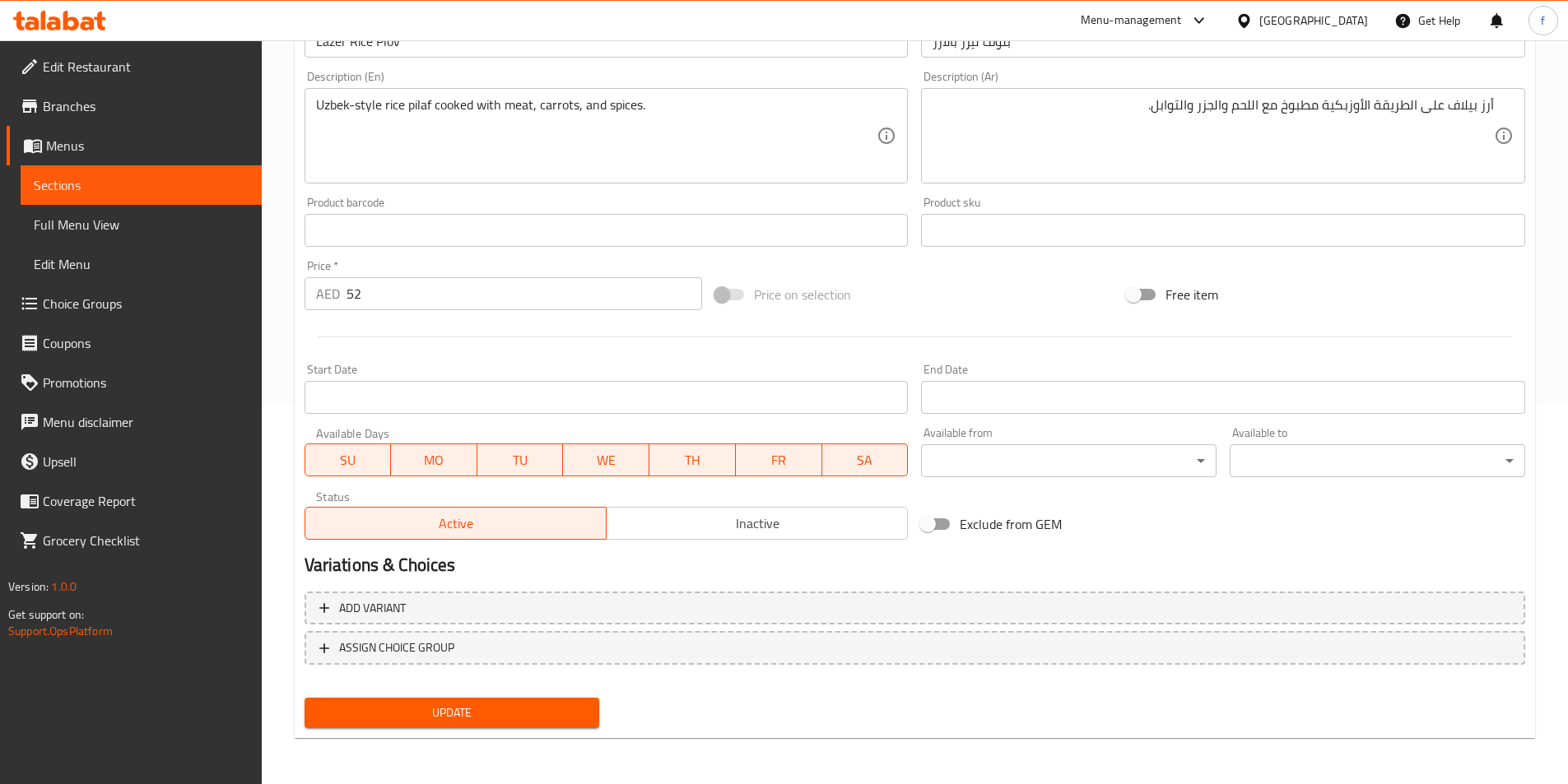
click at [409, 708] on span "Update" at bounding box center [452, 713] width 269 height 21
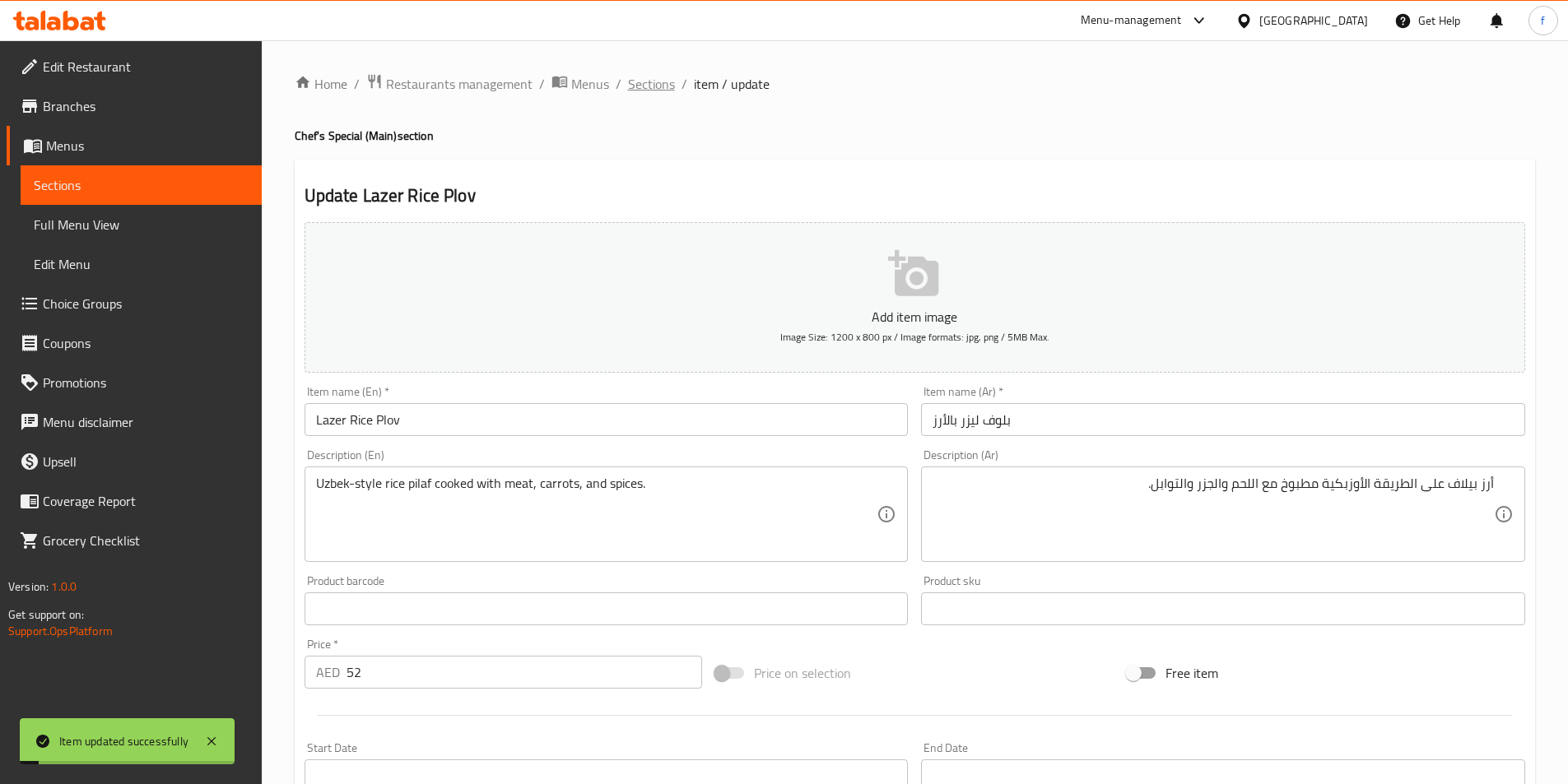
click at [651, 91] on span "Sections" at bounding box center [651, 84] width 47 height 20
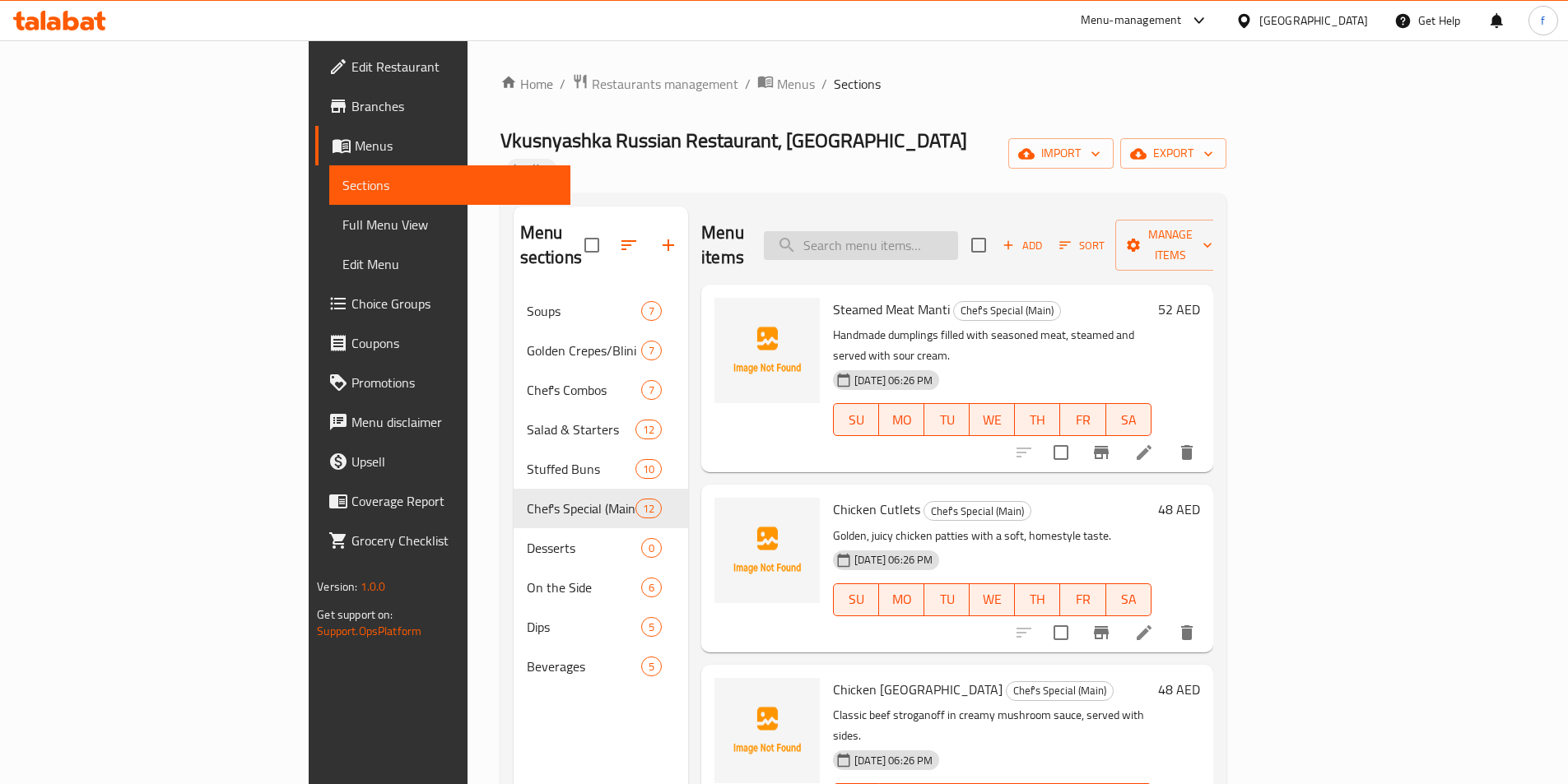
click at [958, 231] on input "search" at bounding box center [860, 246] width 194 height 29
paste input "Russian Golubtsy"
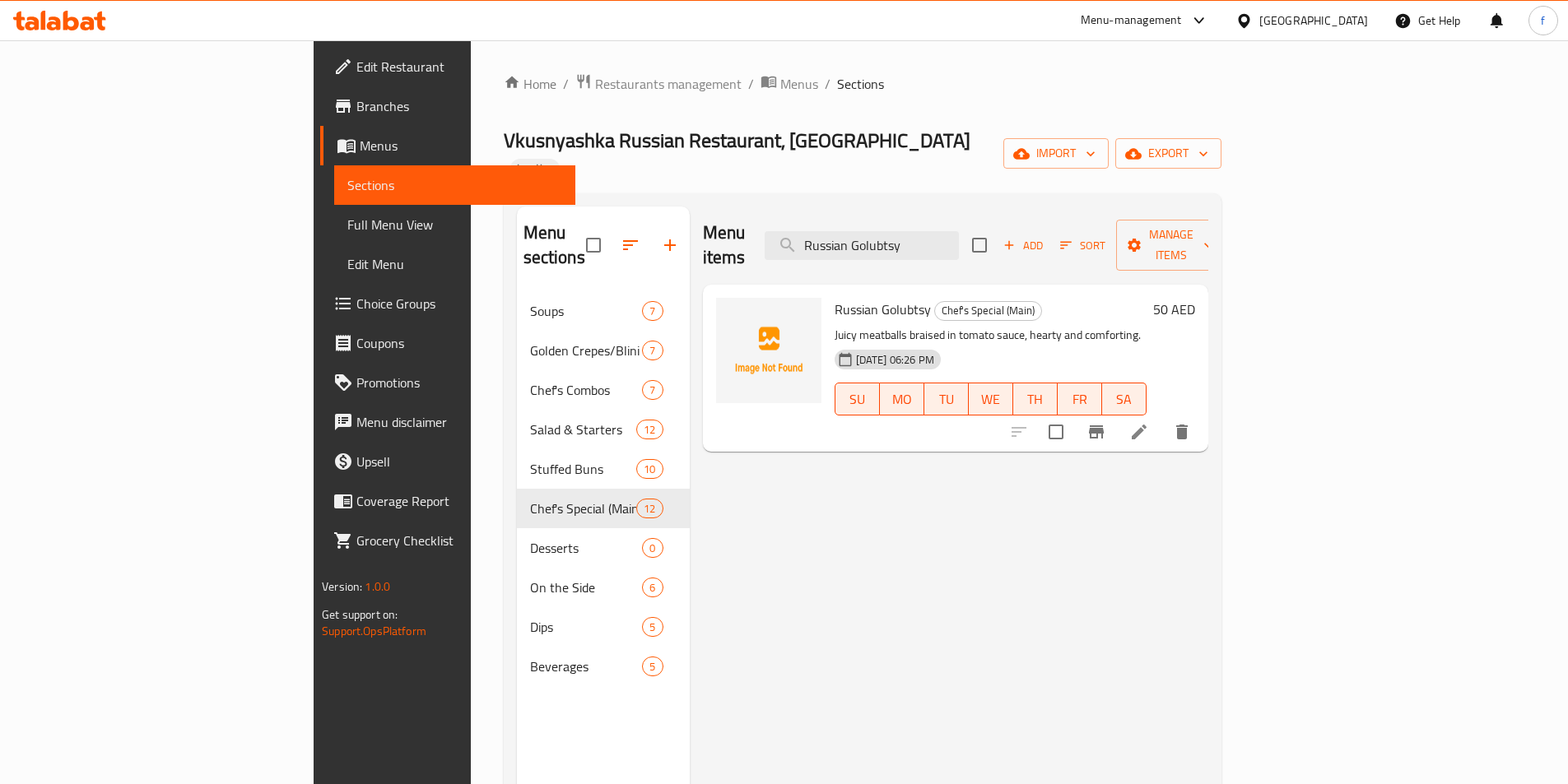
type input "Russian Golubtsy"
click at [1162, 418] on li at bounding box center [1139, 432] width 46 height 30
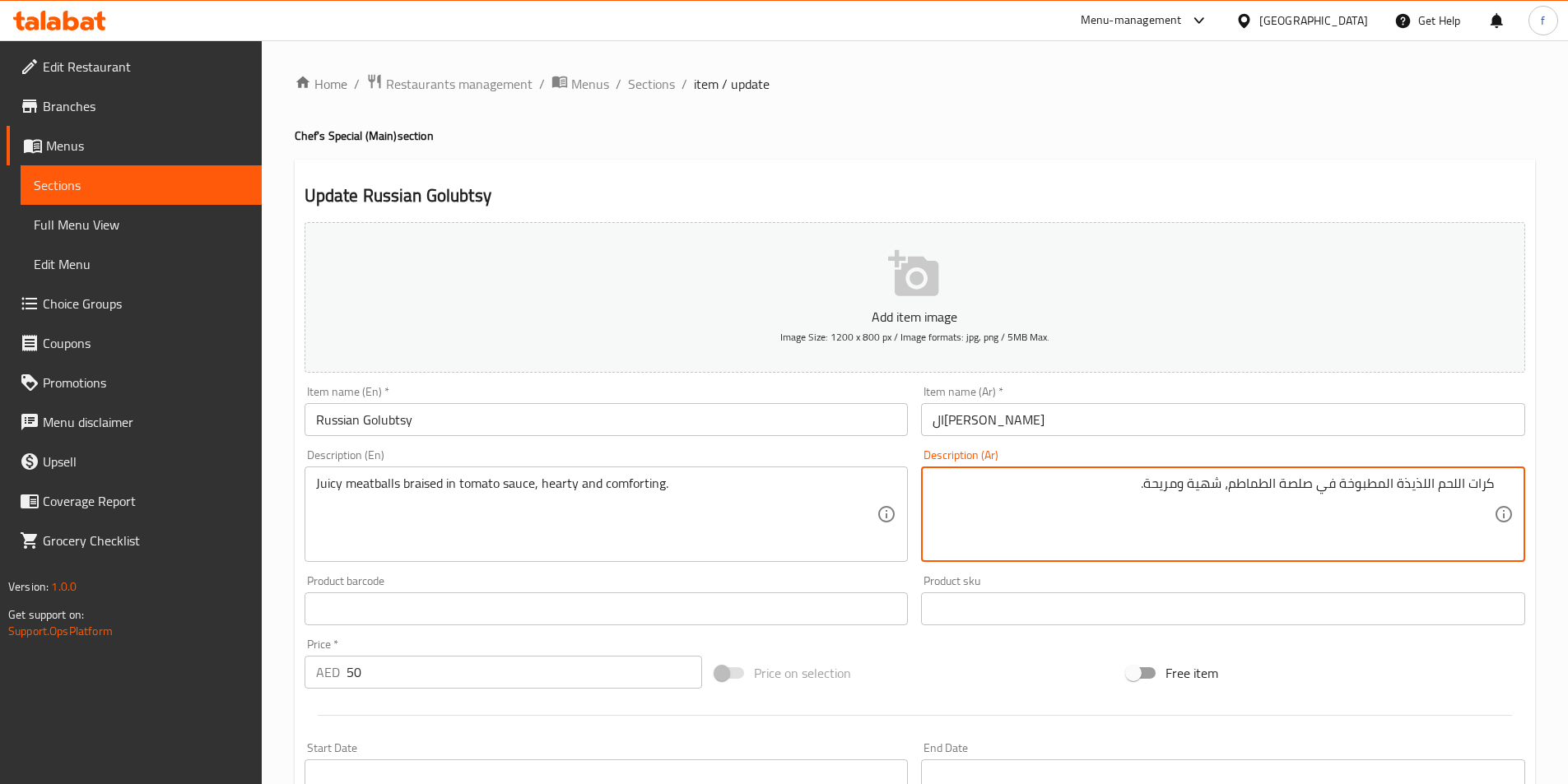
click at [426, 481] on textarea "Juicy meatballs braised in tomato sauce, hearty and comforting." at bounding box center [597, 514] width 561 height 78
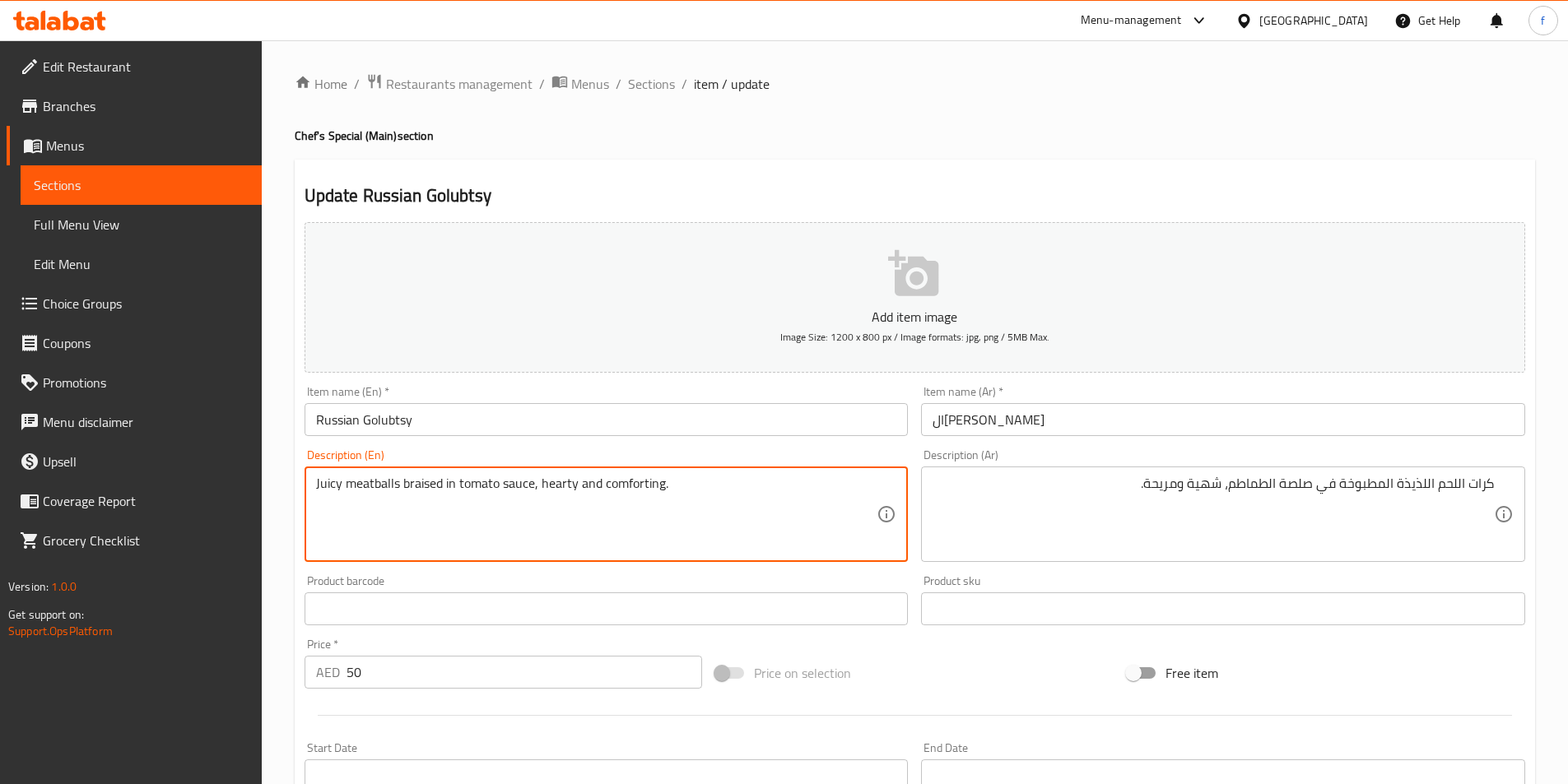
click at [426, 481] on textarea "Juicy meatballs braised in tomato sauce, hearty and comforting." at bounding box center [597, 514] width 561 height 78
click at [370, 520] on textarea "Juicy meatballs braised in tomato sauce, hearty and comforting." at bounding box center [597, 514] width 561 height 78
paste textarea "Uzbek-style rice pilaf cooked with meat, carrots, and spices"
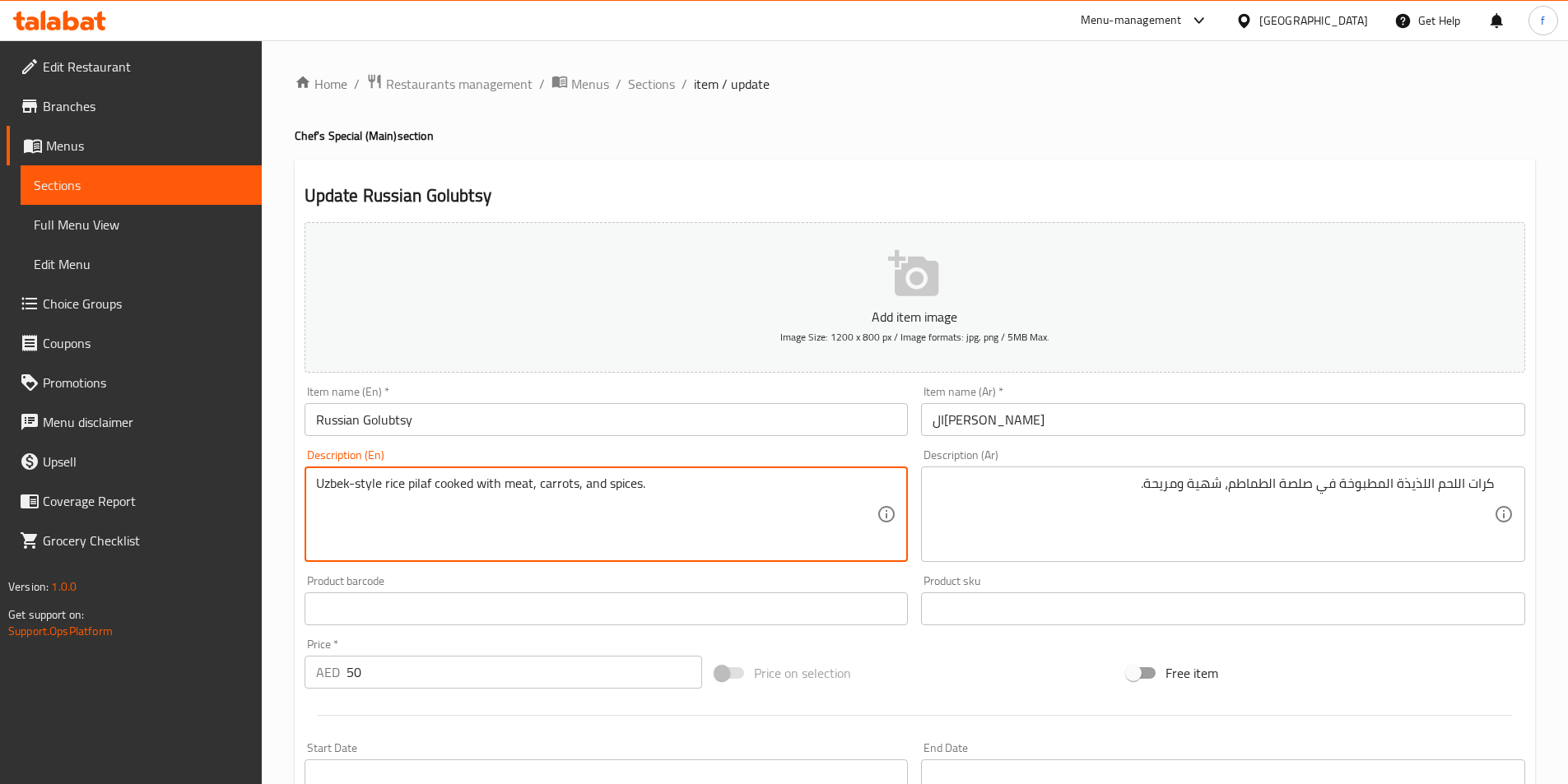
type textarea "Uzbek-style rice pilaf cooked with meat, carrots, and spices."
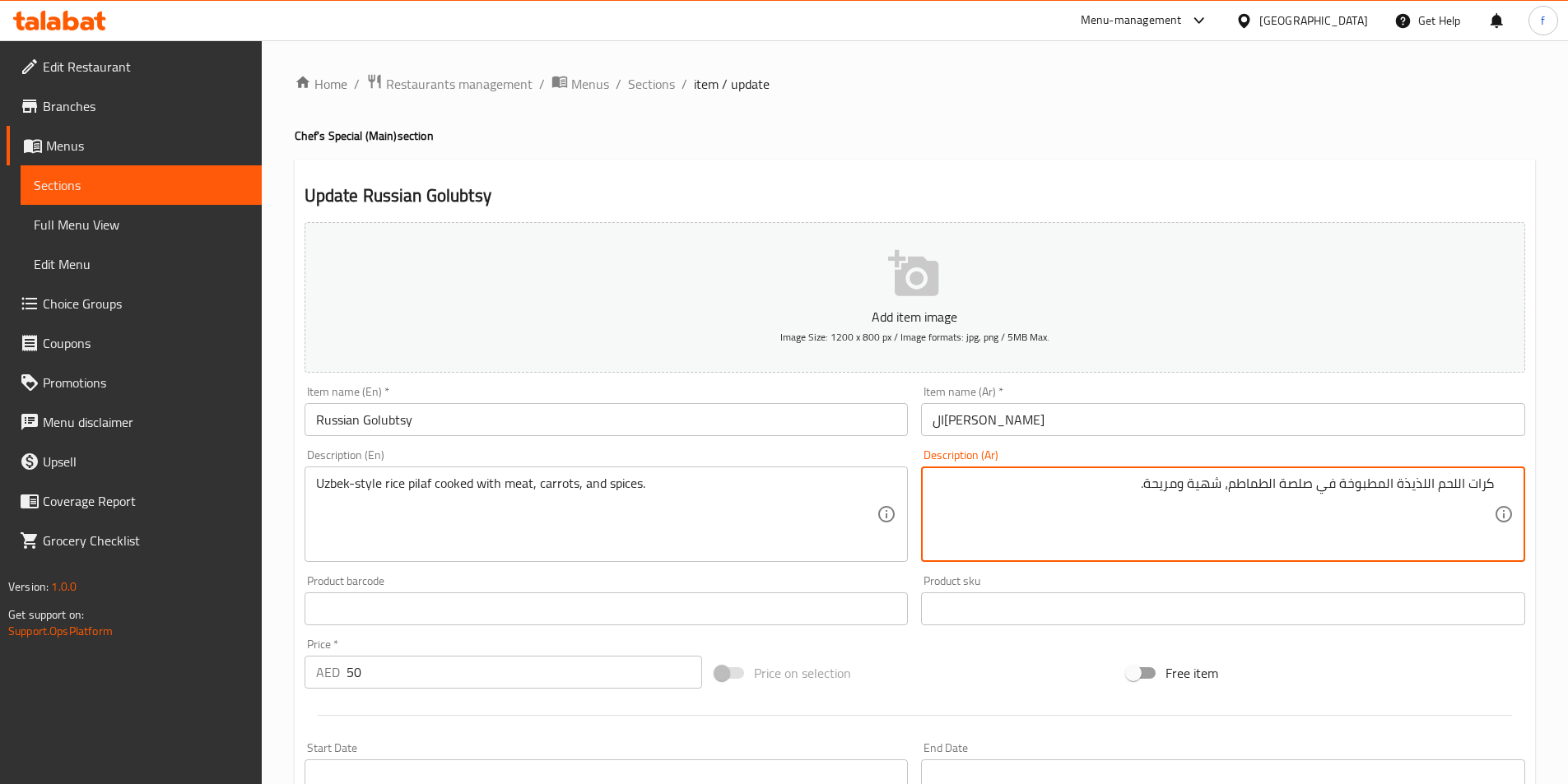
click at [1165, 498] on textarea "كرات اللحم اللذيذة المطبوخة في صلصة الطماطم، شهية ومريحة." at bounding box center [1213, 514] width 561 height 78
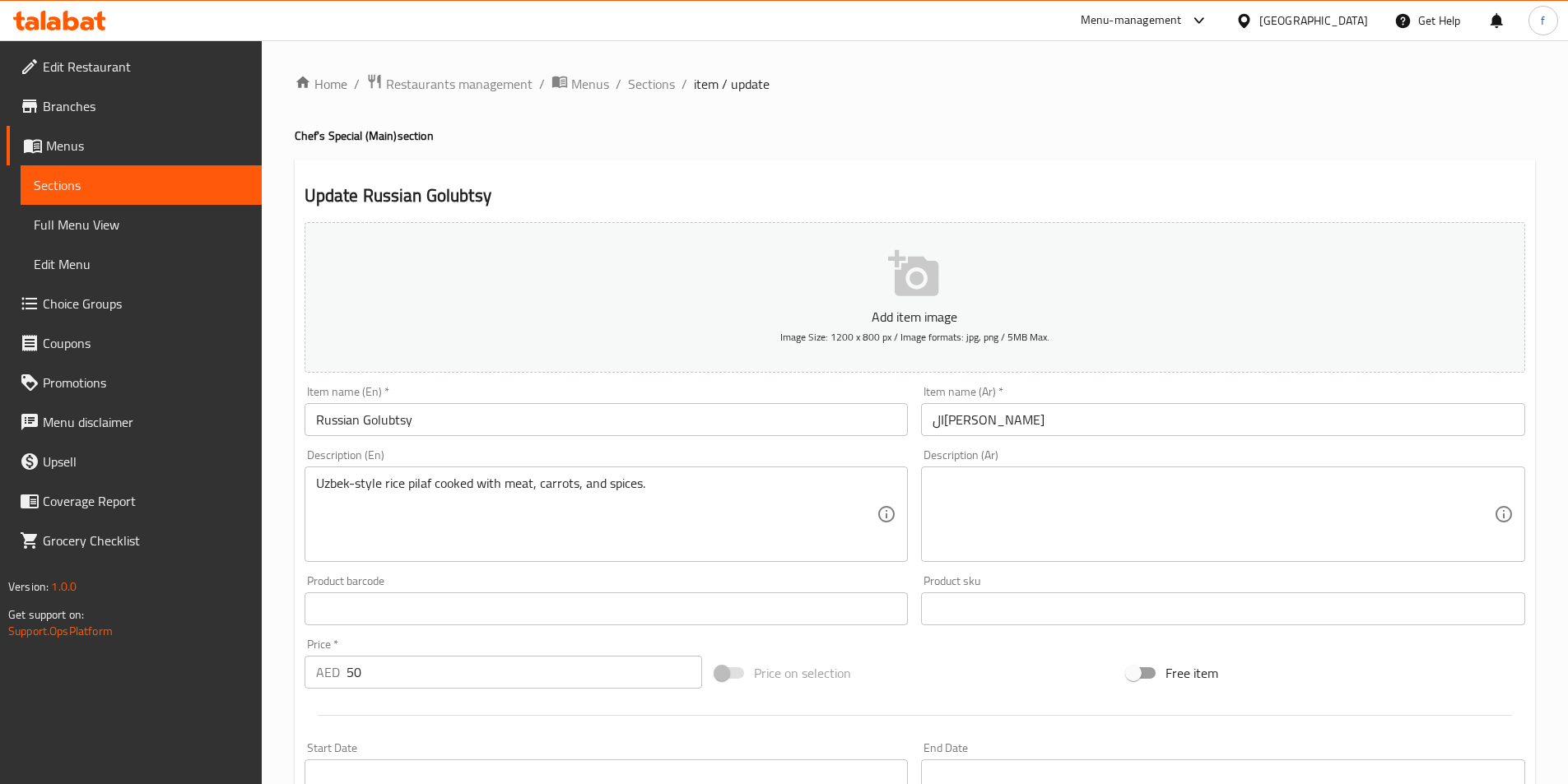
click at [1096, 504] on textarea at bounding box center [1213, 514] width 561 height 78
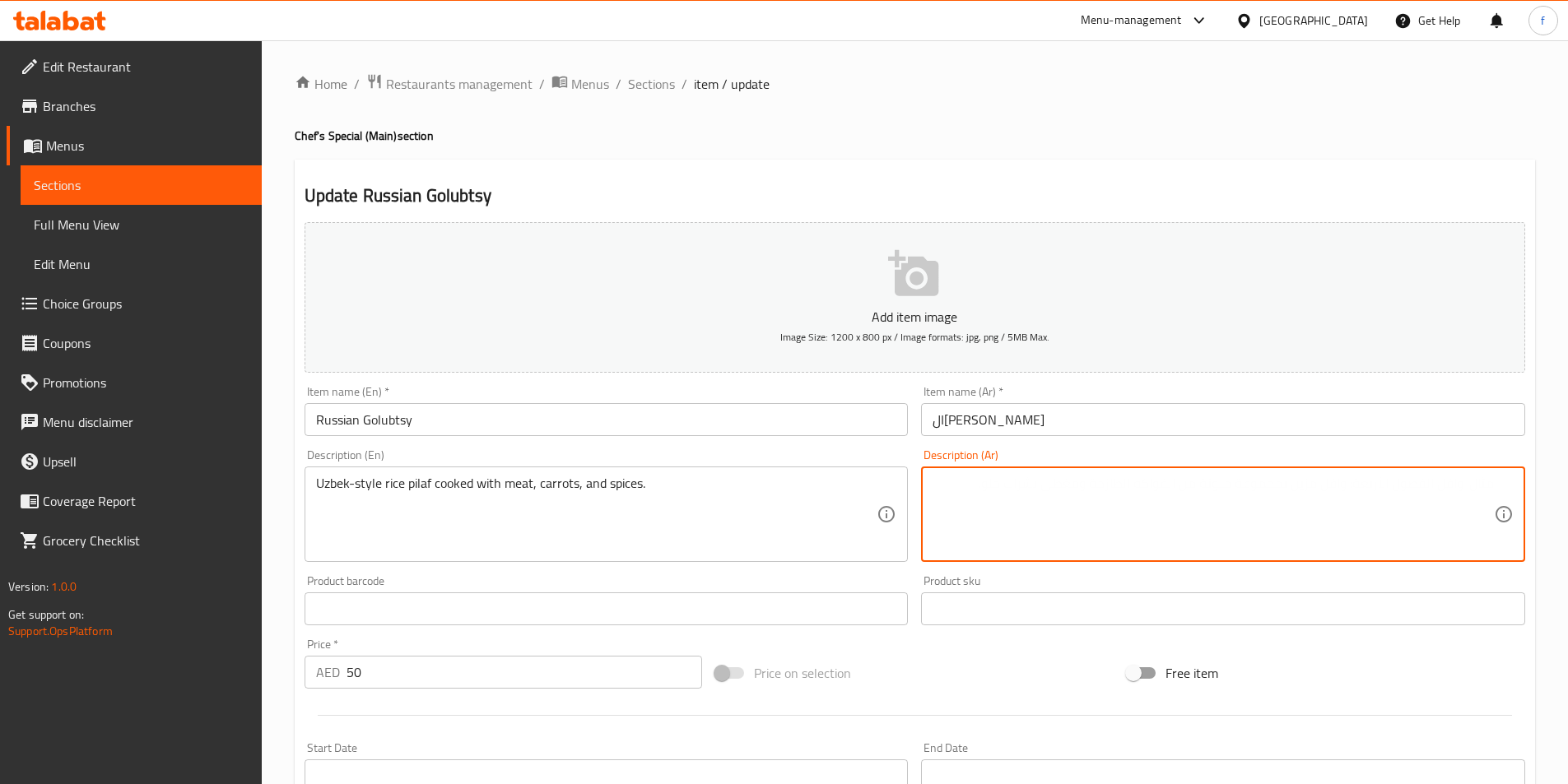
paste textarea "أرز بيلاف على الطريقة الأوزبكية مطبوخ مع اللحم والجزر والتوابل."
type textarea "أرز بيلاف على الطريقة الأوزبكية مطبوخ مع اللحم والجزر والتوابل."
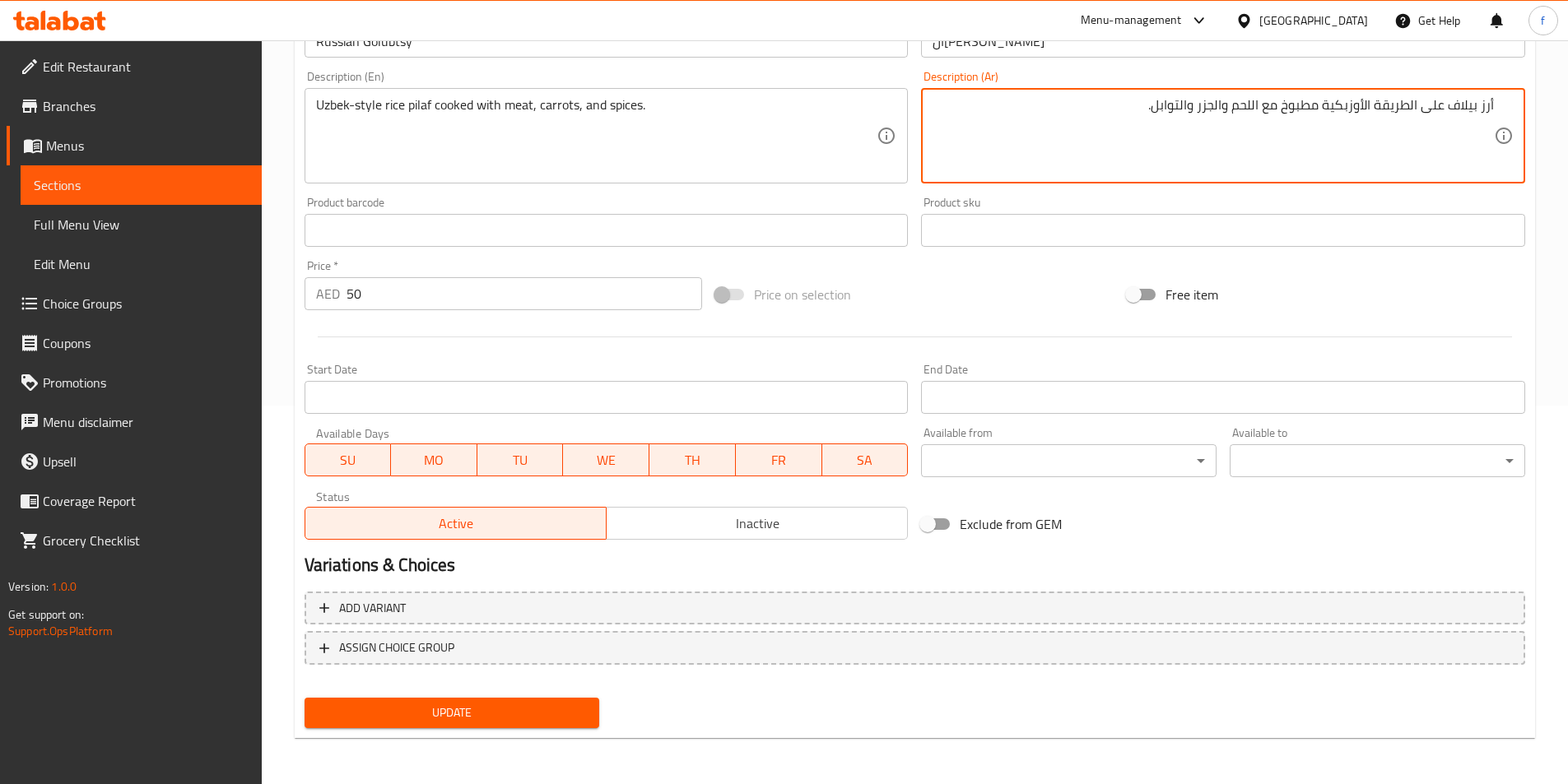
click at [369, 716] on span "Update" at bounding box center [452, 713] width 269 height 21
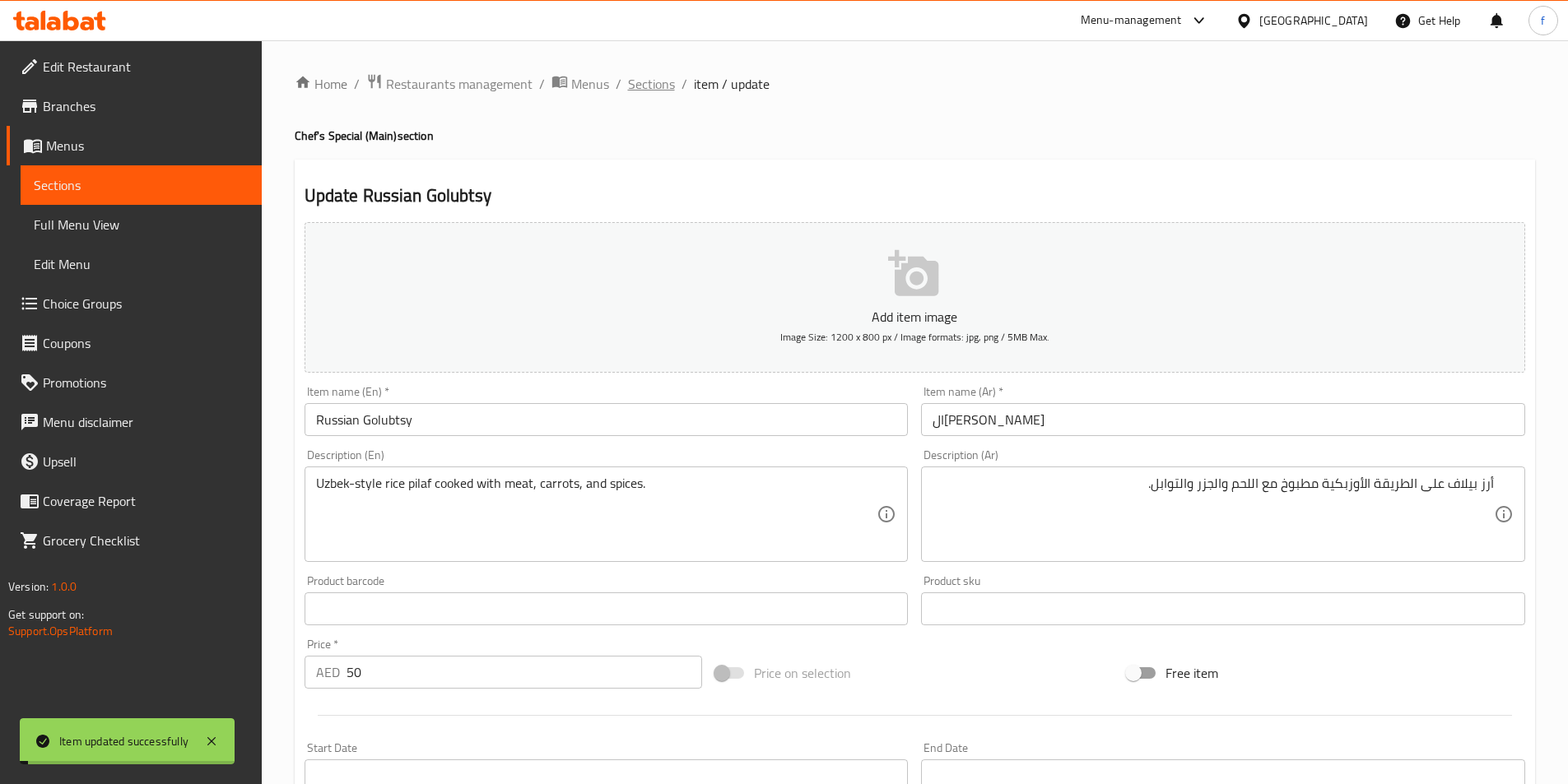
click at [645, 88] on span "Sections" at bounding box center [651, 84] width 47 height 20
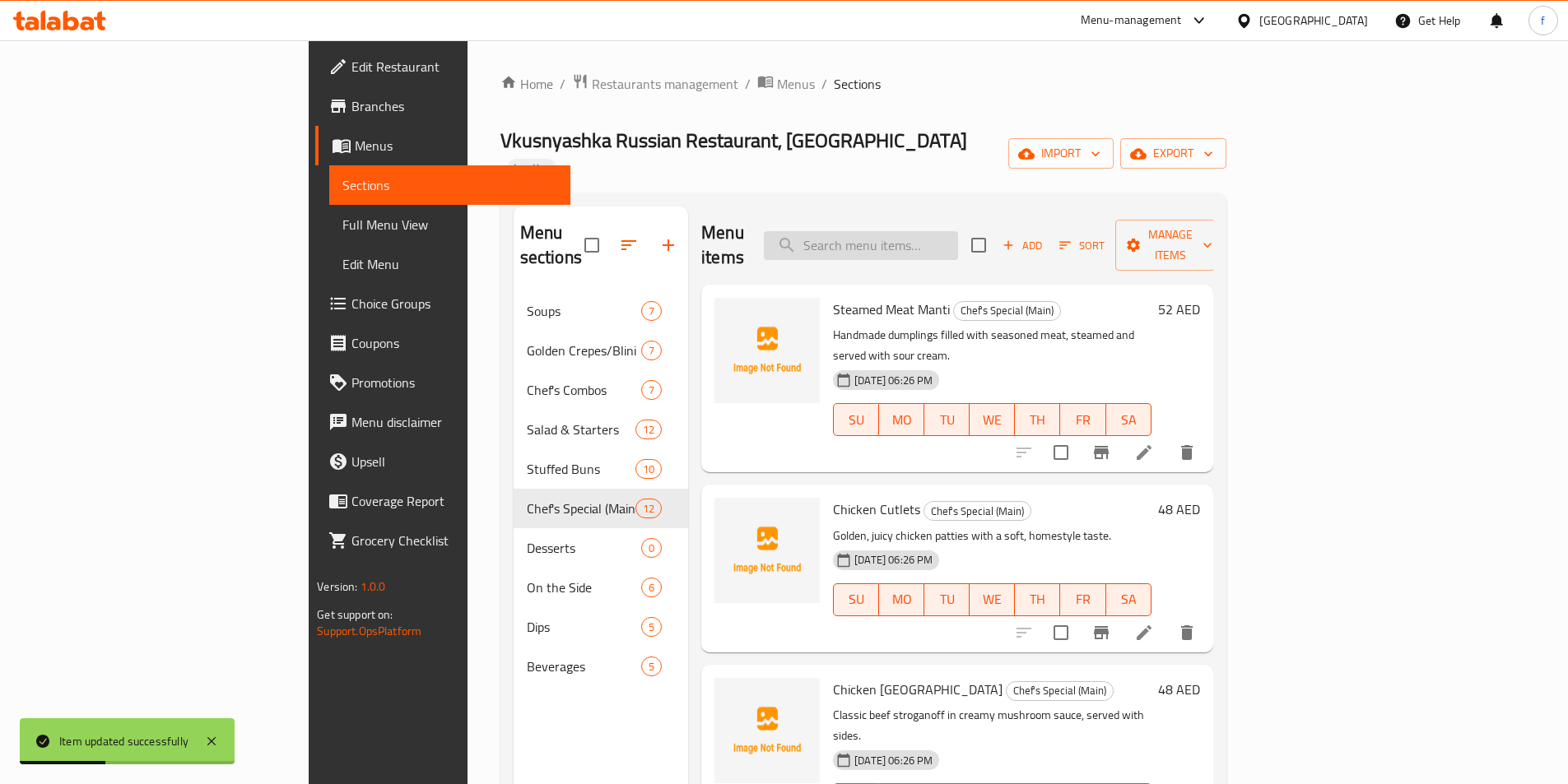
click at [958, 231] on input "search" at bounding box center [860, 246] width 194 height 29
paste input "Grilled Salmon"
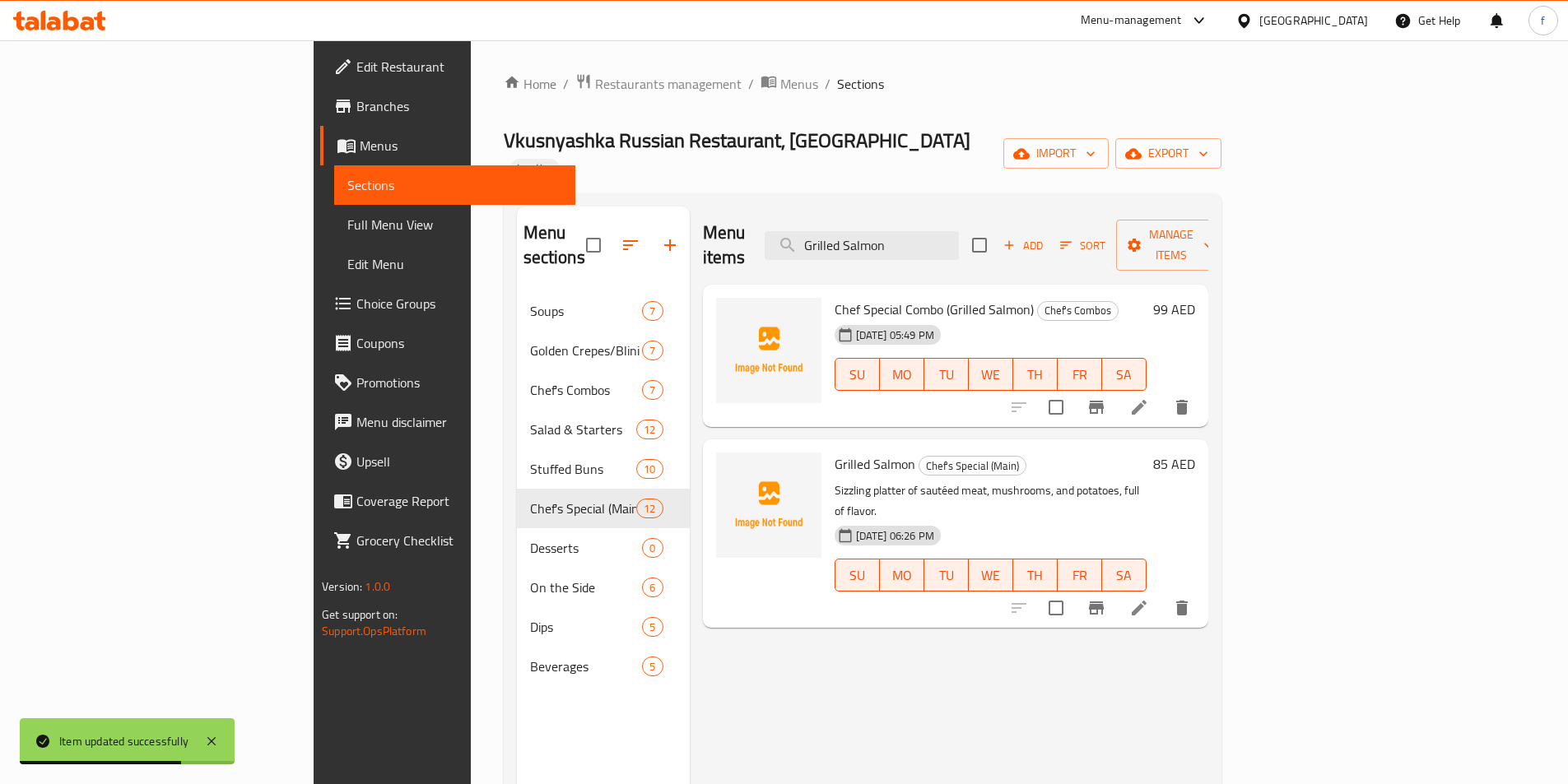
type input "Grilled Salmon"
click at [1162, 593] on li at bounding box center [1139, 608] width 46 height 30
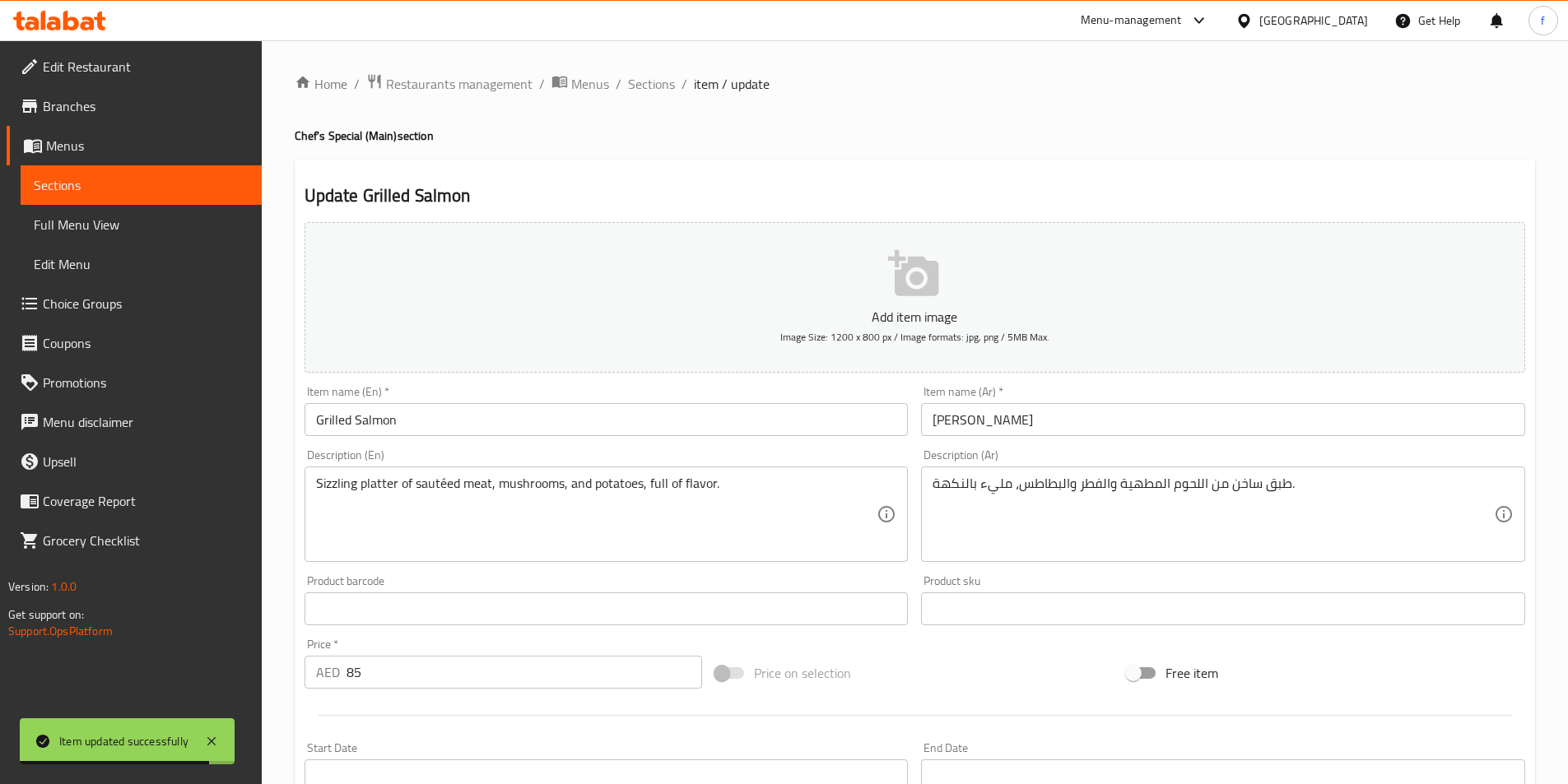
click at [591, 474] on div "Sizzling platter of sautéed meat, mushrooms, and potatoes, full of flavor. Desc…" at bounding box center [607, 514] width 604 height 96
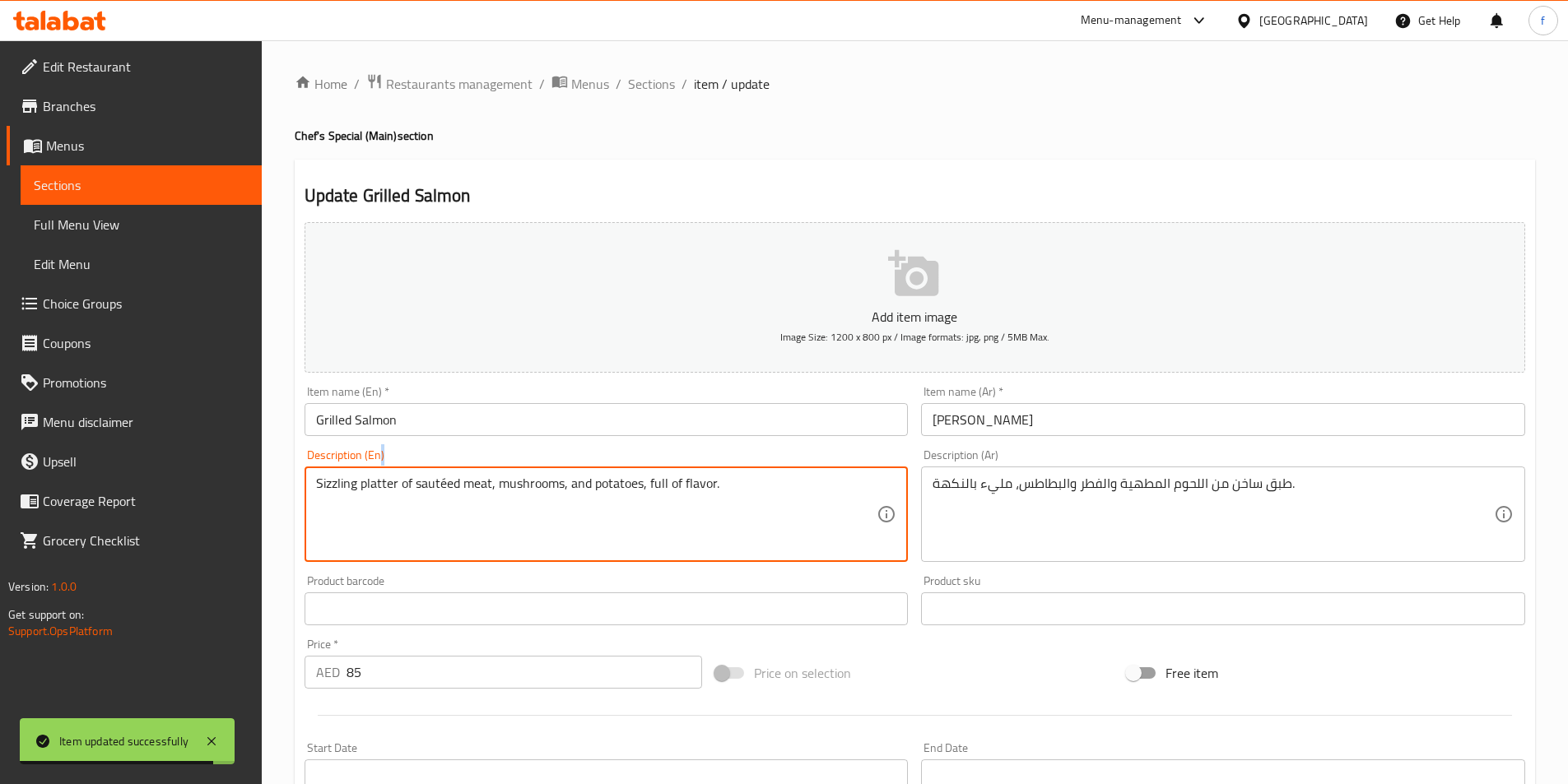
click at [591, 474] on div "Sizzling platter of sautéed meat, mushrooms, and potatoes, full of flavor. Desc…" at bounding box center [607, 514] width 604 height 96
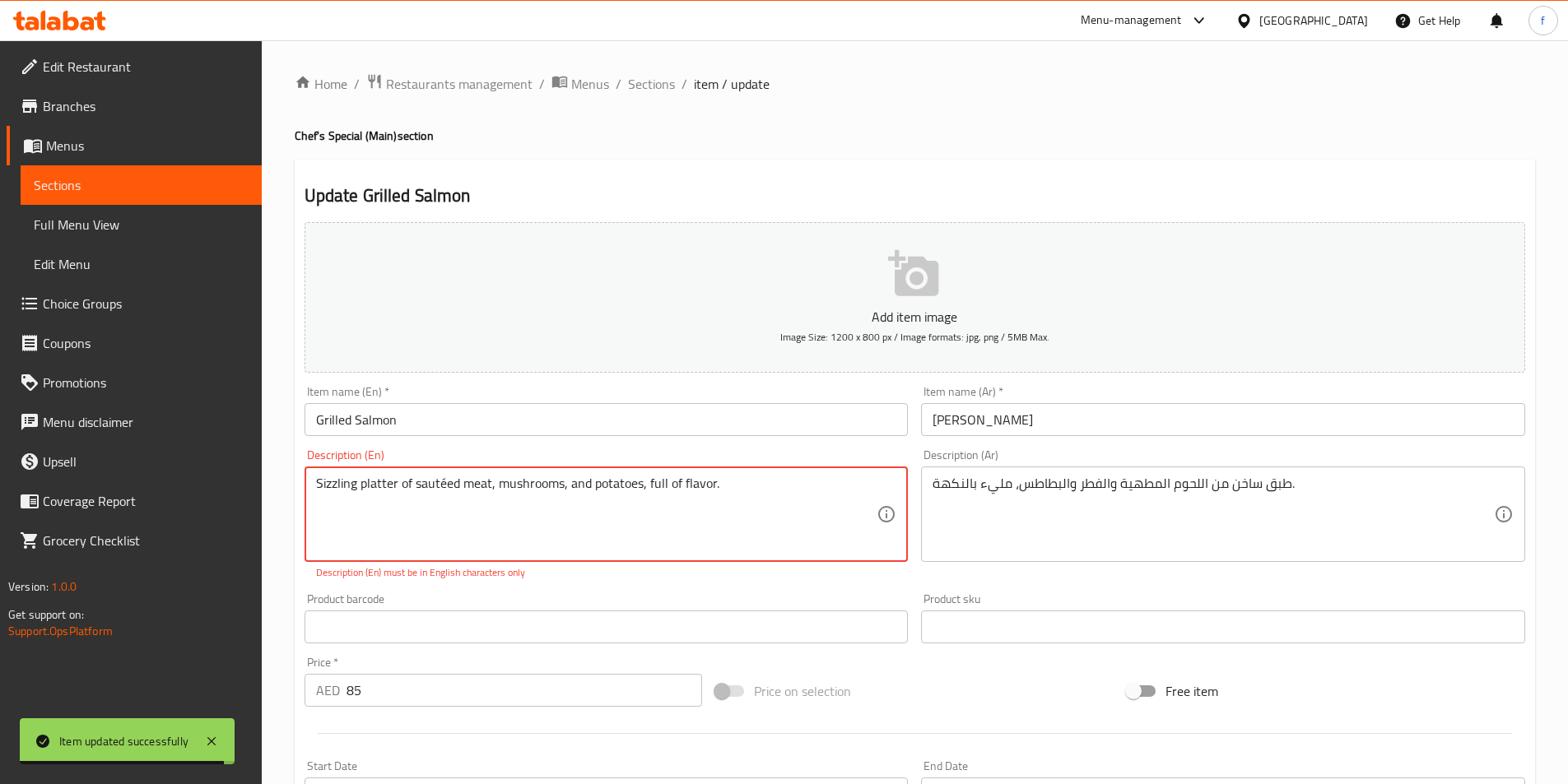
click at [568, 490] on textarea "Sizzling platter of sautéed meat, mushrooms, and potatoes, full of flavor." at bounding box center [597, 514] width 561 height 78
click at [568, 490] on textarea "Sizzling platter of sautéed meat, mushrooms, and potatoes, full of flavor." at bounding box center [597, 514] width 561 height 78
paste textarea "Grilled Salmon"
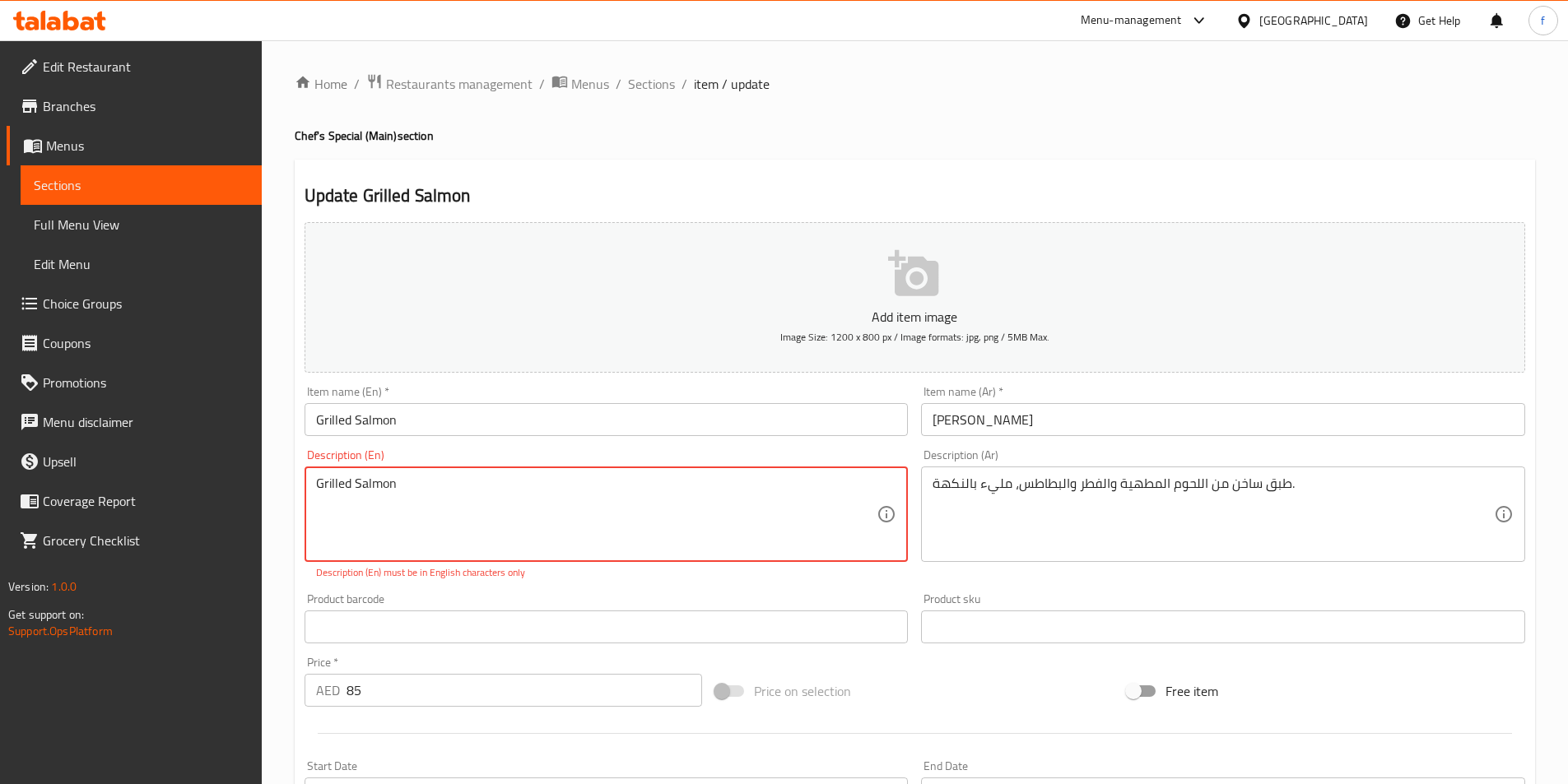
click at [441, 494] on textarea "Grilled Salmon" at bounding box center [597, 514] width 561 height 78
click at [339, 492] on textarea "Grilled Salmon" at bounding box center [597, 514] width 561 height 78
paste textarea "Tender salmon fillet grilled to perfection, served with lemon sauce."
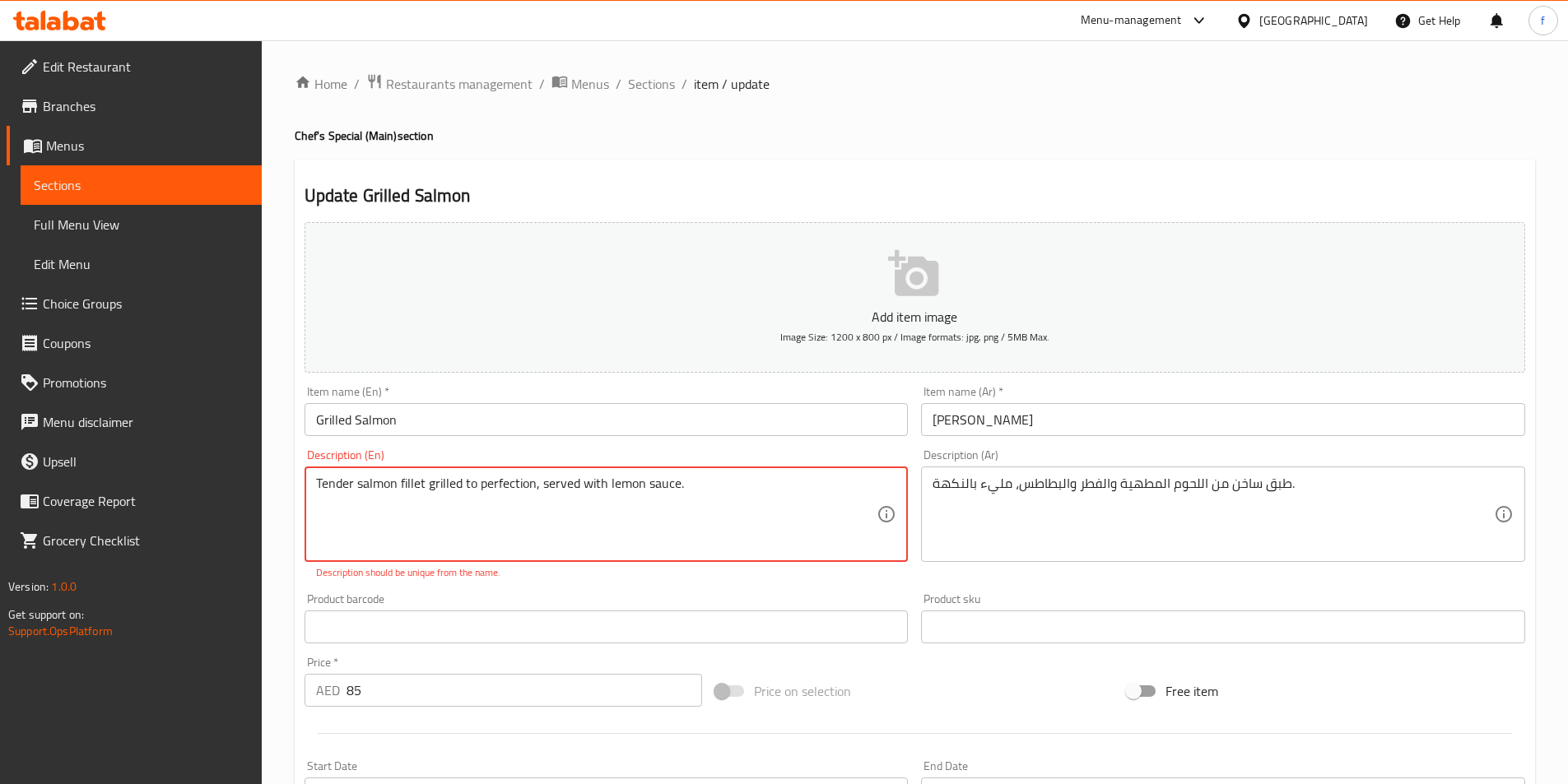
type textarea "Tender salmon fillet grilled to perfection, served with lemon sauce."
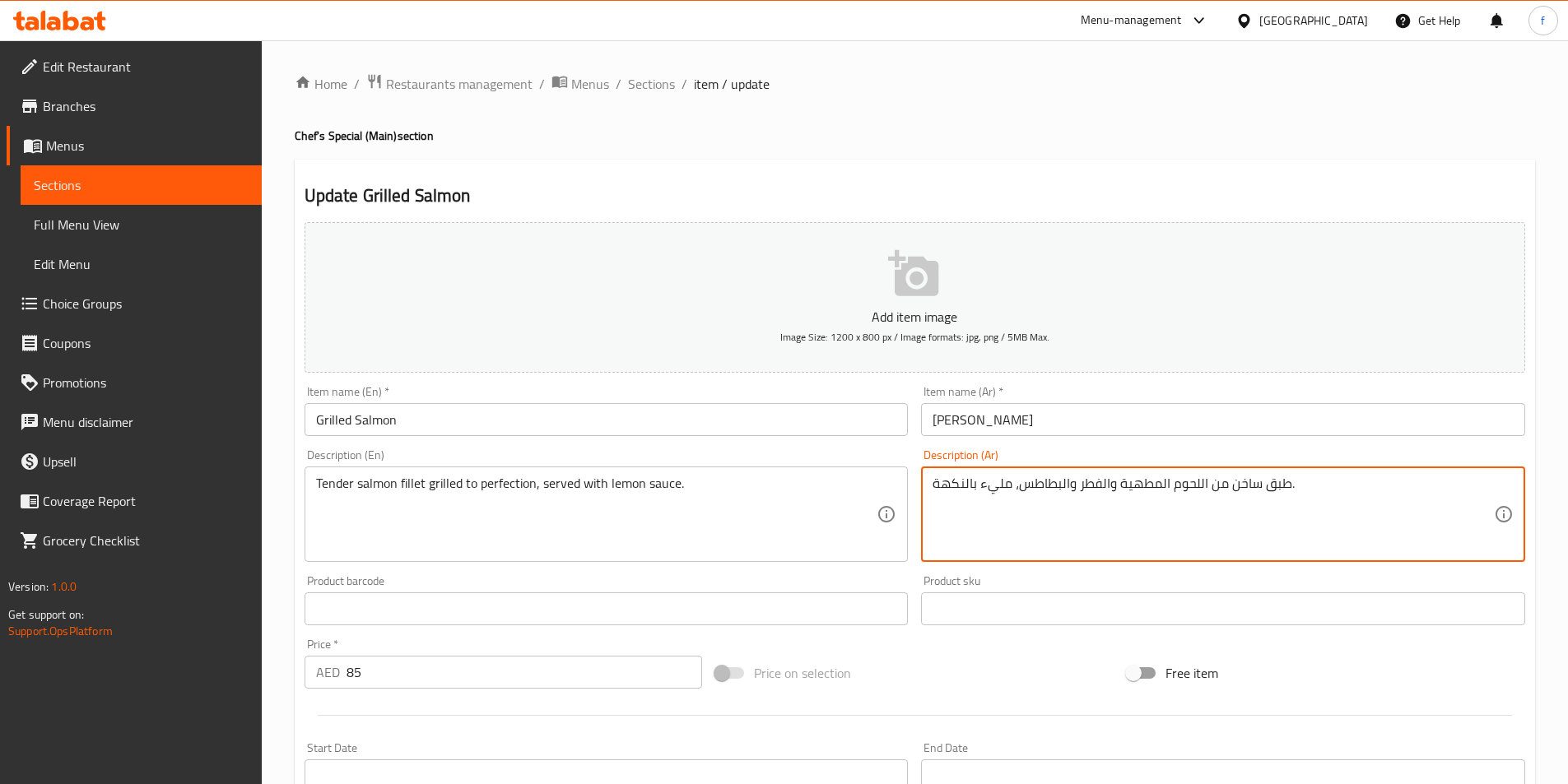
click at [950, 495] on textarea "طبق ساخن من اللحوم المطهية والفطر والبطاطس، مليء بالنكهة." at bounding box center [1213, 514] width 561 height 78
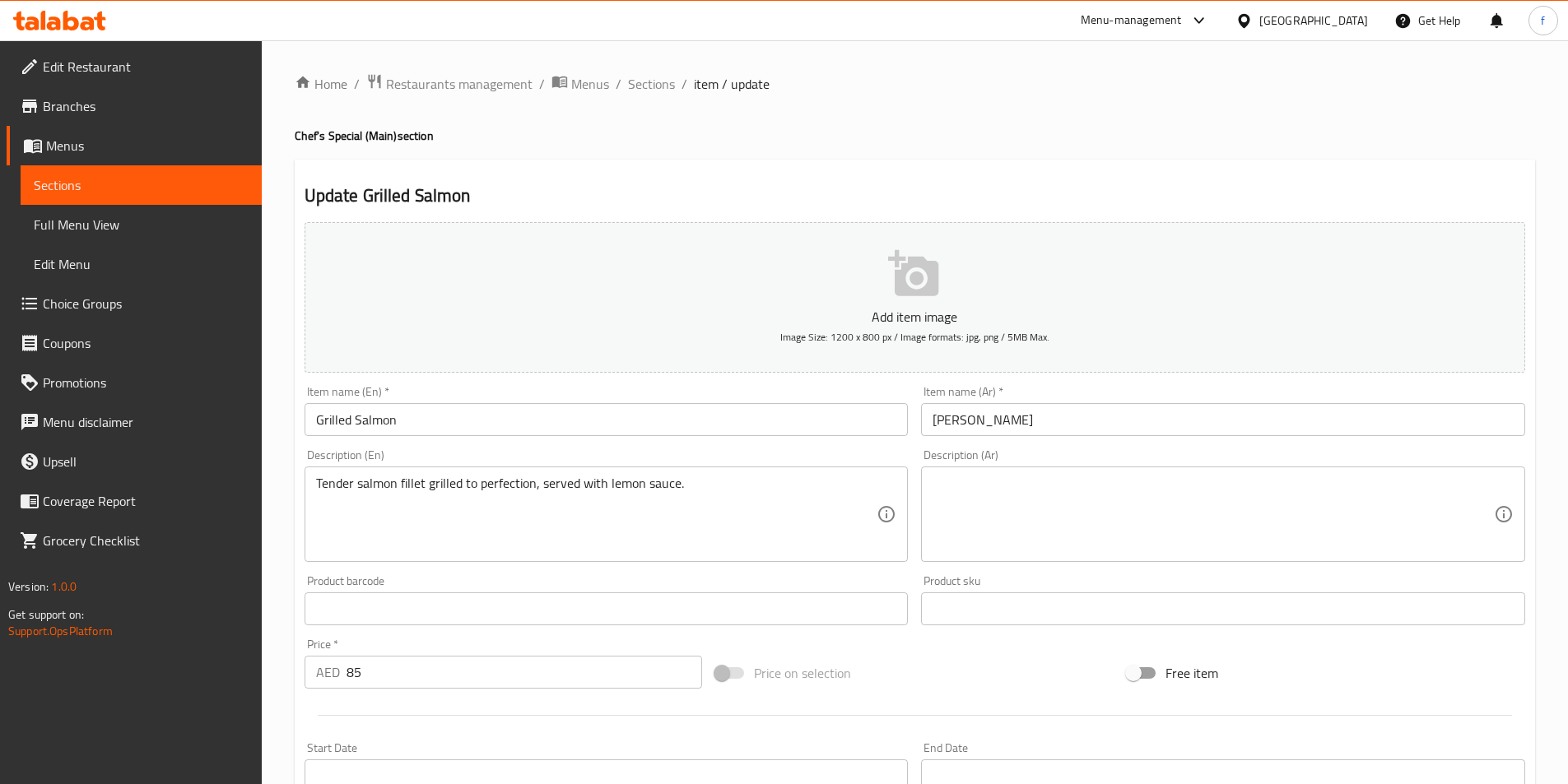
click at [1191, 496] on textarea at bounding box center [1213, 514] width 561 height 78
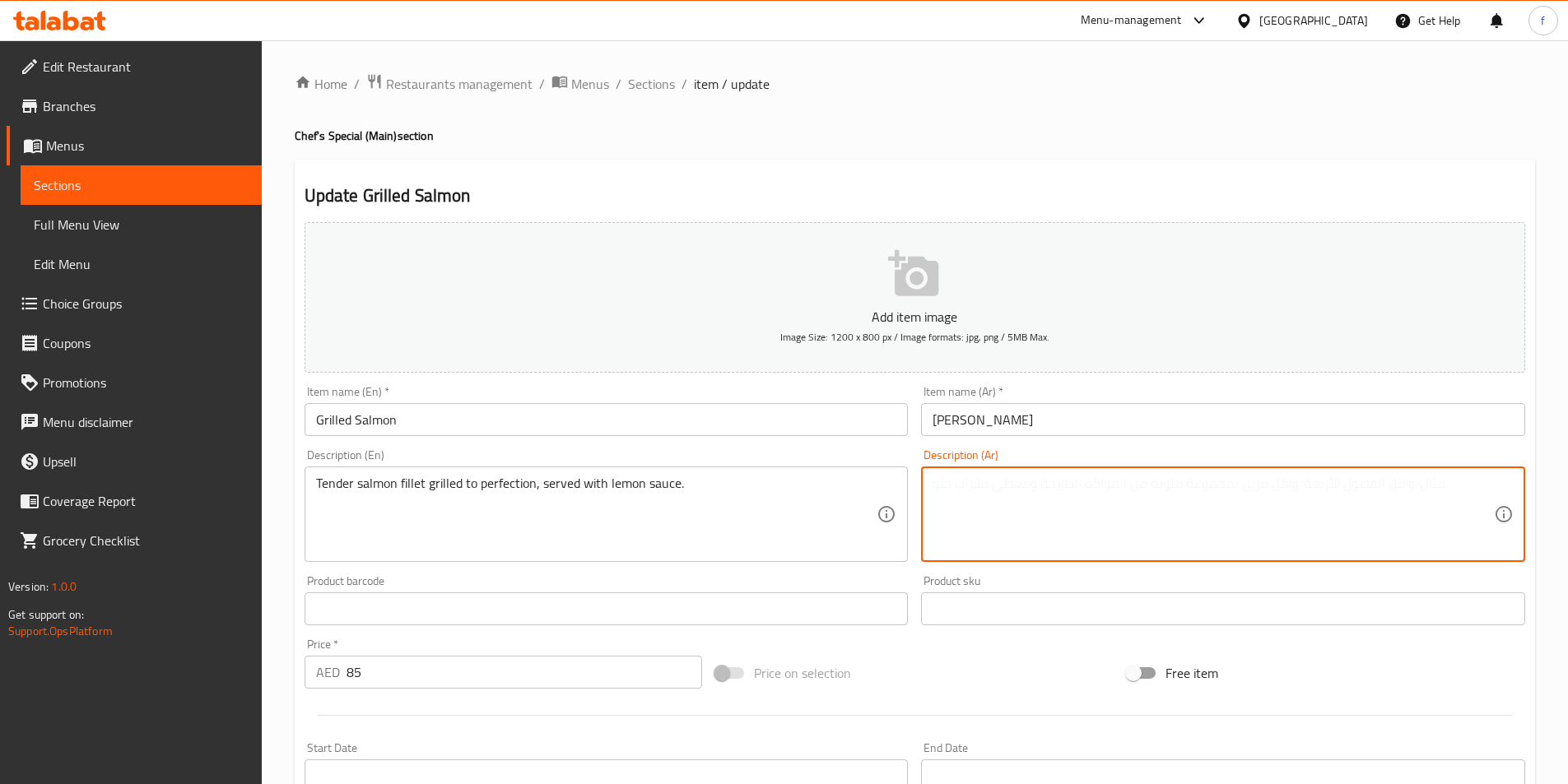
paste textarea "فيليه سمك السلمون الطري المشوي إلى حد الكمال، يقدم مع صلصة الليمون."
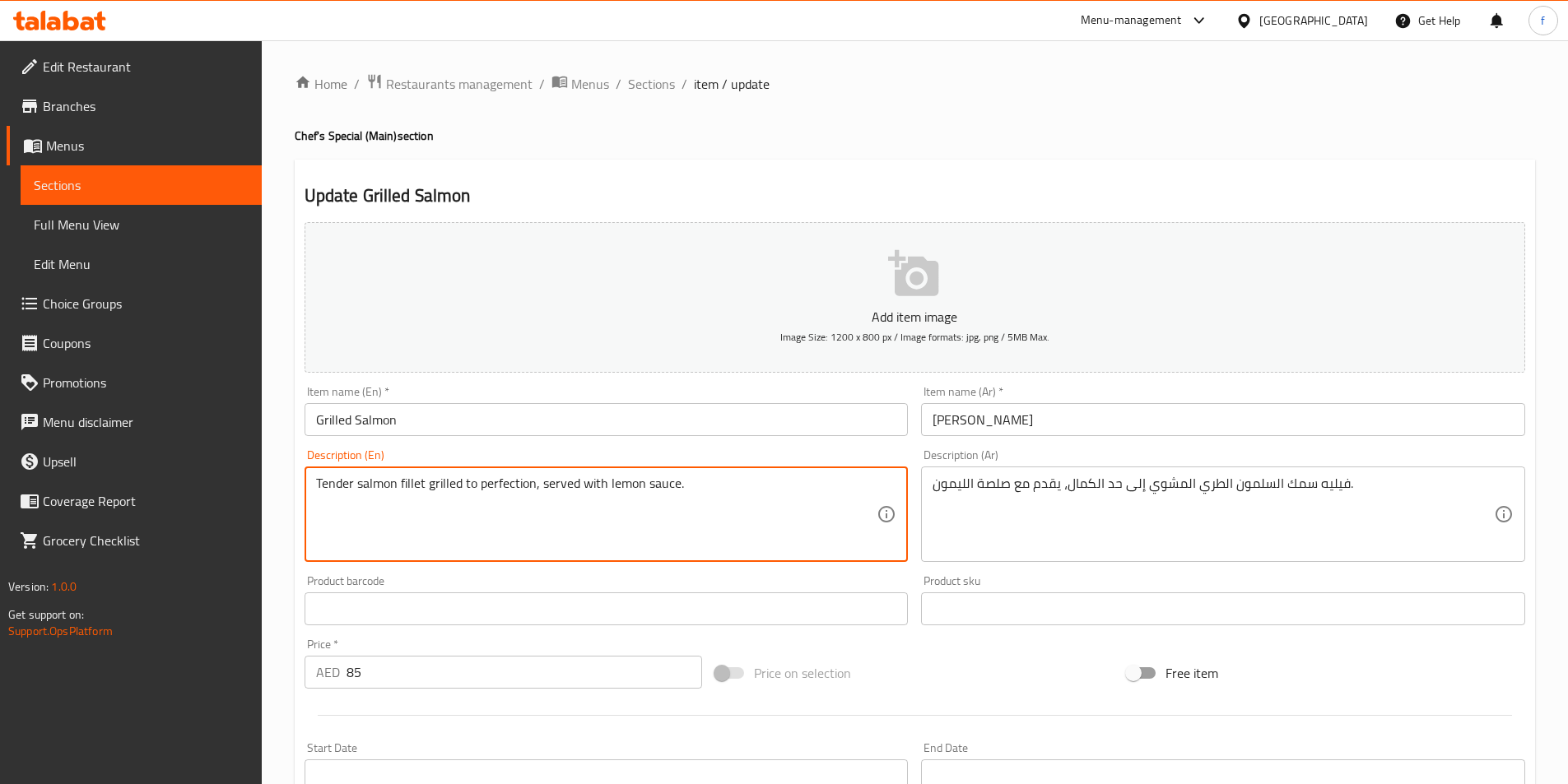
click at [399, 479] on textarea "Tender salmon fillet grilled to perfection, served with lemon sauce." at bounding box center [597, 514] width 561 height 78
click at [380, 478] on textarea "Tender salmon fillet grilled to perfection, served with lemon sauce." at bounding box center [597, 514] width 561 height 78
click at [336, 488] on textarea "Tender salmon fillet grilled to perfection, served with lemon sauce." at bounding box center [597, 514] width 561 height 78
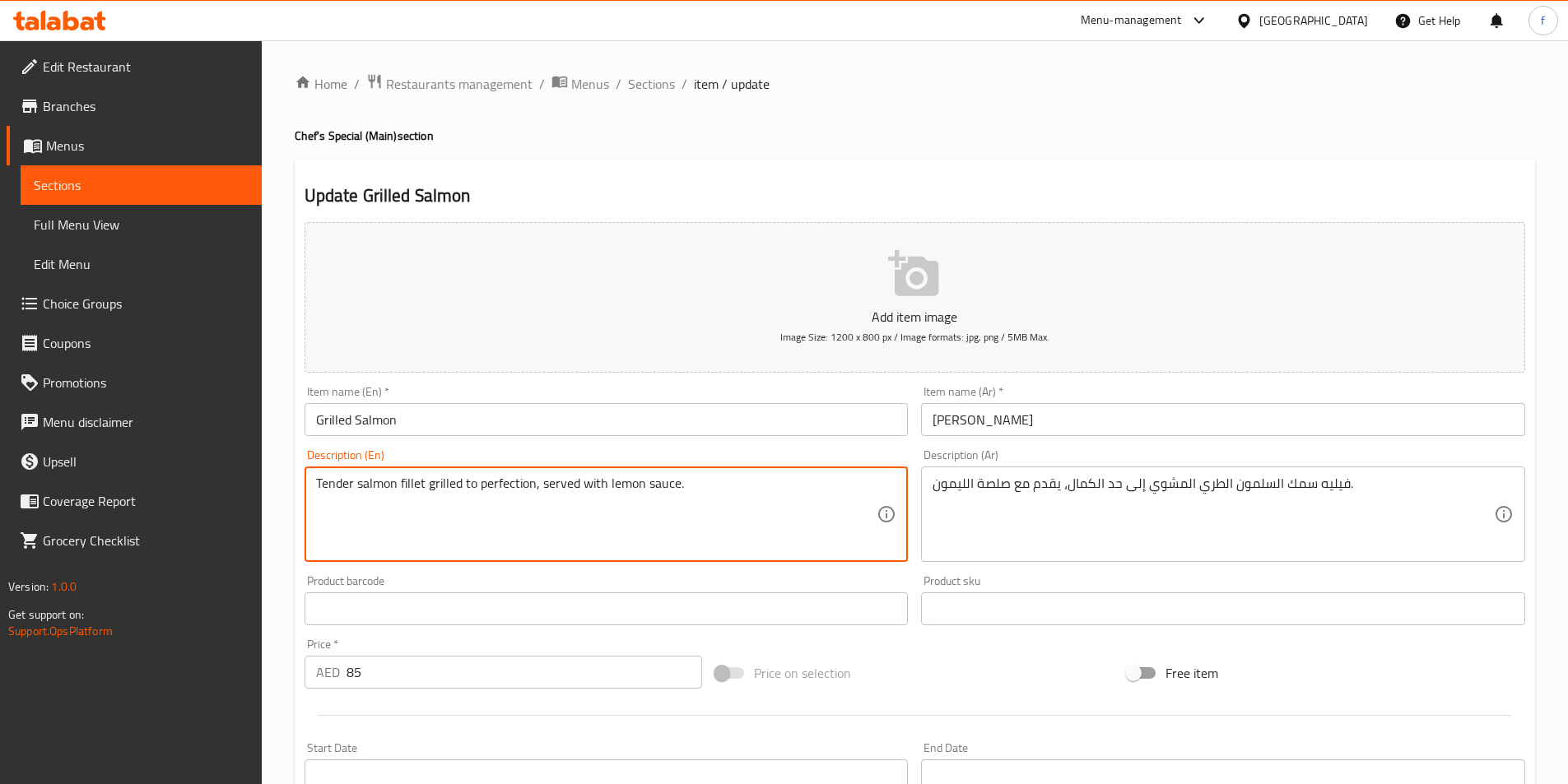
drag, startPoint x: 424, startPoint y: 482, endPoint x: 539, endPoint y: 493, distance: 115.5
click at [539, 493] on textarea "Tender salmon fillet grilled to perfection, served with lemon sauce." at bounding box center [597, 514] width 561 height 78
click at [566, 487] on textarea "Tender salmon fillet grilled to perfection, served with lemon sauce." at bounding box center [597, 514] width 561 height 78
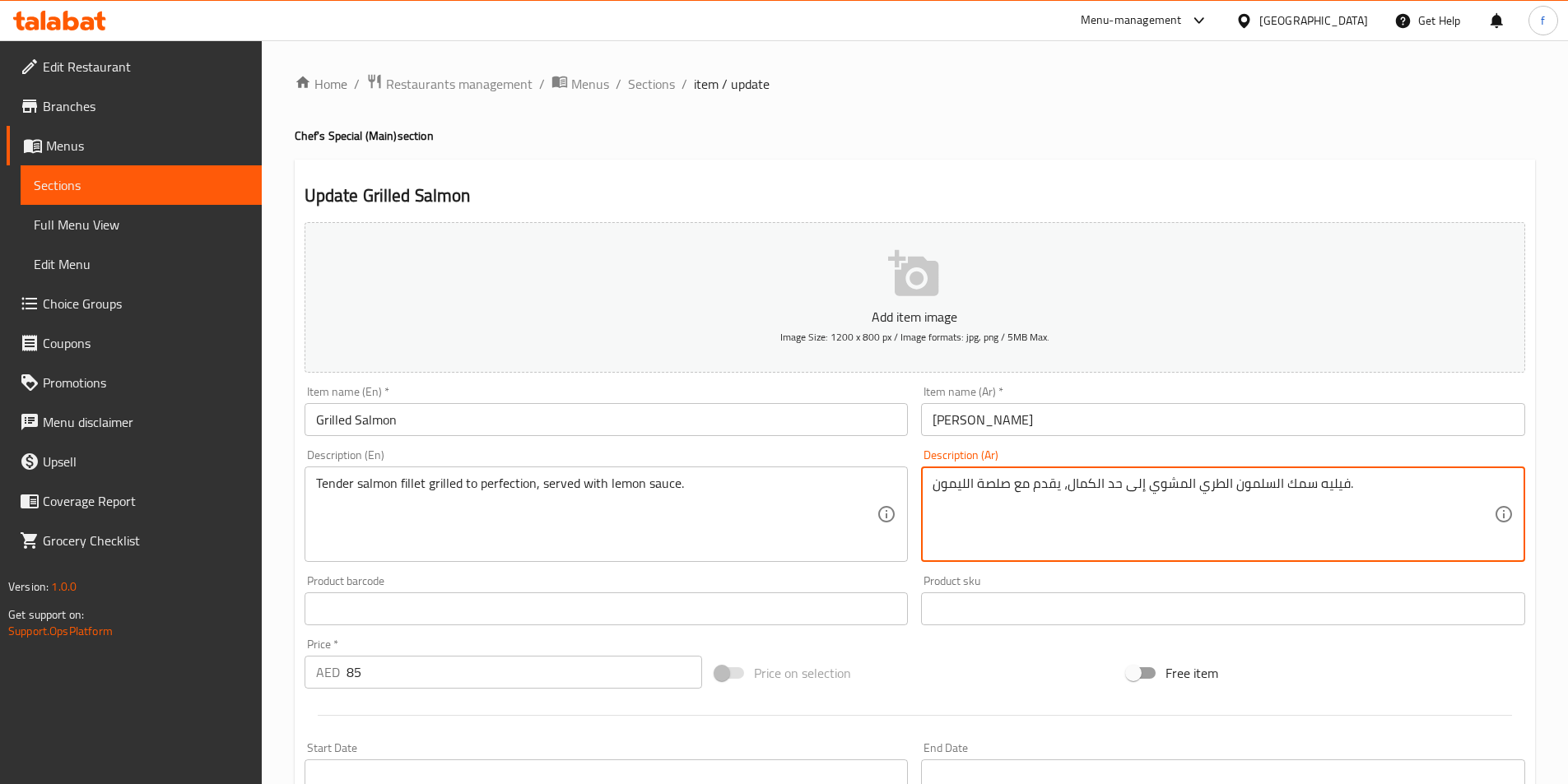
click at [980, 491] on textarea "فيليه سمك السلمون الطري المشوي إلى حد الكمال، يقدم مع صلصة الليمون." at bounding box center [1213, 514] width 561 height 78
click at [999, 489] on textarea "فيليه سمك السلمون الطري المشوي إلى حد الكمال، يقدم مع صلصة الليمون." at bounding box center [1213, 514] width 561 height 78
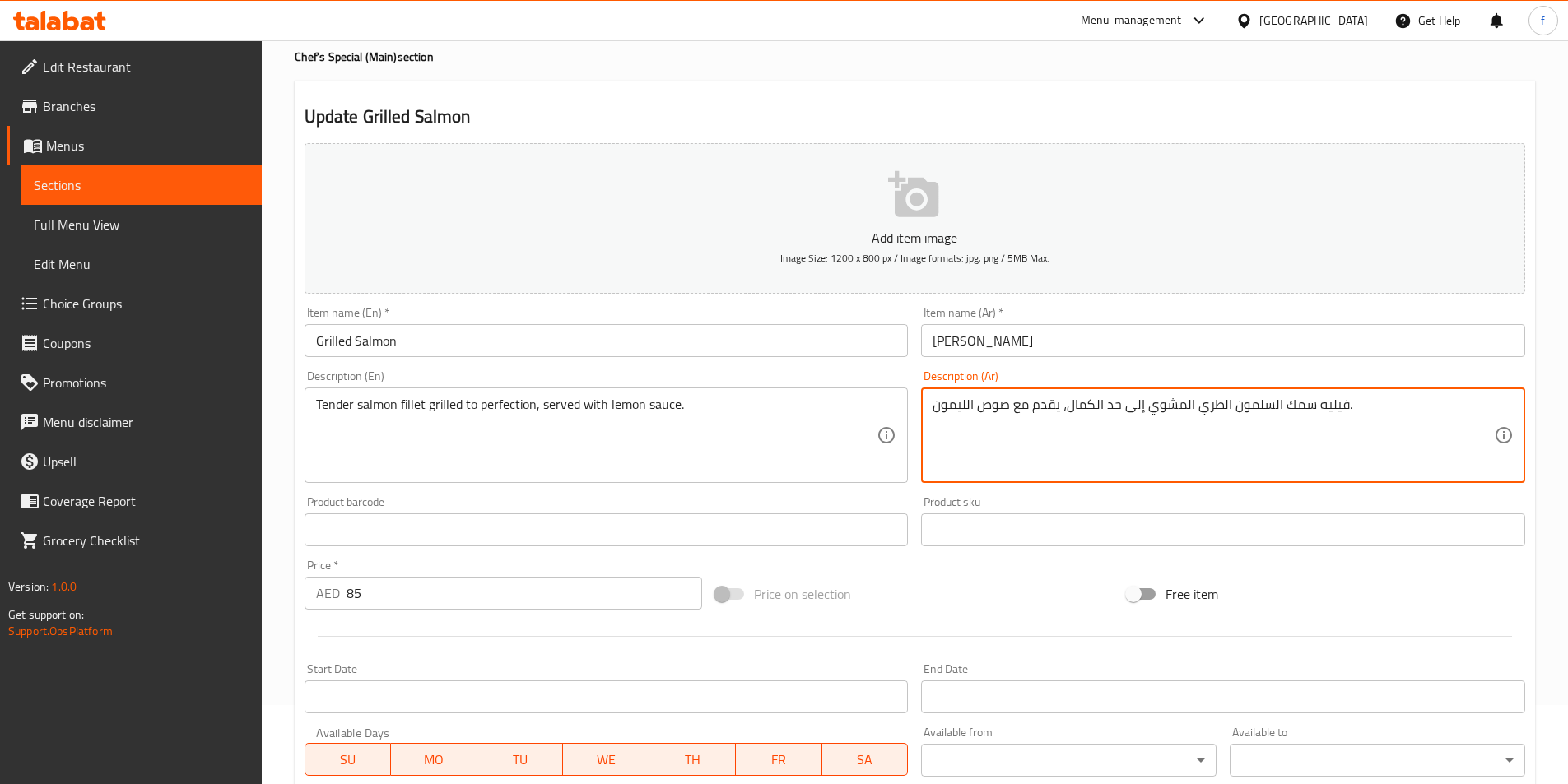
scroll to position [378, 0]
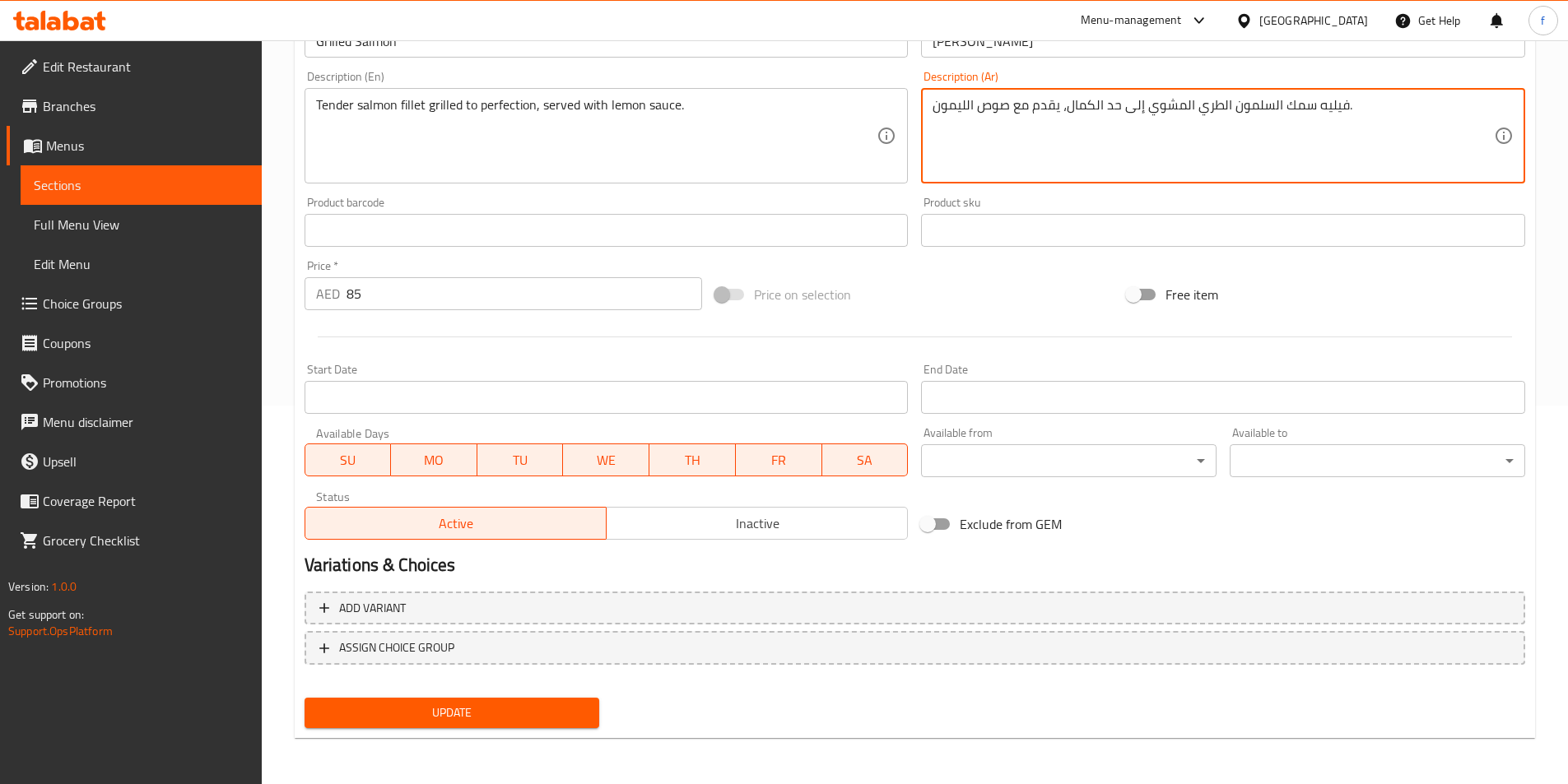
type textarea "فيليه سمك السلمون الطري المشوي إلى حد الكمال، يقدم مع صوص الليمون."
drag, startPoint x: 448, startPoint y: 666, endPoint x: 440, endPoint y: 707, distance: 41.8
click at [448, 675] on div "Add variant ASSIGN CHOICE GROUP" at bounding box center [914, 638] width 1233 height 107
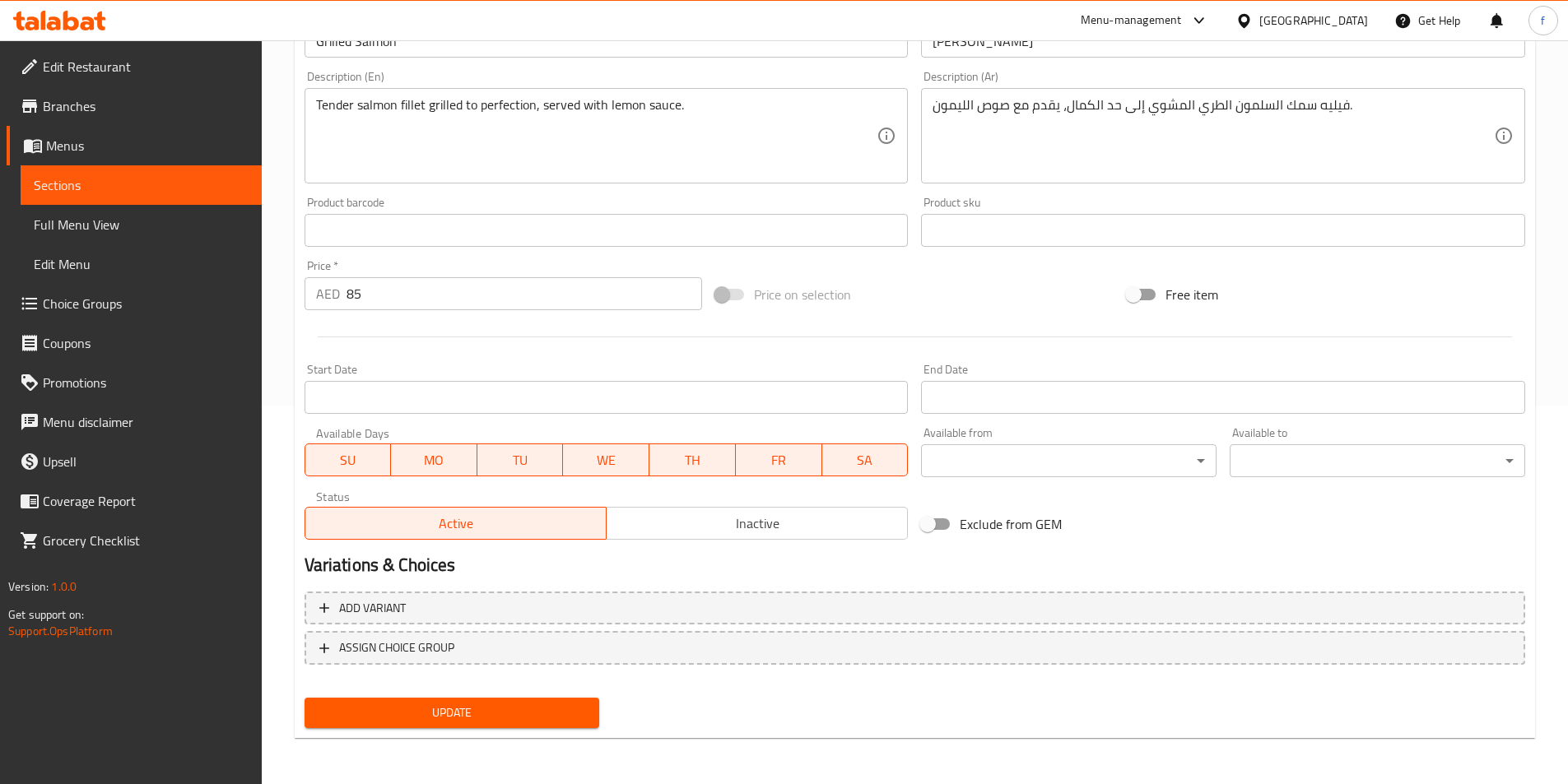
click at [440, 707] on span "Update" at bounding box center [452, 713] width 269 height 21
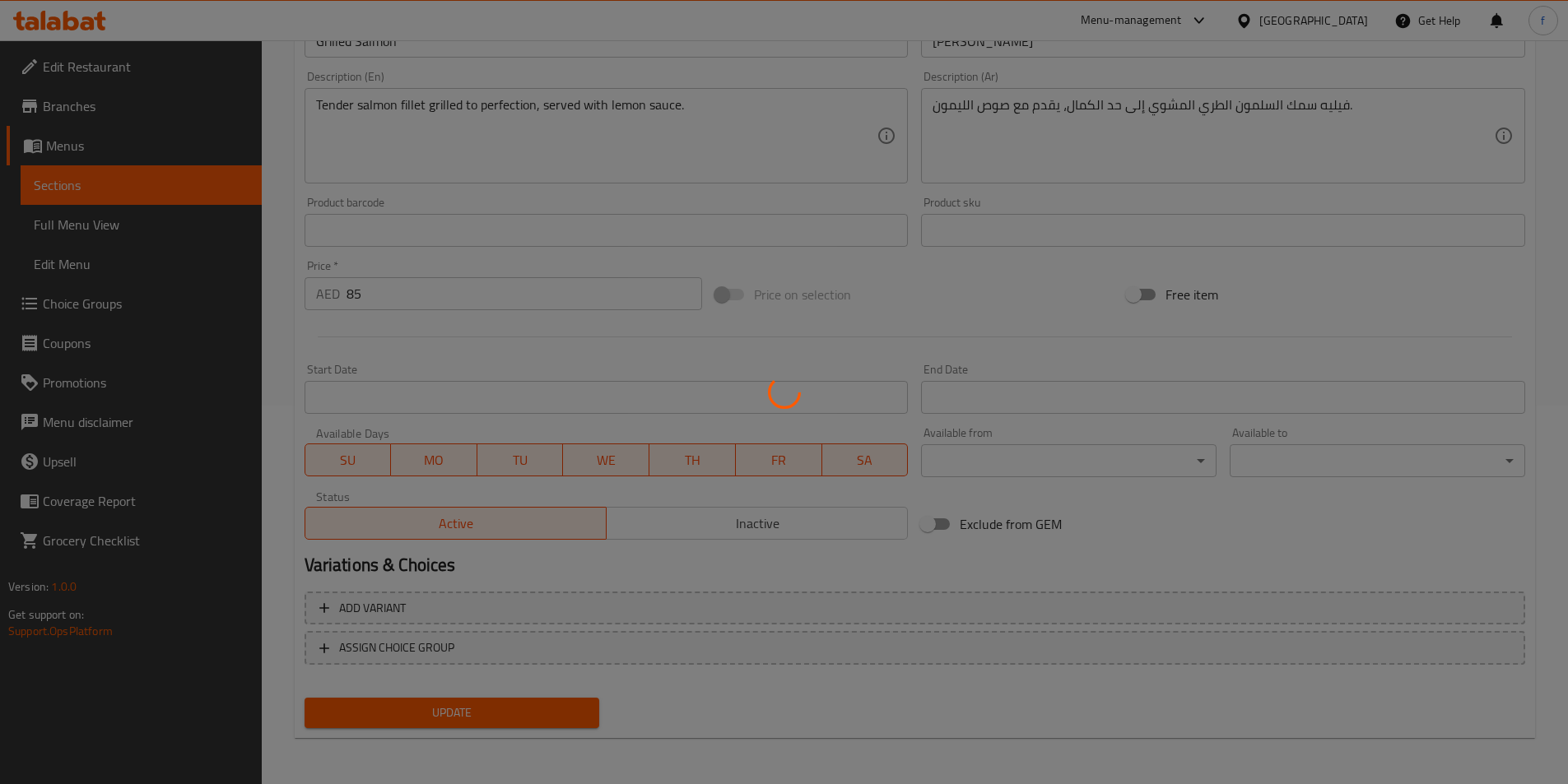
click at [440, 707] on div at bounding box center [784, 392] width 1568 height 784
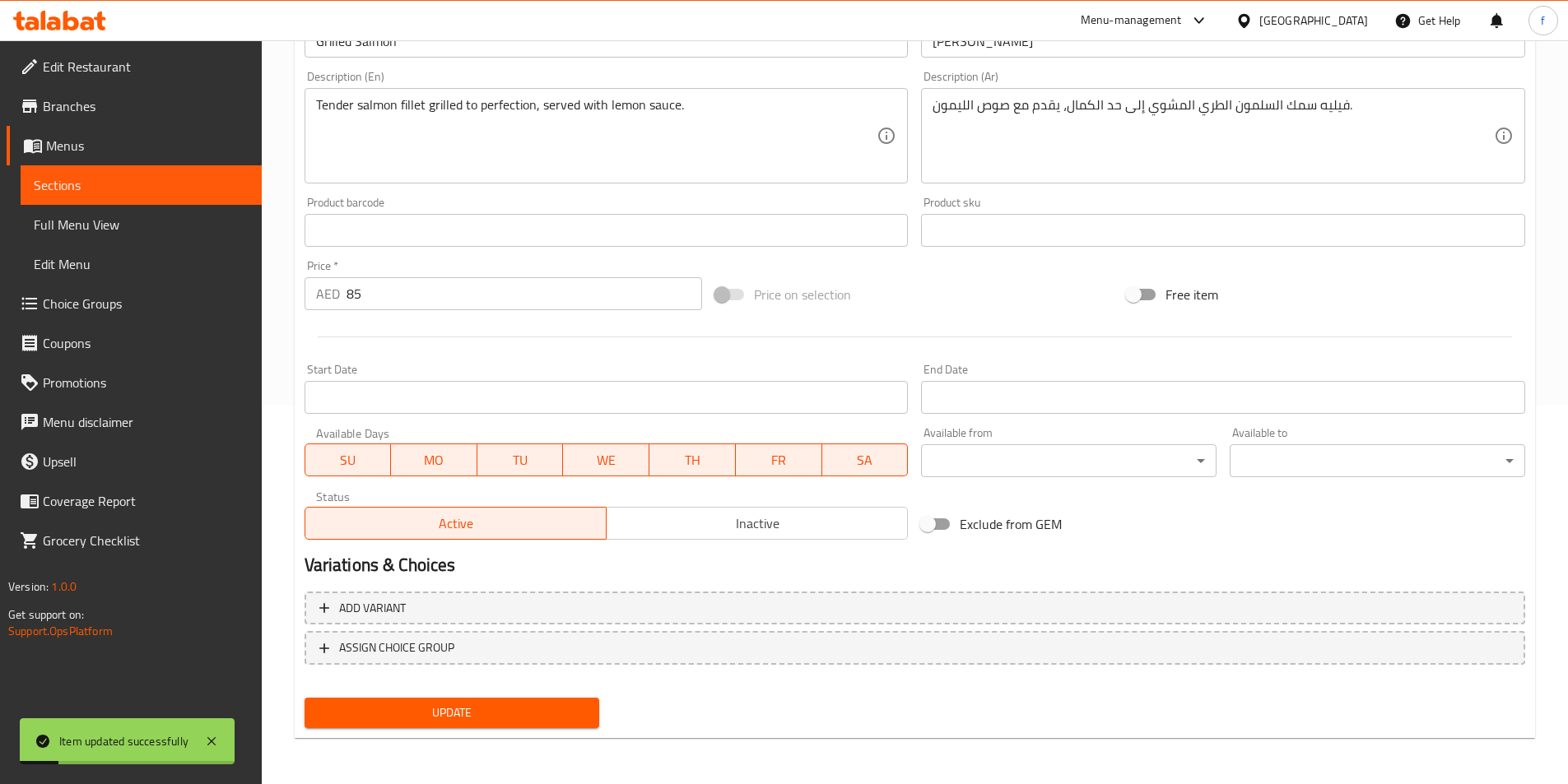
scroll to position [0, 0]
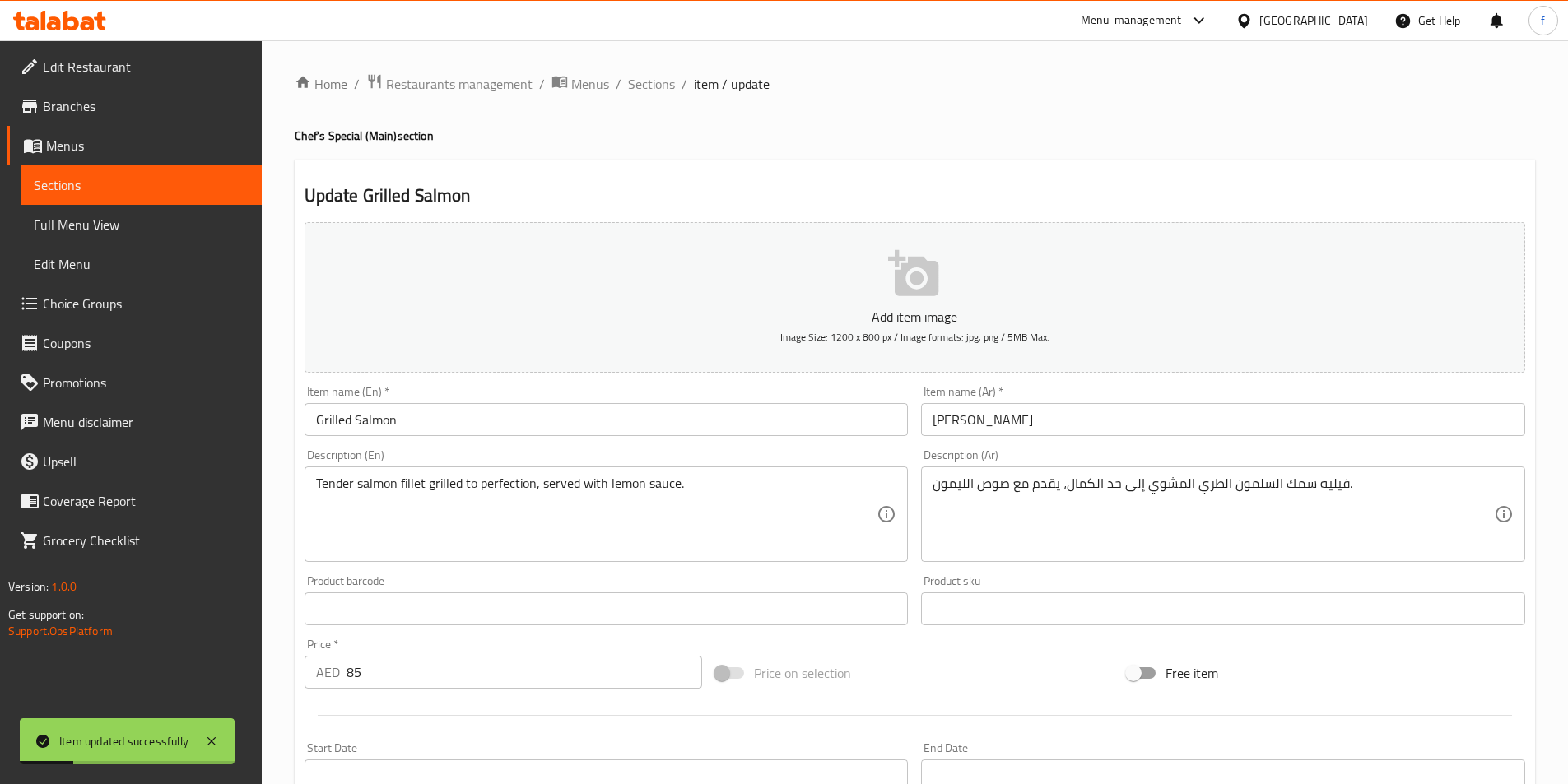
click at [643, 98] on div "Home / Restaurants management / Menus / Sections / item / update Chef's Special…" at bounding box center [914, 602] width 1240 height 1057
click at [654, 83] on span "Sections" at bounding box center [651, 84] width 47 height 20
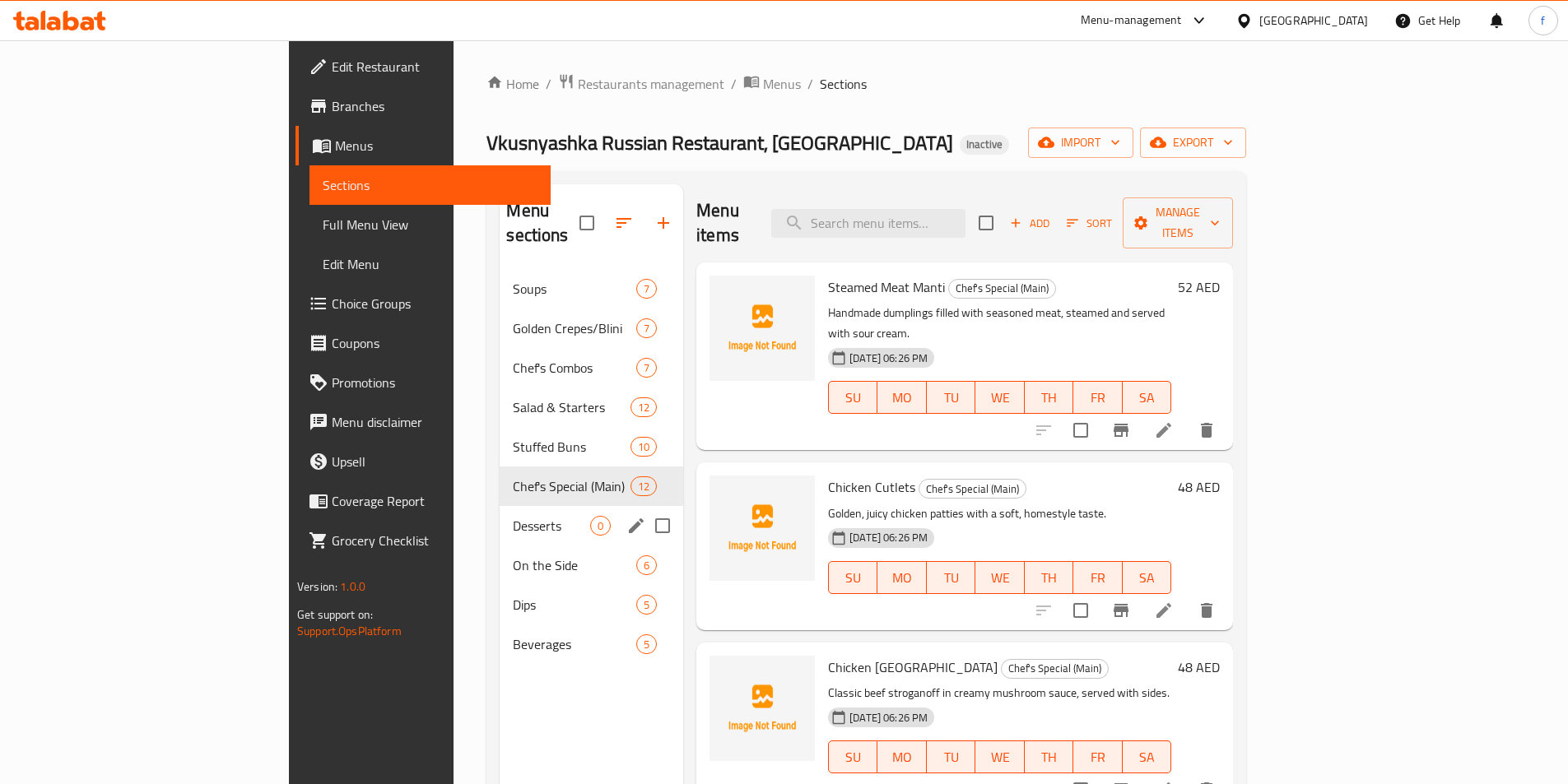
click at [645, 508] on input "Menu sections" at bounding box center [662, 526] width 34 height 34
checkbox input "true"
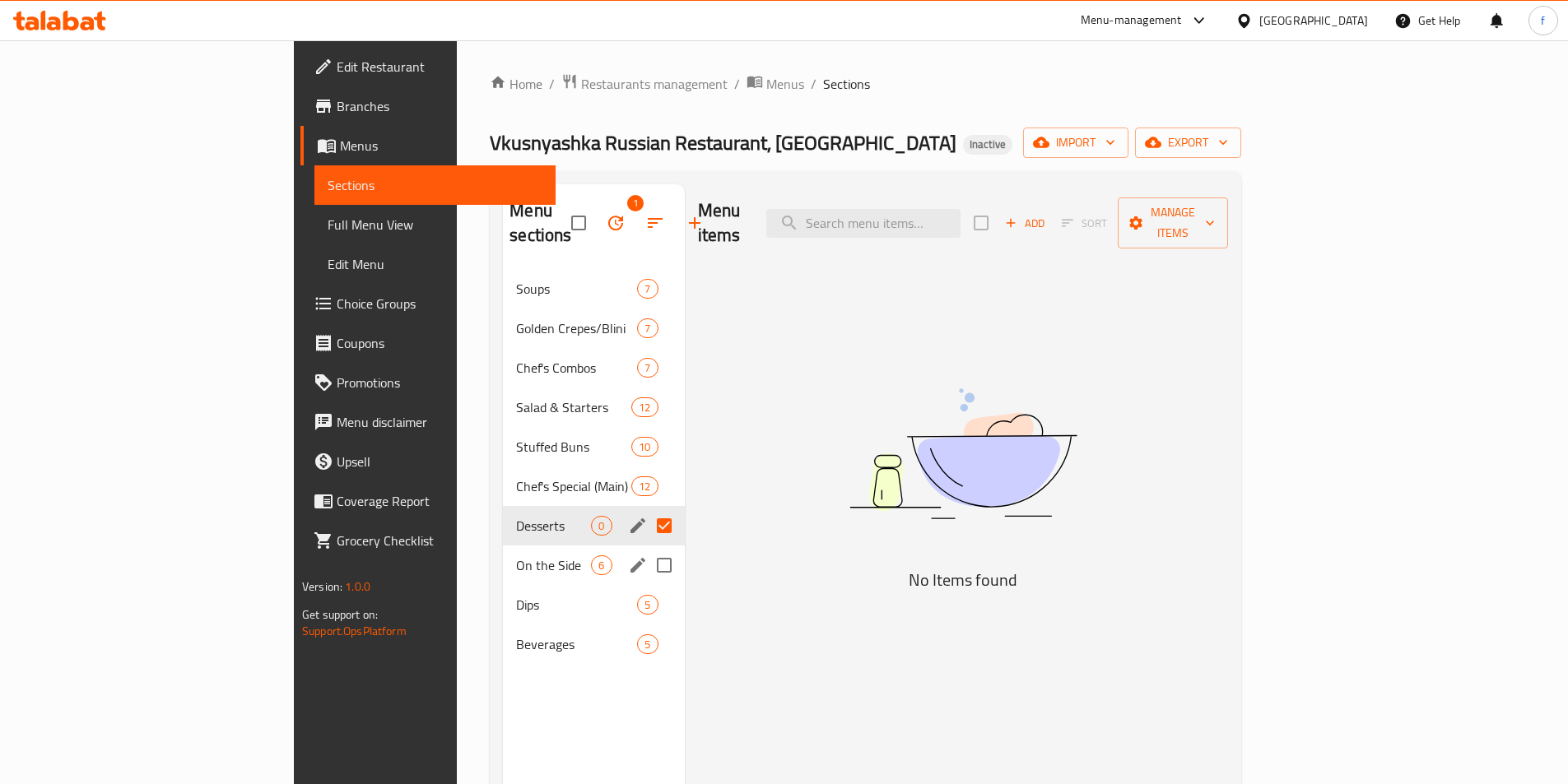
click at [647, 548] on input "Menu sections" at bounding box center [664, 565] width 34 height 34
checkbox input "true"
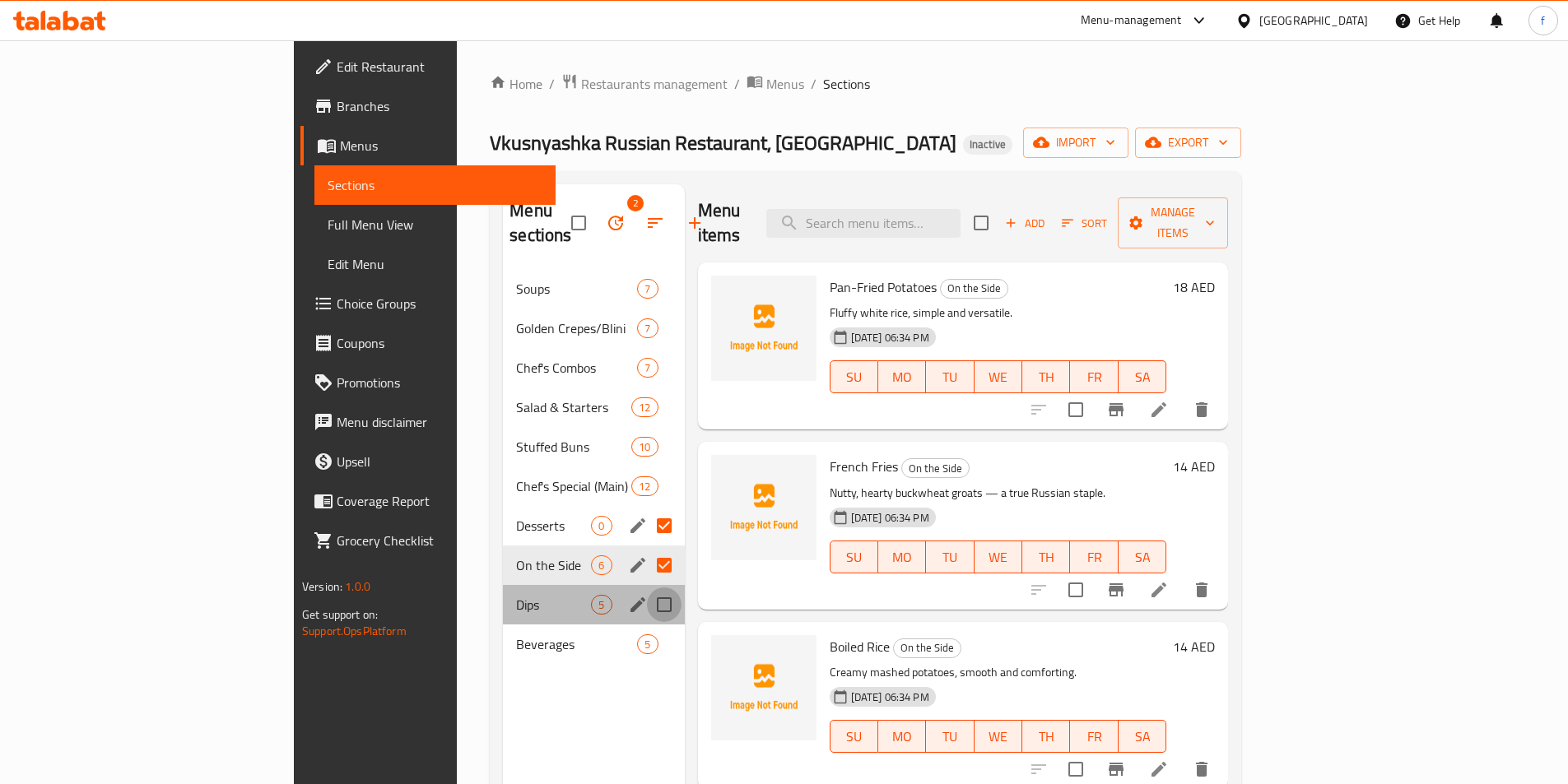
click at [647, 588] on input "Menu sections" at bounding box center [664, 605] width 34 height 34
checkbox input "true"
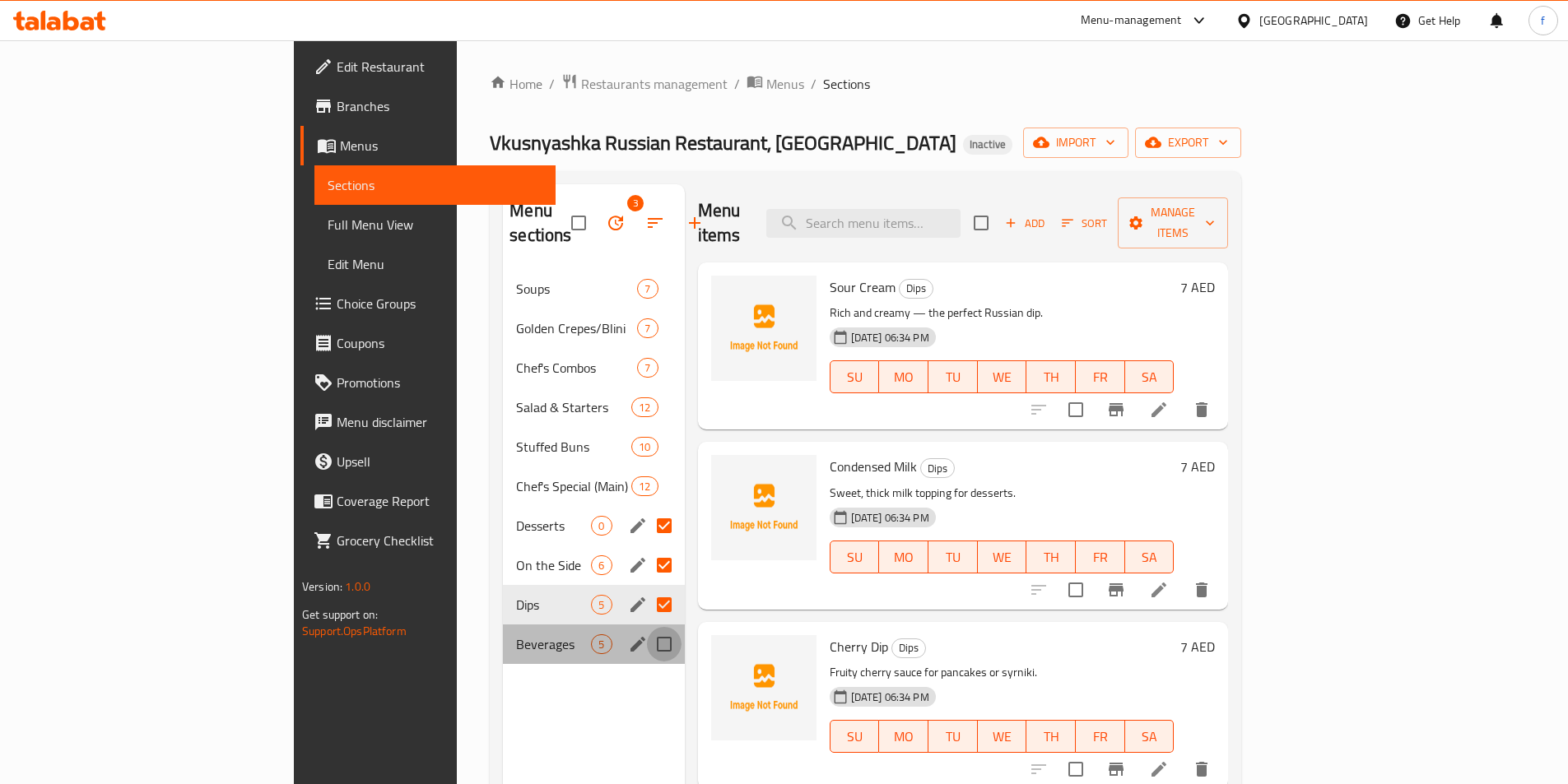
click at [647, 627] on input "Menu sections" at bounding box center [664, 644] width 34 height 34
checkbox input "true"
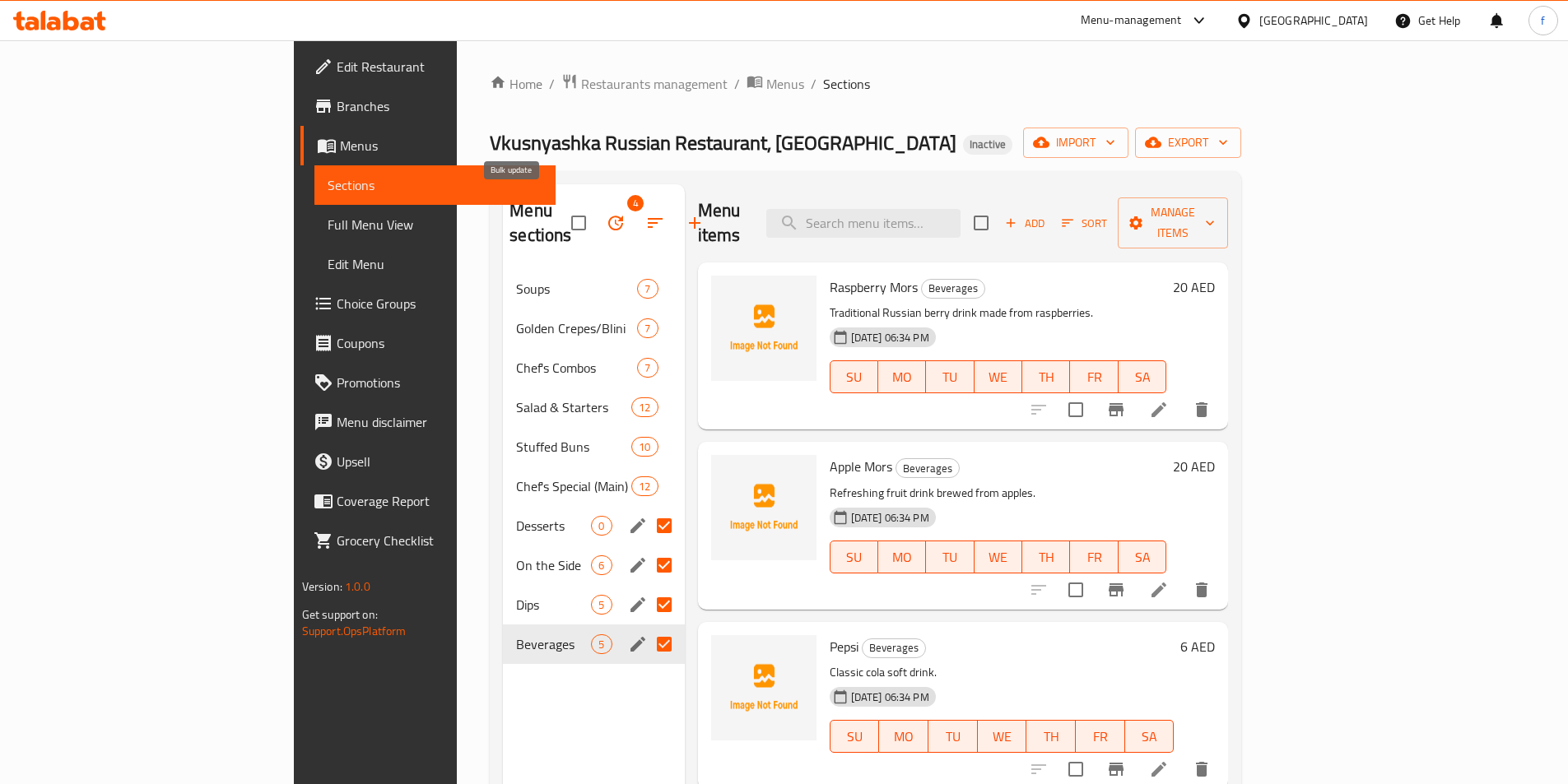
click at [609, 216] on icon "button" at bounding box center [615, 223] width 15 height 15
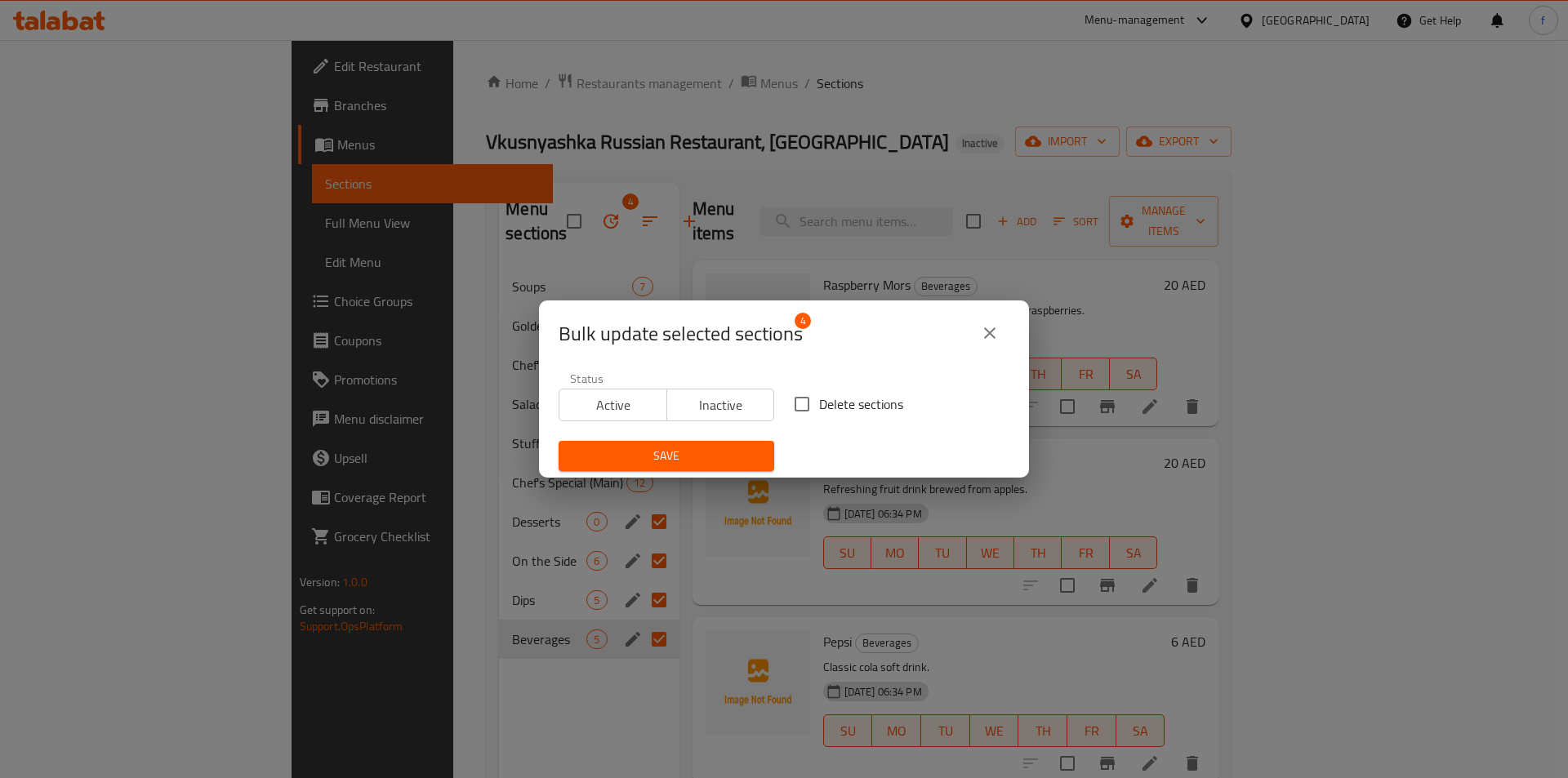
click at [807, 403] on input "Delete sections" at bounding box center [802, 404] width 34 height 34
checkbox input "true"
click at [642, 459] on span "Save" at bounding box center [666, 456] width 189 height 20
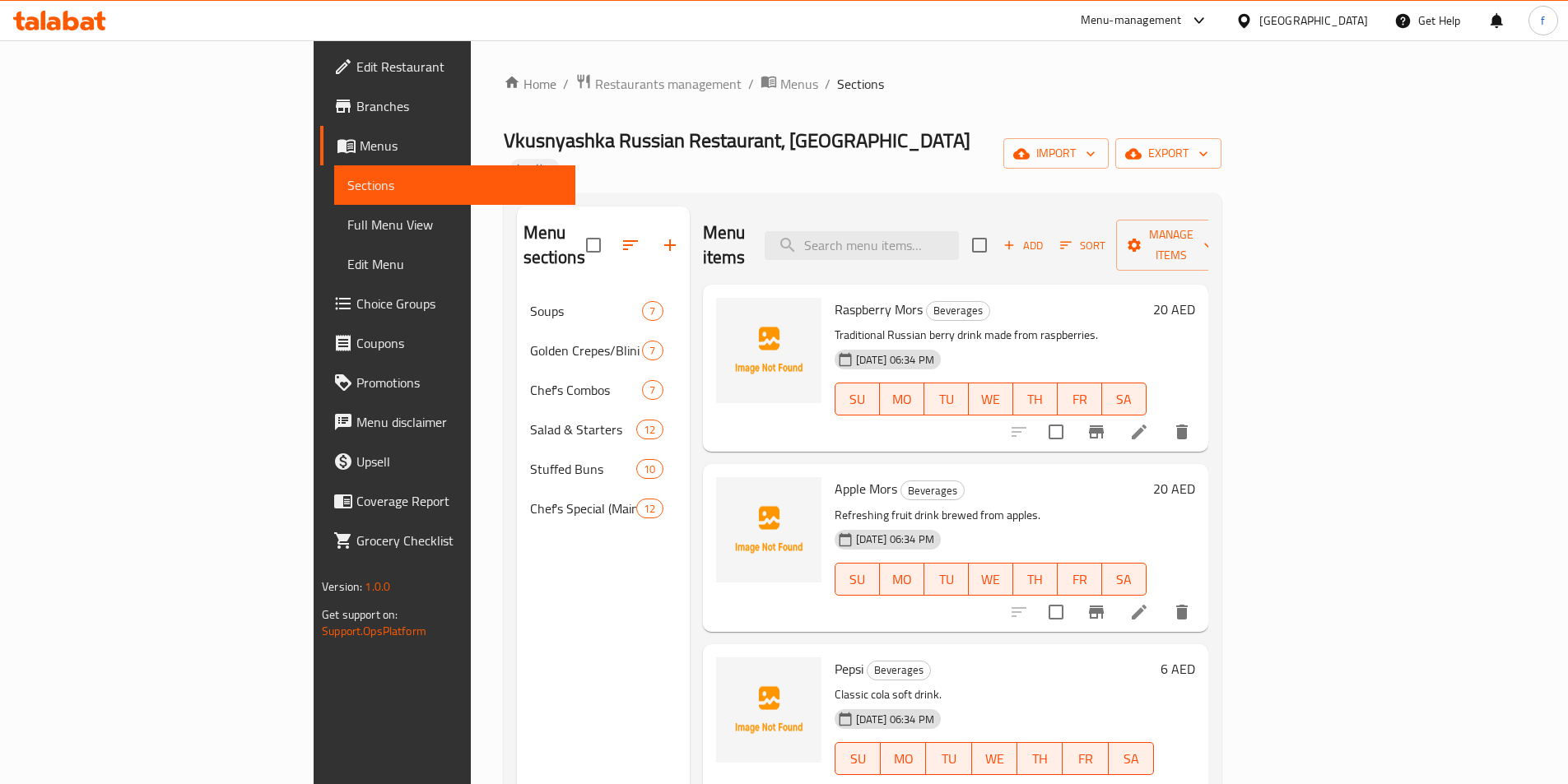
click at [356, 66] on span "Edit Restaurant" at bounding box center [459, 66] width 205 height 20
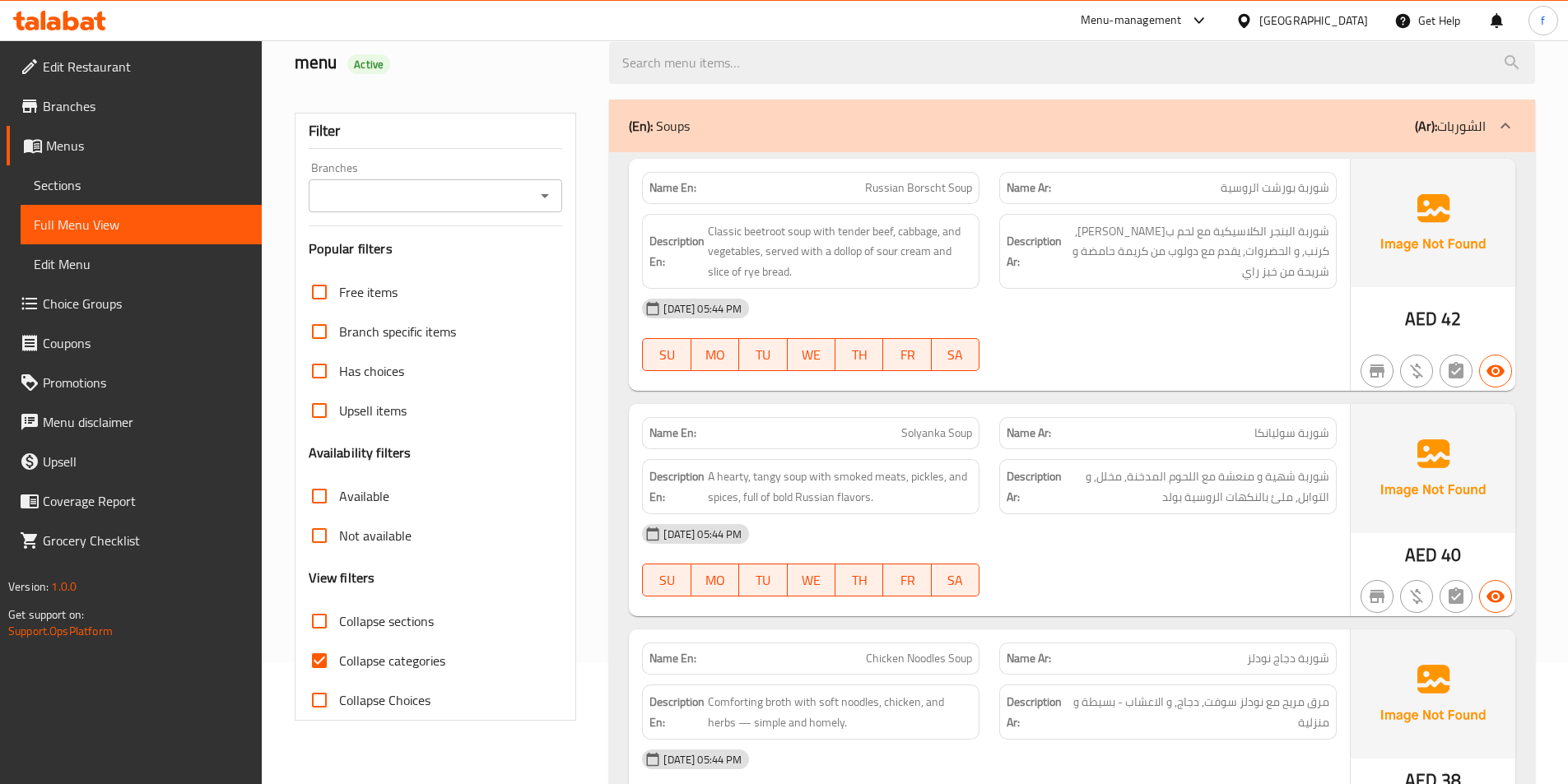
scroll to position [330, 0]
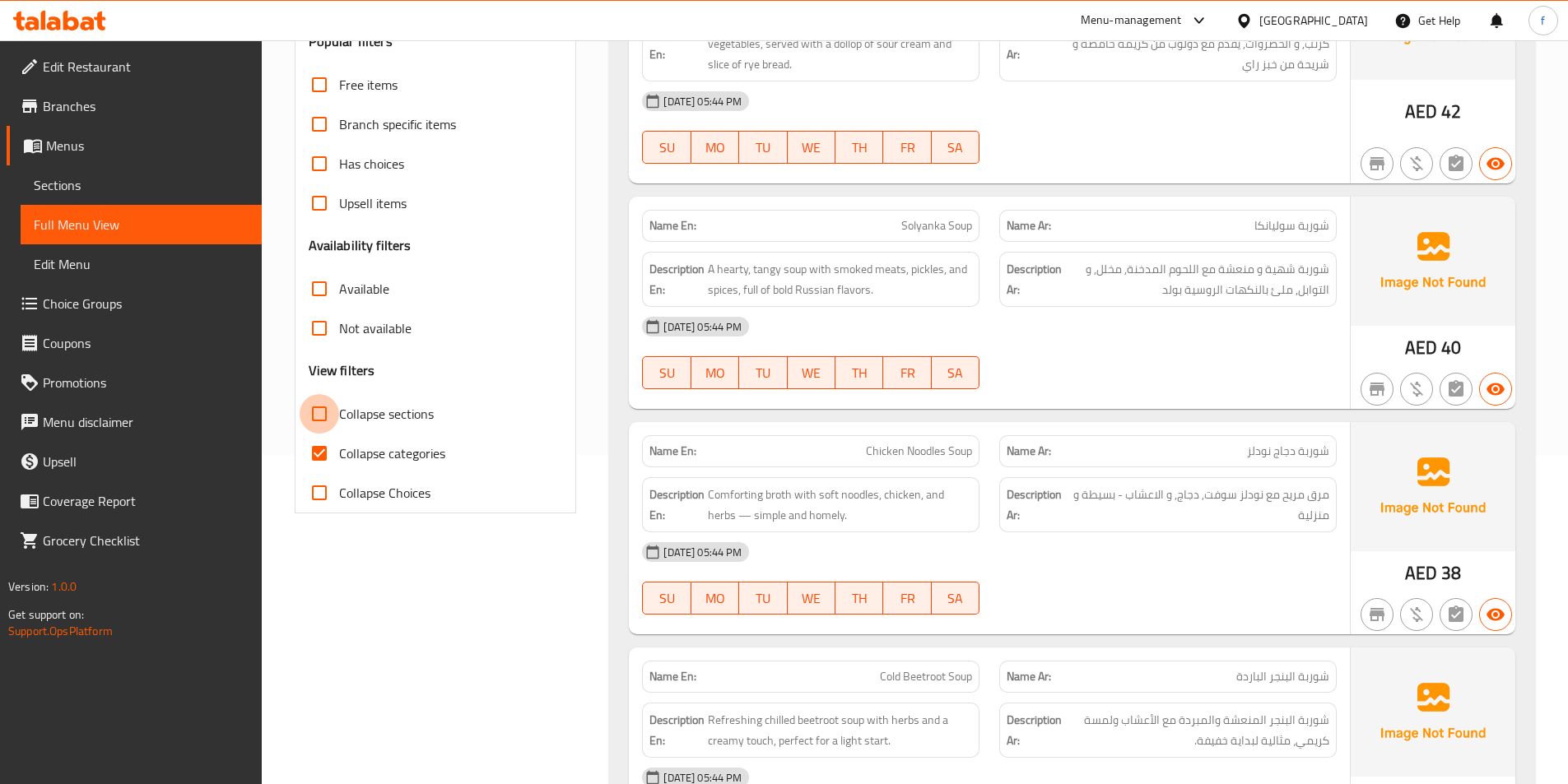
click at [317, 405] on input "Collapse sections" at bounding box center [319, 414] width 39 height 39
checkbox input "true"
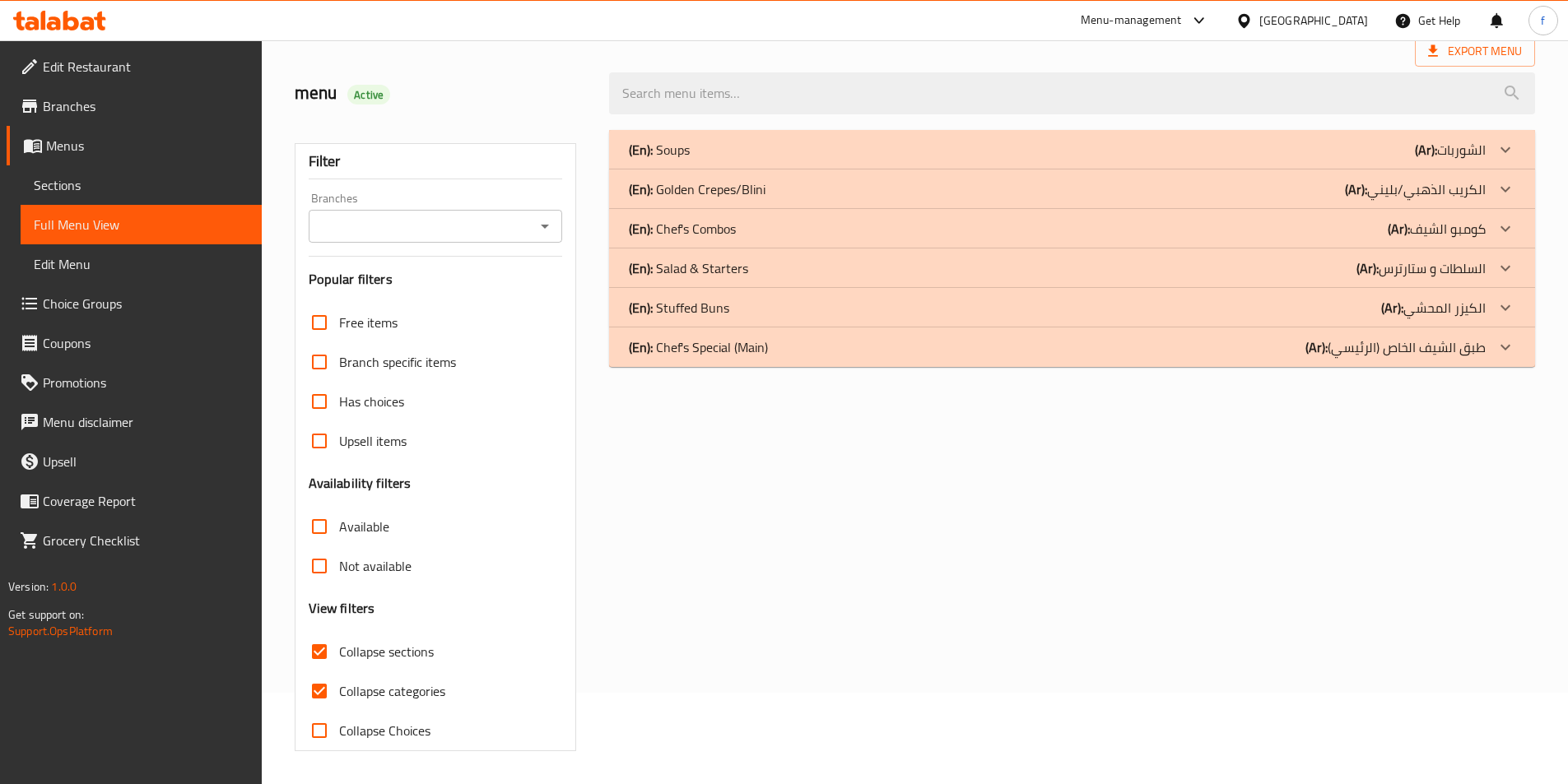
click at [313, 672] on input "Collapse categories" at bounding box center [319, 692] width 39 height 39
checkbox input "false"
click at [718, 161] on div "(En): Soups (Ar): الشوربات" at bounding box center [1072, 150] width 926 height 39
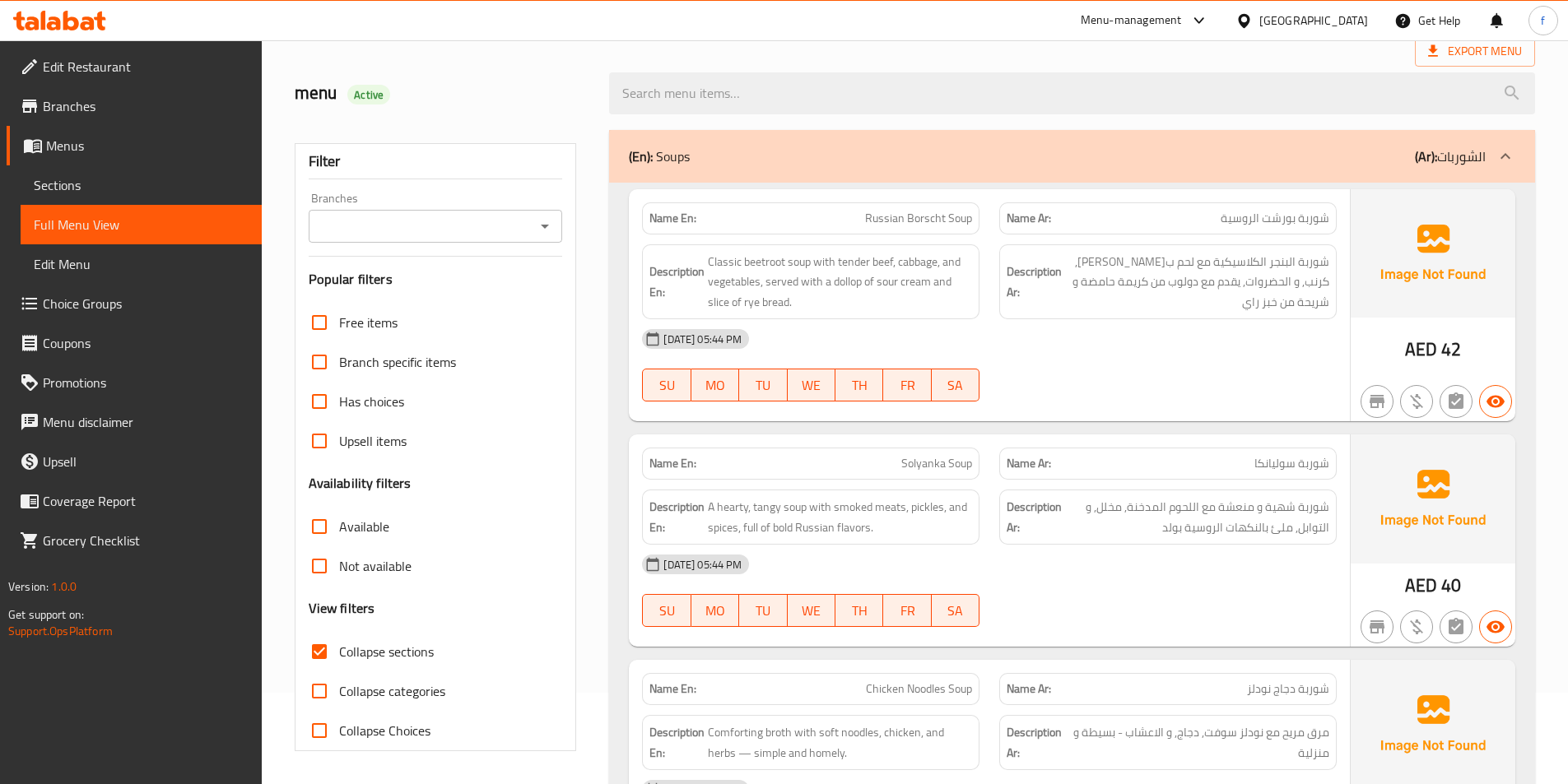
click at [718, 161] on div "(En): Soups (Ar): الشوربات" at bounding box center [1057, 156] width 857 height 20
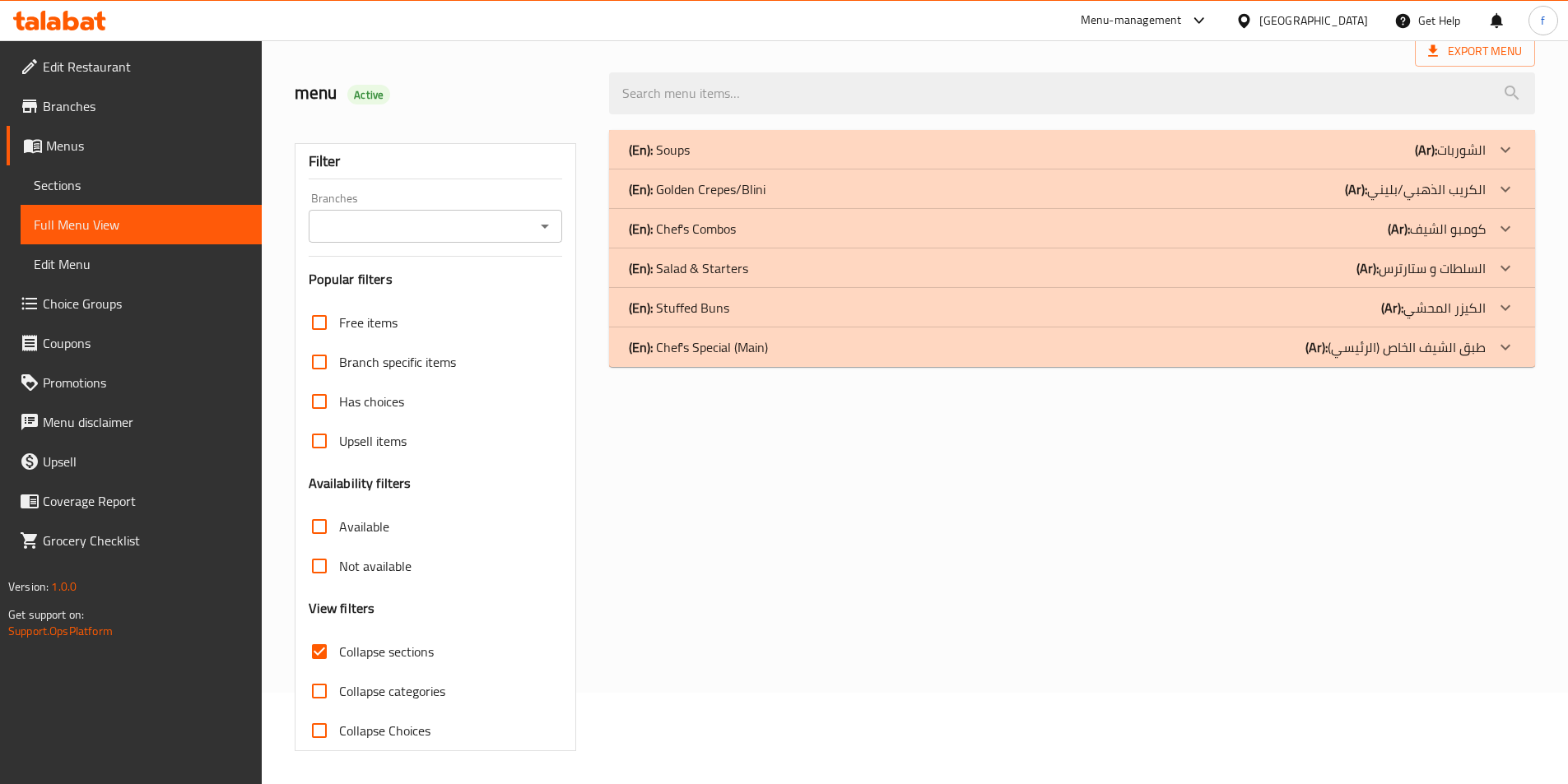
click at [690, 160] on p "(En): Chef's Special (Main)" at bounding box center [659, 149] width 61 height 20
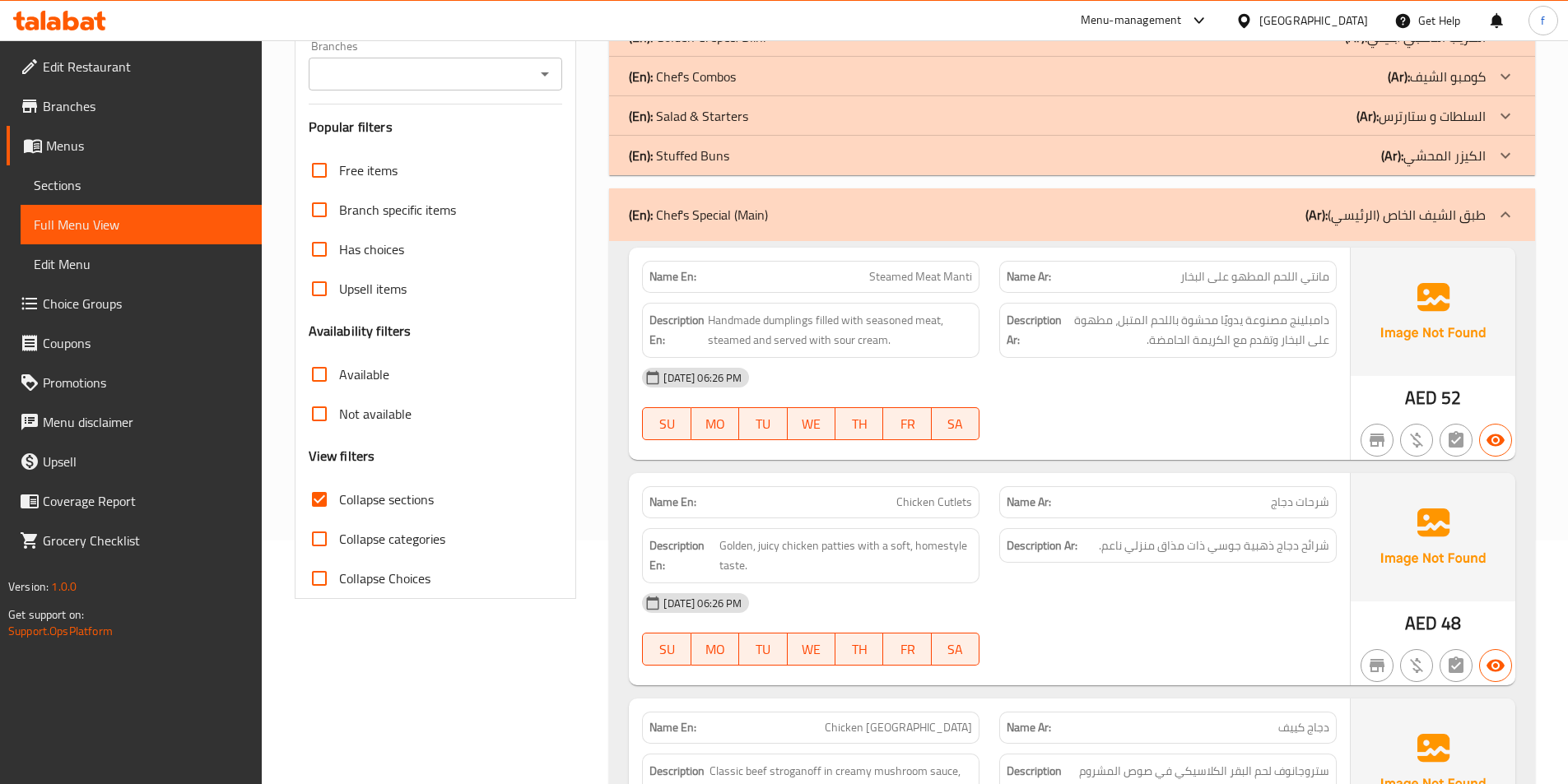
scroll to position [0, 0]
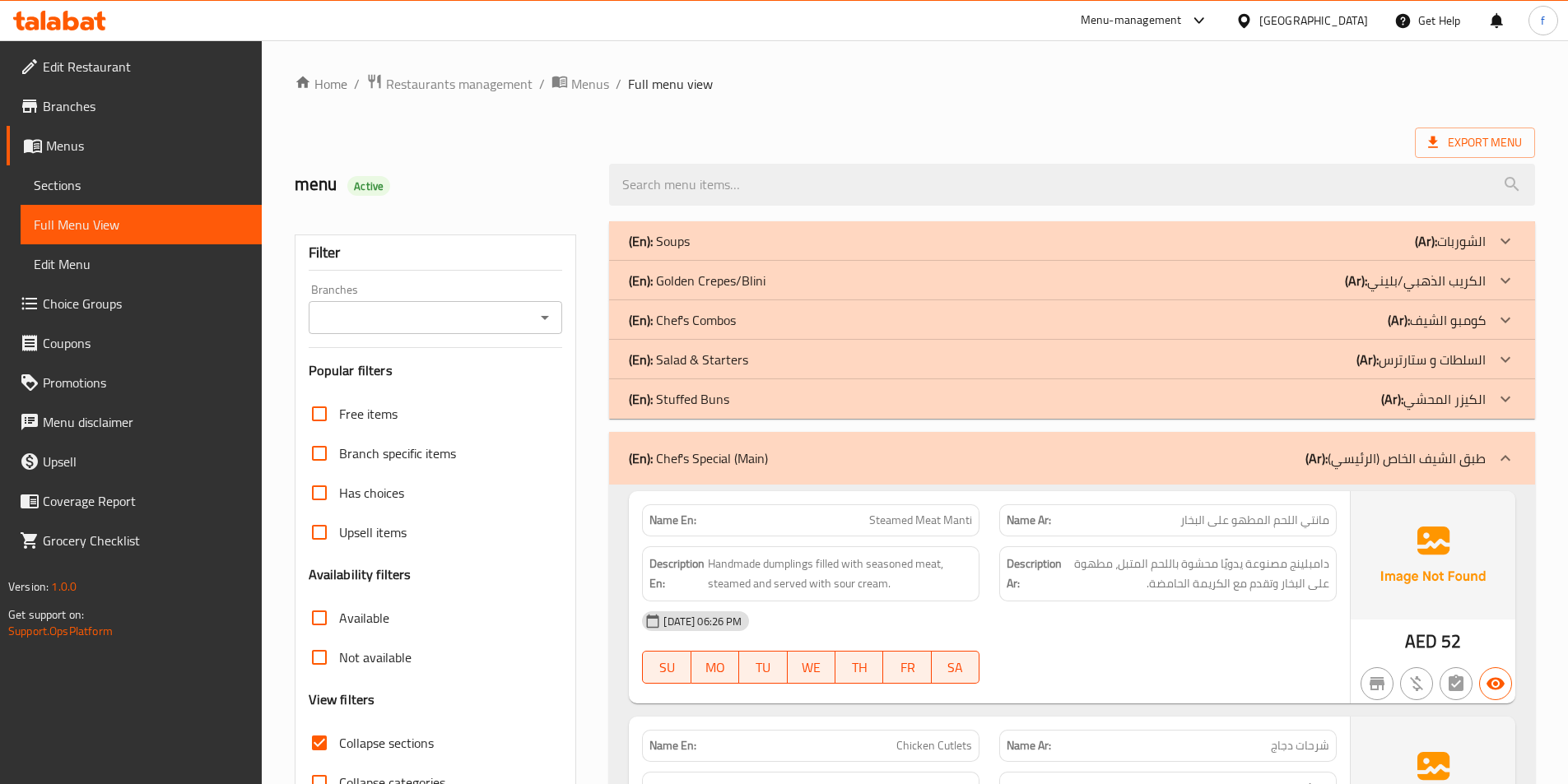
click at [781, 463] on div "(En): Chef's Special (Main) (Ar): طبق الشيف الخاص (الرئيسي)" at bounding box center [1057, 458] width 857 height 20
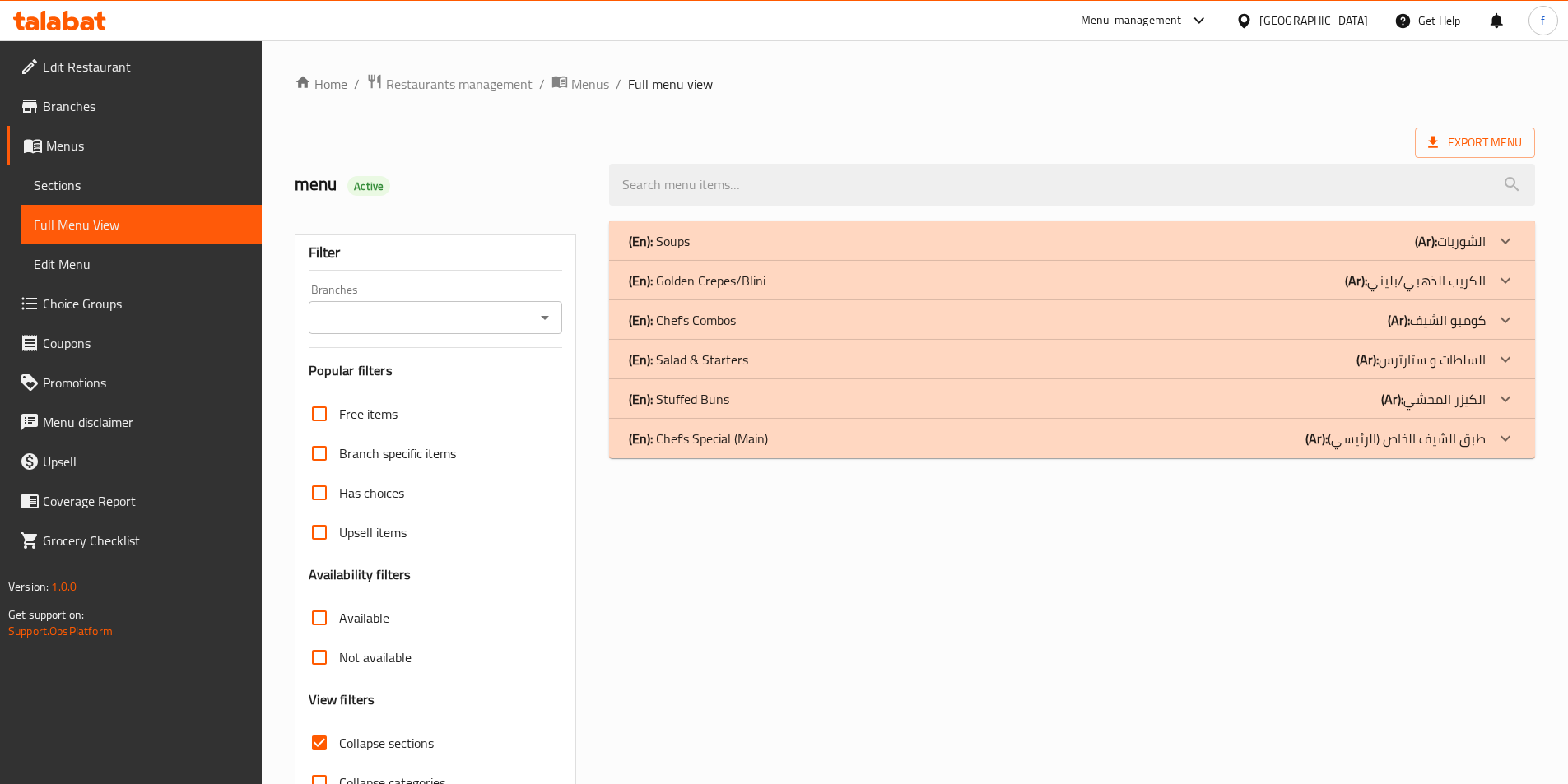
click at [673, 246] on p "(En): Soups" at bounding box center [659, 241] width 61 height 20
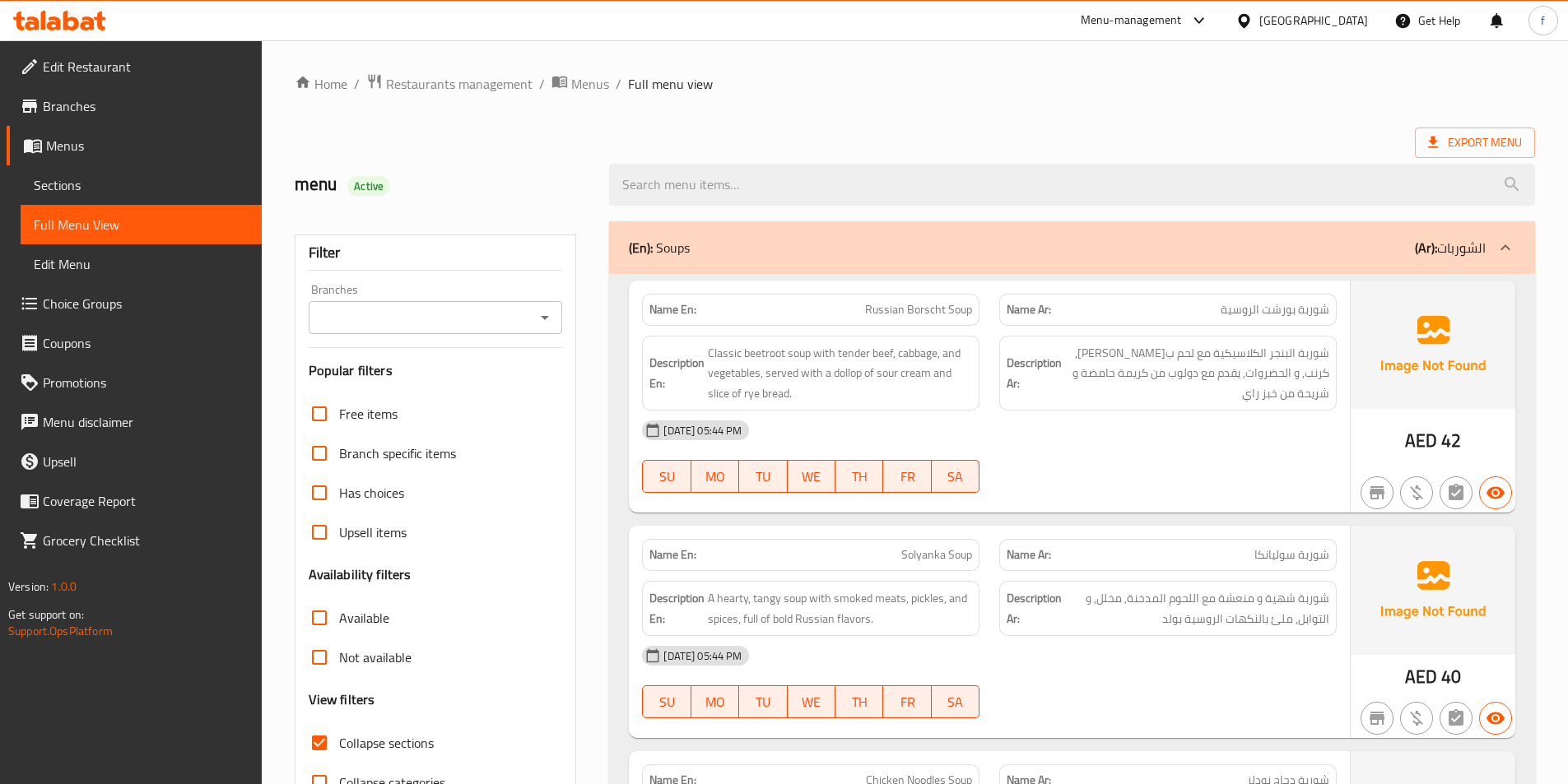
click at [673, 246] on p "(En): Soups" at bounding box center [659, 247] width 61 height 20
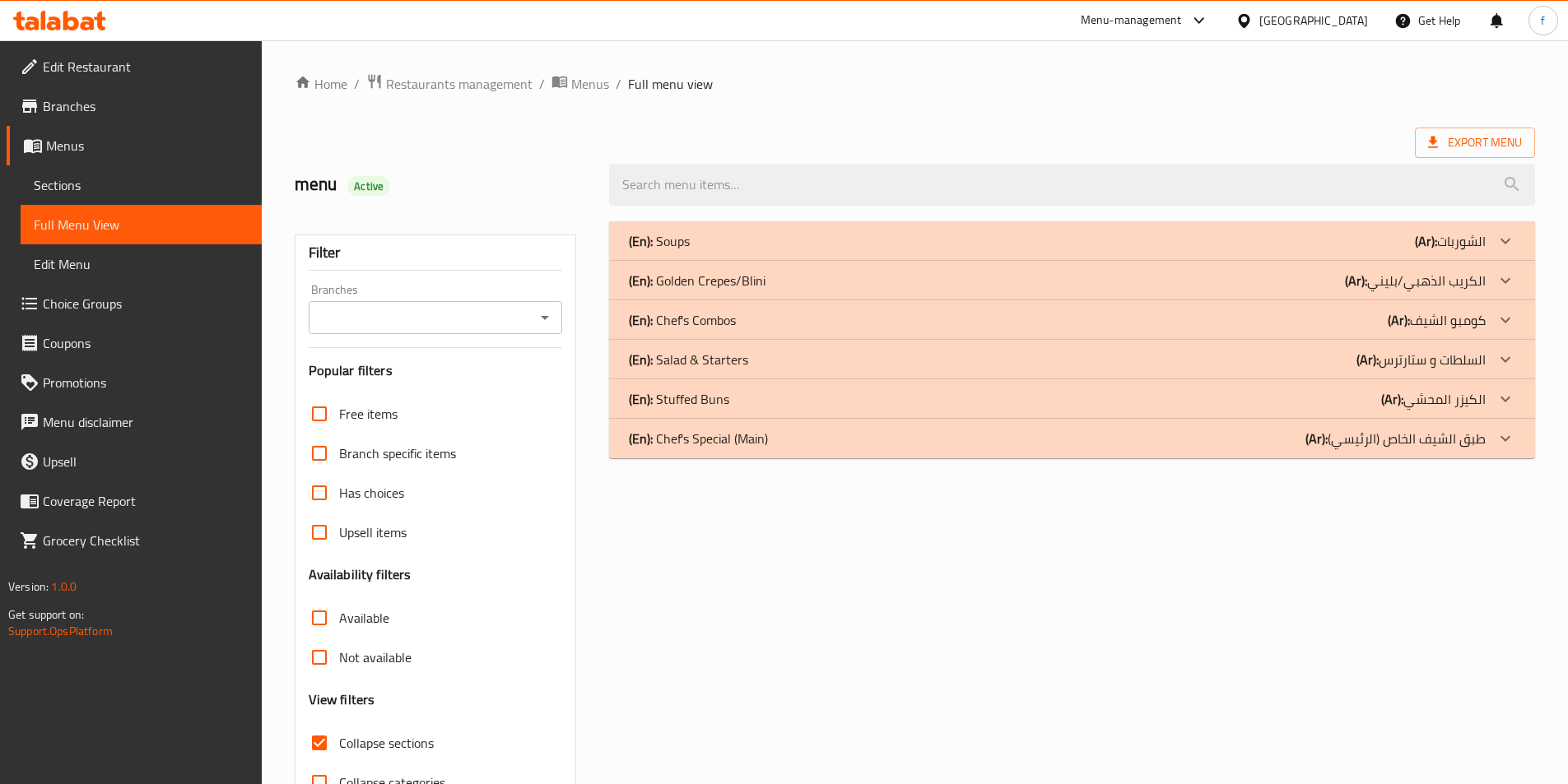
click at [679, 251] on p "(En): Golden Crepes/Blini" at bounding box center [659, 241] width 61 height 20
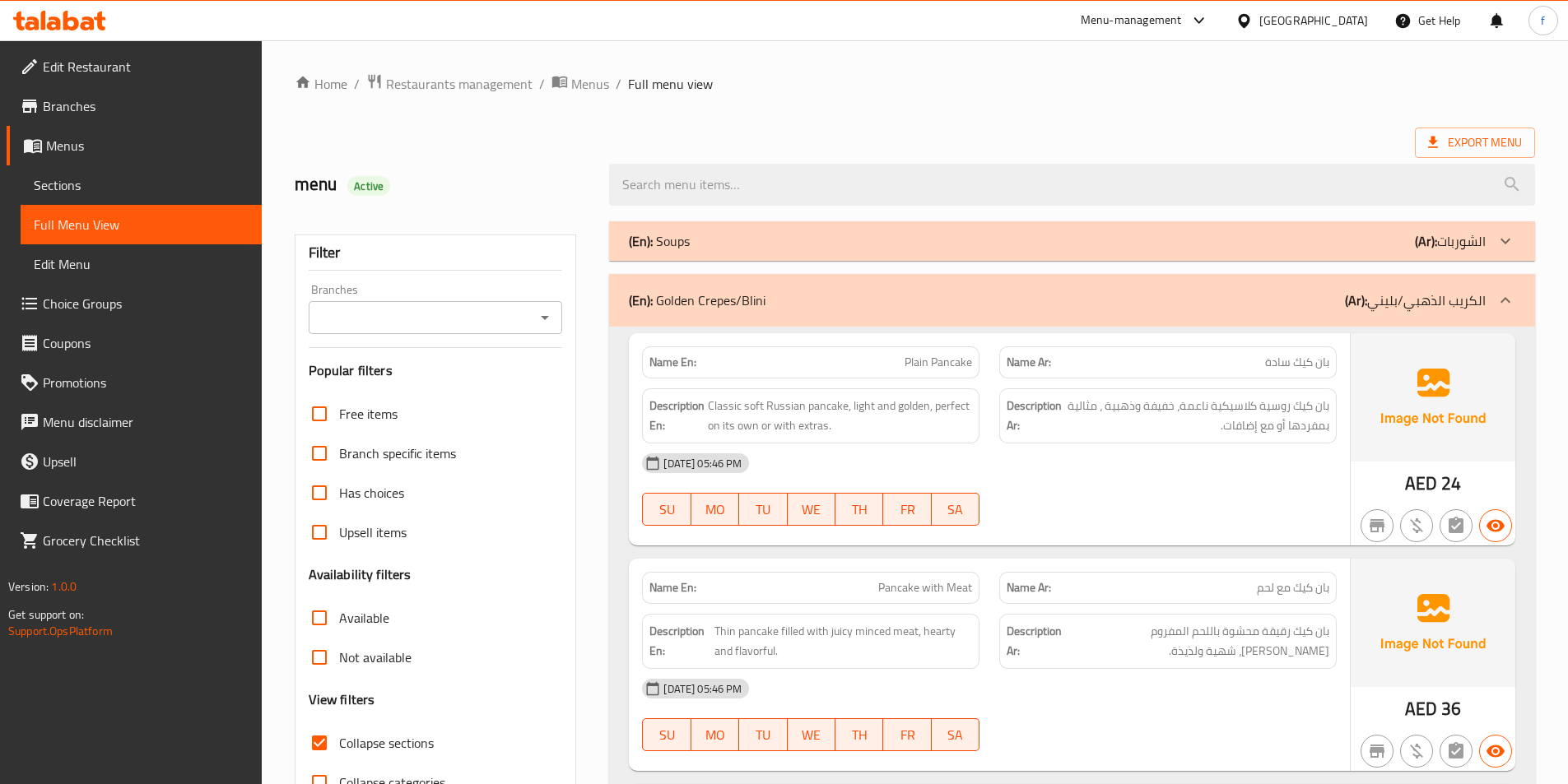
click at [680, 282] on div "(En): Golden Crepes/Blini (Ar): الكريب الذهبي/بليني" at bounding box center [1072, 300] width 926 height 53
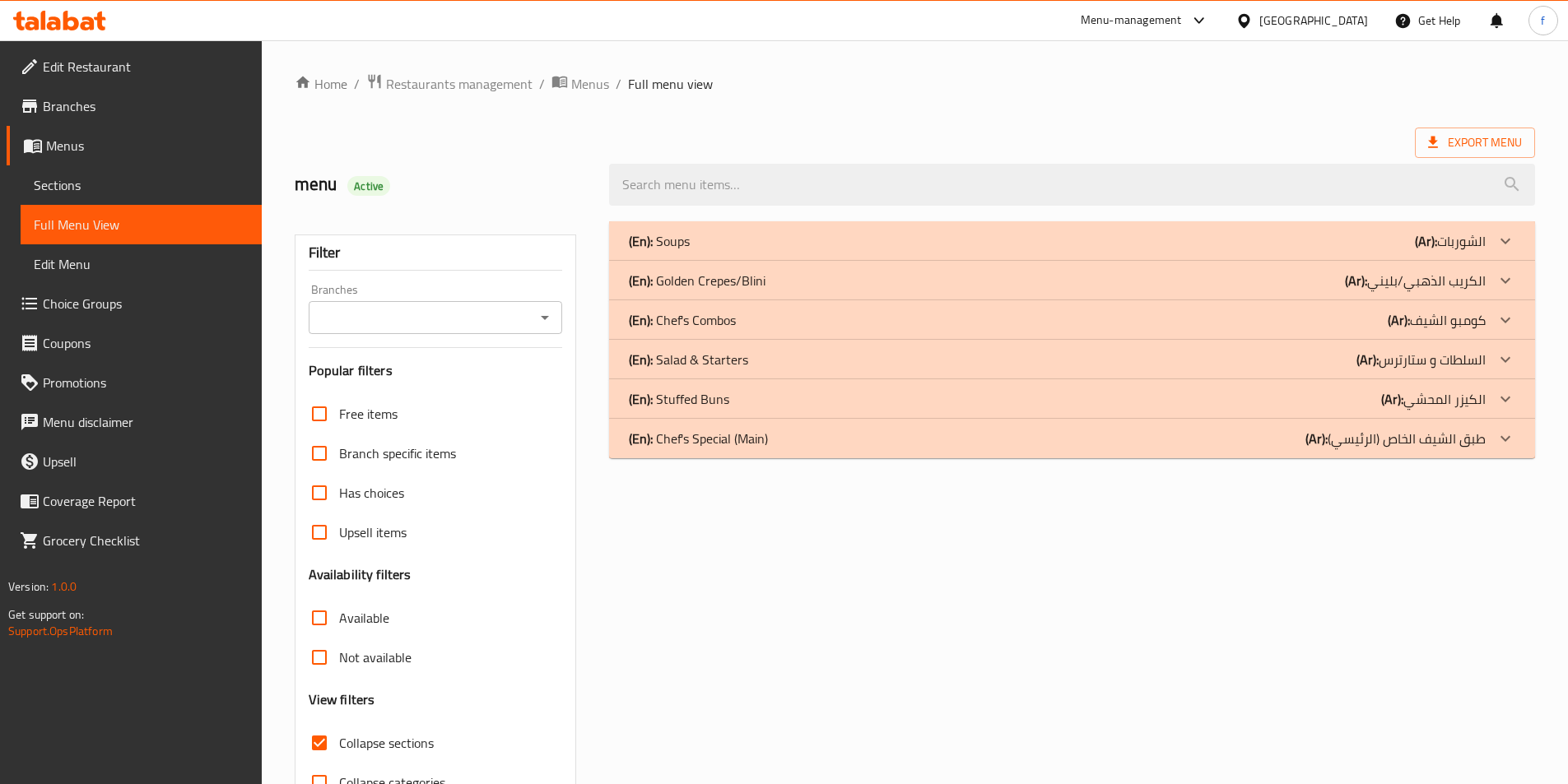
click at [690, 251] on p "(En): Chef's Combos" at bounding box center [659, 241] width 61 height 20
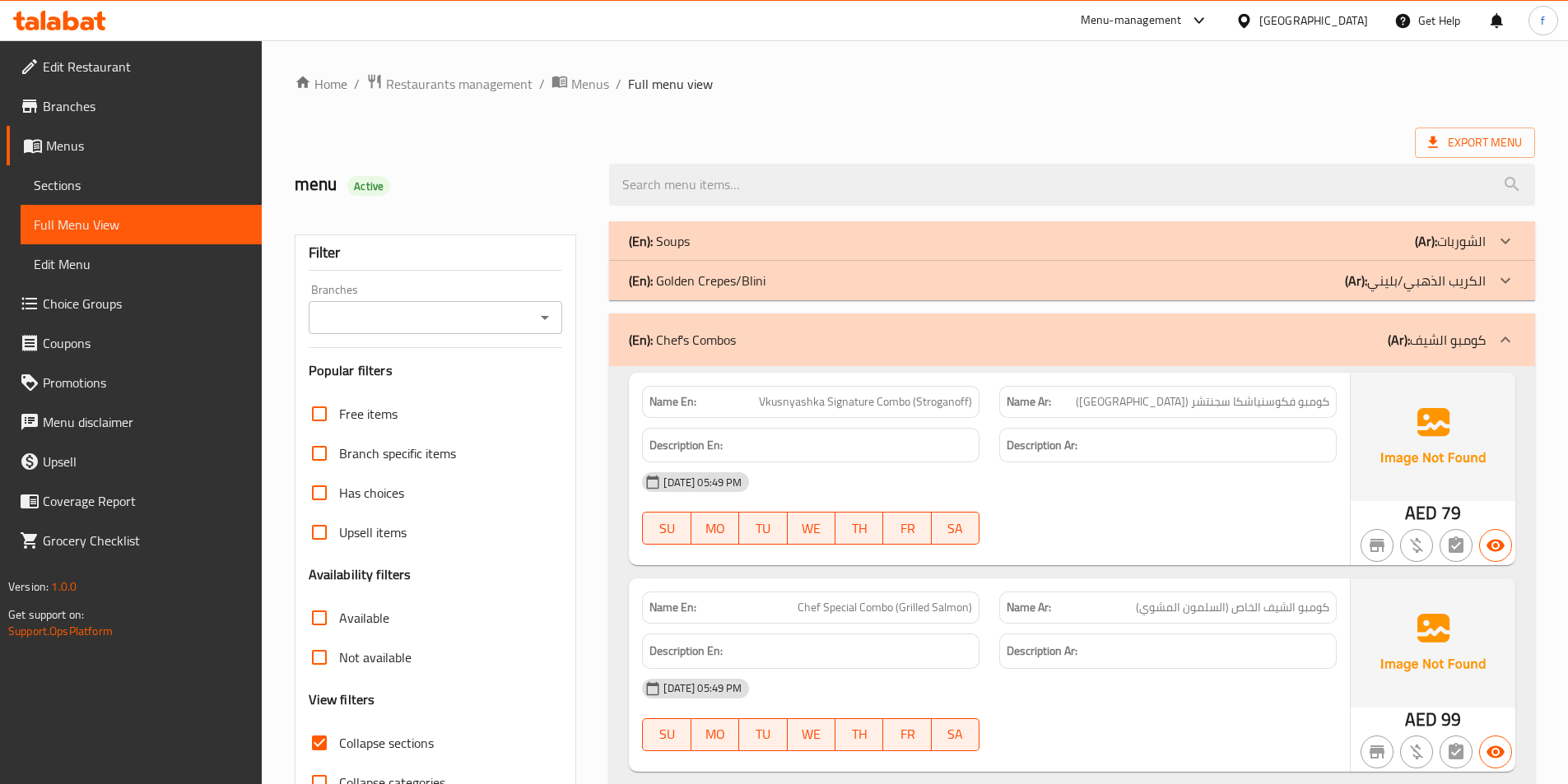
click at [701, 330] on p "(En): Chef's Combos" at bounding box center [682, 340] width 107 height 20
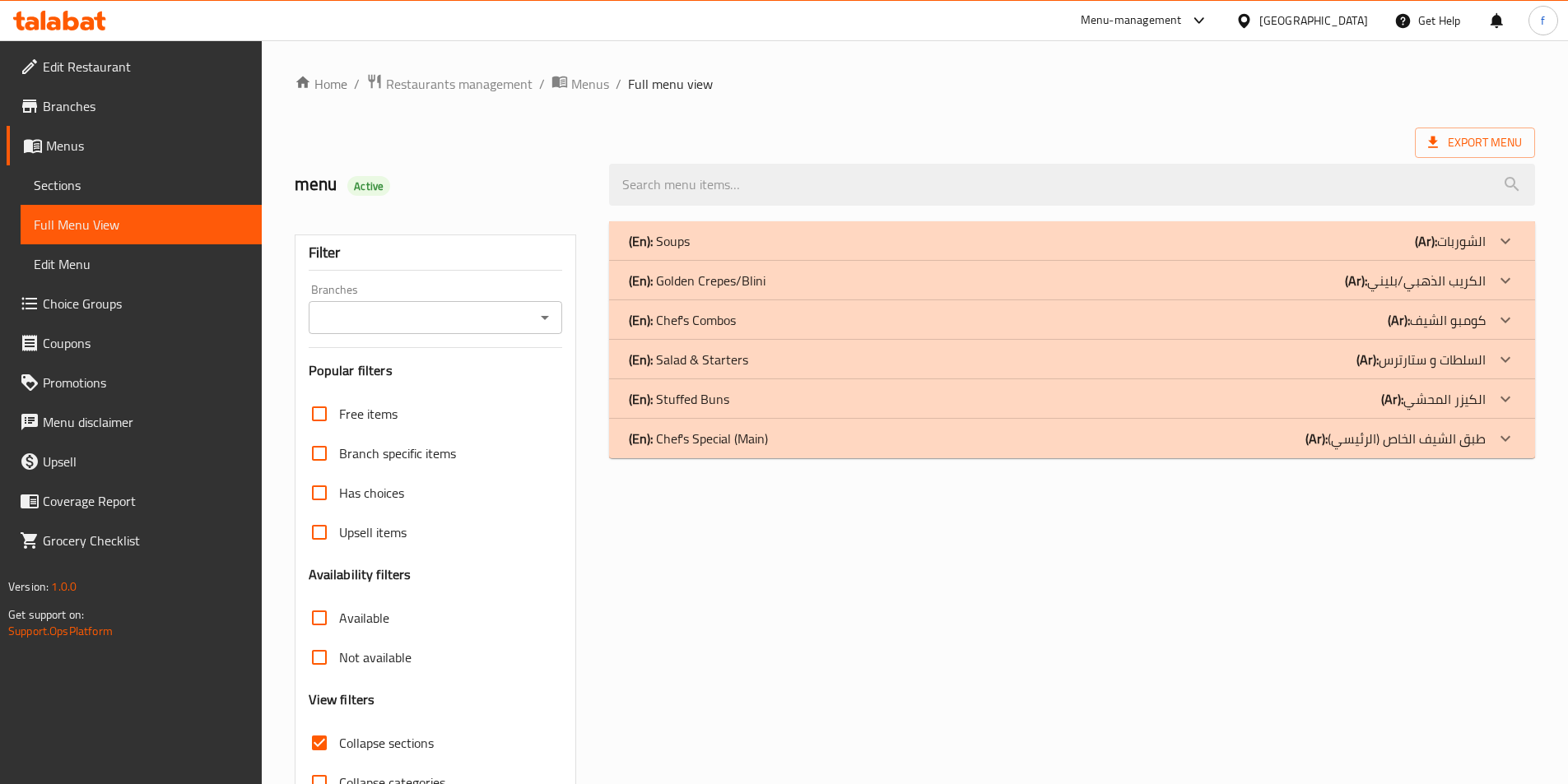
click at [690, 251] on p "(En): Chef's Combos" at bounding box center [659, 241] width 61 height 20
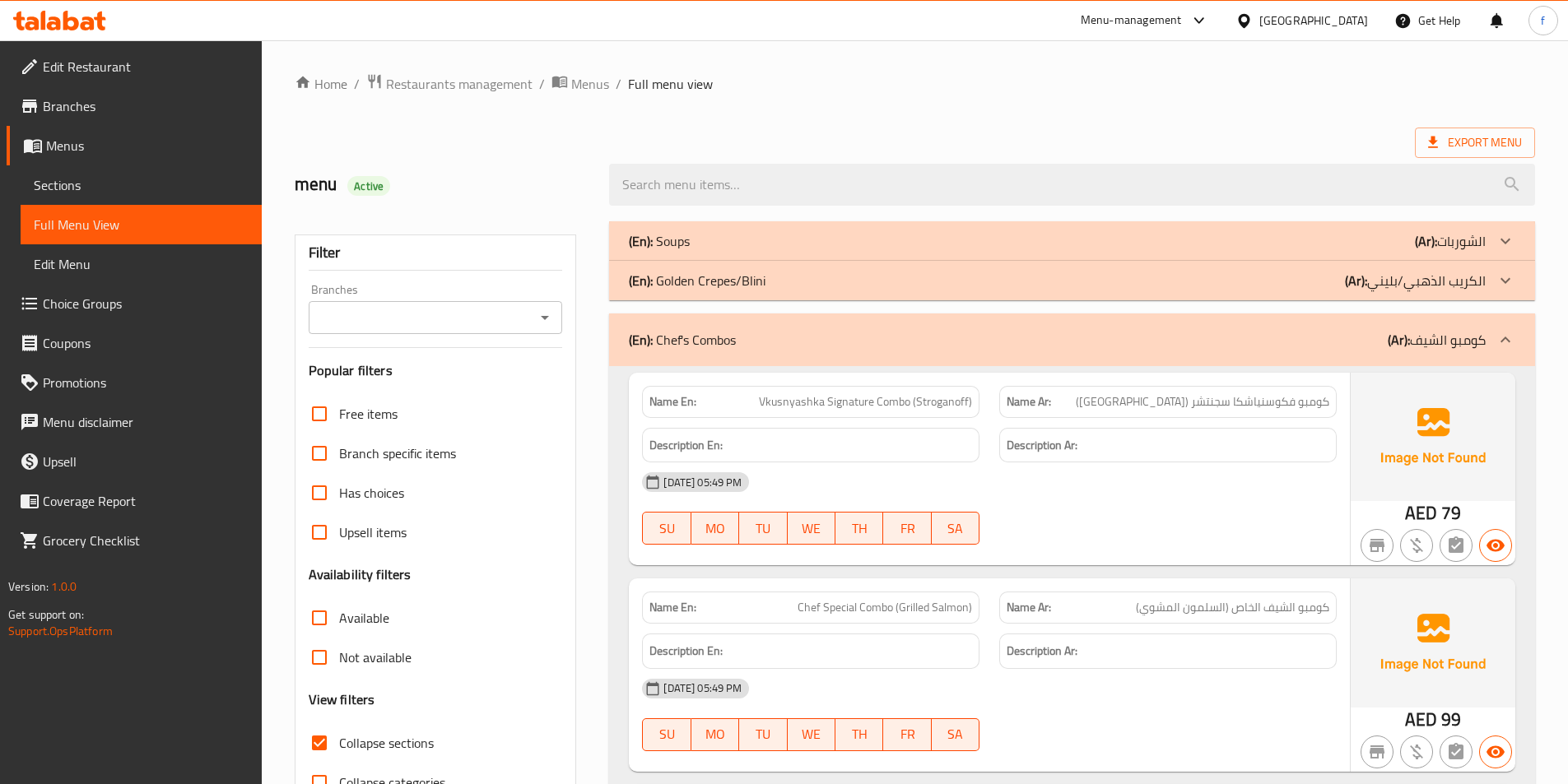
click at [701, 330] on p "(En): Chef's Combos" at bounding box center [682, 340] width 107 height 20
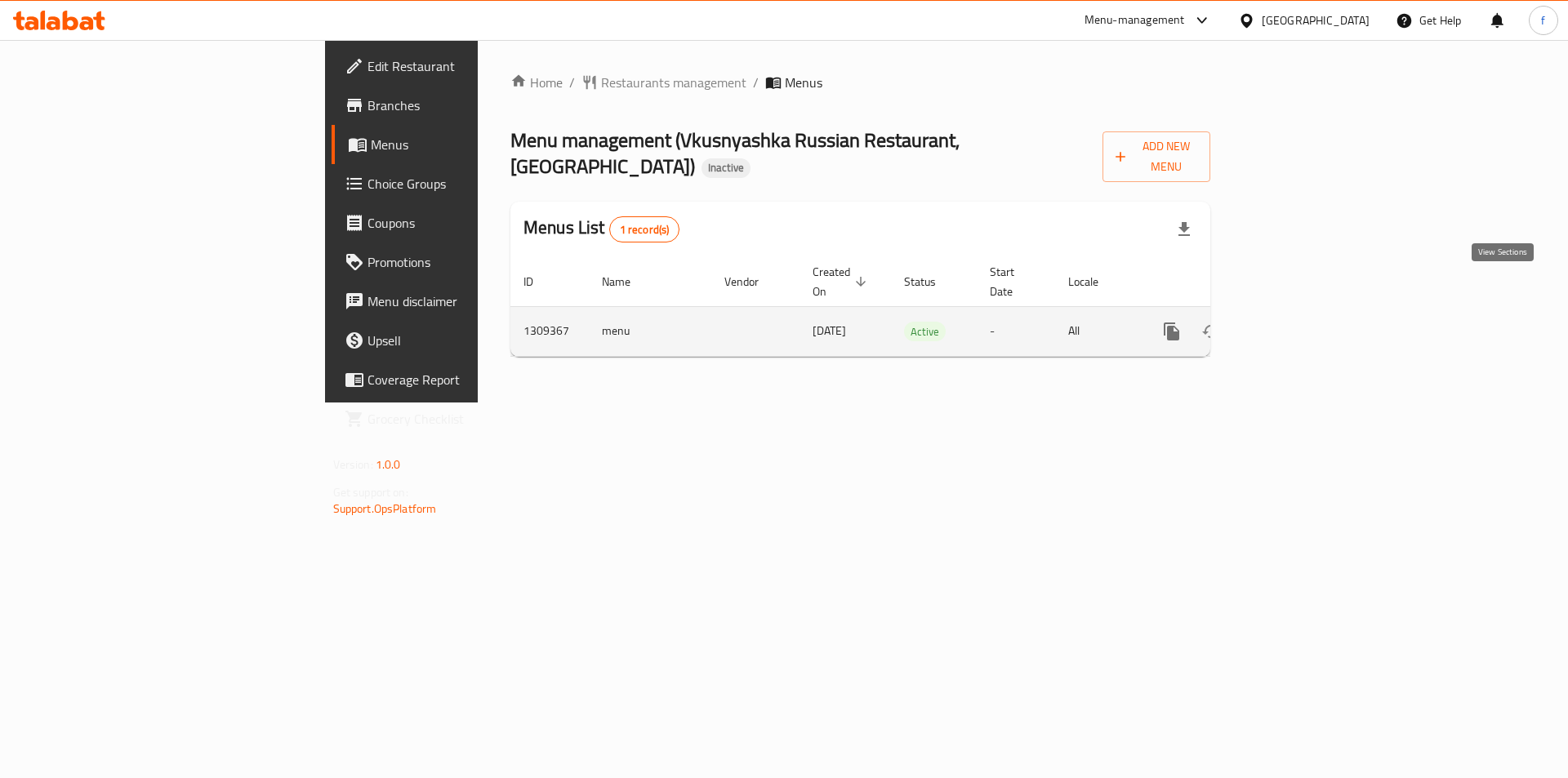
click at [1300, 322] on icon "enhanced table" at bounding box center [1289, 331] width 20 height 20
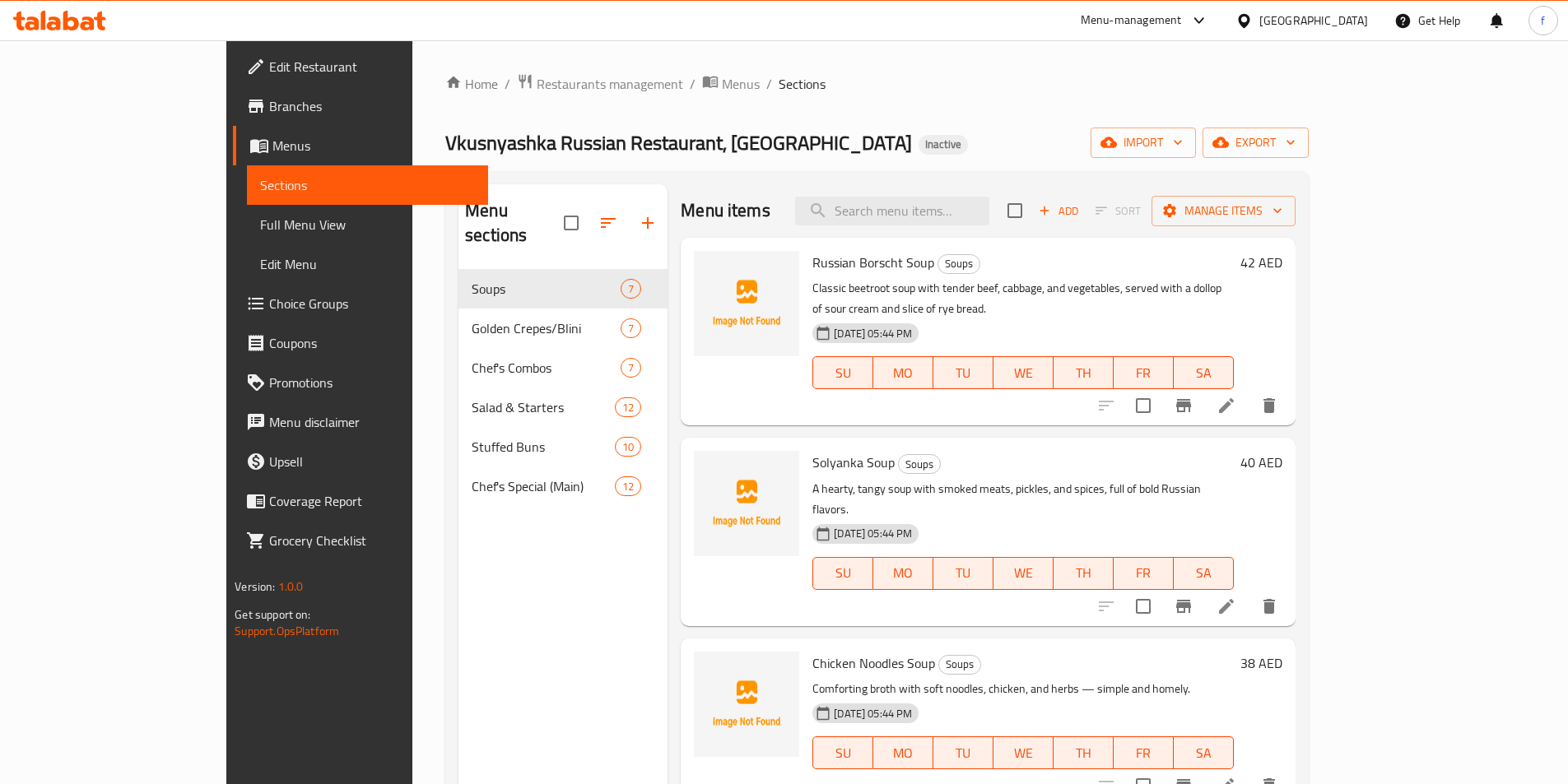
click at [260, 235] on span "Full Menu View" at bounding box center [367, 224] width 215 height 20
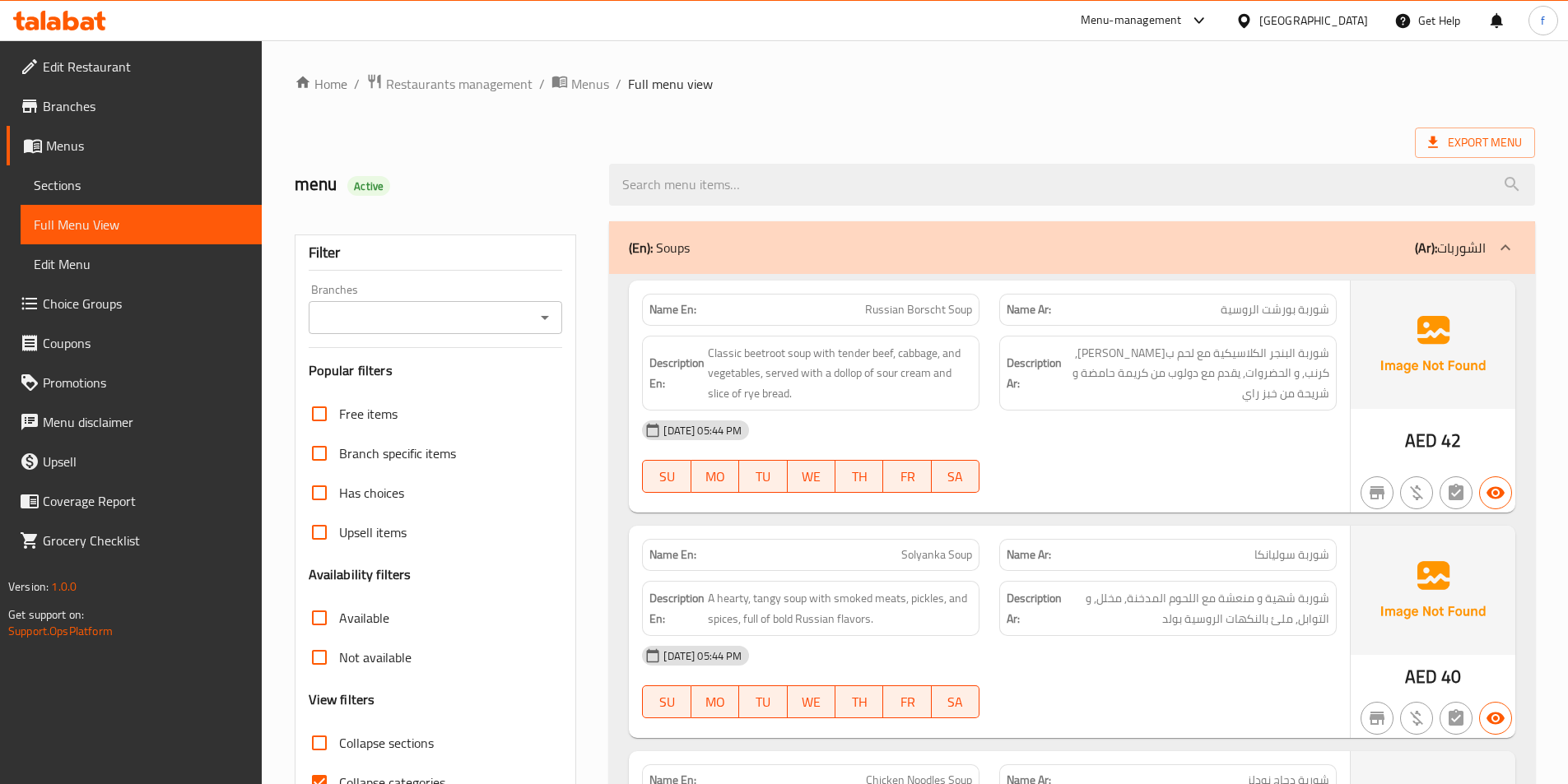
click at [67, 184] on span "Sections" at bounding box center [140, 185] width 215 height 20
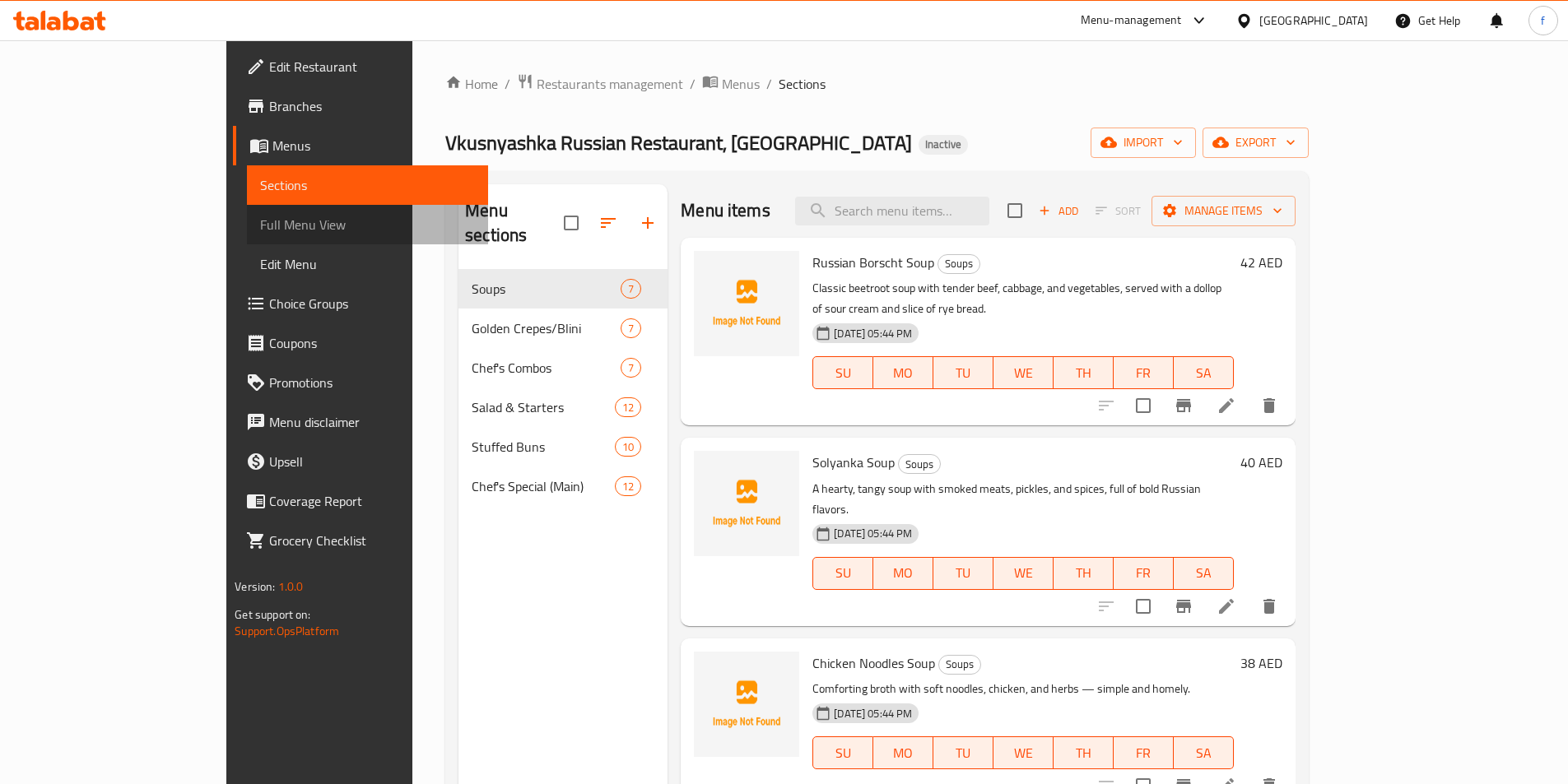
click at [260, 226] on span "Full Menu View" at bounding box center [367, 224] width 215 height 20
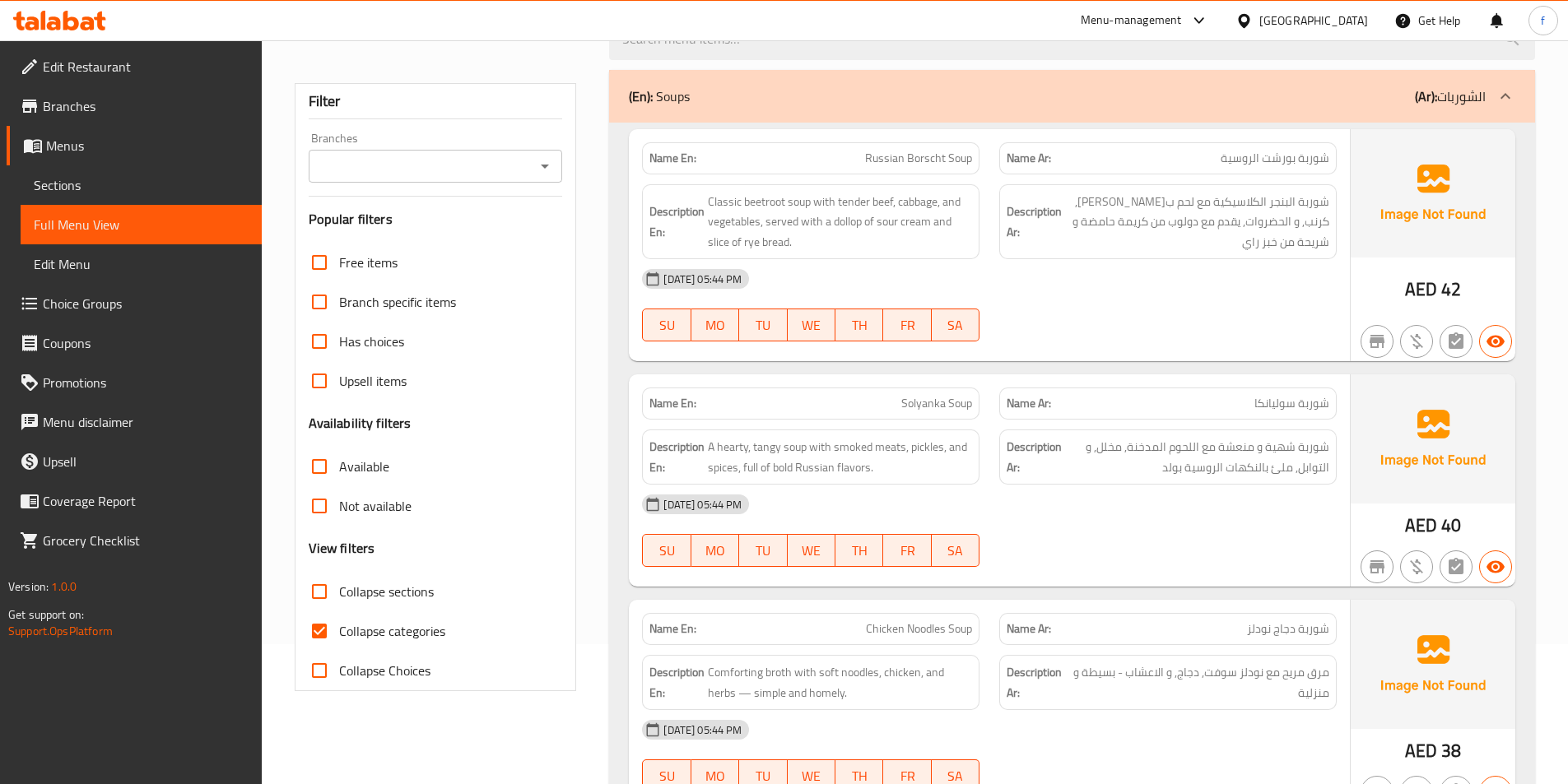
scroll to position [494, 0]
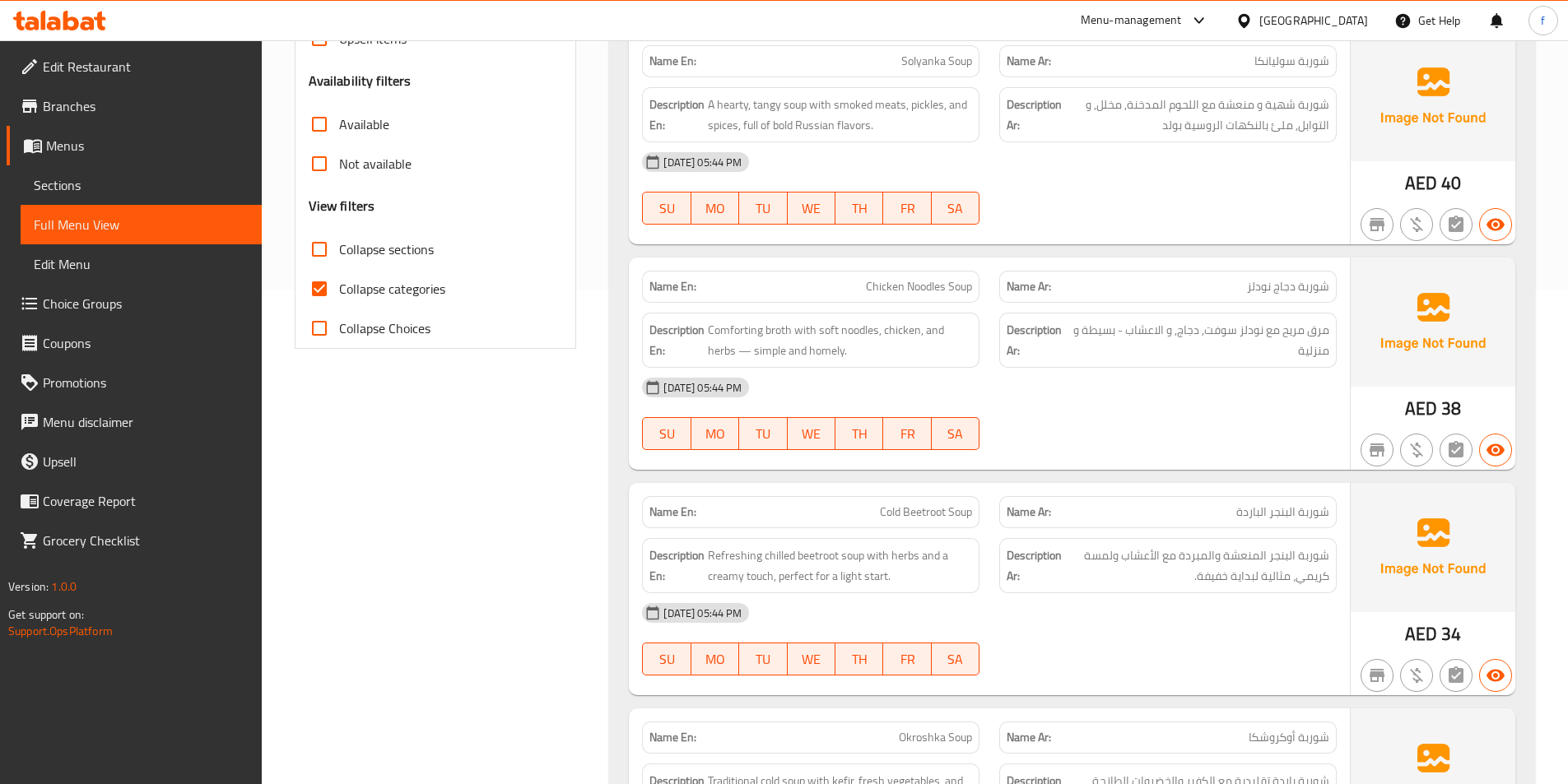
click at [327, 260] on input "Collapse sections" at bounding box center [319, 249] width 39 height 39
checkbox input "true"
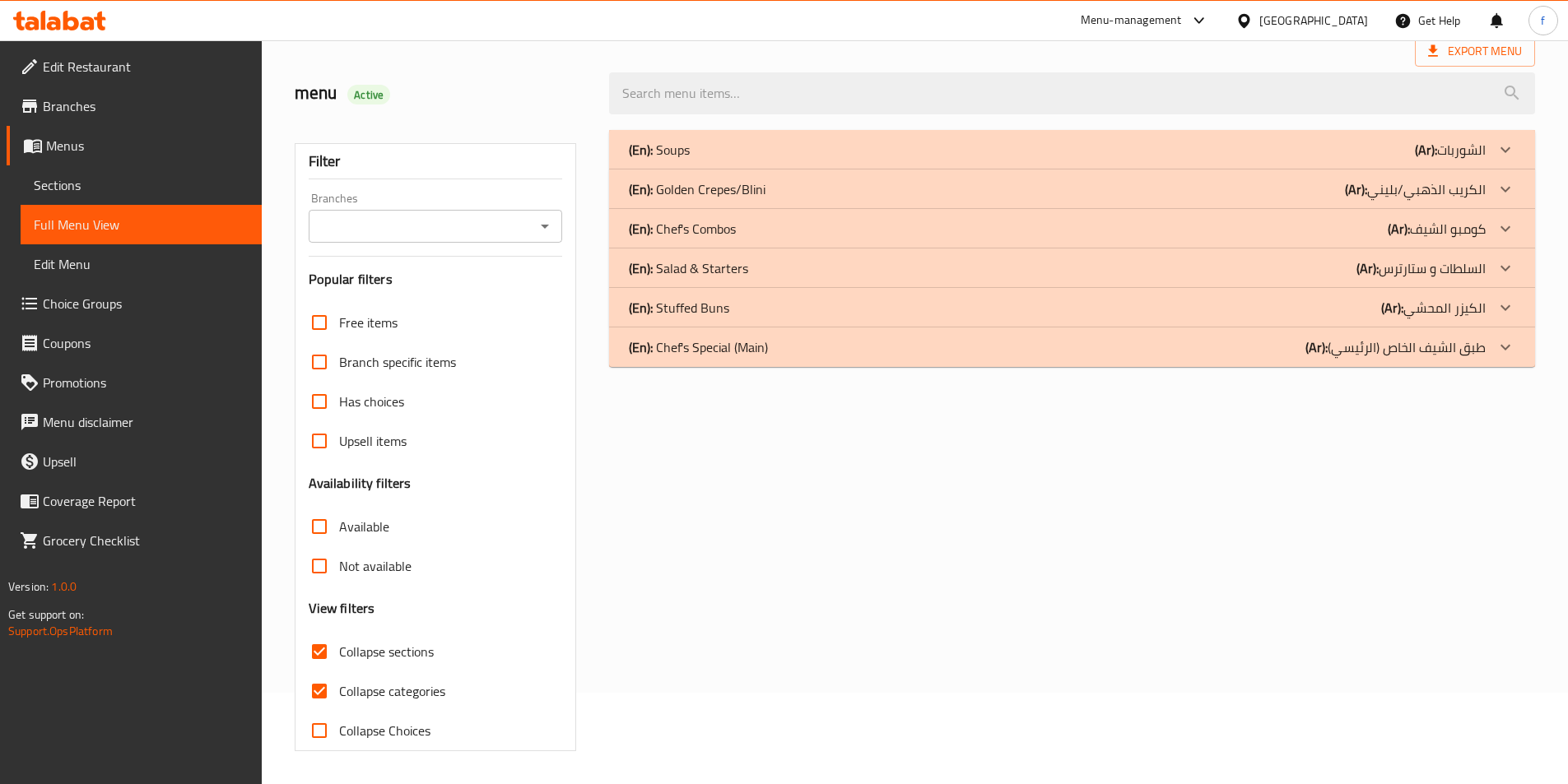
click at [321, 672] on input "Collapse categories" at bounding box center [319, 692] width 39 height 39
click at [690, 160] on p "(En): Chef's Special (Main)" at bounding box center [659, 149] width 61 height 20
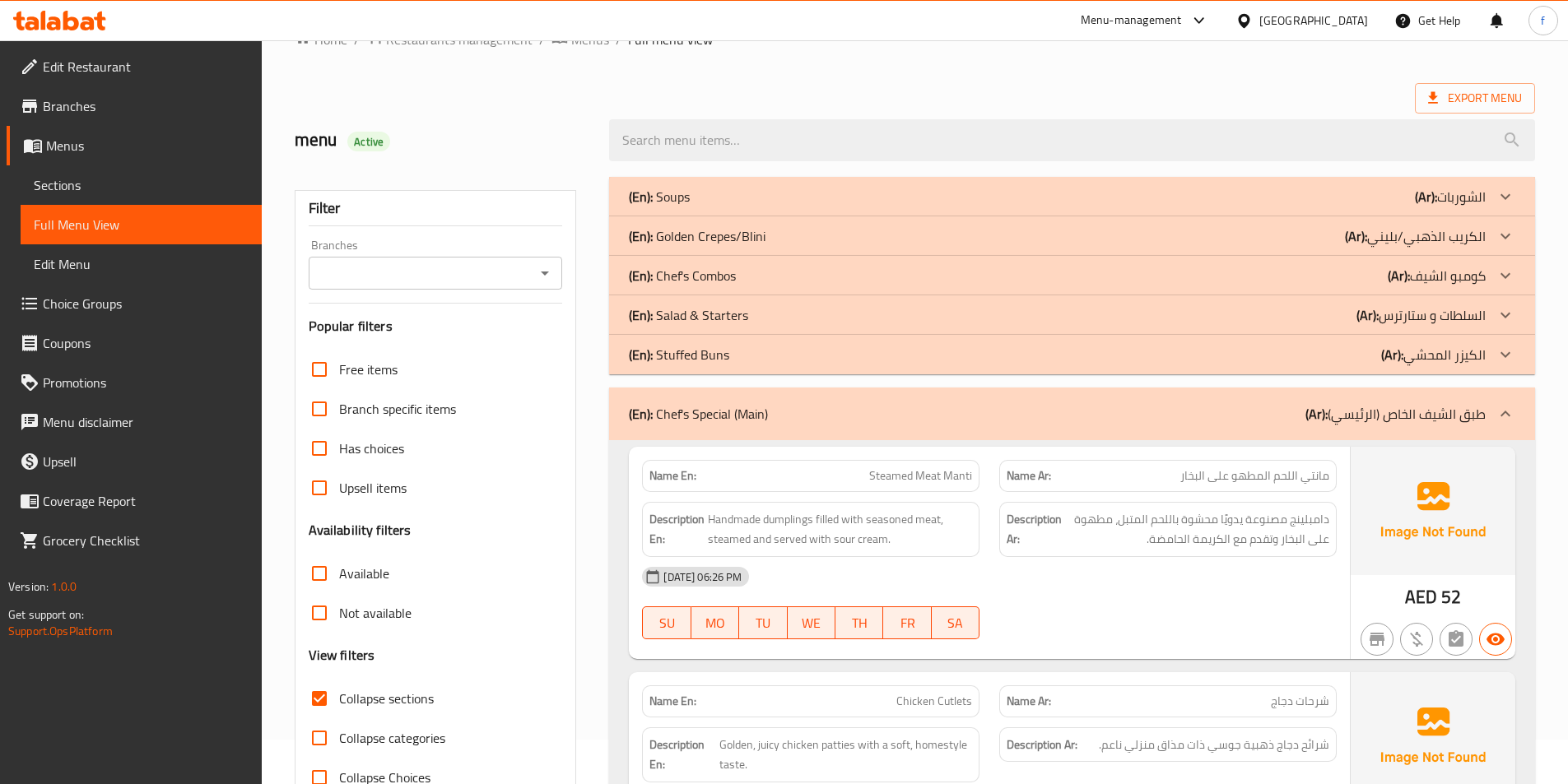
scroll to position [0, 0]
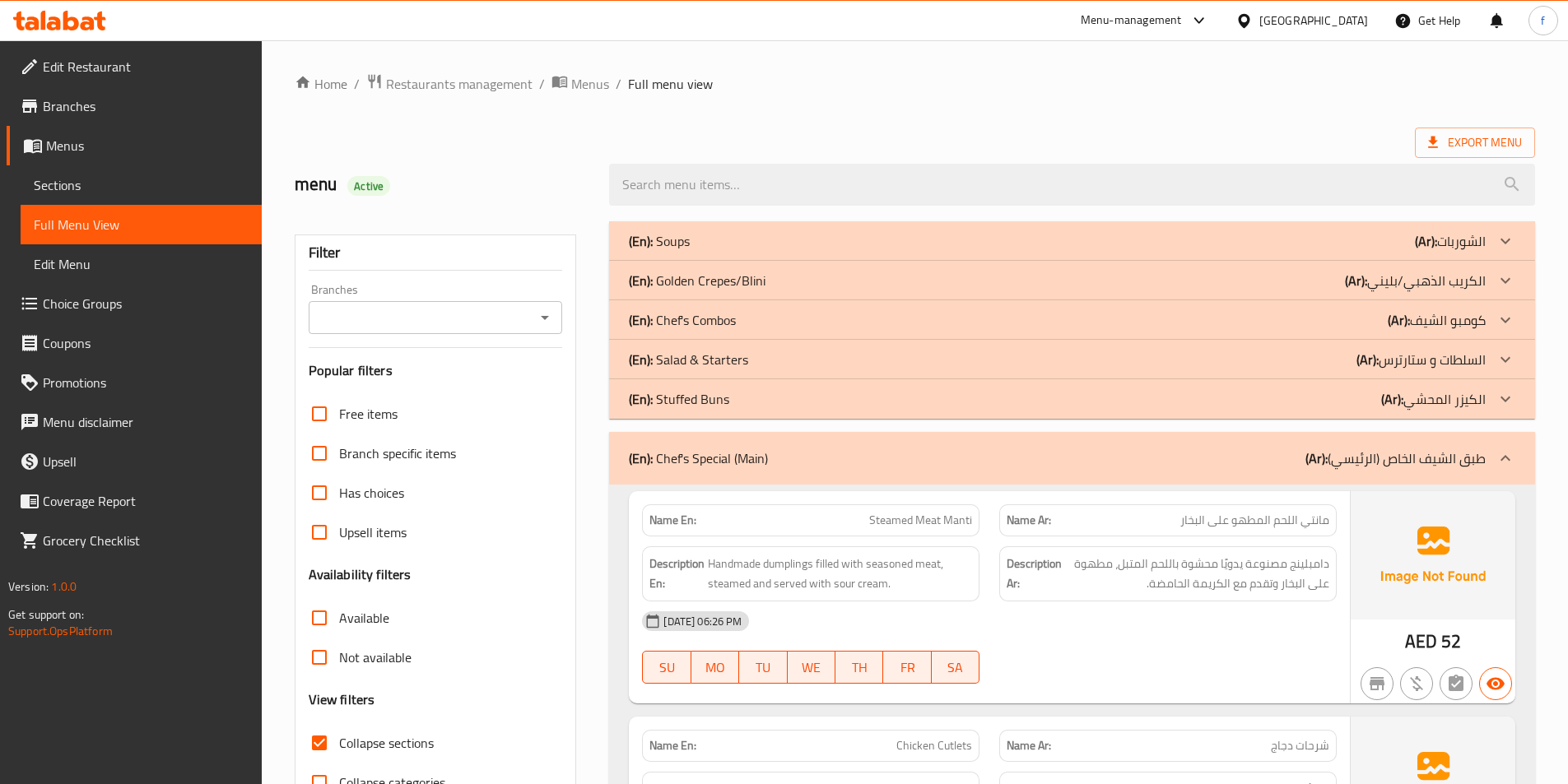
click at [845, 483] on div "(En): Chef's Special (Main) (Ar): طبق الشيف الخاص (الرئيسي)" at bounding box center [1072, 459] width 926 height 53
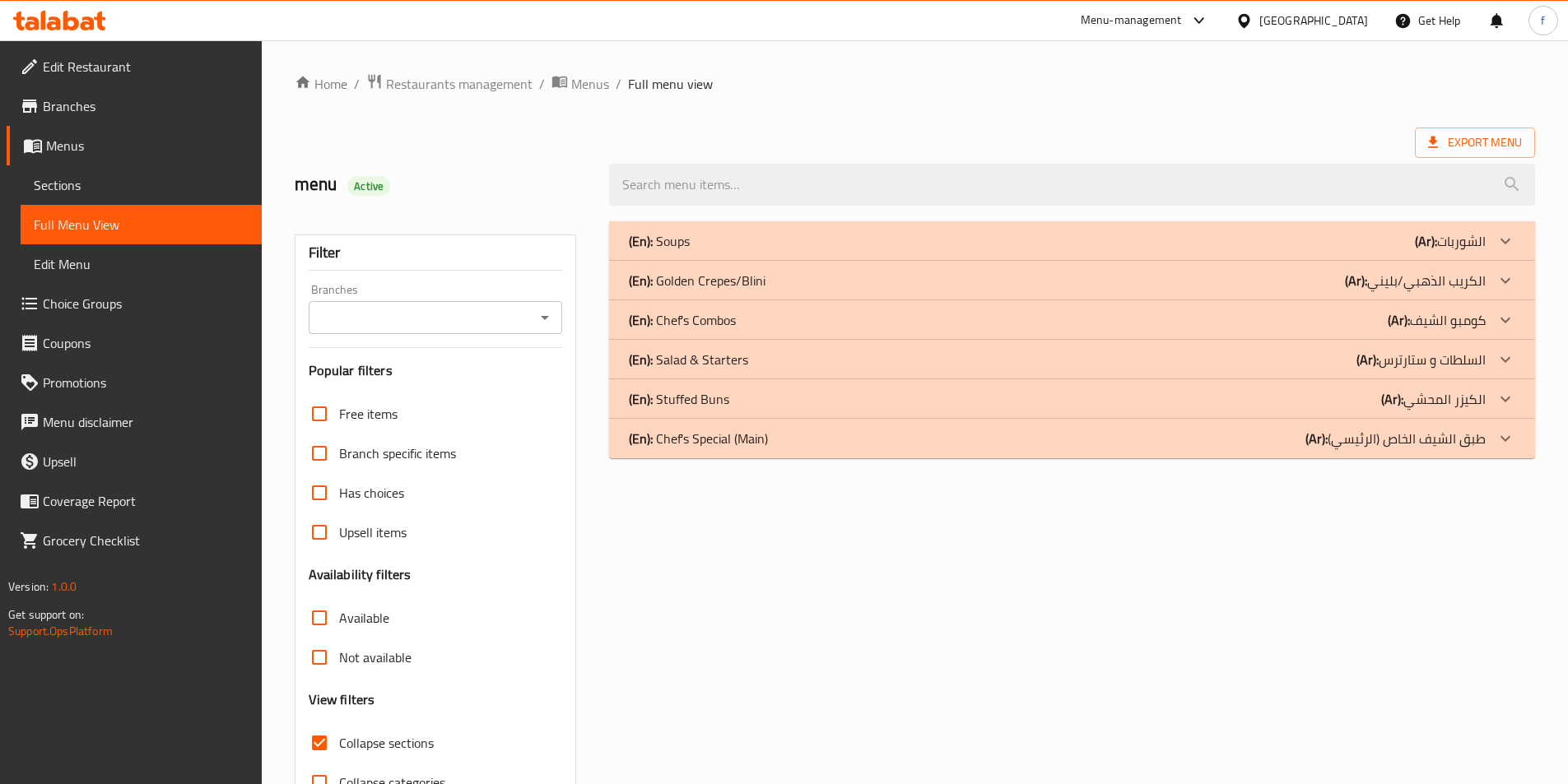
click at [752, 251] on div "(En): Stuffed Buns (Ar): الكيزر المحشي" at bounding box center [1057, 241] width 857 height 20
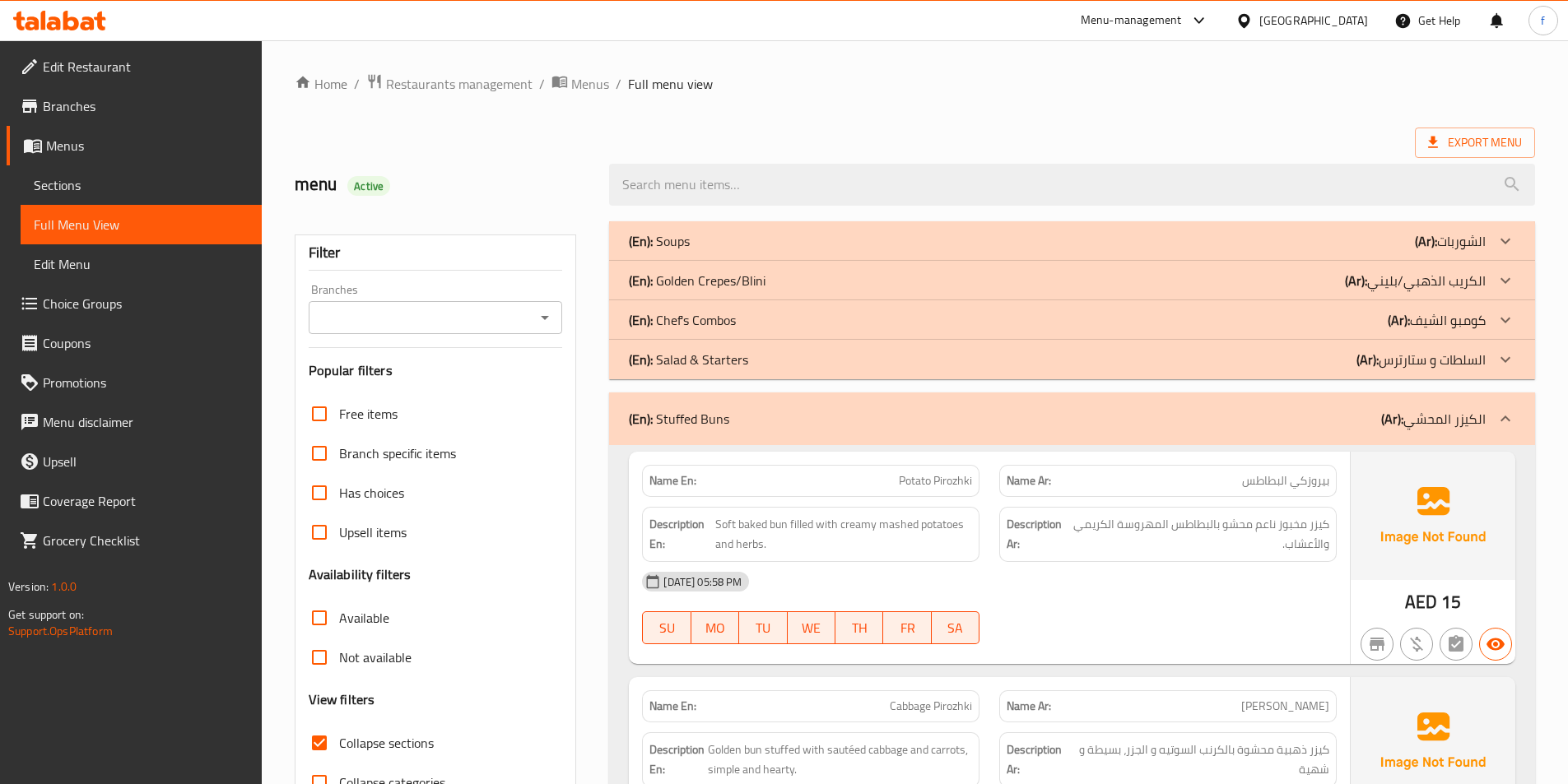
click at [765, 261] on div "(En): Salad & Starters (Ar): السلطات و ستارترس" at bounding box center [1072, 241] width 926 height 39
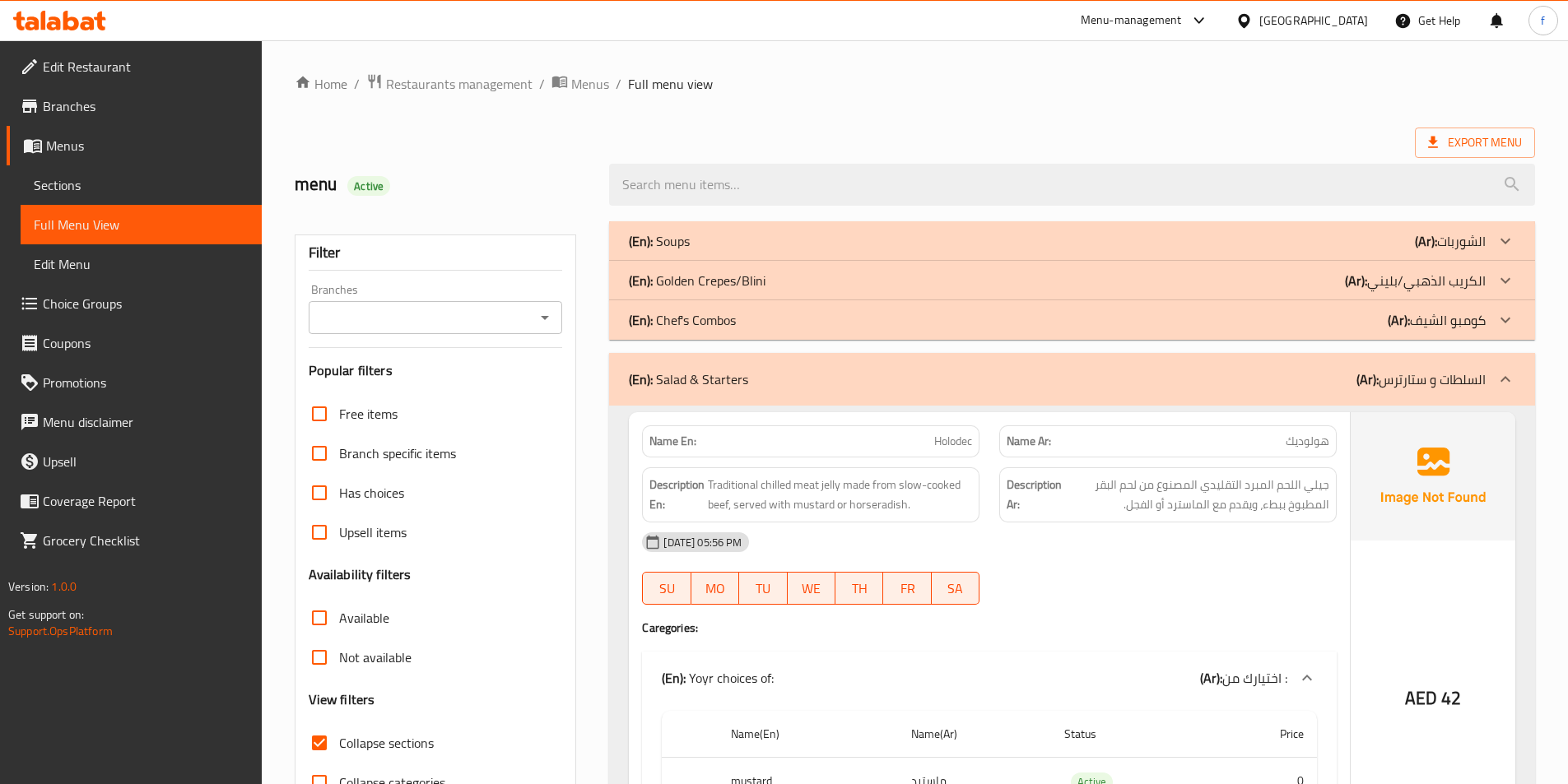
click at [795, 251] on div "(En): Chef's Combos (Ar): كومبو الشيف" at bounding box center [1057, 241] width 857 height 20
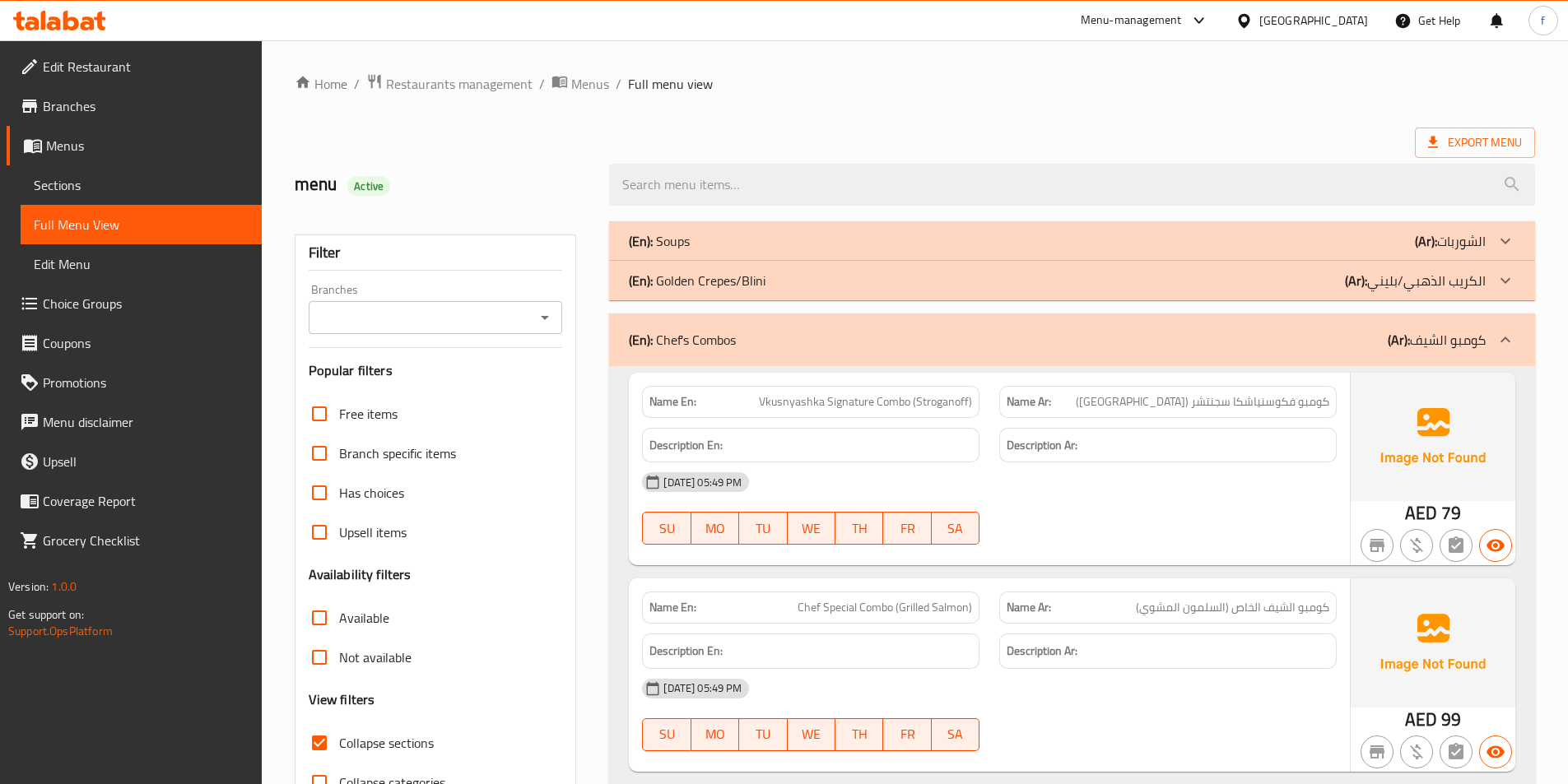
click at [801, 251] on div "(En): Golden Crepes/Blini (Ar): الكريب الذهبي/بليني" at bounding box center [1057, 241] width 857 height 20
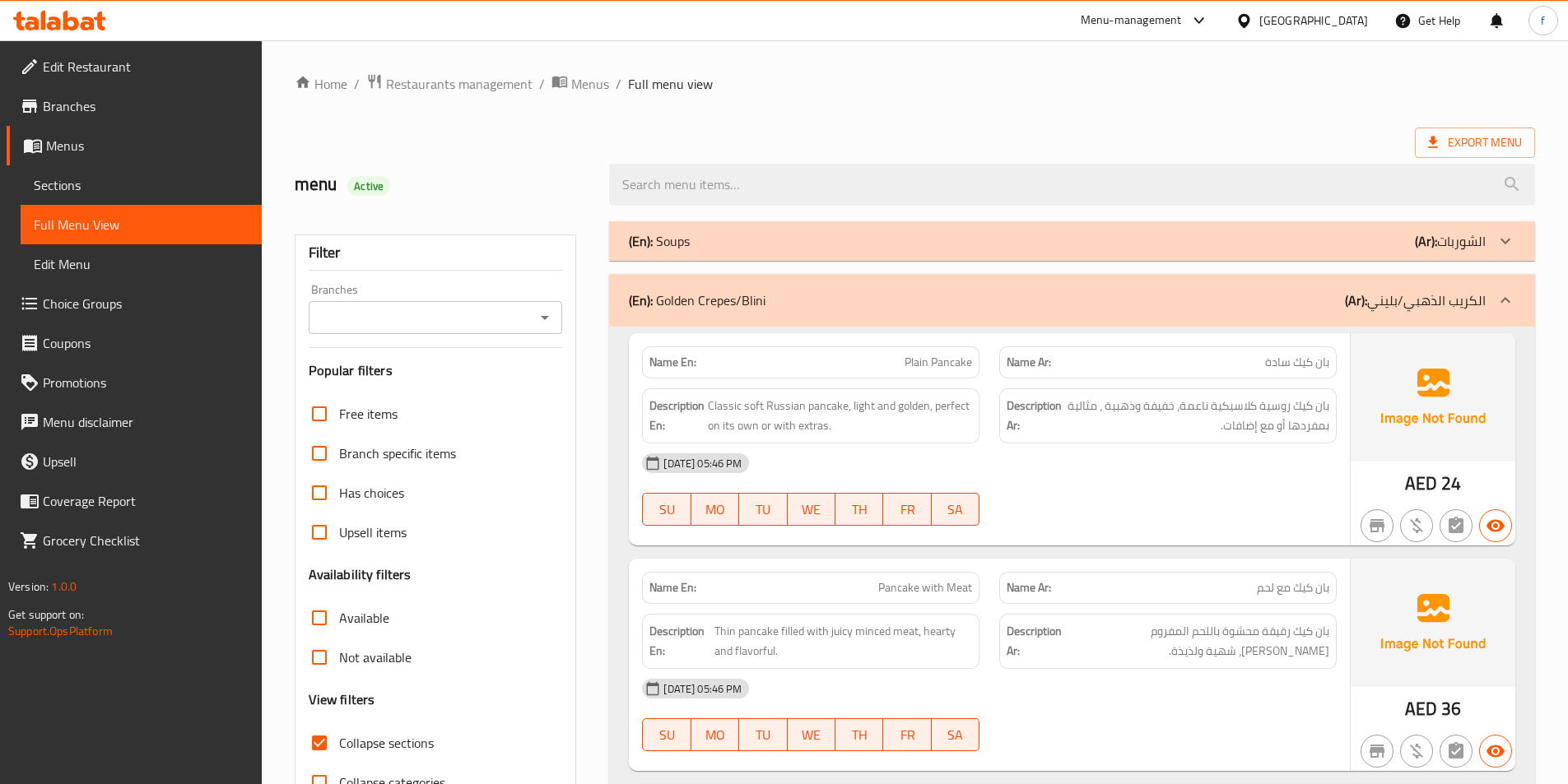
click at [791, 246] on div "(En): Soups (Ar): الشوربات" at bounding box center [1057, 241] width 857 height 20
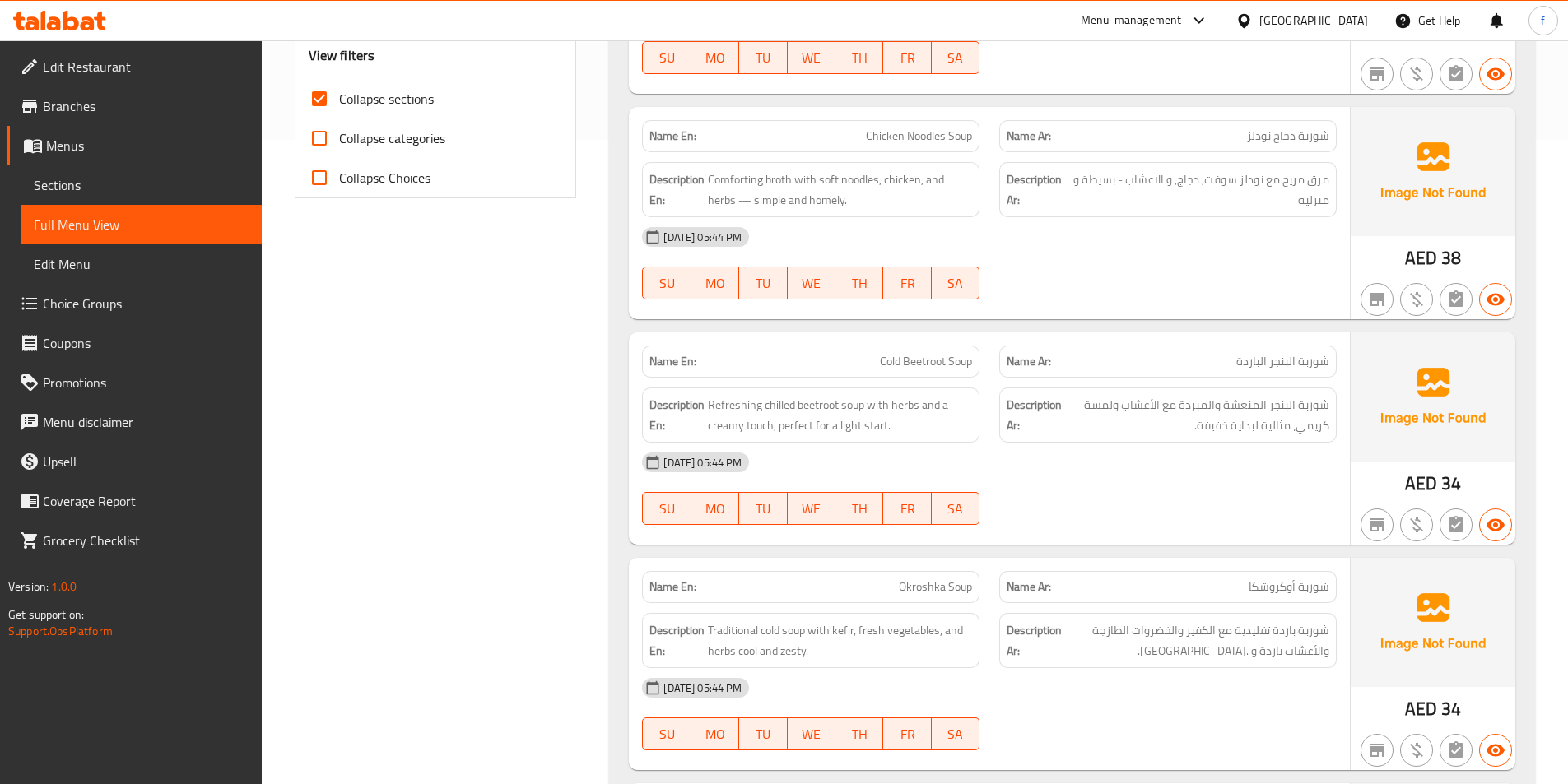
scroll to position [598, 0]
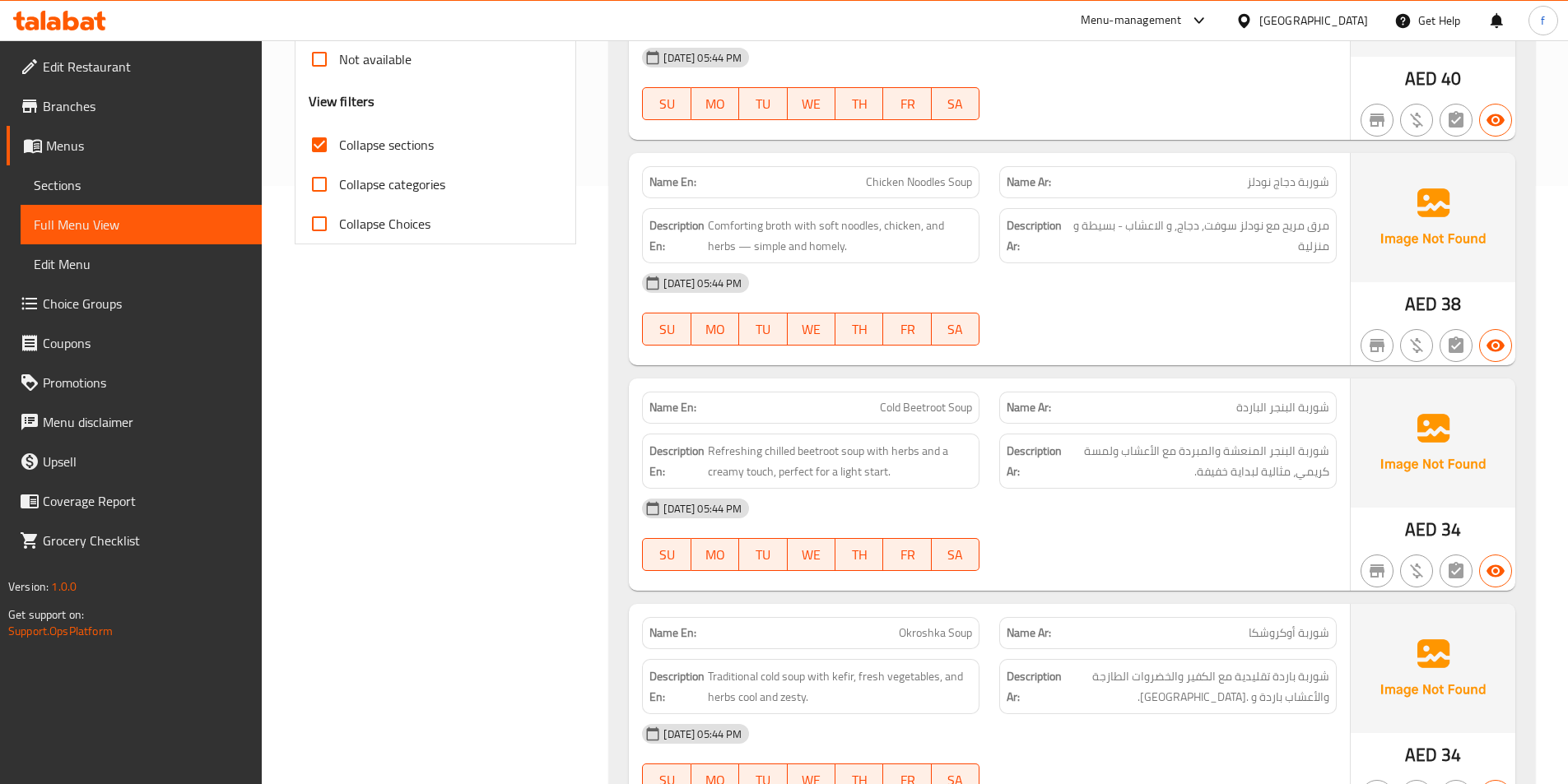
click at [318, 178] on input "Collapse categories" at bounding box center [319, 184] width 39 height 39
checkbox input "true"
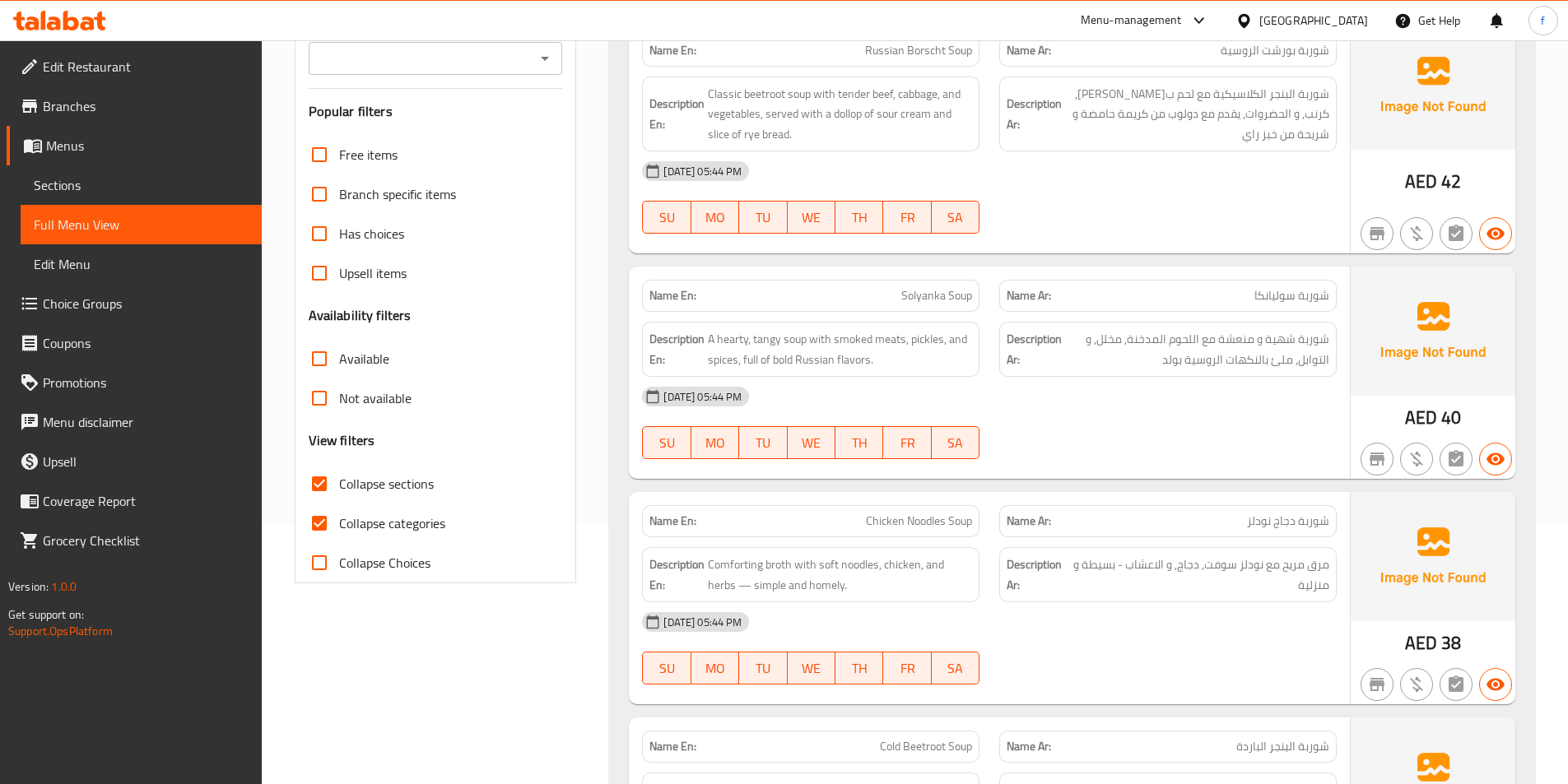
scroll to position [104, 0]
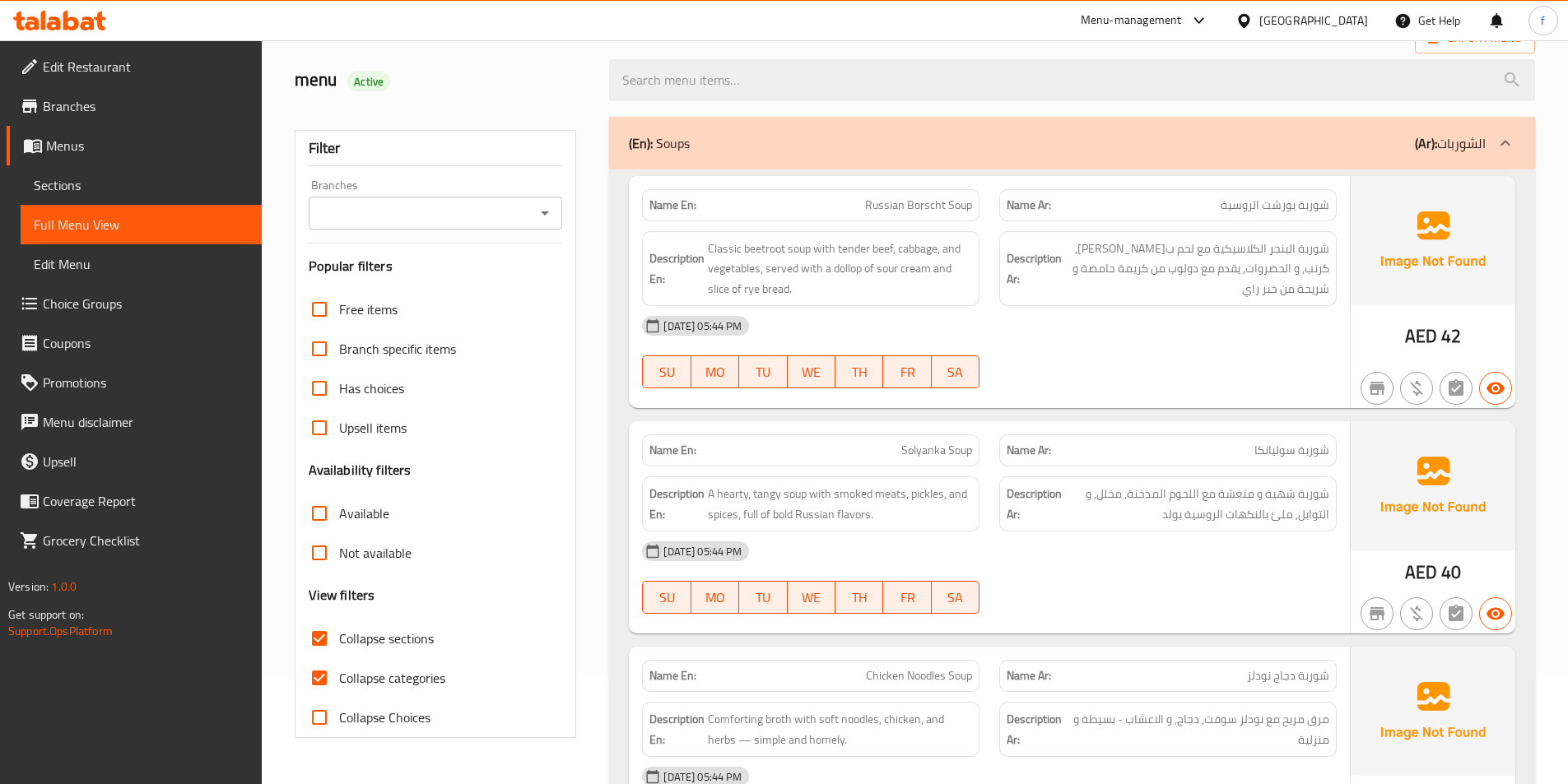
click at [325, 632] on input "Collapse sections" at bounding box center [319, 638] width 39 height 39
checkbox input "true"
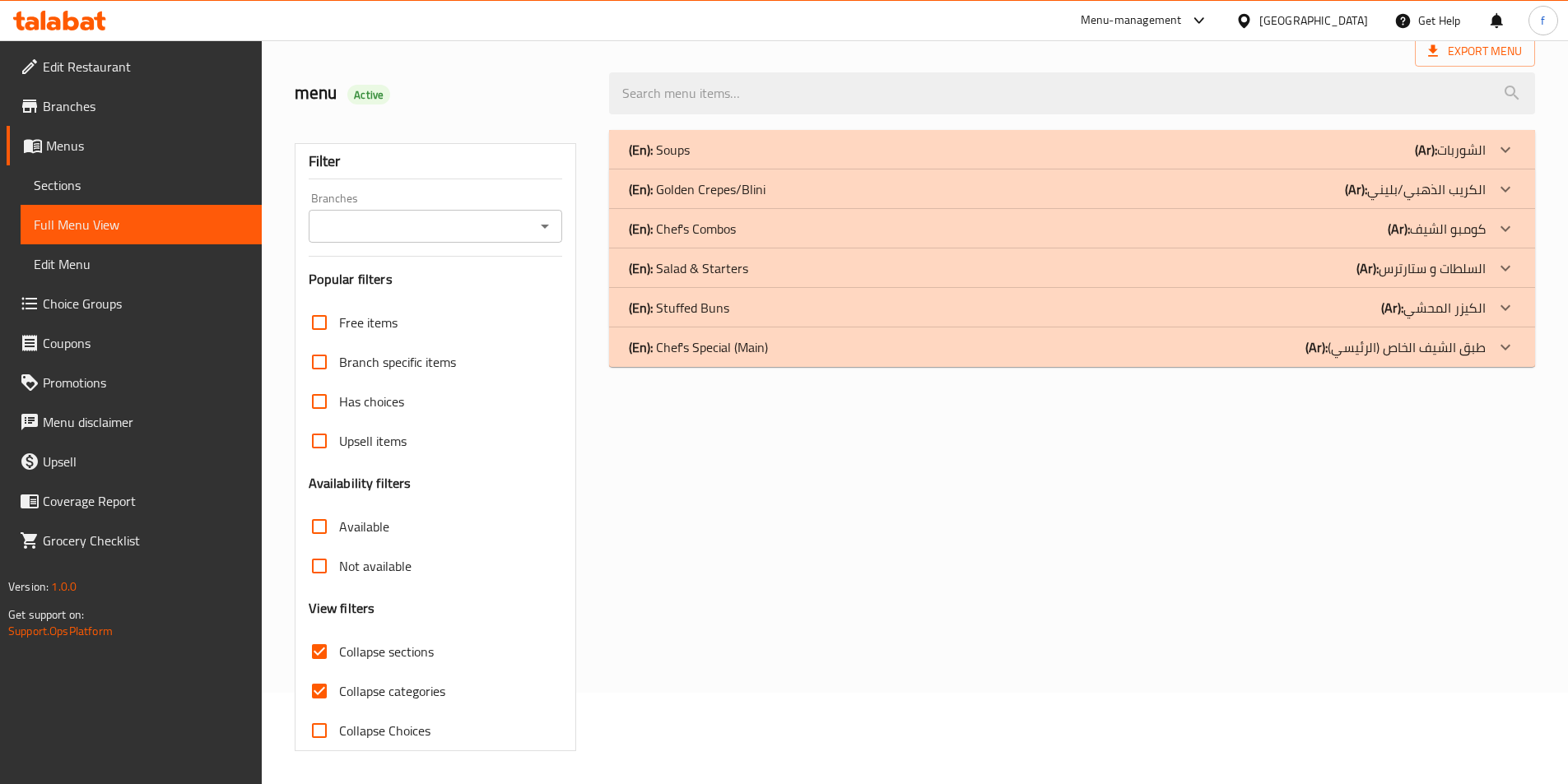
scroll to position [92, 0]
click at [1498, 160] on icon at bounding box center [1505, 149] width 20 height 20
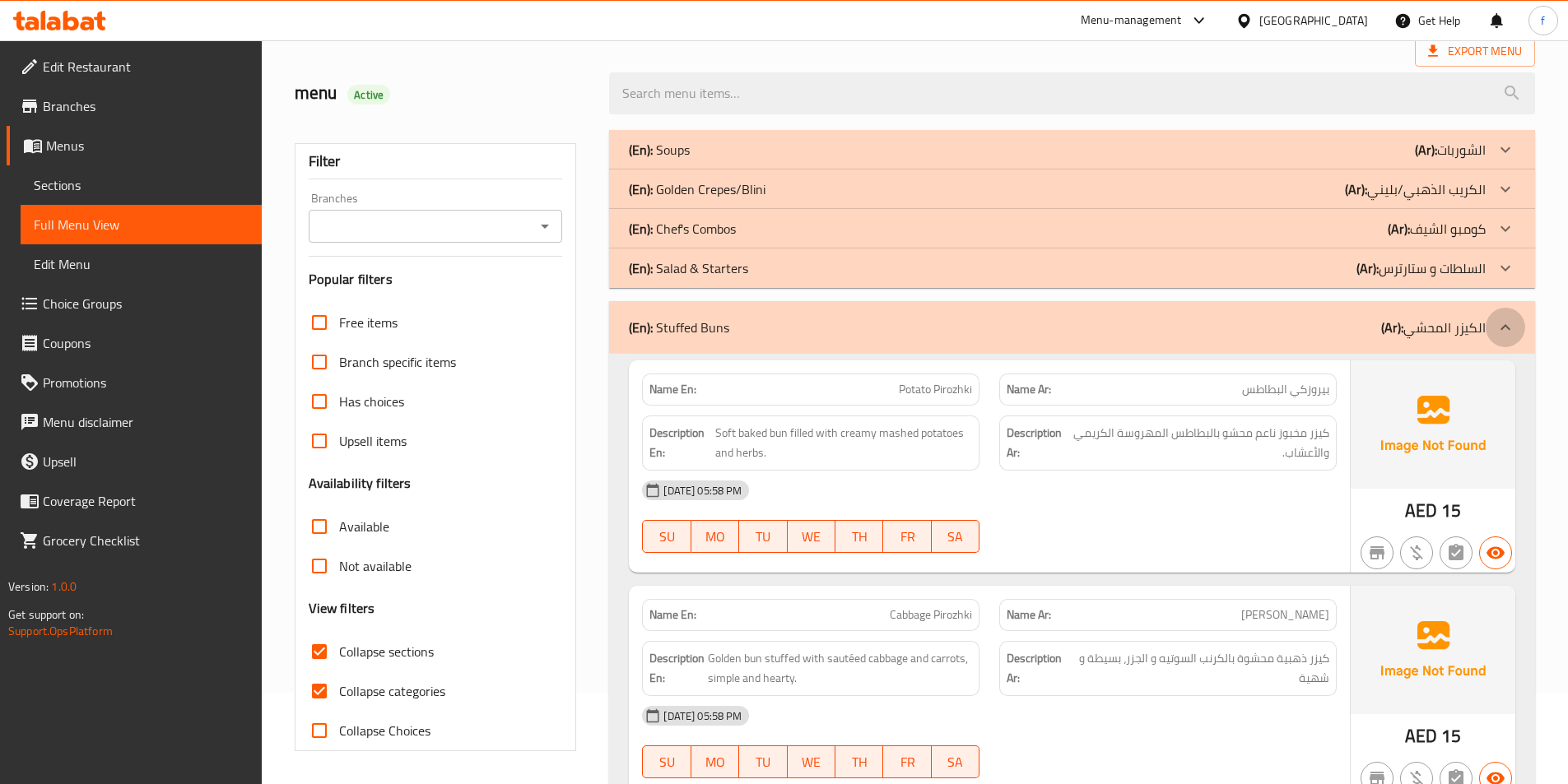
click at [1503, 330] on icon at bounding box center [1505, 327] width 20 height 20
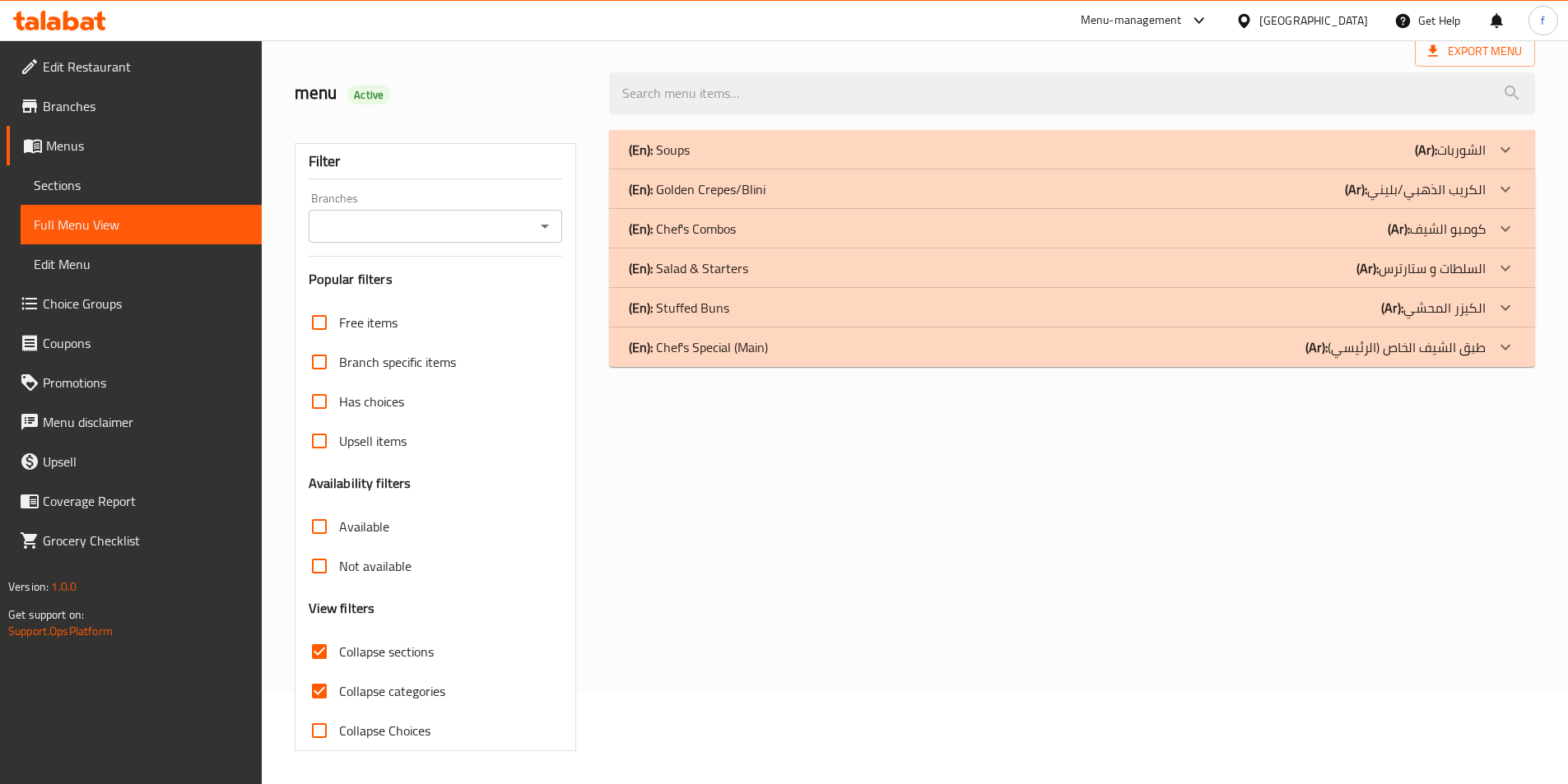
click at [1491, 161] on div at bounding box center [1506, 150] width 39 height 39
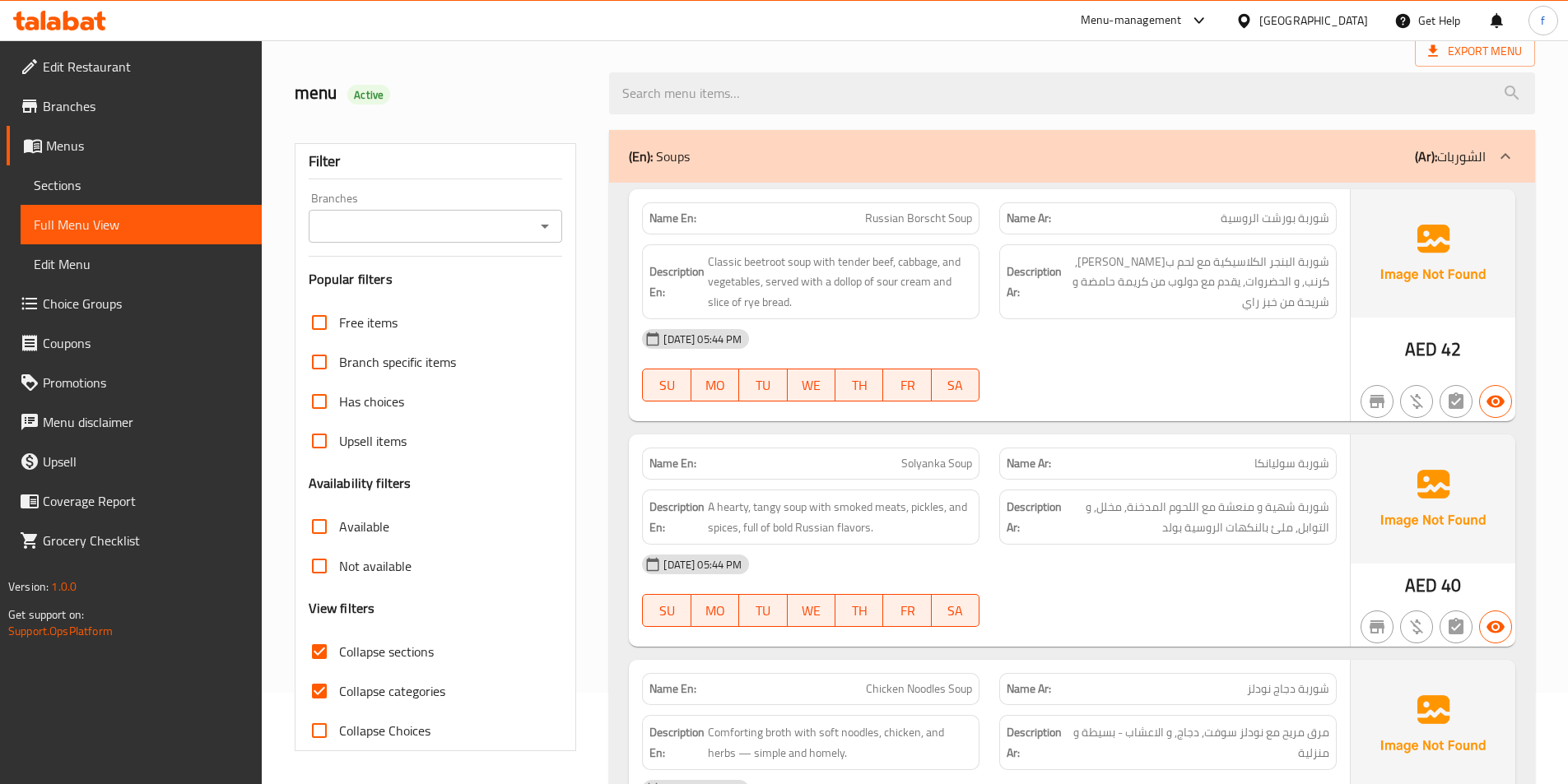
click at [1438, 166] on p "(Ar): الشوربات" at bounding box center [1450, 156] width 71 height 20
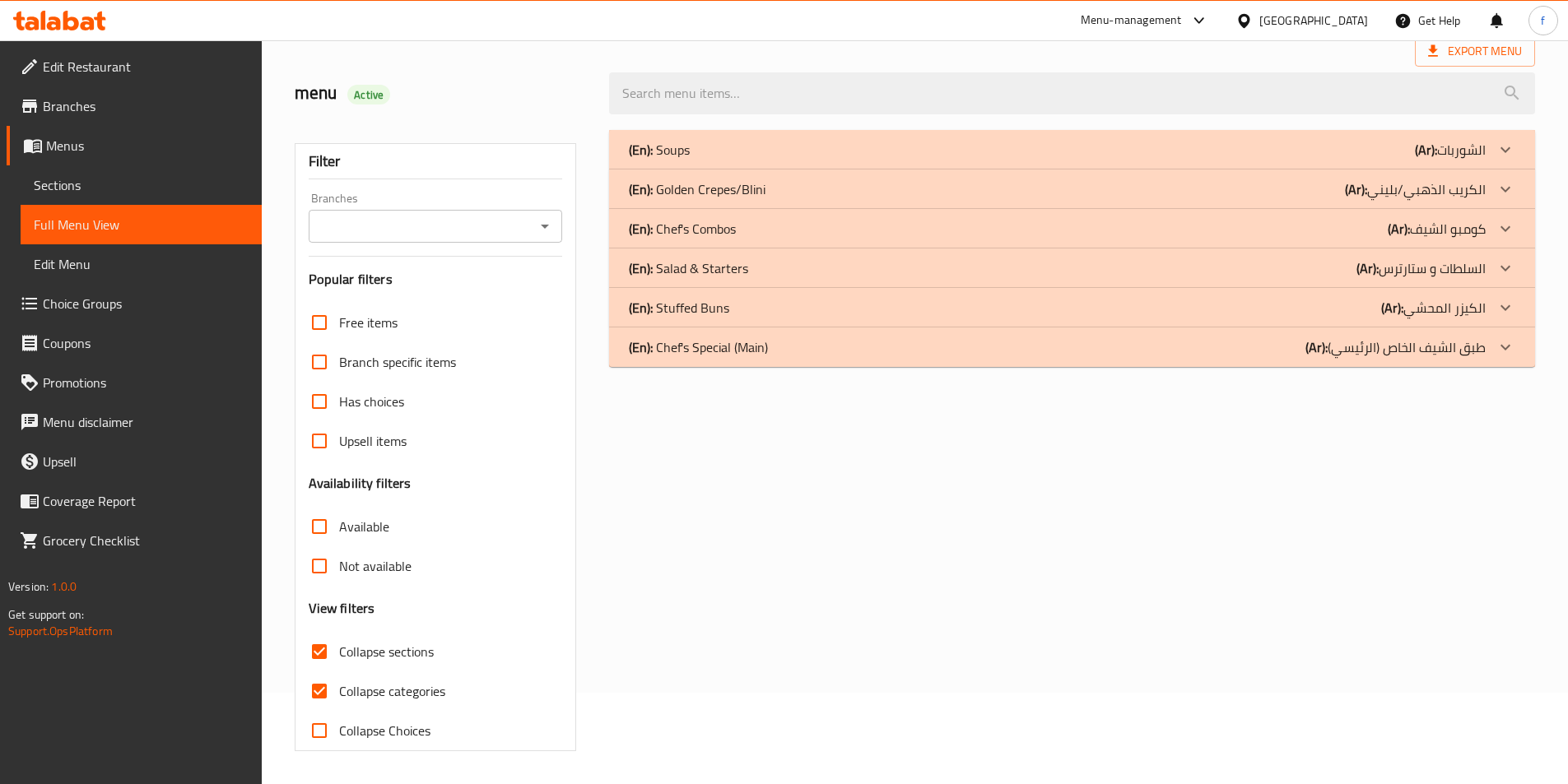
click at [1402, 156] on div "(En): Soups (Ar): الشوربات" at bounding box center [1057, 149] width 857 height 20
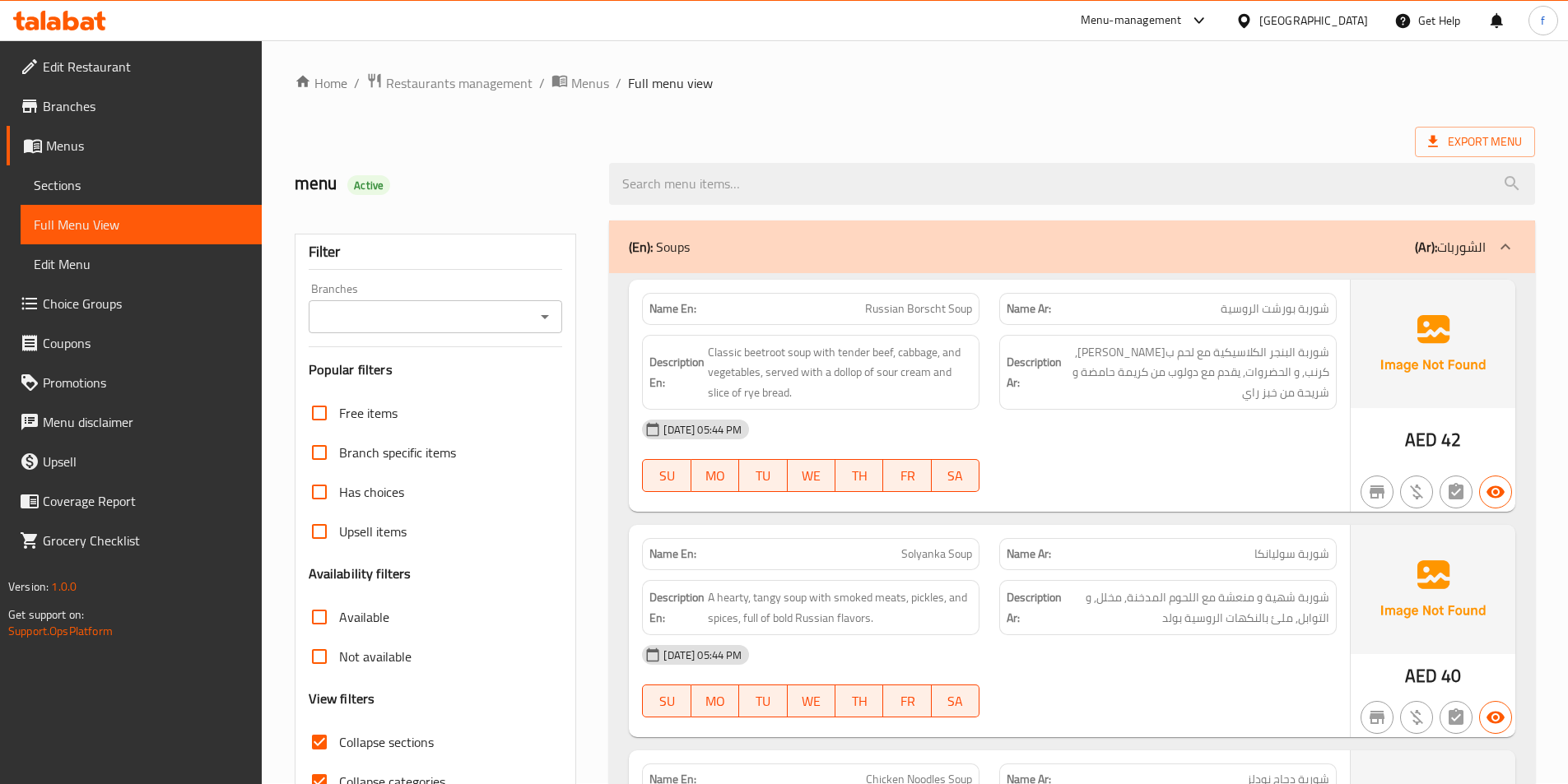
scroll to position [0, 0]
click at [1322, 229] on div "(En): Soups (Ar): الشوربات" at bounding box center [1072, 248] width 926 height 53
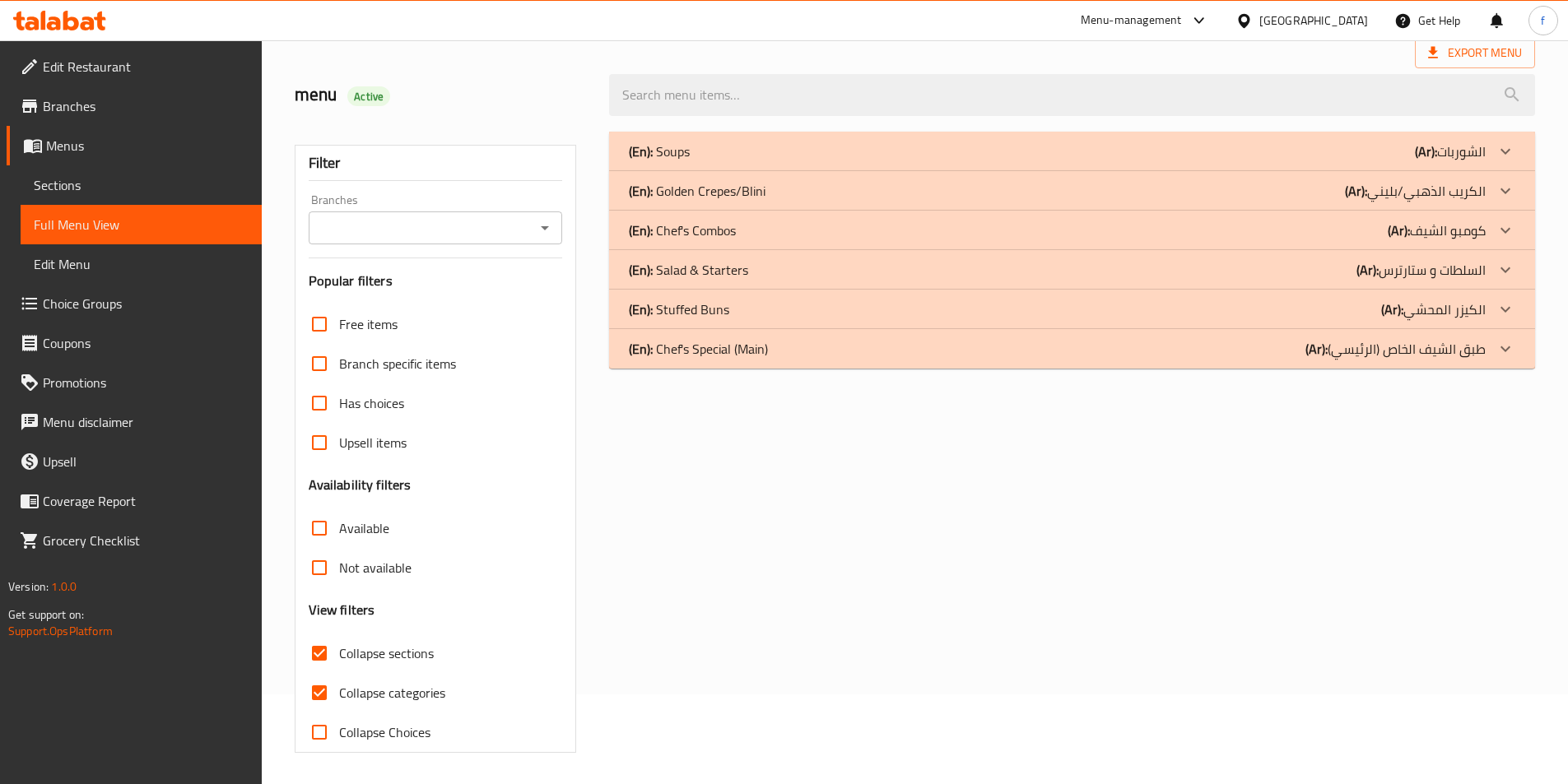
scroll to position [92, 0]
